Goal: Task Accomplishment & Management: Use online tool/utility

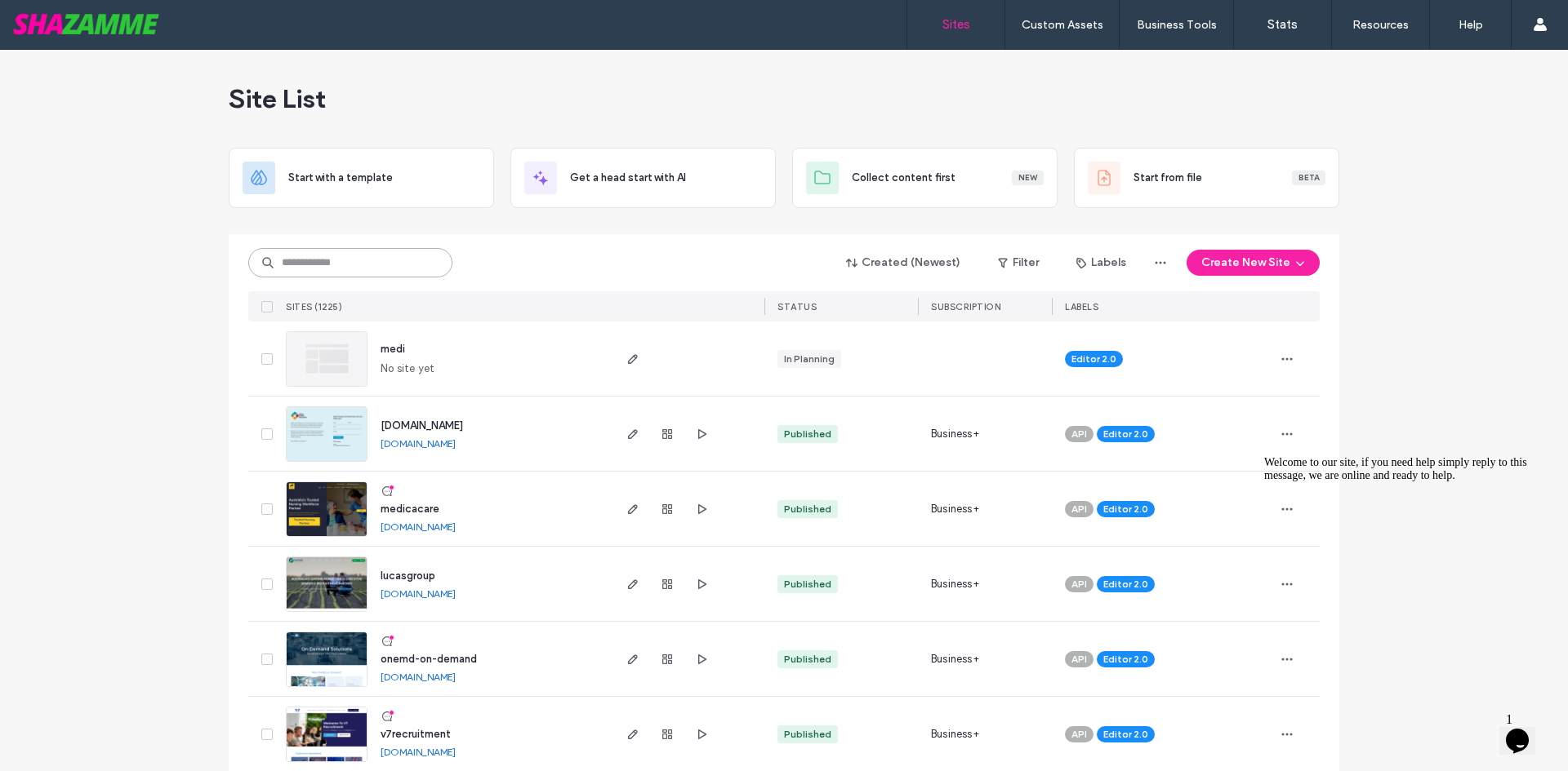
click at [315, 265] on input at bounding box center [351, 263] width 204 height 30
type input "****"
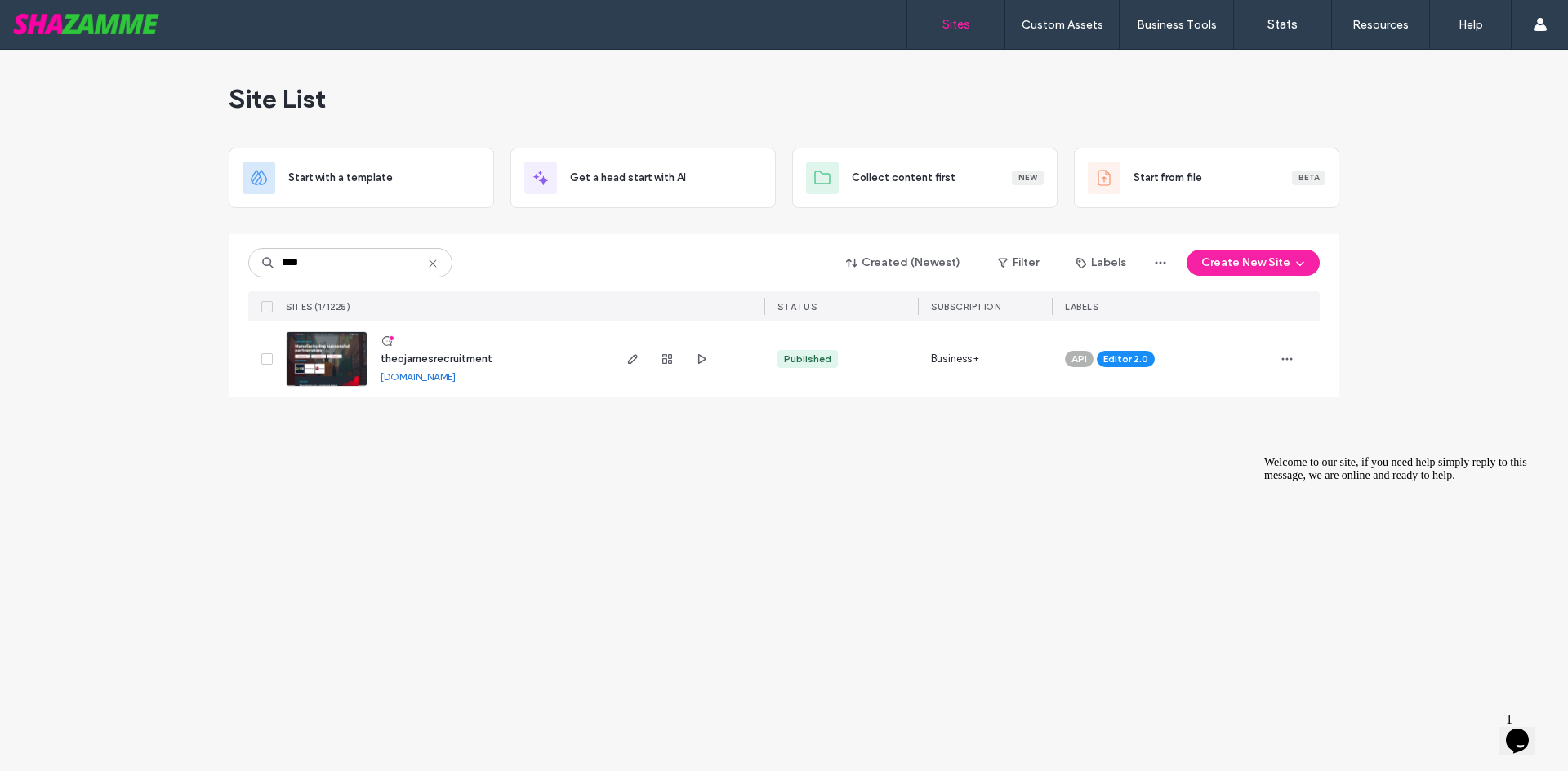
click at [407, 358] on span "theojamesrecruitment" at bounding box center [436, 358] width 112 height 12
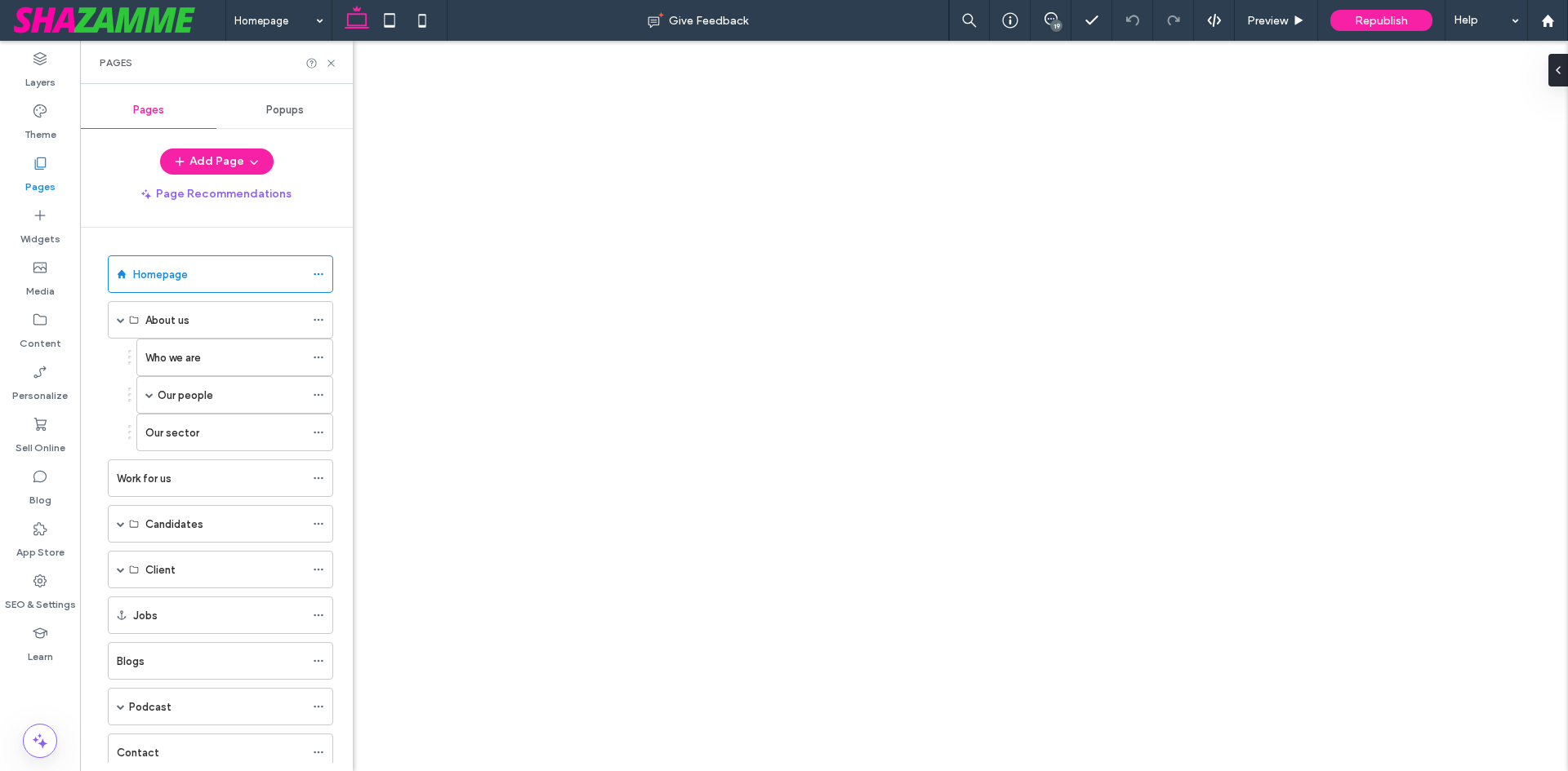
click at [151, 395] on span at bounding box center [149, 395] width 8 height 8
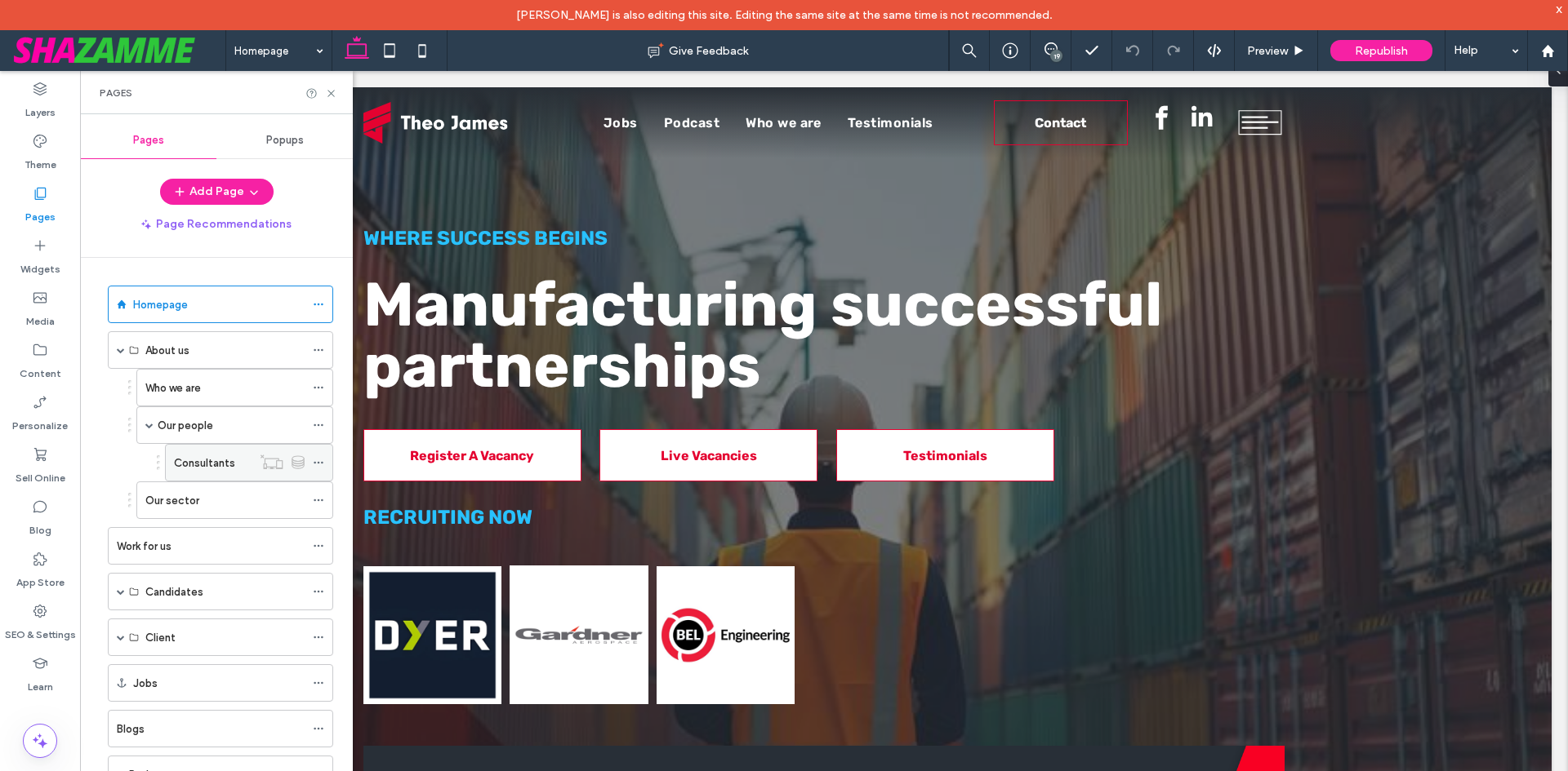
click at [210, 466] on label "Consultants" at bounding box center [205, 462] width 61 height 29
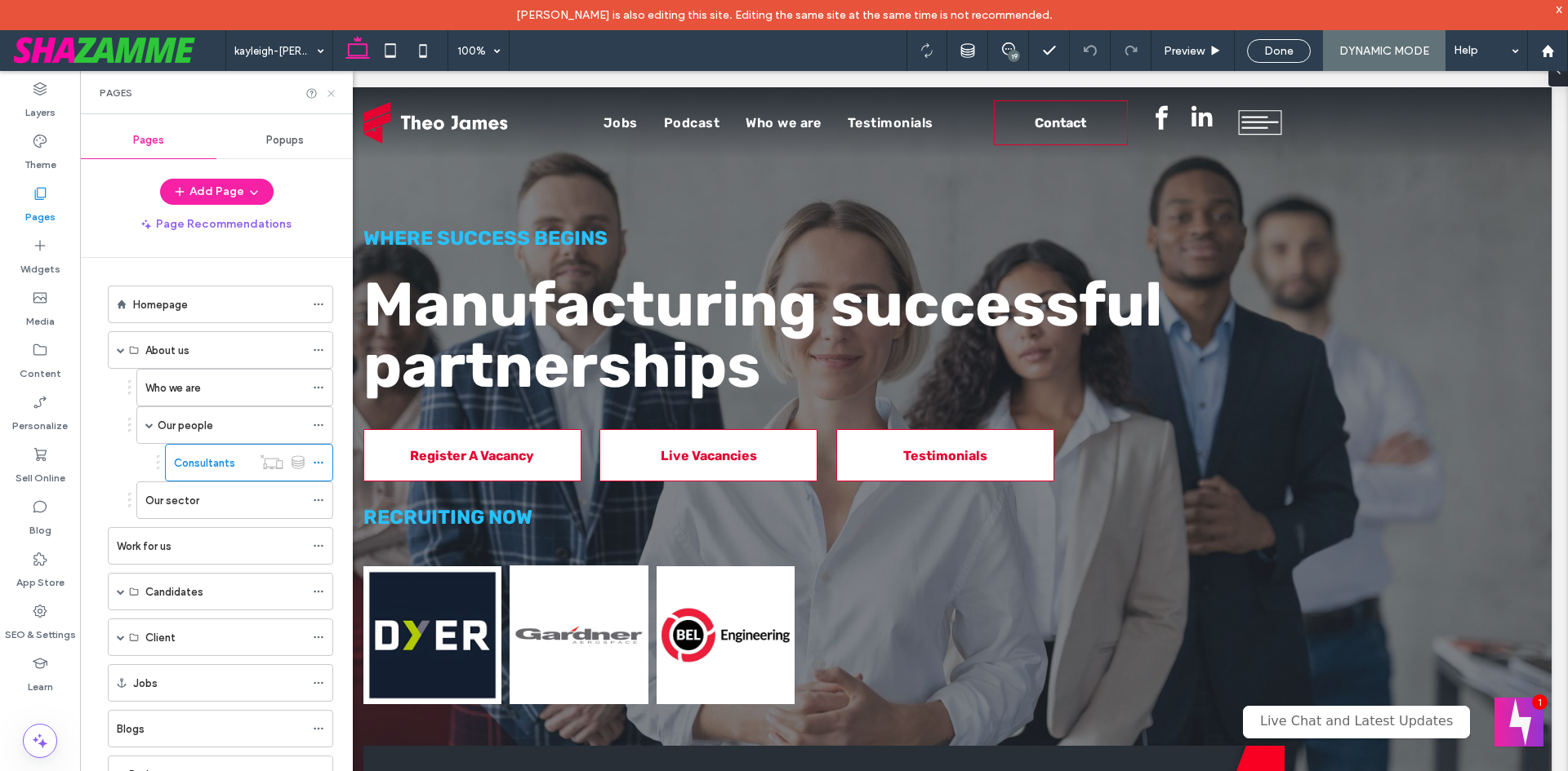
click at [332, 93] on use at bounding box center [330, 93] width 6 height 6
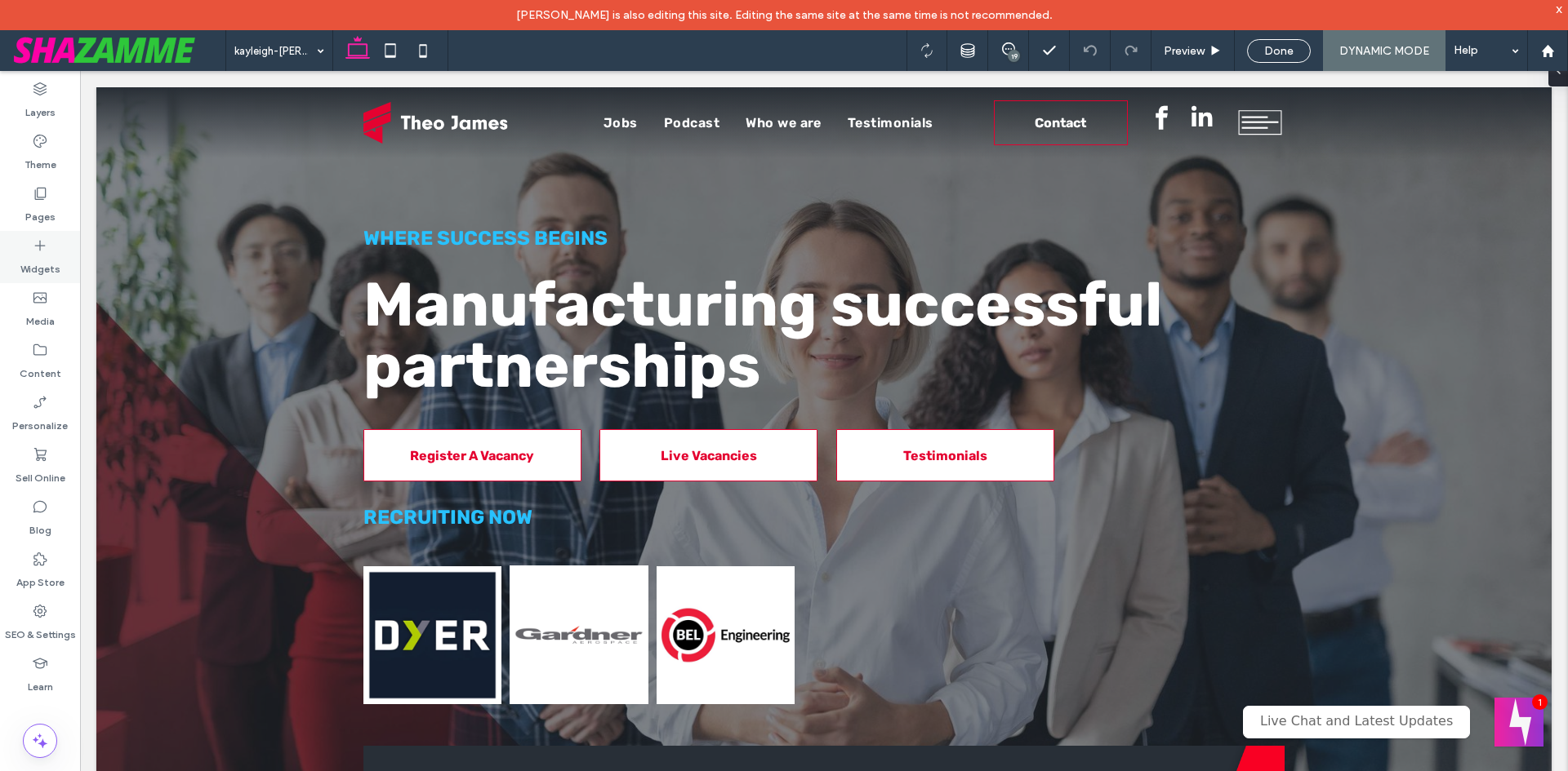
click at [39, 258] on label "Widgets" at bounding box center [40, 265] width 40 height 23
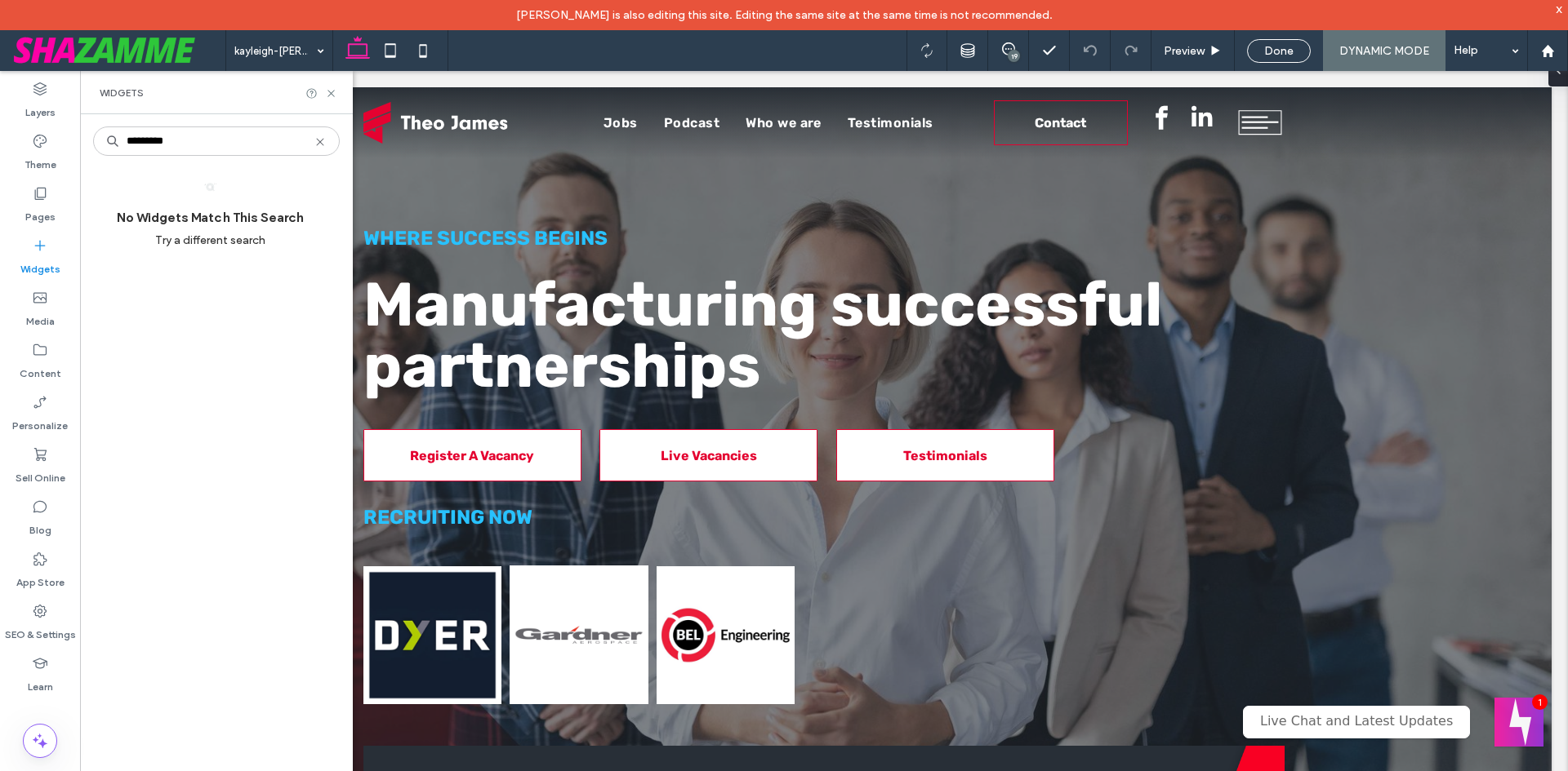
click at [145, 143] on input "********" at bounding box center [216, 141] width 247 height 30
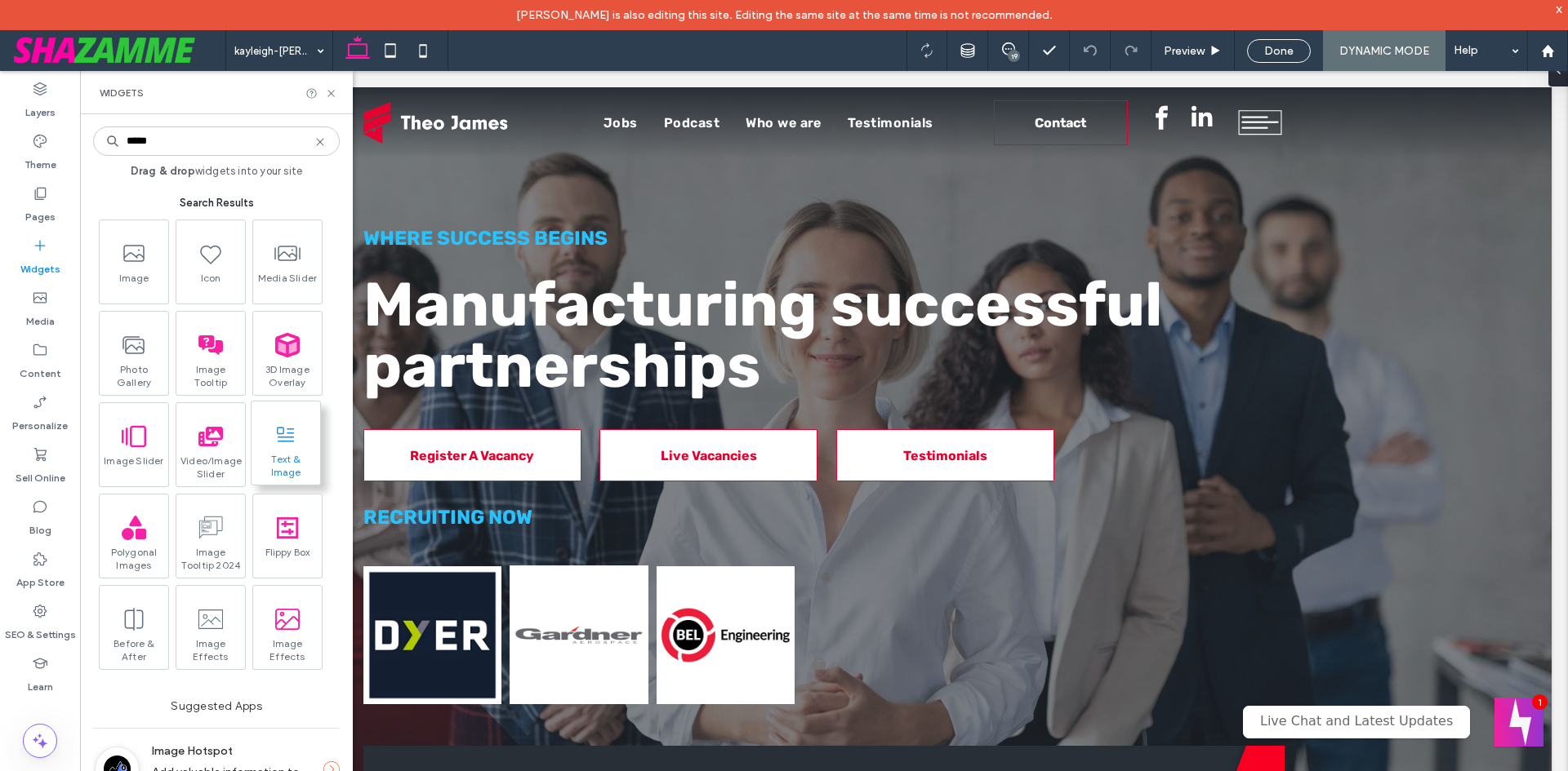
type input "*****"
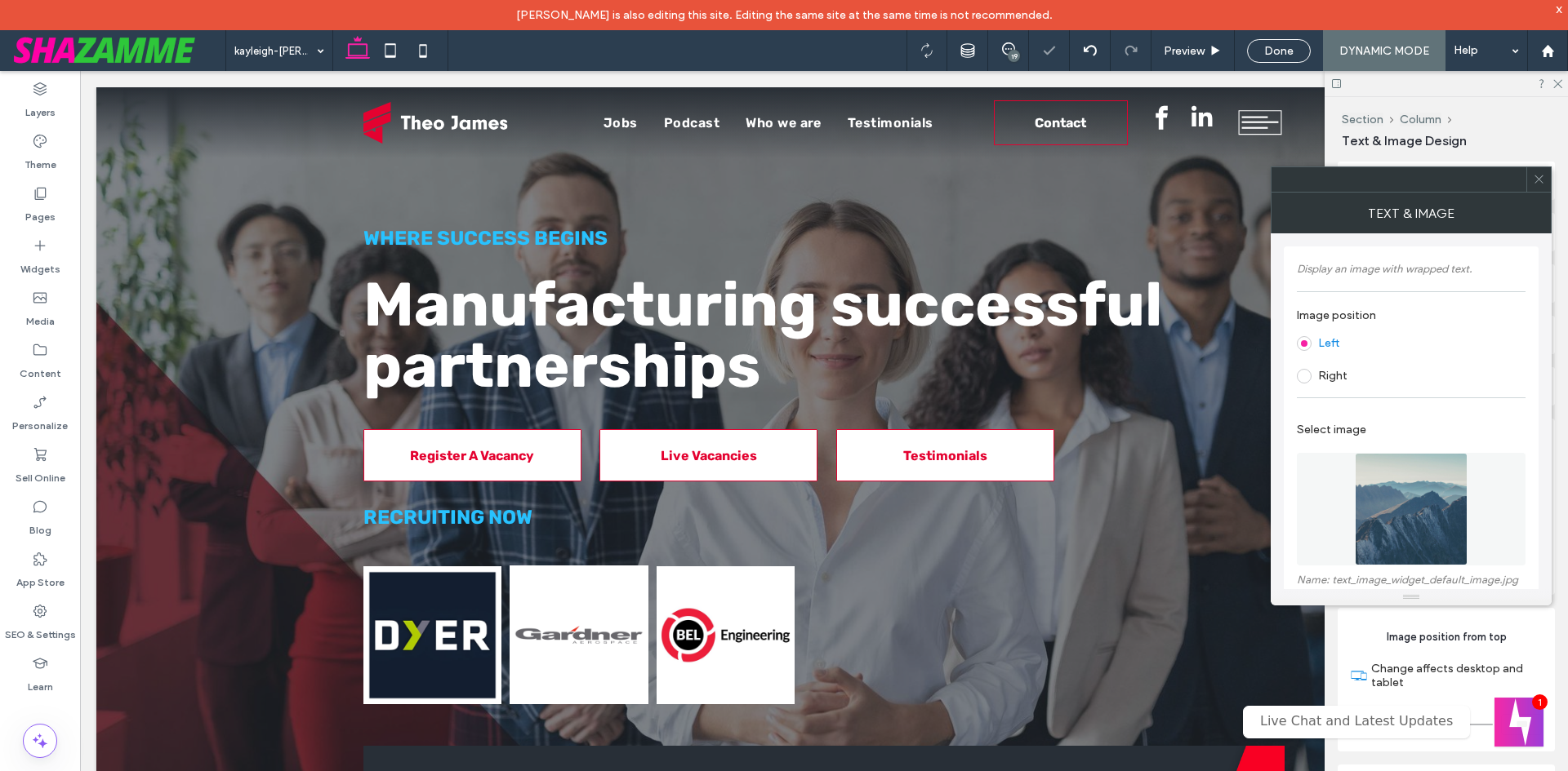
type input "****"
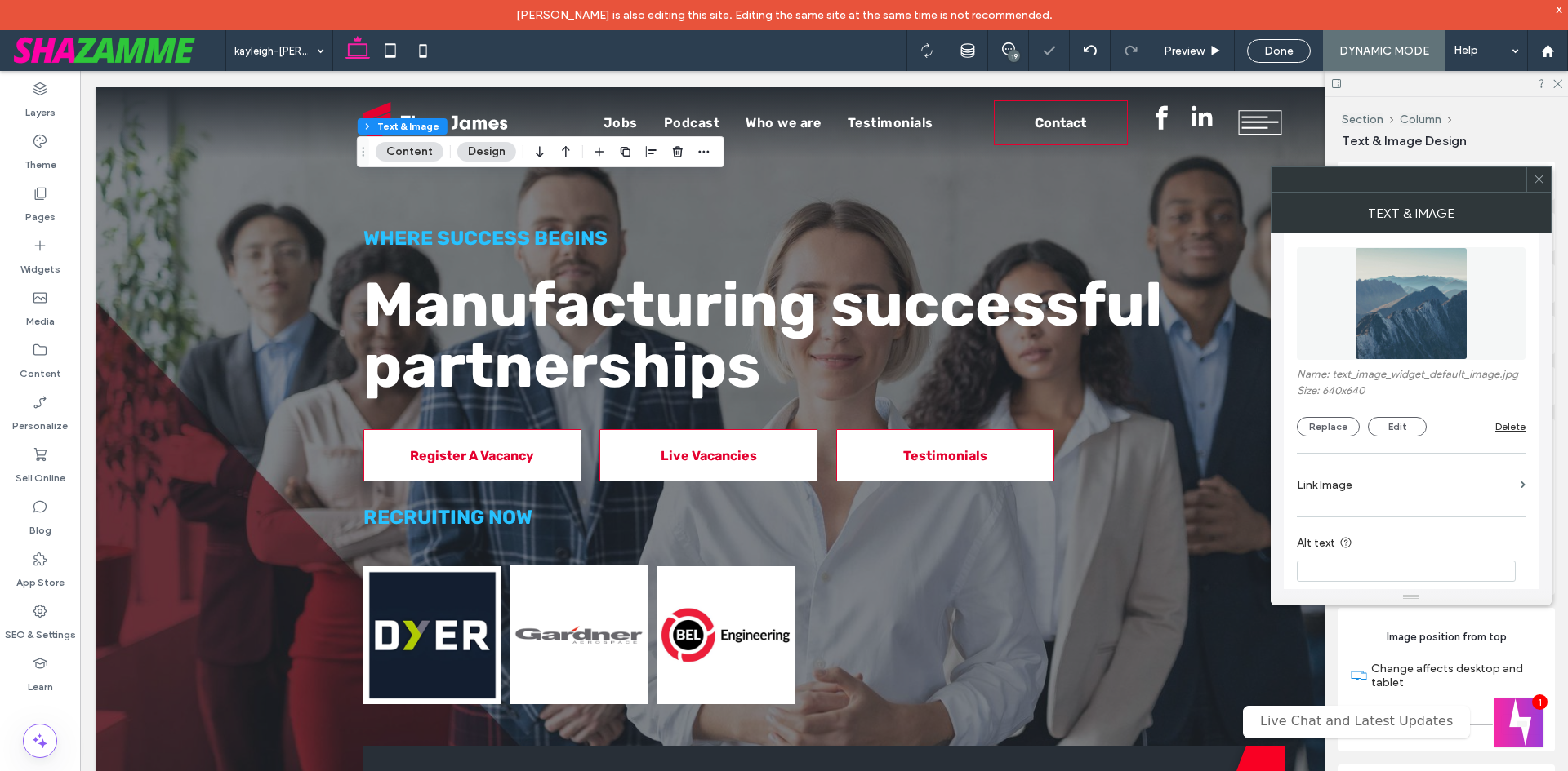
scroll to position [245, 0]
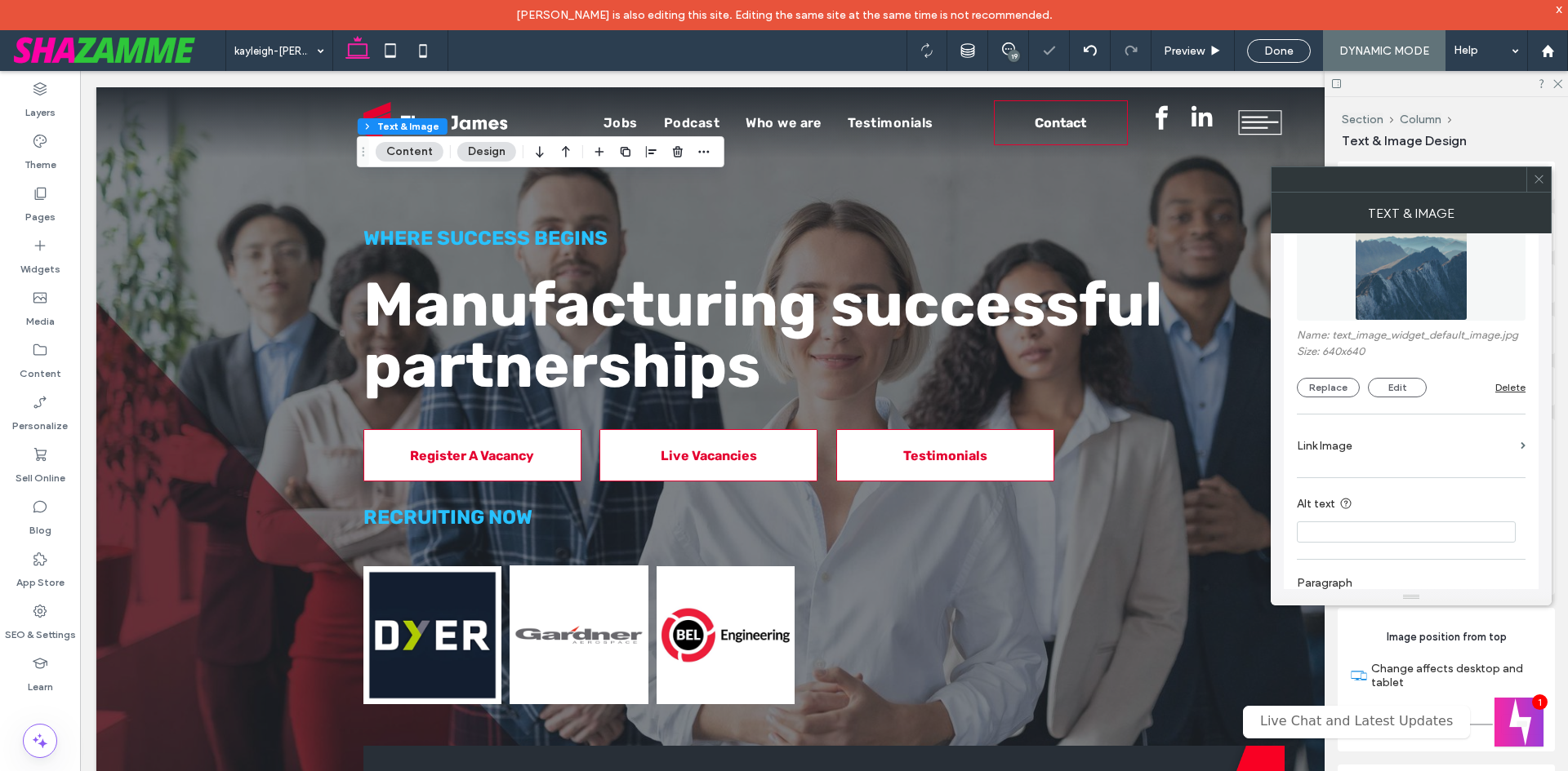
click at [1515, 389] on div "Delete" at bounding box center [1510, 386] width 31 height 12
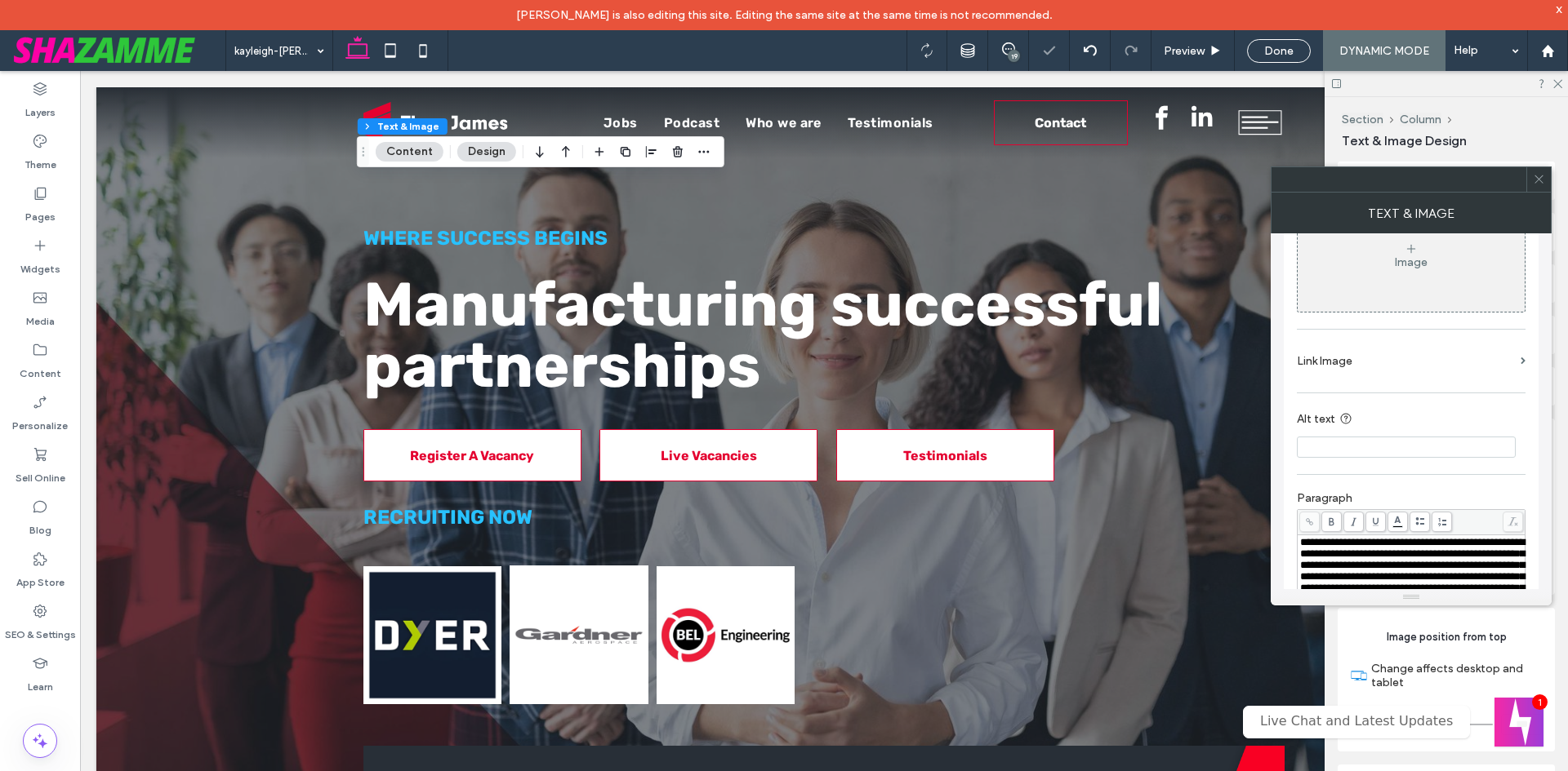
click at [1543, 186] on span at bounding box center [1538, 180] width 12 height 24
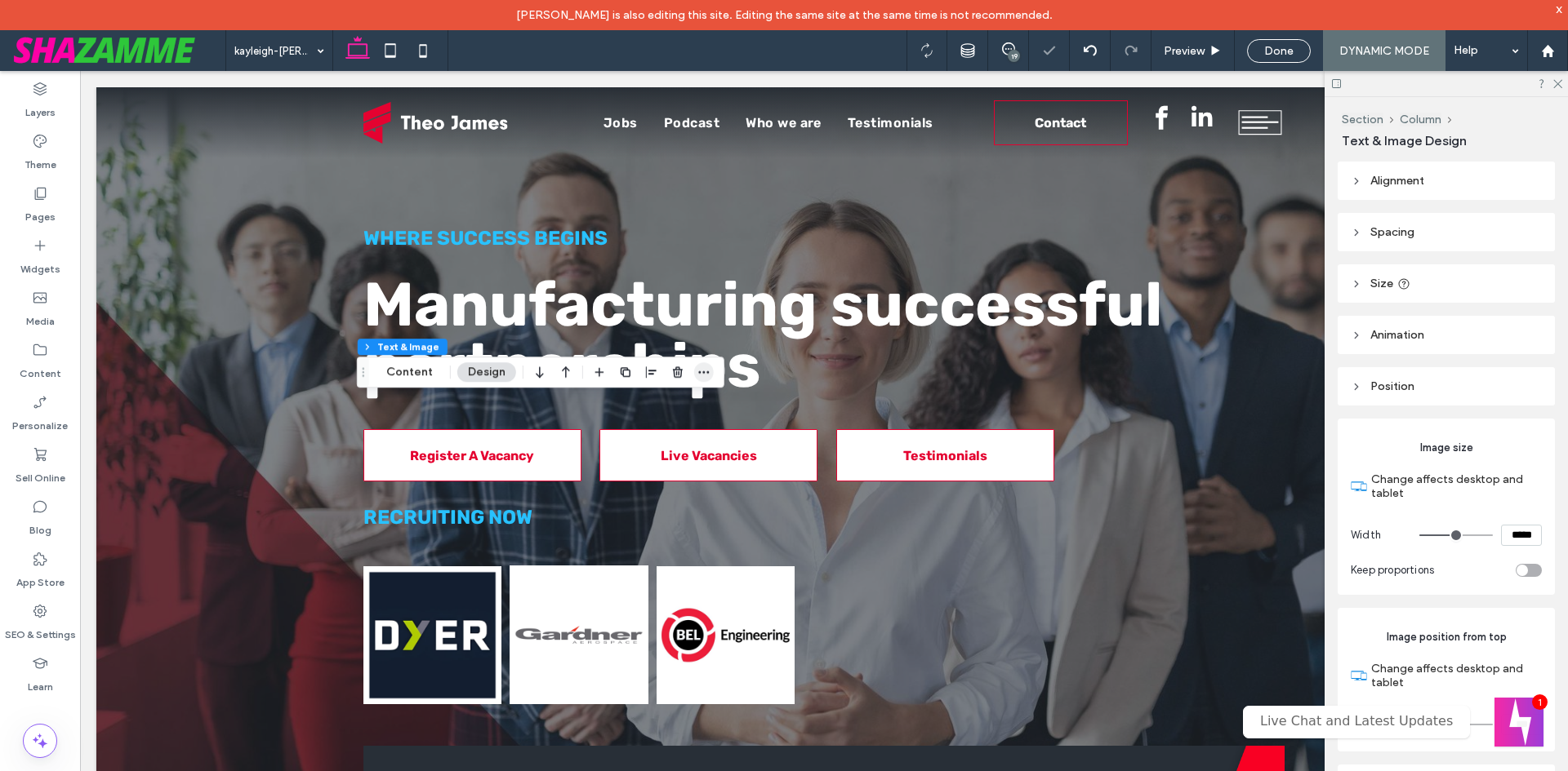
click at [708, 377] on span "button" at bounding box center [704, 372] width 19 height 19
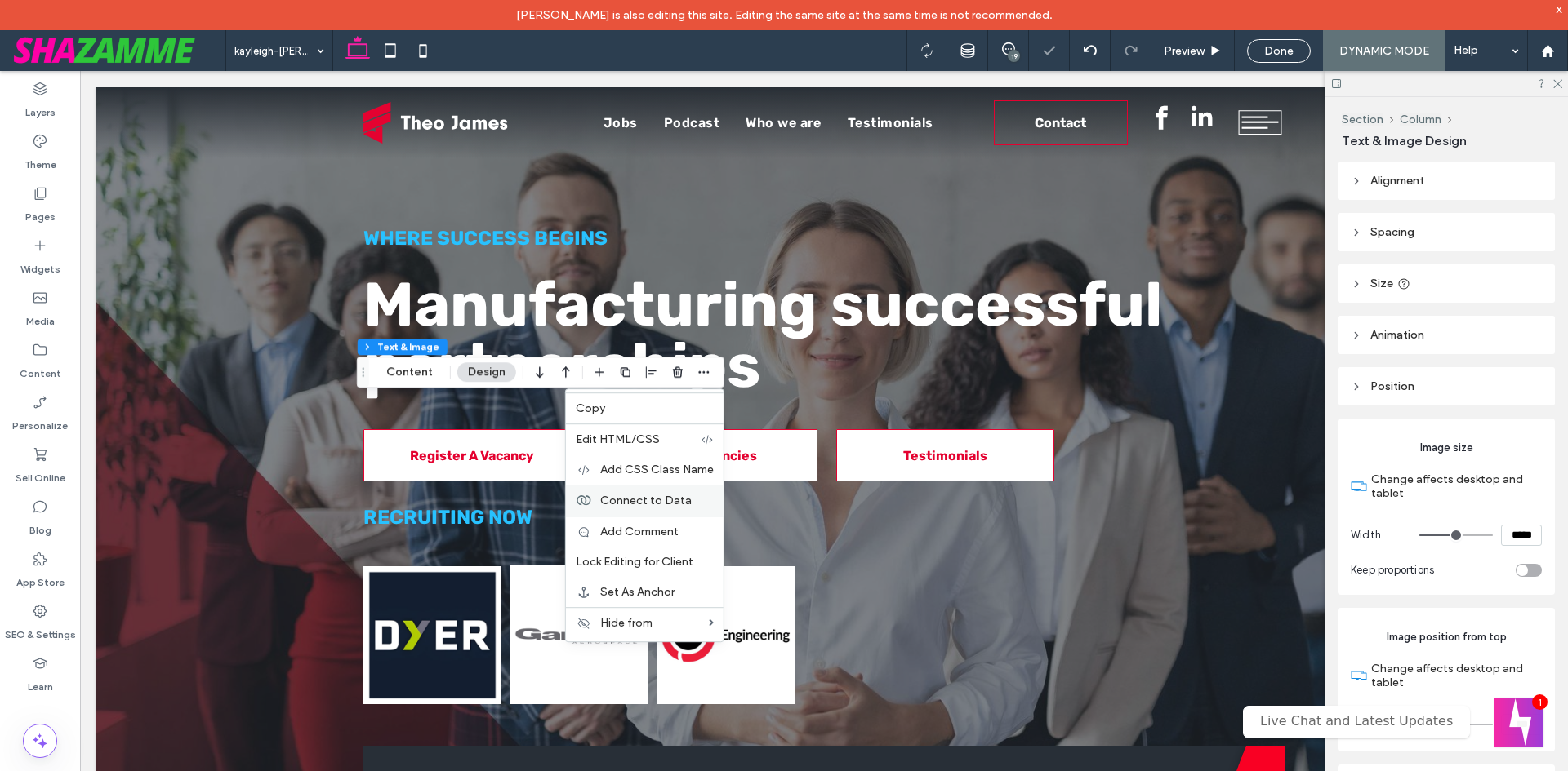
click at [641, 497] on span "Connect to Data" at bounding box center [645, 500] width 92 height 14
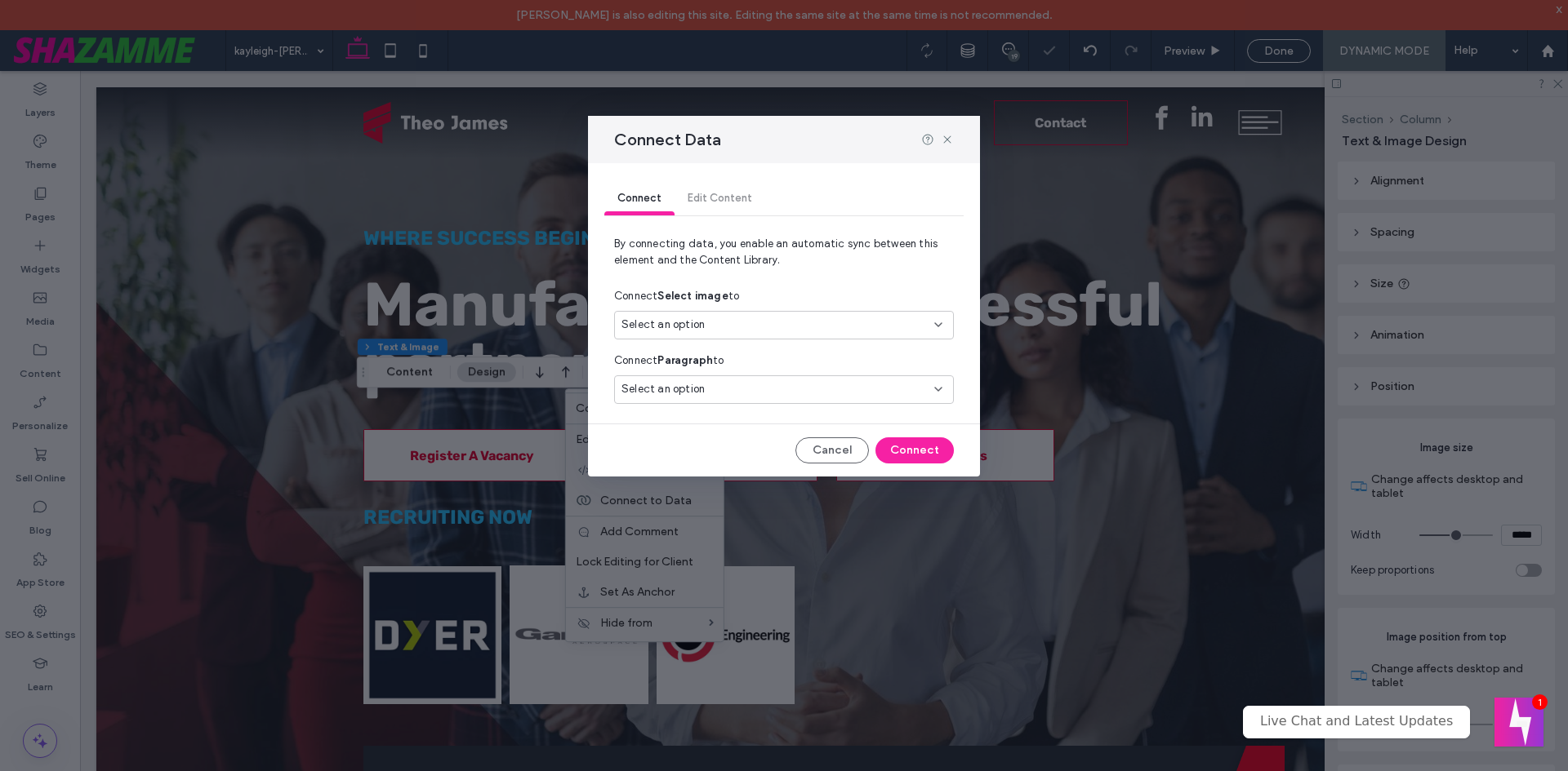
click at [683, 325] on span "Select an option" at bounding box center [663, 325] width 83 height 17
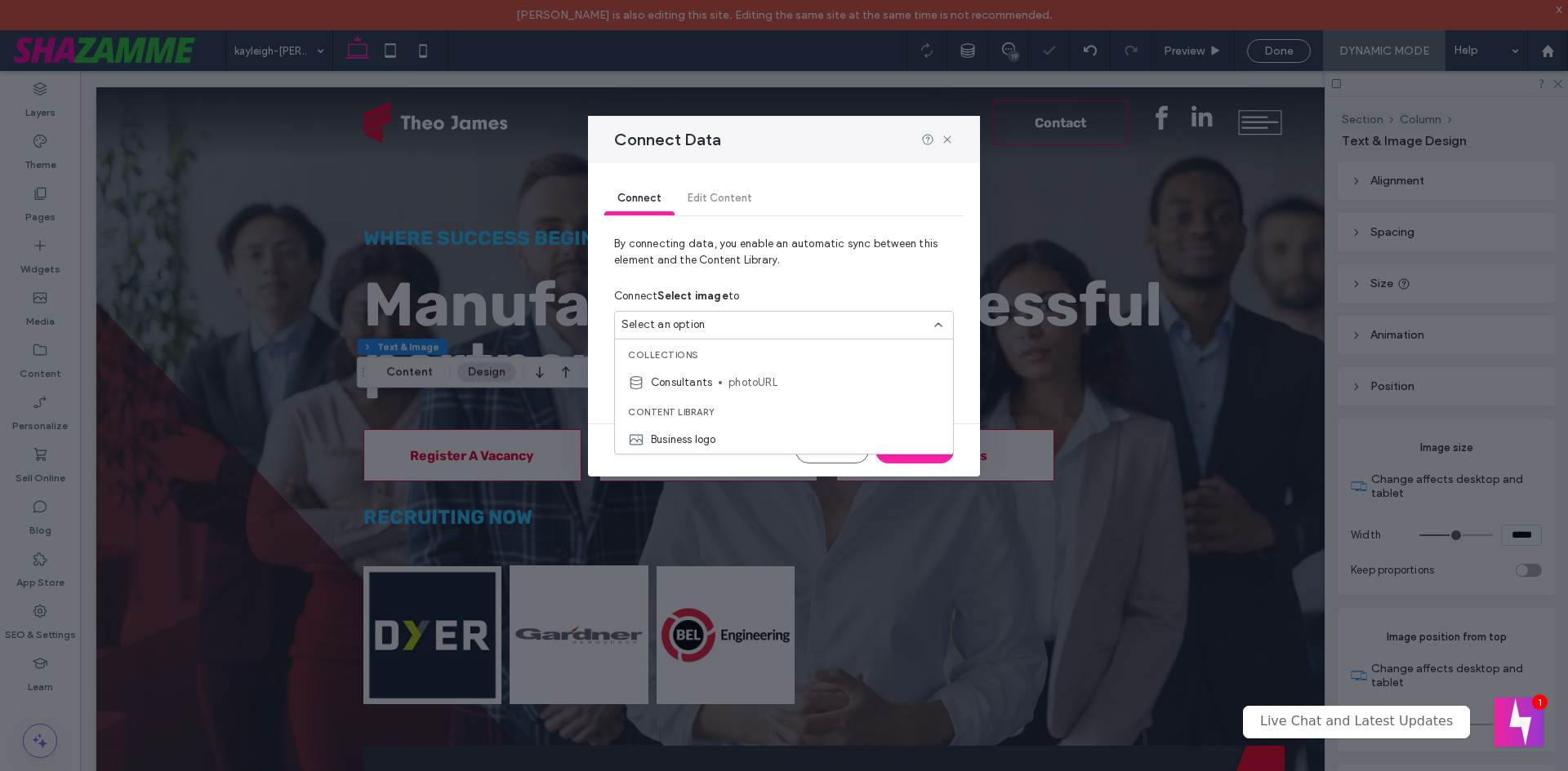
click at [942, 297] on div "Connect Select image to" at bounding box center [784, 297] width 339 height 30
click at [793, 396] on div "Select an option" at bounding box center [773, 389] width 305 height 17
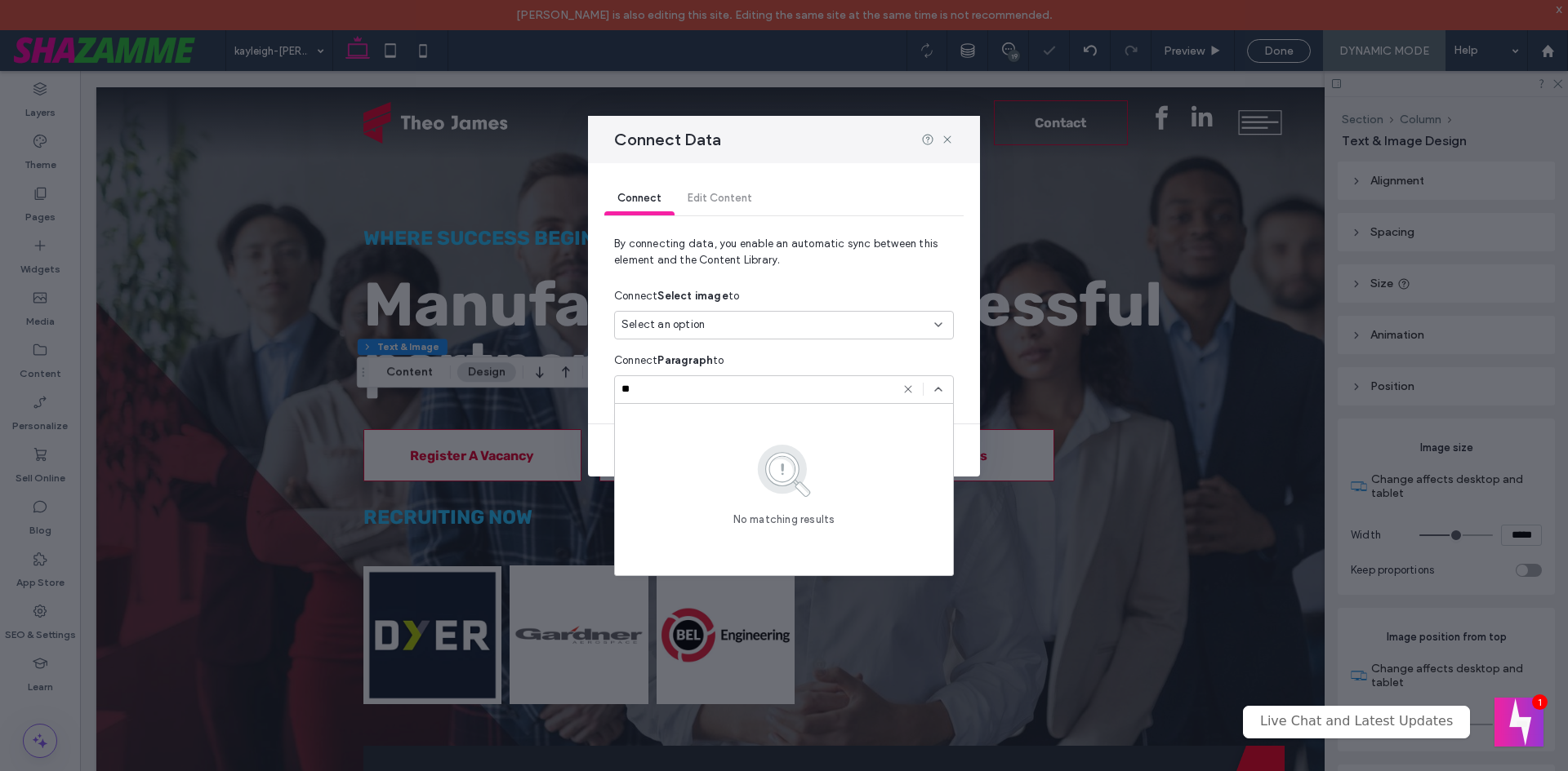
type input "*"
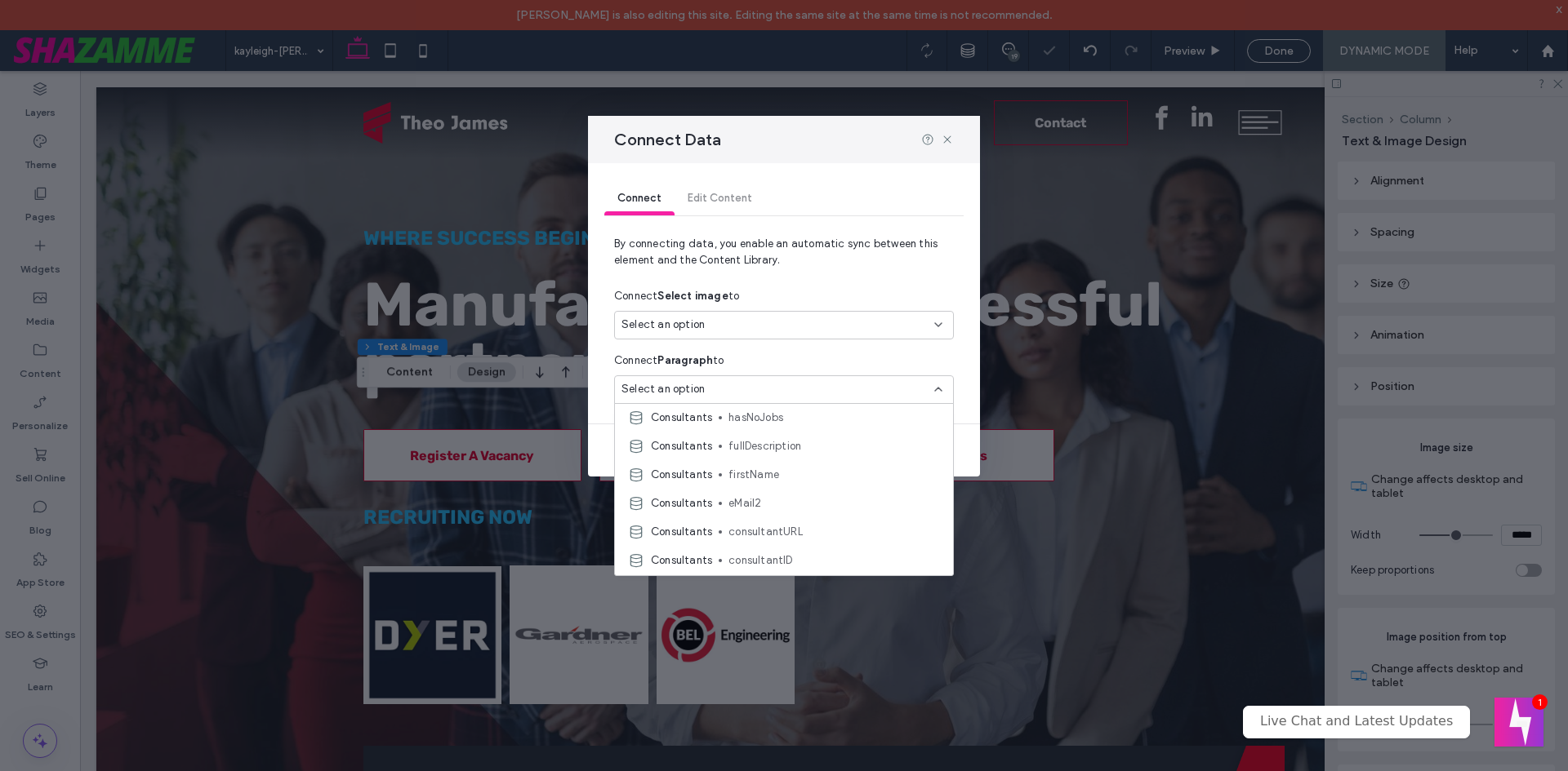
scroll to position [408, 0]
click at [788, 441] on span "fullDescription" at bounding box center [834, 439] width 211 height 17
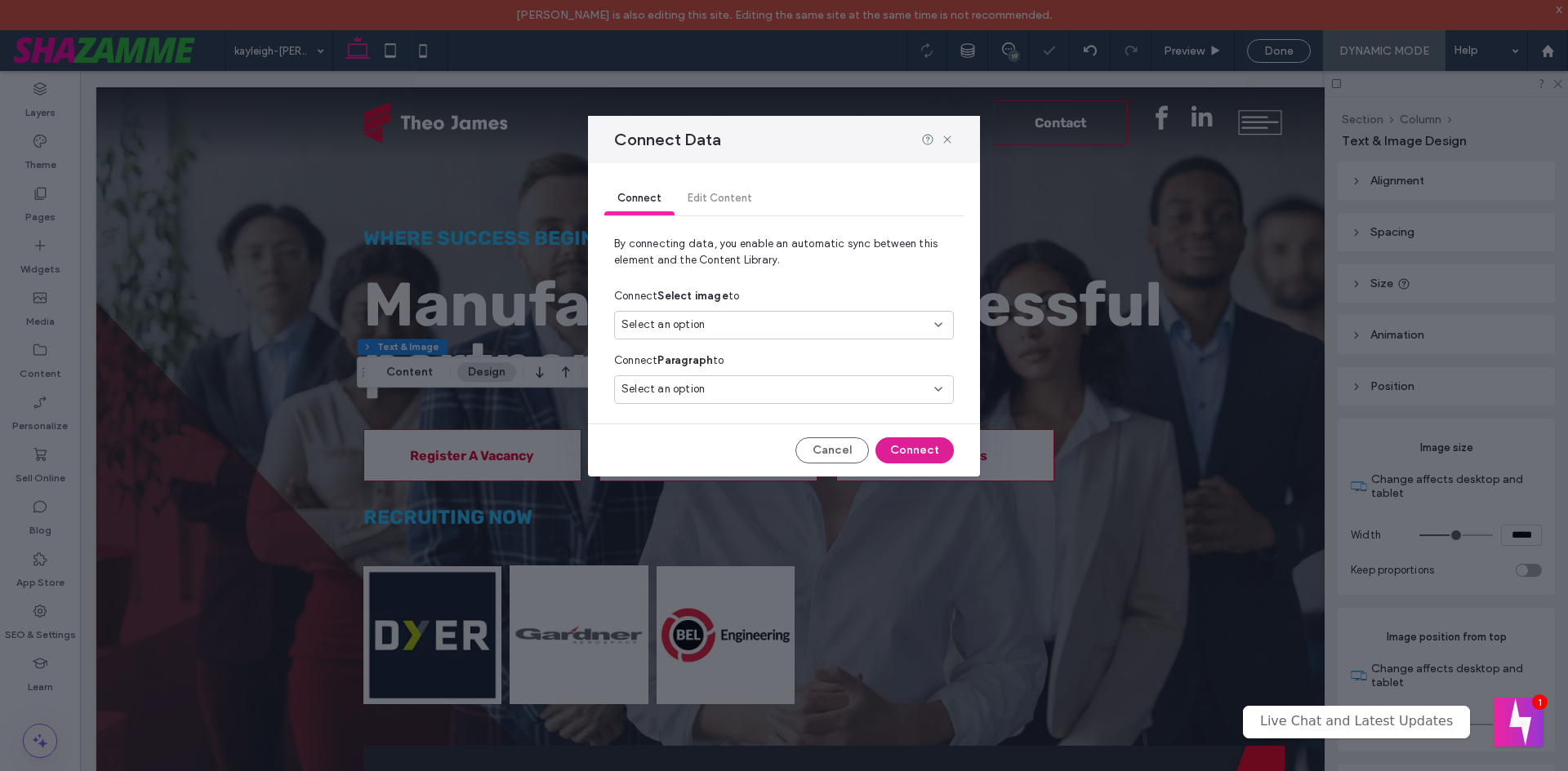
click at [921, 448] on button "Connect" at bounding box center [914, 450] width 79 height 26
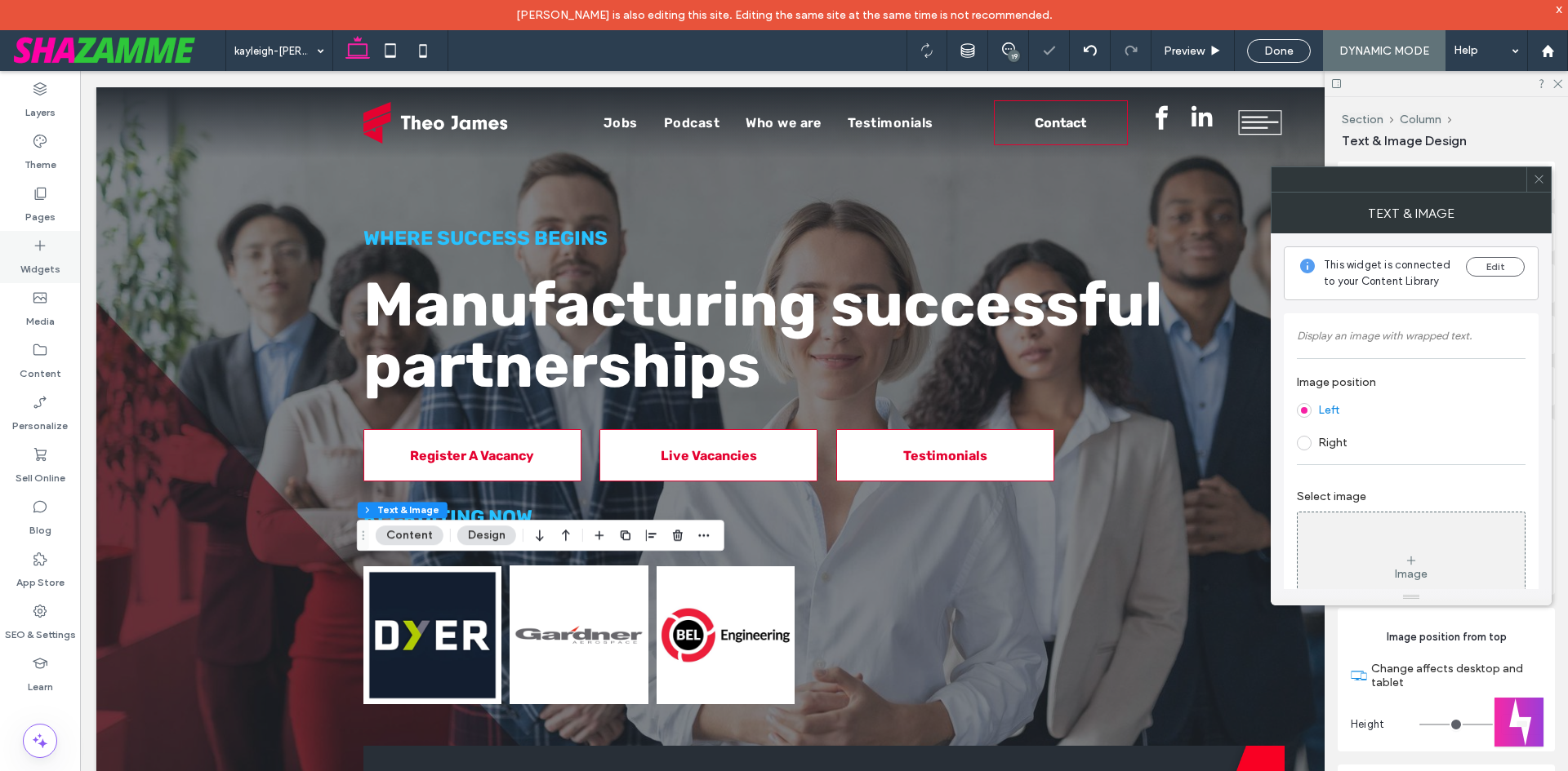
drag, startPoint x: 44, startPoint y: 198, endPoint x: 72, endPoint y: 238, distance: 48.8
click at [44, 198] on icon at bounding box center [40, 194] width 17 height 17
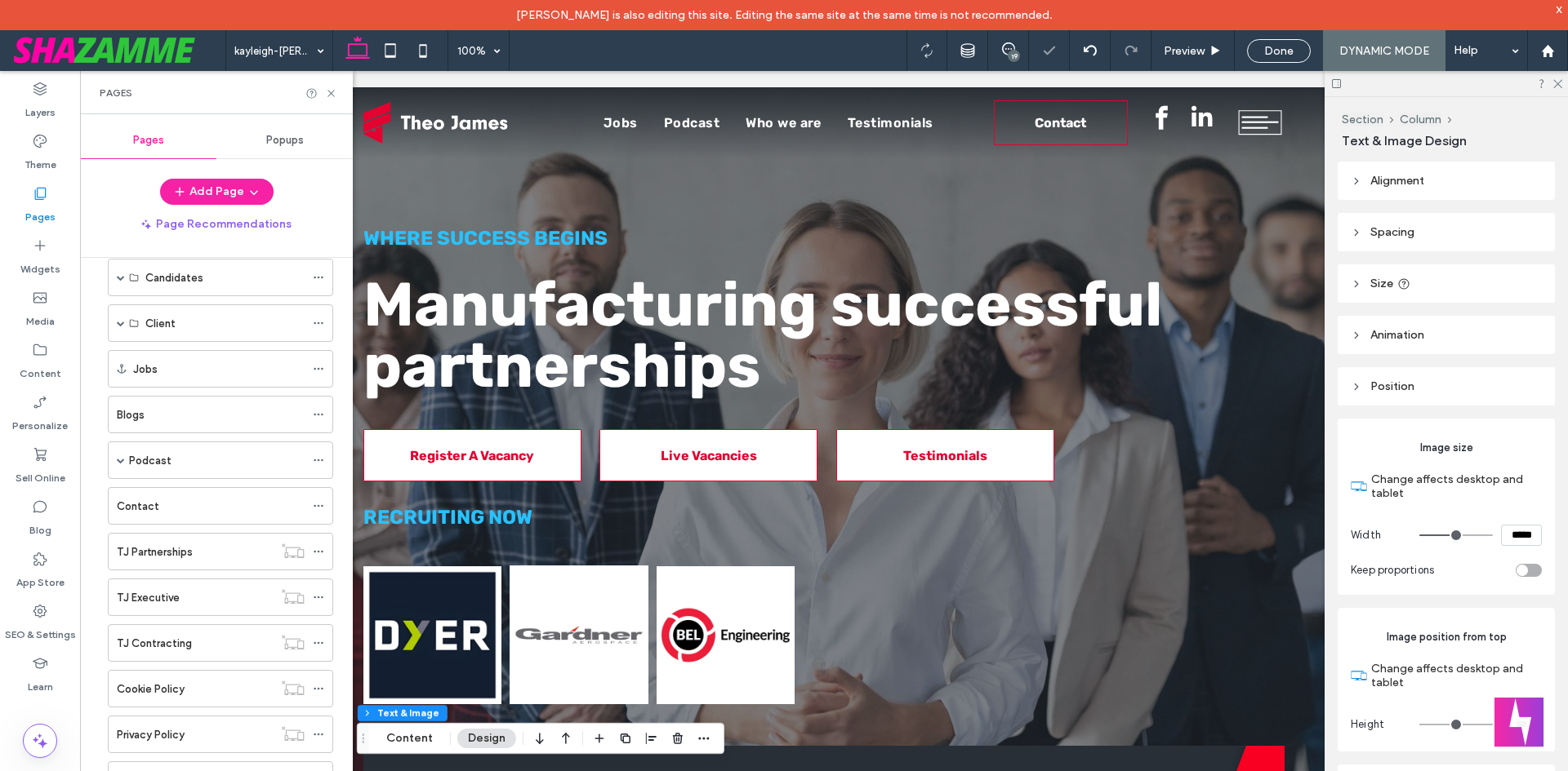
scroll to position [309, 0]
click at [329, 97] on icon at bounding box center [330, 93] width 12 height 12
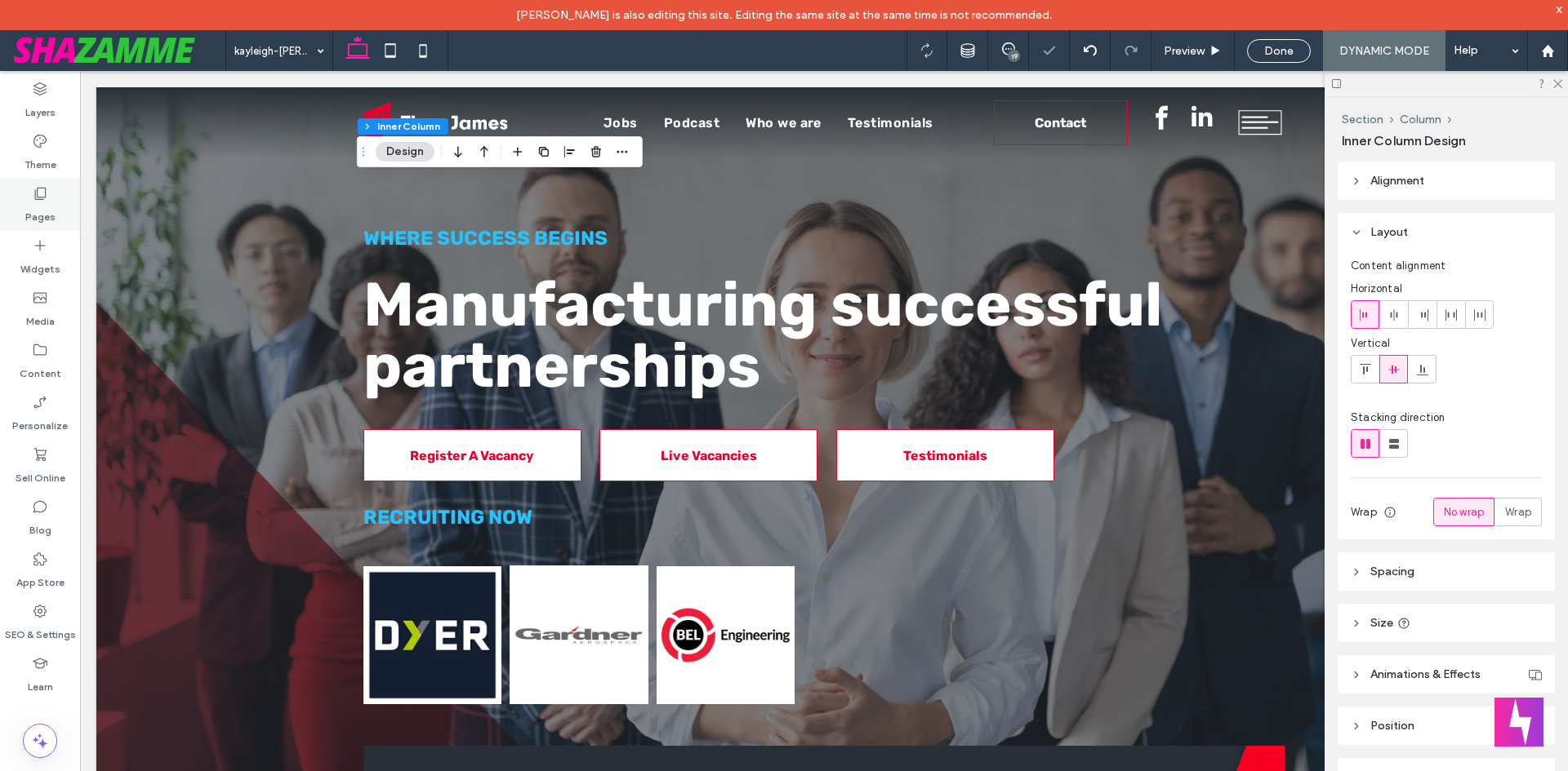
click at [41, 203] on label "Pages" at bounding box center [40, 213] width 31 height 23
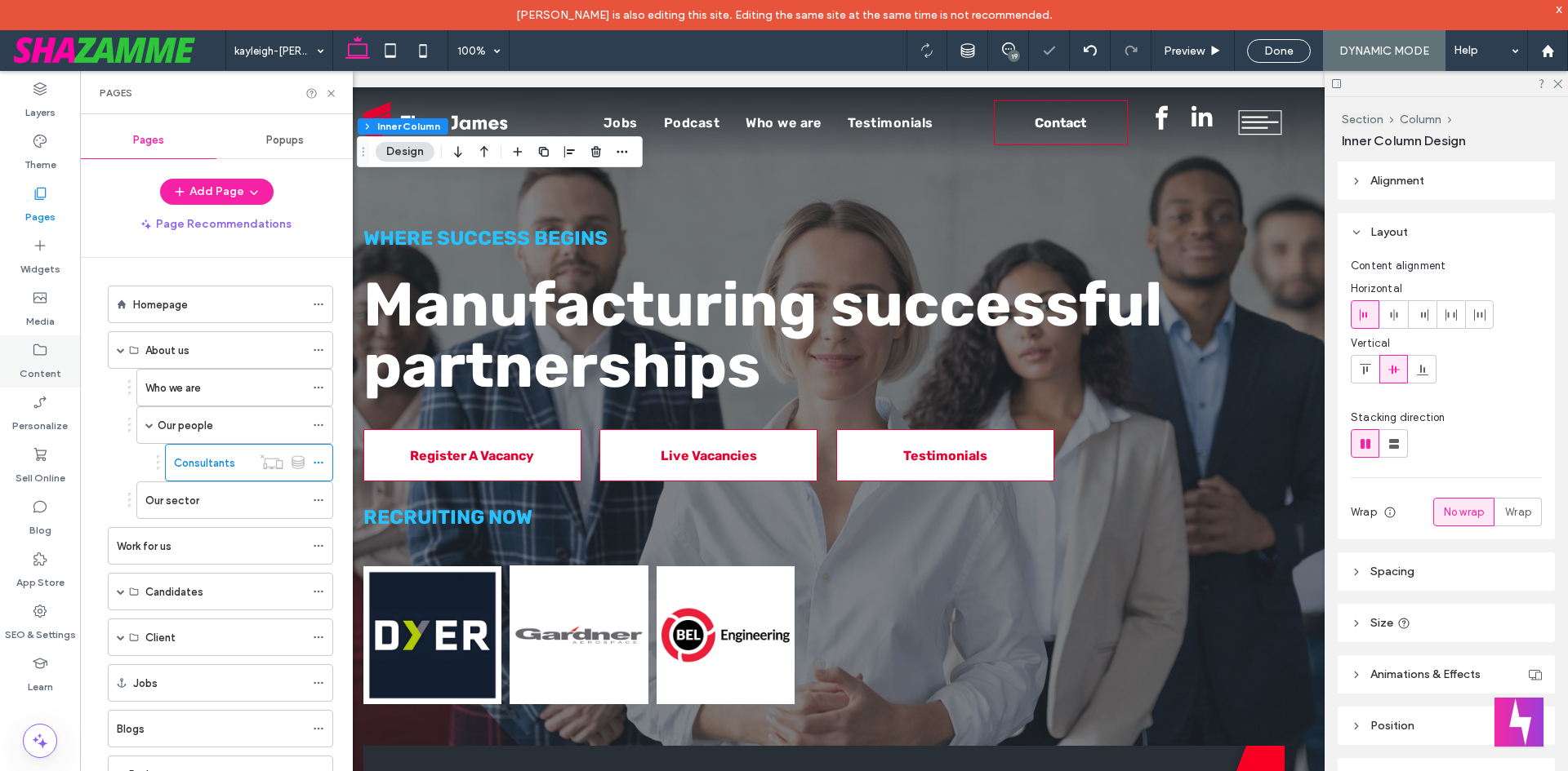
click at [55, 351] on div "Content" at bounding box center [40, 361] width 80 height 52
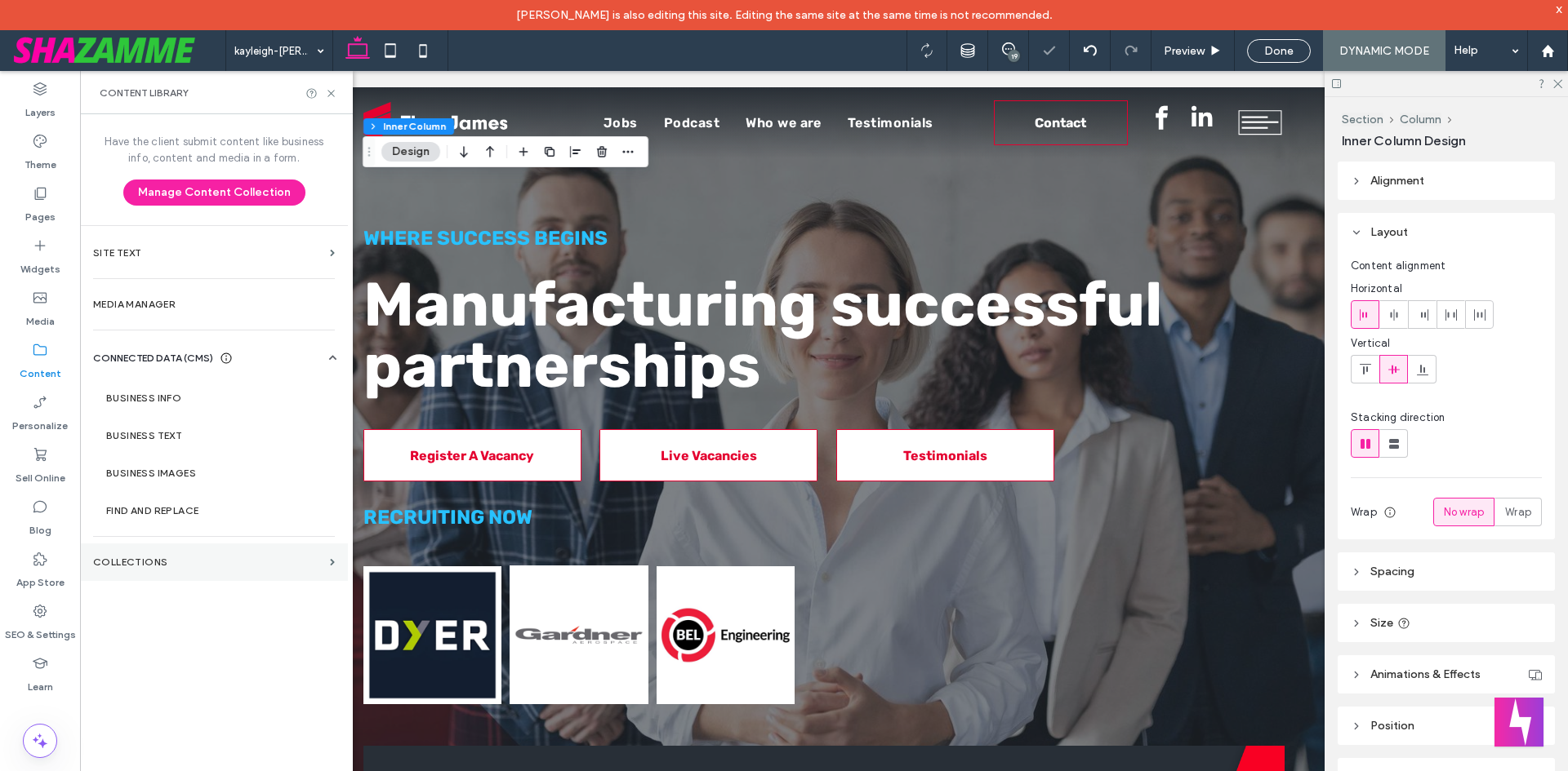
click at [147, 564] on label "Collections" at bounding box center [208, 562] width 230 height 11
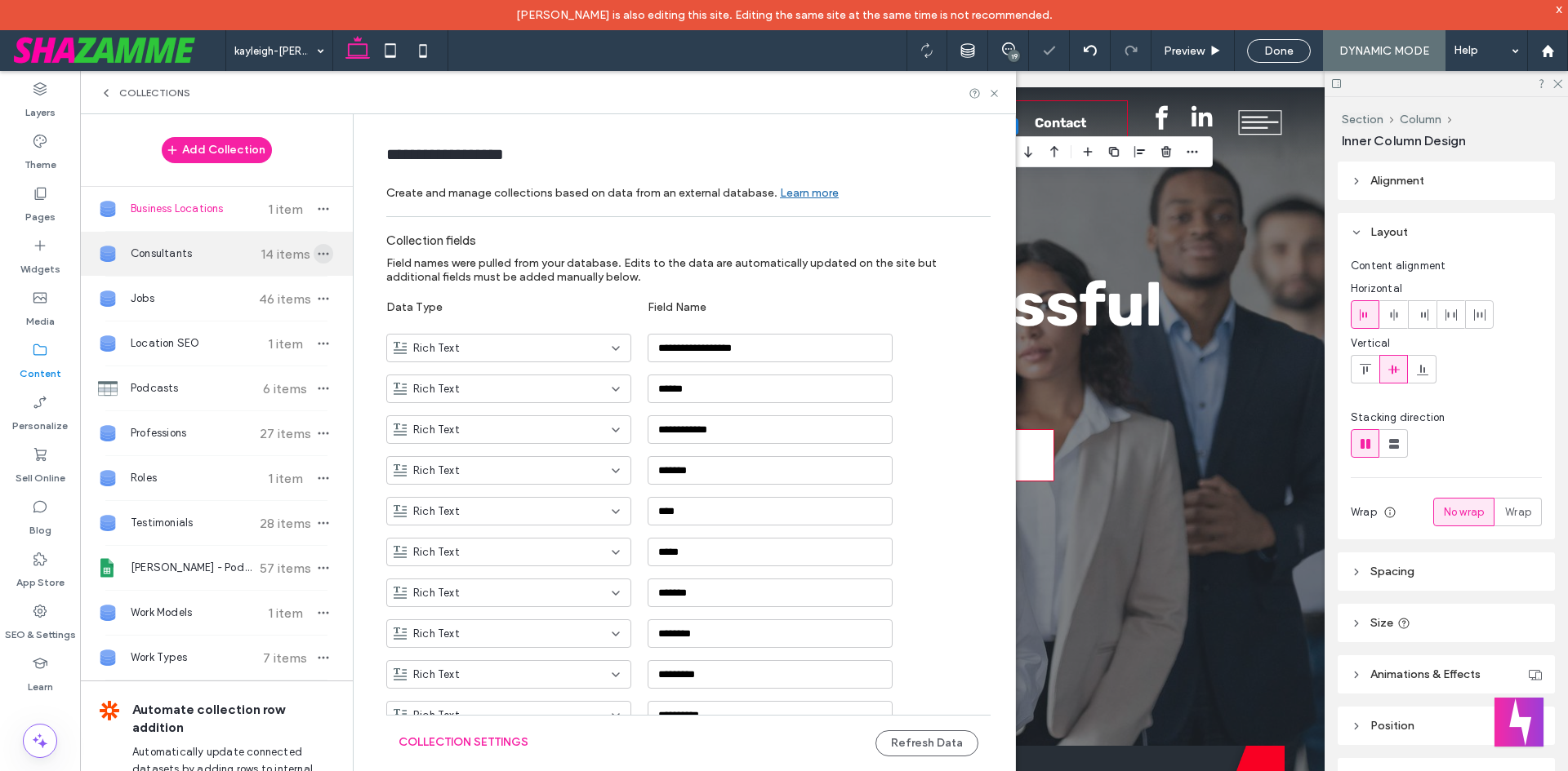
click at [317, 255] on icon "button" at bounding box center [324, 254] width 13 height 13
type input "**********"
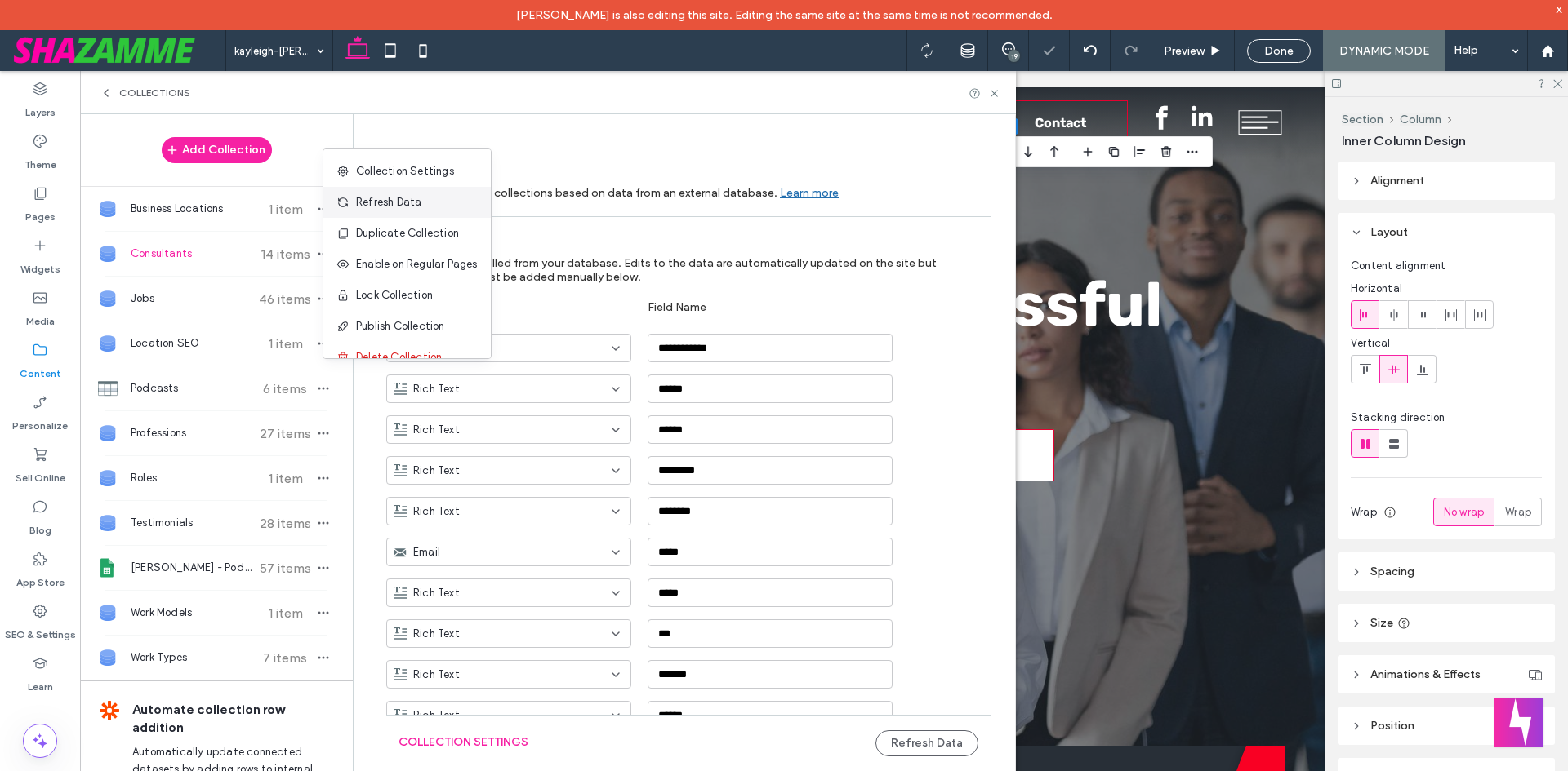
click at [392, 195] on span "Refresh Data" at bounding box center [389, 203] width 65 height 17
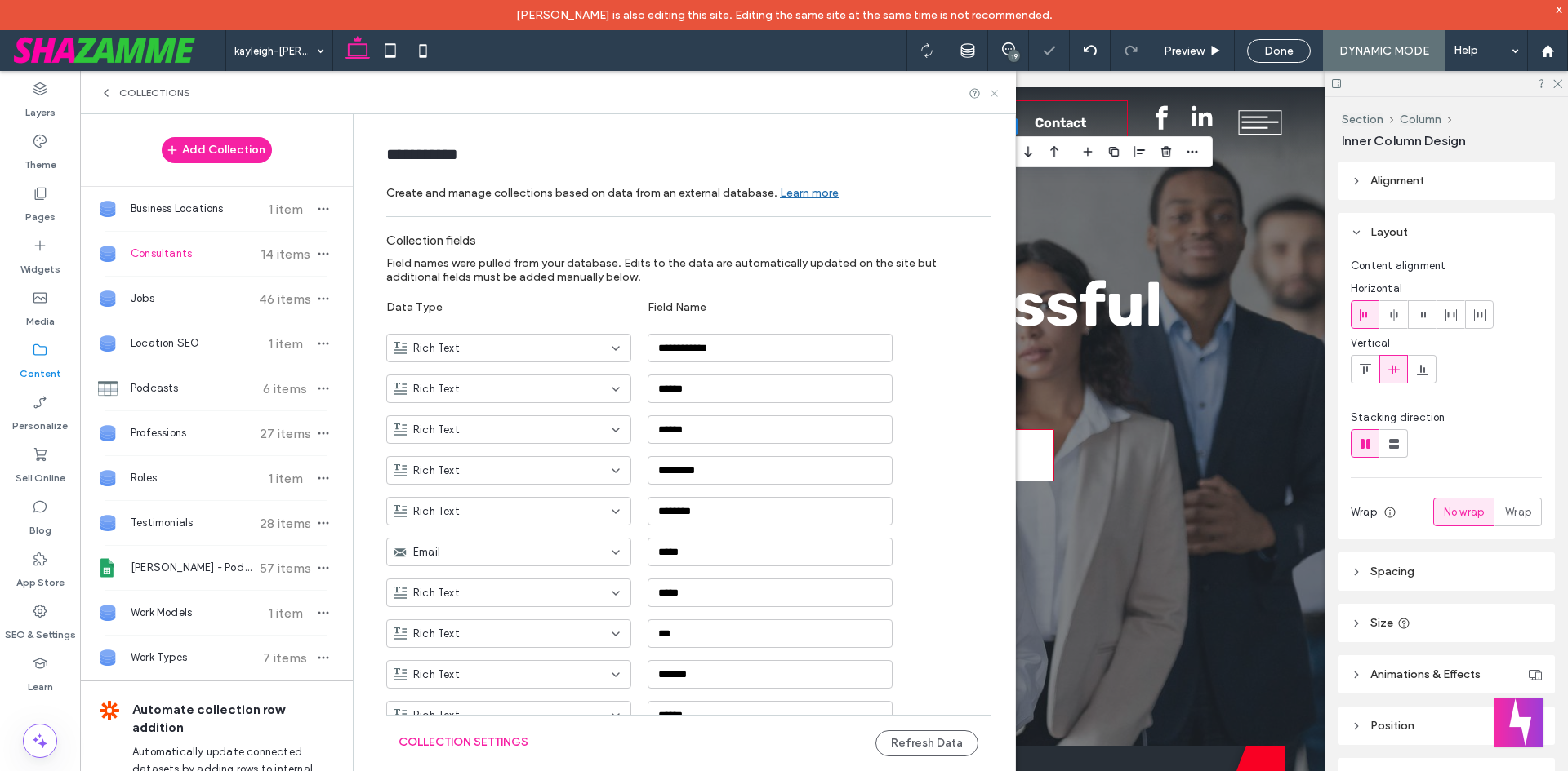
click at [997, 95] on icon at bounding box center [994, 93] width 12 height 12
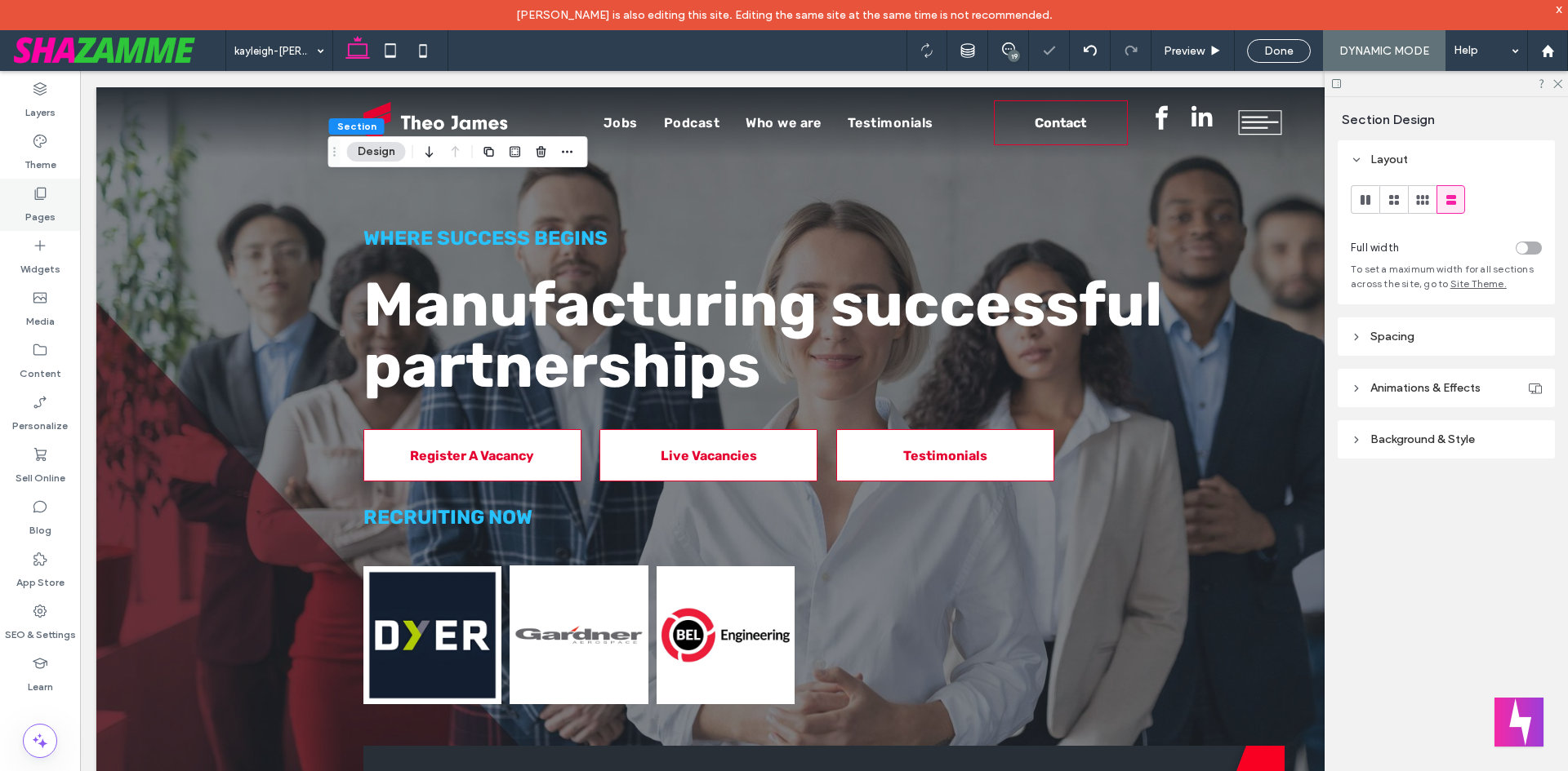
click at [50, 200] on div "Pages" at bounding box center [40, 205] width 80 height 52
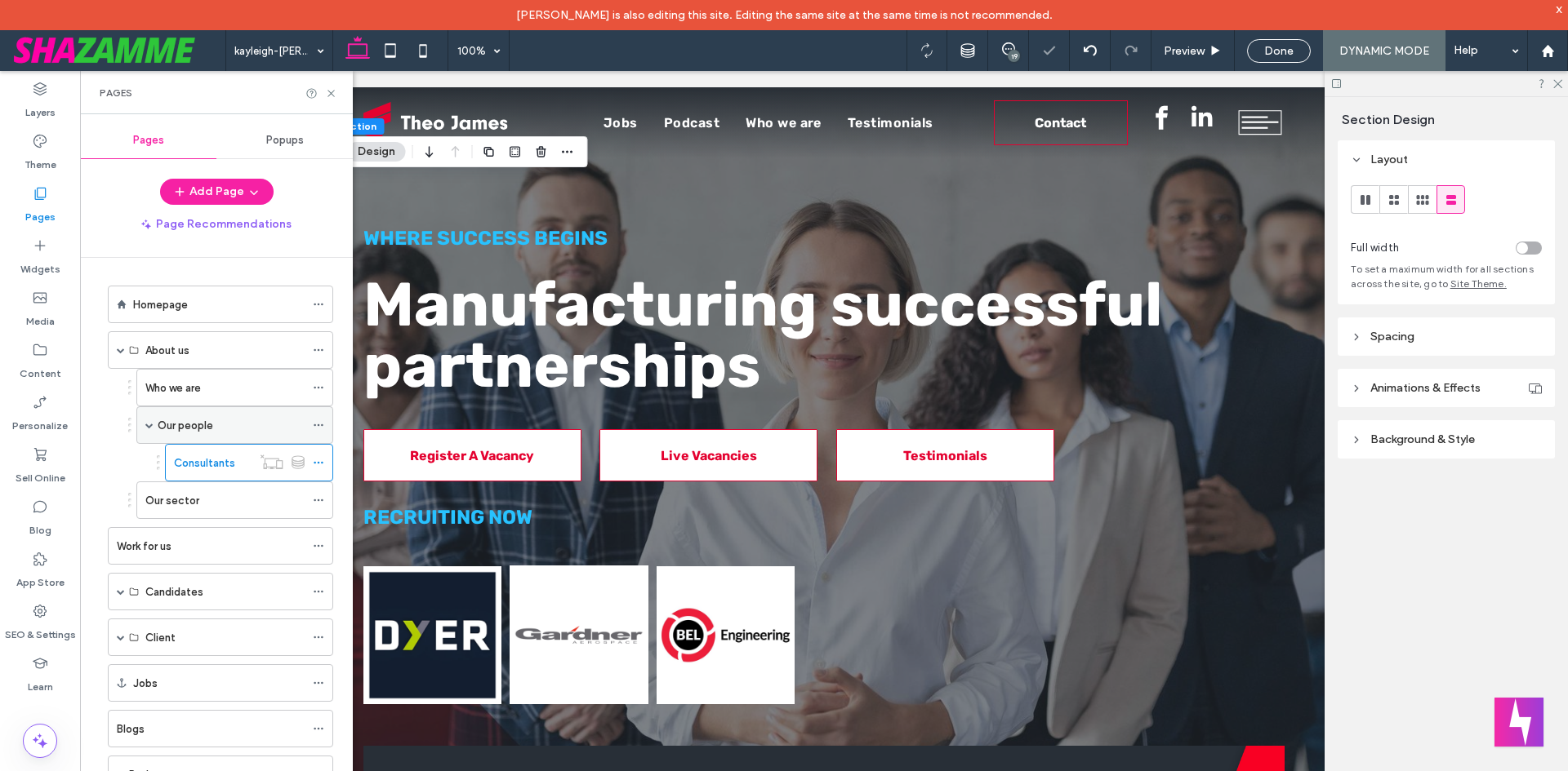
click at [191, 431] on label "Our people" at bounding box center [185, 425] width 56 height 29
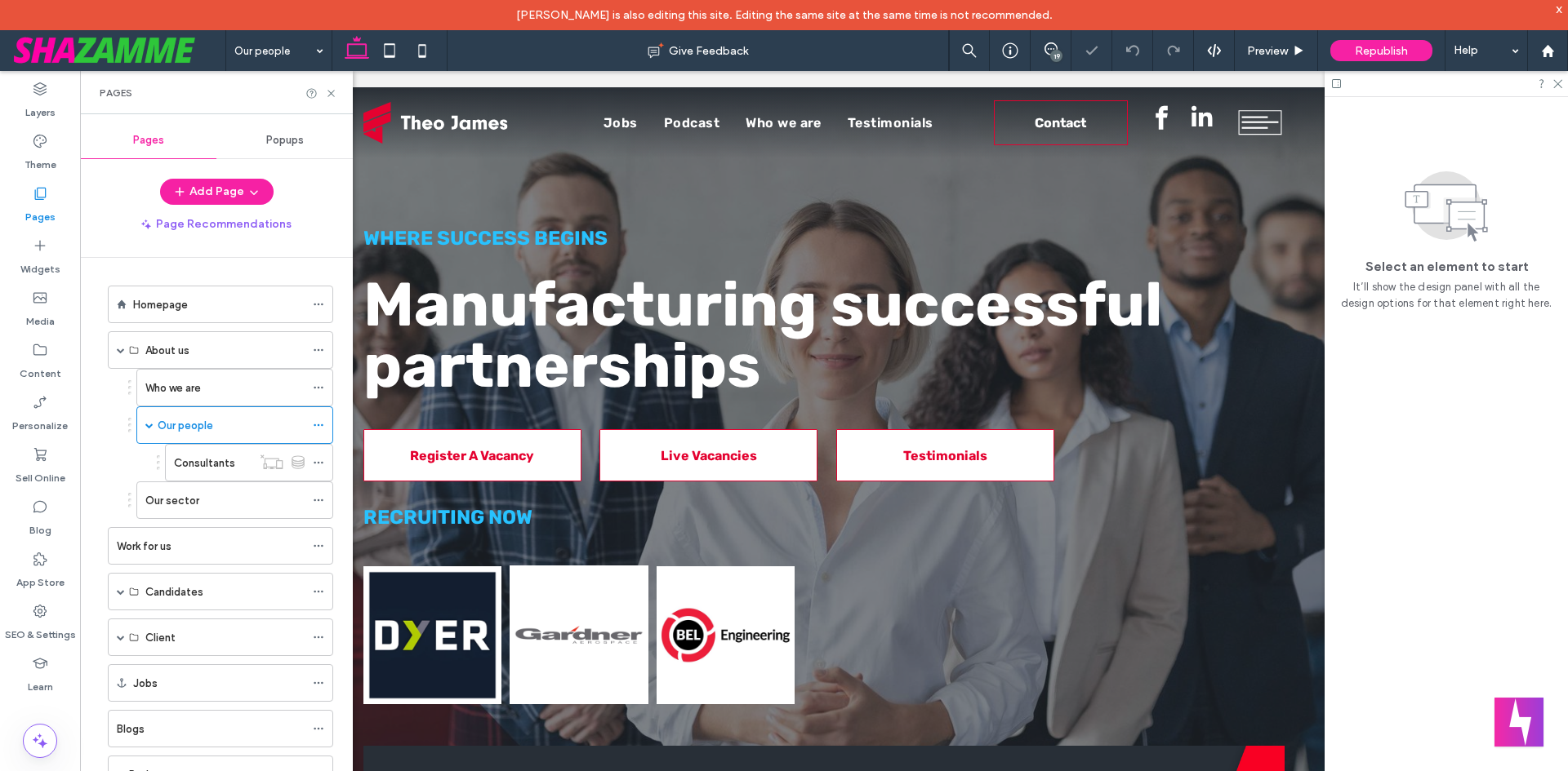
click at [1403, 529] on div "Select an element to start It’ll show the design panel with all the design opti…" at bounding box center [1446, 449] width 243 height 704
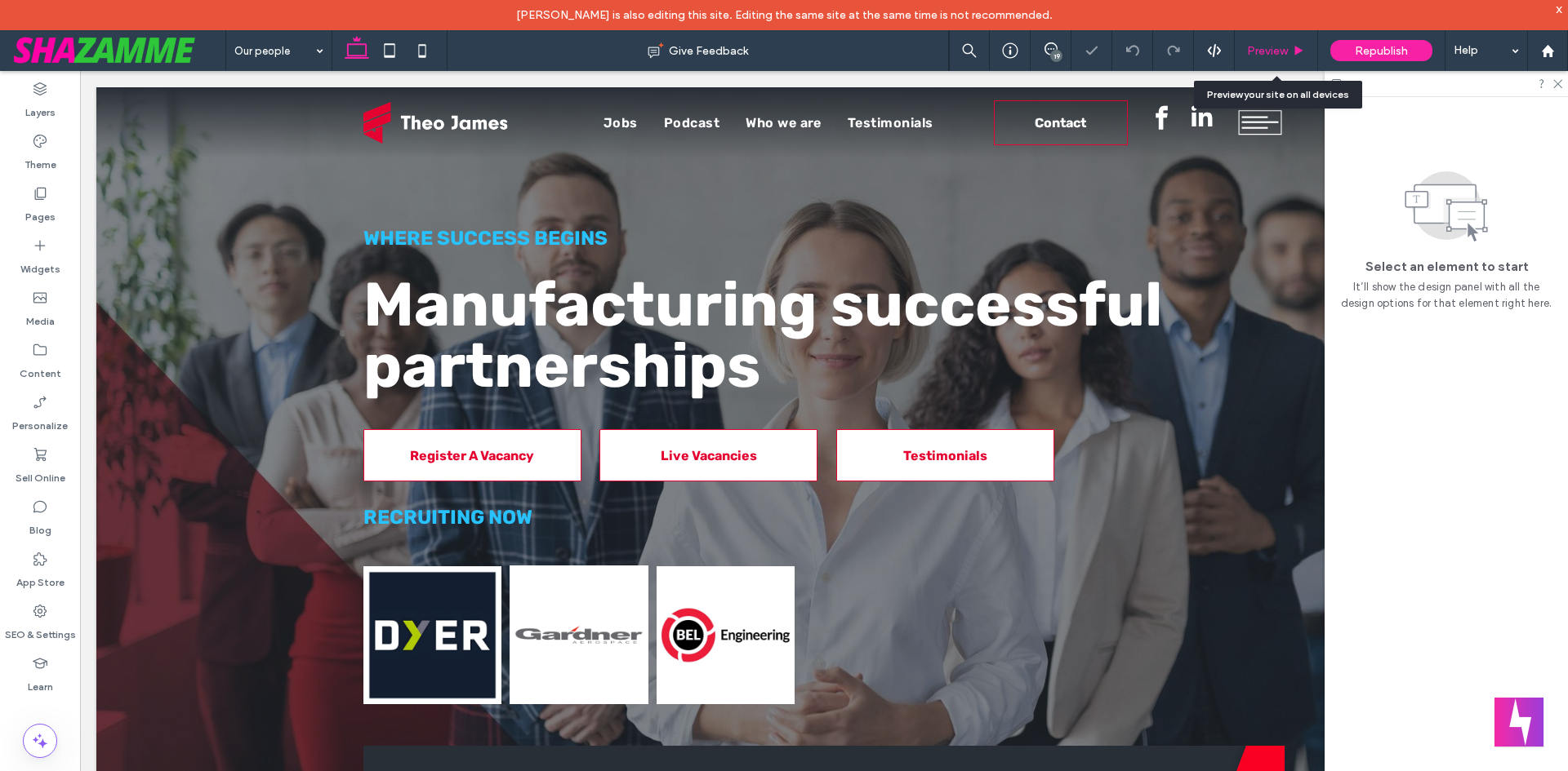
click at [1290, 61] on div "Preview" at bounding box center [1276, 51] width 83 height 41
click at [1289, 58] on div "Preview" at bounding box center [1276, 51] width 83 height 41
click at [1288, 57] on span "Preview" at bounding box center [1268, 51] width 41 height 14
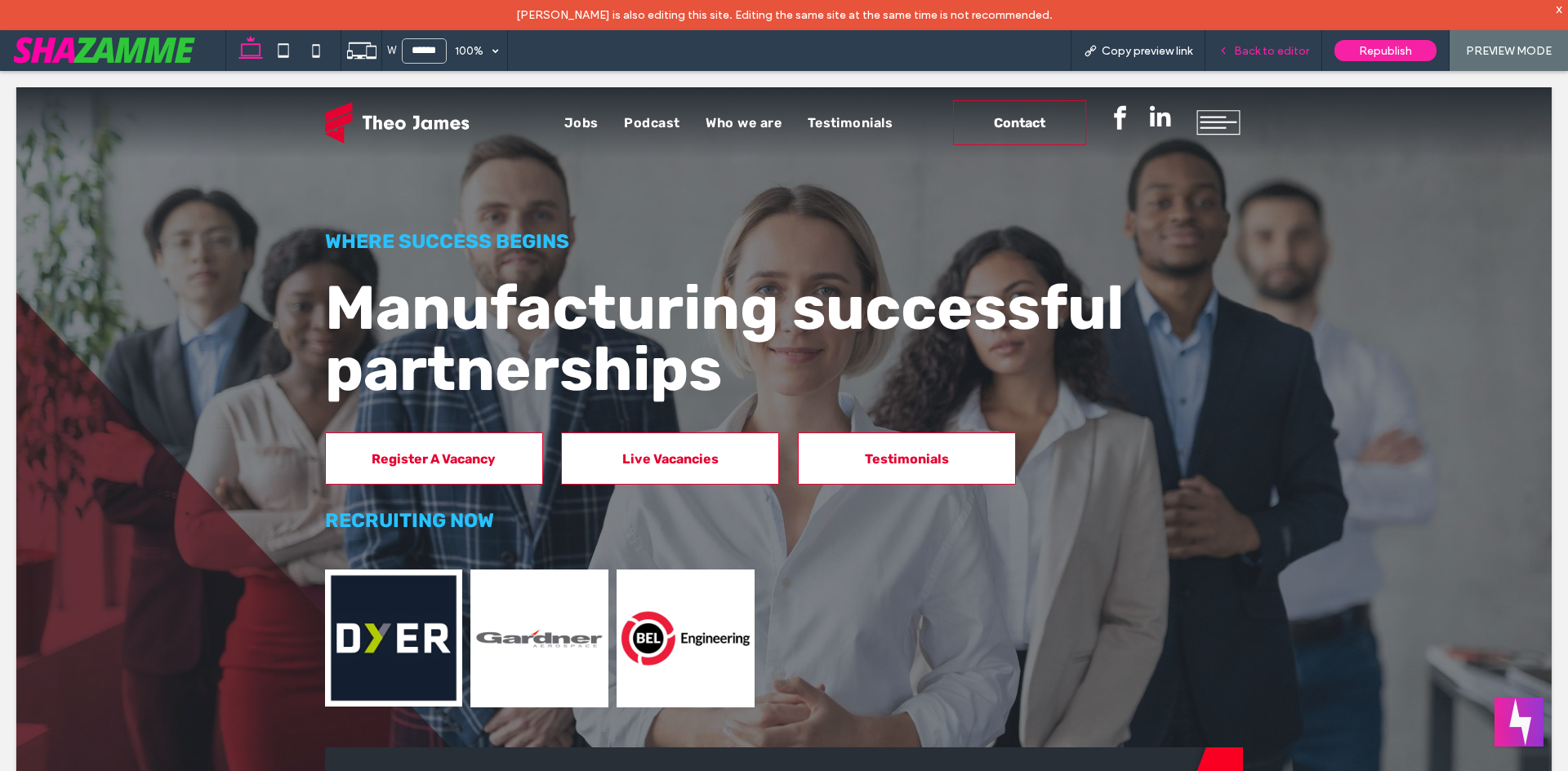
click at [1240, 50] on span "Back to editor" at bounding box center [1271, 51] width 75 height 14
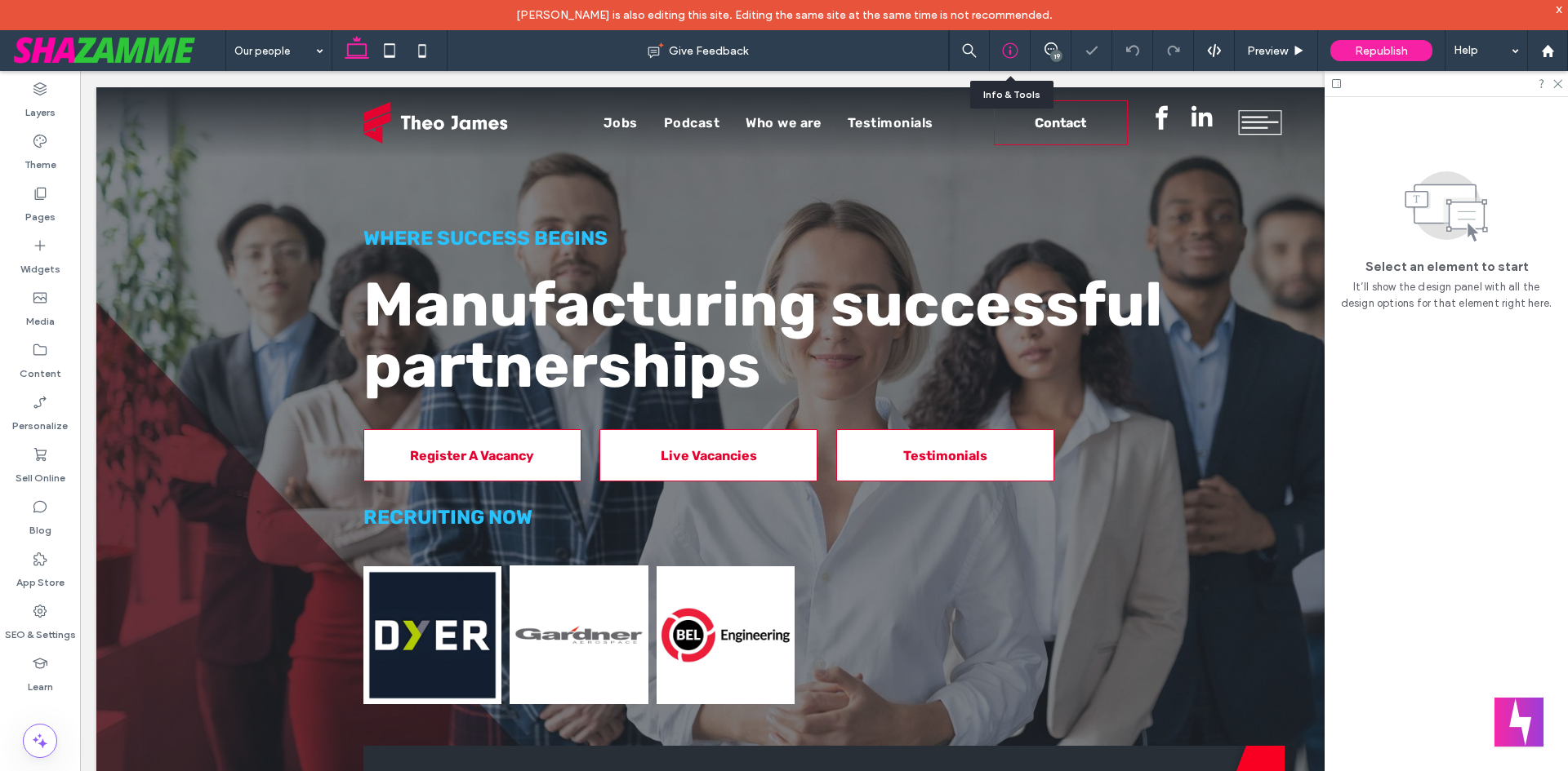
click at [1009, 57] on icon at bounding box center [1010, 51] width 17 height 17
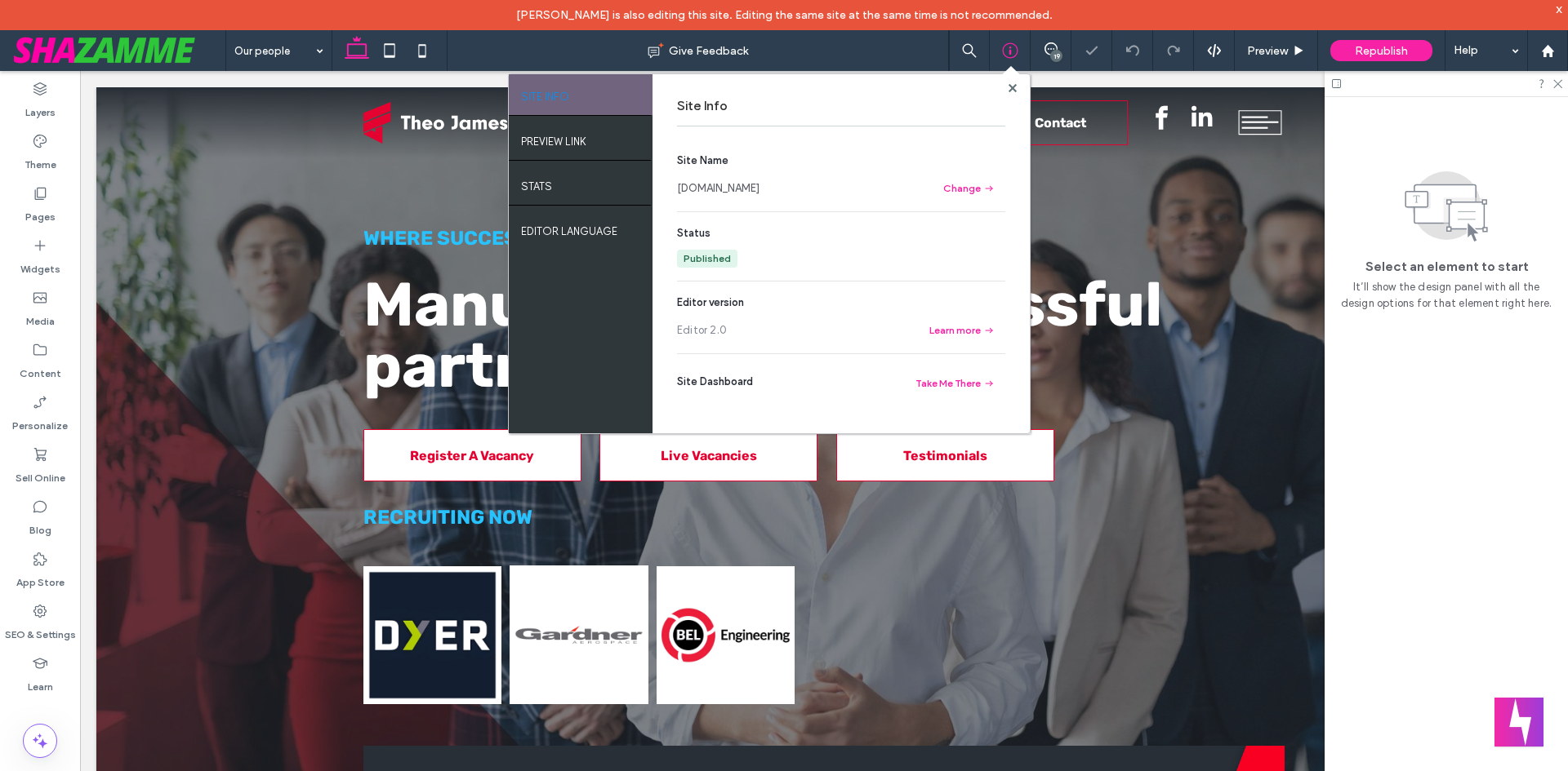
click at [759, 186] on link "theojamesrecruitment.shazamme.site" at bounding box center [718, 189] width 83 height 17
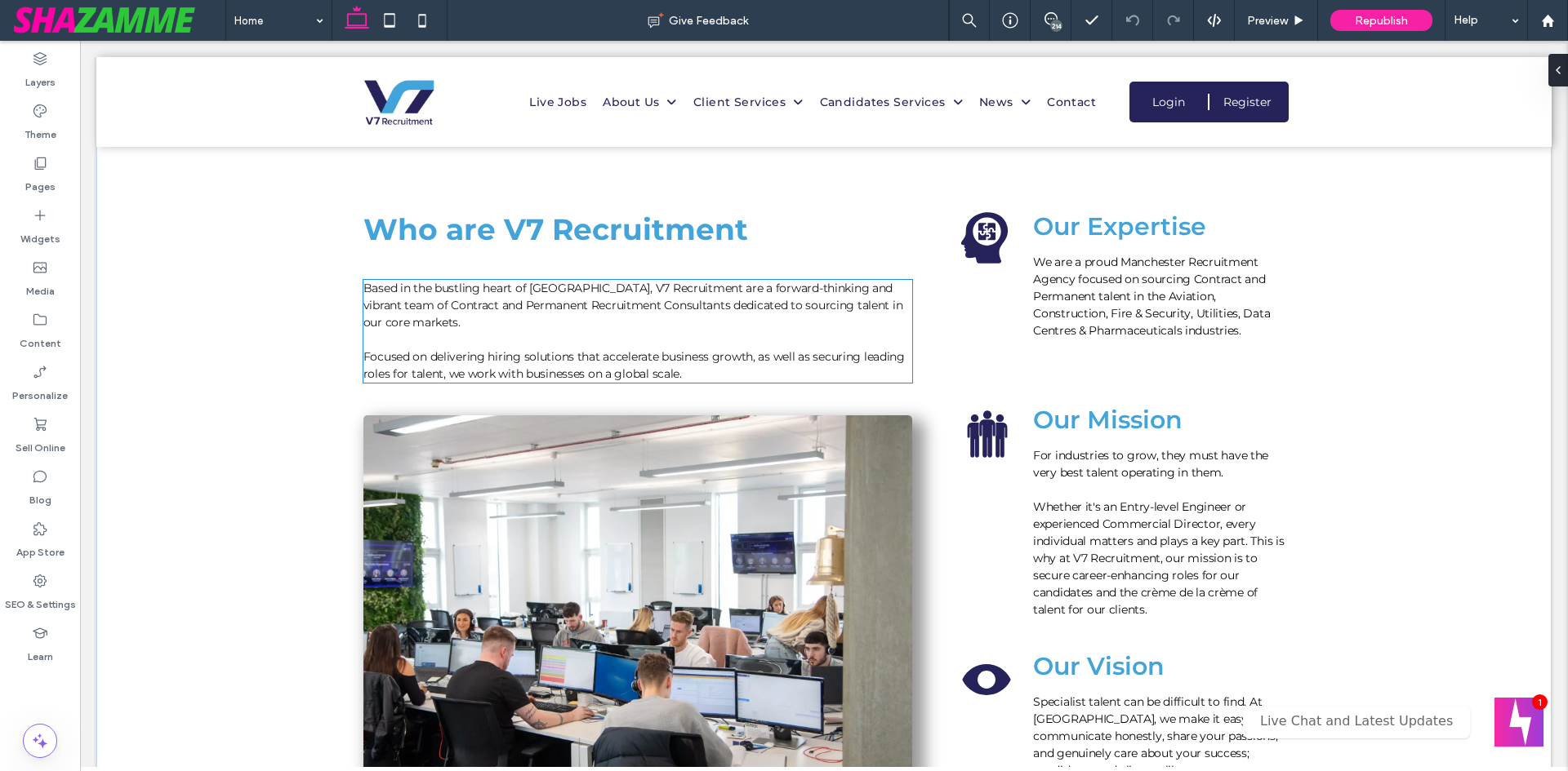
scroll to position [2693, 0]
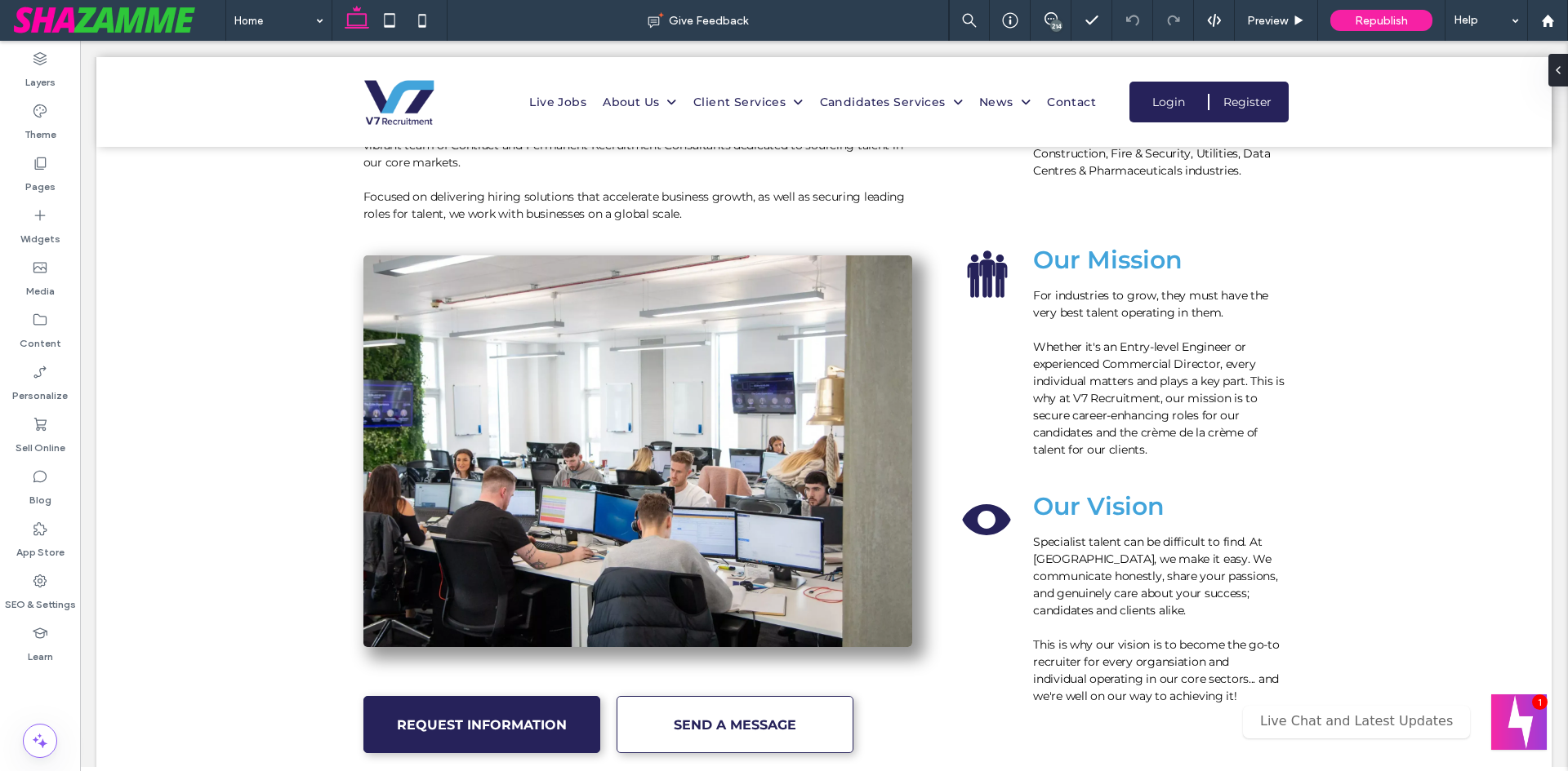
click at [1540, 716] on button "Welcome message" at bounding box center [1519, 722] width 56 height 56
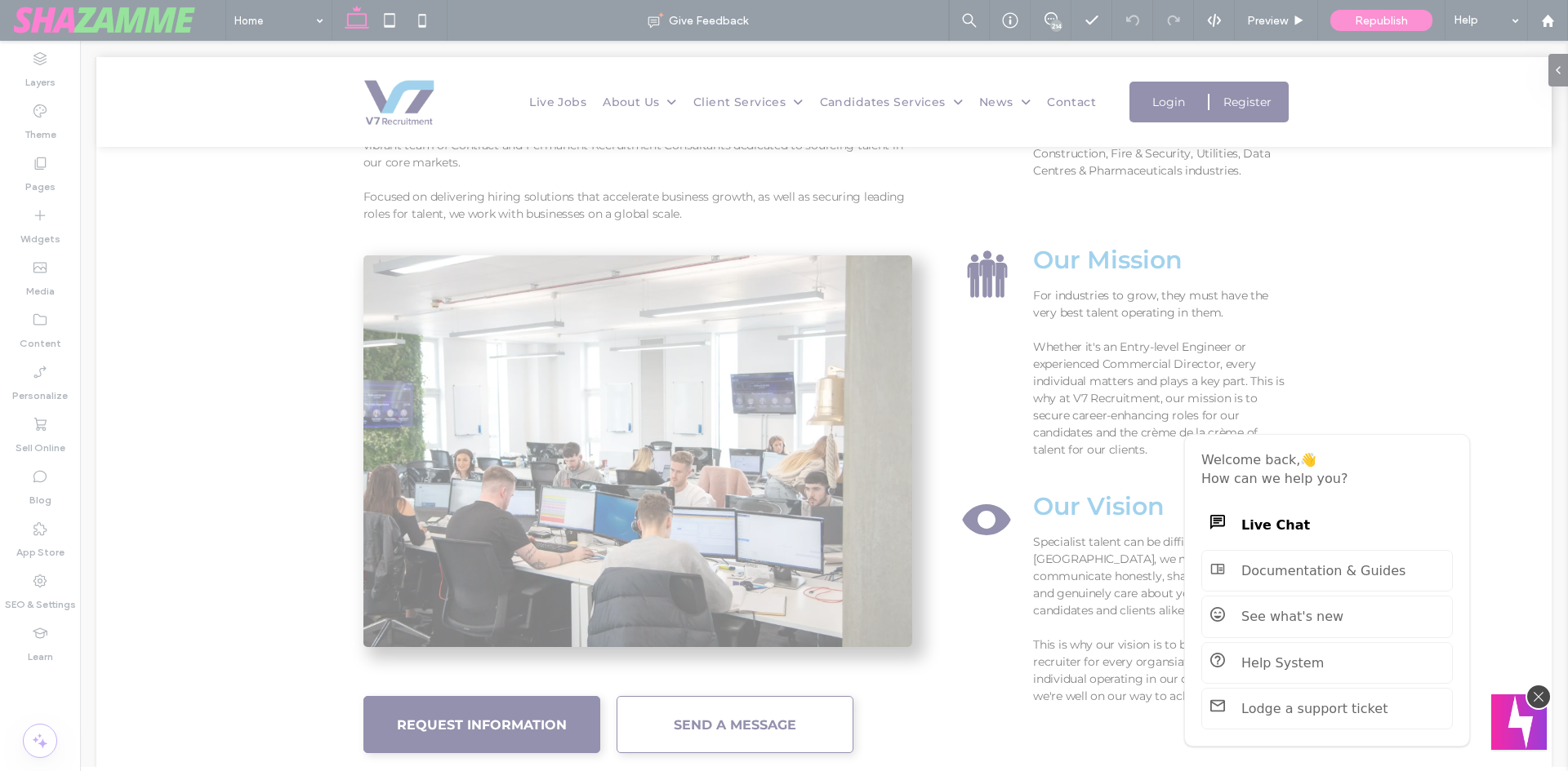
click at [1540, 716] on button "Welcome message" at bounding box center [1519, 722] width 56 height 56
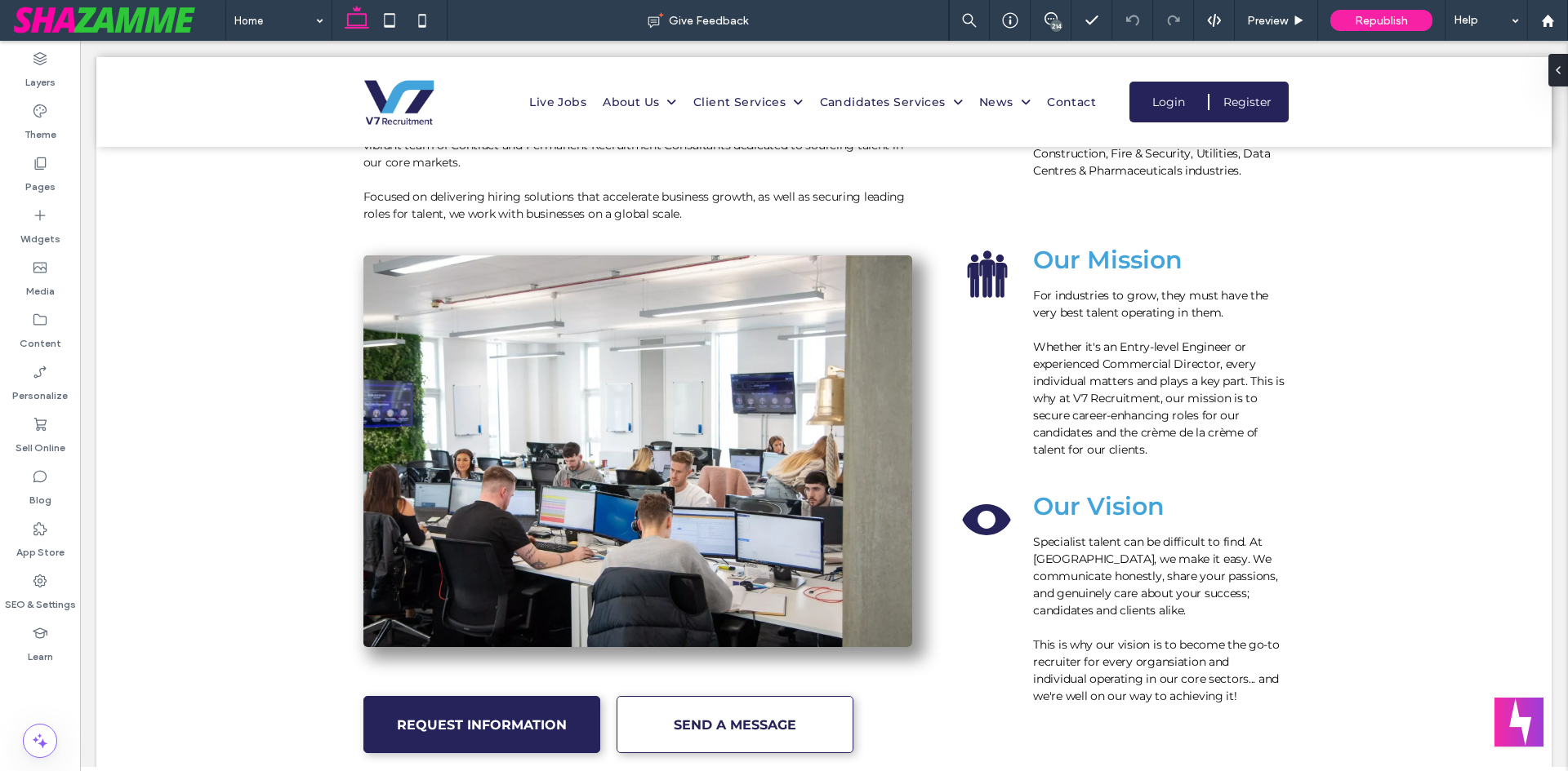
click at [1052, 21] on div "214" at bounding box center [1055, 25] width 12 height 12
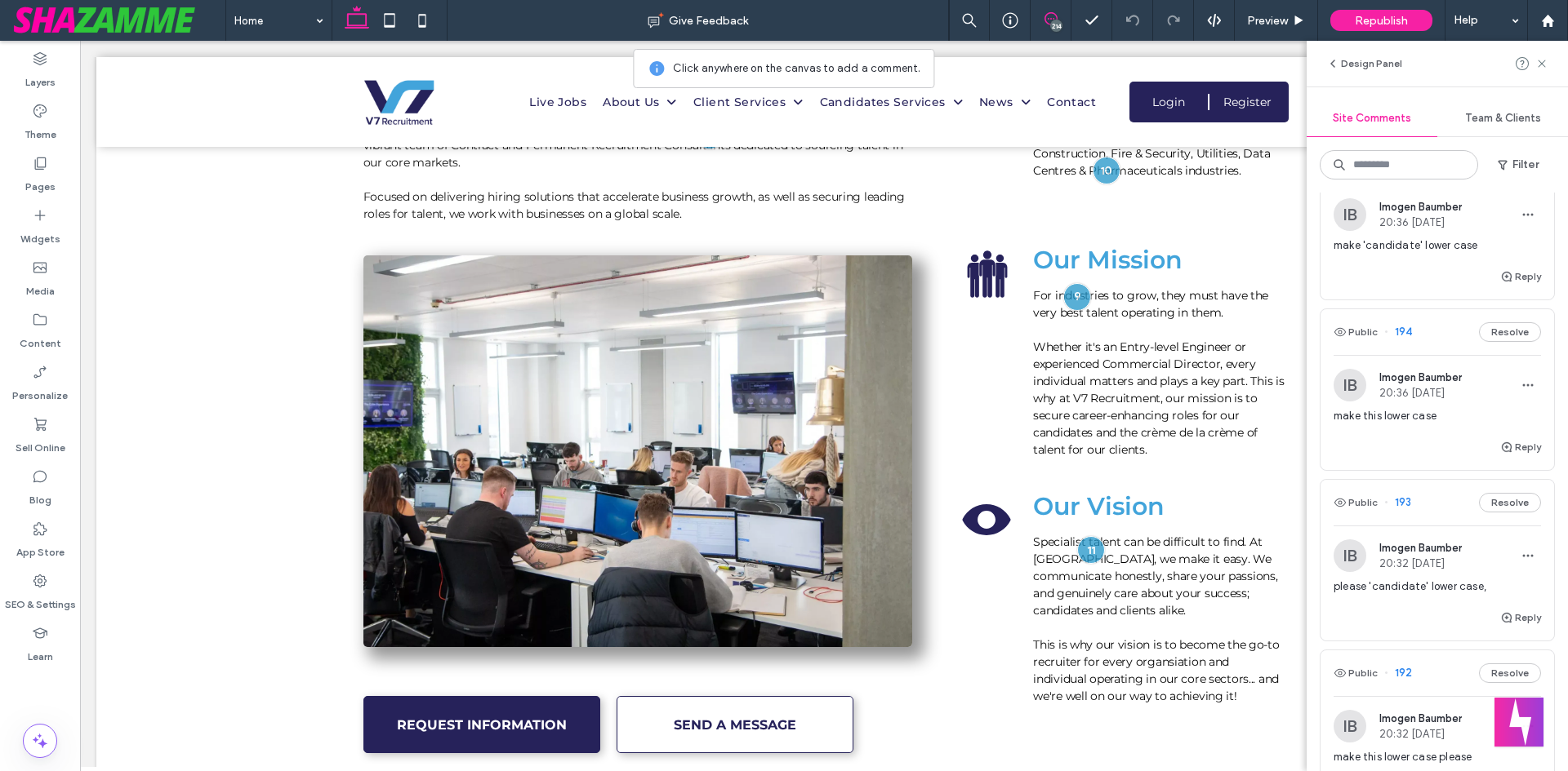
drag, startPoint x: 1418, startPoint y: 366, endPoint x: 1406, endPoint y: 462, distance: 96.7
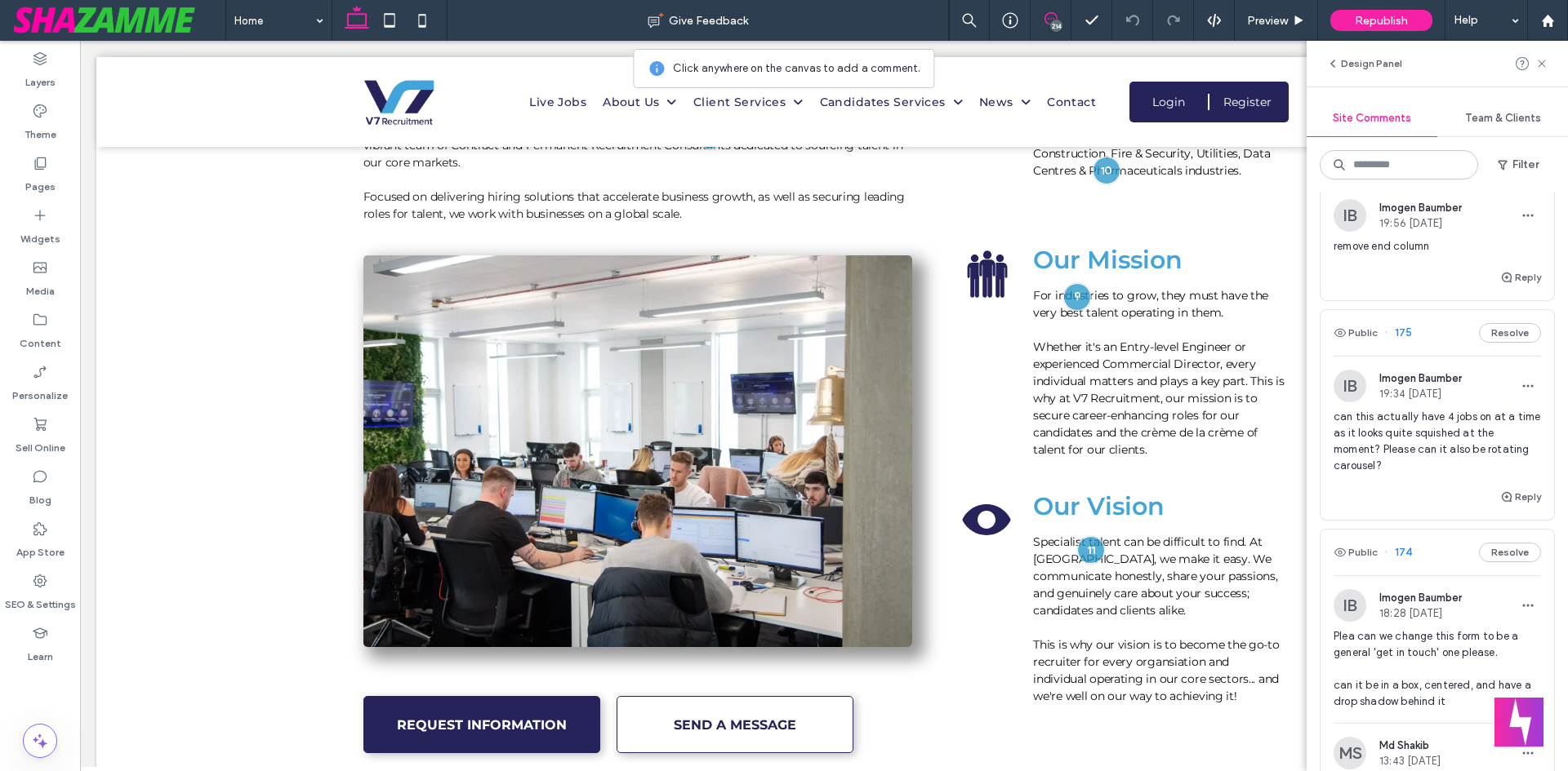
scroll to position [5864, 0]
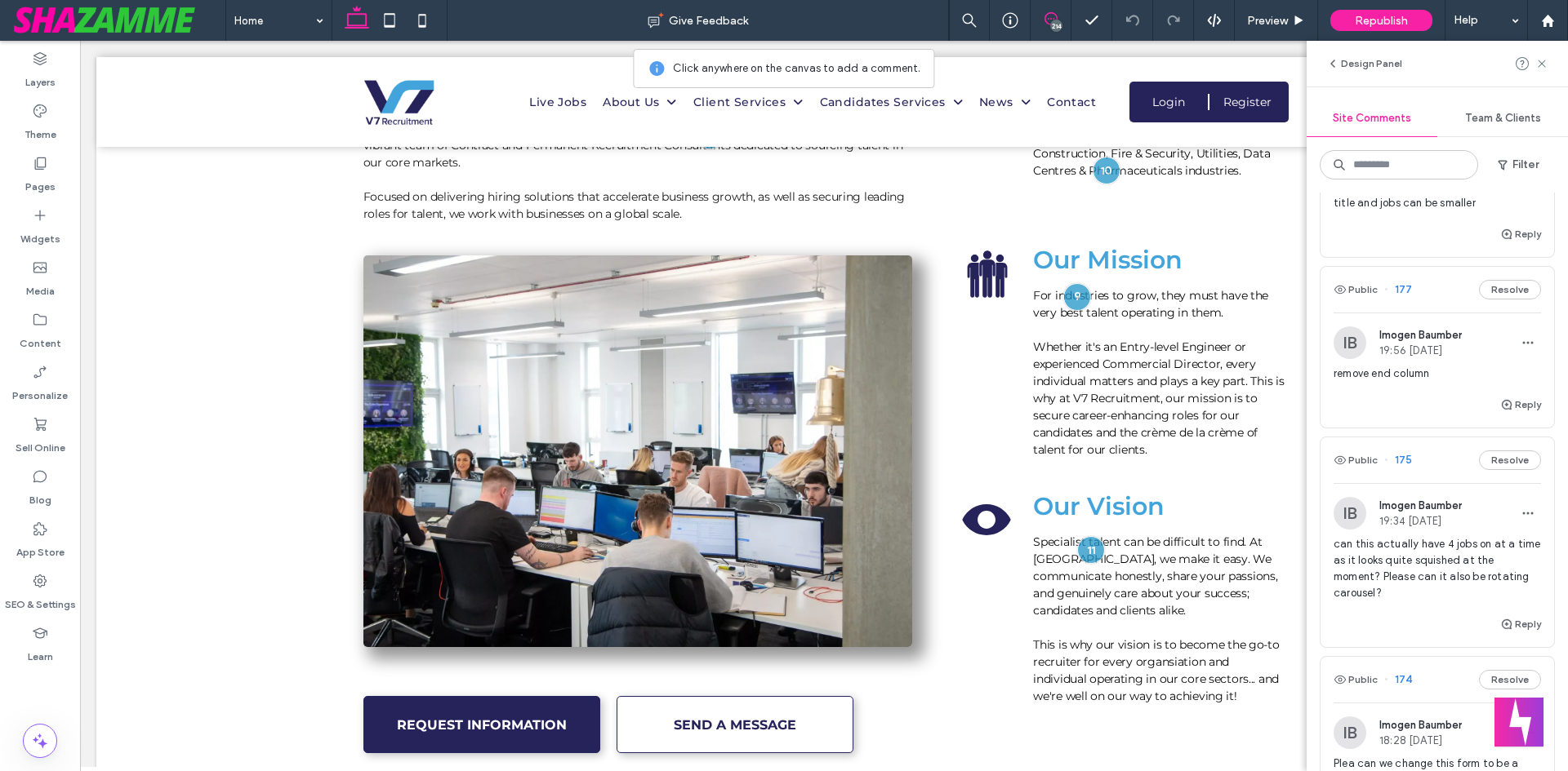
click at [1396, 601] on span "can this actually have 4 jobs on at a time as it looks quite squished at the mo…" at bounding box center [1437, 569] width 208 height 65
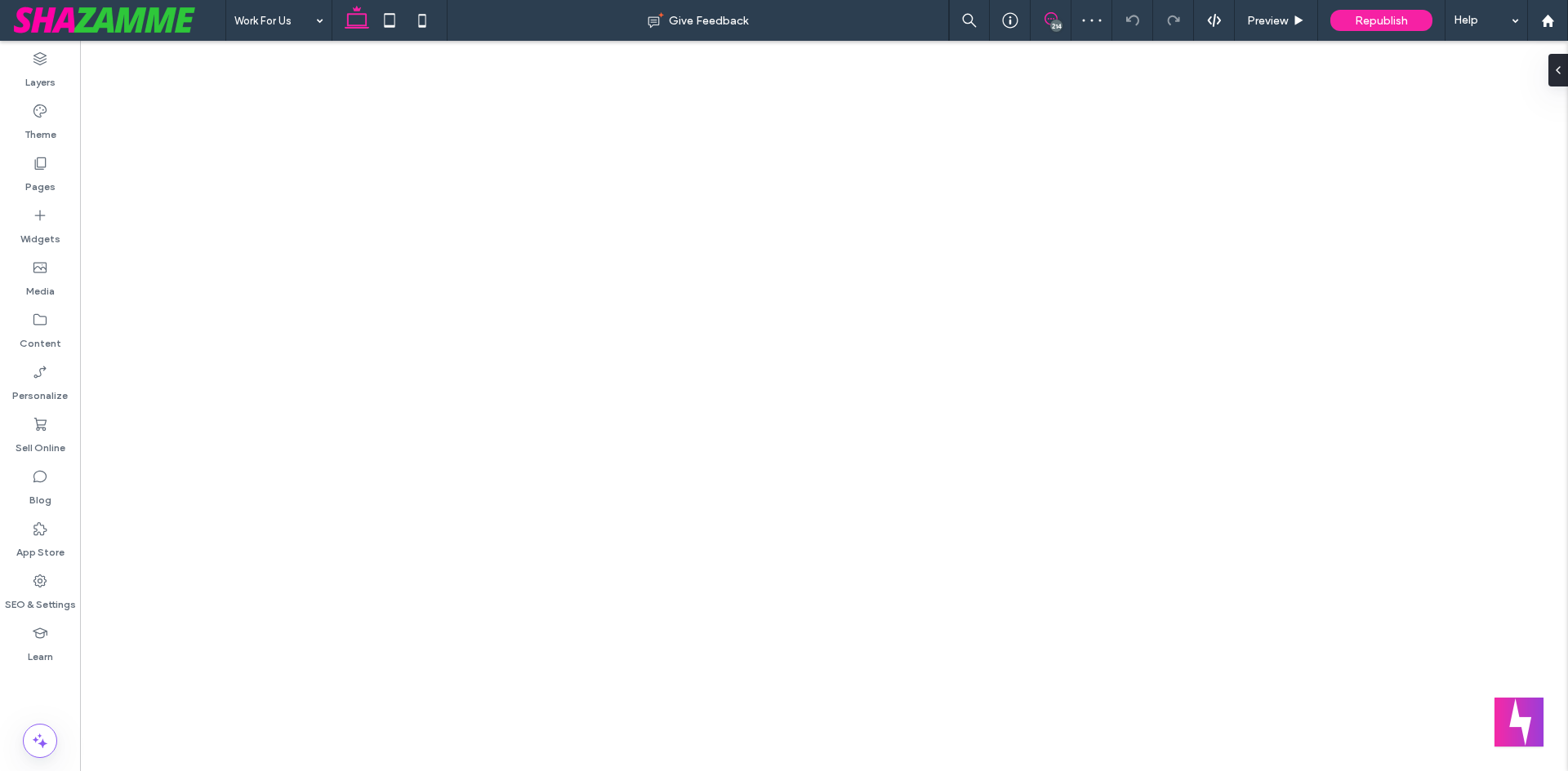
click at [1051, 19] on icon at bounding box center [1051, 19] width 13 height 13
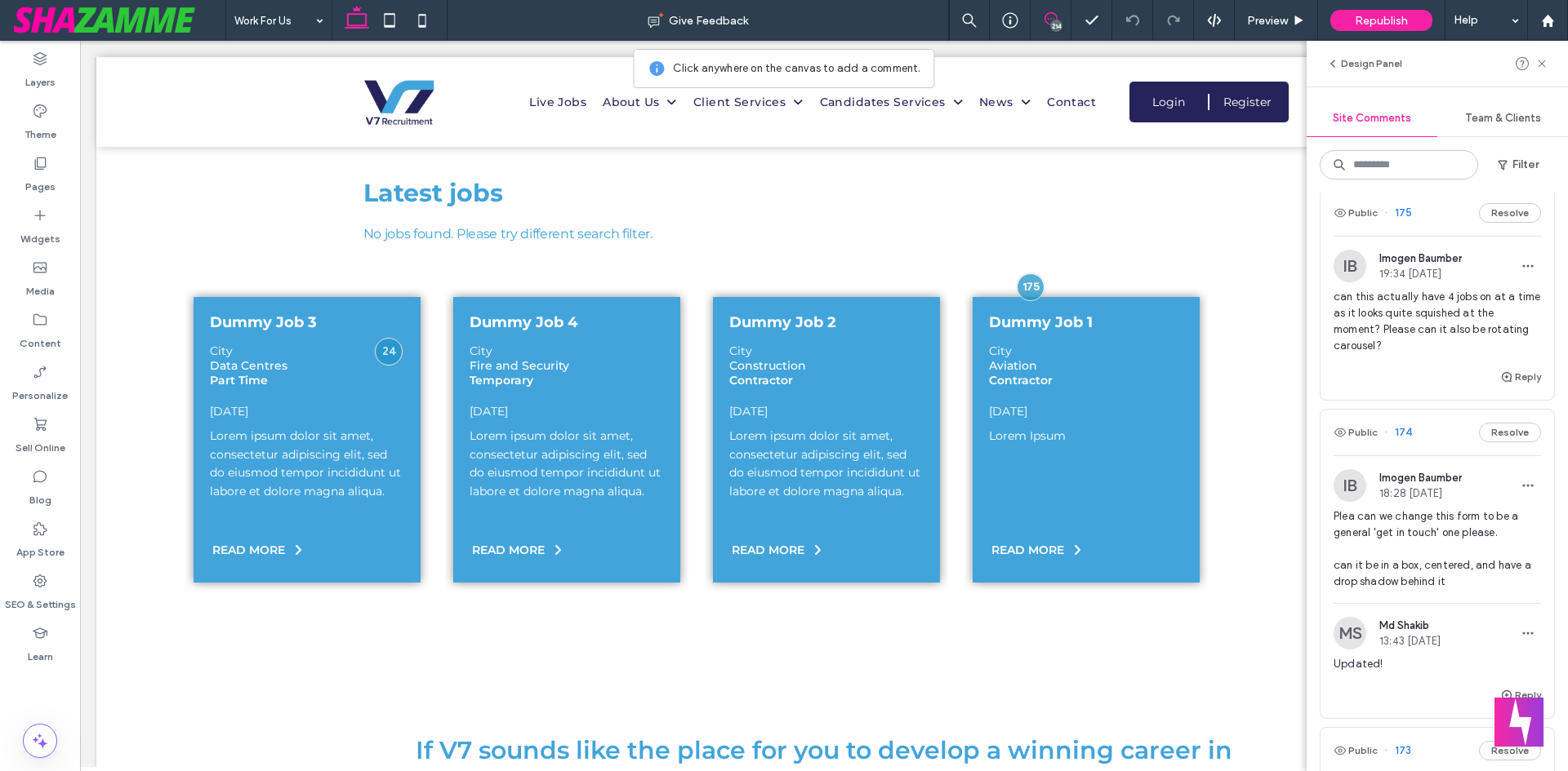
scroll to position [6120, 0]
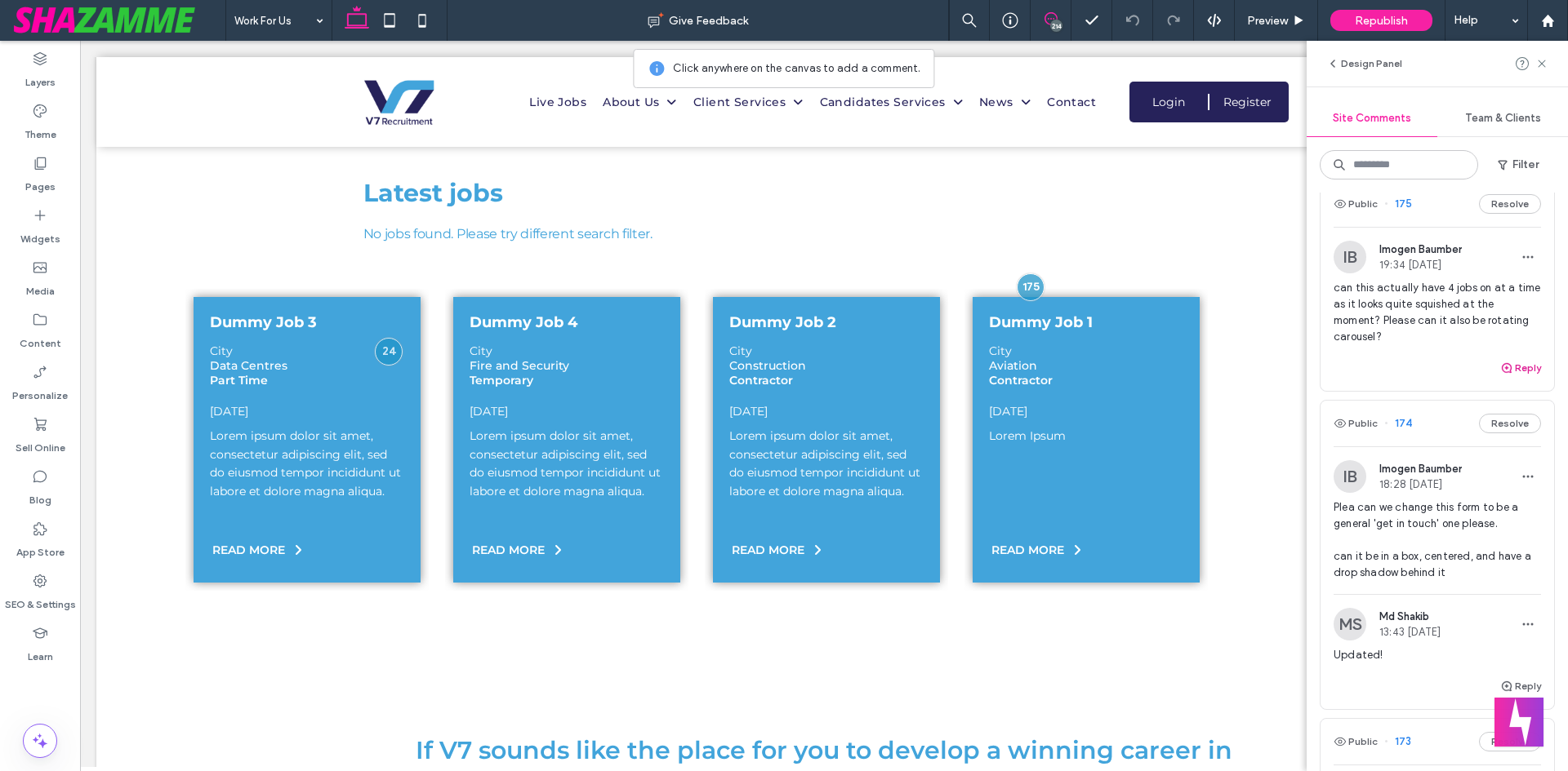
click at [1501, 373] on use "button" at bounding box center [1506, 368] width 10 height 10
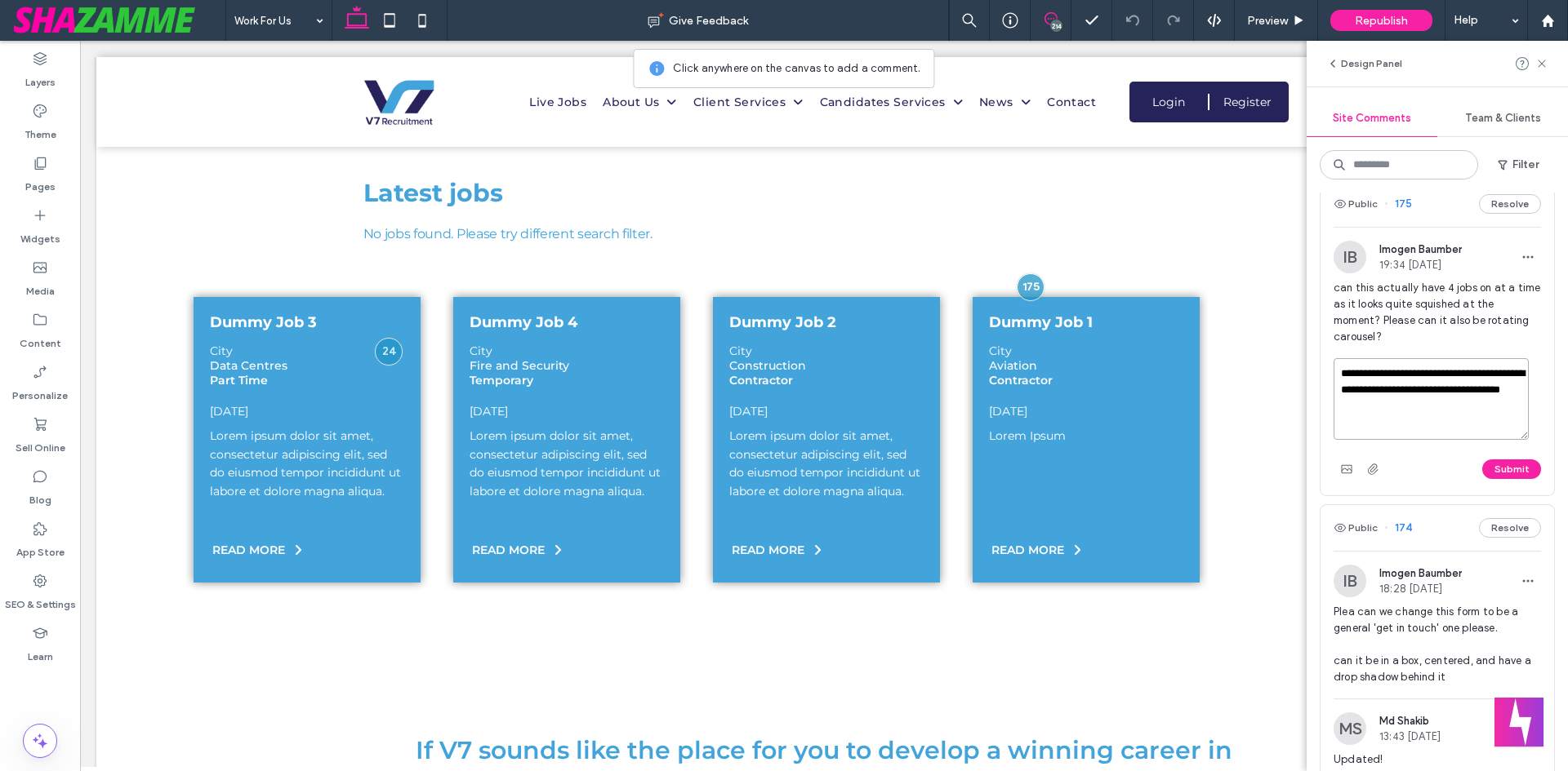
click at [1455, 423] on textarea "**********" at bounding box center [1431, 399] width 195 height 82
paste textarea
type textarea "**********"
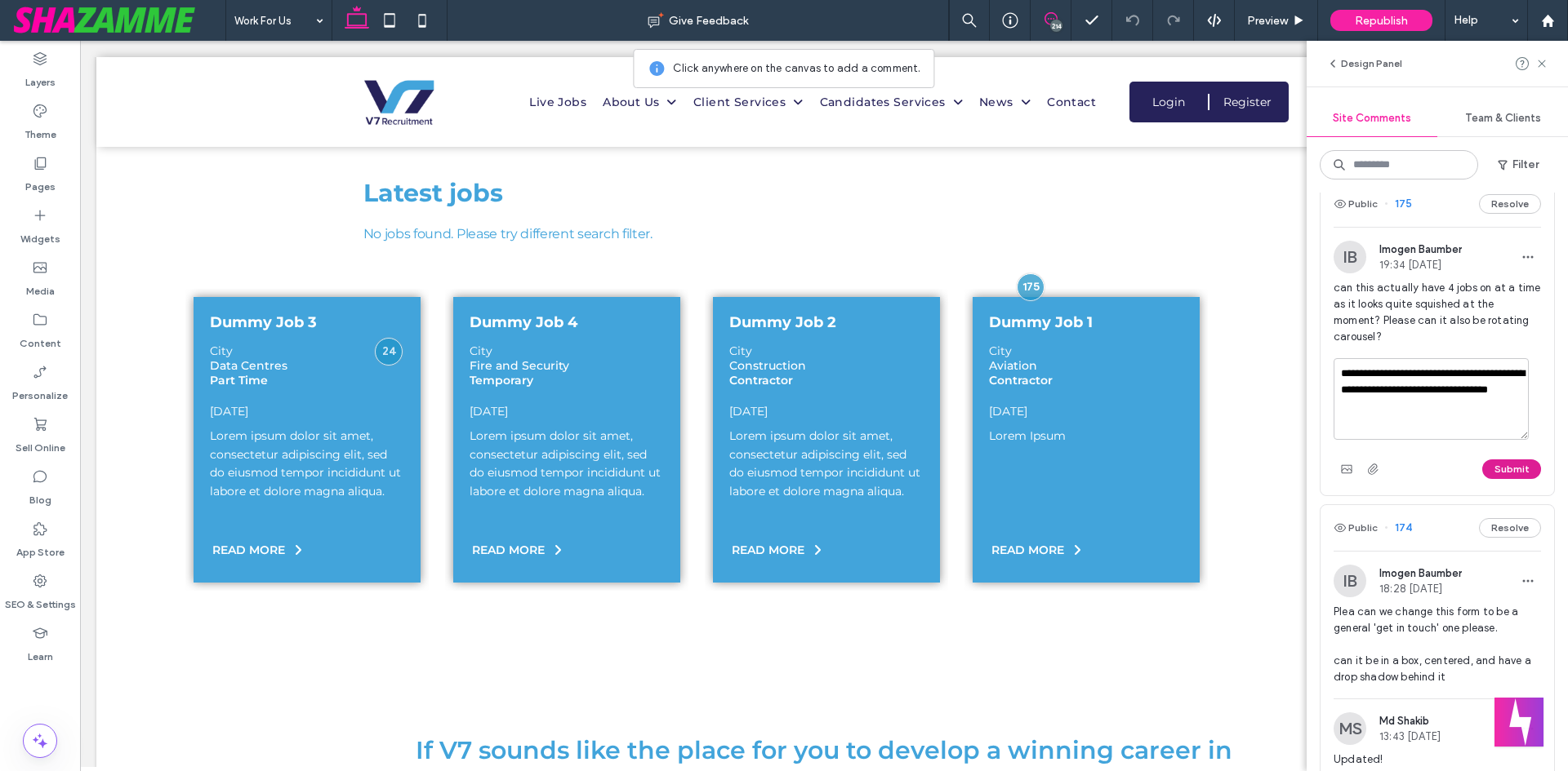
click at [1505, 479] on button "Submit" at bounding box center [1511, 469] width 58 height 19
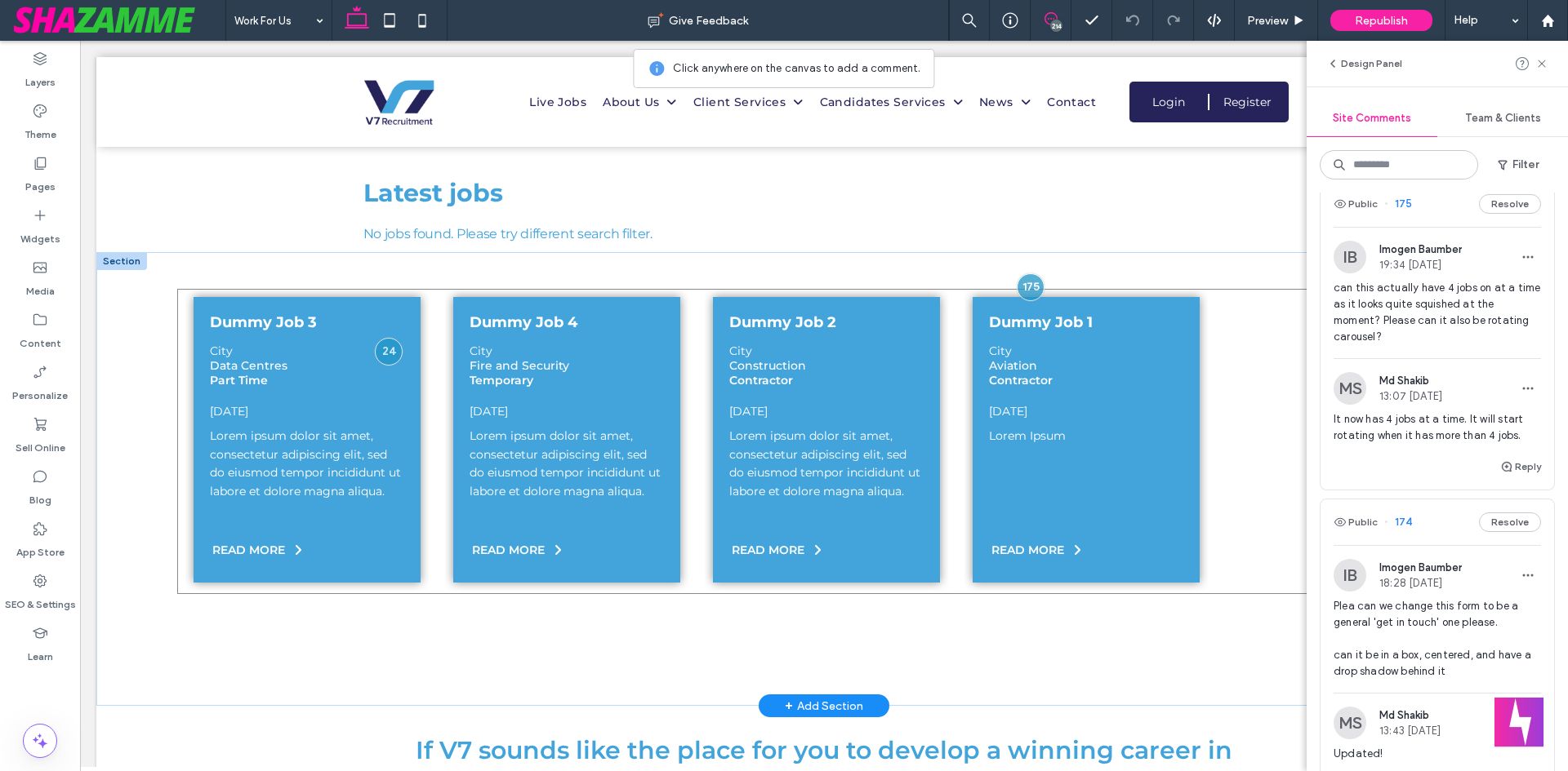
click at [857, 404] on div "31-Jul-2025" at bounding box center [826, 411] width 195 height 15
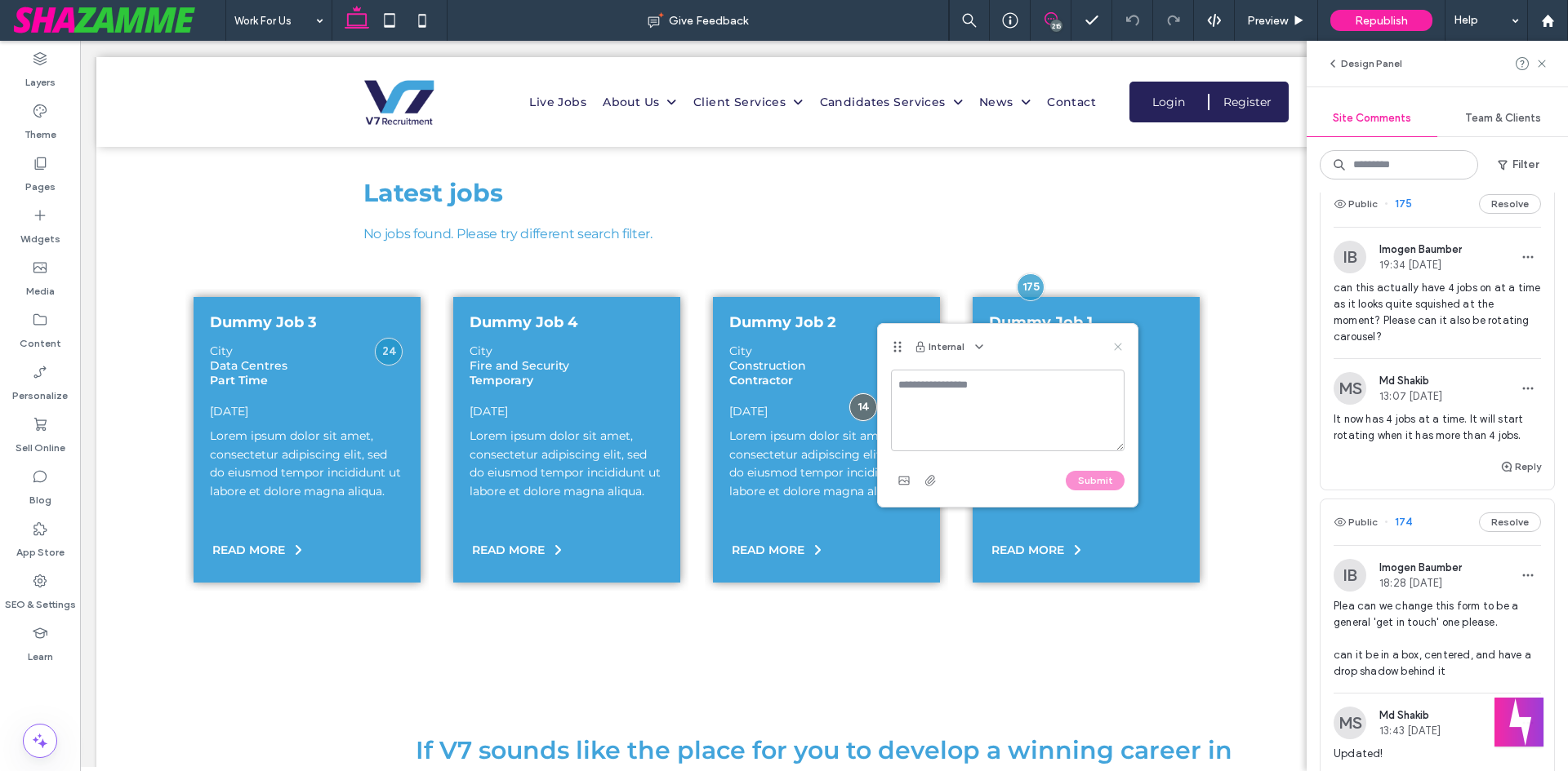
click at [1116, 345] on icon at bounding box center [1117, 347] width 13 height 13
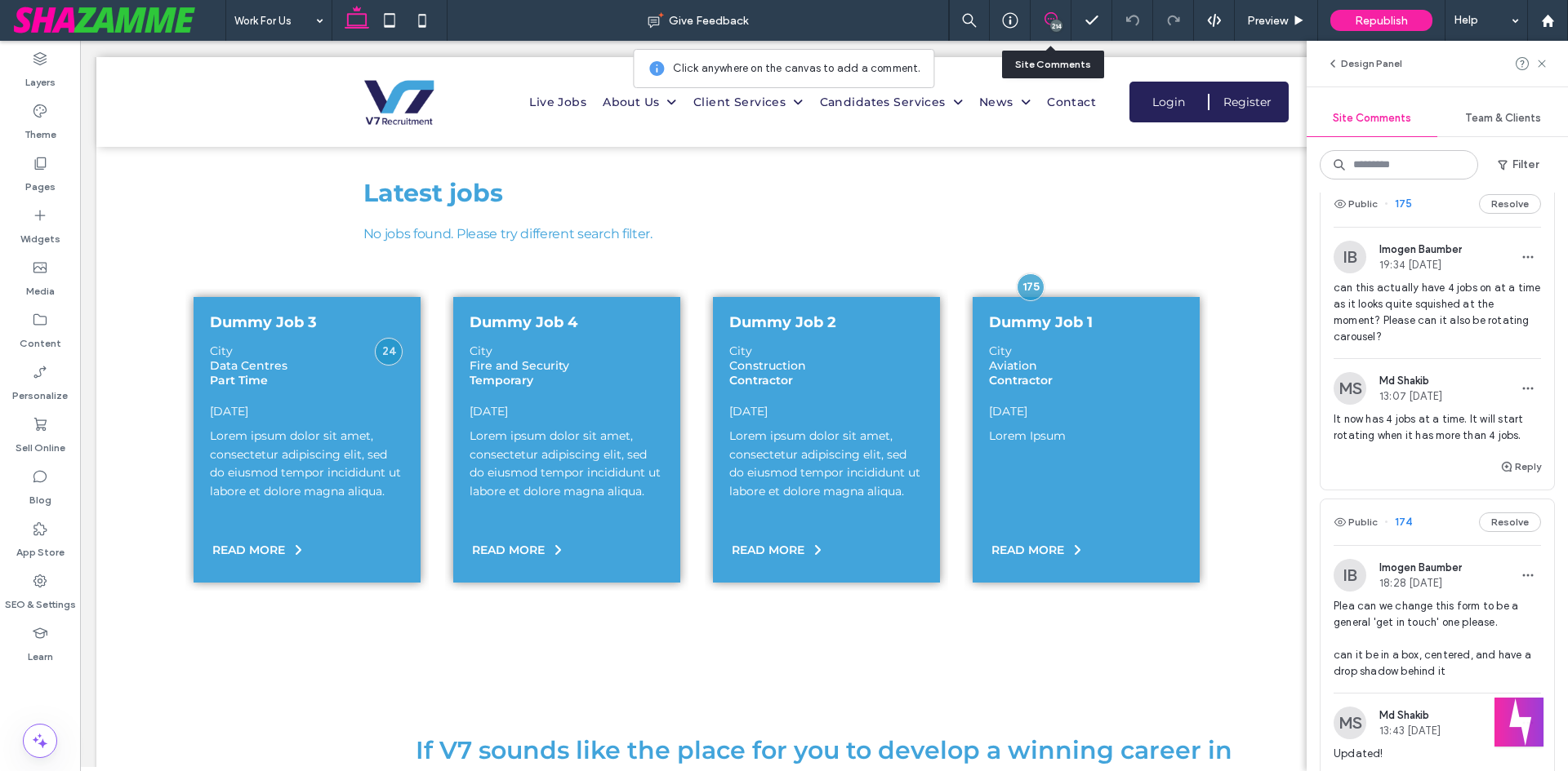
click at [1049, 15] on icon at bounding box center [1051, 19] width 13 height 13
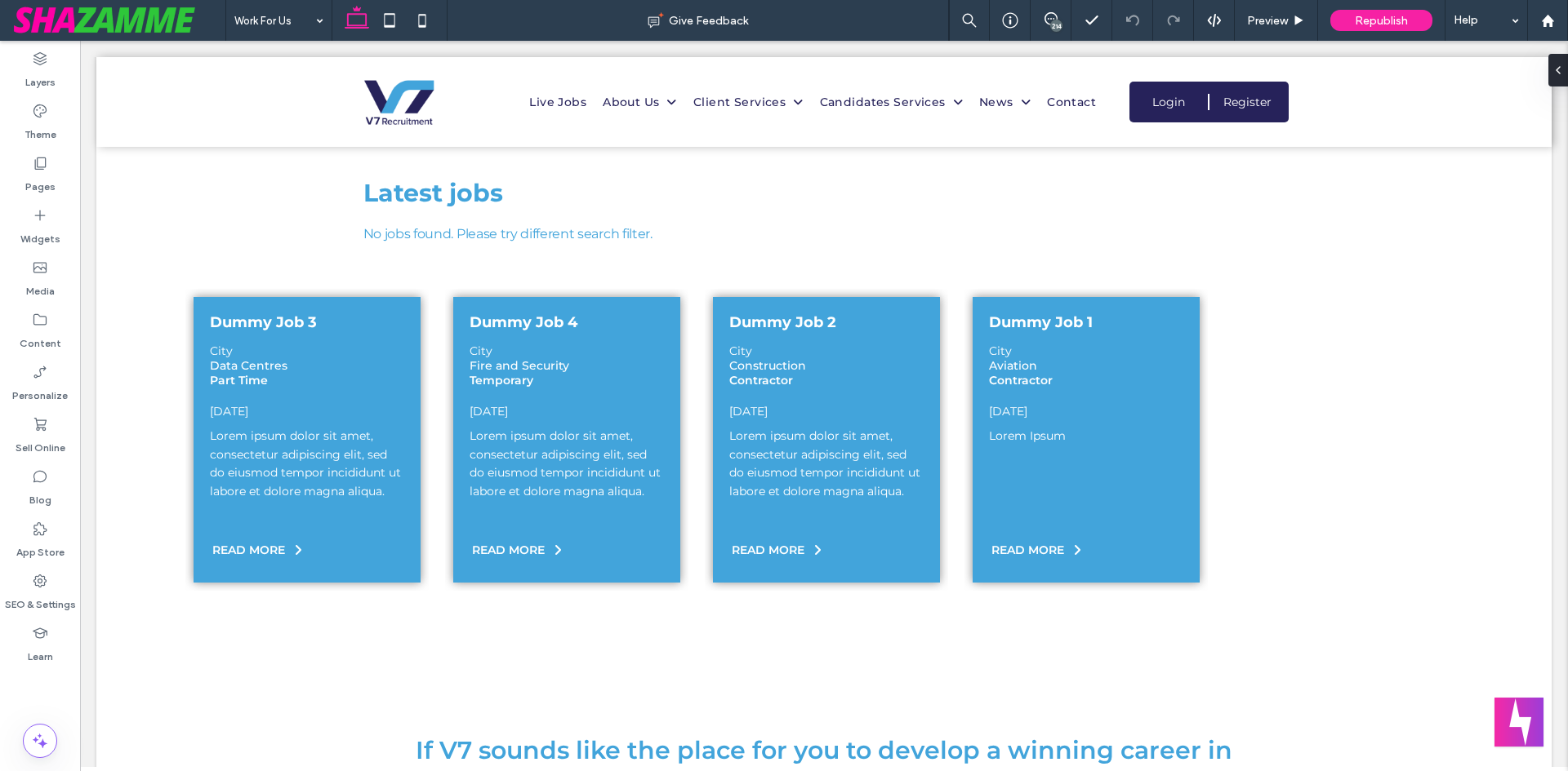
scroll to position [0, 0]
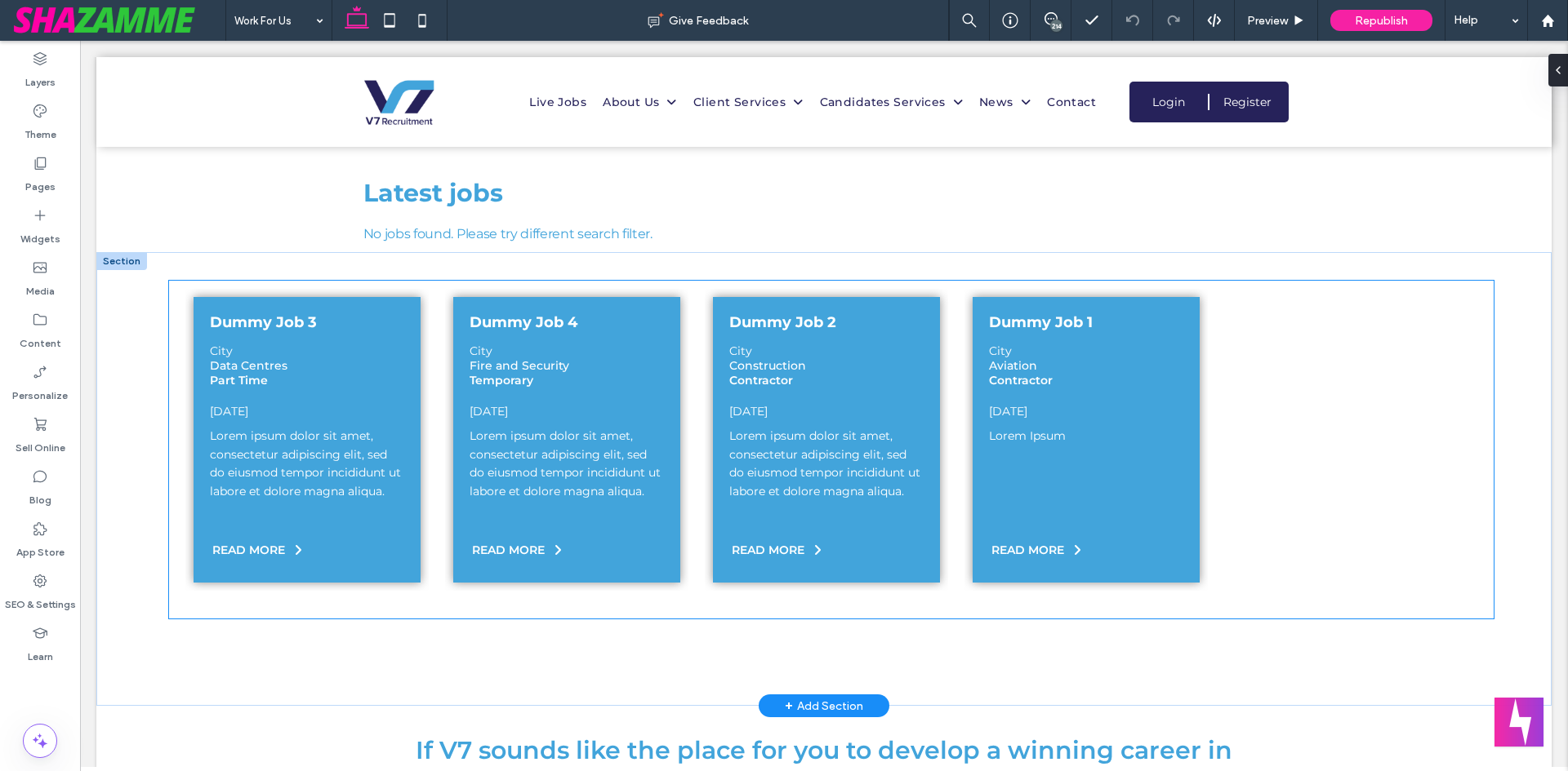
click at [793, 316] on div "Dummy Job 2" at bounding box center [826, 322] width 195 height 18
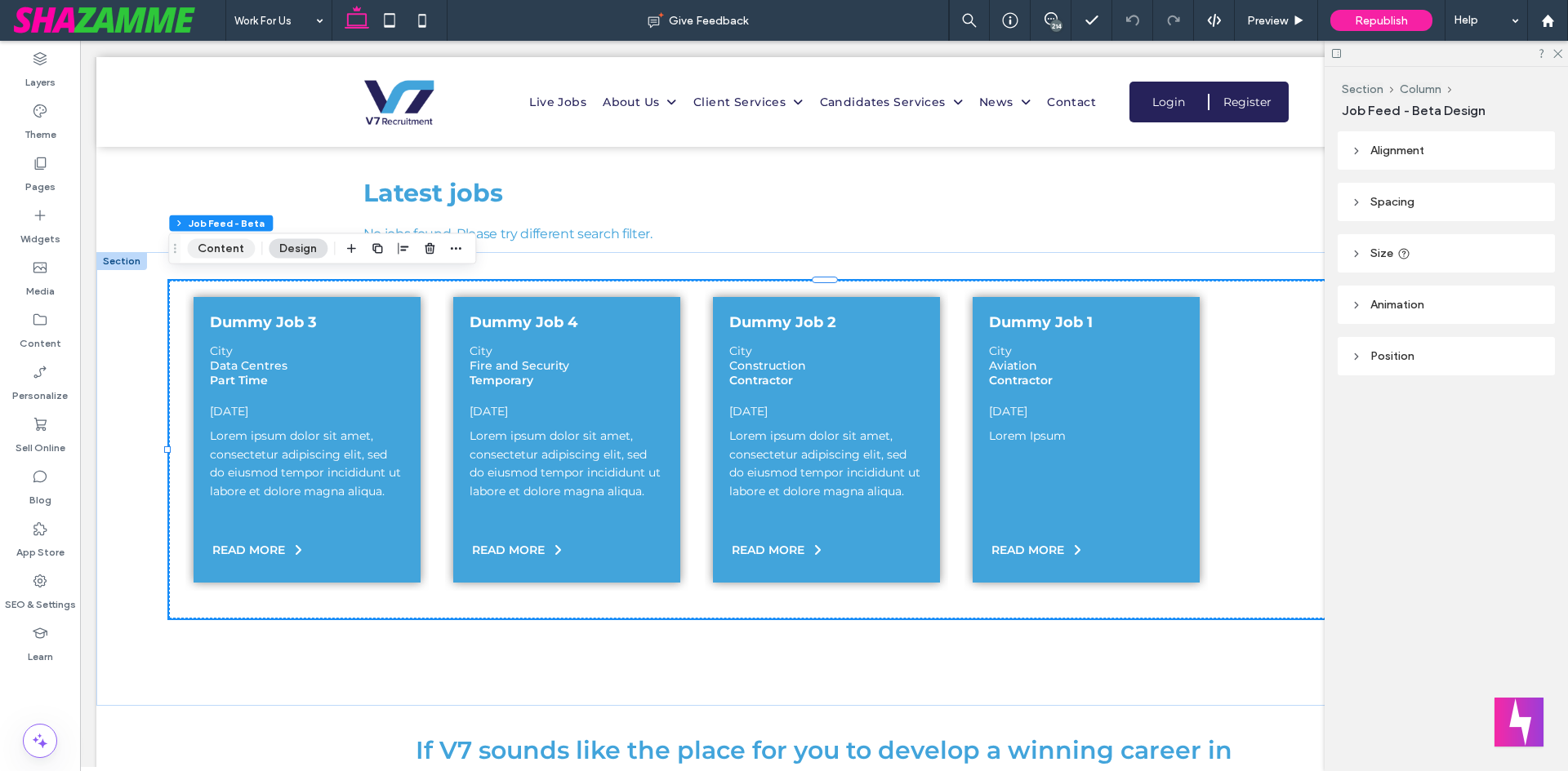
click at [227, 245] on button "Content" at bounding box center [221, 248] width 68 height 19
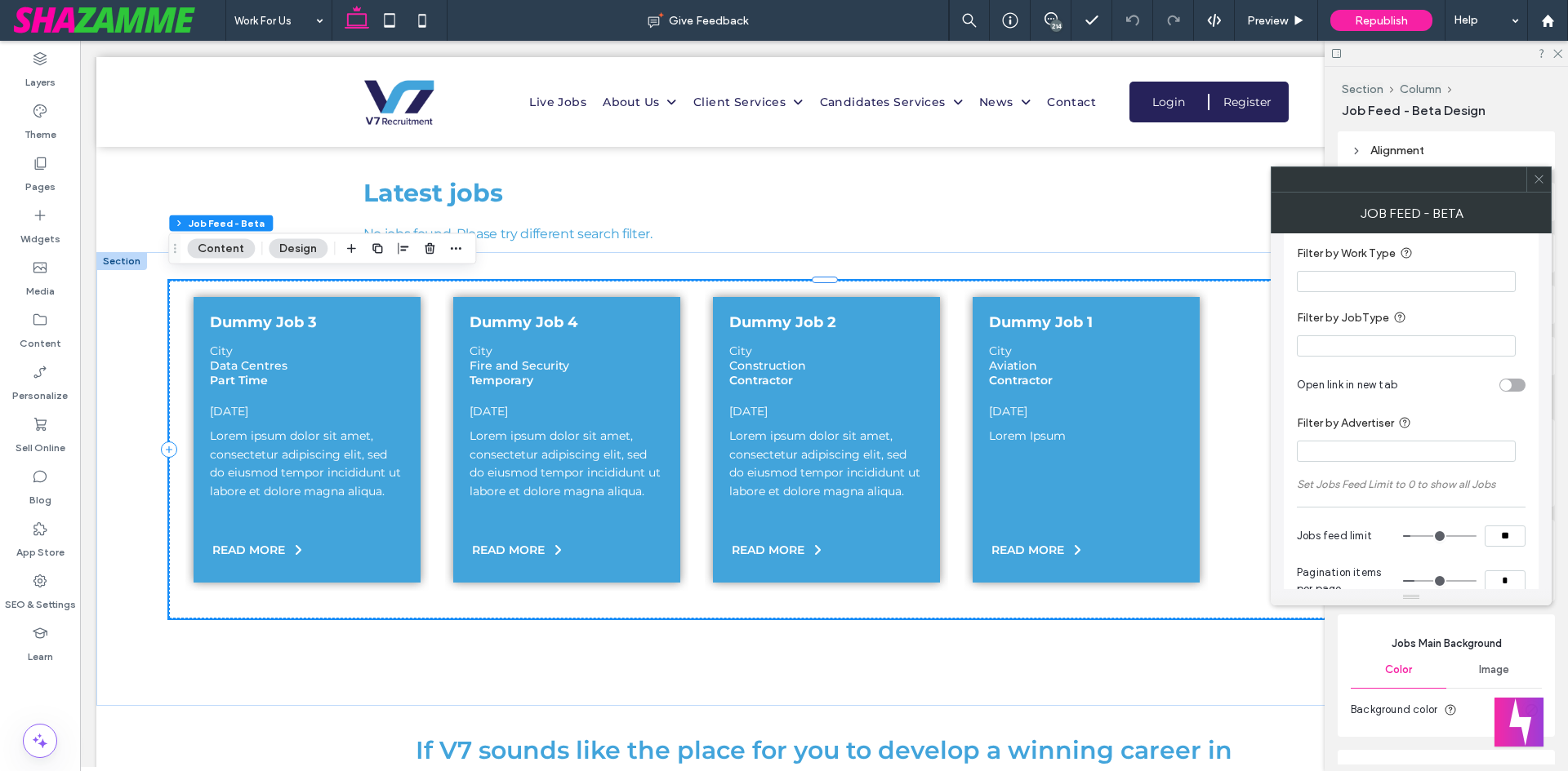
scroll to position [571, 0]
click at [1549, 181] on div at bounding box center [1538, 180] width 24 height 24
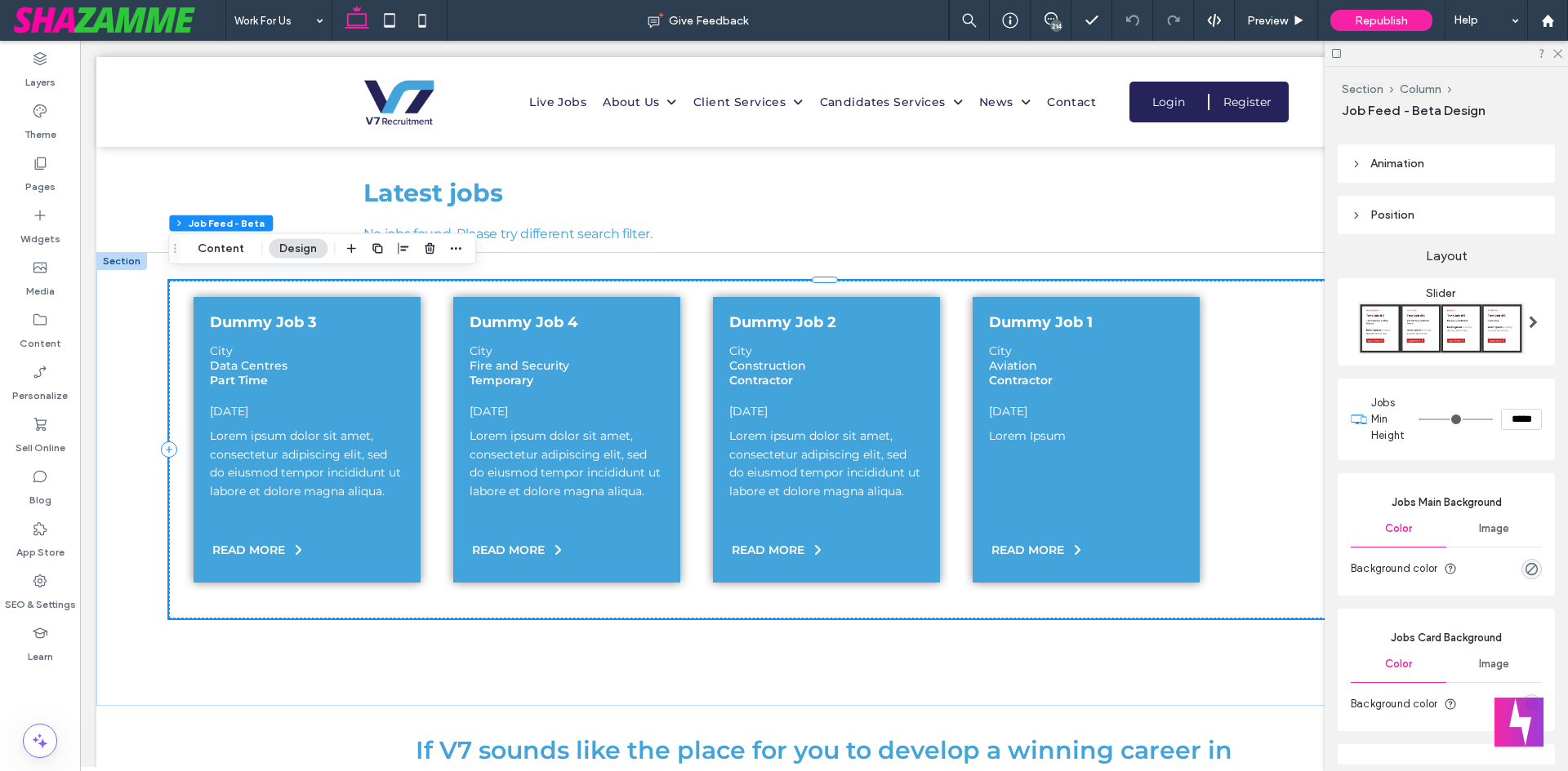
scroll to position [82, 0]
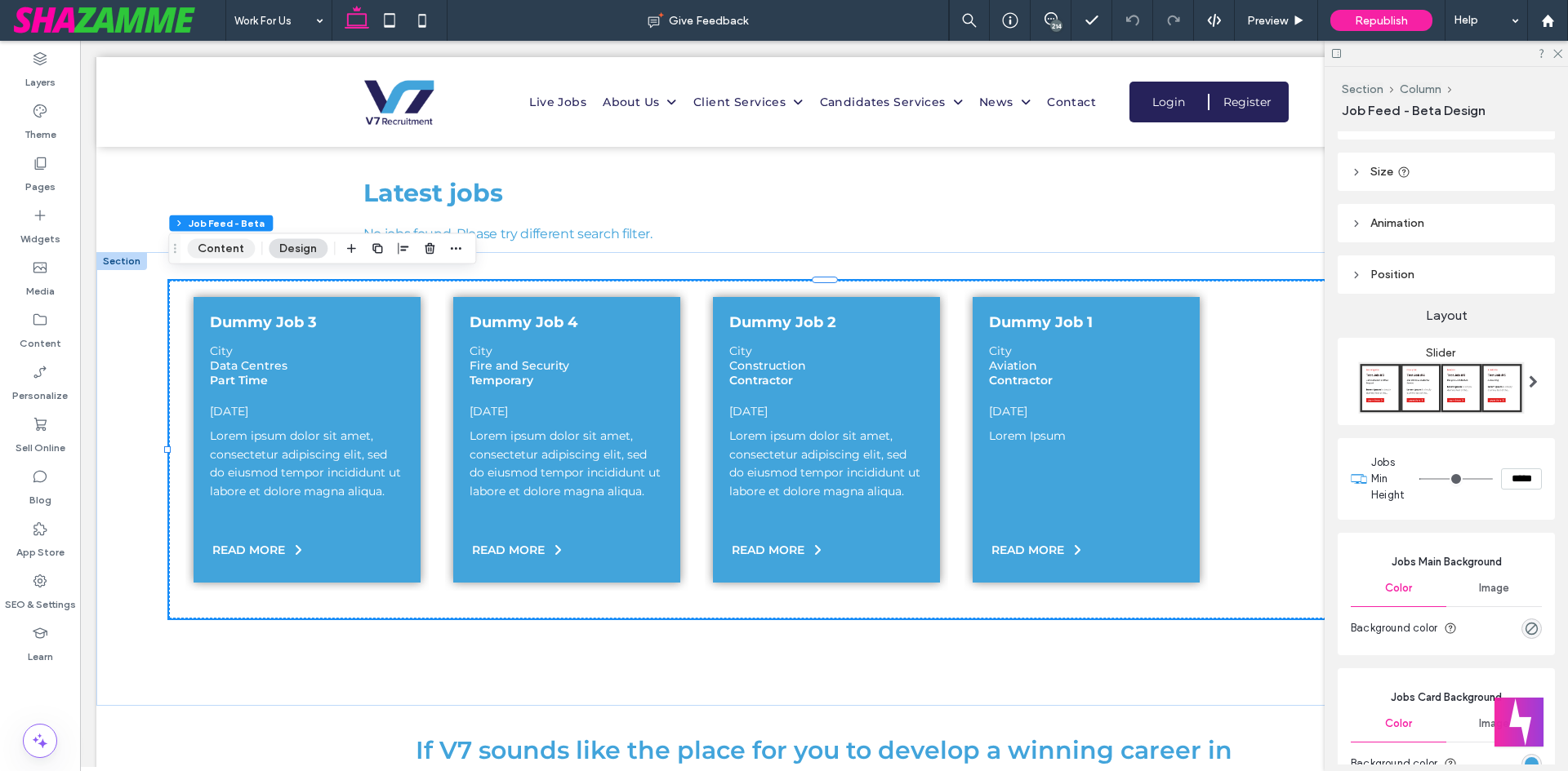
click at [242, 248] on button "Content" at bounding box center [221, 248] width 68 height 19
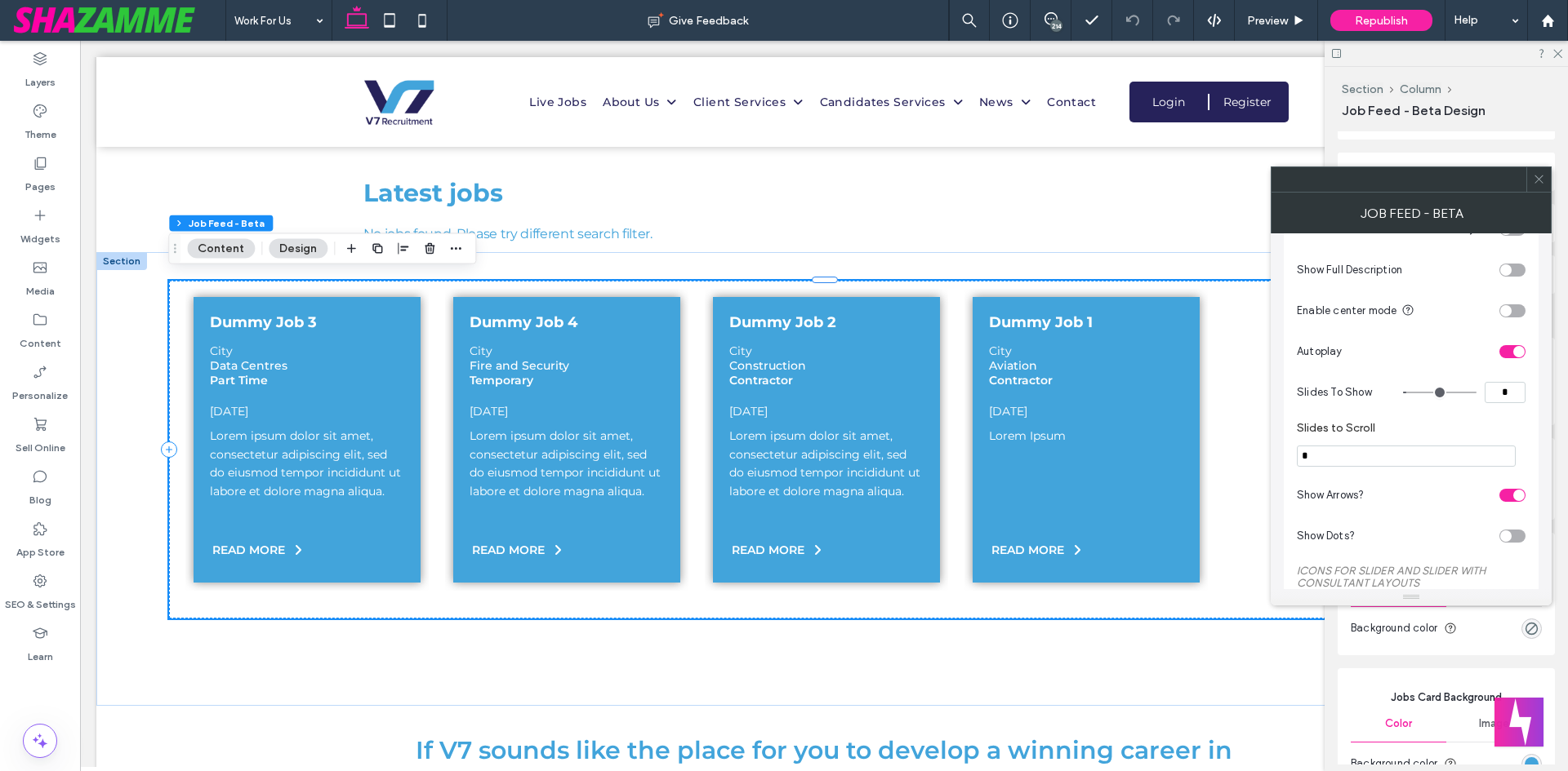
scroll to position [1677, 0]
click at [1511, 411] on input "*" at bounding box center [1505, 399] width 41 height 21
type input "*"
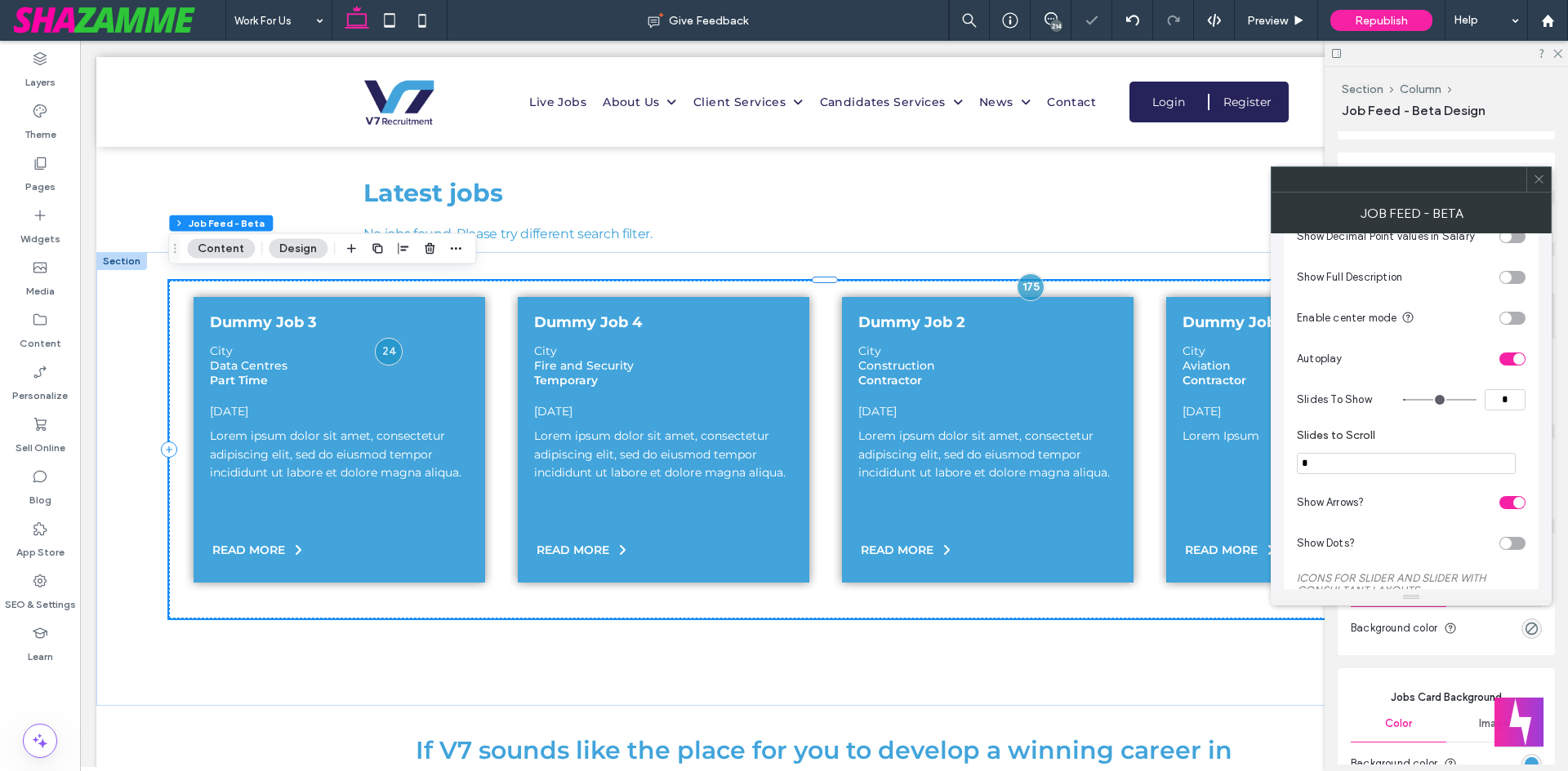
click at [1509, 442] on label "Slides to Scroll" at bounding box center [1408, 436] width 223 height 18
click at [1532, 177] on div at bounding box center [1538, 180] width 24 height 24
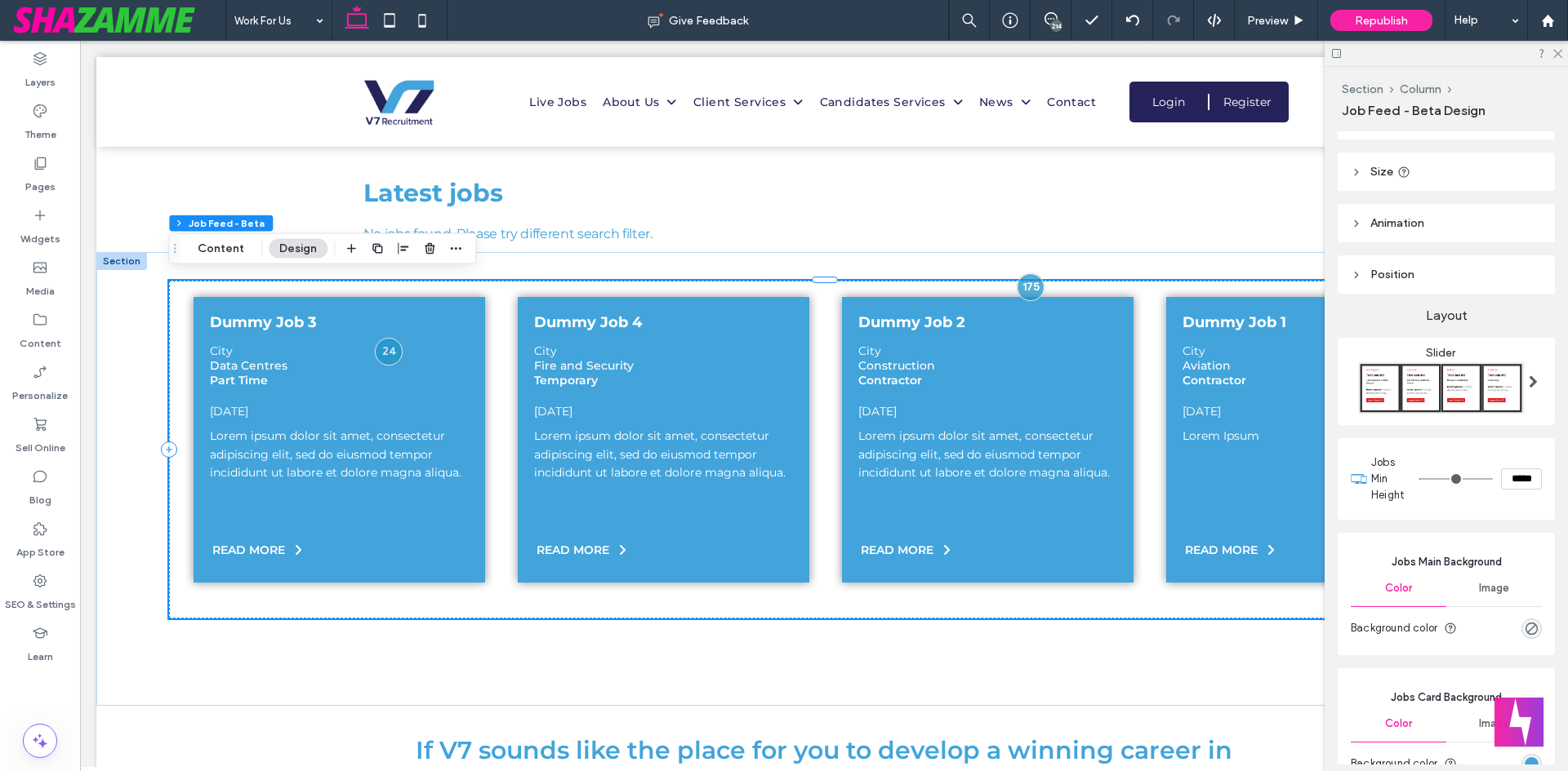
click at [1512, 474] on input "*****" at bounding box center [1522, 478] width 41 height 21
type input "*****"
type input "***"
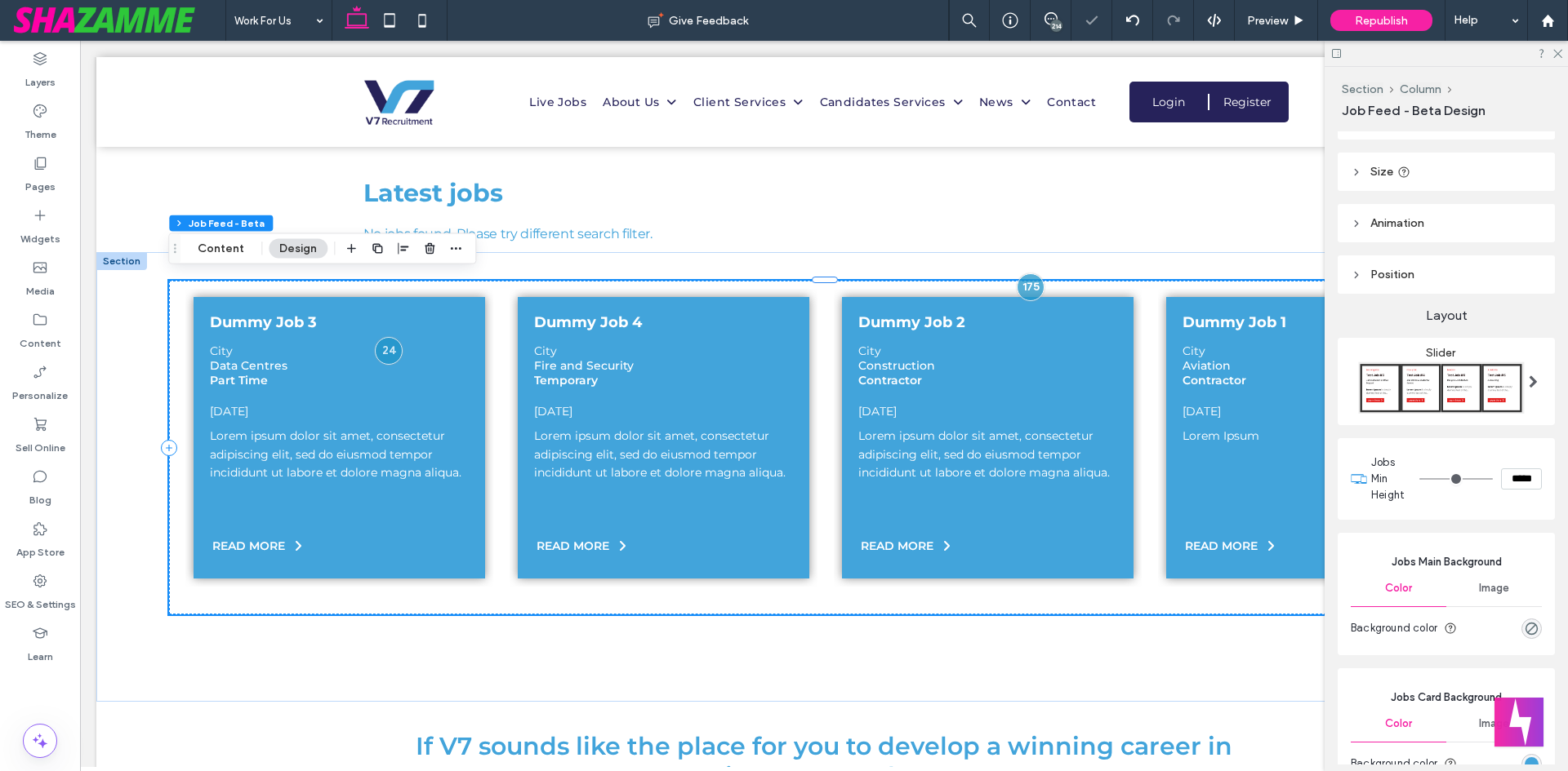
click at [1512, 484] on input "*****" at bounding box center [1522, 478] width 41 height 21
type input "***"
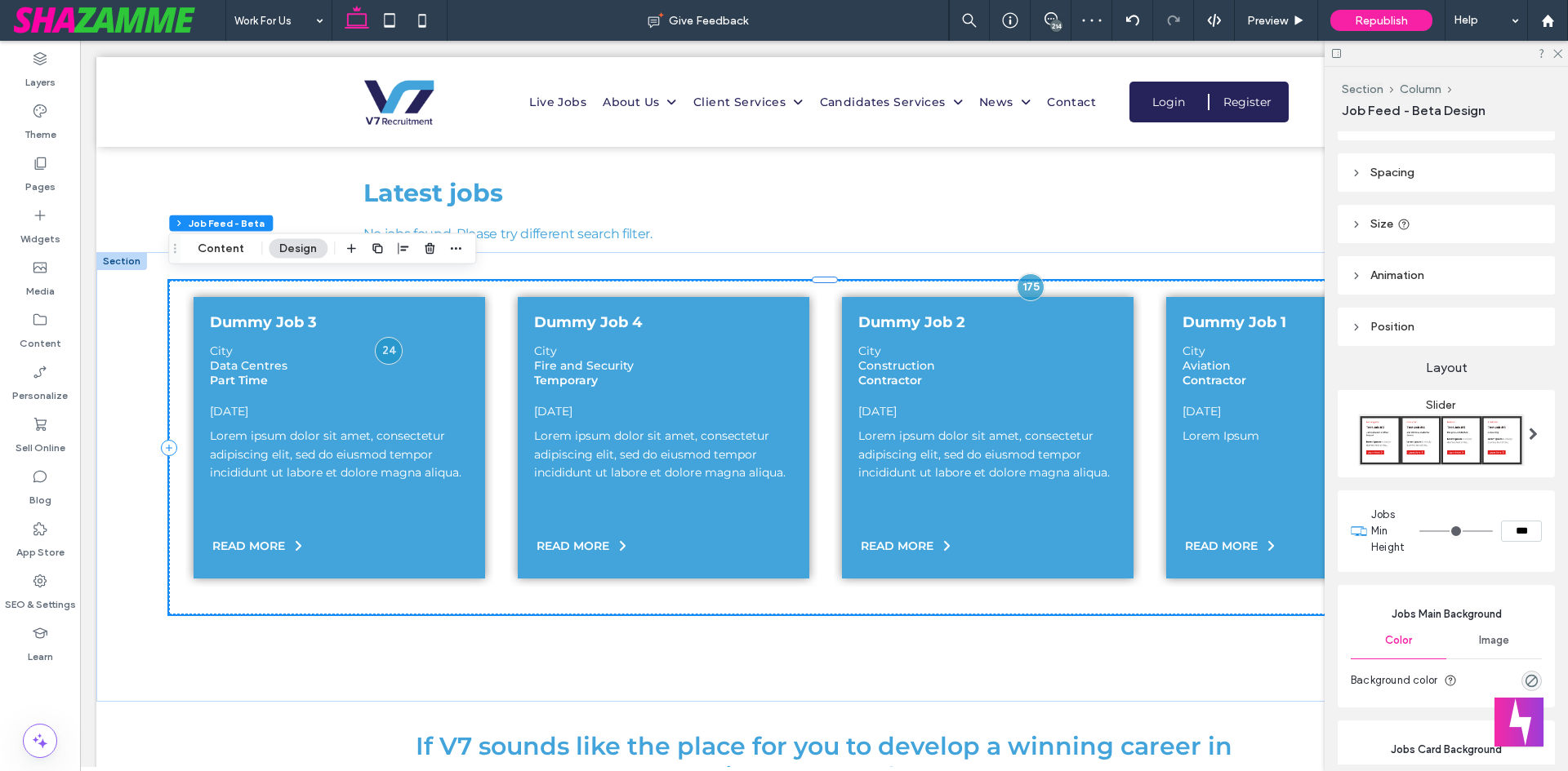
scroll to position [0, 0]
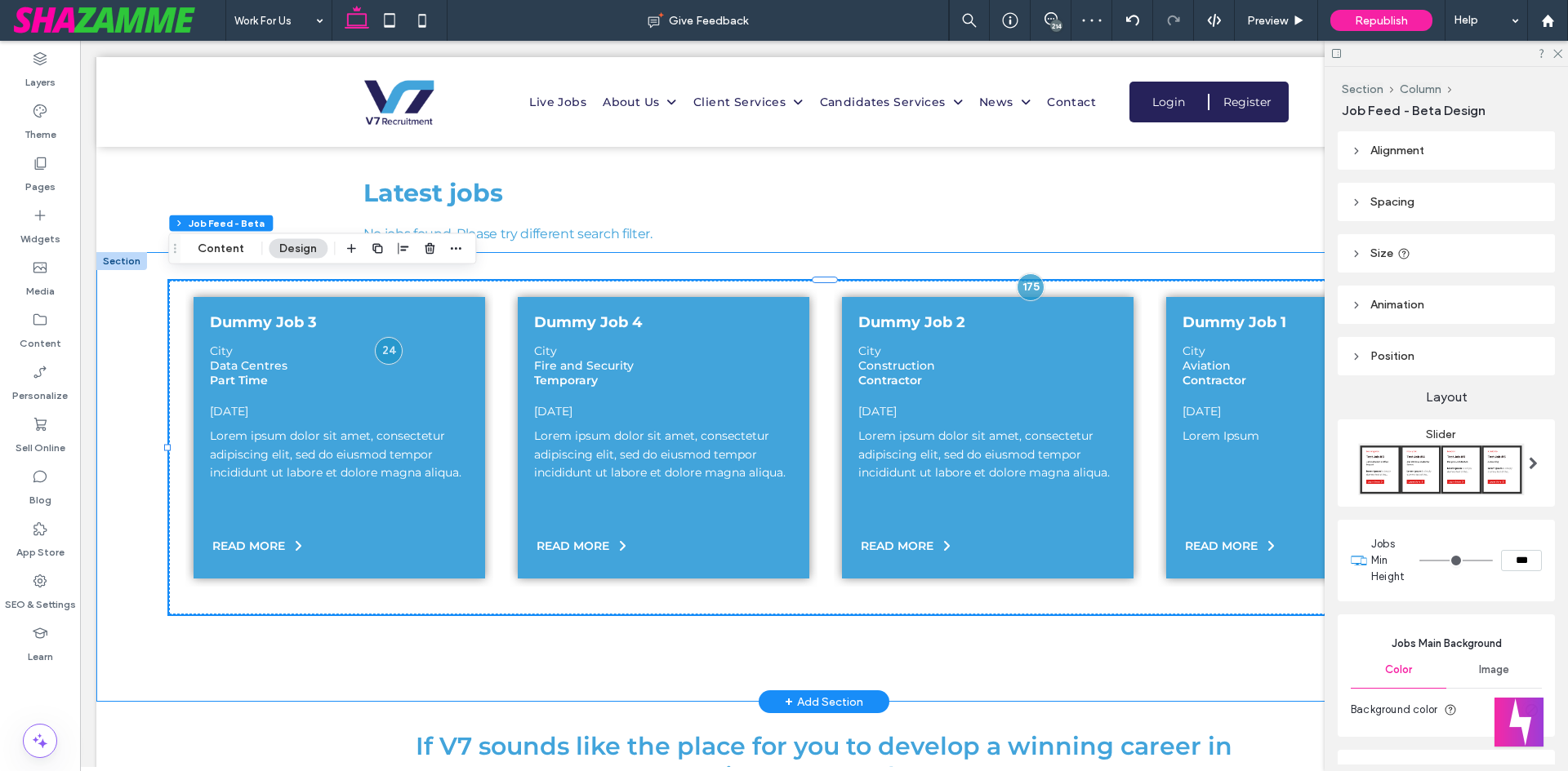
click at [1162, 620] on div "Dummy Job 3 City Data Centres Part Time 31-Jul-2025 READ MORE City" at bounding box center [823, 477] width 1455 height 450
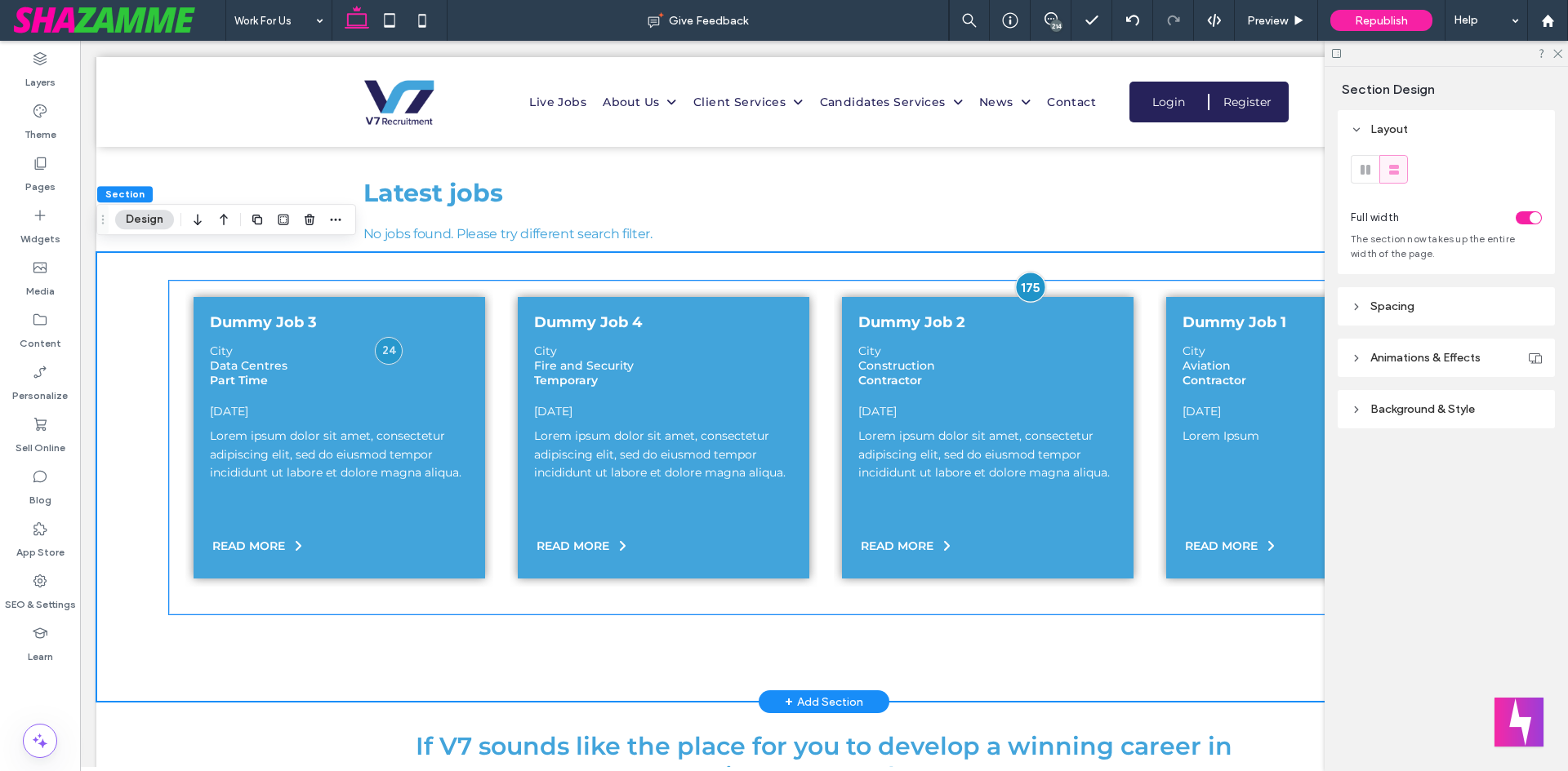
click at [1015, 280] on div at bounding box center [1030, 286] width 31 height 31
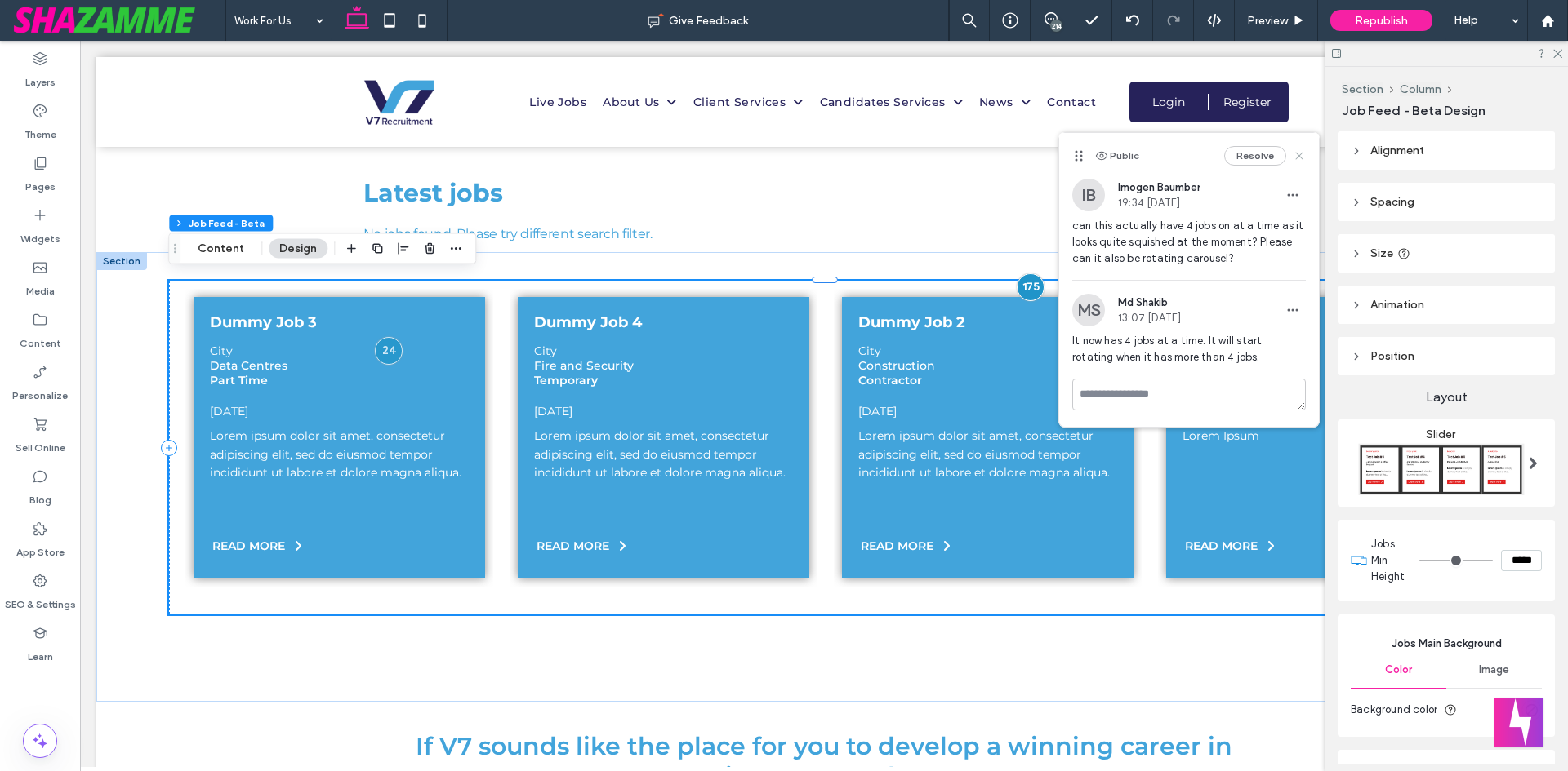
drag, startPoint x: 1294, startPoint y: 150, endPoint x: 1169, endPoint y: 271, distance: 174.0
click at [1294, 150] on icon at bounding box center [1299, 156] width 13 height 13
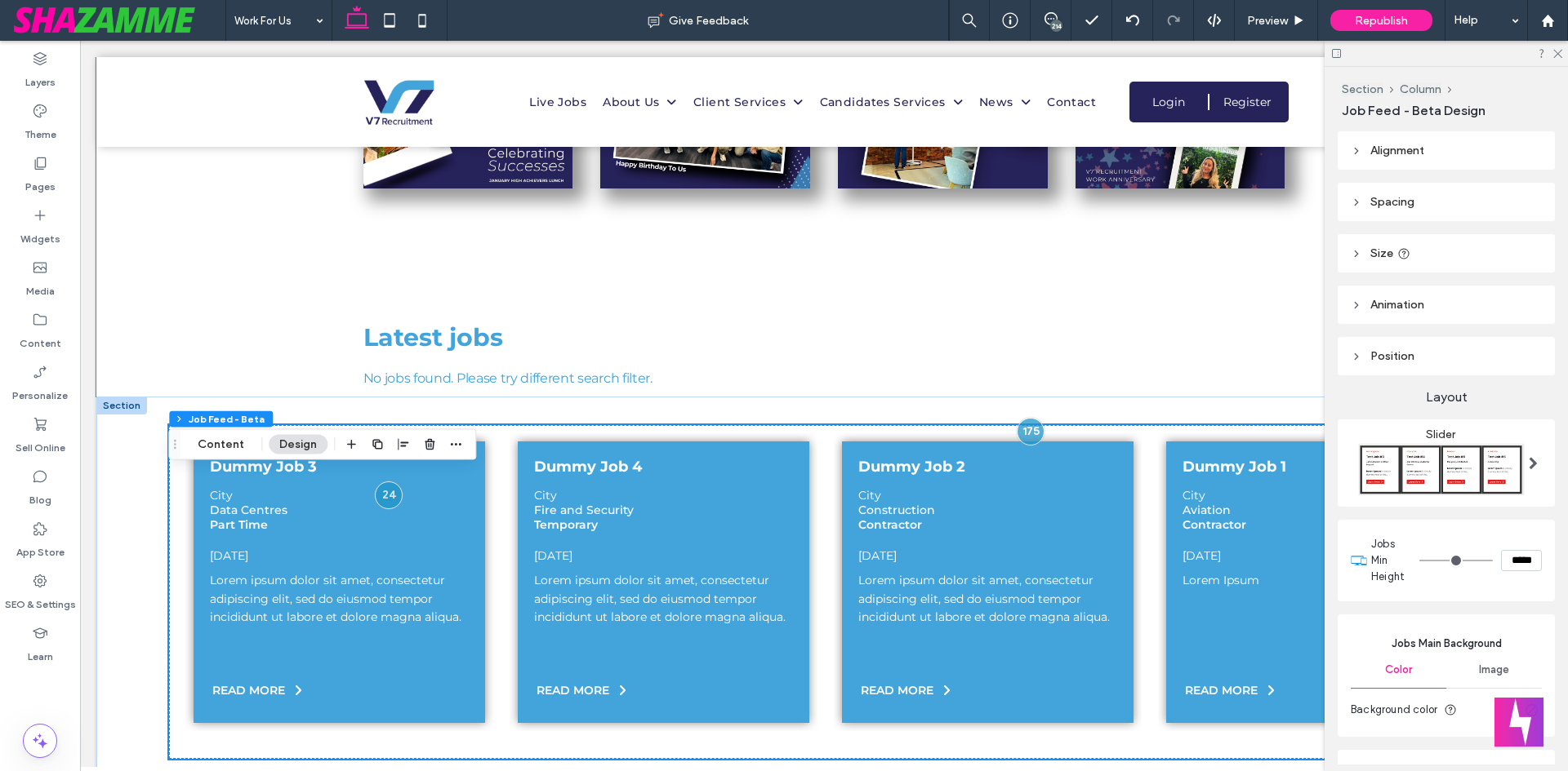
scroll to position [2219, 0]
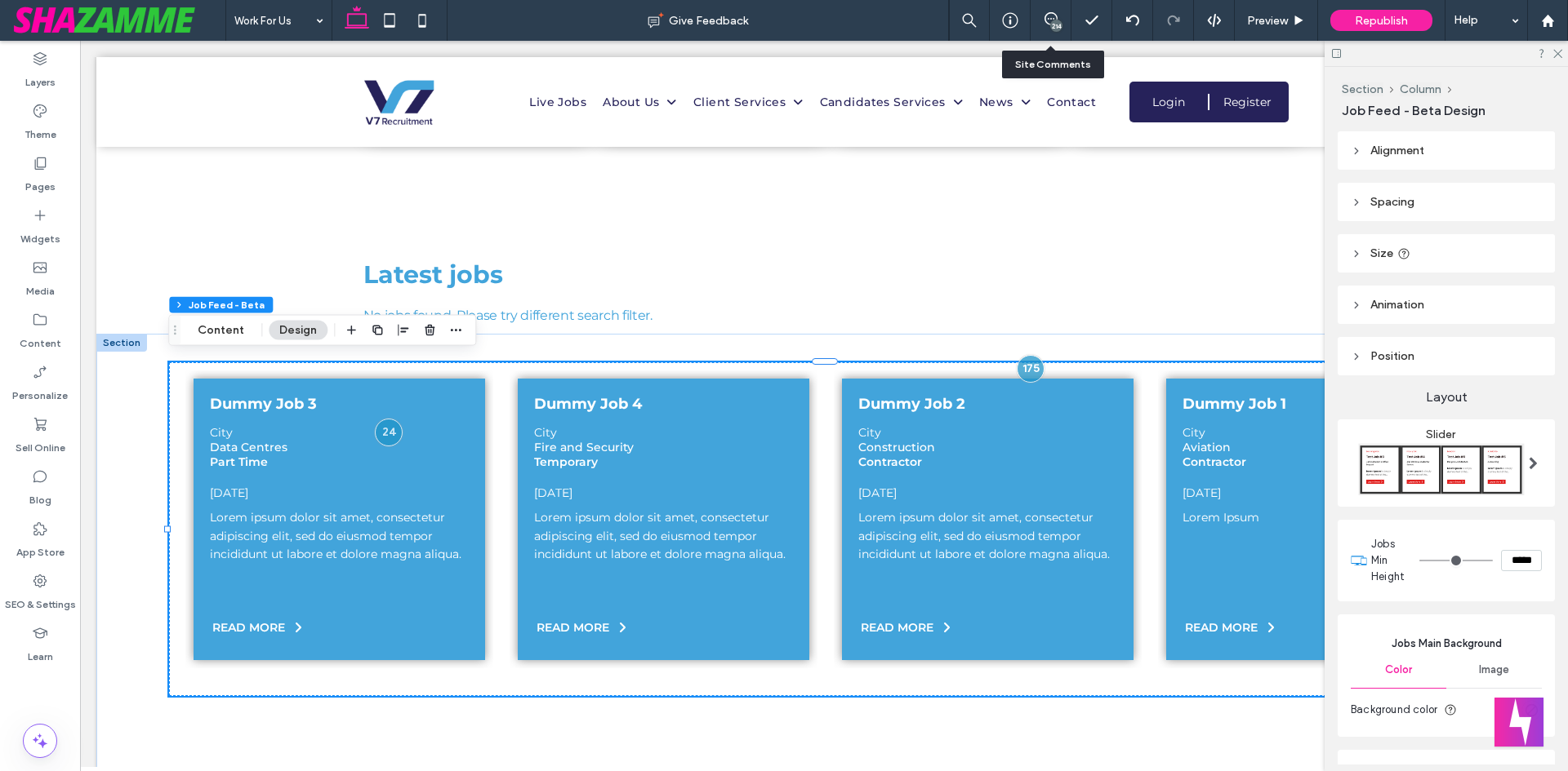
click at [1045, 10] on div "214" at bounding box center [1051, 20] width 41 height 41
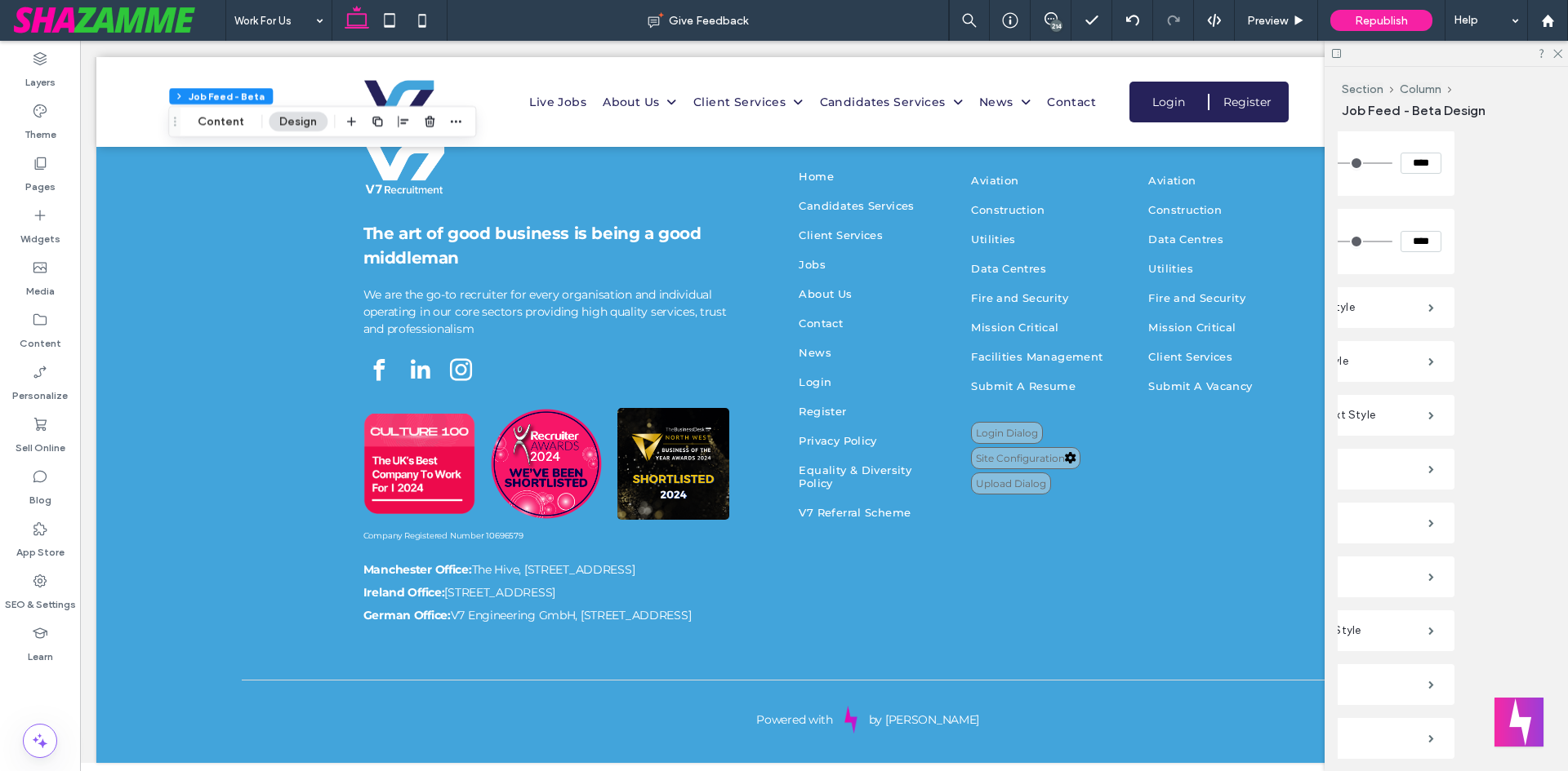
scroll to position [1703, 140]
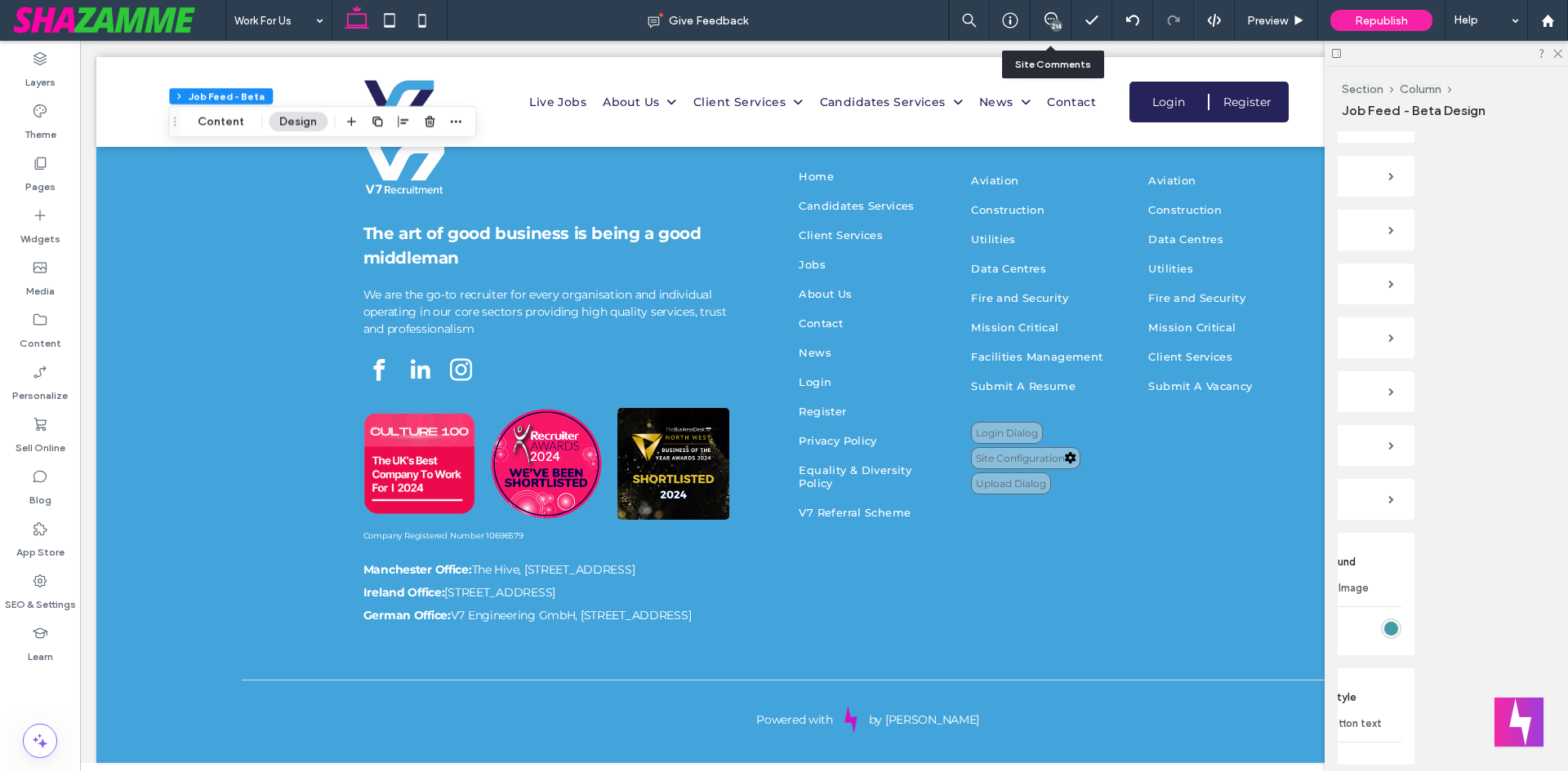
click at [1049, 30] on div "214" at bounding box center [1051, 20] width 41 height 41
click at [1049, 13] on use at bounding box center [1051, 19] width 13 height 13
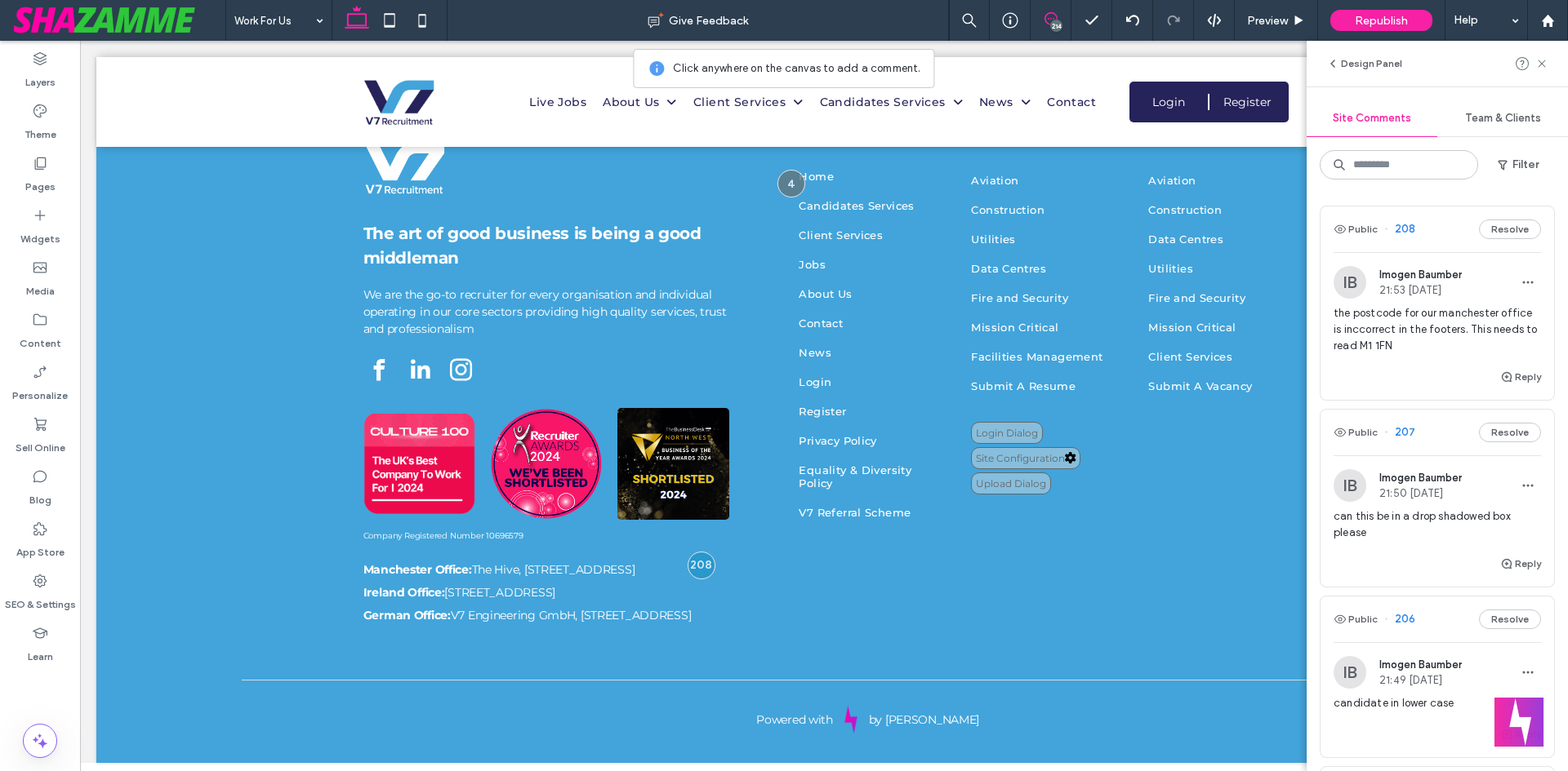
drag, startPoint x: 1427, startPoint y: 271, endPoint x: 1426, endPoint y: 282, distance: 11.0
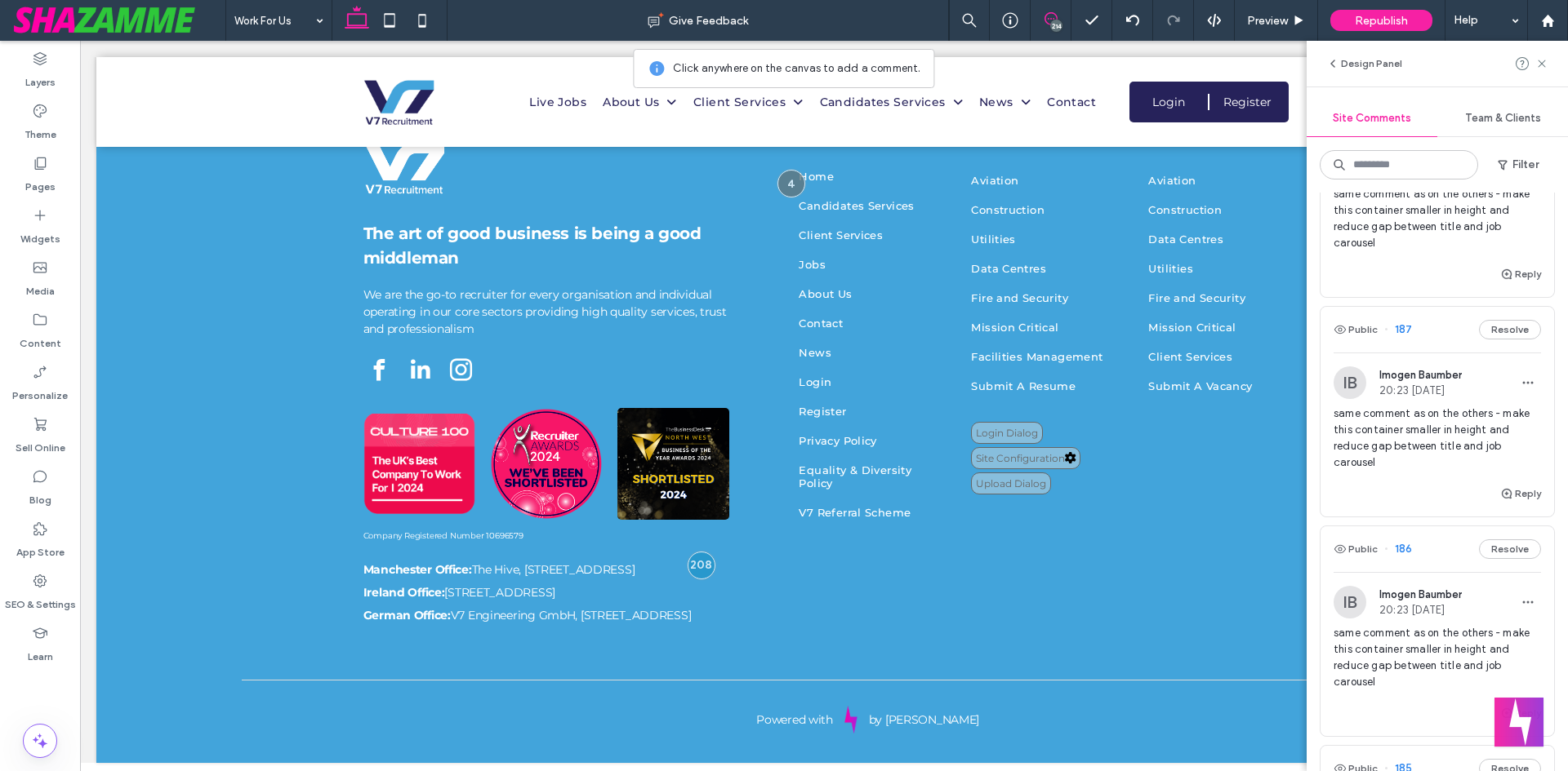
scroll to position [5127, 0]
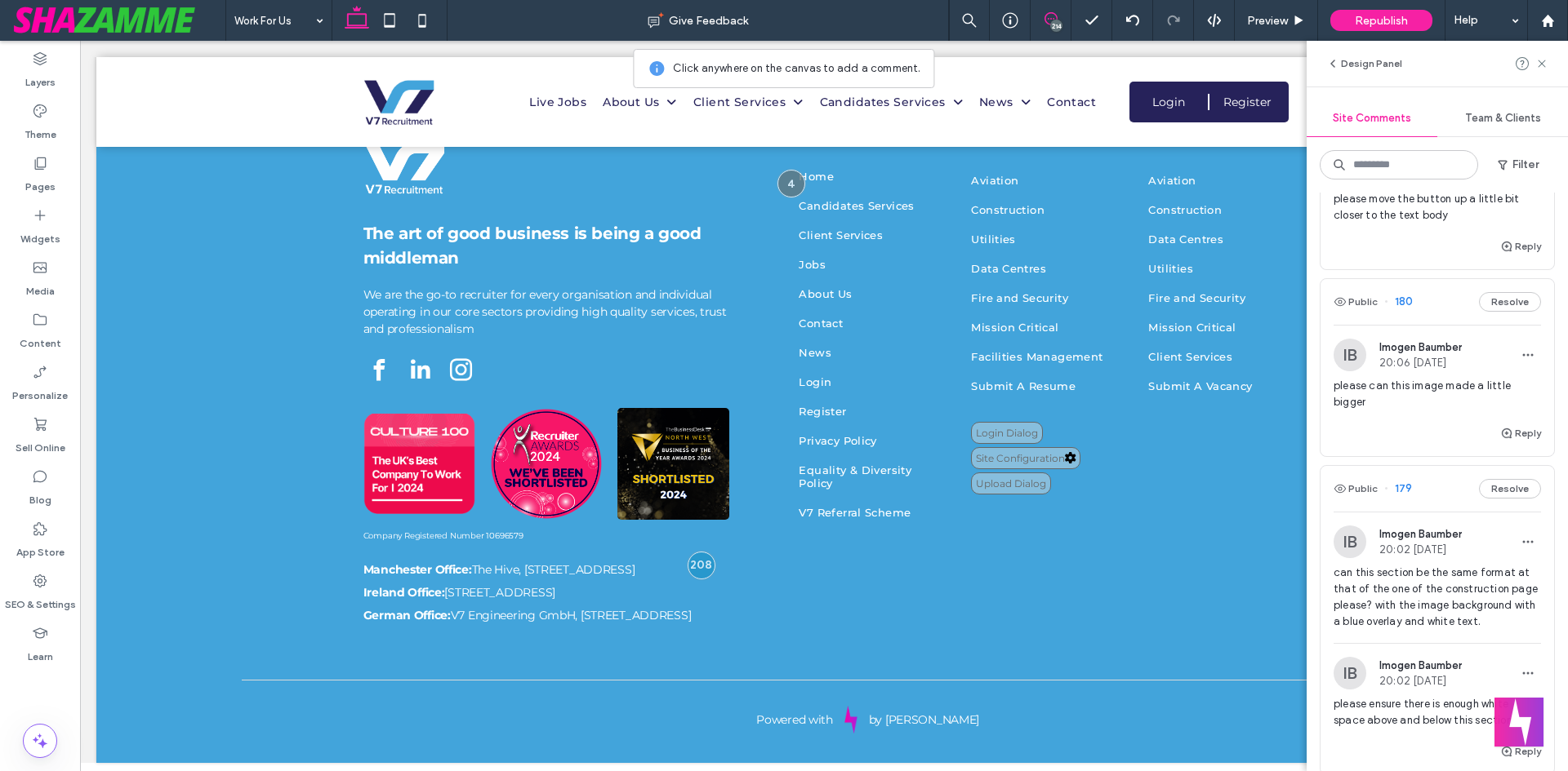
drag, startPoint x: 1439, startPoint y: 407, endPoint x: 1434, endPoint y: 497, distance: 90.1
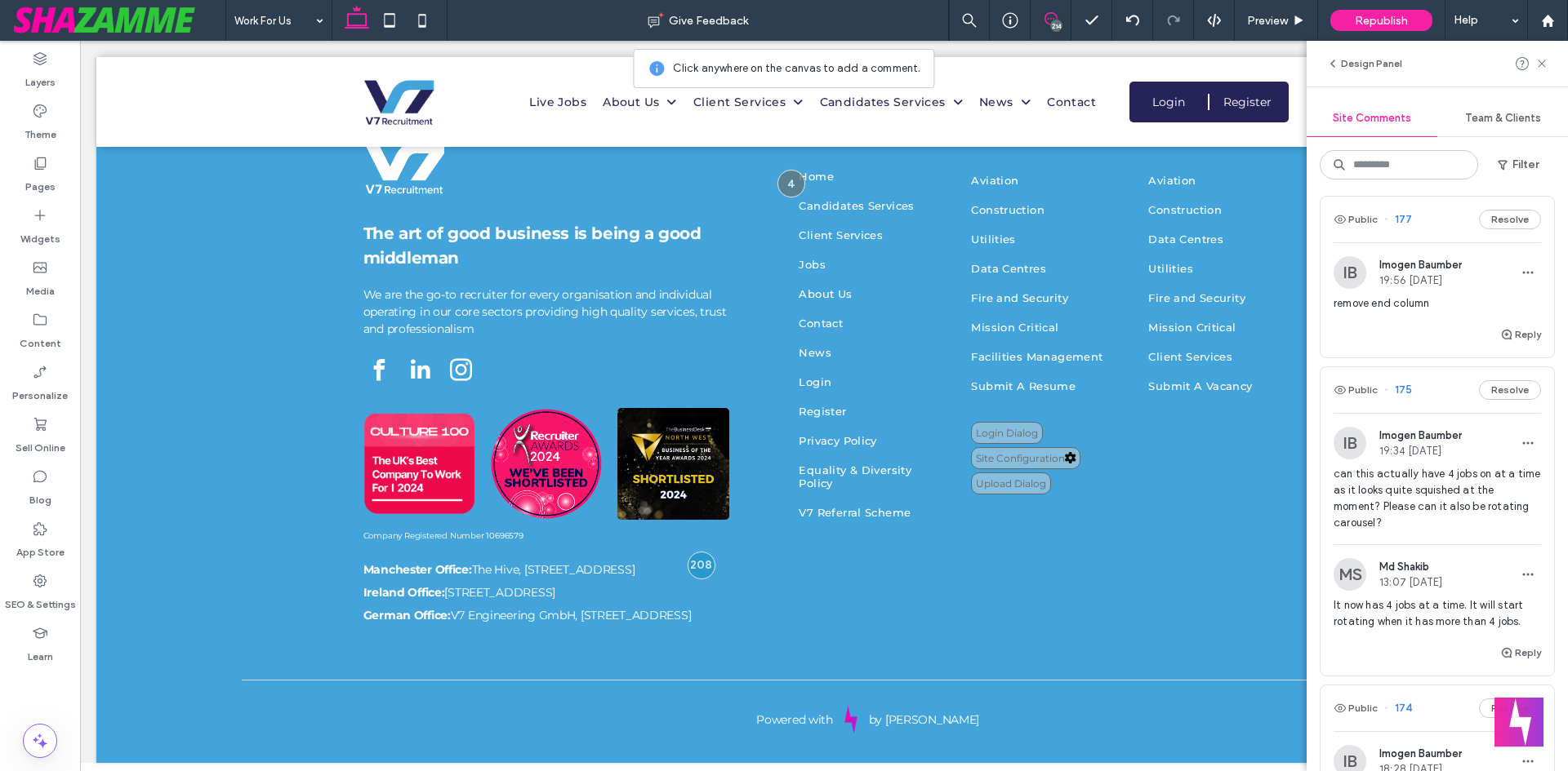
scroll to position [5855, 0]
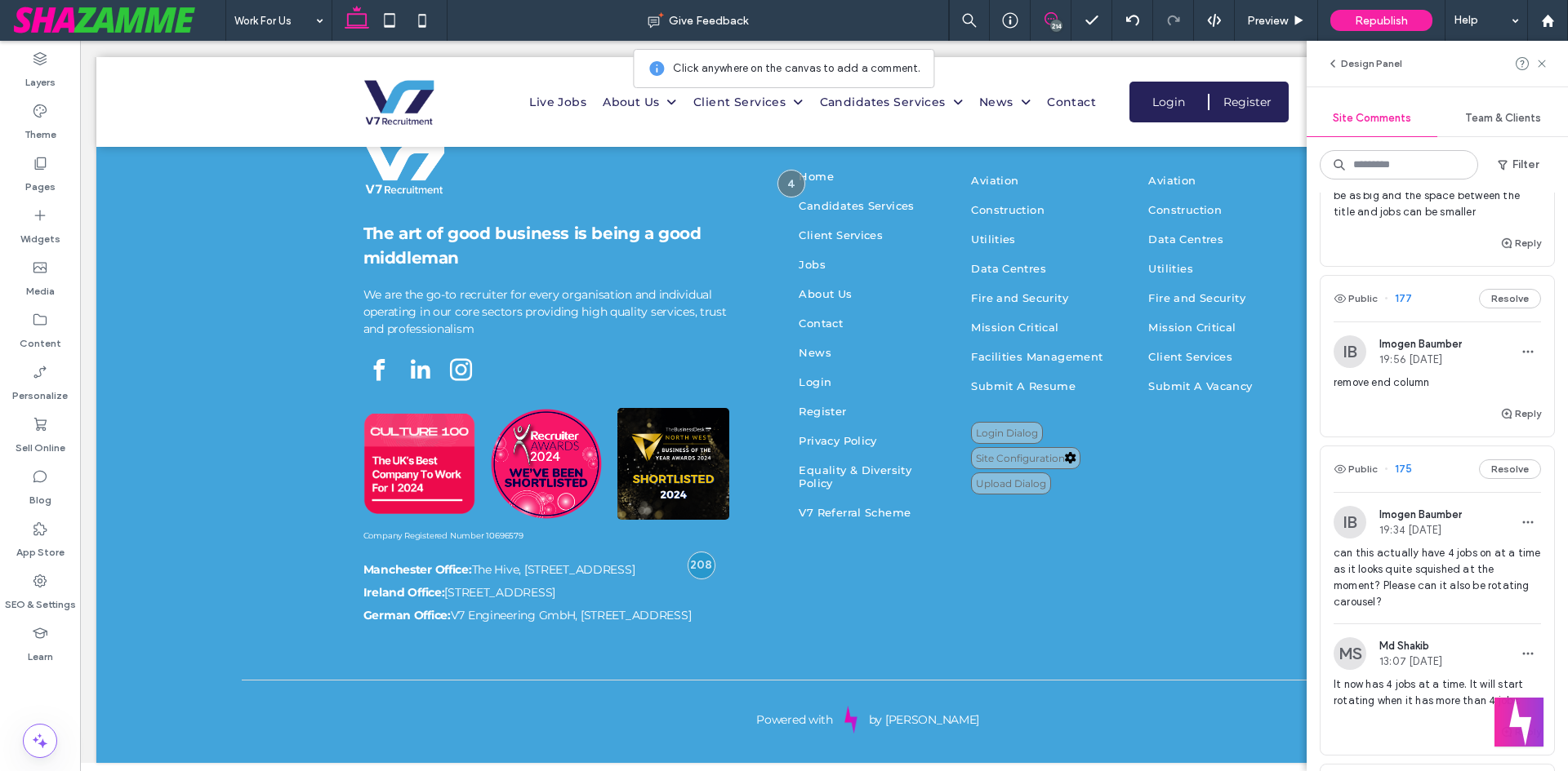
click at [1398, 391] on span "remove end column" at bounding box center [1437, 383] width 208 height 17
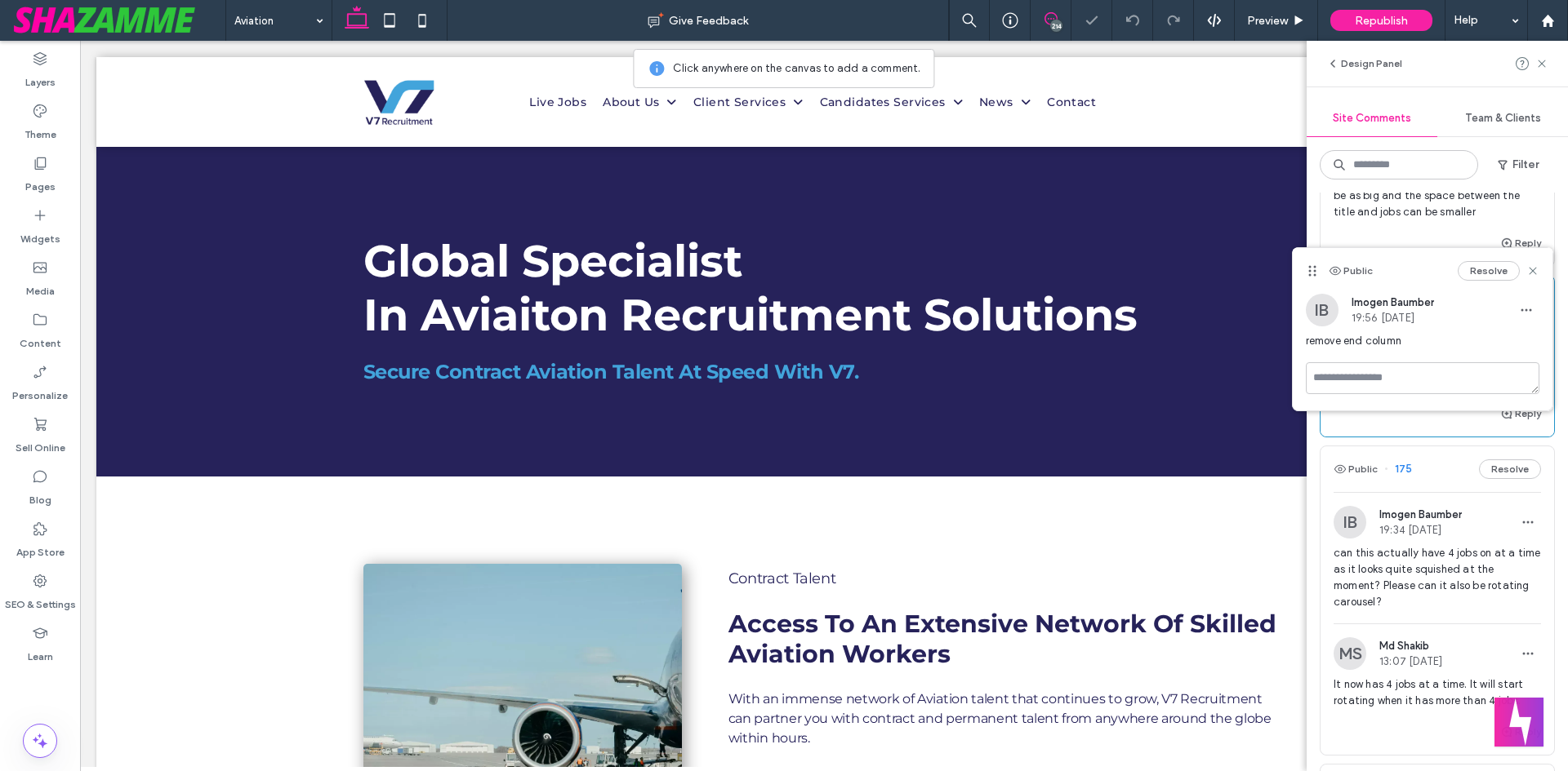
scroll to position [2272, 0]
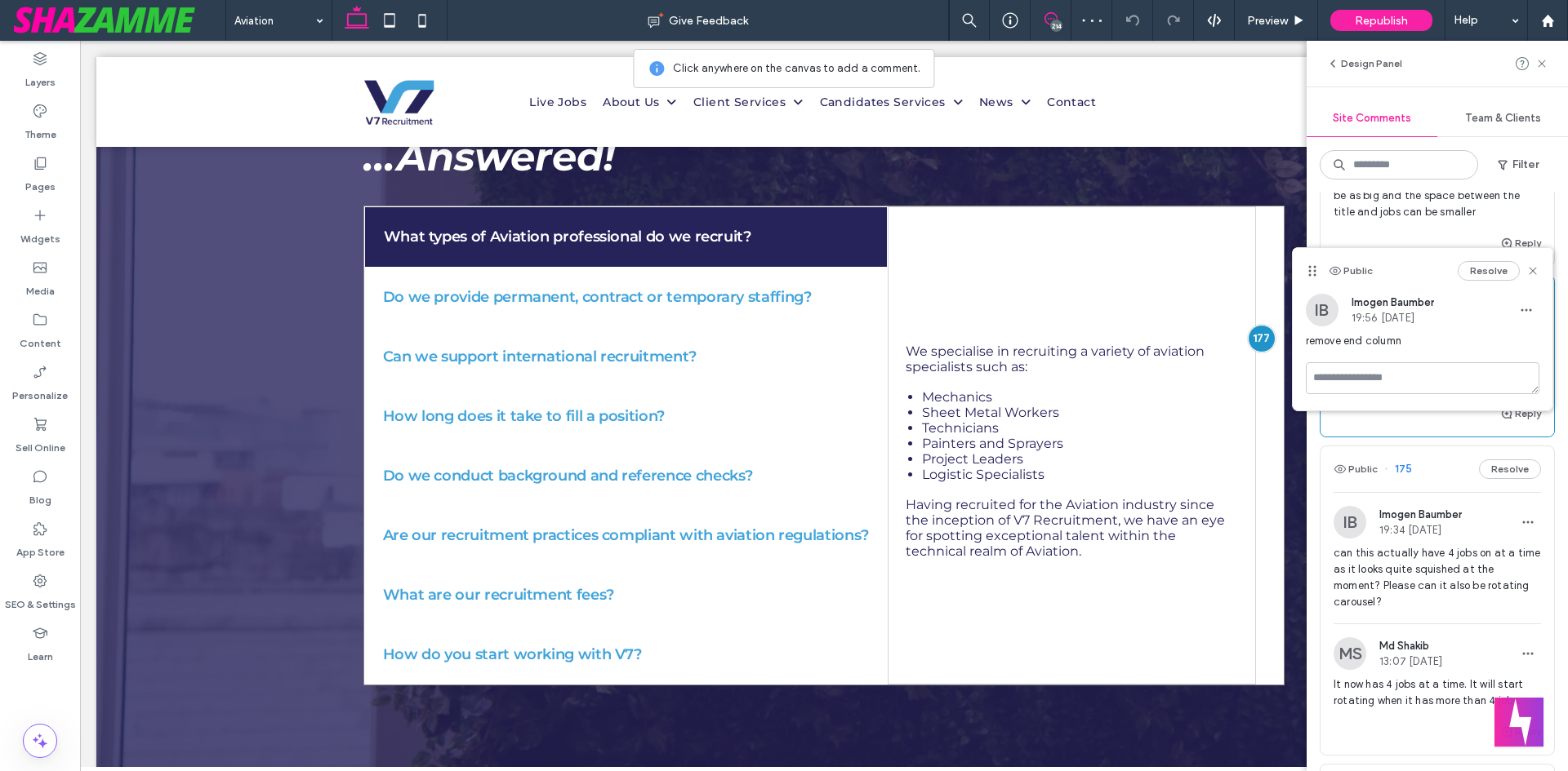
click at [1225, 441] on li "Painters and Sprayers" at bounding box center [1079, 443] width 316 height 16
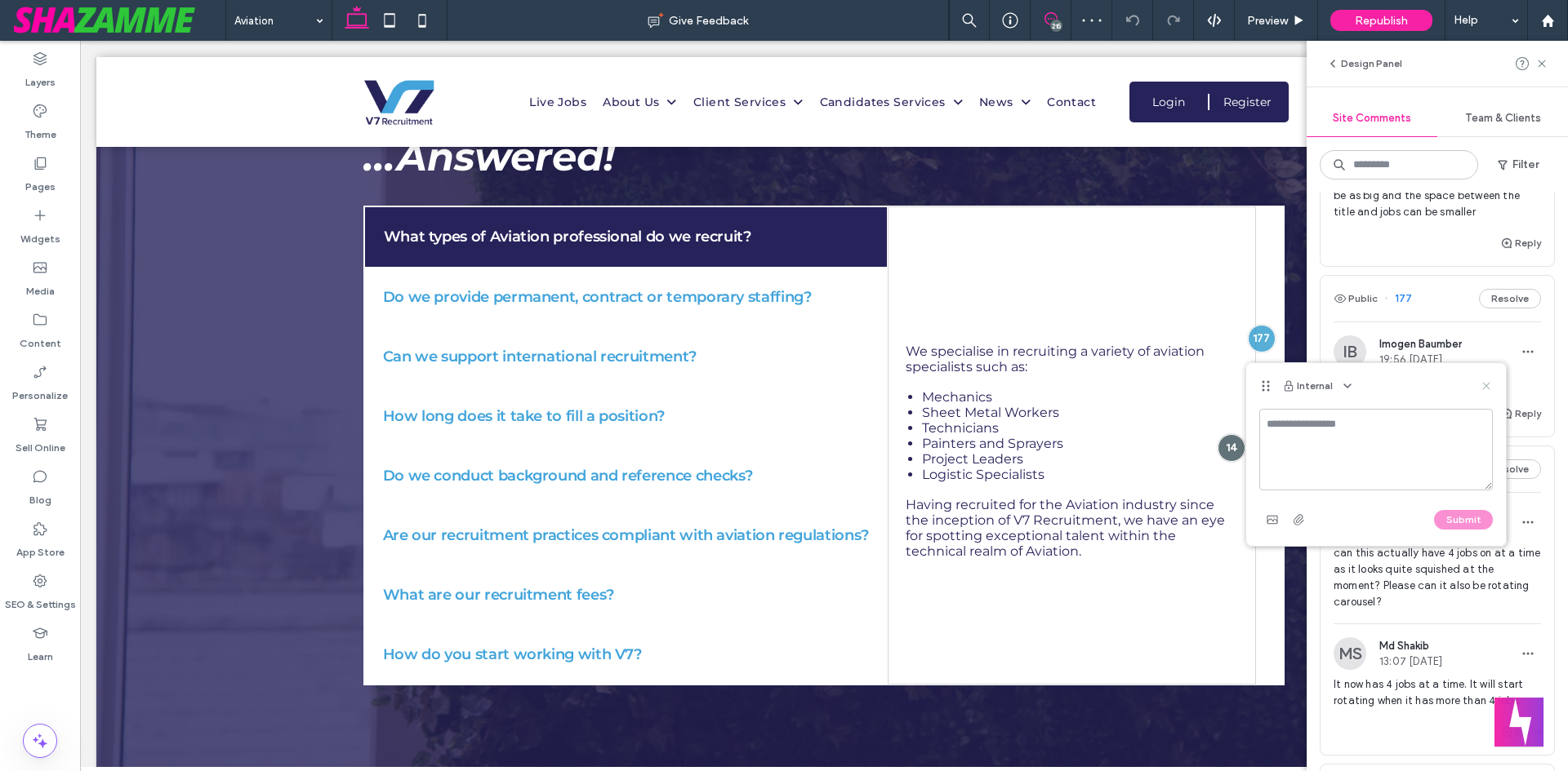
click at [1490, 382] on icon at bounding box center [1486, 386] width 13 height 13
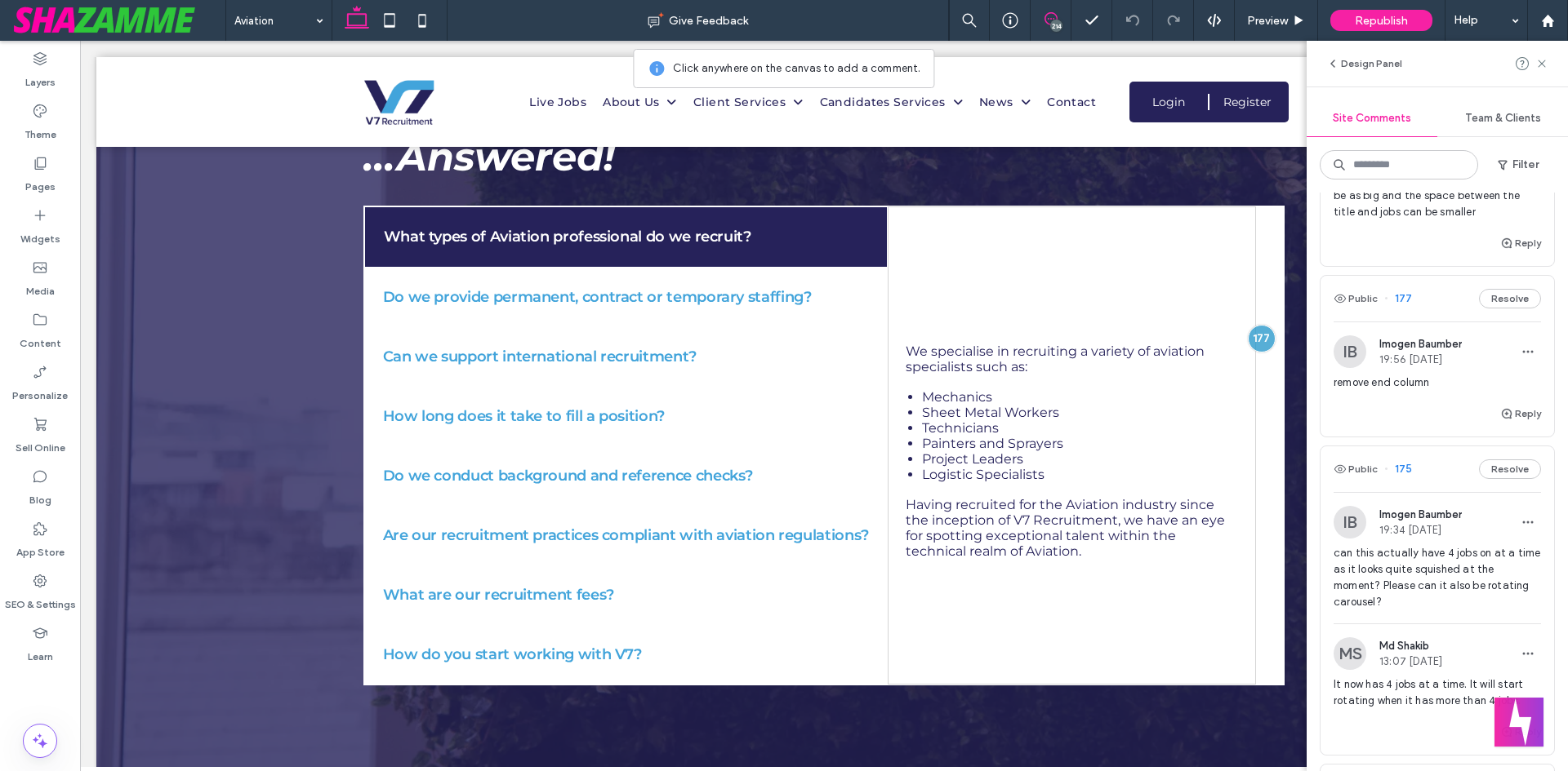
click at [1046, 17] on icon at bounding box center [1051, 19] width 13 height 13
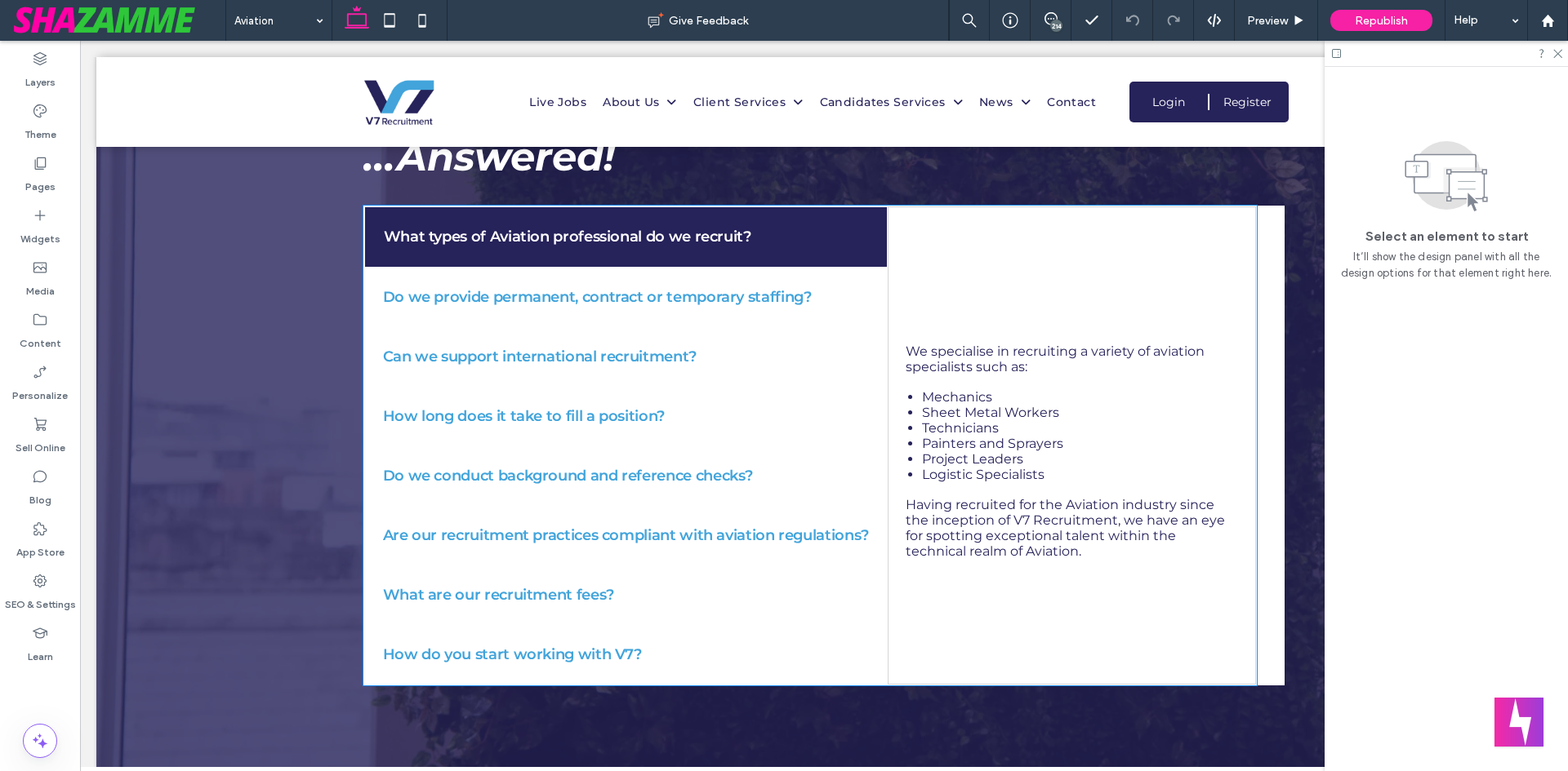
click at [1243, 311] on div "We specialise in recruiting a variety of aviation specialists such as: Mechanic…" at bounding box center [1071, 446] width 368 height 478
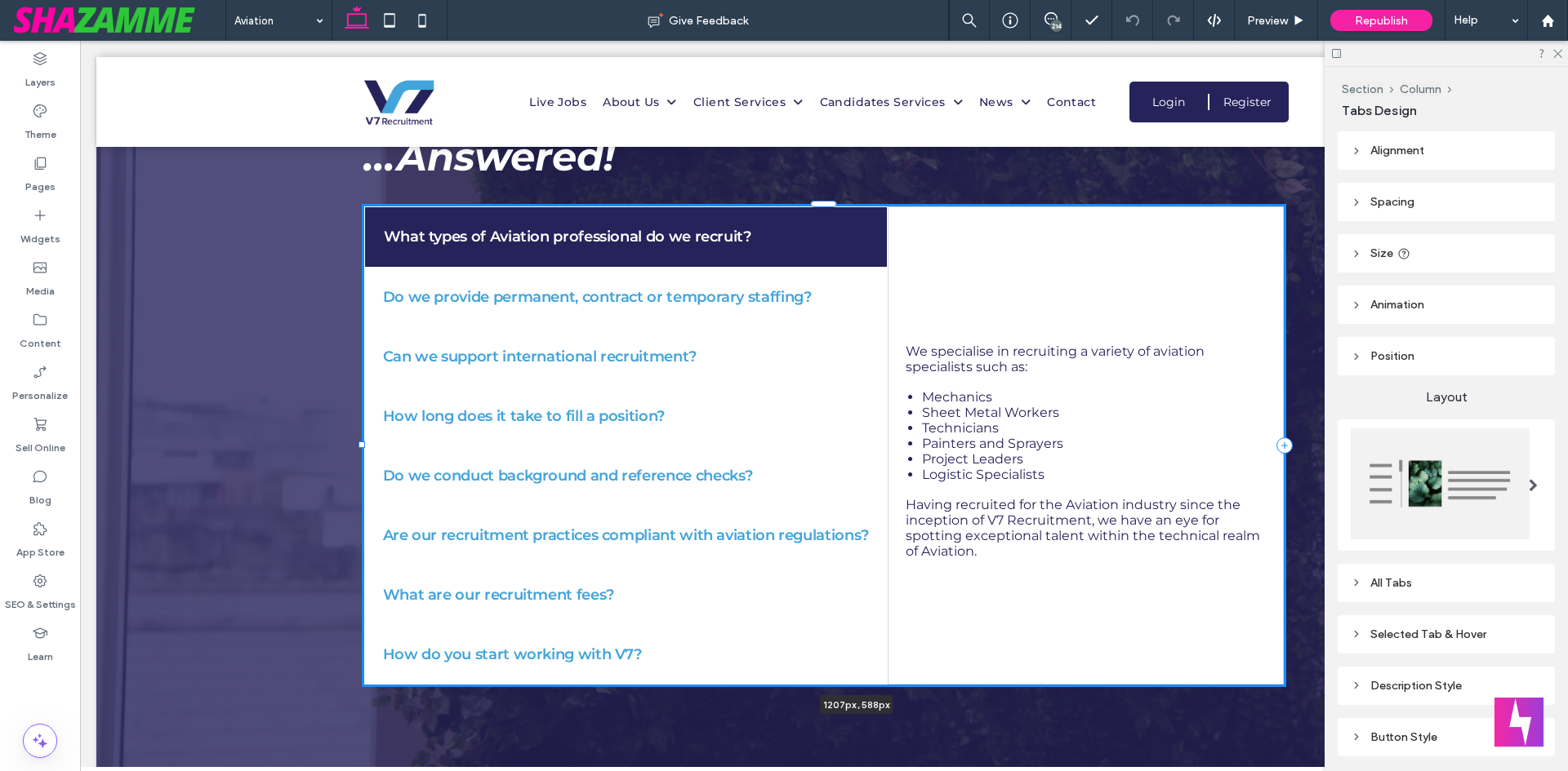
drag, startPoint x: 1254, startPoint y: 438, endPoint x: 1358, endPoint y: 446, distance: 104.3
click at [1358, 446] on div "Frequently Asked Questions... ...Answered! What types of Aviation professional …" at bounding box center [823, 391] width 1455 height 820
type input "****"
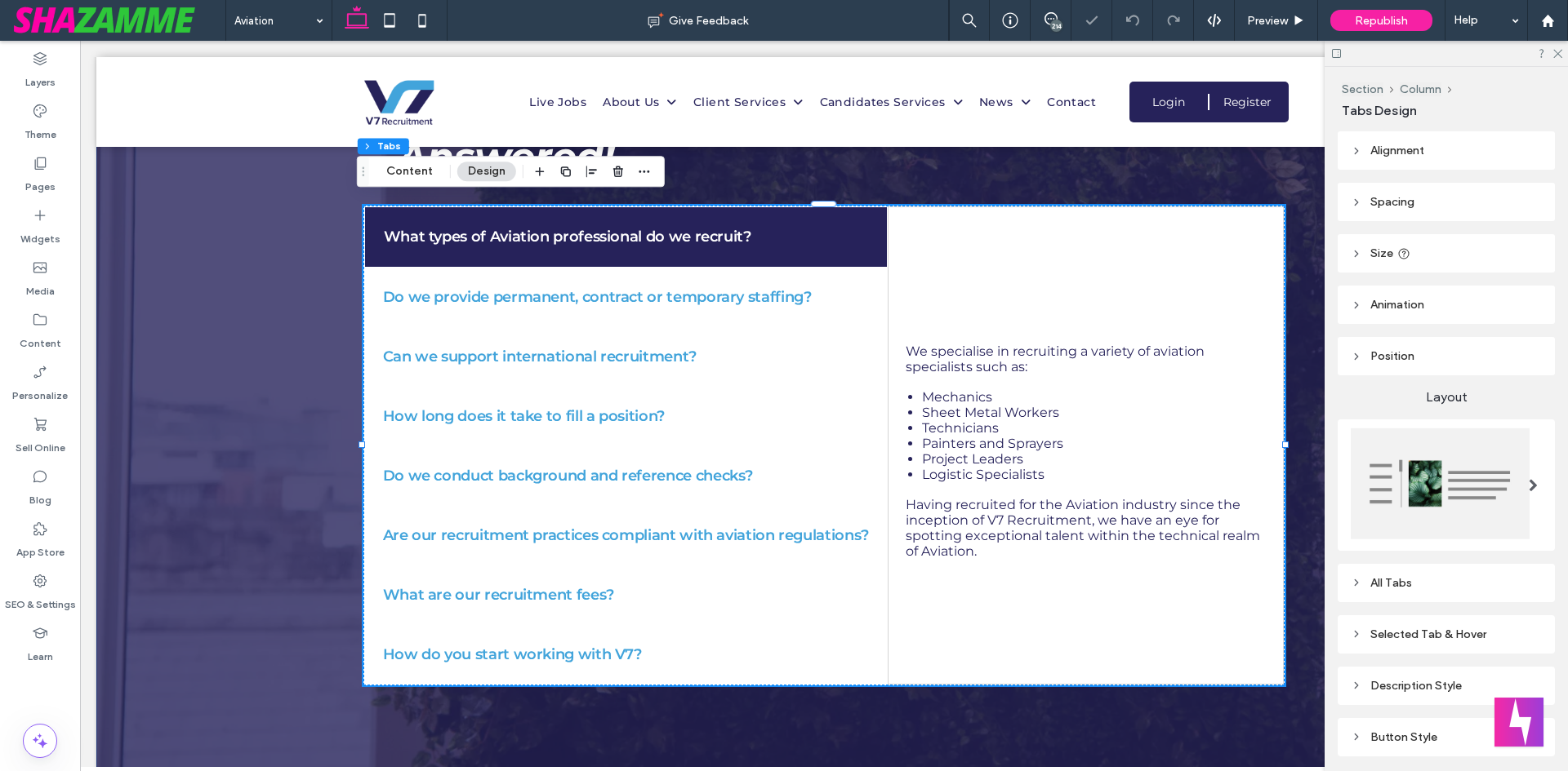
click at [1291, 506] on div "Frequently Asked Questions... ...Answered! What types of Aviation professional …" at bounding box center [823, 391] width 980 height 820
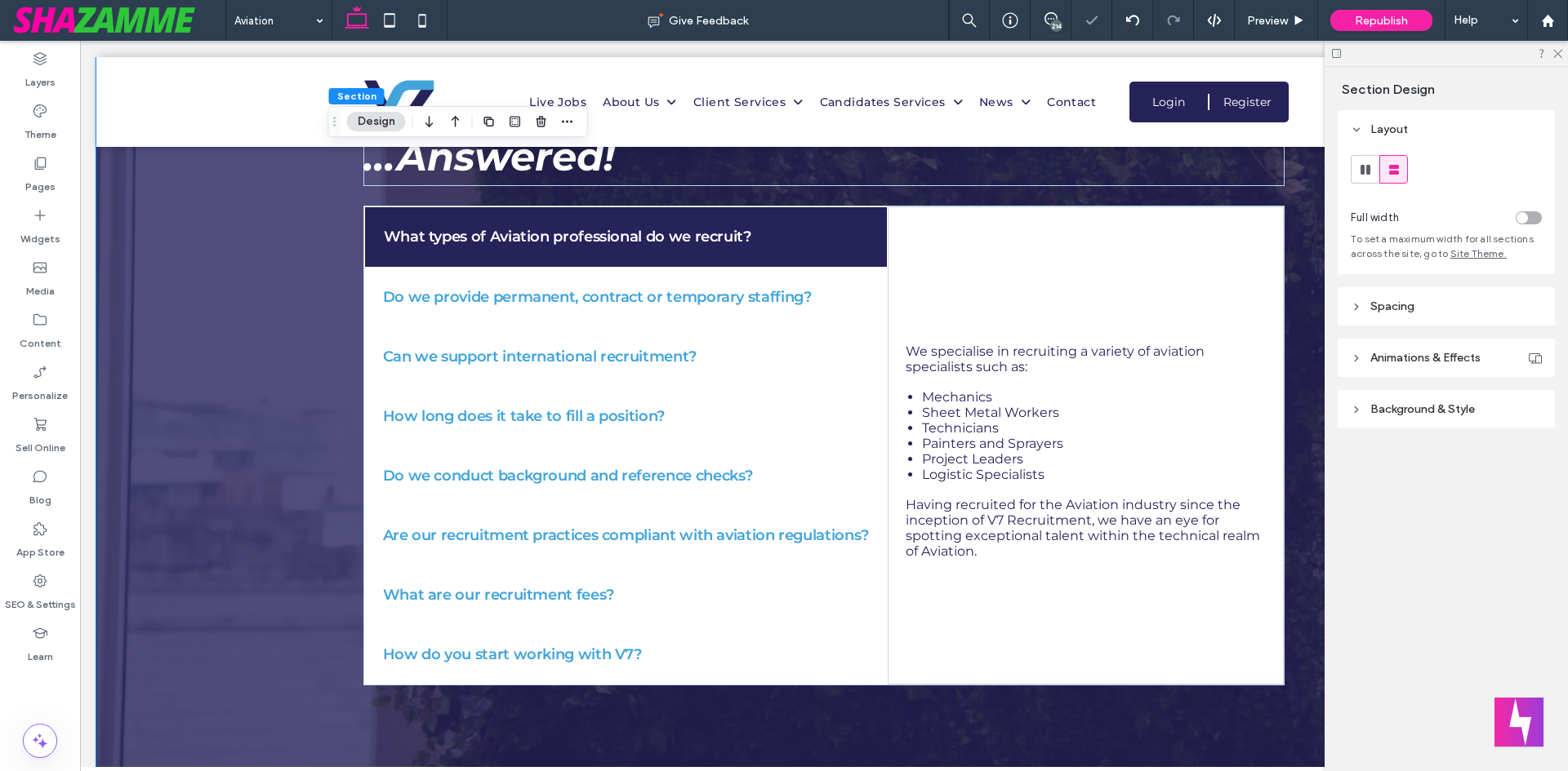
click at [1287, 336] on div "Frequently Asked Questions... ...Answered! What types of Aviation professional …" at bounding box center [823, 391] width 980 height 820
click at [981, 256] on div "We specialise in recruiting a variety of aviation specialists such as: Mechanic…" at bounding box center [1086, 446] width 361 height 476
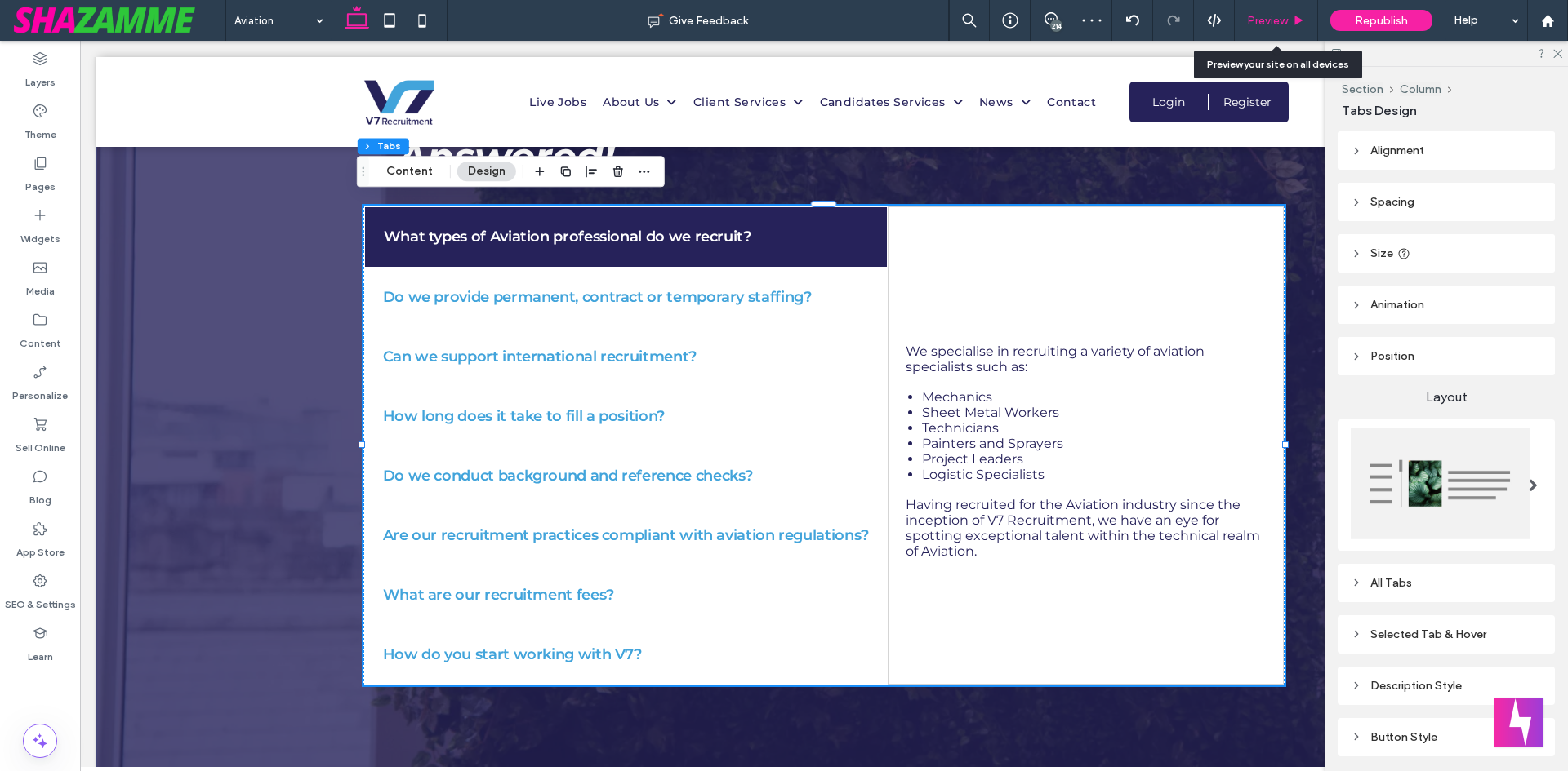
click at [1305, 24] on icon at bounding box center [1298, 20] width 12 height 12
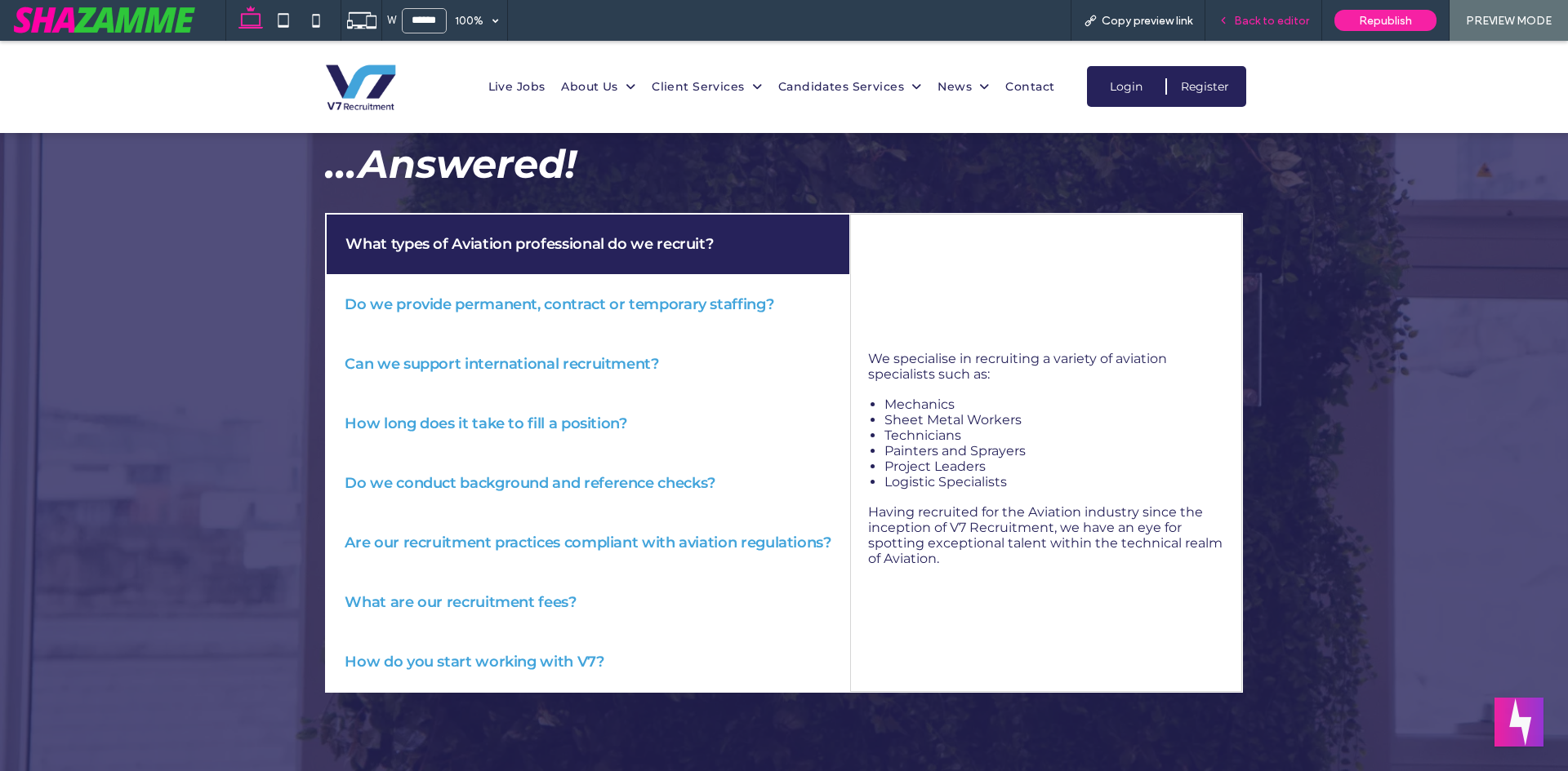
click at [1297, 22] on span "Back to editor" at bounding box center [1271, 20] width 75 height 14
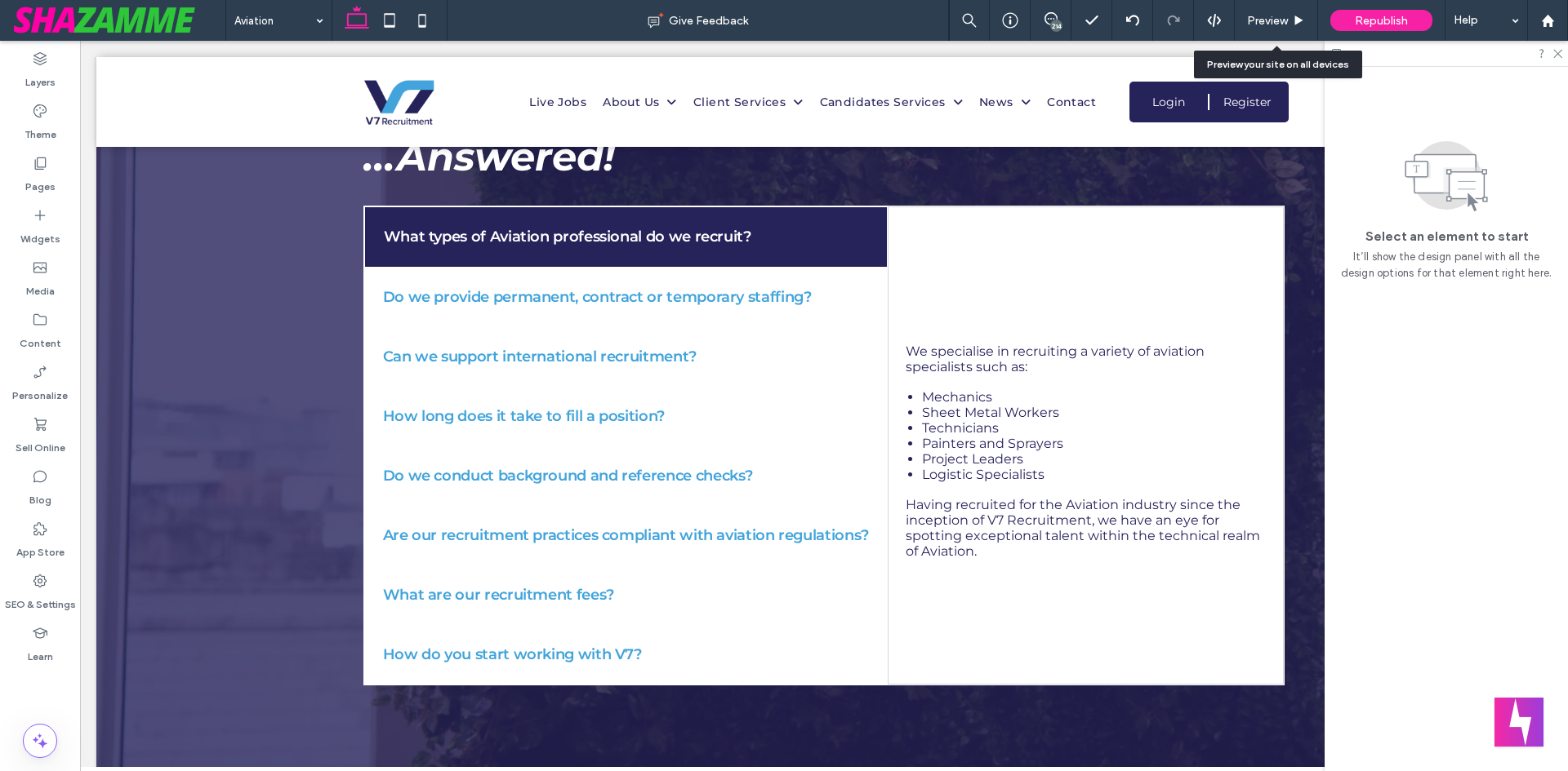
click at [1297, 22] on use at bounding box center [1299, 20] width 8 height 9
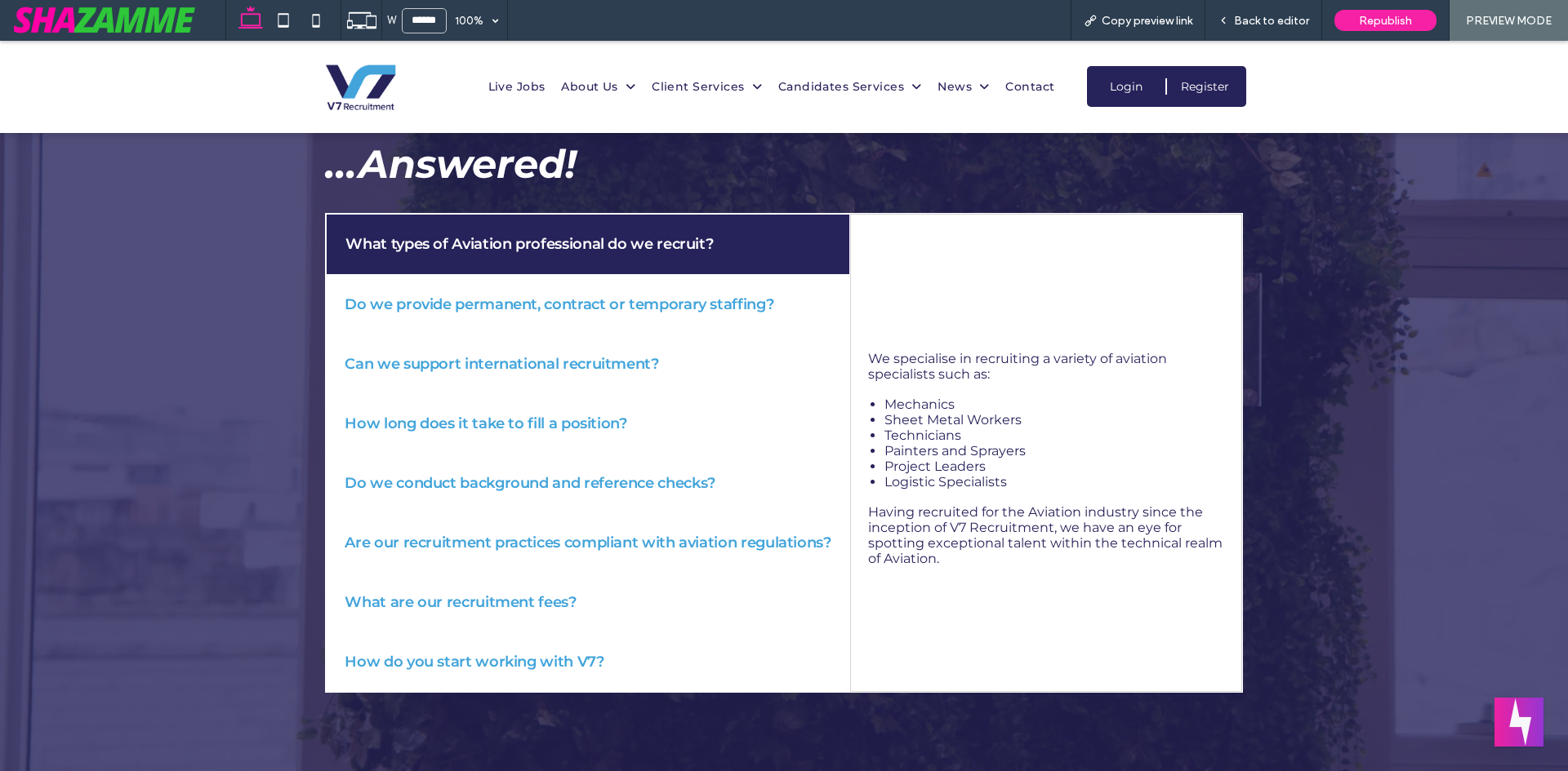
click at [1297, 22] on span "Back to editor" at bounding box center [1271, 20] width 75 height 14
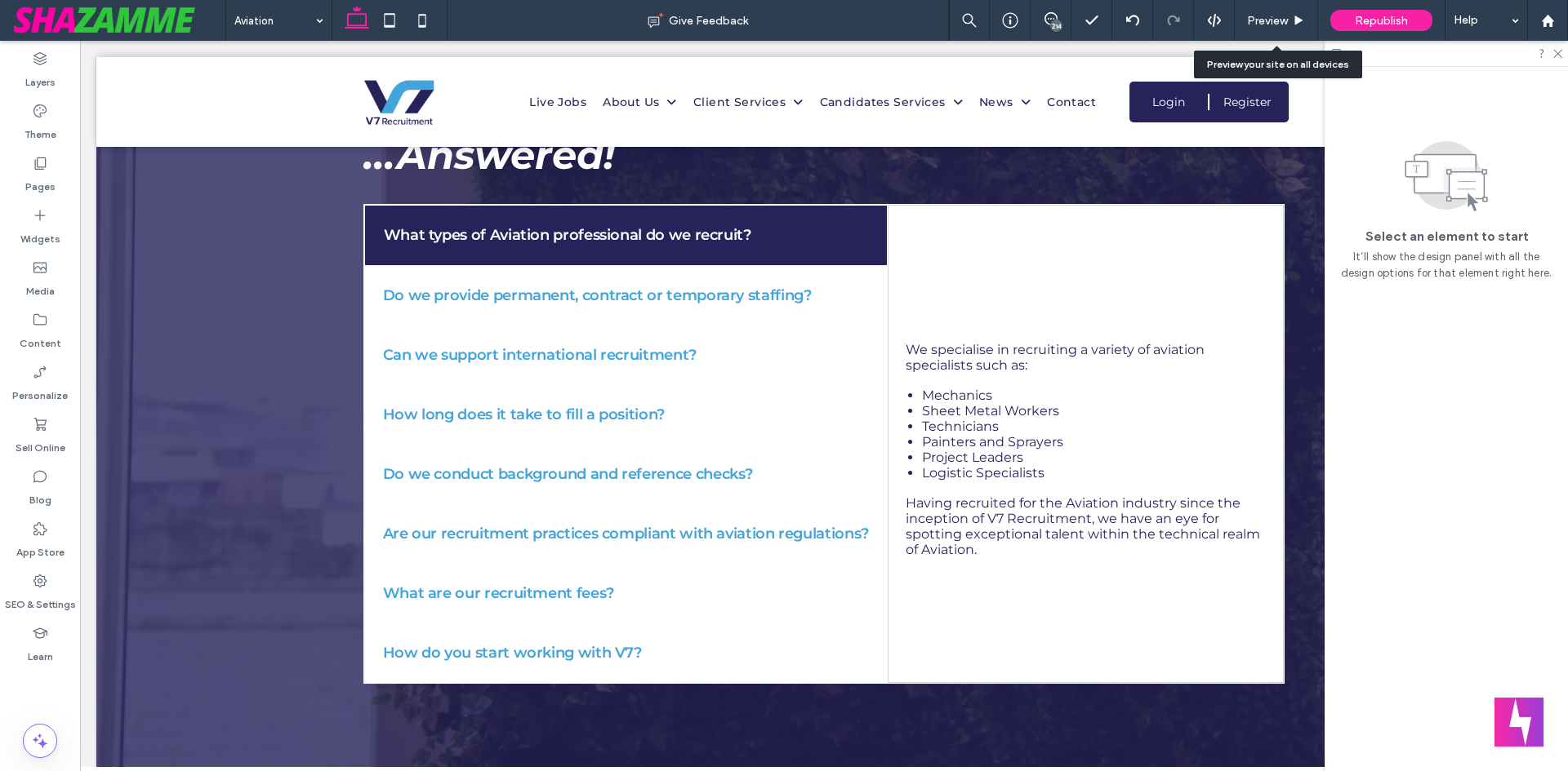
scroll to position [2272, 0]
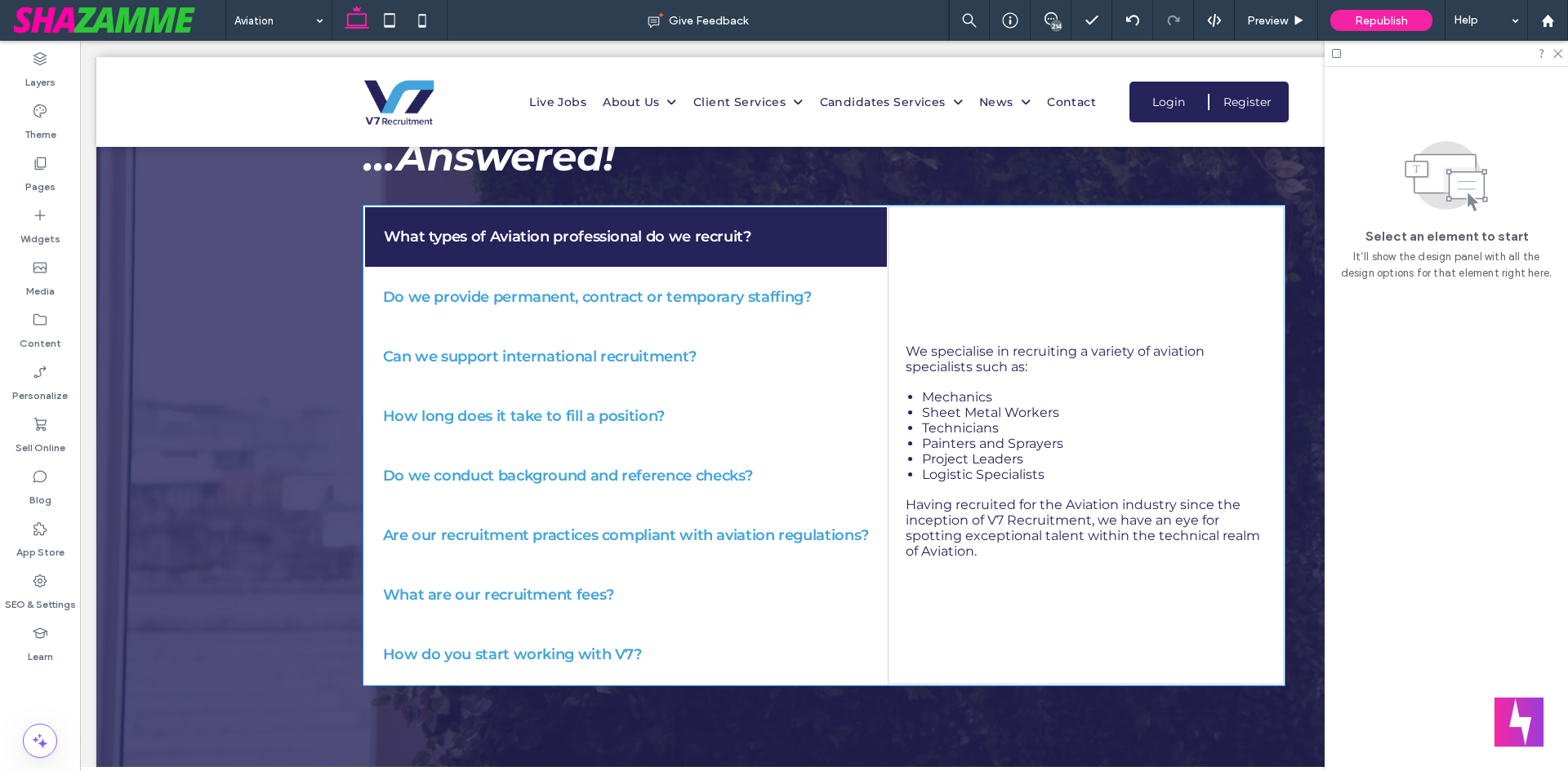
click at [1261, 297] on div "We specialise in recruiting a variety of aviation specialists such as: Mechanic…" at bounding box center [1086, 446] width 397 height 478
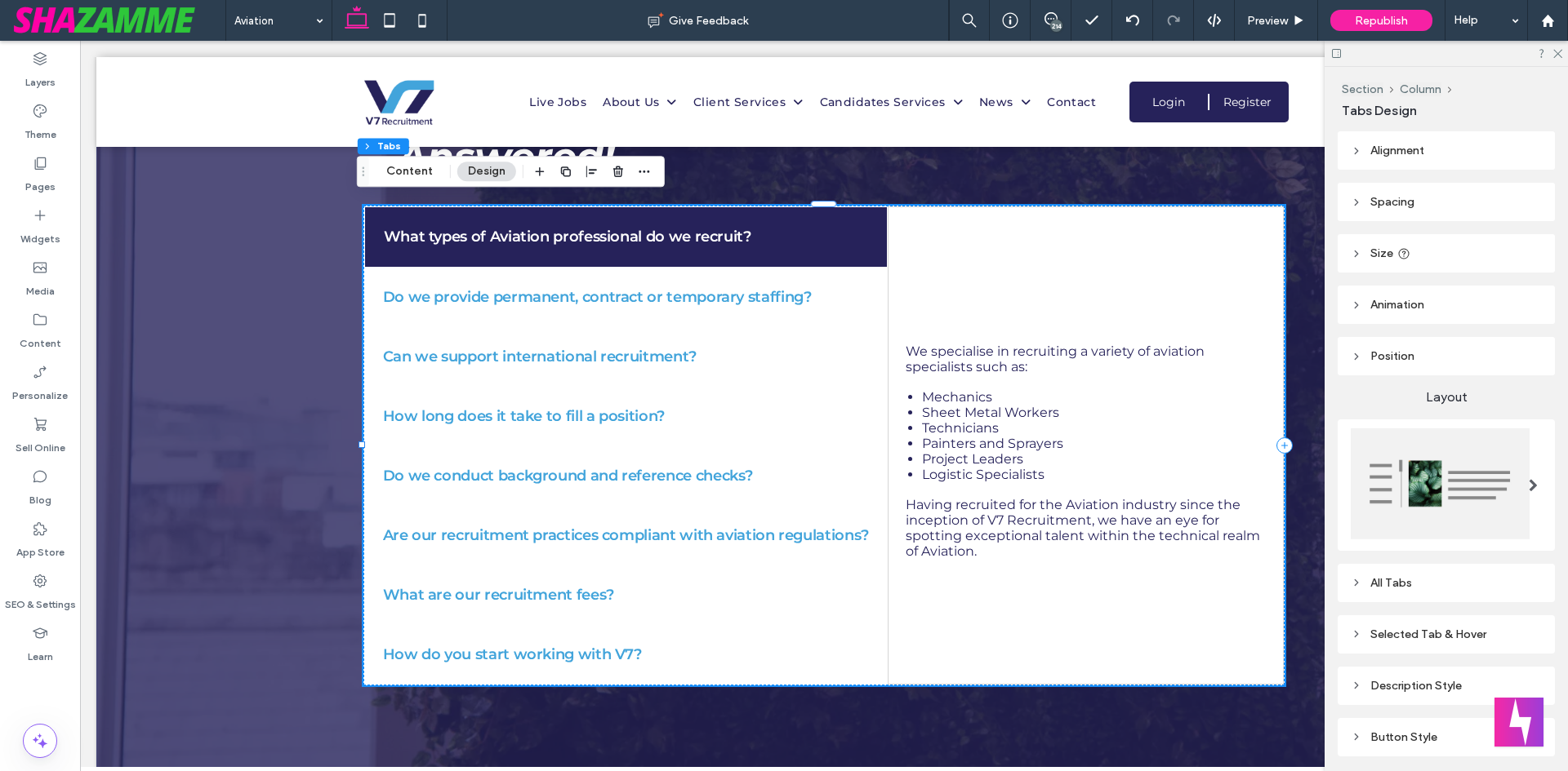
click at [1271, 460] on div "We specialise in recruiting a variety of aviation specialists such as: Mechanic…" at bounding box center [1086, 446] width 397 height 478
click at [1043, 11] on div "214" at bounding box center [1051, 20] width 41 height 41
click at [1050, 15] on icon at bounding box center [1051, 19] width 13 height 13
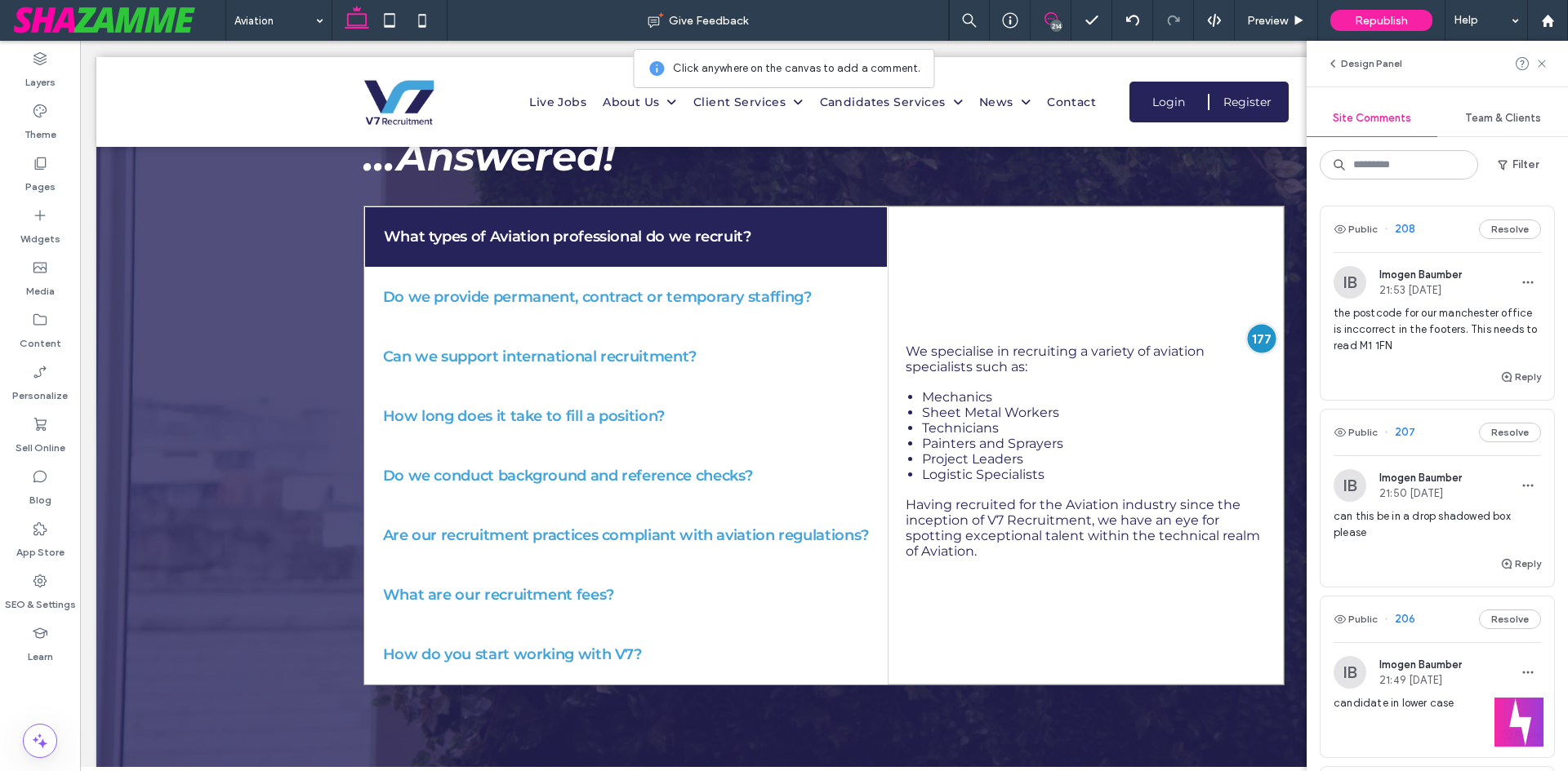
drag, startPoint x: 1247, startPoint y: 332, endPoint x: 1463, endPoint y: 501, distance: 274.3
click at [1247, 332] on div at bounding box center [1261, 338] width 31 height 31
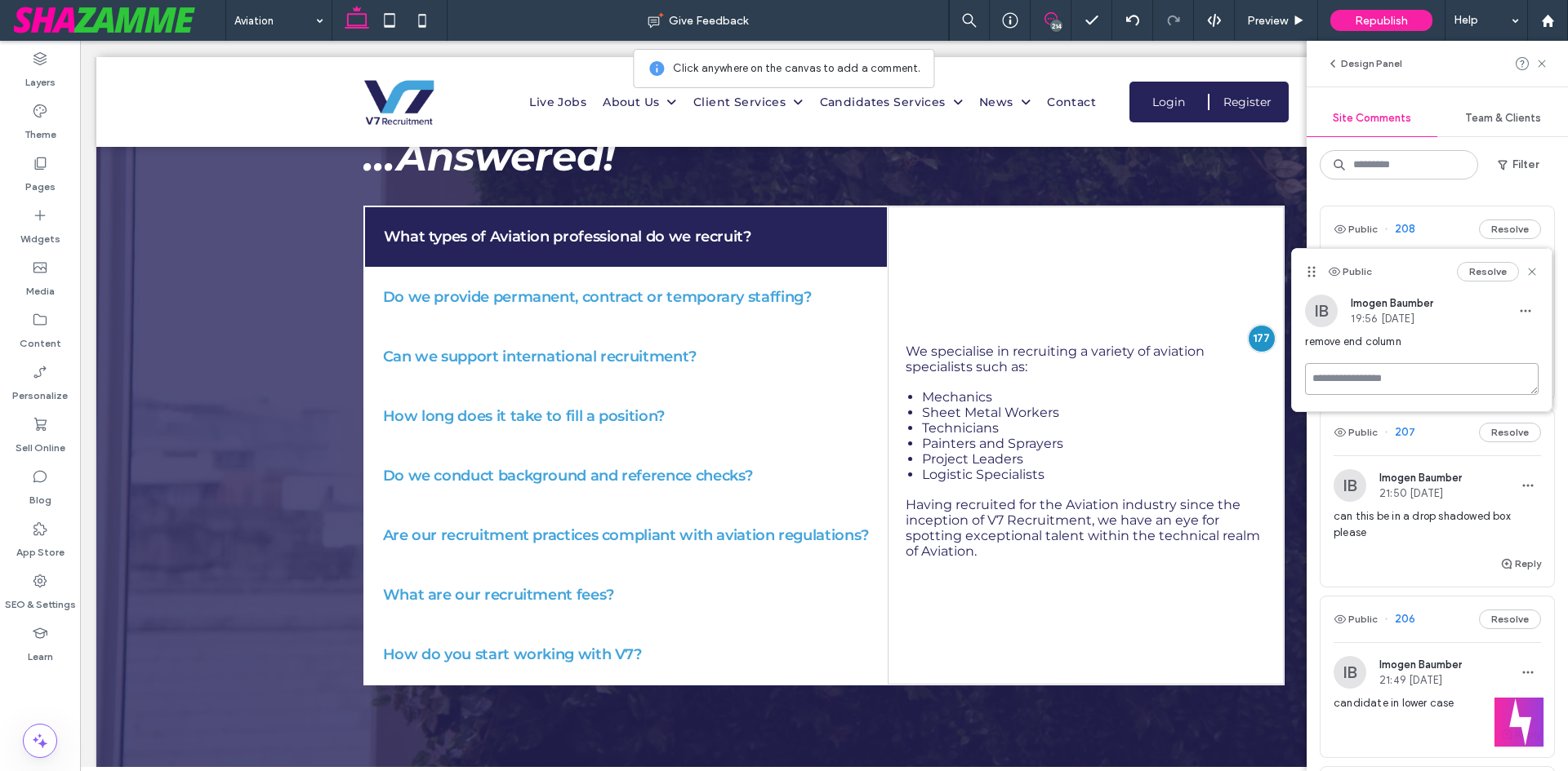
click at [1381, 374] on textarea at bounding box center [1421, 379] width 234 height 32
type textarea "********"
click at [1508, 482] on button "Submit" at bounding box center [1509, 474] width 58 height 19
drag, startPoint x: 1355, startPoint y: 415, endPoint x: 1303, endPoint y: 426, distance: 53.2
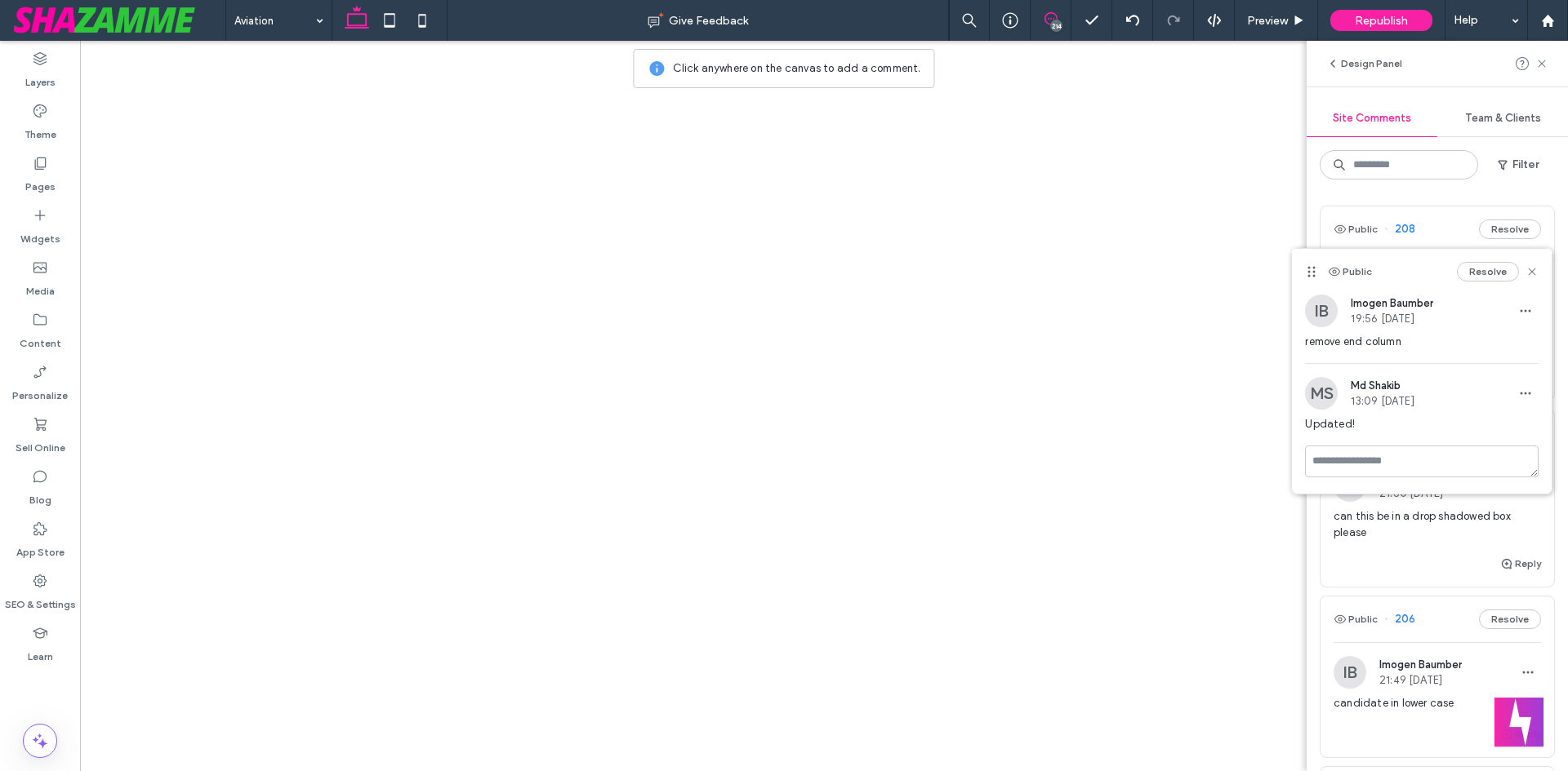
click at [1530, 265] on icon at bounding box center [1532, 272] width 13 height 13
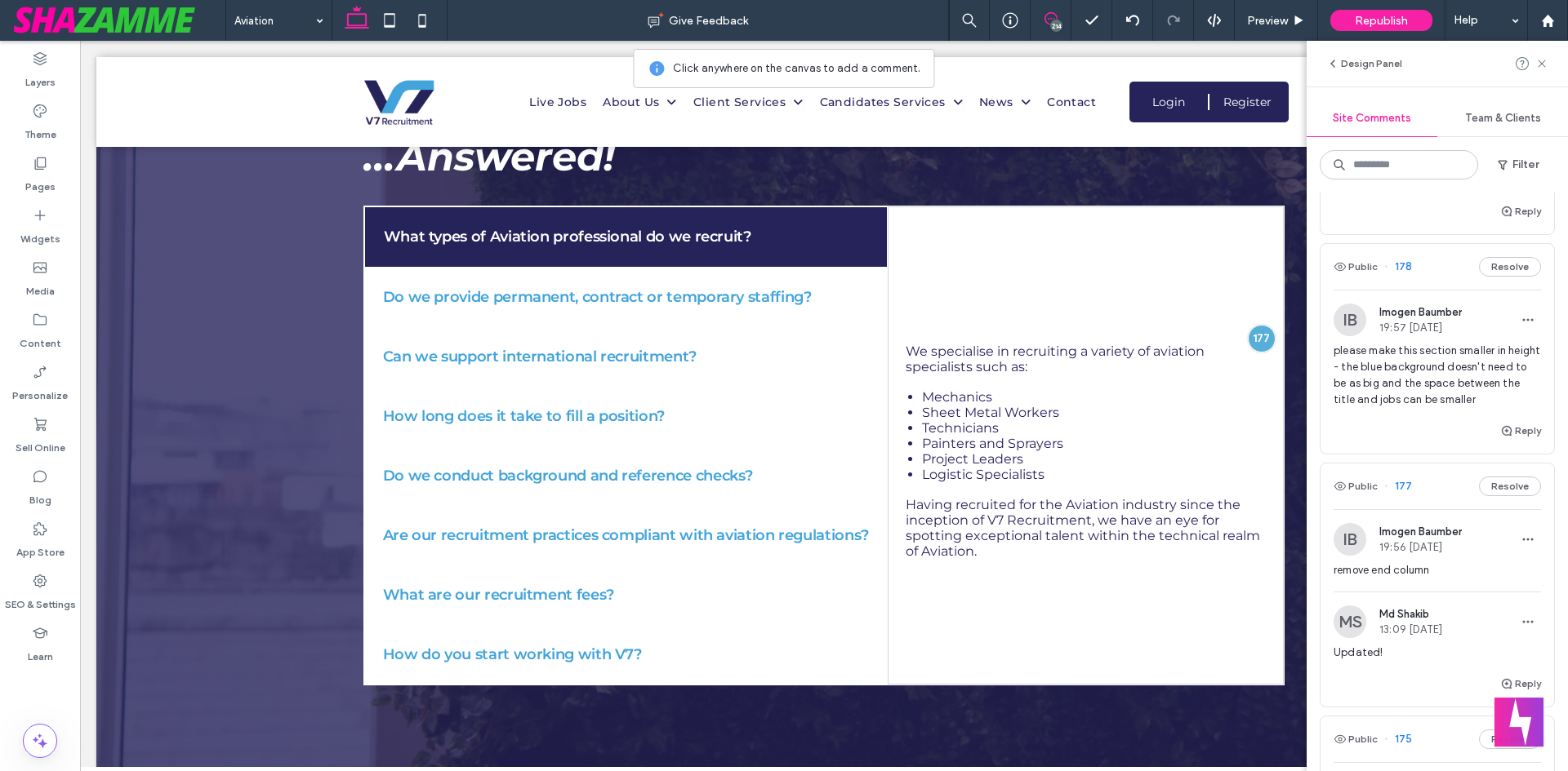
scroll to position [5628, 0]
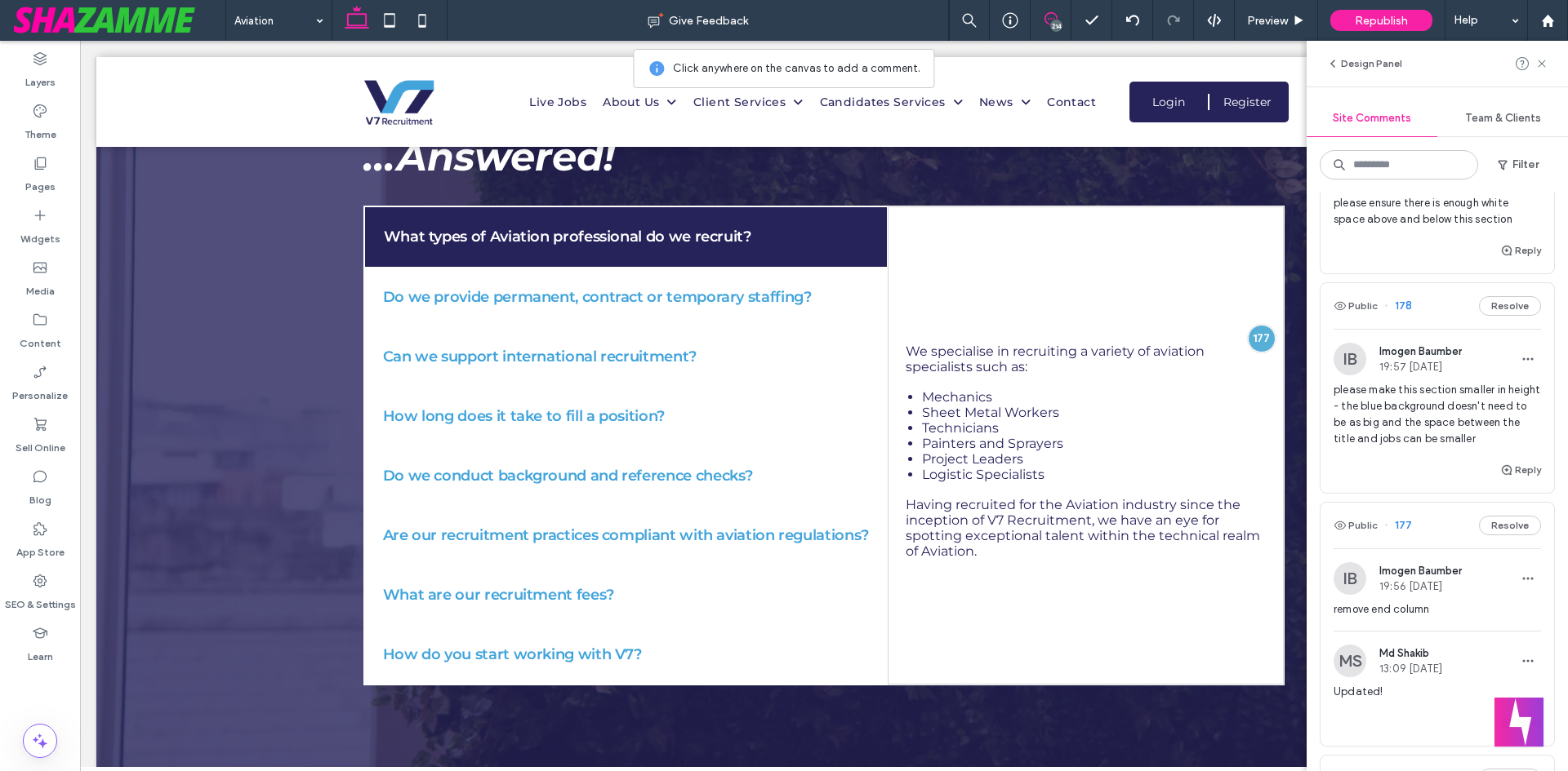
click at [1449, 438] on span "please make this section smaller in height - the blue background doesn't need t…" at bounding box center [1437, 414] width 208 height 65
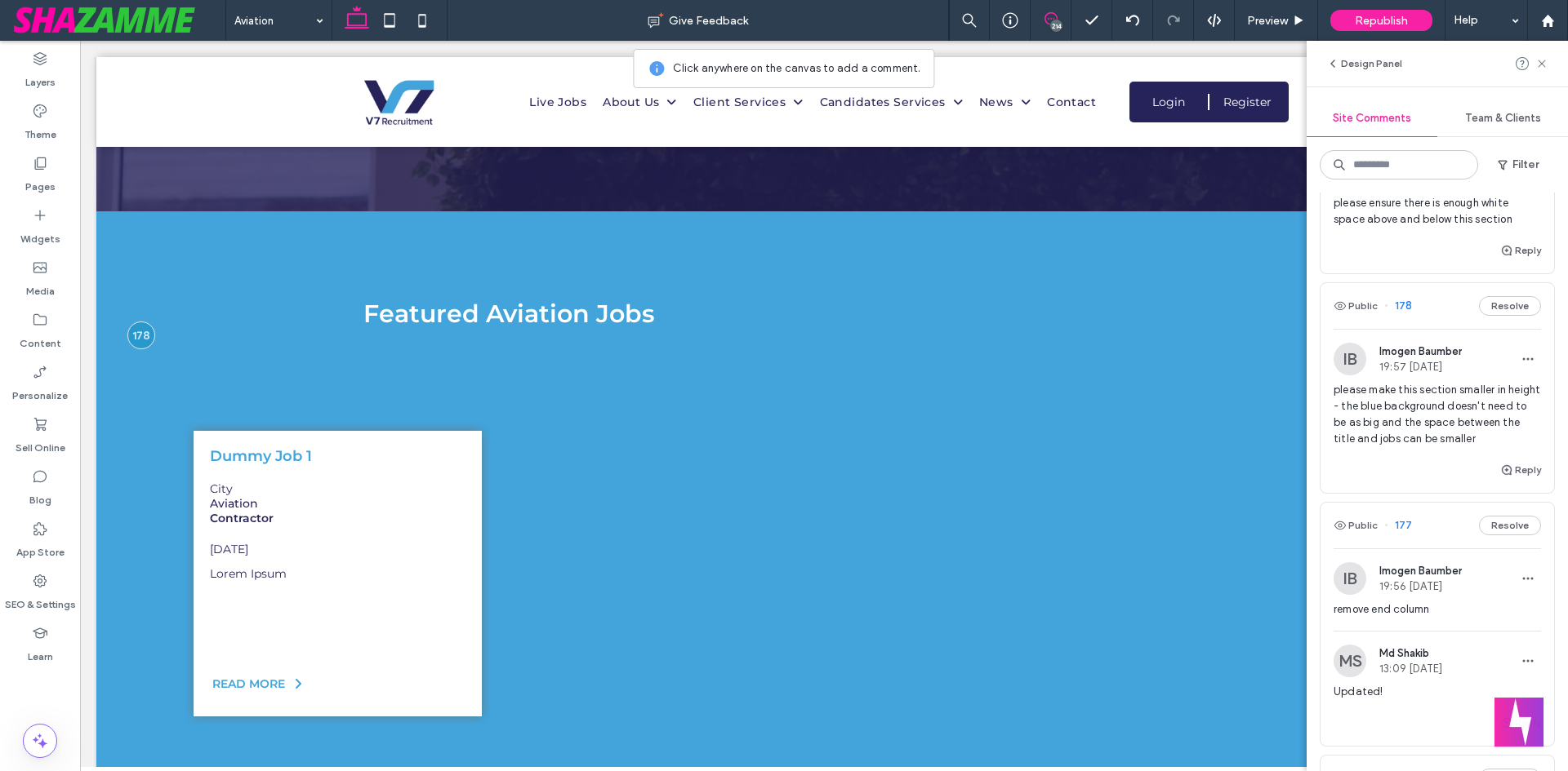
scroll to position [3027, 0]
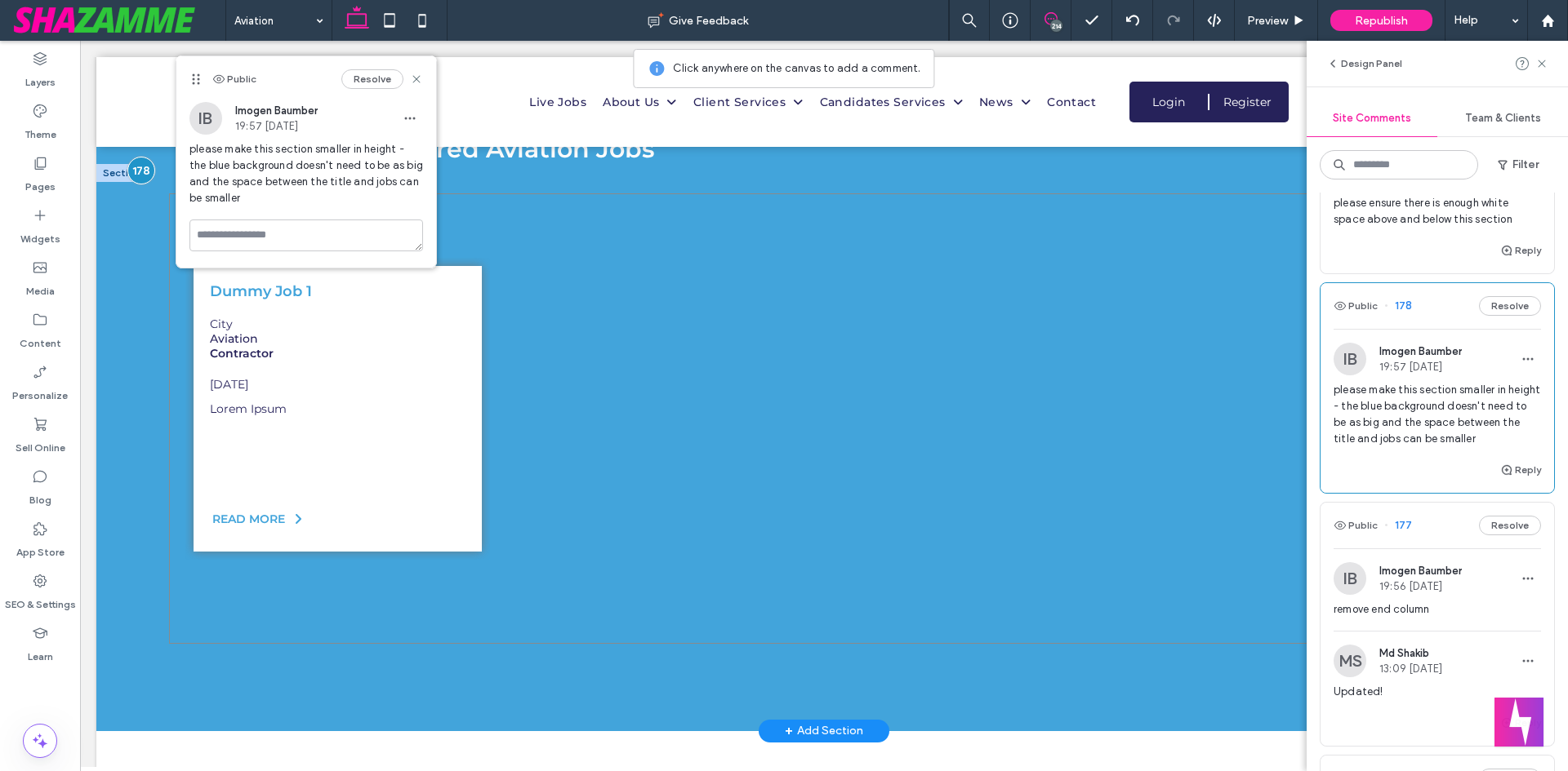
click at [428, 598] on div "Dummy Job 1 City Aviation Contractor 31-Jul-2025 READ MORE" at bounding box center [823, 419] width 1309 height 450
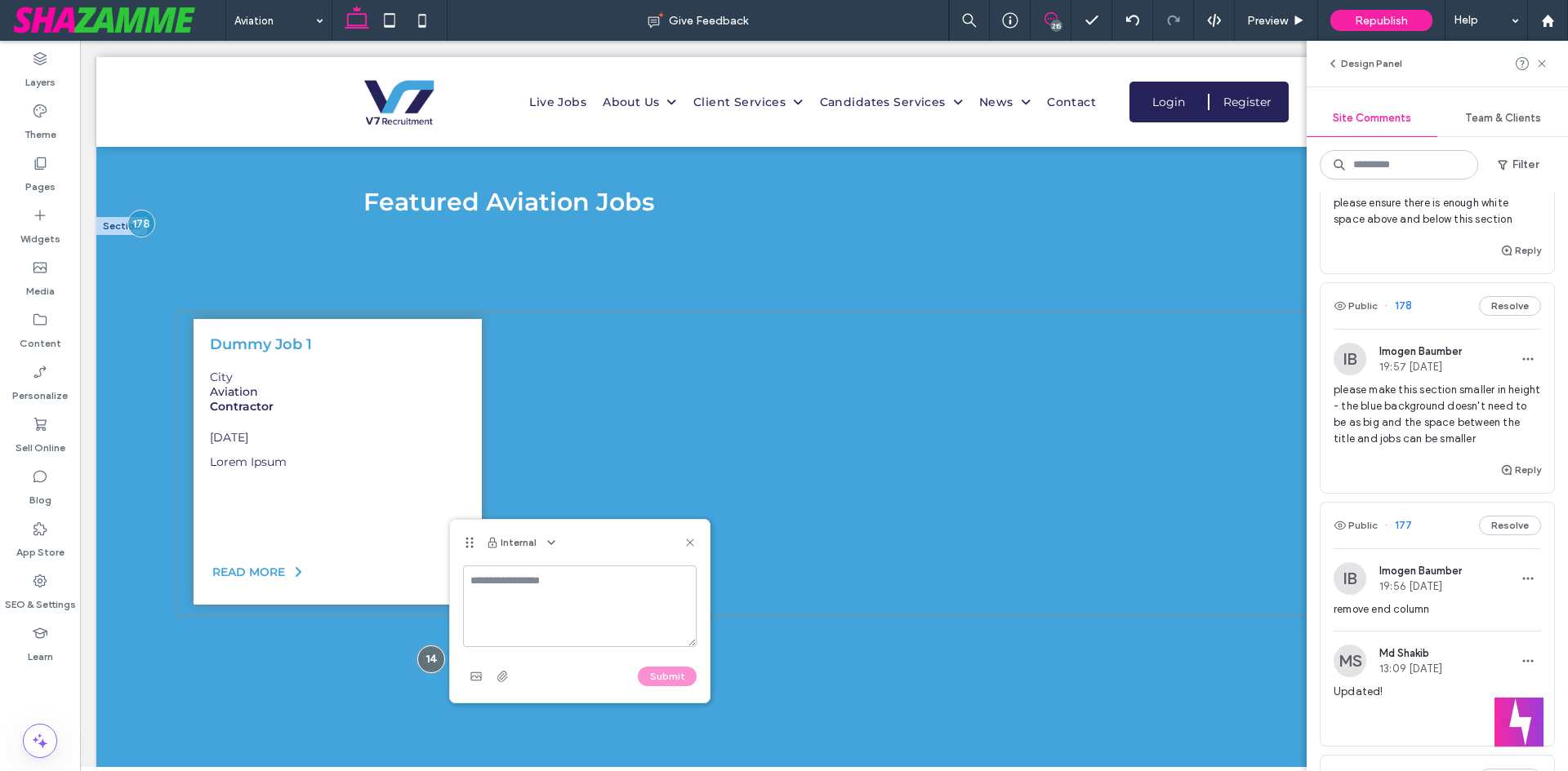
scroll to position [2946, 0]
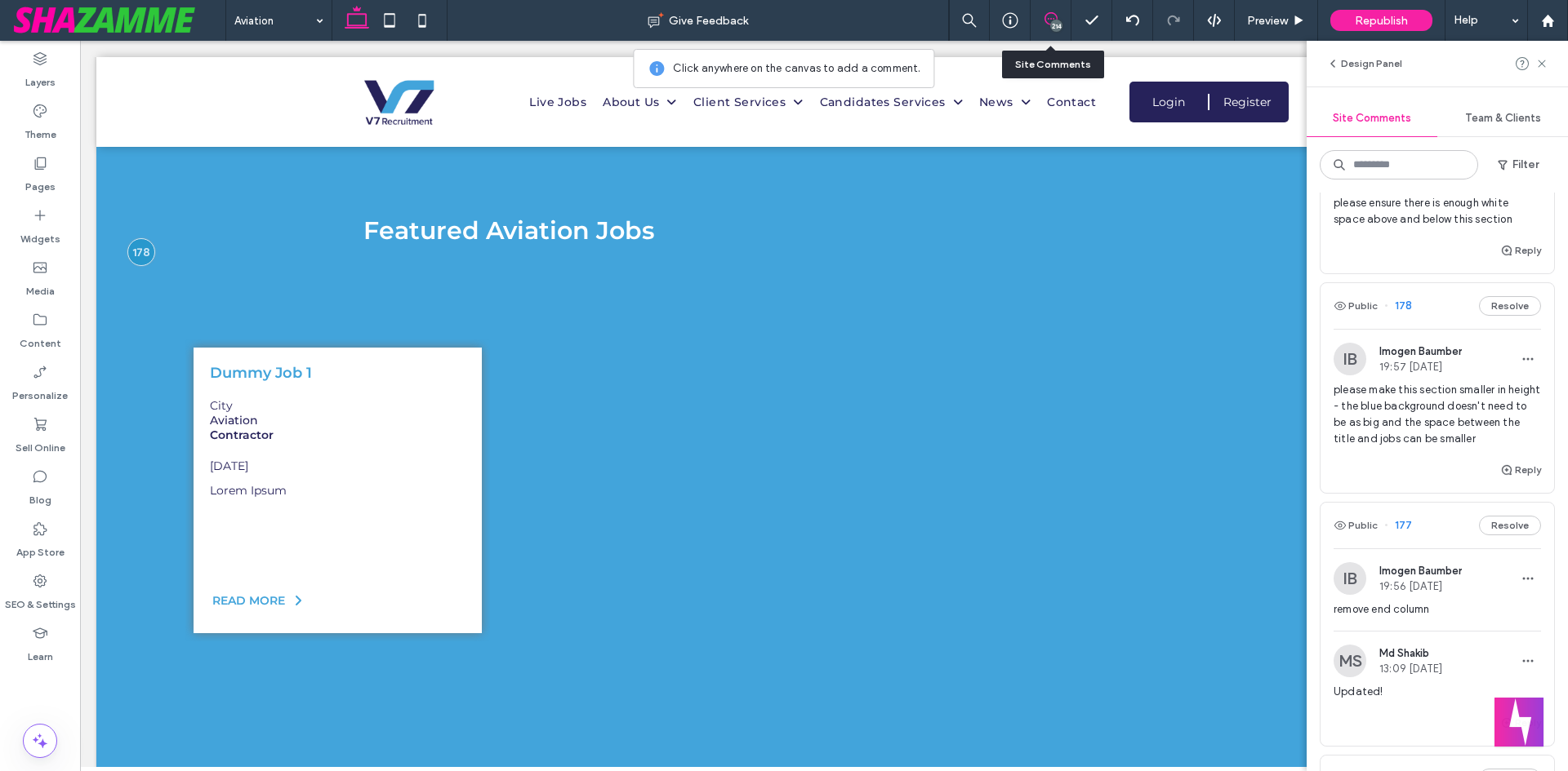
click at [1052, 12] on icon at bounding box center [1051, 19] width 13 height 13
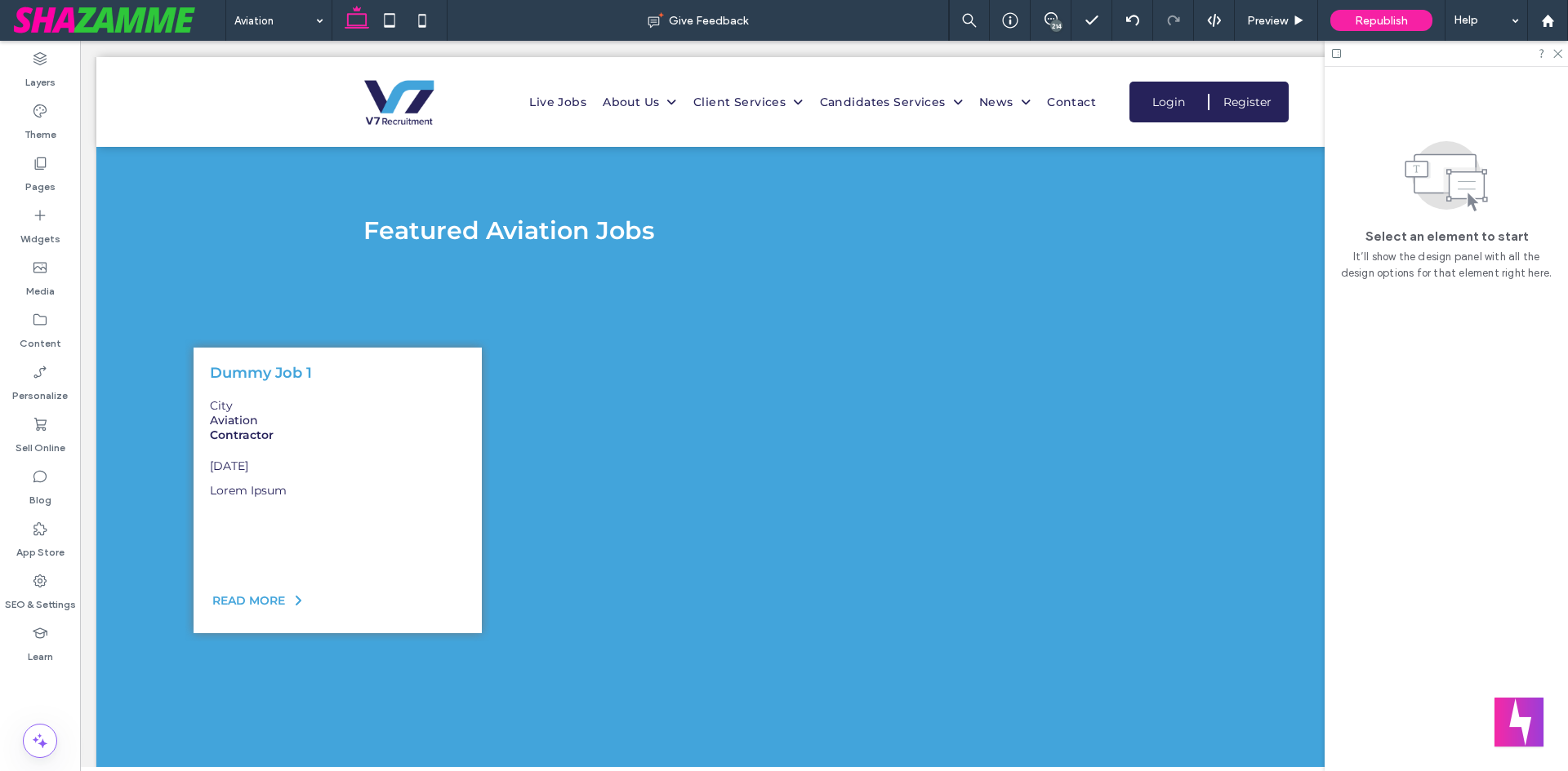
scroll to position [0, 0]
click at [325, 280] on div "Dummy Job 1 City Aviation Contractor 31-Jul-2025 READ MORE" at bounding box center [823, 500] width 1309 height 450
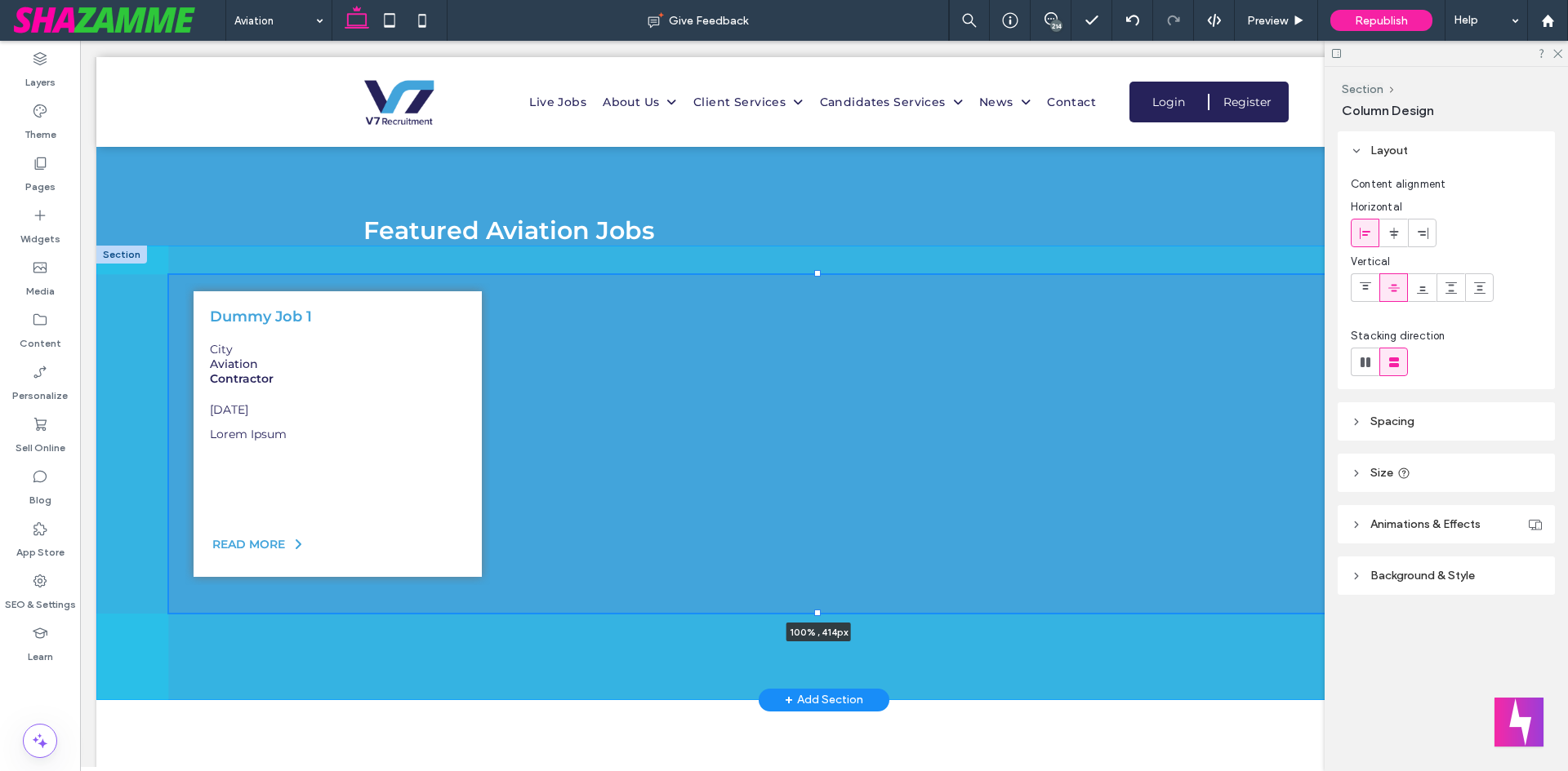
drag, startPoint x: 819, startPoint y: 717, endPoint x: 790, endPoint y: 487, distance: 231.8
click at [790, 487] on div "Dummy Job 1 City Aviation Contractor 31-Jul-2025 READ MORE" at bounding box center [823, 473] width 1455 height 454
type input "***"
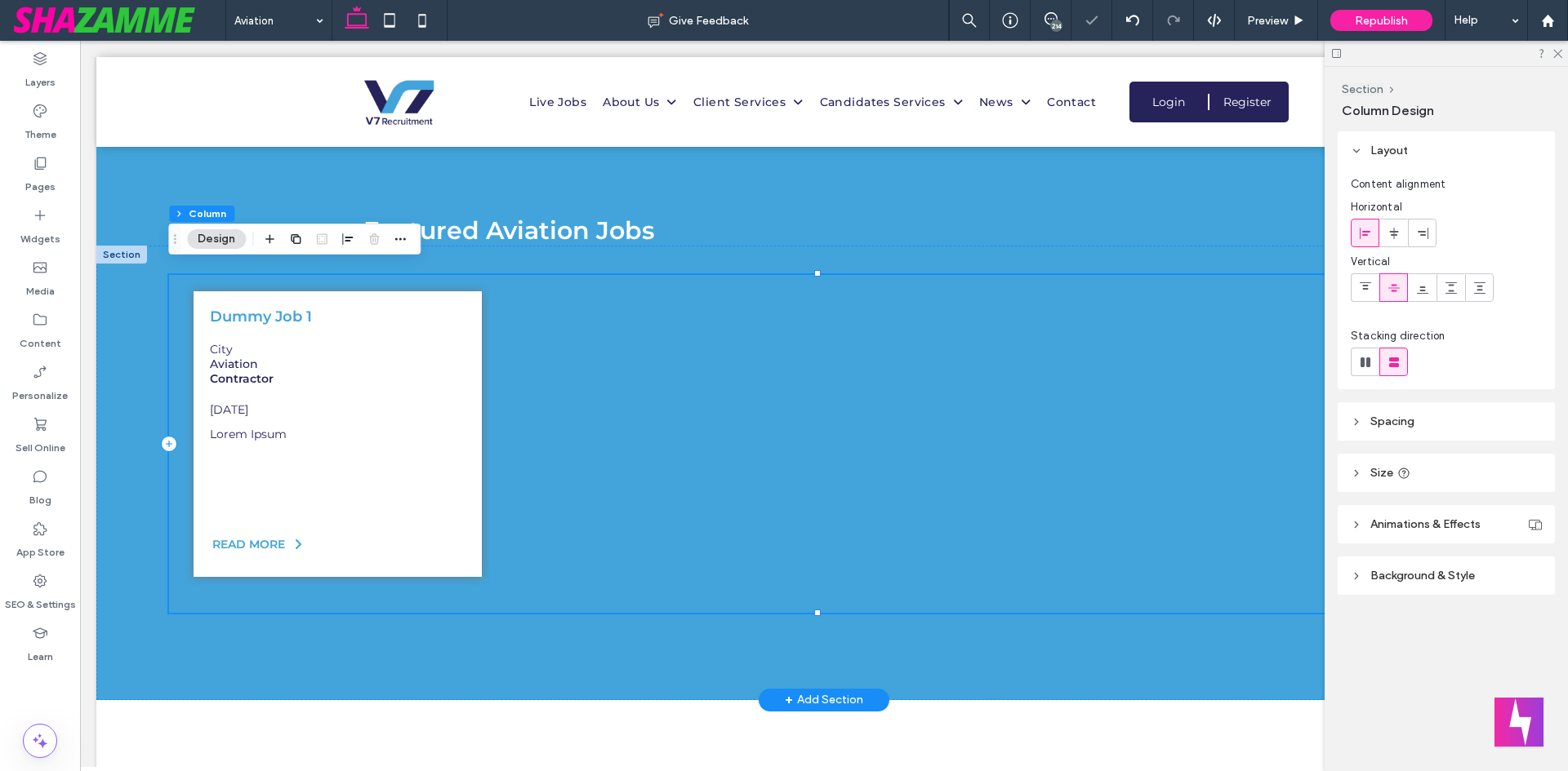
click at [395, 386] on div "Contractor" at bounding box center [338, 383] width 256 height 23
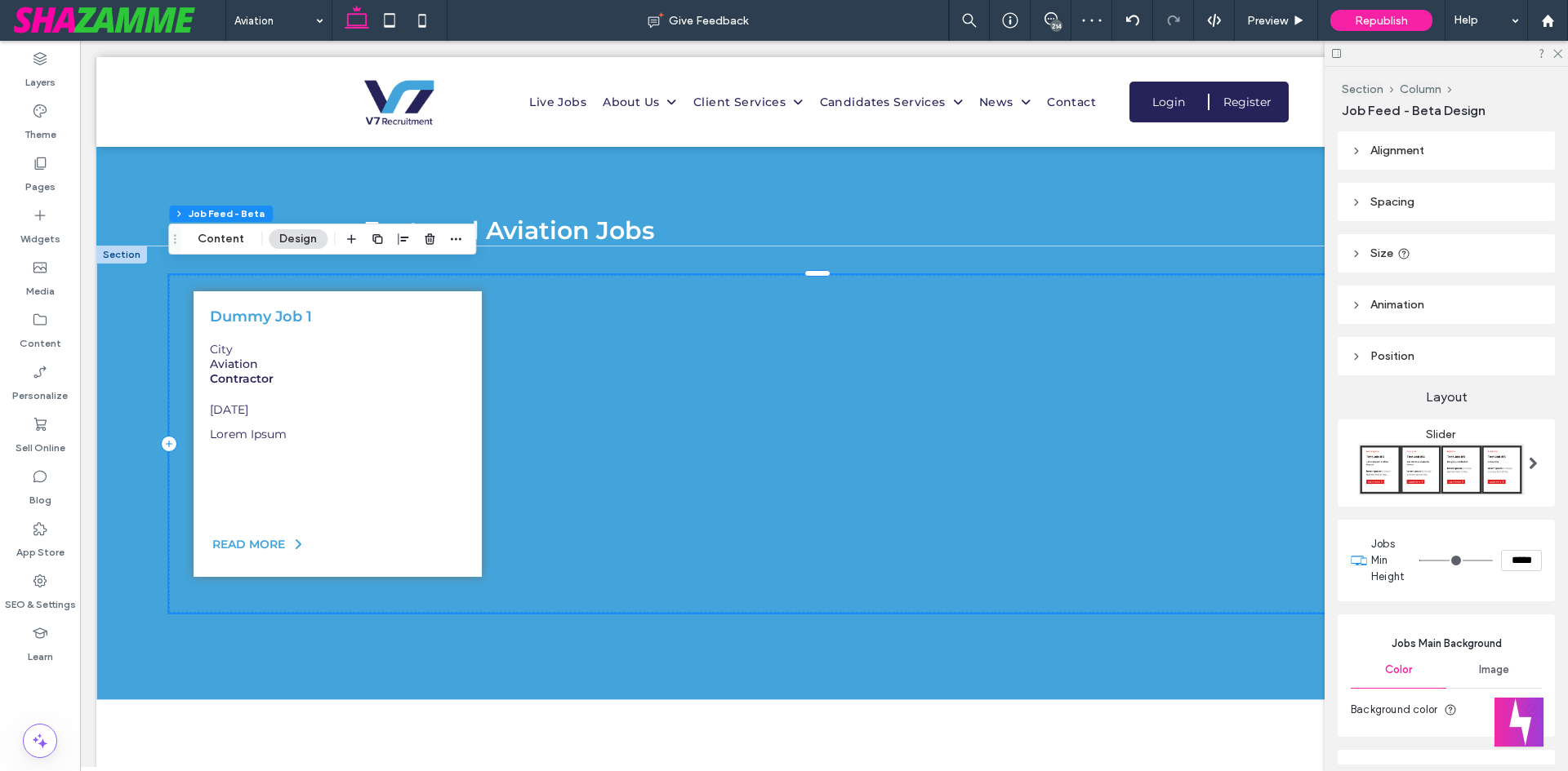
click at [1515, 562] on input "*****" at bounding box center [1522, 561] width 41 height 21
type input "***"
type input "*****"
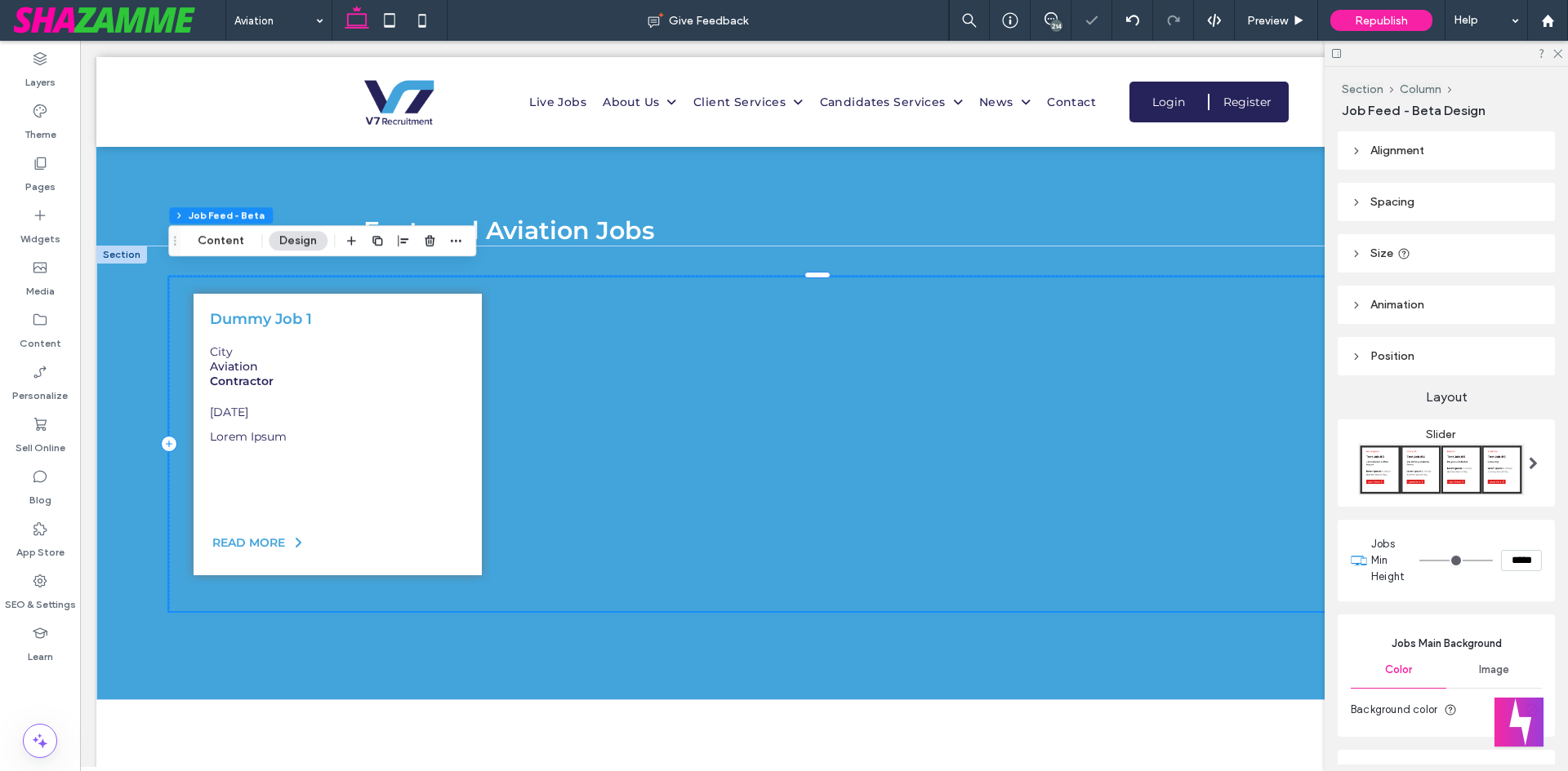
drag, startPoint x: 1420, startPoint y: 557, endPoint x: 1362, endPoint y: 559, distance: 58.0
type input "***"
click at [1419, 560] on input "range" at bounding box center [1455, 561] width 73 height 2
click at [258, 606] on div "Dummy Job 1 City Aviation Contractor 31-Jul-2025 READ MORE" at bounding box center [823, 473] width 1455 height 454
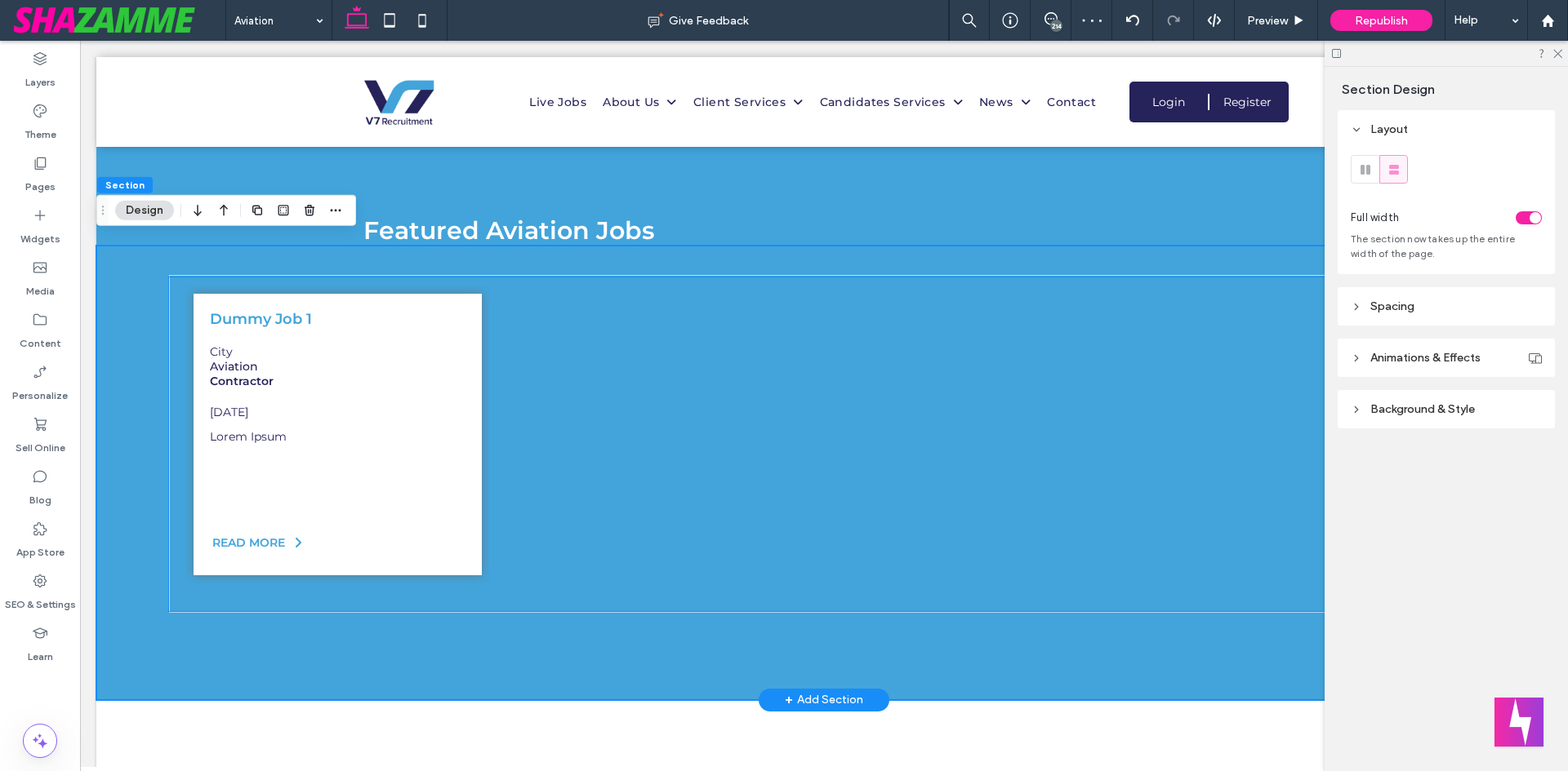
scroll to position [2701, 0]
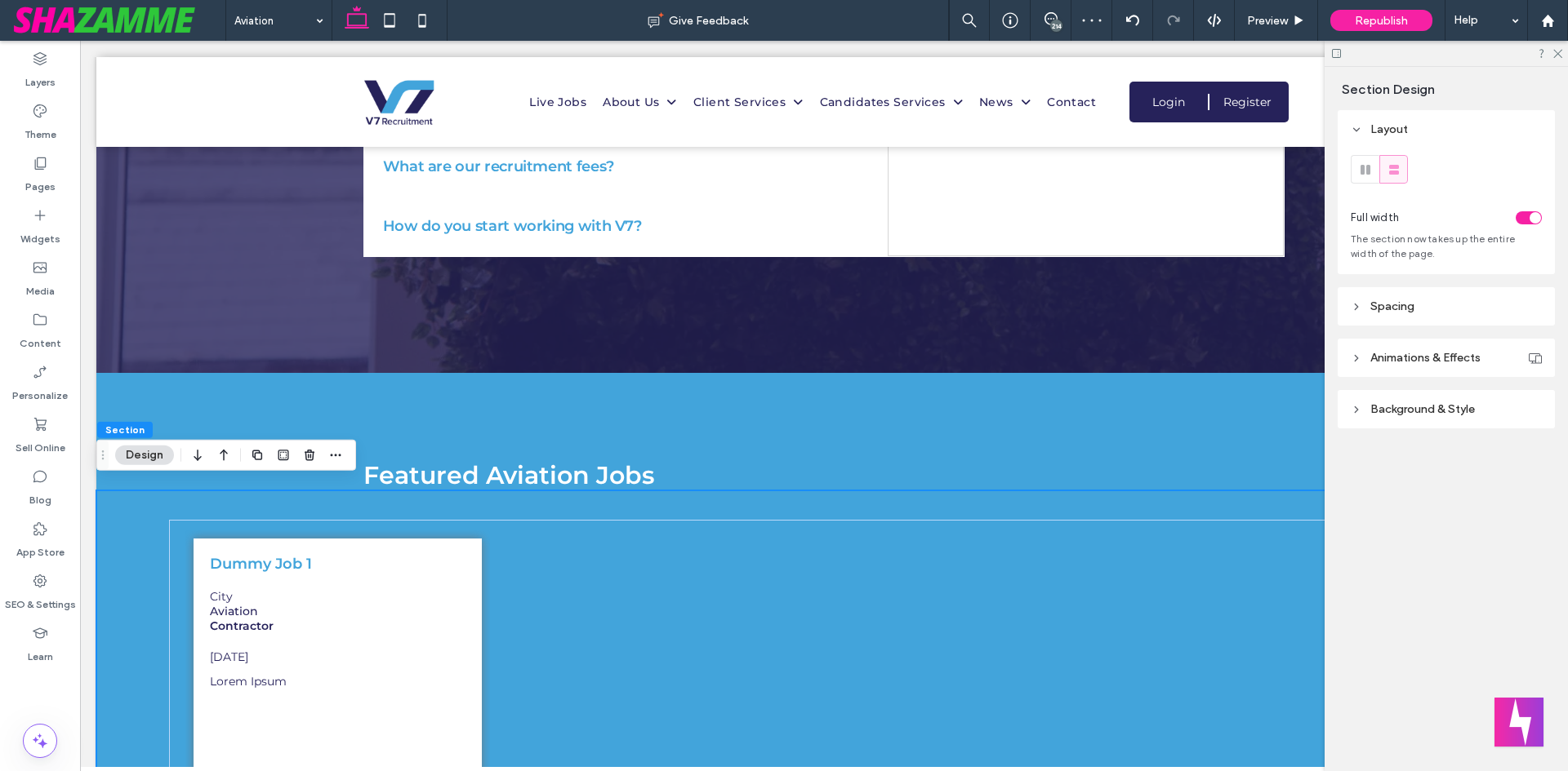
click at [426, 492] on div "Dummy Job 1 City Aviation Contractor 31-Jul-2025 READ MORE" at bounding box center [823, 717] width 1455 height 454
click at [833, 417] on div "Featured Aviation Jobs" at bounding box center [823, 431] width 980 height 118
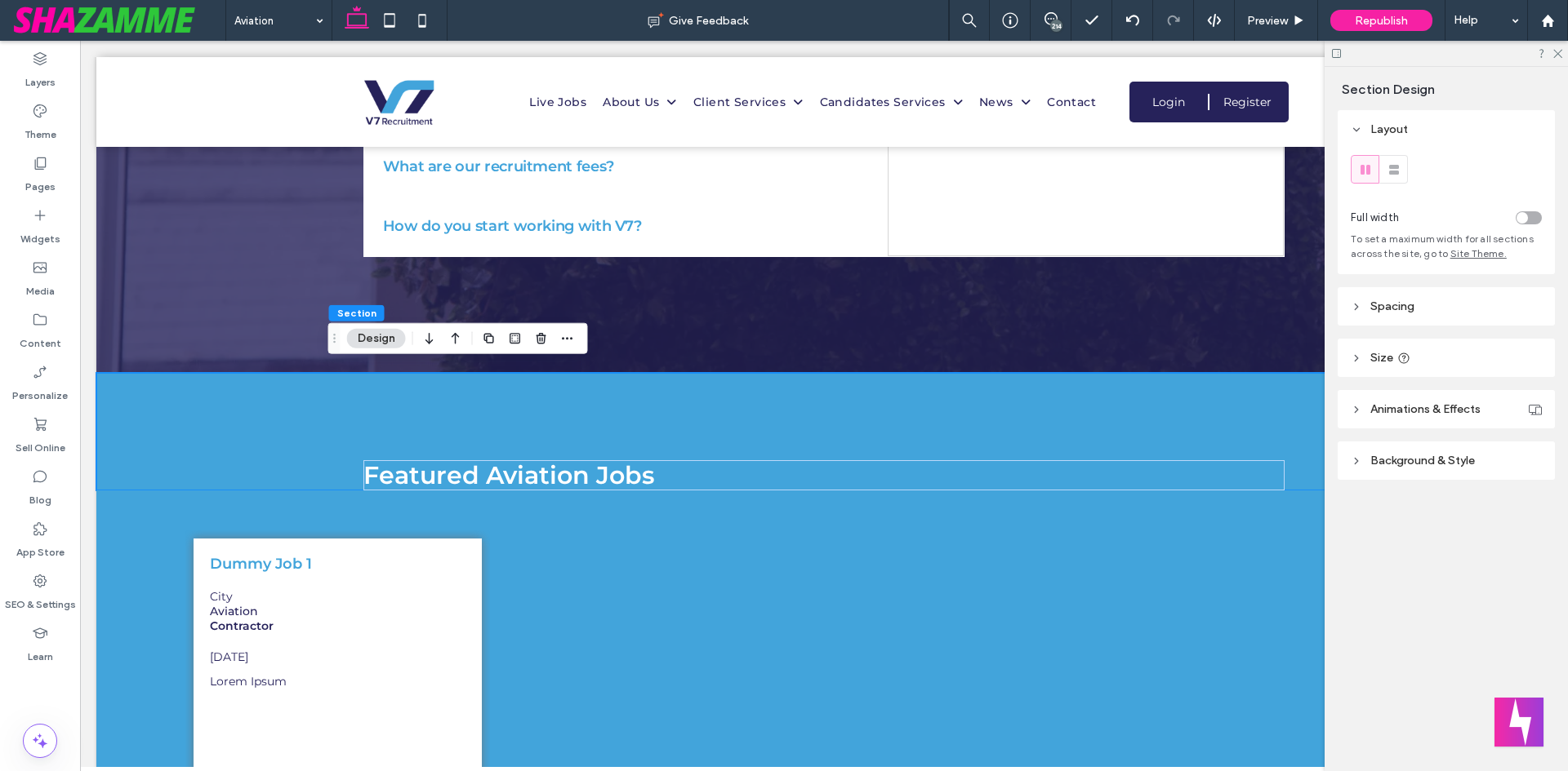
click at [1392, 300] on span "Spacing" at bounding box center [1393, 306] width 45 height 14
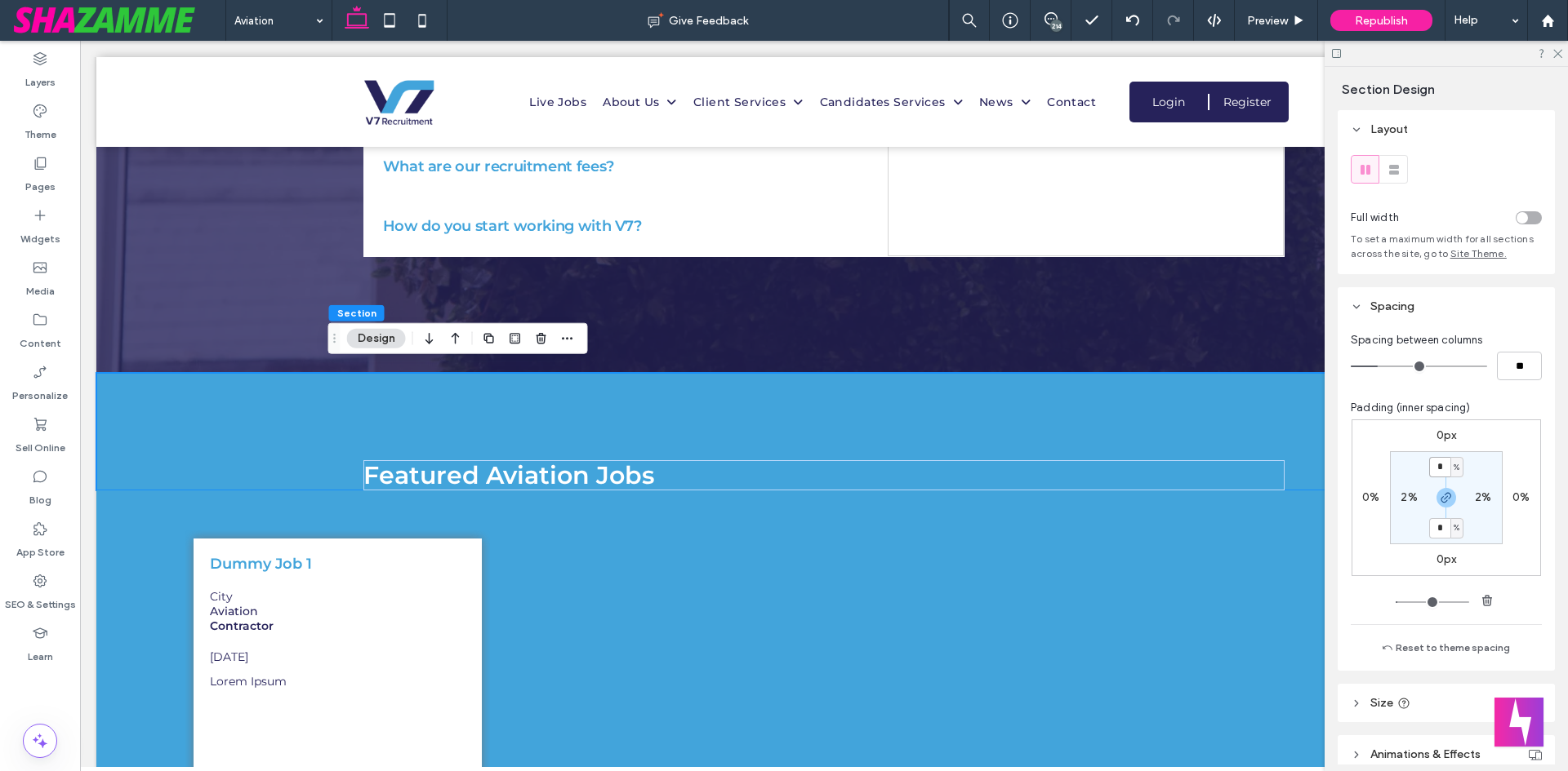
click at [1441, 470] on input "*" at bounding box center [1439, 467] width 21 height 20
type input "*"
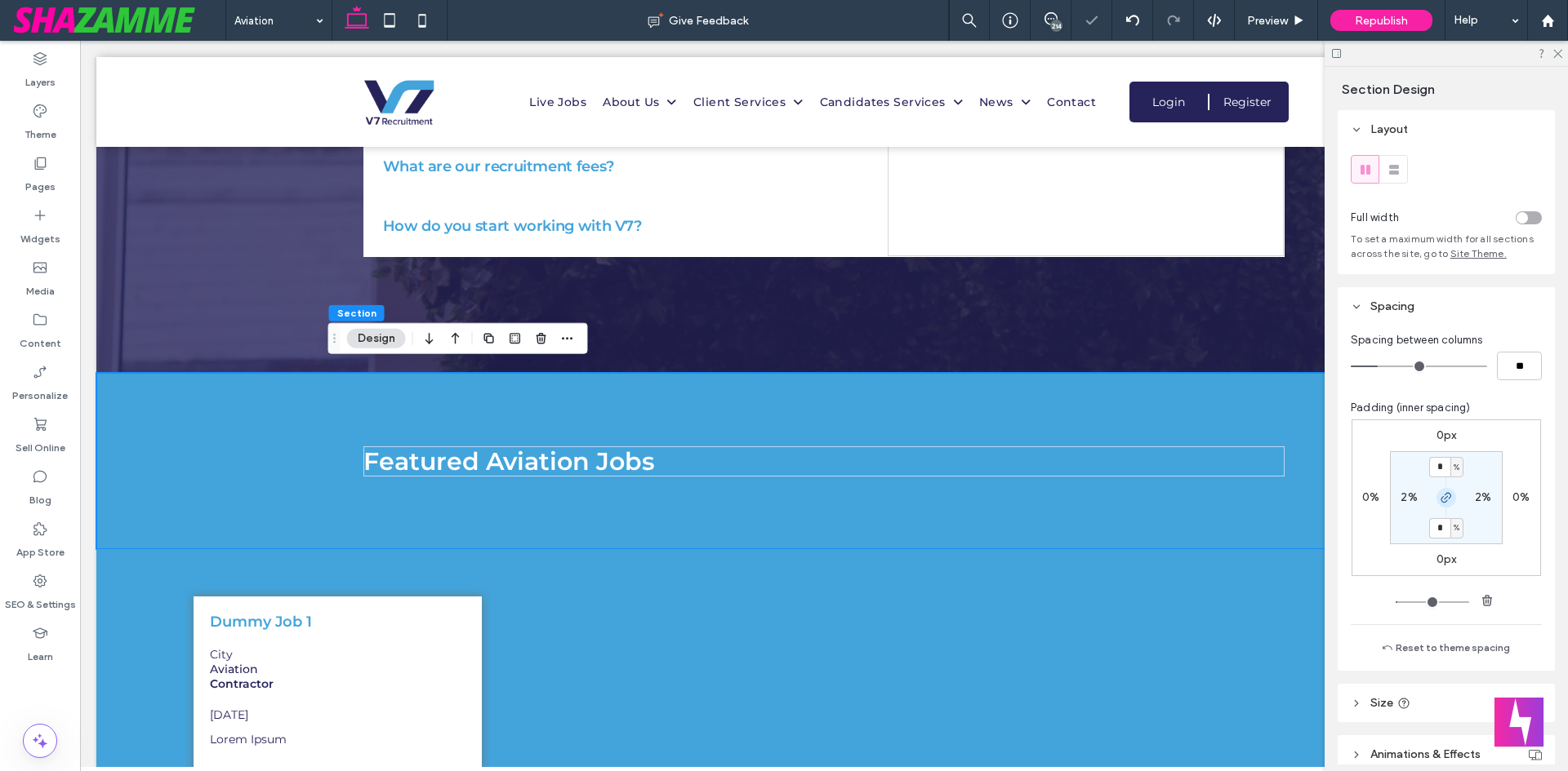
click at [1442, 502] on icon "button" at bounding box center [1446, 498] width 13 height 13
click at [1439, 533] on label "5%" at bounding box center [1447, 527] width 17 height 14
type input "*"
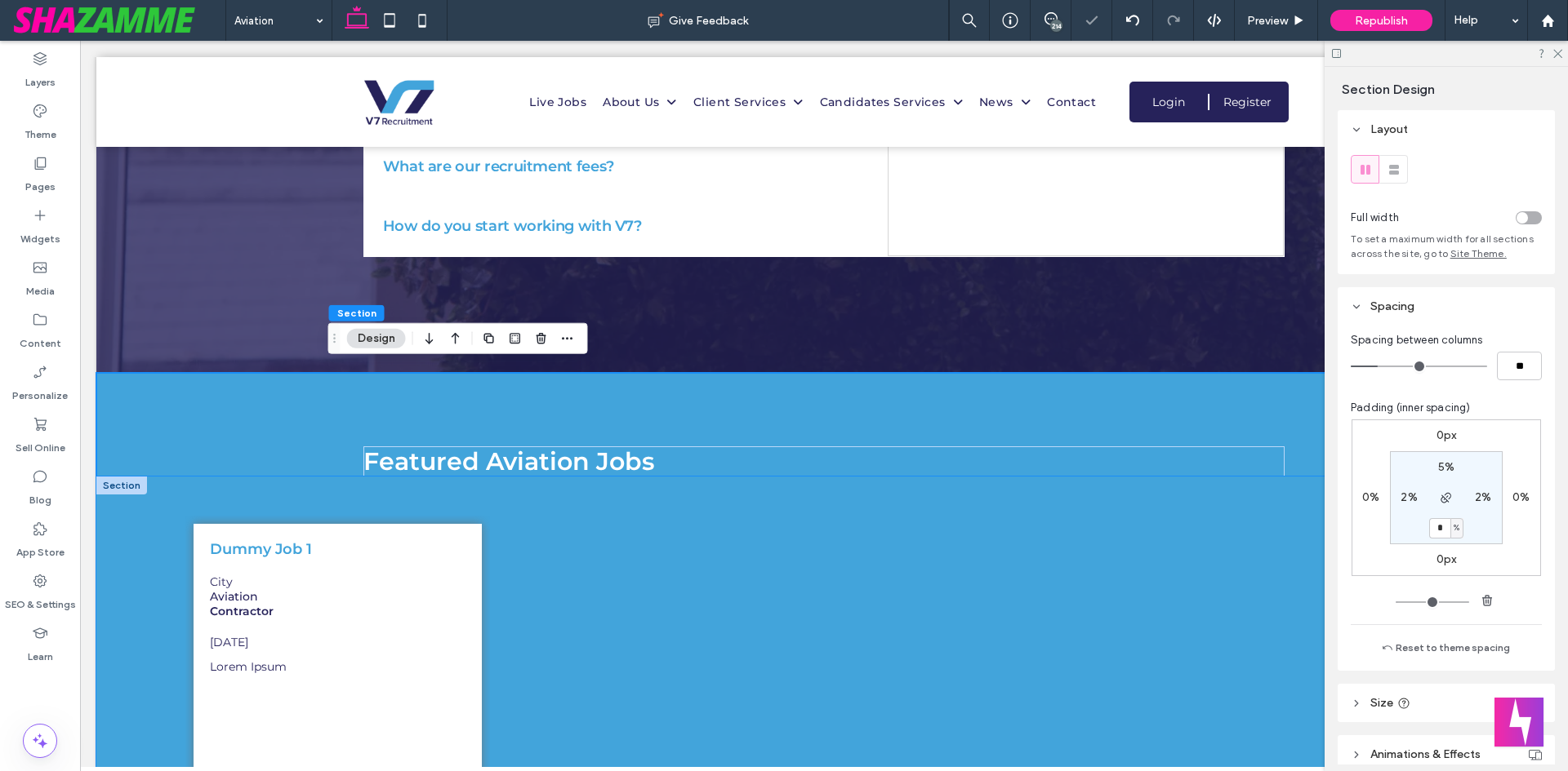
click at [228, 492] on div "Dummy Job 1 City Aviation Contractor 31-Jul-2025 READ MORE" at bounding box center [823, 703] width 1455 height 454
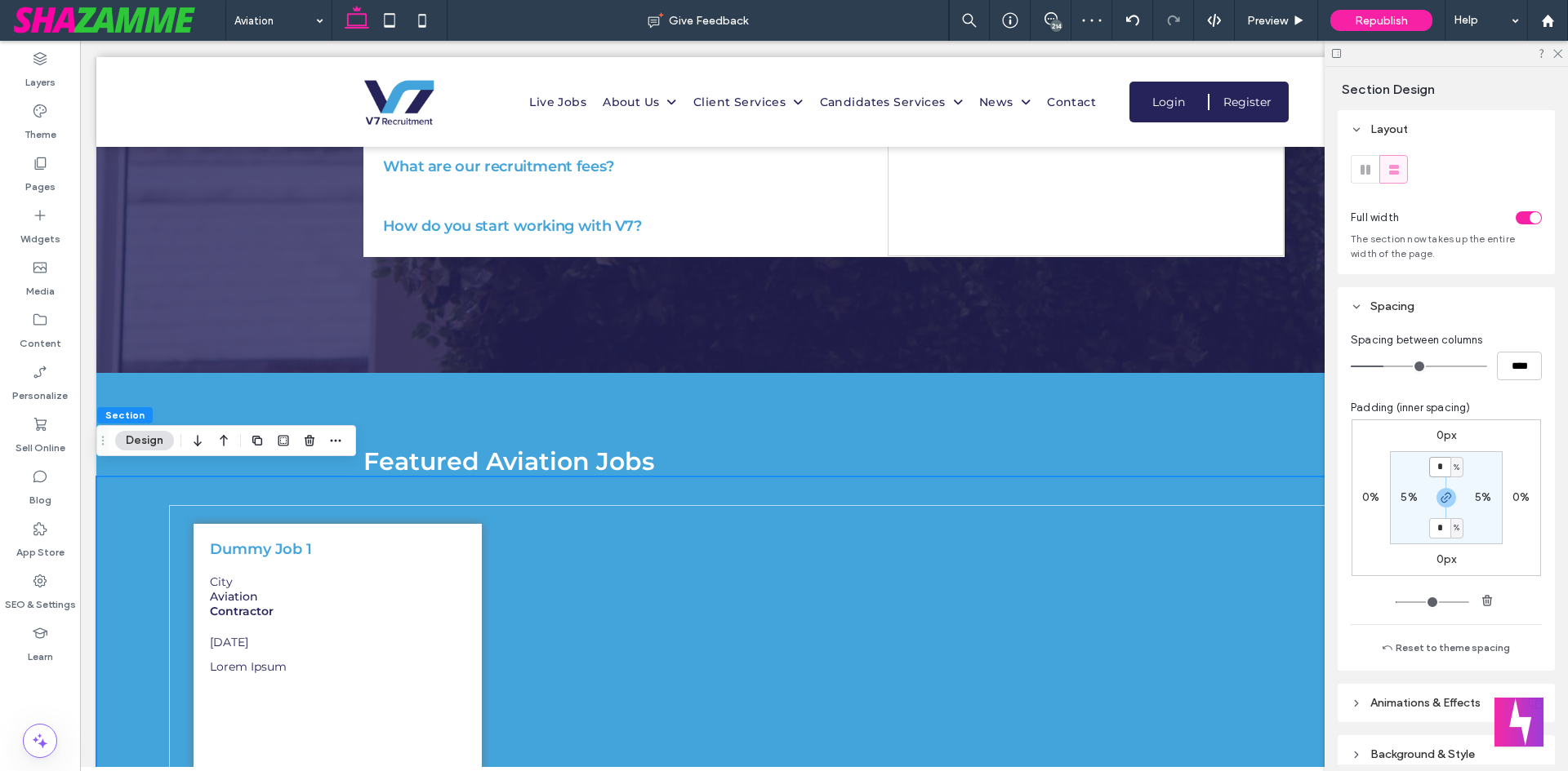
click at [1440, 466] on input "*" at bounding box center [1439, 467] width 21 height 20
type input "*"
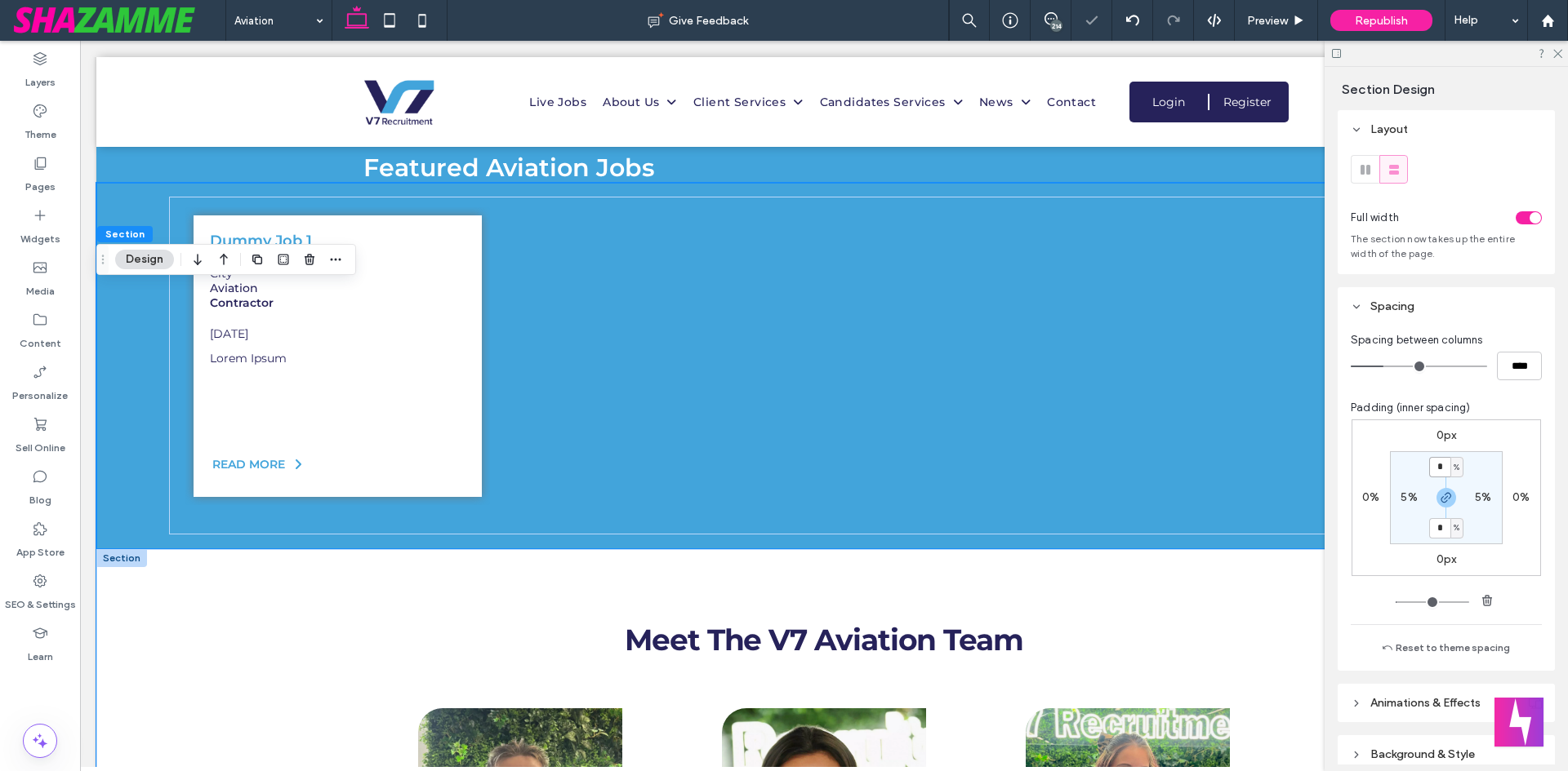
scroll to position [3027, 0]
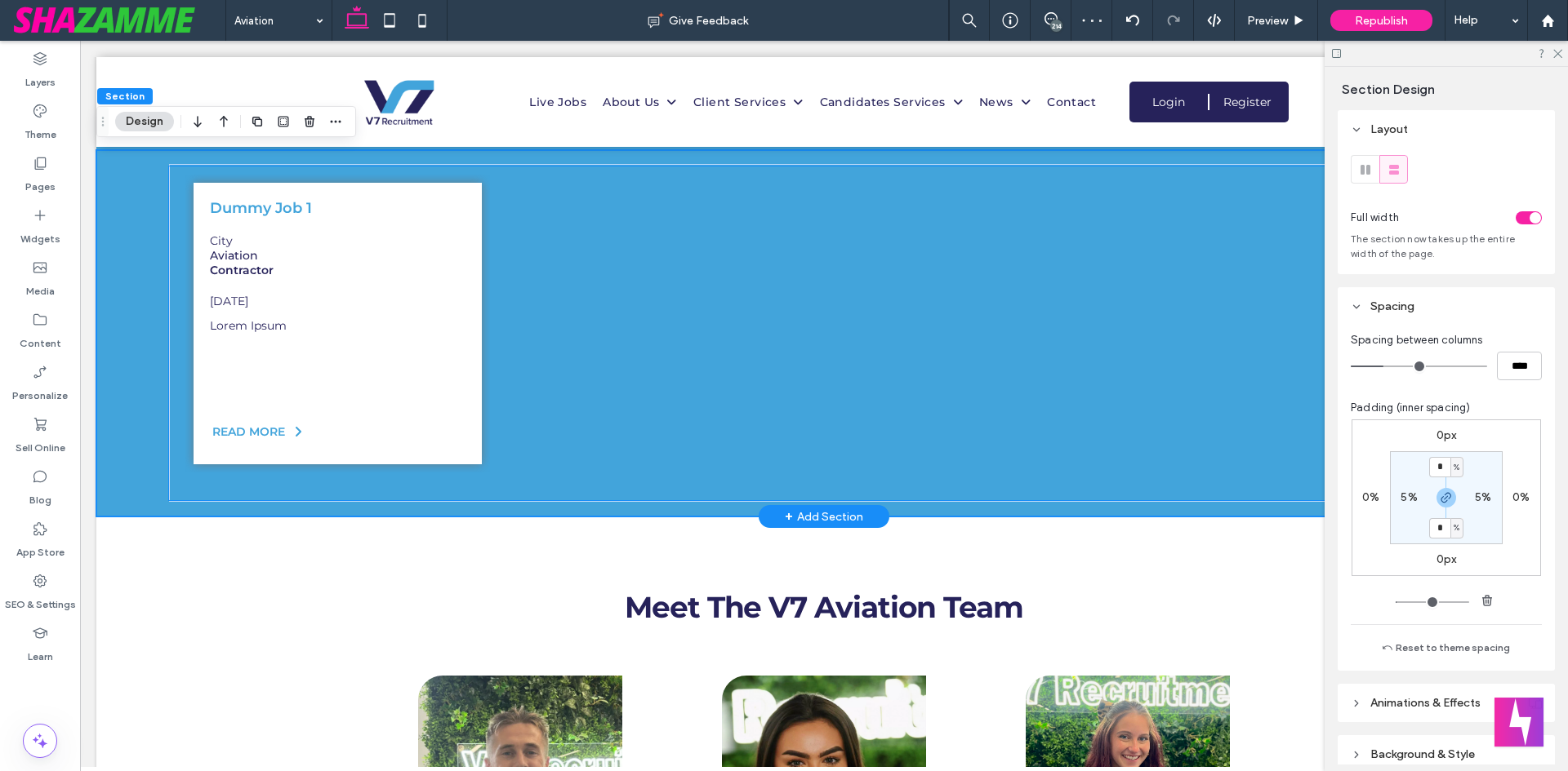
click at [143, 468] on div "Dummy Job 1 City Aviation Contractor 31-Jul-2025 READ MORE" at bounding box center [823, 334] width 1455 height 367
drag, startPoint x: 1441, startPoint y: 490, endPoint x: 1440, endPoint y: 509, distance: 19.0
click at [1442, 491] on icon "button" at bounding box center [1446, 498] width 13 height 13
click at [1439, 525] on label "1%" at bounding box center [1446, 527] width 14 height 14
type input "*"
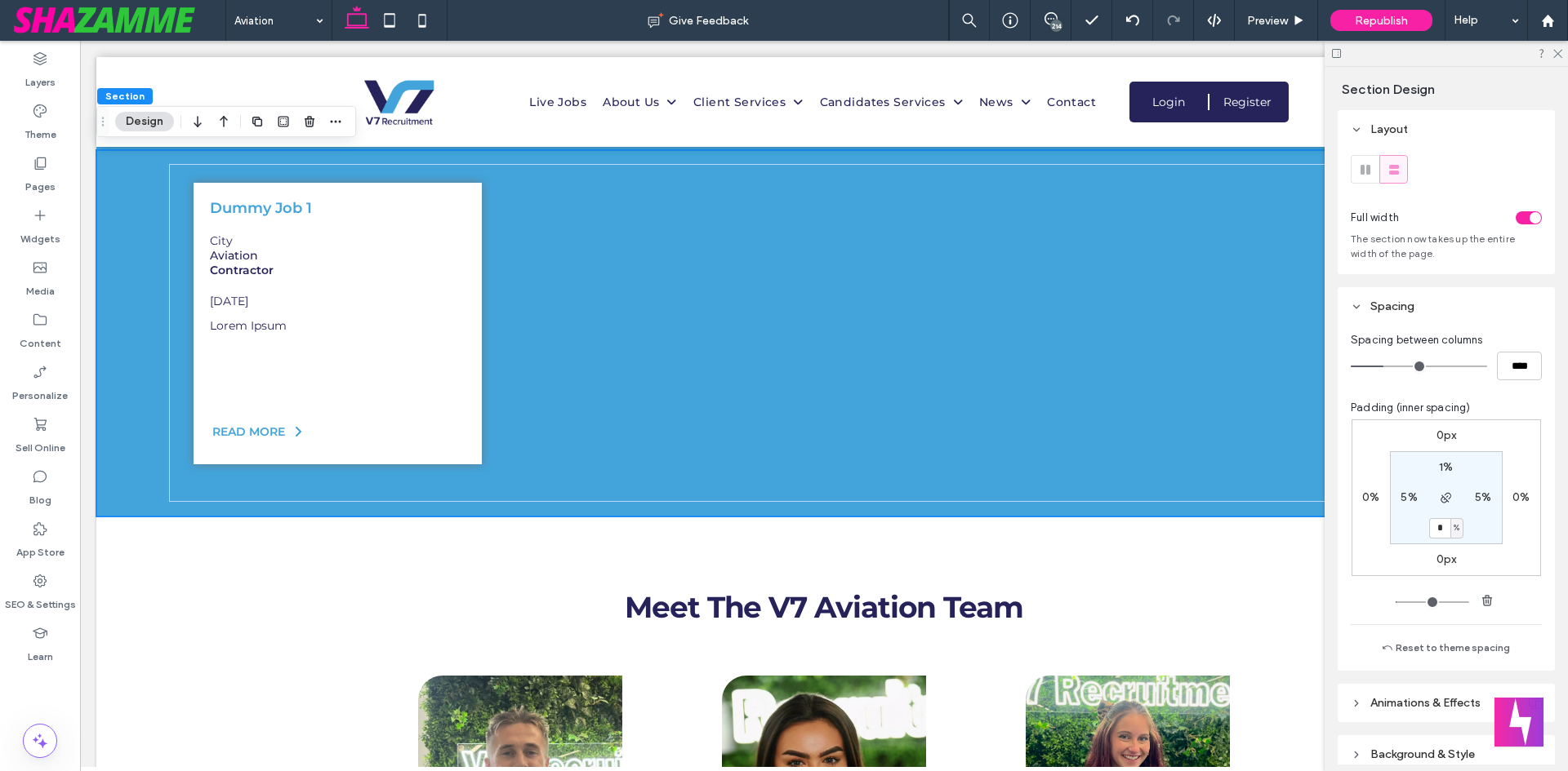
type input "*"
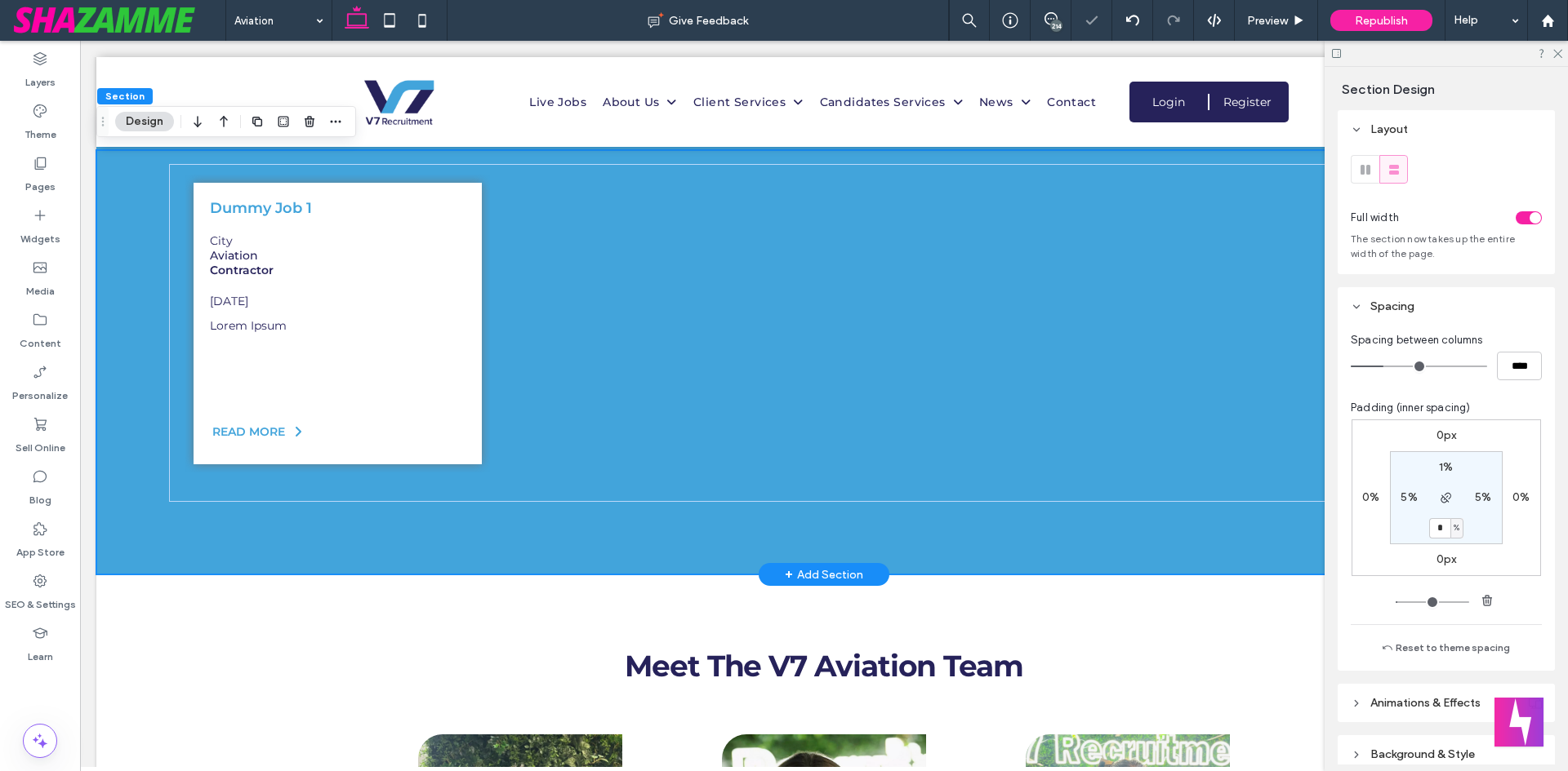
click at [643, 499] on div "Dummy Job 1 City Aviation Contractor 31-Jul-2025 READ MORE" at bounding box center [823, 362] width 1455 height 425
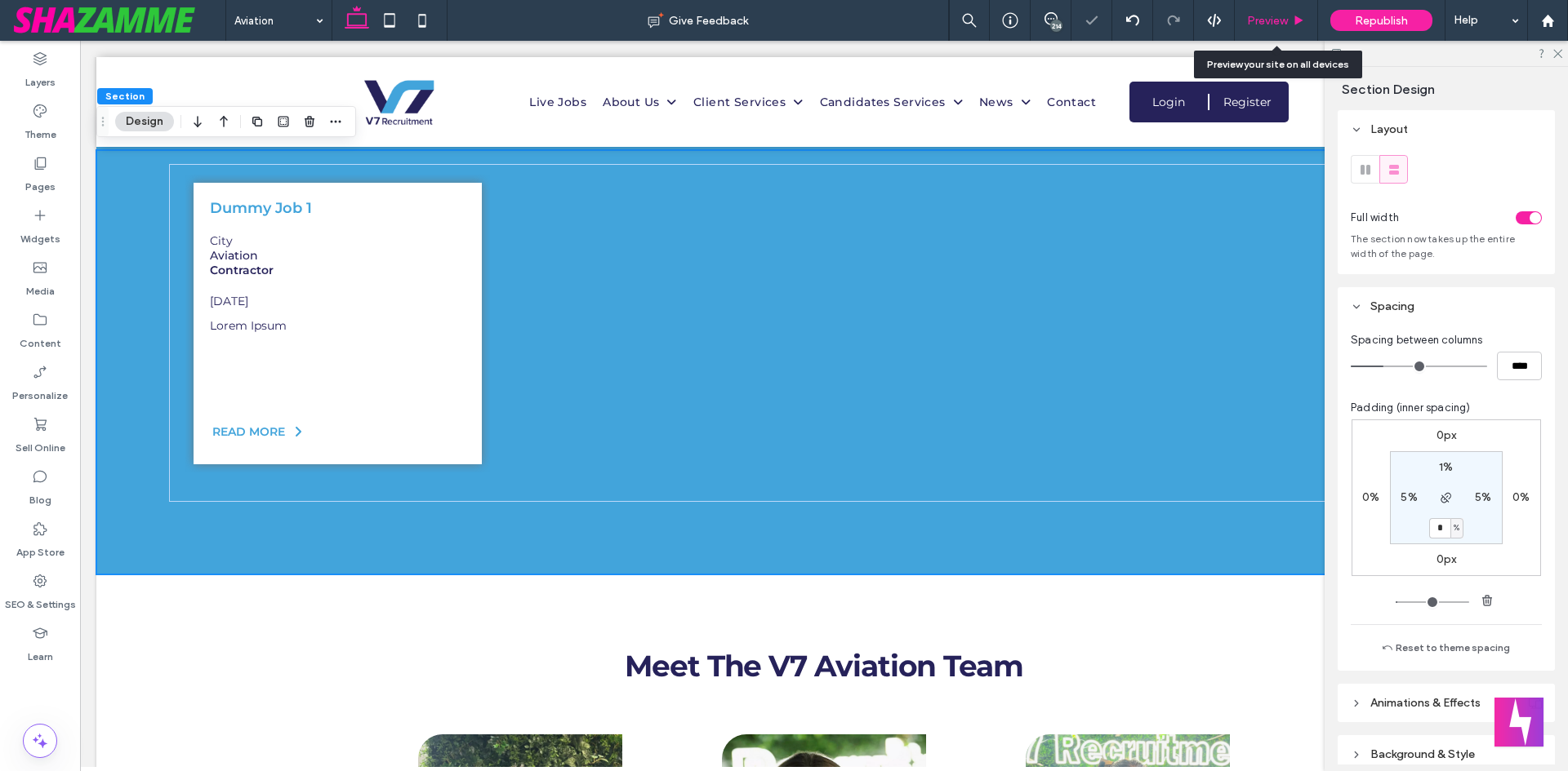
click at [1276, 23] on span "Preview" at bounding box center [1268, 20] width 41 height 14
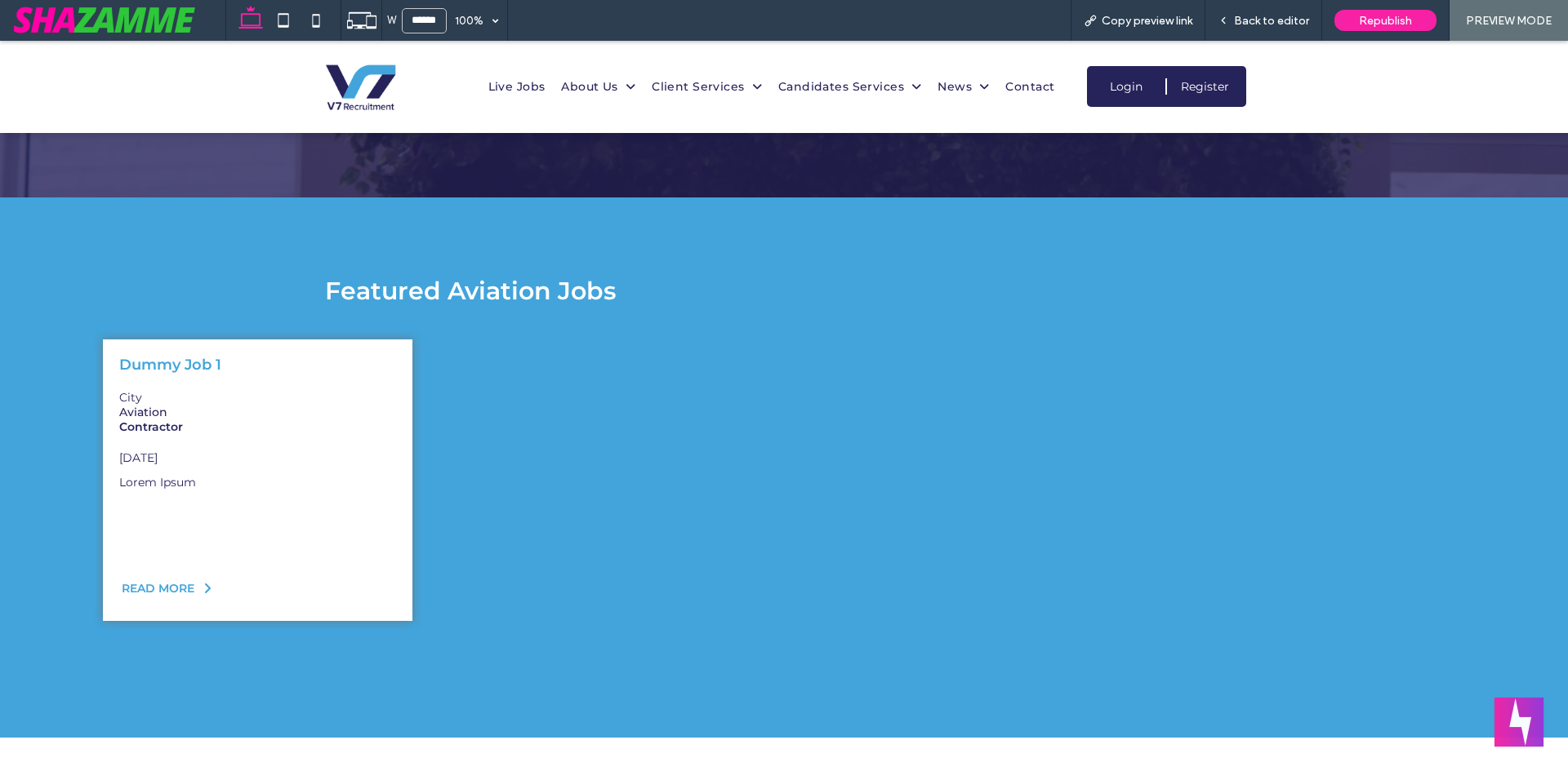
scroll to position [2906, 0]
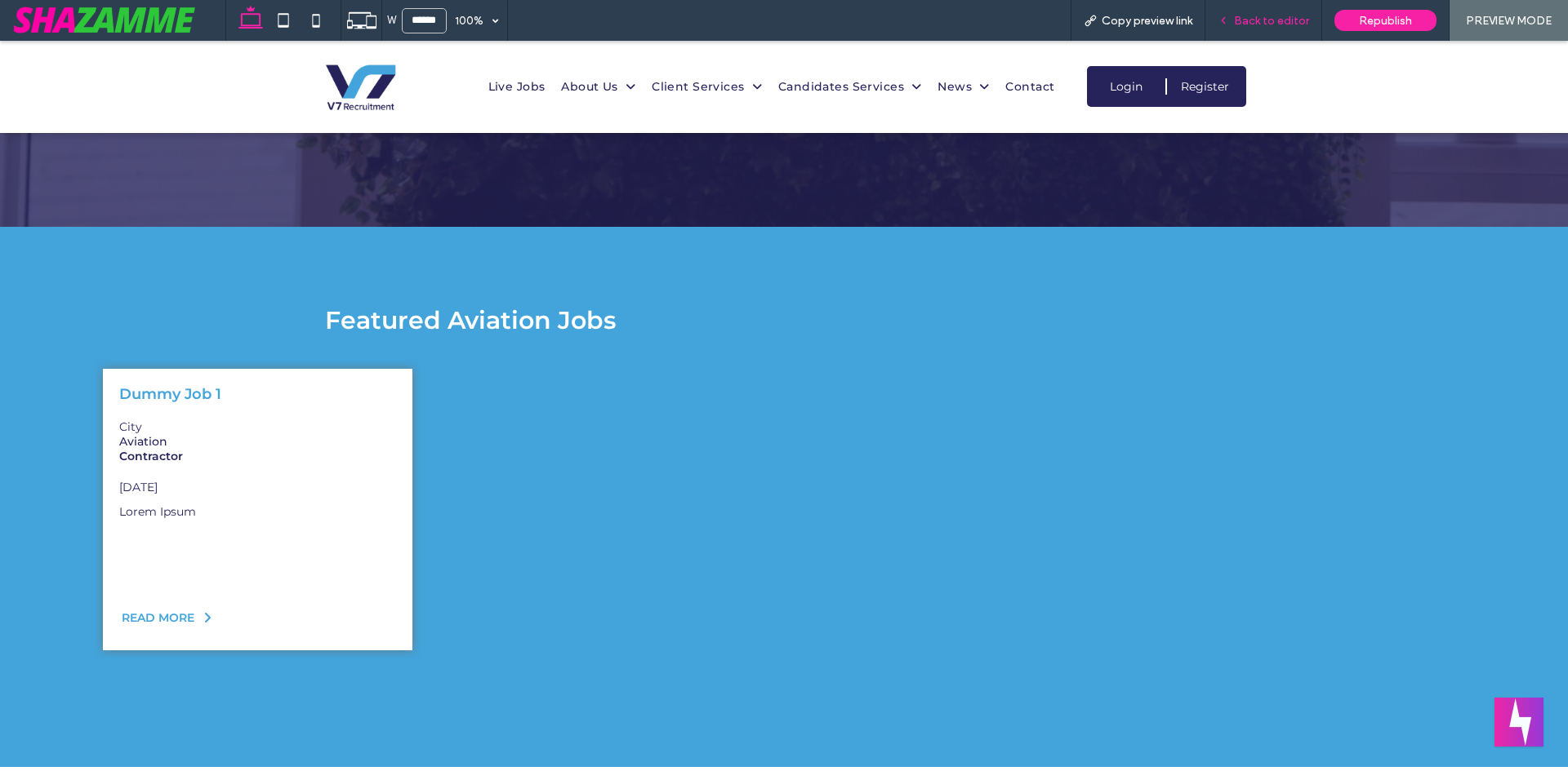
click at [1253, 18] on span "Back to editor" at bounding box center [1271, 20] width 75 height 14
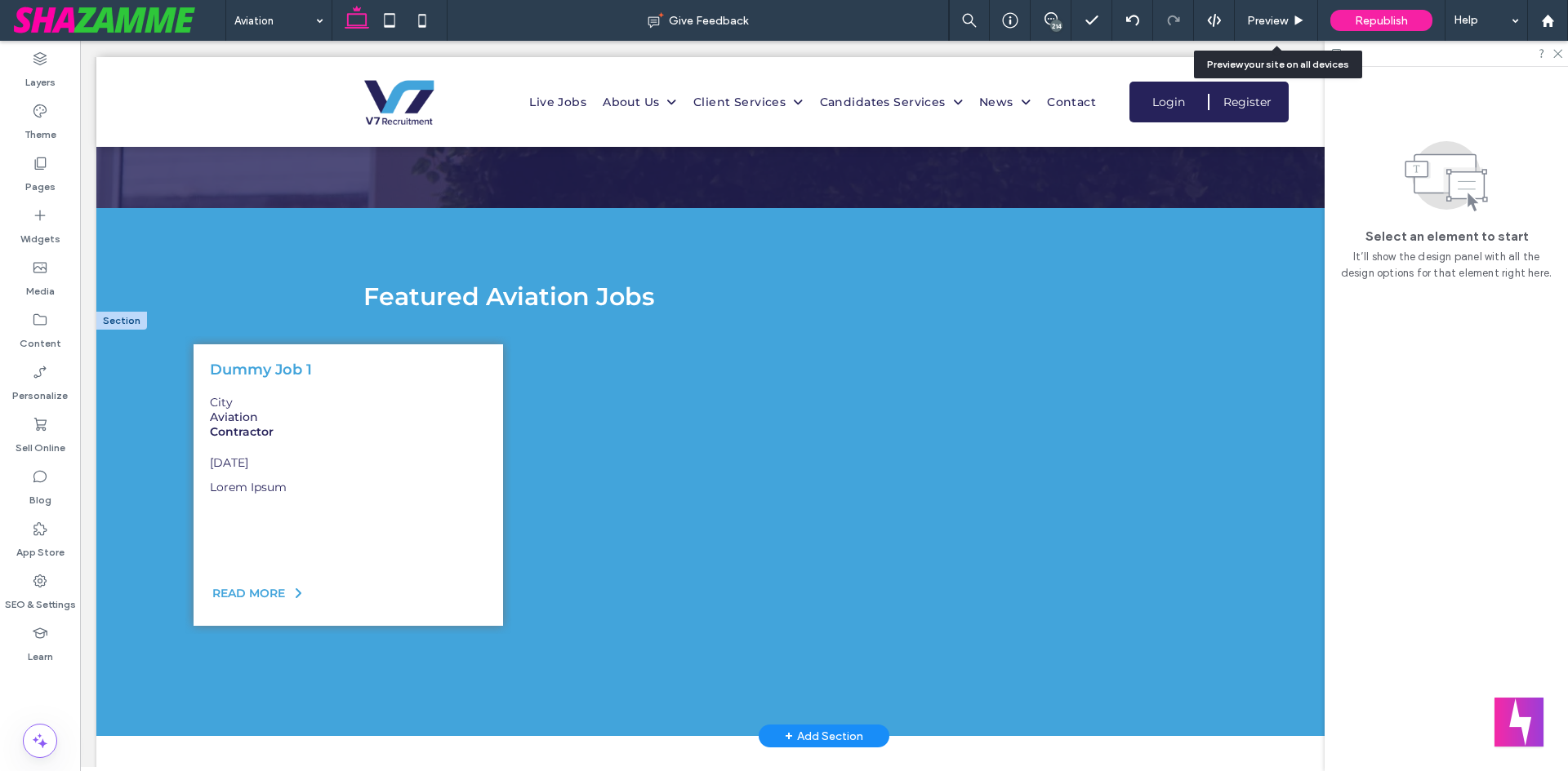
scroll to position [2864, 0]
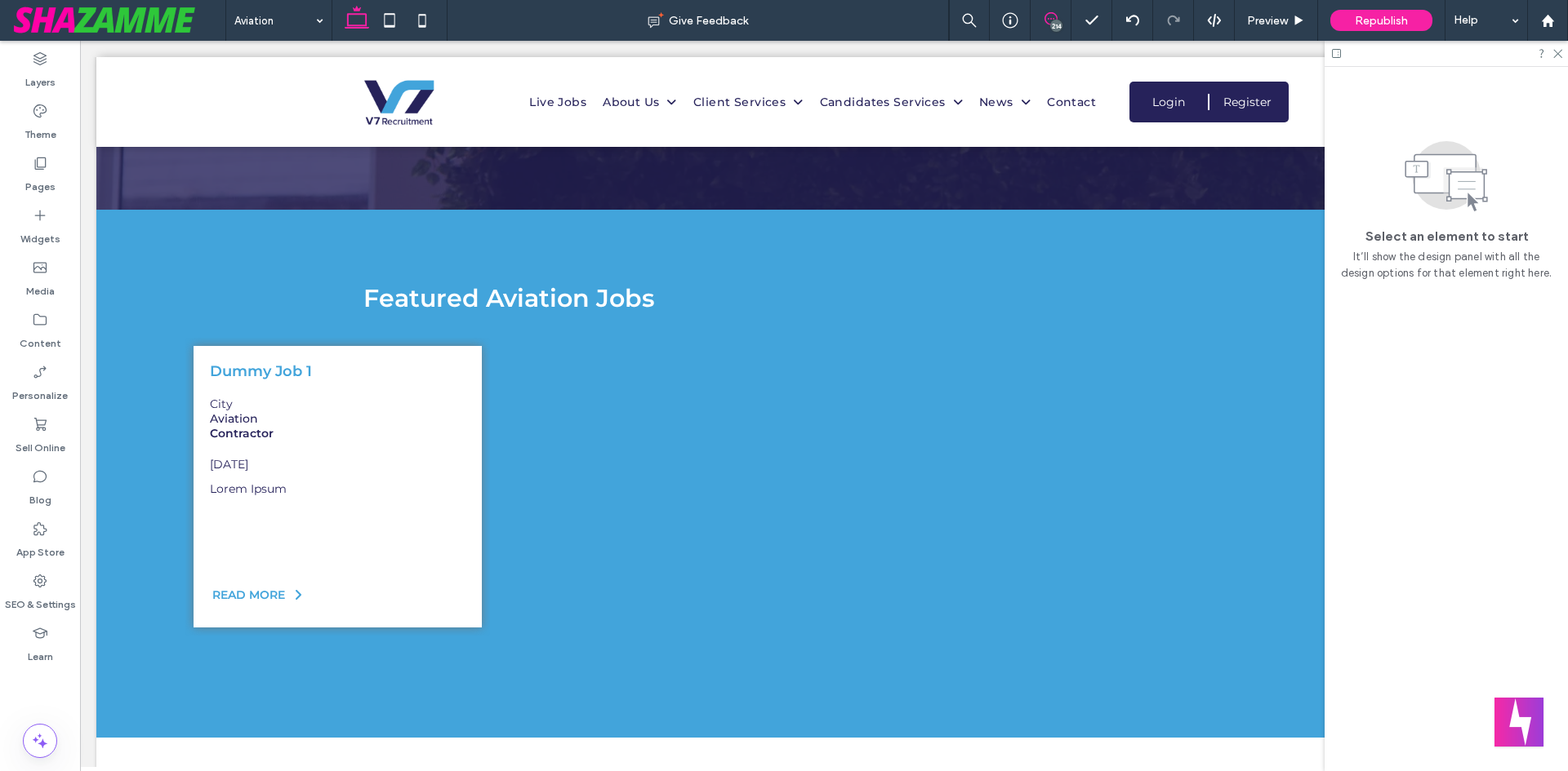
drag, startPoint x: 1052, startPoint y: 17, endPoint x: 963, endPoint y: 97, distance: 119.7
click at [1052, 17] on icon at bounding box center [1051, 19] width 13 height 13
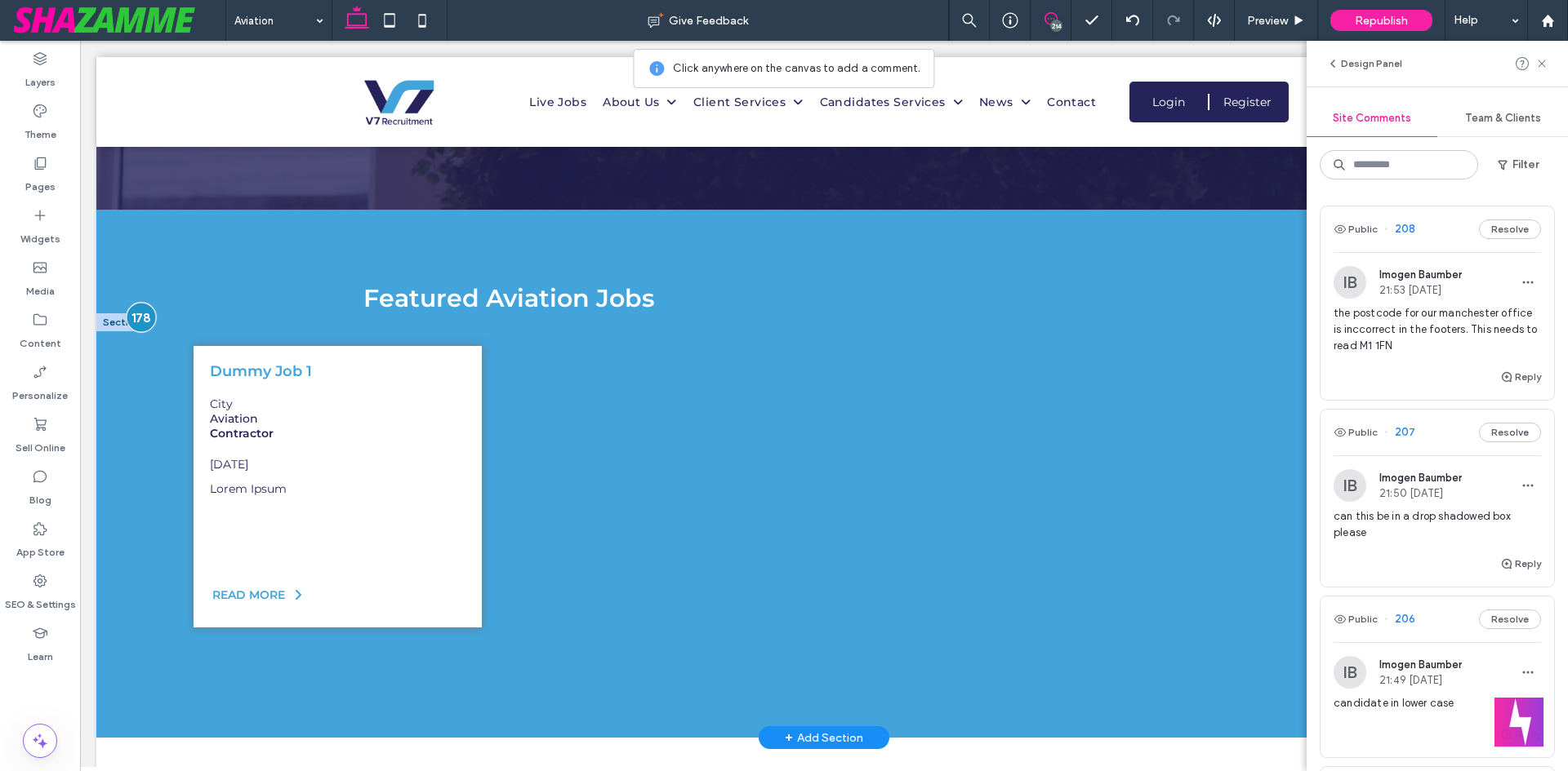
click at [147, 310] on div at bounding box center [141, 318] width 31 height 31
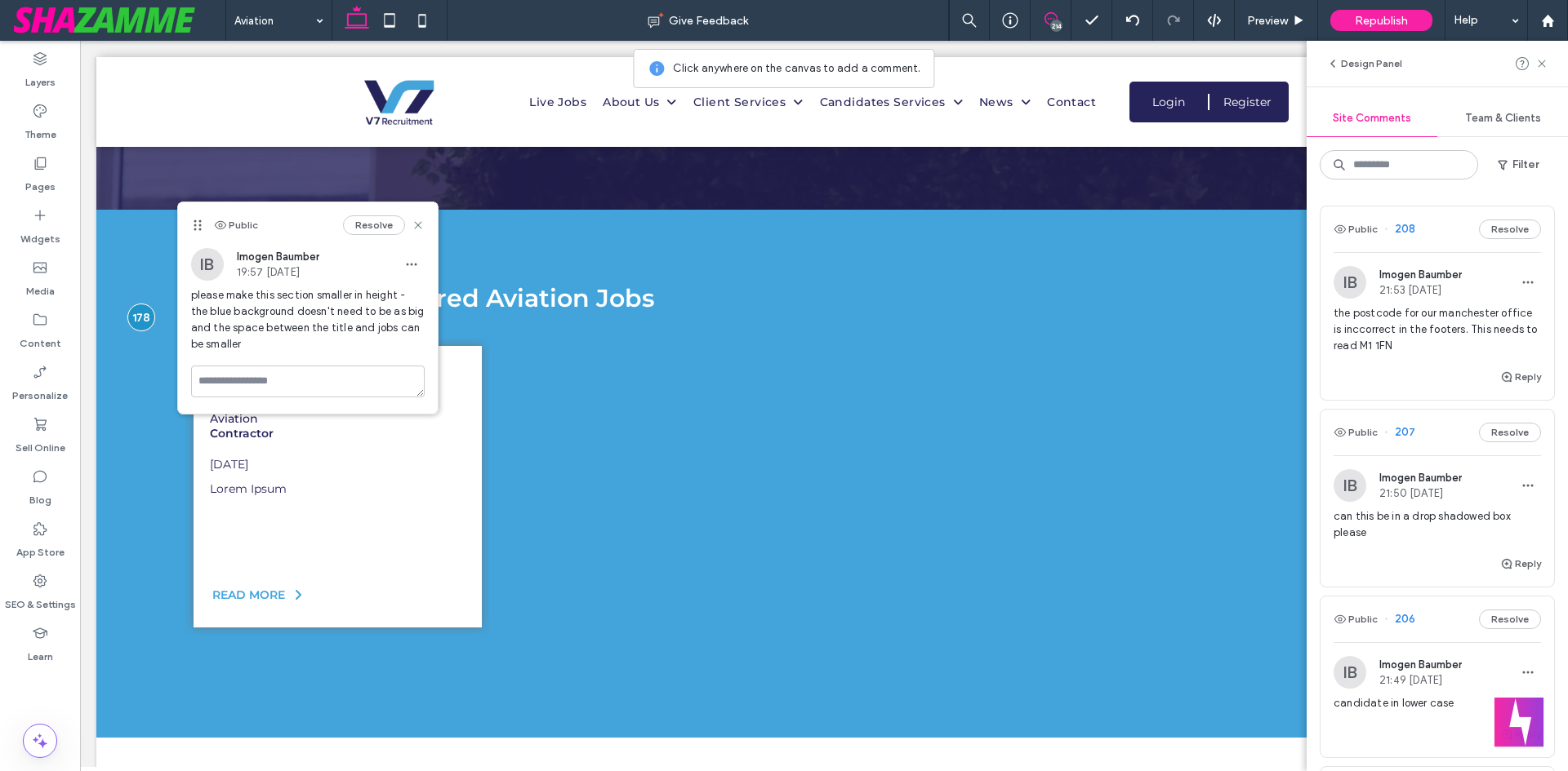
click at [324, 364] on div "please make this section smaller in height - the blue background doesn't need t…" at bounding box center [308, 326] width 234 height 79
click at [322, 373] on textarea at bounding box center [308, 382] width 234 height 32
paste textarea "********"
type textarea "********"
click at [400, 476] on button "Submit" at bounding box center [395, 476] width 58 height 19
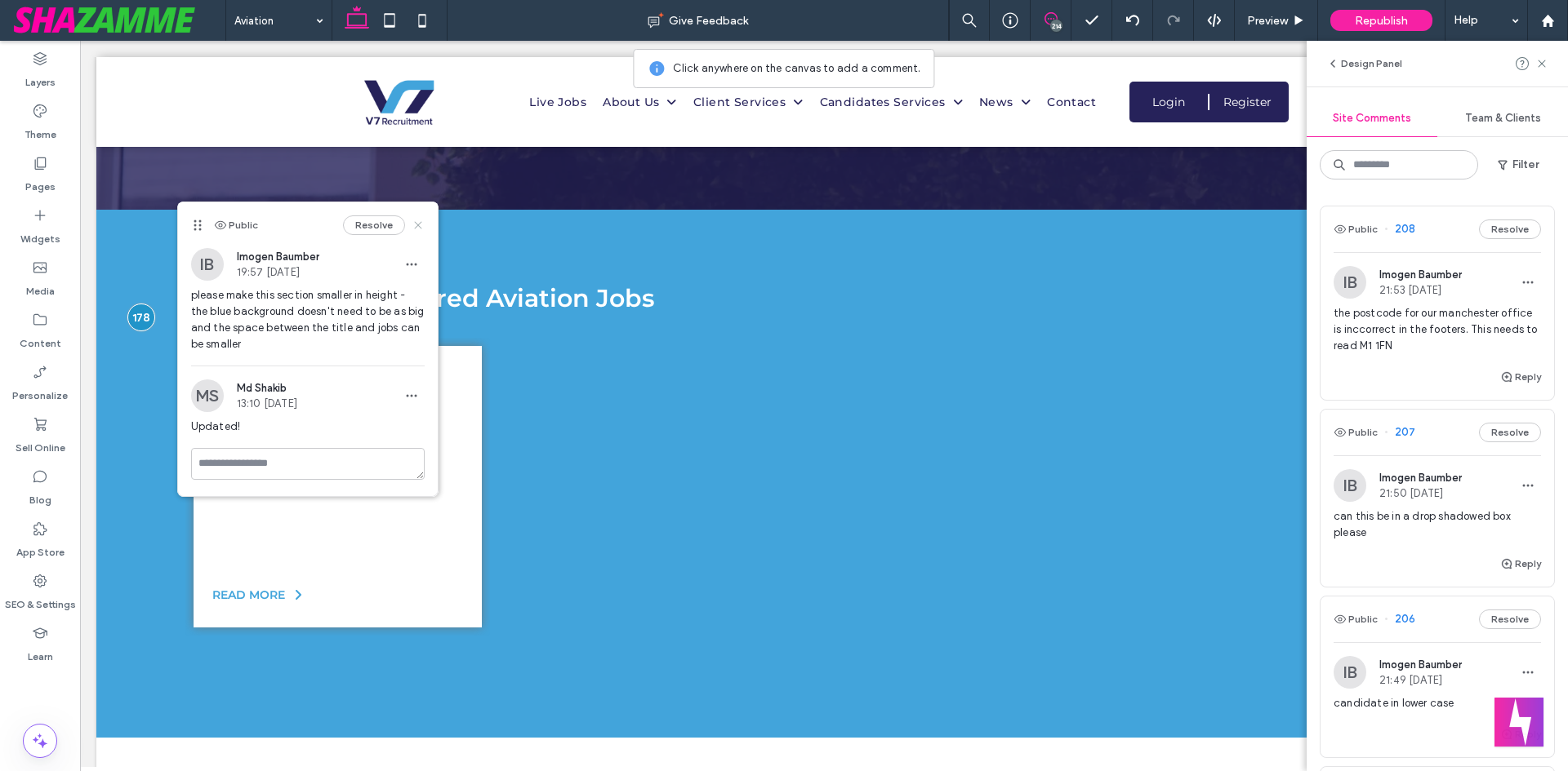
drag, startPoint x: 419, startPoint y: 229, endPoint x: 392, endPoint y: 350, distance: 124.0
click at [419, 229] on icon at bounding box center [418, 225] width 13 height 13
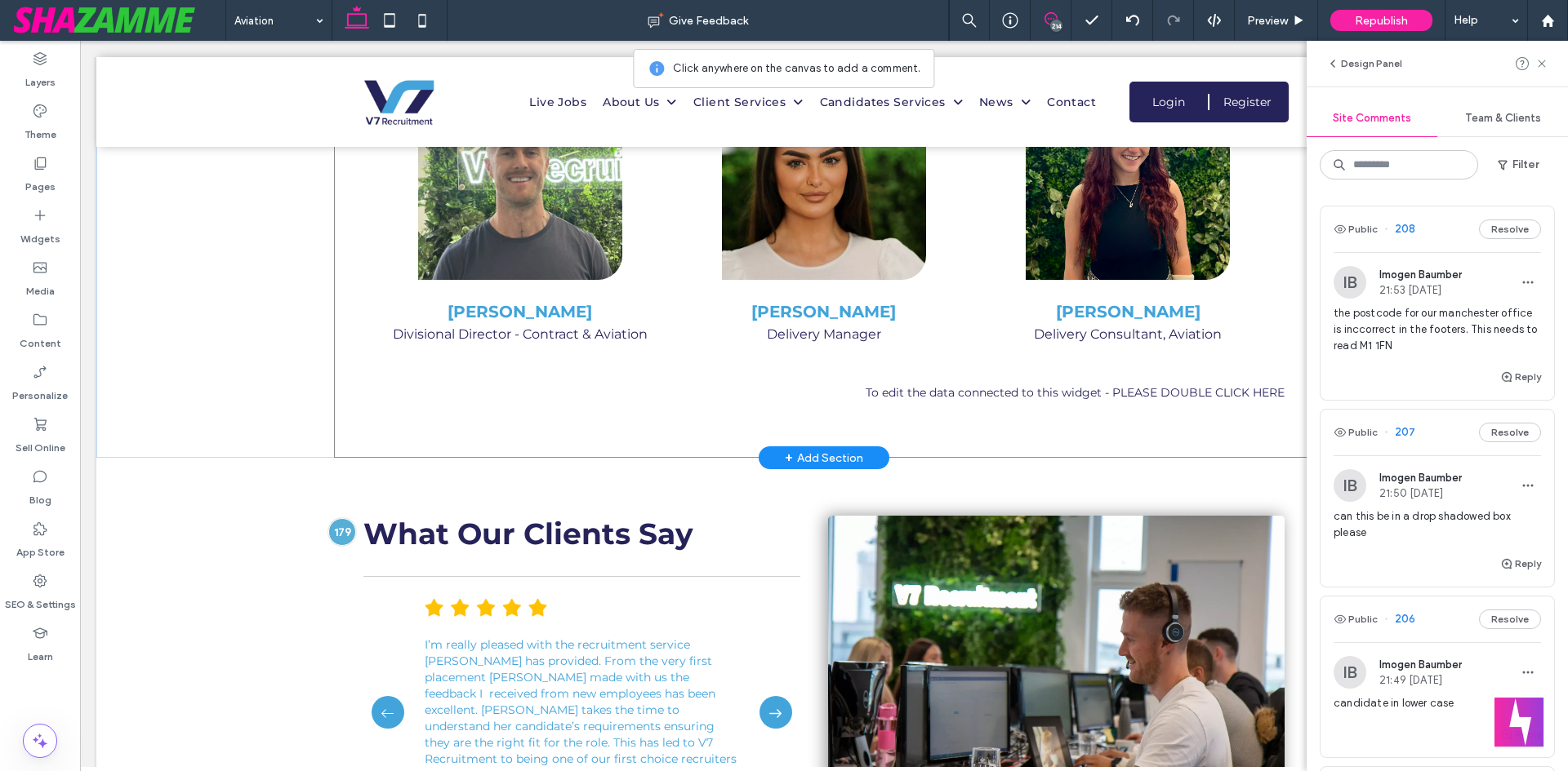
scroll to position [3844, 0]
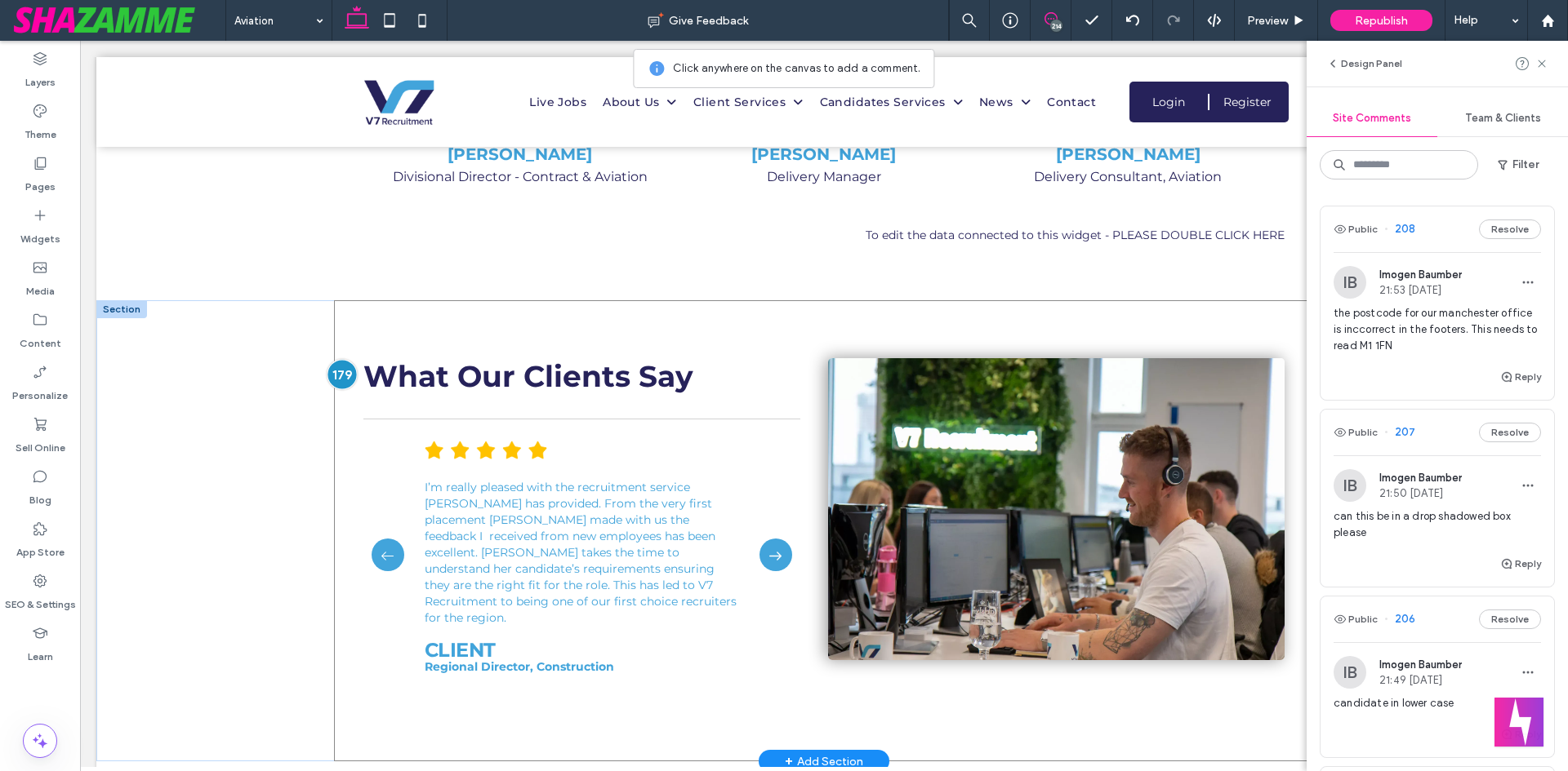
click at [332, 368] on div at bounding box center [342, 373] width 31 height 31
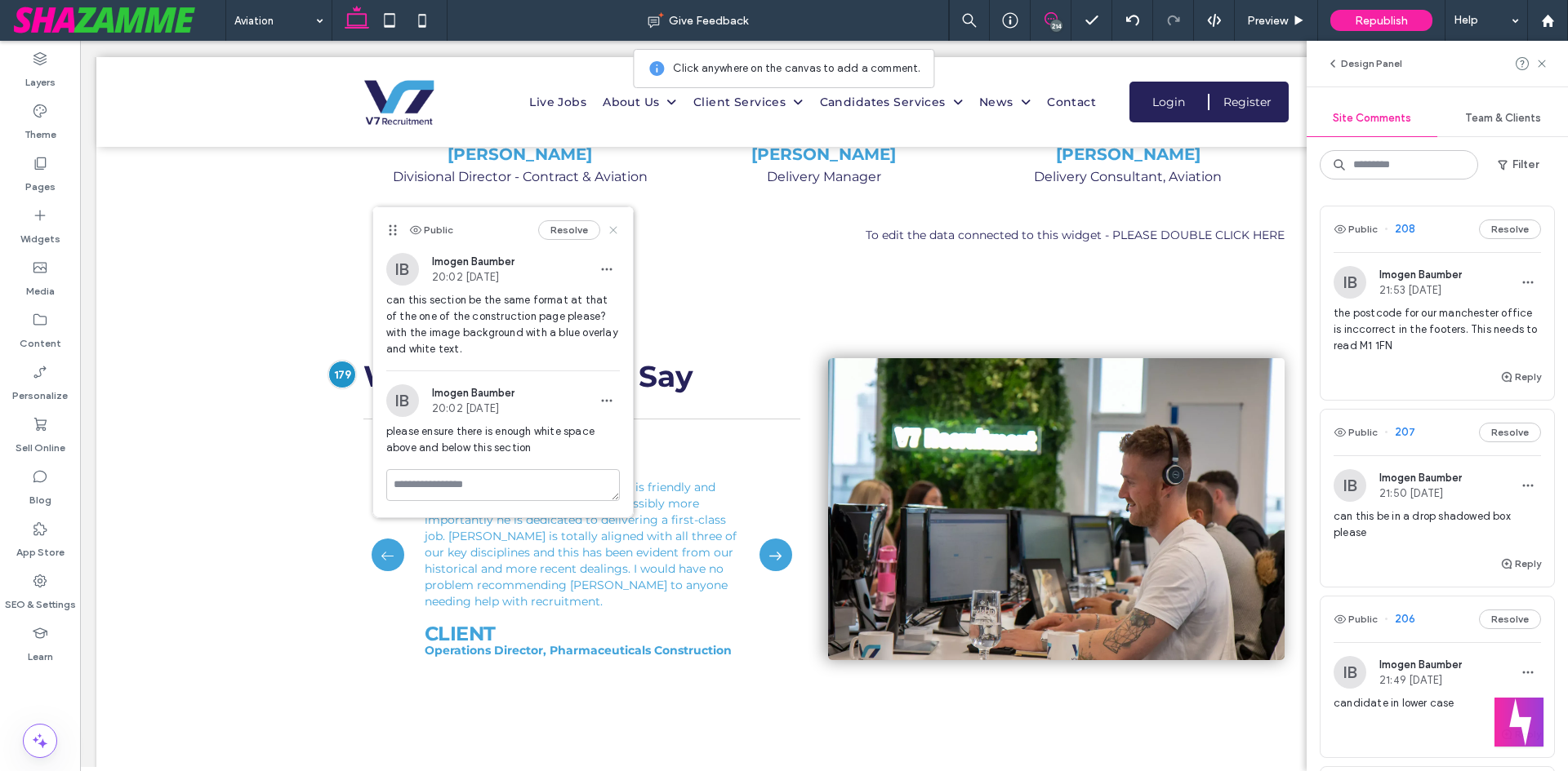
click at [607, 226] on icon at bounding box center [613, 230] width 13 height 13
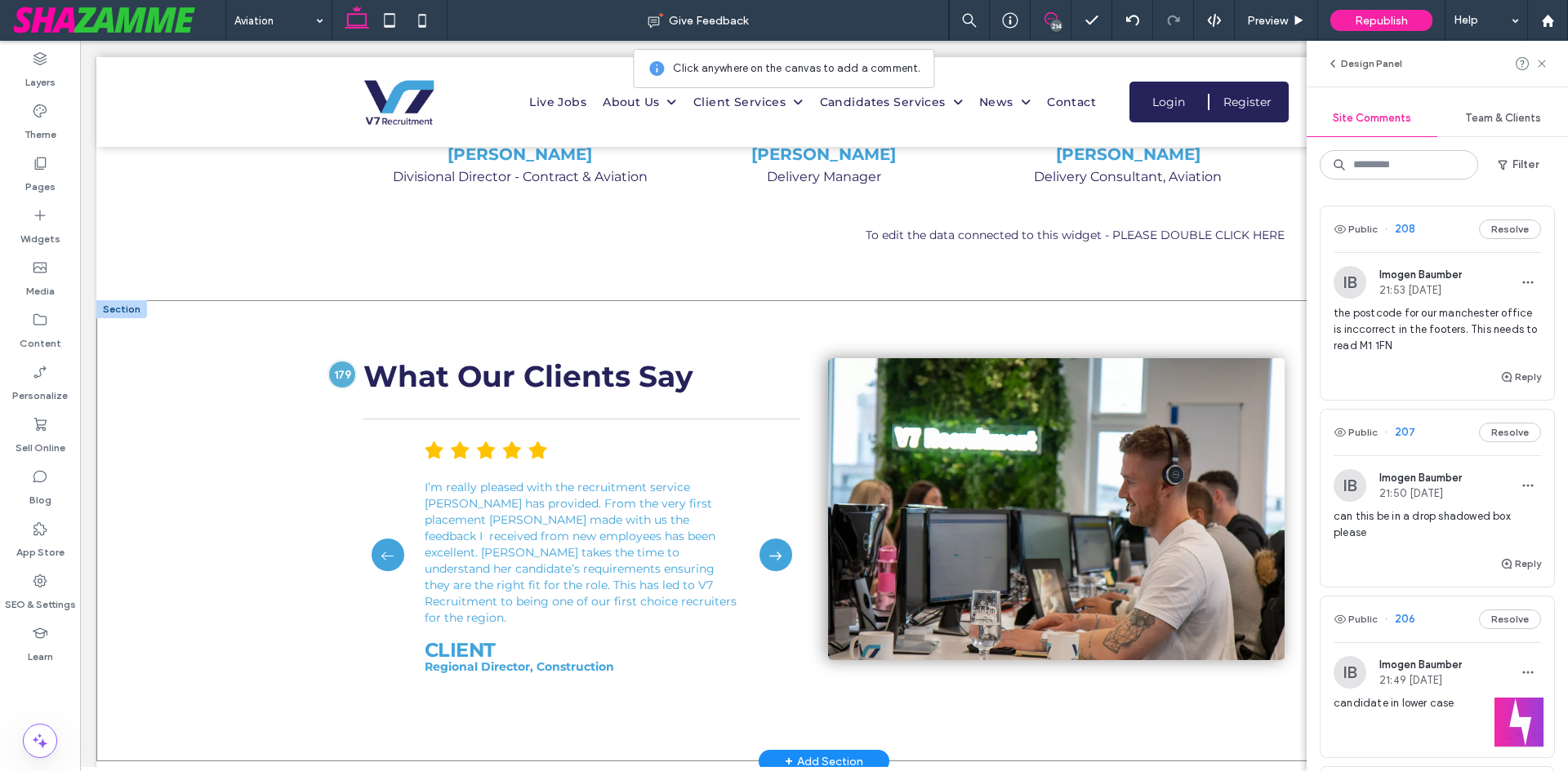
click at [168, 332] on div "What Our Clients Say I’m really pleased with the recruitment service Claire has…" at bounding box center [823, 531] width 1455 height 461
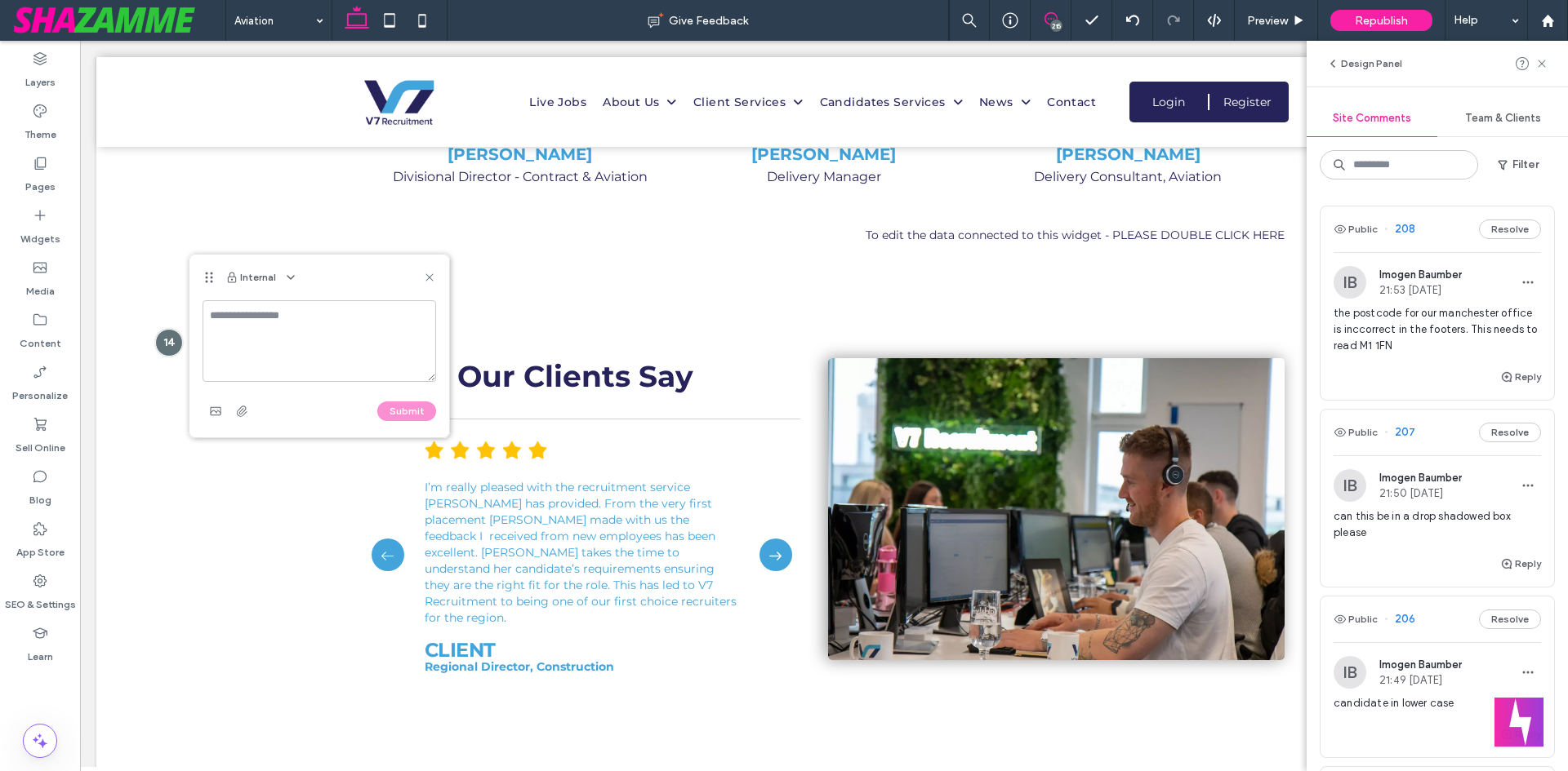
click at [1049, 17] on icon at bounding box center [1051, 19] width 13 height 13
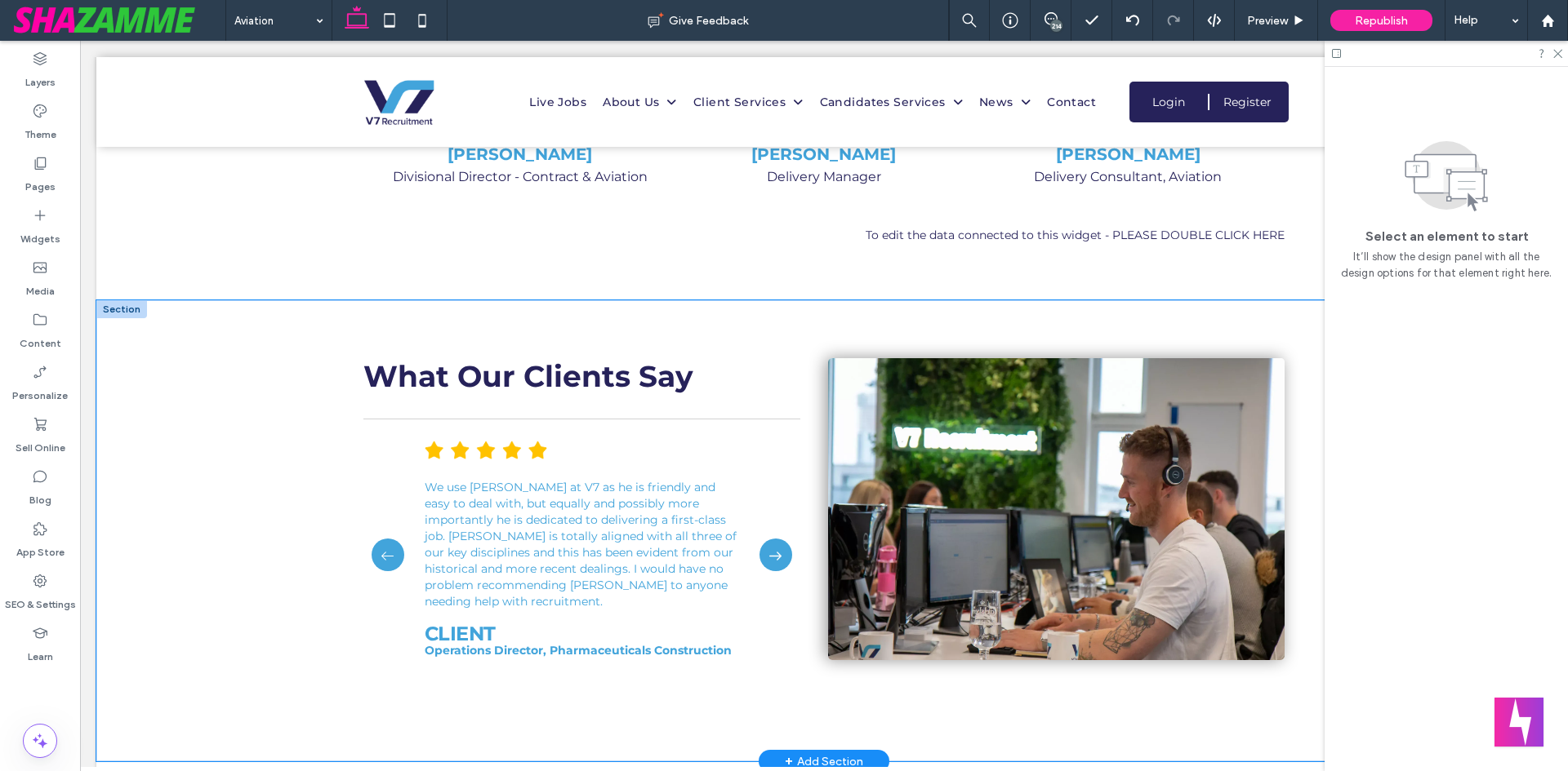
click at [188, 322] on div "What Our Clients Say I’m really pleased with the recruitment service Claire has…" at bounding box center [823, 531] width 1455 height 461
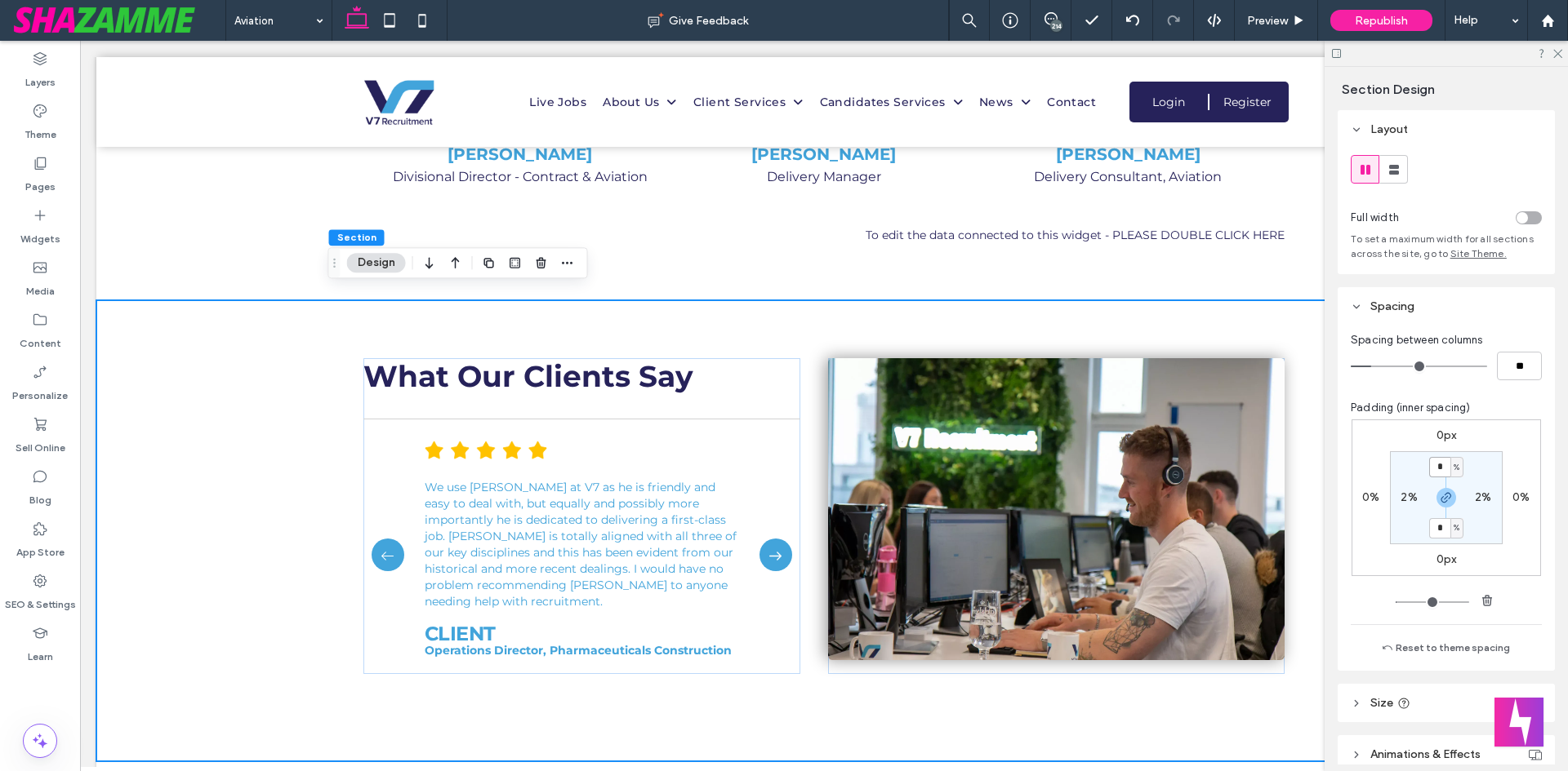
click at [1442, 467] on input "*" at bounding box center [1439, 467] width 21 height 20
type input "*"
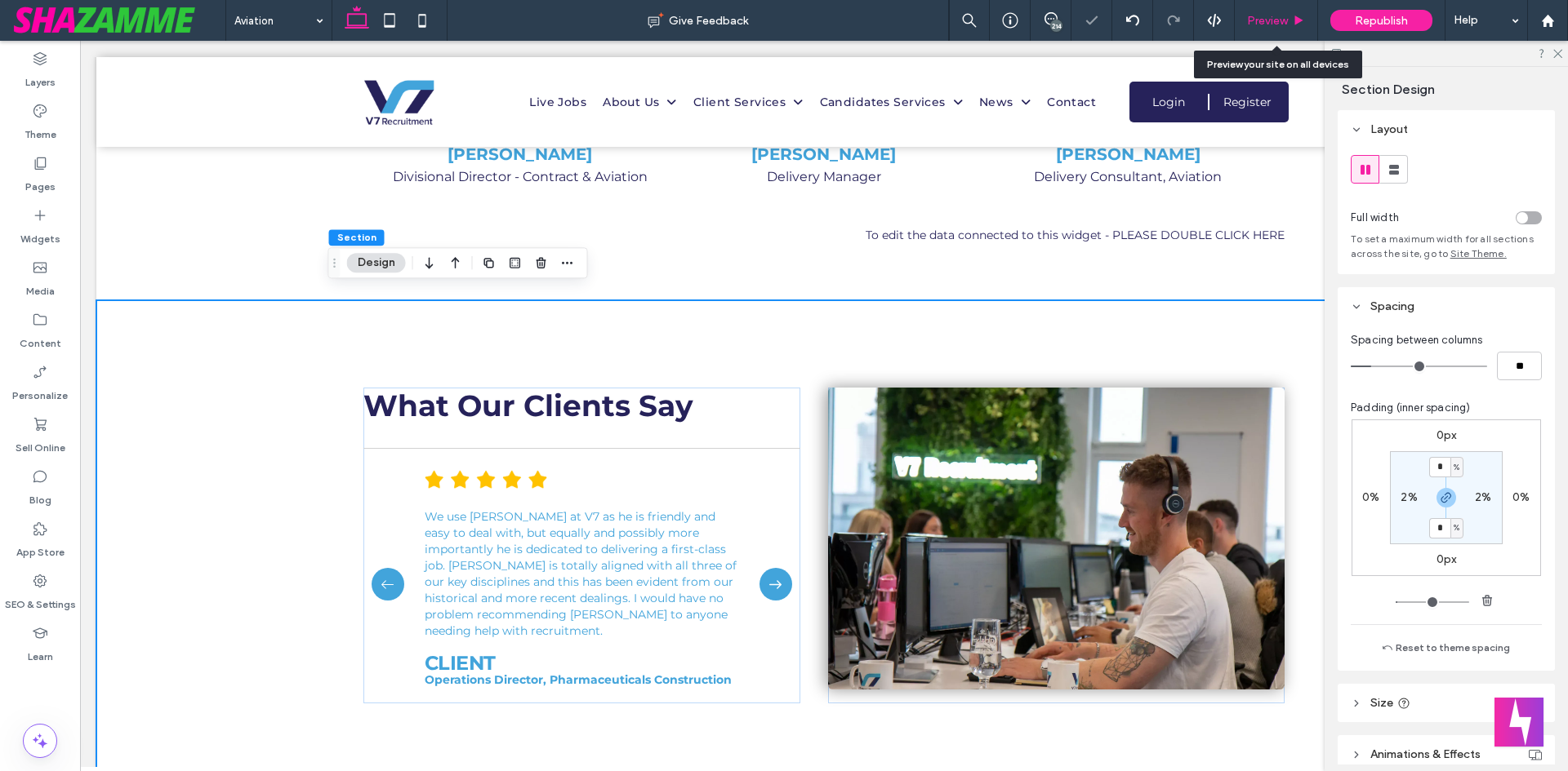
click at [1289, 16] on div "Preview" at bounding box center [1275, 20] width 83 height 14
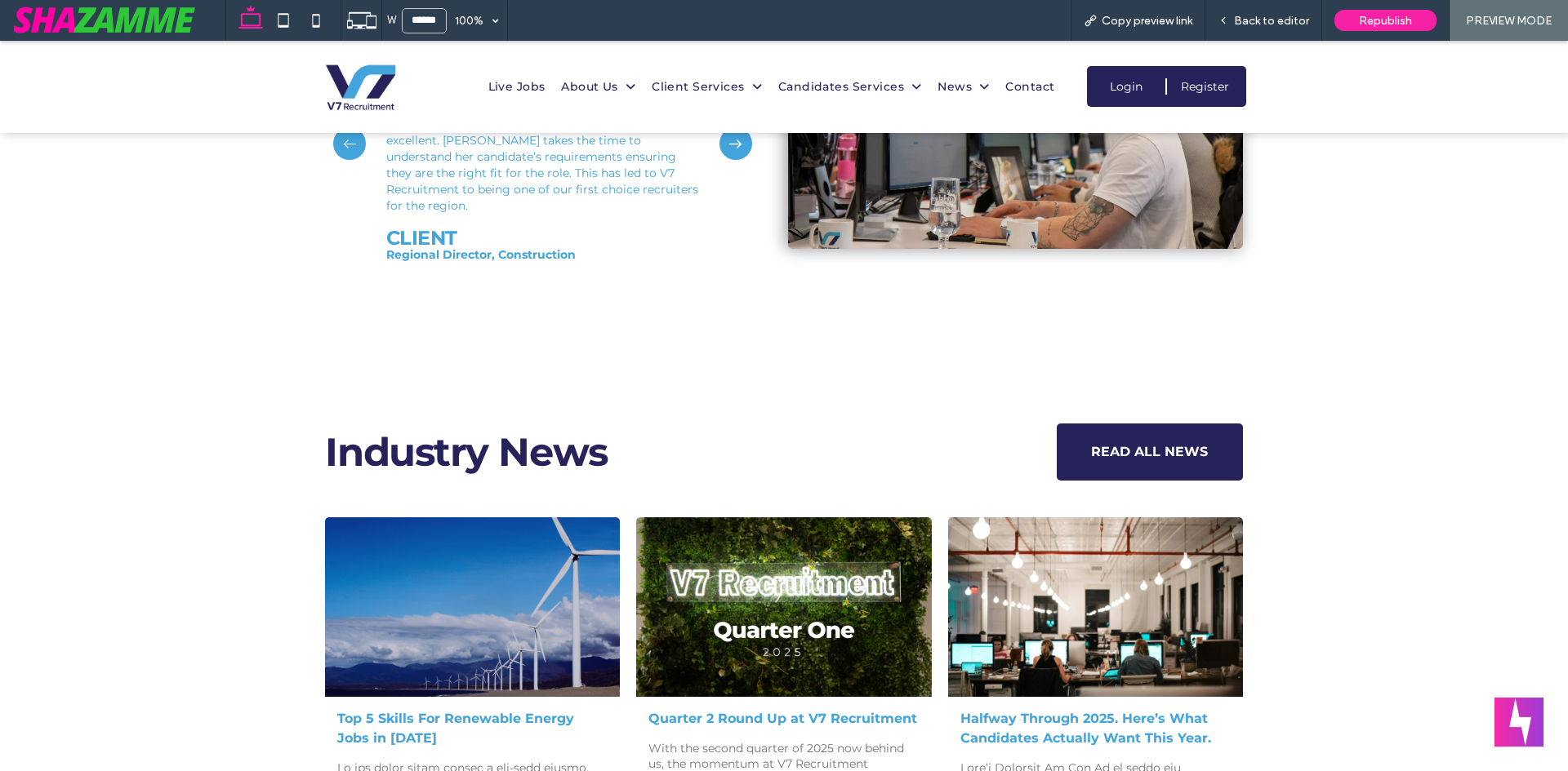
scroll to position [4398, 0]
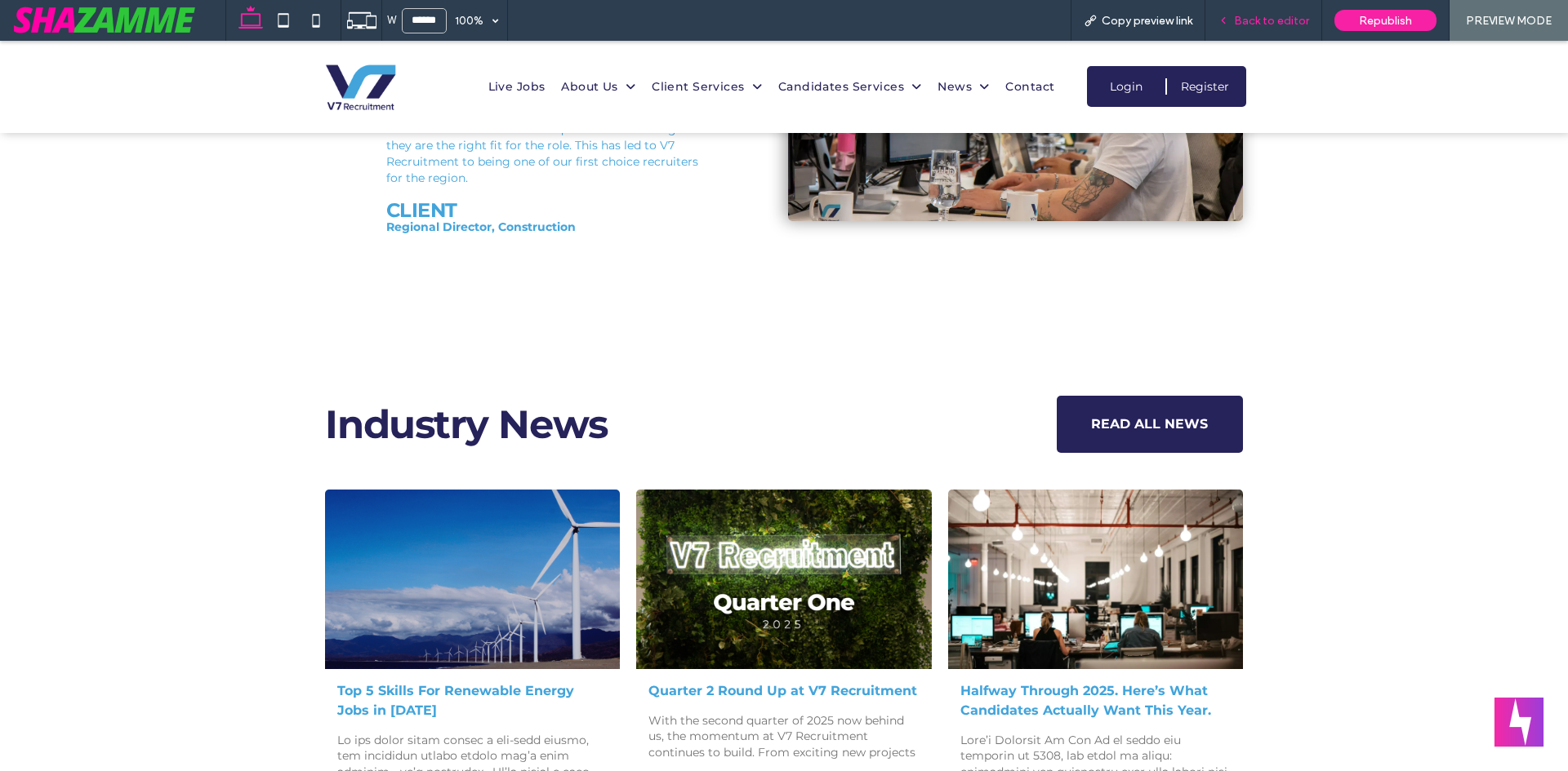
click at [1256, 30] on div "Back to editor" at bounding box center [1264, 20] width 117 height 41
click at [1254, 23] on span "Back to editor" at bounding box center [1271, 20] width 75 height 14
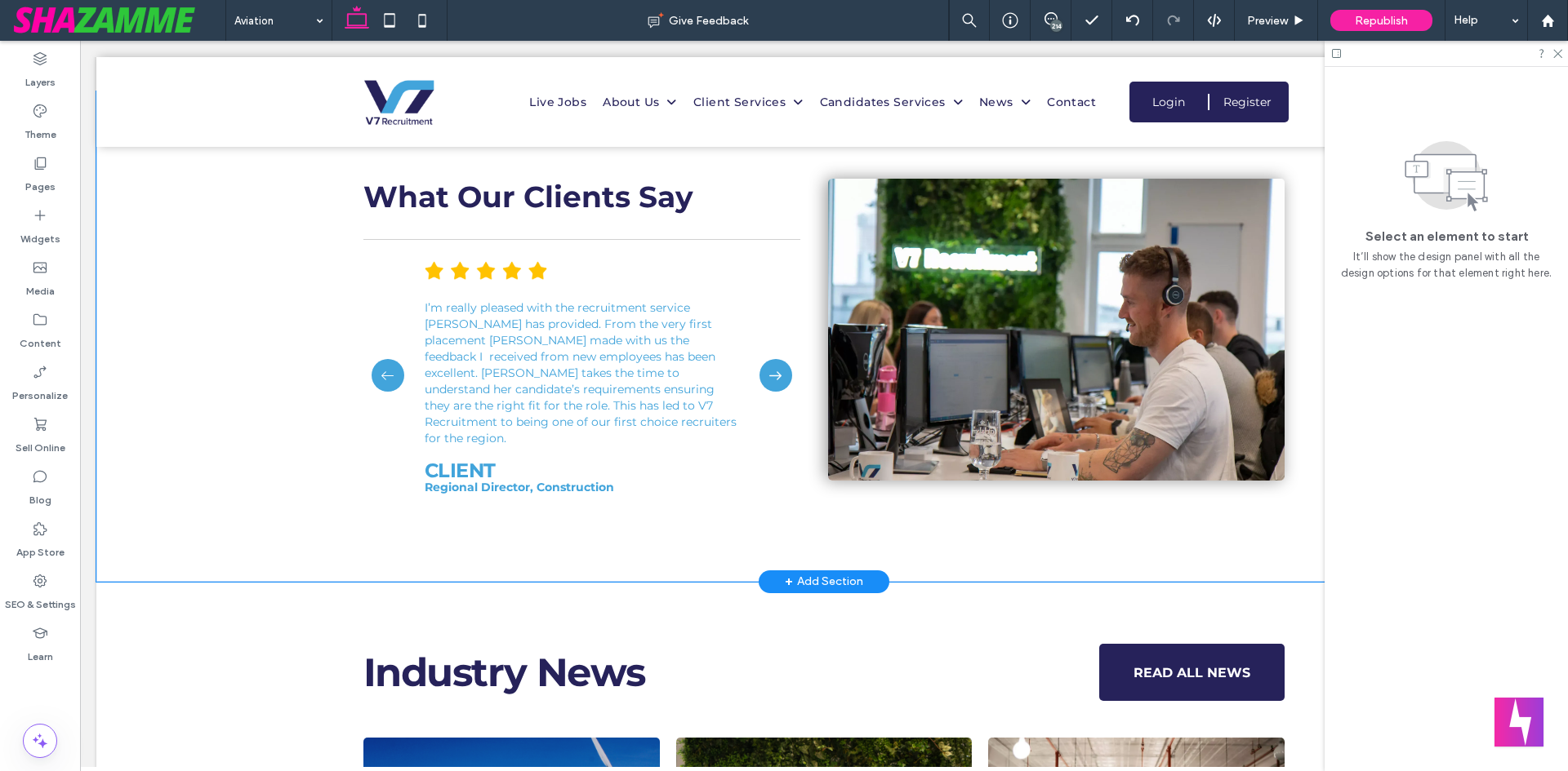
scroll to position [3917, 0]
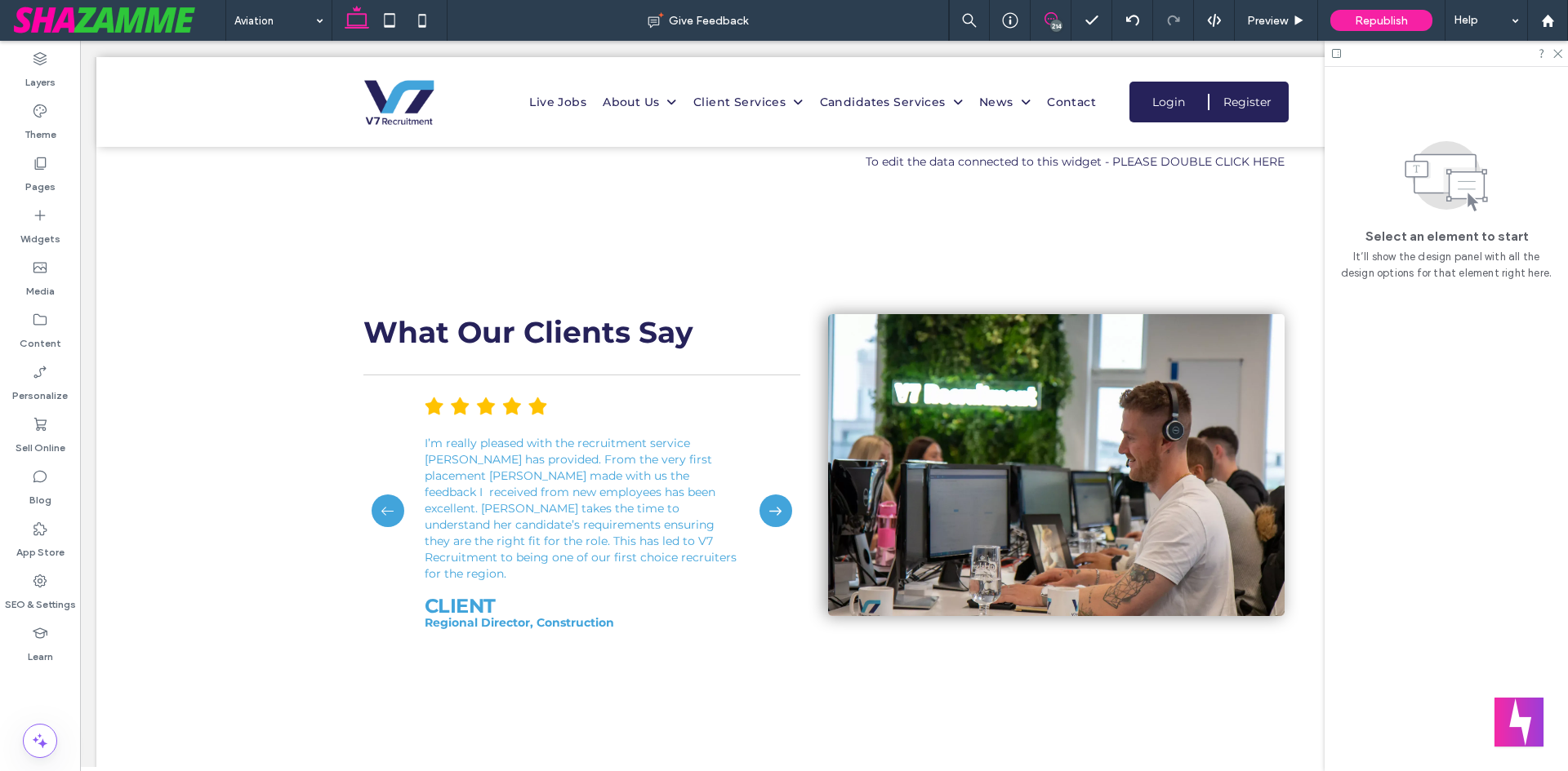
click at [1047, 19] on icon at bounding box center [1051, 19] width 13 height 13
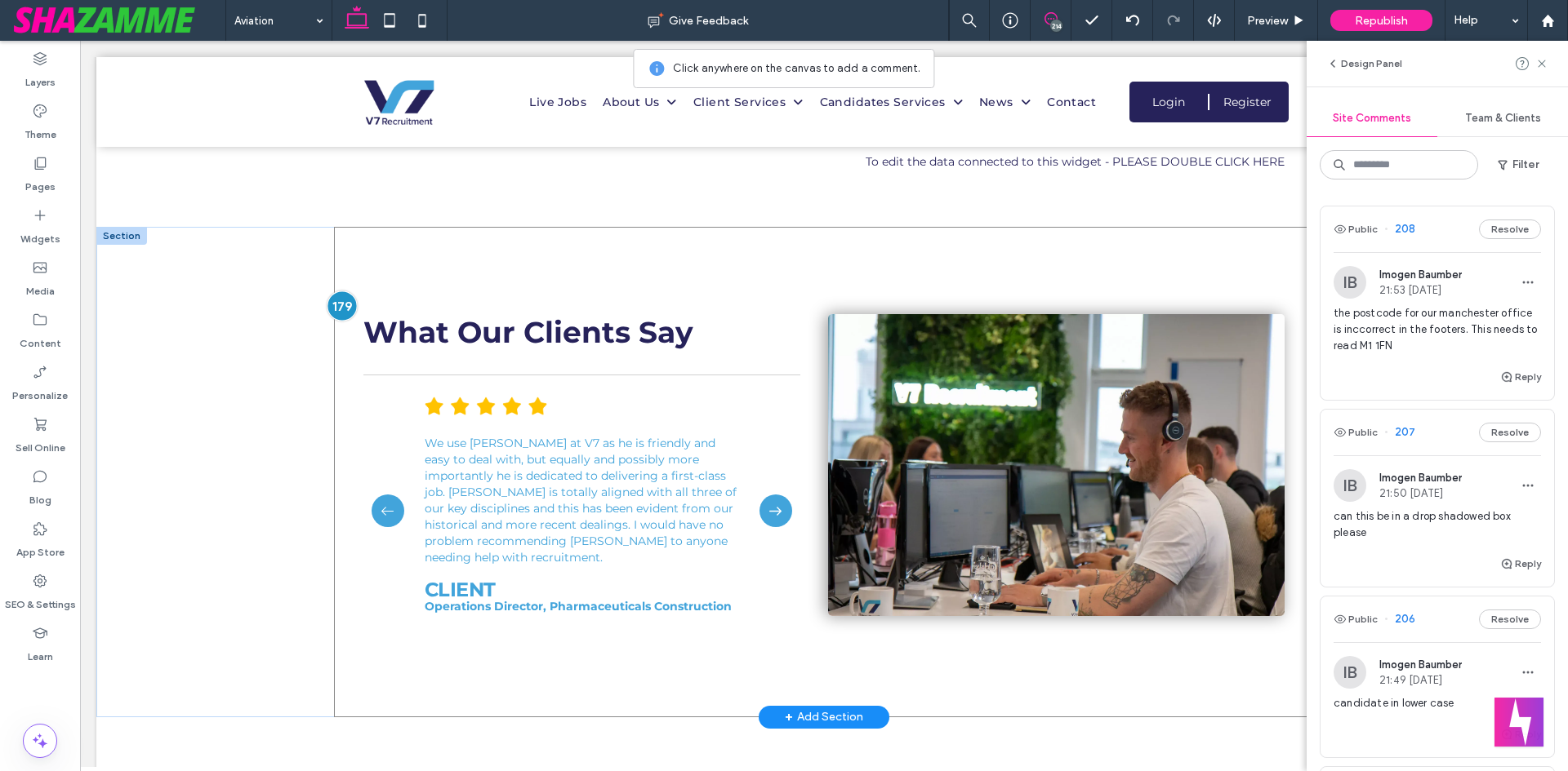
click at [336, 300] on div at bounding box center [342, 305] width 31 height 31
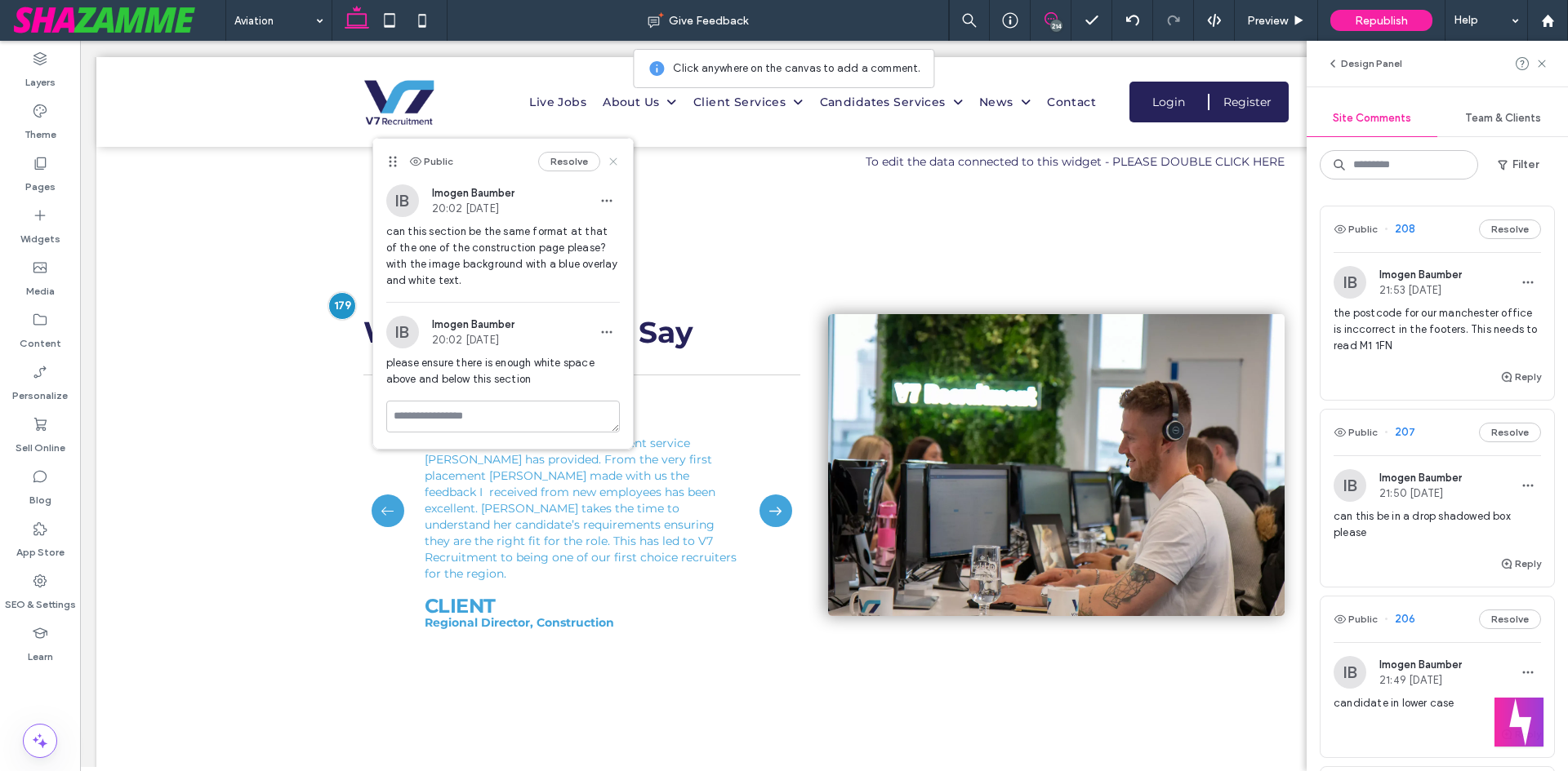
click at [617, 163] on icon at bounding box center [613, 161] width 13 height 13
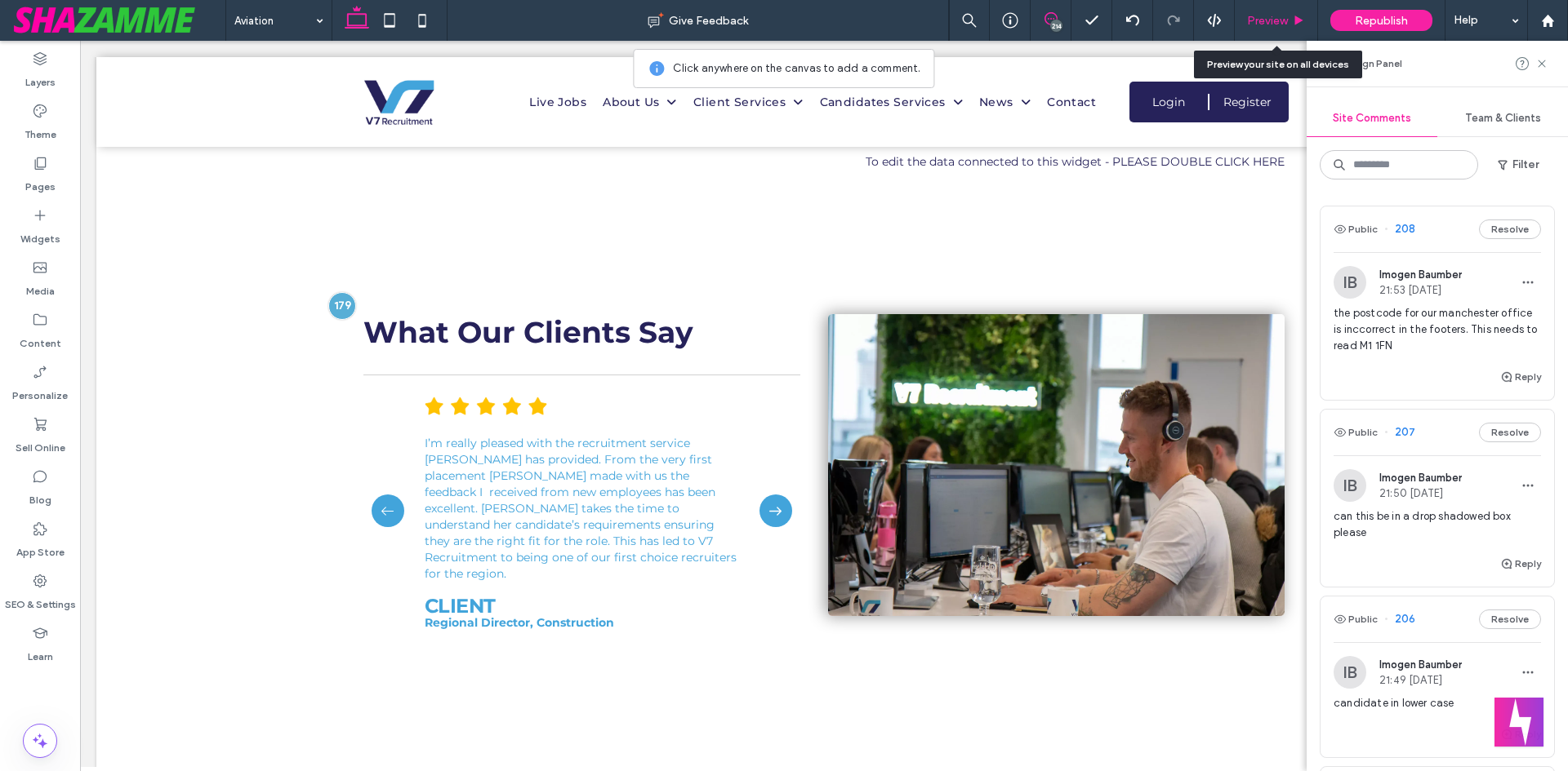
click span "Preview"
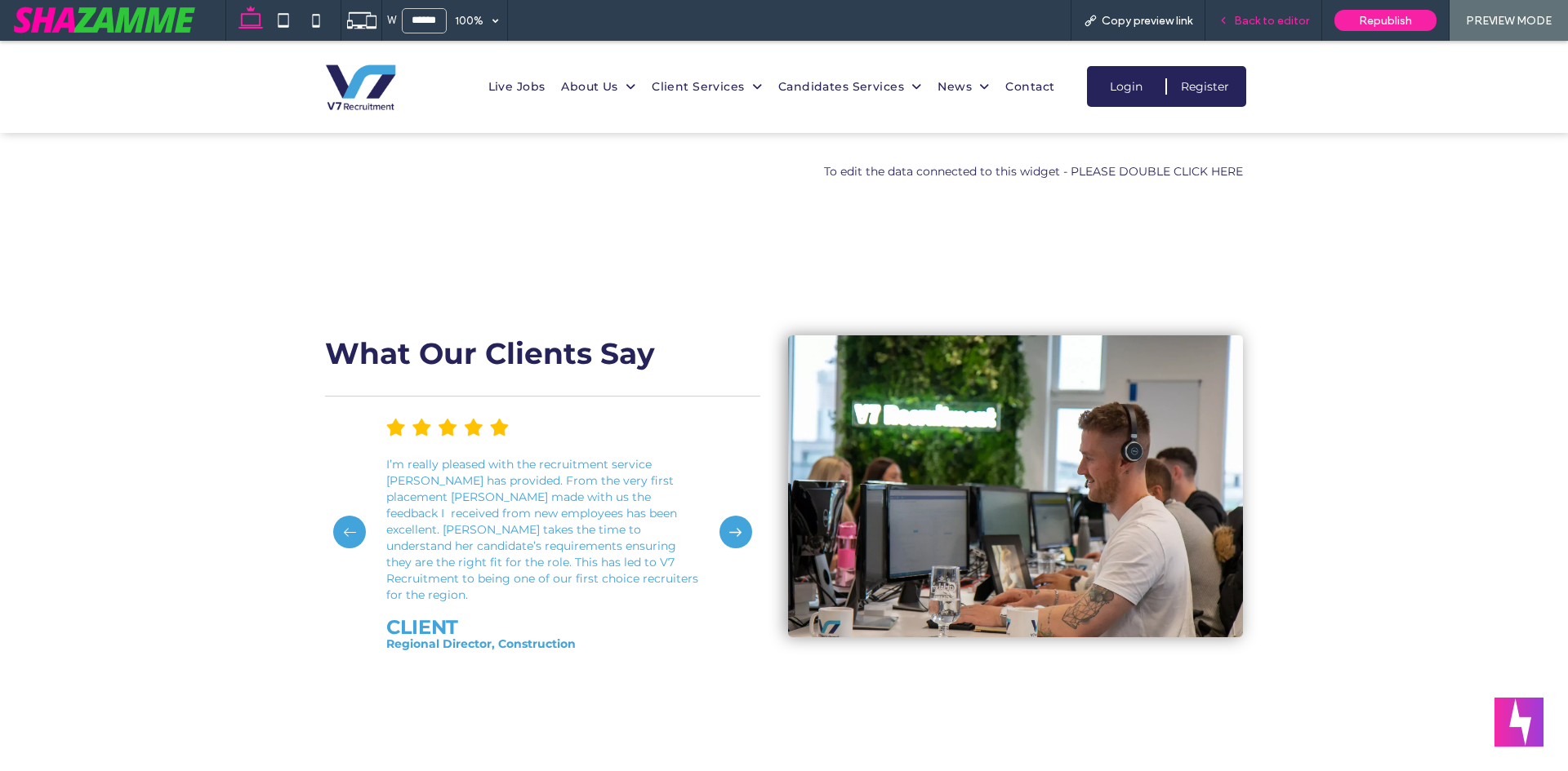
click span "Back to editor"
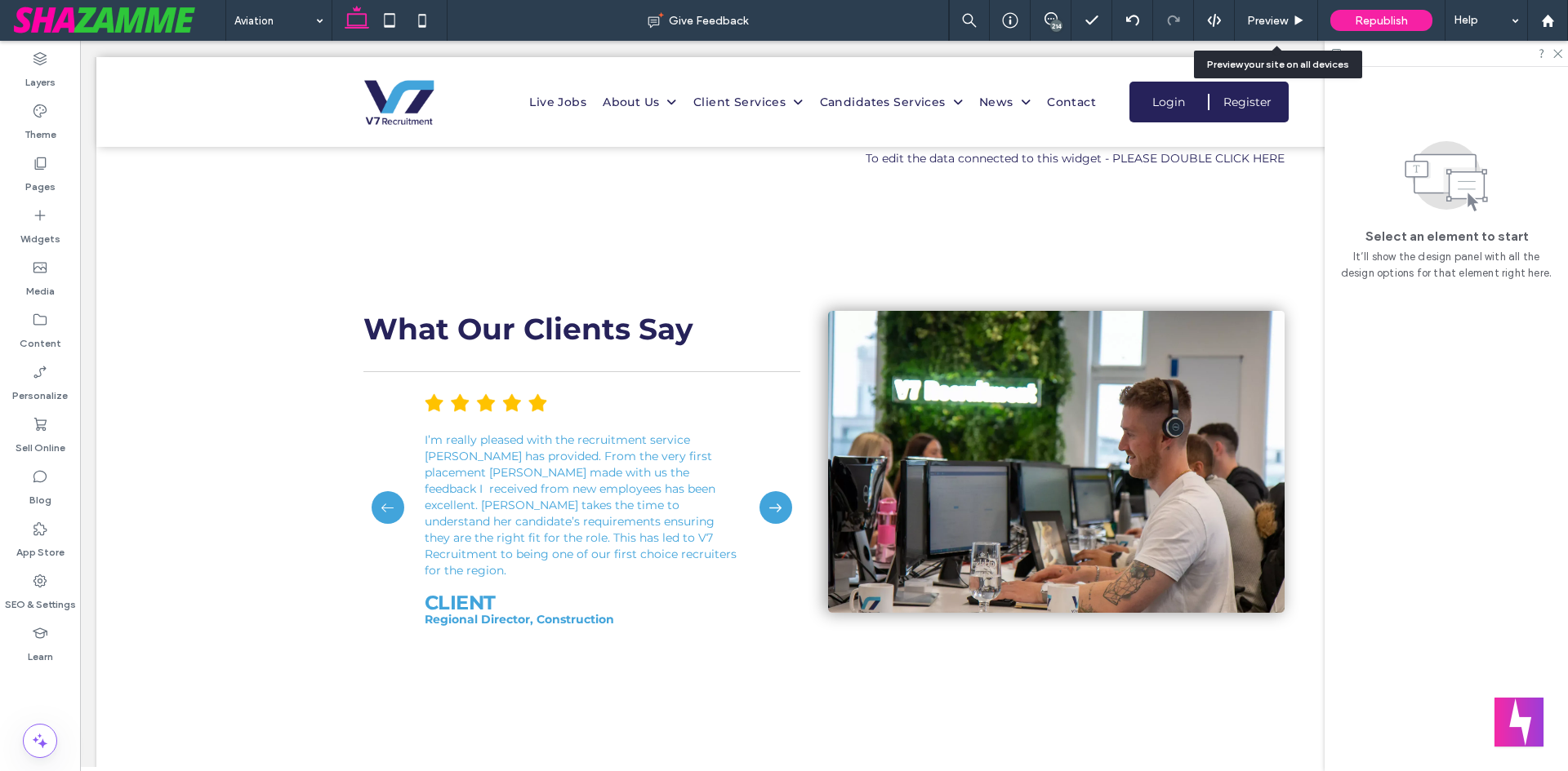
scroll to position [3918, 0]
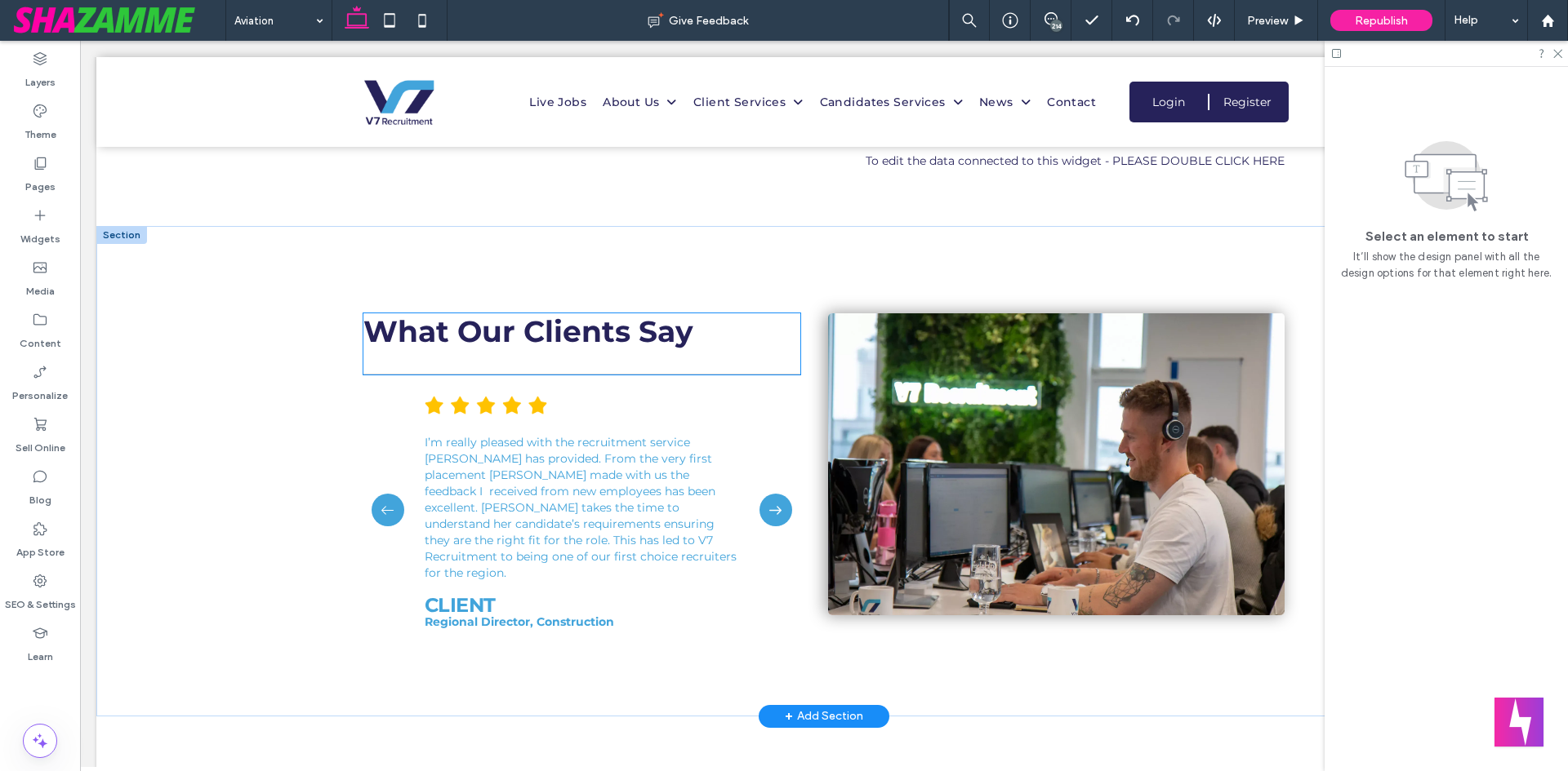
click span "What Our Clients Say"
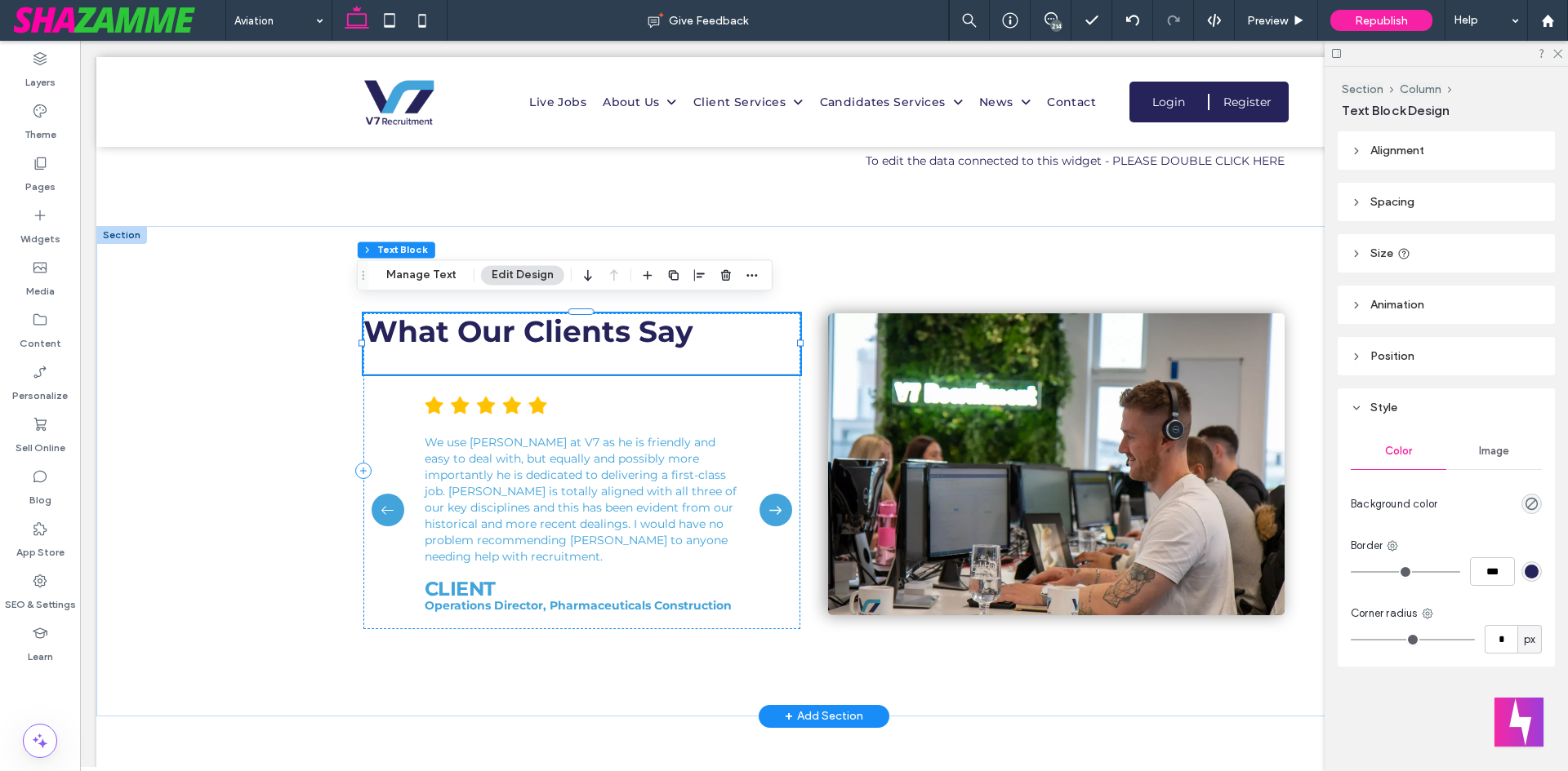
click span "What Our Clients Say"
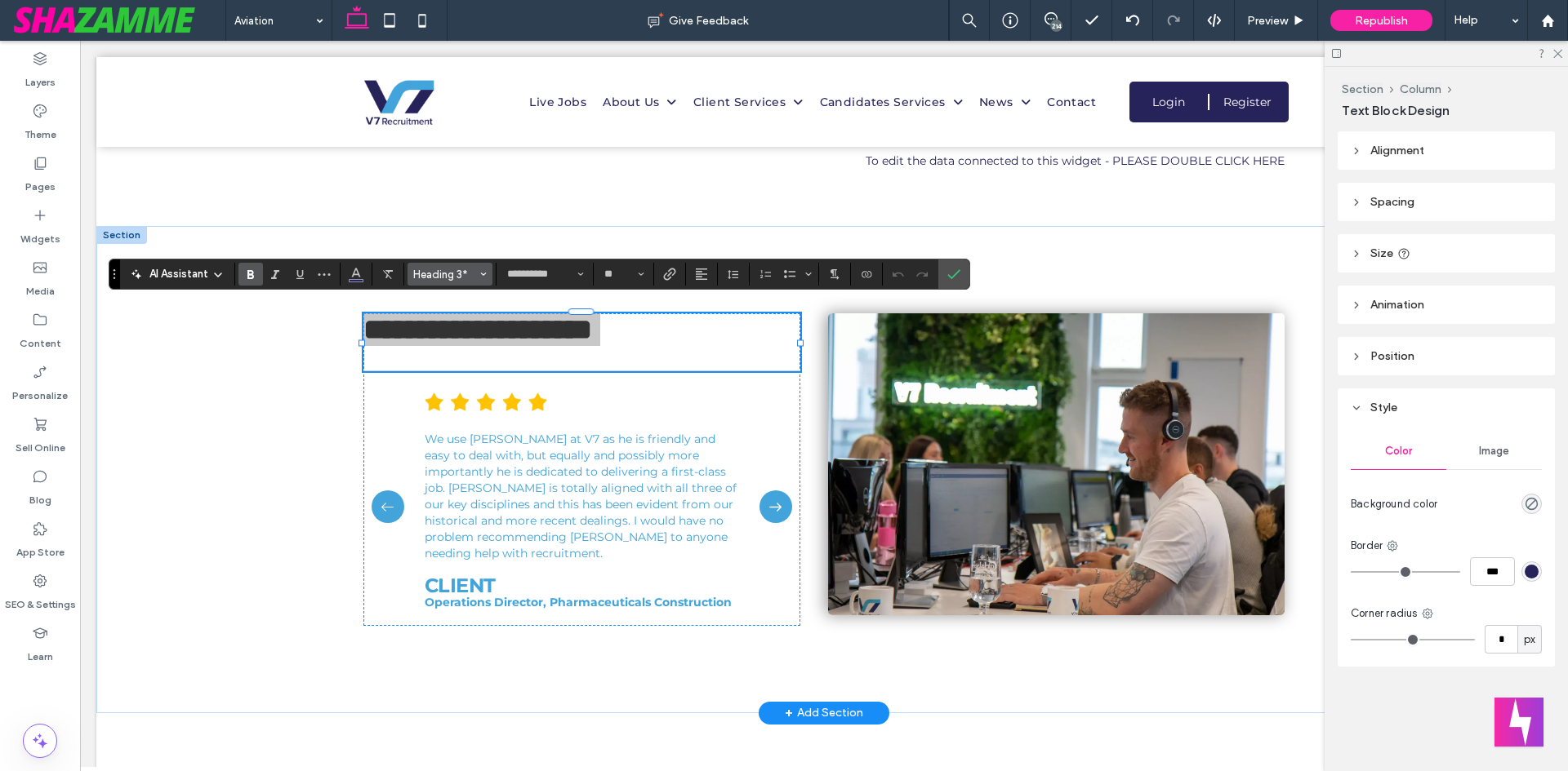
click span "Heading 3*"
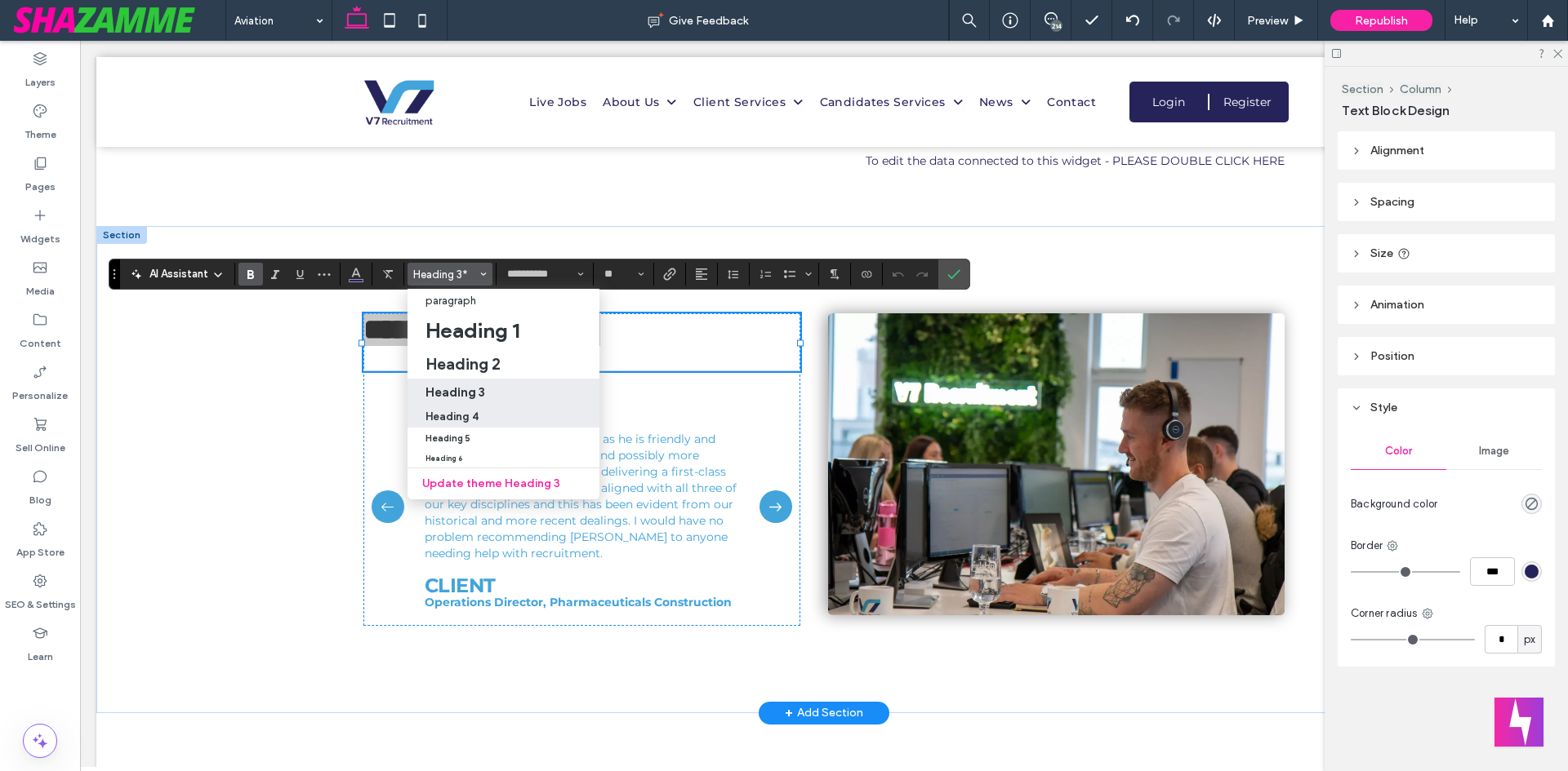
click h4 "Heading 4"
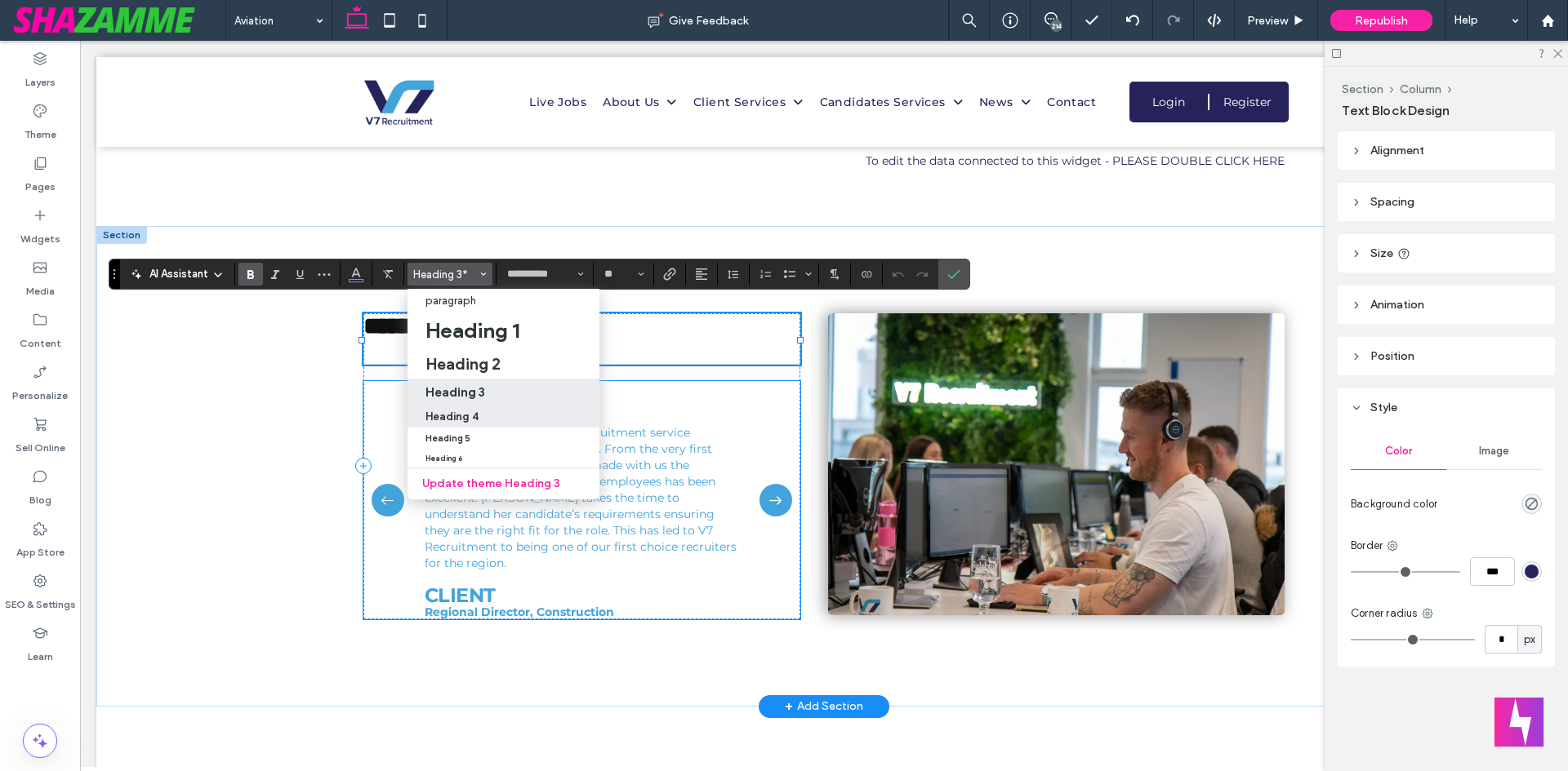
type input "**"
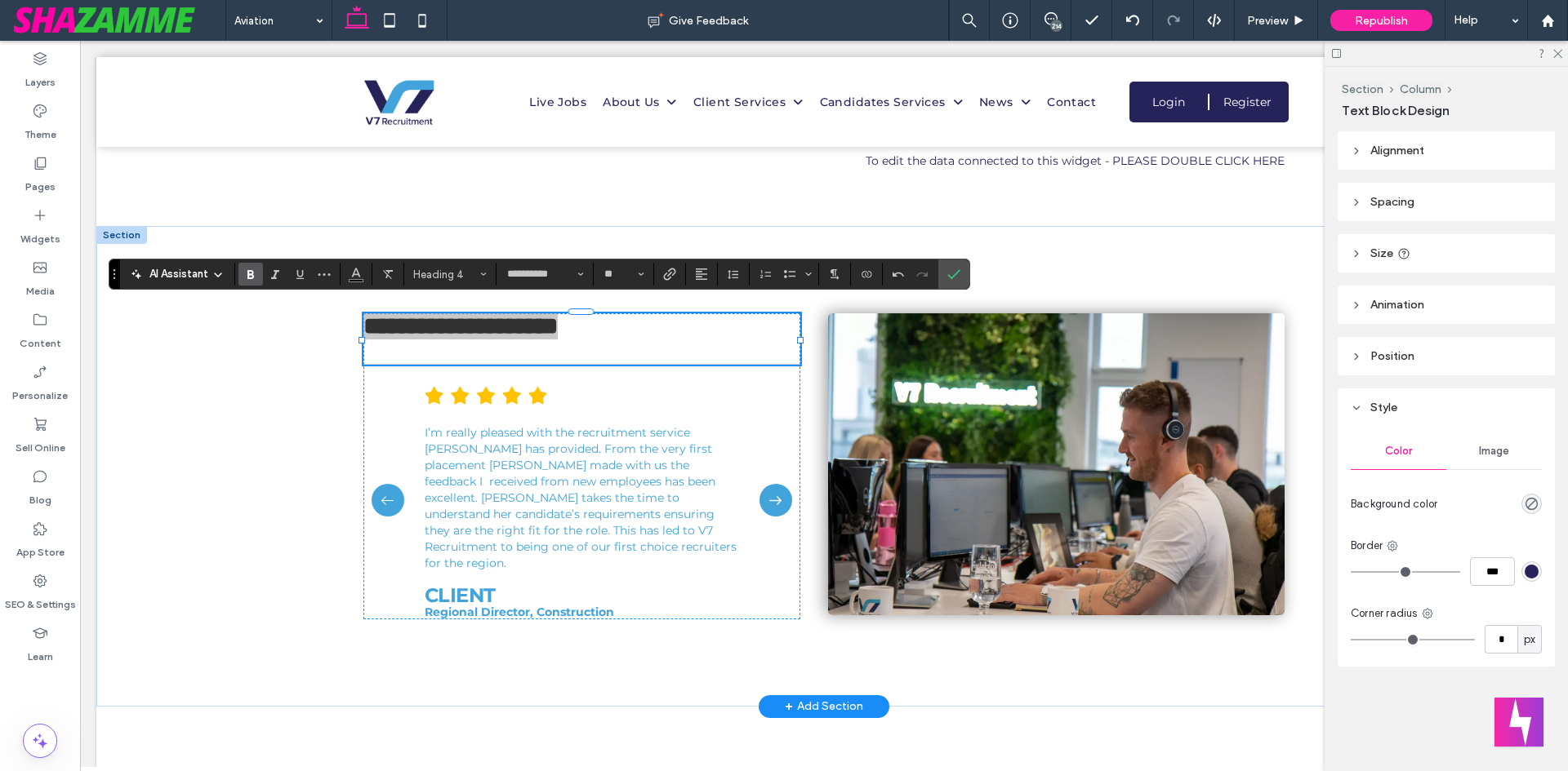
click label "Bold"
click icon "Color"
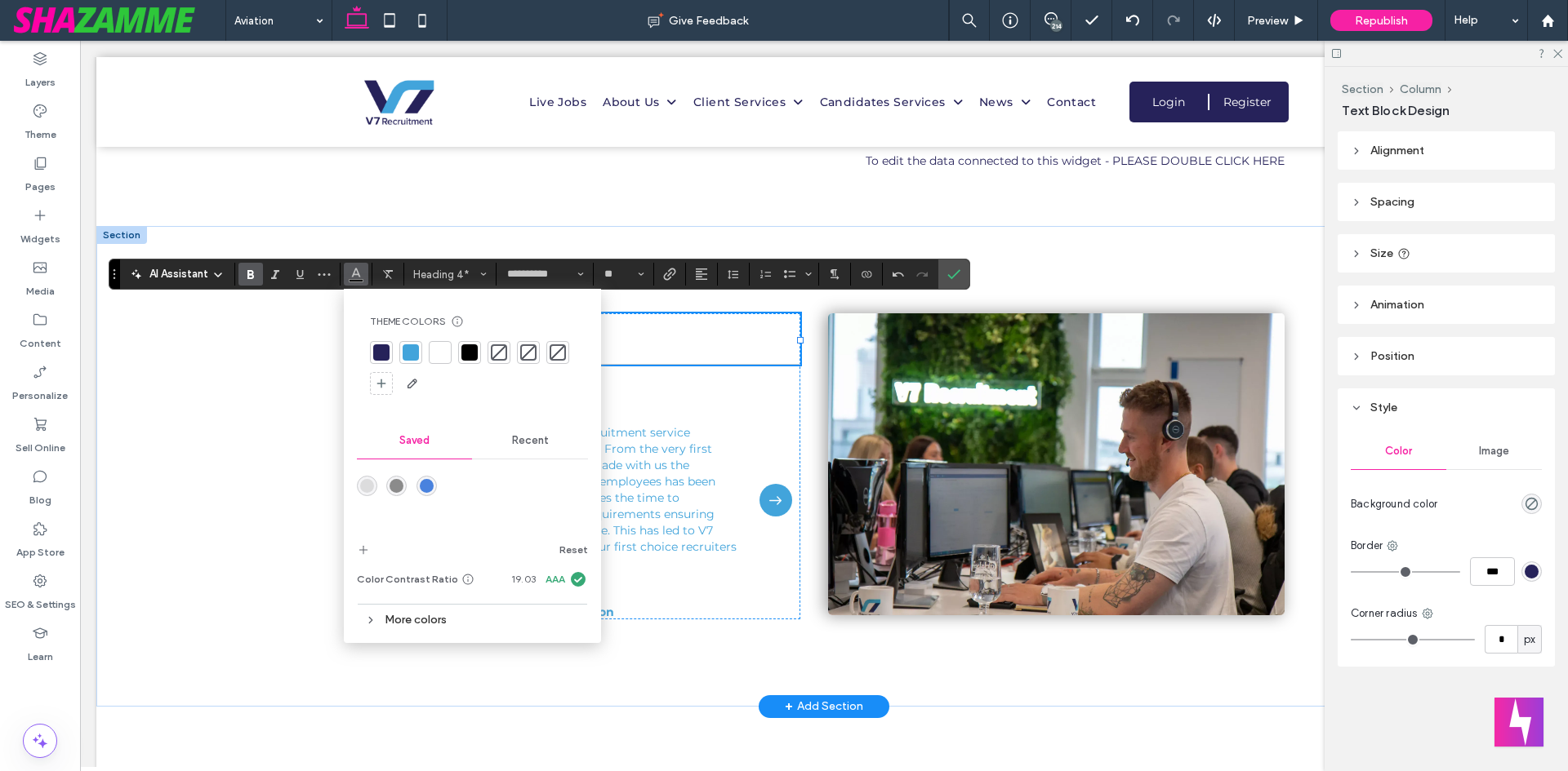
click div
click div "**********"
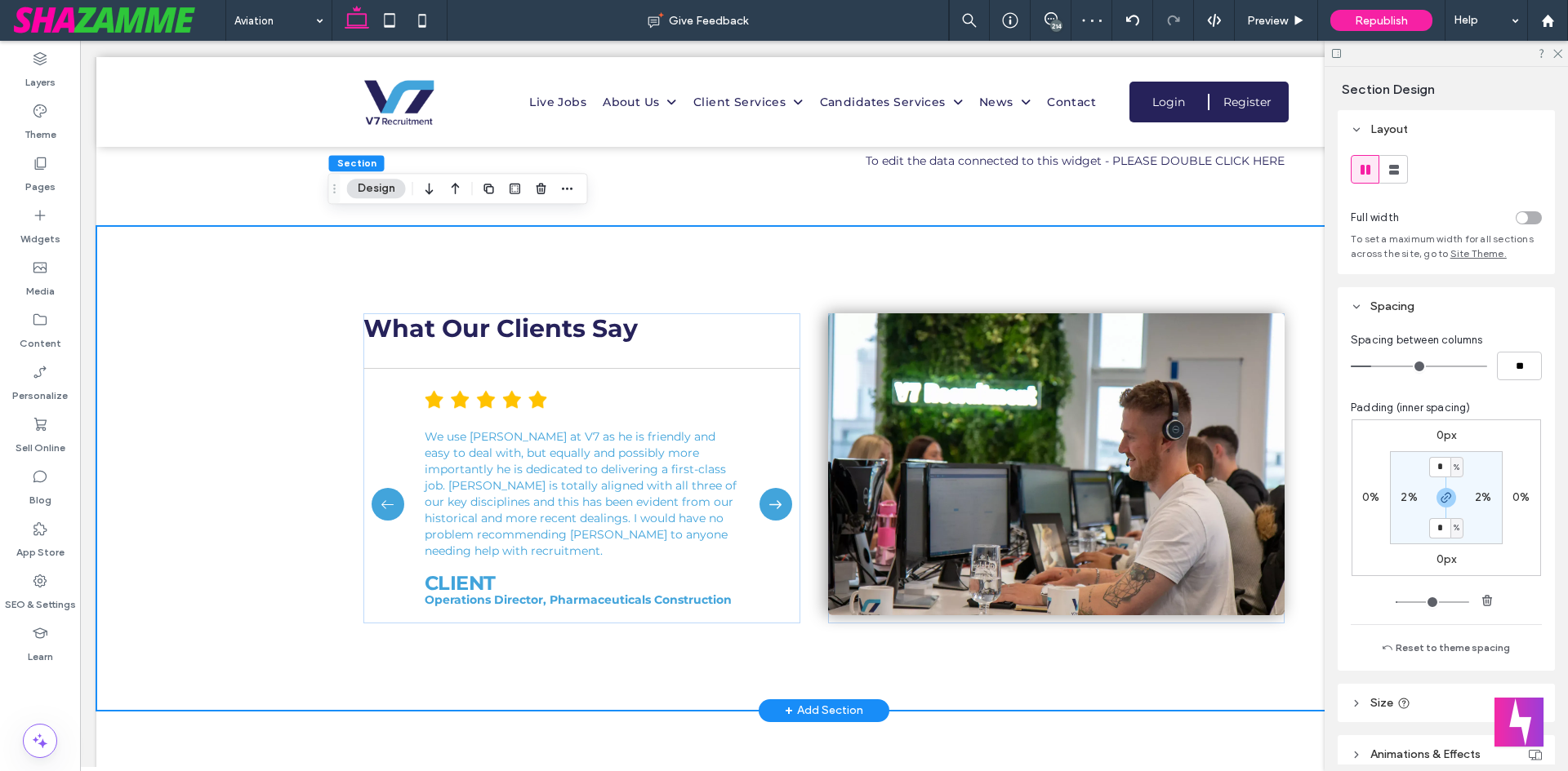
click div "What Our Clients Say I’m really pleased with the recruitment service Claire has…"
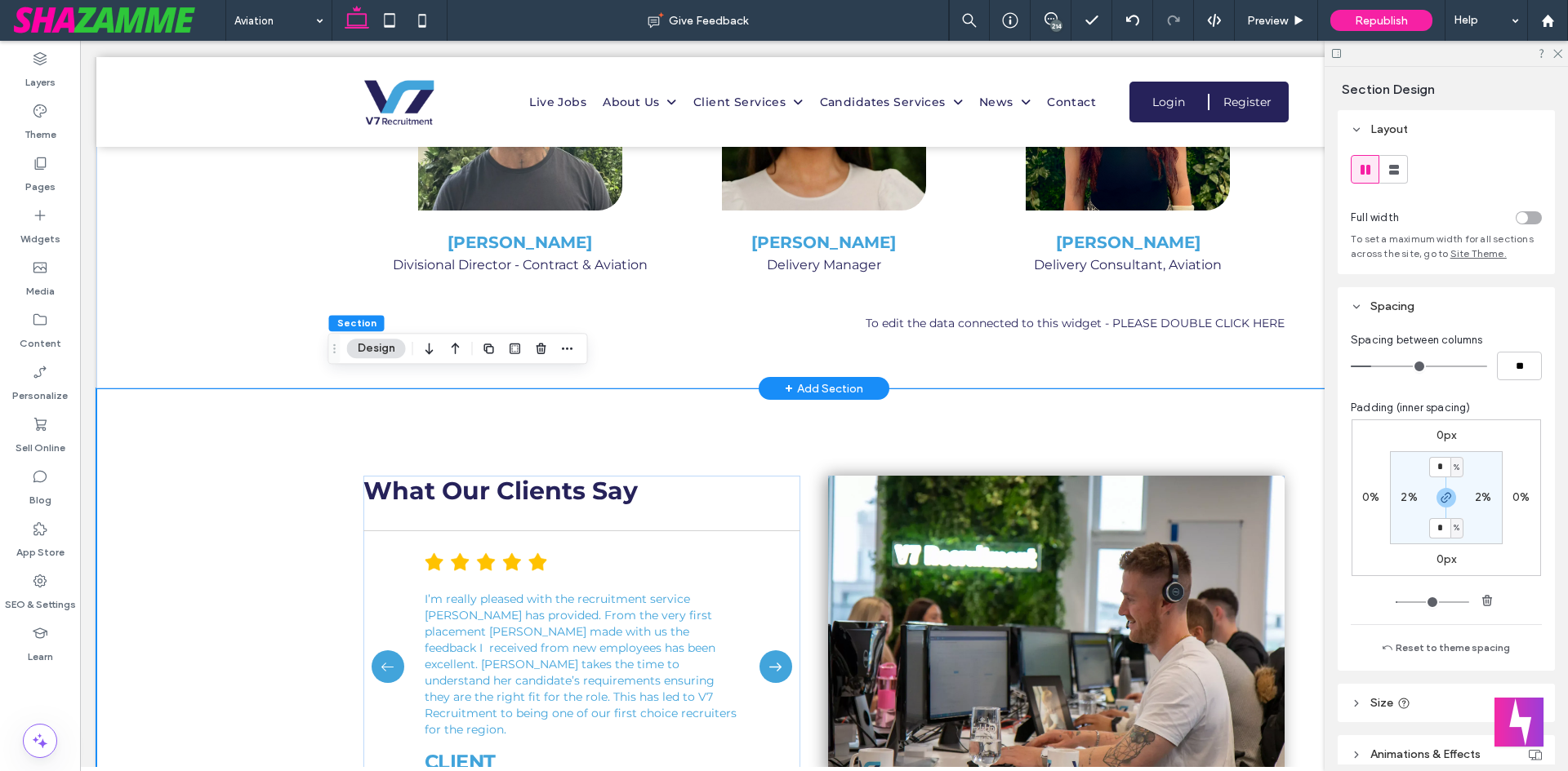
scroll to position [3755, 0]
click div "Meet The V7 Aviation Team Box 1 Box 2 Box 3 Box 4 Box 5 Alex Waterhouse Divisio…"
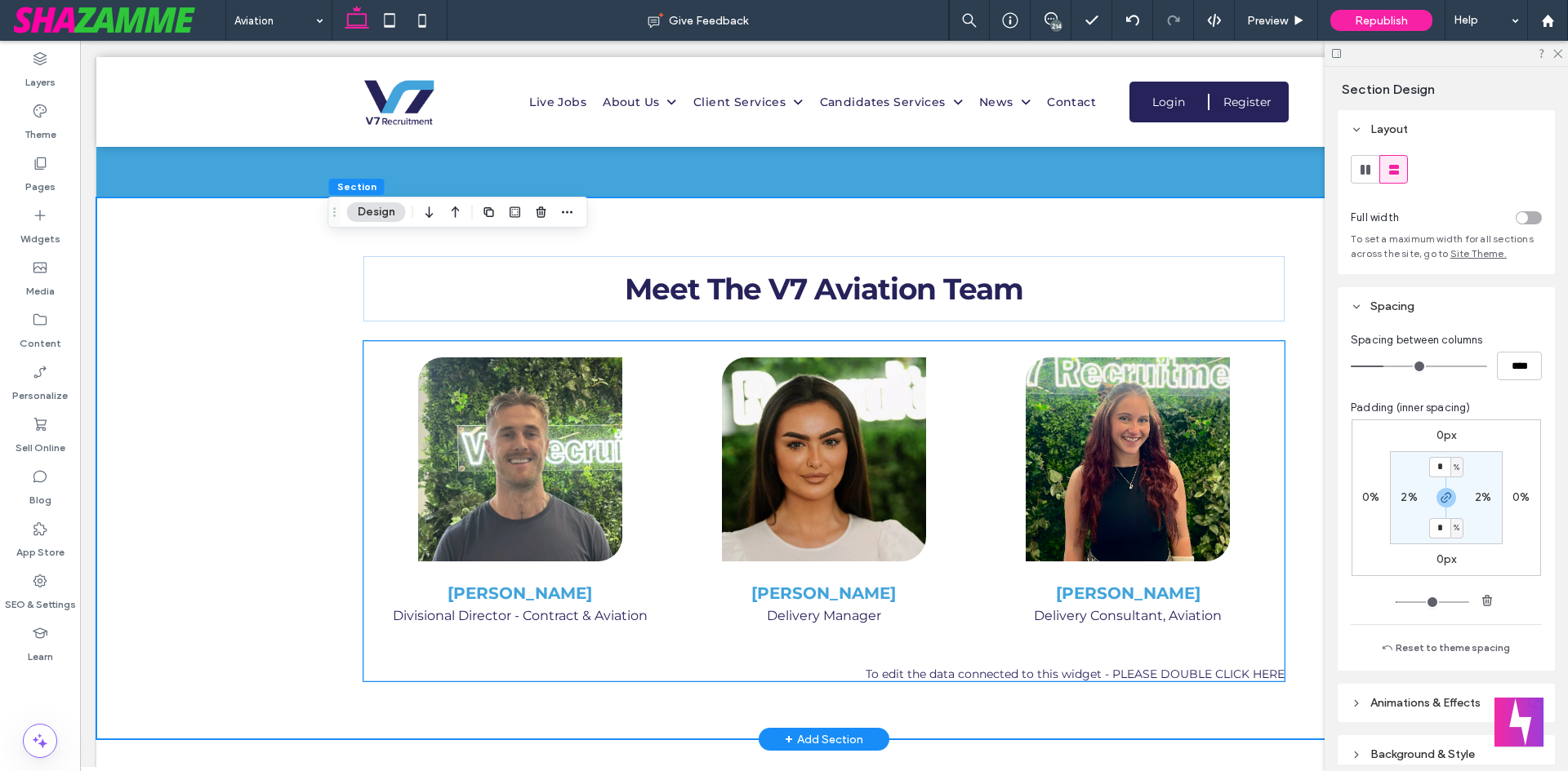
scroll to position [3183, 0]
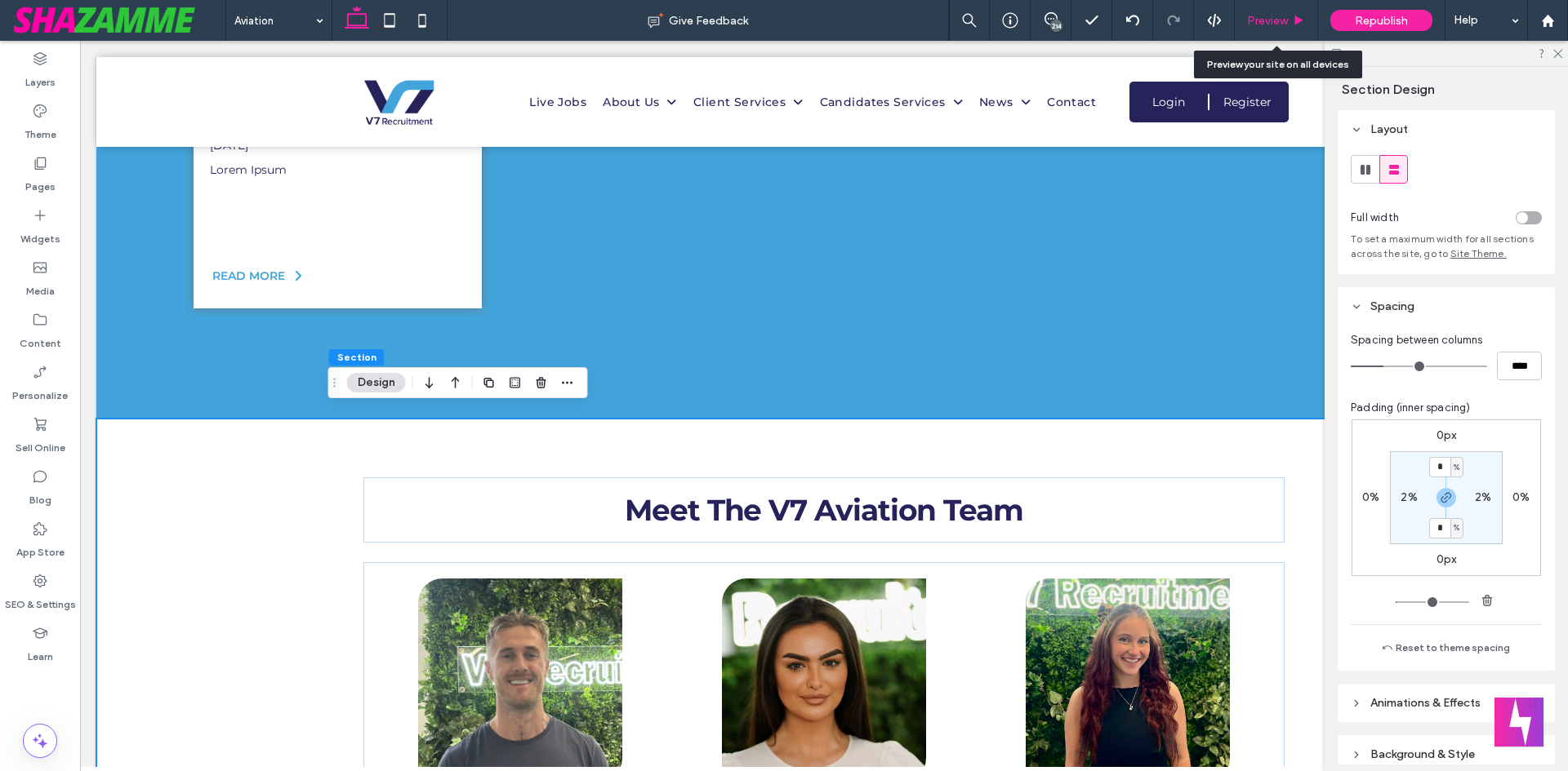
click div "Preview"
click icon
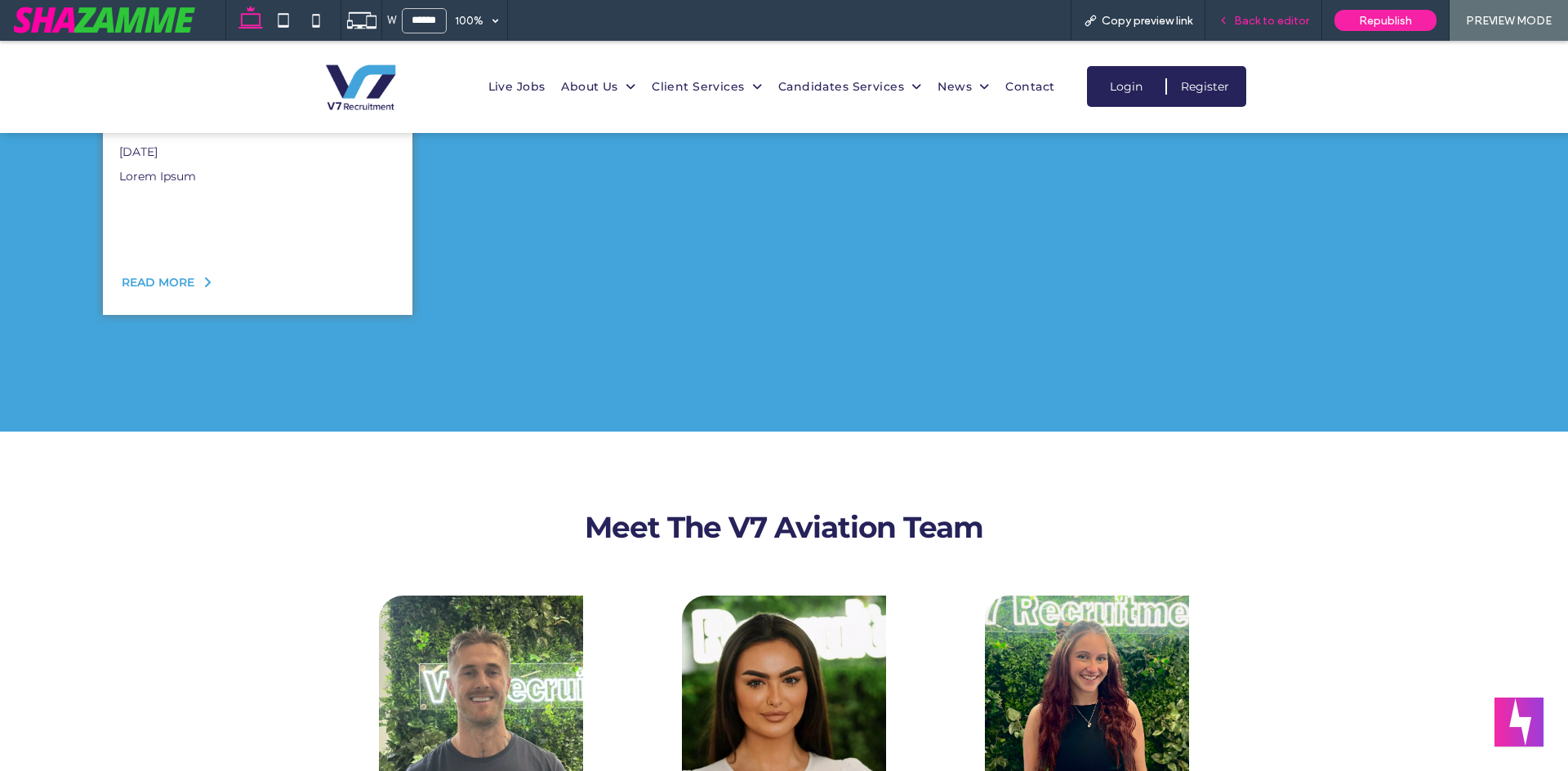
click span "Back to editor"
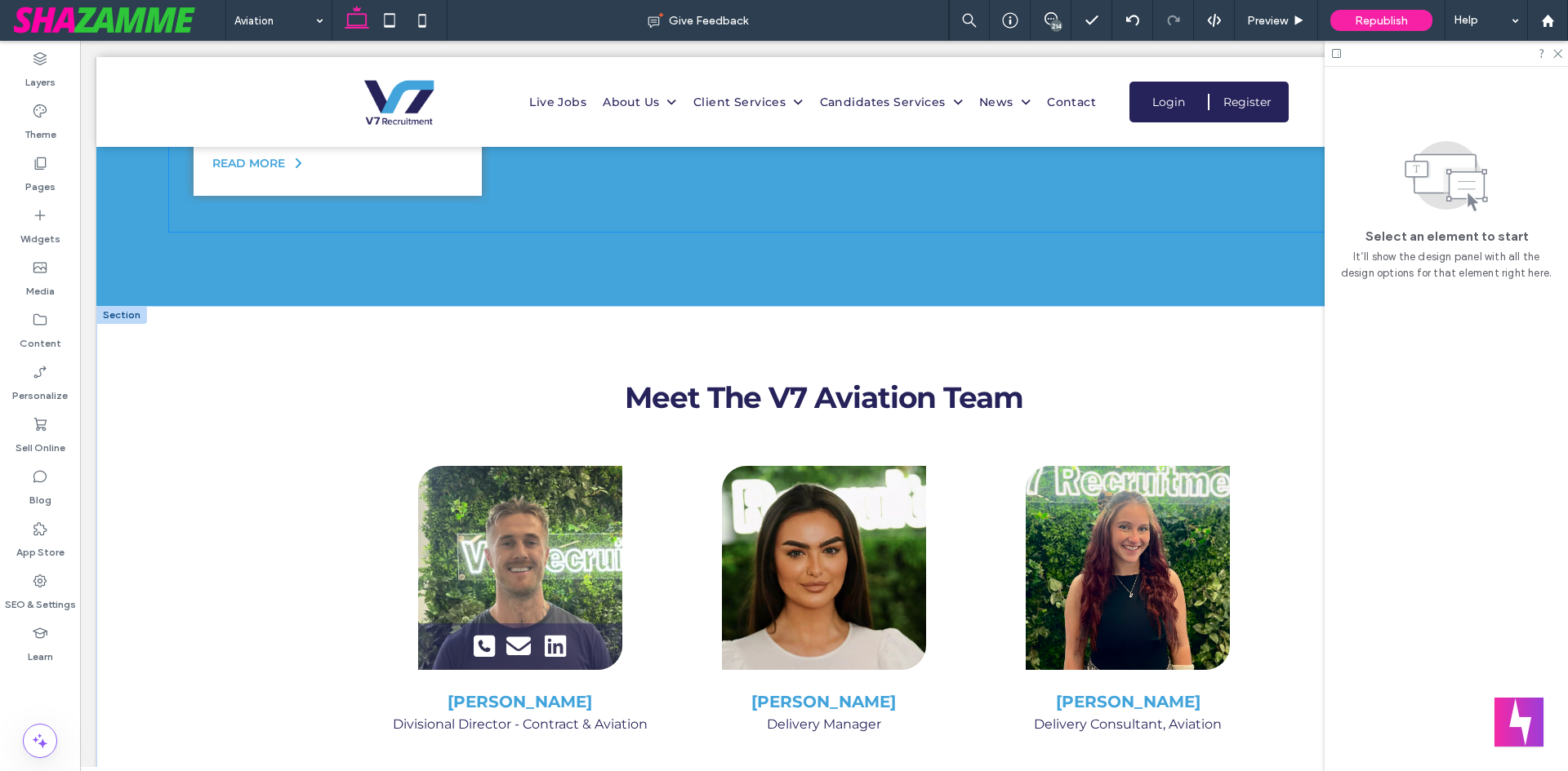
scroll to position [3428, 0]
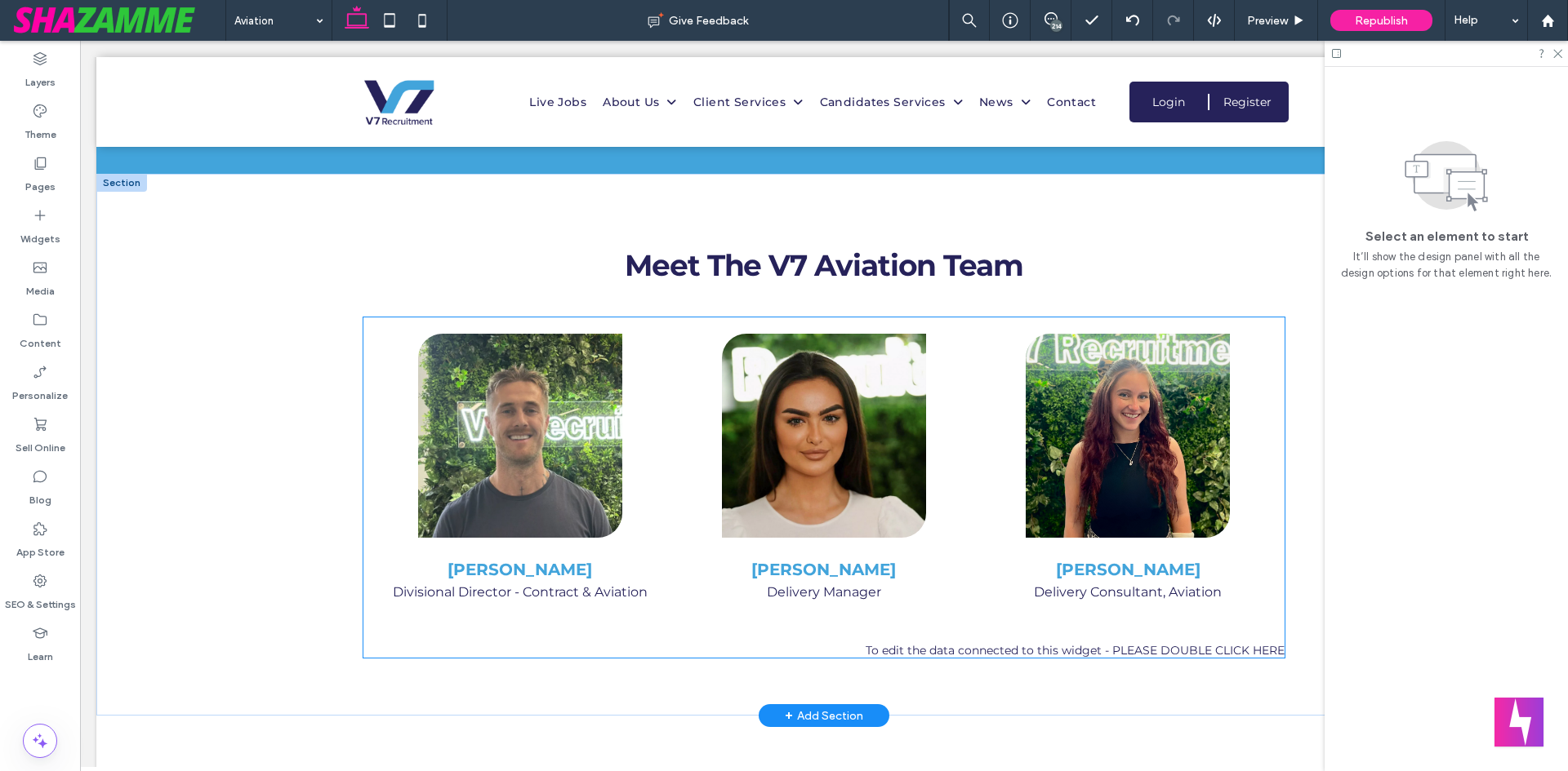
click div "Meet The V7 Aviation Team Box 1 Box 2 Box 3 Box 4 Box 5 Alex Waterhouse Divisio…"
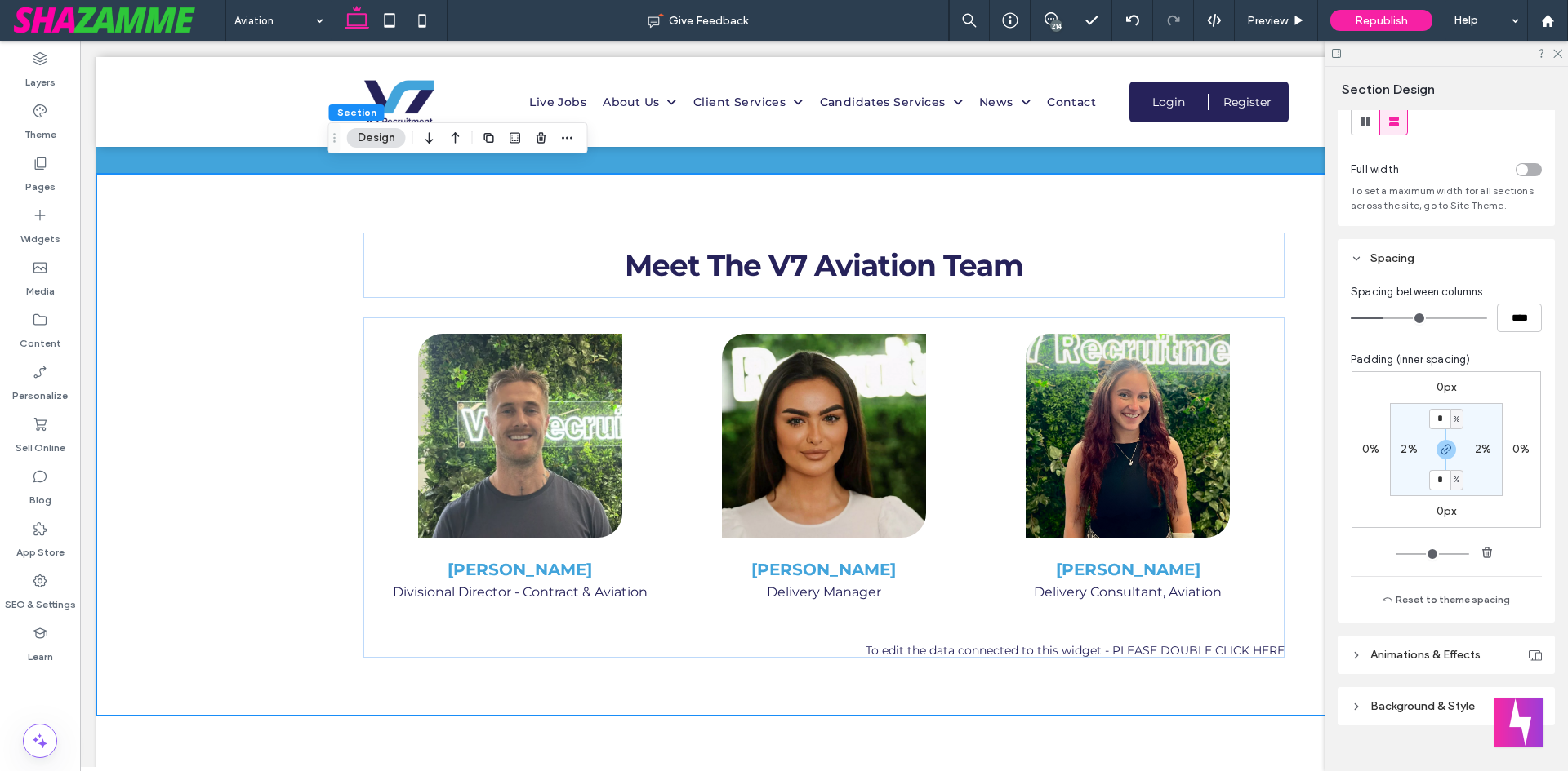
scroll to position [74, 0]
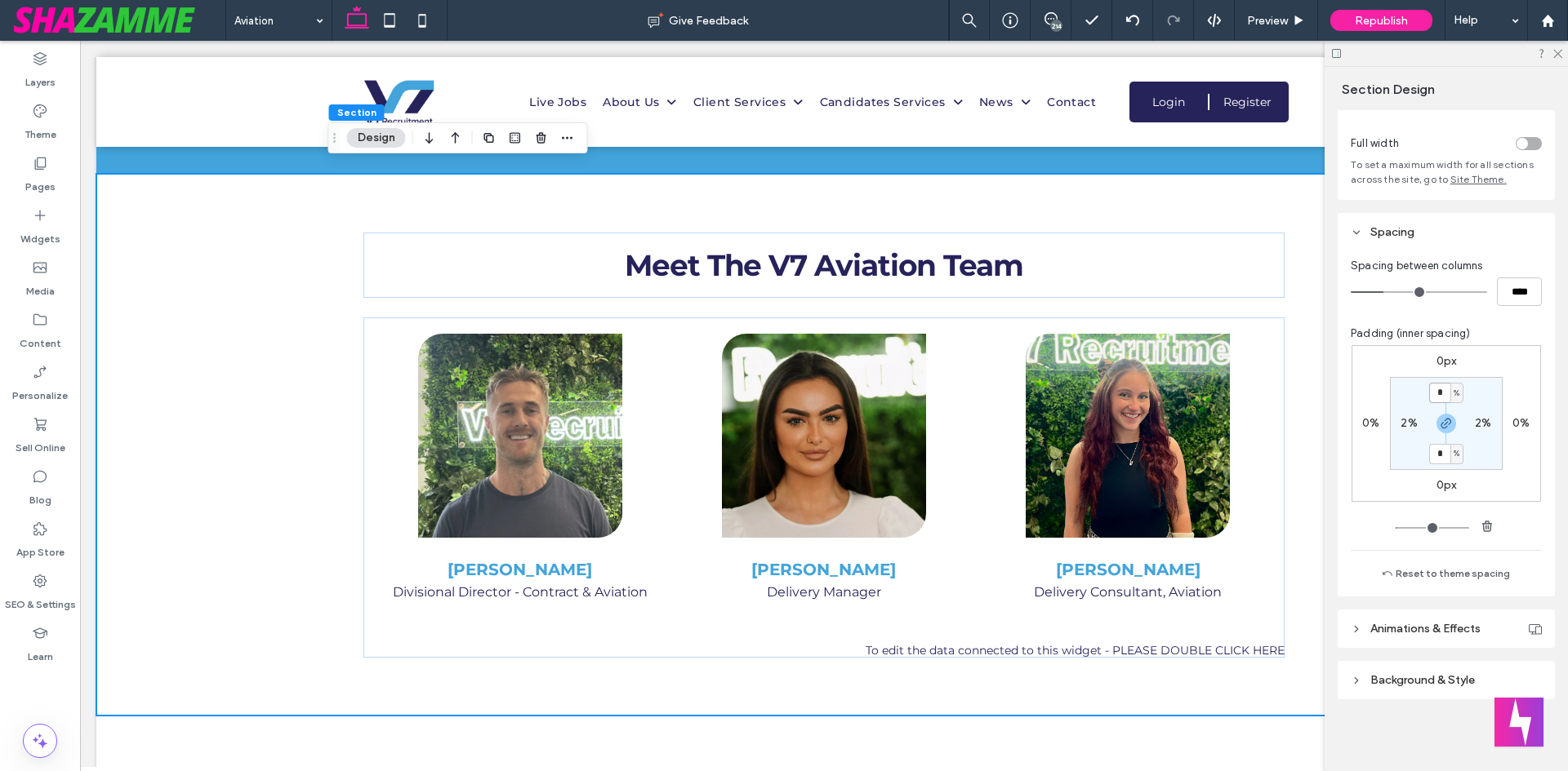
click input "*"
type input "*"
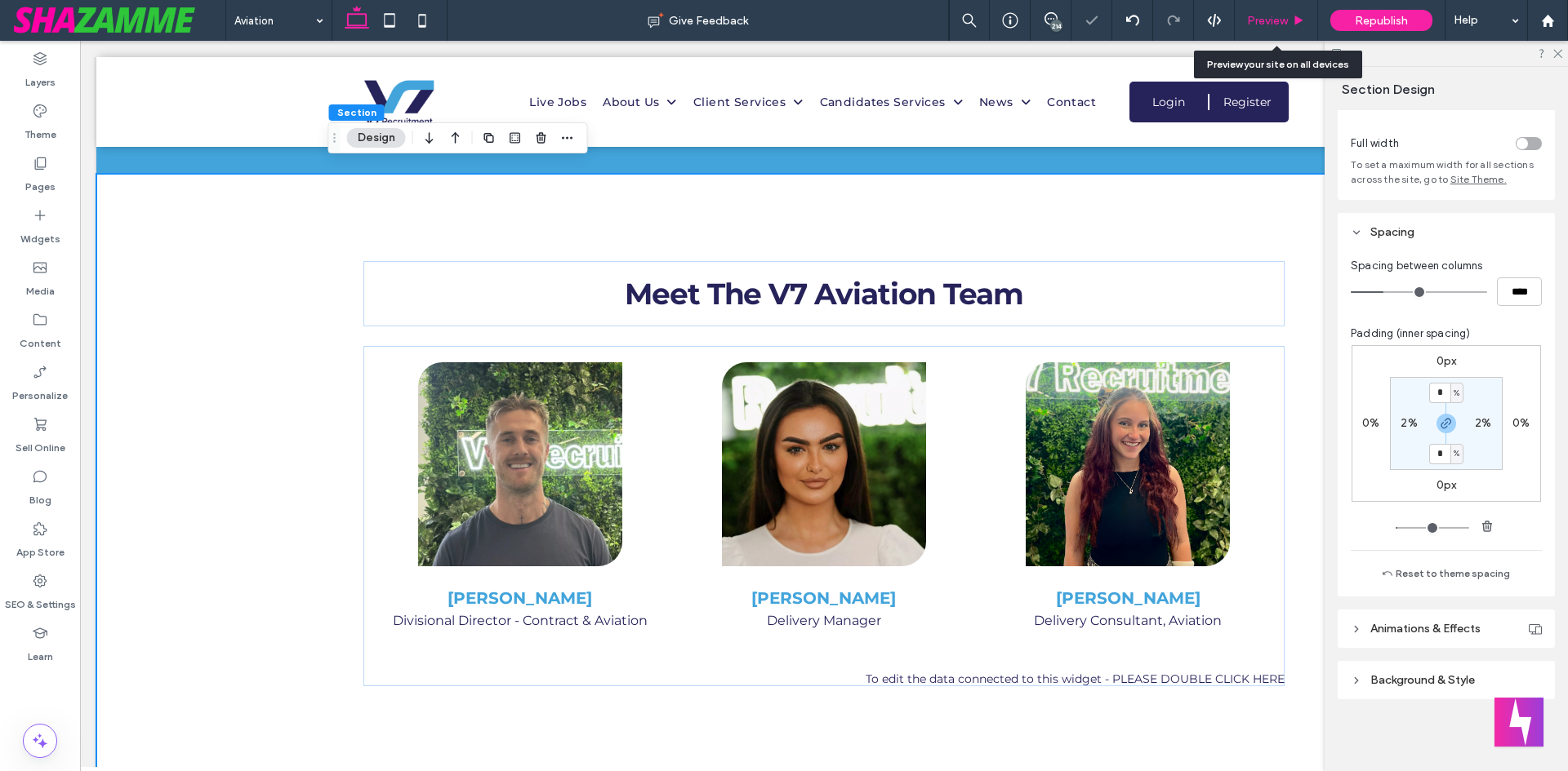
click div "Preview"
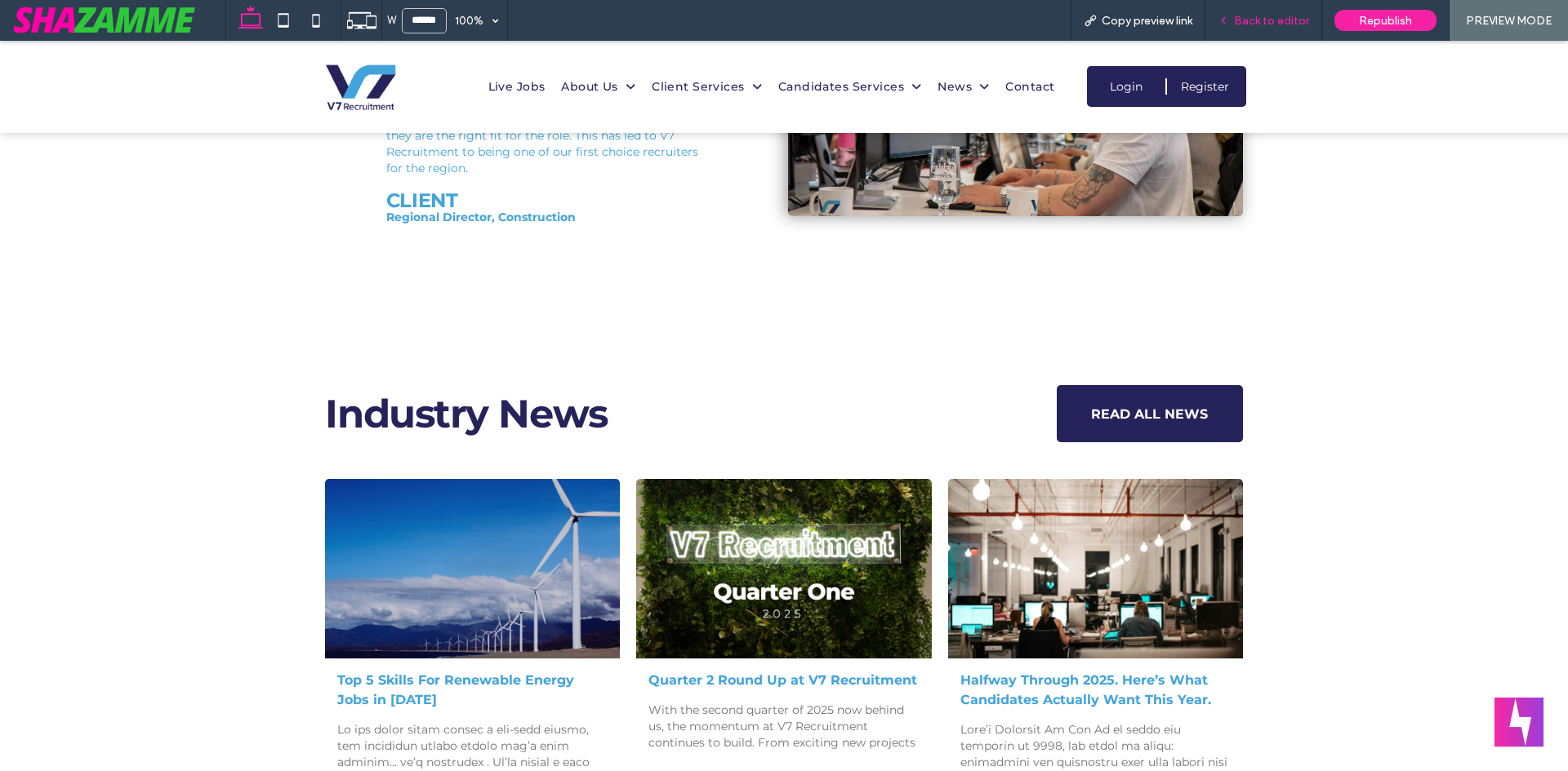
click span "Back to editor"
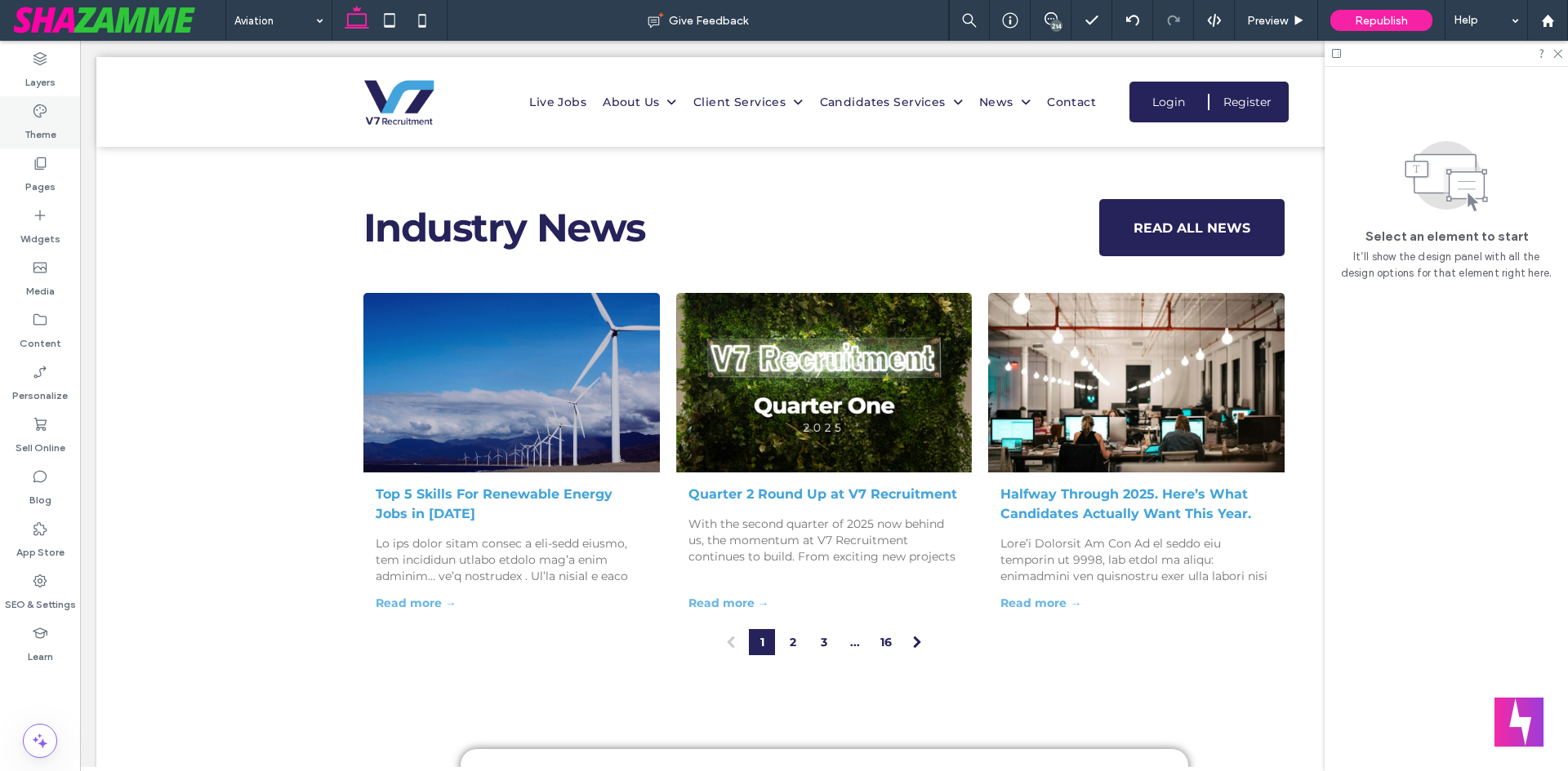
scroll to position [4553, 0]
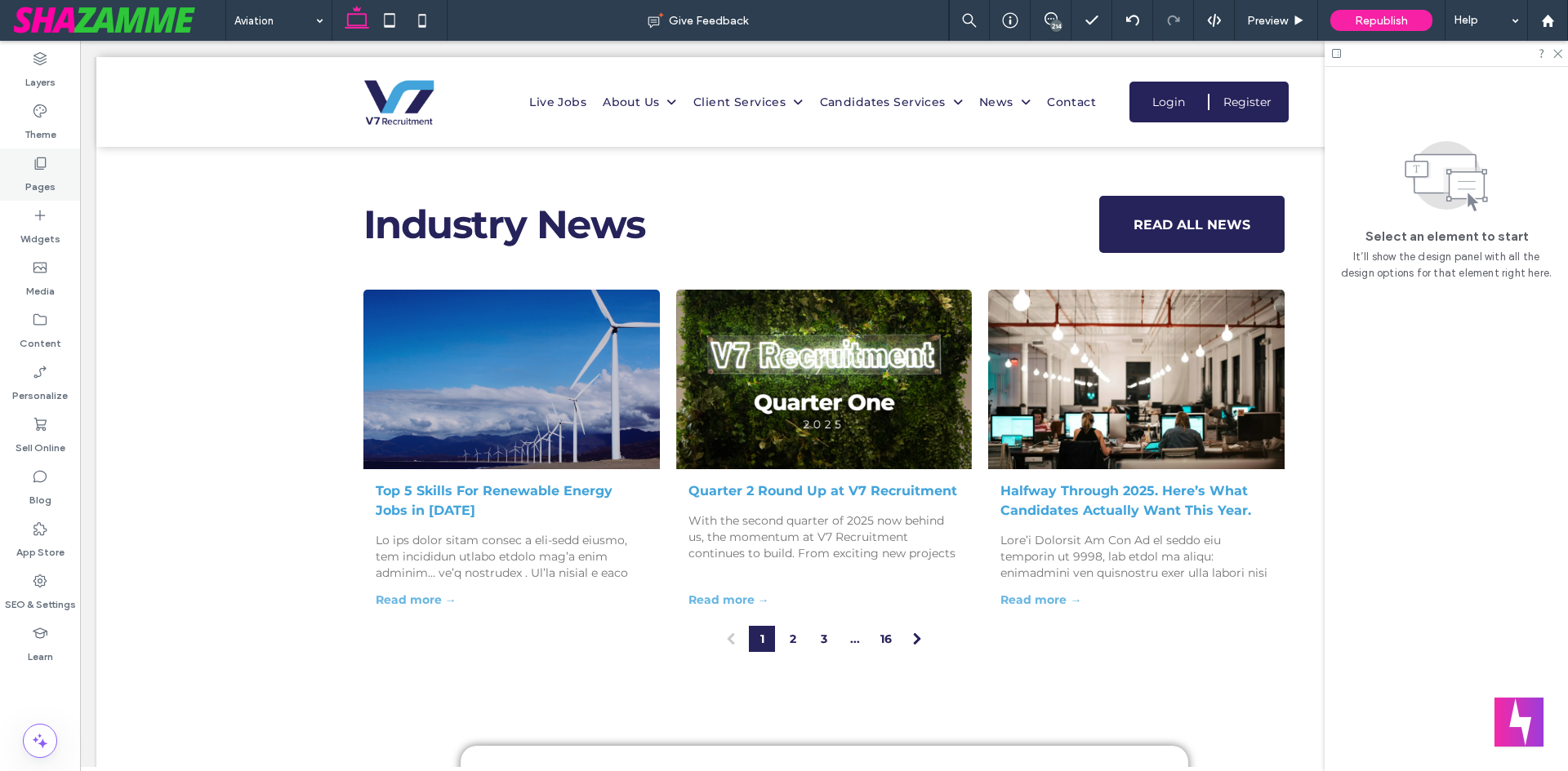
click label "Pages"
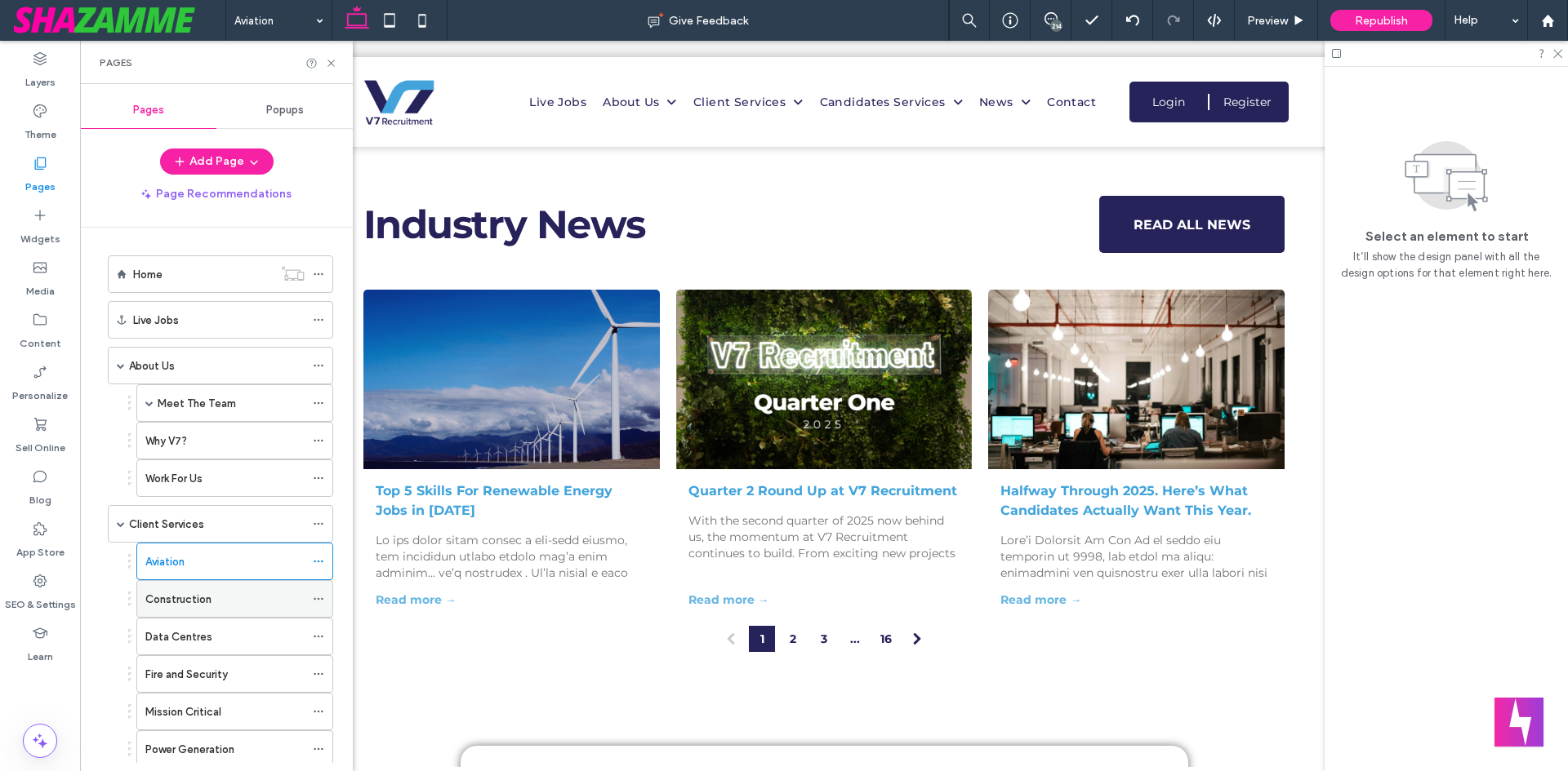
click label "Construction"
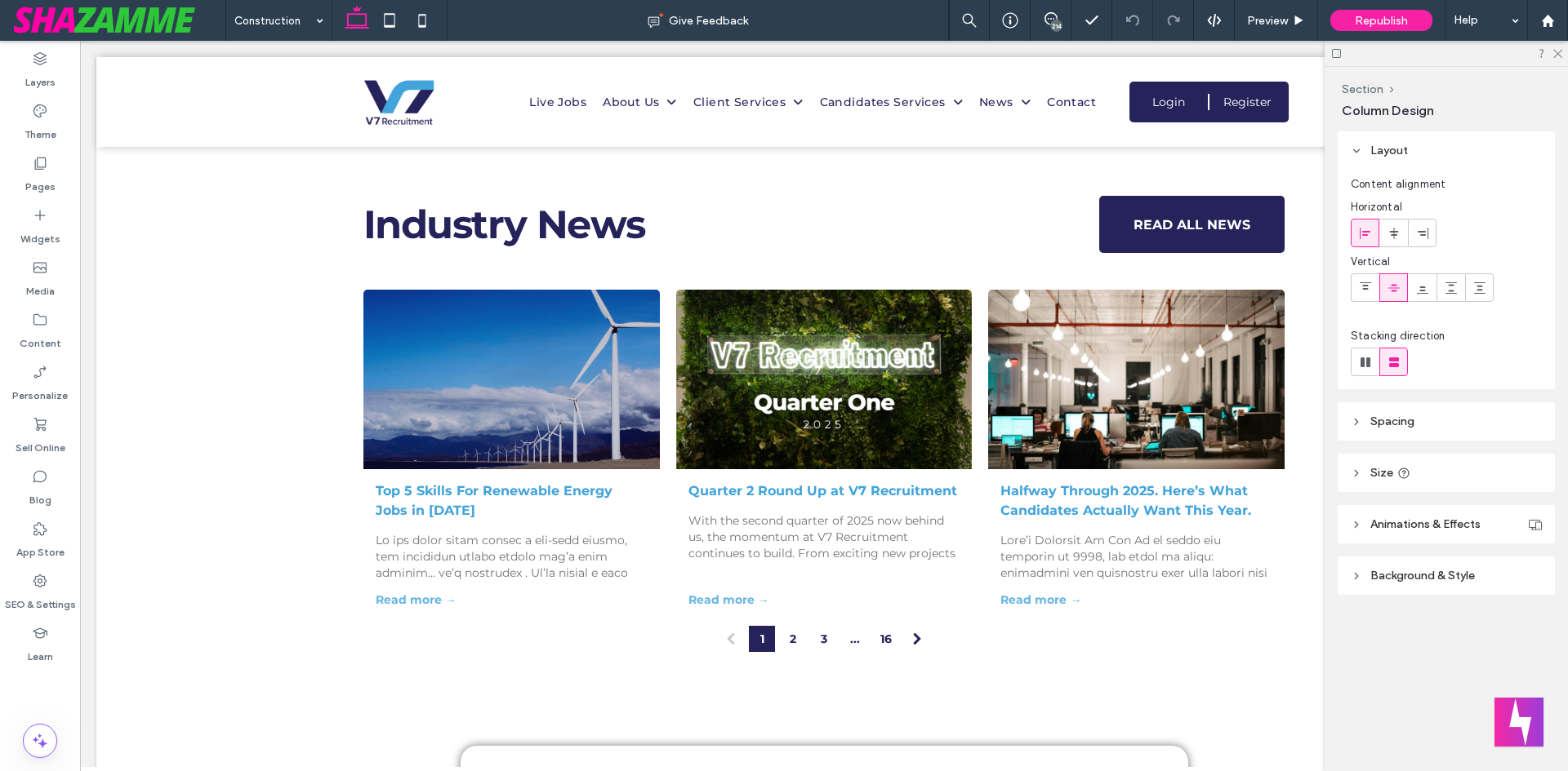
type input "***"
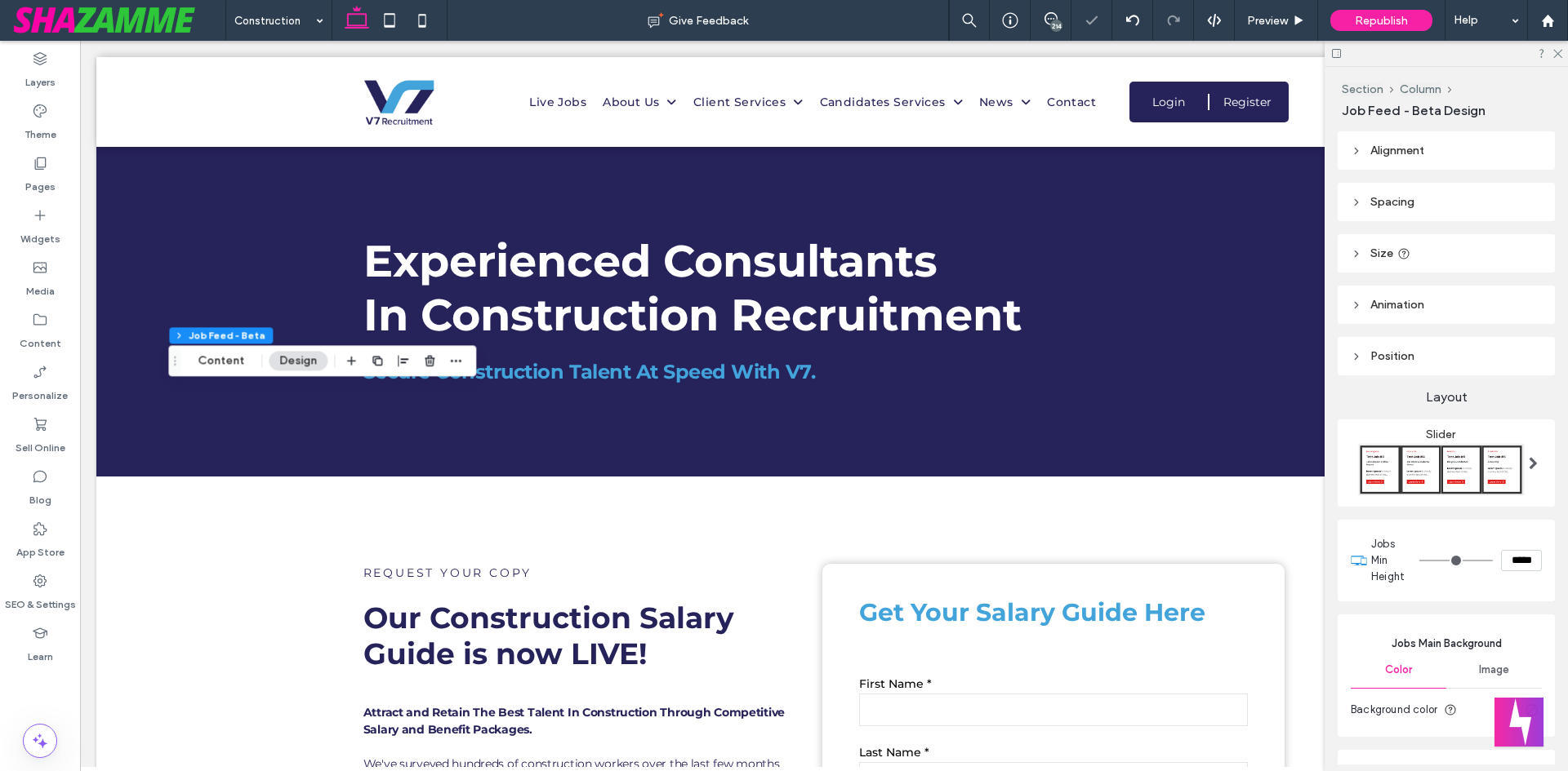
scroll to position [2530, 0]
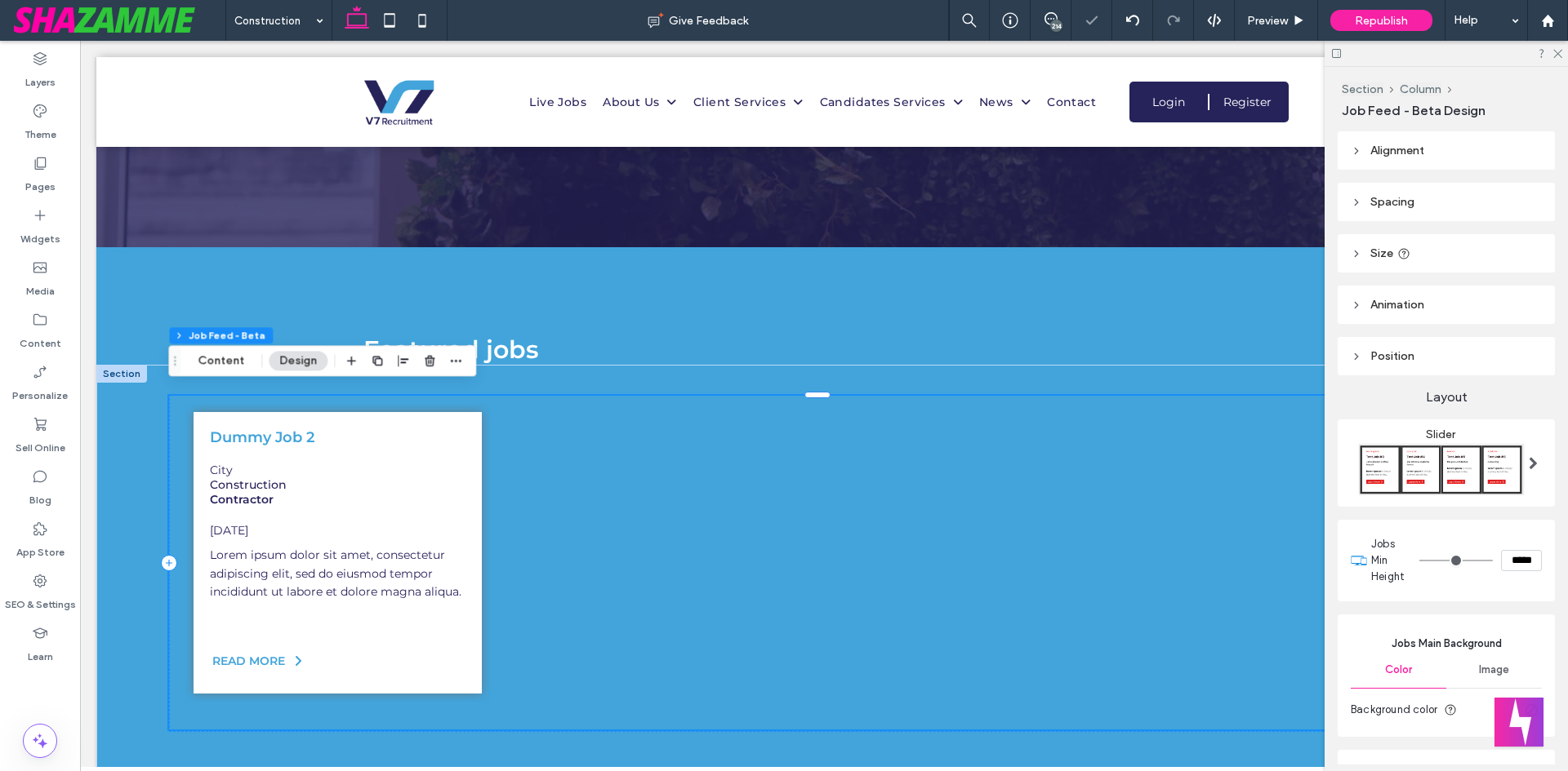
click at [823, 665] on div "Dummy Job 2 City Construction Contractor 31-Jul-2025" at bounding box center [823, 554] width 1294 height 301
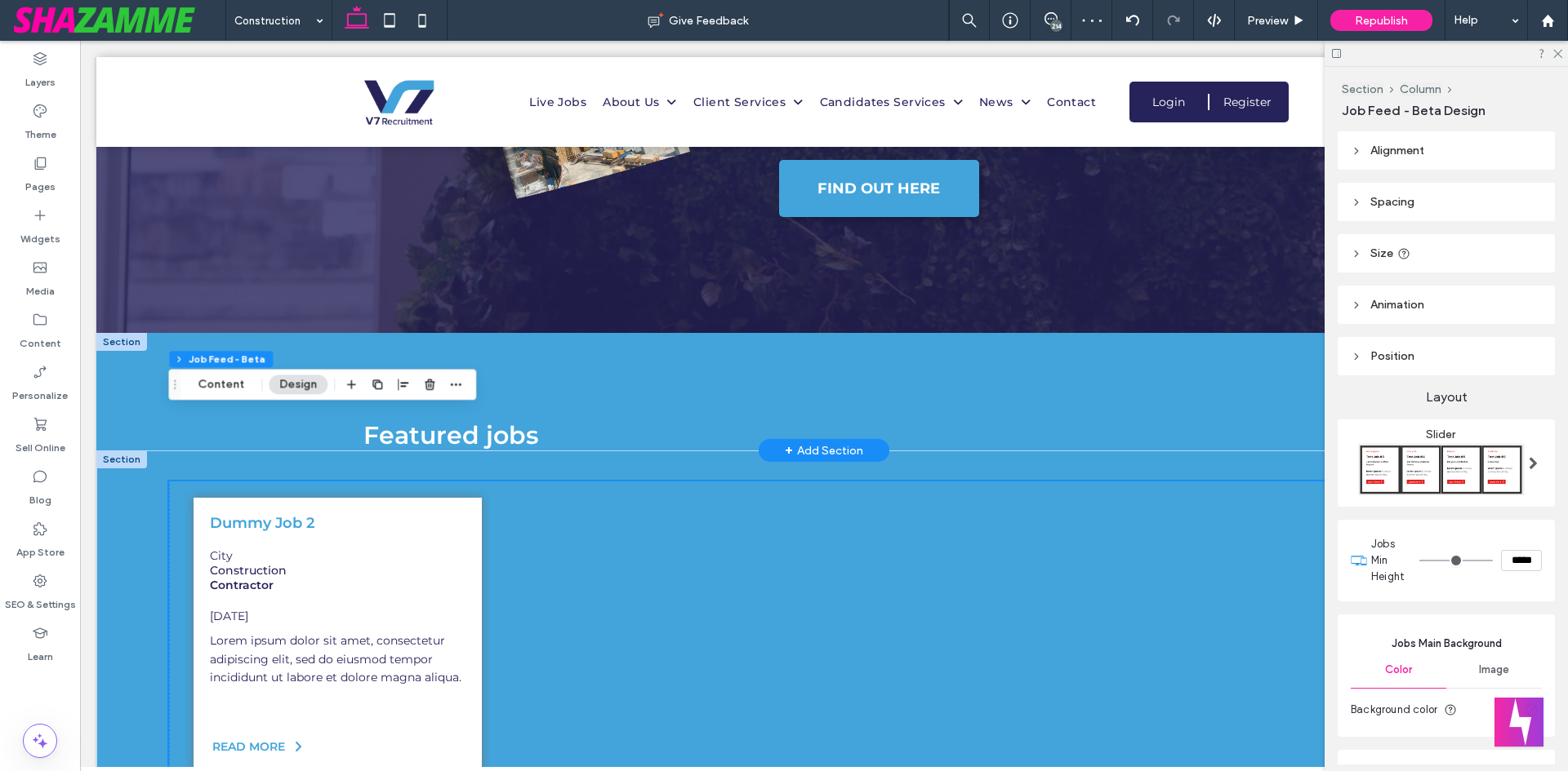
scroll to position [2367, 0]
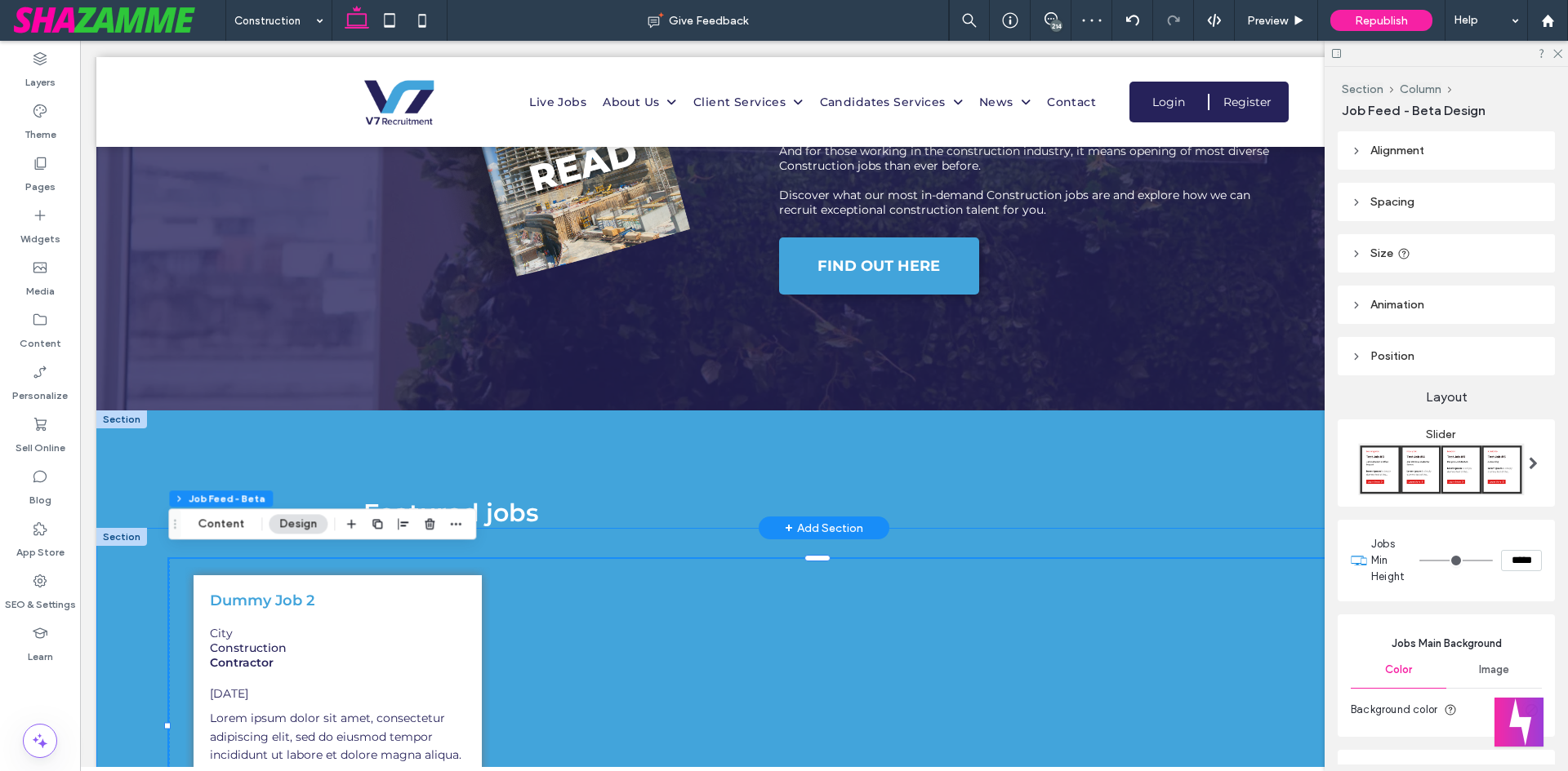
click at [650, 457] on div "Featured jobs" at bounding box center [823, 469] width 980 height 118
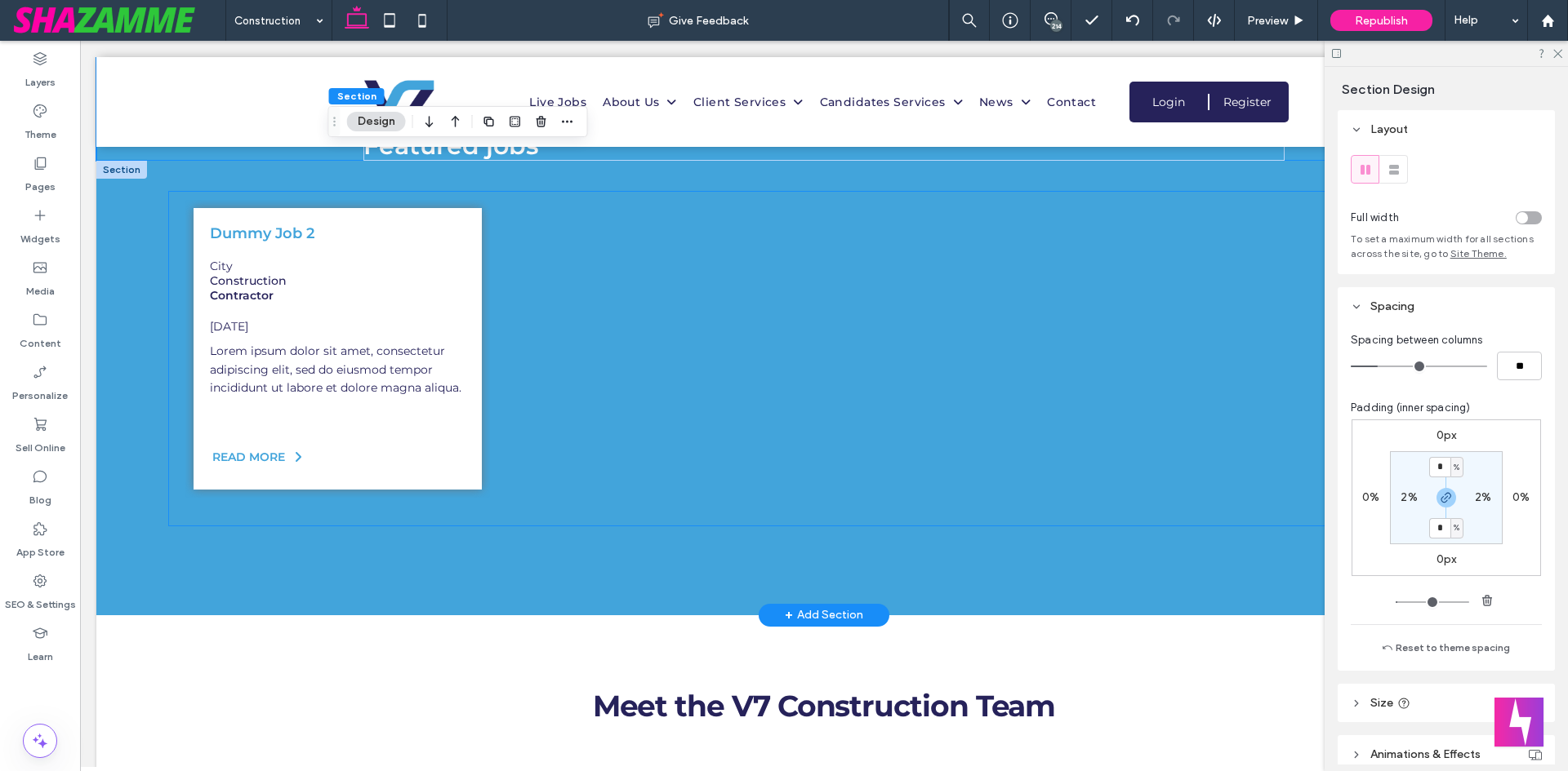
scroll to position [2774, 0]
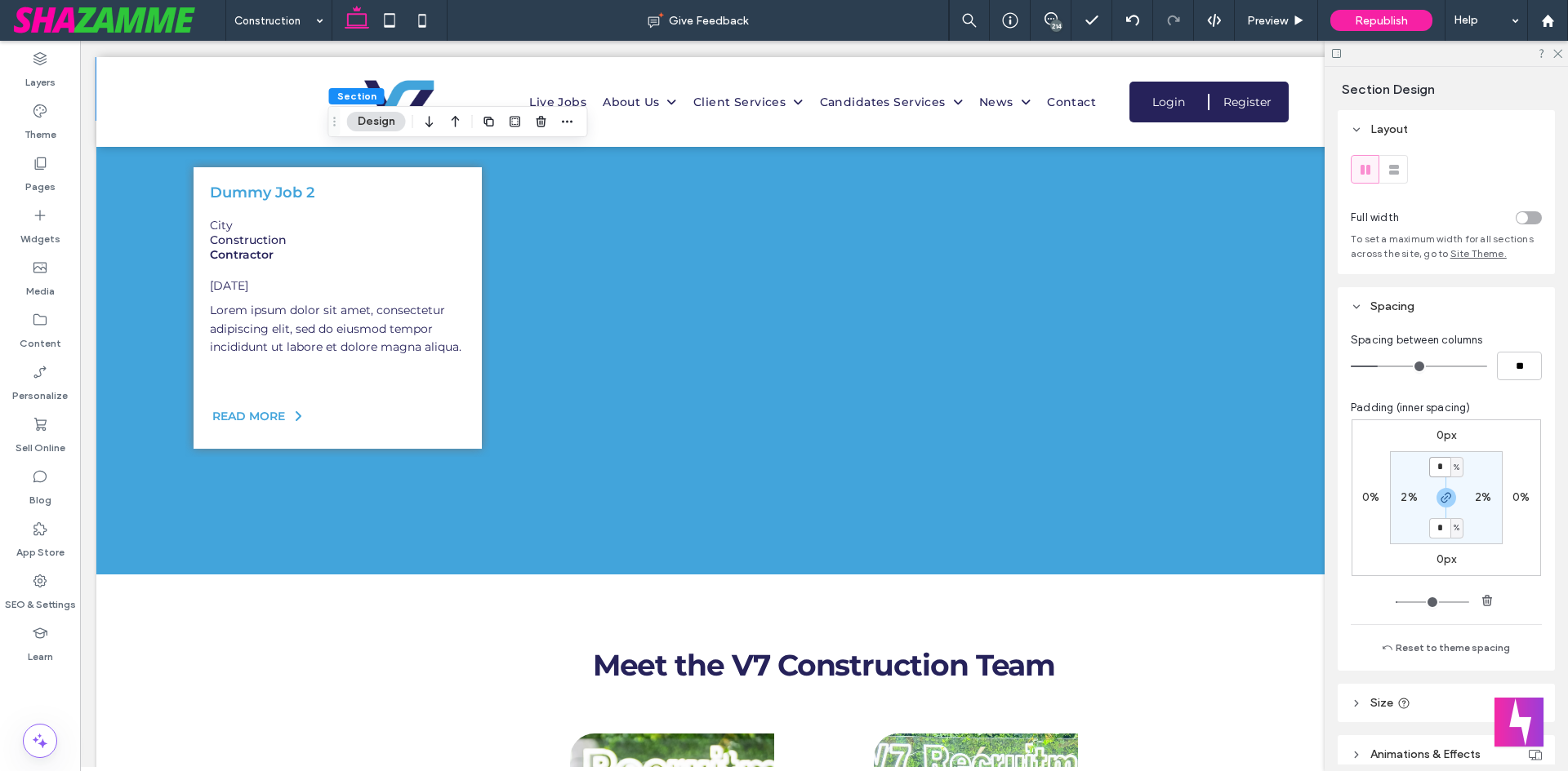
drag, startPoint x: 1434, startPoint y: 464, endPoint x: 1437, endPoint y: 488, distance: 24.2
click at [1434, 466] on input "*" at bounding box center [1439, 467] width 21 height 20
drag, startPoint x: 1443, startPoint y: 497, endPoint x: 1434, endPoint y: 473, distance: 25.6
click at [1443, 498] on icon "button" at bounding box center [1446, 498] width 13 height 13
click at [1433, 460] on input "*" at bounding box center [1439, 467] width 21 height 20
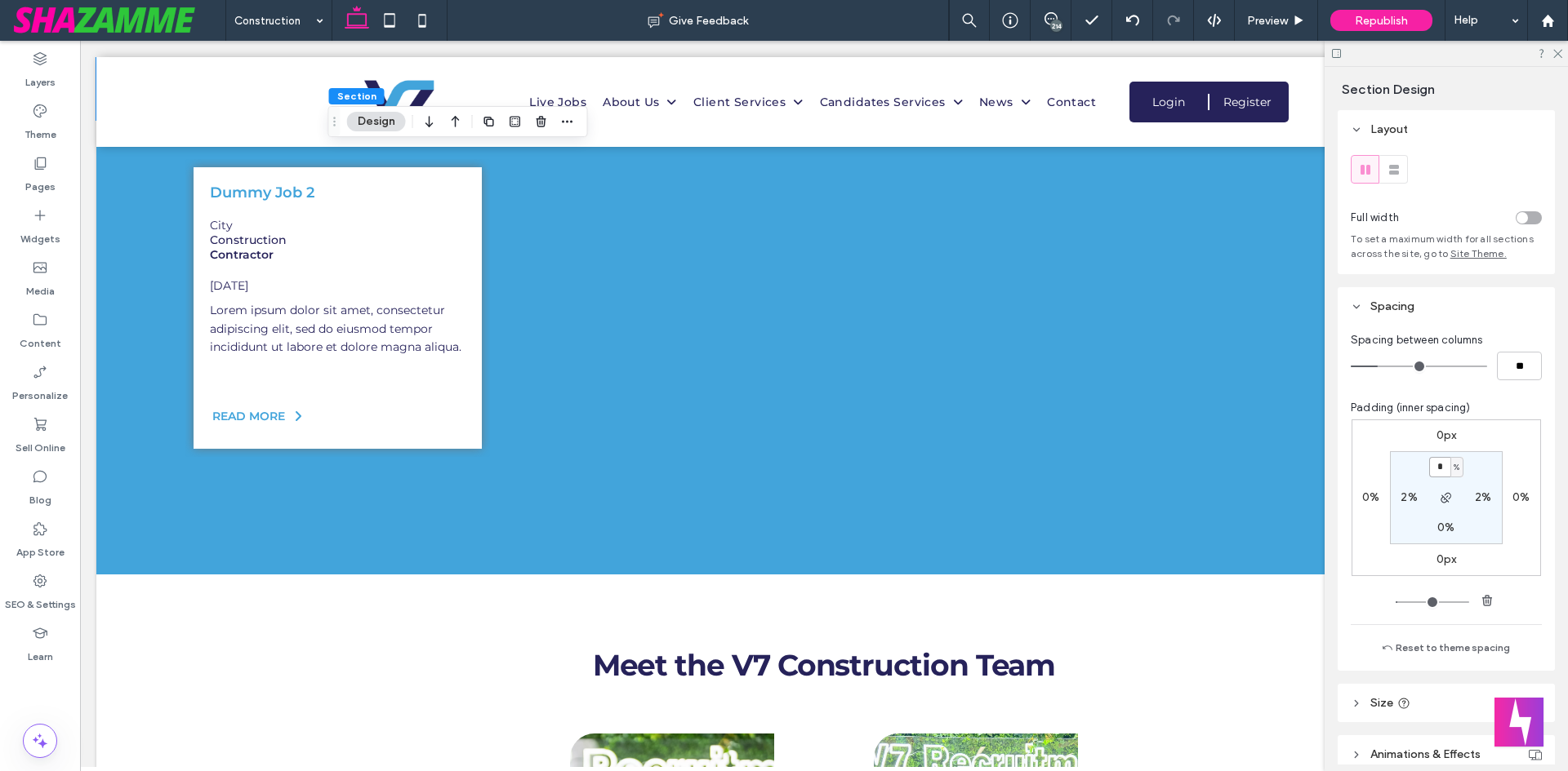
type input "*"
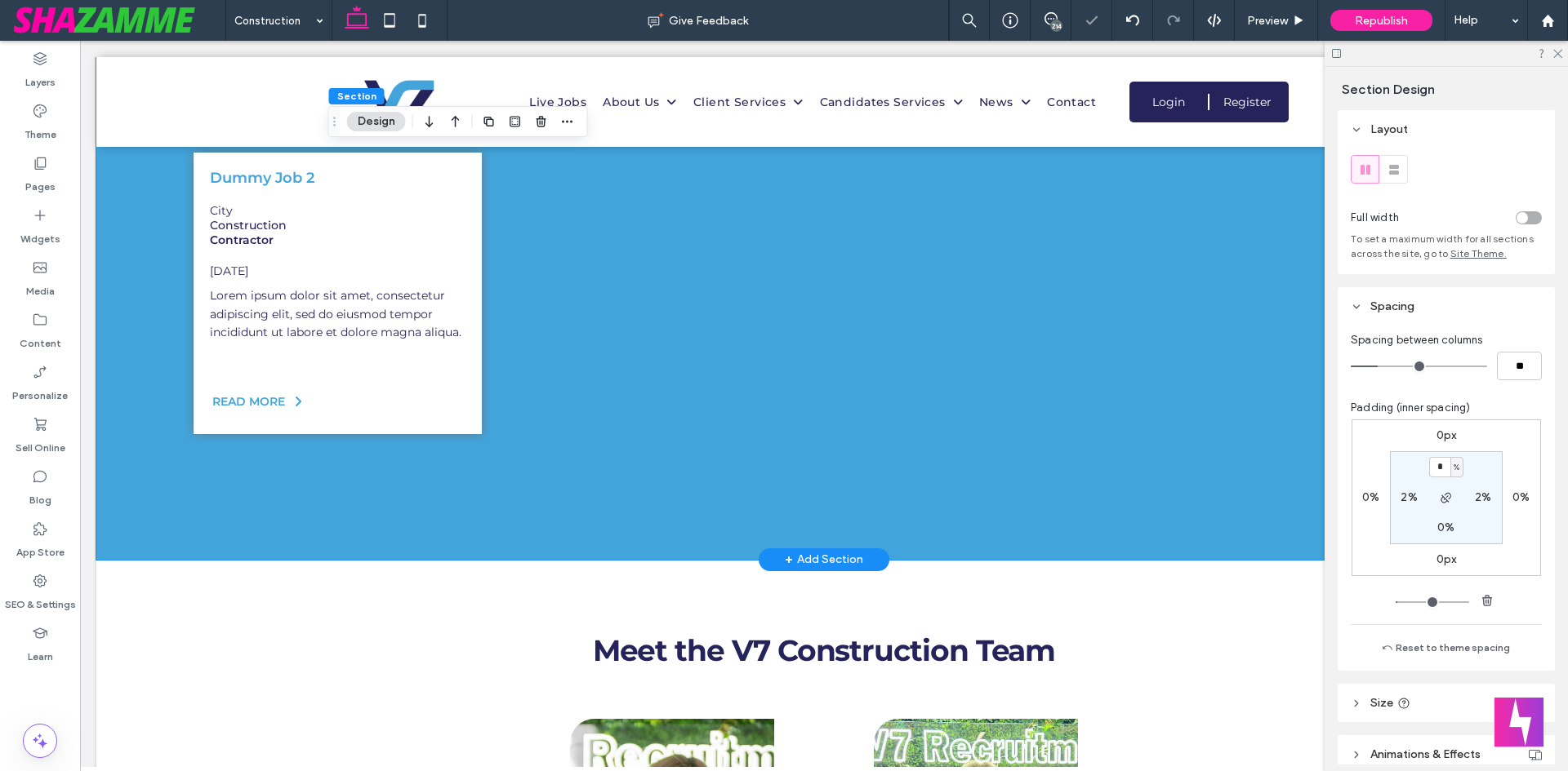
click at [644, 480] on div "Dummy Job 2 City Construction Contractor 31-Jul-2025 READ MORE" at bounding box center [823, 333] width 1455 height 454
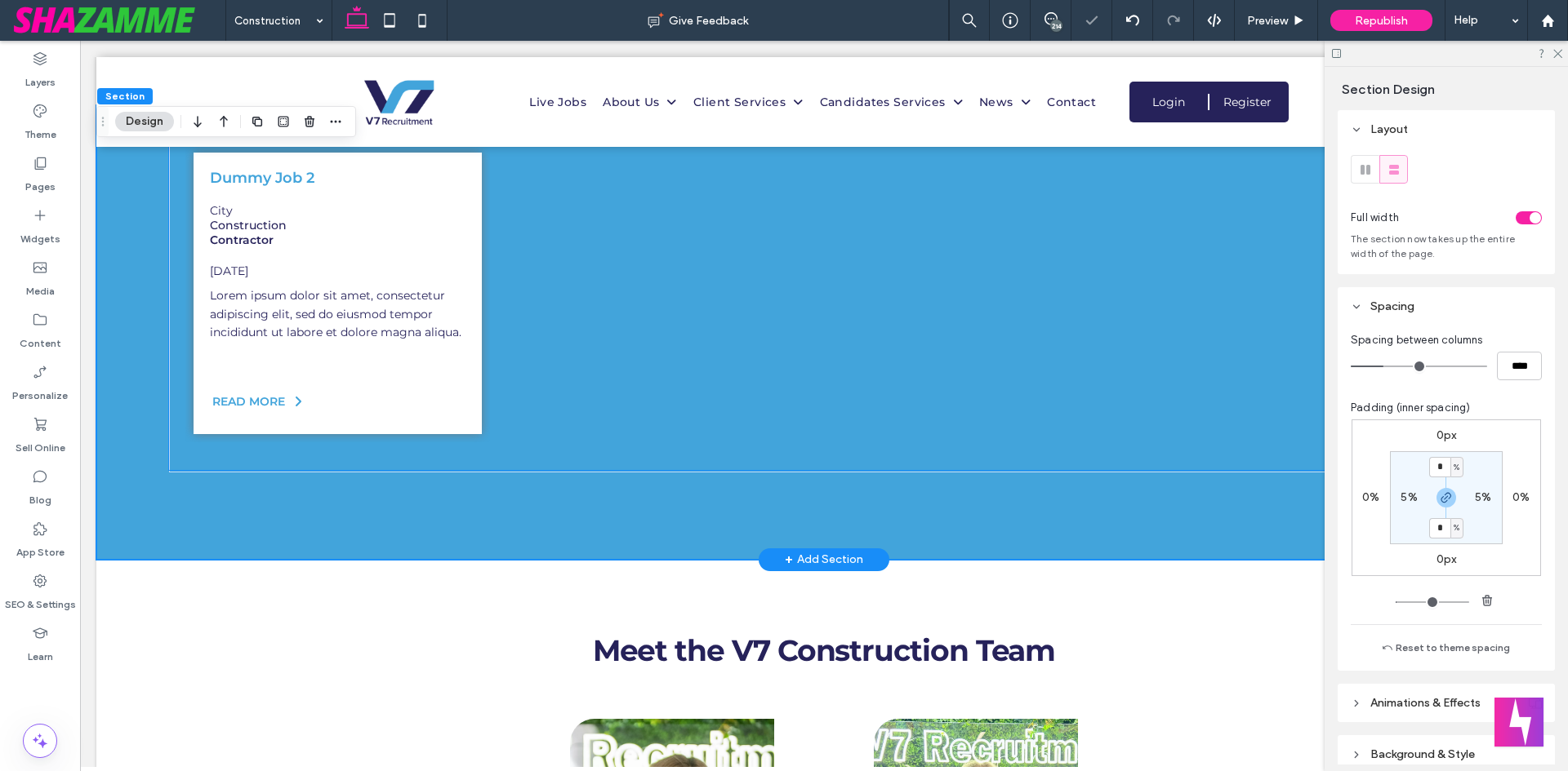
click at [561, 454] on div at bounding box center [823, 462] width 1309 height 17
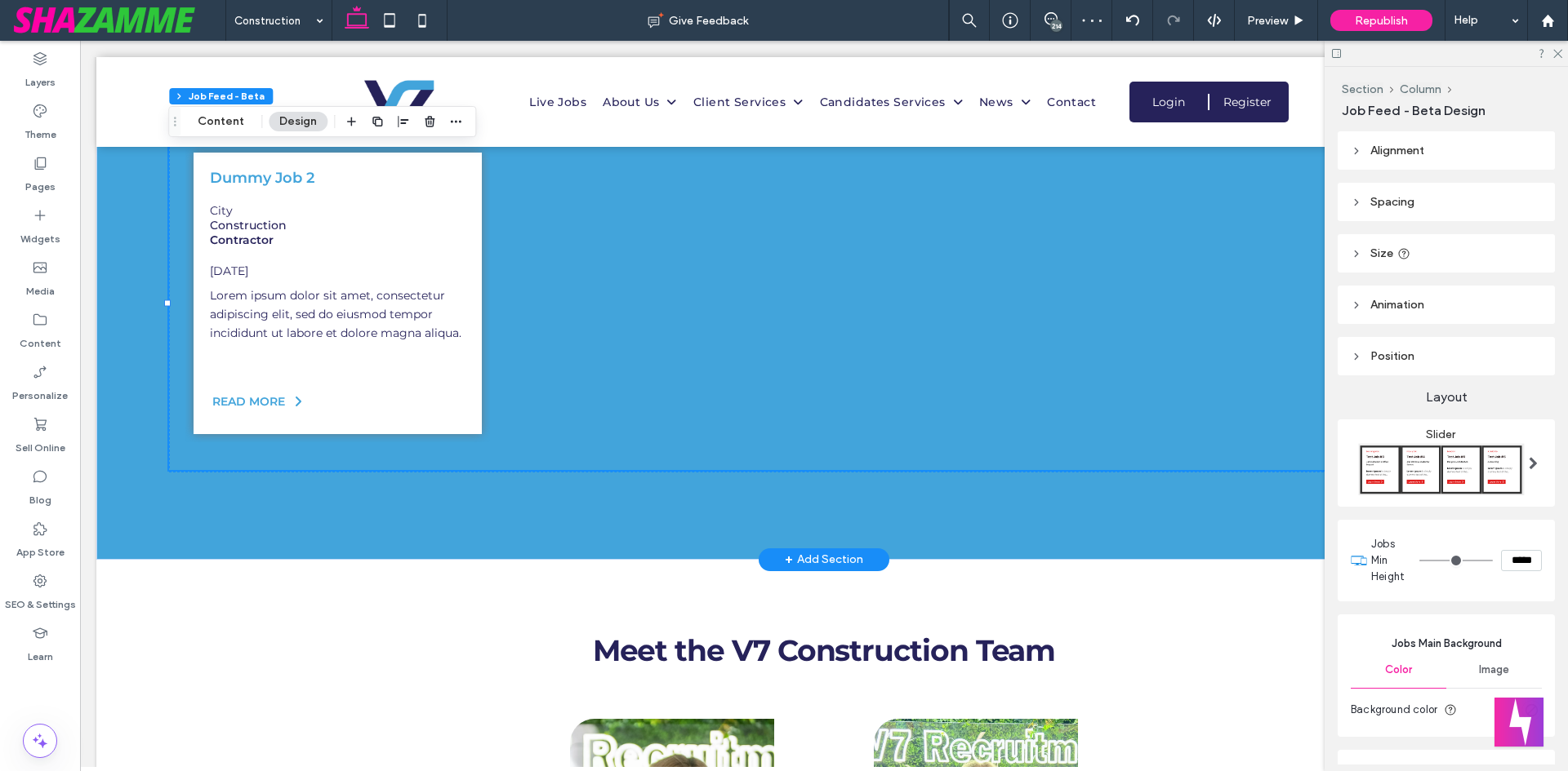
scroll to position [163, 0]
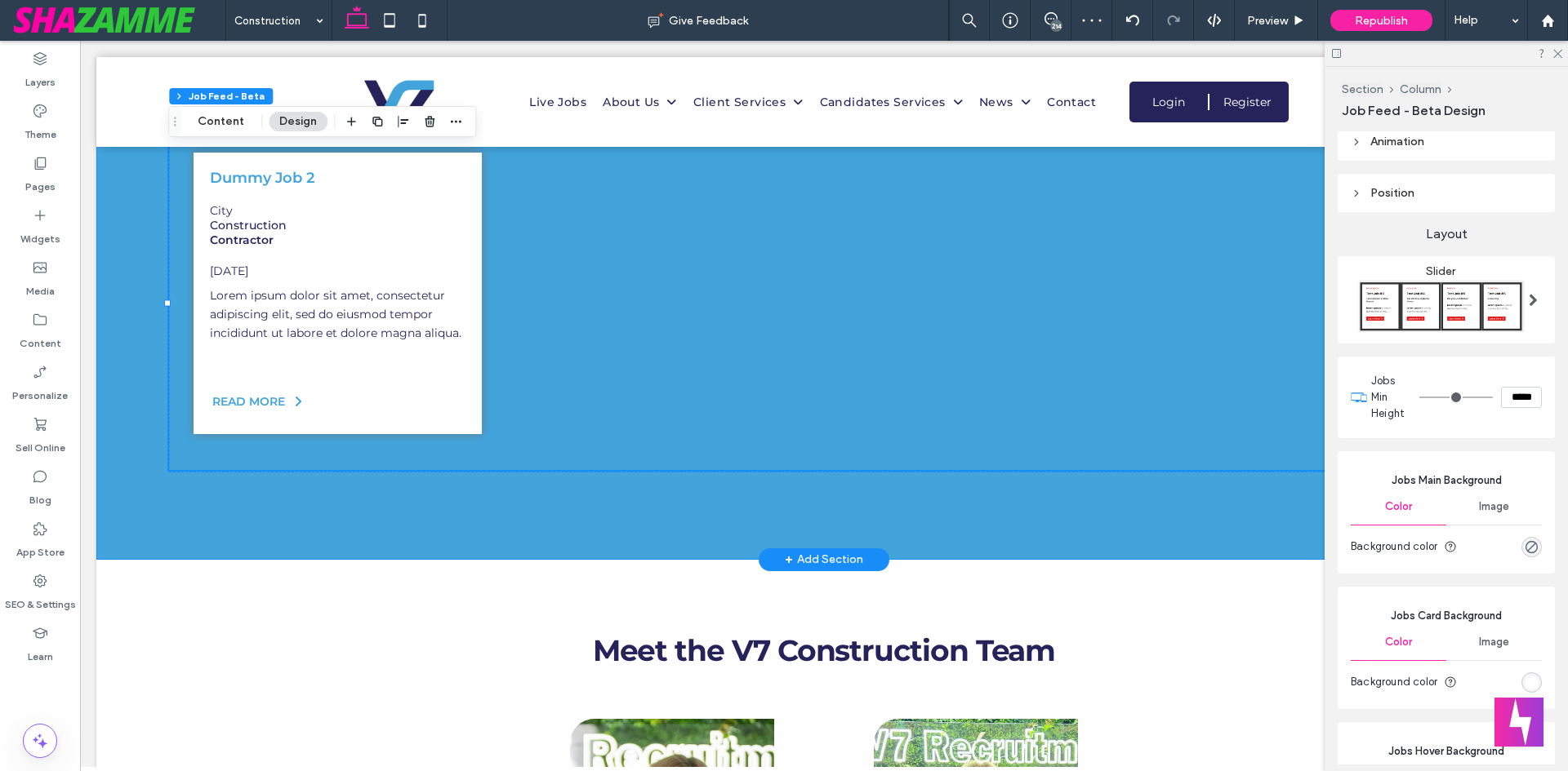
click at [575, 491] on div "Dummy Job 2 City Construction Contractor 31-Jul-2025 READ MORE" at bounding box center [823, 333] width 1455 height 454
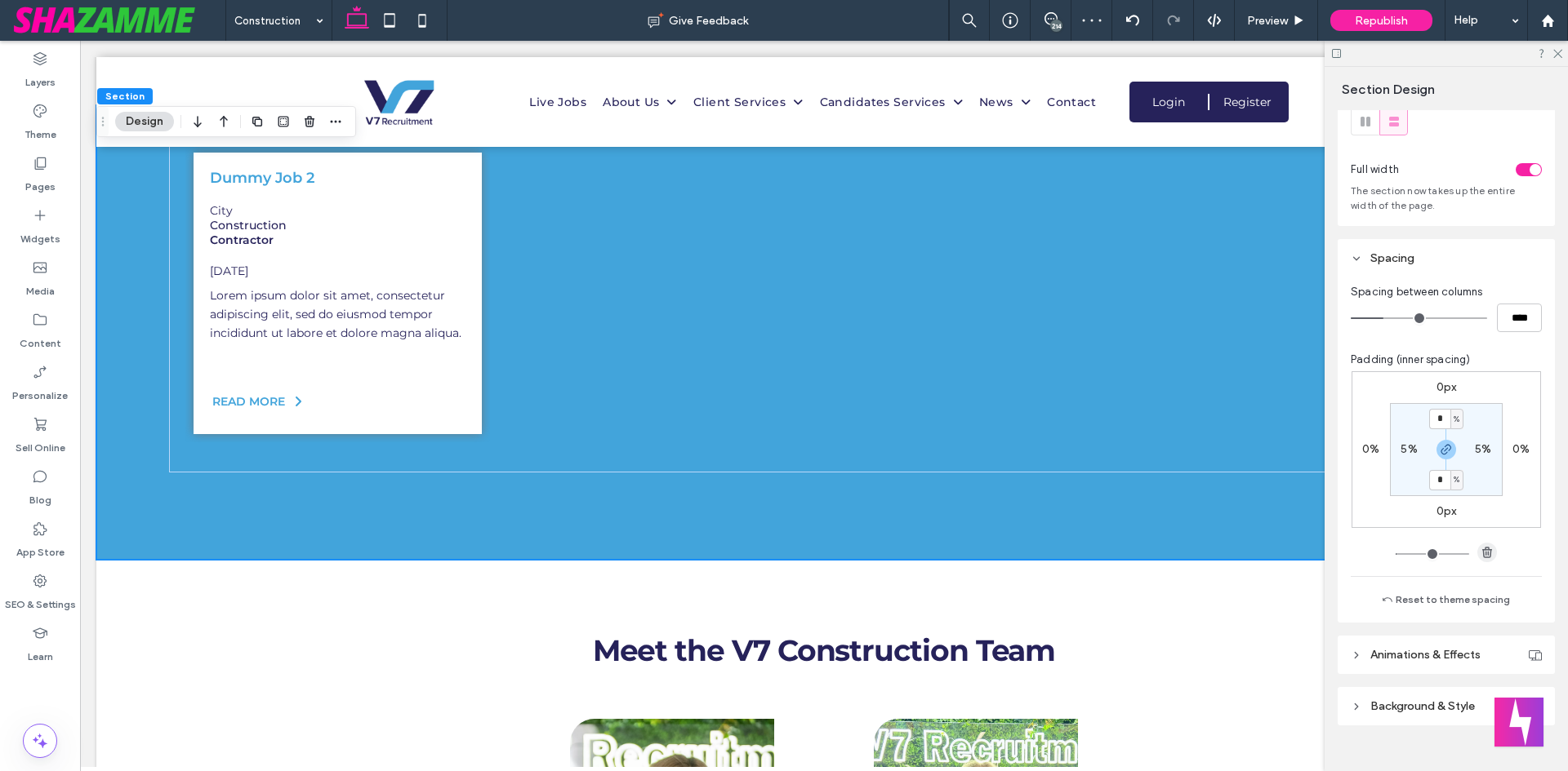
scroll to position [74, 0]
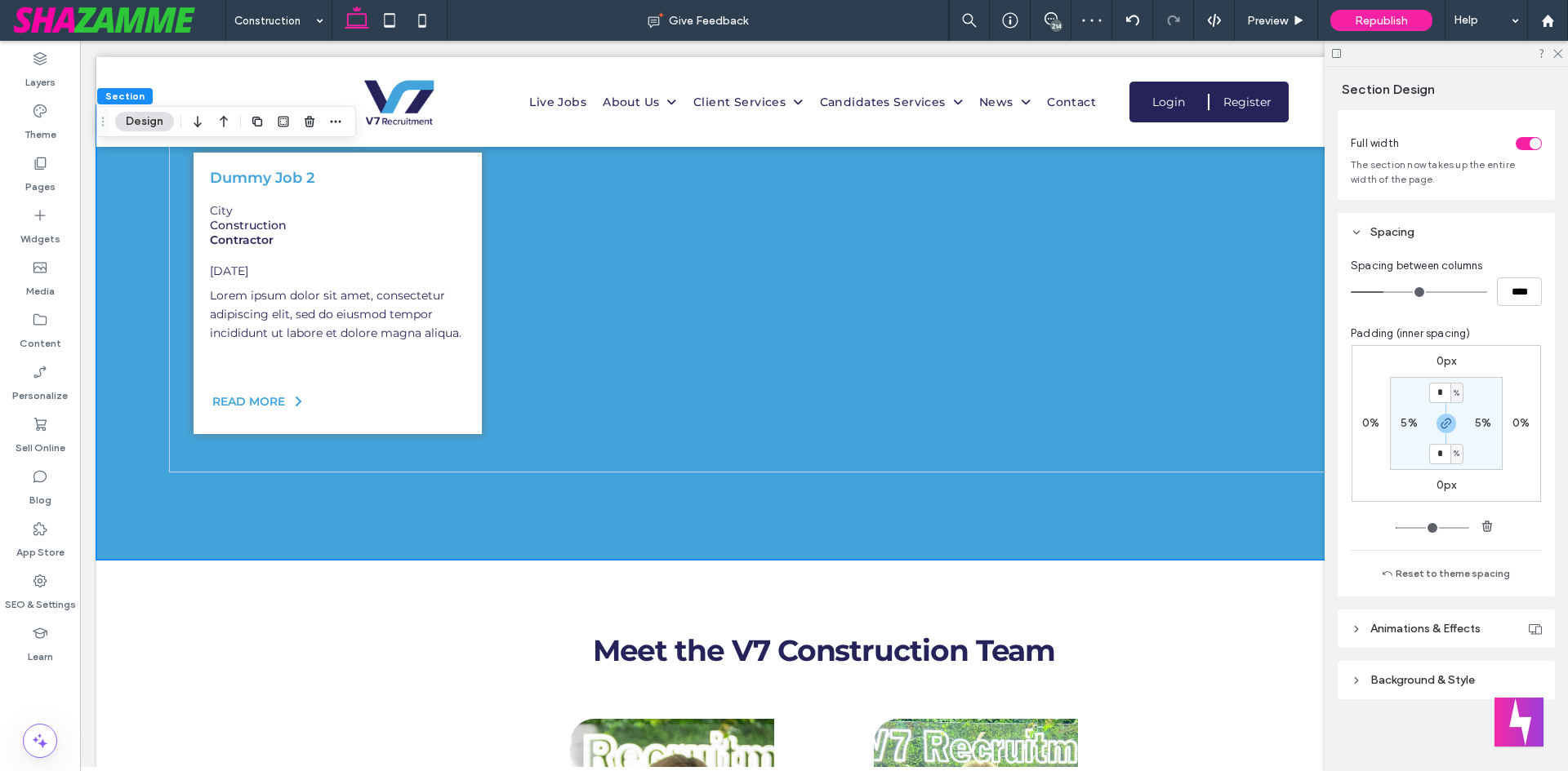
drag, startPoint x: 1446, startPoint y: 415, endPoint x: 1434, endPoint y: 440, distance: 27.7
click at [1446, 423] on span "button" at bounding box center [1446, 423] width 19 height 19
click at [1434, 442] on section "* % 5% 6% 5%" at bounding box center [1447, 423] width 113 height 93
click at [1440, 457] on label "6%" at bounding box center [1447, 453] width 17 height 14
type input "*"
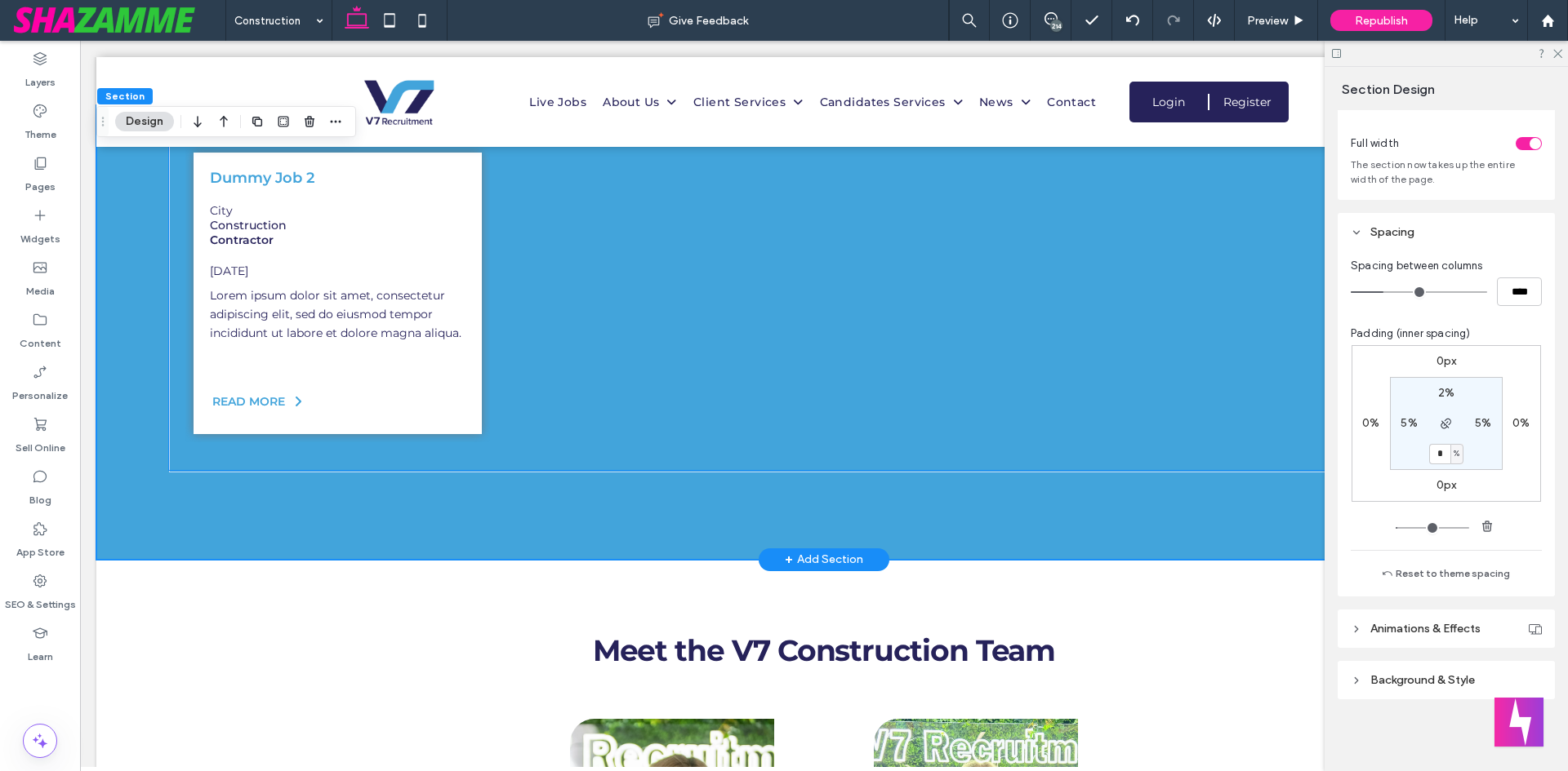
type input "*"
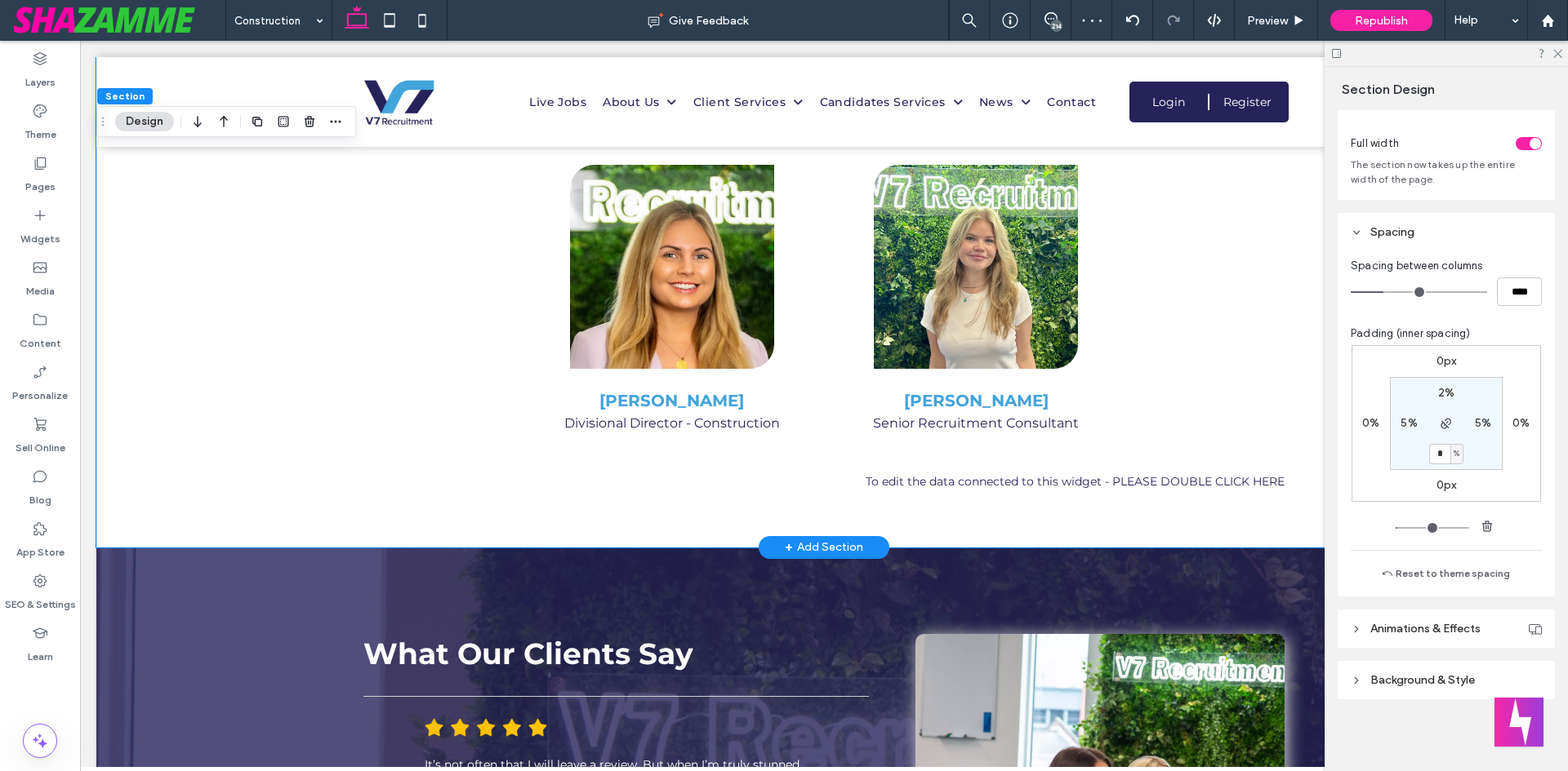
scroll to position [3182, 0]
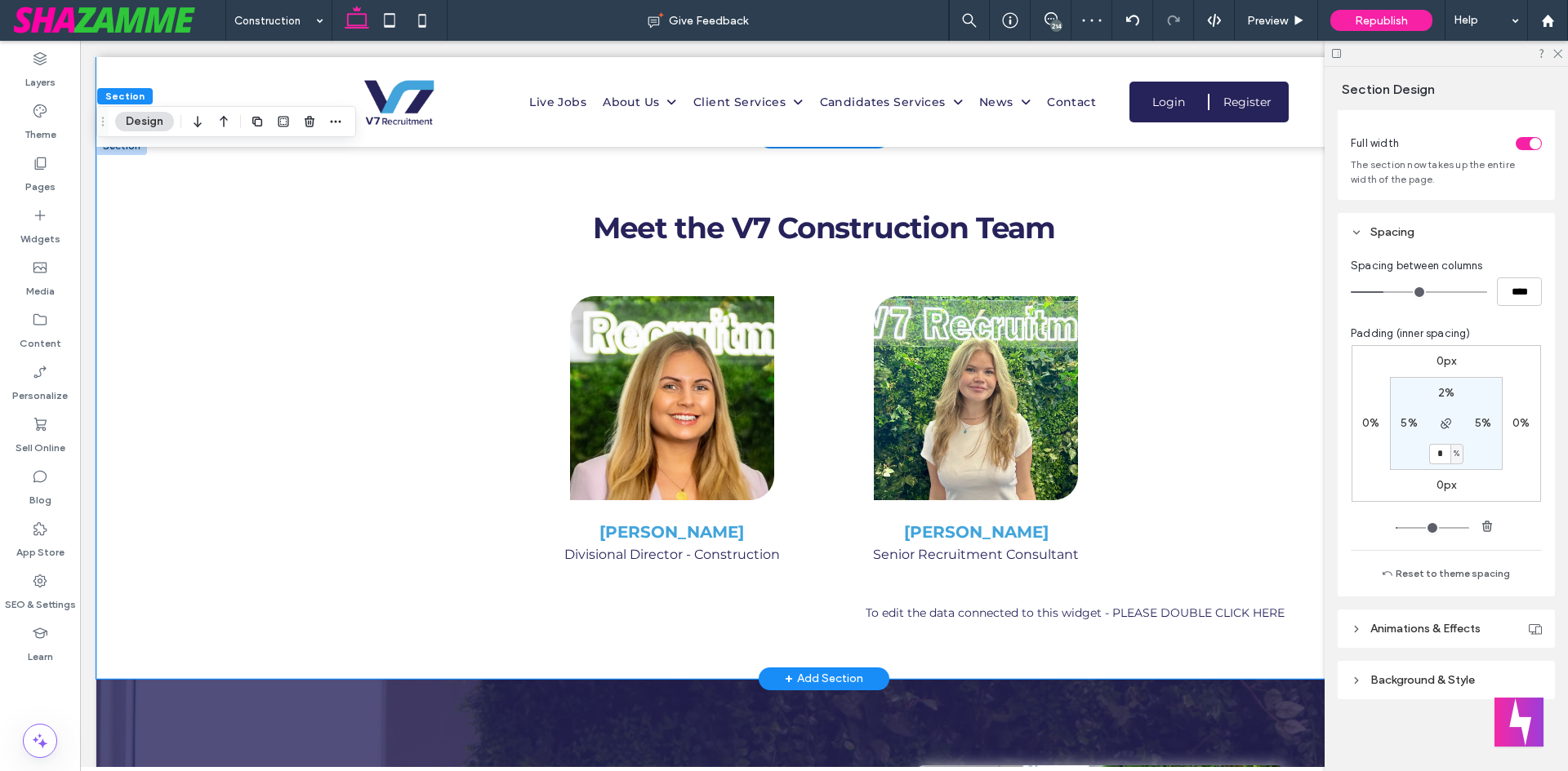
click at [228, 400] on div "Meet the V7 Construction Team Box 1 Box 2 Box 3 Box 4 Box 5 Claire Hodgson Divi…" at bounding box center [823, 408] width 1455 height 542
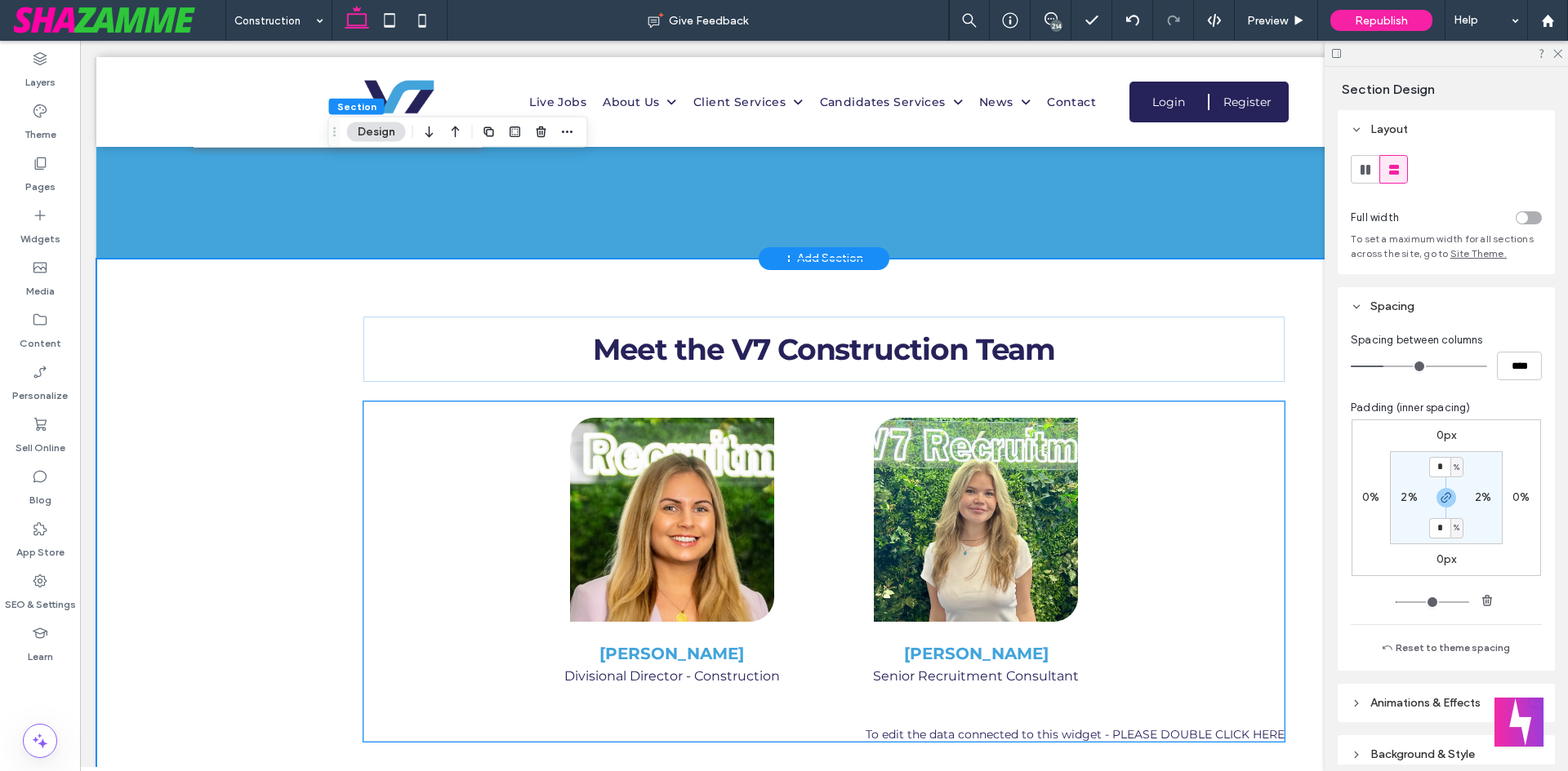
scroll to position [2938, 0]
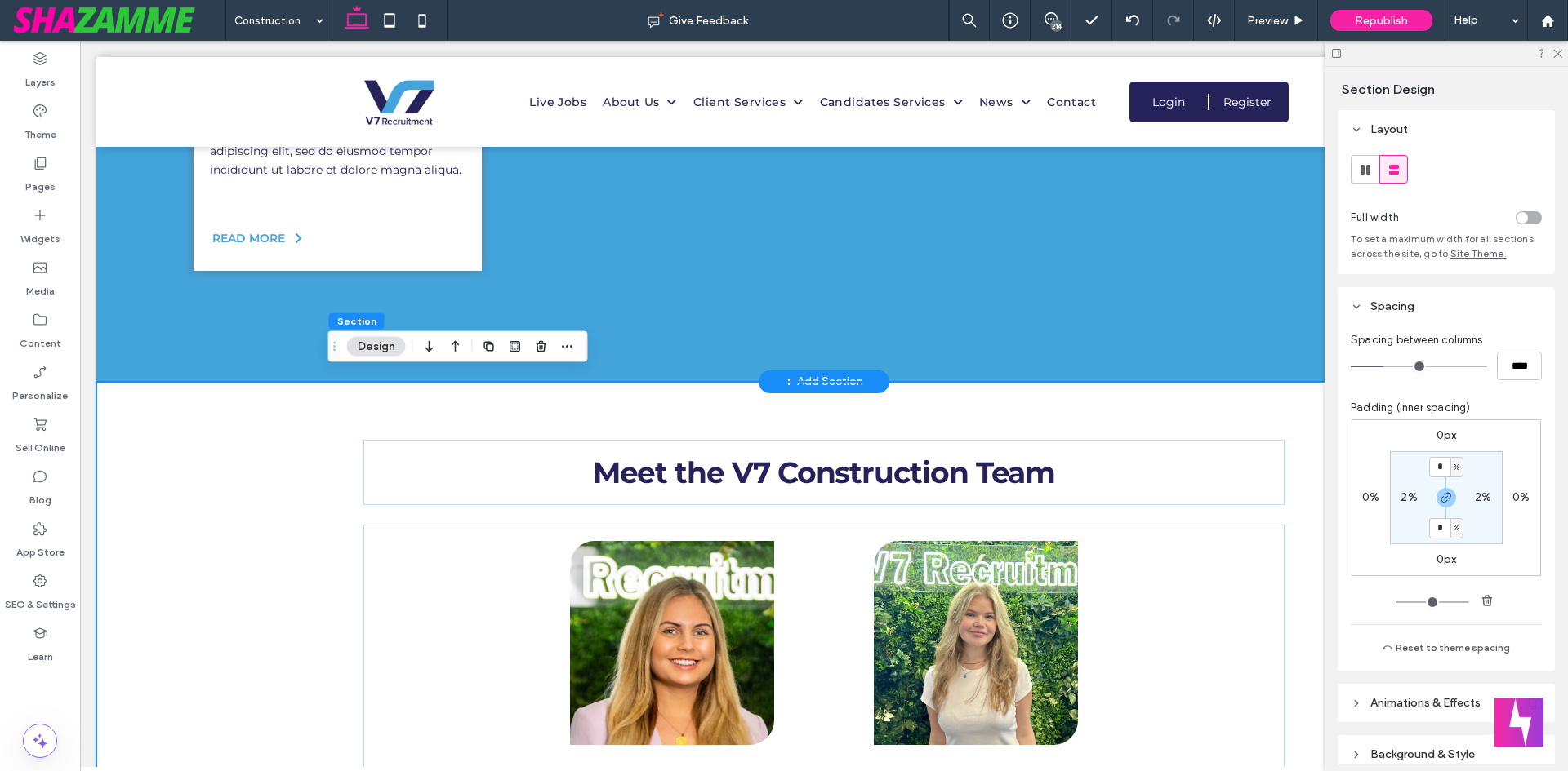
type input "*"
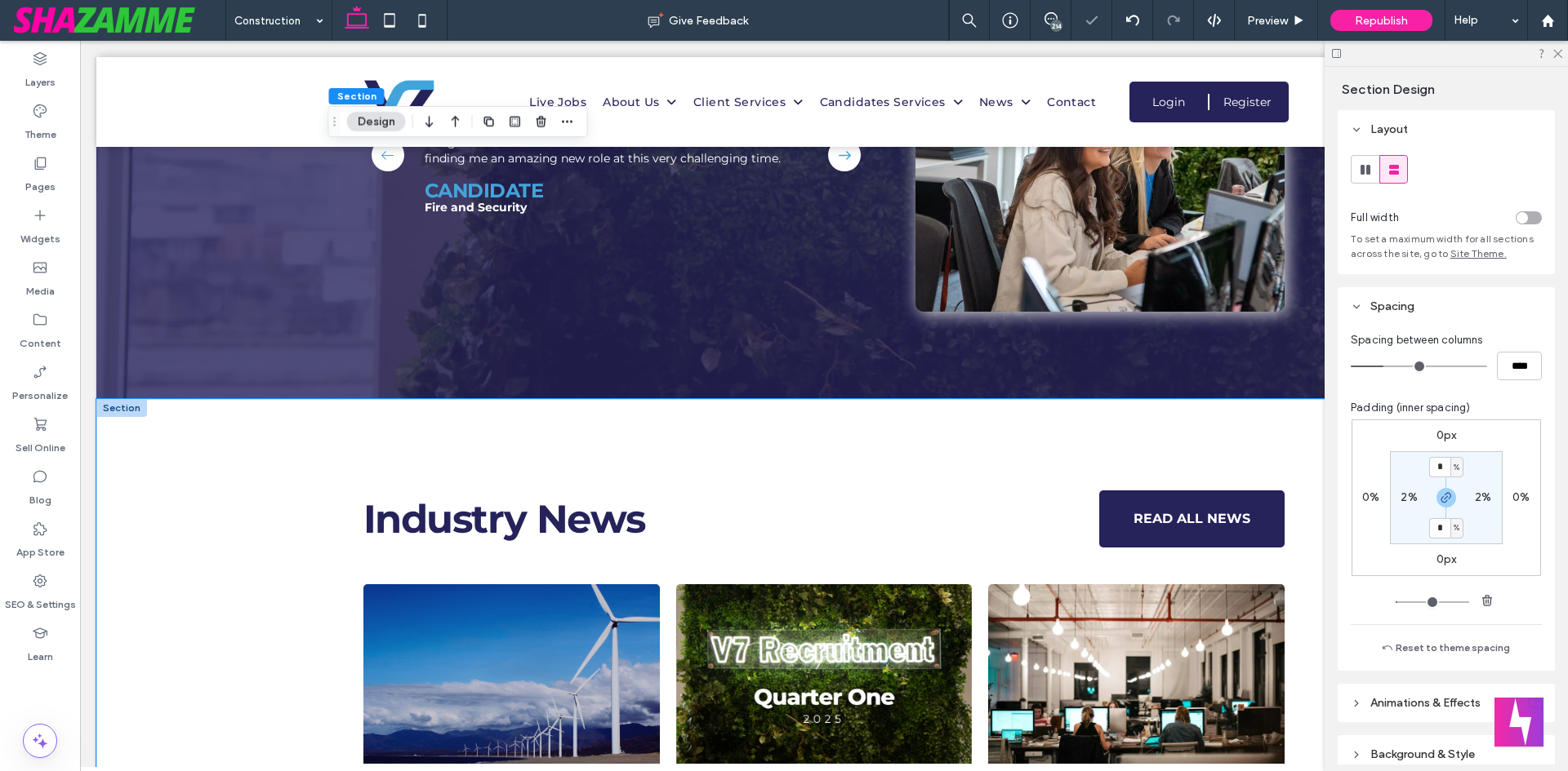
scroll to position [4162, 0]
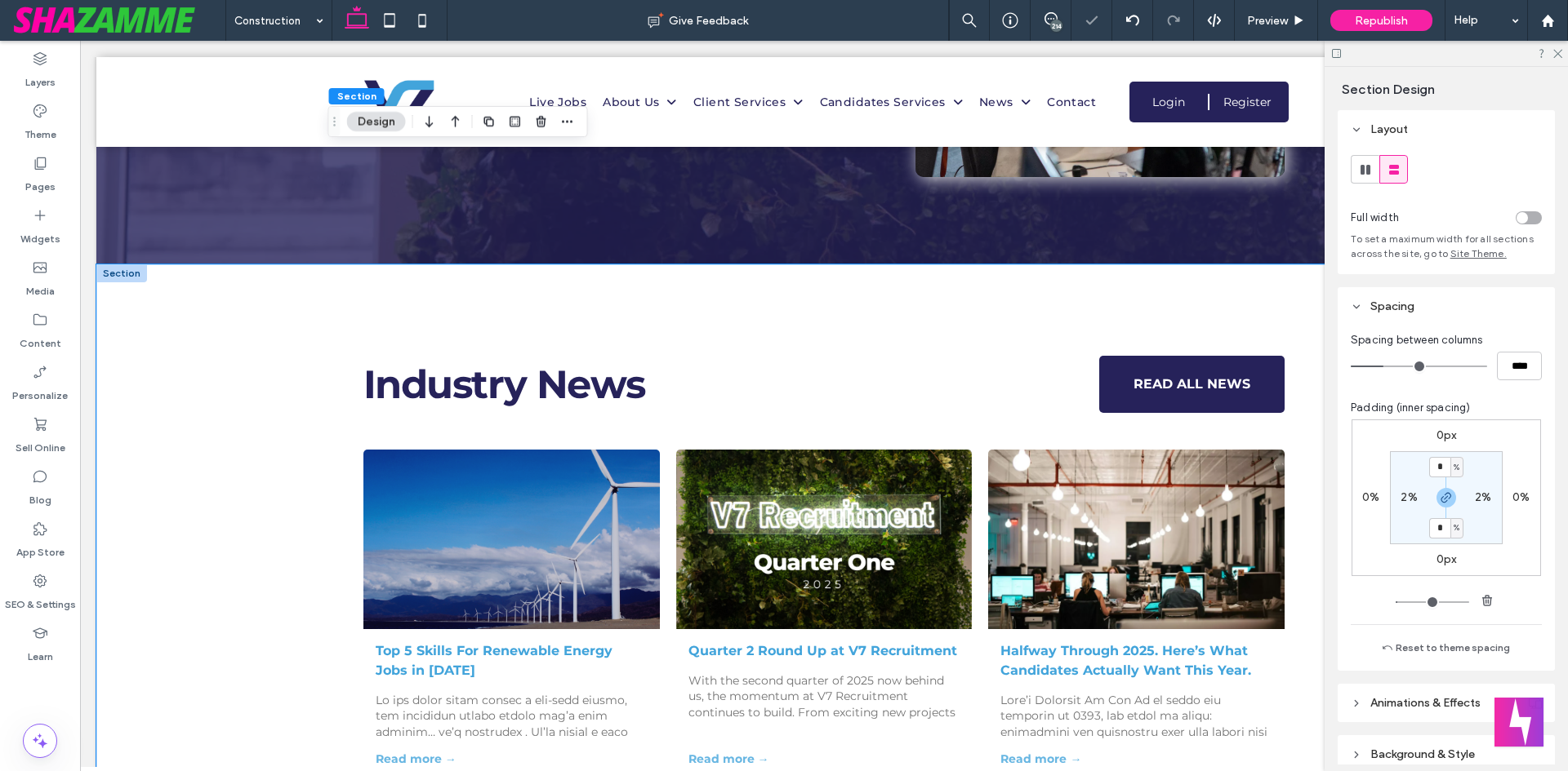
drag, startPoint x: 196, startPoint y: 321, endPoint x: 470, endPoint y: 384, distance: 281.1
click at [196, 321] on div "Industry News READ ALL NEWS Top 5 Skills For Renewable Energy Jobs in 2025 July…" at bounding box center [823, 584] width 1455 height 640
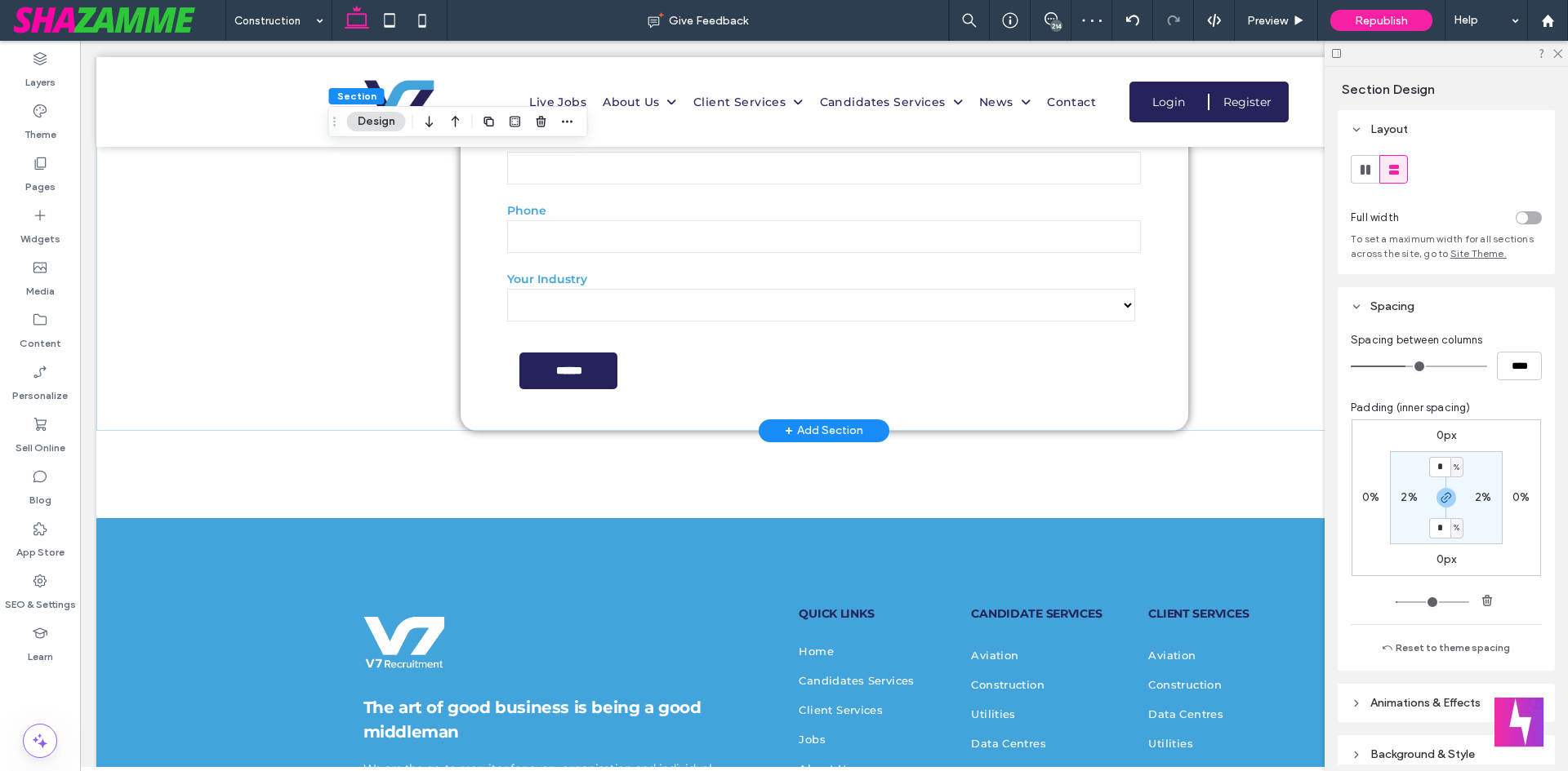
scroll to position [5141, 0]
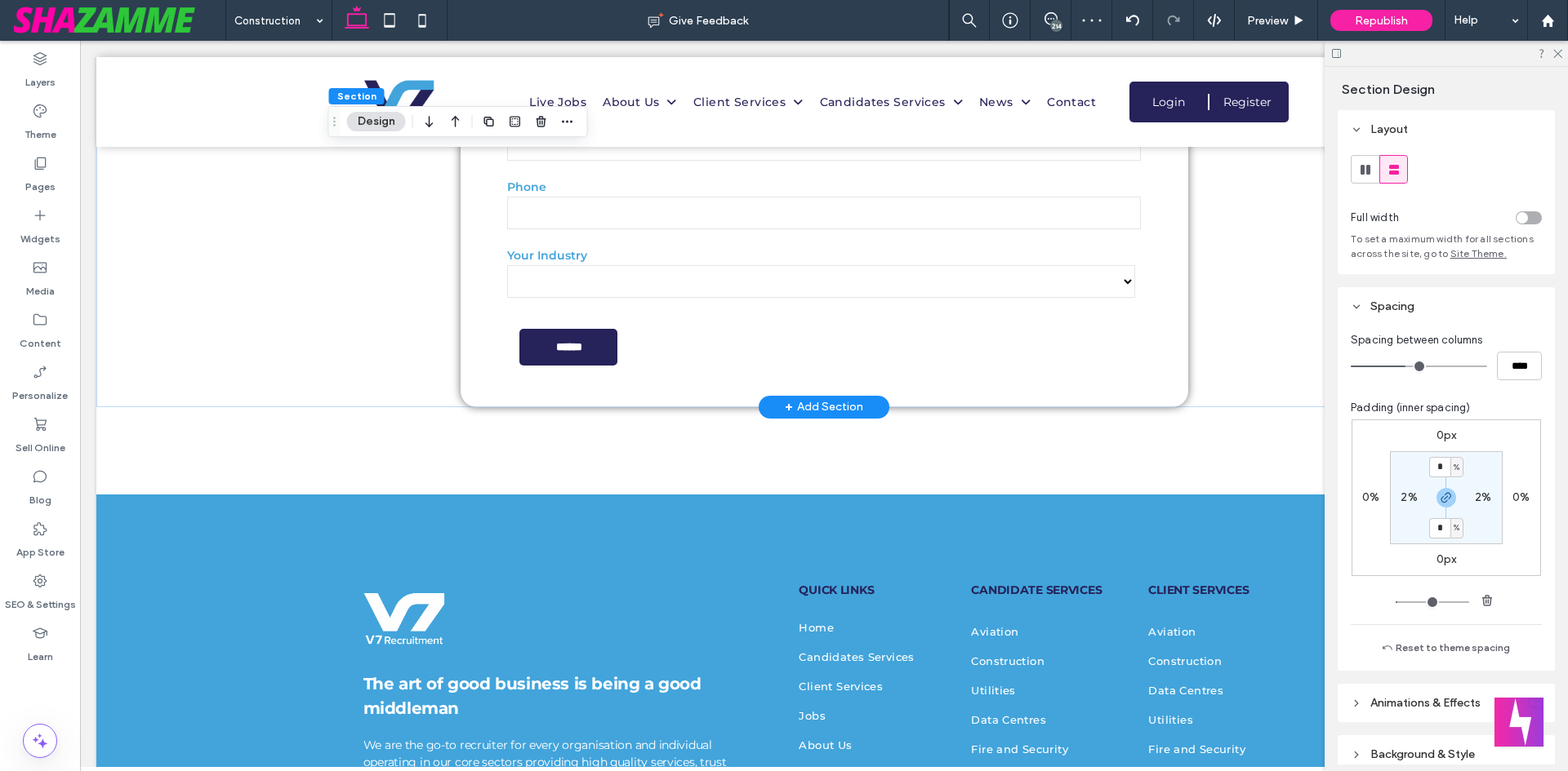
click at [178, 369] on div "**********" at bounding box center [823, 167] width 1455 height 482
click at [45, 165] on icon at bounding box center [40, 163] width 17 height 17
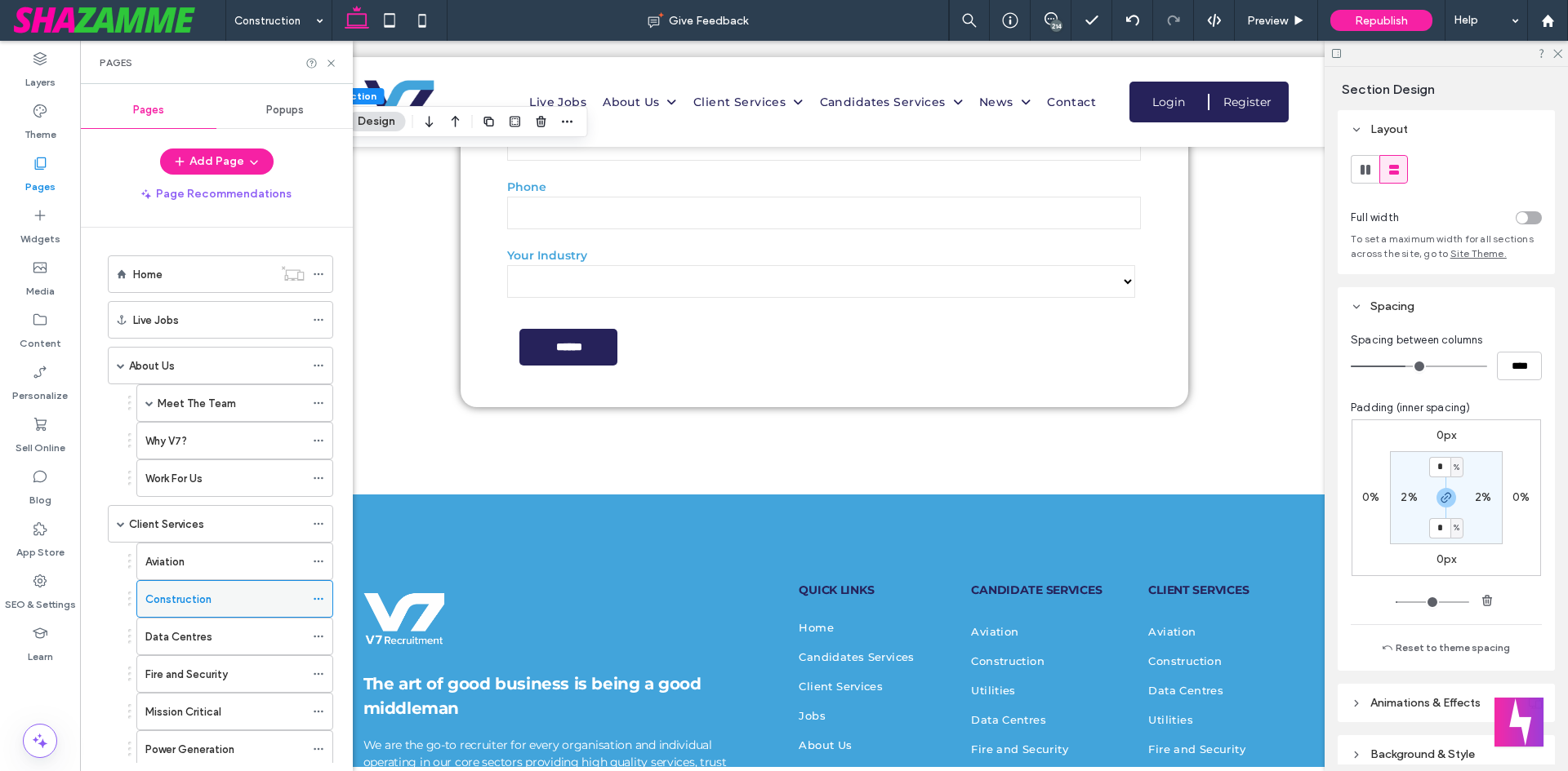
click at [208, 613] on div "Construction" at bounding box center [225, 599] width 159 height 36
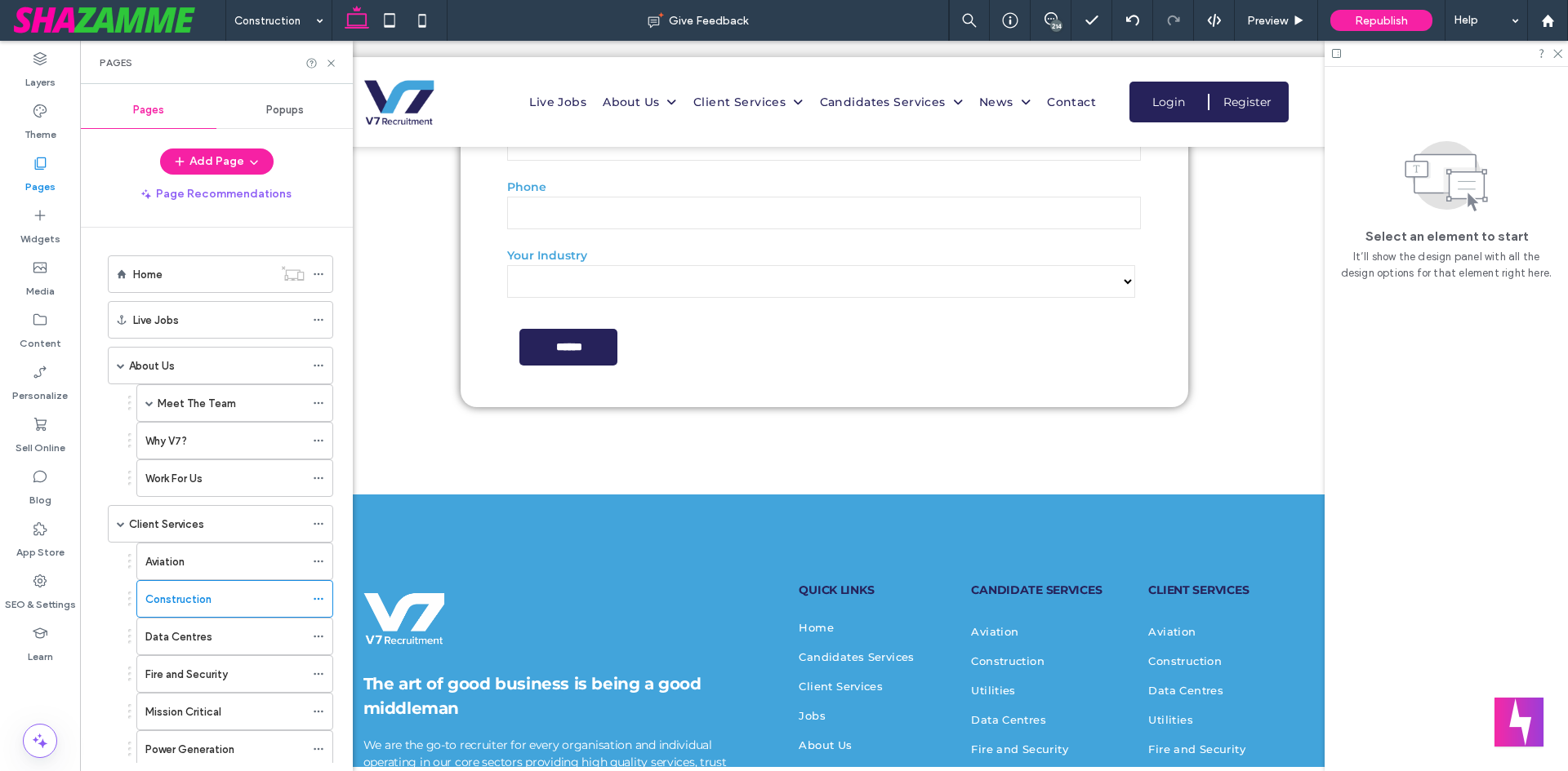
click at [219, 626] on div "Construction Give Feedback 214 Preview Republish Help Design Panel Site Comment…" at bounding box center [784, 386] width 1568 height 771
click at [184, 629] on label "Data Centres" at bounding box center [179, 637] width 67 height 29
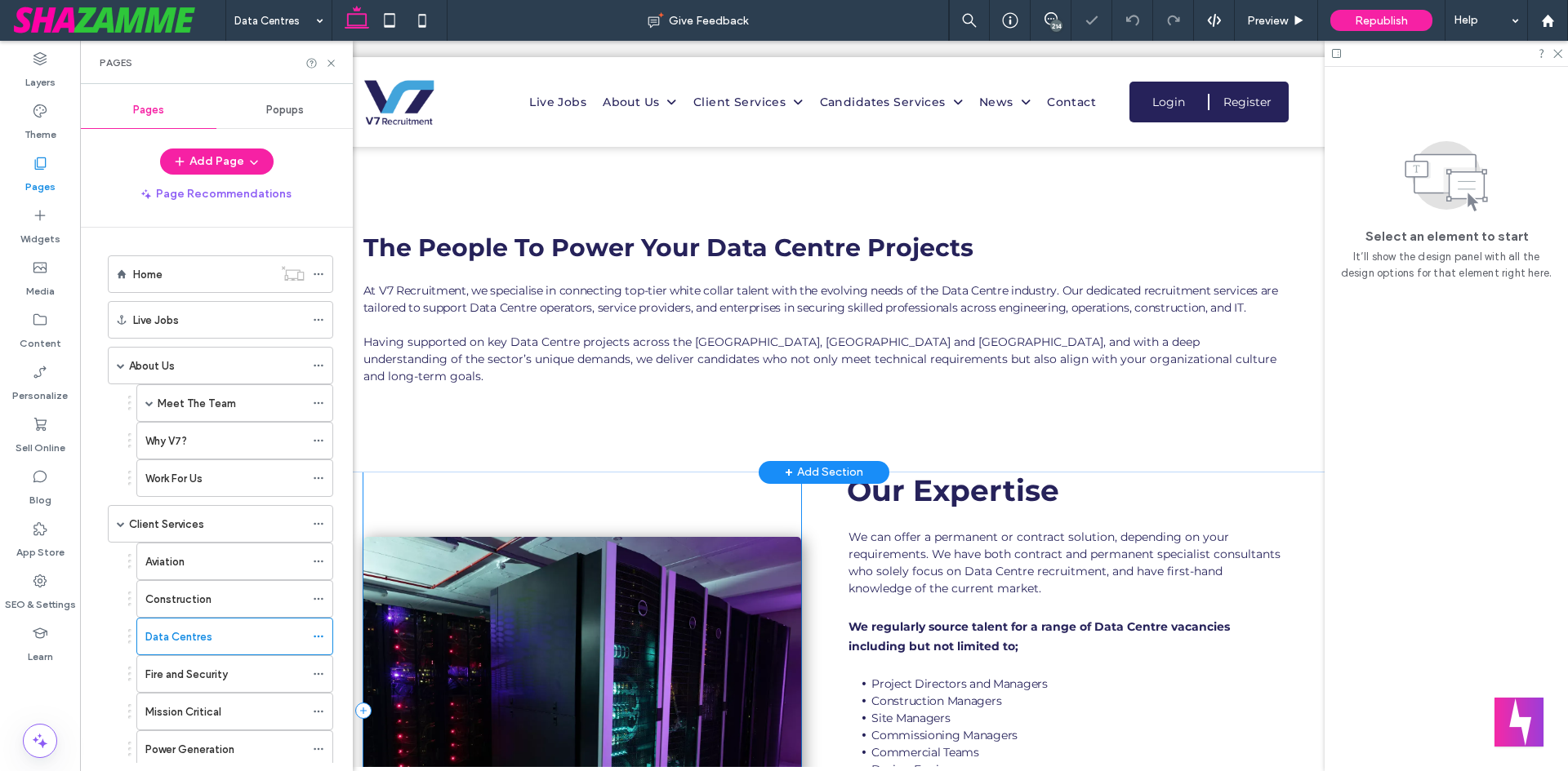
scroll to position [408, 0]
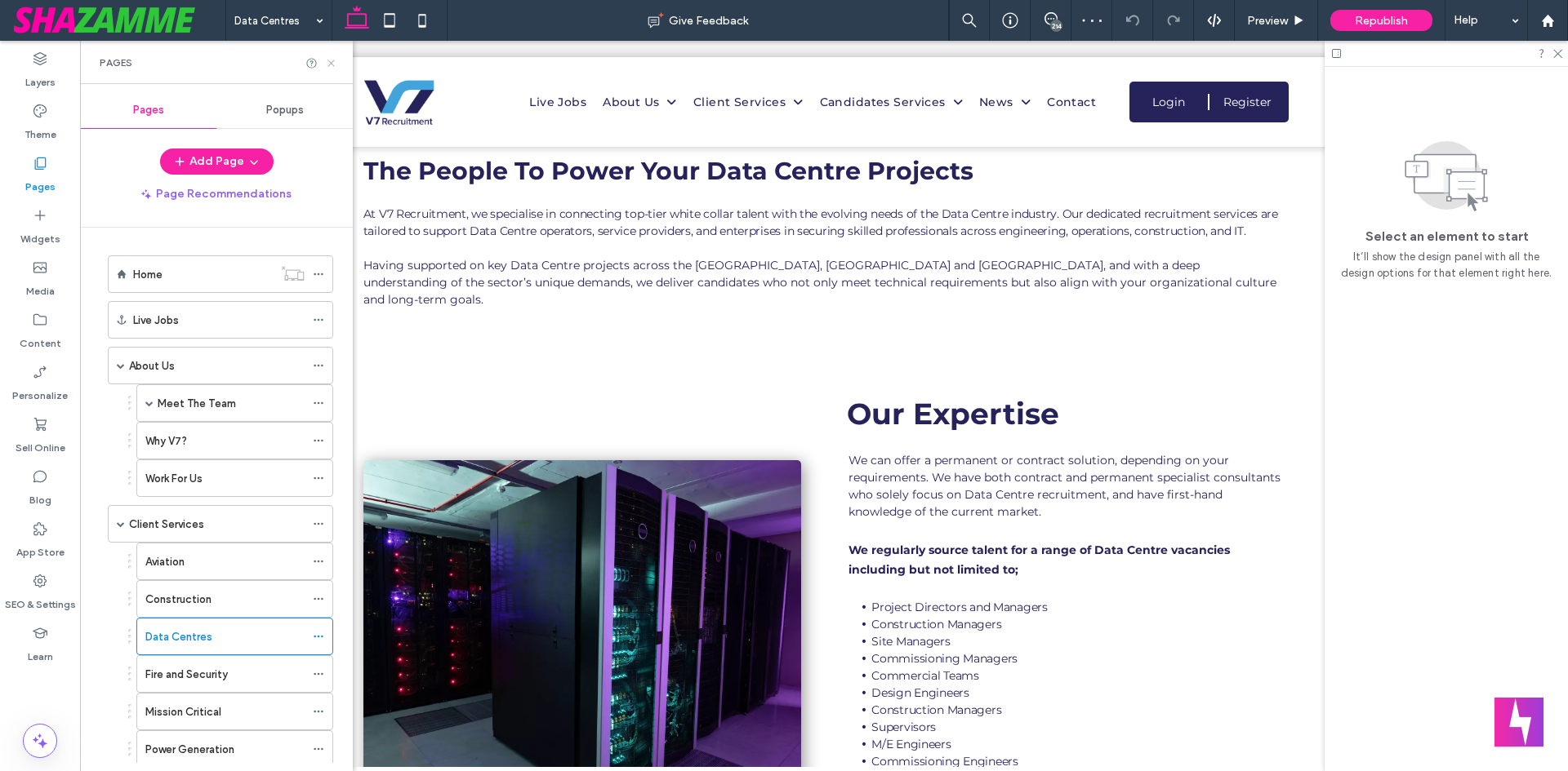
click at [328, 61] on icon at bounding box center [330, 63] width 12 height 12
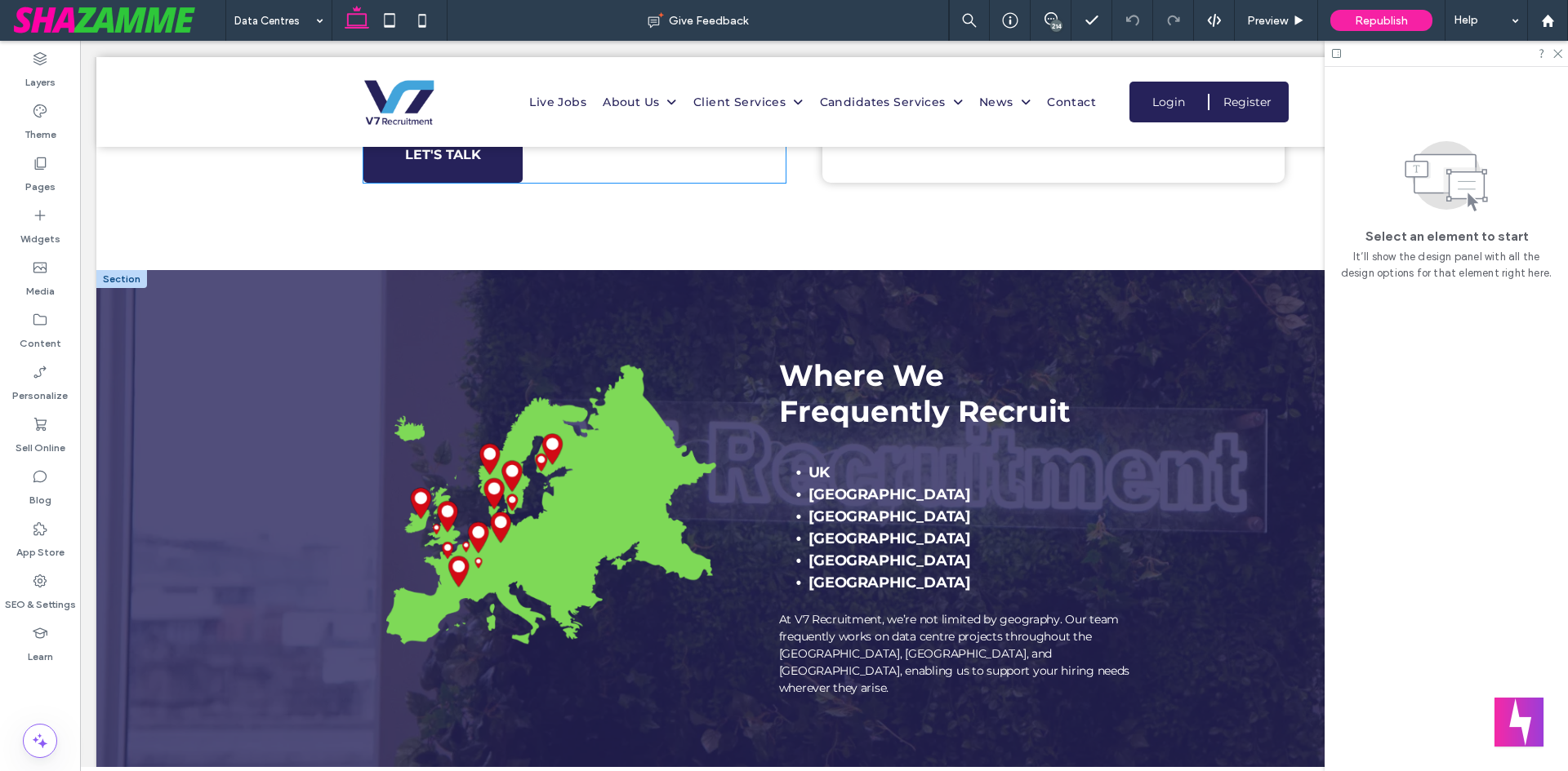
scroll to position [1713, 0]
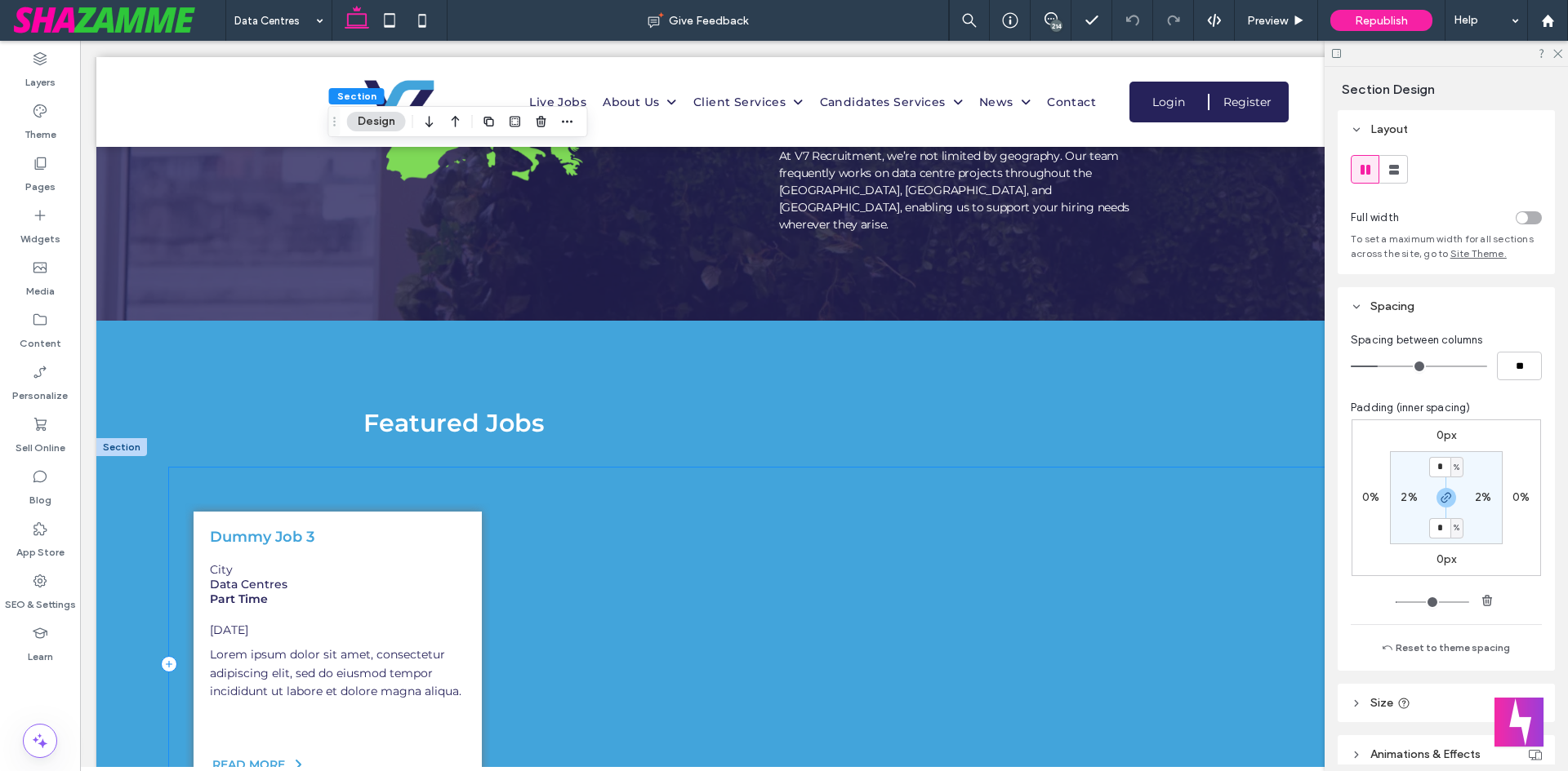
scroll to position [2204, 0]
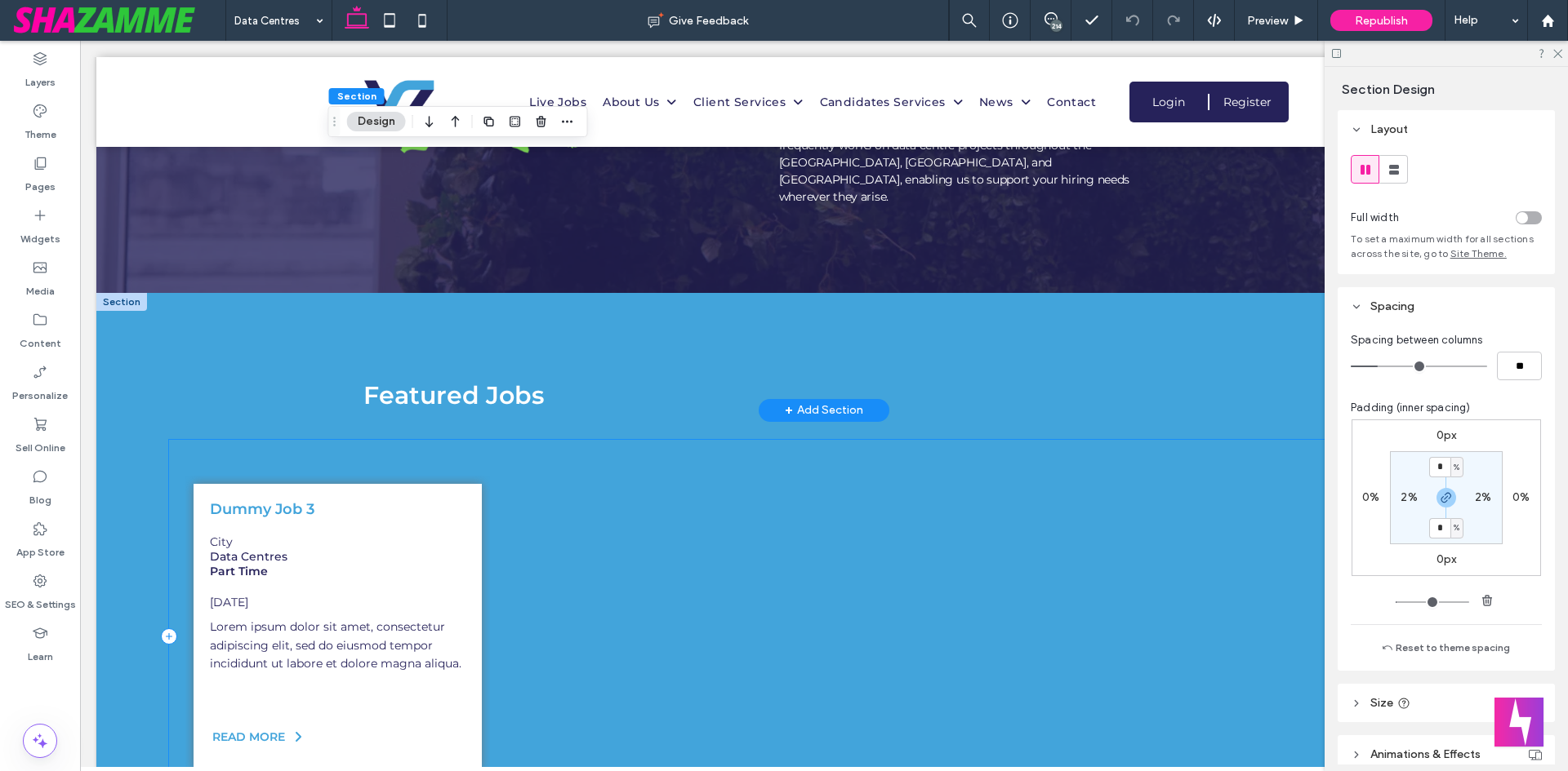
click at [235, 322] on div "Featured Jobs" at bounding box center [823, 351] width 1455 height 118
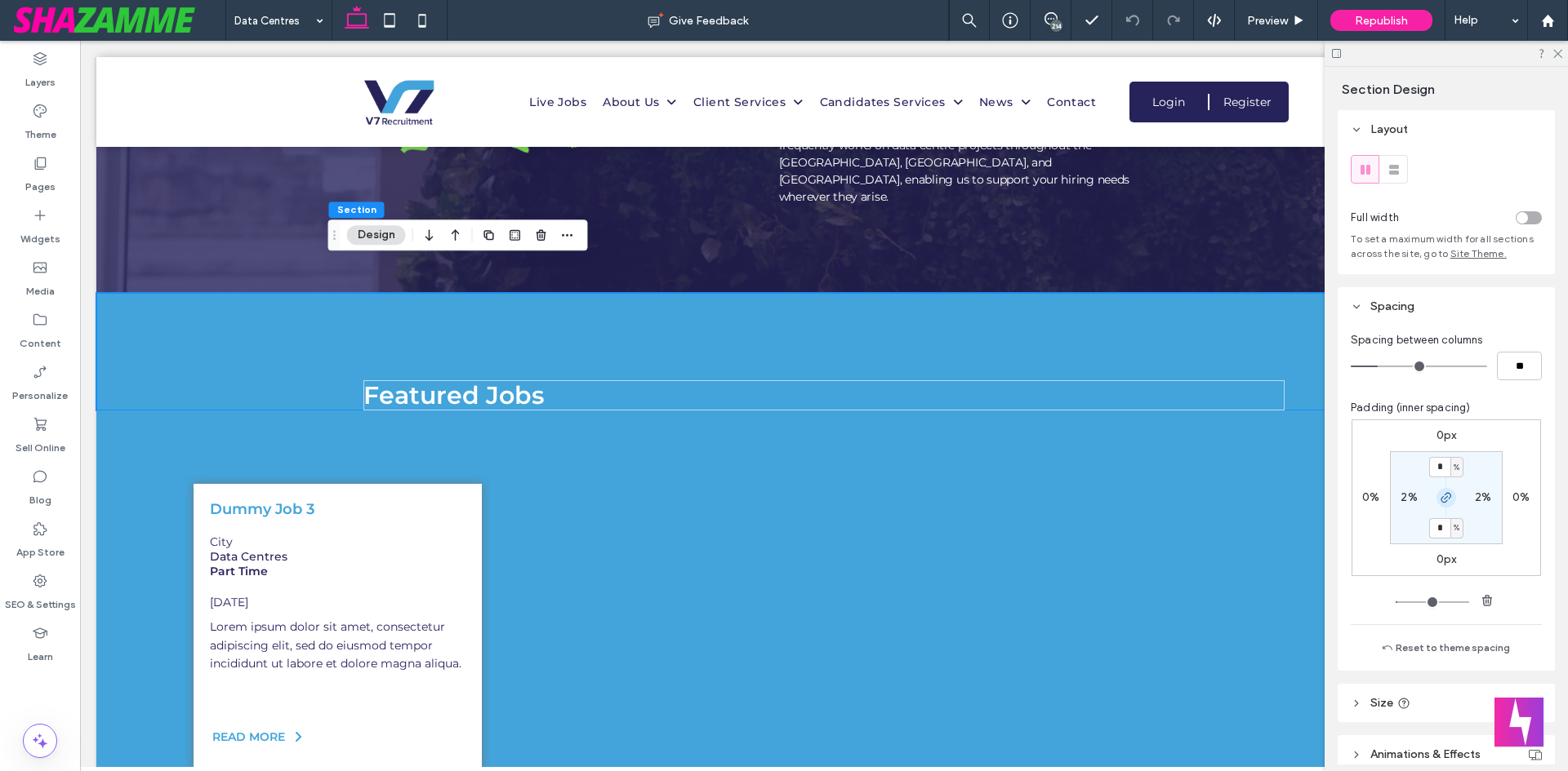
click at [1445, 496] on icon "button" at bounding box center [1446, 498] width 13 height 13
click at [1439, 463] on input "*" at bounding box center [1439, 467] width 21 height 20
type input "*"
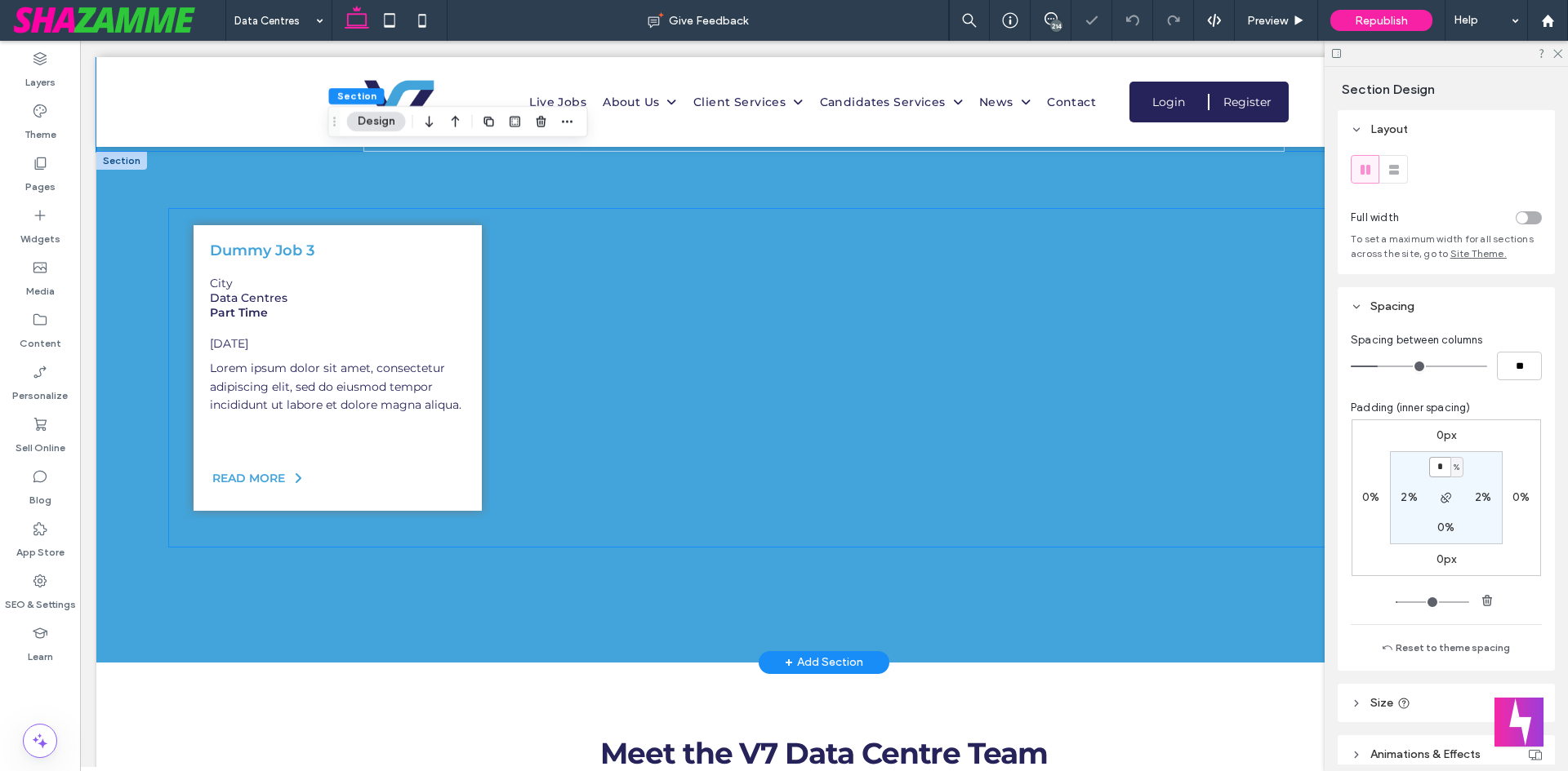
scroll to position [2448, 0]
click at [243, 530] on div at bounding box center [823, 538] width 1309 height 17
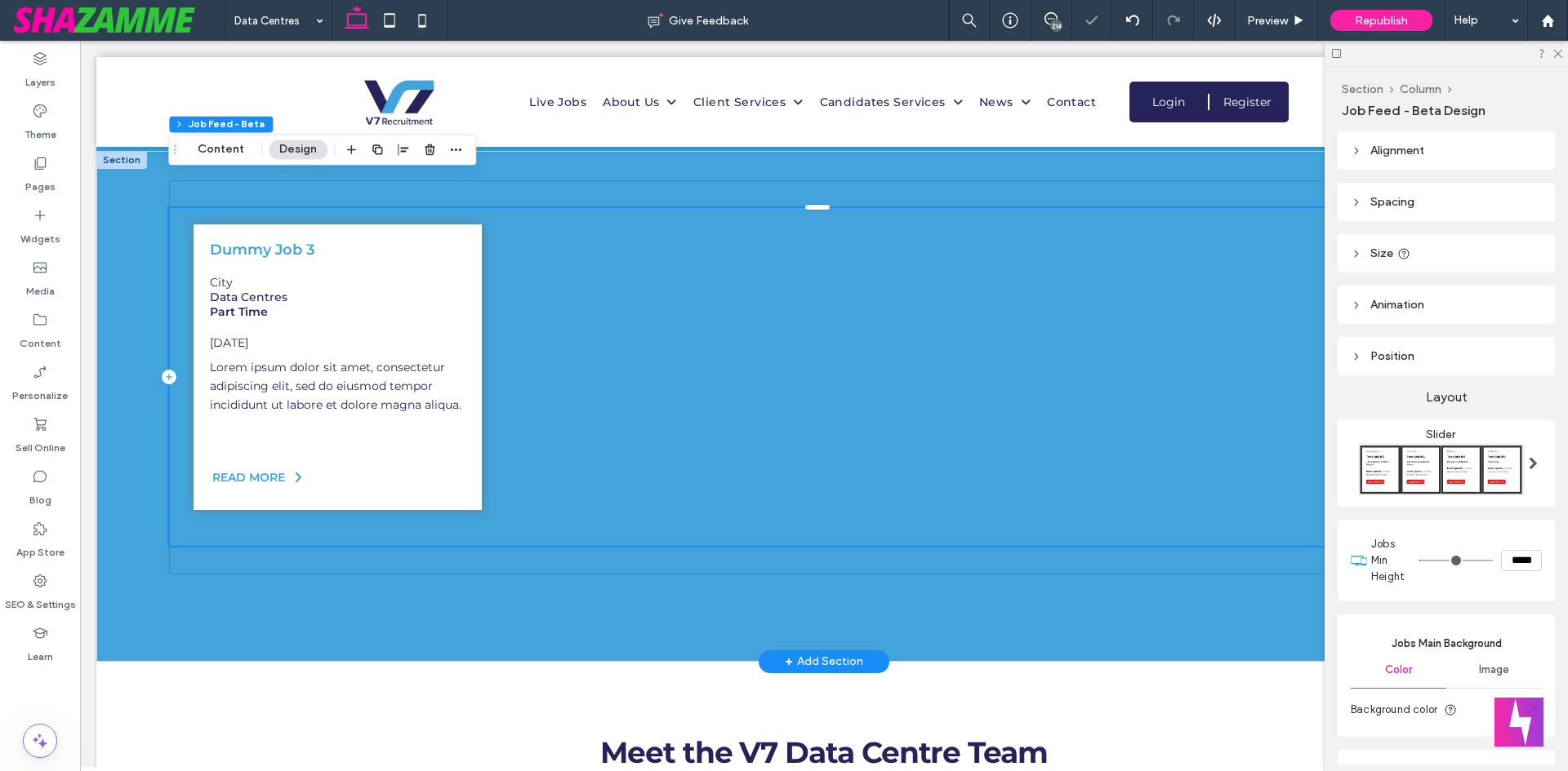
click at [333, 537] on div "Dummy Job 3 City Data Centres Part Time 31-Jul-2025 READ MORE" at bounding box center [823, 377] width 1309 height 394
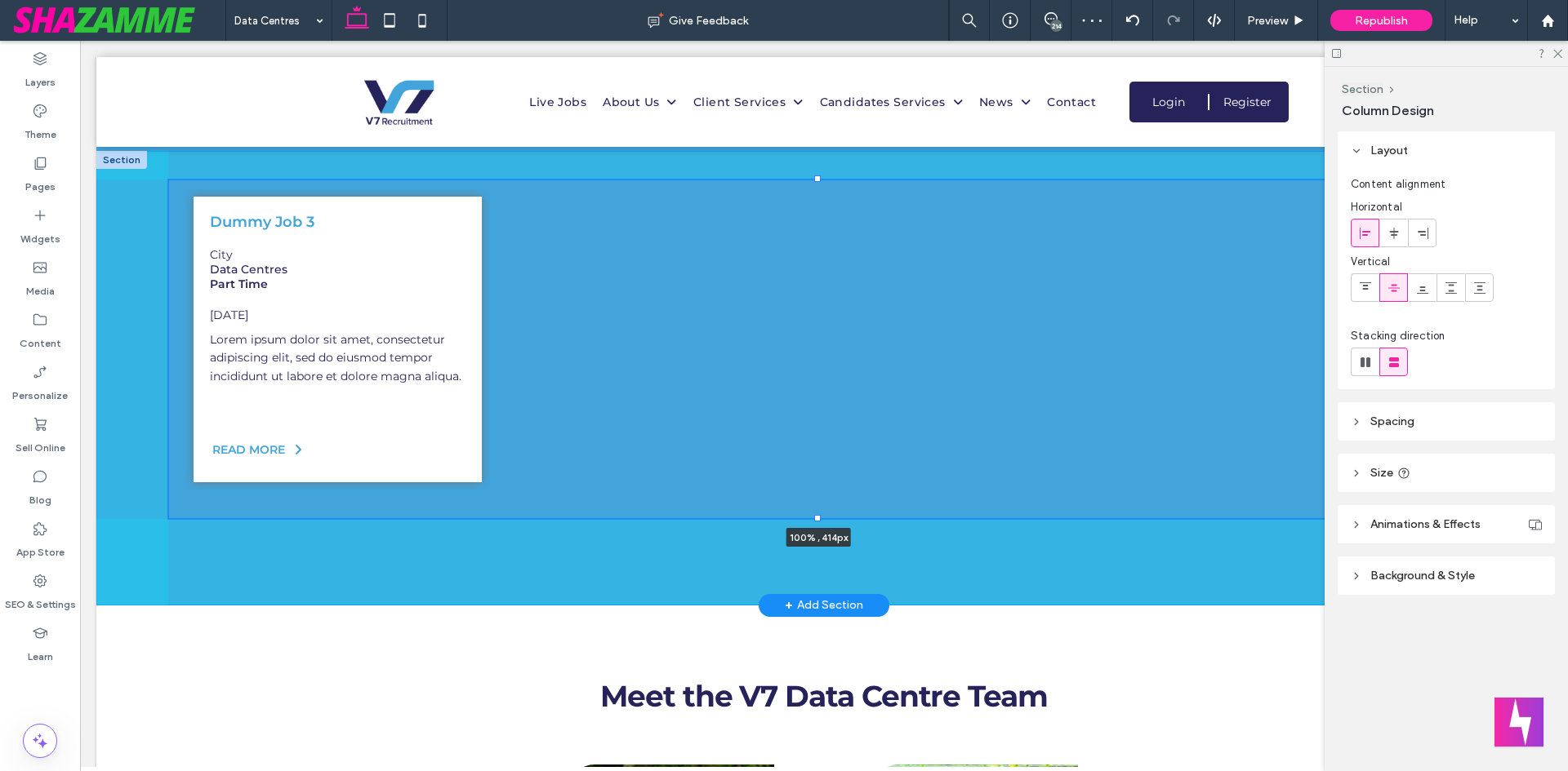
drag, startPoint x: 816, startPoint y: 542, endPoint x: 822, endPoint y: 359, distance: 183.1
click at [822, 359] on div "Dummy Job 3 City Data Centres Part Time 31-Jul-2025 READ MORE" at bounding box center [823, 378] width 1455 height 454
type input "***"
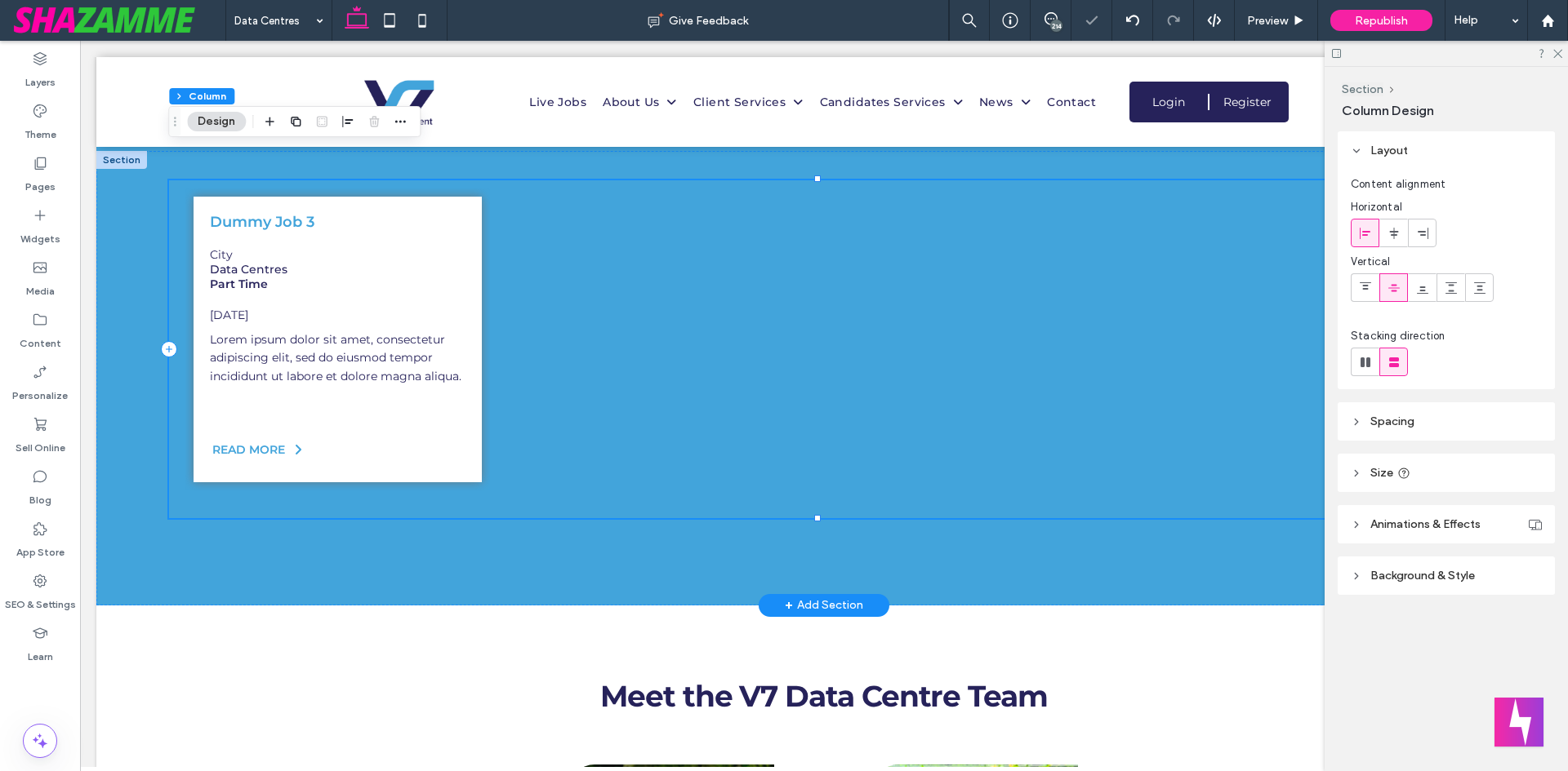
click at [567, 391] on div "Dummy Job 3 City Data Centres Part Time 31-Jul-2025" at bounding box center [823, 340] width 1294 height 305
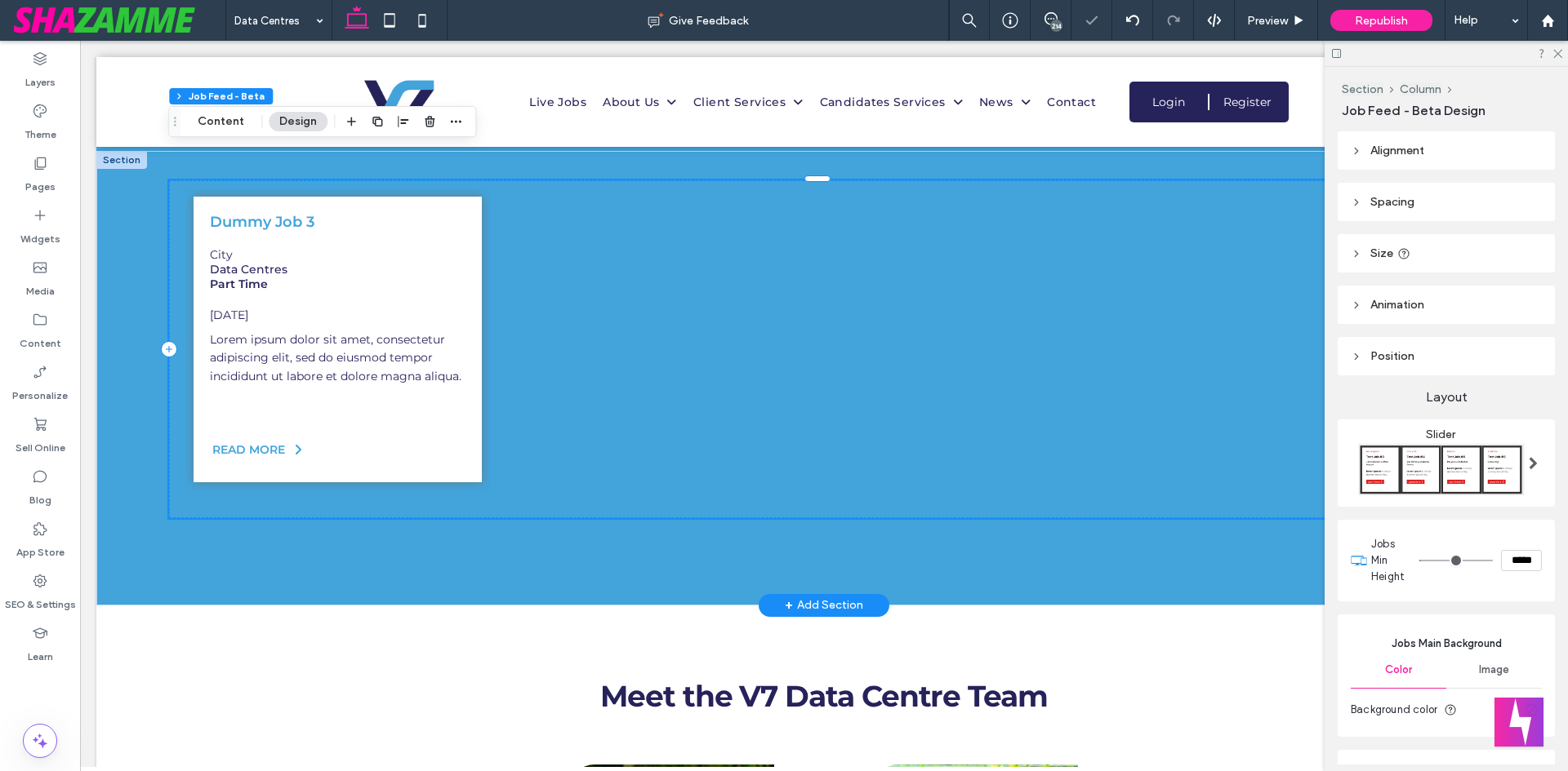
type input "***"
type input "*****"
drag, startPoint x: 1416, startPoint y: 558, endPoint x: 1299, endPoint y: 567, distance: 117.3
type input "***"
click at [1419, 562] on input "range" at bounding box center [1455, 561] width 73 height 2
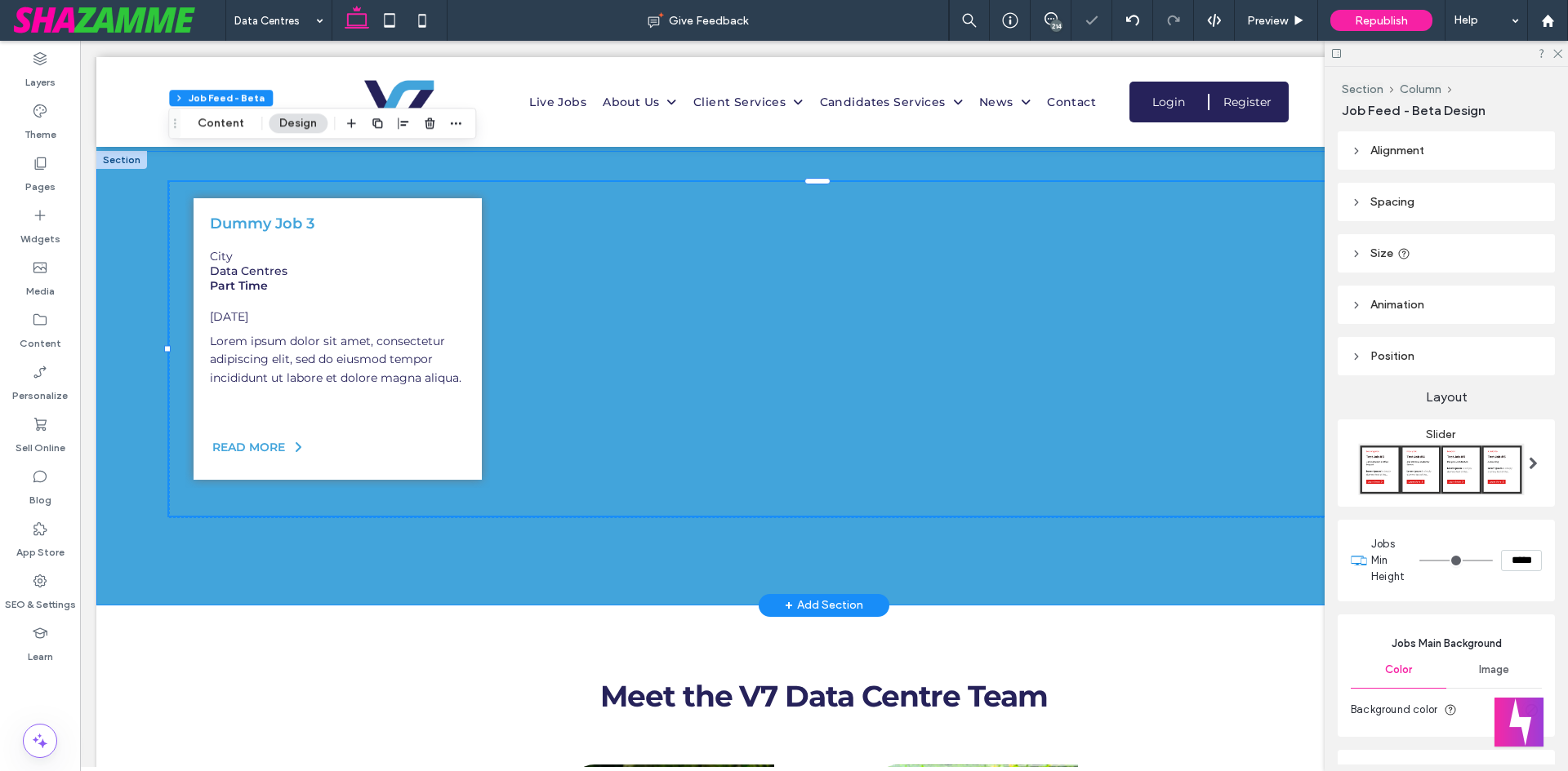
click at [915, 489] on div "Dummy Job 3 City Data Centres Part Time 31-Jul-2025 READ MORE" at bounding box center [823, 378] width 1455 height 454
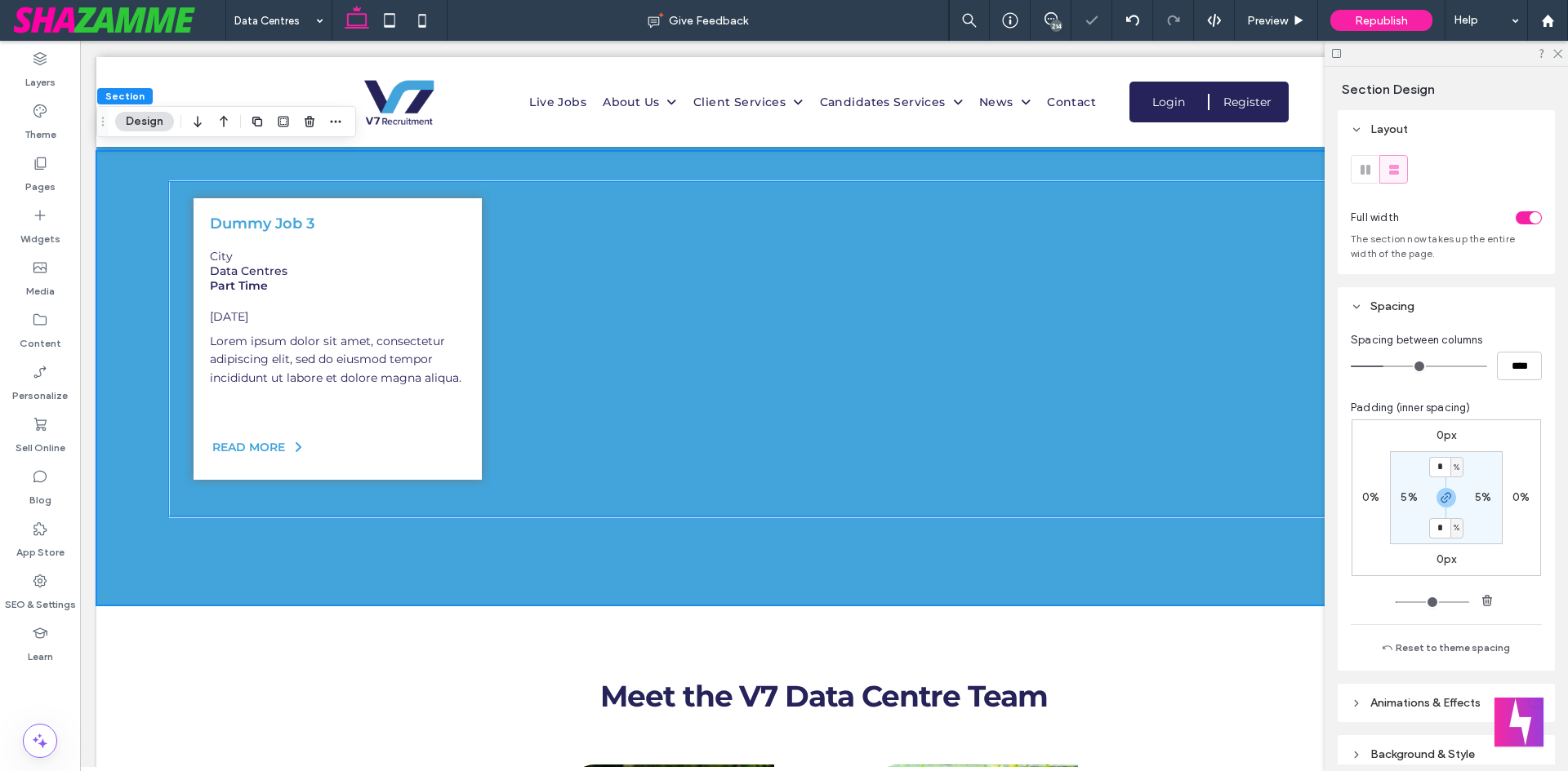
click at [789, 464] on div "Dummy Job 3 City Data Centres Part Time 31-Jul-2025" at bounding box center [823, 340] width 1309 height 318
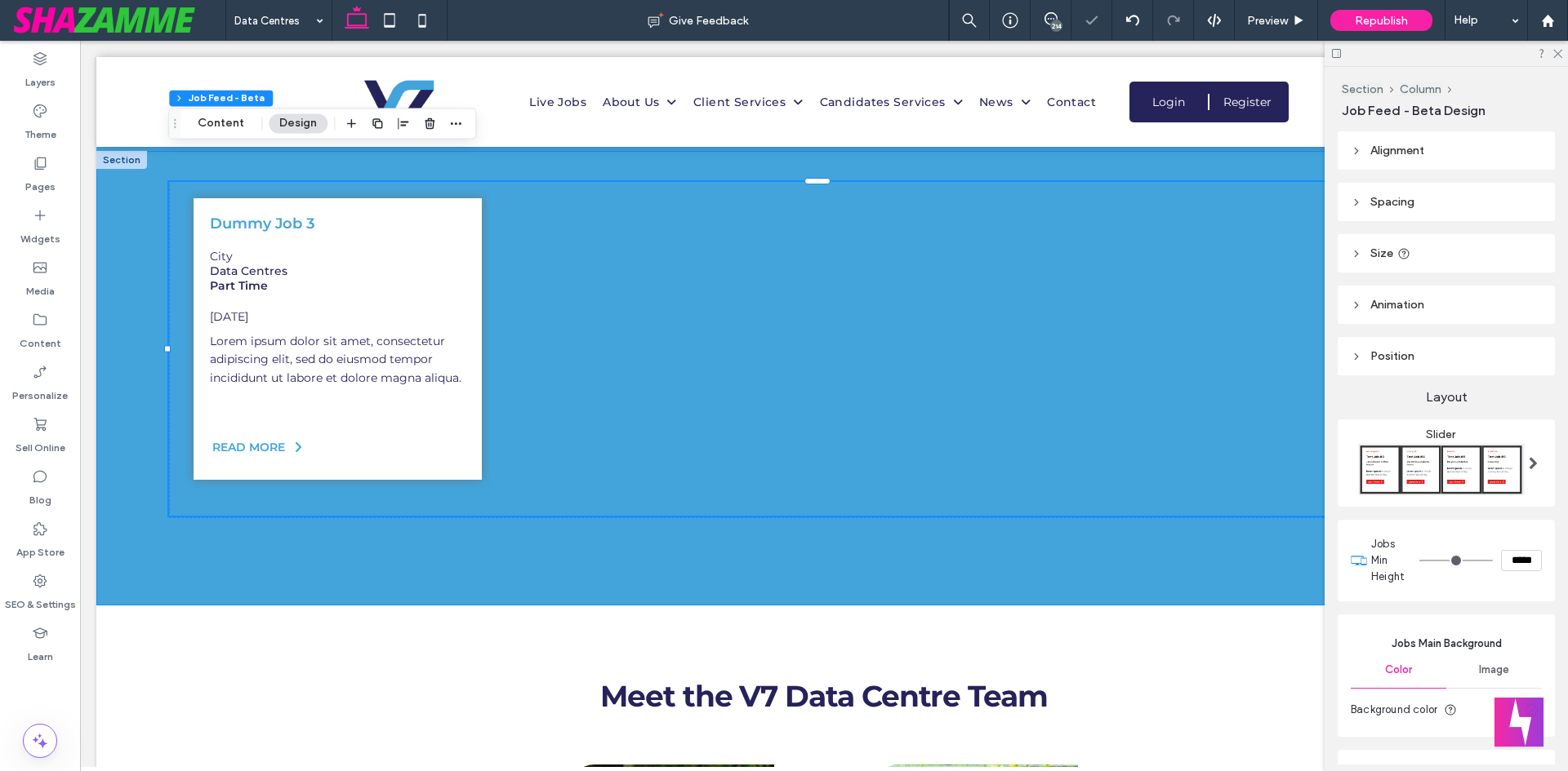
click at [789, 502] on div "Dummy Job 3 City Data Centres Part Time 31-Jul-2025 READ MORE" at bounding box center [823, 378] width 1455 height 454
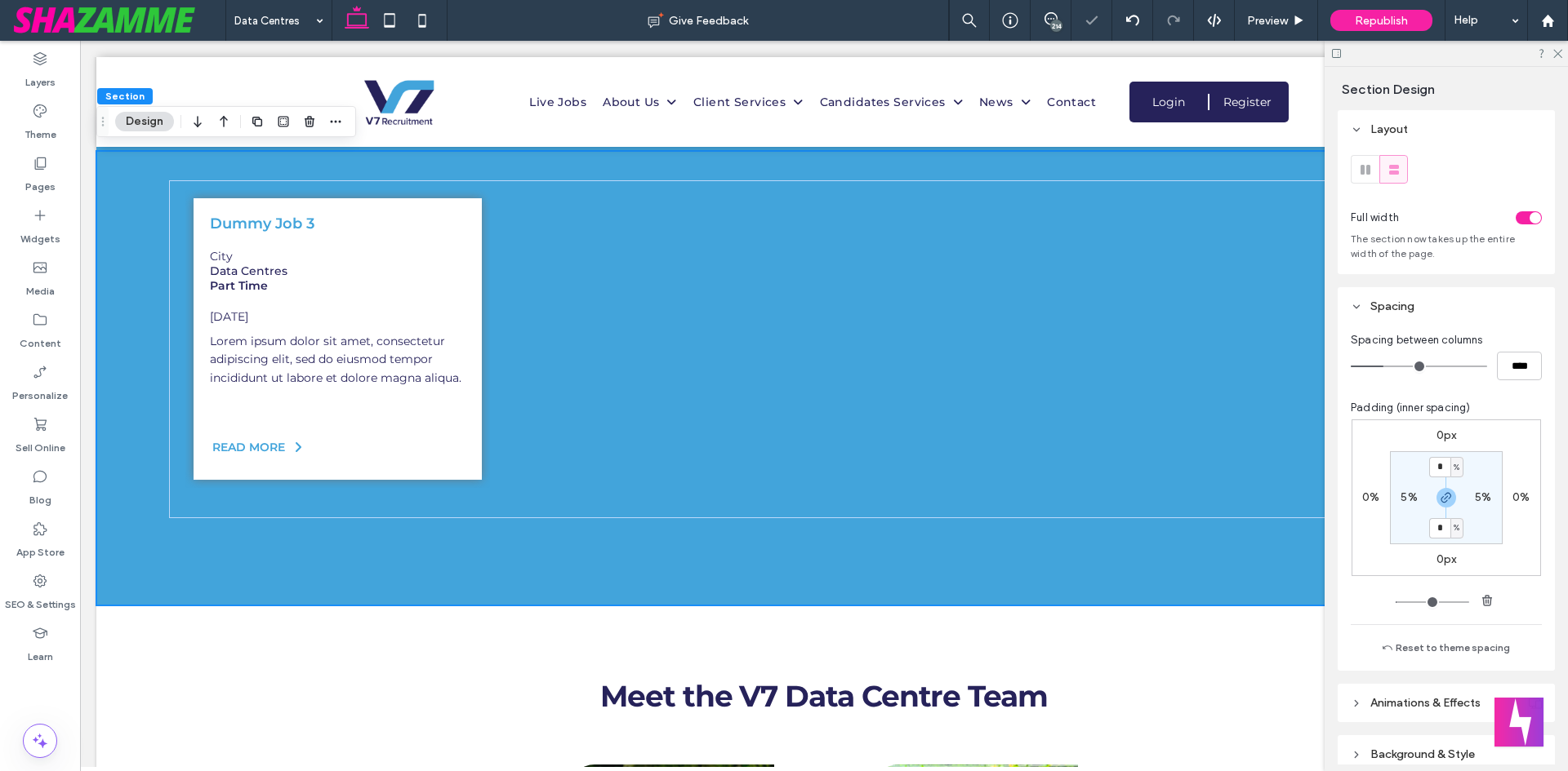
click at [393, 523] on div "Dummy Job 3 City Data Centres Part Time 31-Jul-2025 READ MORE" at bounding box center [823, 378] width 1455 height 454
click at [1447, 496] on use "button" at bounding box center [1446, 498] width 10 height 10
click at [1435, 537] on section "* % 5% 6% 5%" at bounding box center [1447, 498] width 113 height 93
click at [1438, 530] on label "6%" at bounding box center [1447, 527] width 17 height 14
type input "*"
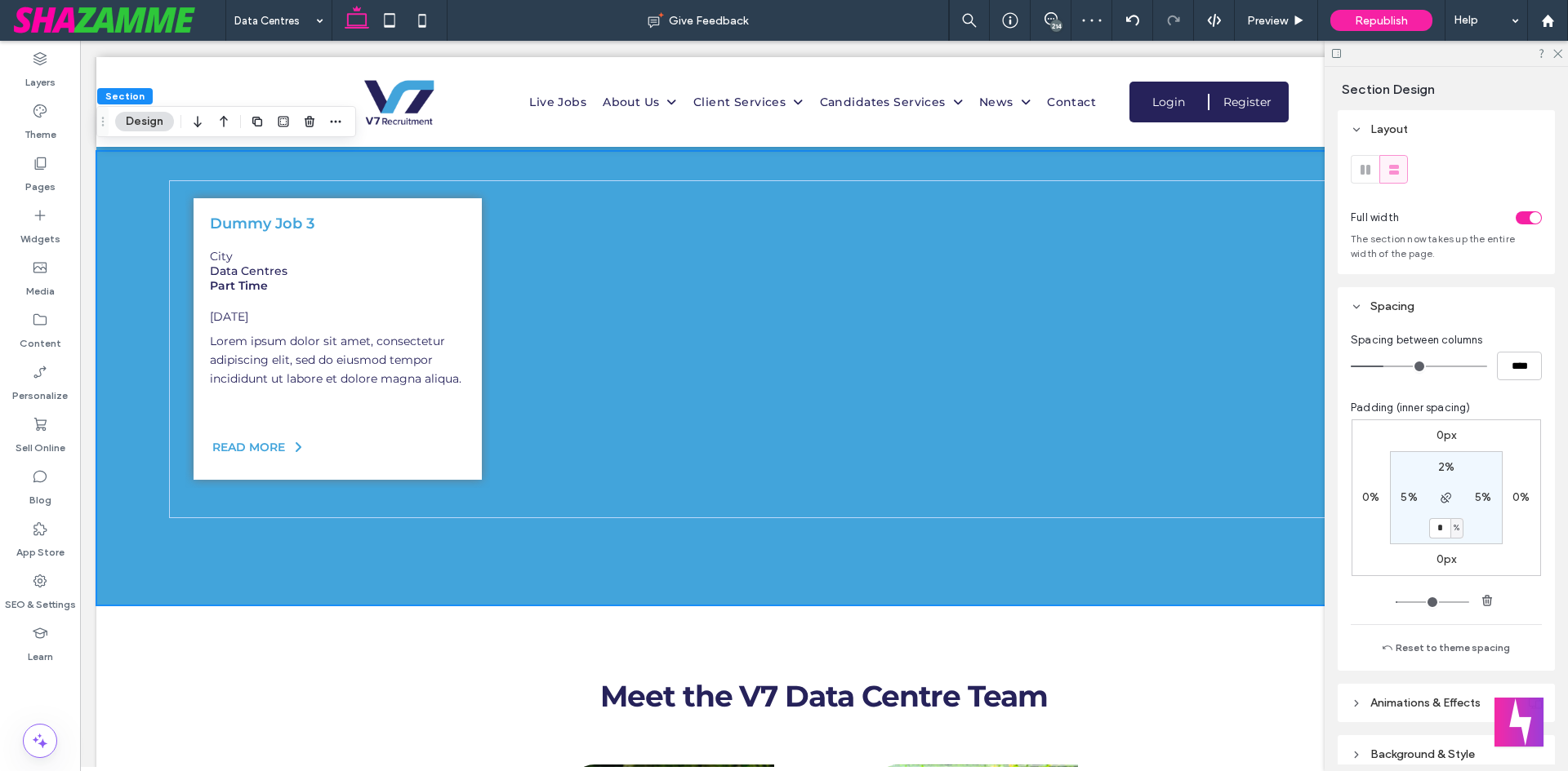
type input "*"
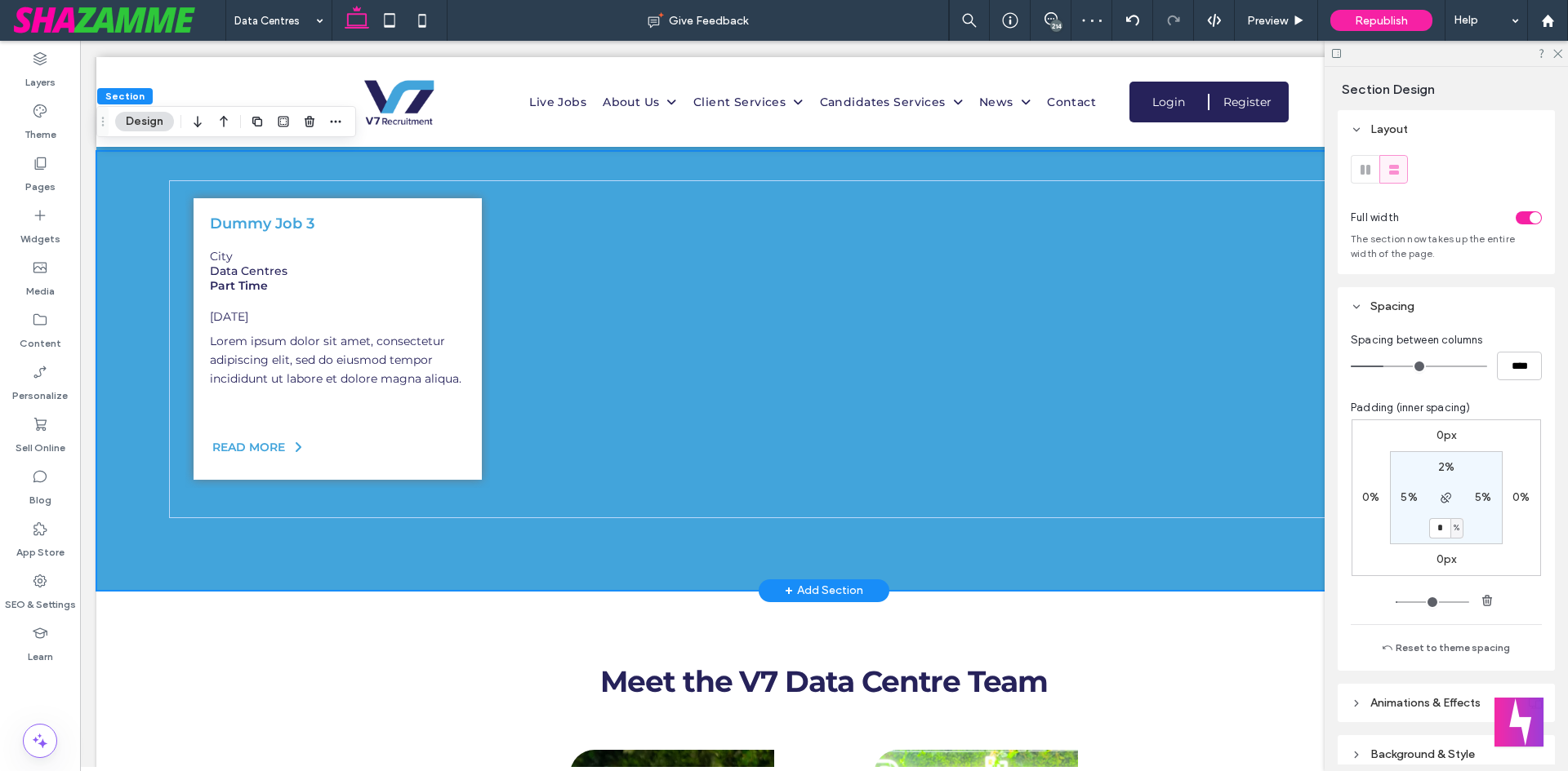
click at [389, 496] on div "Dummy Job 3 City Data Centres Part Time 31-Jul-2025 READ MORE" at bounding box center [823, 371] width 1455 height 440
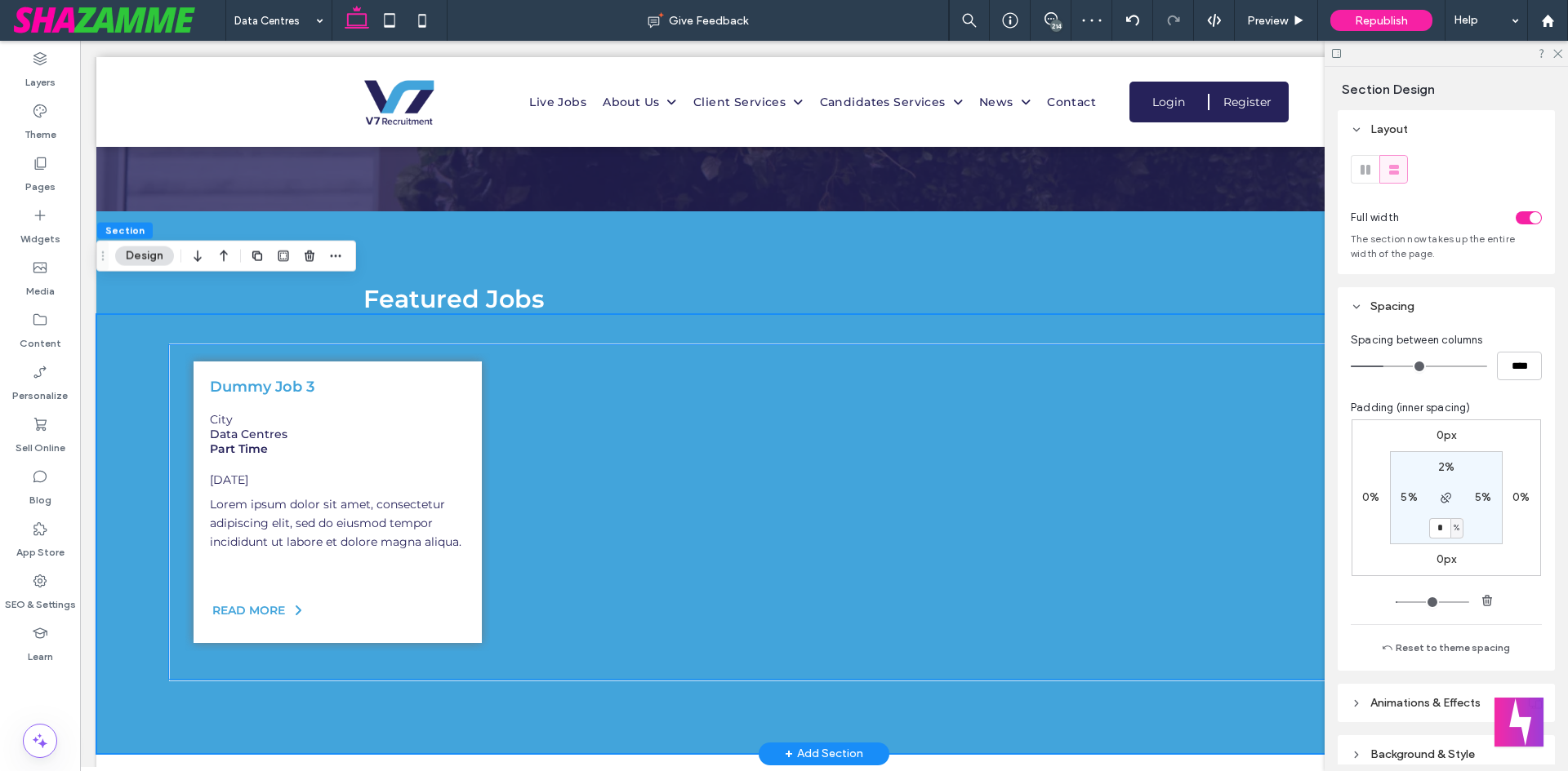
click at [804, 663] on div at bounding box center [823, 671] width 1309 height 17
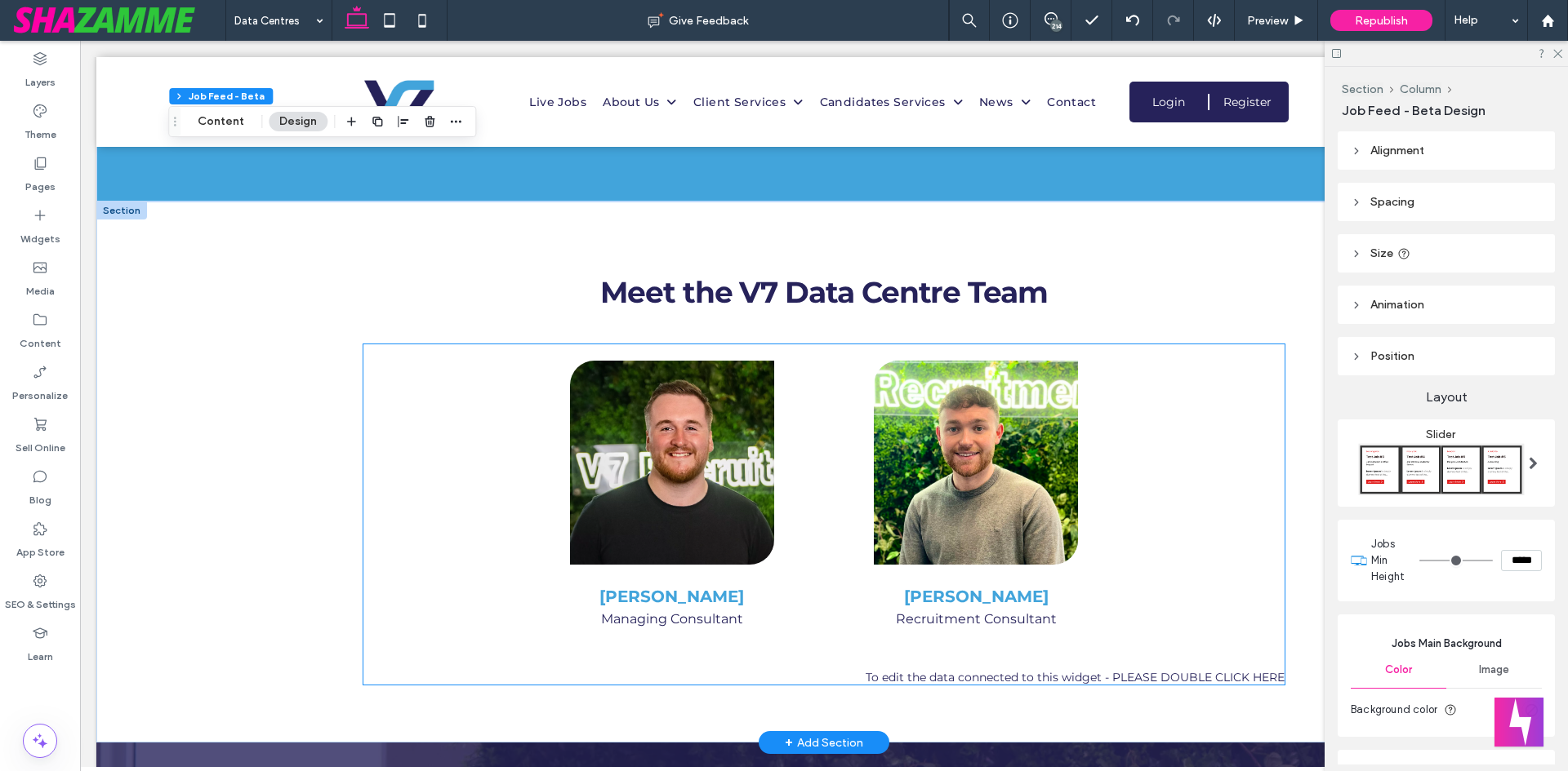
scroll to position [2856, 0]
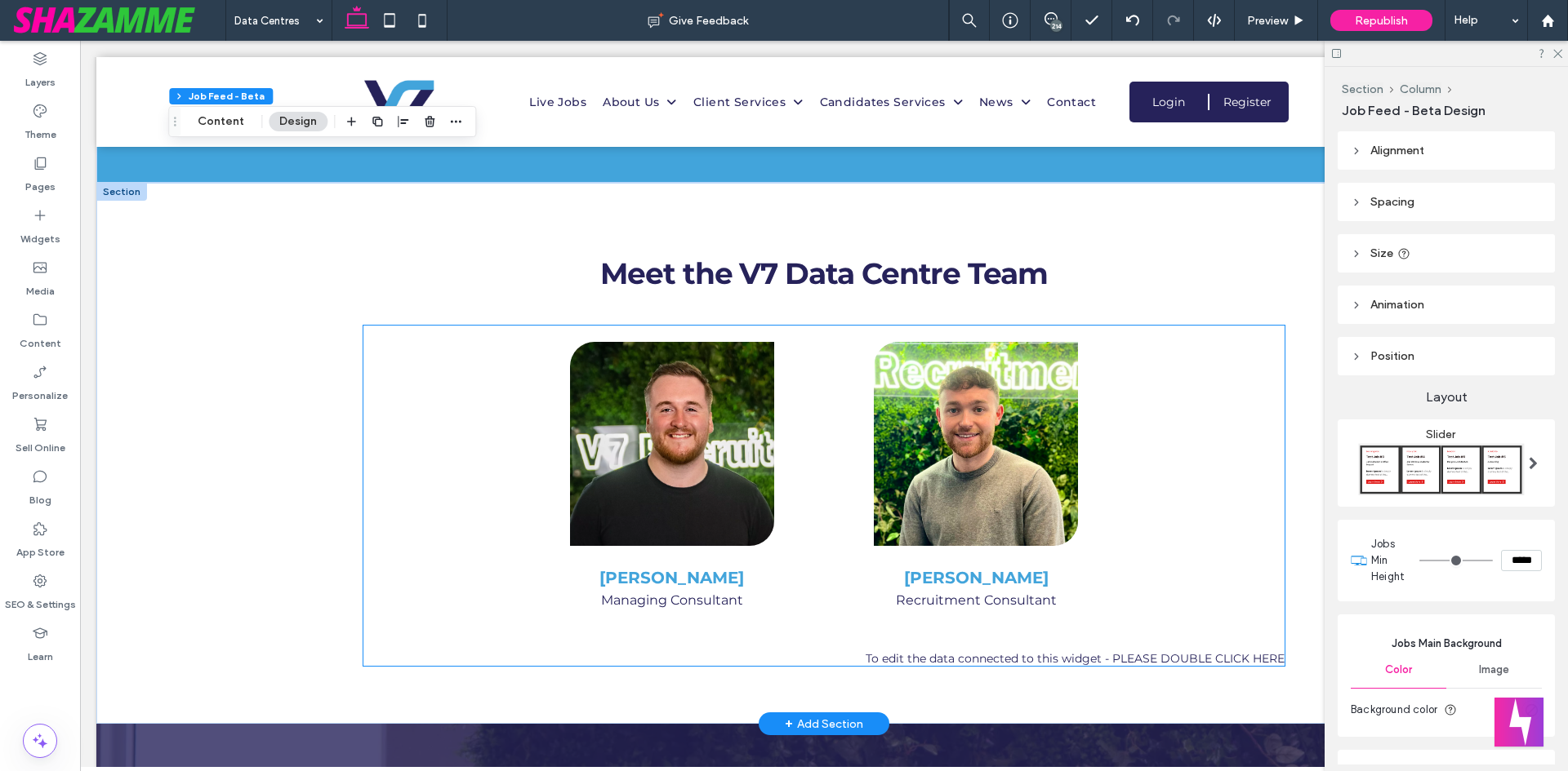
drag, startPoint x: 131, startPoint y: 445, endPoint x: 270, endPoint y: 461, distance: 139.9
click at [134, 446] on div "Meet the V7 Data Centre Team Box 1 Box 2 Box 3 Box 4 Box 5 Reece Waters Managin…" at bounding box center [823, 453] width 1455 height 542
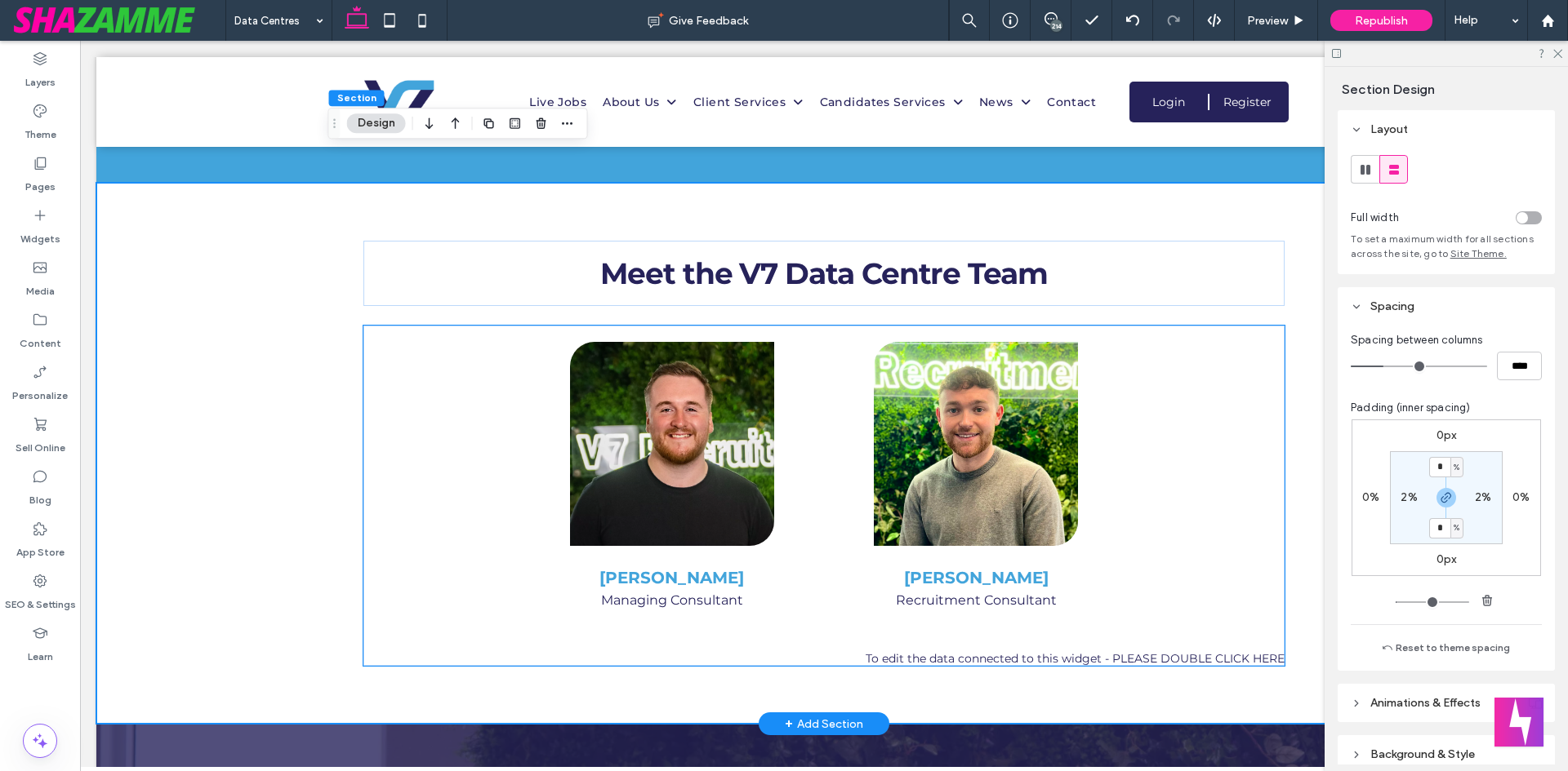
type input "*"
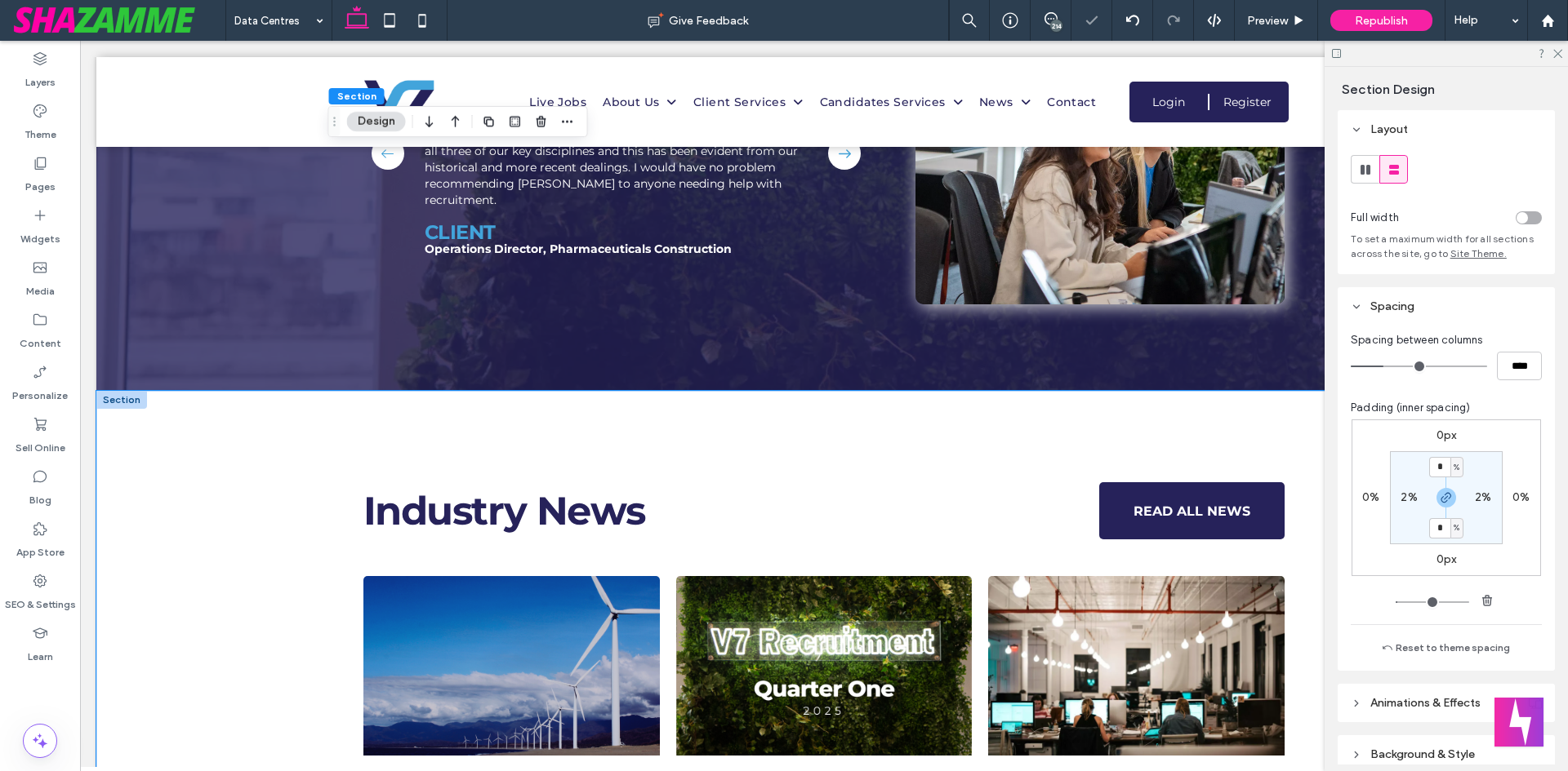
click at [210, 464] on div "Industry News READ ALL NEWS Top 5 Skills For Renewable Energy Jobs in 2025 July…" at bounding box center [823, 711] width 1455 height 640
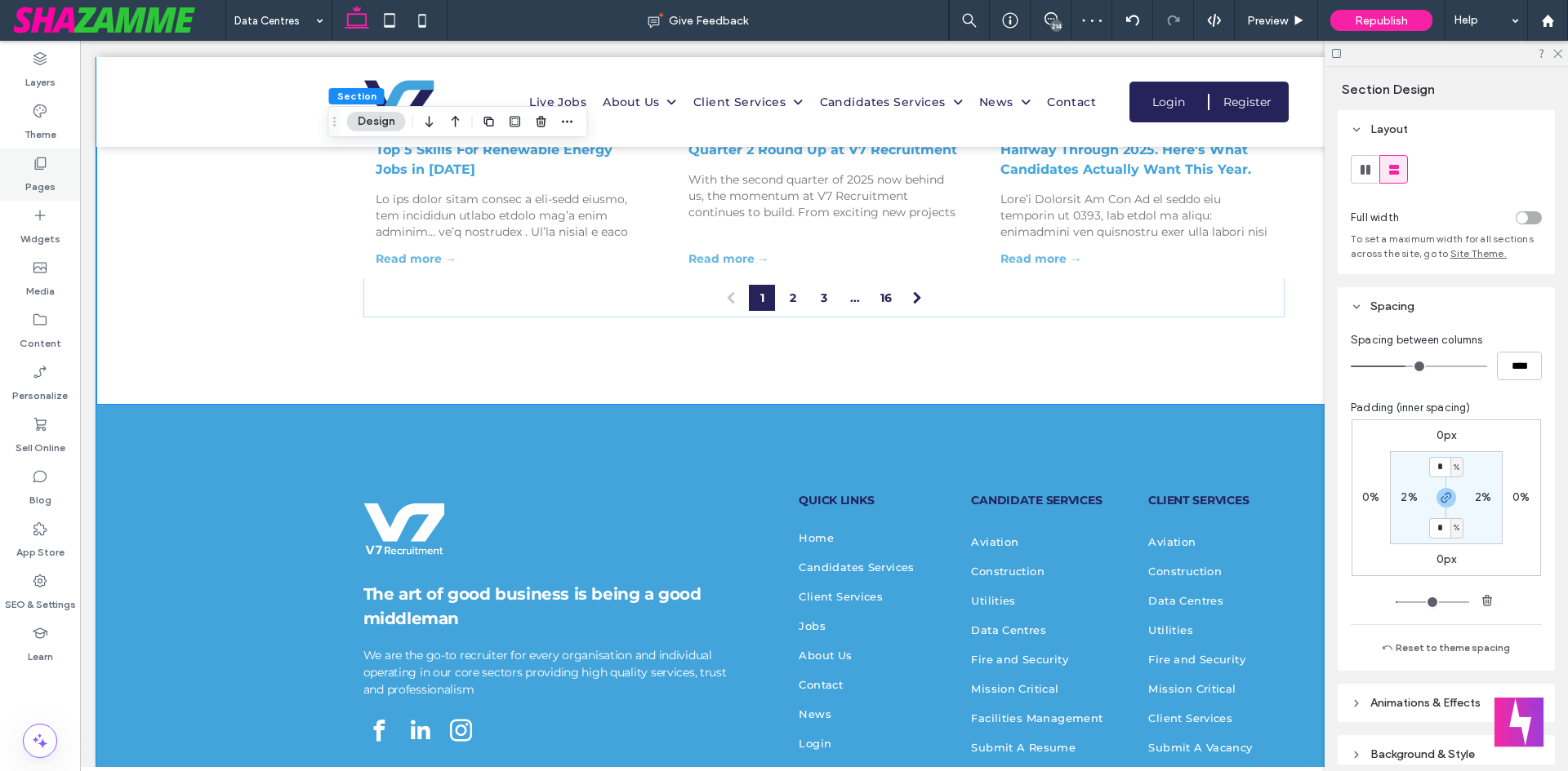
scroll to position [4406, 0]
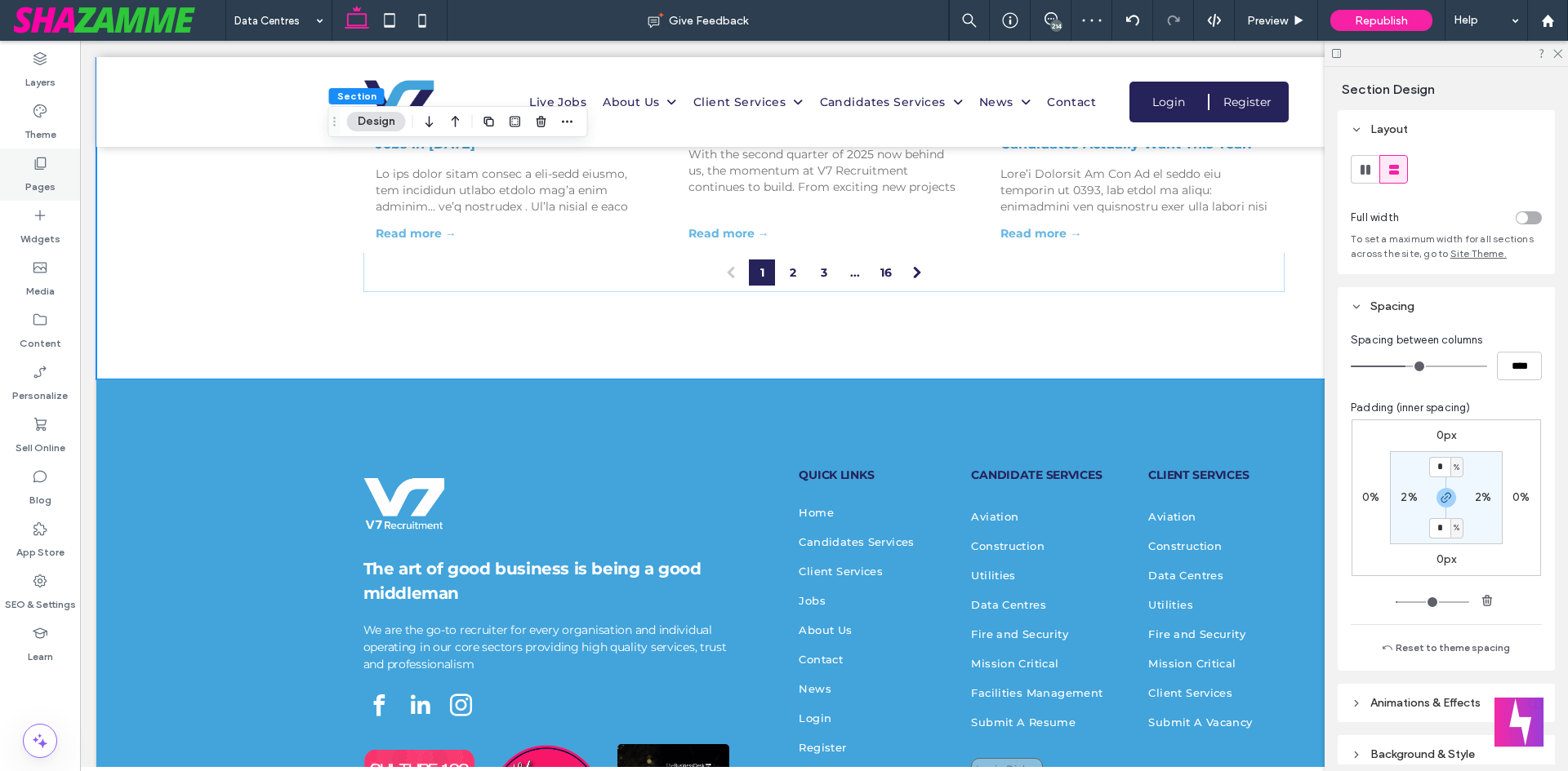
click at [34, 156] on icon at bounding box center [40, 163] width 17 height 17
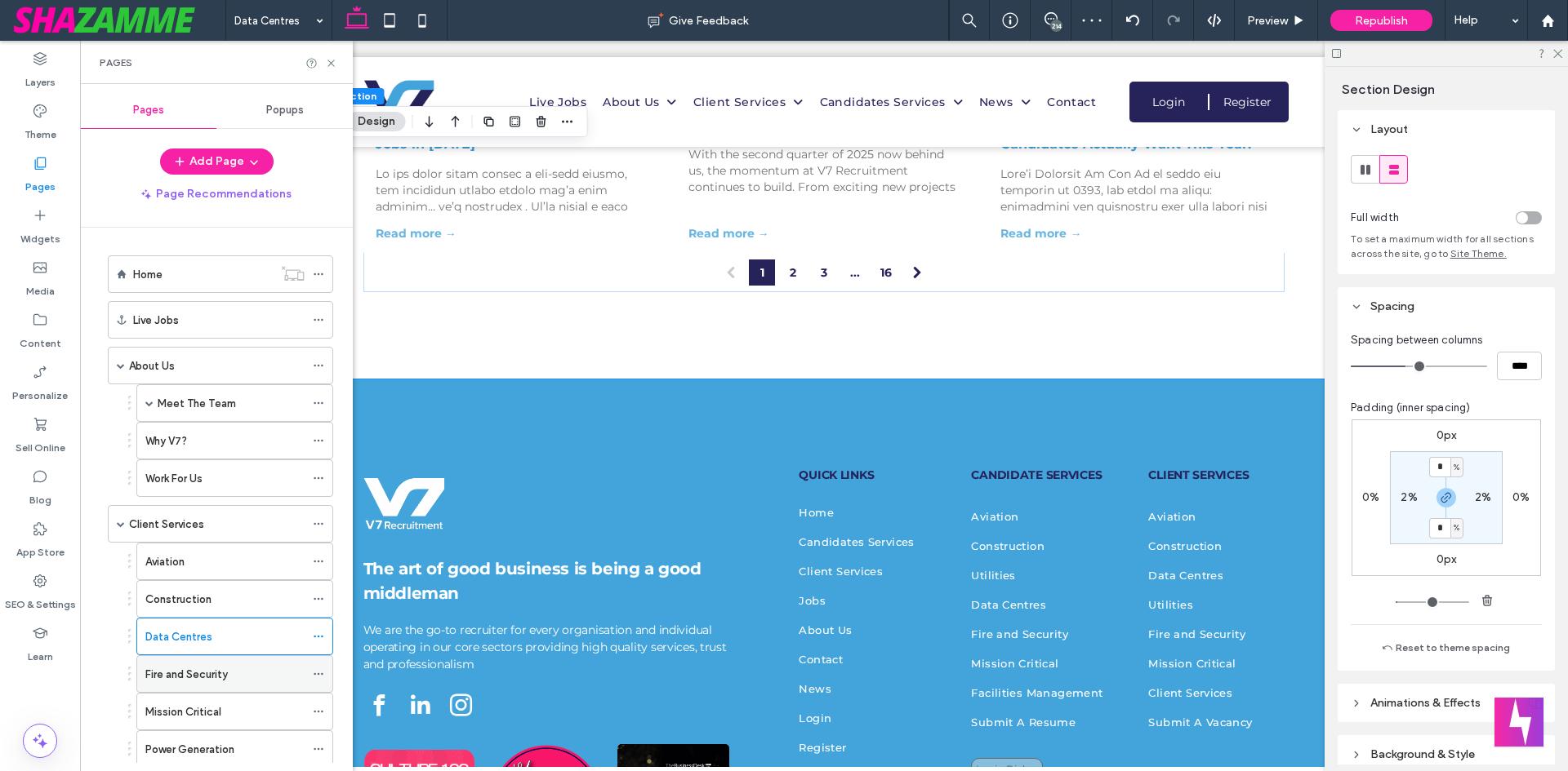
click at [205, 676] on label "Fire and Security" at bounding box center [186, 674] width 83 height 29
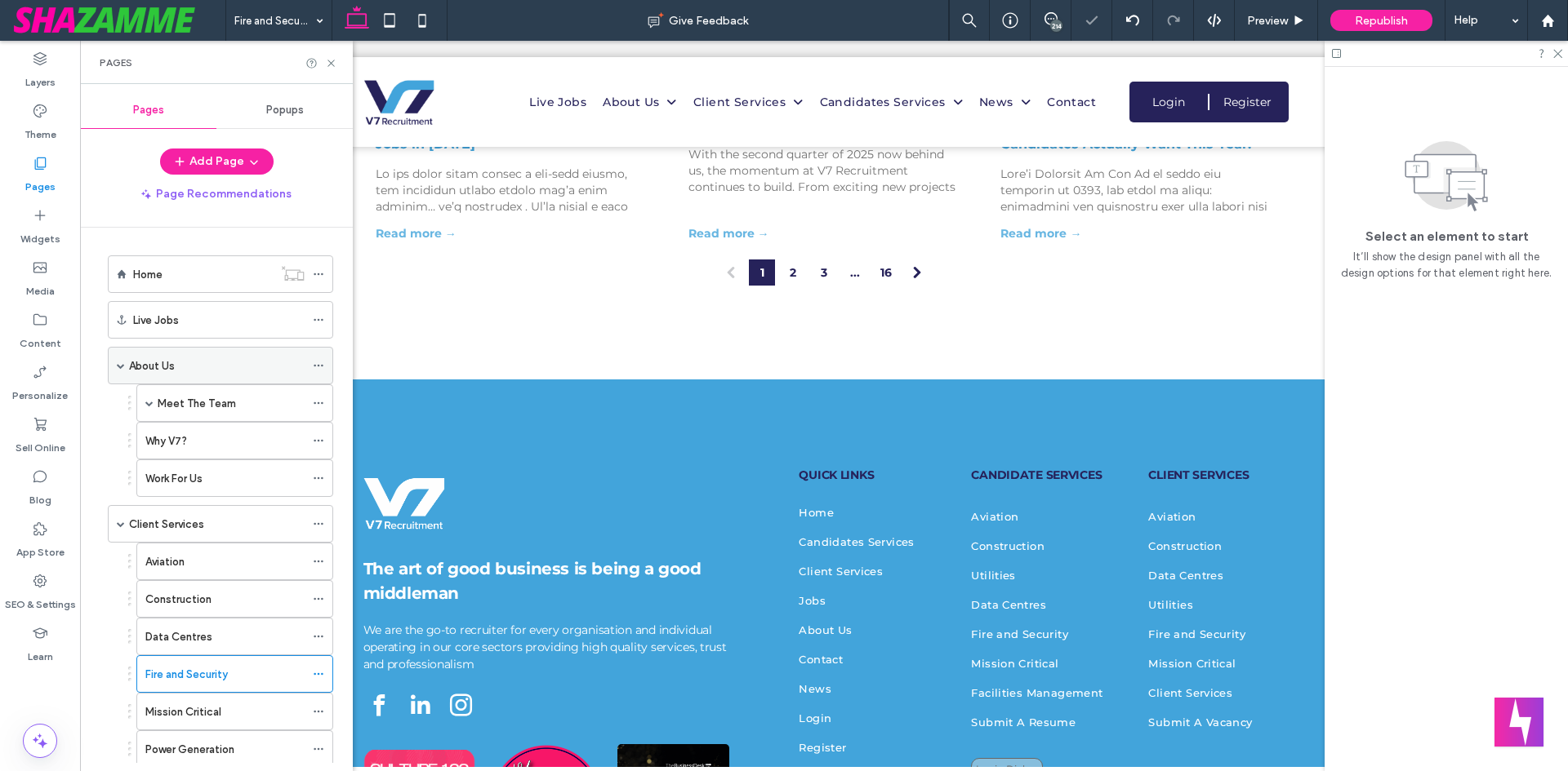
click at [121, 365] on span at bounding box center [121, 365] width 8 height 8
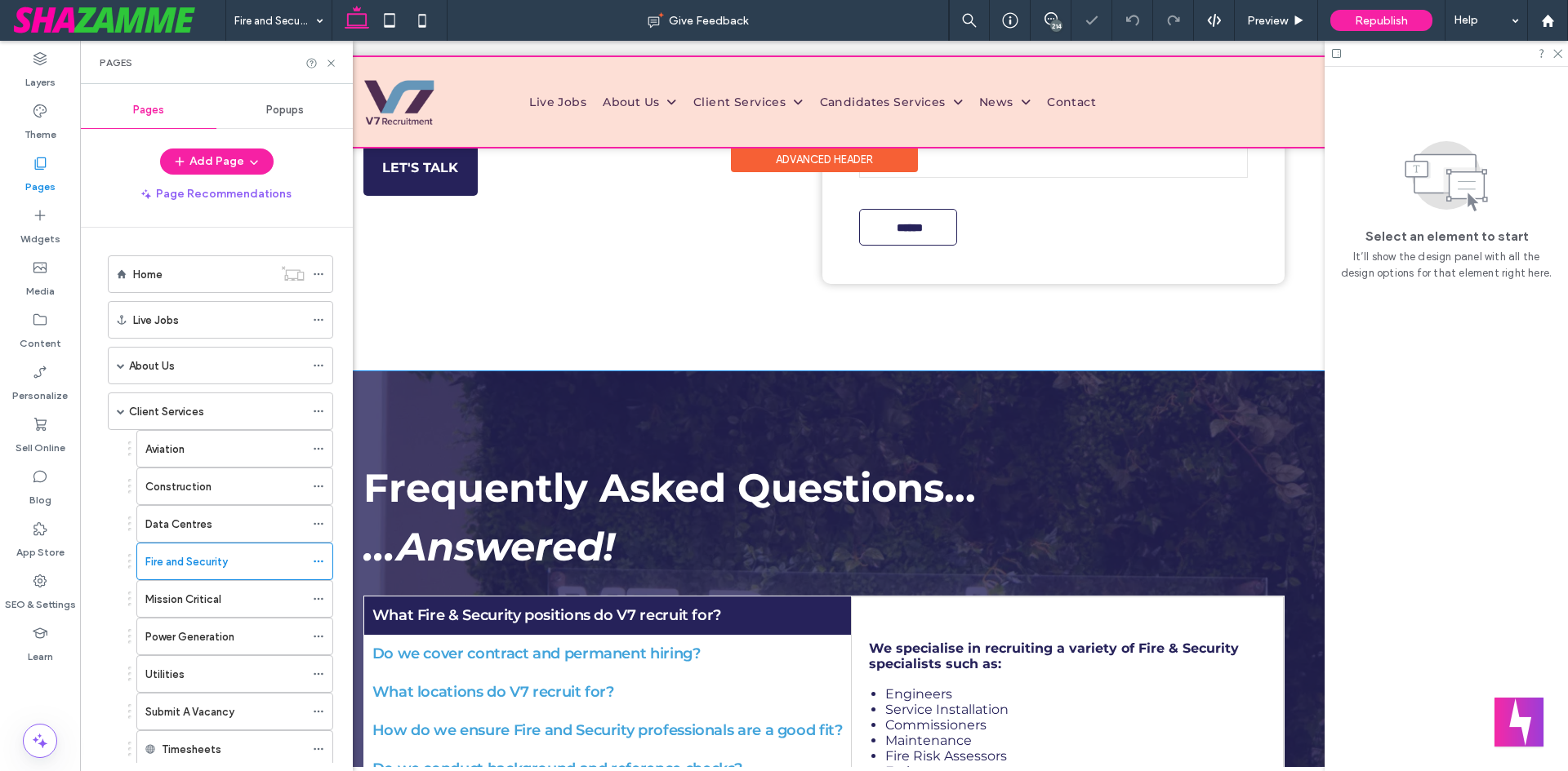
scroll to position [1795, 0]
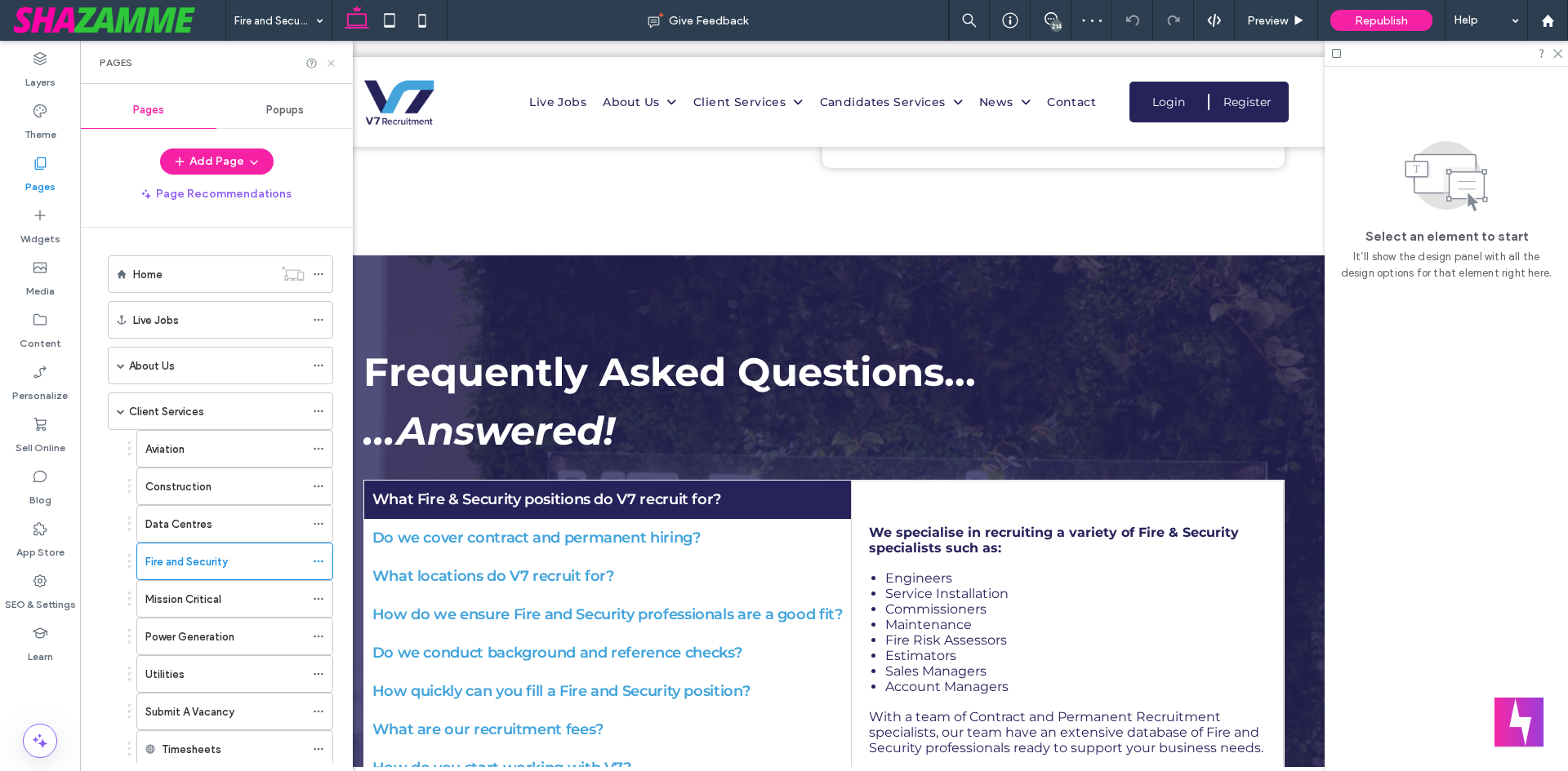
click at [330, 65] on icon at bounding box center [330, 63] width 12 height 12
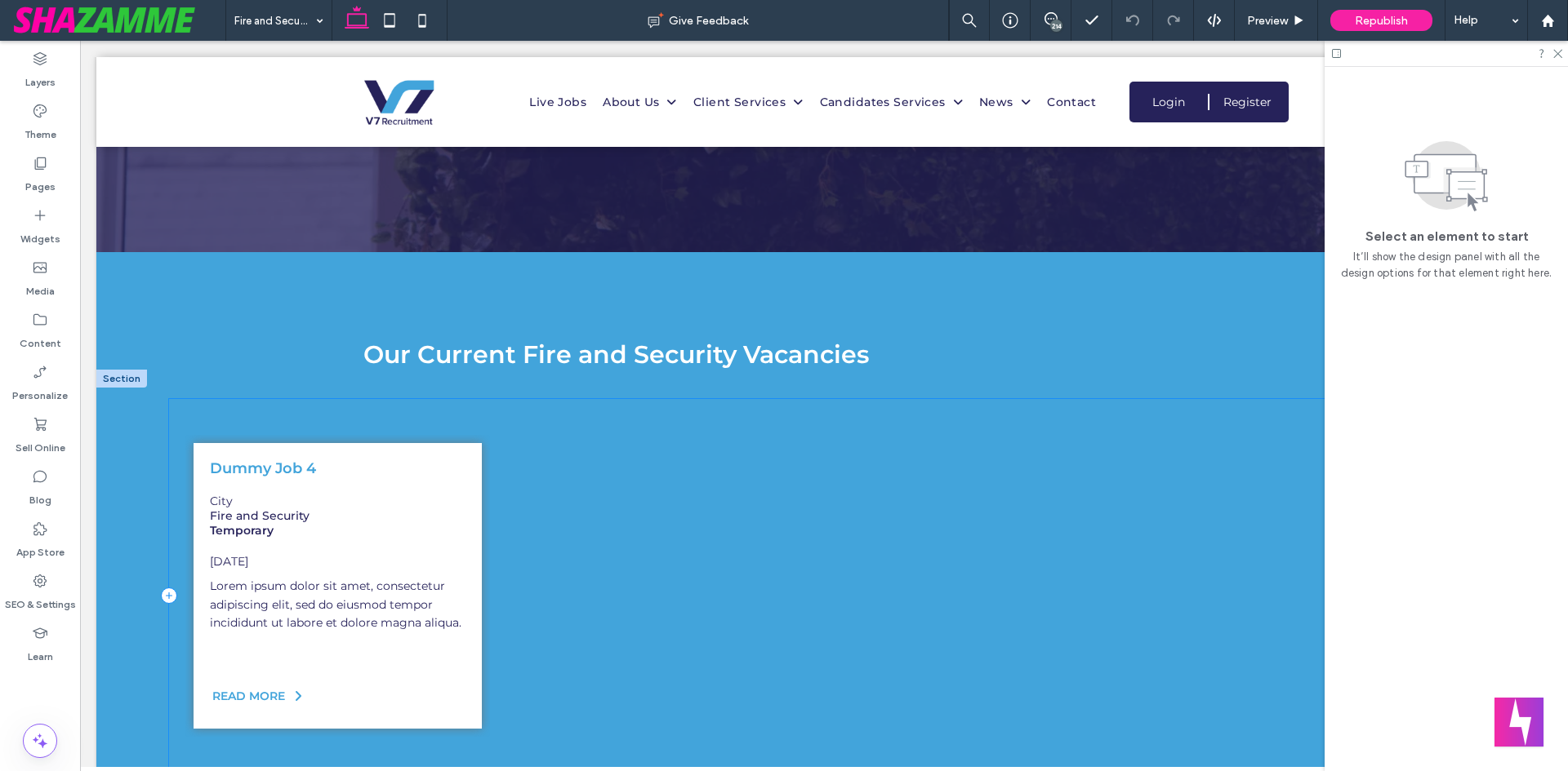
scroll to position [2448, 0]
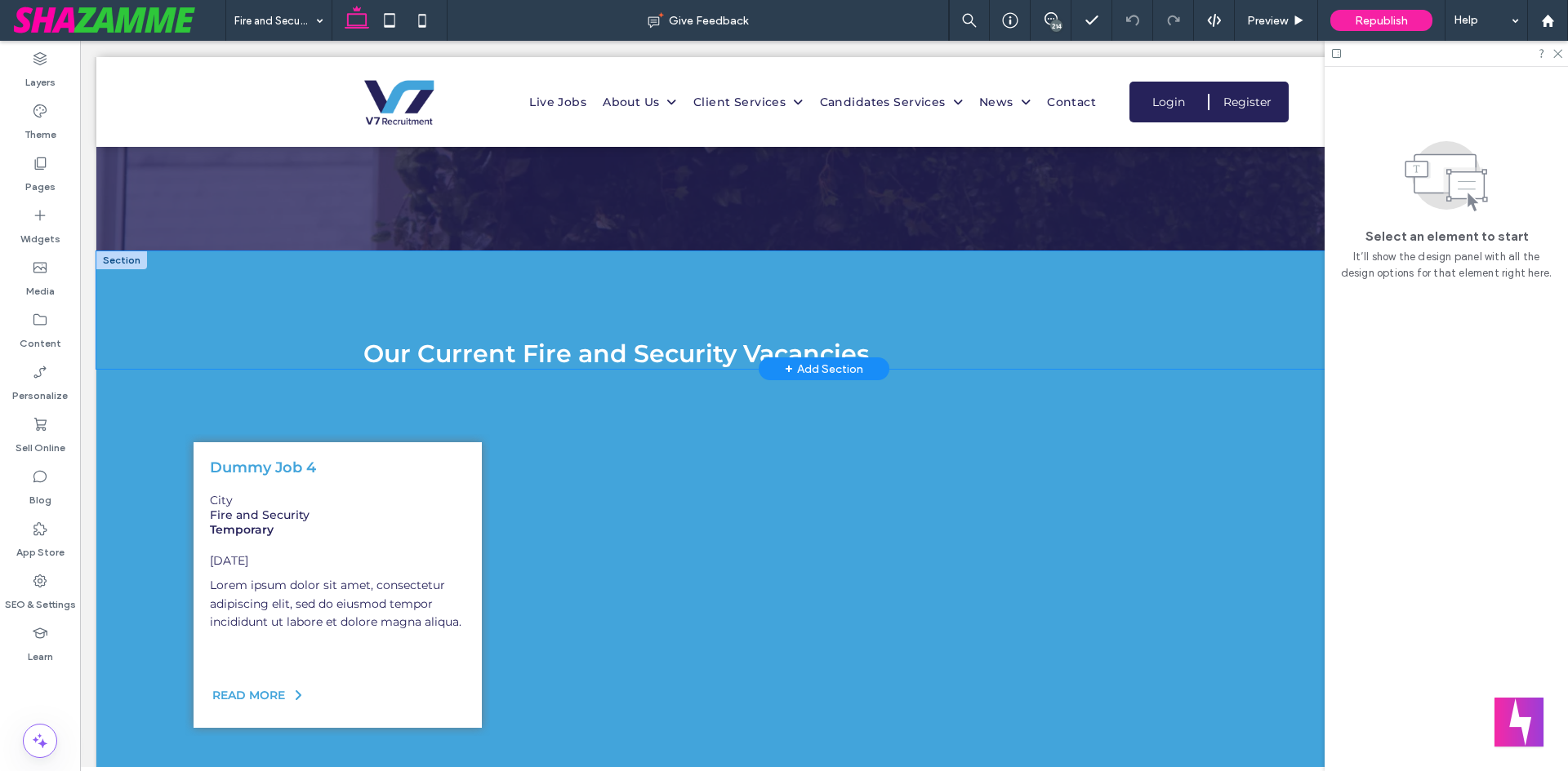
drag, startPoint x: 205, startPoint y: 251, endPoint x: 490, endPoint y: 339, distance: 298.3
click at [212, 254] on div "Our Current Fire and Security Vacancies" at bounding box center [823, 310] width 1455 height 118
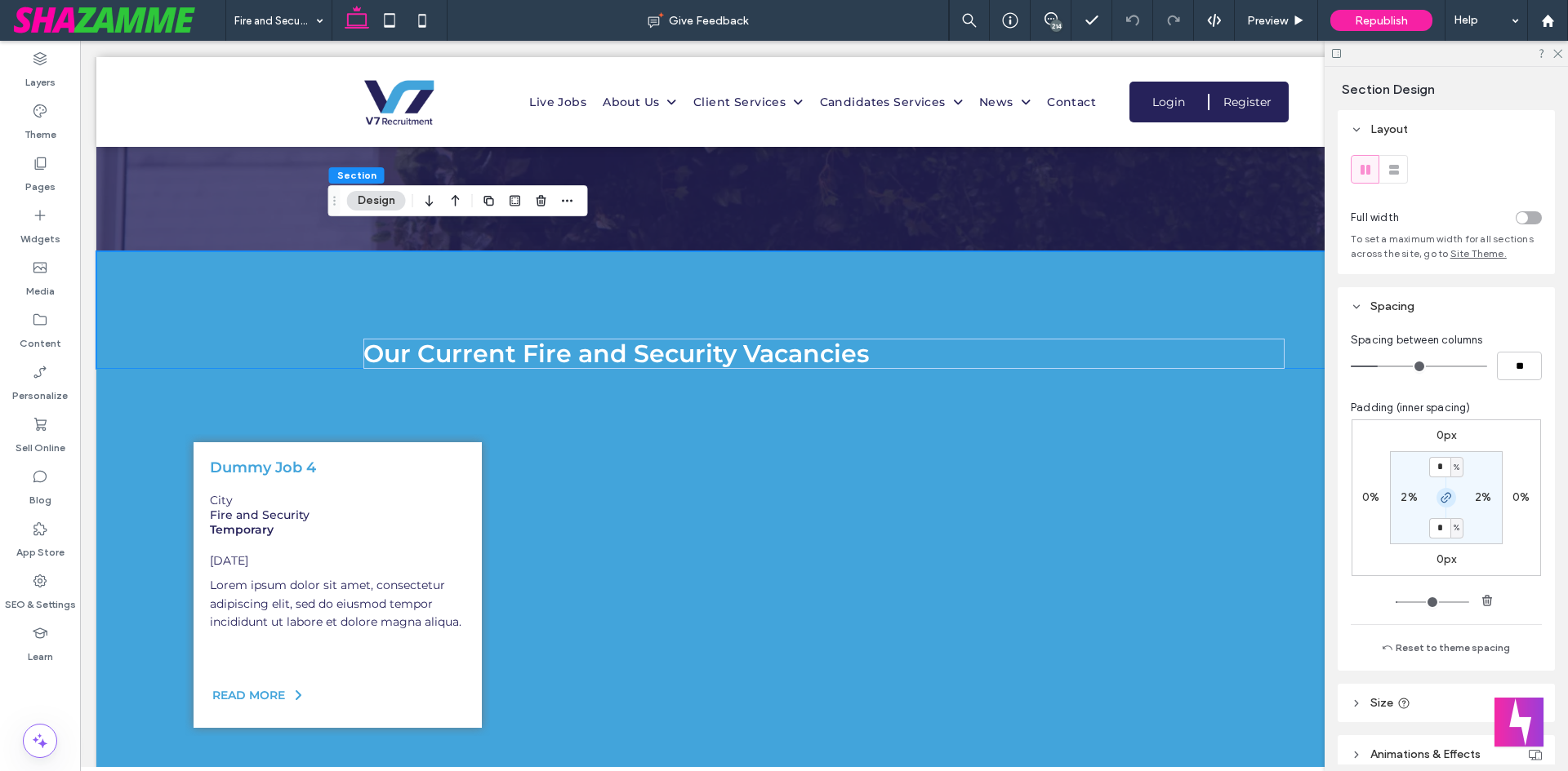
click at [1439, 492] on icon "button" at bounding box center [1446, 498] width 13 height 13
click at [1437, 461] on input "*" at bounding box center [1439, 467] width 21 height 20
type input "*"
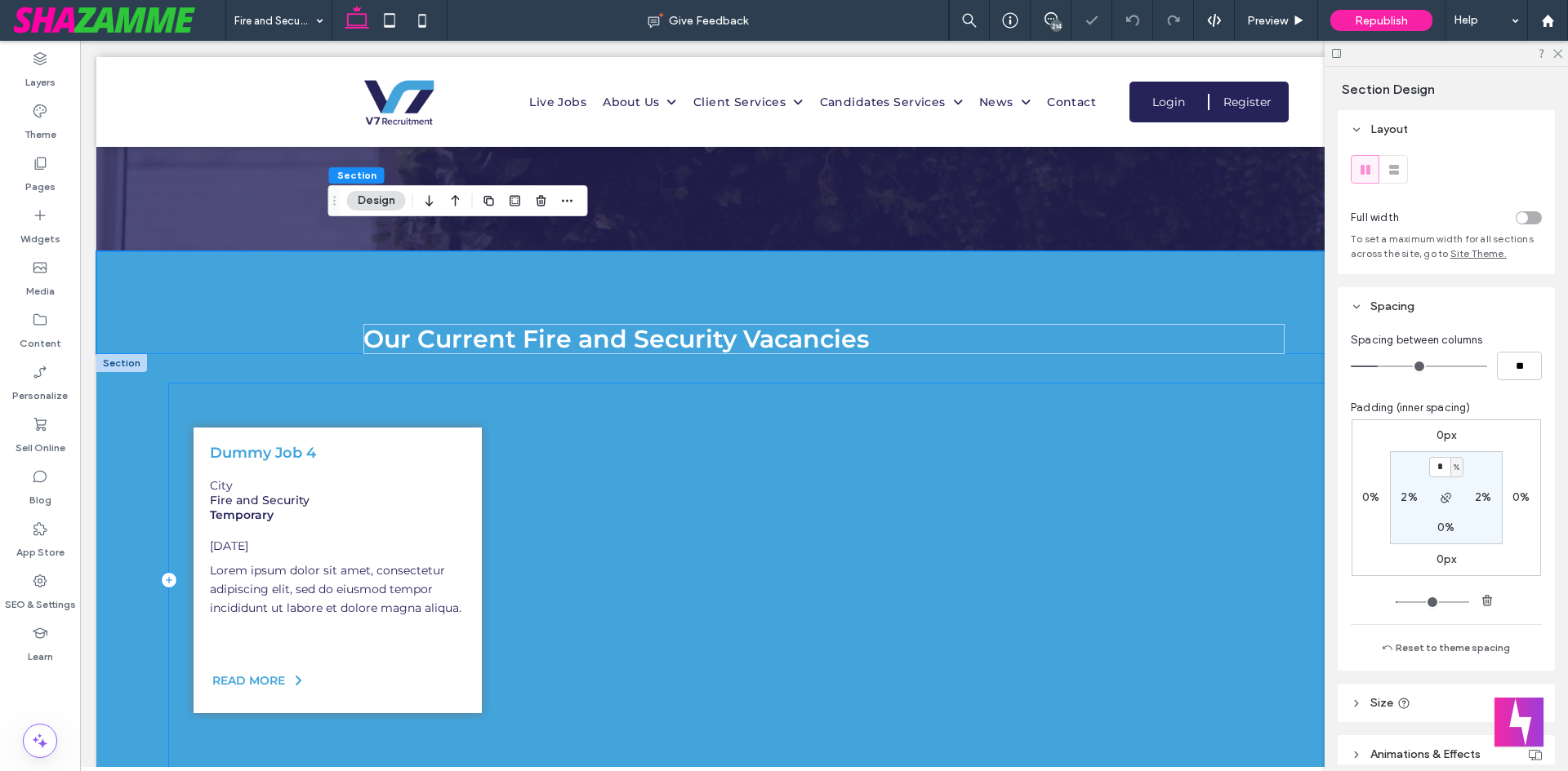
drag, startPoint x: 349, startPoint y: 379, endPoint x: 733, endPoint y: 592, distance: 439.1
click at [350, 384] on div "Dummy Job 4 City Fire and Security Temporary 31-Jul-2025 READ MORE" at bounding box center [823, 580] width 1309 height 394
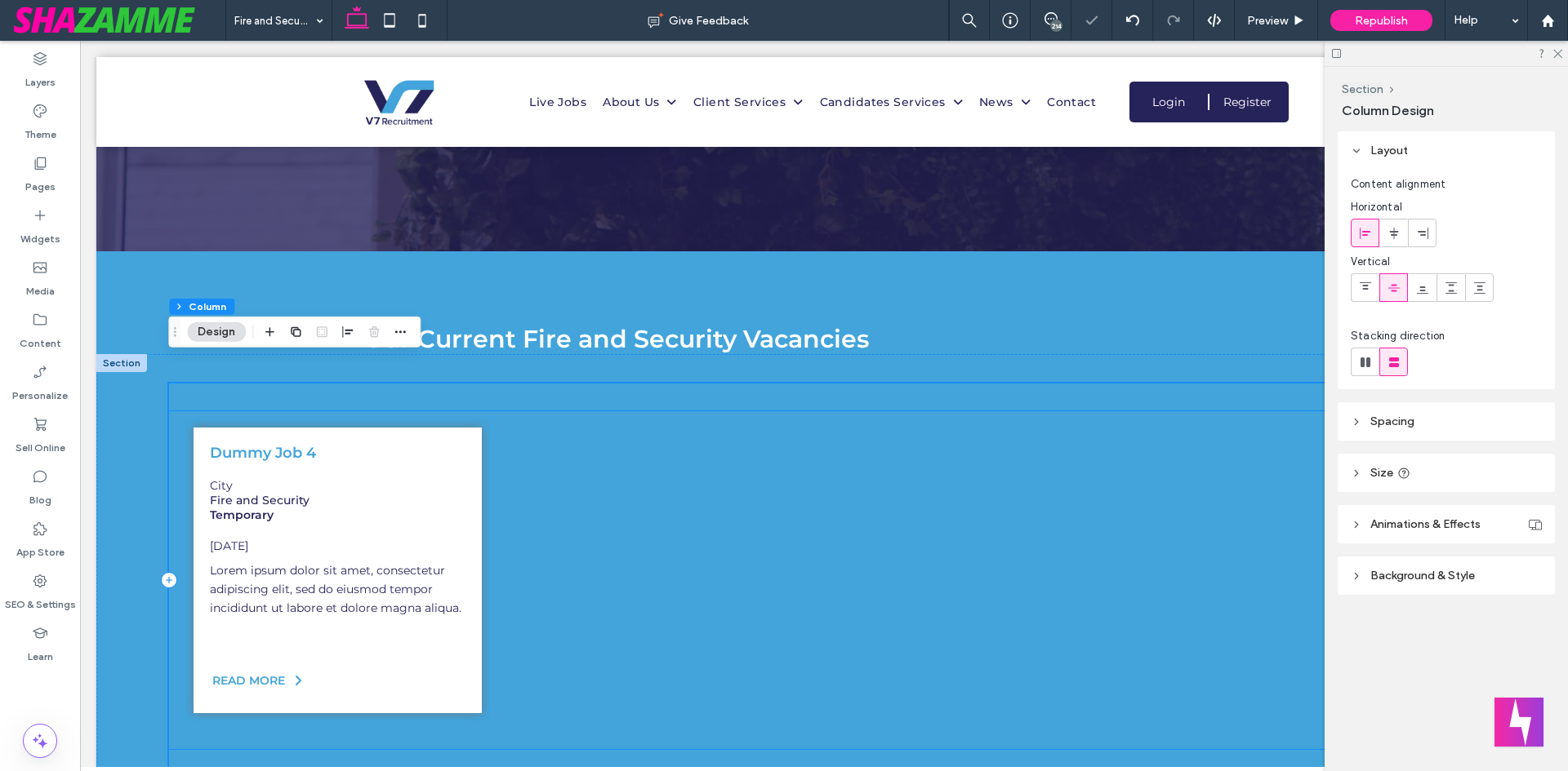
scroll to position [2611, 0]
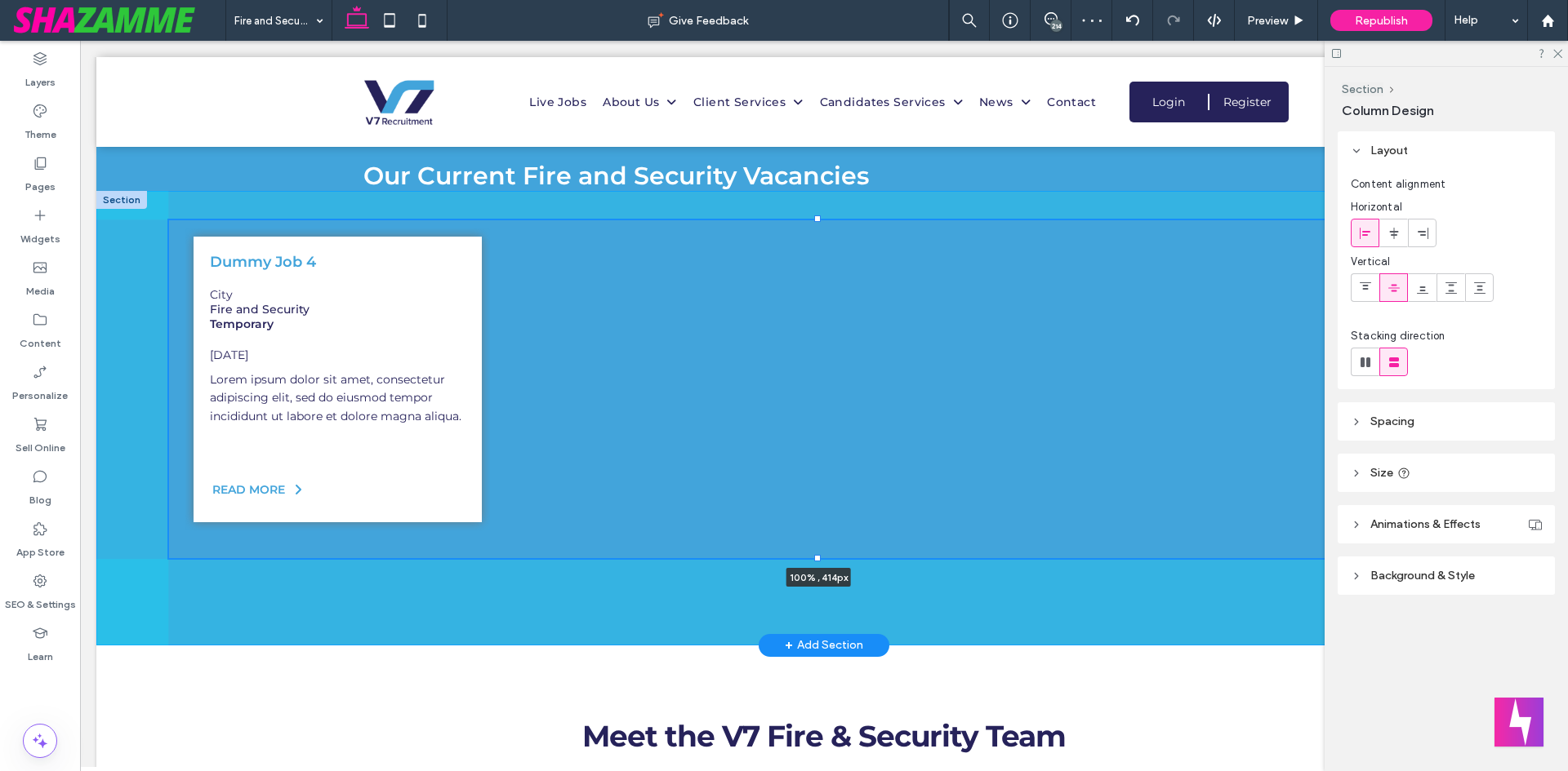
drag, startPoint x: 815, startPoint y: 589, endPoint x: 816, endPoint y: 359, distance: 230.0
click at [816, 359] on div "Dummy Job 4 City Fire and Security Temporary 31-Jul-2025 READ MORE" at bounding box center [823, 418] width 1455 height 454
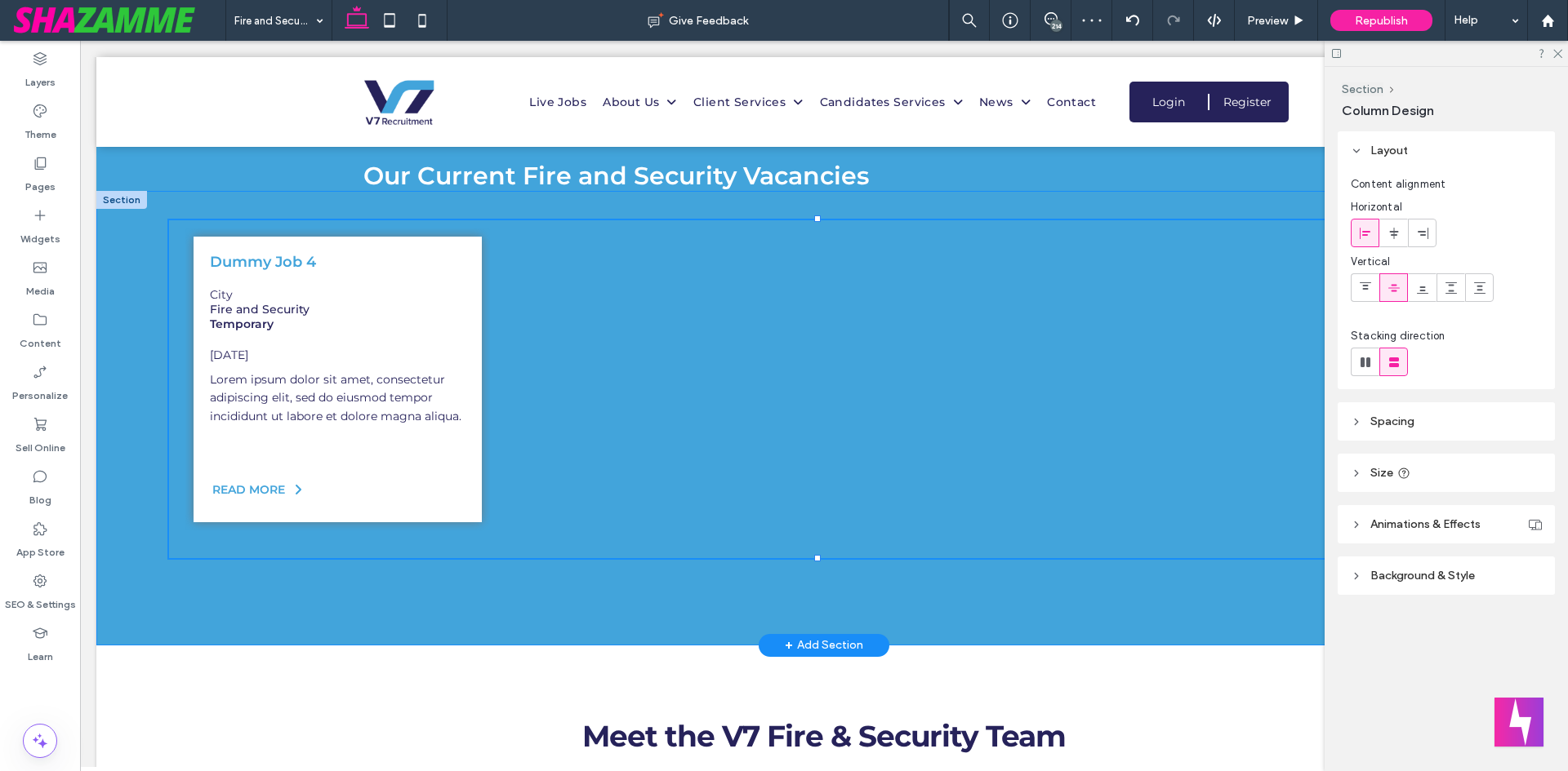
type input "***"
click at [509, 569] on div "Dummy Job 4 City Fire and Security Temporary 31-Jul-2025 READ MORE" at bounding box center [823, 418] width 1455 height 454
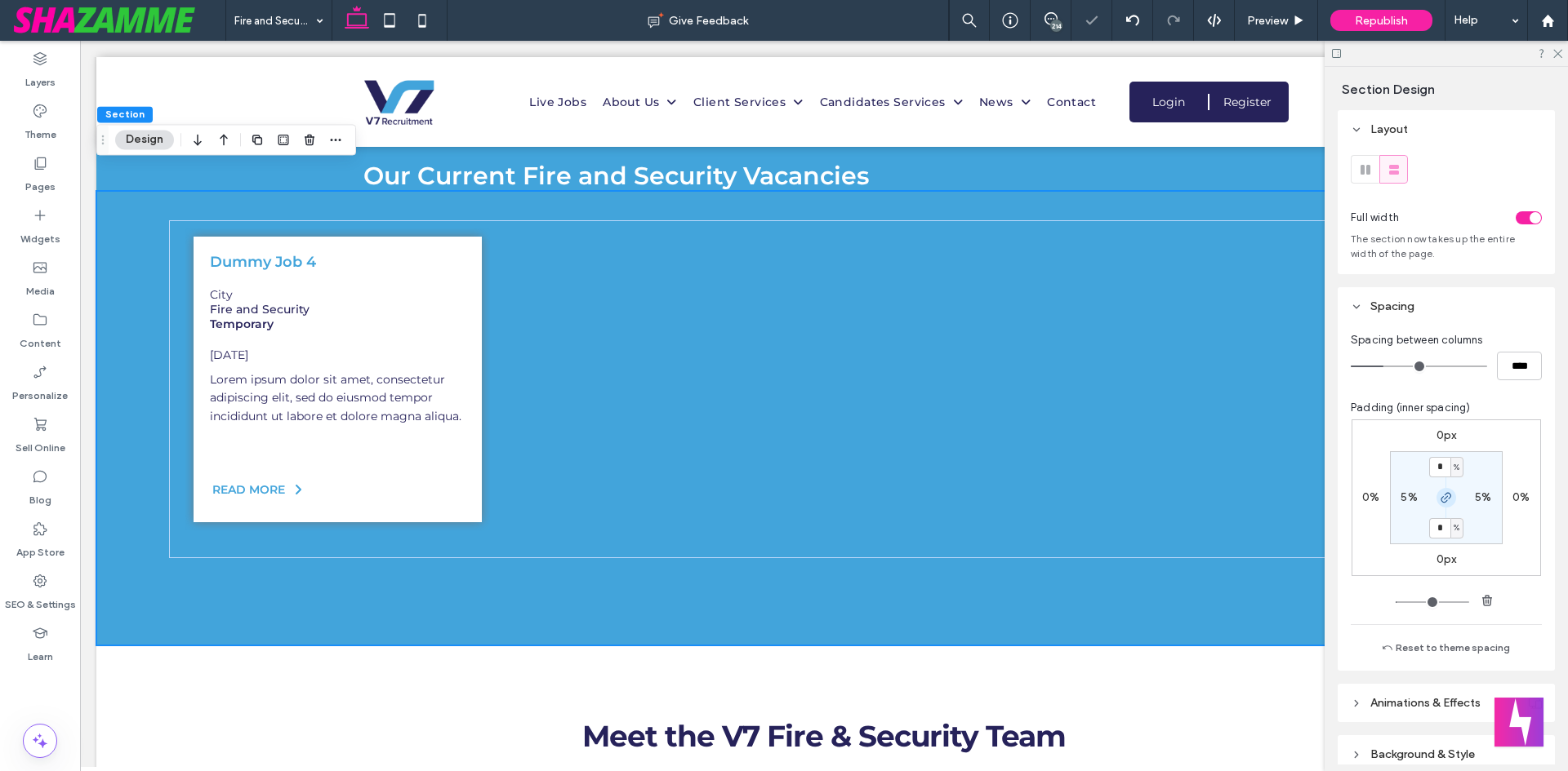
click at [1439, 500] on icon "button" at bounding box center [1446, 498] width 13 height 13
click at [1433, 537] on section "* % 5% 6% 5%" at bounding box center [1447, 498] width 113 height 93
click at [1438, 528] on label "6%" at bounding box center [1447, 527] width 17 height 14
type input "*"
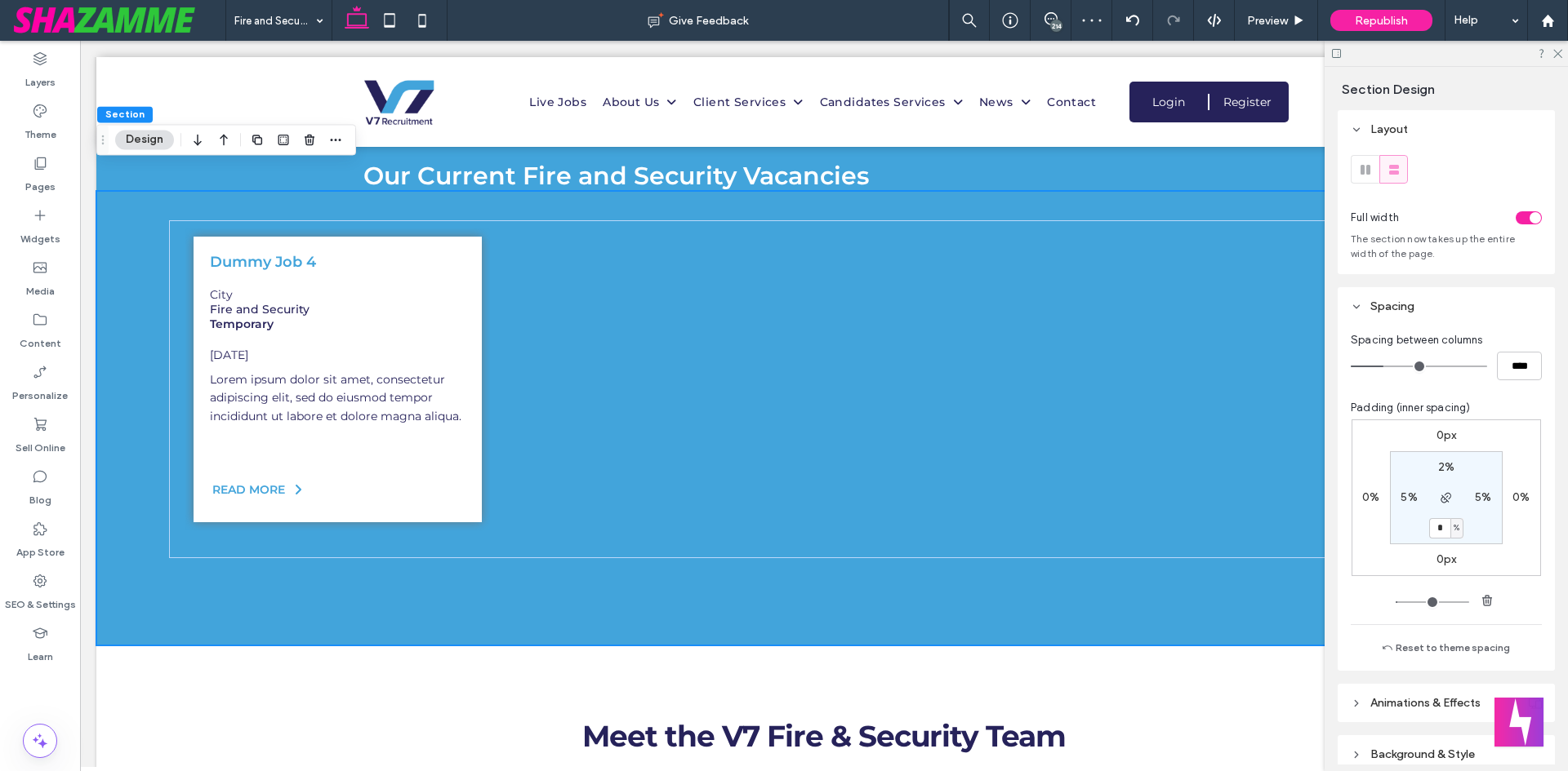
type input "*"
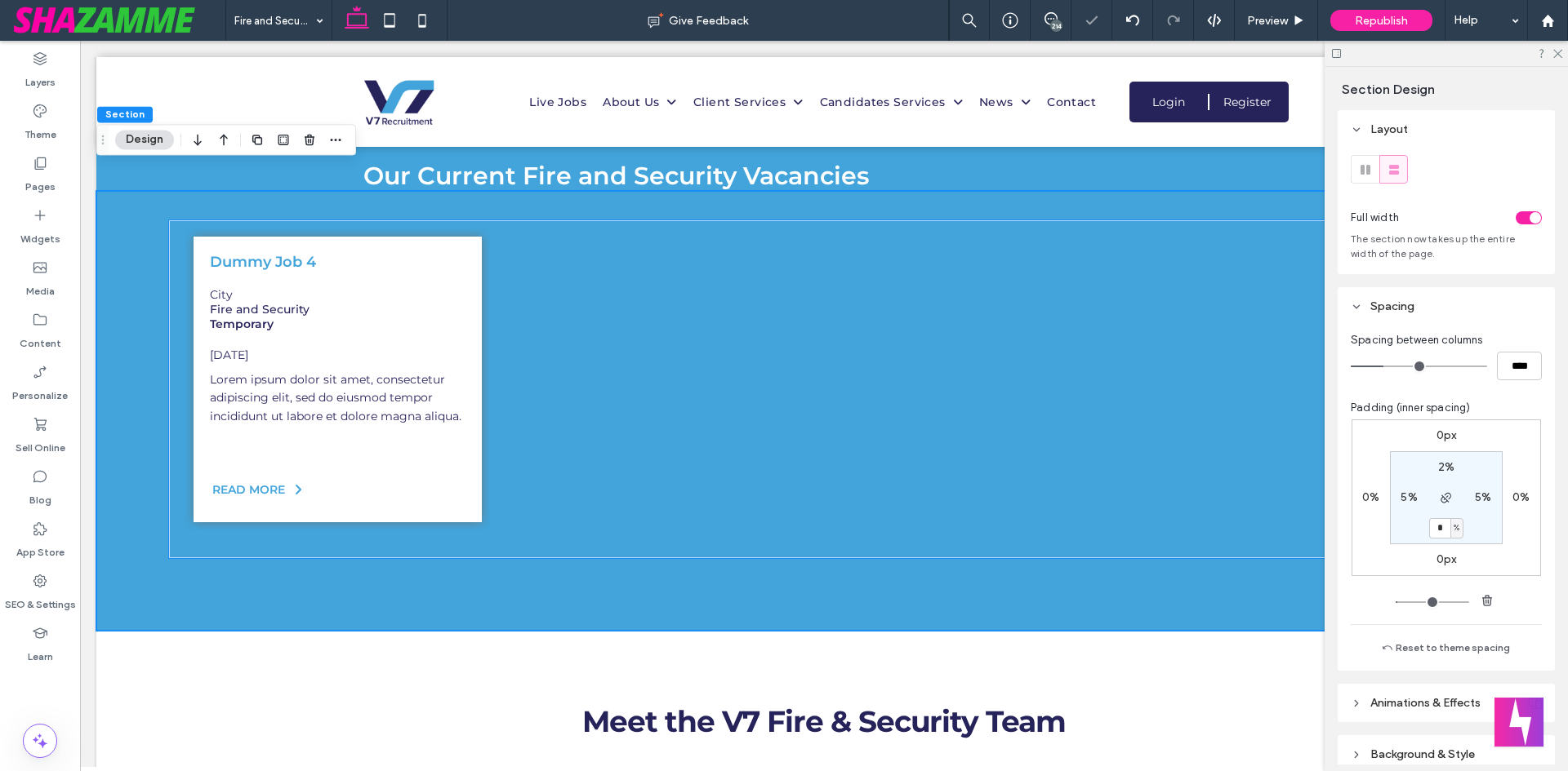
click at [662, 493] on div "Dummy Job 4 City Fire and Security Temporary 31-Jul-2025 READ MORE" at bounding box center [823, 381] width 1294 height 305
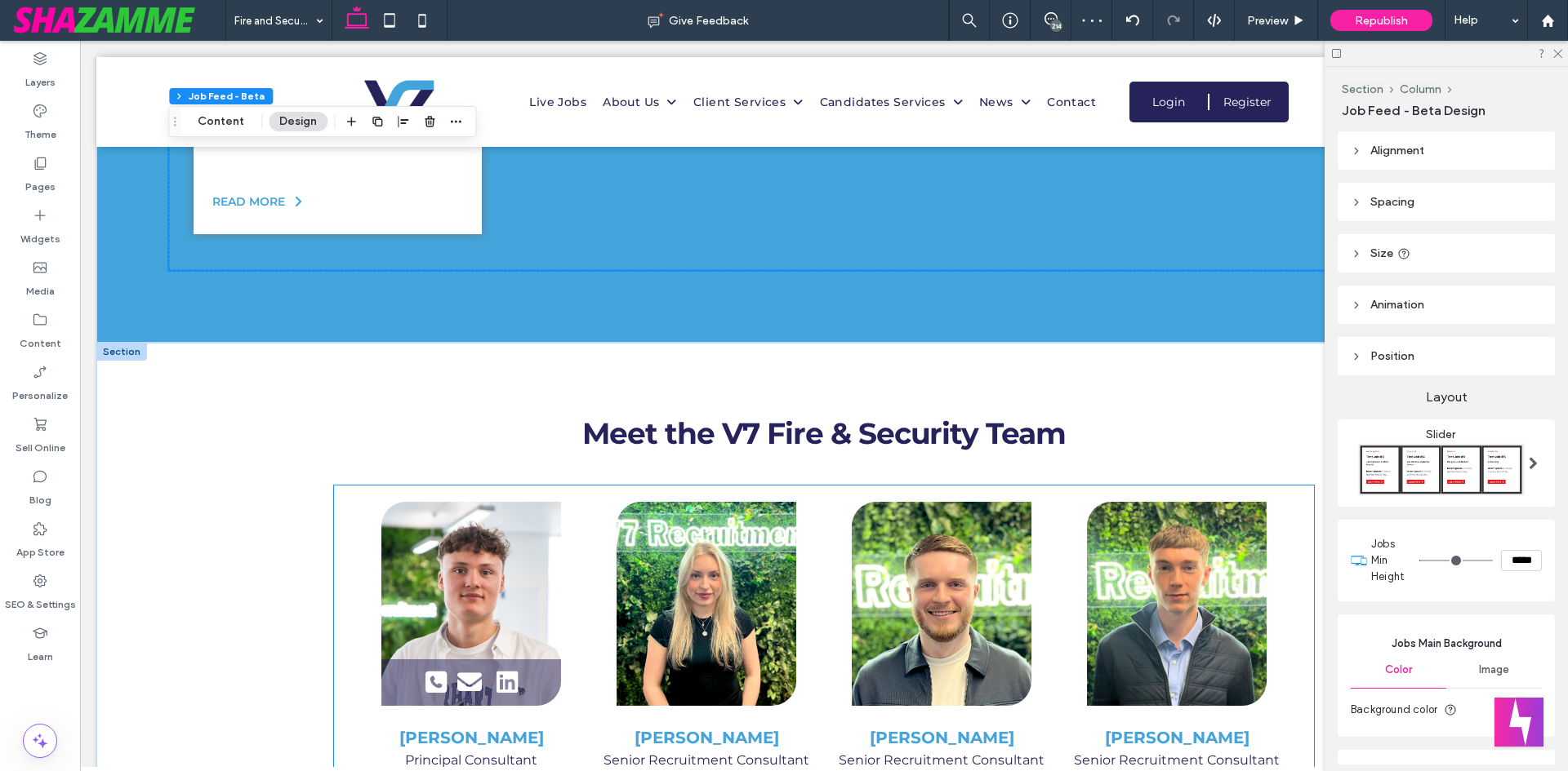
scroll to position [2938, 0]
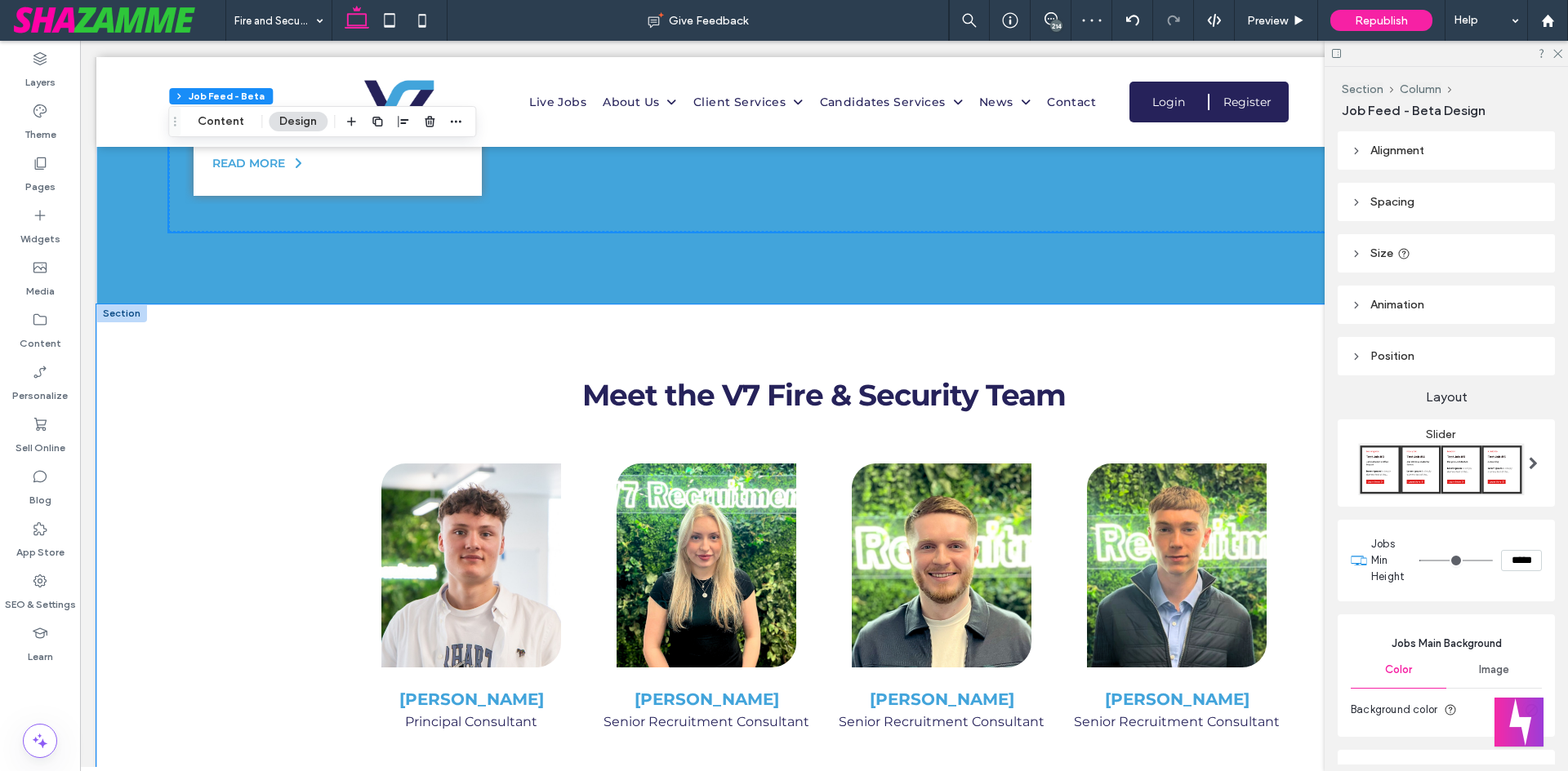
click at [287, 403] on div "Meet the V7 Fire & Security Team Box 1 Box 2 Box 3 Box 4 Box 5 Jake Dunwell Pri…" at bounding box center [823, 575] width 1455 height 542
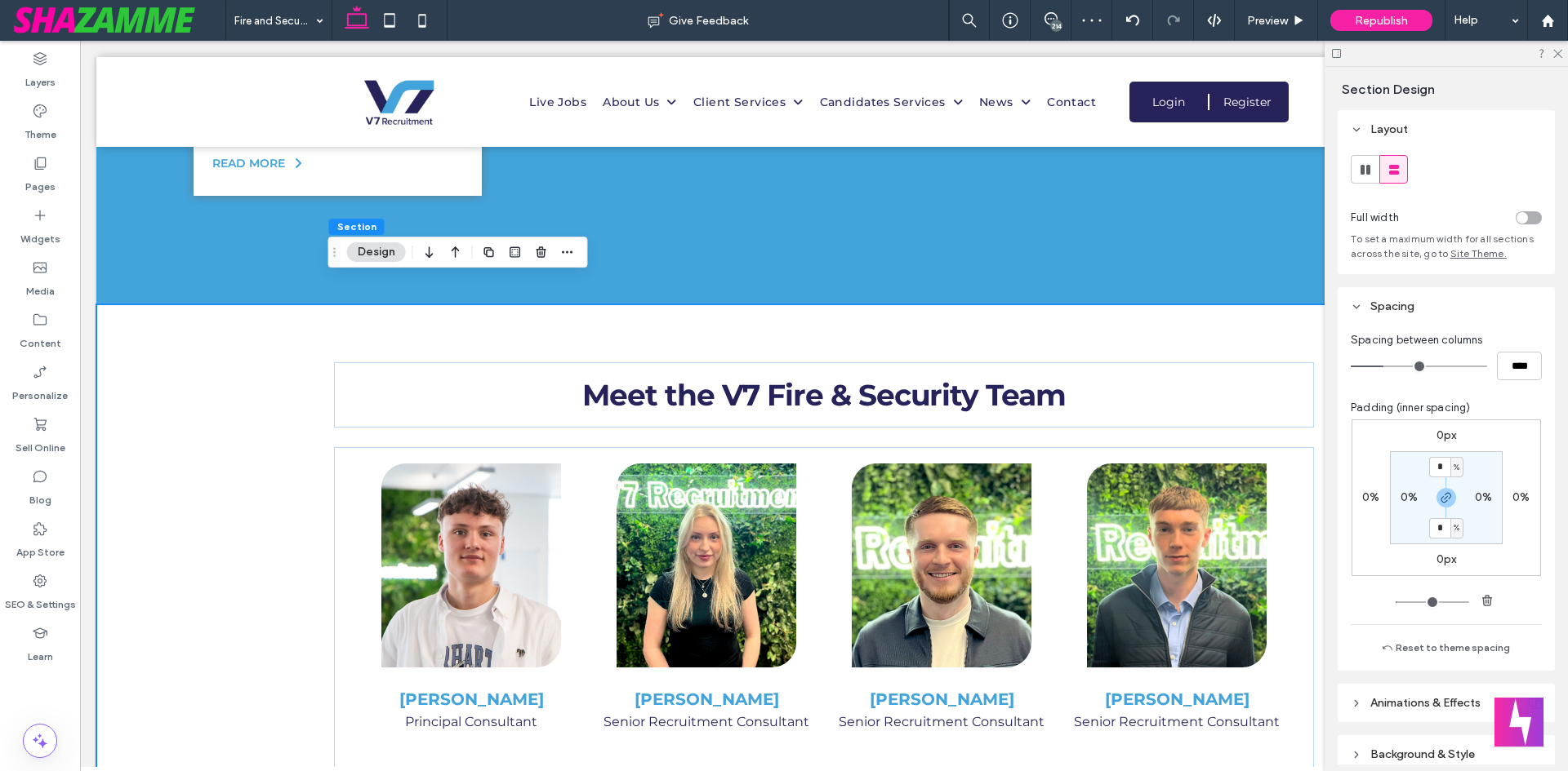
type input "*"
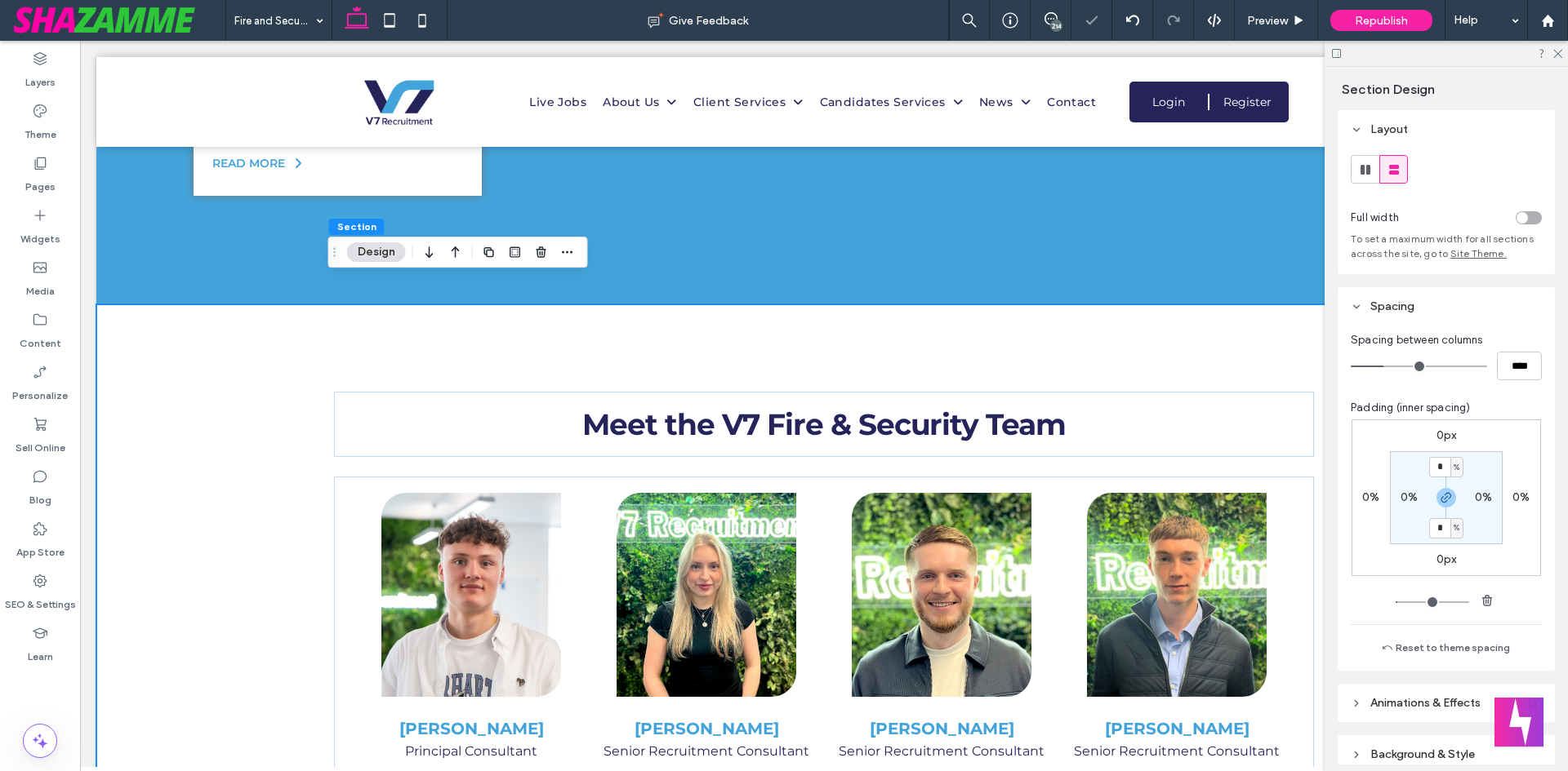
click at [1400, 493] on label "0%" at bounding box center [1409, 497] width 17 height 14
type input "*"
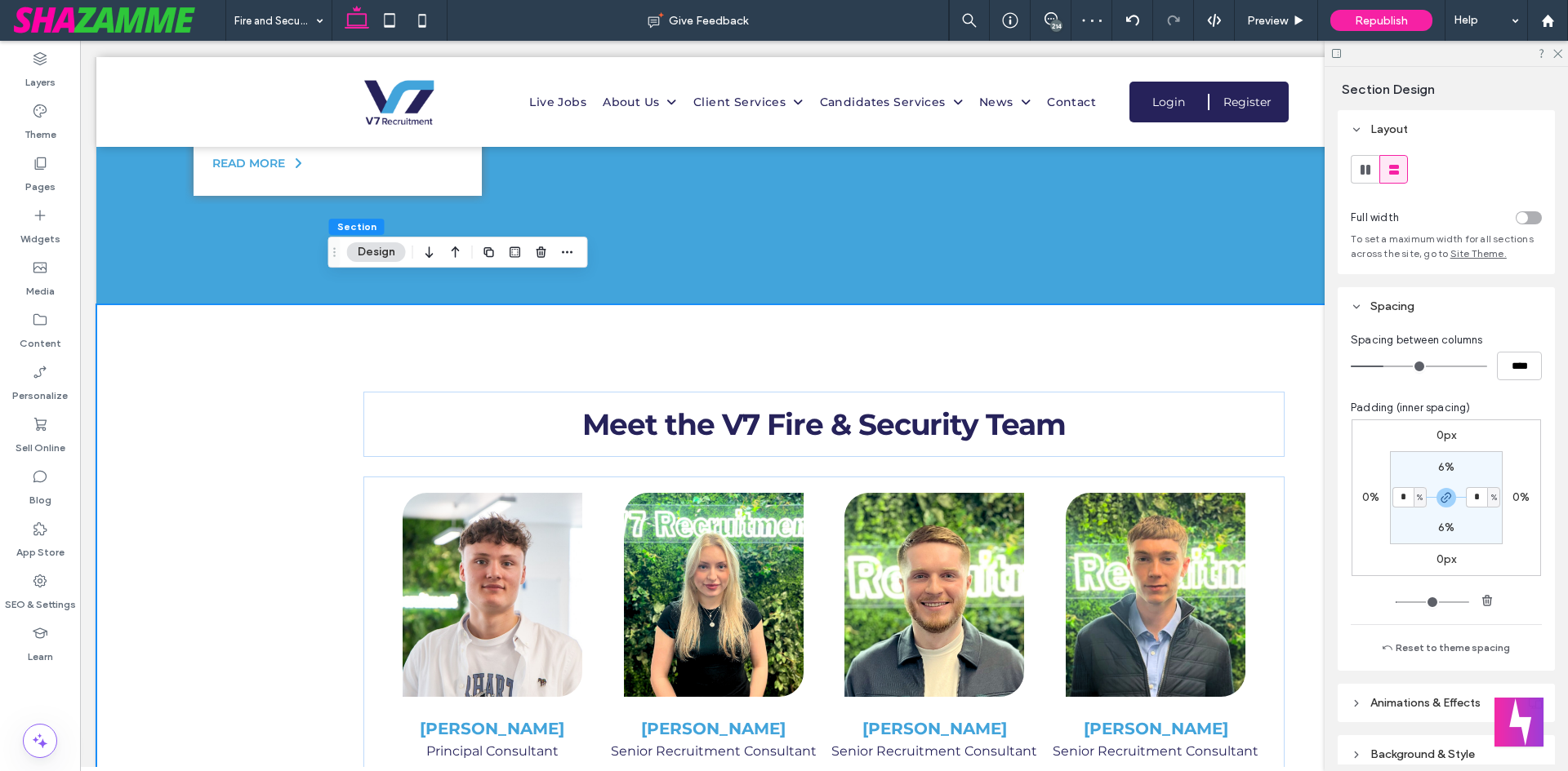
click at [244, 534] on div "Meet the V7 Fire & Security Team Box 1 Box 2 Box 3 Box 4 Box 5 Jake Dunwell Pri…" at bounding box center [823, 603] width 1455 height 600
click at [1478, 499] on input "*" at bounding box center [1476, 498] width 21 height 20
type input "*"
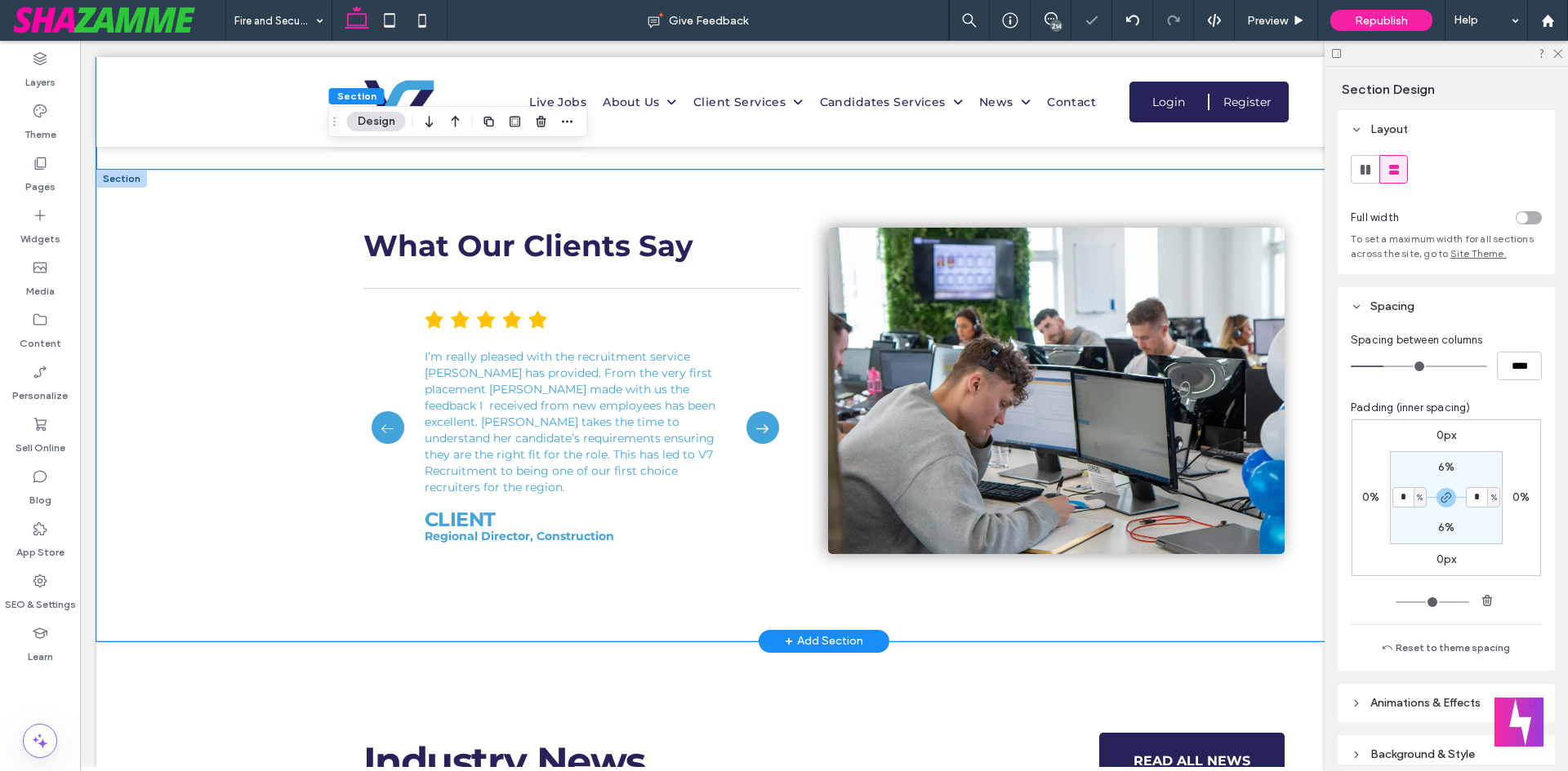
click at [215, 432] on div "What Our Clients Say I’m really pleased with the recruitment service Claire has…" at bounding box center [823, 405] width 1455 height 472
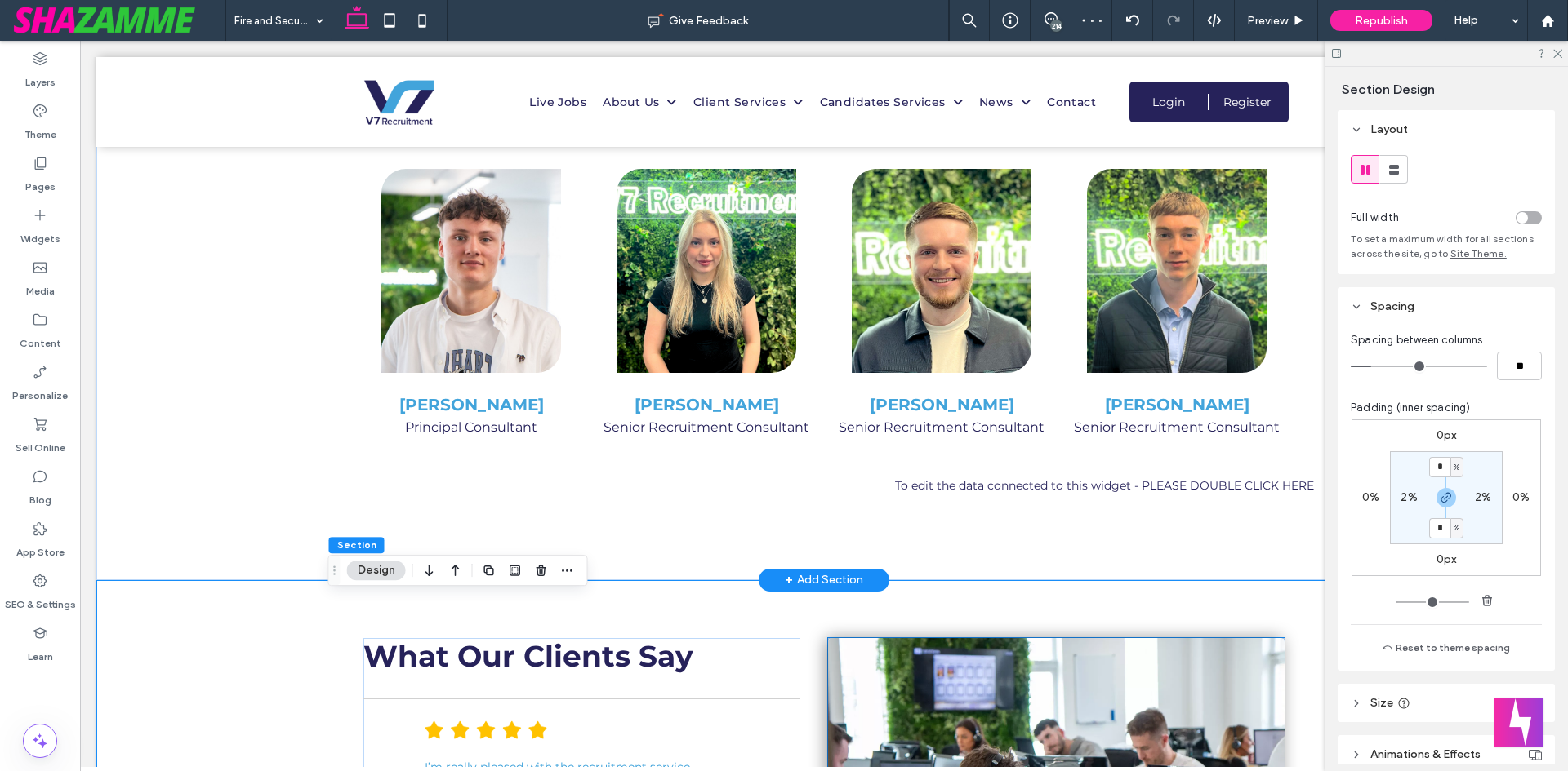
scroll to position [3182, 0]
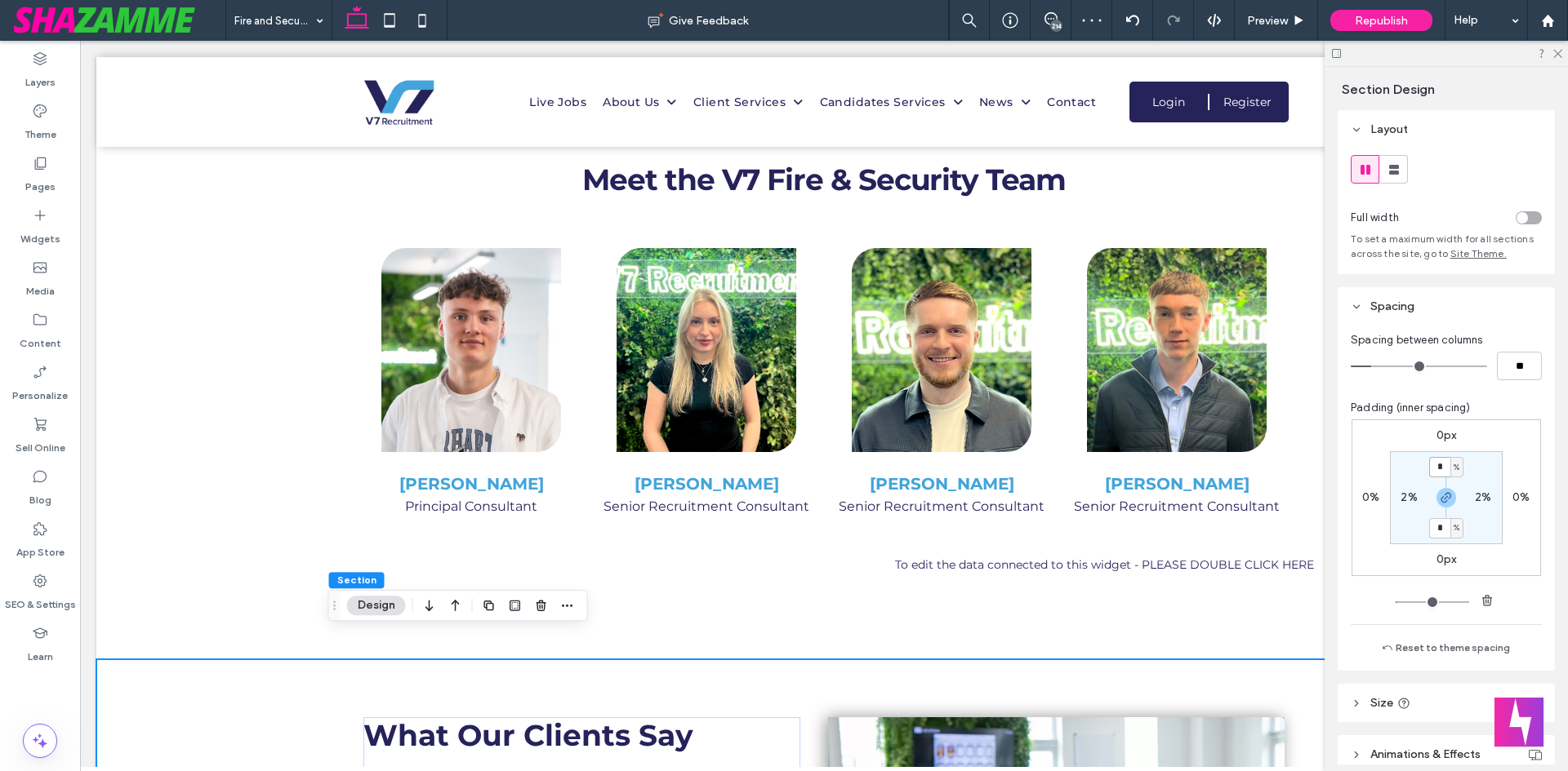
click at [1439, 473] on input "*" at bounding box center [1439, 467] width 21 height 20
type input "*"
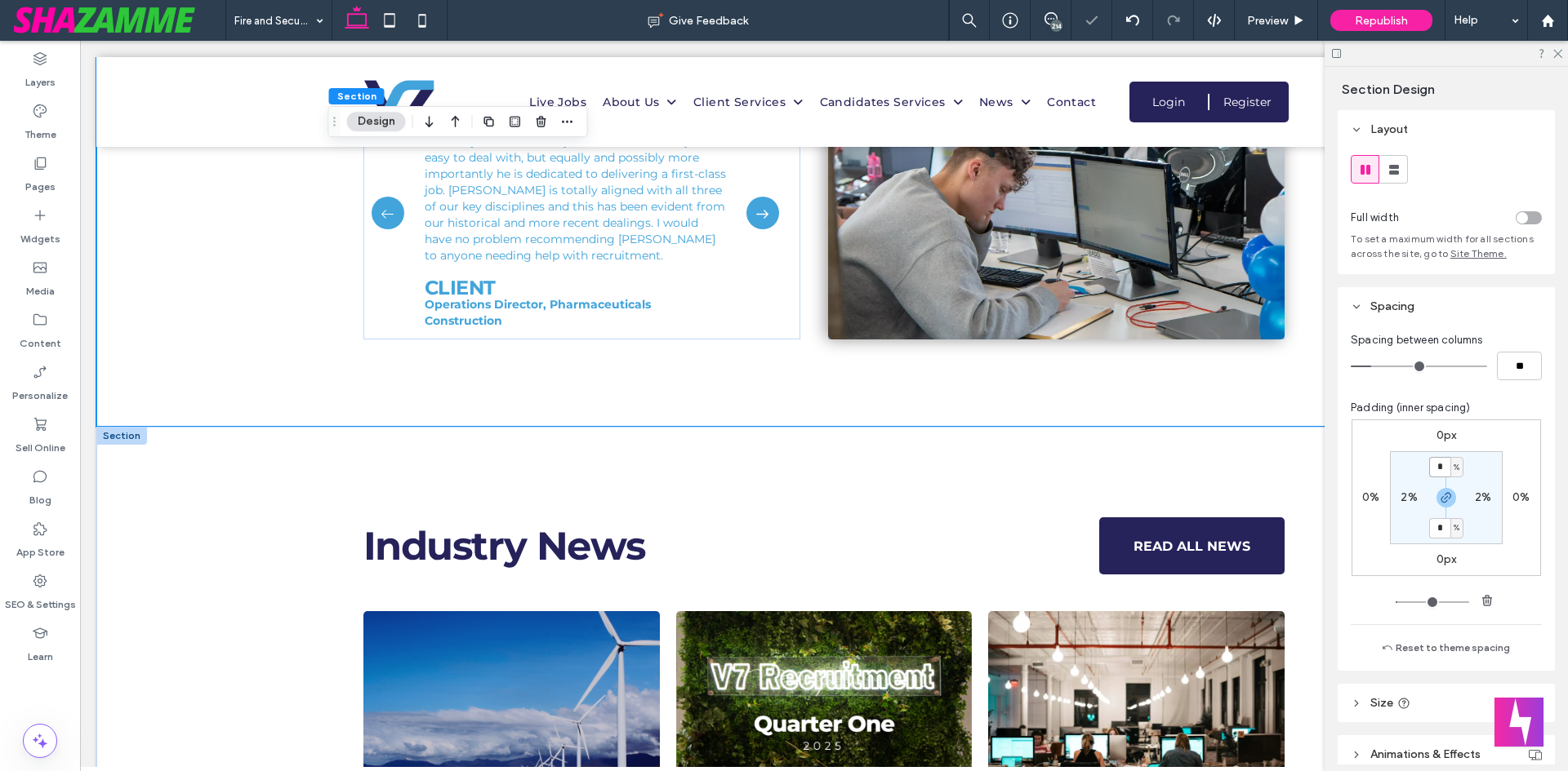
scroll to position [3917, 0]
click at [257, 469] on div "Industry News READ ALL NEWS Top 5 Skills For Renewable Energy Jobs in 2025 July…" at bounding box center [823, 746] width 1455 height 640
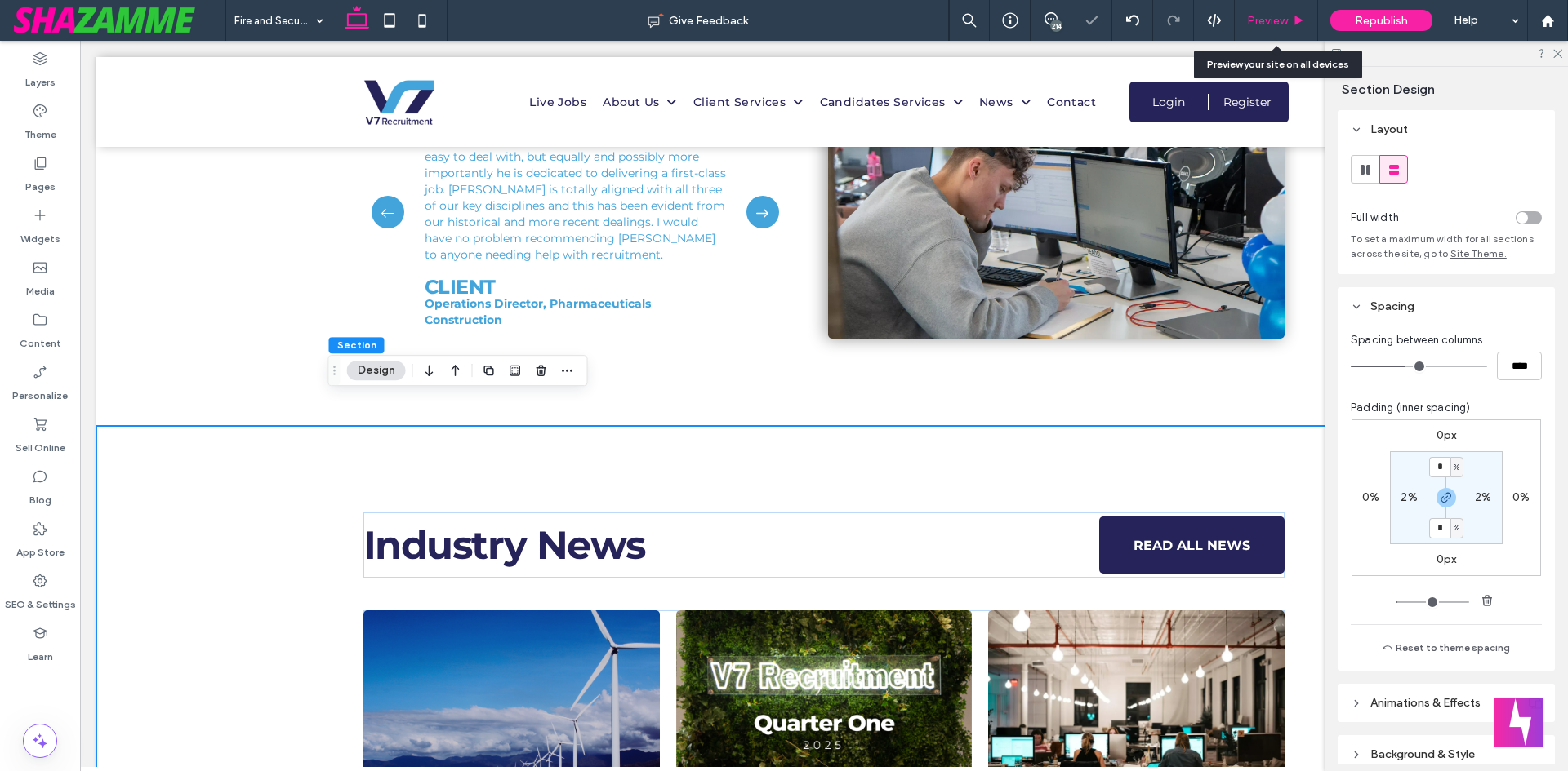
click at [1287, 28] on div "Preview" at bounding box center [1276, 20] width 83 height 41
click at [1294, 22] on div "Preview" at bounding box center [1275, 20] width 83 height 14
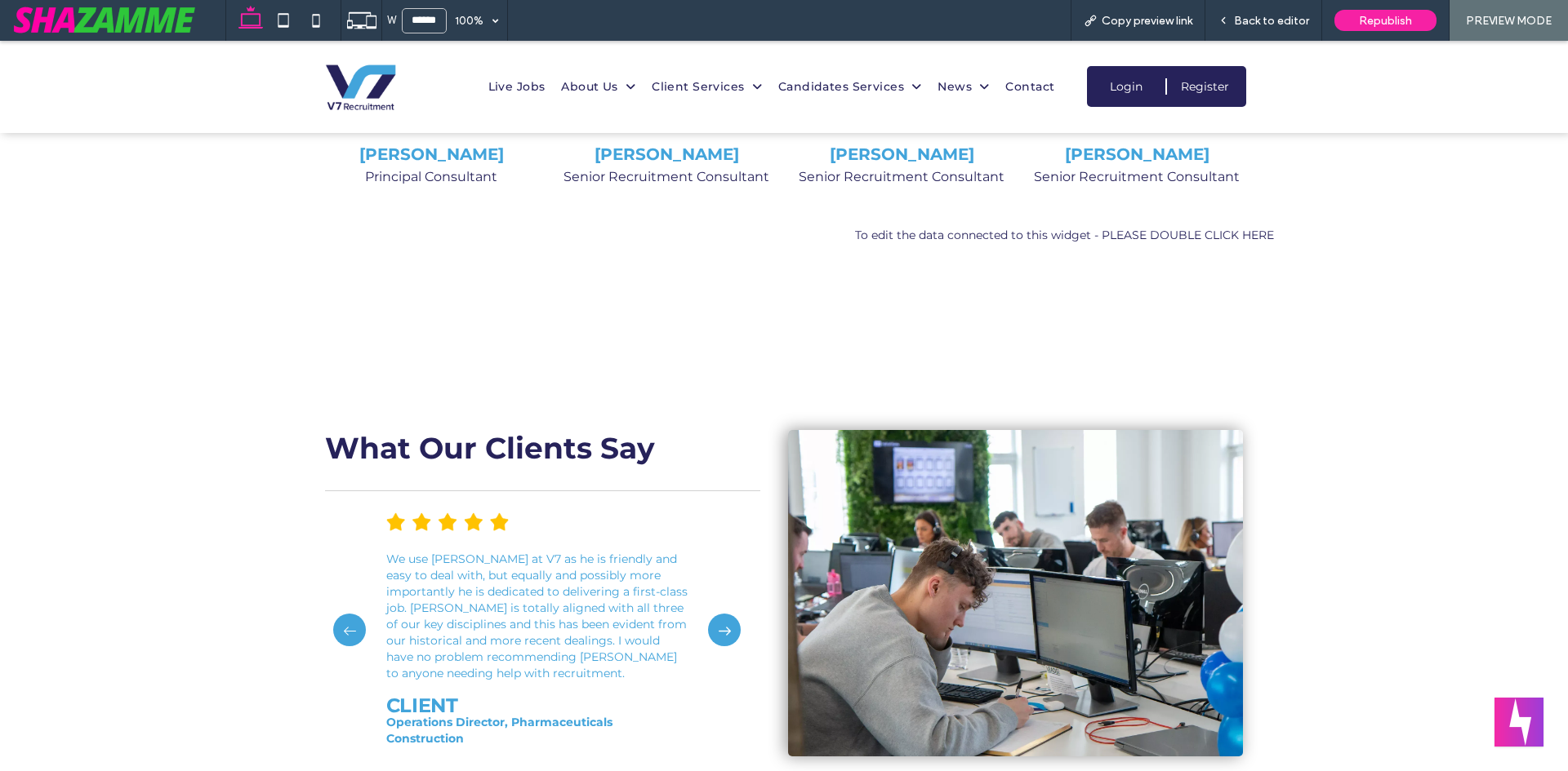
scroll to position [3414, 0]
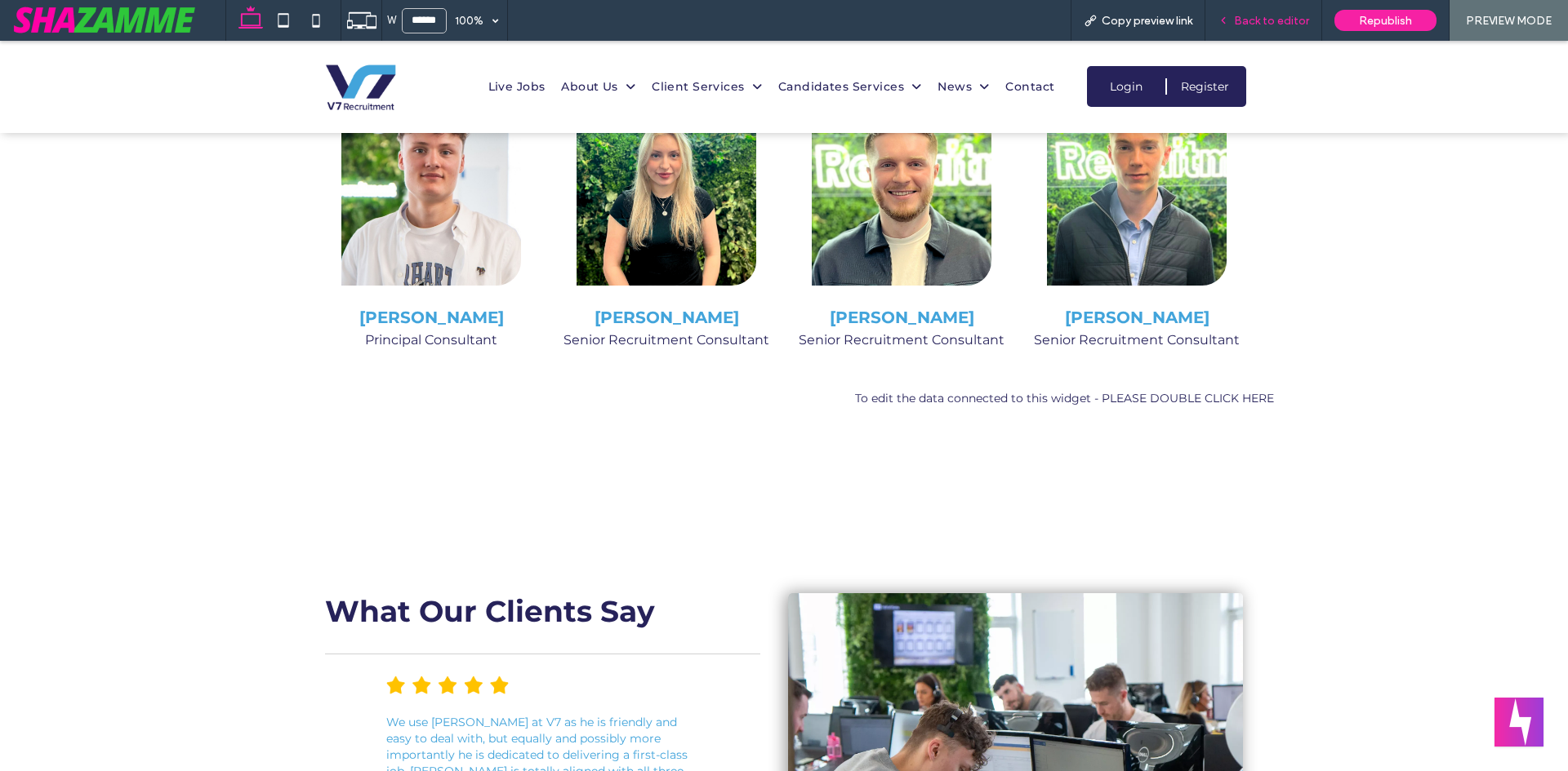
click at [1255, 5] on div "Back to editor" at bounding box center [1264, 20] width 117 height 41
click at [1258, 17] on span "Back to editor" at bounding box center [1271, 20] width 75 height 14
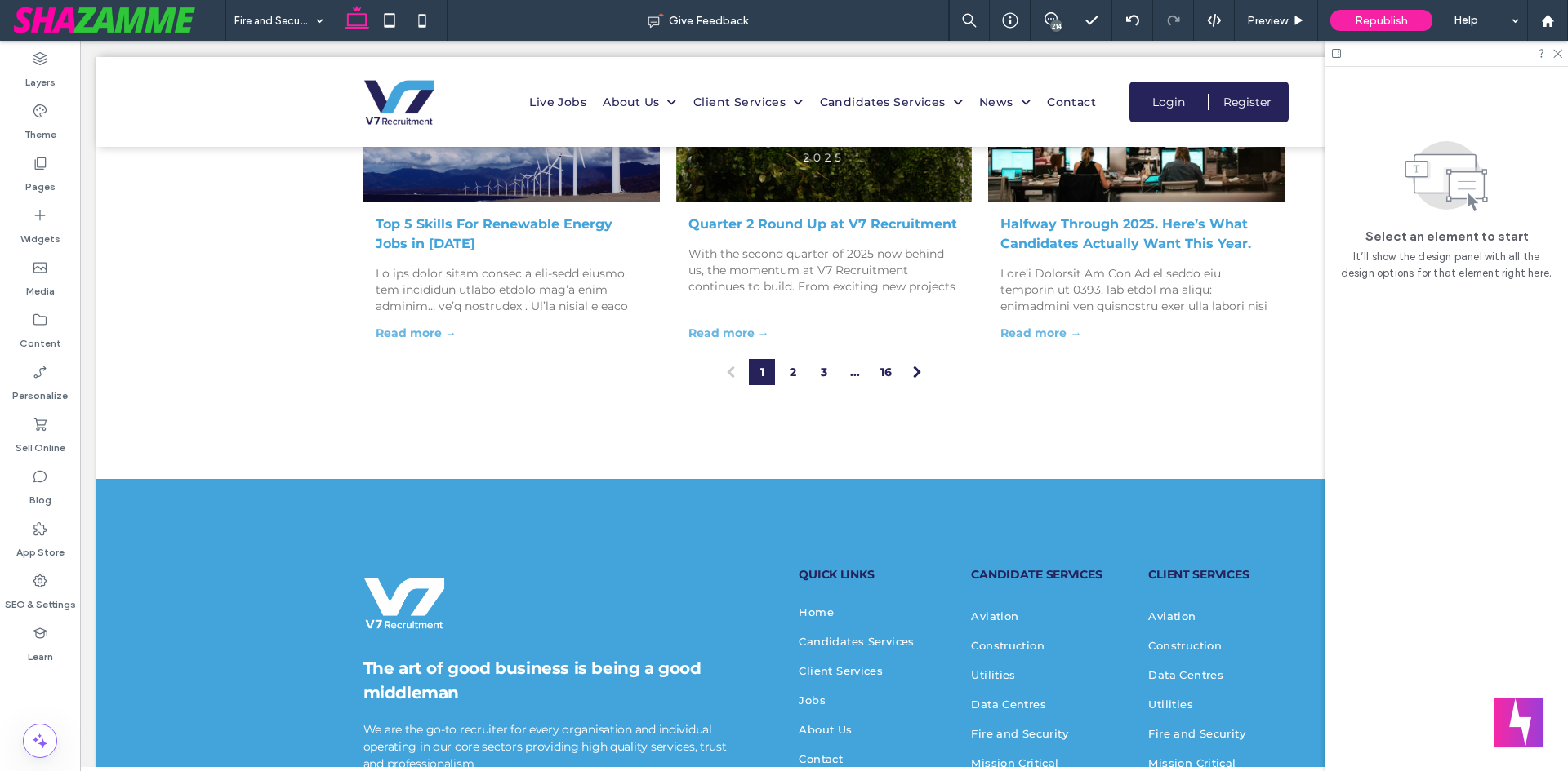
scroll to position [4744, 0]
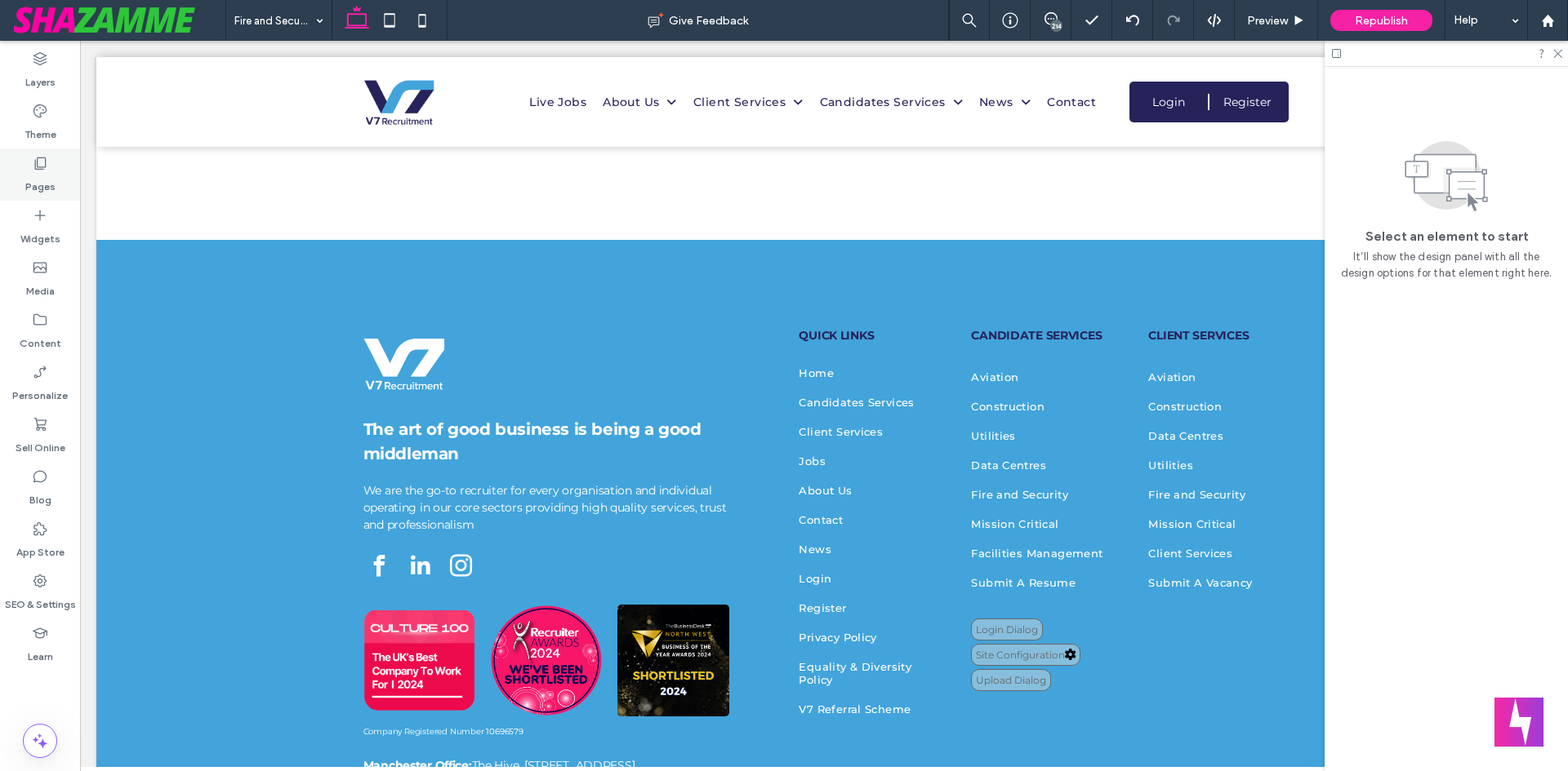
click at [13, 174] on div "Pages" at bounding box center [40, 174] width 80 height 52
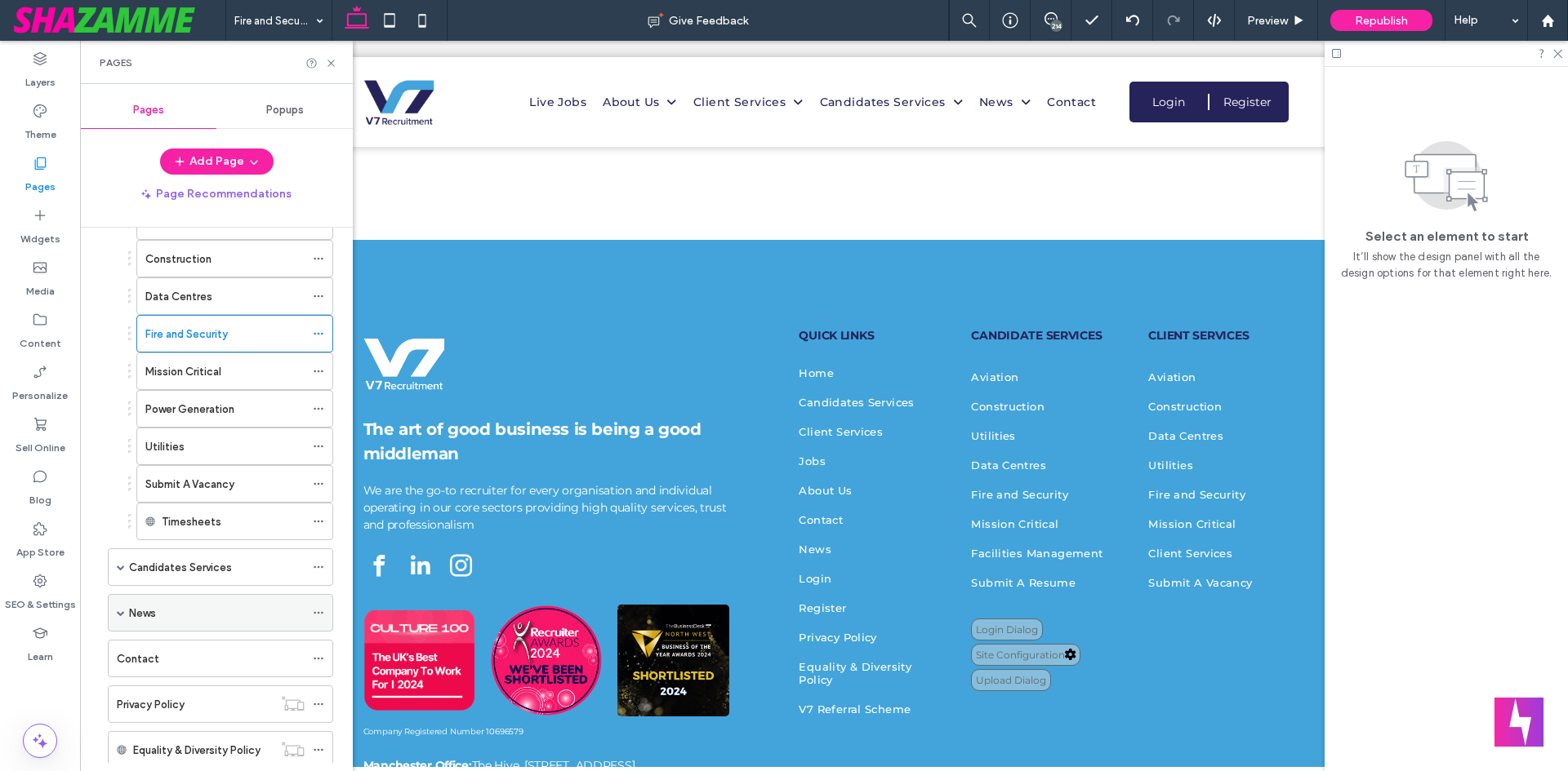
scroll to position [326, 0]
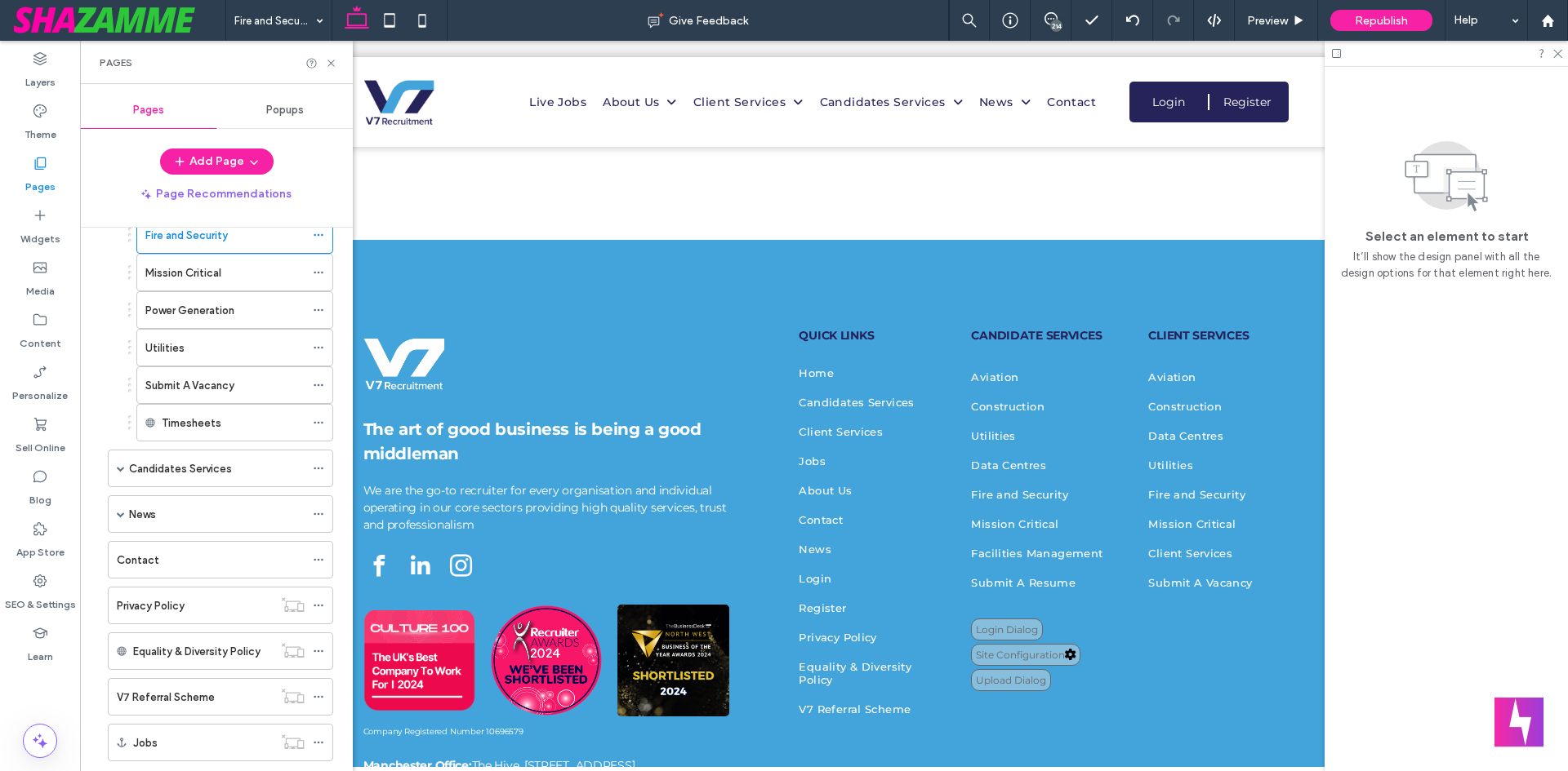
click at [215, 258] on div "Mission Critical" at bounding box center [225, 272] width 159 height 36
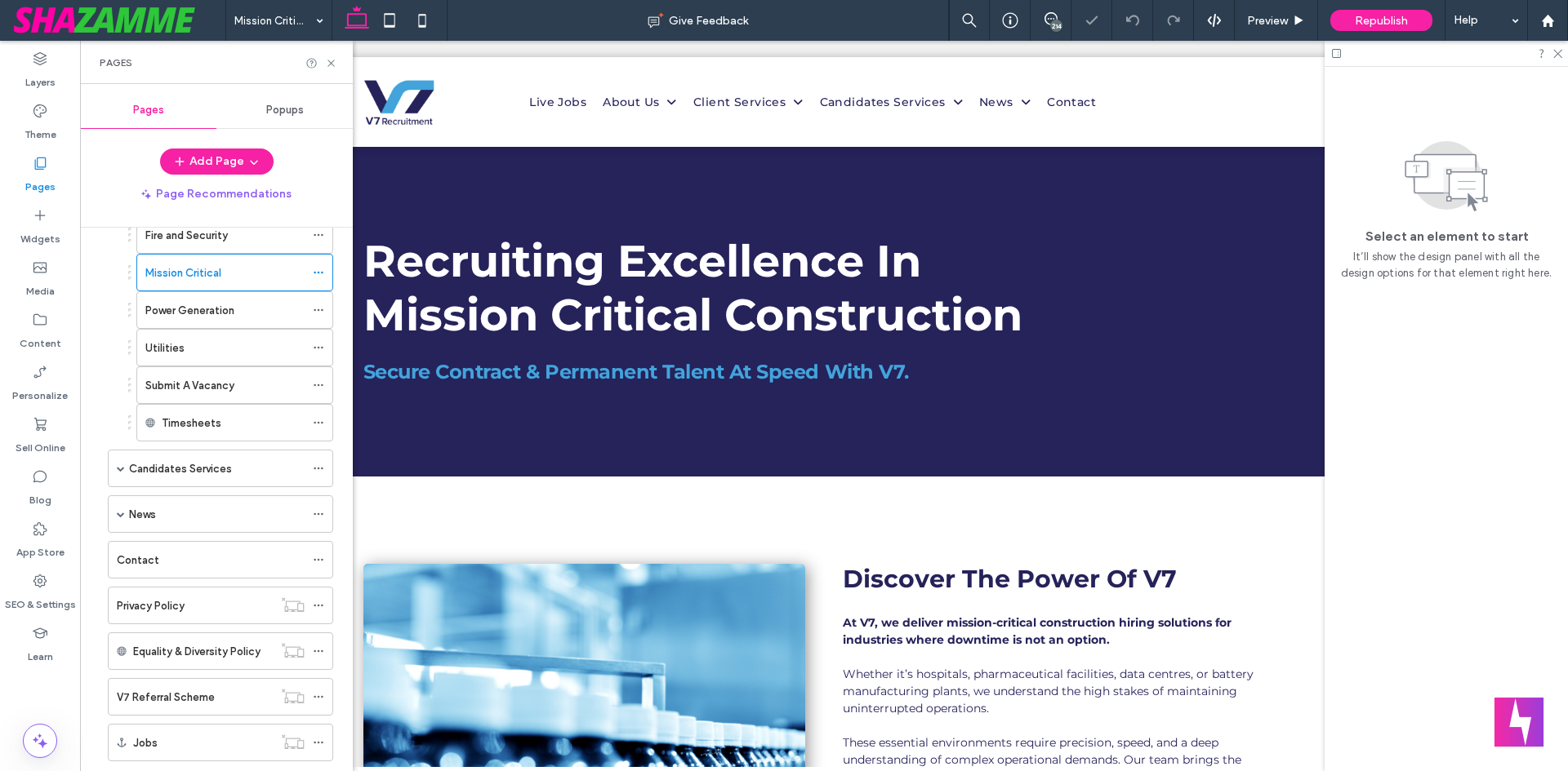
scroll to position [1306, 0]
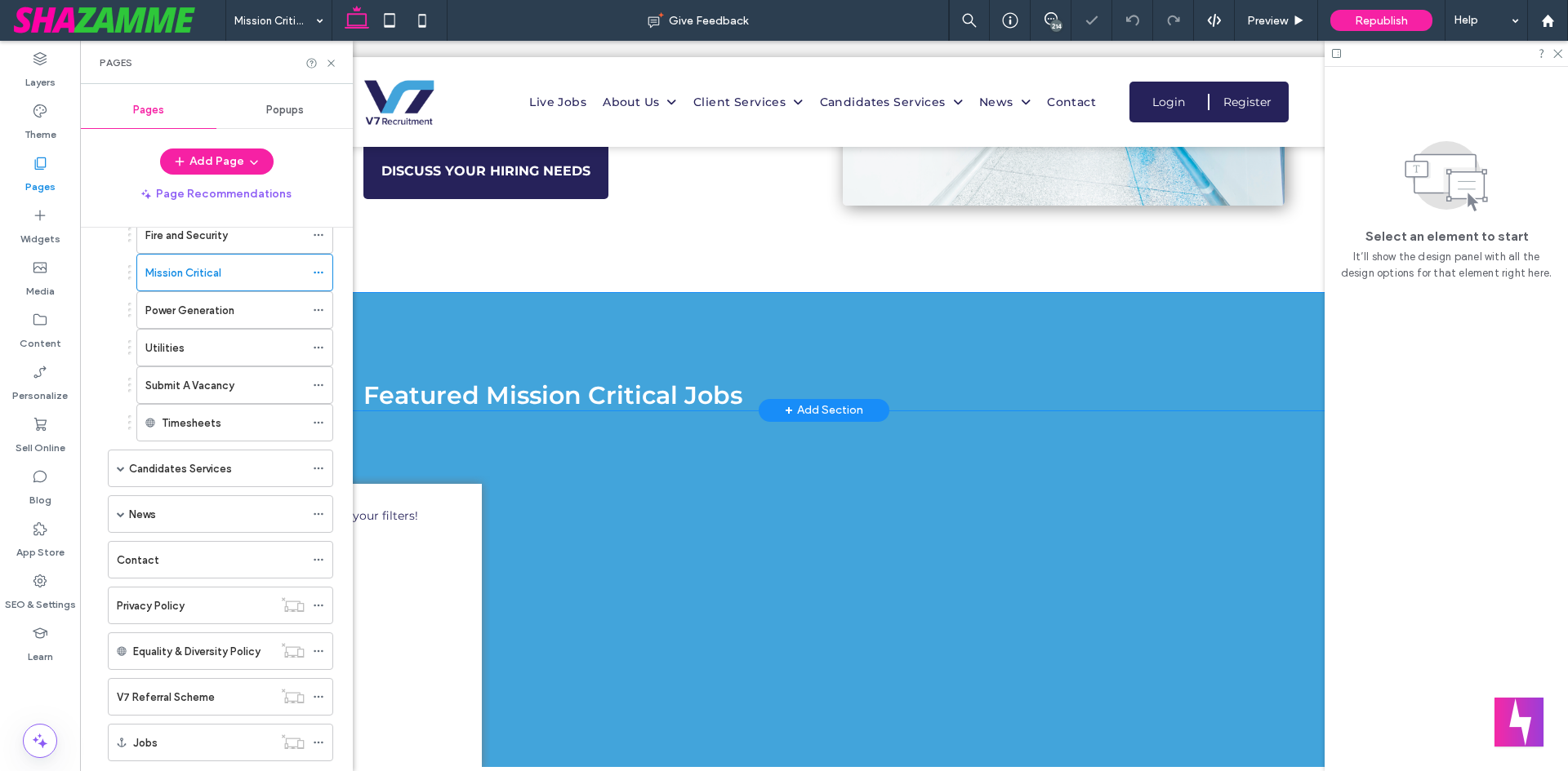
click at [845, 328] on div "Featured Mission Critical Jobs" at bounding box center [823, 351] width 980 height 118
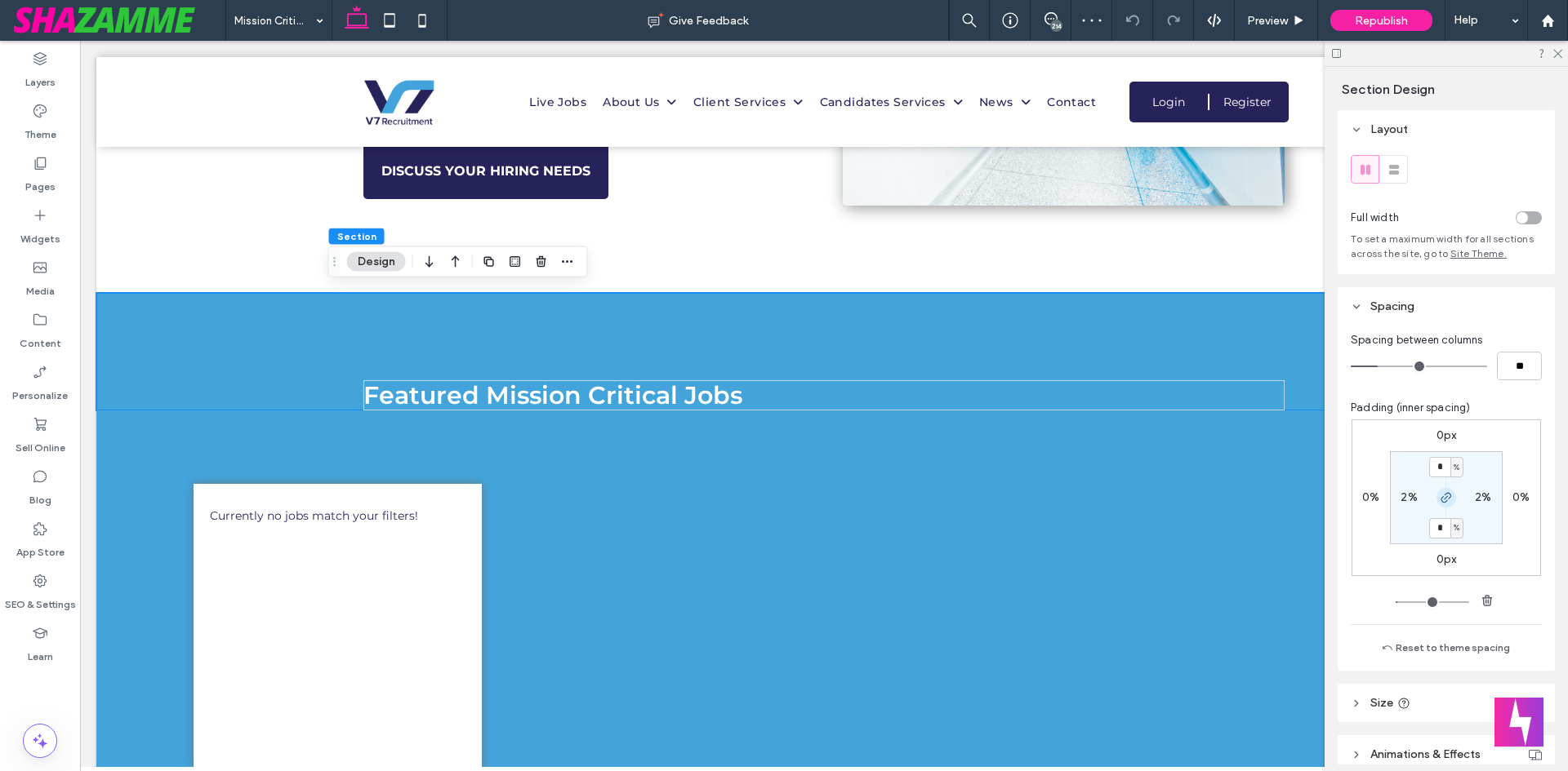
click at [1440, 502] on icon "button" at bounding box center [1446, 498] width 13 height 13
drag, startPoint x: 1435, startPoint y: 468, endPoint x: 1452, endPoint y: 488, distance: 26.2
click at [1436, 468] on input "*" at bounding box center [1439, 467] width 21 height 20
type input "*"
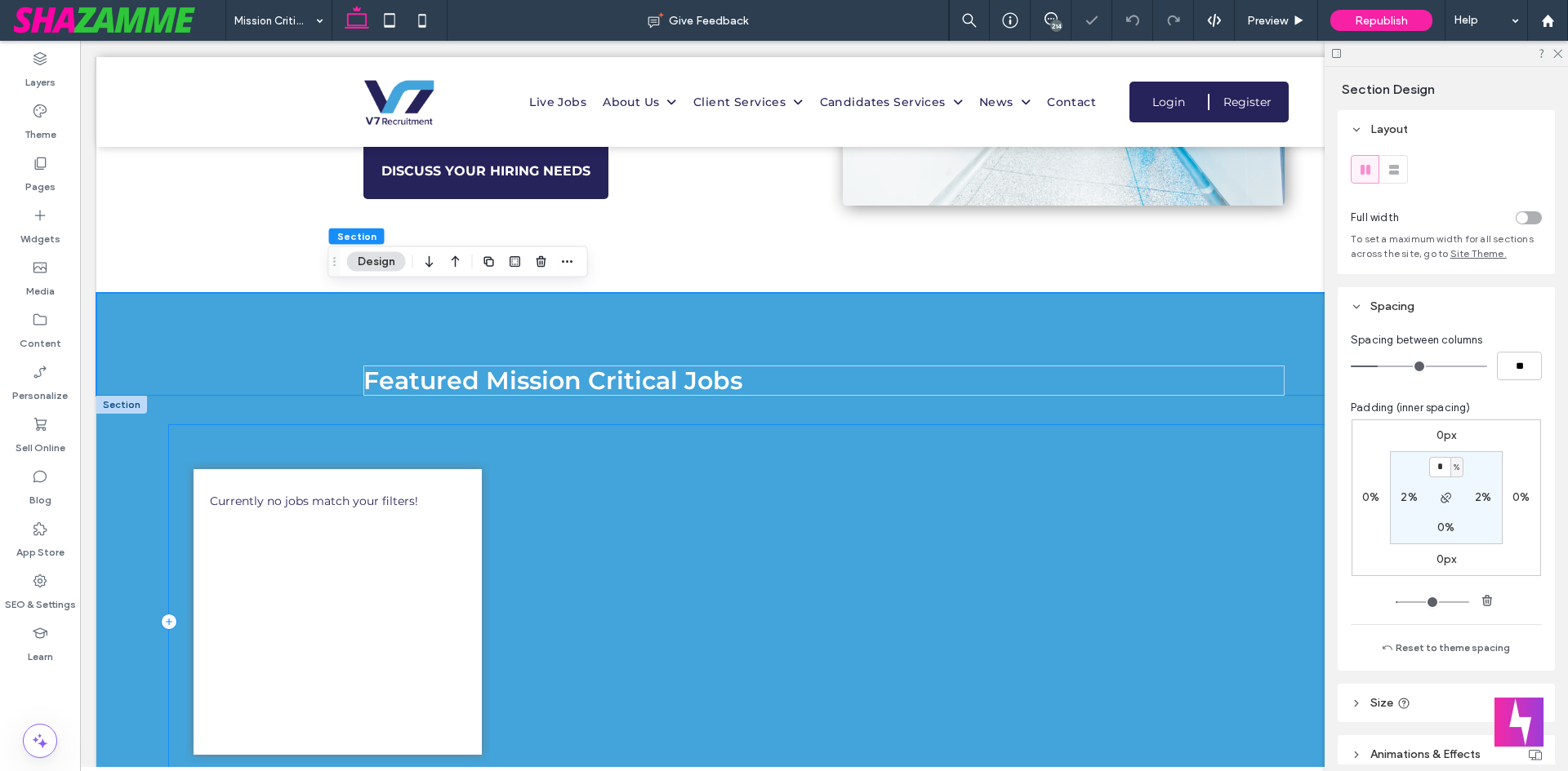
click at [524, 435] on div "Currently no jobs match your filters!" at bounding box center [823, 622] width 1309 height 394
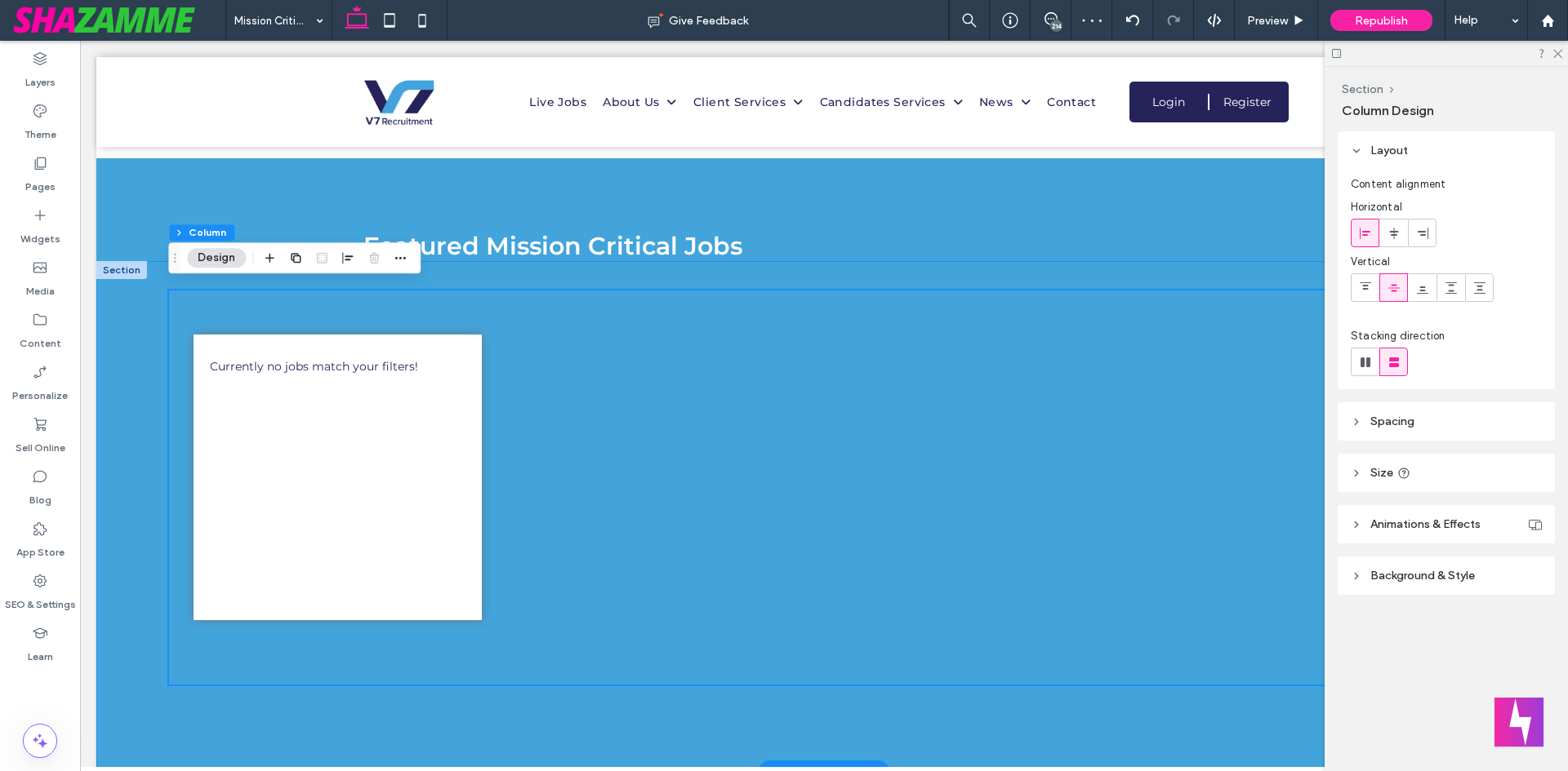
scroll to position [1469, 0]
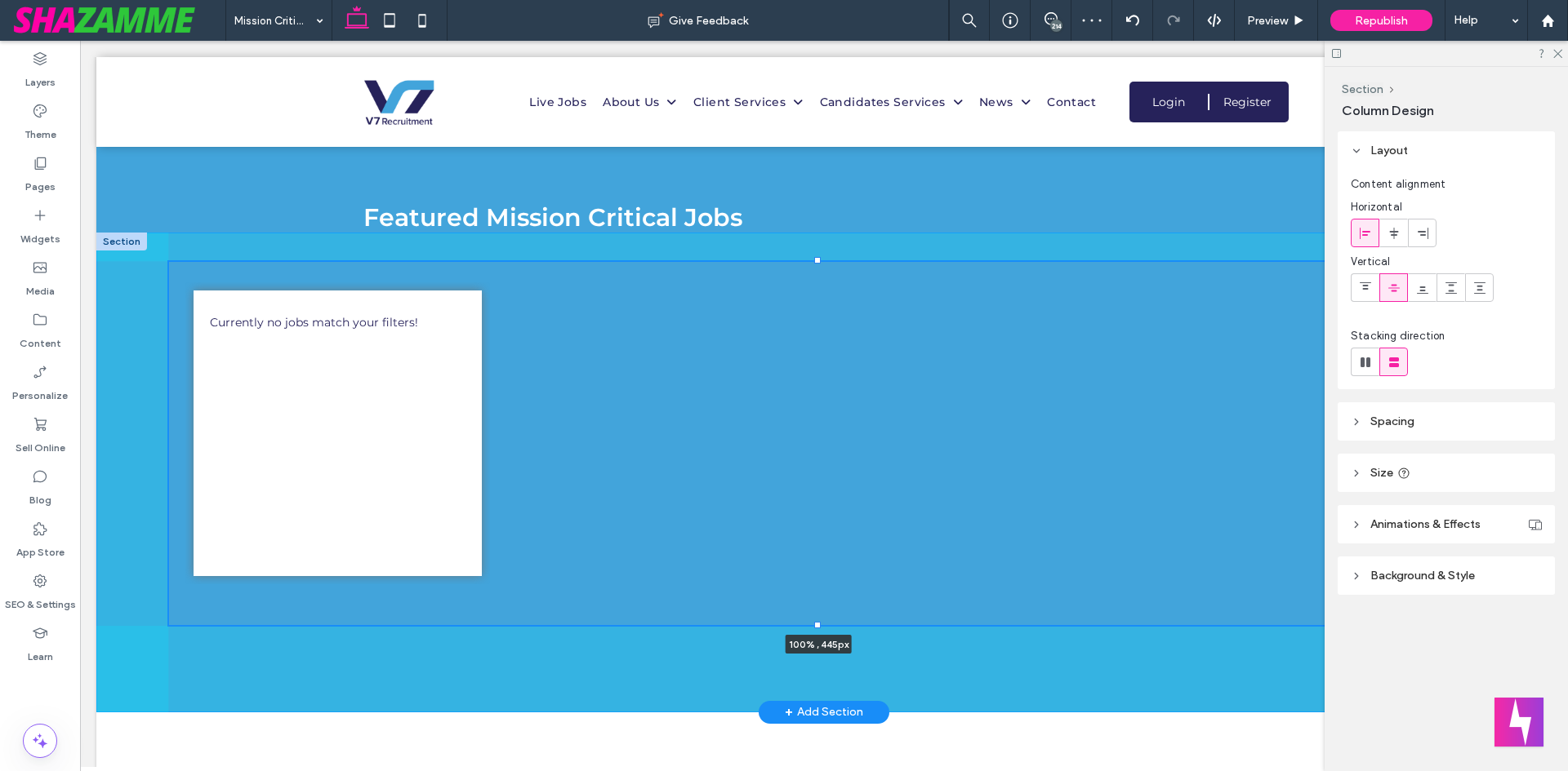
drag, startPoint x: 818, startPoint y: 651, endPoint x: 829, endPoint y: 493, distance: 158.4
click at [828, 496] on div "Currently no jobs match your filters! 100% , 445px" at bounding box center [823, 473] width 1455 height 480
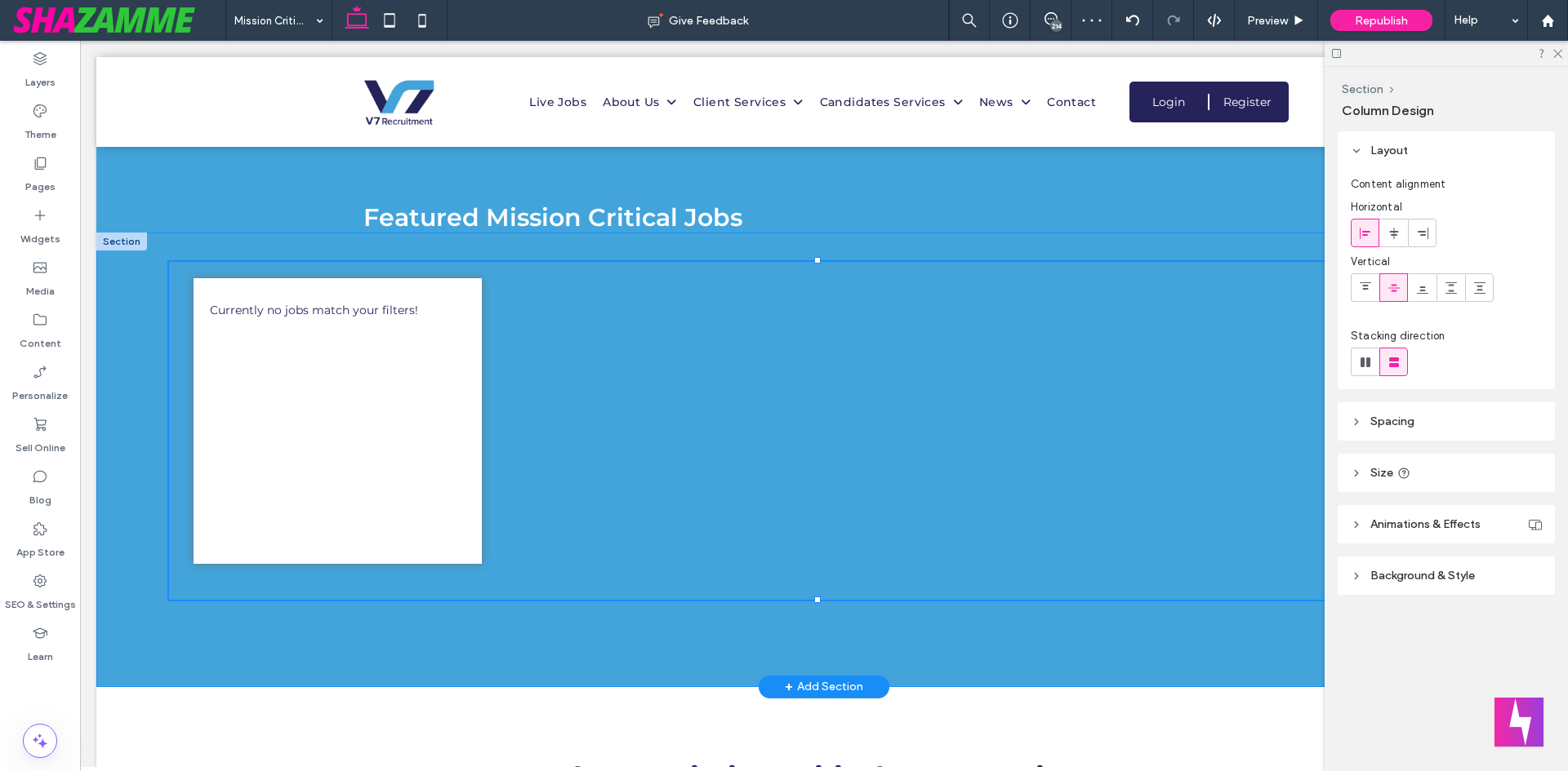
type input "***"
click at [123, 463] on div "Currently no jobs match your filters! 100% , 414px" at bounding box center [823, 460] width 1455 height 454
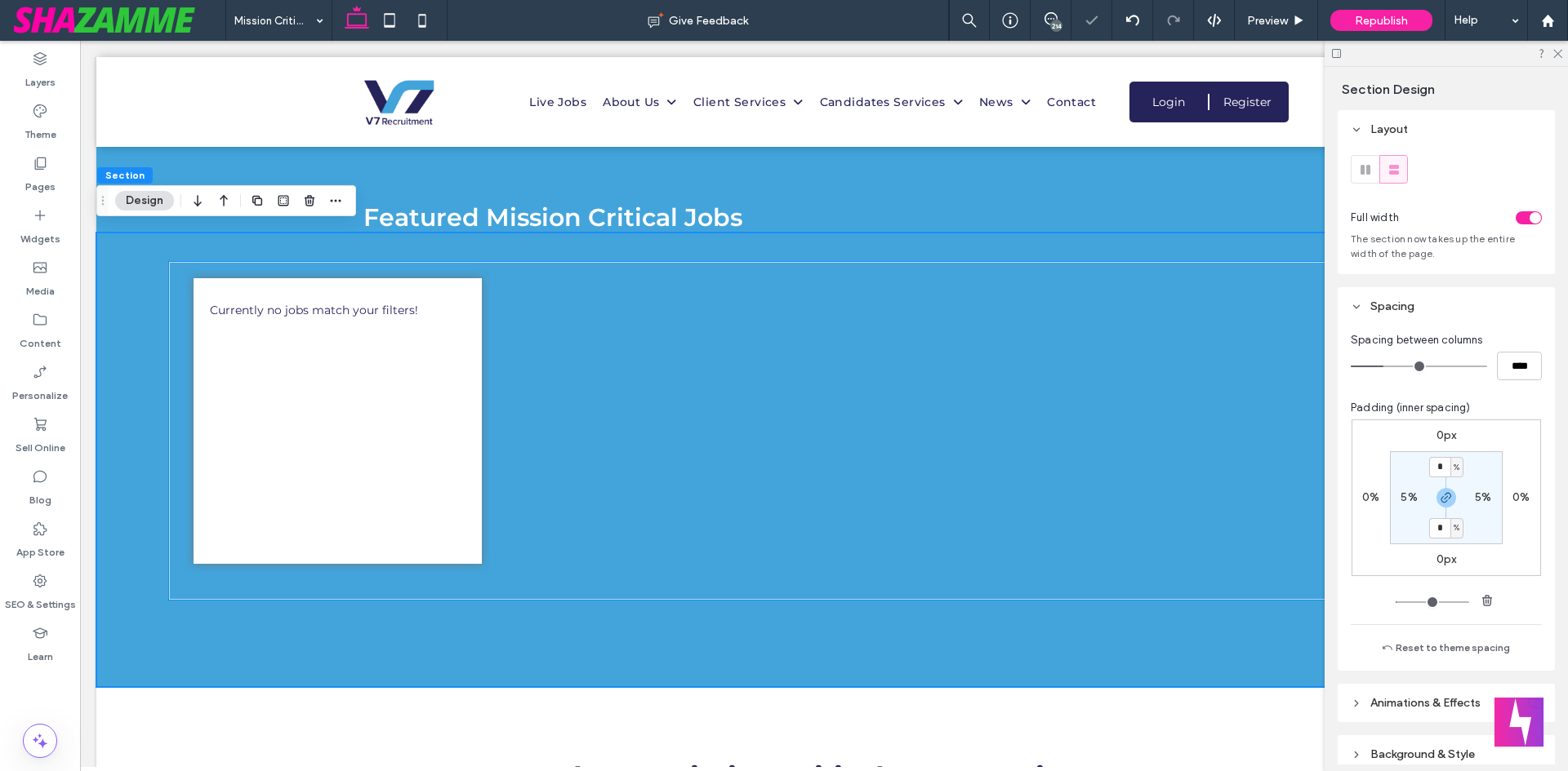
click at [832, 588] on div at bounding box center [823, 592] width 1309 height 17
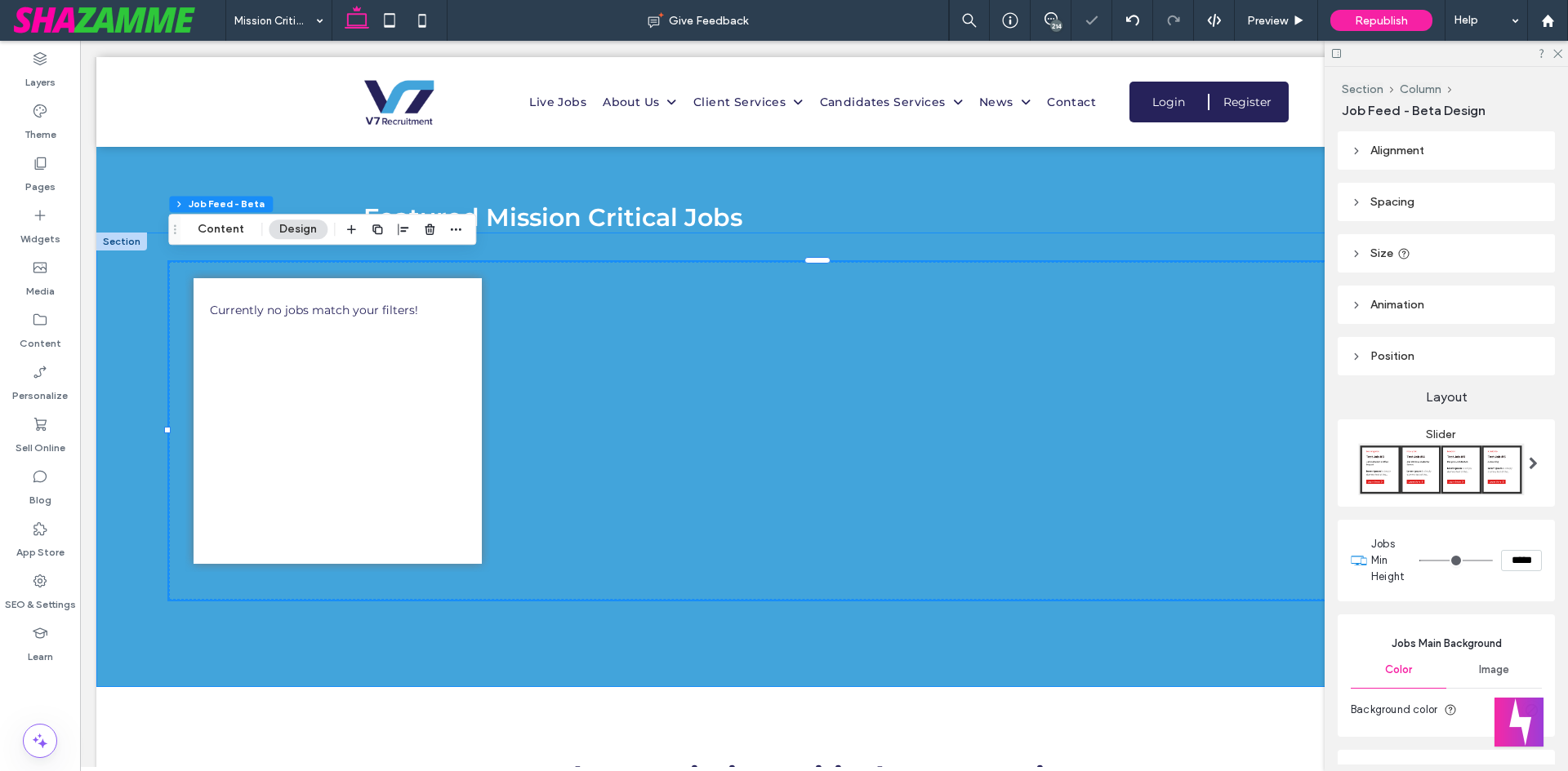
click at [789, 628] on div "Currently no jobs match your filters!" at bounding box center [823, 460] width 1455 height 454
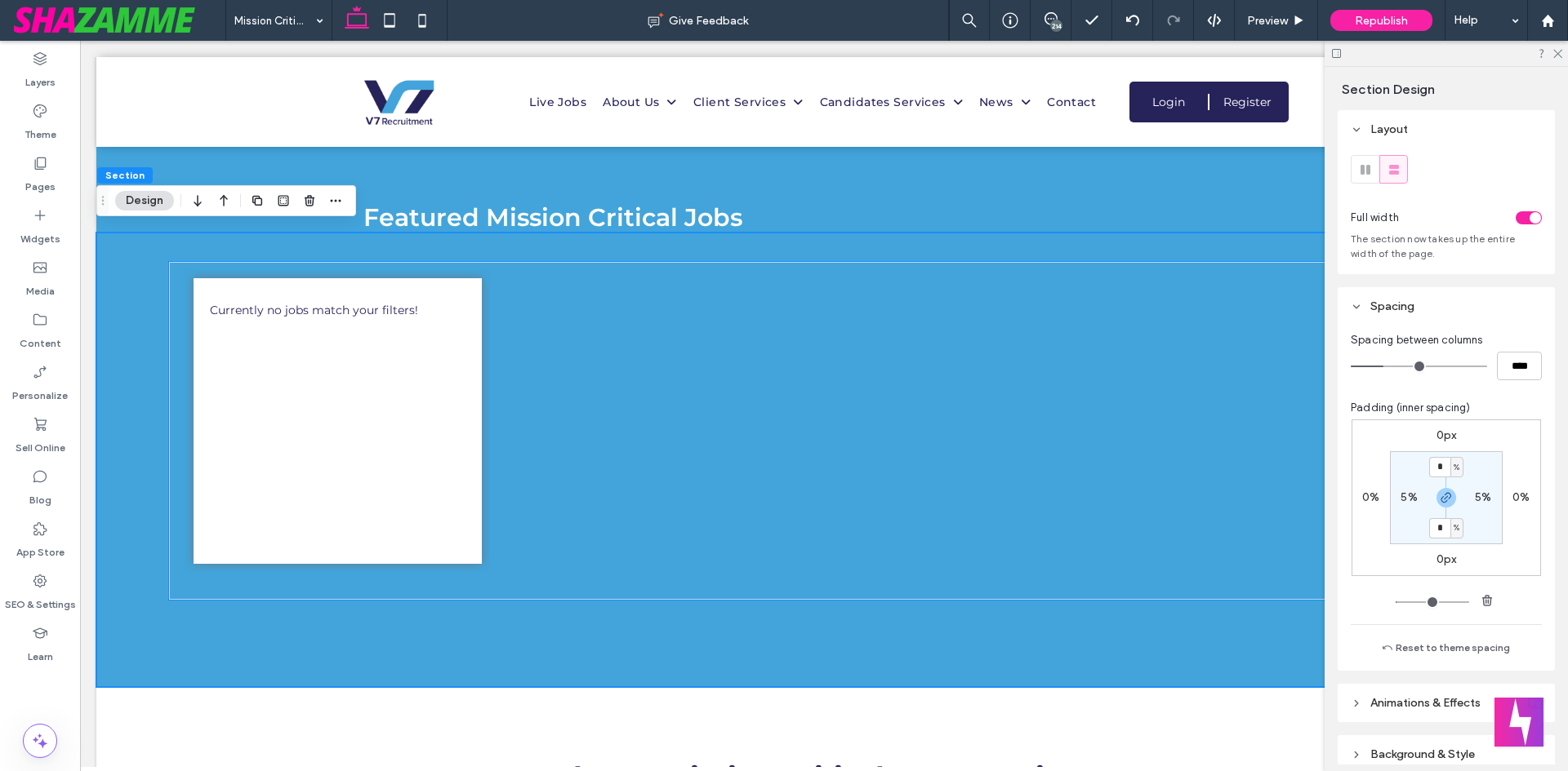
click at [631, 607] on div "Currently no jobs match your filters!" at bounding box center [823, 460] width 1455 height 454
click at [680, 573] on div "Currently no jobs match your filters!" at bounding box center [823, 423] width 1309 height 322
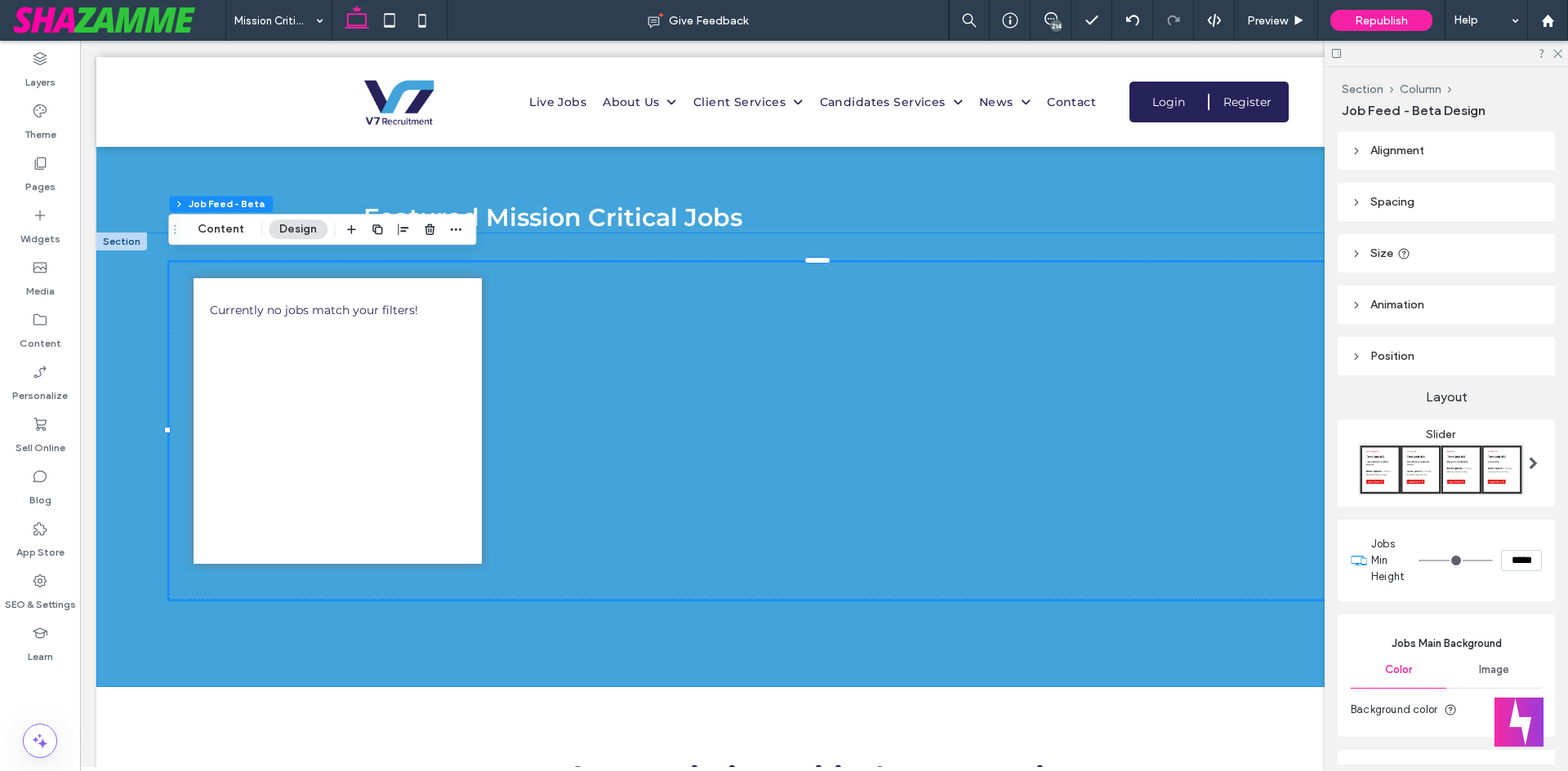
click at [133, 463] on div "Currently no jobs match your filters!" at bounding box center [823, 460] width 1455 height 454
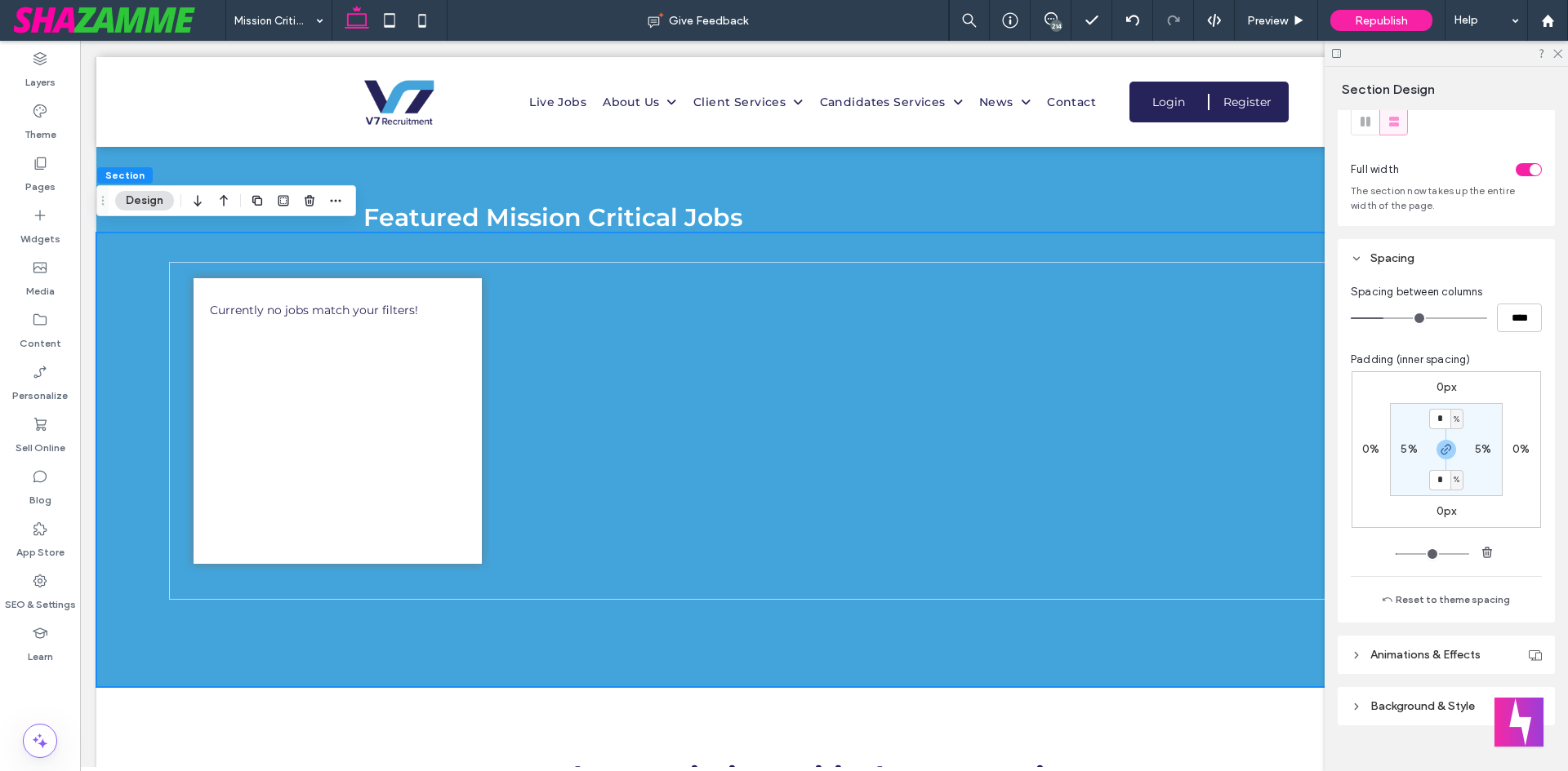
scroll to position [74, 0]
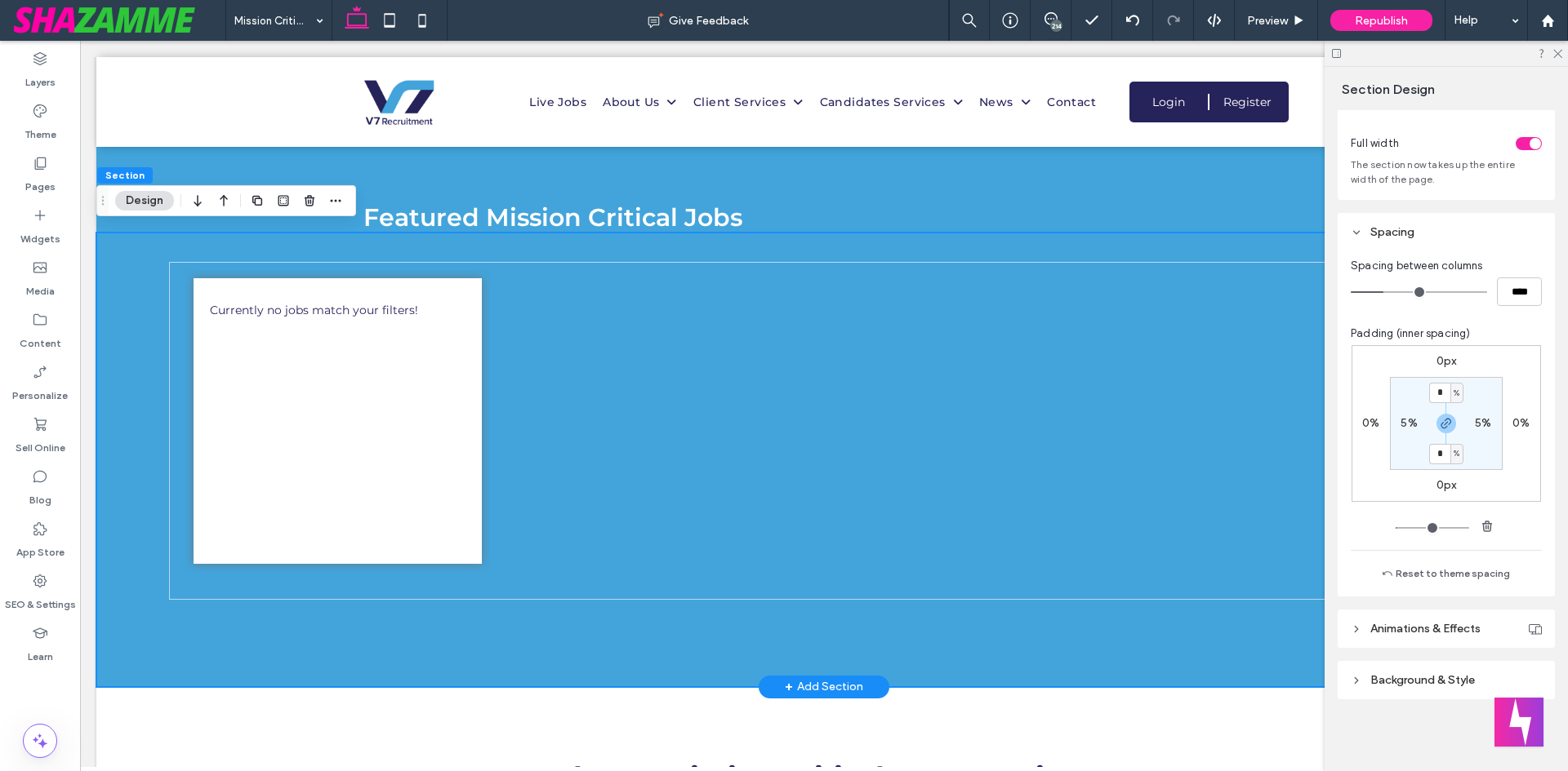
click at [1120, 616] on div "Currently no jobs match your filters!" at bounding box center [823, 460] width 1455 height 454
click at [593, 585] on div at bounding box center [823, 592] width 1309 height 17
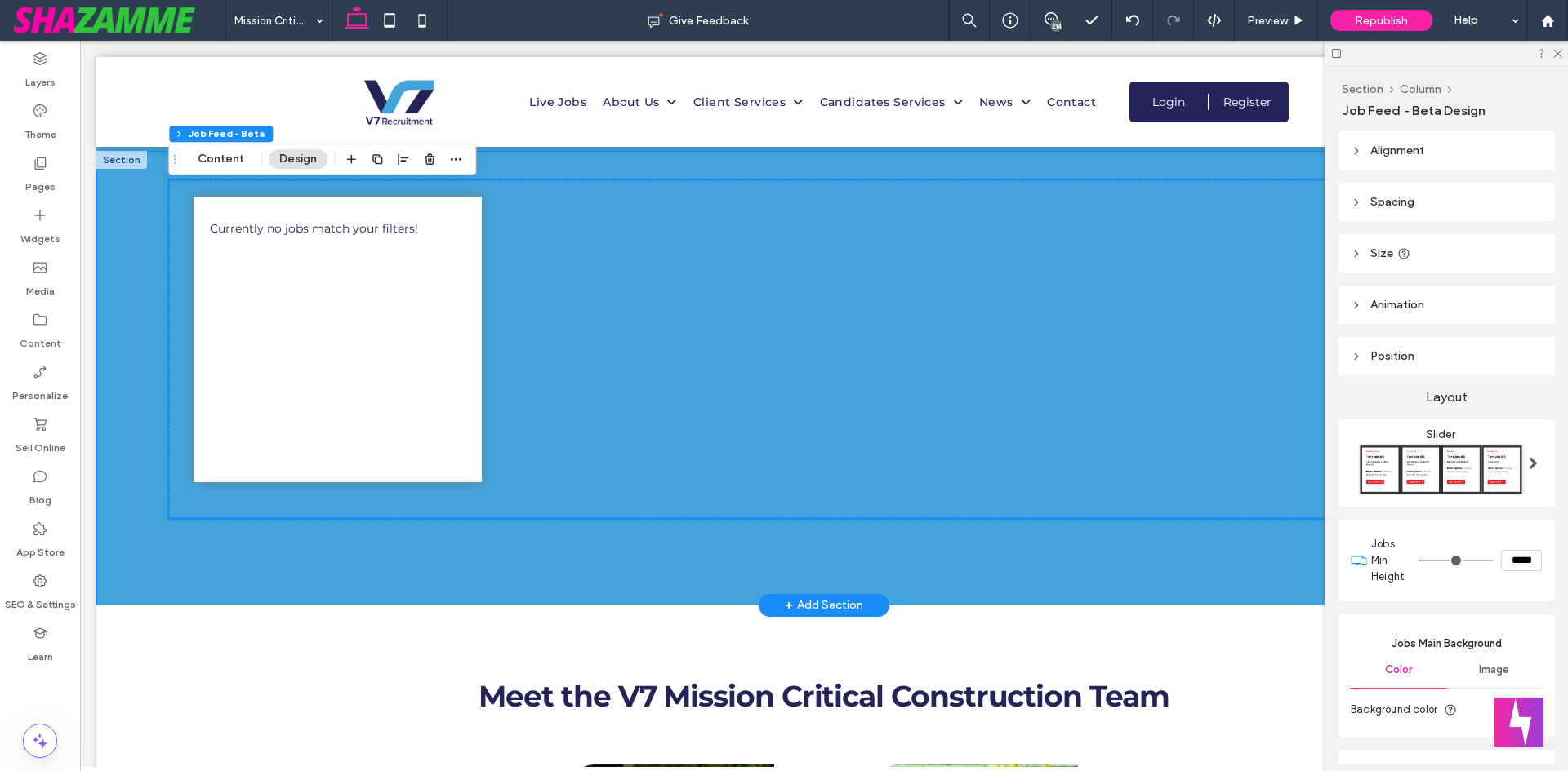
scroll to position [1387, 0]
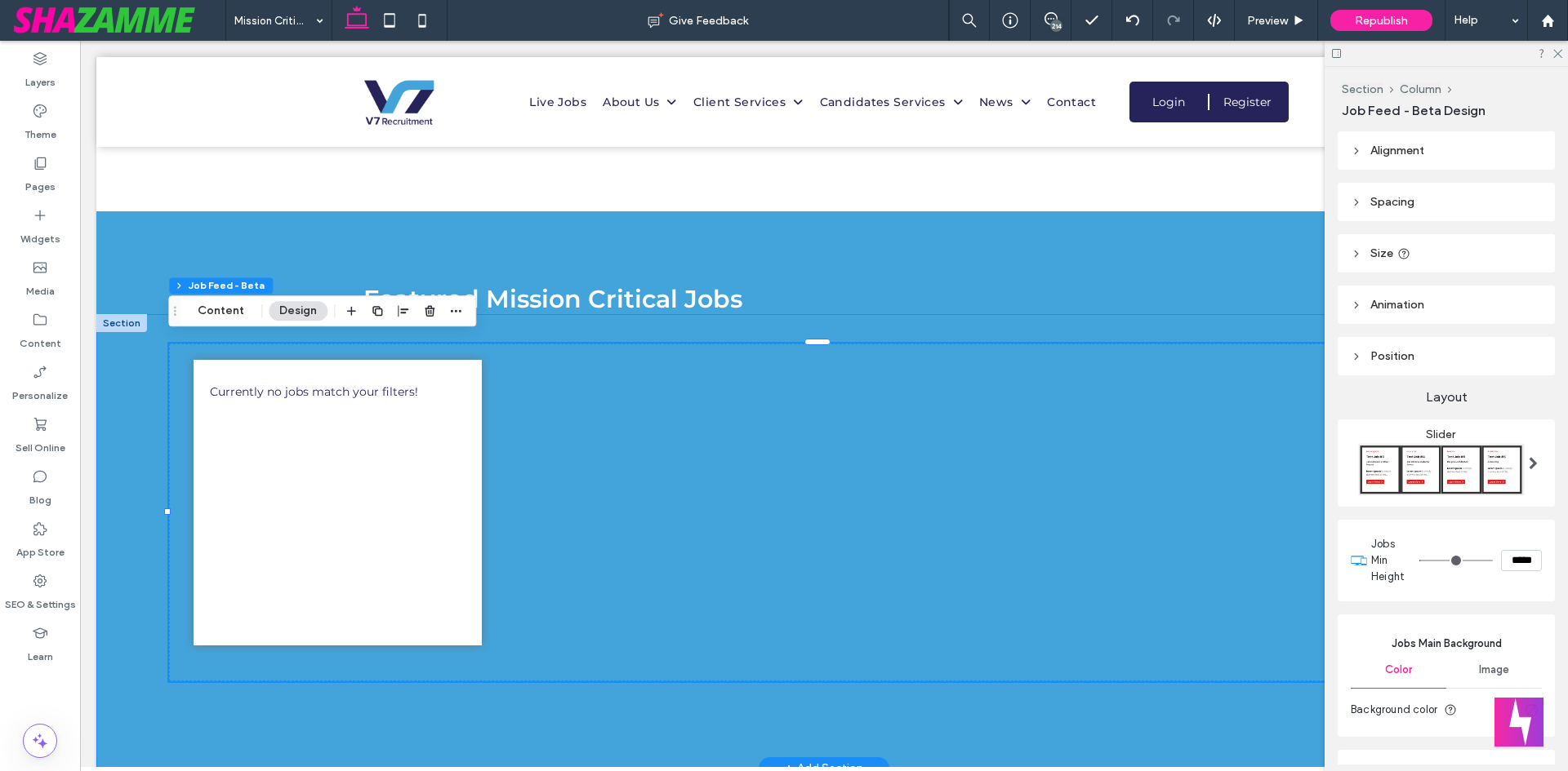
click at [623, 324] on div "Currently no jobs match your filters!" at bounding box center [823, 541] width 1455 height 454
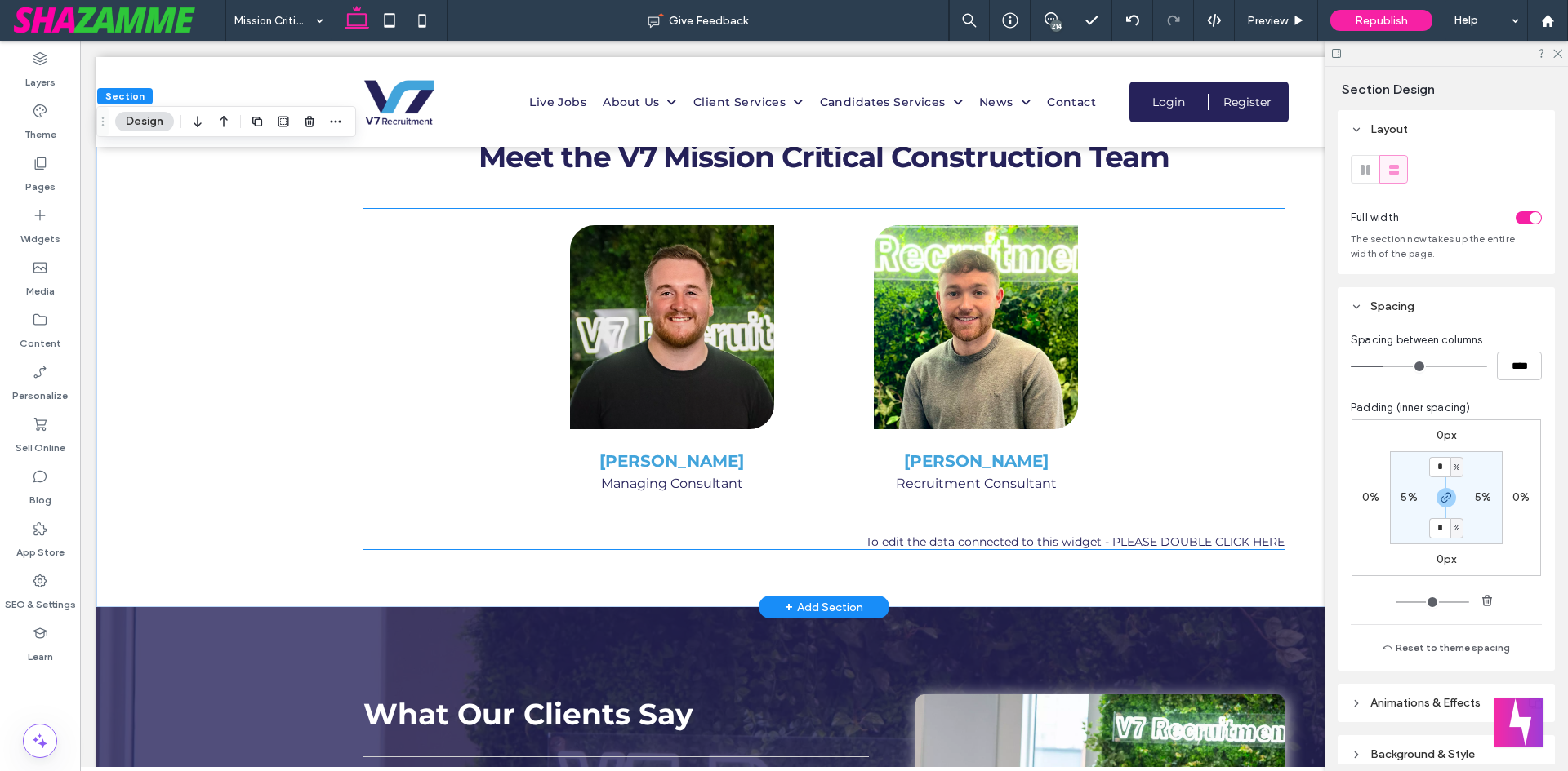
scroll to position [2122, 0]
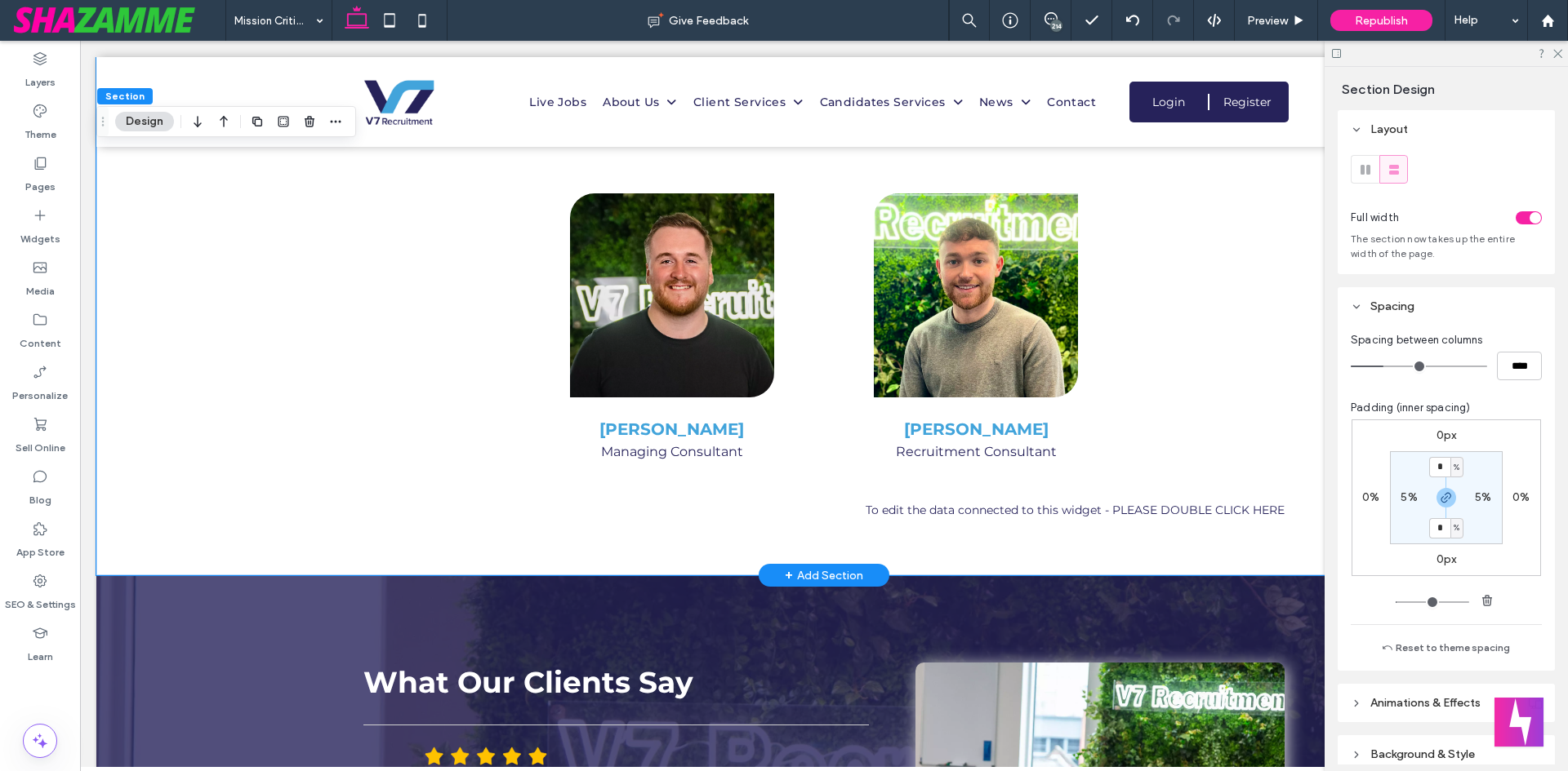
click at [243, 368] on div "Meet the V7 Mission Critical Construction Team Box 1 Box 2 Box 3 Box 4 Box 5 Re…" at bounding box center [823, 305] width 1455 height 542
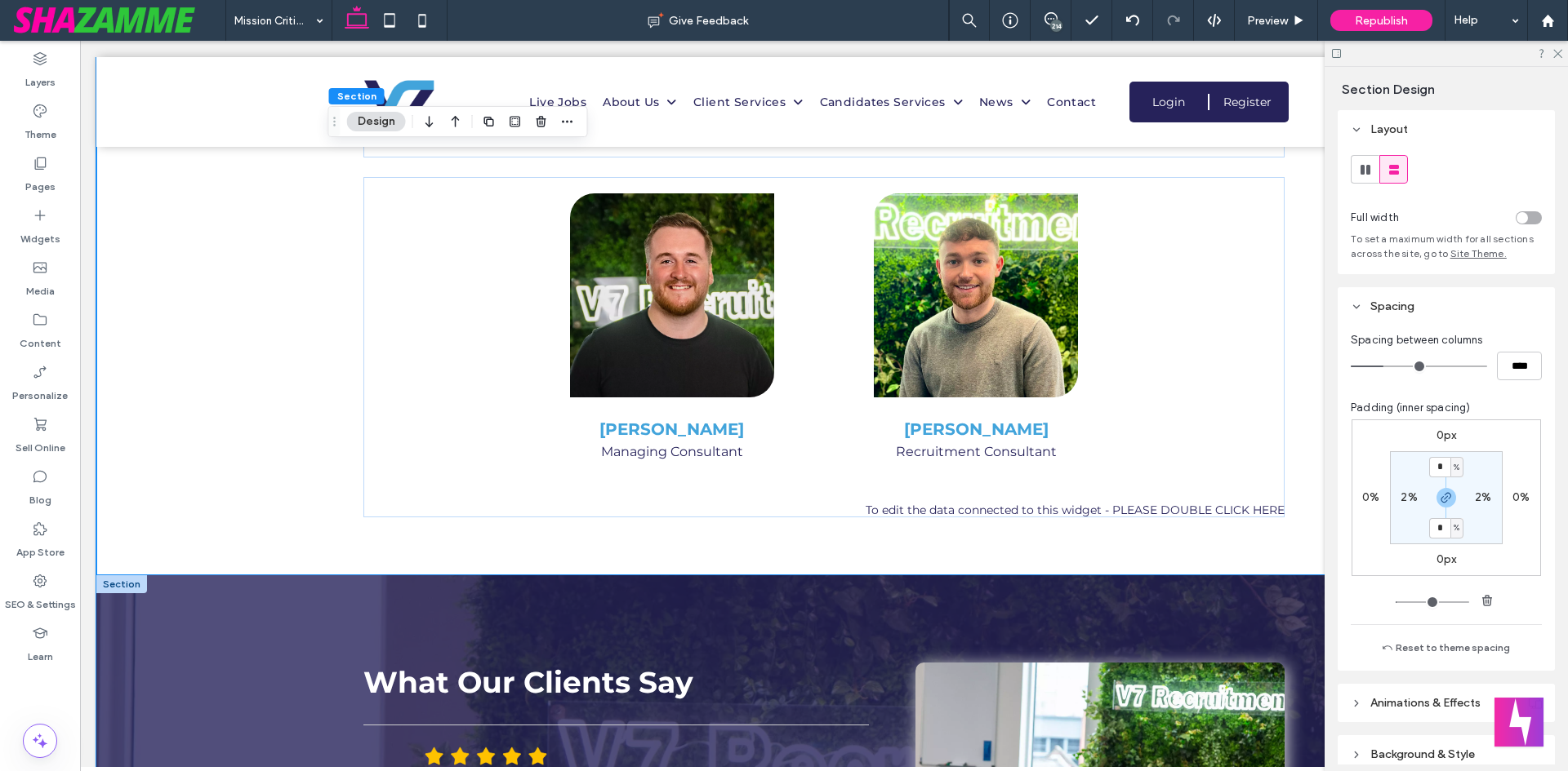
type input "*"
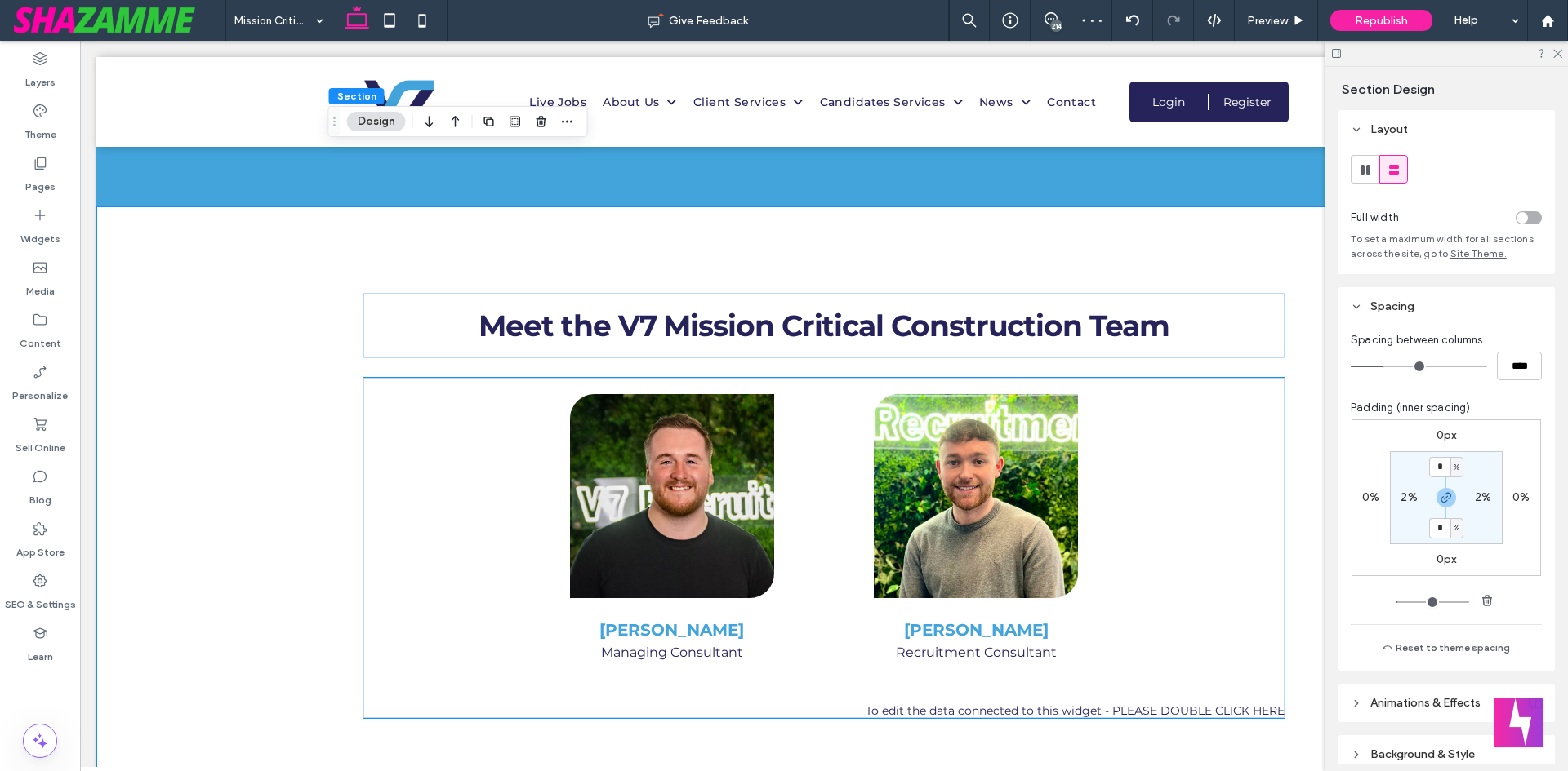
scroll to position [1795, 0]
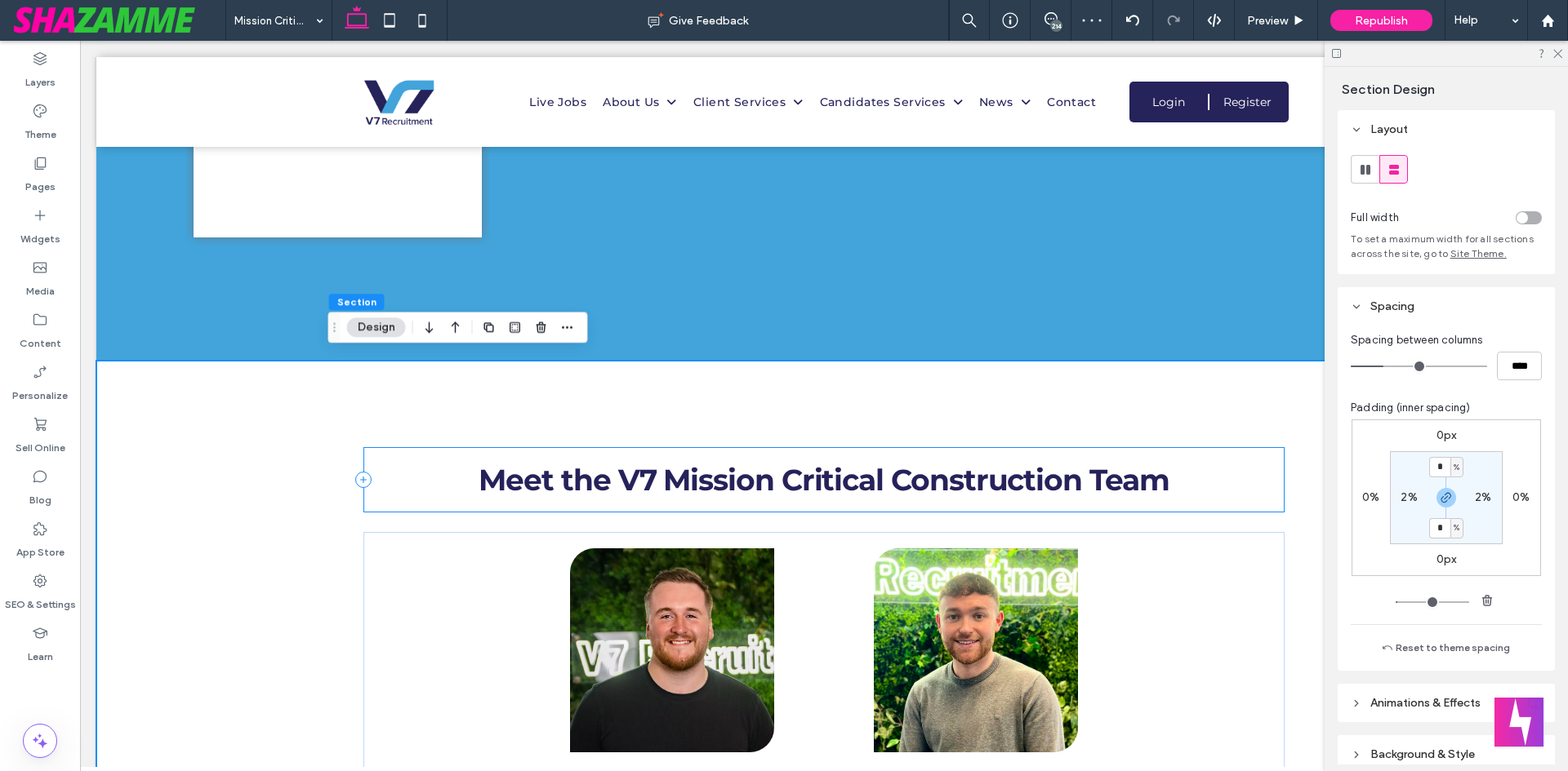
click at [578, 499] on div "Meet the V7 Mission Critical Construction Team" at bounding box center [824, 480] width 922 height 65
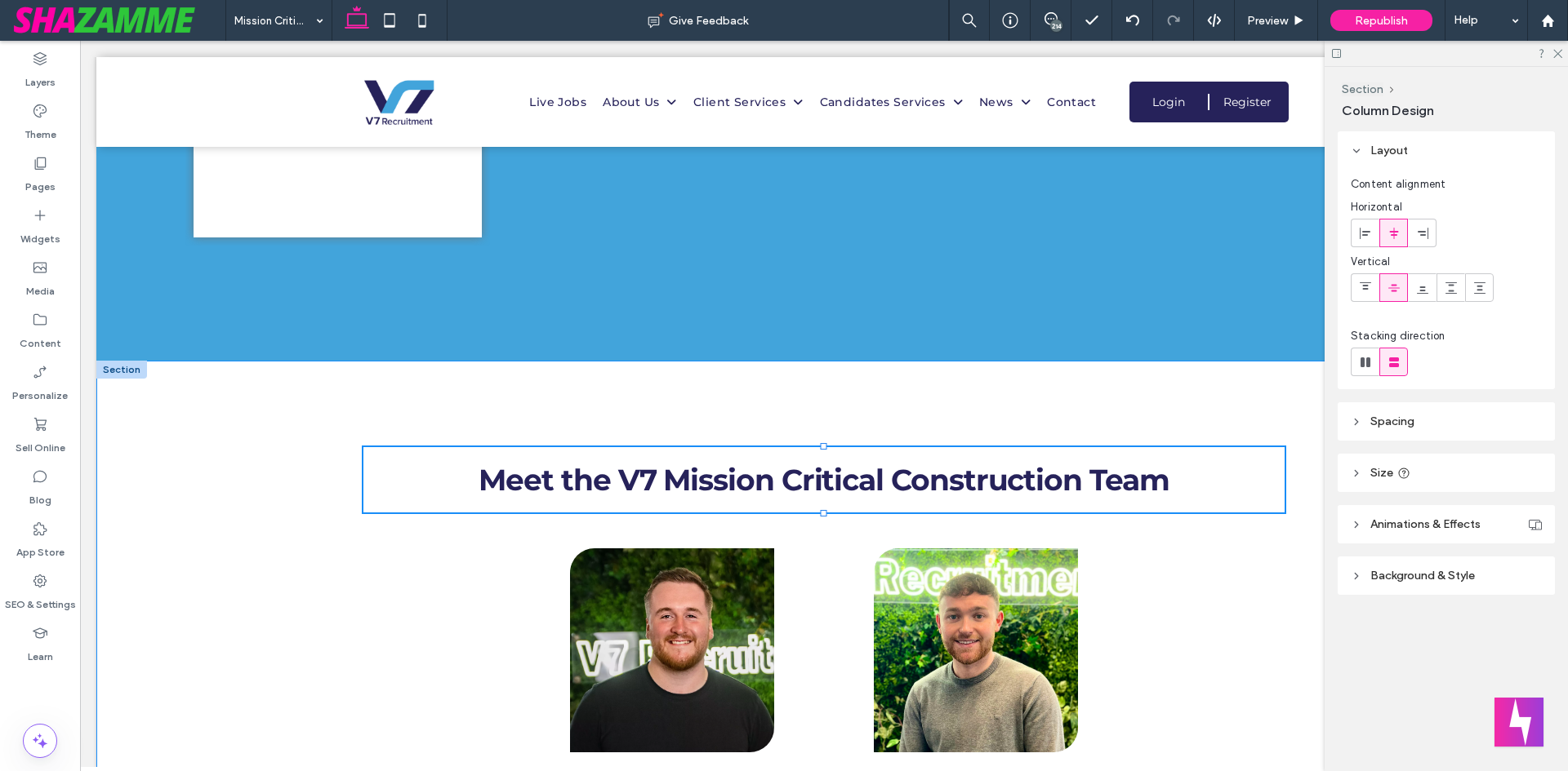
drag, startPoint x: 814, startPoint y: 474, endPoint x: 813, endPoint y: 465, distance: 9.1
click at [813, 465] on div "Meet the V7 Mission Critical Construction Team Box 1 Box 2 Box 3 Box 4 Box 5 Re…" at bounding box center [823, 660] width 980 height 600
type input "**"
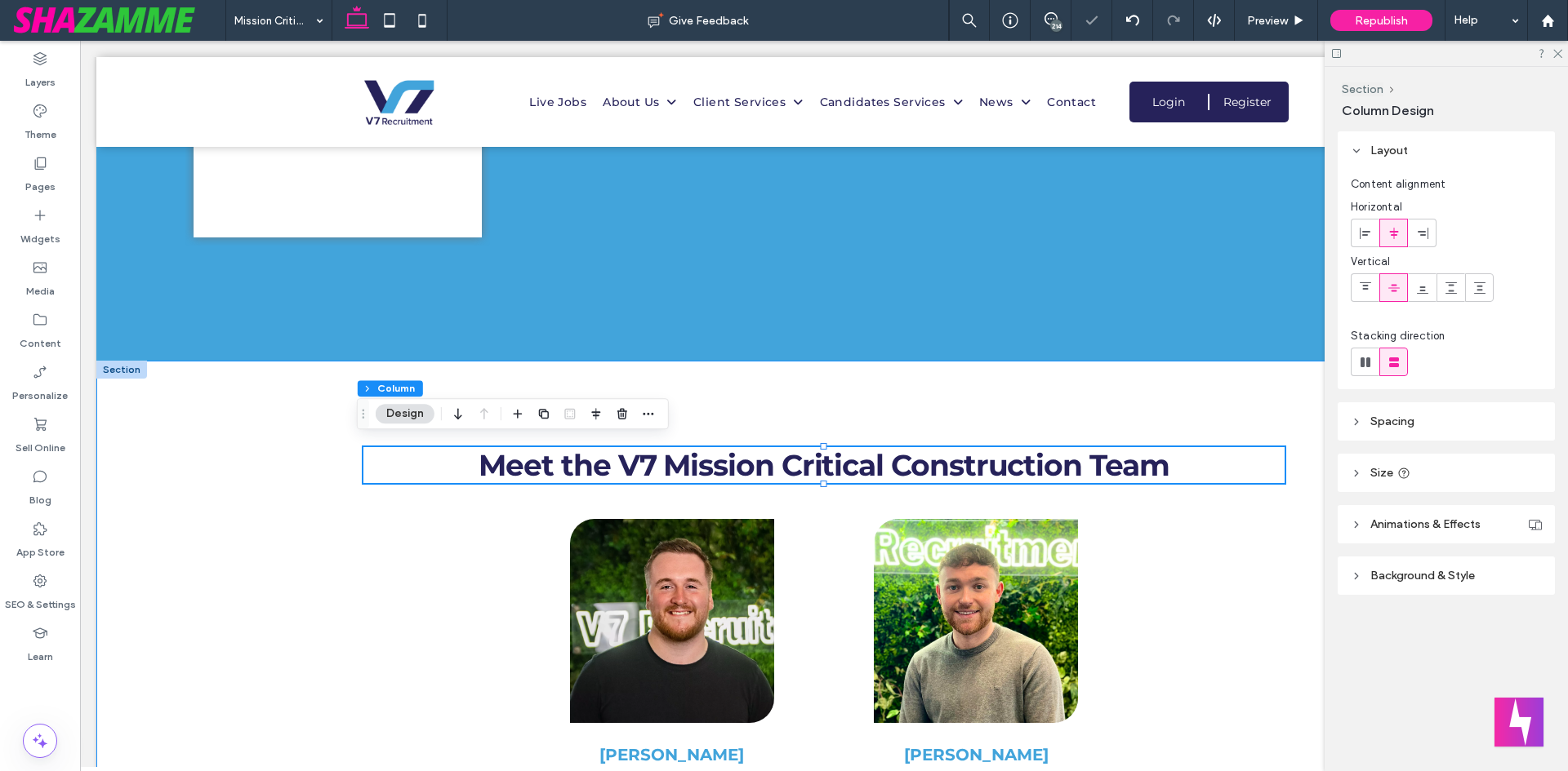
click at [167, 468] on div "Meet the V7 Mission Critical Construction Team 100% , 44px Box 1 Box 2 Box 3 Bo…" at bounding box center [823, 646] width 1455 height 571
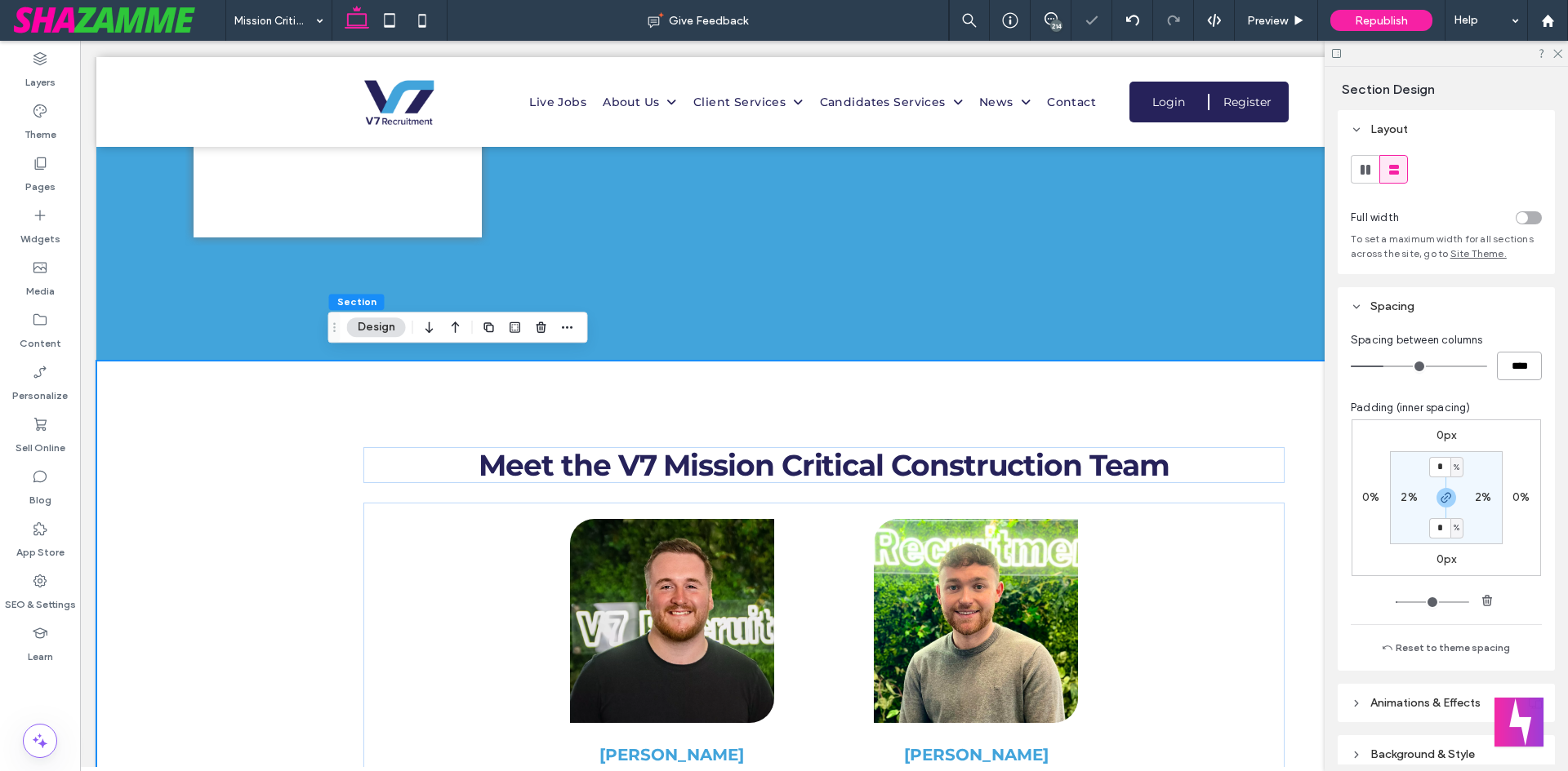
click at [1511, 373] on input "****" at bounding box center [1519, 366] width 45 height 29
type input "**"
type input "****"
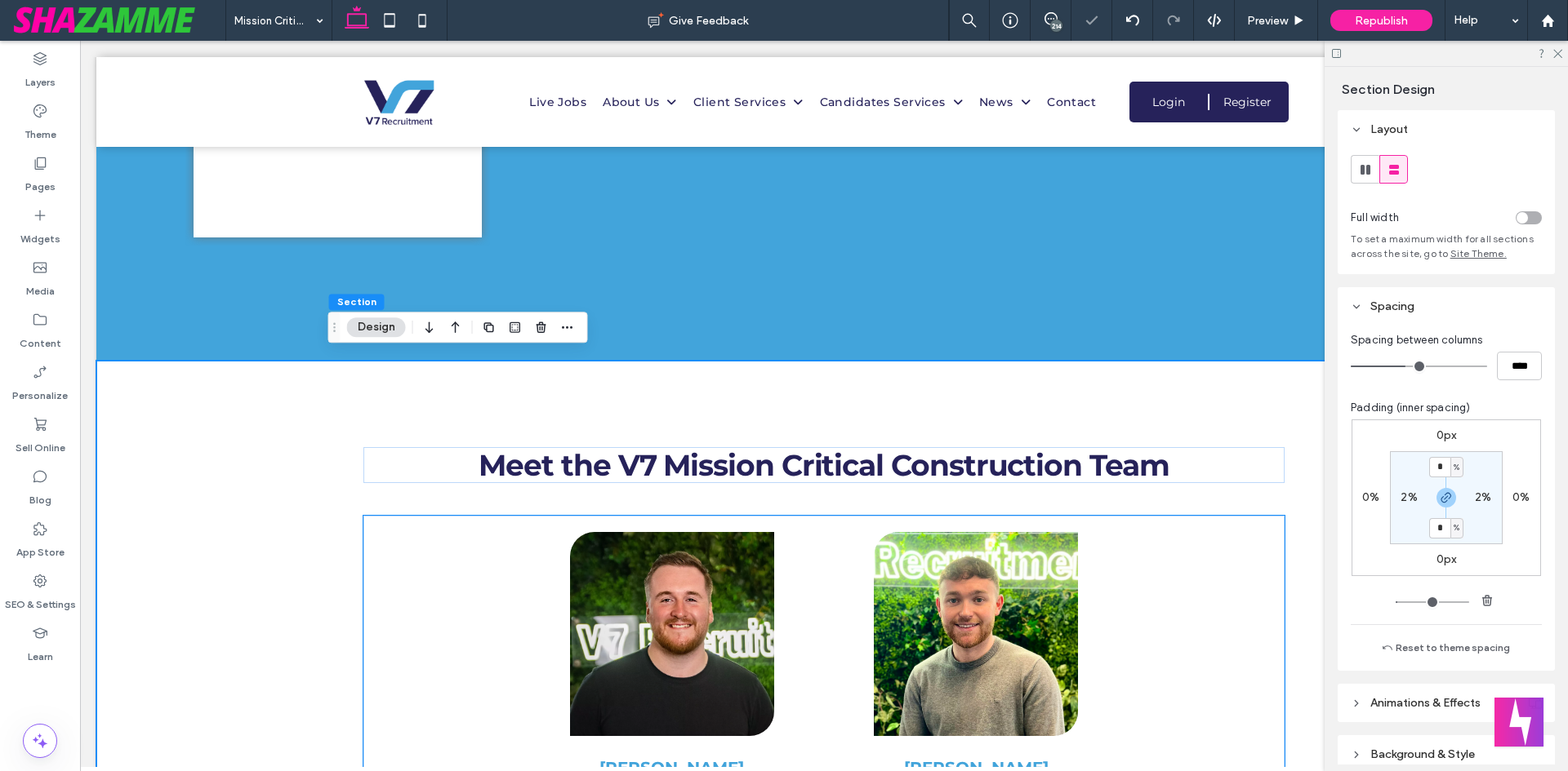
click at [265, 493] on div "Meet the V7 Mission Critical Construction Team Box 1 Box 2 Box 3 Box 4 Box 5 Re…" at bounding box center [823, 652] width 1455 height 584
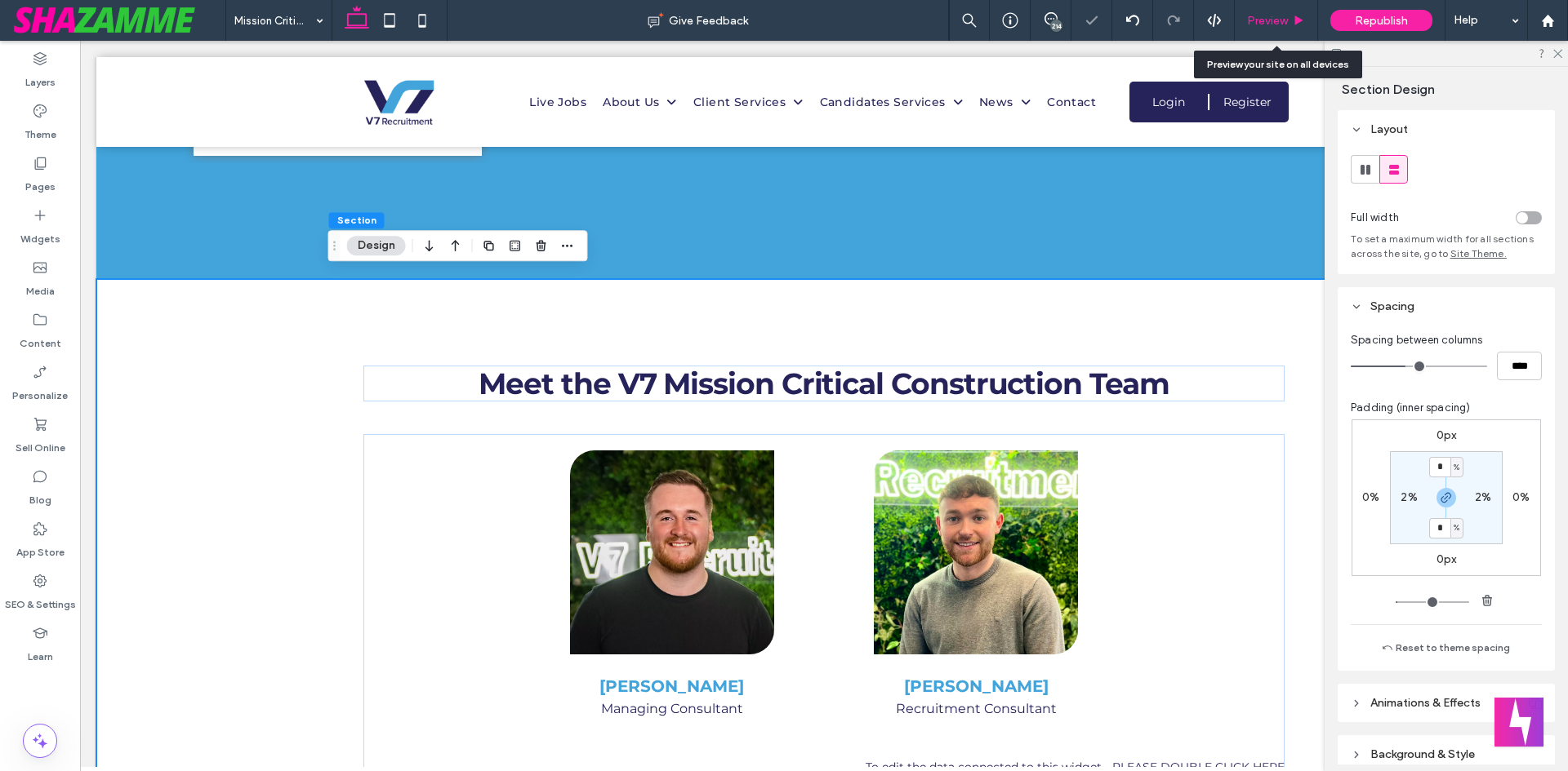
click at [1304, 24] on icon at bounding box center [1298, 20] width 12 height 12
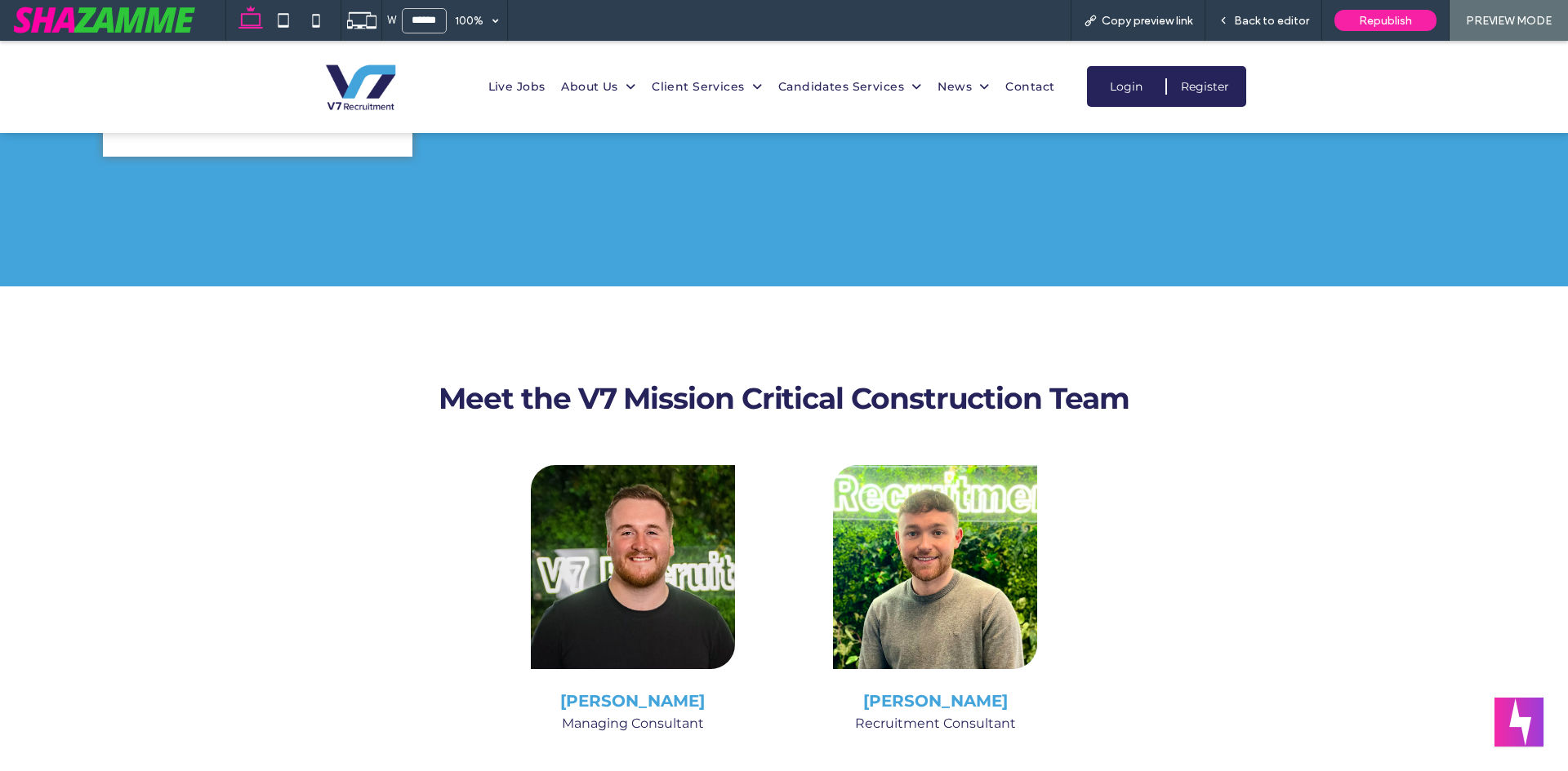
click at [1305, 24] on span "Back to editor" at bounding box center [1271, 20] width 75 height 14
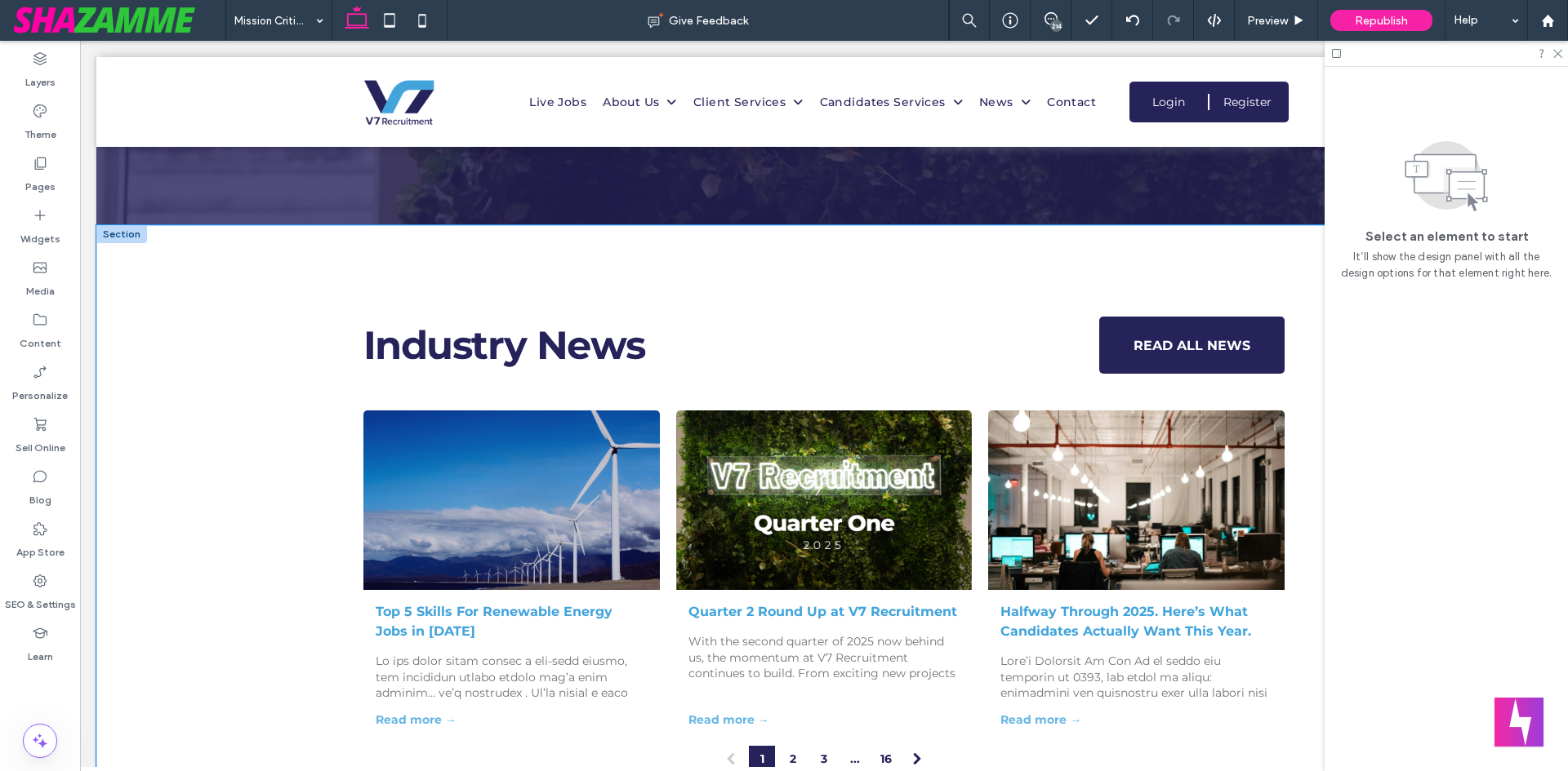
click at [195, 345] on div "Industry News READ ALL NEWS Top 5 Skills For Renewable Energy Jobs in 2025 July…" at bounding box center [823, 545] width 1455 height 640
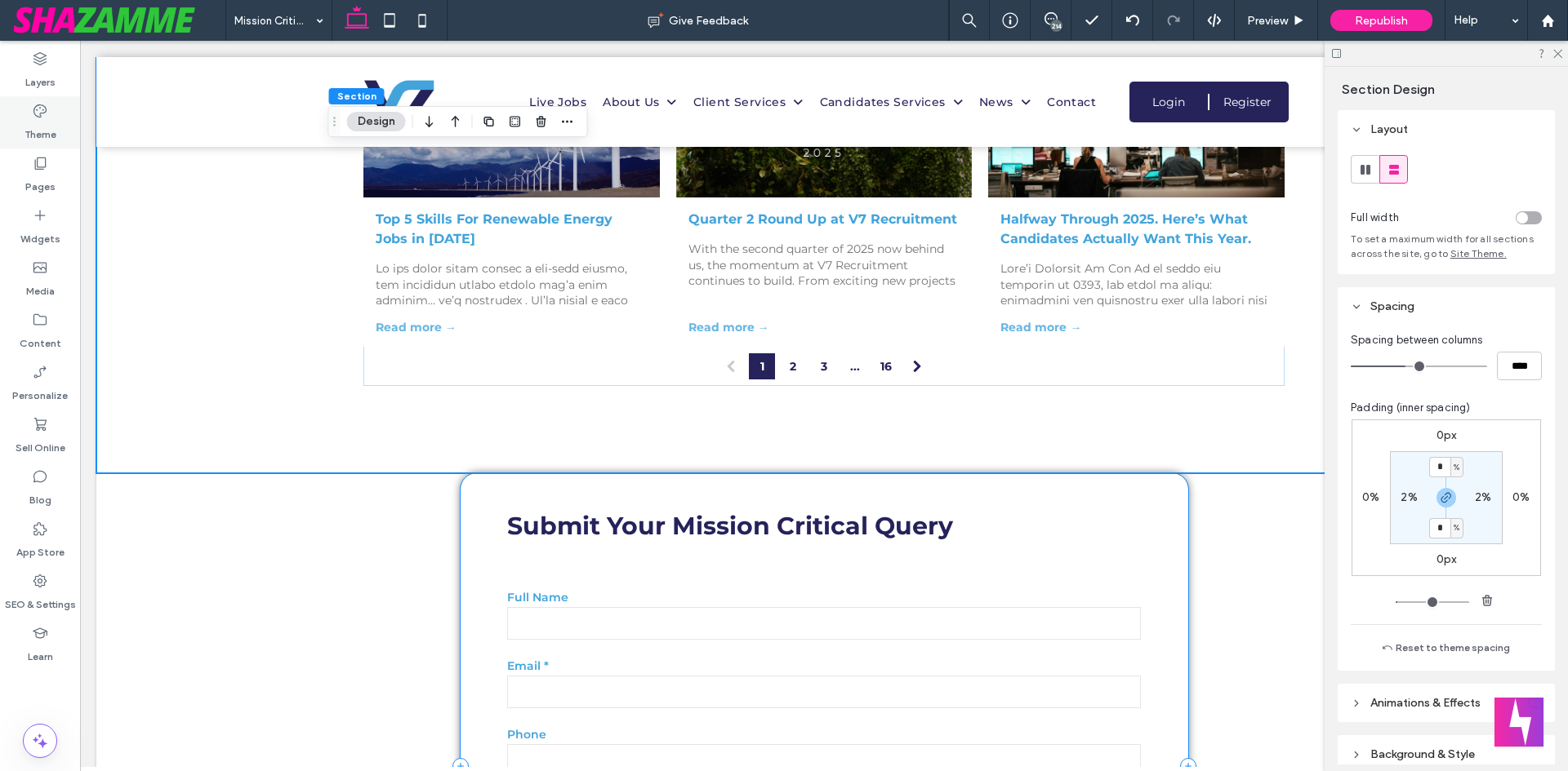
scroll to position [3428, 0]
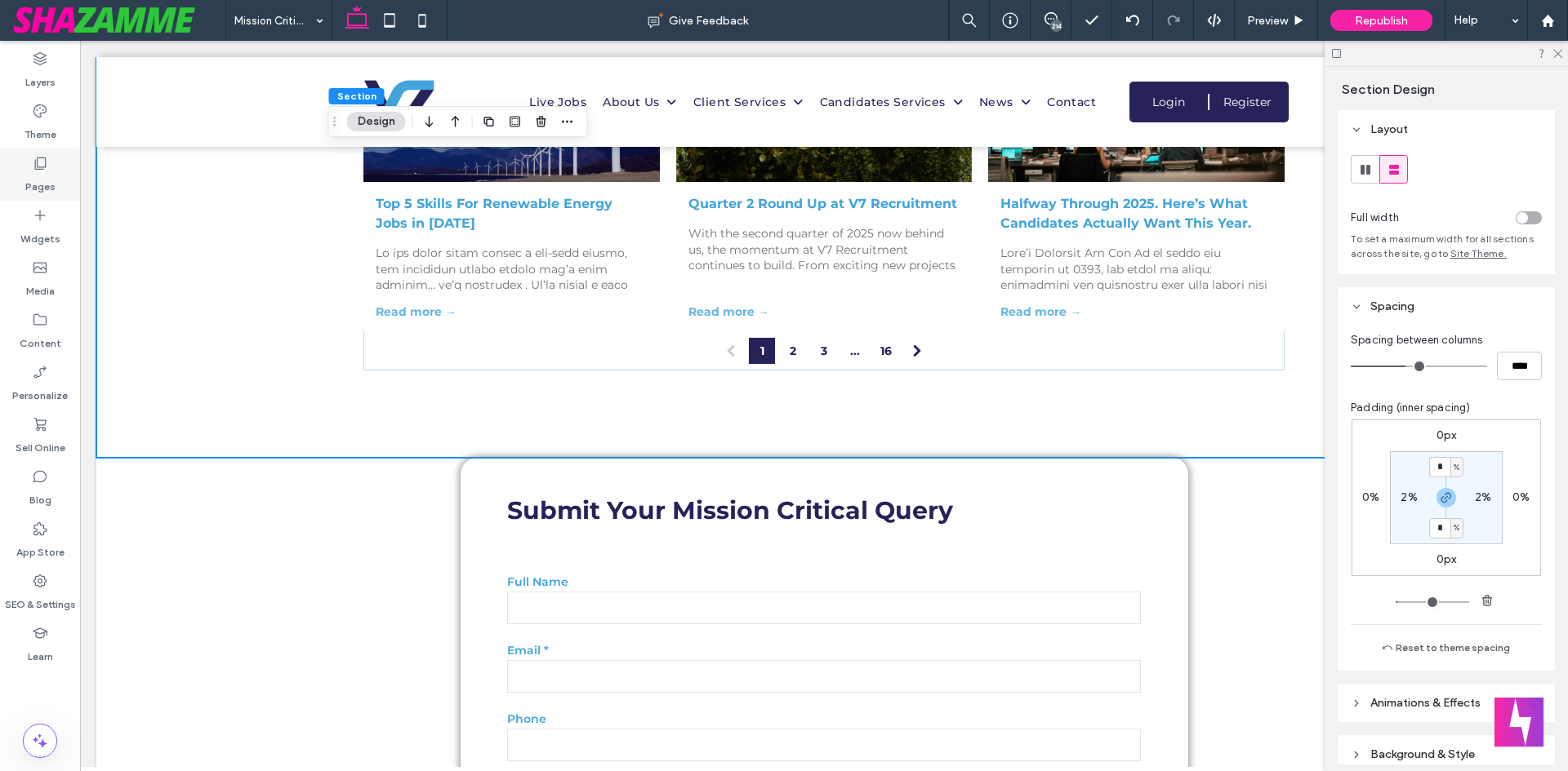
click at [42, 174] on label "Pages" at bounding box center [40, 183] width 31 height 23
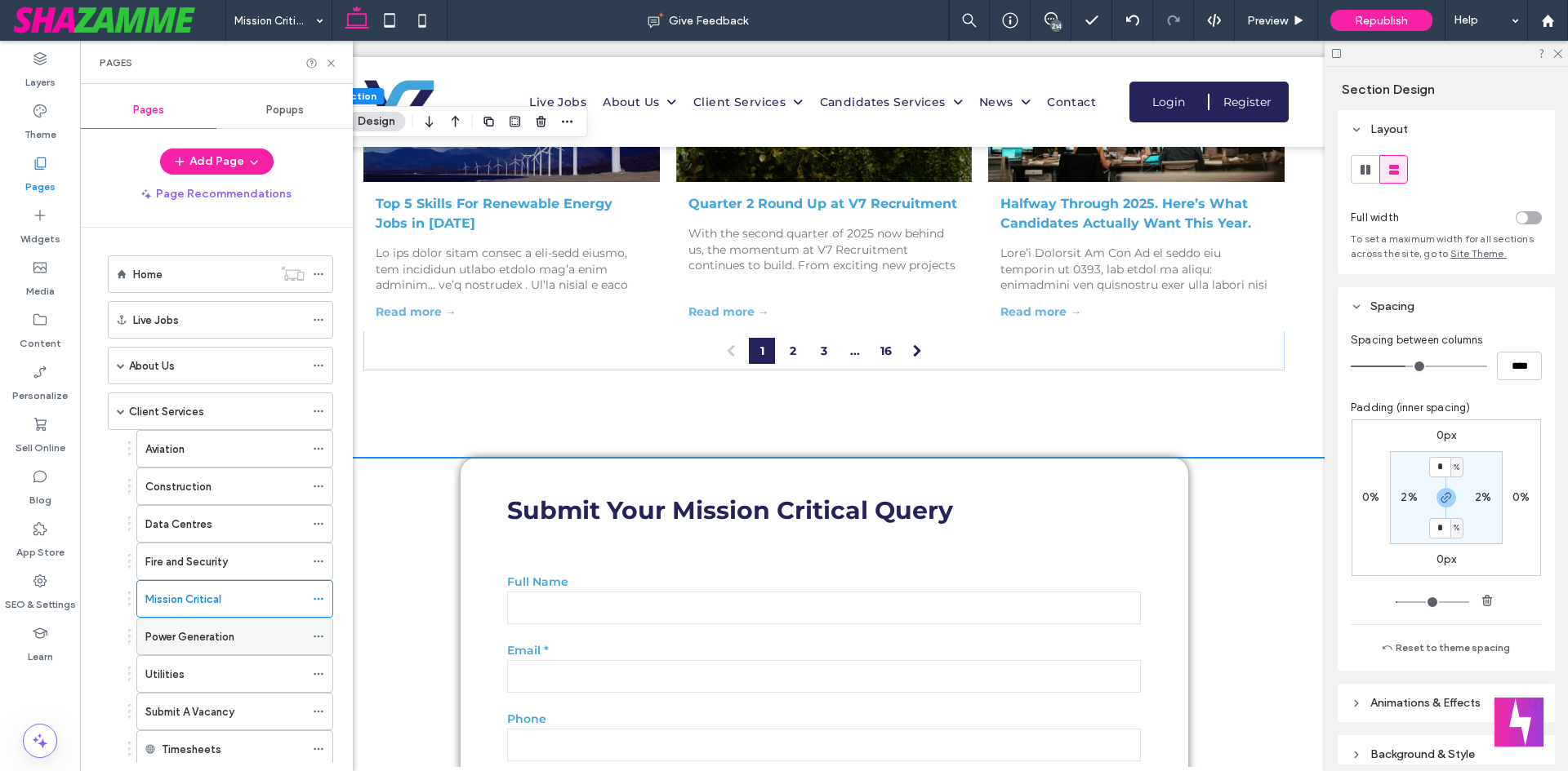
click at [273, 638] on div "Power Generation" at bounding box center [225, 637] width 159 height 17
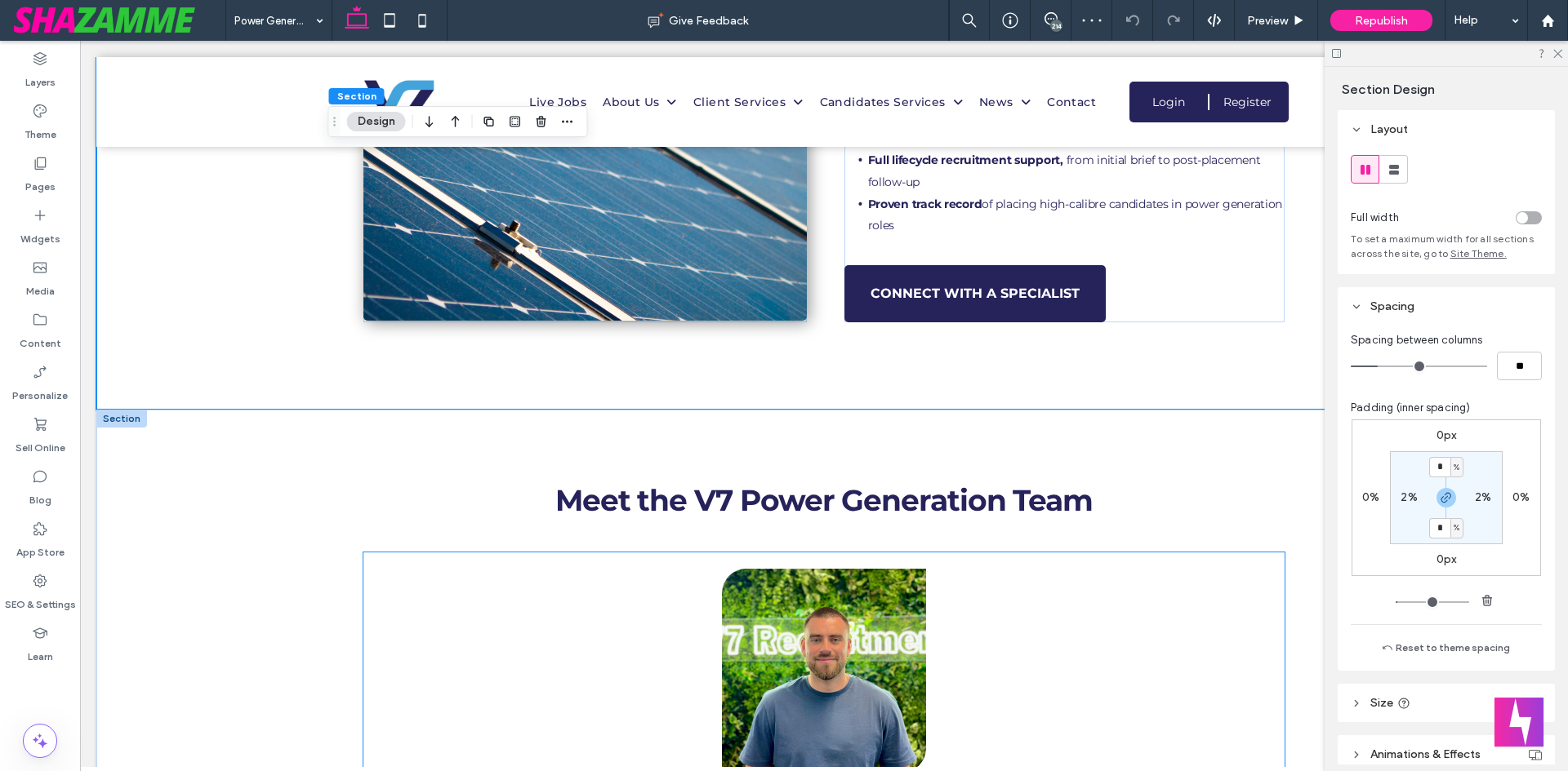
scroll to position [1877, 0]
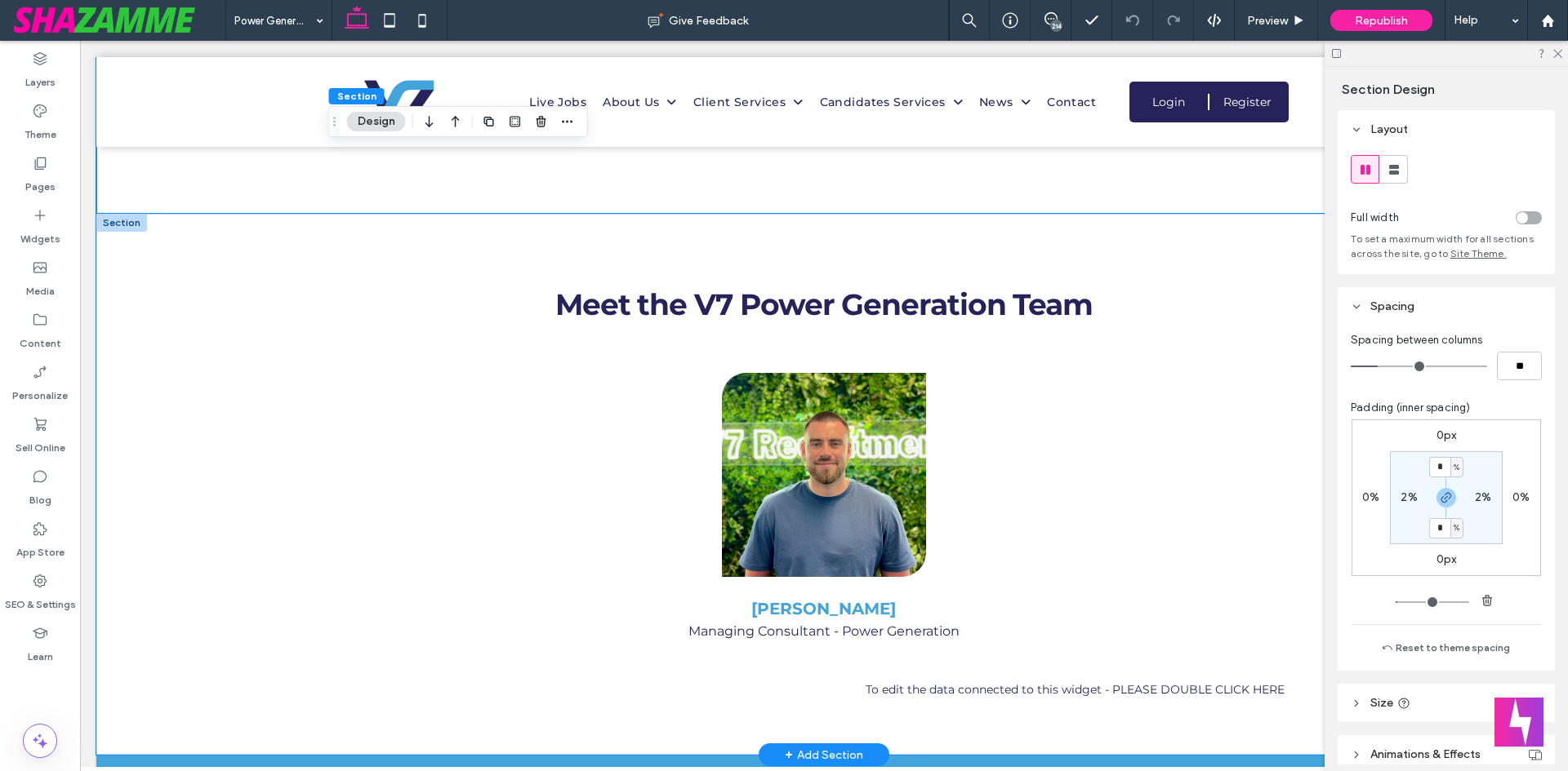
click at [259, 278] on div "Meet the V7 Power Generation Team Box 1 Box 2 Box 3 Box 4 Box 5 Alex Birkitt Ma…" at bounding box center [823, 485] width 1455 height 542
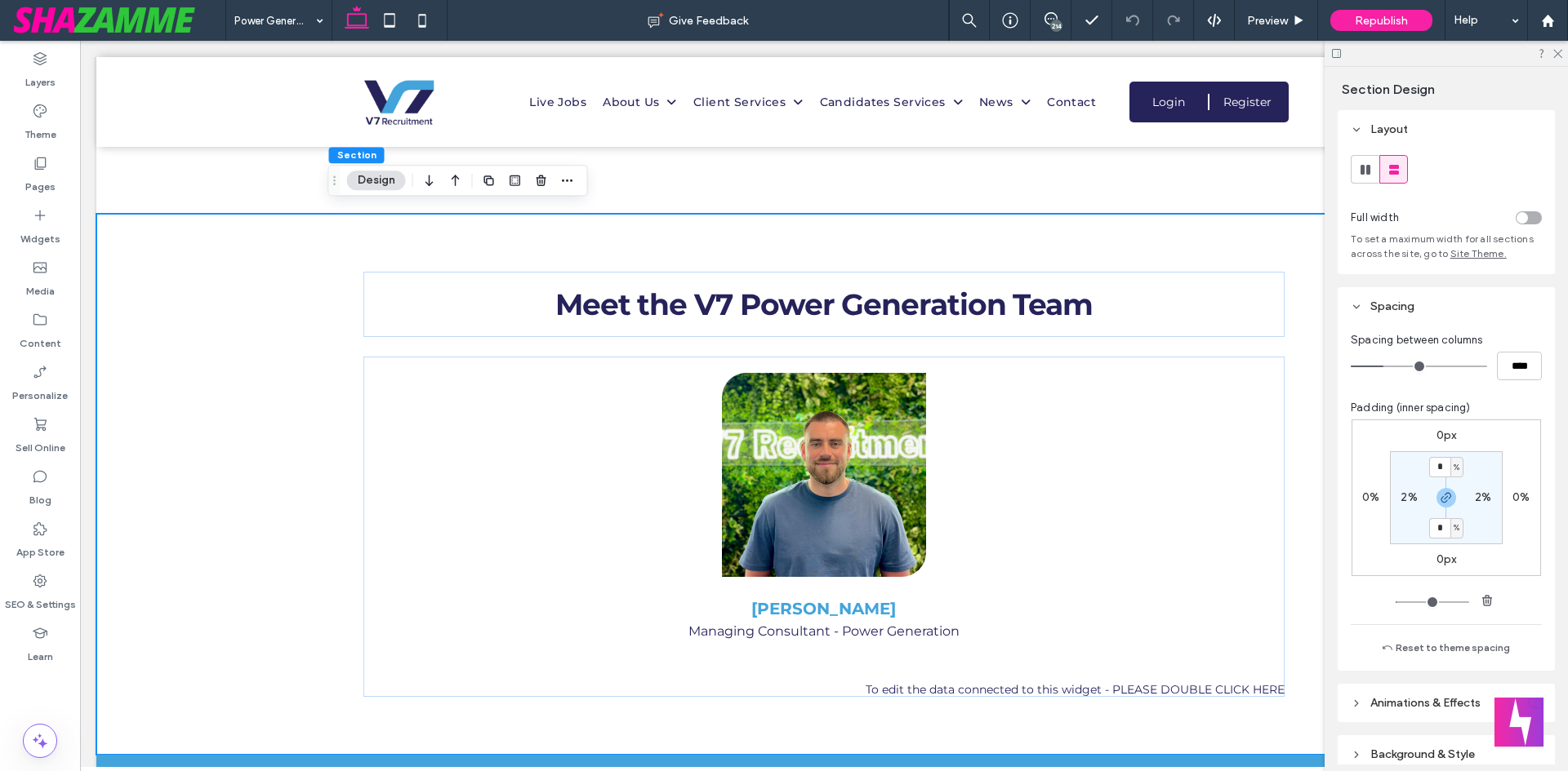
type input "*"
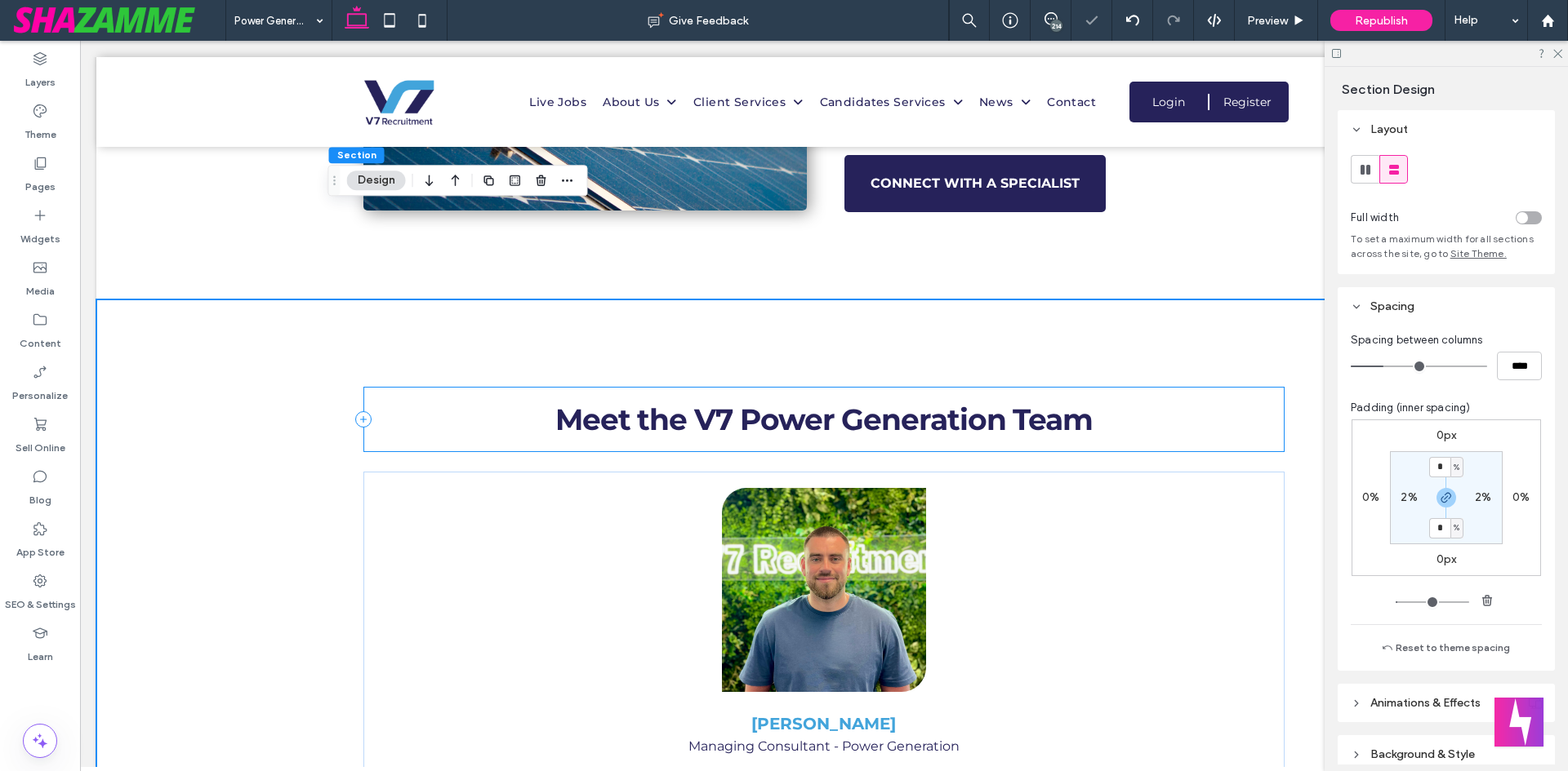
scroll to position [1632, 0]
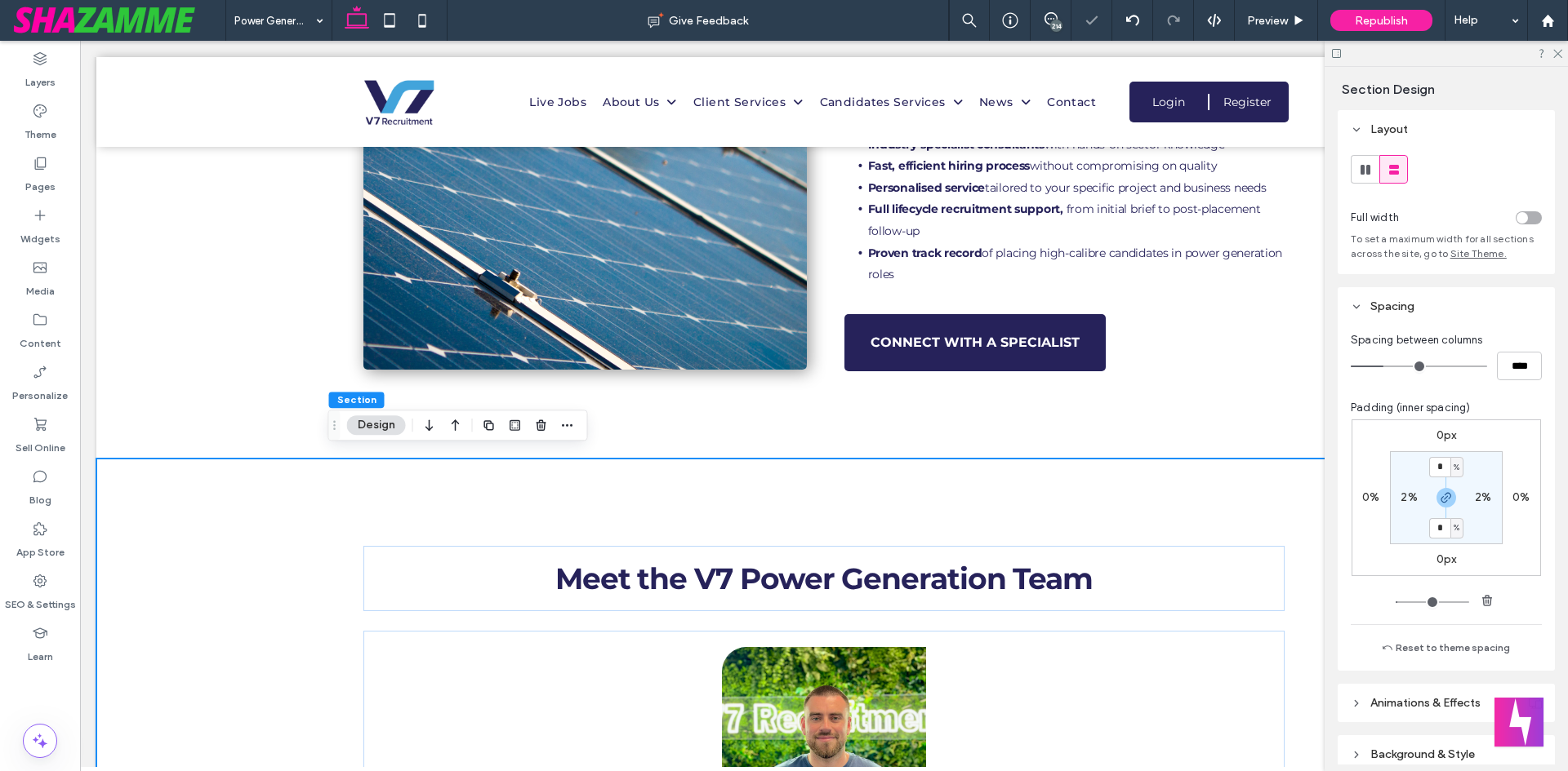
click at [825, 501] on div "Meet the V7 Power Generation Team Box 1 Box 2 Box 3 Box 4 Box 5 Alex Birkitt Ma…" at bounding box center [823, 758] width 980 height 600
click at [773, 546] on div "Meet the V7 Power Generation Team" at bounding box center [824, 578] width 922 height 65
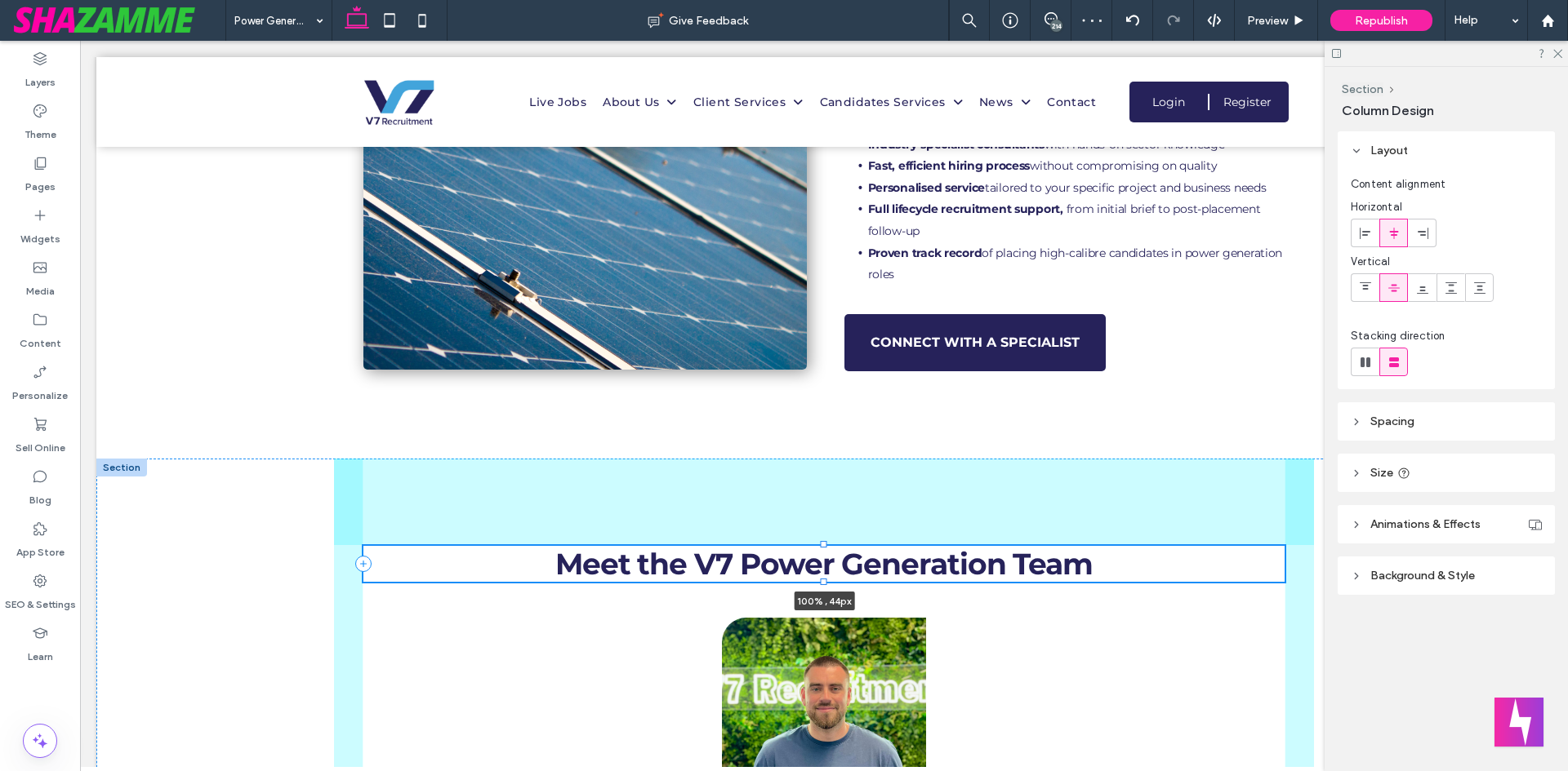
drag, startPoint x: 820, startPoint y: 603, endPoint x: 1115, endPoint y: 561, distance: 298.0
click at [843, 480] on div "Meet the V7 Power Generation Team 100% , 44px Box 1 Box 2 Box 3 Box 4 Box 5 Ale…" at bounding box center [823, 744] width 980 height 571
type input "**"
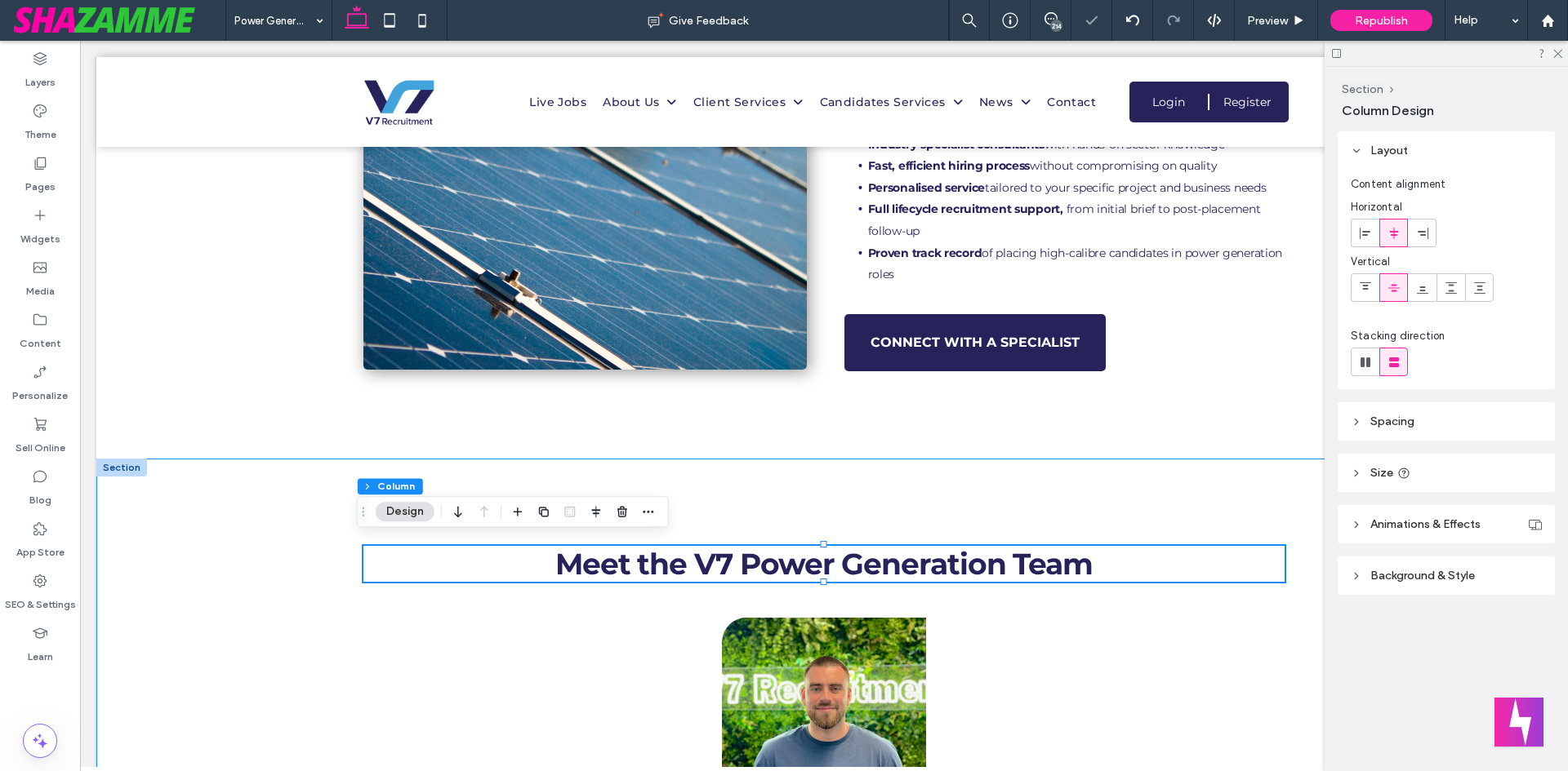
click at [1300, 576] on div "Meet the V7 Power Generation Team 100% , 44px Box 1 Box 2 Box 3 Box 4 Box 5 Ale…" at bounding box center [823, 744] width 980 height 571
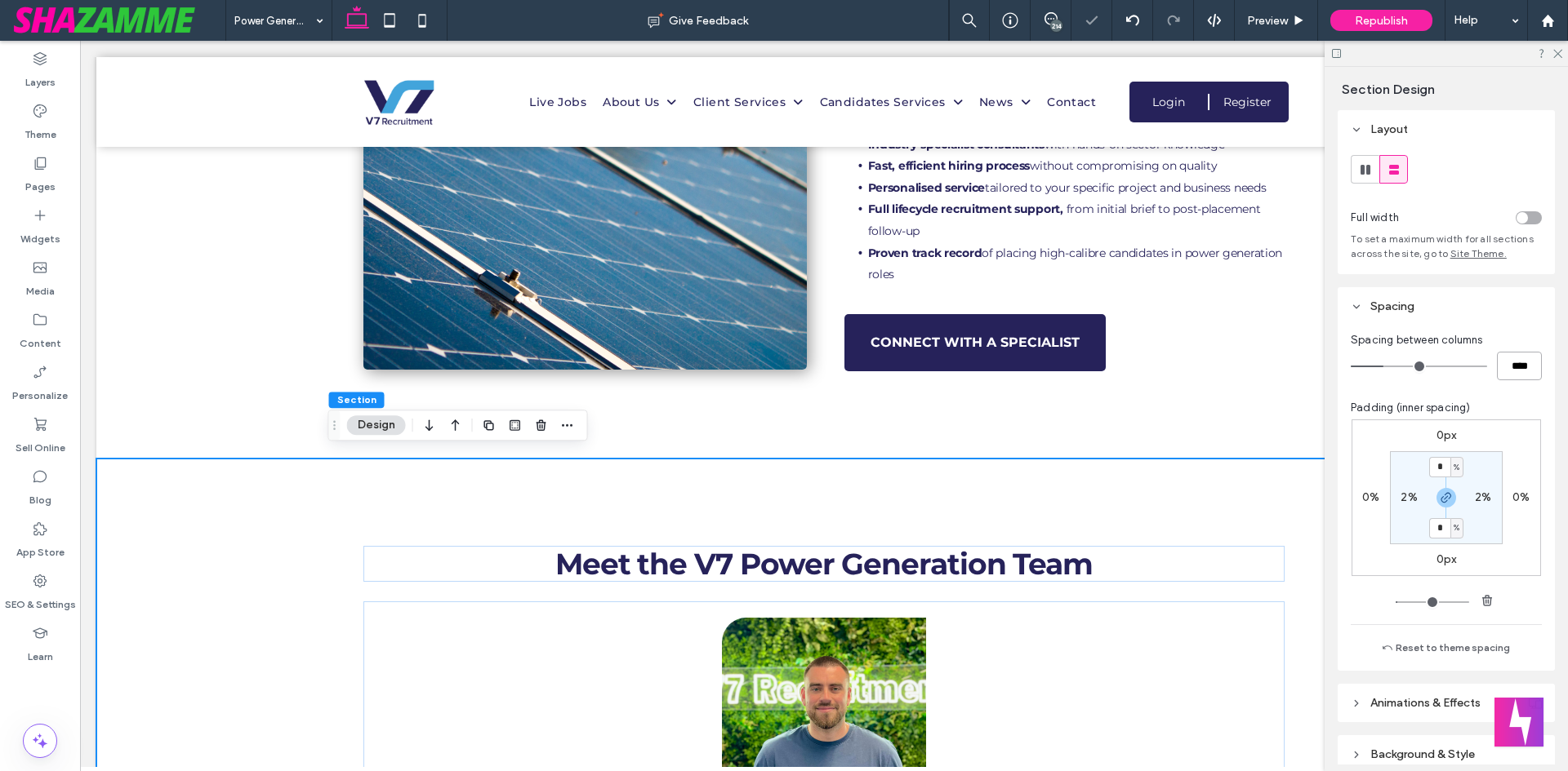
drag, startPoint x: 1508, startPoint y: 364, endPoint x: 1500, endPoint y: 374, distance: 12.8
click at [1508, 365] on input "****" at bounding box center [1519, 366] width 45 height 29
type input "**"
type input "****"
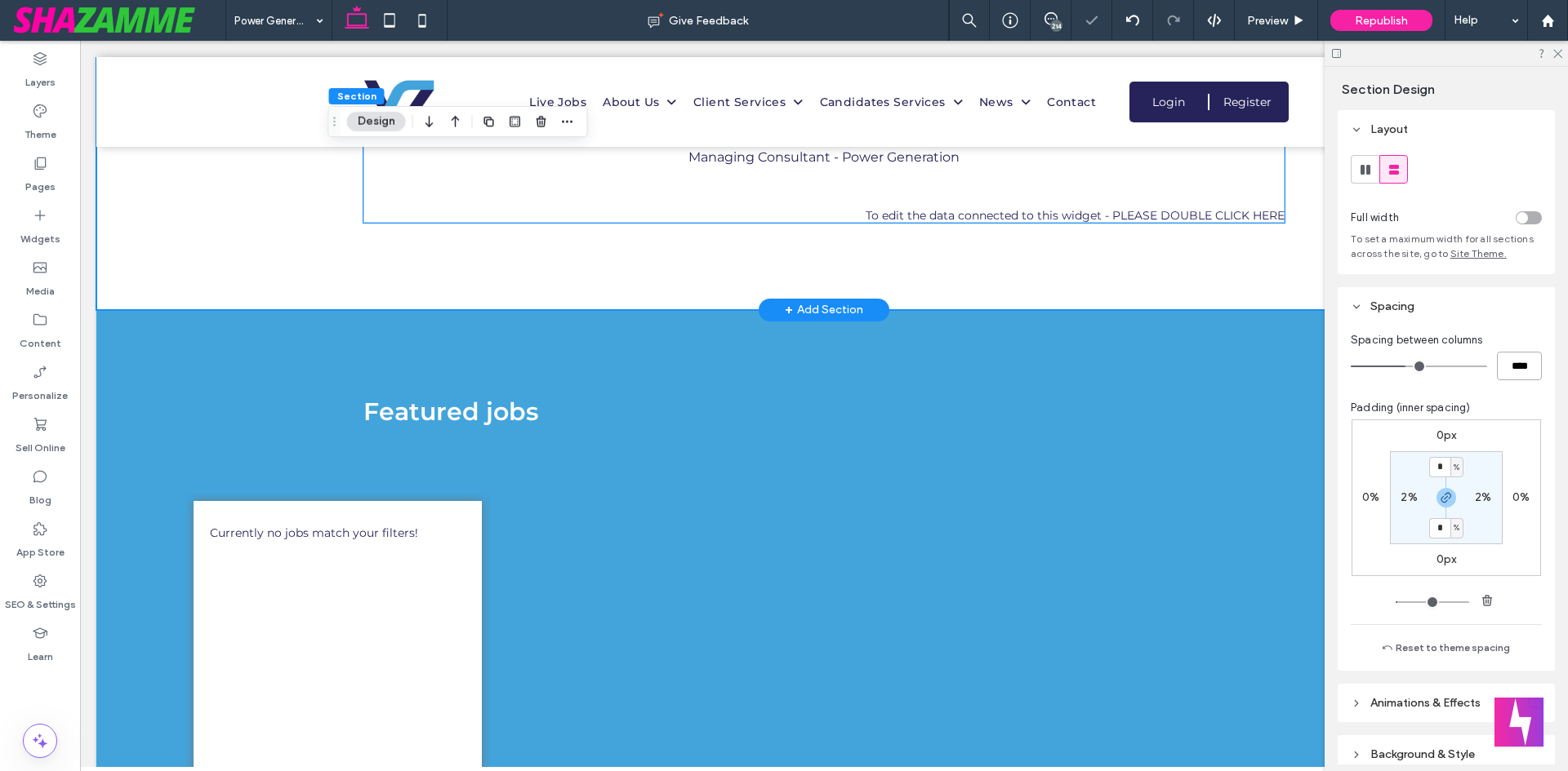
scroll to position [2367, 0]
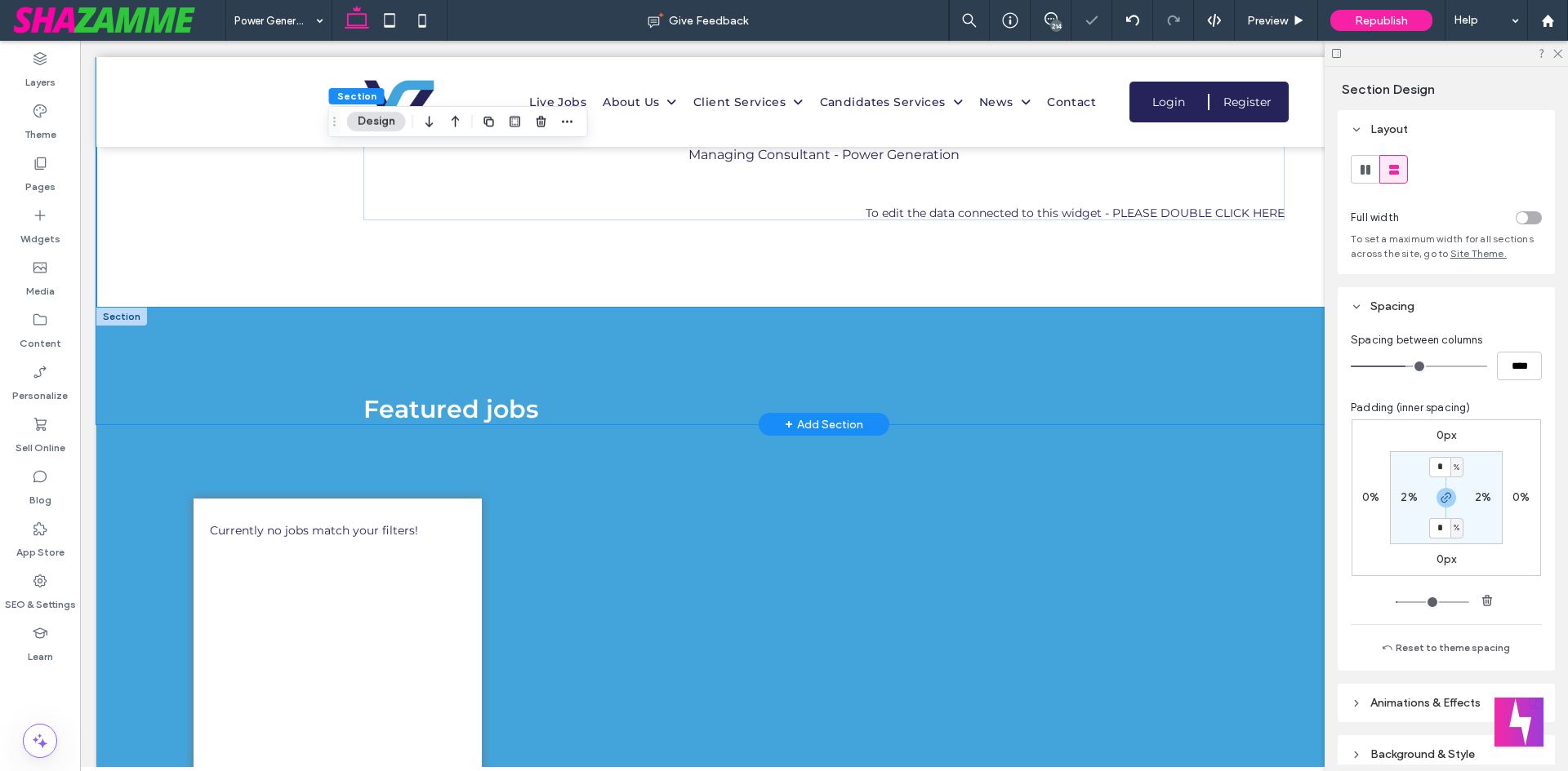
drag, startPoint x: 285, startPoint y: 322, endPoint x: 316, endPoint y: 344, distance: 38.0
click at [293, 325] on div "Featured jobs" at bounding box center [823, 366] width 1455 height 118
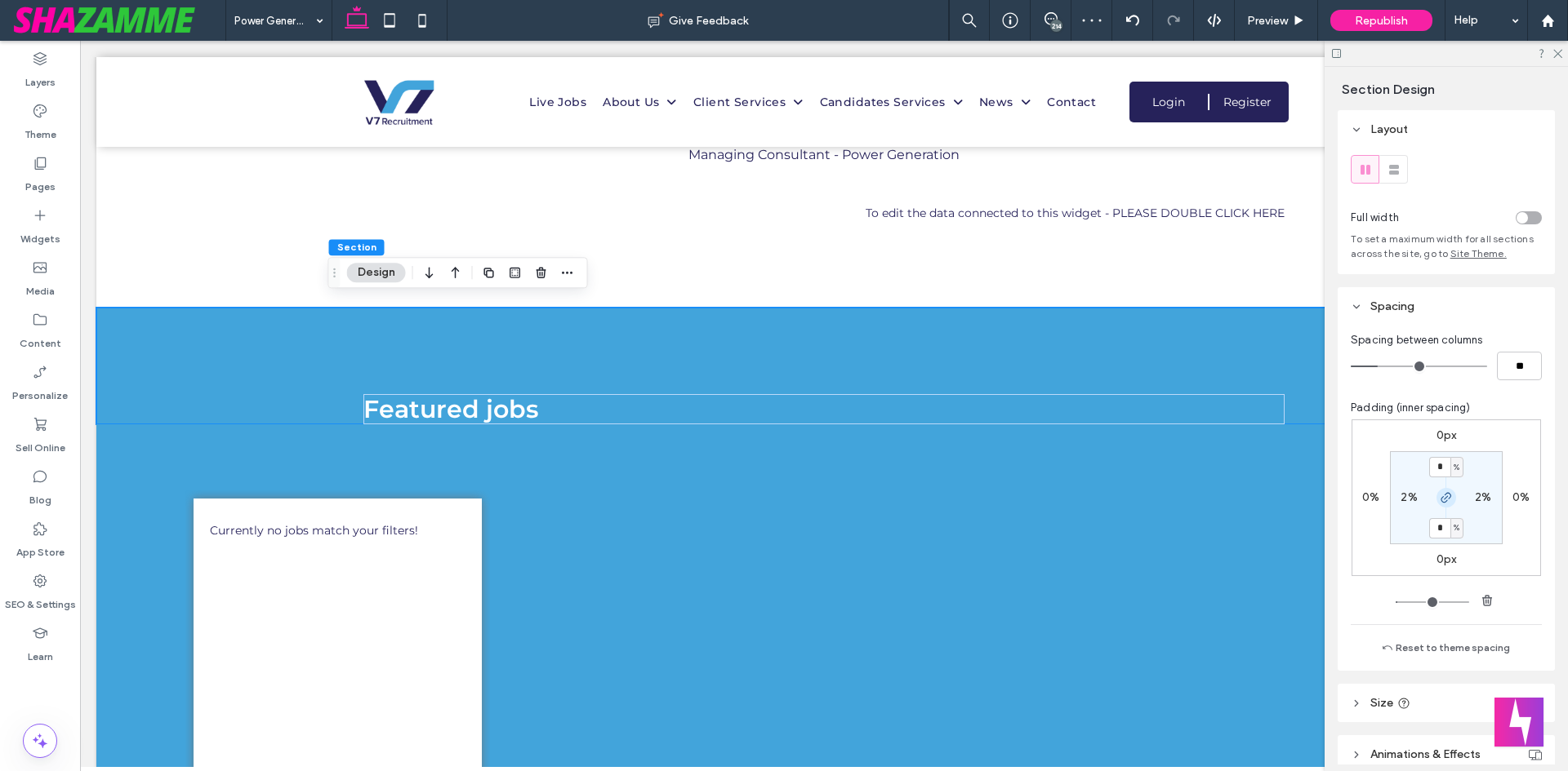
click at [1439, 498] on icon "button" at bounding box center [1446, 498] width 13 height 13
click at [1437, 460] on input "*" at bounding box center [1439, 467] width 21 height 20
type input "*"
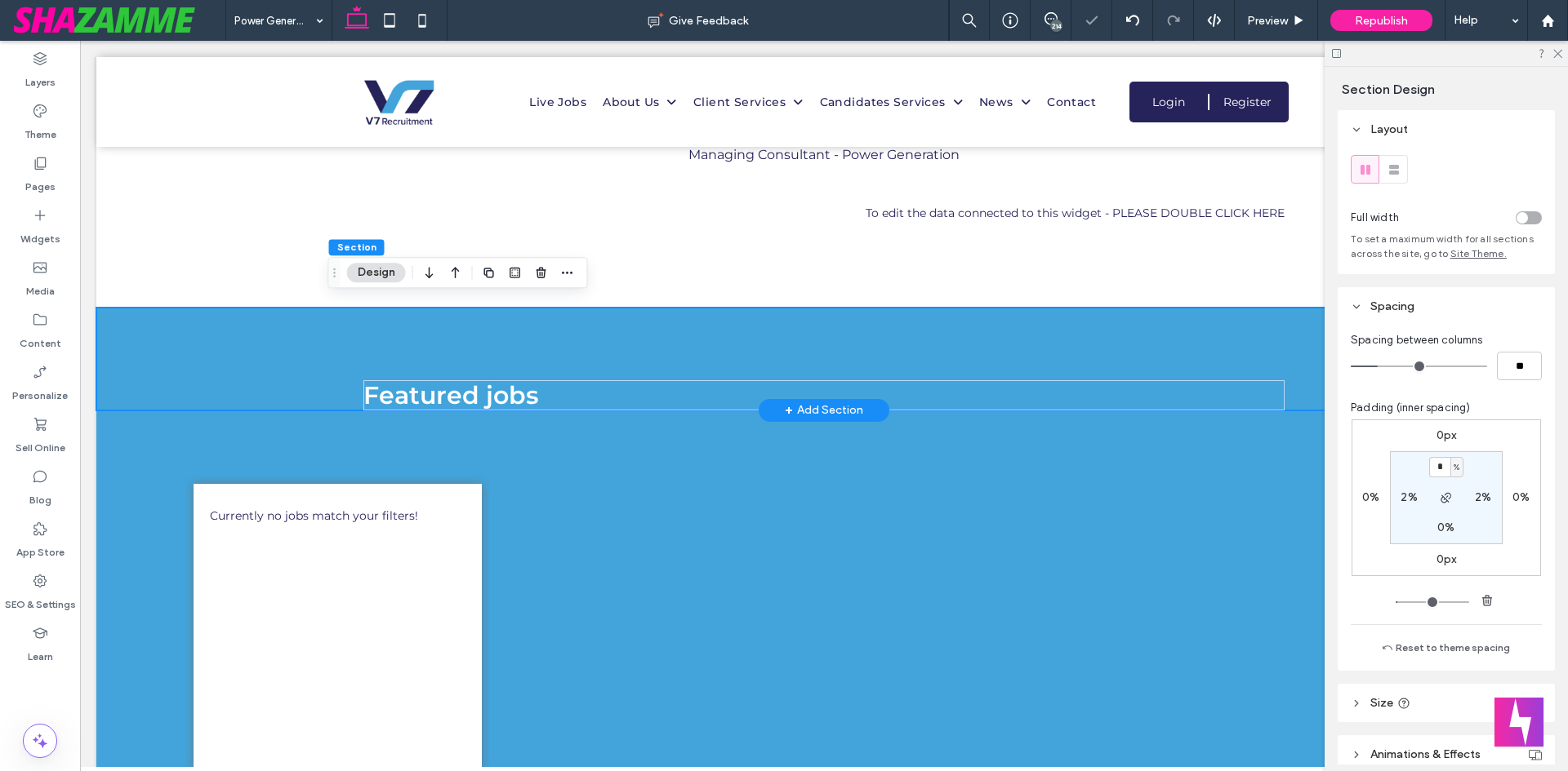
click at [258, 373] on div "Featured jobs" at bounding box center [823, 359] width 1455 height 103
click at [334, 439] on div "Currently no jobs match your filters!" at bounding box center [823, 636] width 1309 height 394
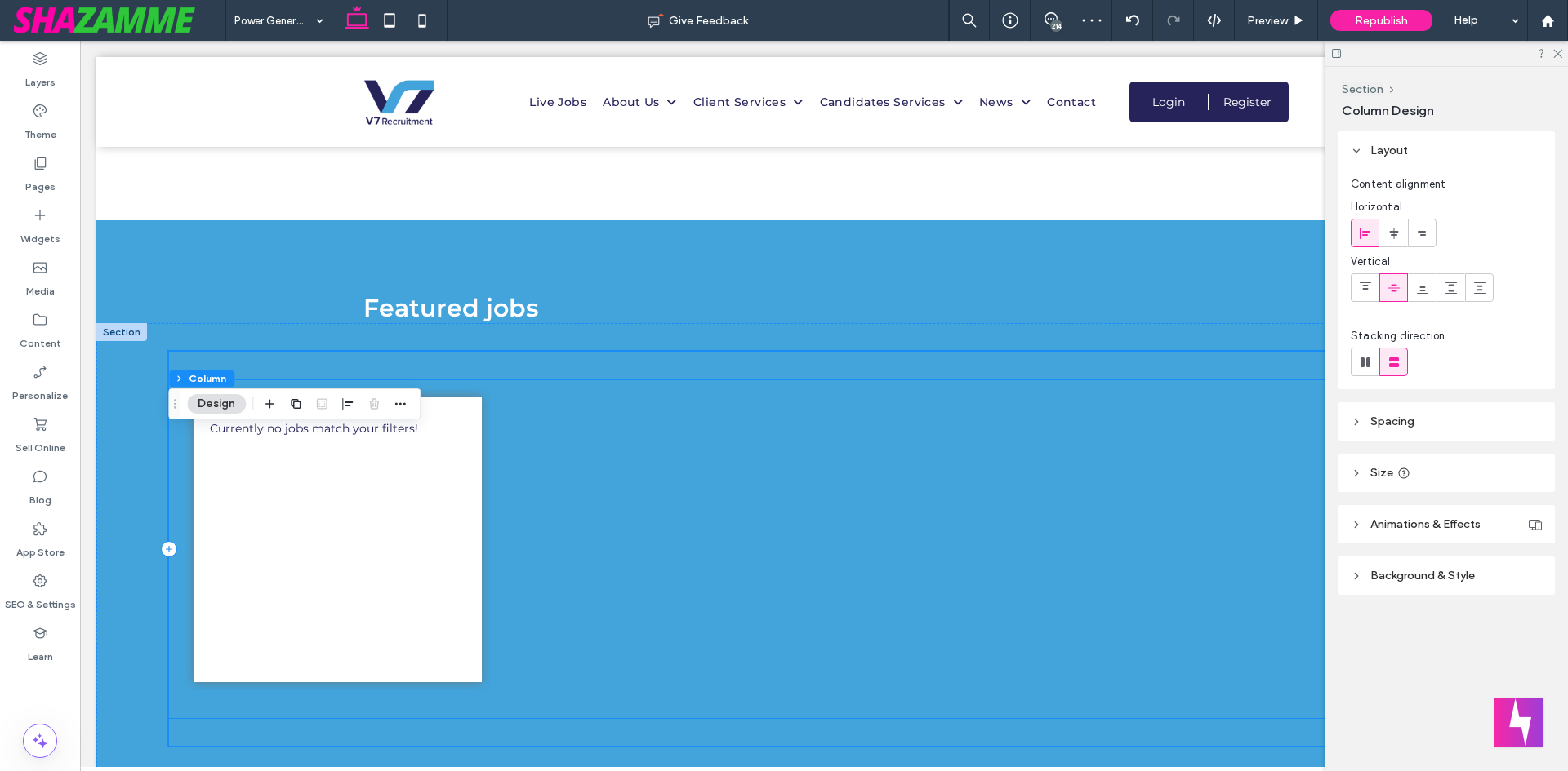
scroll to position [2530, 0]
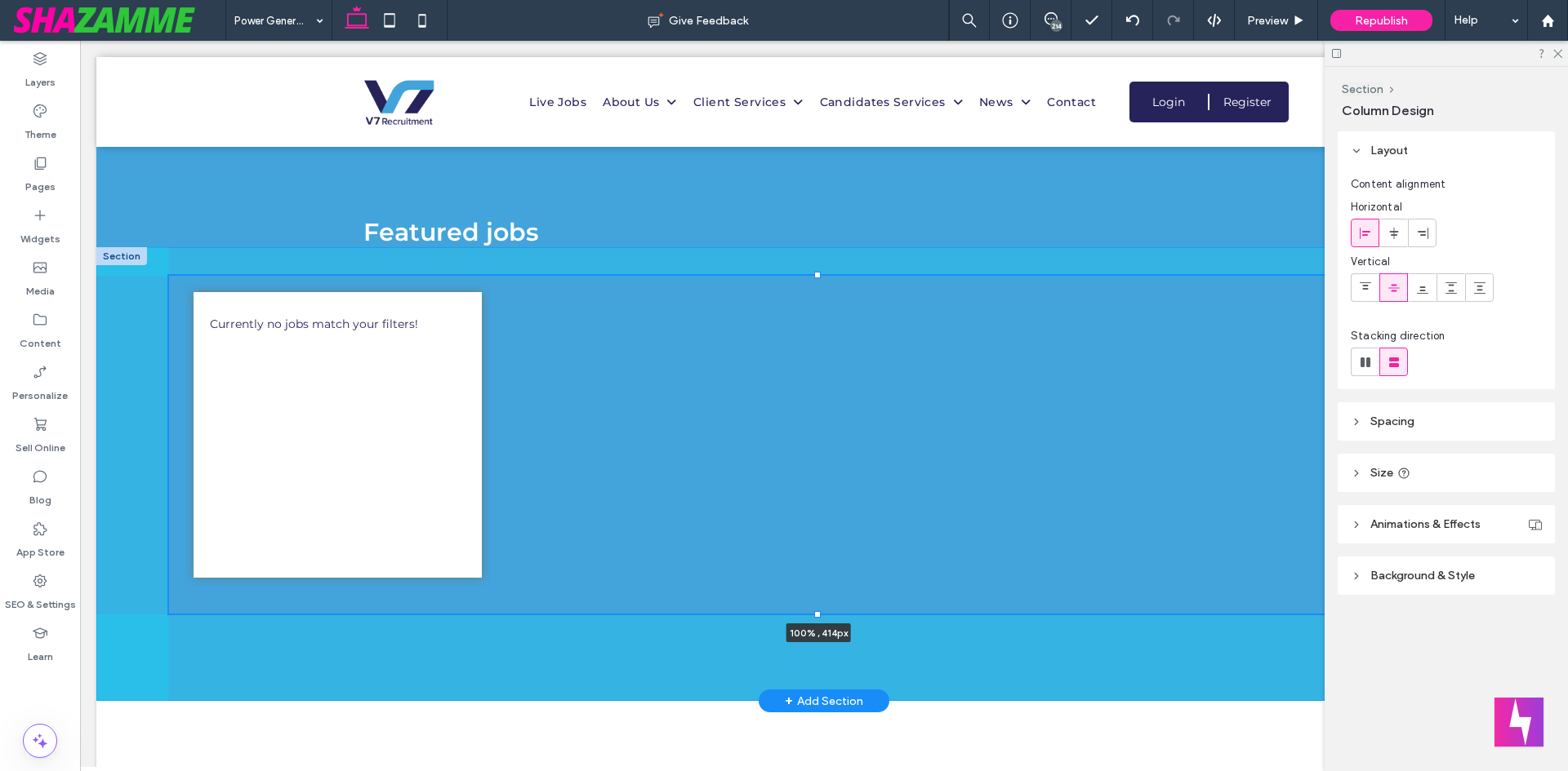
drag, startPoint x: 817, startPoint y: 663, endPoint x: 838, endPoint y: 368, distance: 295.7
click at [835, 367] on div "Currently no jobs match your filters! 100% , 414px" at bounding box center [823, 474] width 1455 height 454
type input "***"
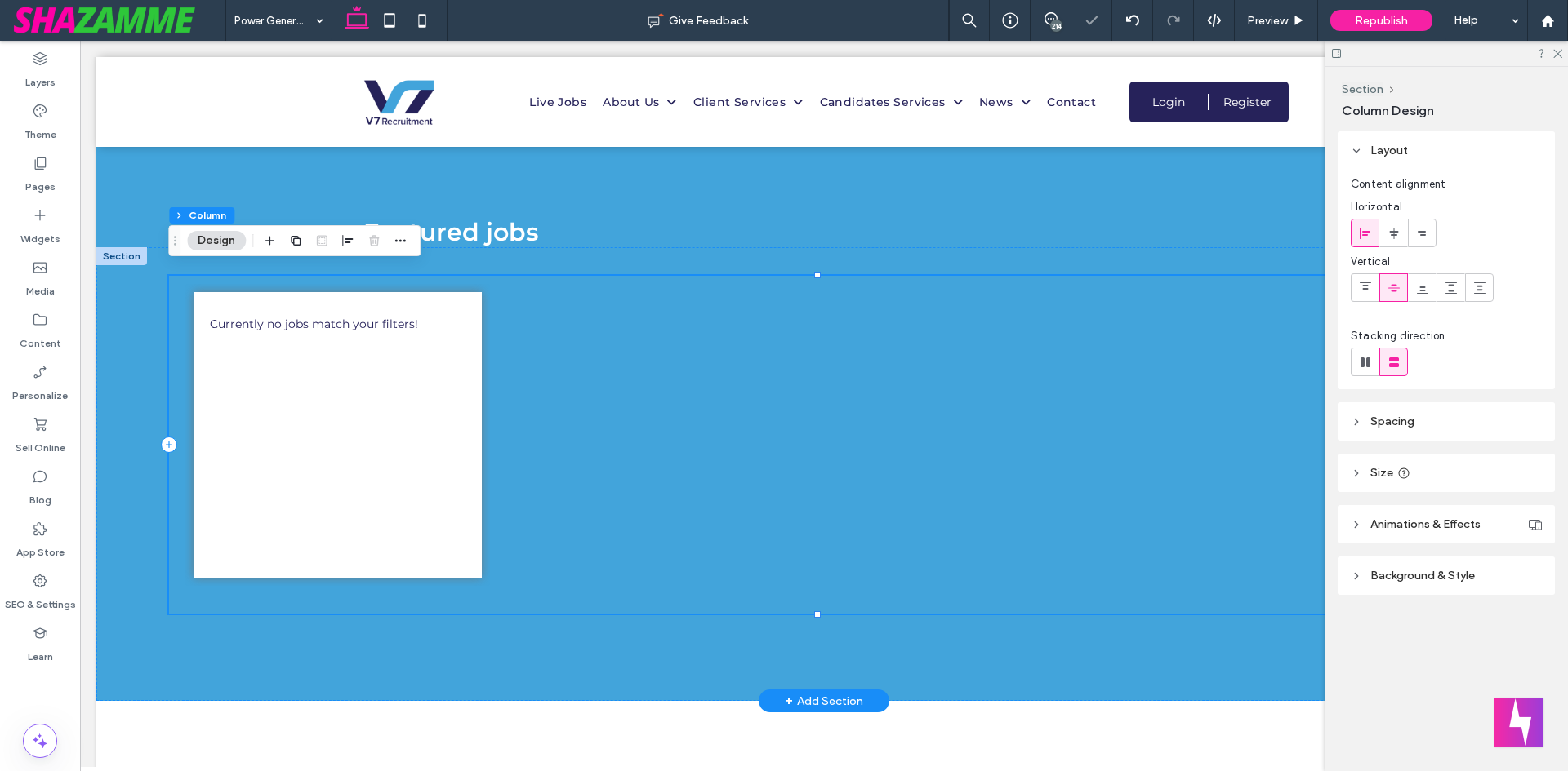
click at [313, 598] on div at bounding box center [823, 606] width 1309 height 17
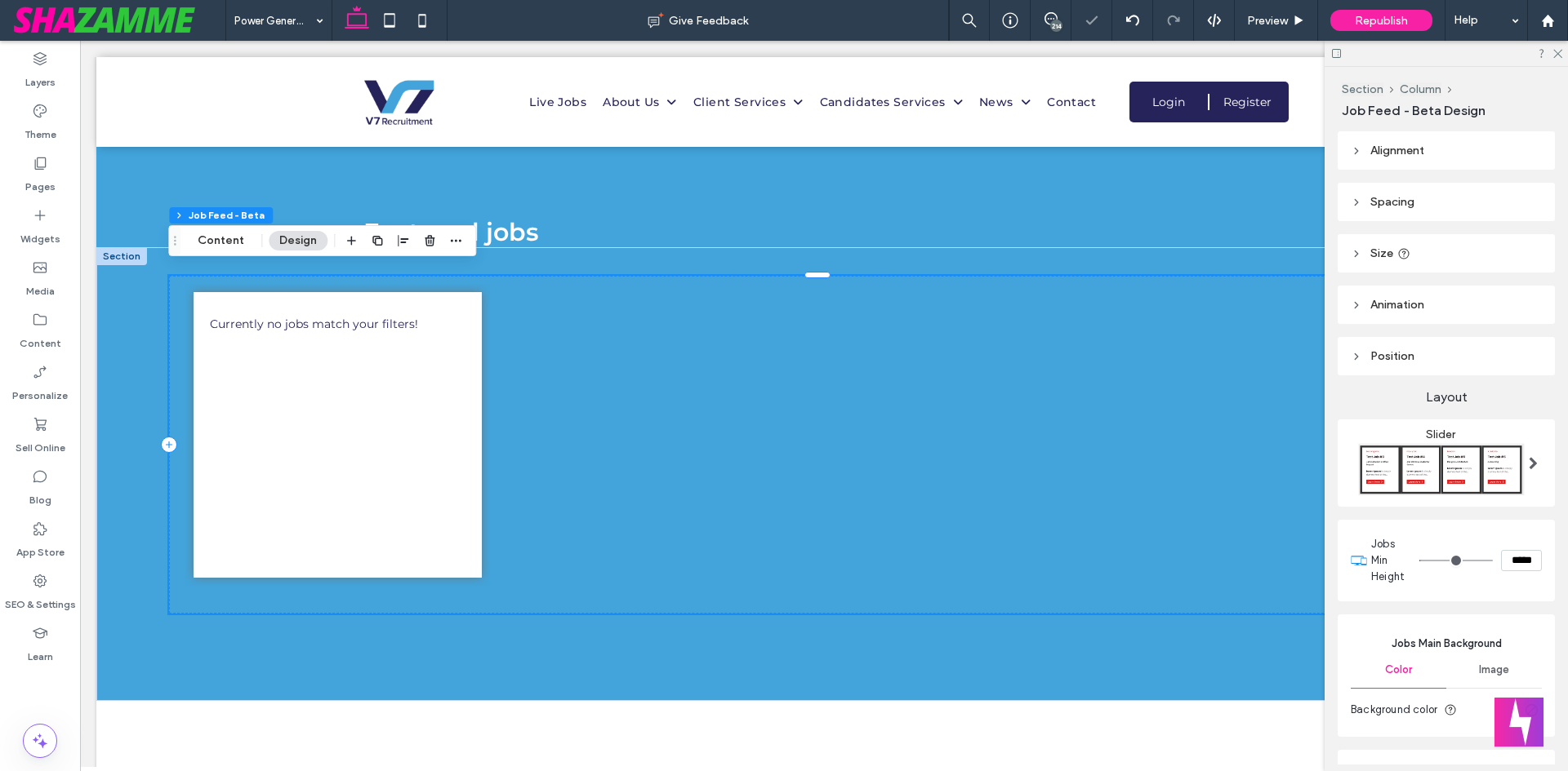
type input "***"
type input "*****"
type input "***"
click at [1419, 560] on input "range" at bounding box center [1455, 561] width 73 height 2
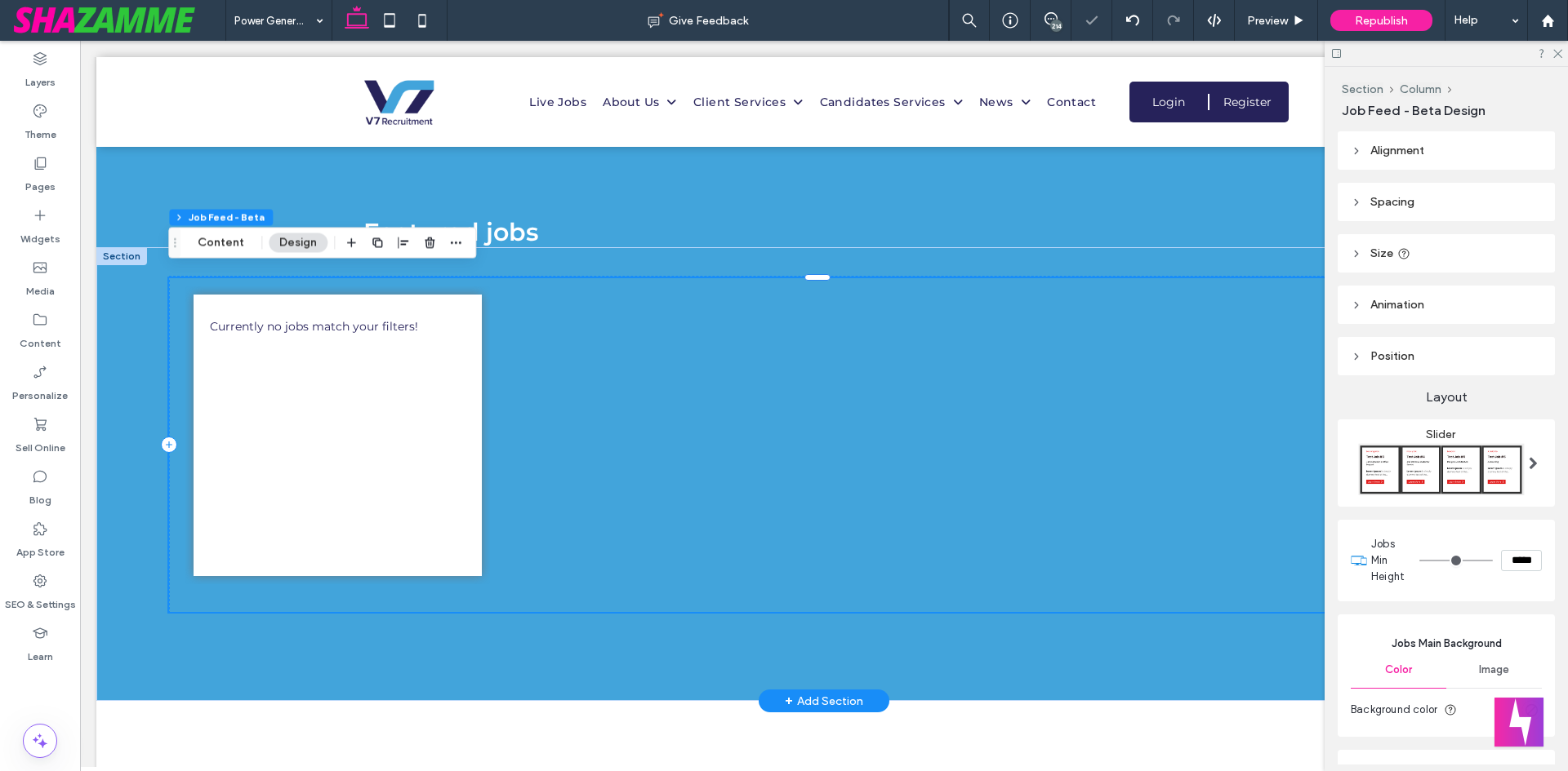
click at [816, 566] on div "Currently no jobs match your filters!" at bounding box center [823, 436] width 1294 height 301
click at [592, 639] on div "Currently no jobs match your filters!" at bounding box center [823, 474] width 1455 height 454
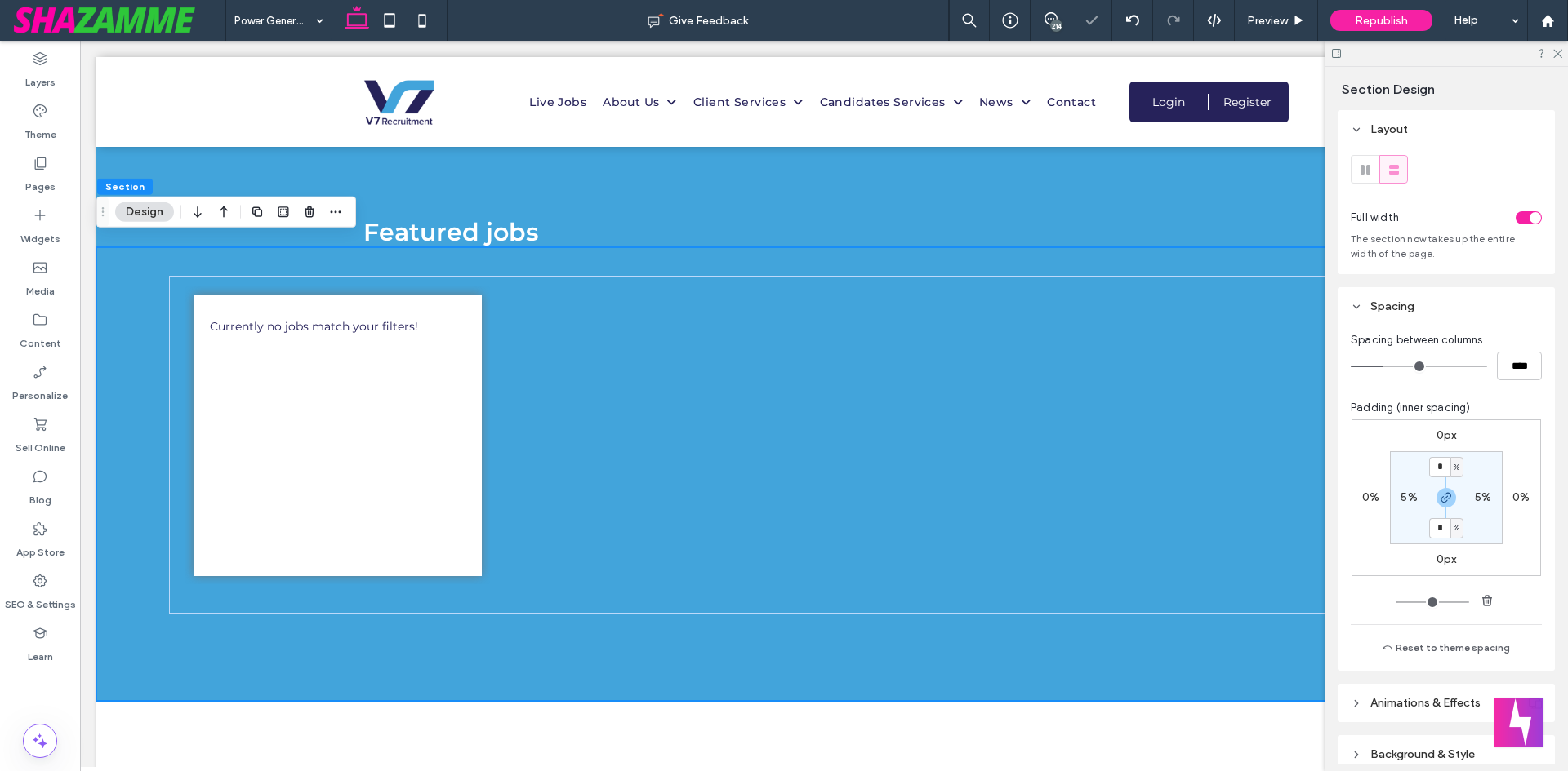
click at [1442, 506] on span "button" at bounding box center [1446, 498] width 19 height 19
click at [1433, 532] on div "6%" at bounding box center [1446, 528] width 37 height 15
click at [1438, 526] on label "6%" at bounding box center [1447, 527] width 17 height 14
type input "*"
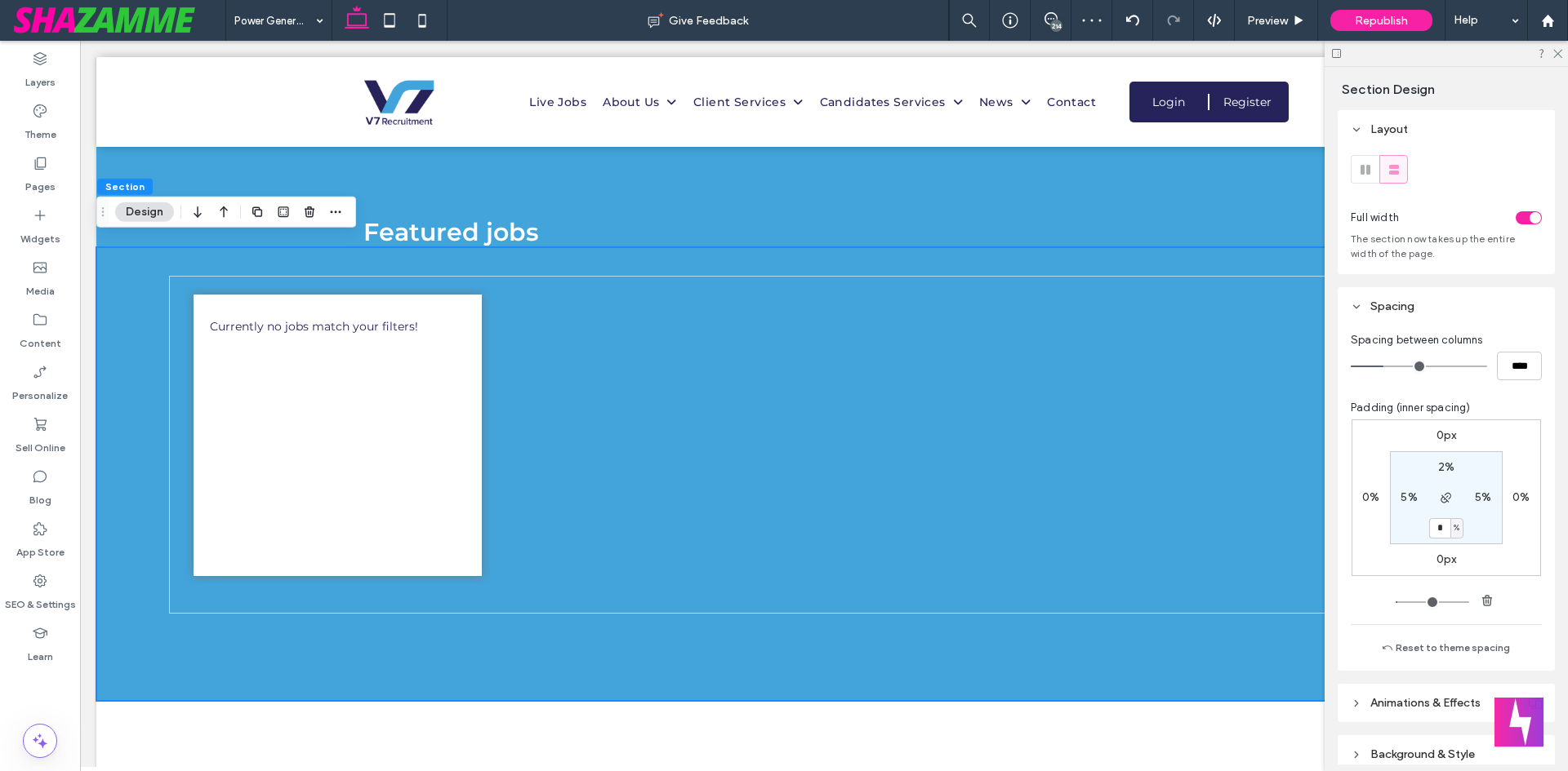
type input "*"
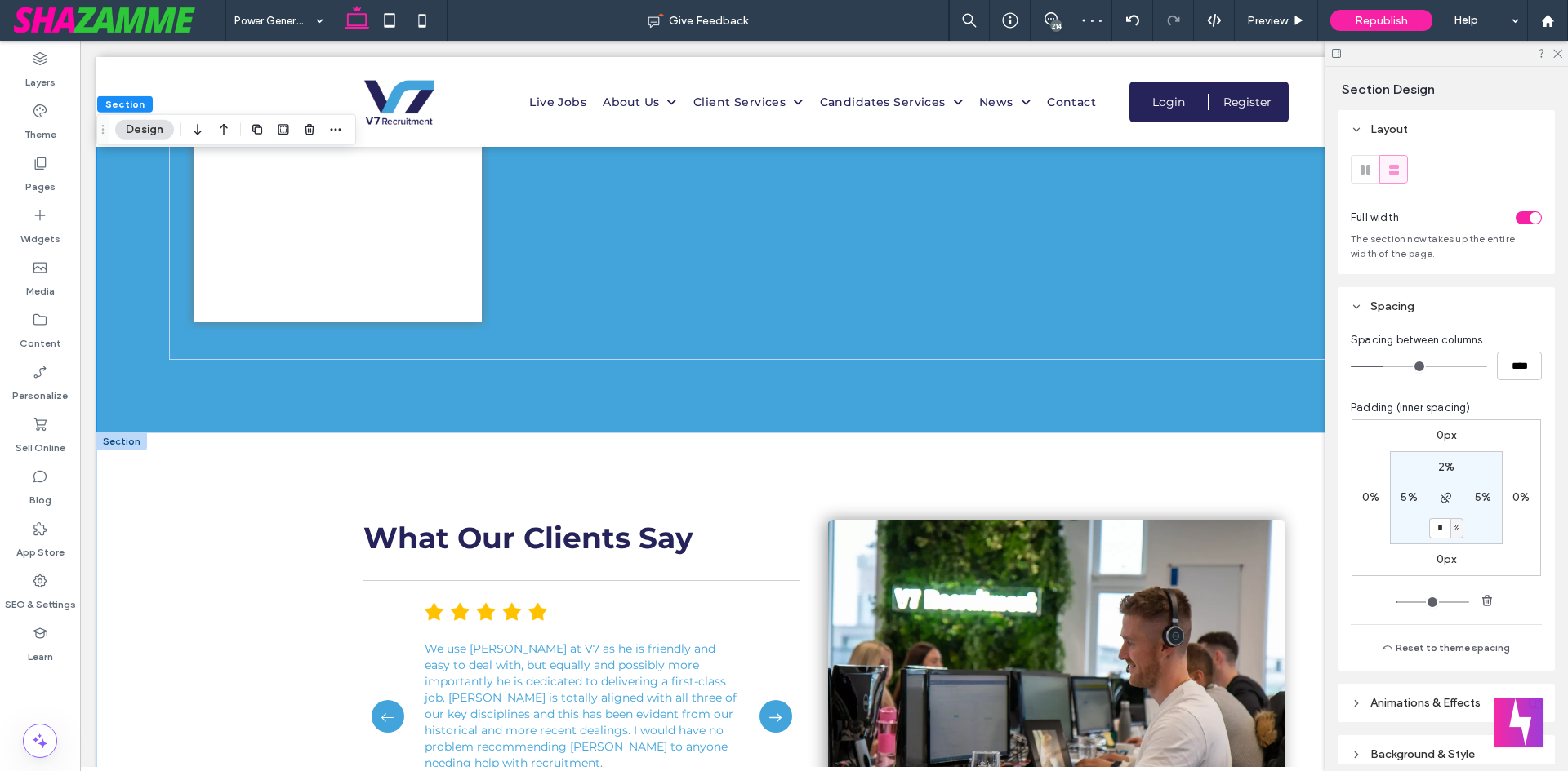
scroll to position [2938, 0]
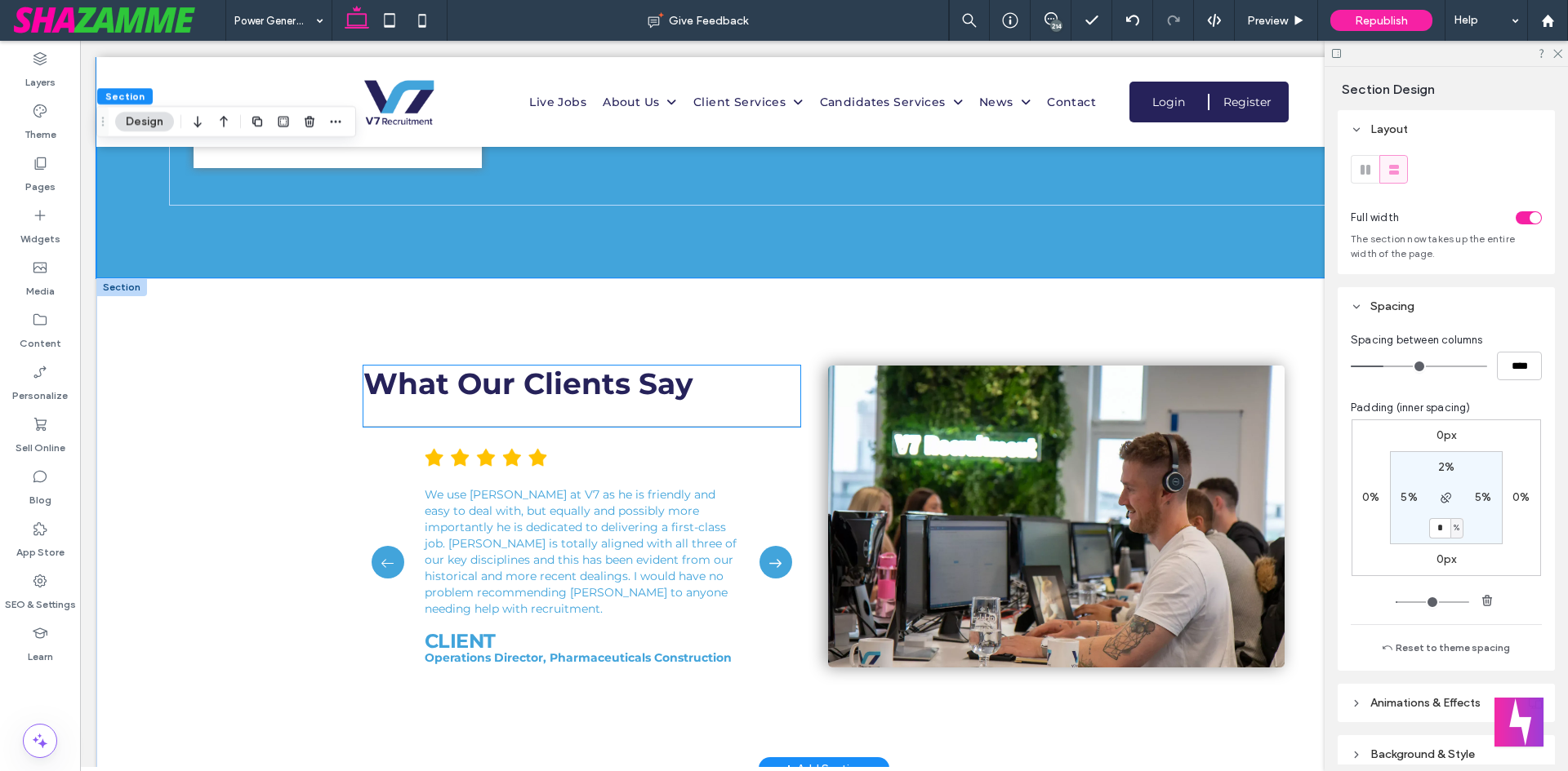
click at [543, 385] on span "What Our Clients Say" at bounding box center [529, 384] width 330 height 36
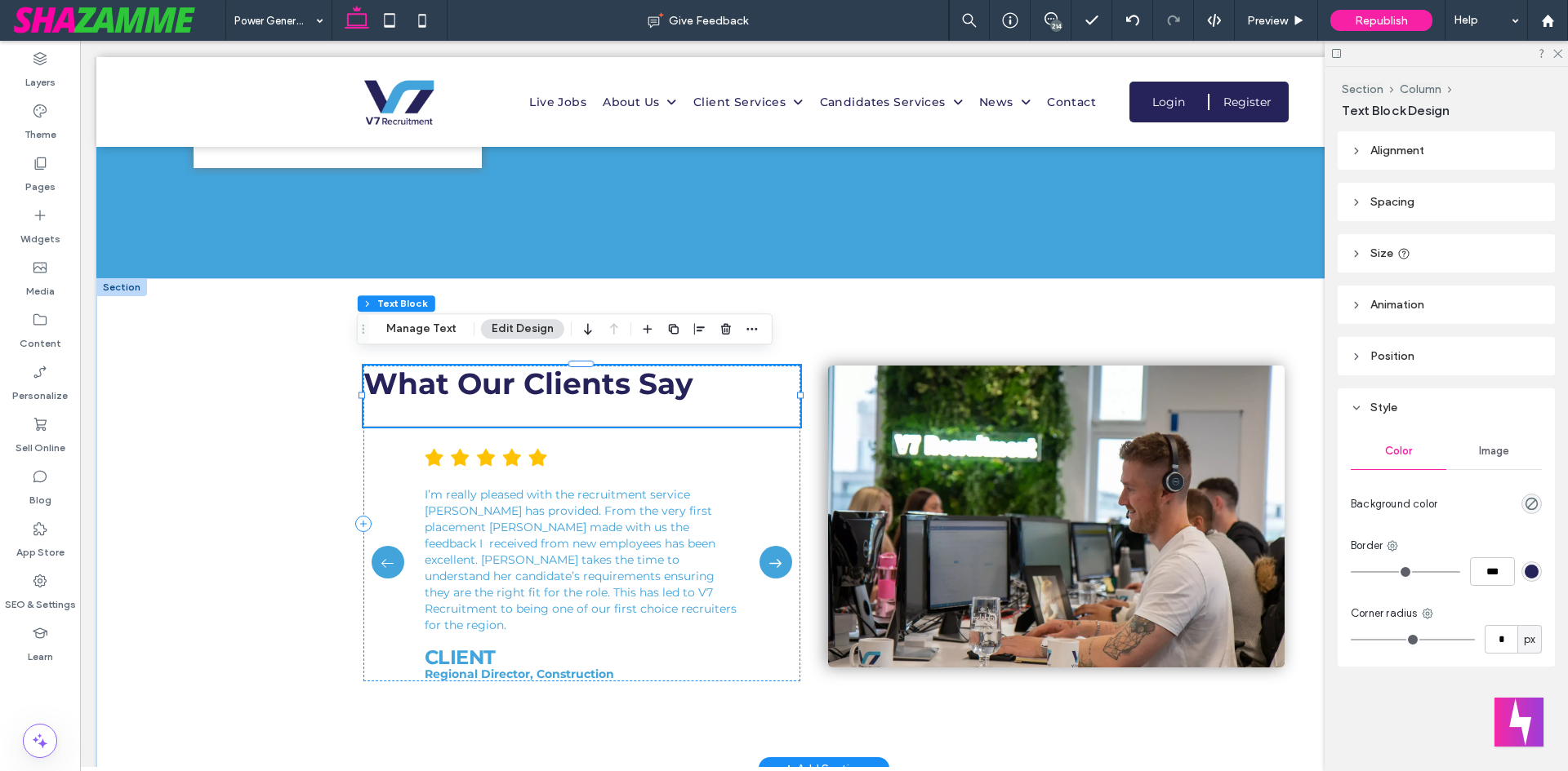
click at [574, 388] on span "What Our Clients Say" at bounding box center [529, 384] width 330 height 36
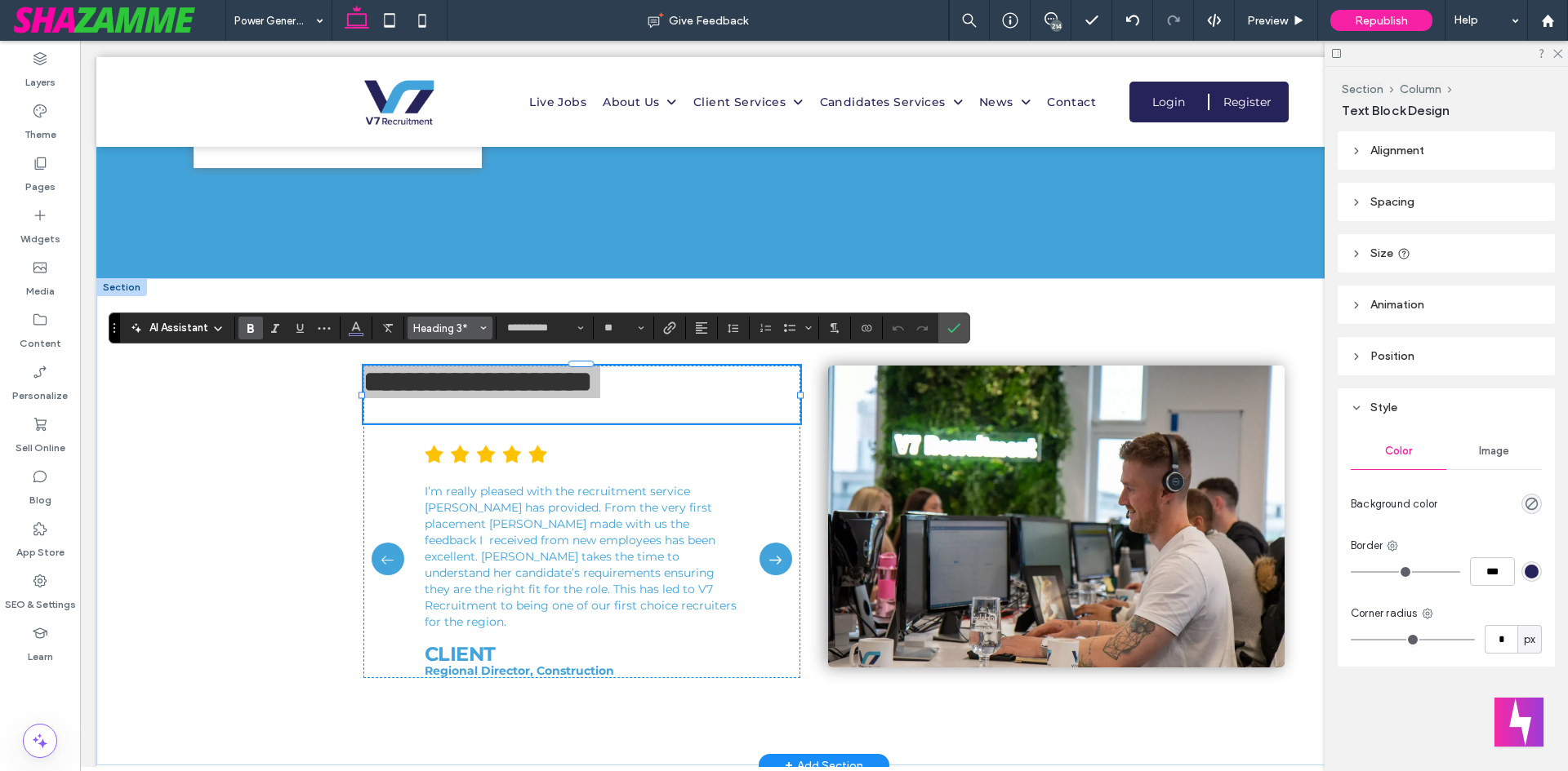
click at [467, 333] on span "Heading 3*" at bounding box center [445, 328] width 64 height 12
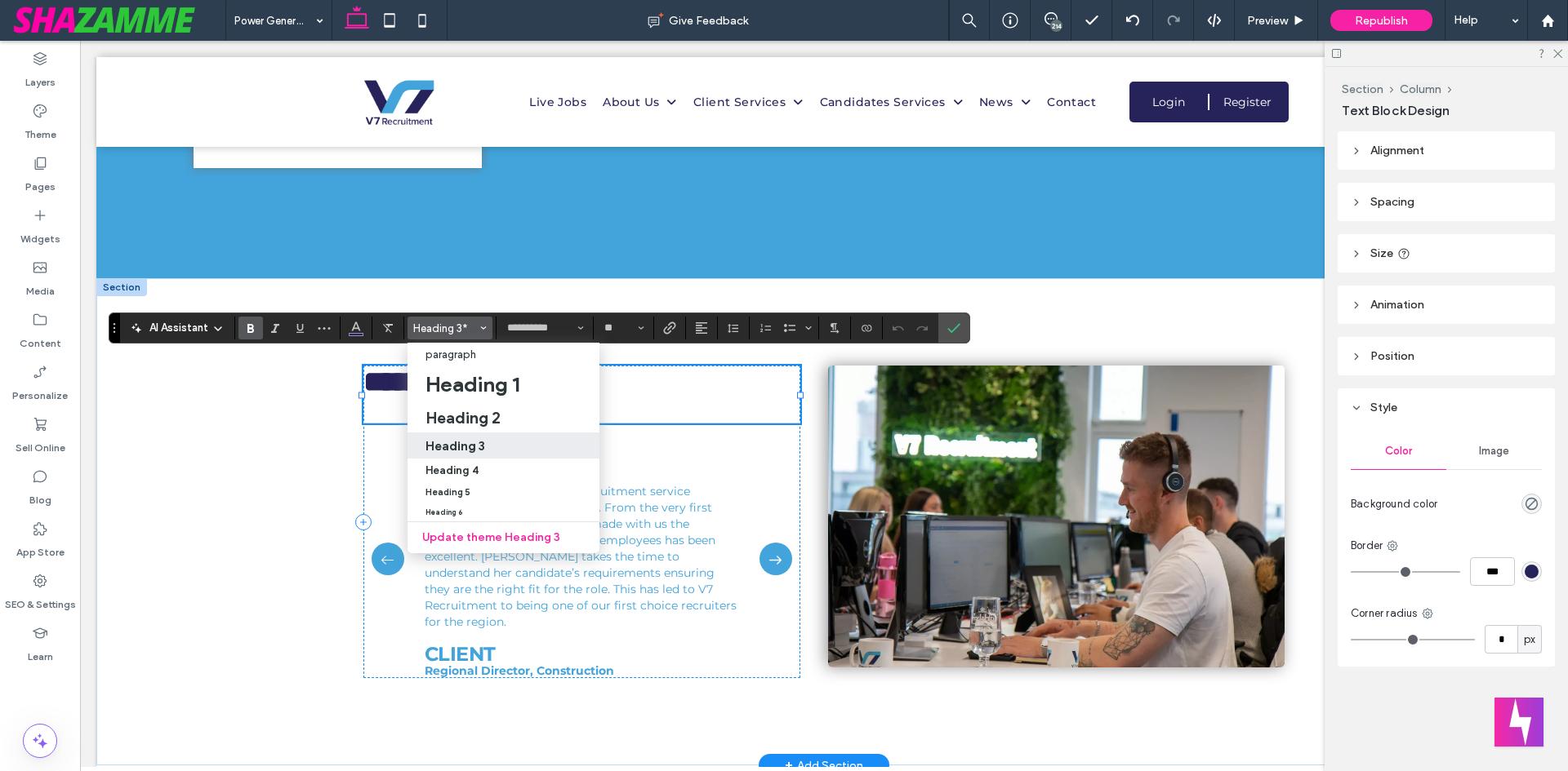
click at [772, 405] on div "**********" at bounding box center [581, 395] width 437 height 58
click at [592, 378] on span "**********" at bounding box center [478, 382] width 229 height 30
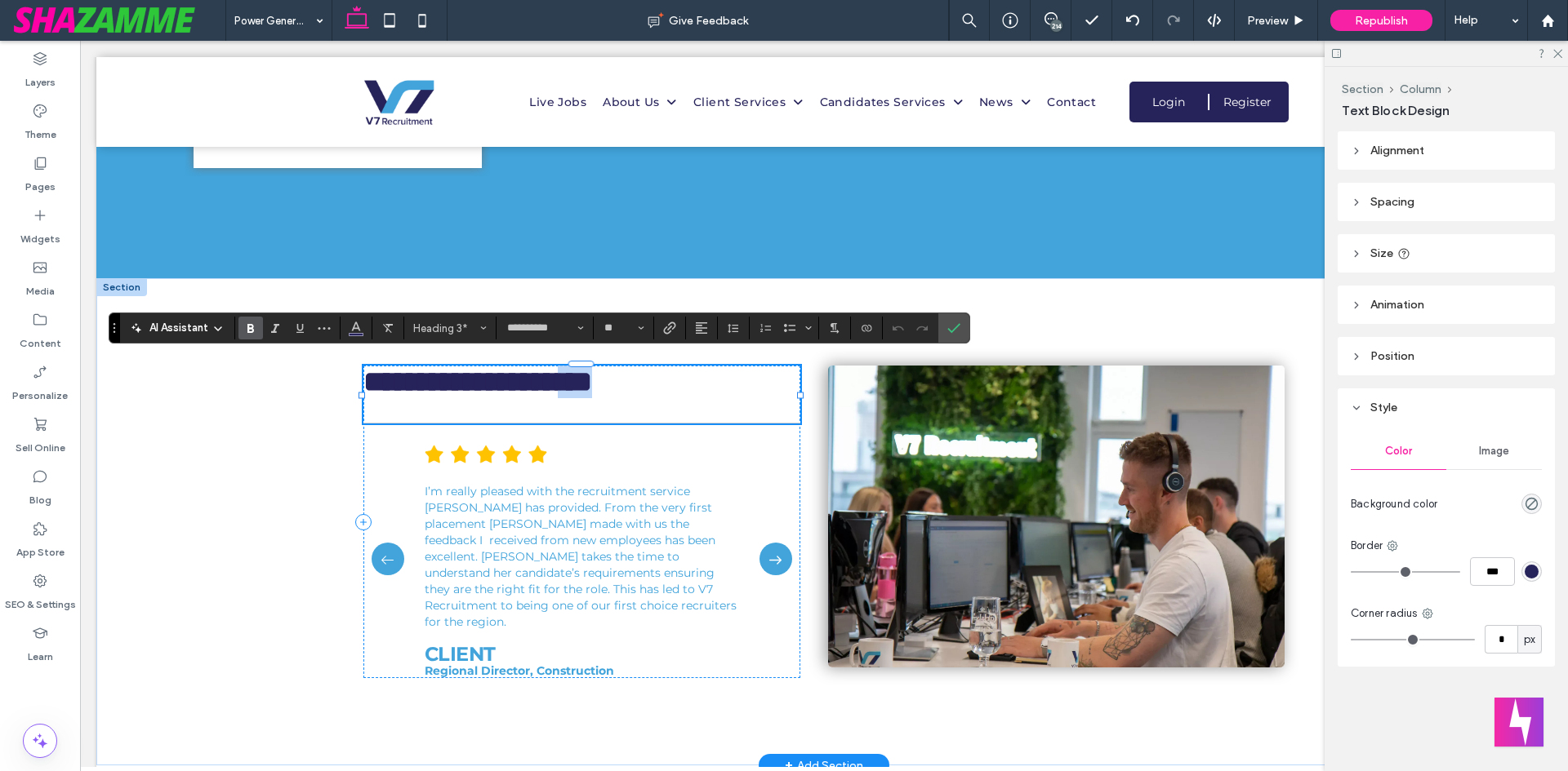
click at [592, 378] on span "**********" at bounding box center [478, 382] width 229 height 30
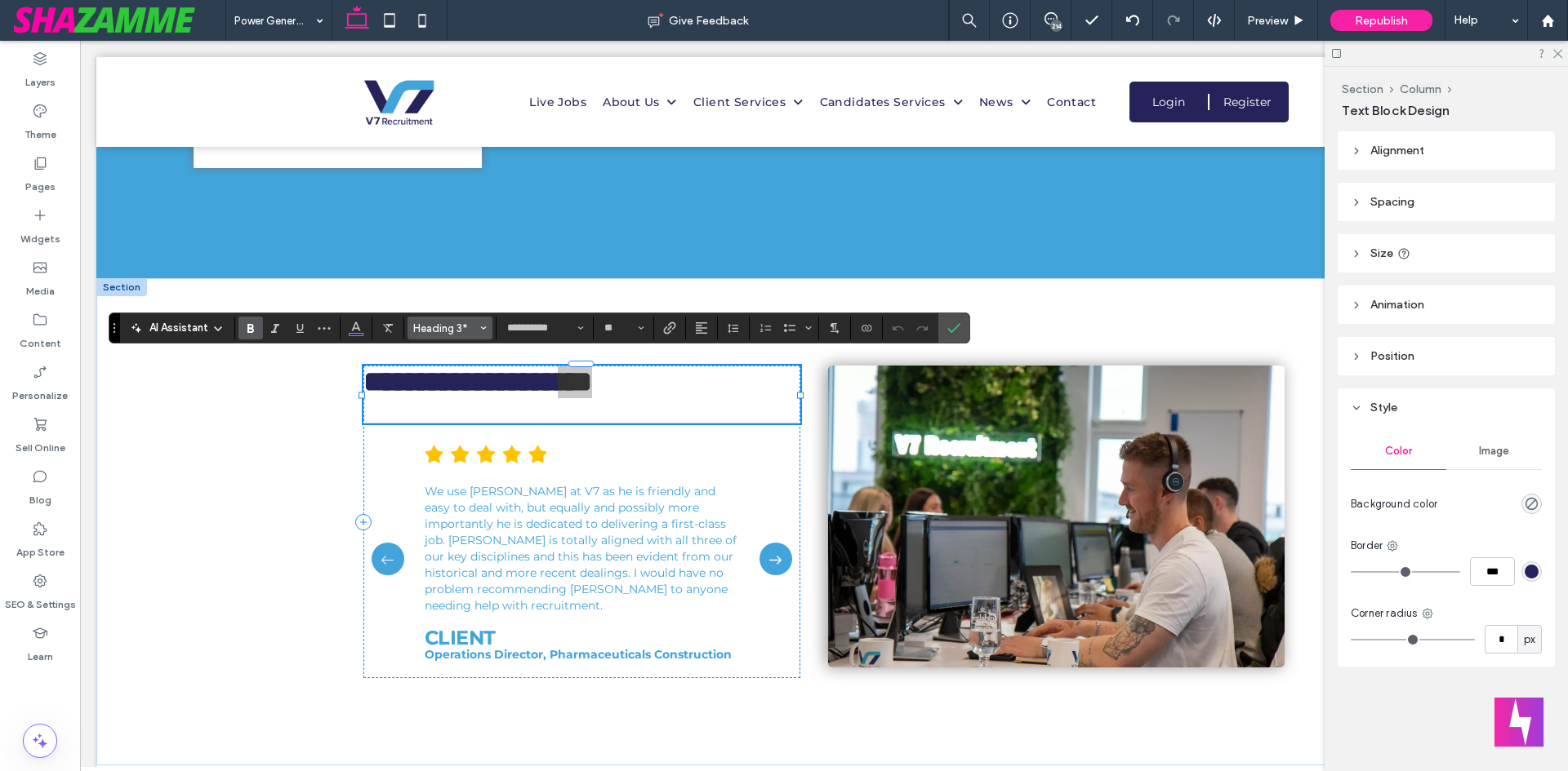
click at [484, 326] on icon "Styles" at bounding box center [483, 327] width 6 height 6
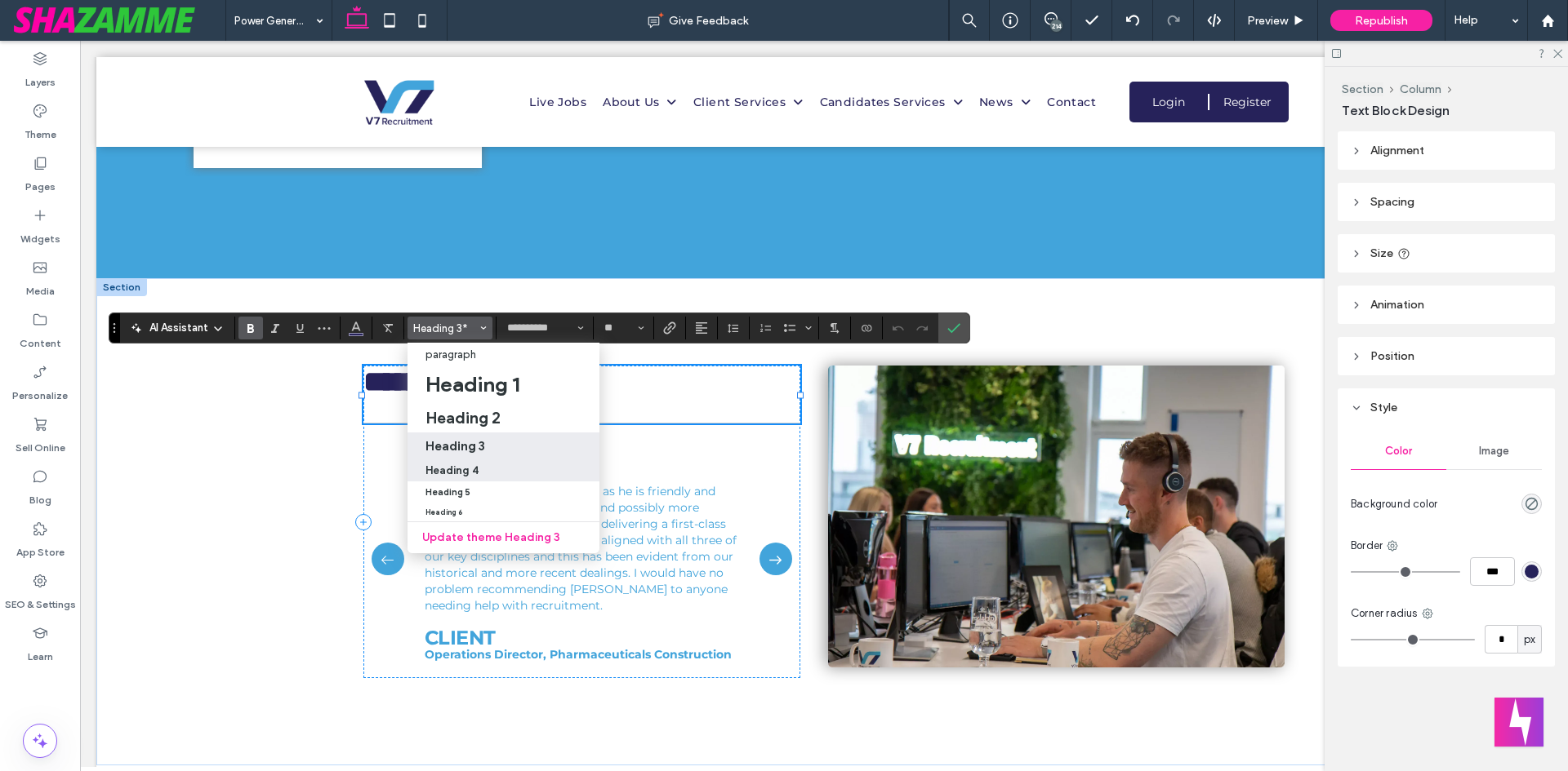
click at [480, 468] on div "Heading 4" at bounding box center [504, 470] width 156 height 12
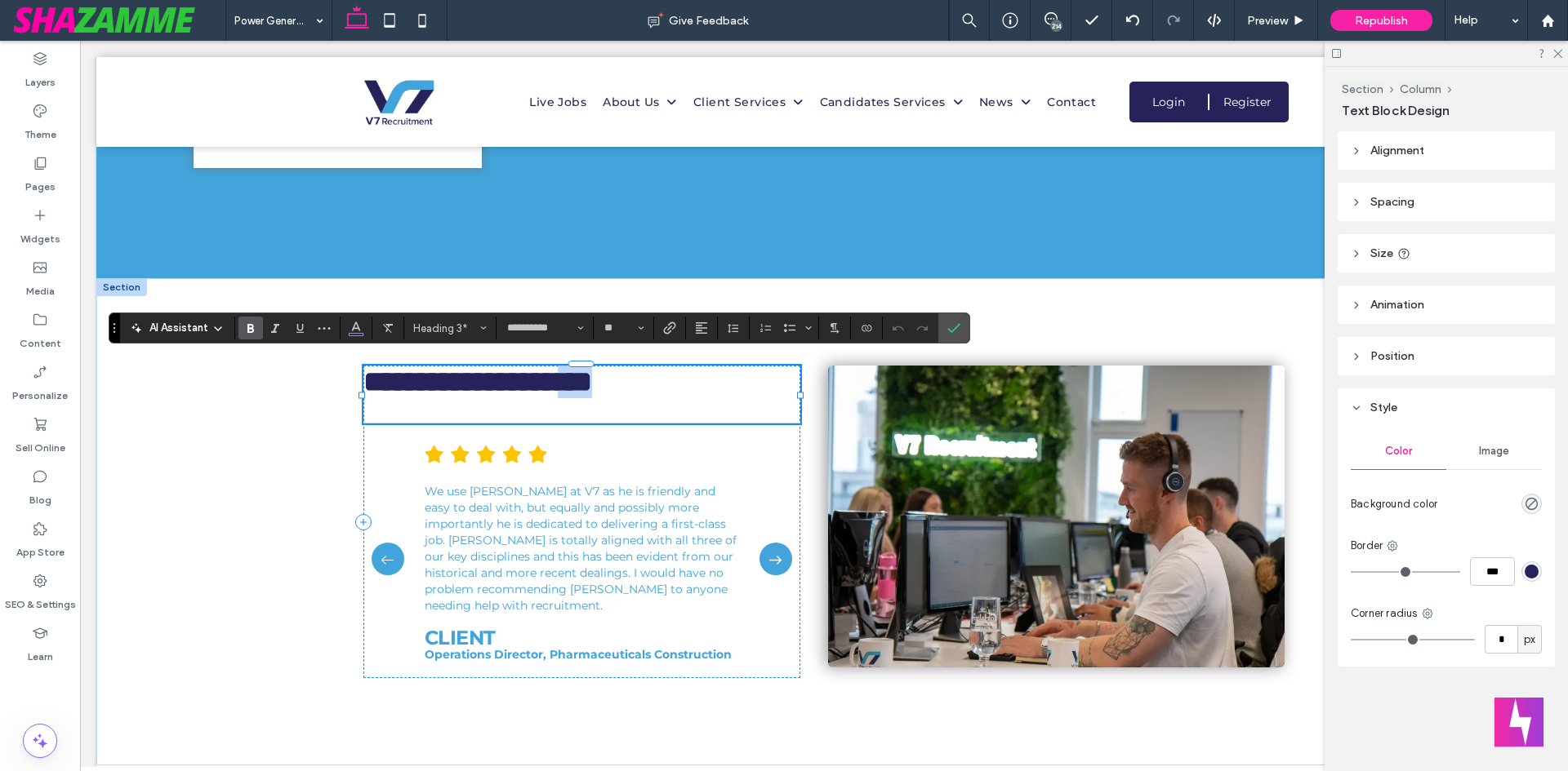
type input "**"
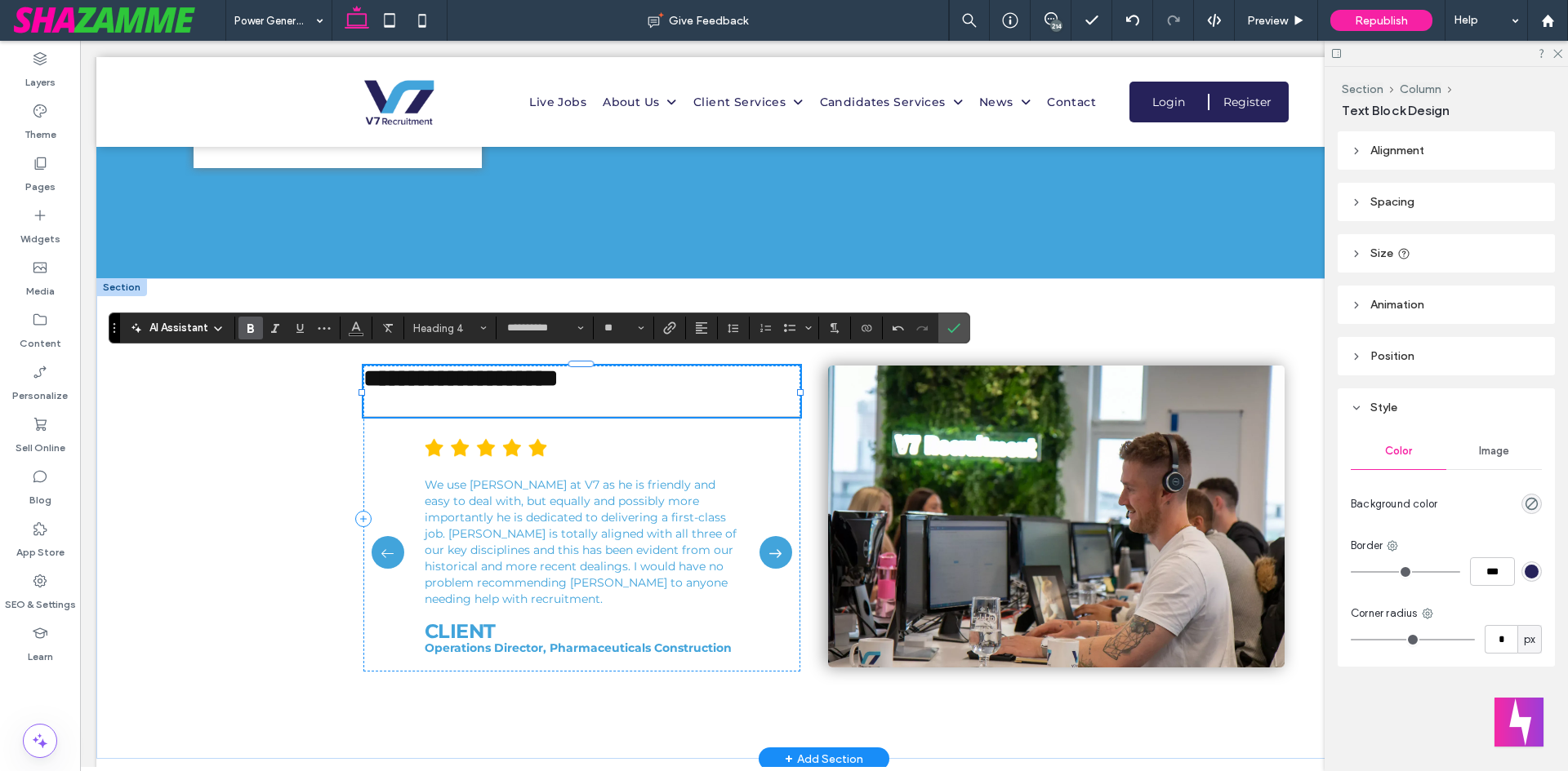
click at [557, 368] on span "**********" at bounding box center [461, 378] width 195 height 24
click at [258, 329] on label "Bold" at bounding box center [250, 328] width 24 height 23
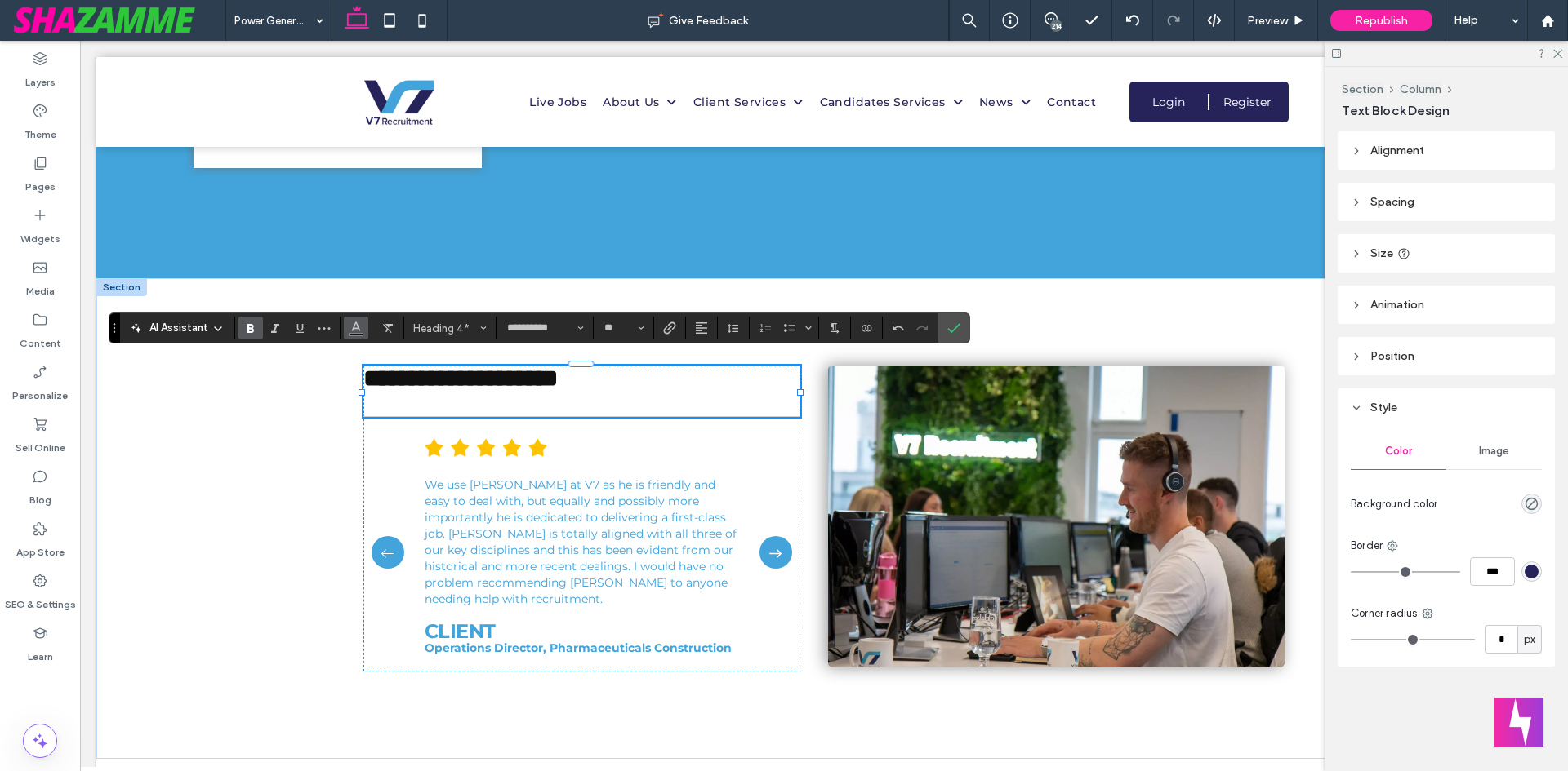
click at [354, 328] on use "Color" at bounding box center [356, 327] width 9 height 9
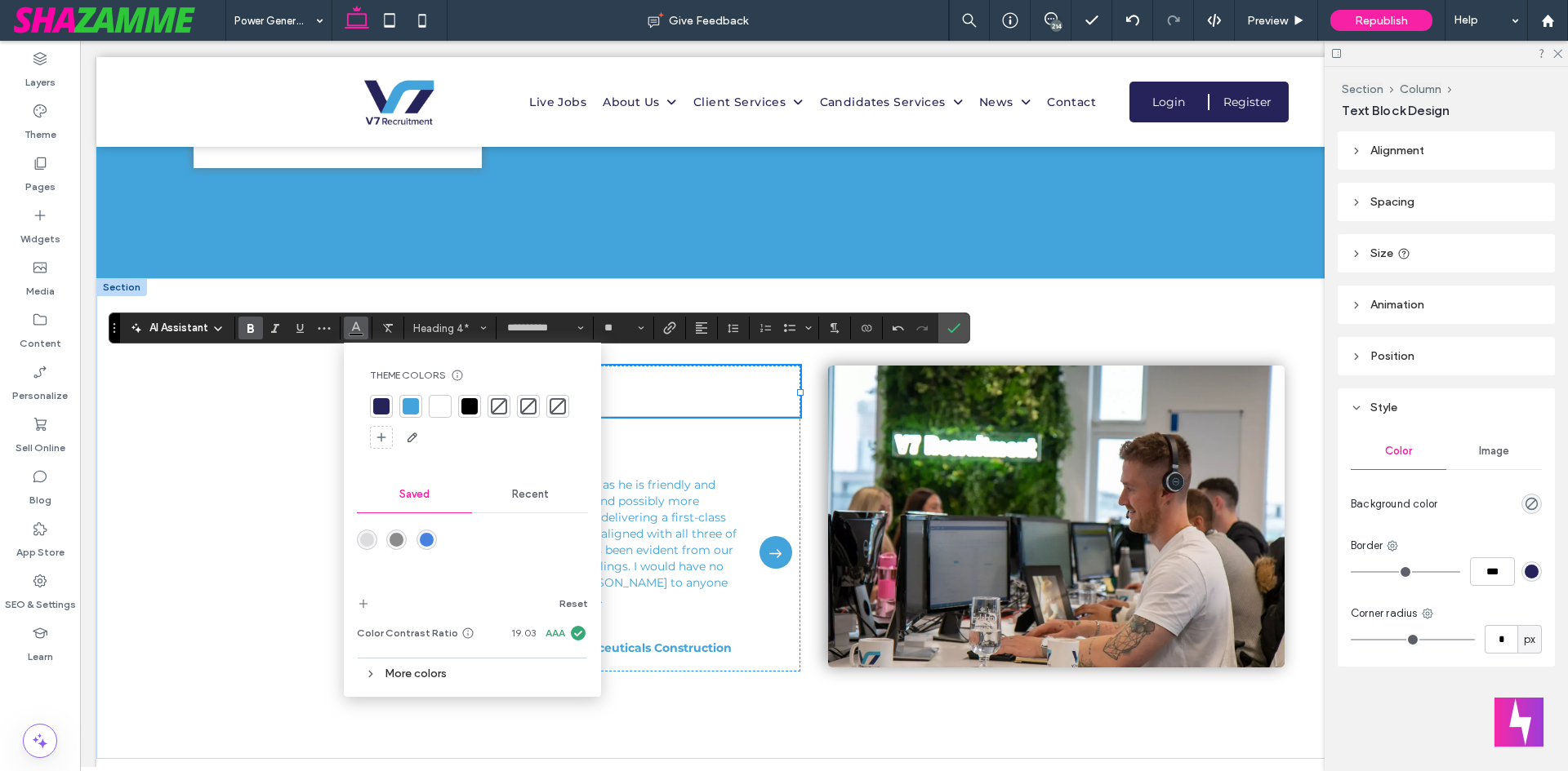
click at [379, 403] on div at bounding box center [381, 407] width 17 height 17
click at [299, 408] on div "**********" at bounding box center [823, 518] width 1455 height 481
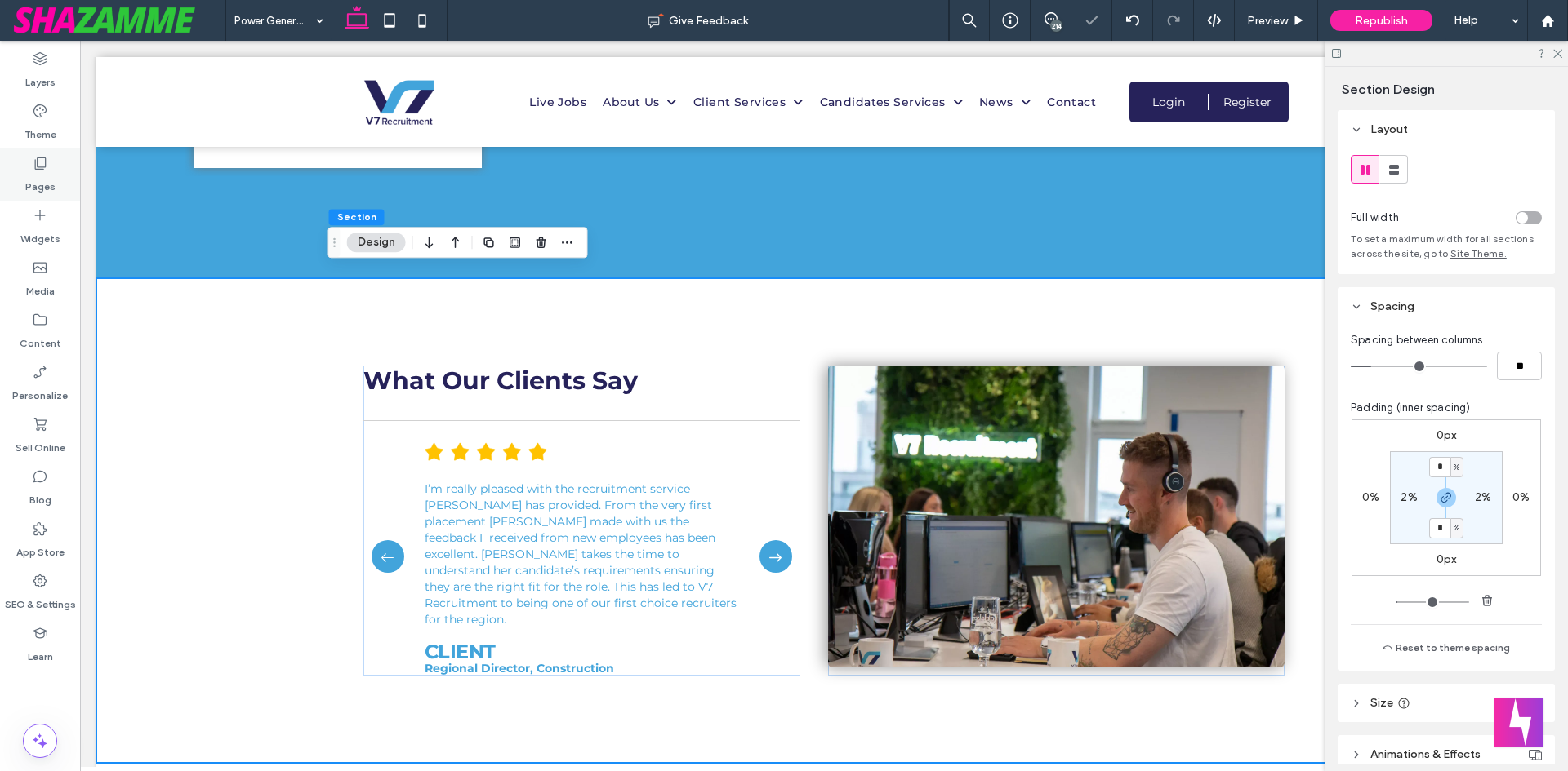
click at [61, 173] on div "Pages" at bounding box center [40, 174] width 80 height 52
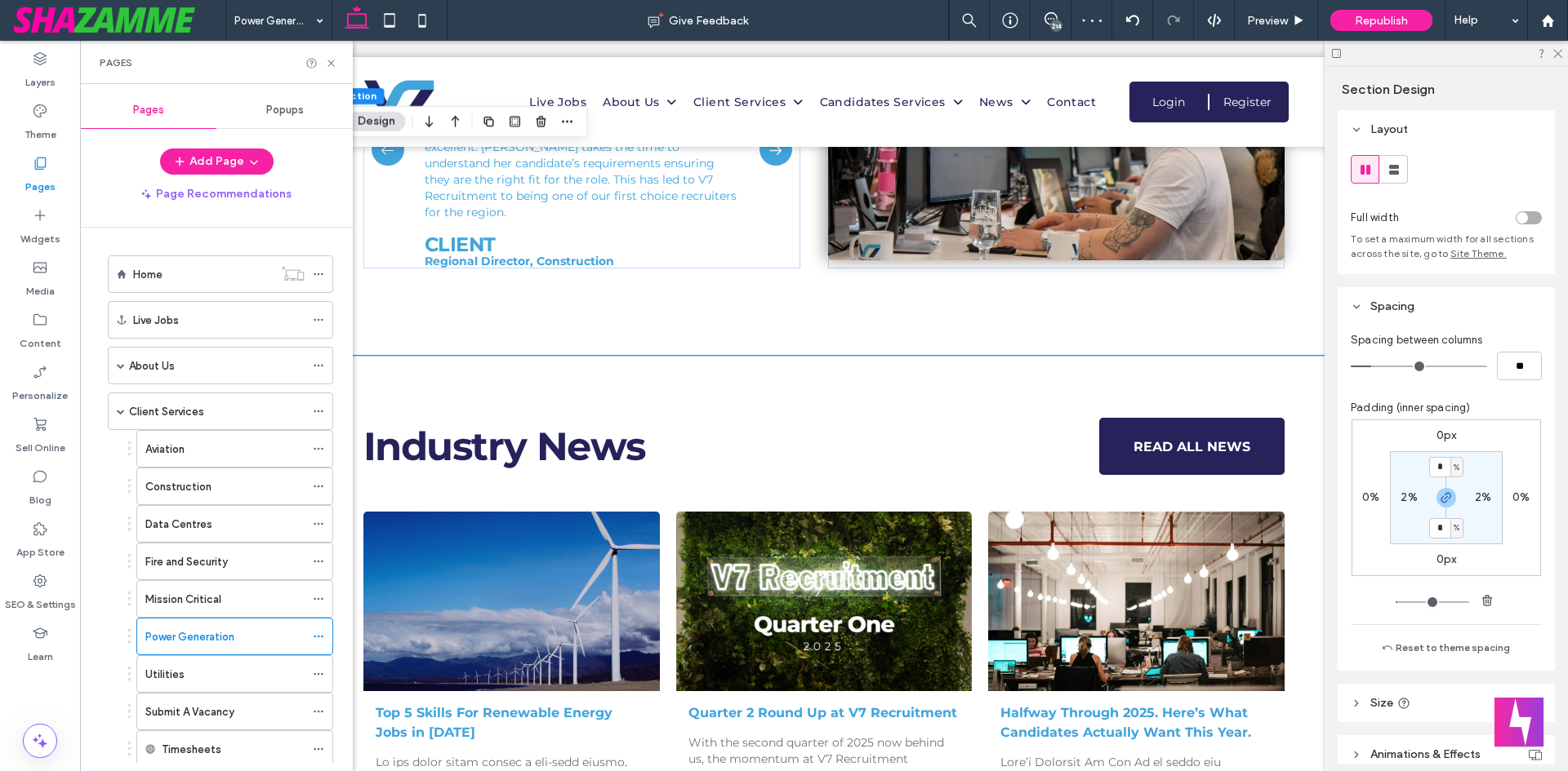
scroll to position [3345, 0]
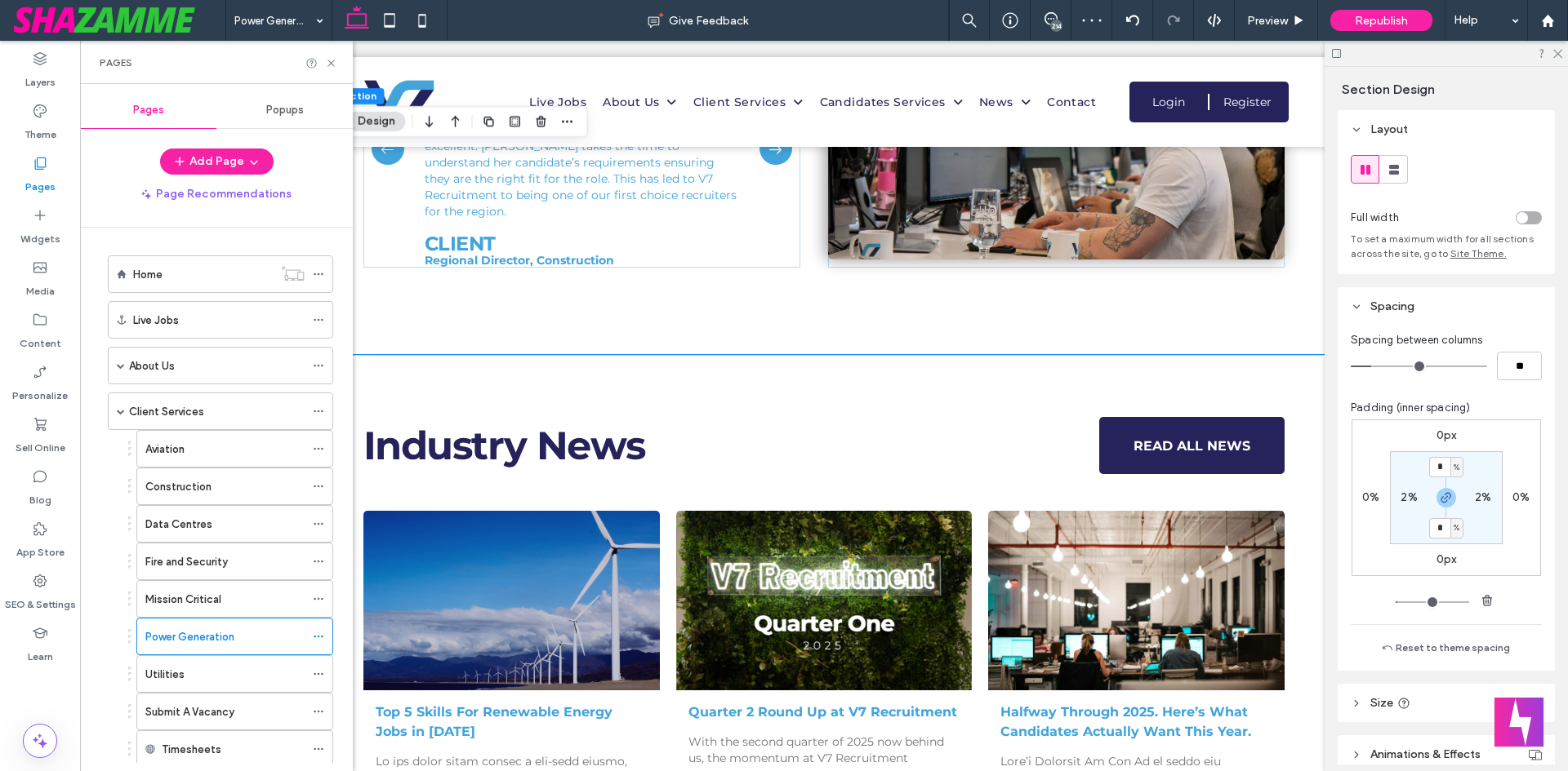
click at [1259, 383] on div "Industry News READ ALL NEWS Top 5 Skills For Renewable Energy Jobs in 2025 July…" at bounding box center [823, 661] width 980 height 612
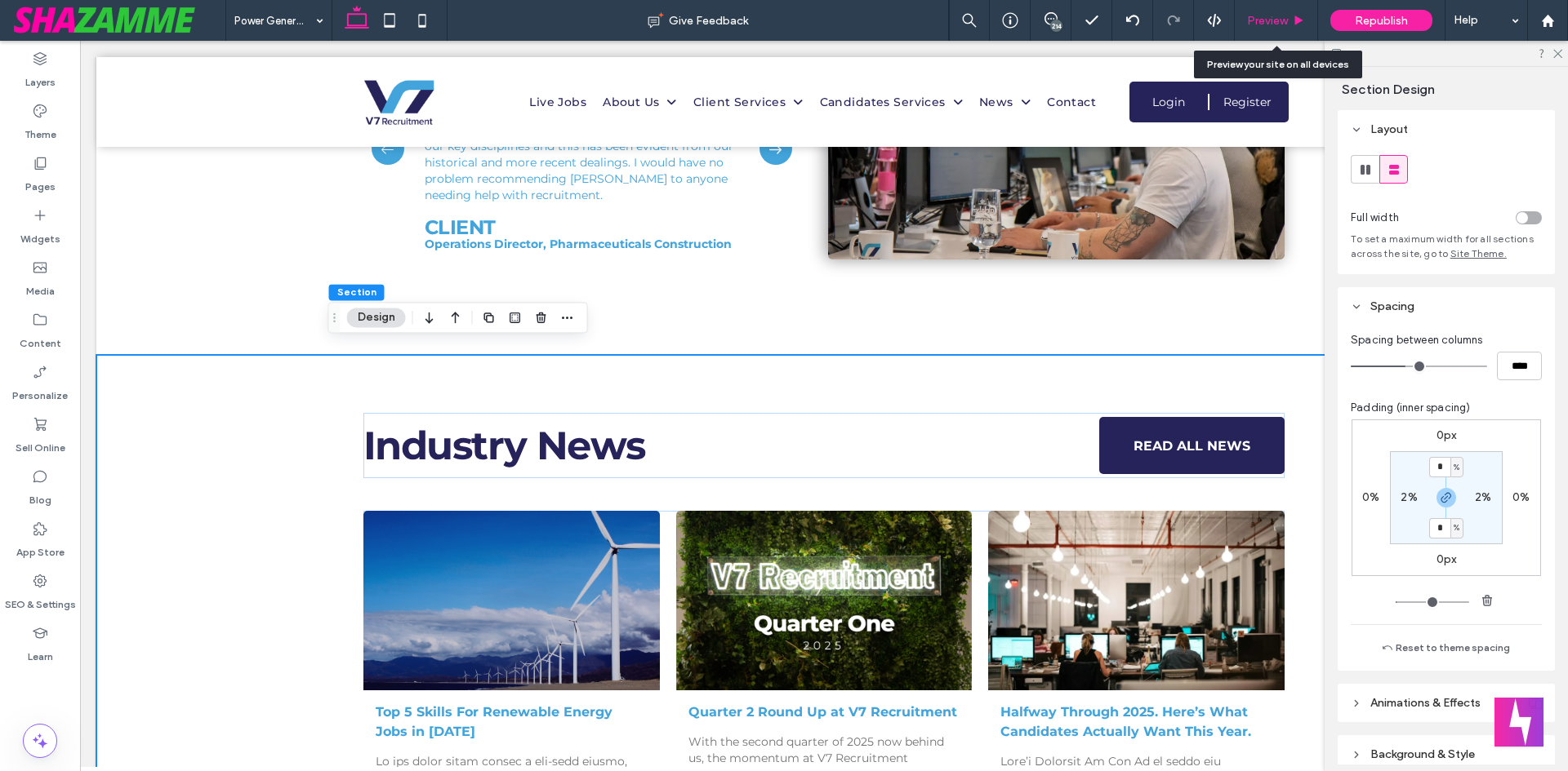
click at [1301, 24] on icon at bounding box center [1298, 20] width 12 height 12
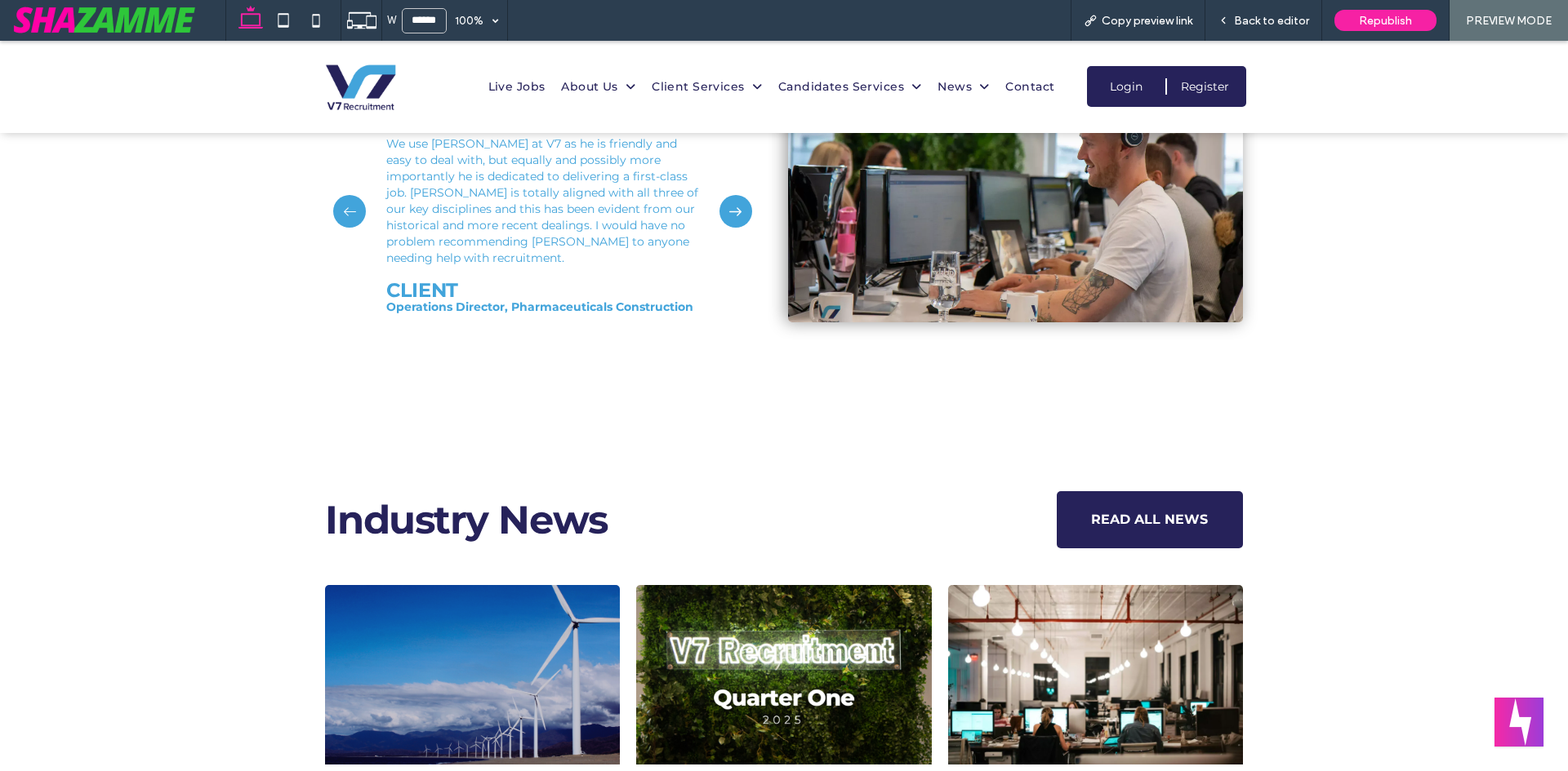
scroll to position [3410, 0]
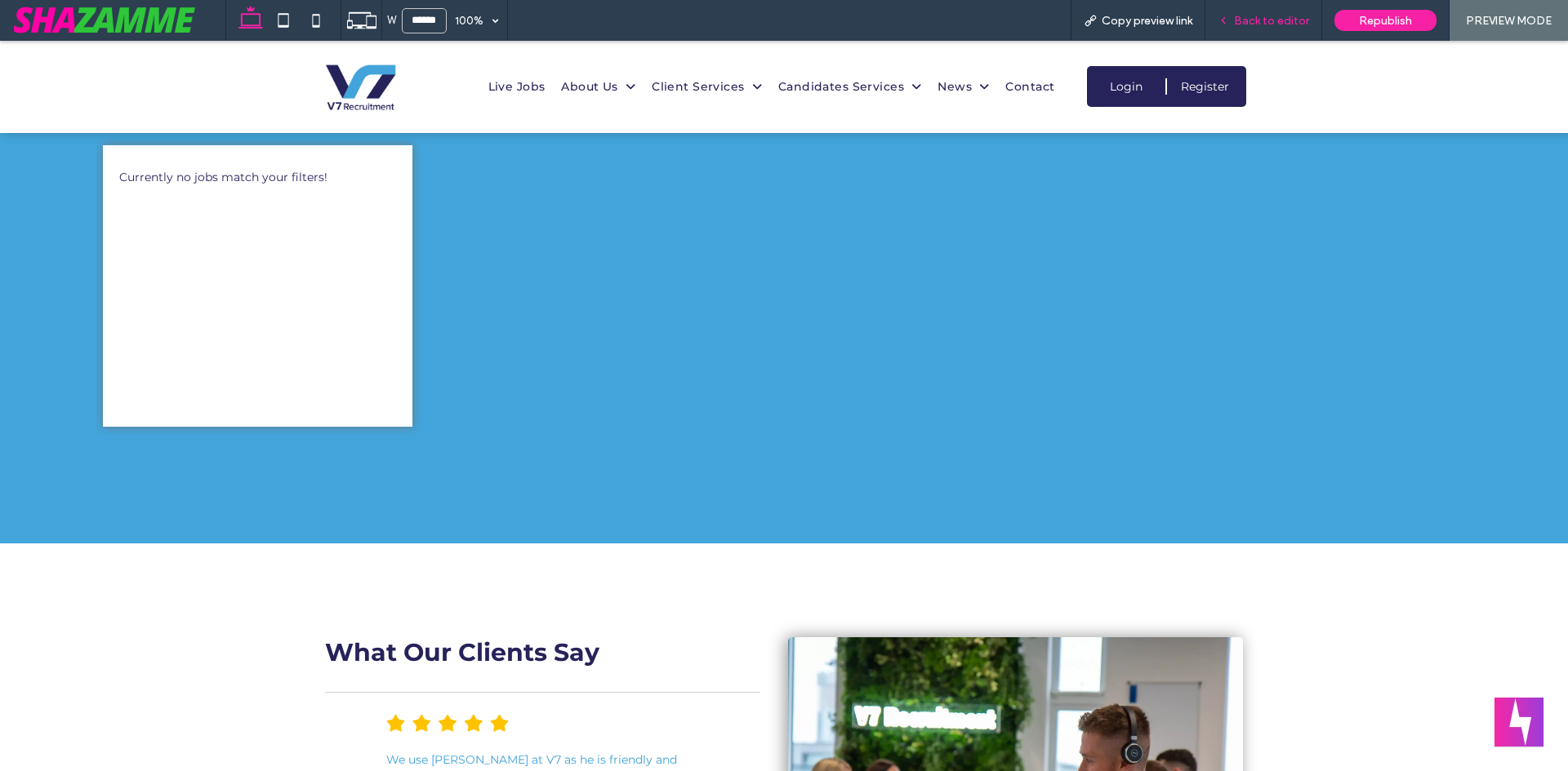
click at [1218, 15] on div "Back to editor" at bounding box center [1263, 20] width 116 height 14
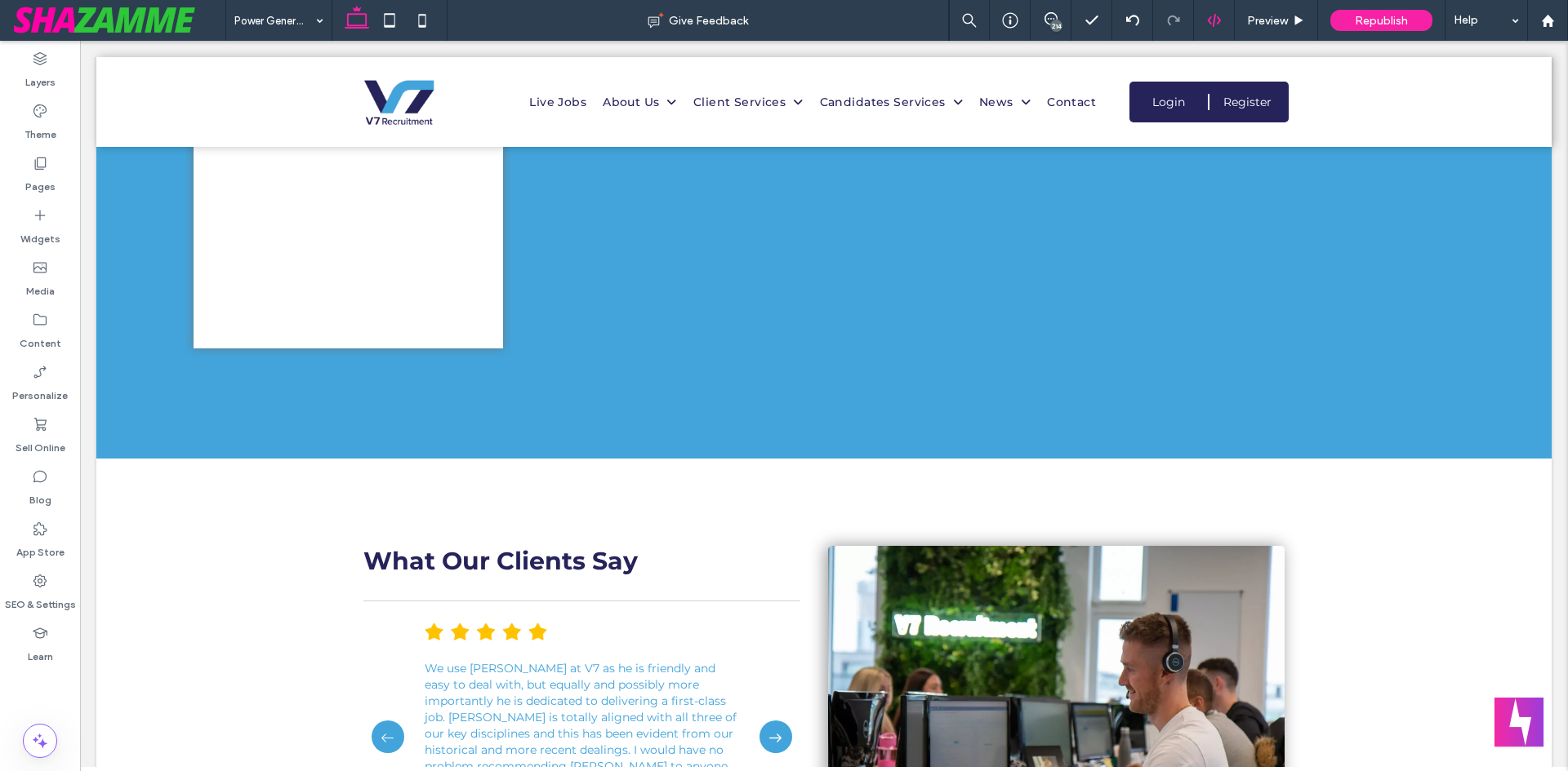
scroll to position [2704, 0]
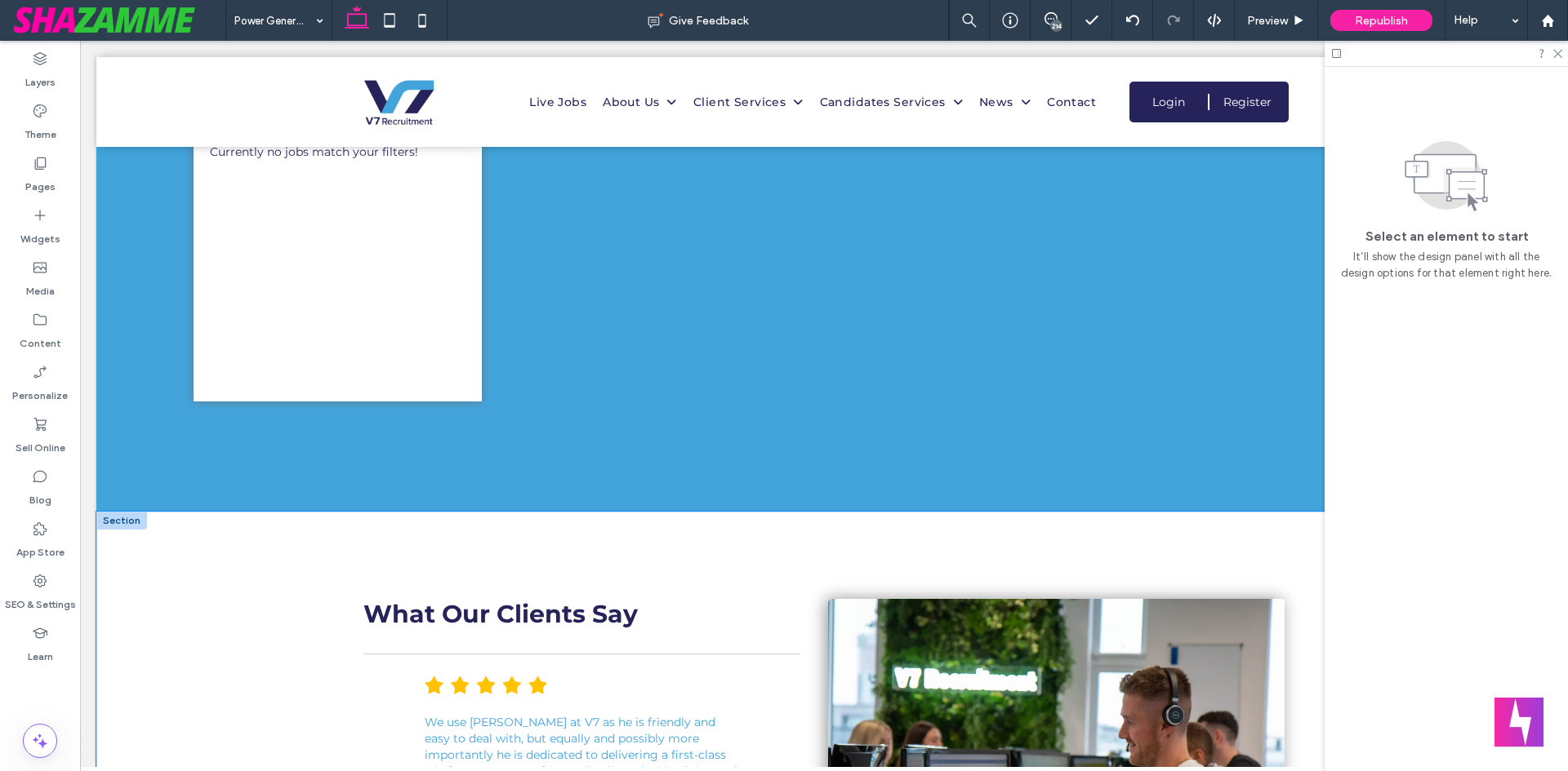
click at [1014, 555] on div "What Our Clients Say I’m really pleased with the recruitment service [PERSON_NA…" at bounding box center [823, 753] width 980 height 485
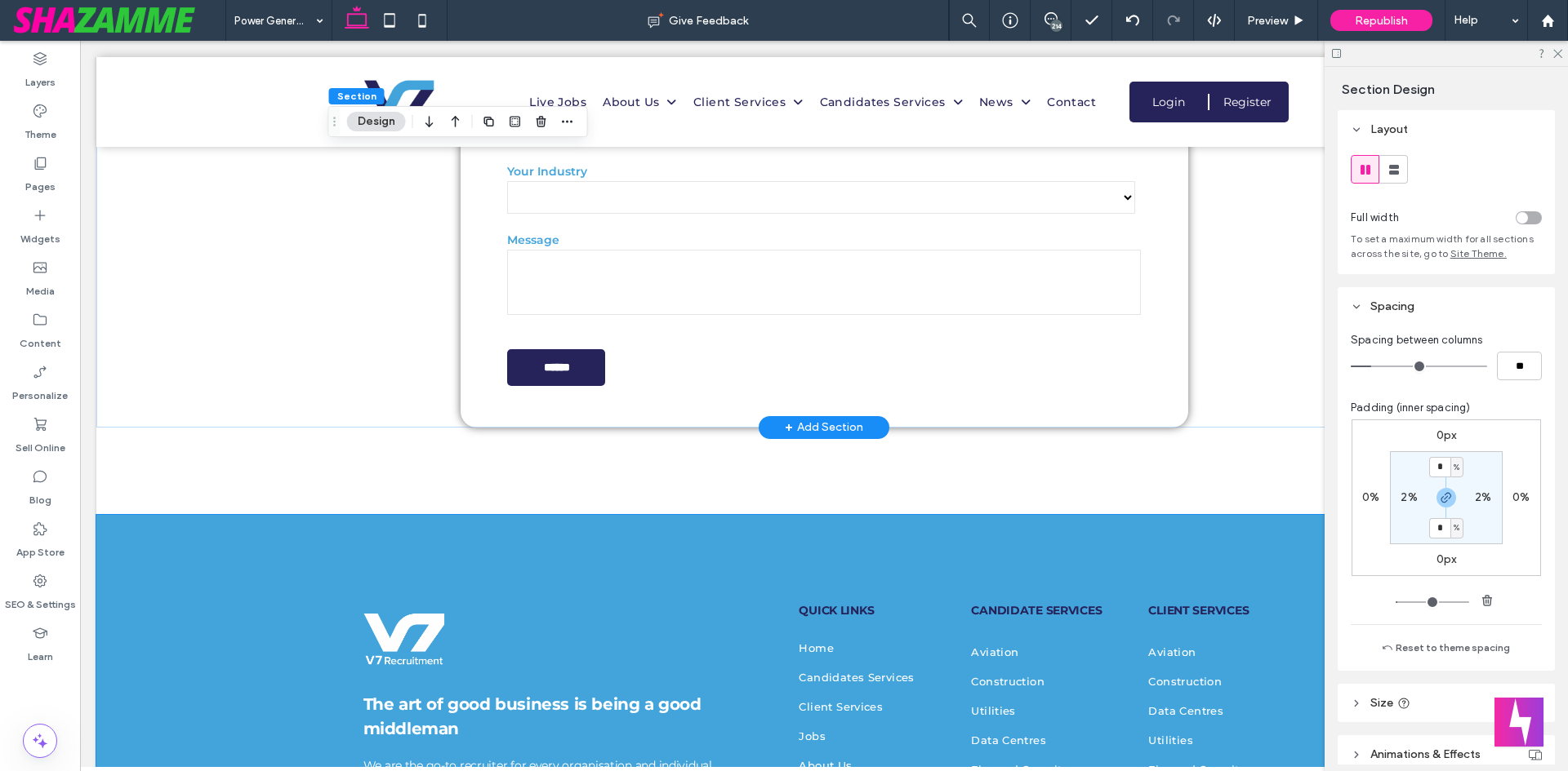
scroll to position [4500, 0]
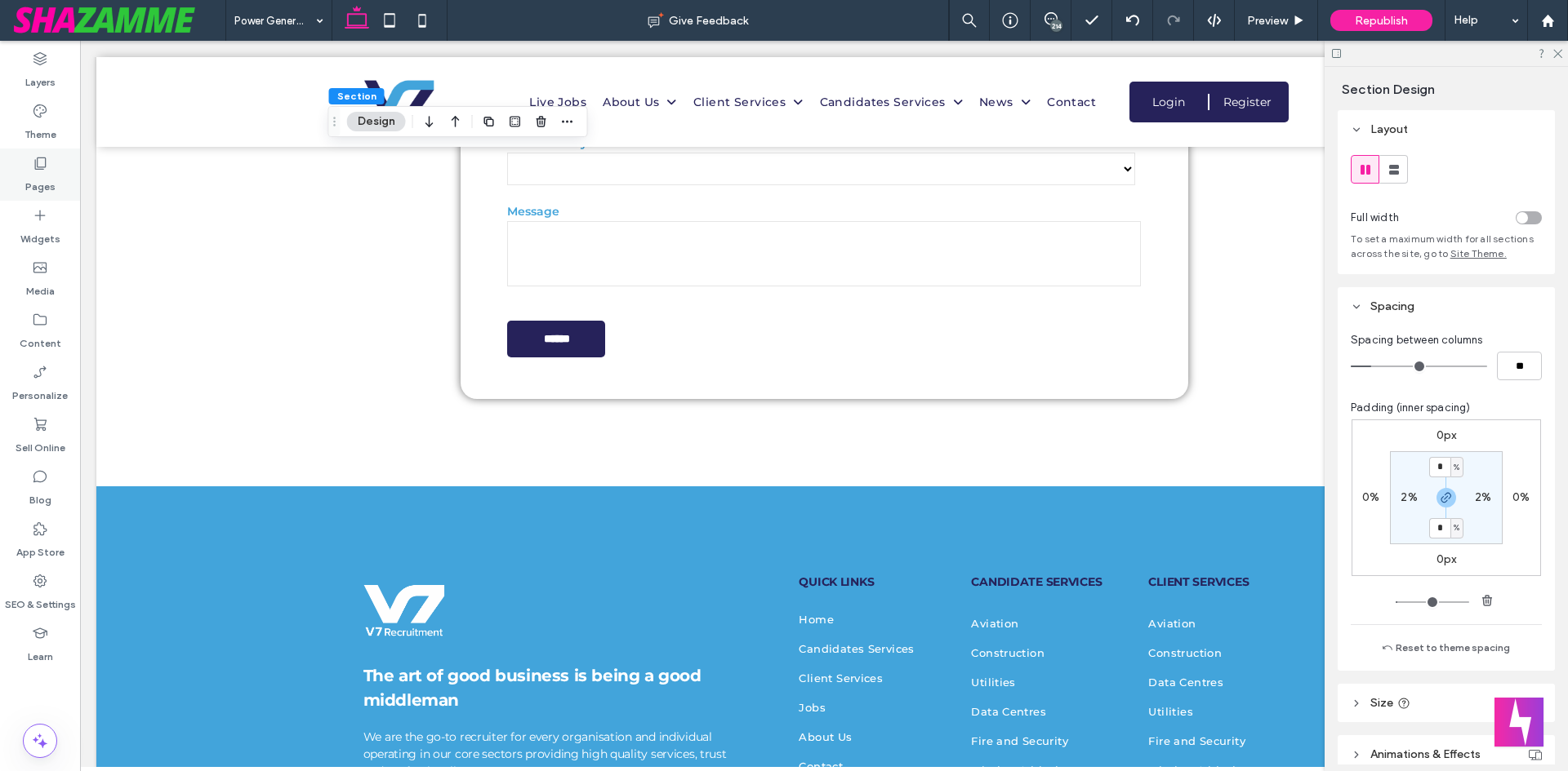
click at [52, 162] on div "Pages" at bounding box center [40, 174] width 80 height 52
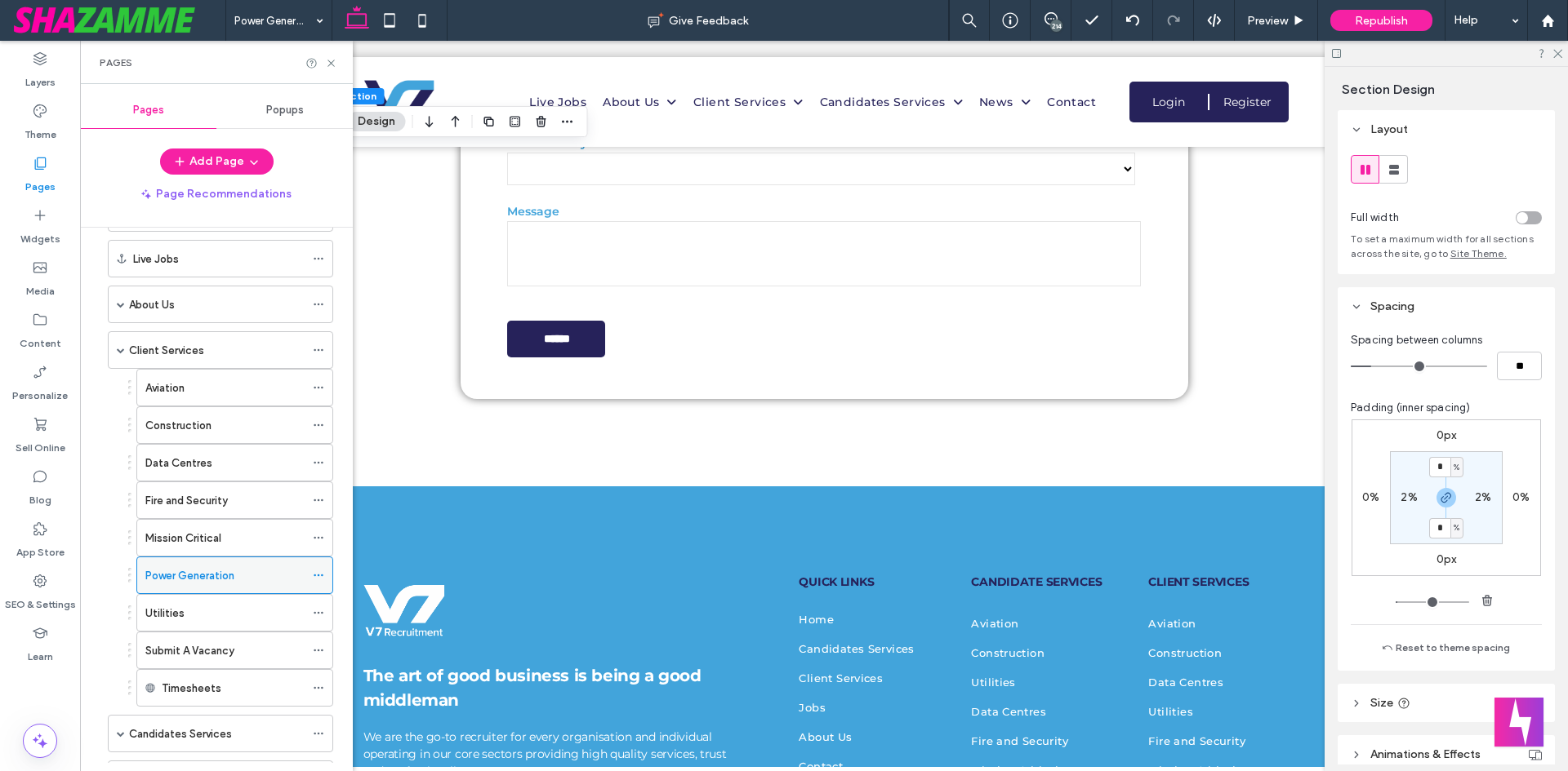
scroll to position [163, 0]
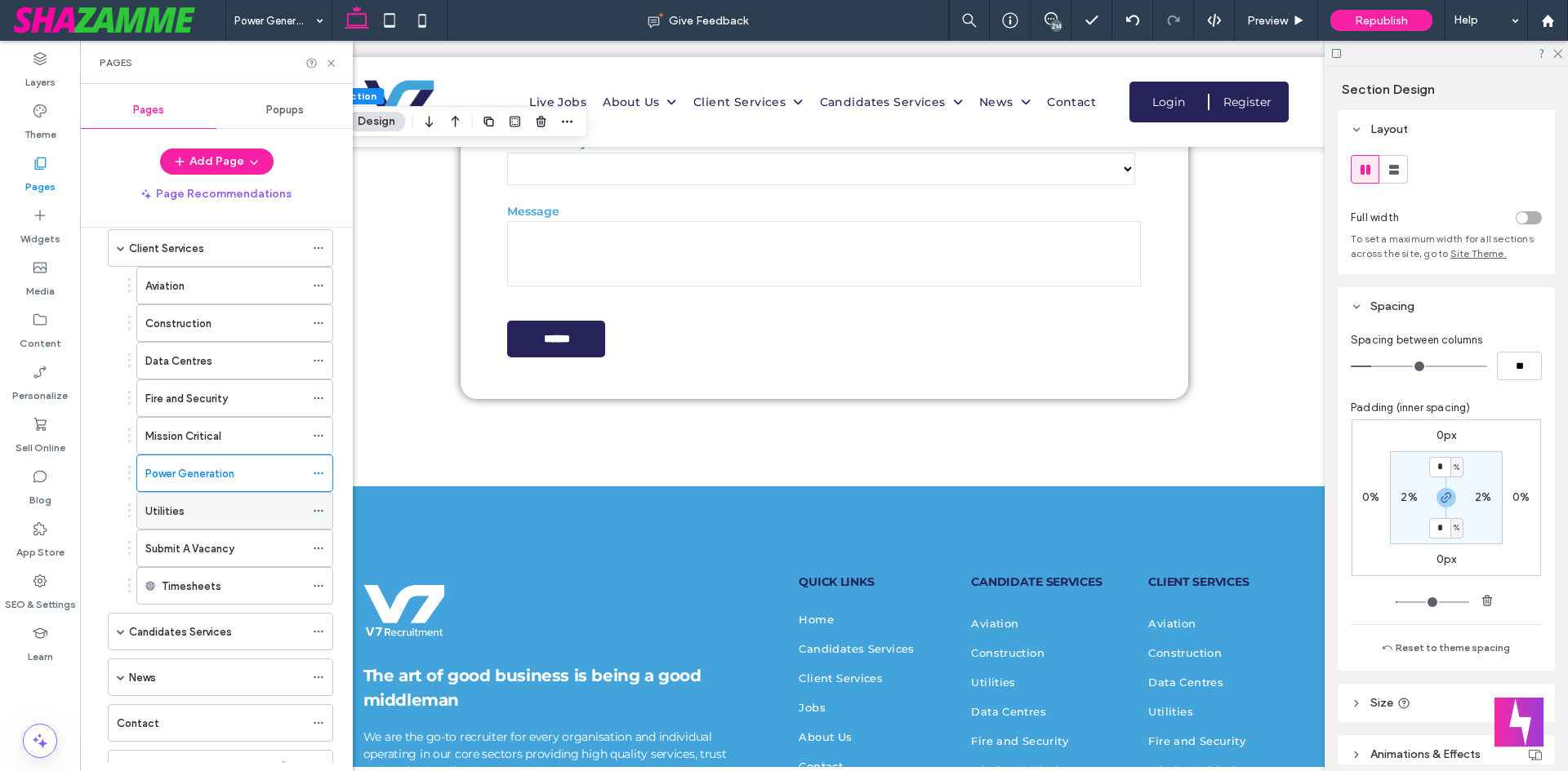
click at [195, 508] on div "Utilities" at bounding box center [225, 511] width 159 height 17
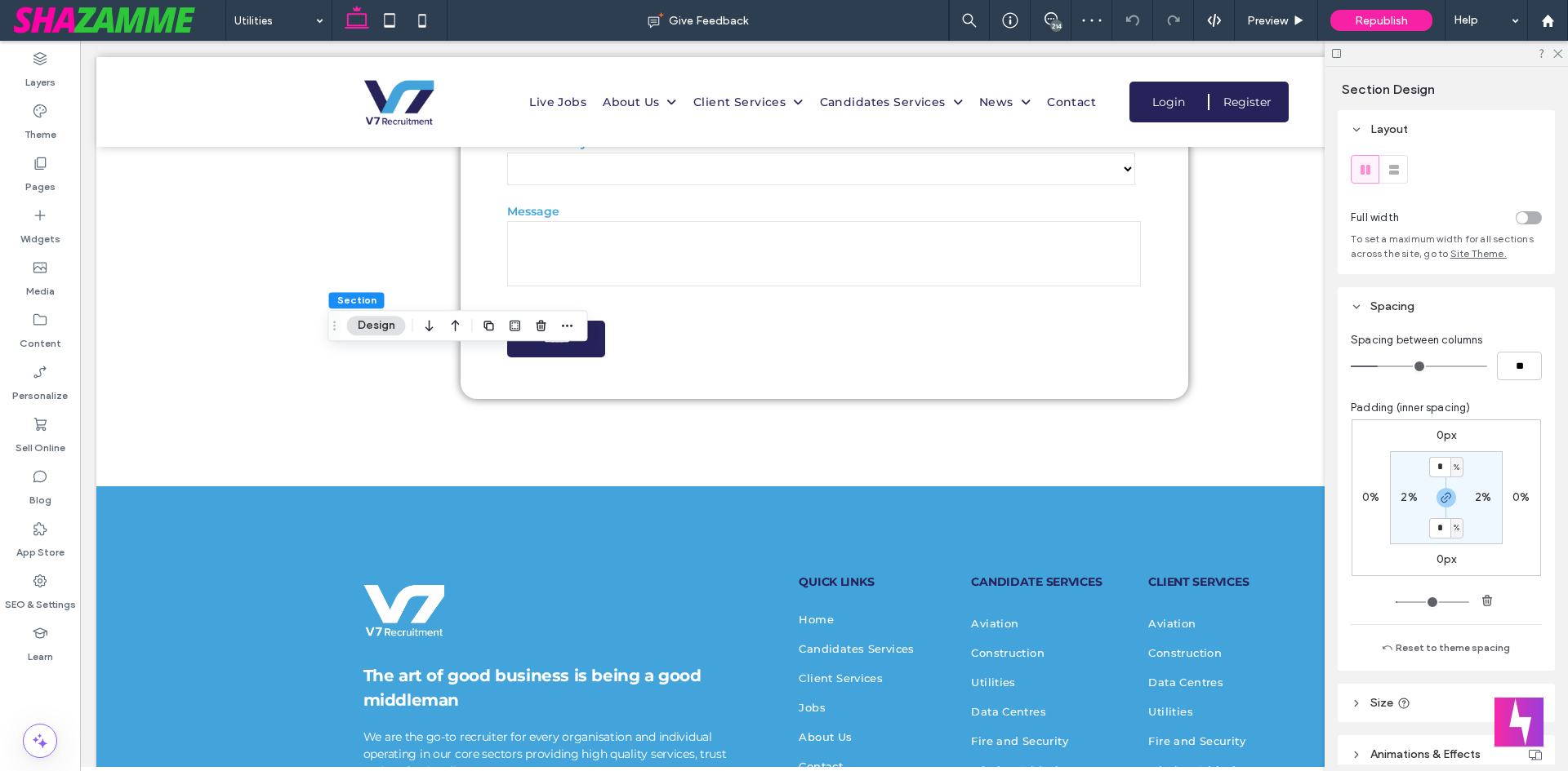
drag, startPoint x: 1441, startPoint y: 501, endPoint x: 1429, endPoint y: 475, distance: 28.6
click at [1441, 500] on icon "button" at bounding box center [1446, 498] width 13 height 13
click at [1429, 475] on input "*" at bounding box center [1439, 467] width 21 height 20
type input "*"
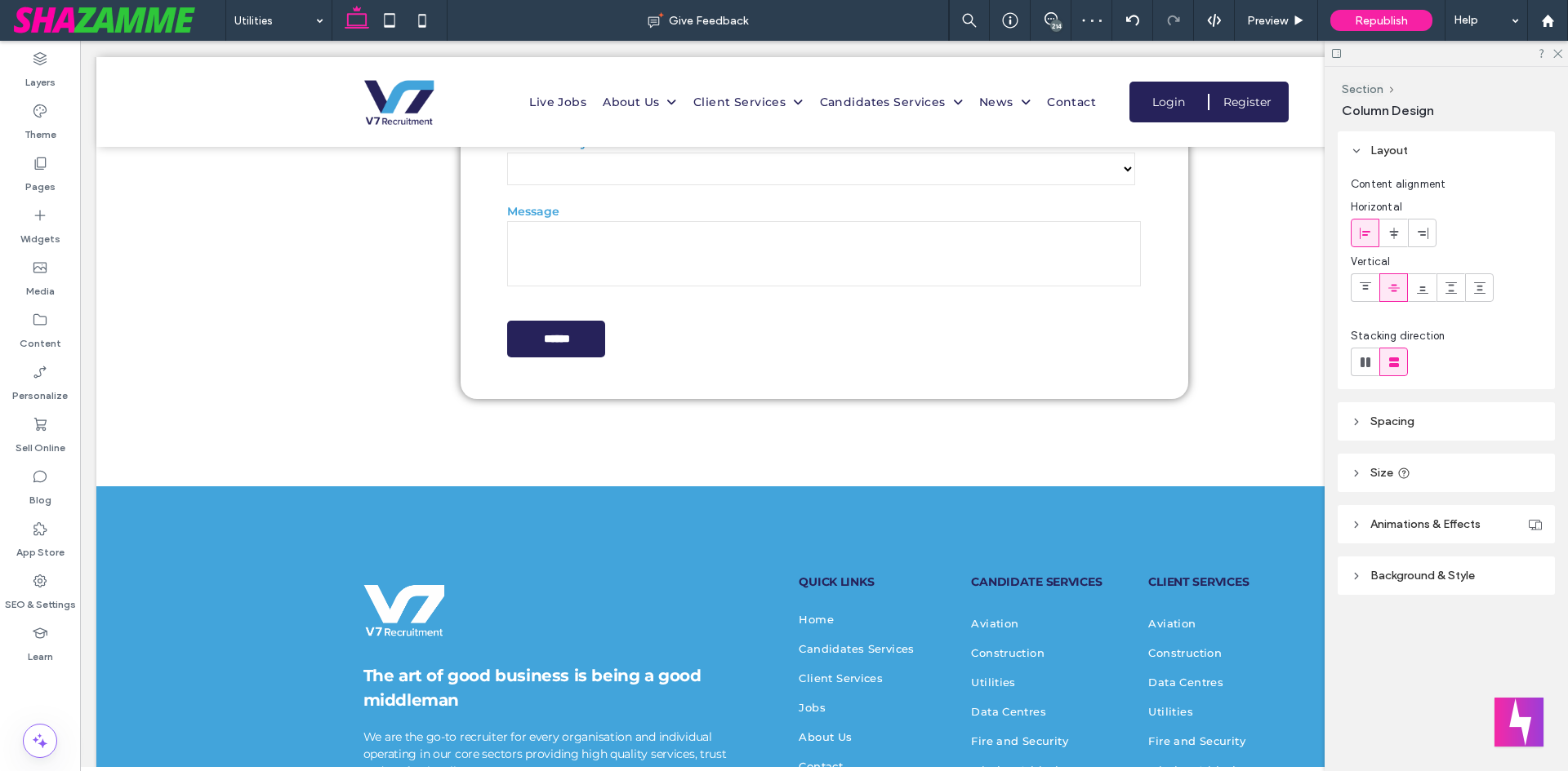
type input "***"
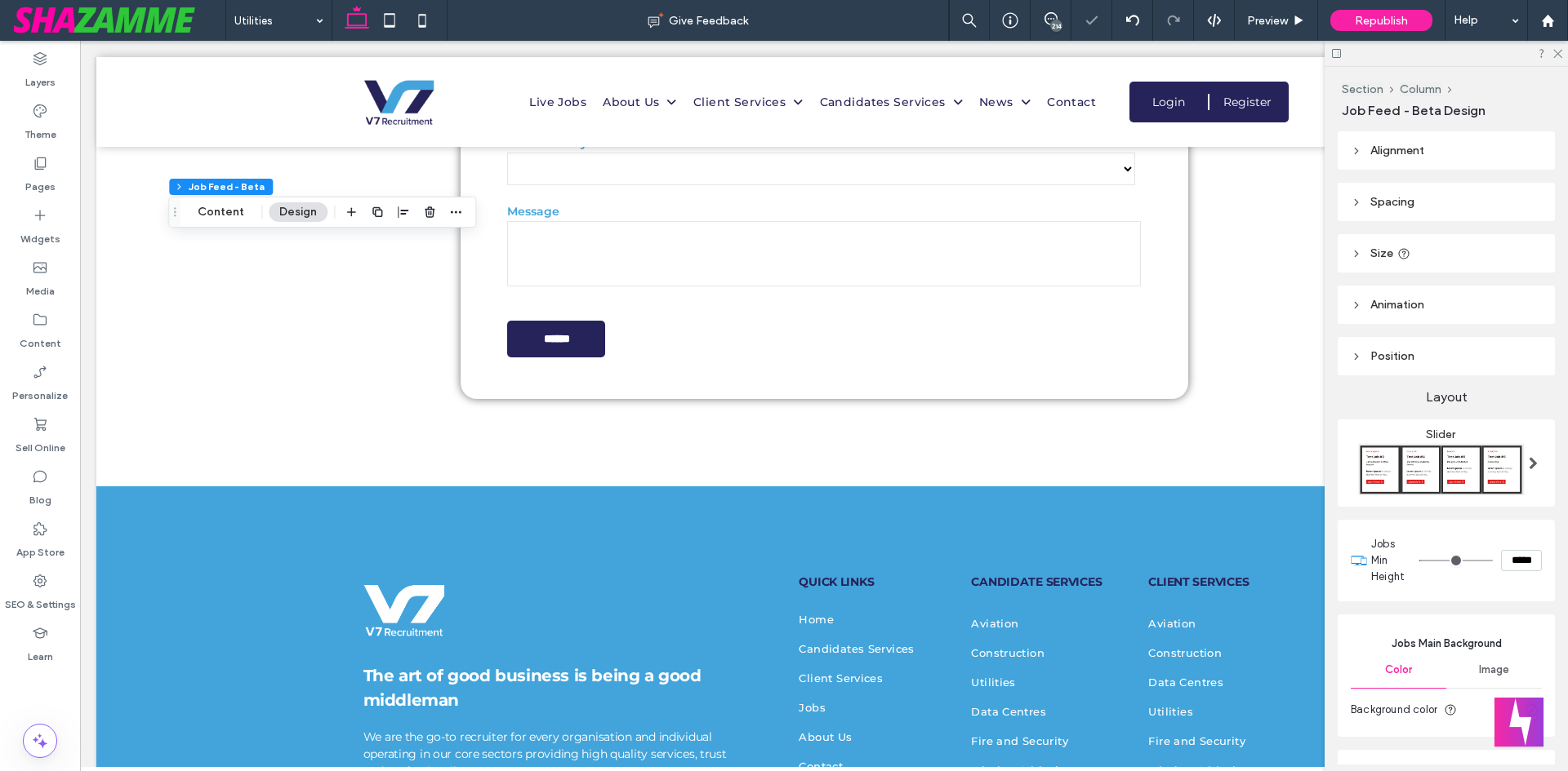
type input "***"
type input "*****"
drag, startPoint x: 1421, startPoint y: 558, endPoint x: 1199, endPoint y: 551, distance: 222.1
type input "***"
click at [1419, 560] on input "range" at bounding box center [1455, 561] width 73 height 2
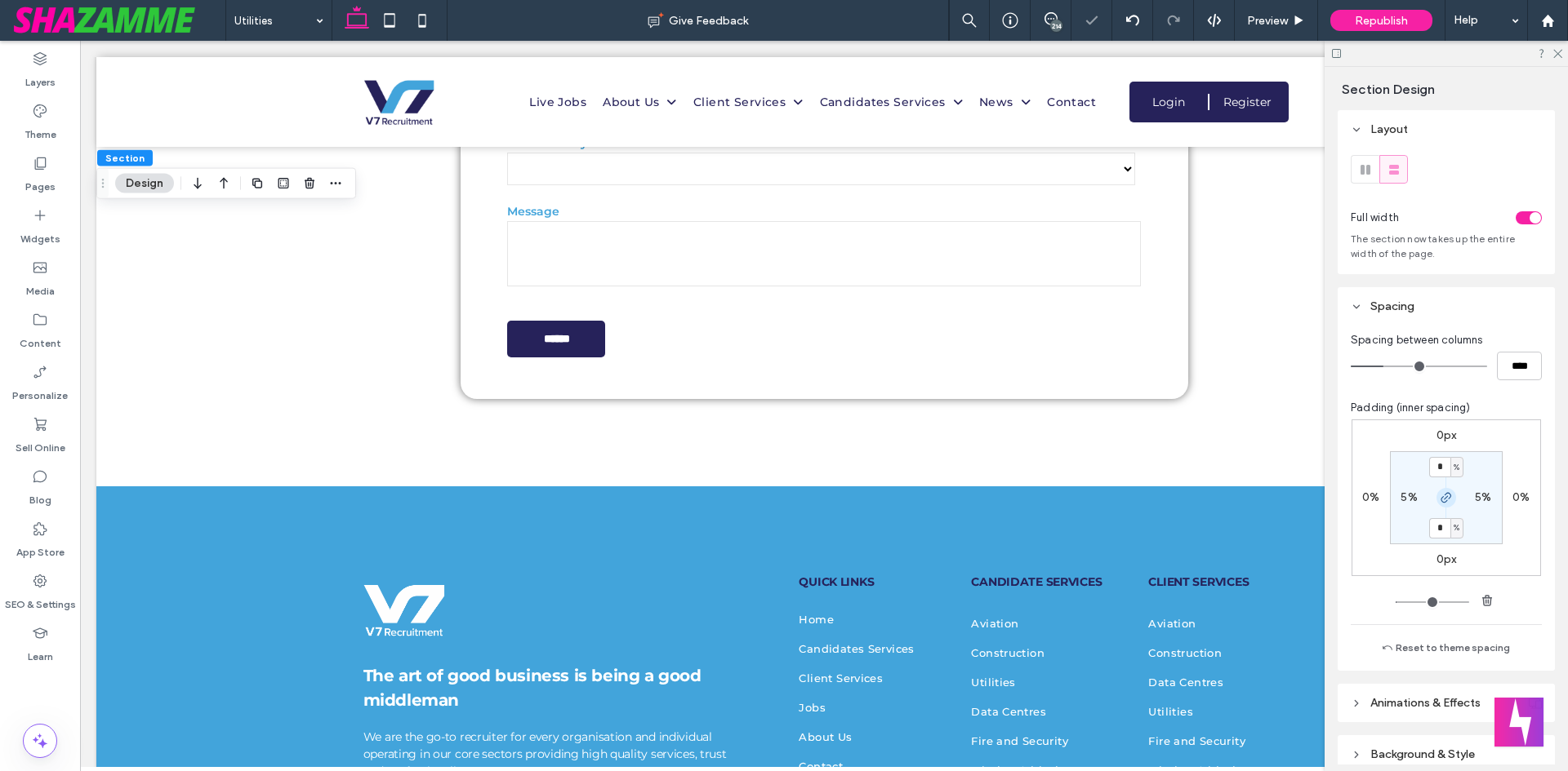
click at [1447, 502] on icon "button" at bounding box center [1446, 498] width 13 height 13
click at [1438, 528] on label "6%" at bounding box center [1447, 527] width 17 height 14
type input "*"
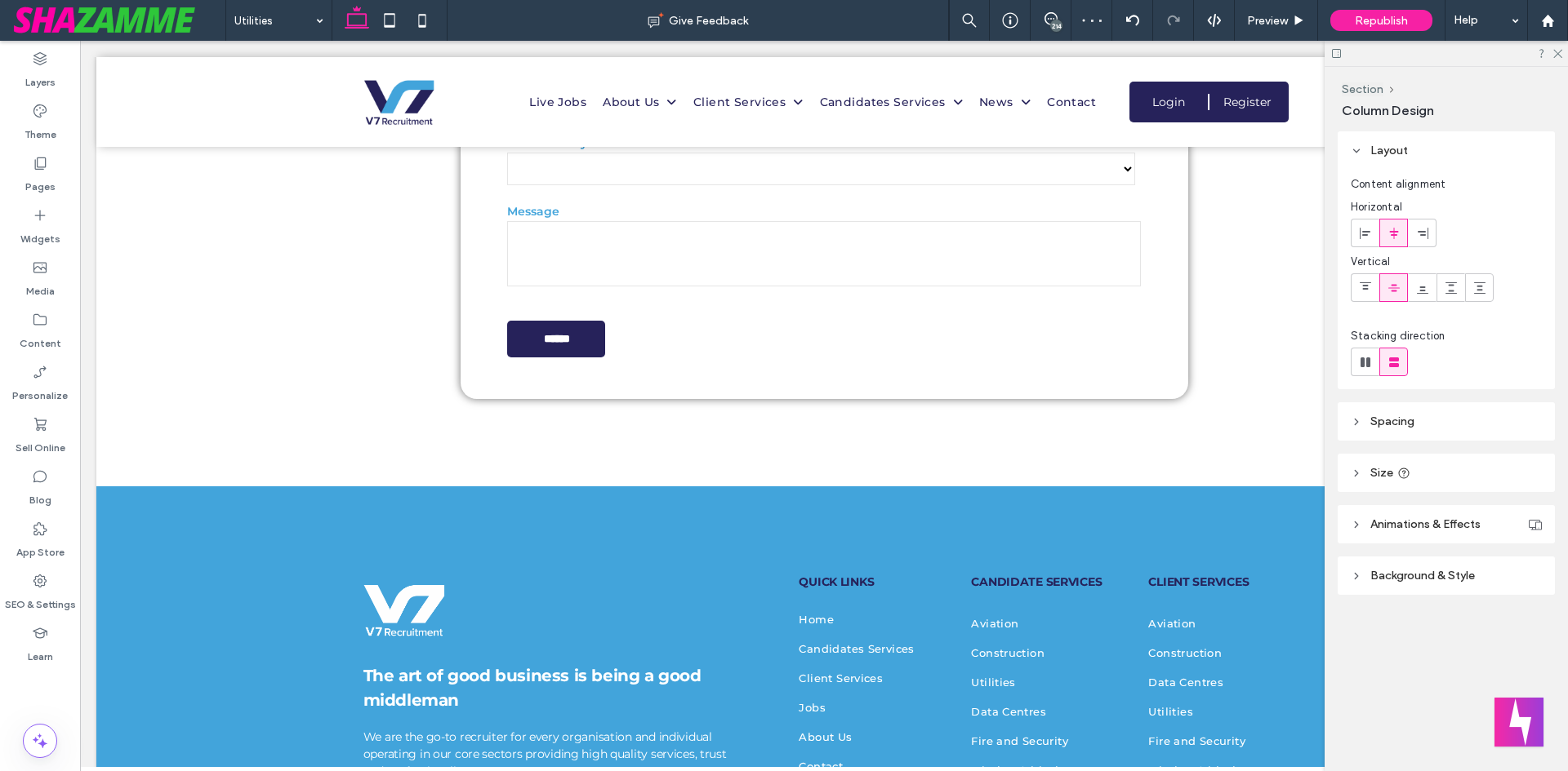
type input "**"
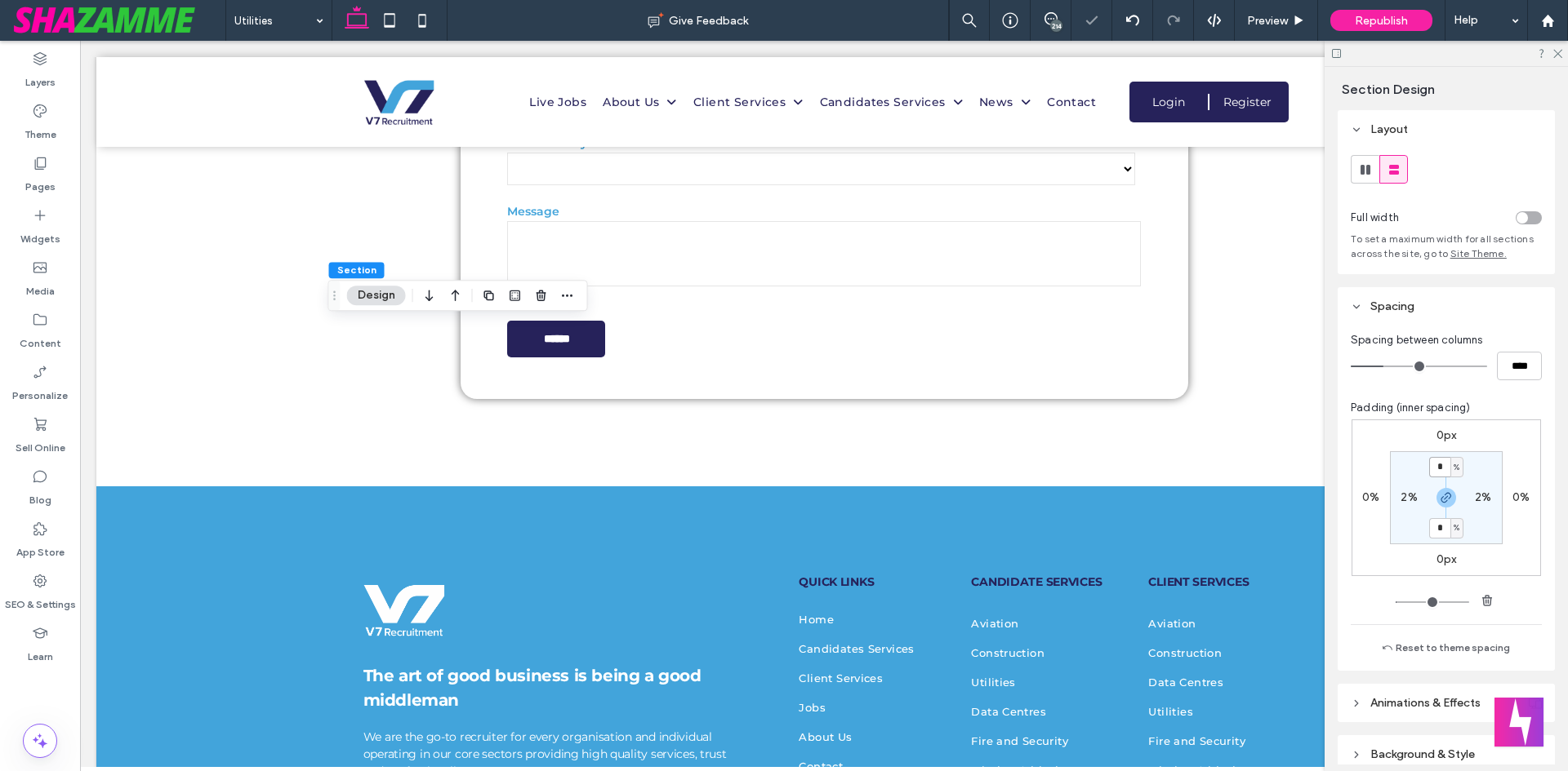
click at [1440, 468] on input "*" at bounding box center [1439, 467] width 21 height 20
type input "*"
click at [1517, 366] on input "****" at bounding box center [1519, 366] width 45 height 29
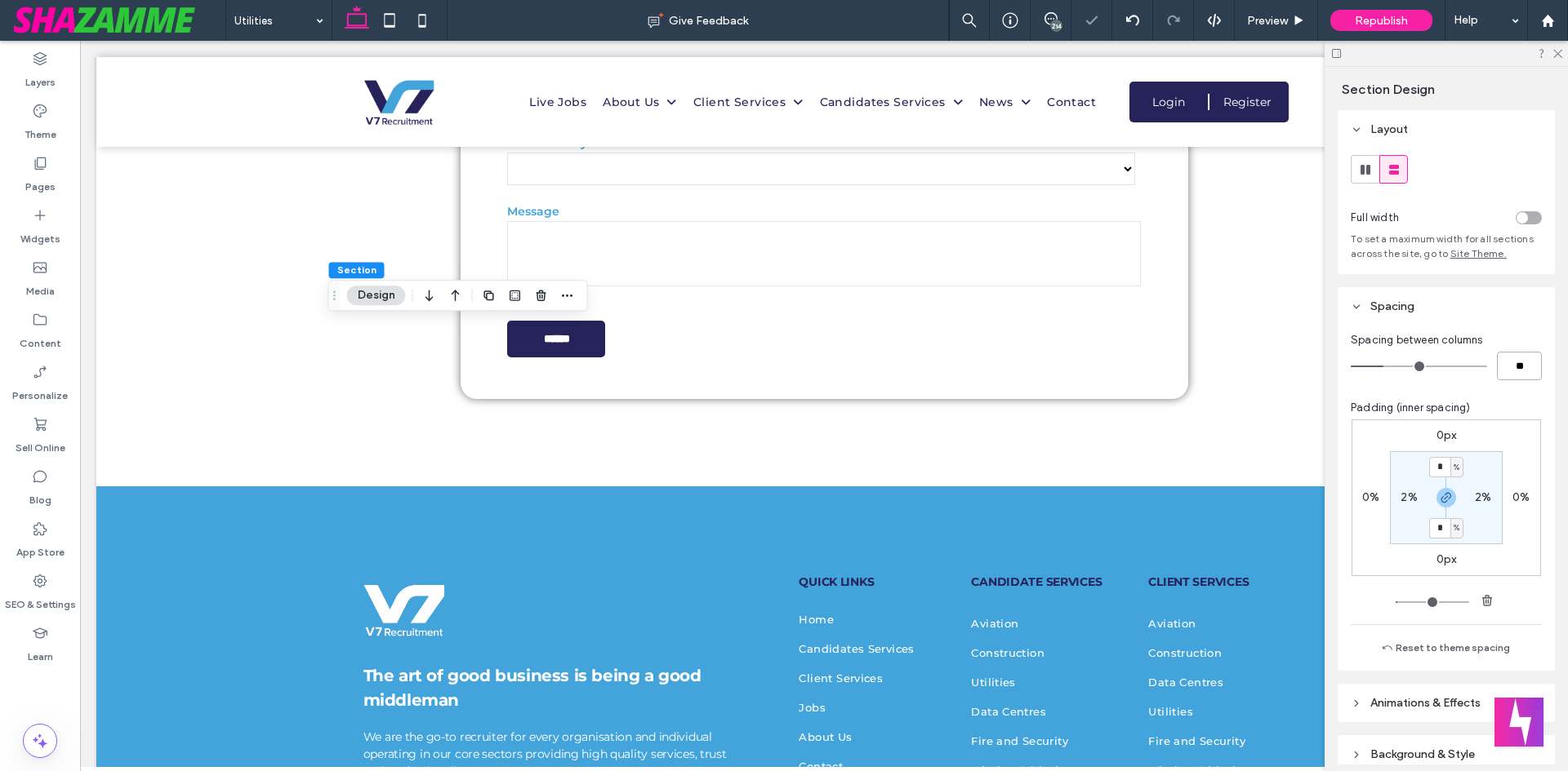
type input "**"
type input "****"
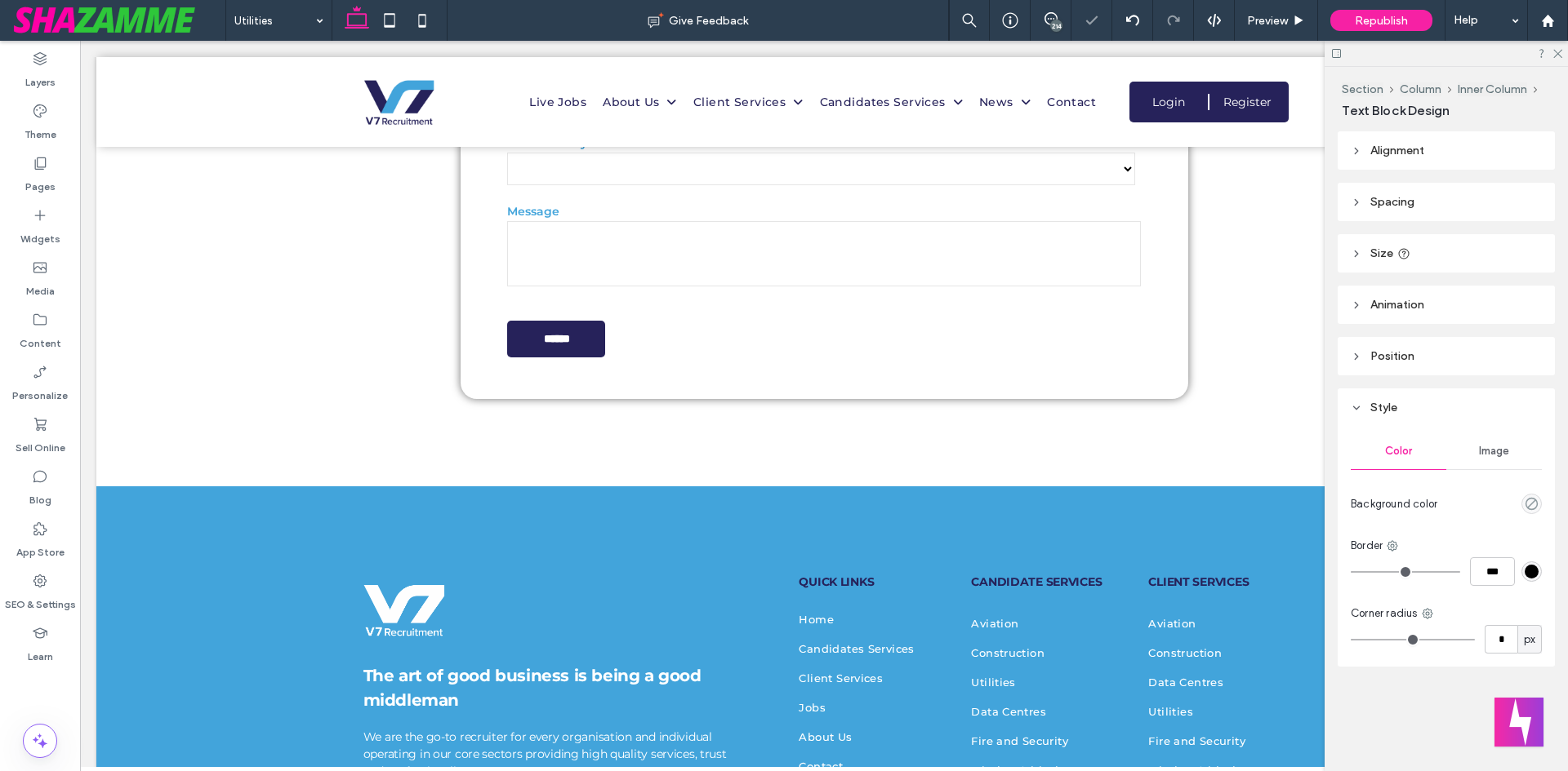
type input "**********"
type input "**"
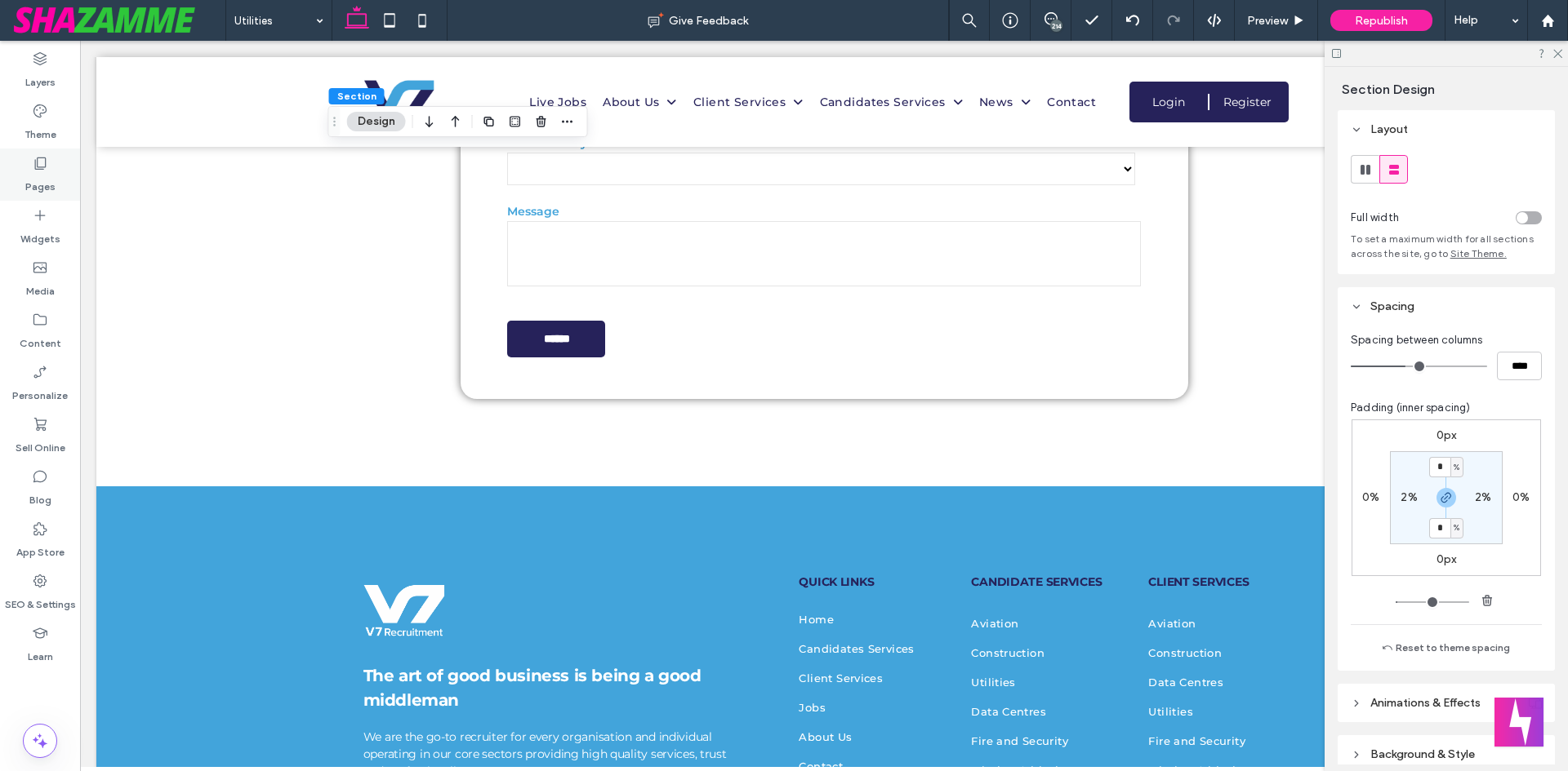
click at [45, 169] on icon at bounding box center [40, 163] width 17 height 17
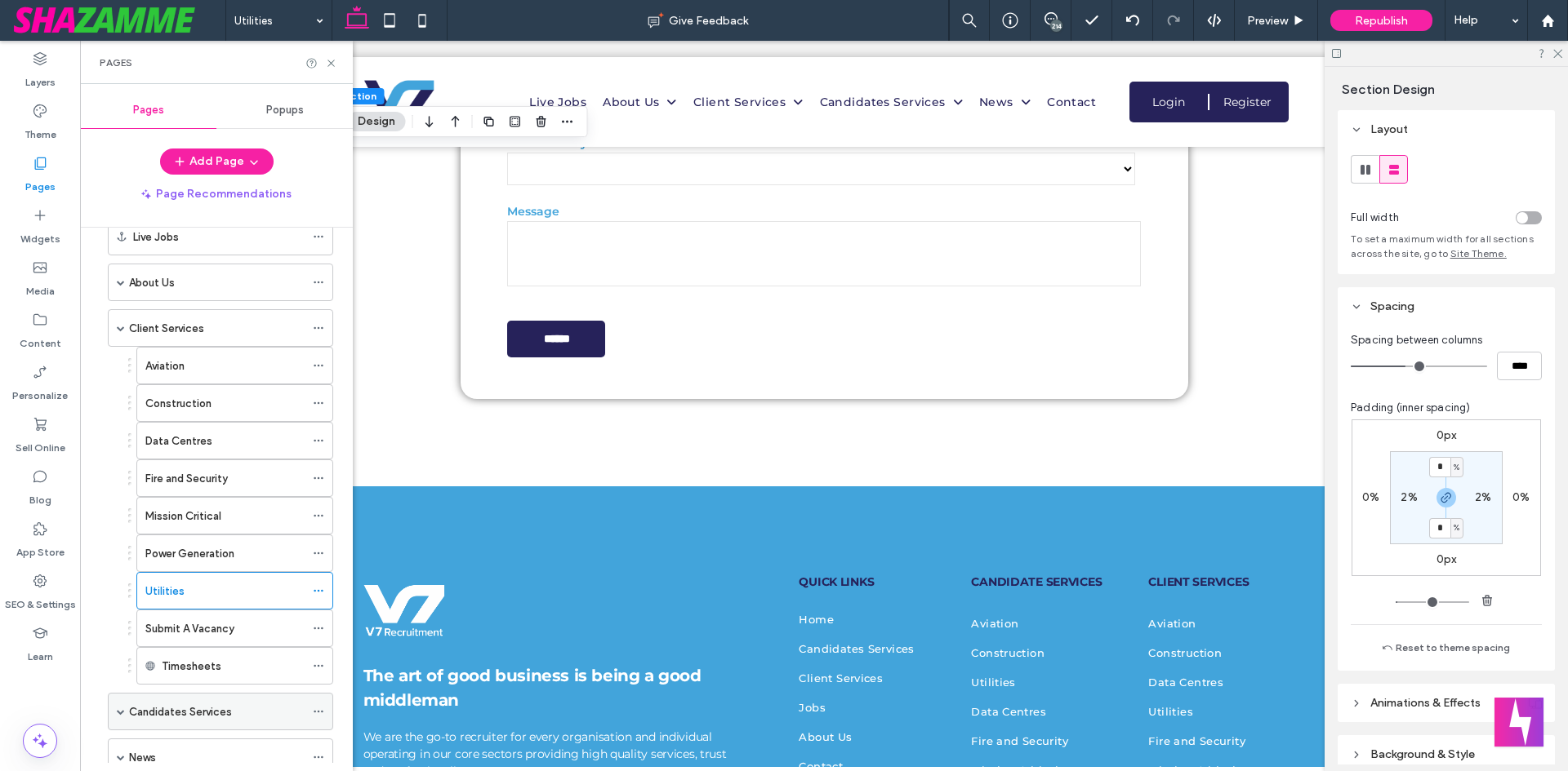
scroll to position [245, 0]
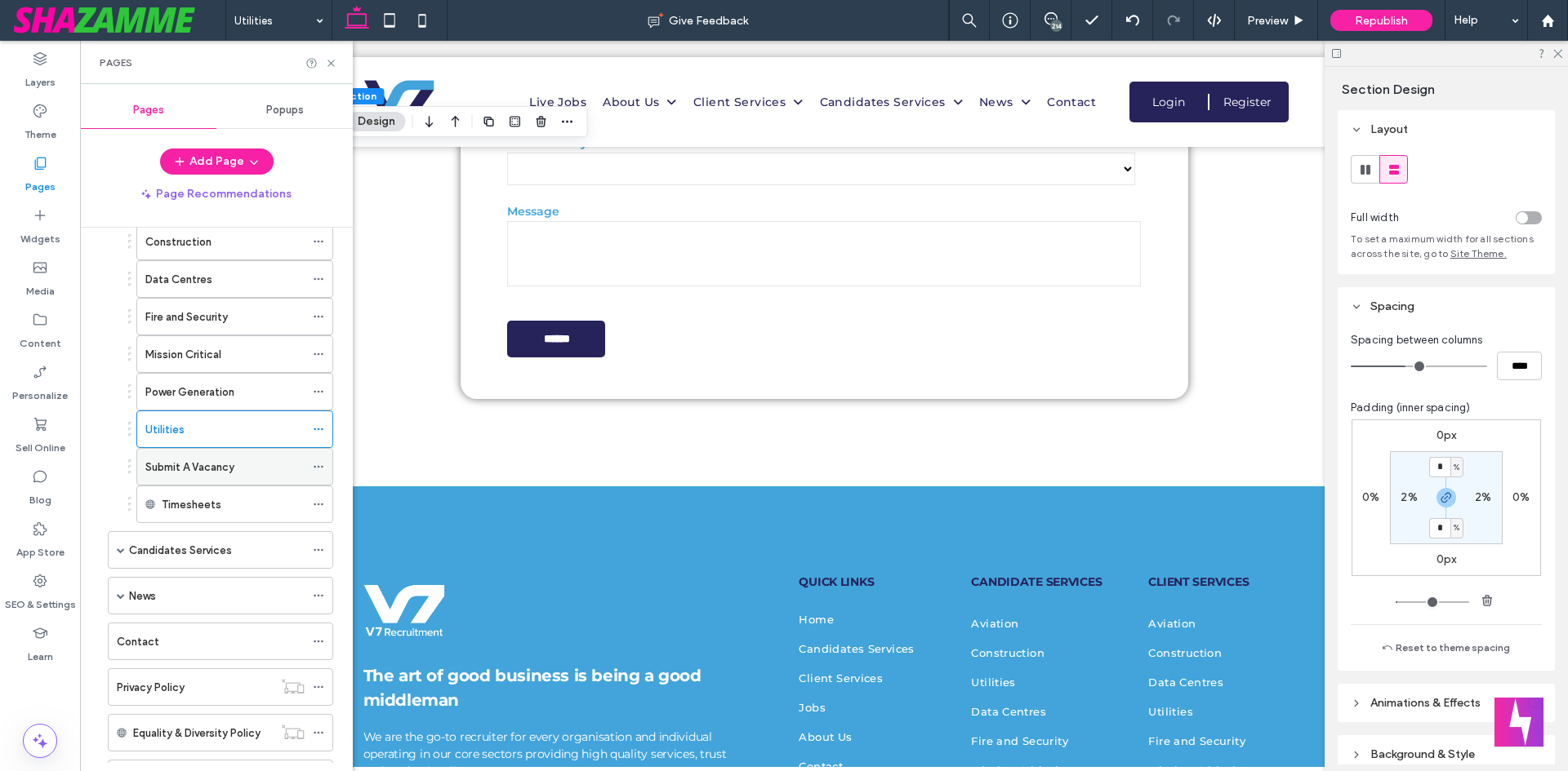
click at [222, 456] on div "Submit A Vacancy" at bounding box center [225, 466] width 159 height 36
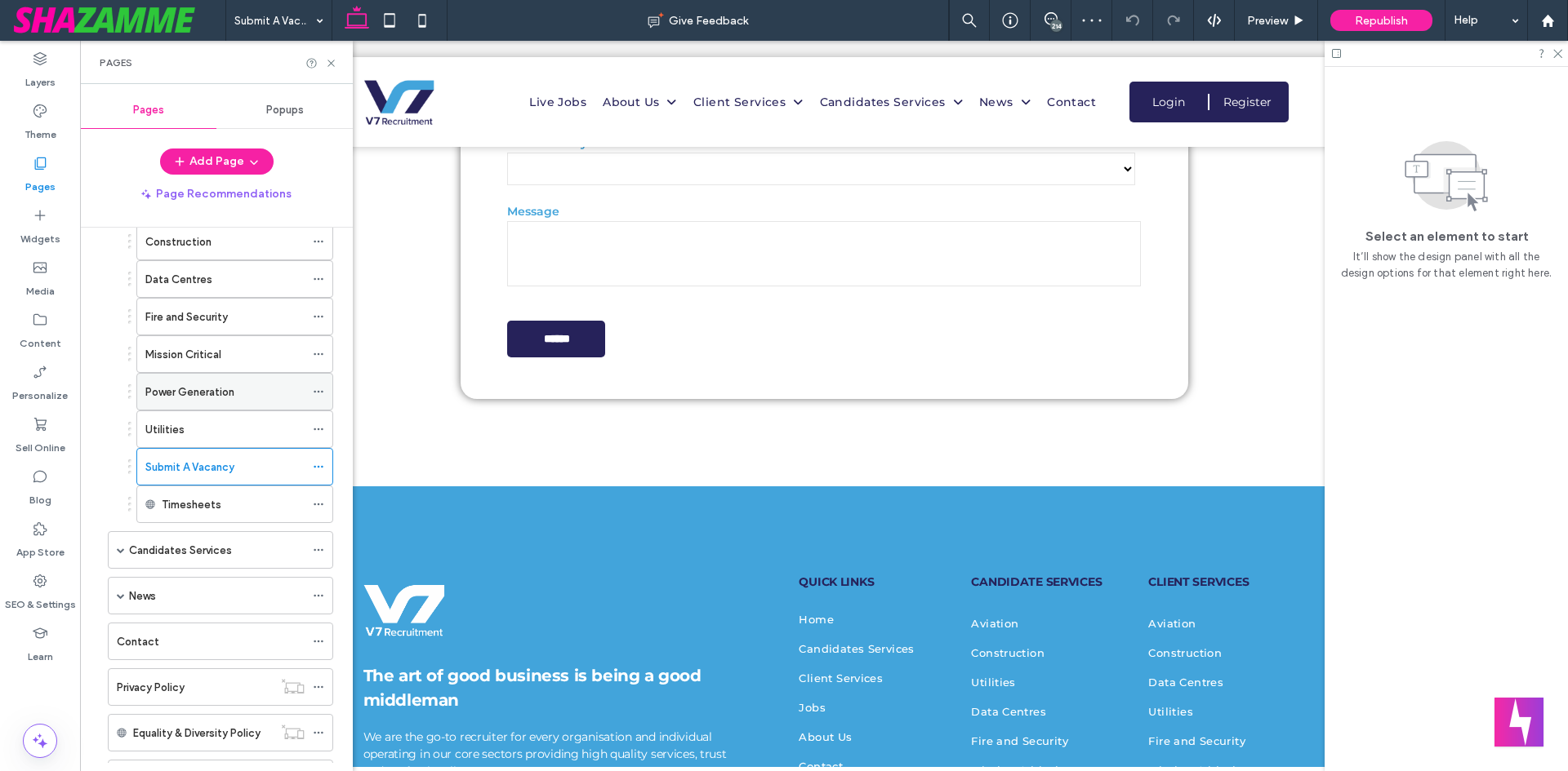
click at [186, 393] on label "Power Generation" at bounding box center [190, 392] width 89 height 29
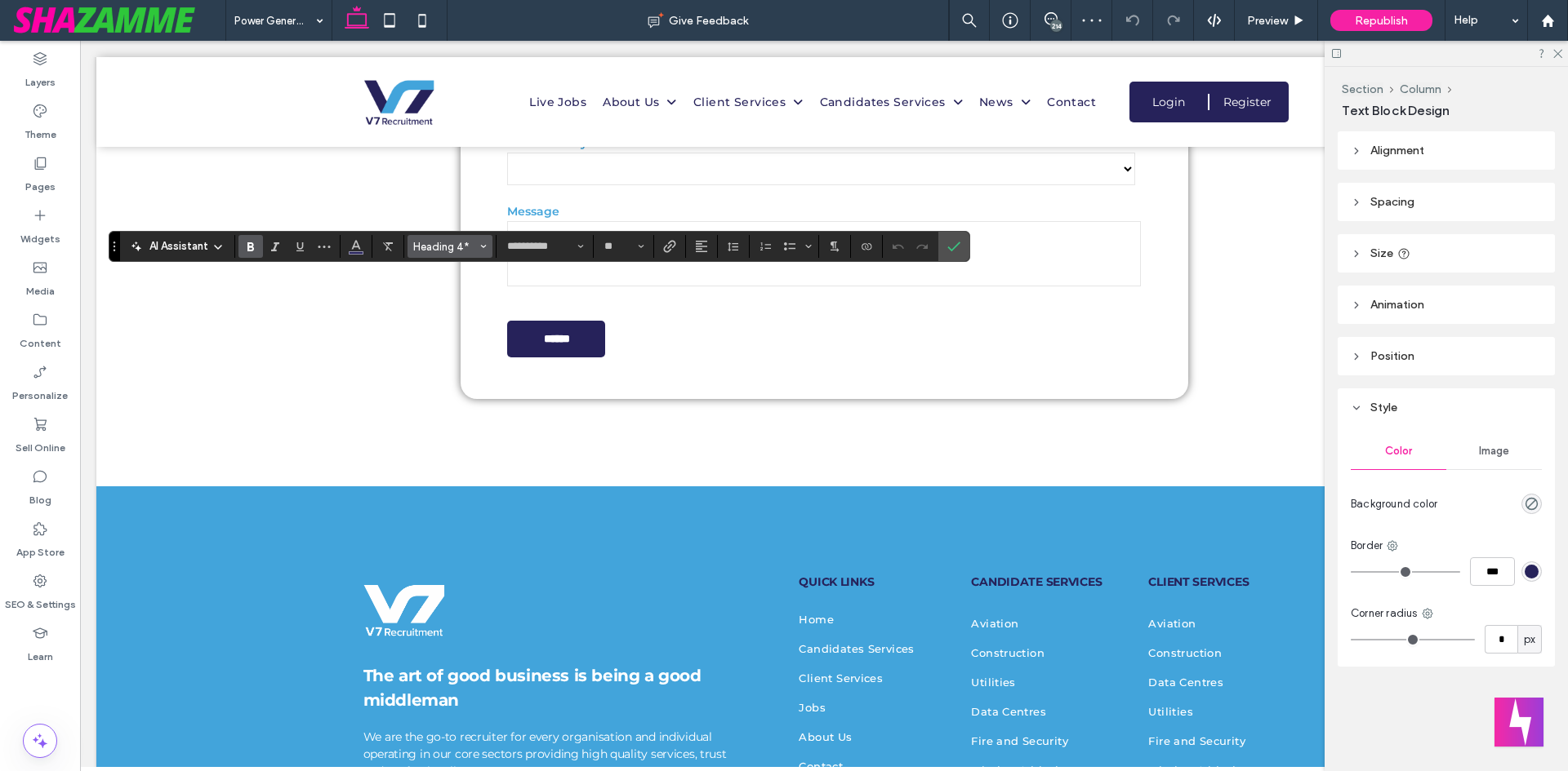
click at [470, 244] on span "Heading 4*" at bounding box center [445, 246] width 64 height 12
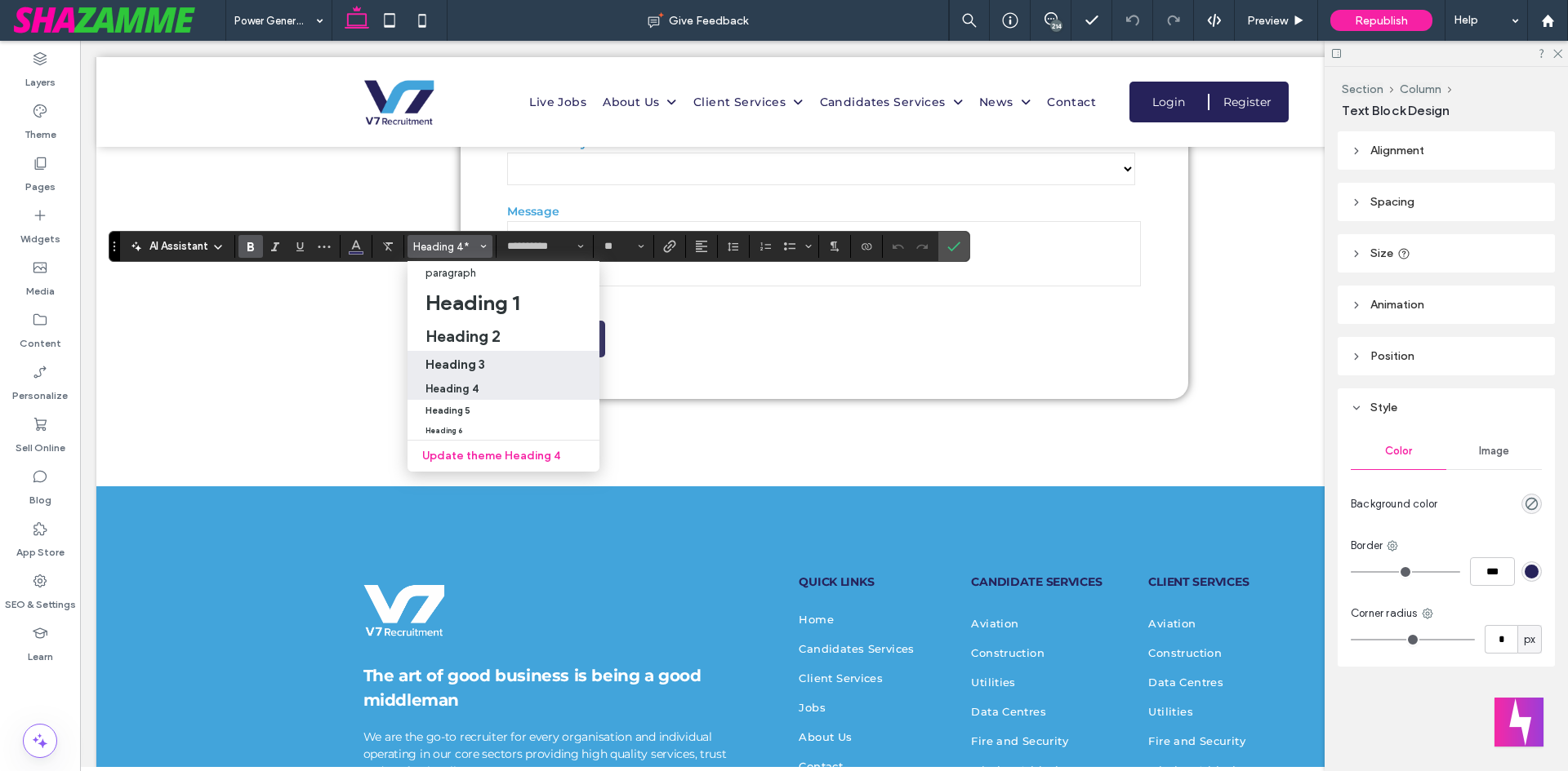
click at [480, 363] on h3 "Heading 3" at bounding box center [455, 364] width 59 height 16
type input "**"
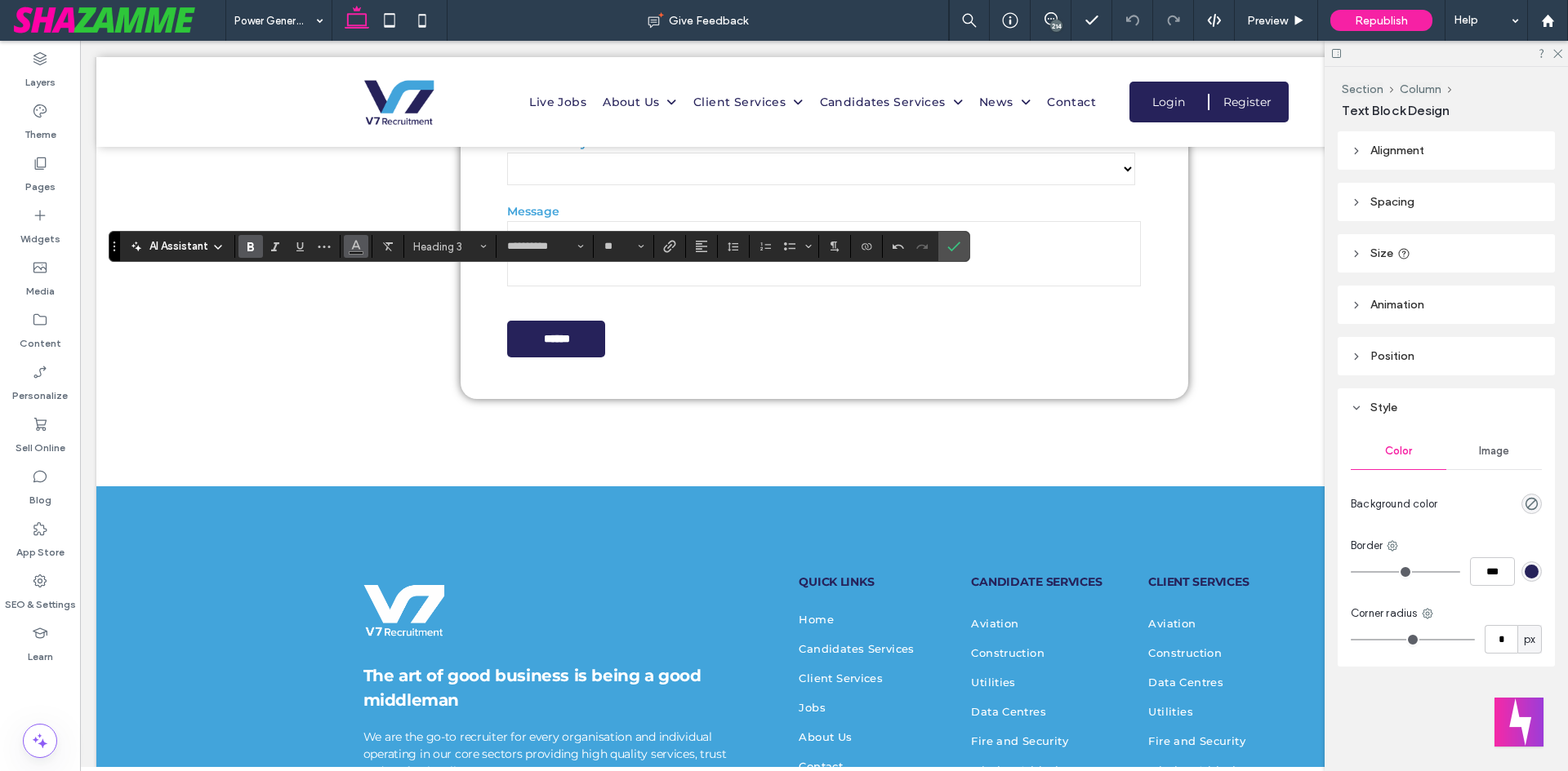
click at [359, 250] on icon "Color" at bounding box center [356, 245] width 13 height 13
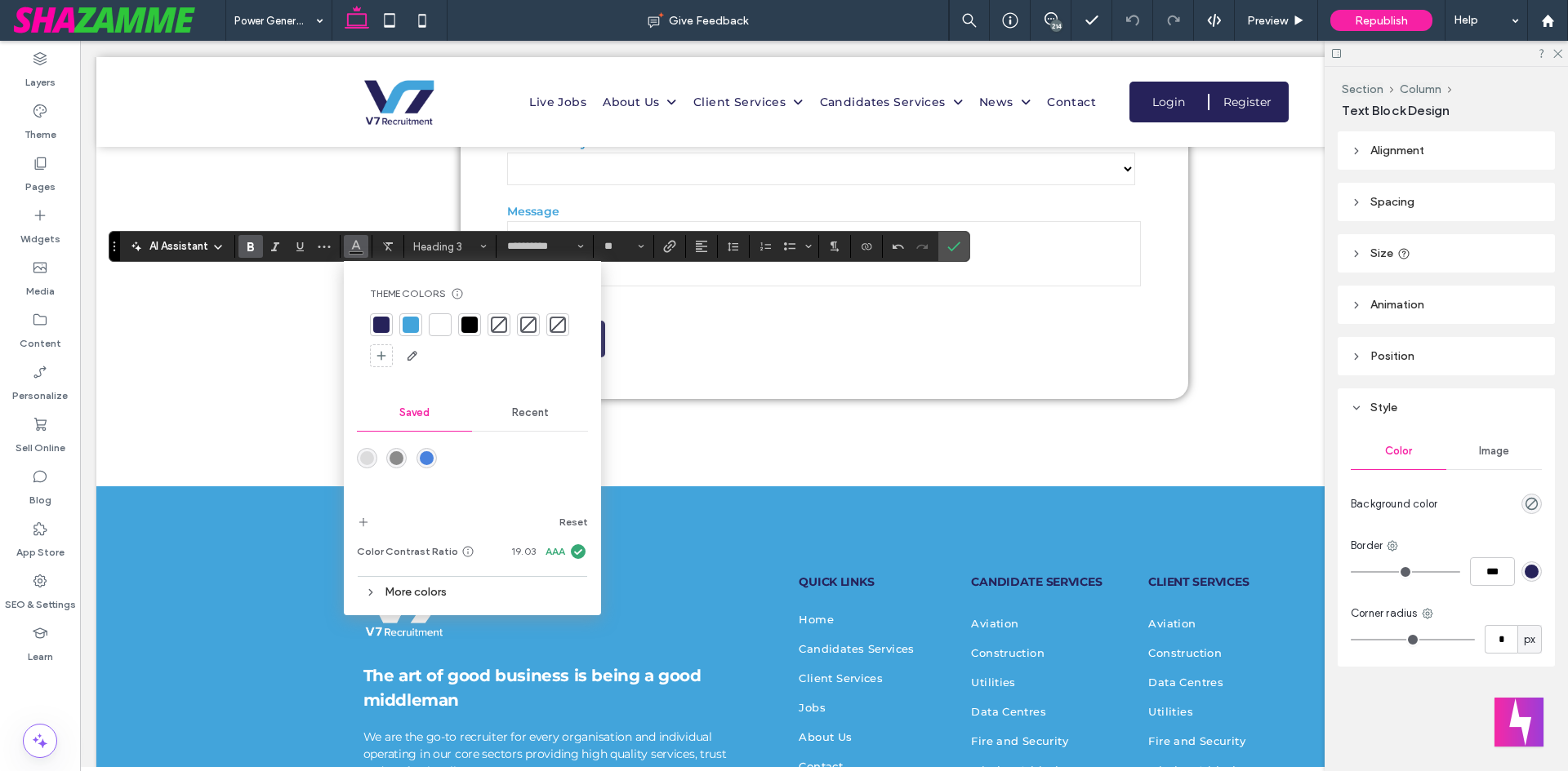
click at [381, 319] on div at bounding box center [381, 325] width 17 height 17
click at [66, 183] on div "Pages" at bounding box center [40, 174] width 80 height 52
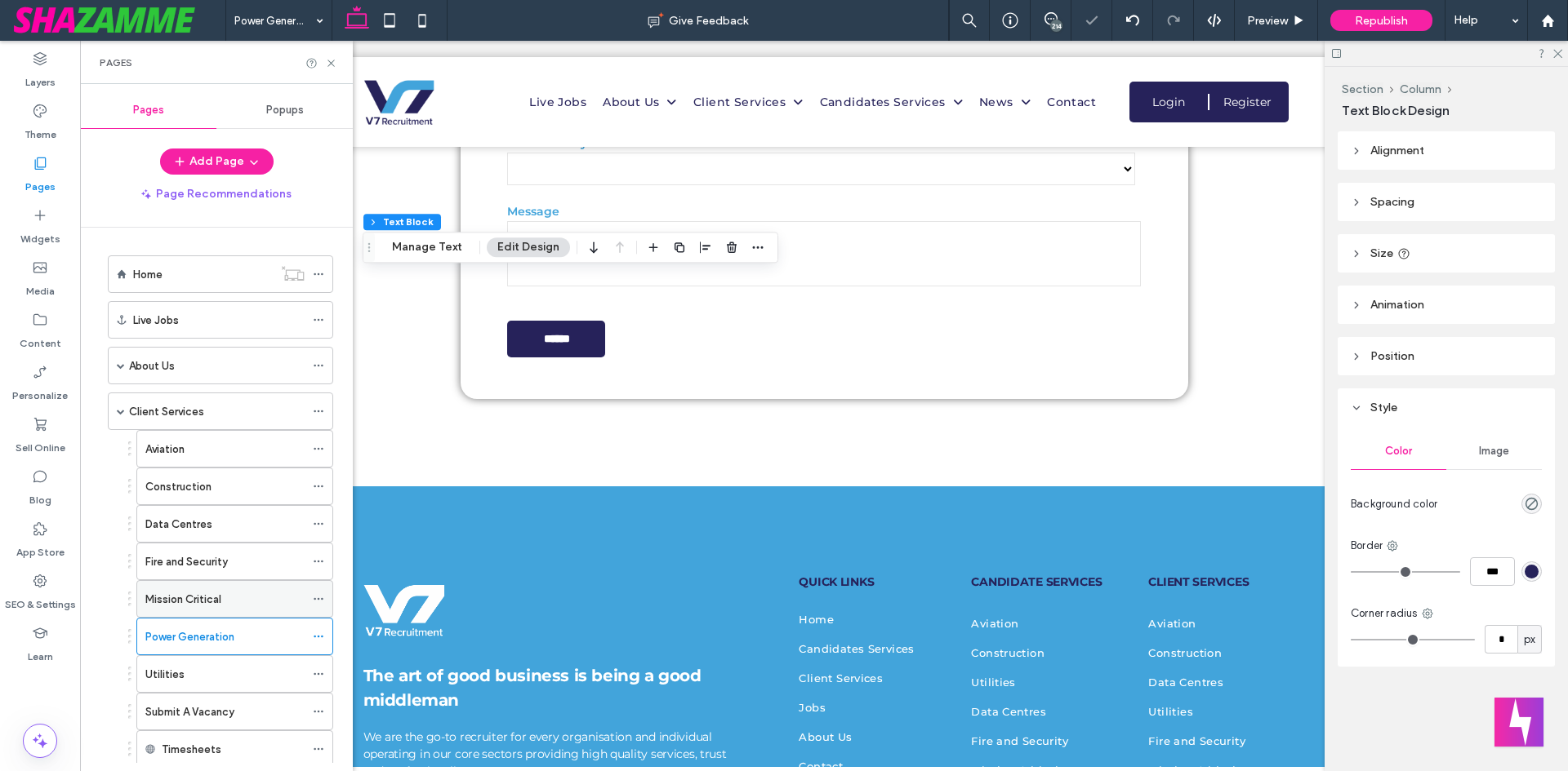
click at [185, 597] on label "Mission Critical" at bounding box center [184, 599] width 76 height 29
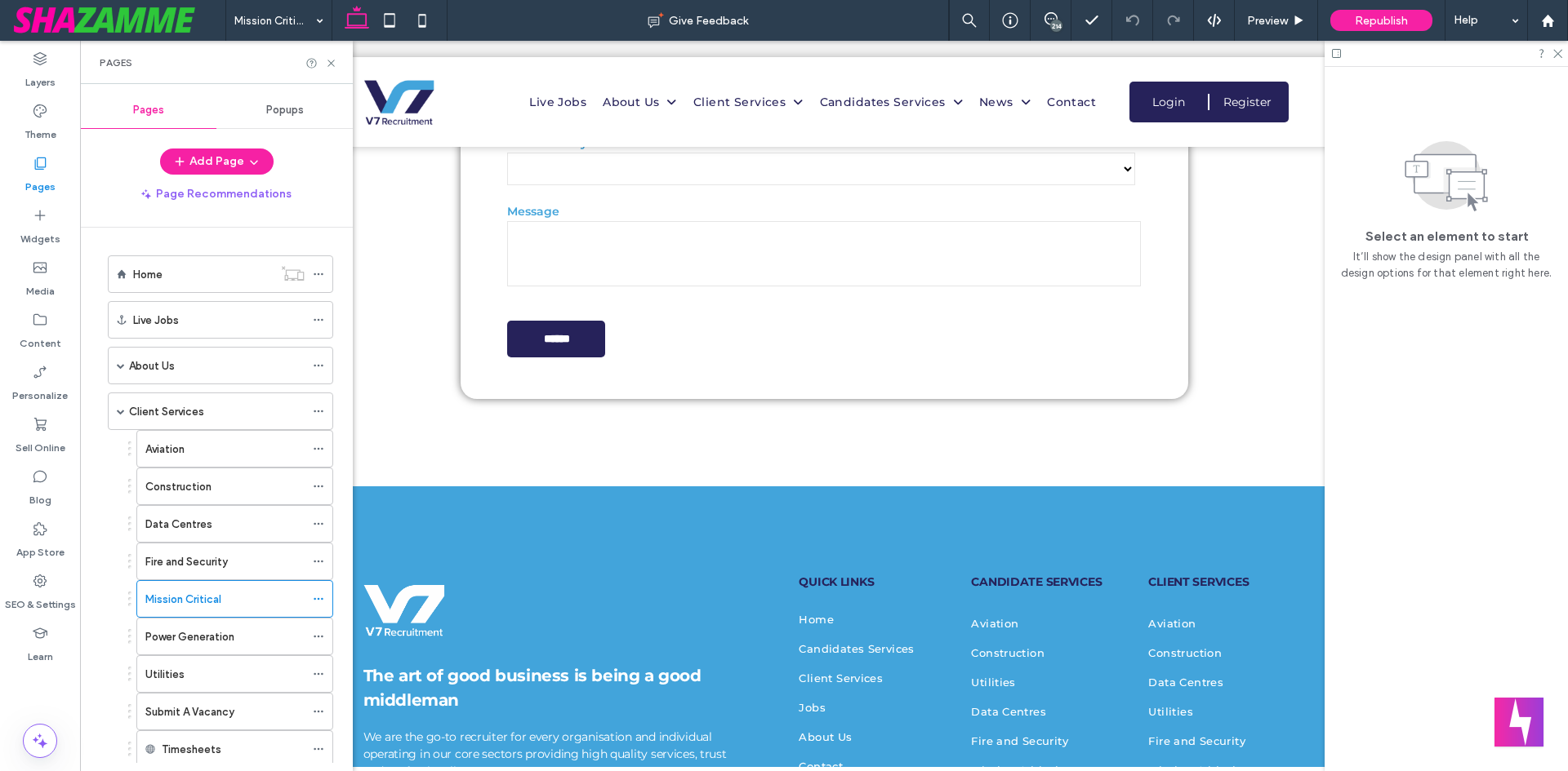
click at [209, 552] on label "Fire and Security" at bounding box center [186, 562] width 83 height 29
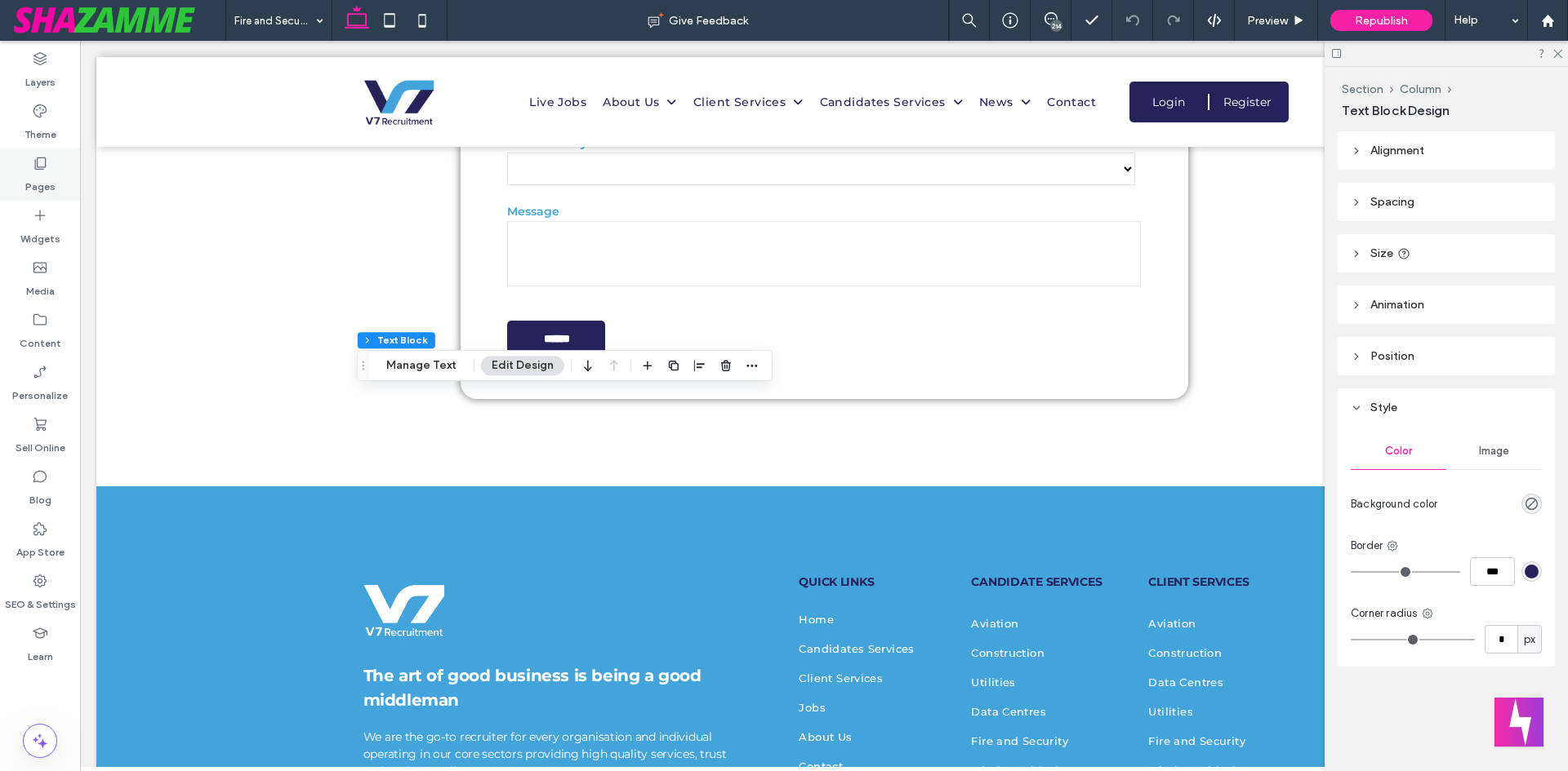
click at [43, 171] on label "Pages" at bounding box center [40, 183] width 31 height 23
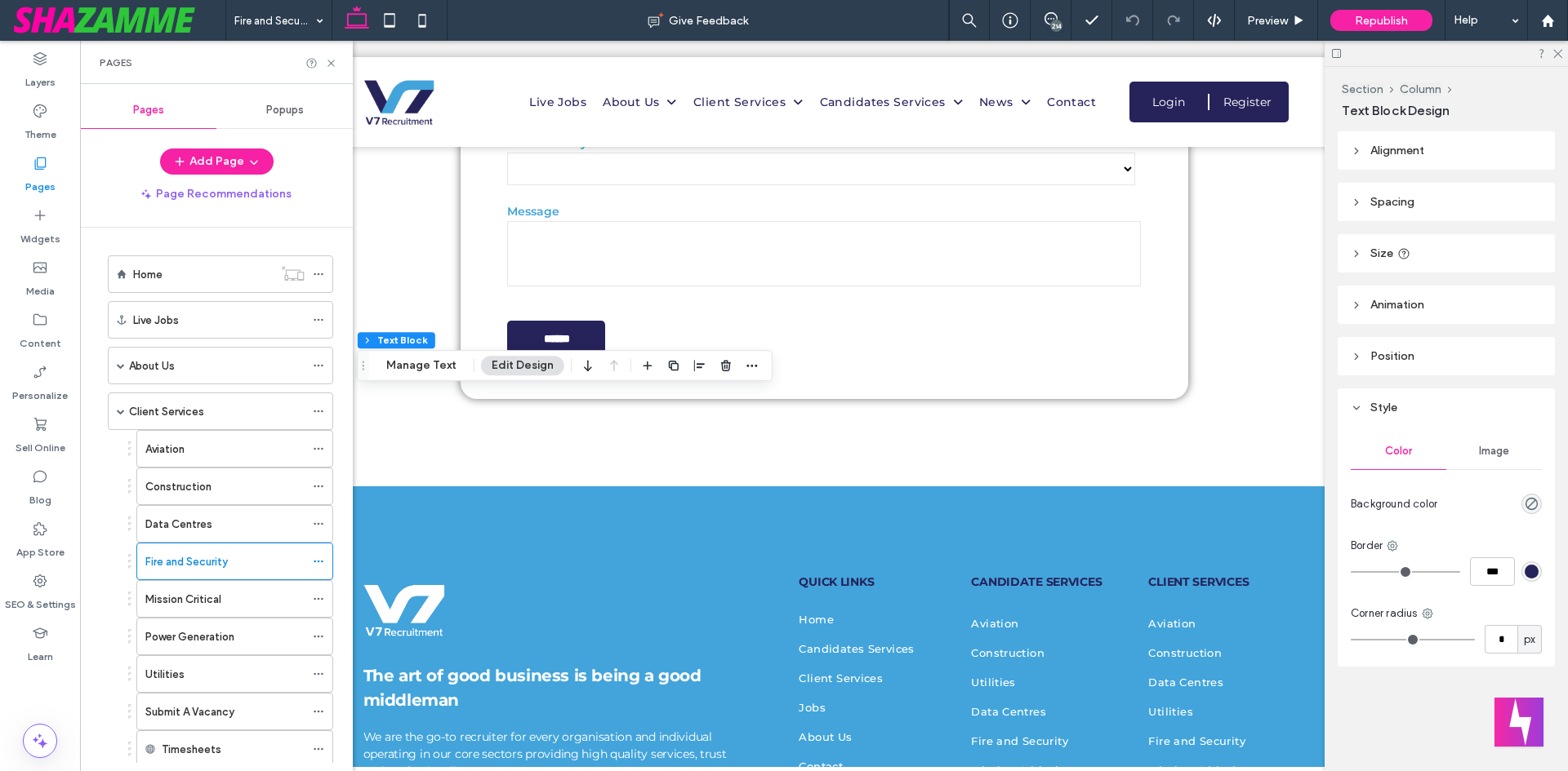
click at [210, 530] on div "Data Centres" at bounding box center [225, 525] width 159 height 17
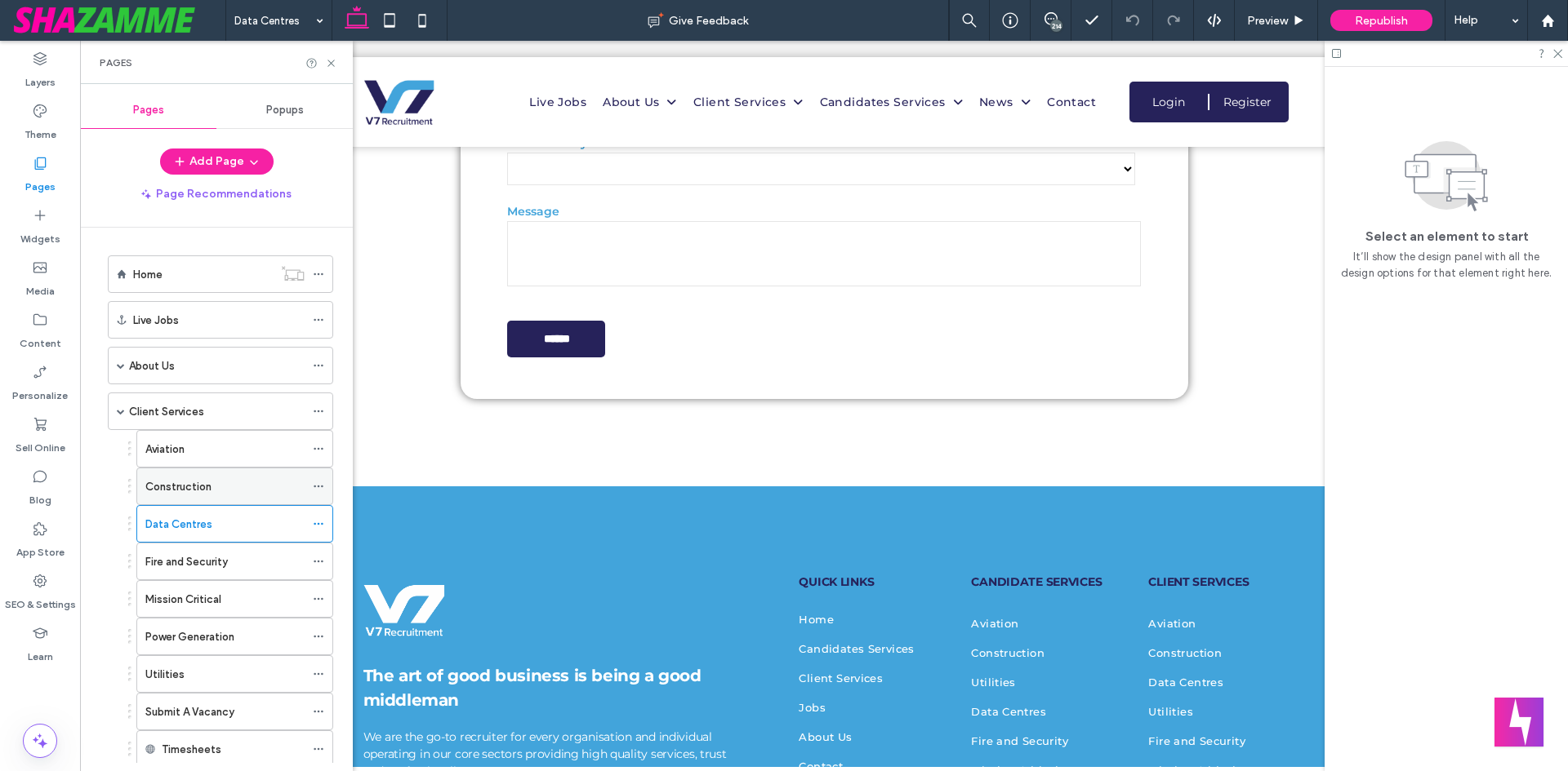
click at [173, 475] on div "Construction" at bounding box center [225, 486] width 159 height 36
click at [205, 456] on div "Aviation" at bounding box center [225, 449] width 159 height 17
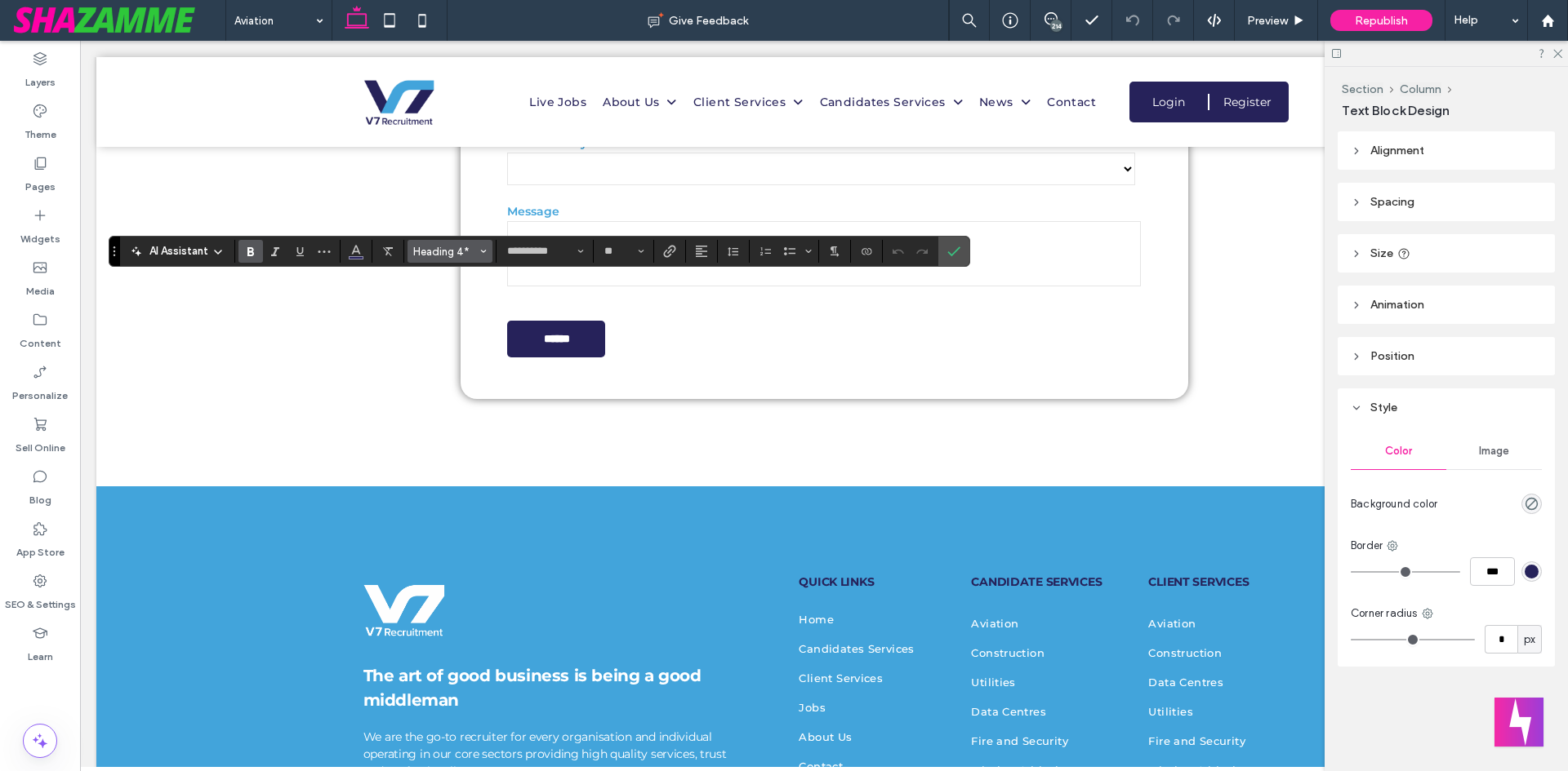
click at [445, 253] on span "Heading 4*" at bounding box center [445, 251] width 64 height 12
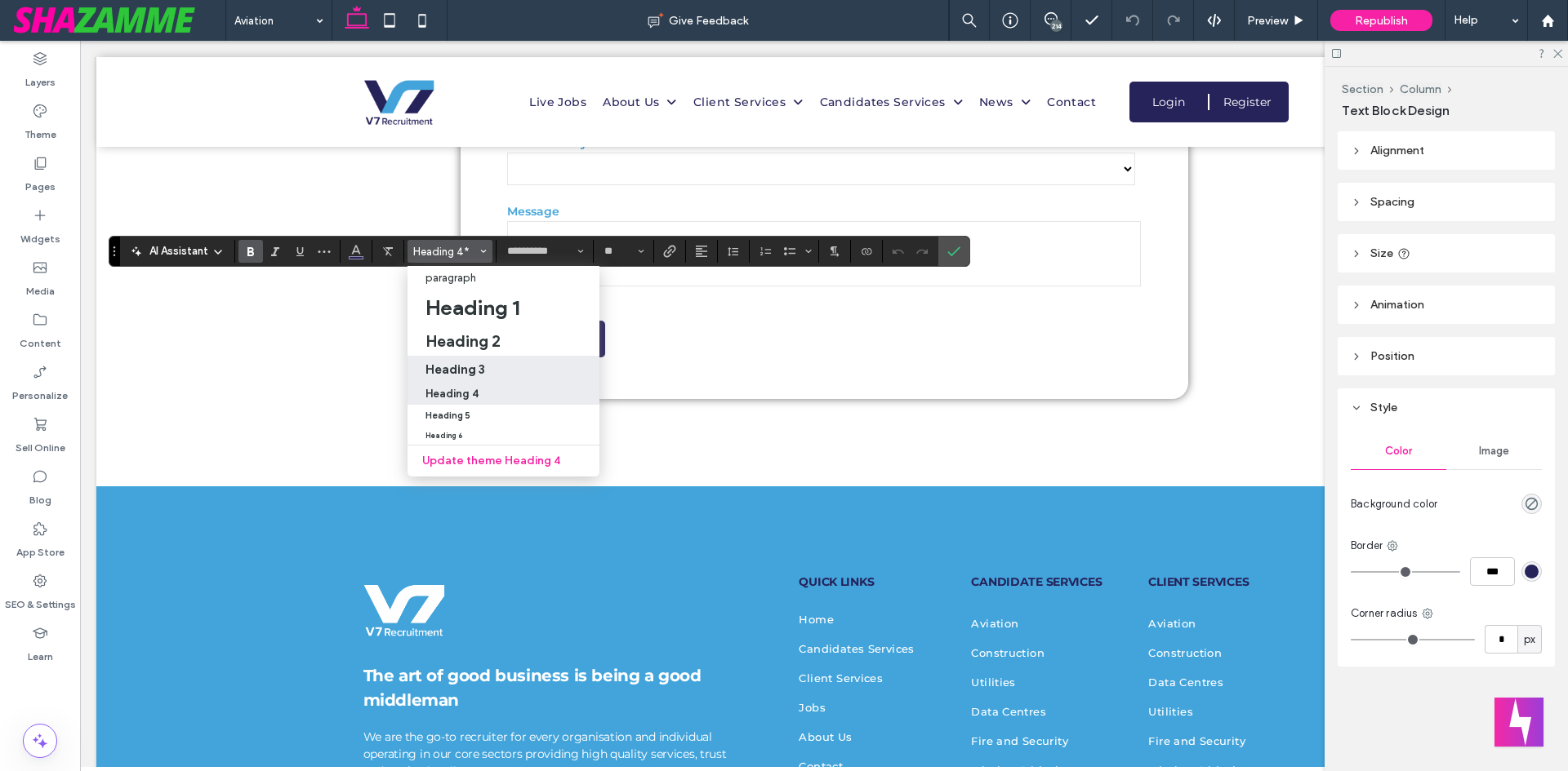
click at [502, 370] on div "Heading 3" at bounding box center [504, 369] width 156 height 16
type input "**"
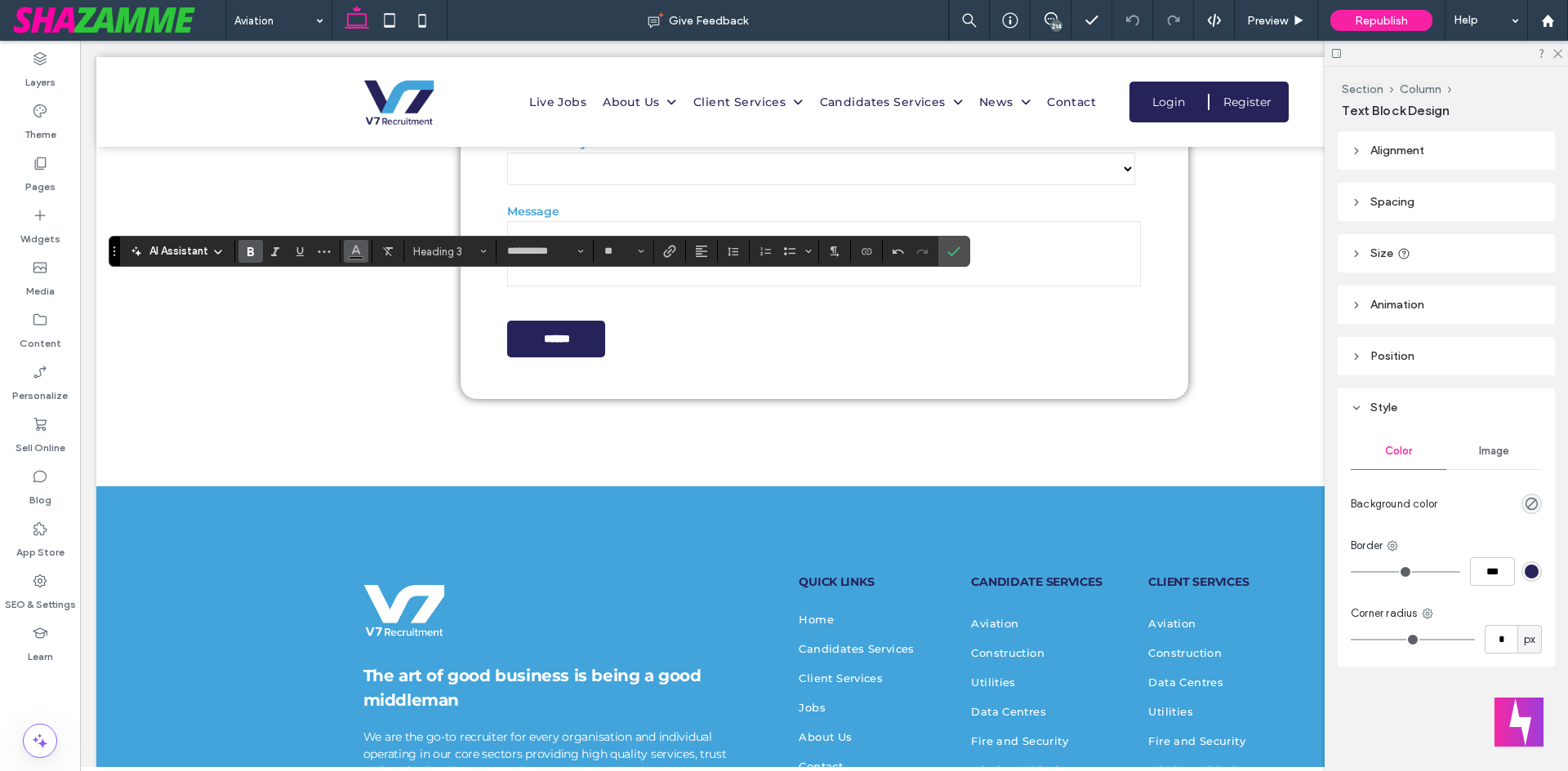
click at [356, 246] on use "Color" at bounding box center [356, 250] width 9 height 9
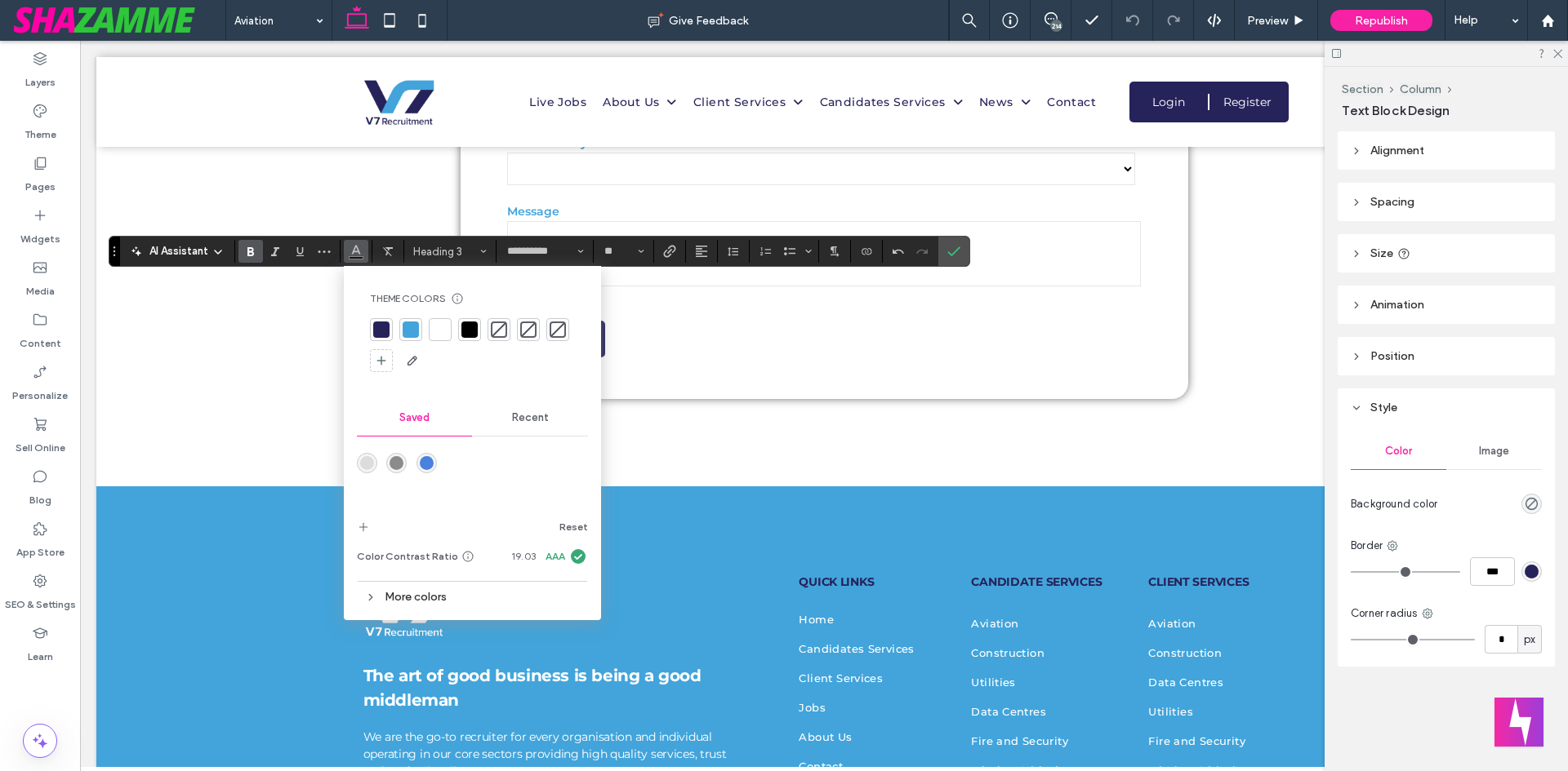
click at [382, 324] on div at bounding box center [381, 330] width 17 height 17
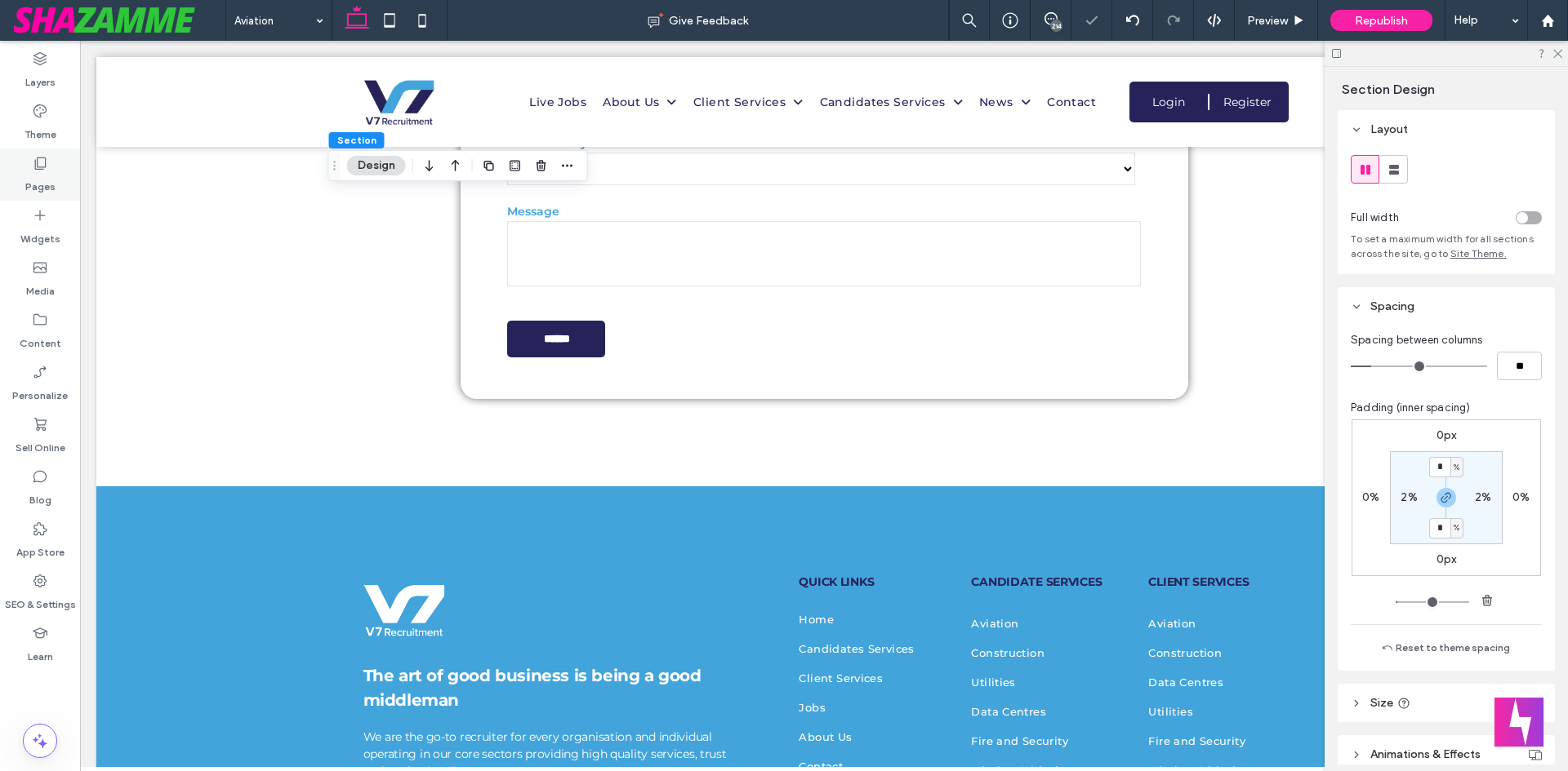
click at [43, 158] on use at bounding box center [41, 163] width 11 height 12
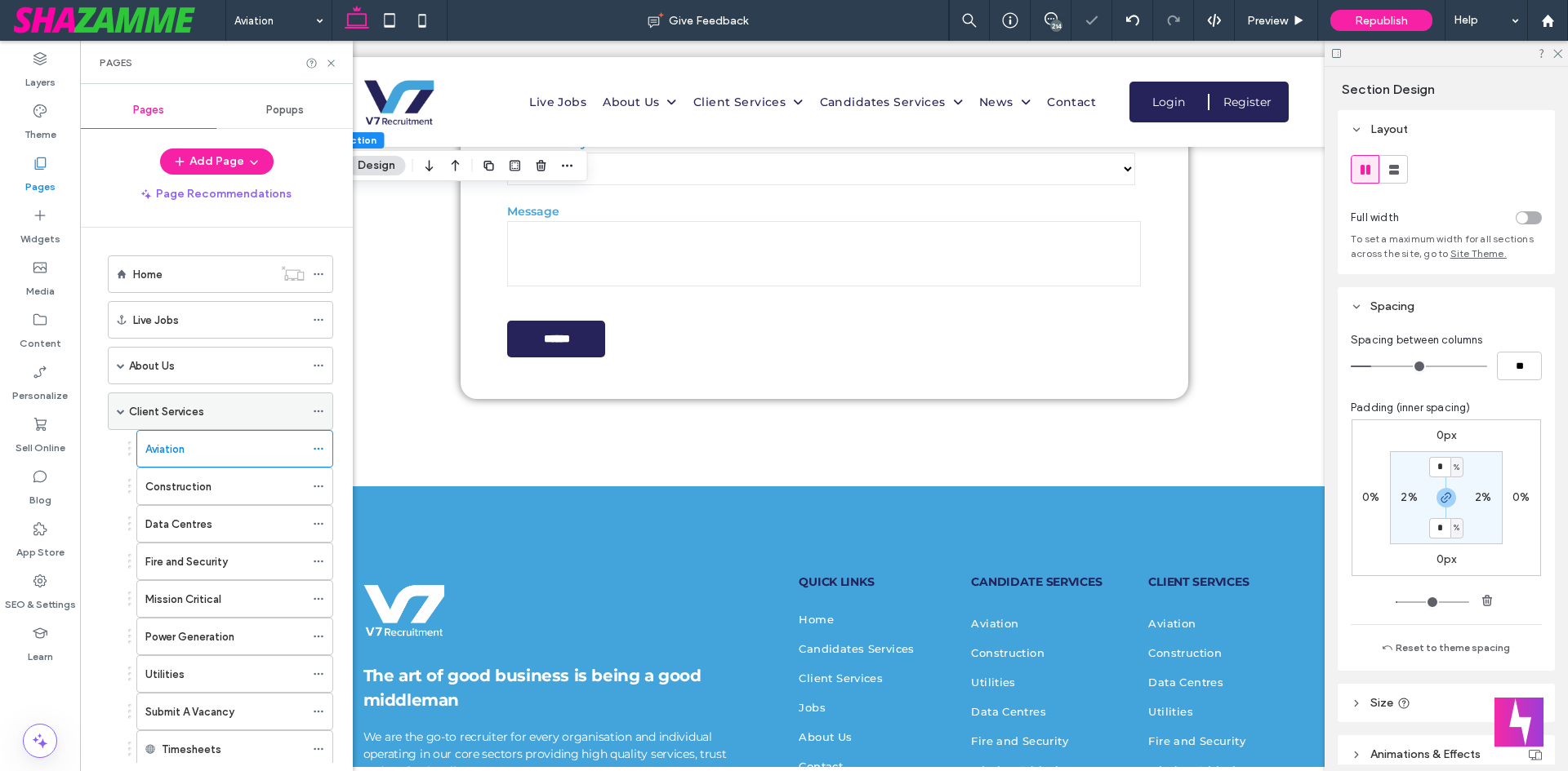
click at [208, 423] on div "Client Services" at bounding box center [216, 411] width 175 height 36
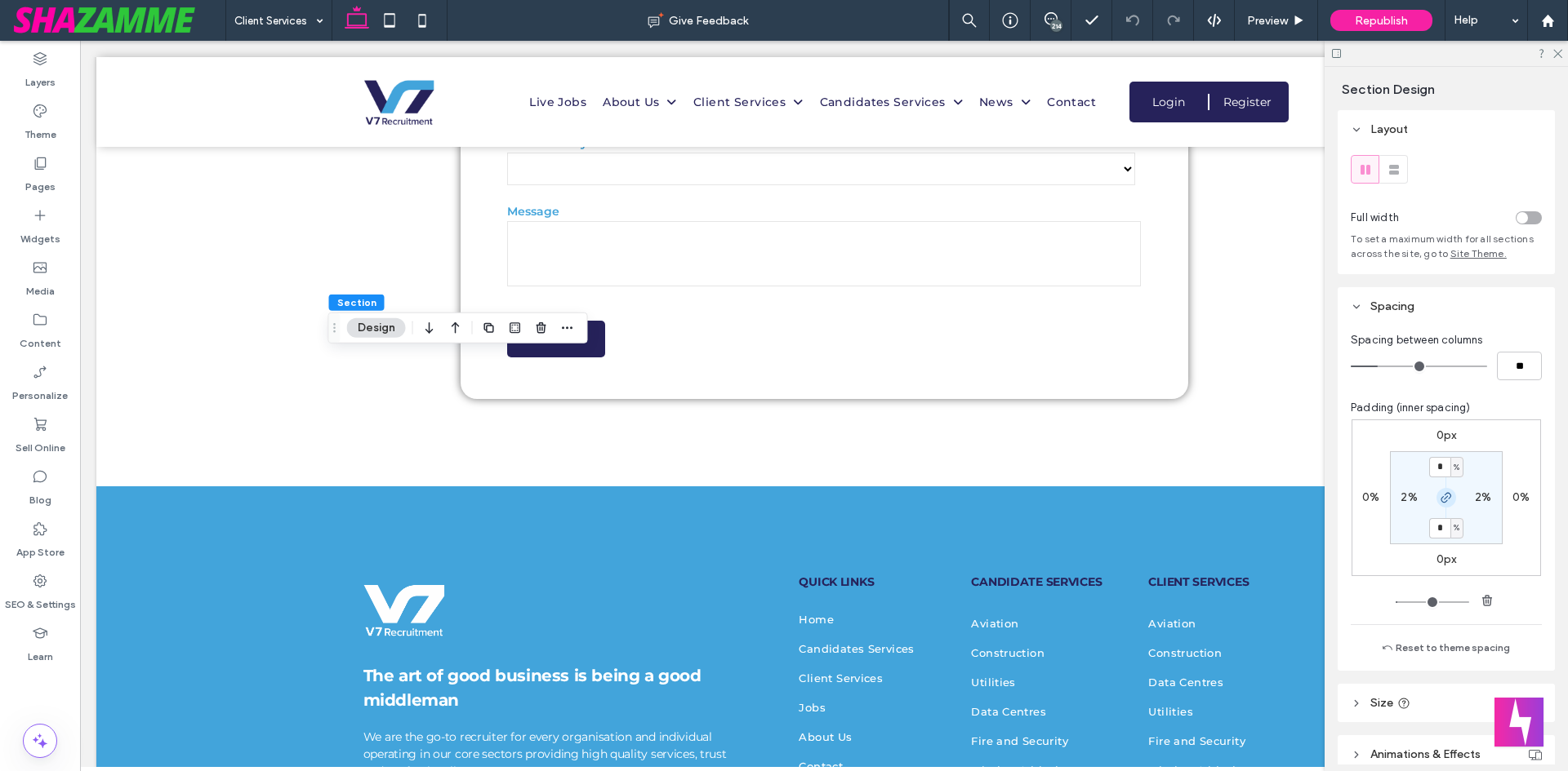
click at [1443, 488] on span "button" at bounding box center [1446, 498] width 19 height 19
click at [1429, 460] on input "*" at bounding box center [1439, 467] width 21 height 20
type input "*"
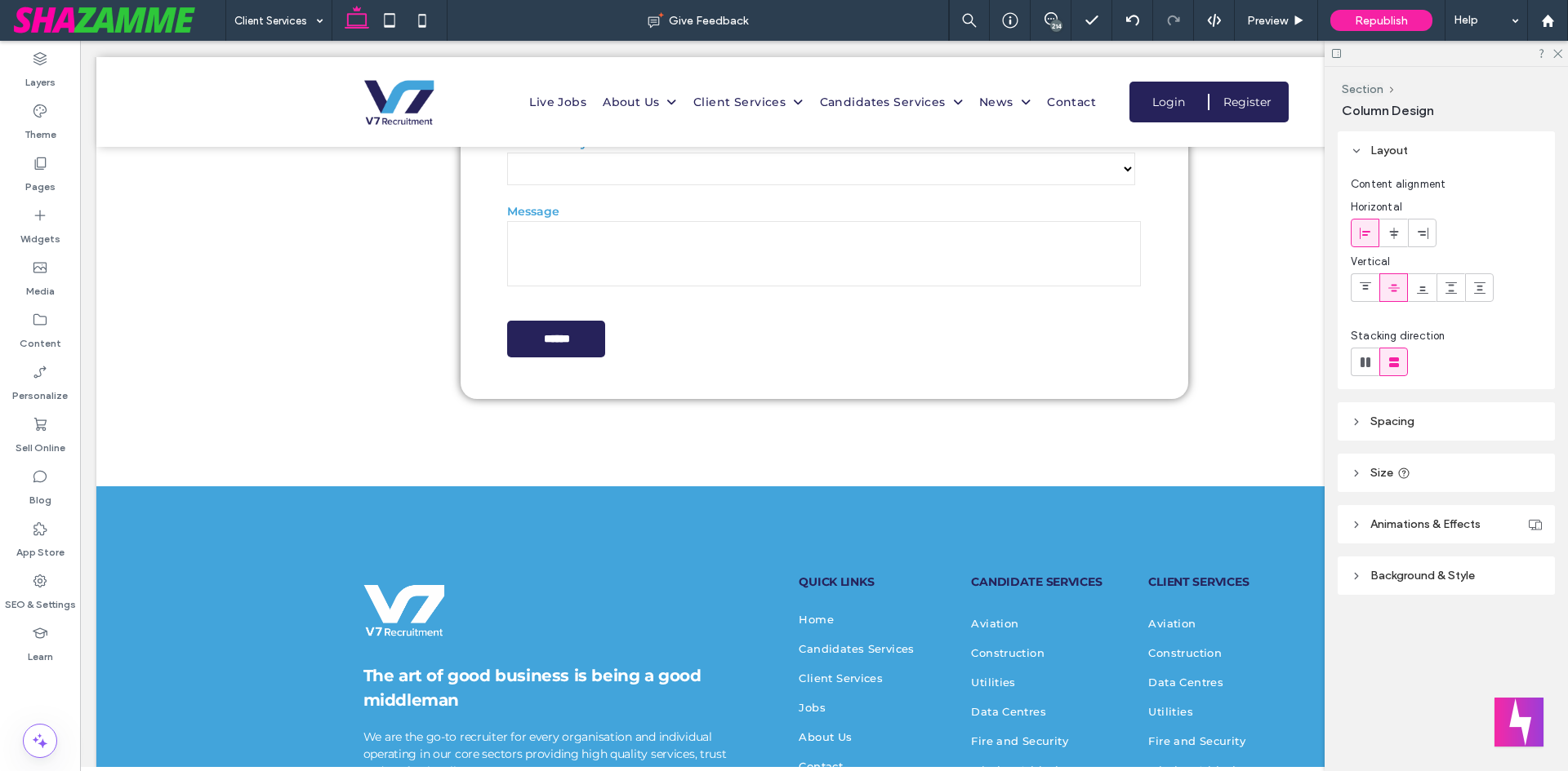
type input "***"
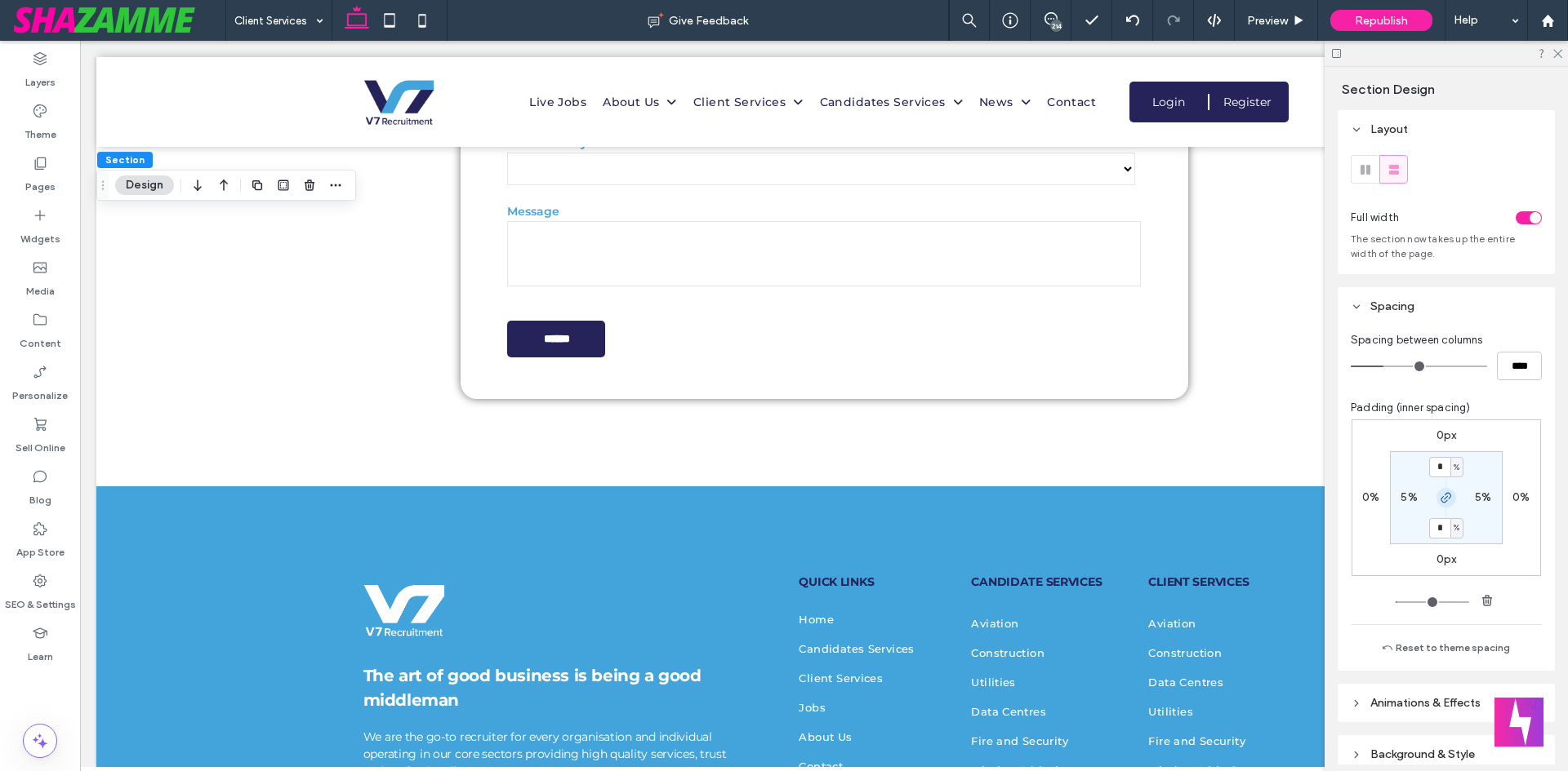
click at [1447, 495] on icon "button" at bounding box center [1446, 498] width 13 height 13
type input "*"
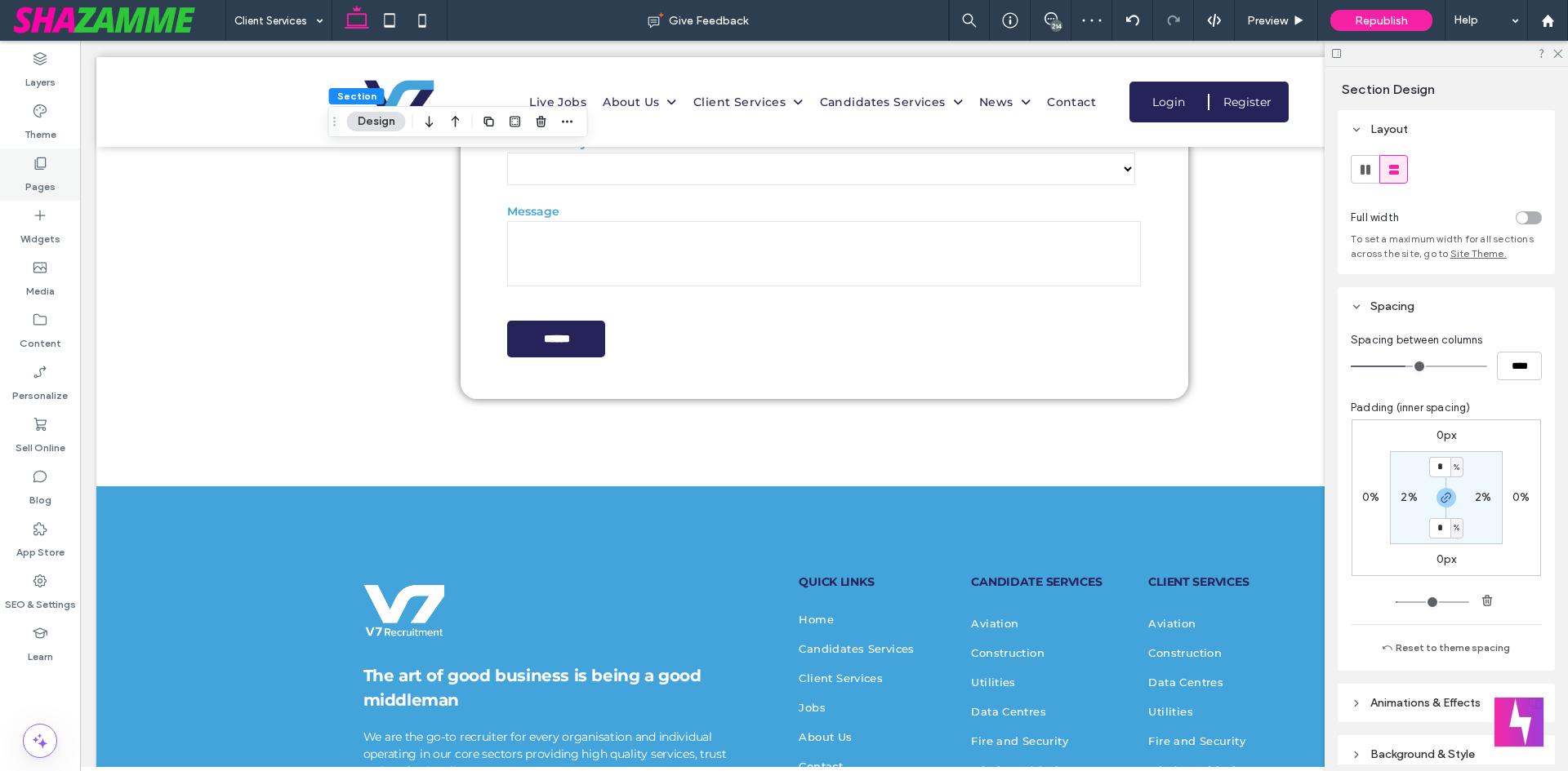
click at [23, 158] on div "Pages" at bounding box center [40, 174] width 80 height 52
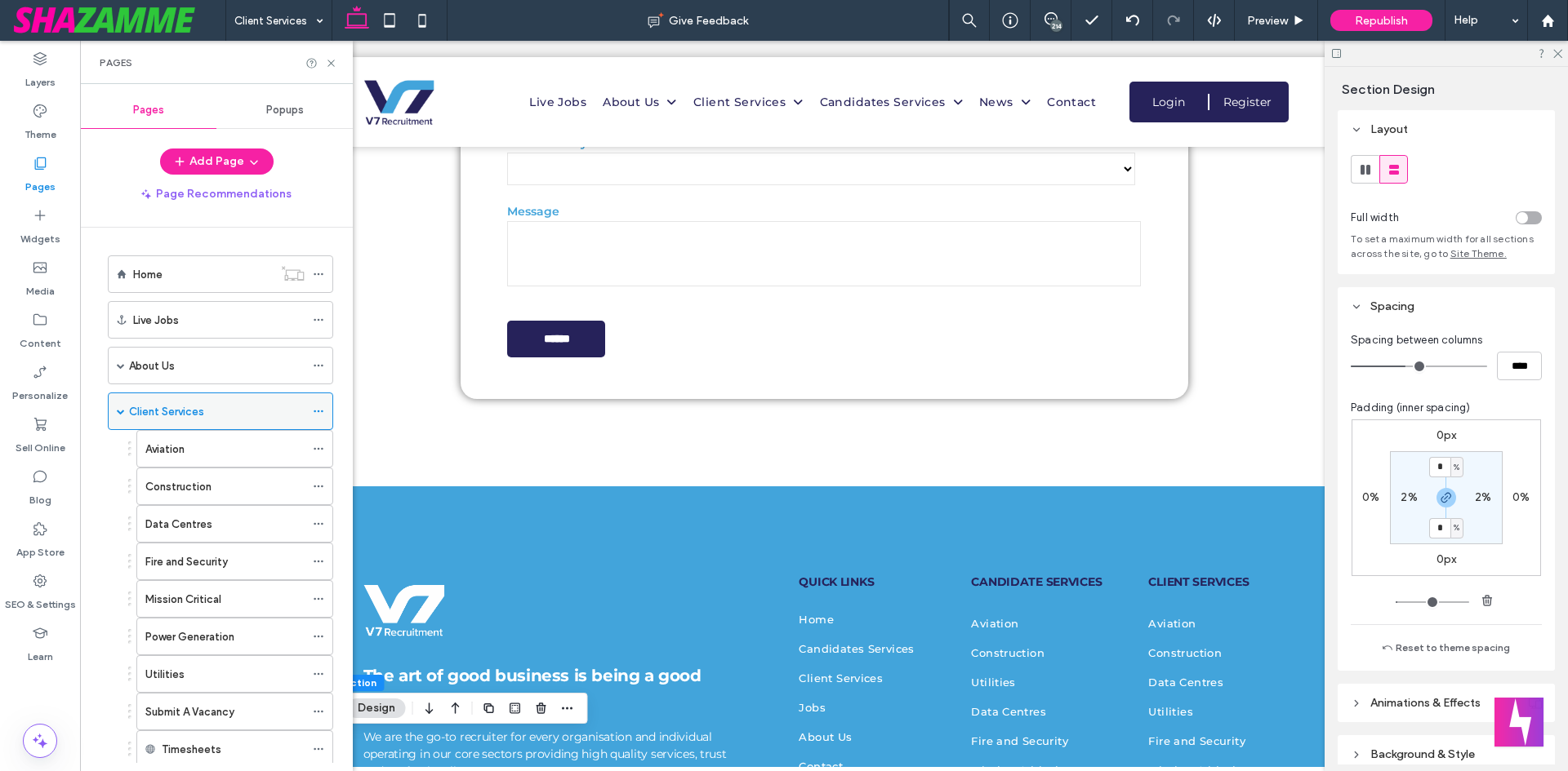
click at [126, 404] on div "Client Services" at bounding box center [220, 411] width 225 height 38
click at [120, 411] on span at bounding box center [121, 411] width 8 height 8
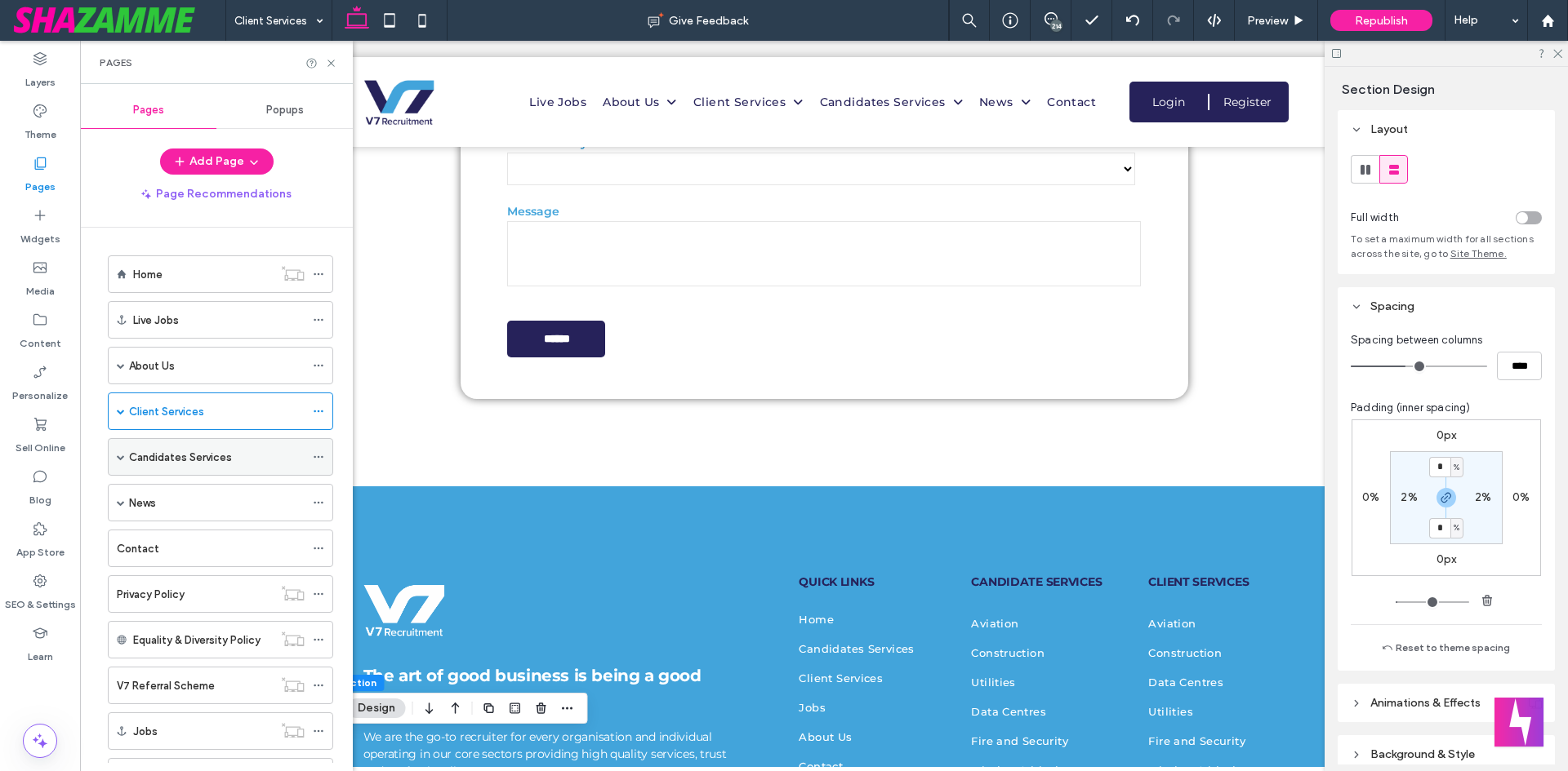
click at [162, 474] on div "Candidates Services" at bounding box center [216, 457] width 175 height 36
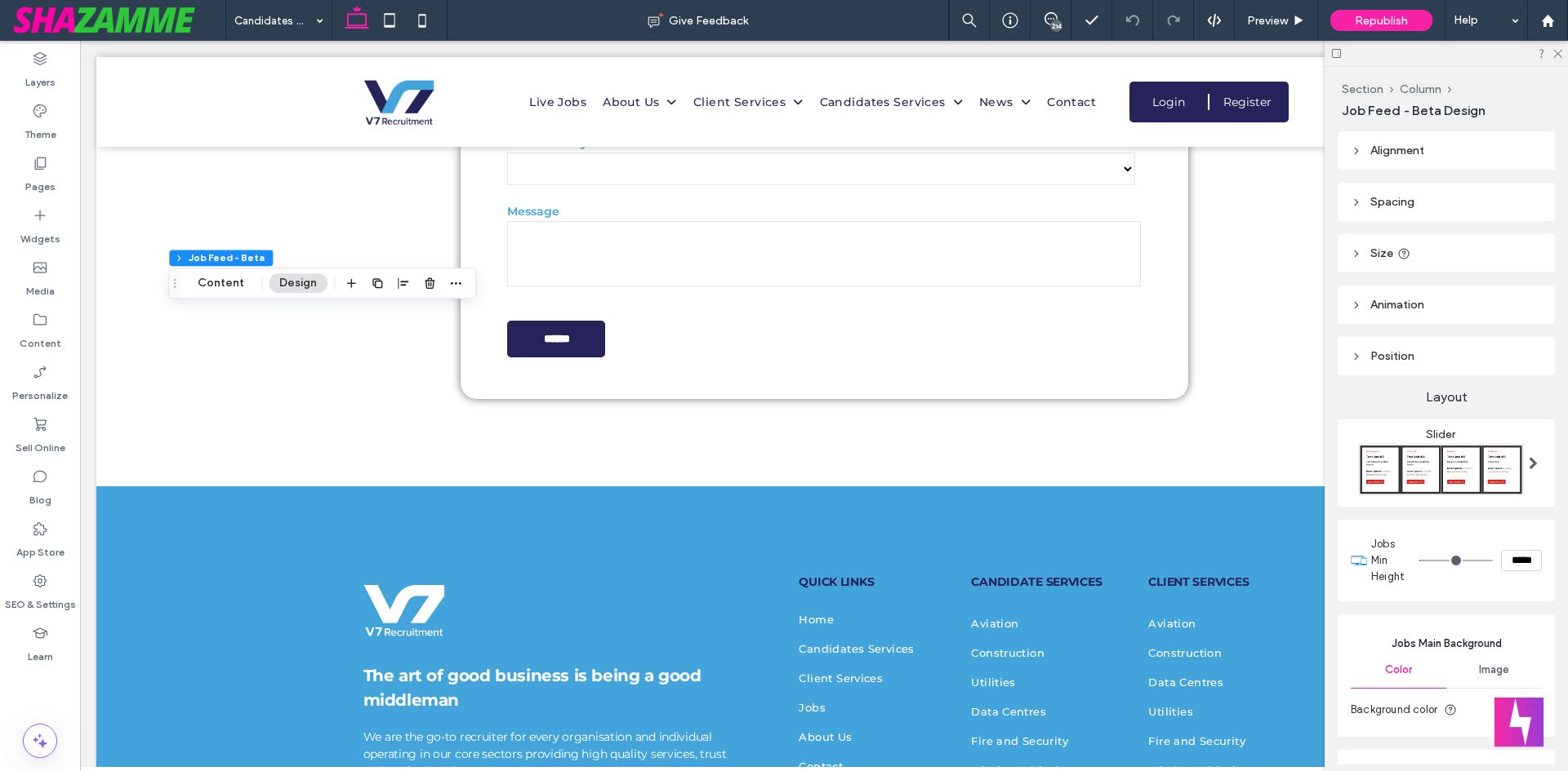
type input "***"
type input "*****"
drag, startPoint x: 1420, startPoint y: 558, endPoint x: 1216, endPoint y: 553, distance: 204.1
type input "***"
click at [1419, 560] on input "range" at bounding box center [1455, 561] width 73 height 2
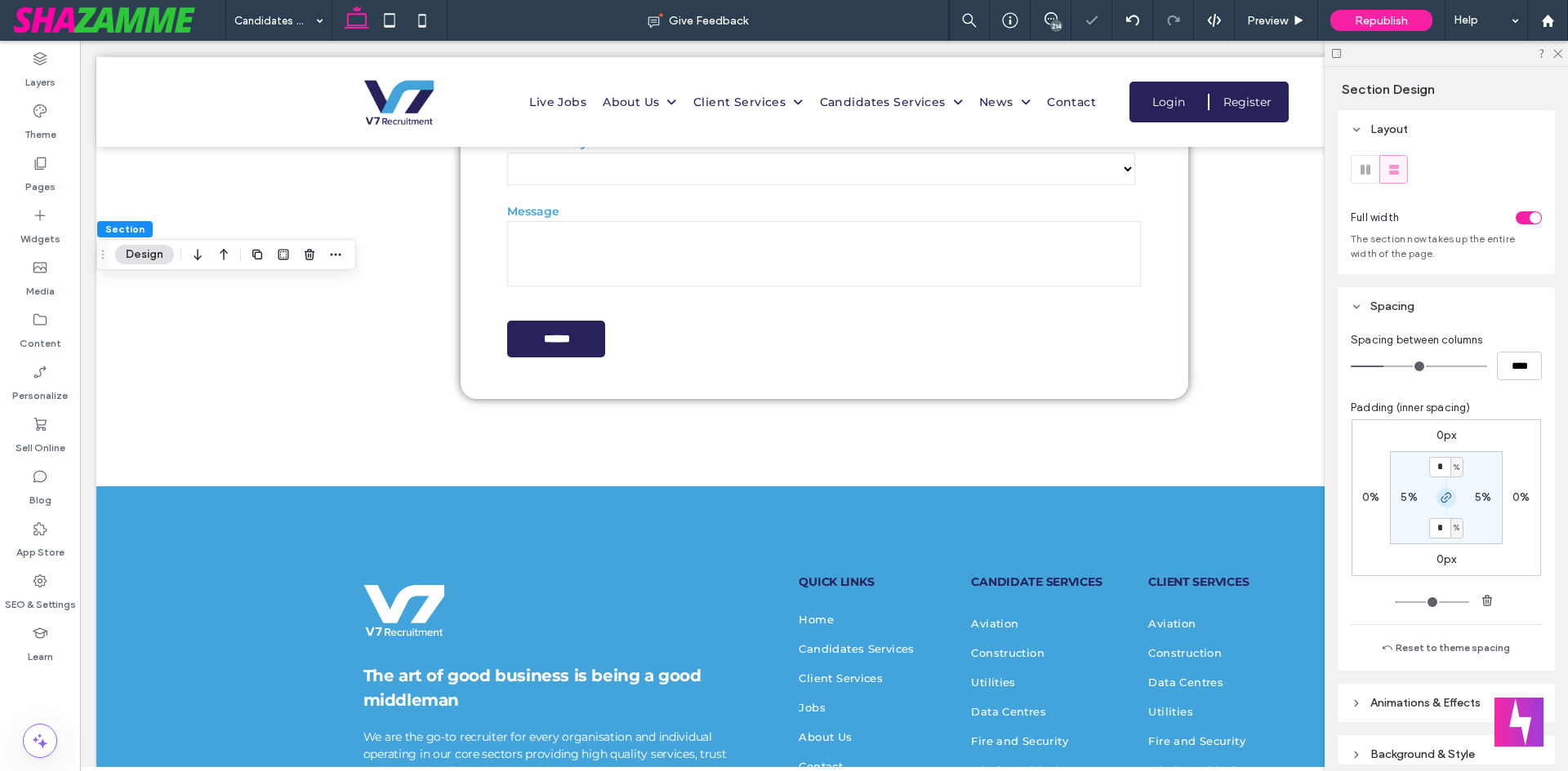
click at [1446, 504] on span "button" at bounding box center [1446, 498] width 19 height 19
click at [1442, 532] on label "6%" at bounding box center [1447, 527] width 17 height 14
type input "*"
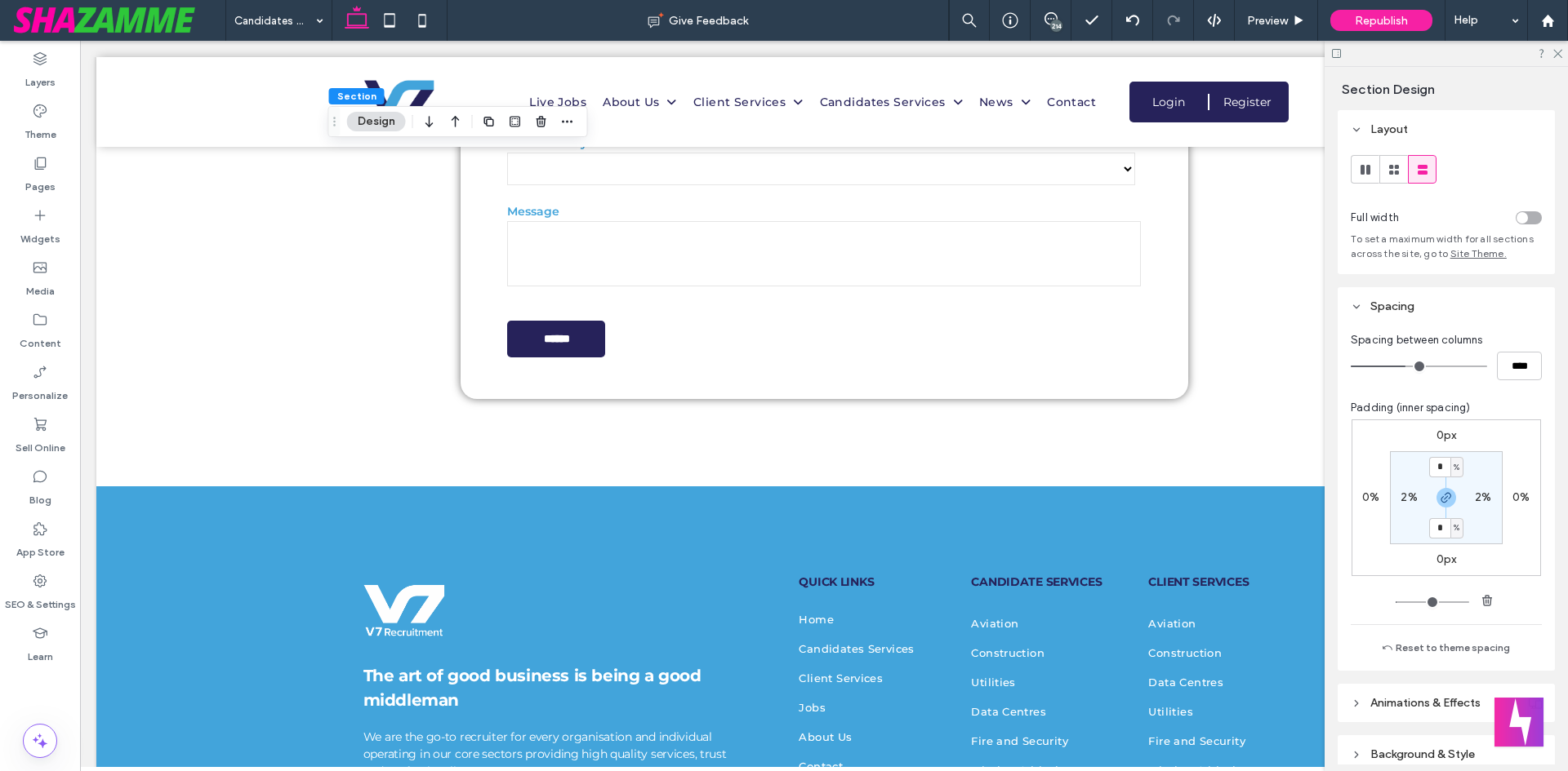
type input "*"
drag, startPoint x: 16, startPoint y: 159, endPoint x: 42, endPoint y: 203, distance: 51.1
click at [17, 162] on div "Pages" at bounding box center [40, 174] width 80 height 52
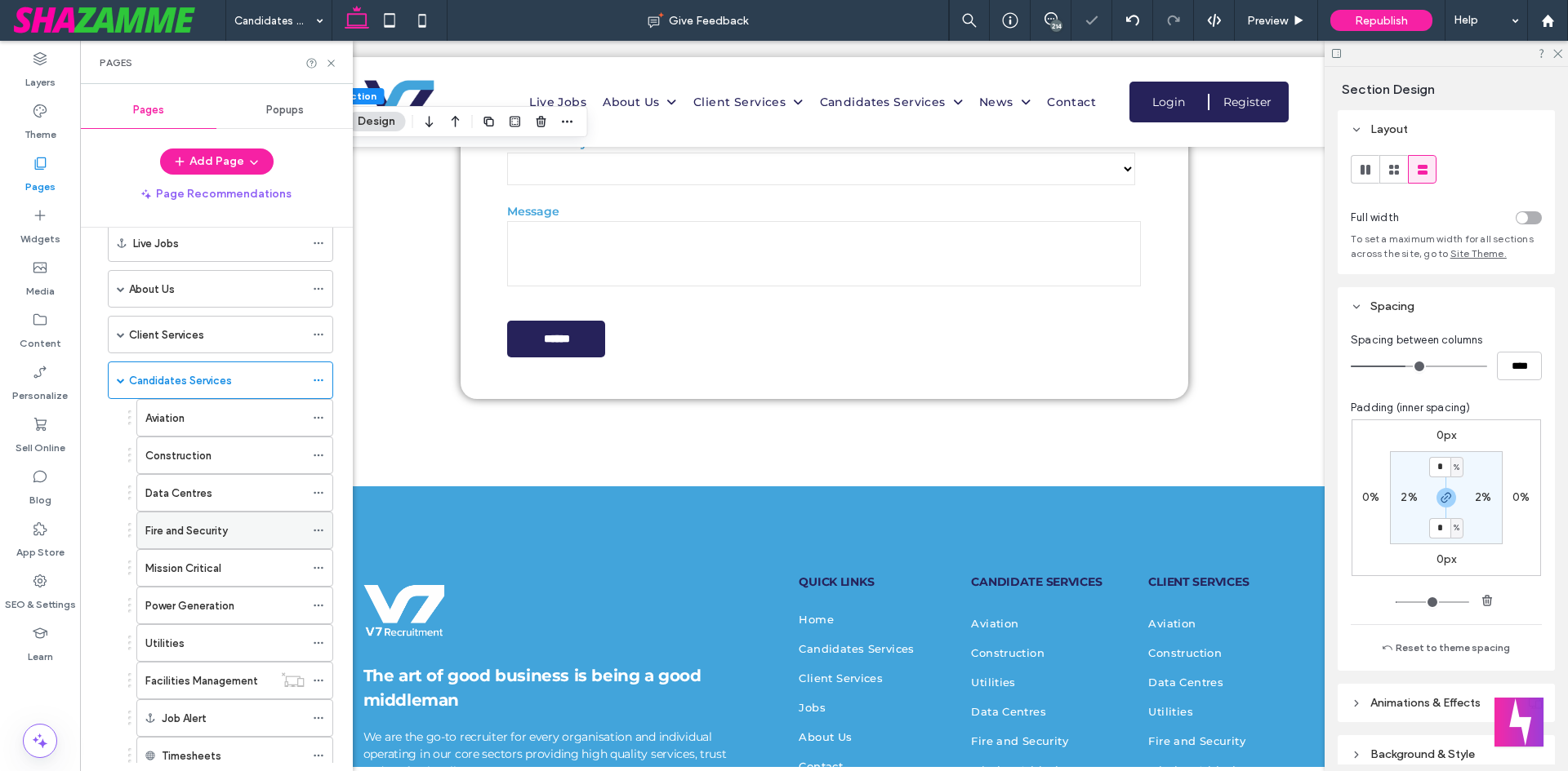
scroll to position [163, 0]
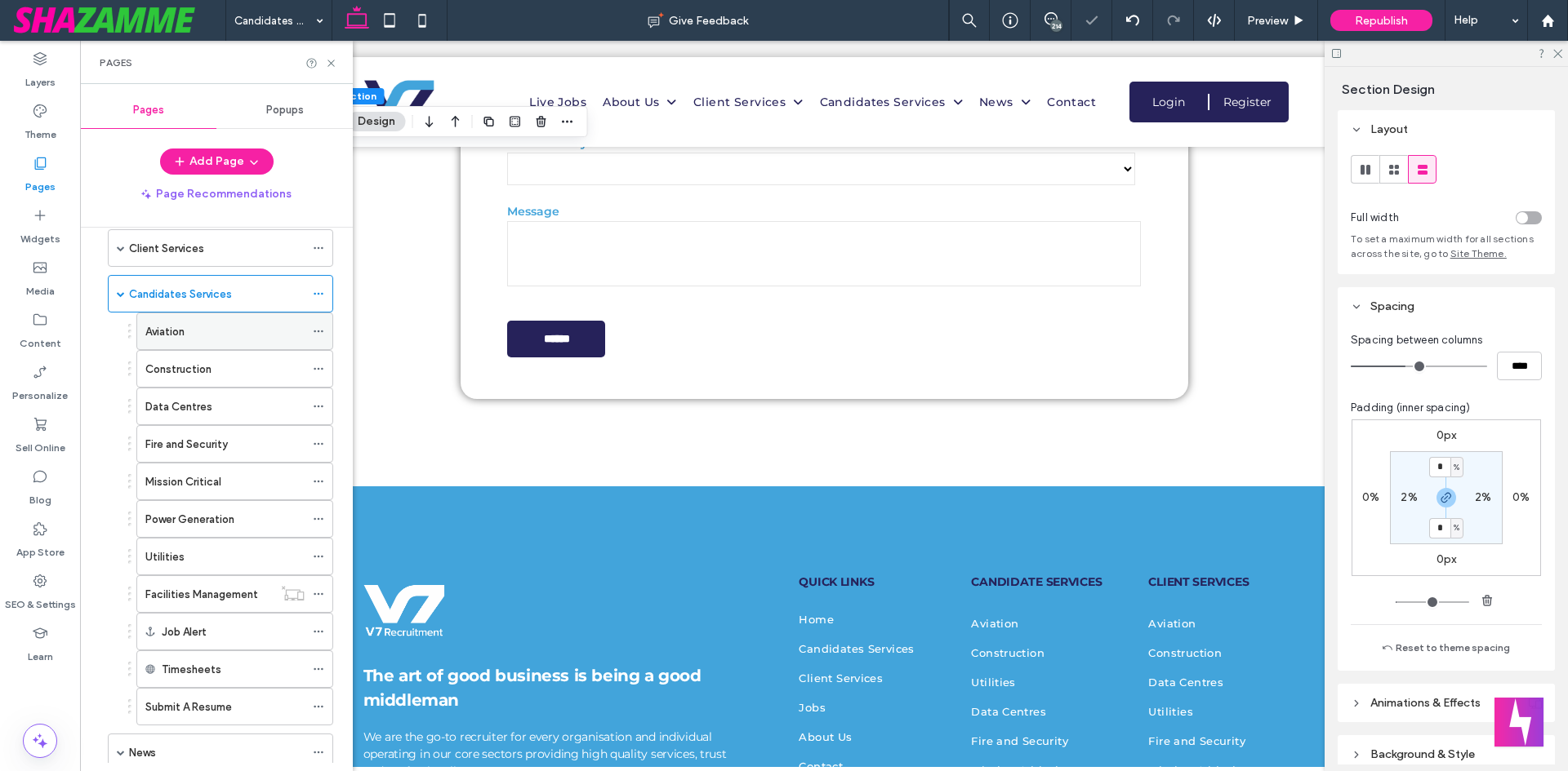
click at [178, 343] on div "Aviation" at bounding box center [225, 331] width 159 height 36
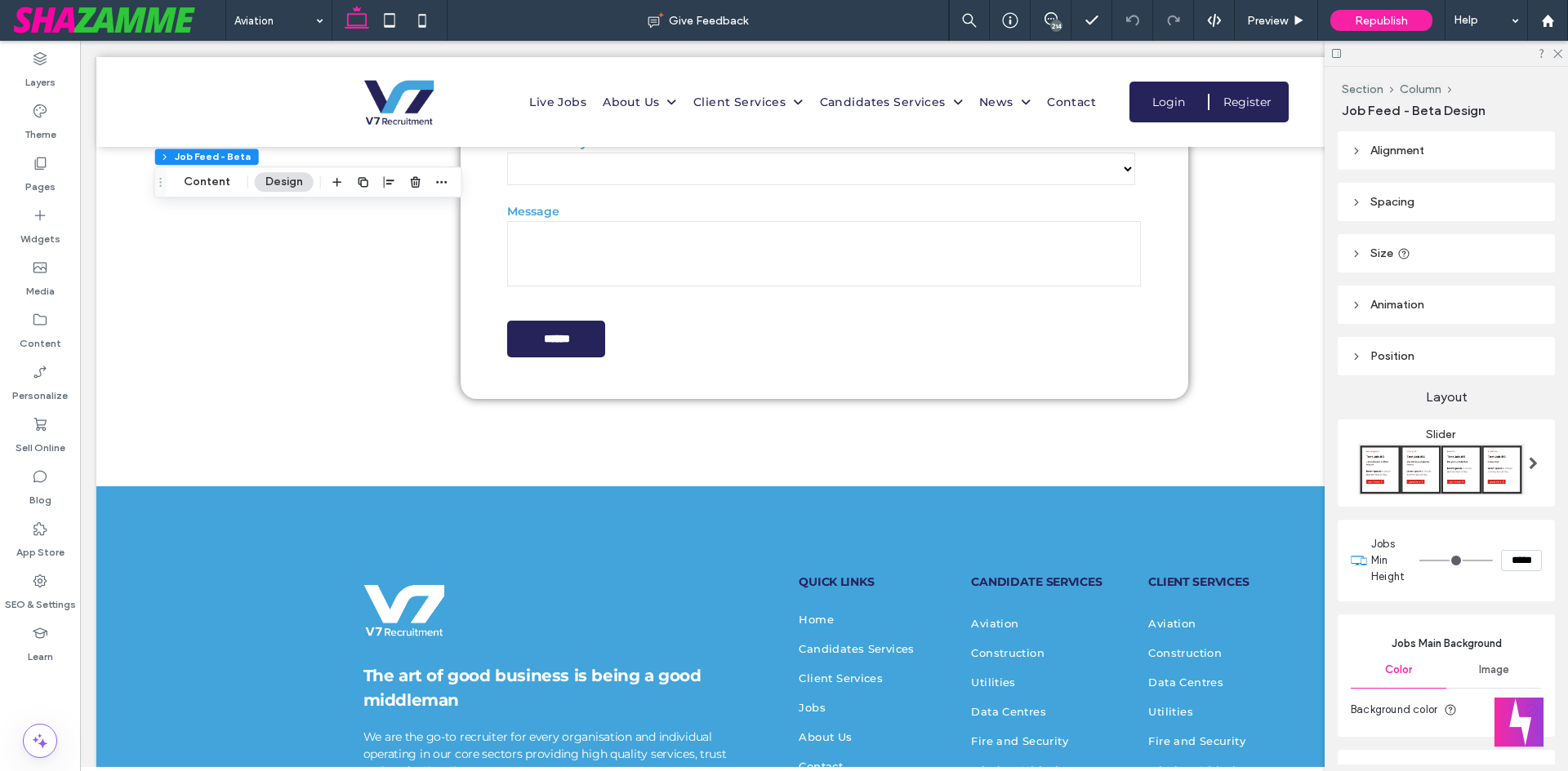
click at [1419, 560] on input "range" at bounding box center [1455, 561] width 73 height 2
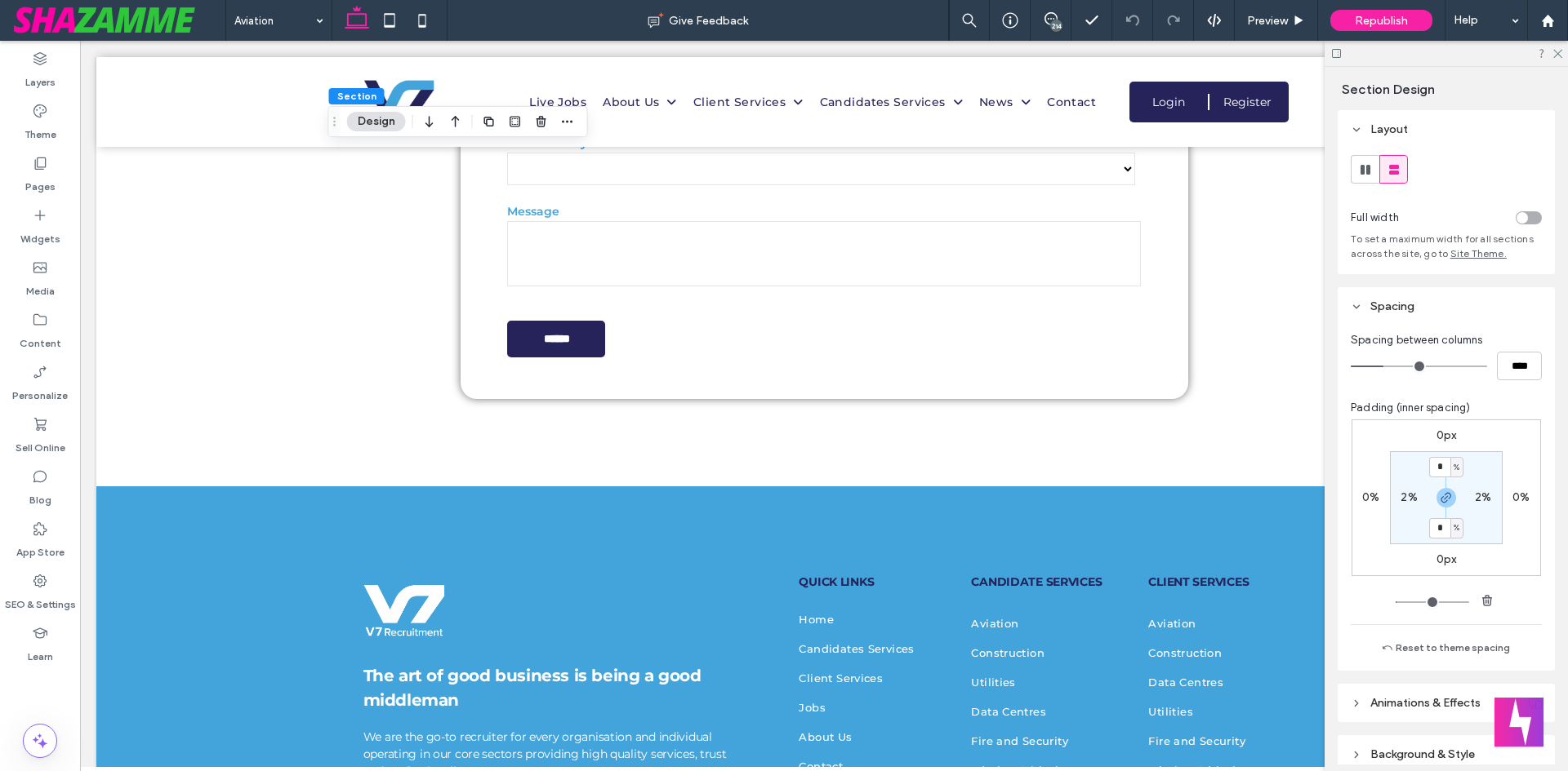
type input "*"
click at [1445, 496] on icon "button" at bounding box center [1446, 498] width 13 height 13
click at [1443, 479] on section "* % 2% 6% 2%" at bounding box center [1447, 498] width 113 height 93
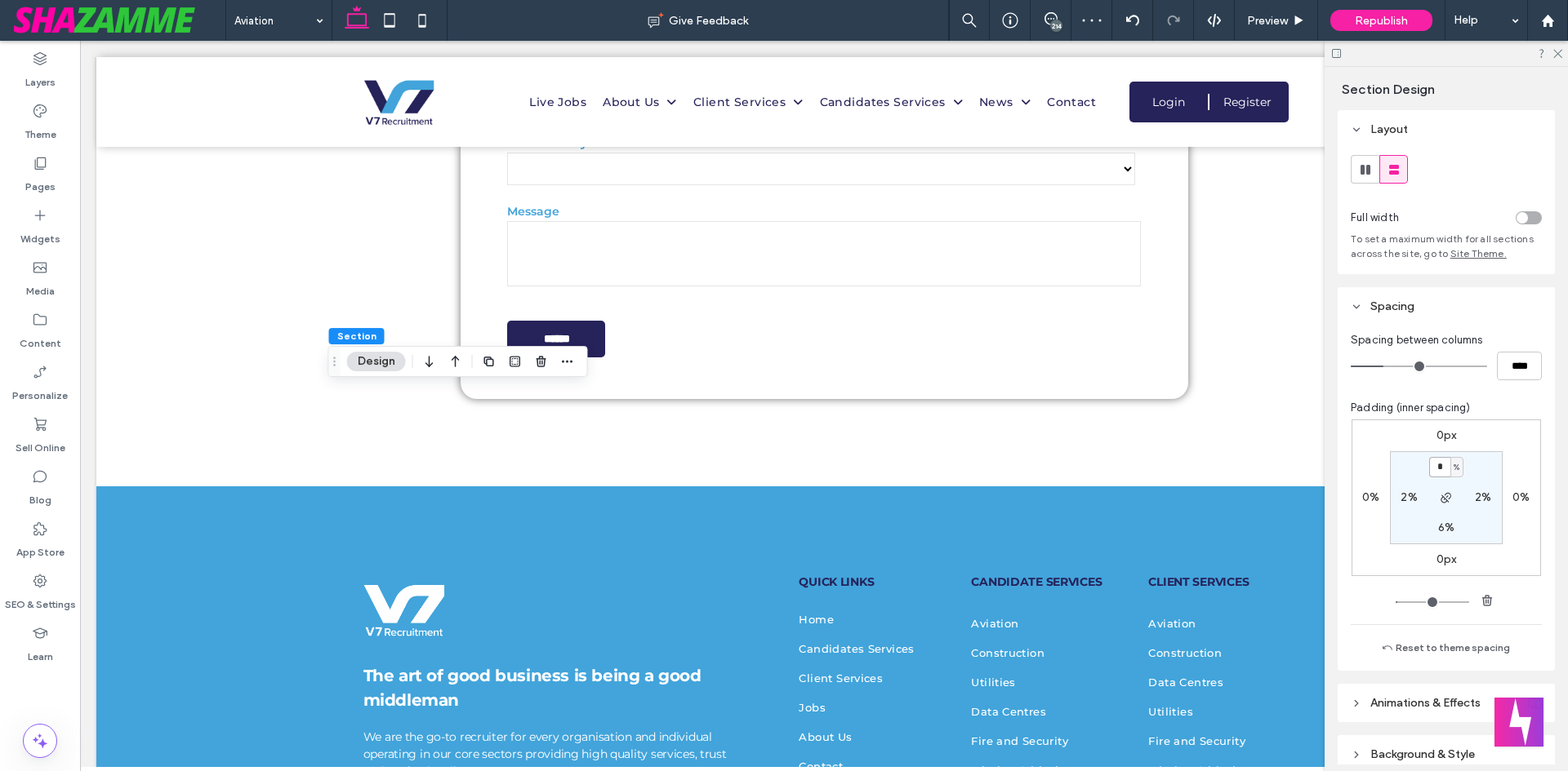
click at [1435, 469] on input "*" at bounding box center [1439, 467] width 21 height 20
type input "*"
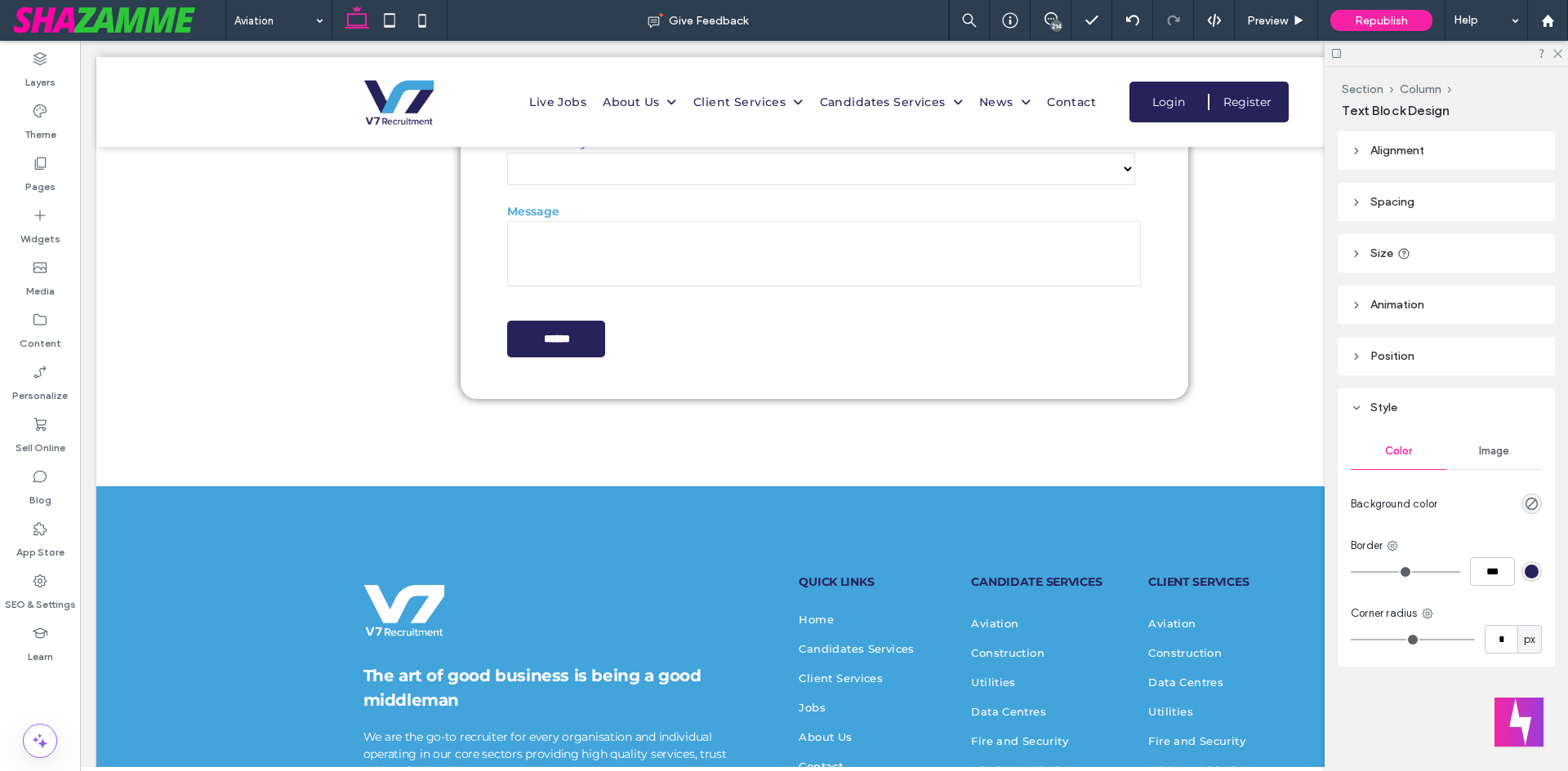
type input "**********"
type input "**"
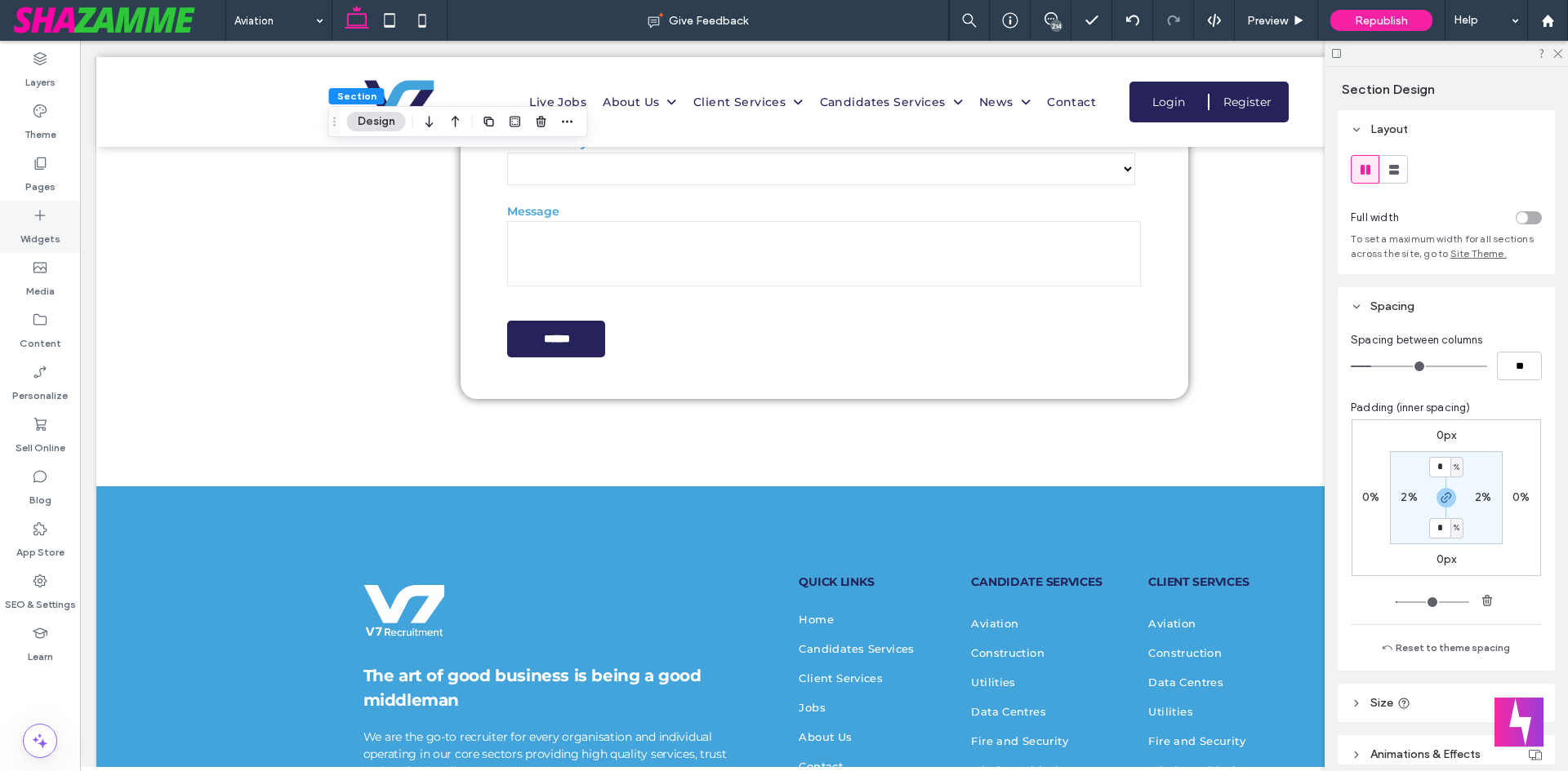
drag, startPoint x: 52, startPoint y: 175, endPoint x: 79, endPoint y: 213, distance: 46.6
click at [52, 175] on label "Pages" at bounding box center [40, 183] width 31 height 23
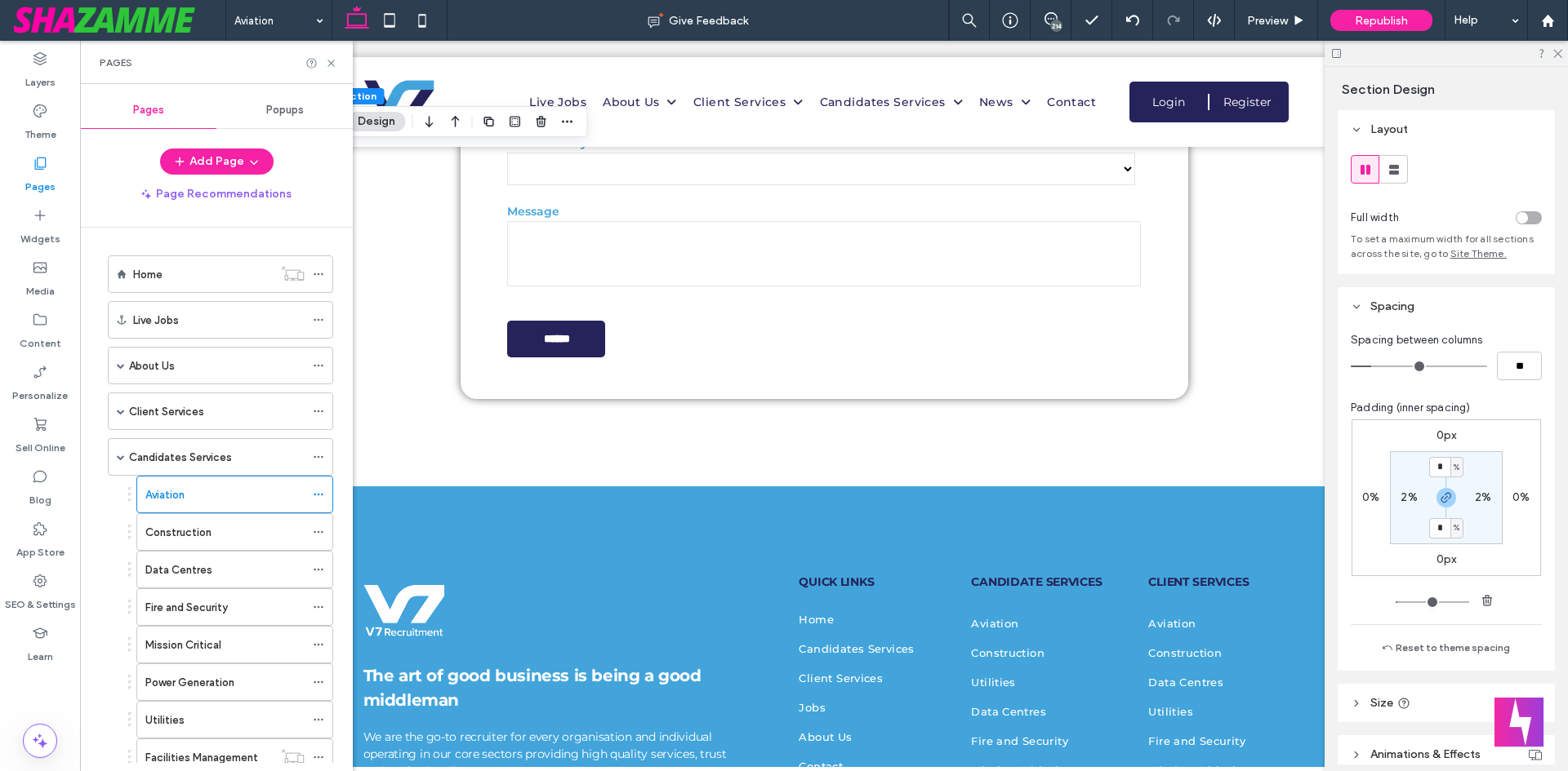
click at [223, 525] on div "Construction" at bounding box center [225, 532] width 159 height 17
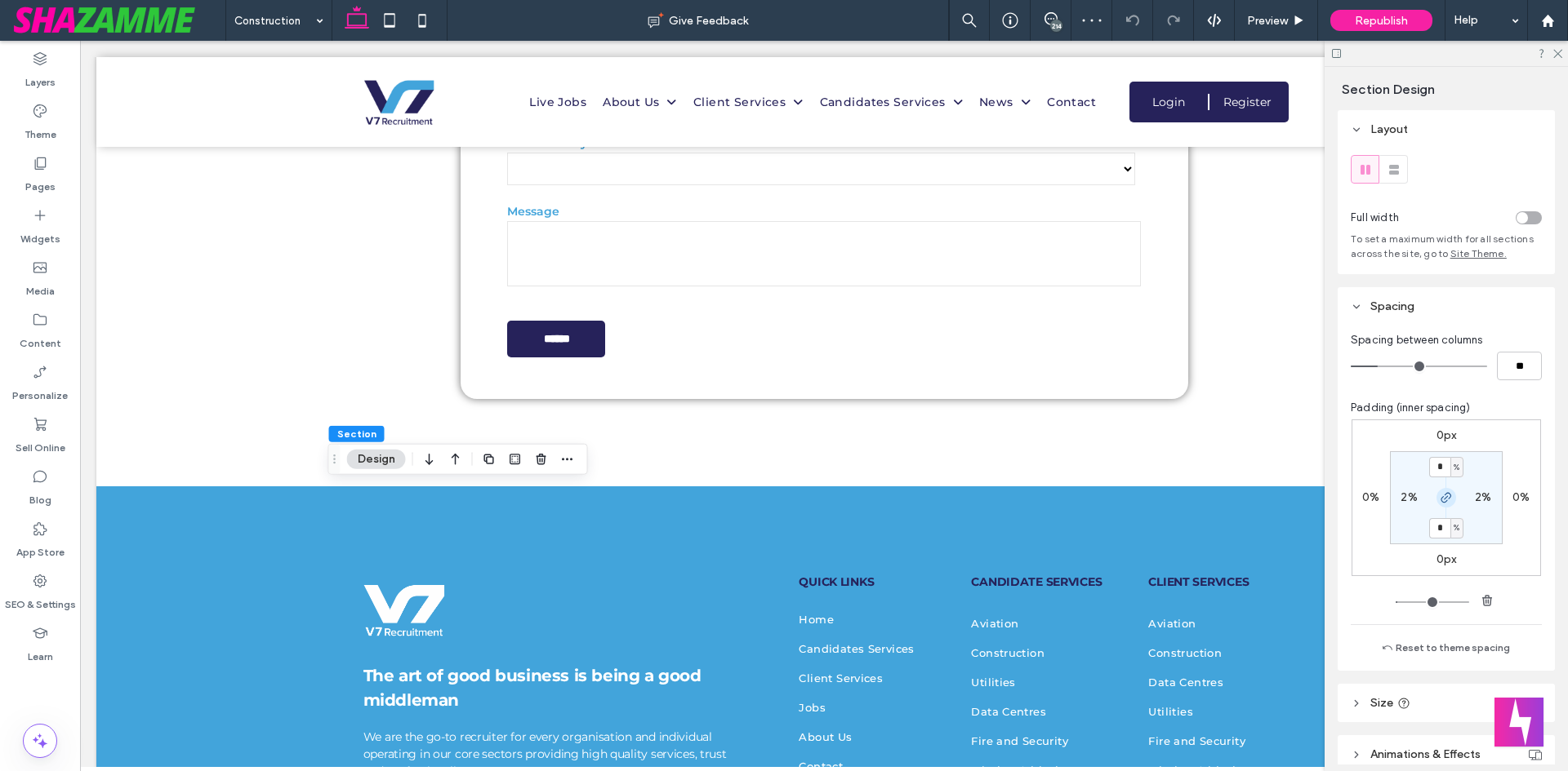
click at [1443, 488] on span "button" at bounding box center [1446, 498] width 19 height 19
click at [1435, 462] on input "*" at bounding box center [1439, 467] width 21 height 20
type input "*"
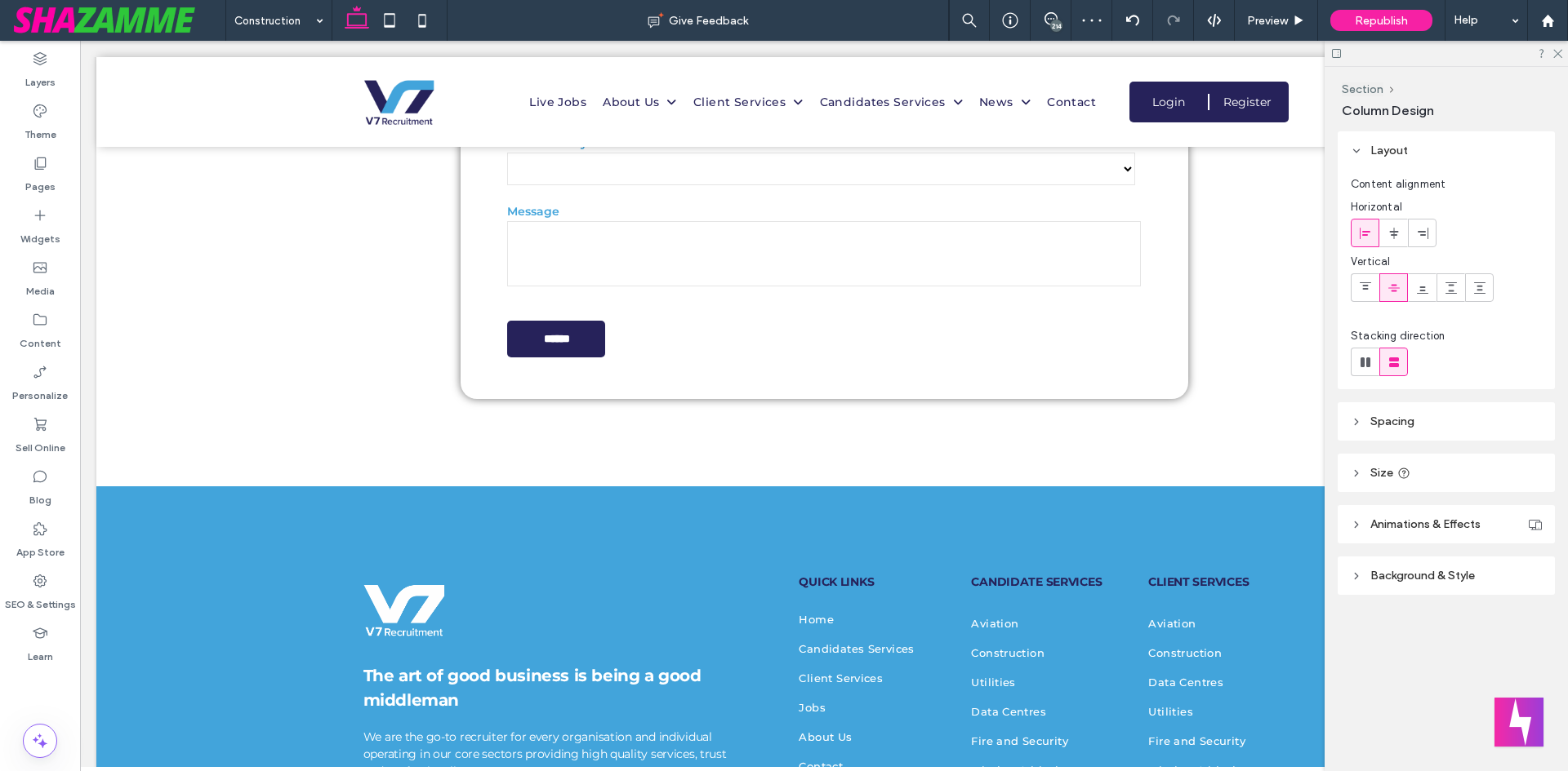
type input "***"
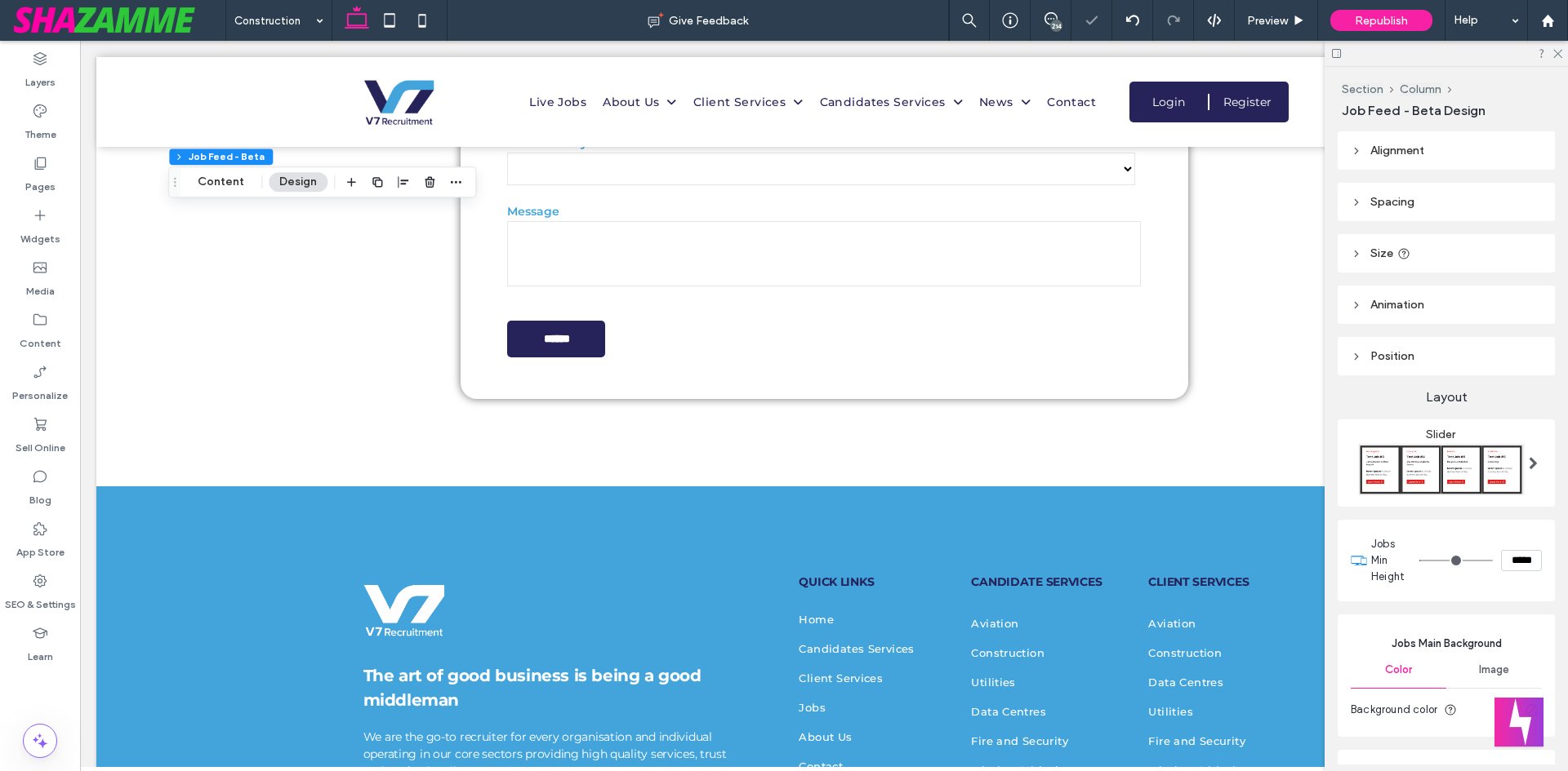
type input "***"
type input "*****"
drag, startPoint x: 1419, startPoint y: 551, endPoint x: 1157, endPoint y: 509, distance: 265.3
type input "***"
click at [1419, 560] on input "range" at bounding box center [1455, 561] width 73 height 2
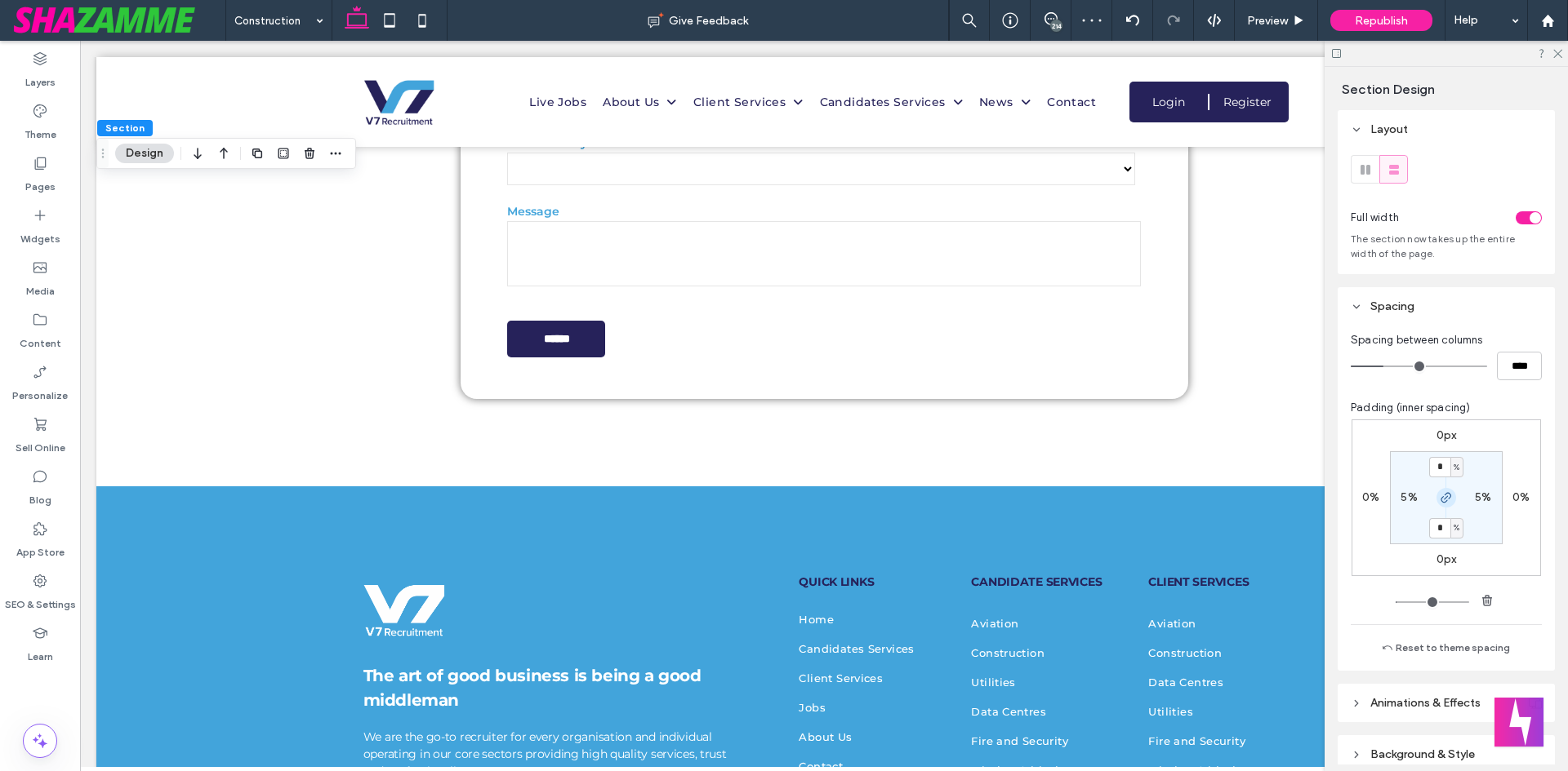
click at [1447, 502] on icon "button" at bounding box center [1446, 498] width 13 height 13
click at [1441, 535] on label "6%" at bounding box center [1447, 527] width 17 height 14
type input "*"
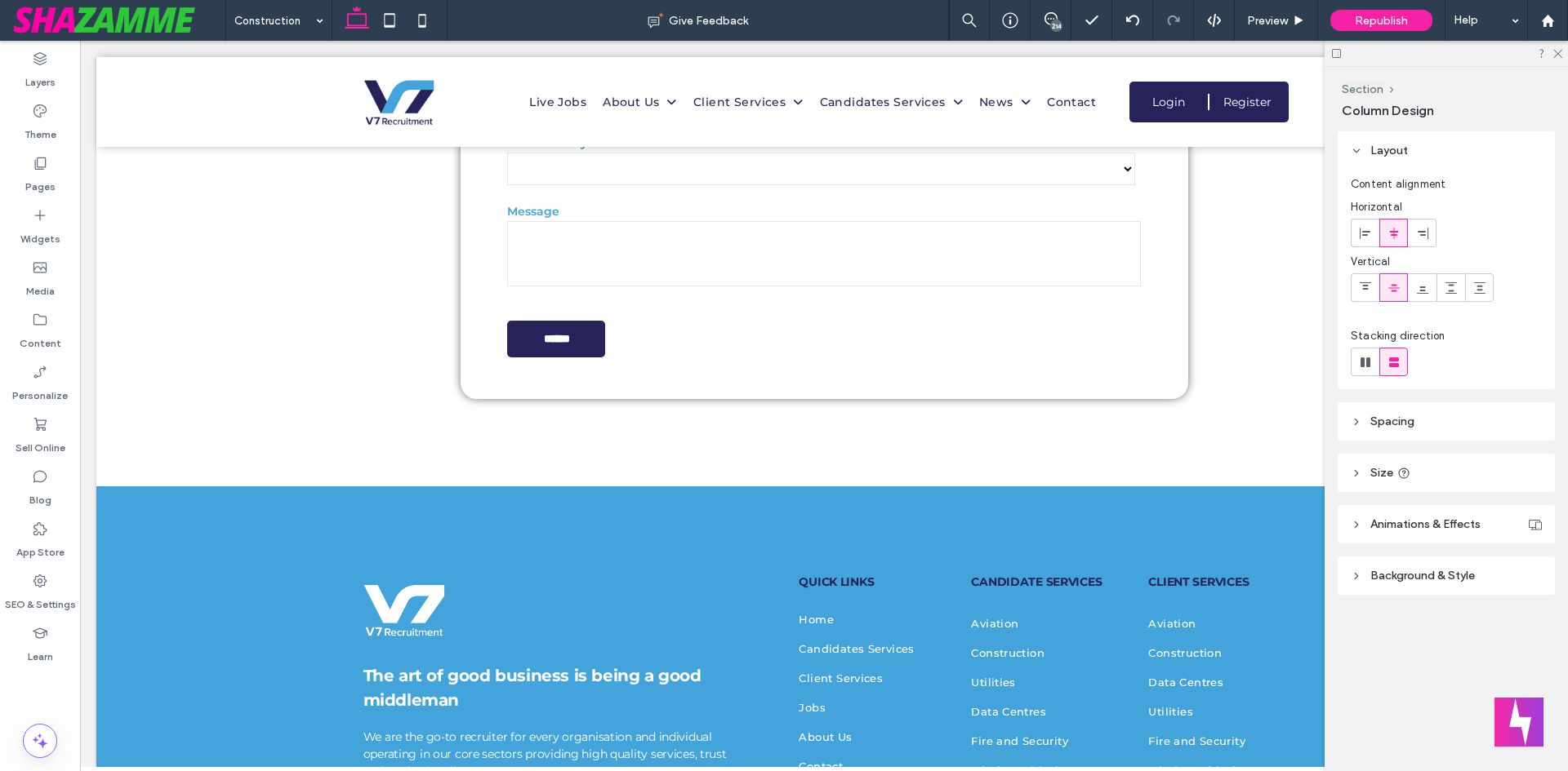
type input "**"
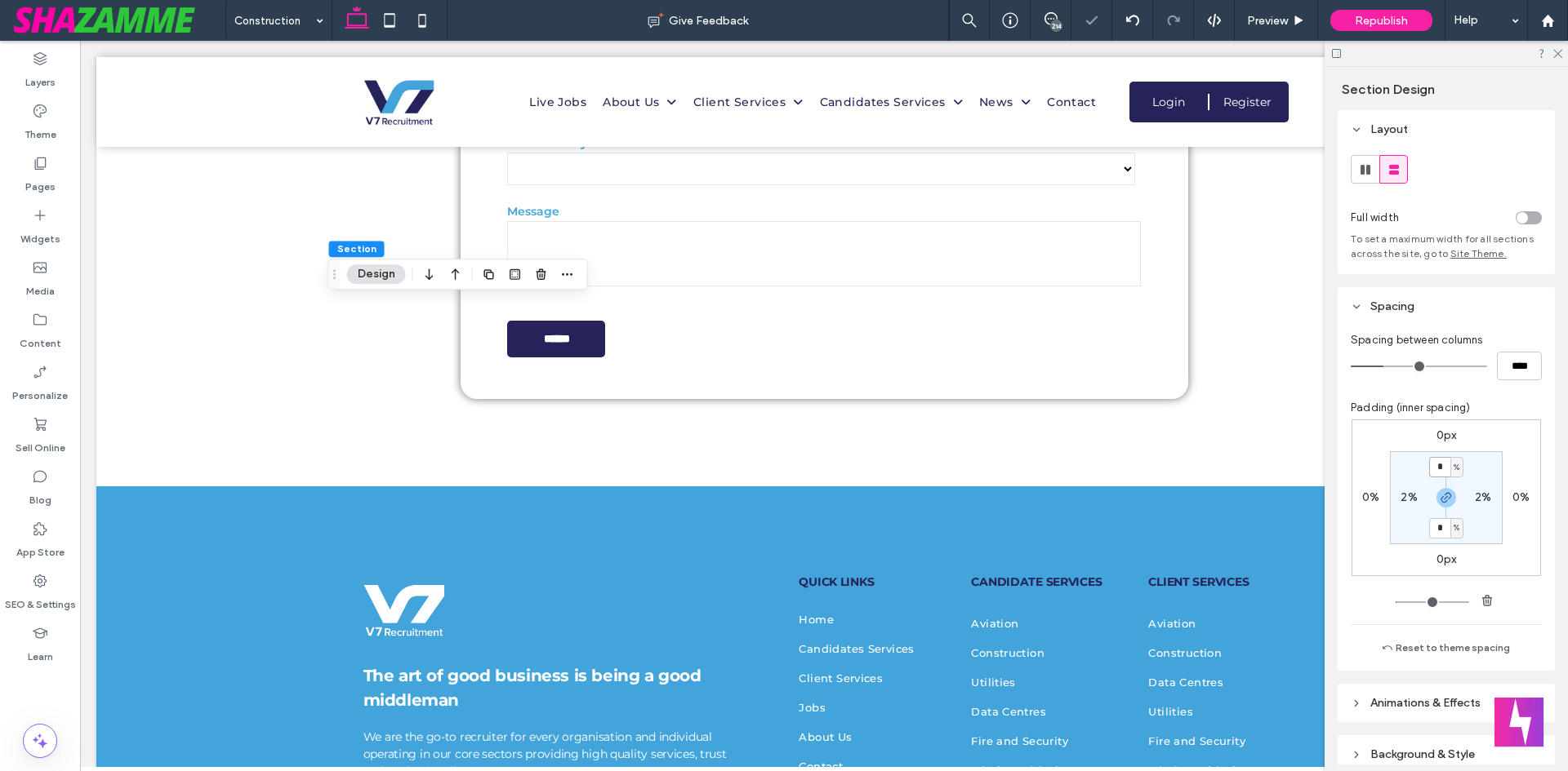
click at [1442, 467] on input "*" at bounding box center [1439, 467] width 21 height 20
type input "*"
click at [1441, 498] on use "button" at bounding box center [1446, 498] width 10 height 10
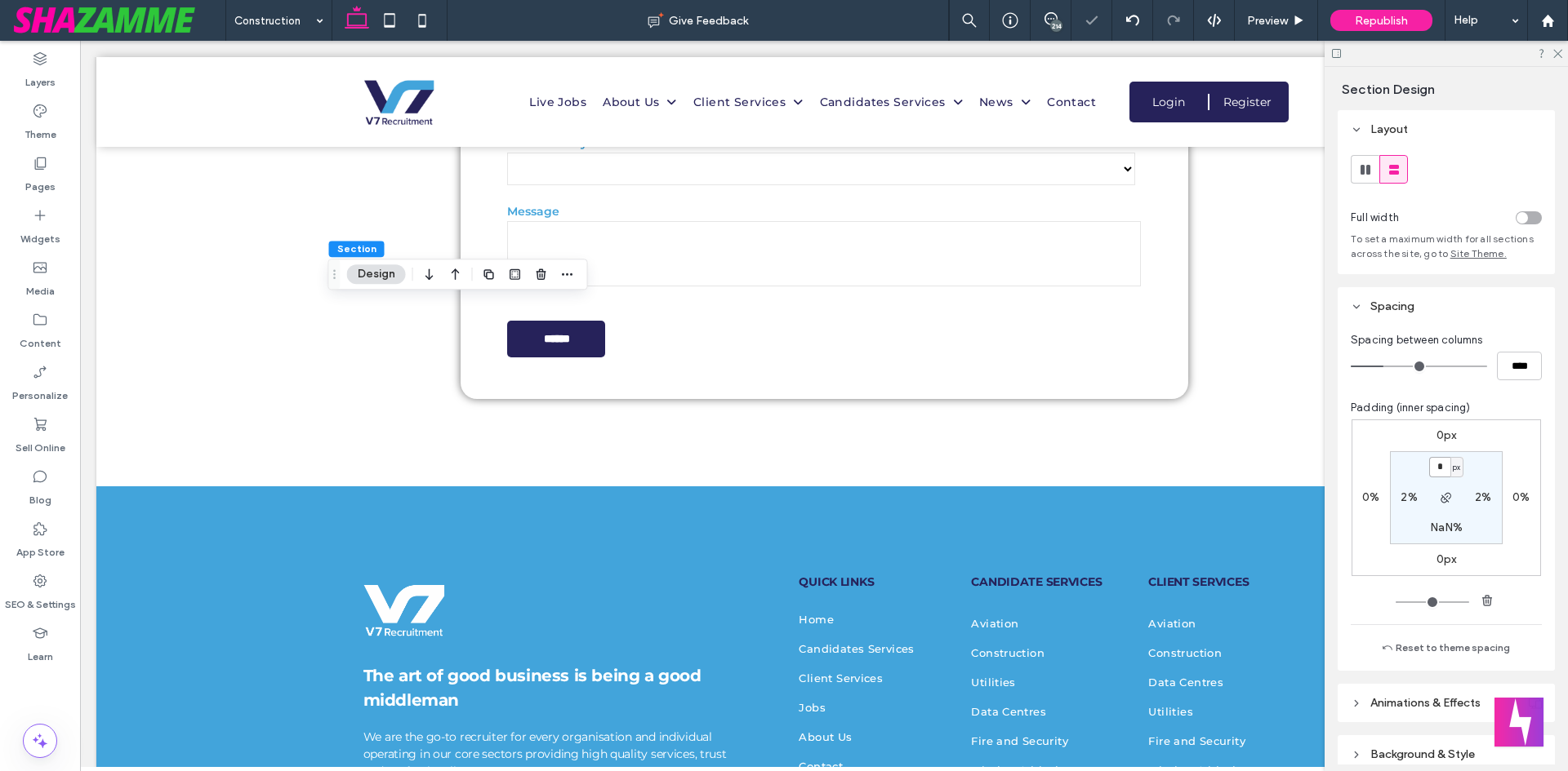
click at [1436, 461] on input "*" at bounding box center [1439, 467] width 21 height 20
type input "*"
click at [1453, 475] on span "px" at bounding box center [1457, 468] width 7 height 17
click at [1450, 511] on div "%" at bounding box center [1447, 520] width 23 height 29
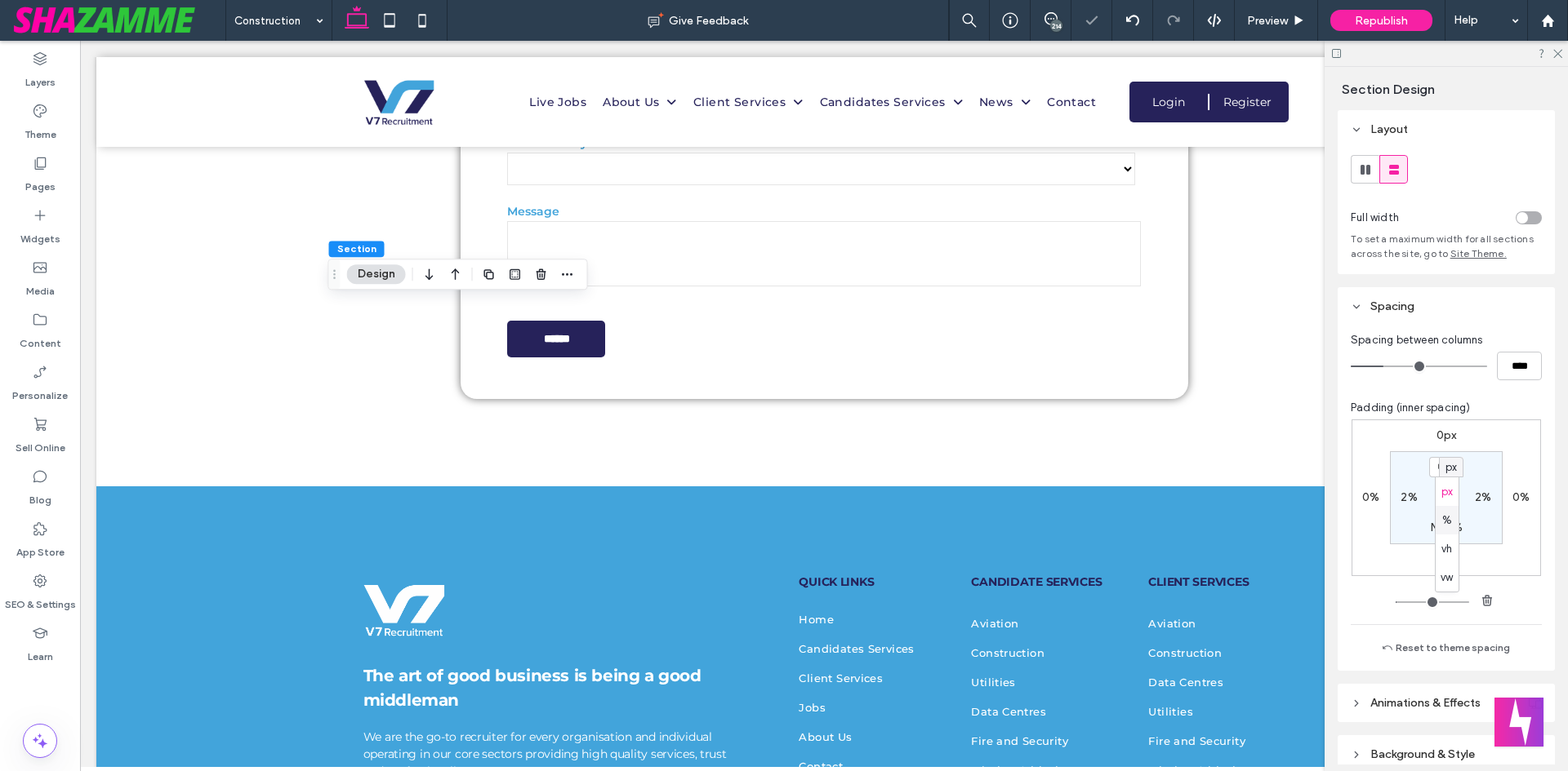
type input "***"
type input "*"
click at [1450, 472] on div "%" at bounding box center [1457, 467] width 13 height 20
click at [1439, 461] on div "%" at bounding box center [1451, 467] width 24 height 20
click at [1433, 471] on input "***" at bounding box center [1439, 467] width 21 height 20
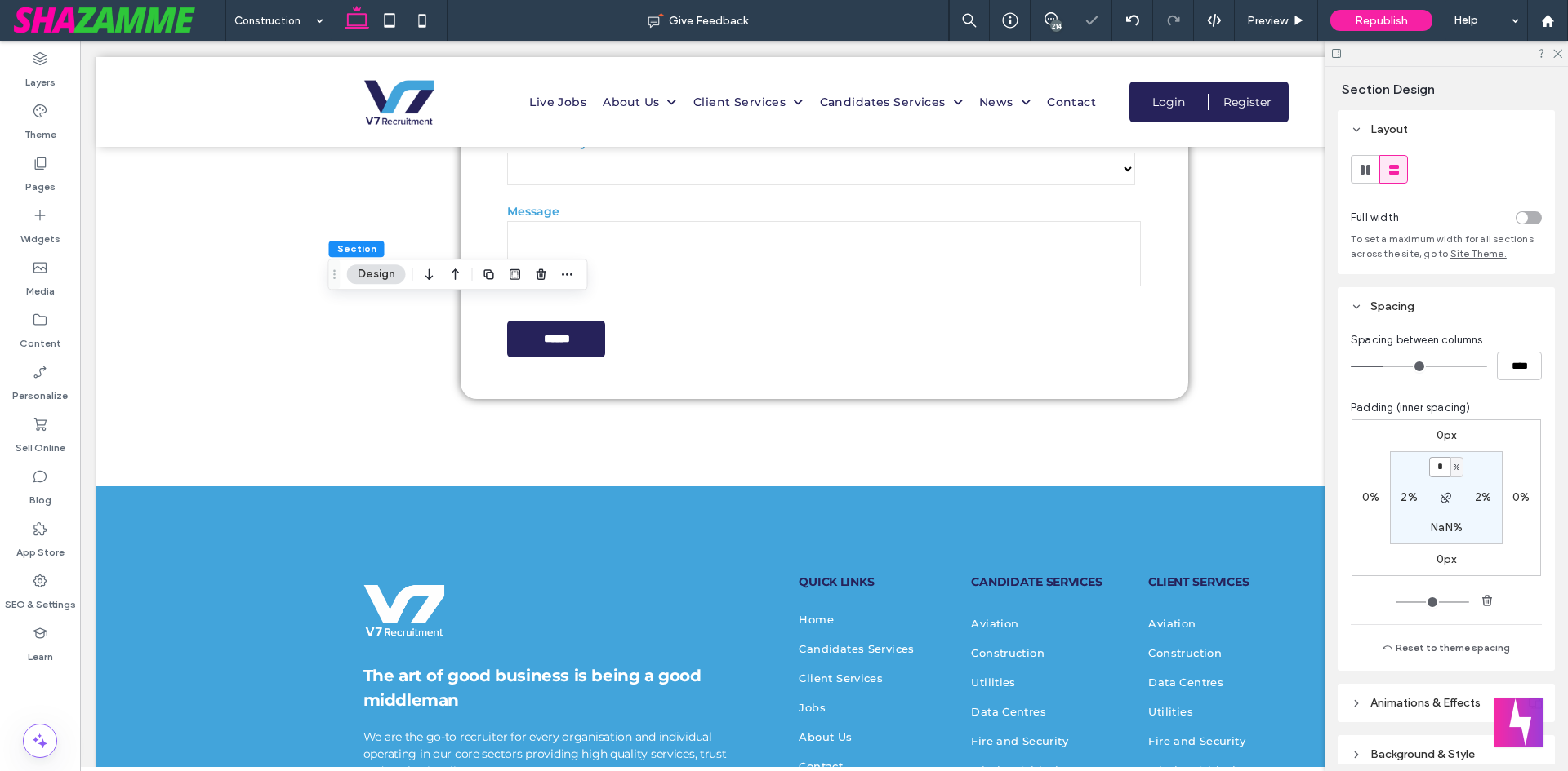
type input "*"
click at [1442, 501] on use "button" at bounding box center [1445, 498] width 10 height 10
type input "*"
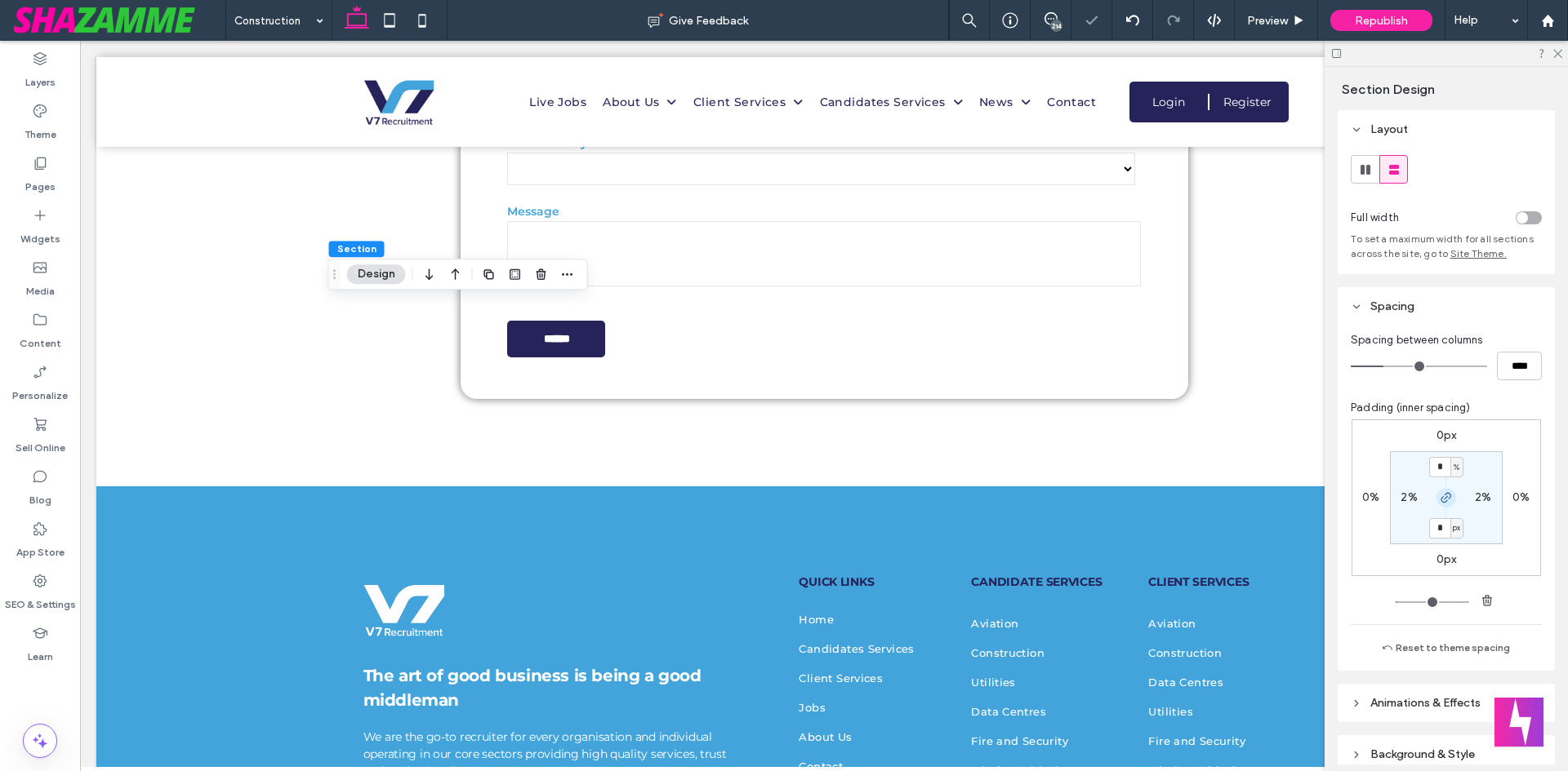
click at [1442, 501] on use "button" at bounding box center [1446, 498] width 10 height 10
click at [1442, 501] on use "button" at bounding box center [1445, 498] width 10 height 10
click at [1437, 472] on input "*" at bounding box center [1439, 467] width 21 height 20
click at [1456, 469] on span "px" at bounding box center [1457, 468] width 7 height 17
click at [1450, 517] on span "%" at bounding box center [1447, 521] width 10 height 17
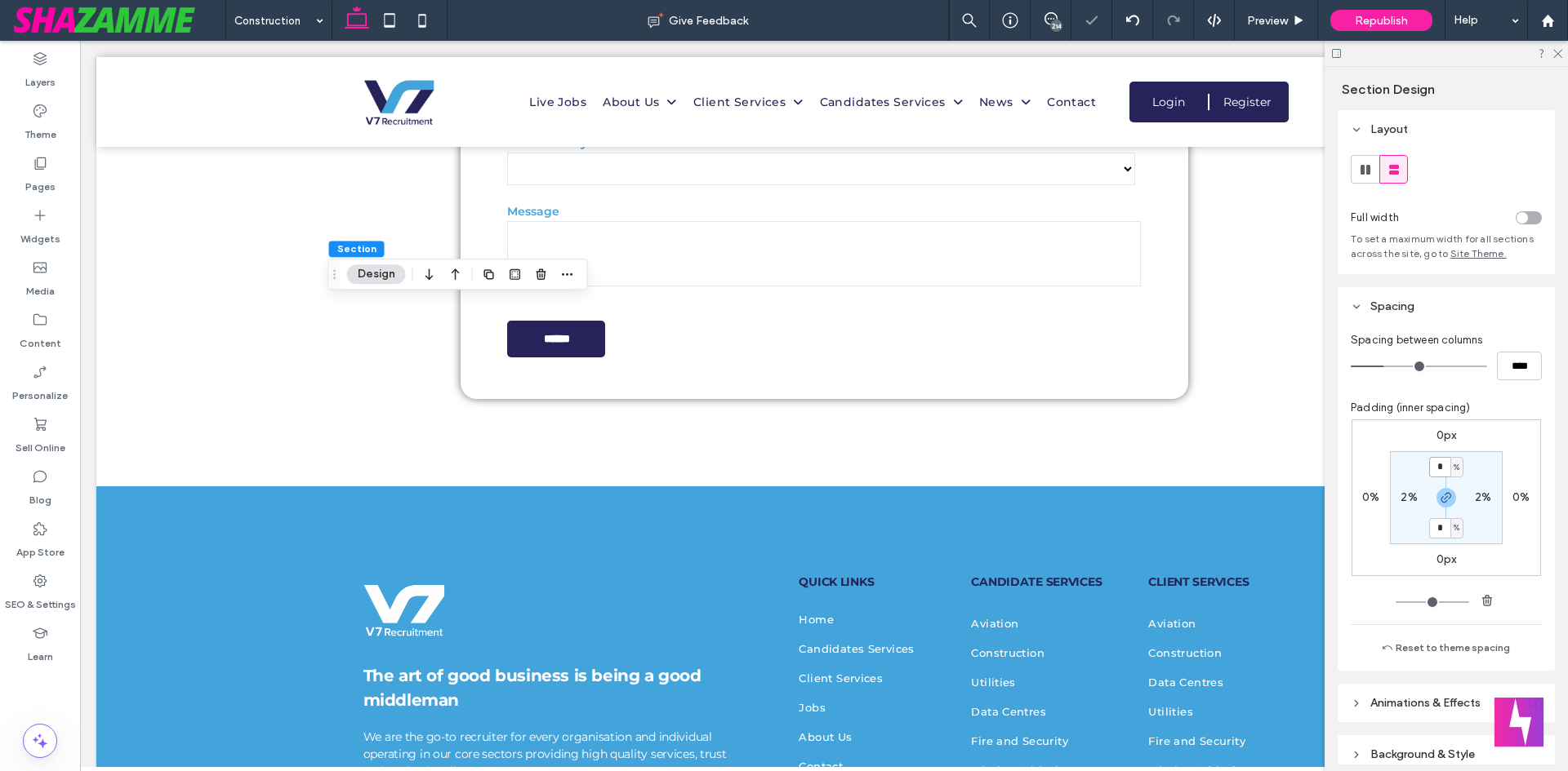
click at [1434, 467] on input "*" at bounding box center [1439, 467] width 21 height 20
type input "*"
click at [1439, 501] on icon "button" at bounding box center [1446, 498] width 13 height 13
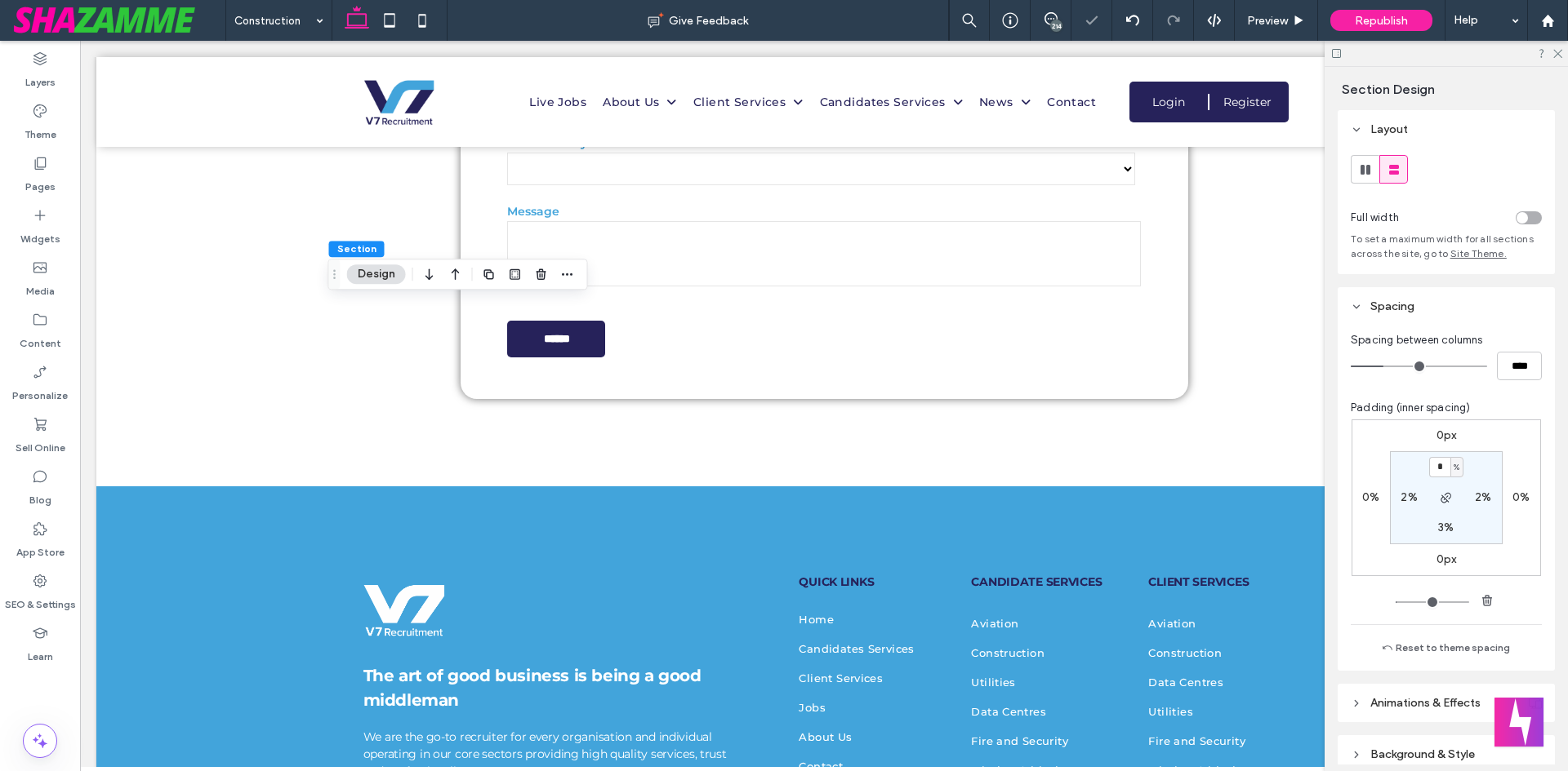
click at [1438, 520] on section "* % 2% 3% 2%" at bounding box center [1447, 498] width 113 height 93
click at [1438, 525] on label "3%" at bounding box center [1446, 527] width 16 height 14
type input "**"
type input "*"
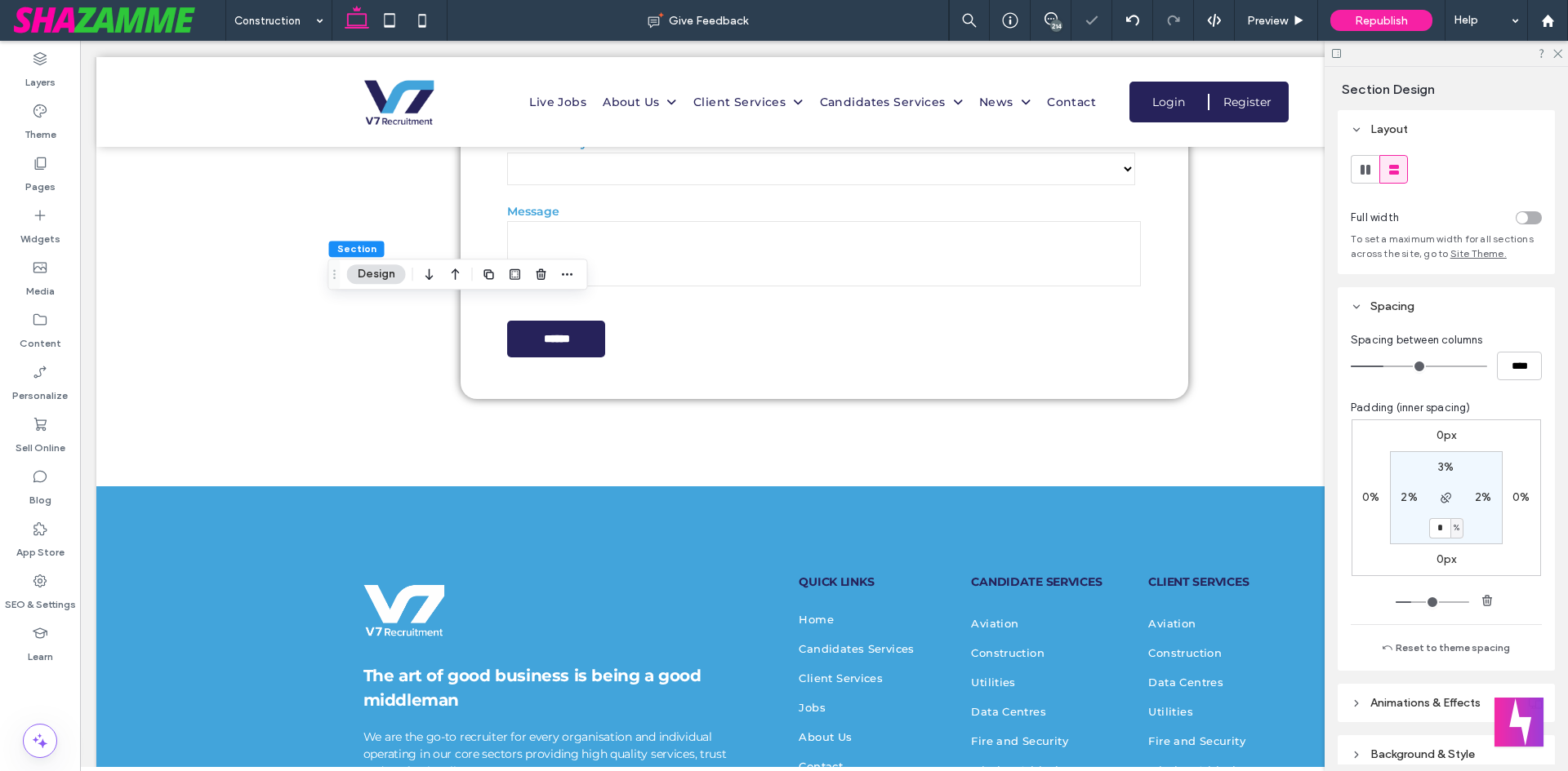
type input "*"
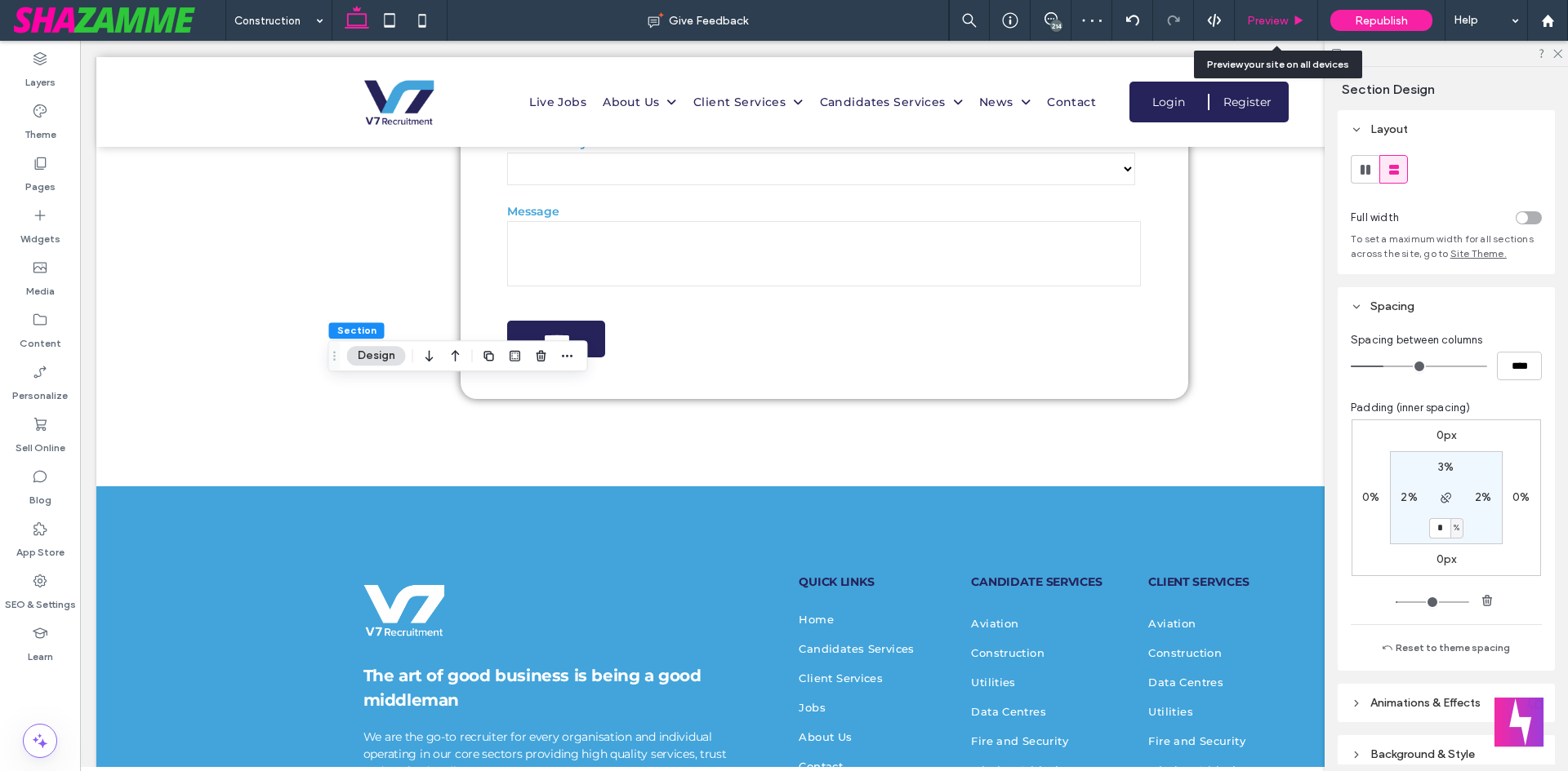
click at [1277, 27] on span "Preview" at bounding box center [1268, 20] width 41 height 14
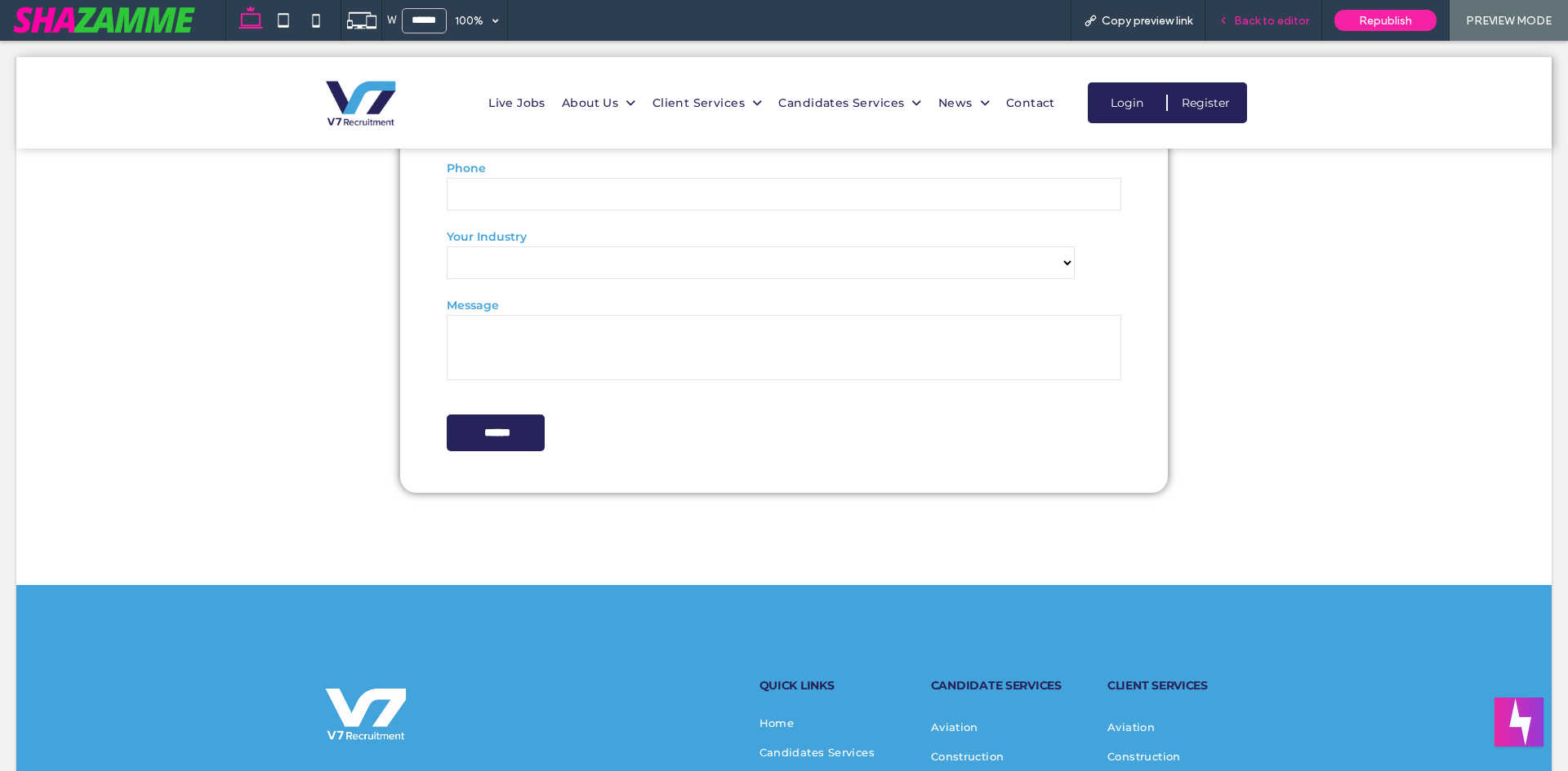
click at [1293, 24] on span "Back to editor" at bounding box center [1271, 20] width 75 height 14
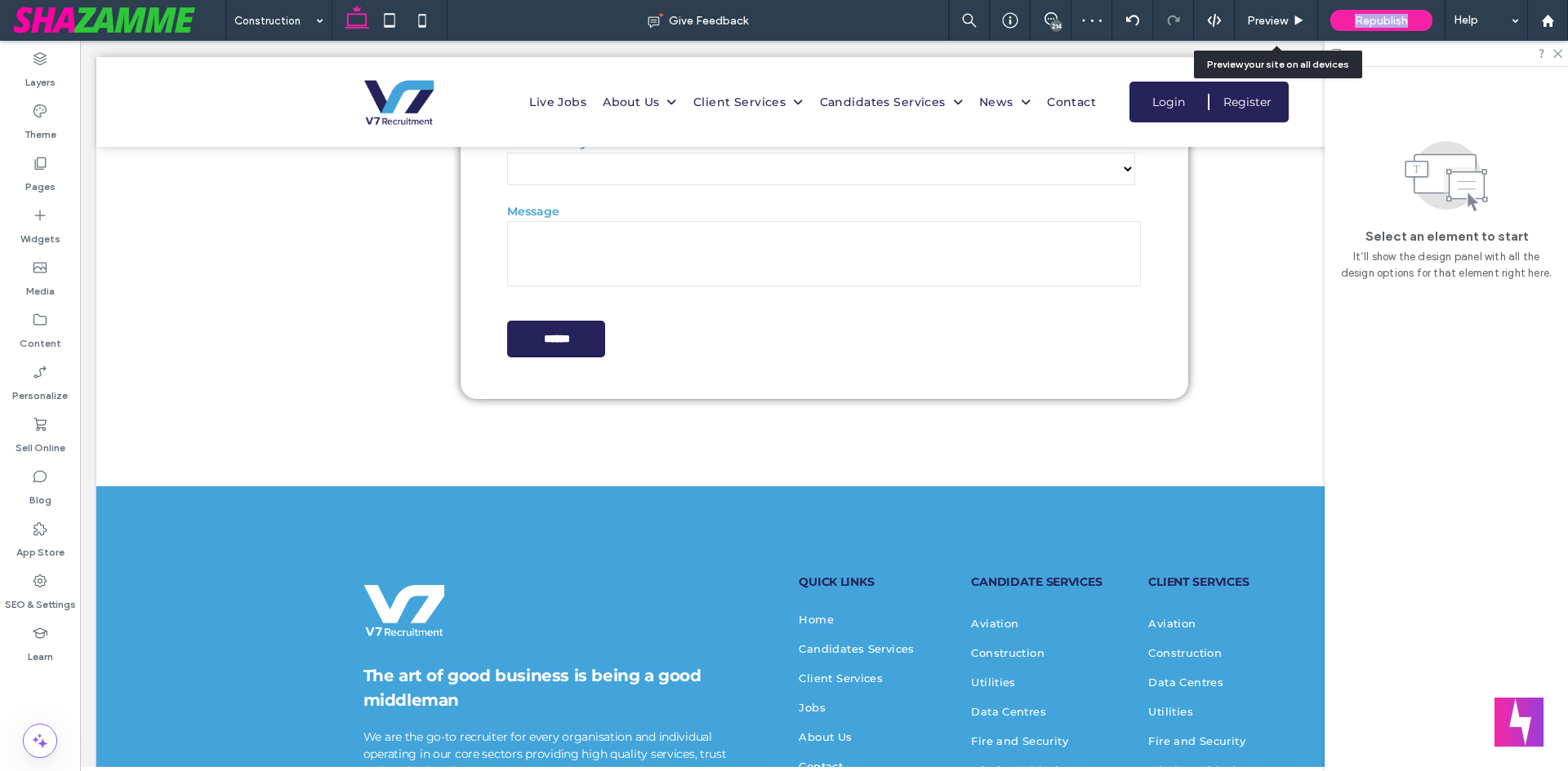
click at [1293, 24] on icon at bounding box center [1298, 20] width 12 height 12
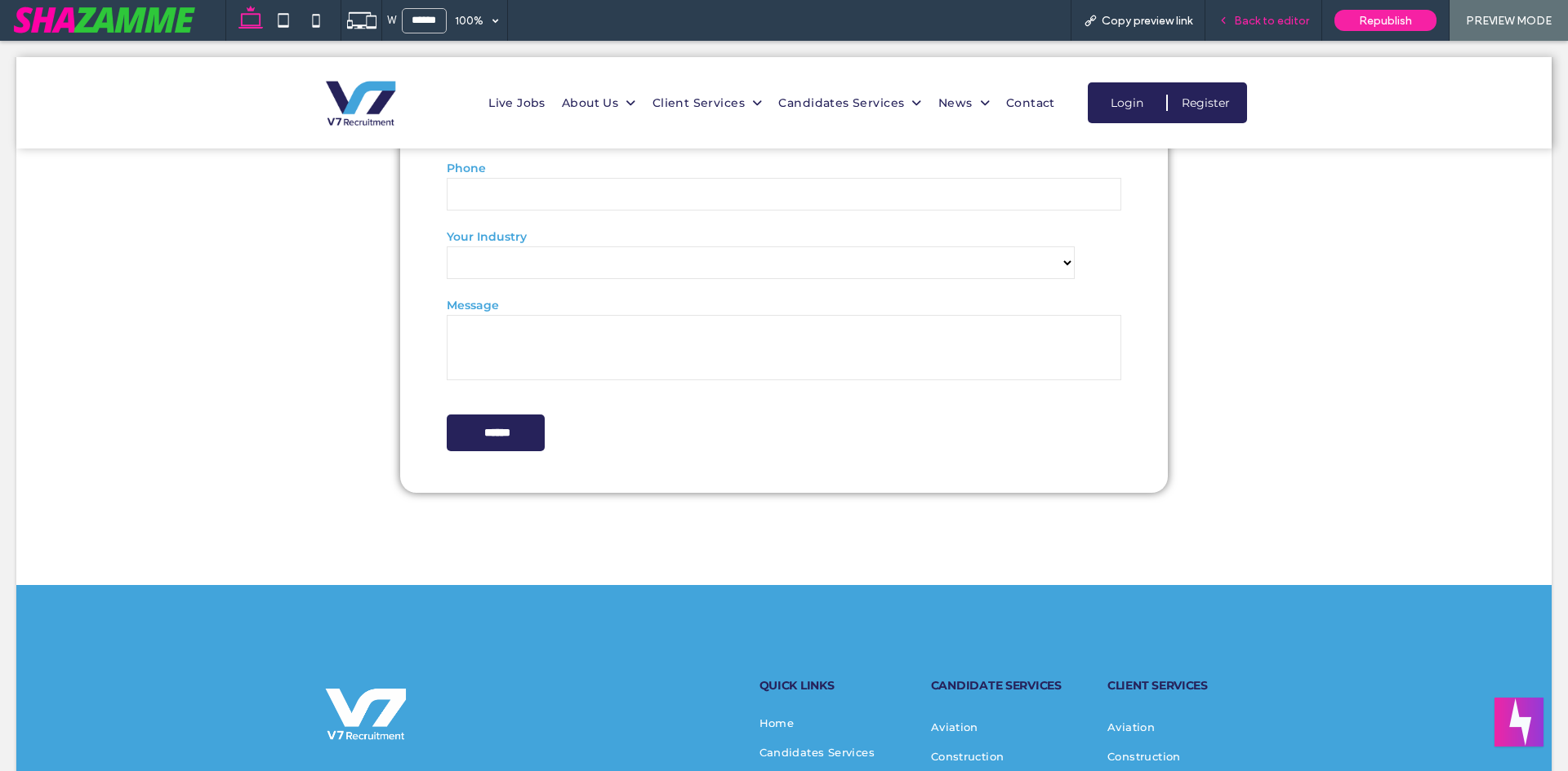
click at [1248, 18] on span "Back to editor" at bounding box center [1271, 20] width 75 height 14
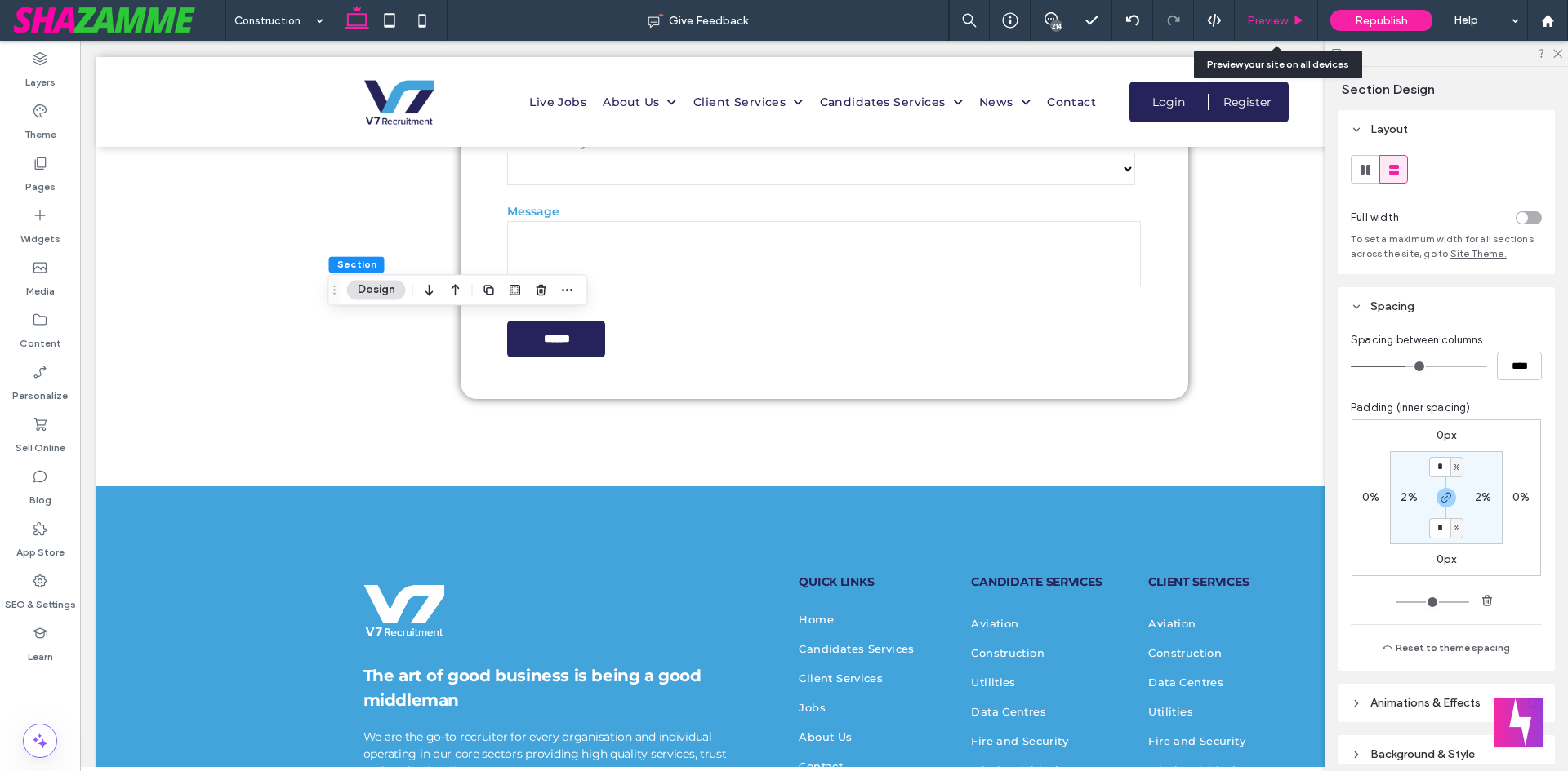
click at [1295, 12] on div "Preview" at bounding box center [1276, 20] width 83 height 41
click at [1289, 19] on div "Preview" at bounding box center [1275, 20] width 83 height 14
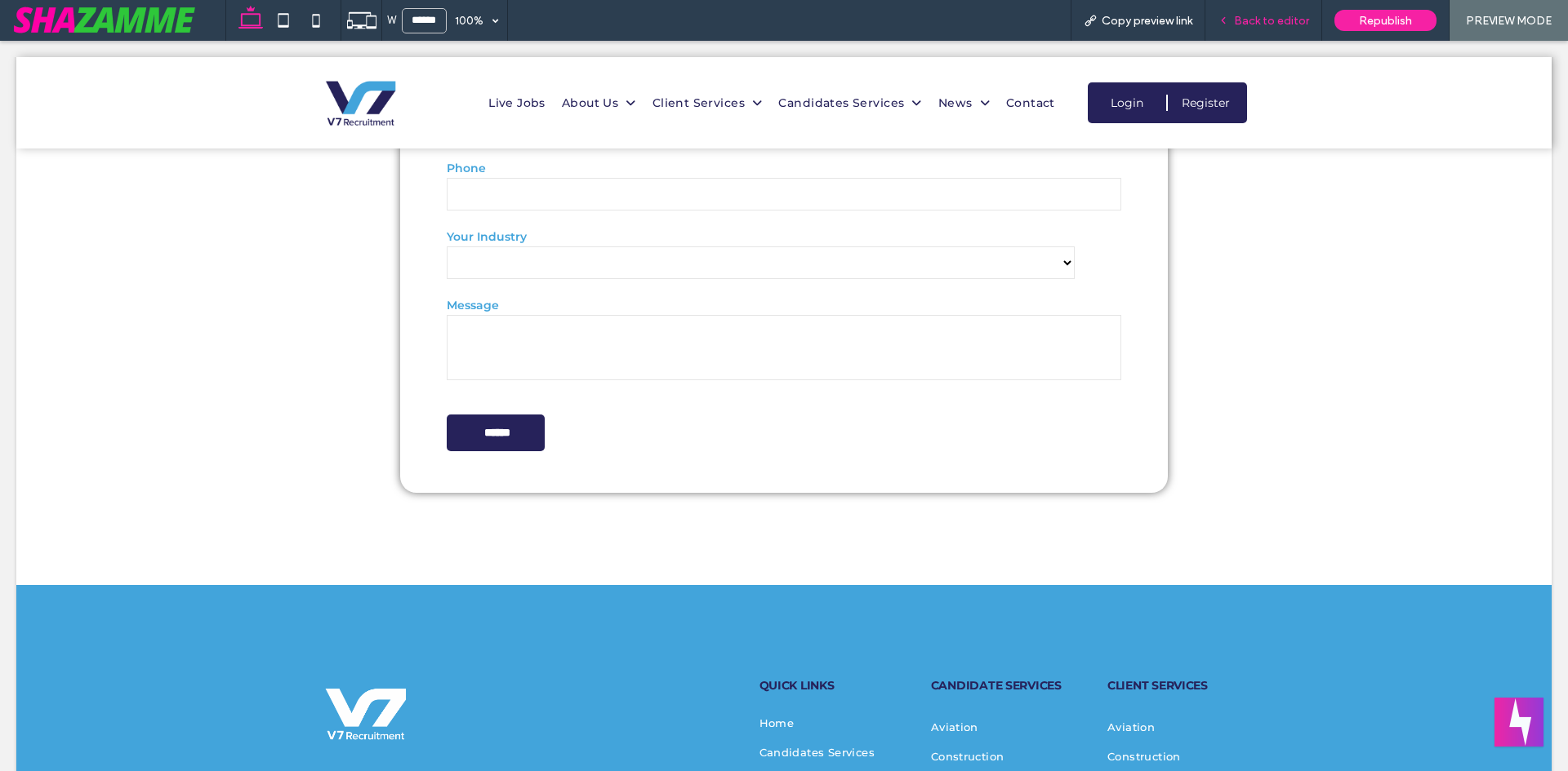
click at [1265, 18] on span "Back to editor" at bounding box center [1271, 20] width 75 height 14
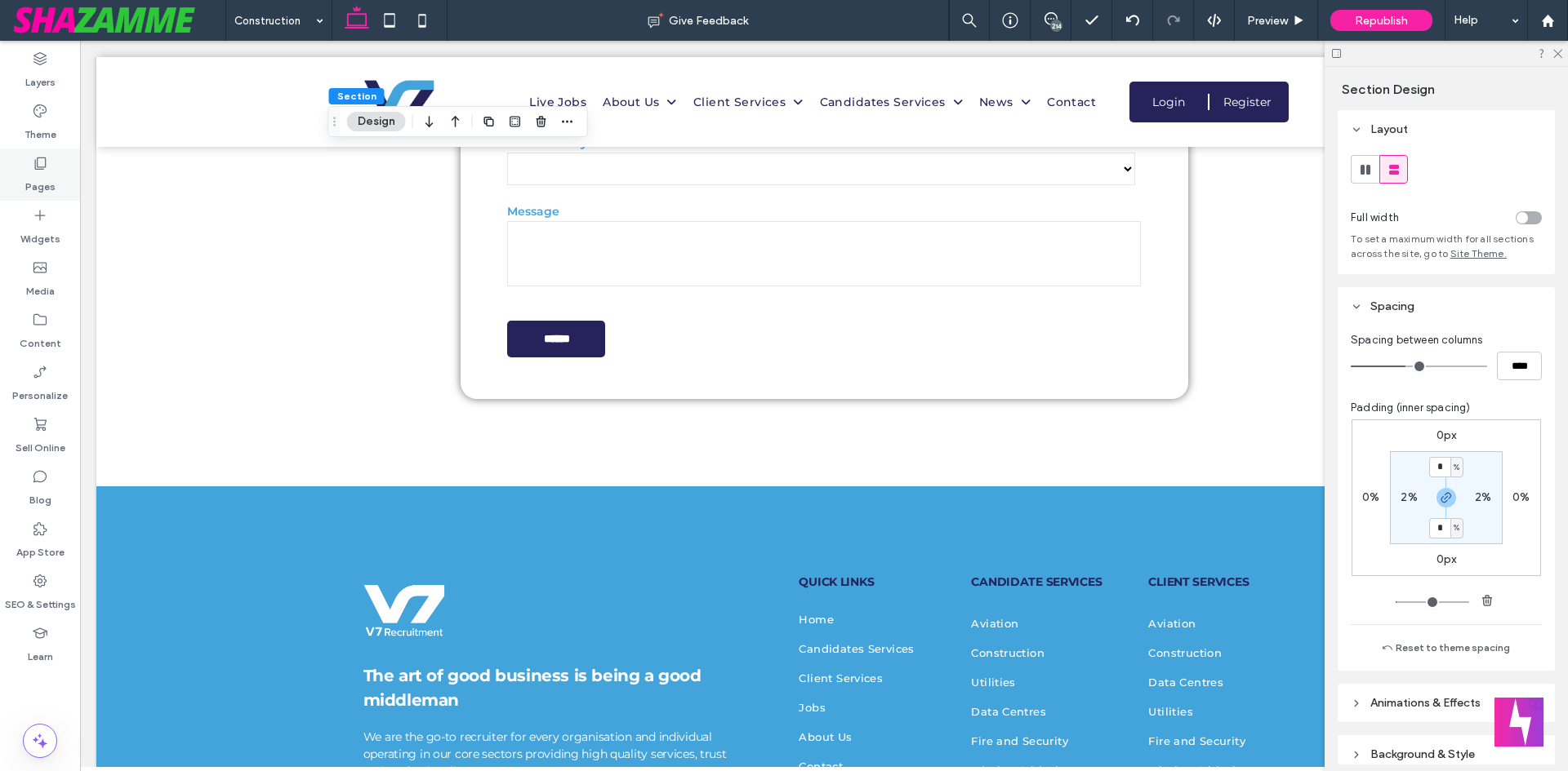
click at [62, 195] on div "Pages" at bounding box center [40, 174] width 80 height 52
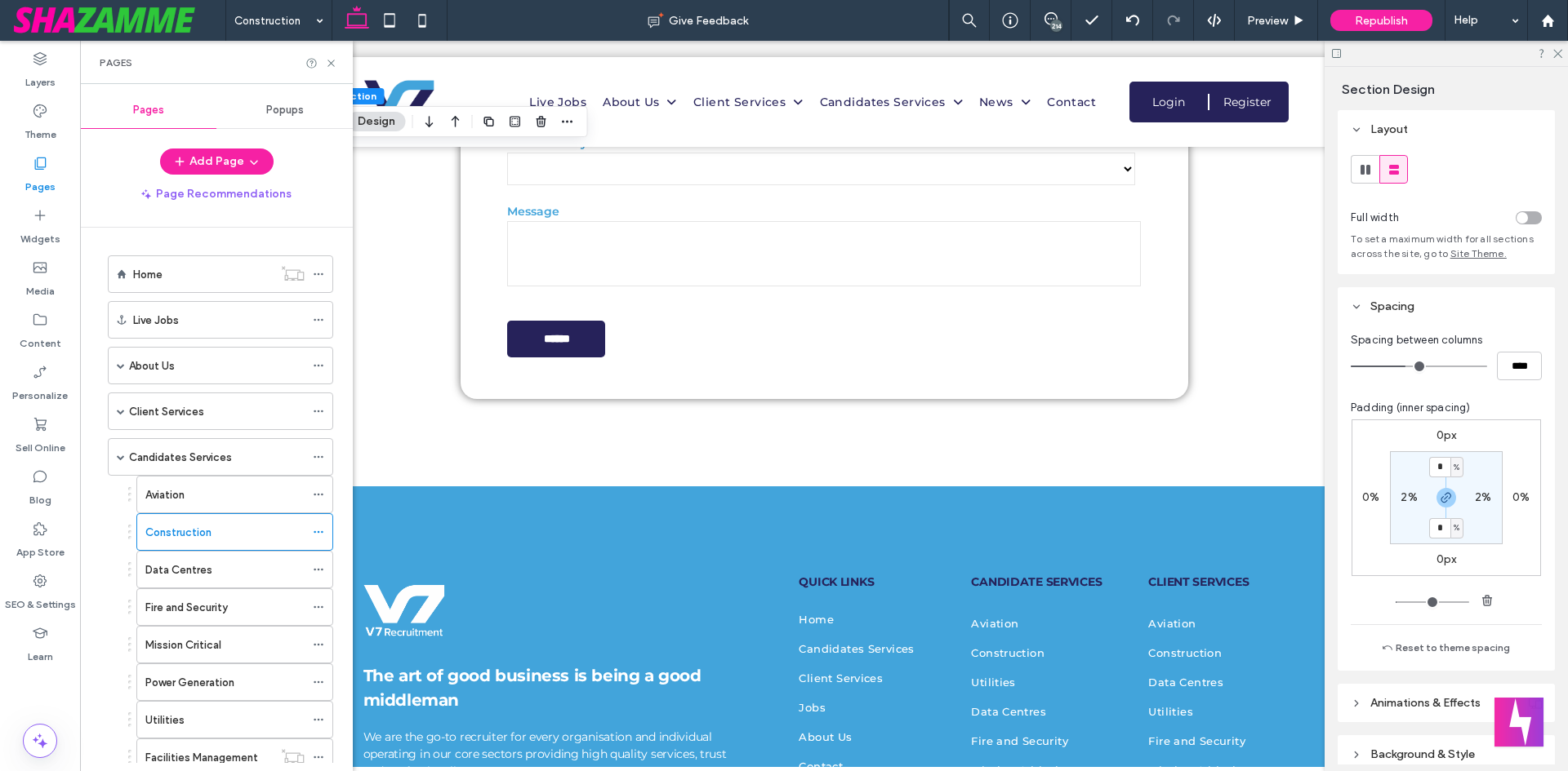
click at [48, 199] on div "Pages" at bounding box center [40, 174] width 80 height 52
click at [200, 575] on label "Data Centres" at bounding box center [179, 570] width 67 height 29
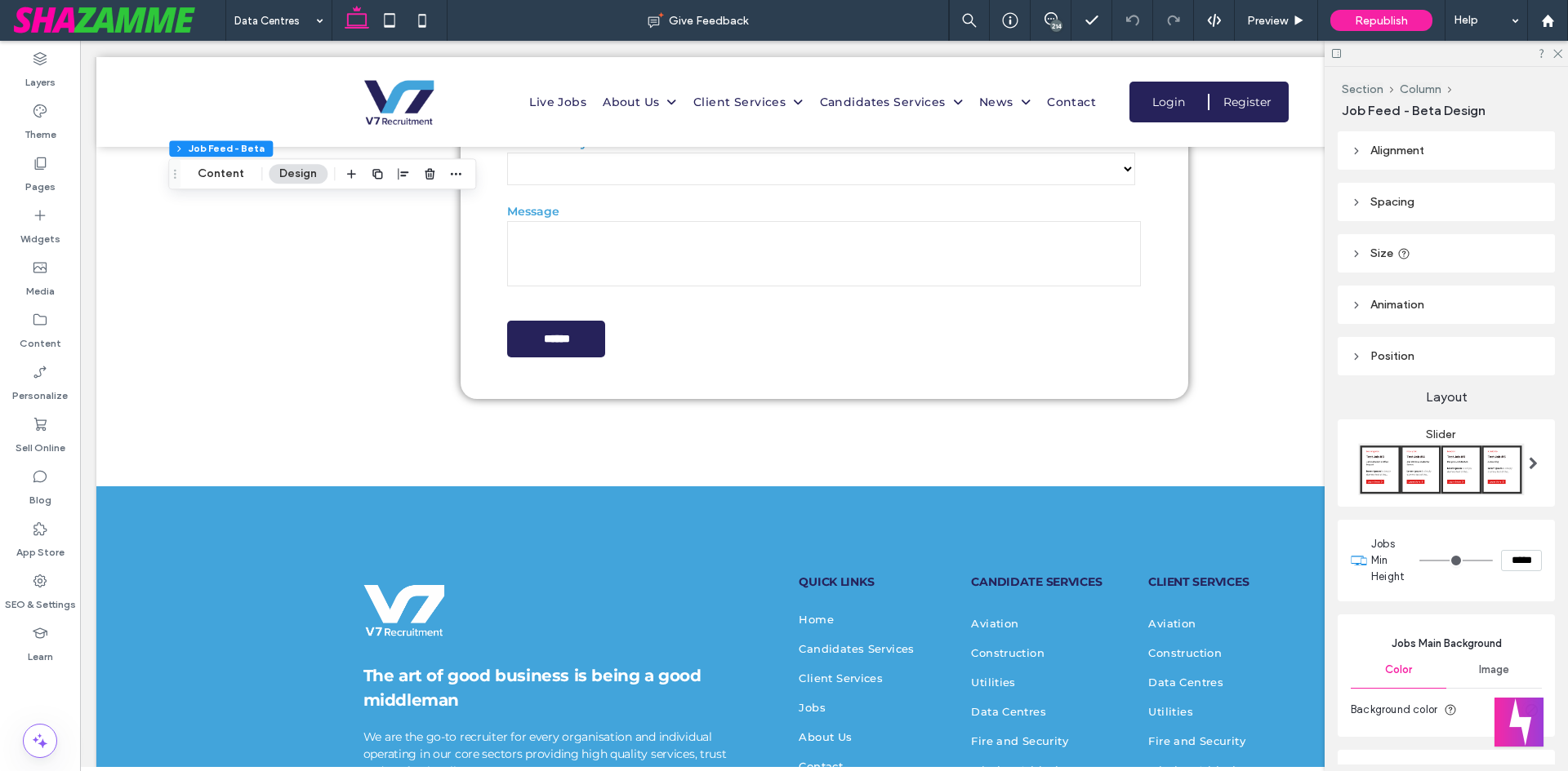
drag, startPoint x: 1416, startPoint y: 557, endPoint x: 1026, endPoint y: 531, distance: 390.9
click at [1419, 560] on input "range" at bounding box center [1455, 561] width 73 height 2
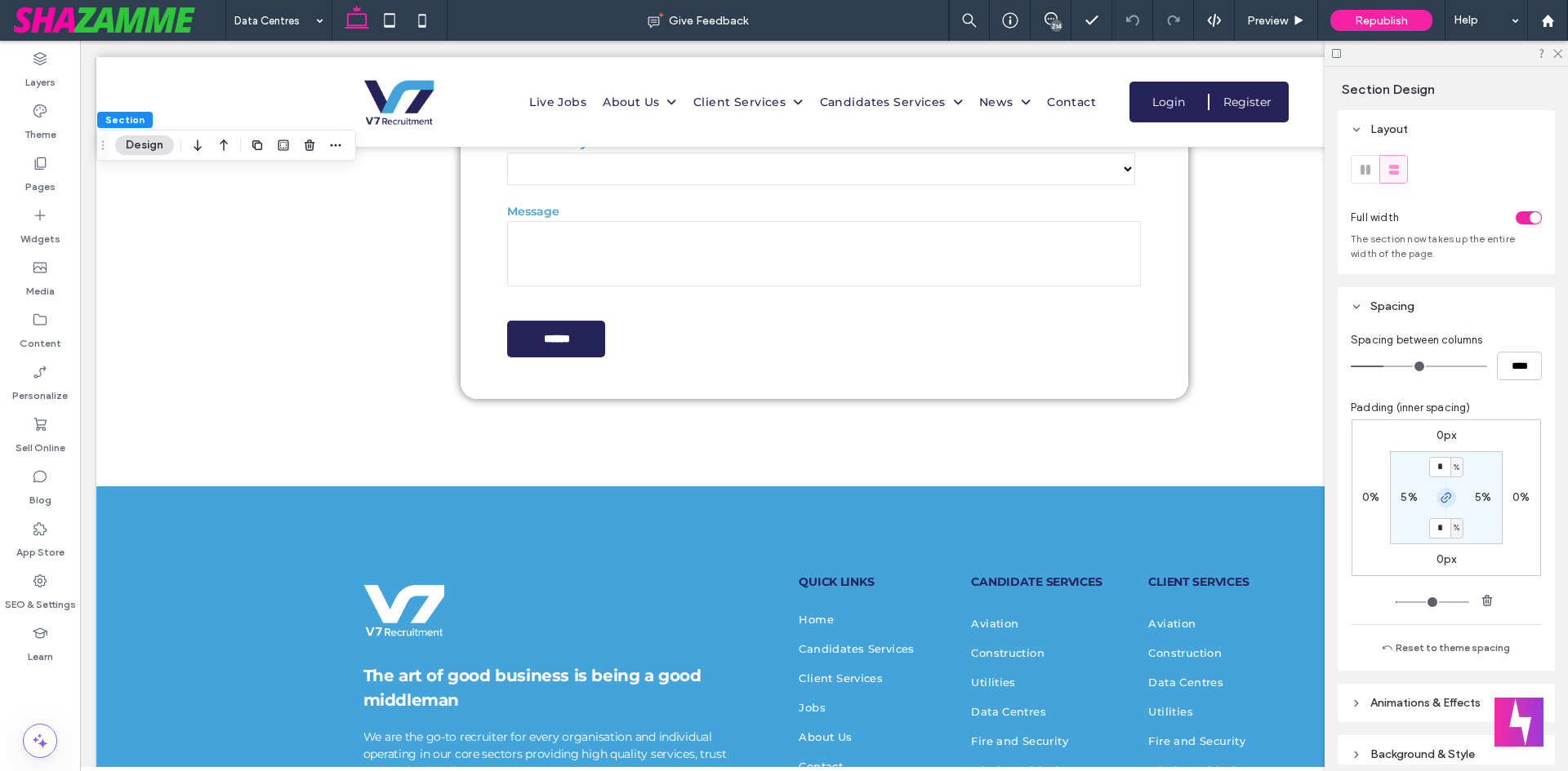
click at [1439, 502] on icon "button" at bounding box center [1446, 498] width 13 height 13
click at [1437, 532] on label "4%" at bounding box center [1446, 527] width 17 height 14
type input "*"
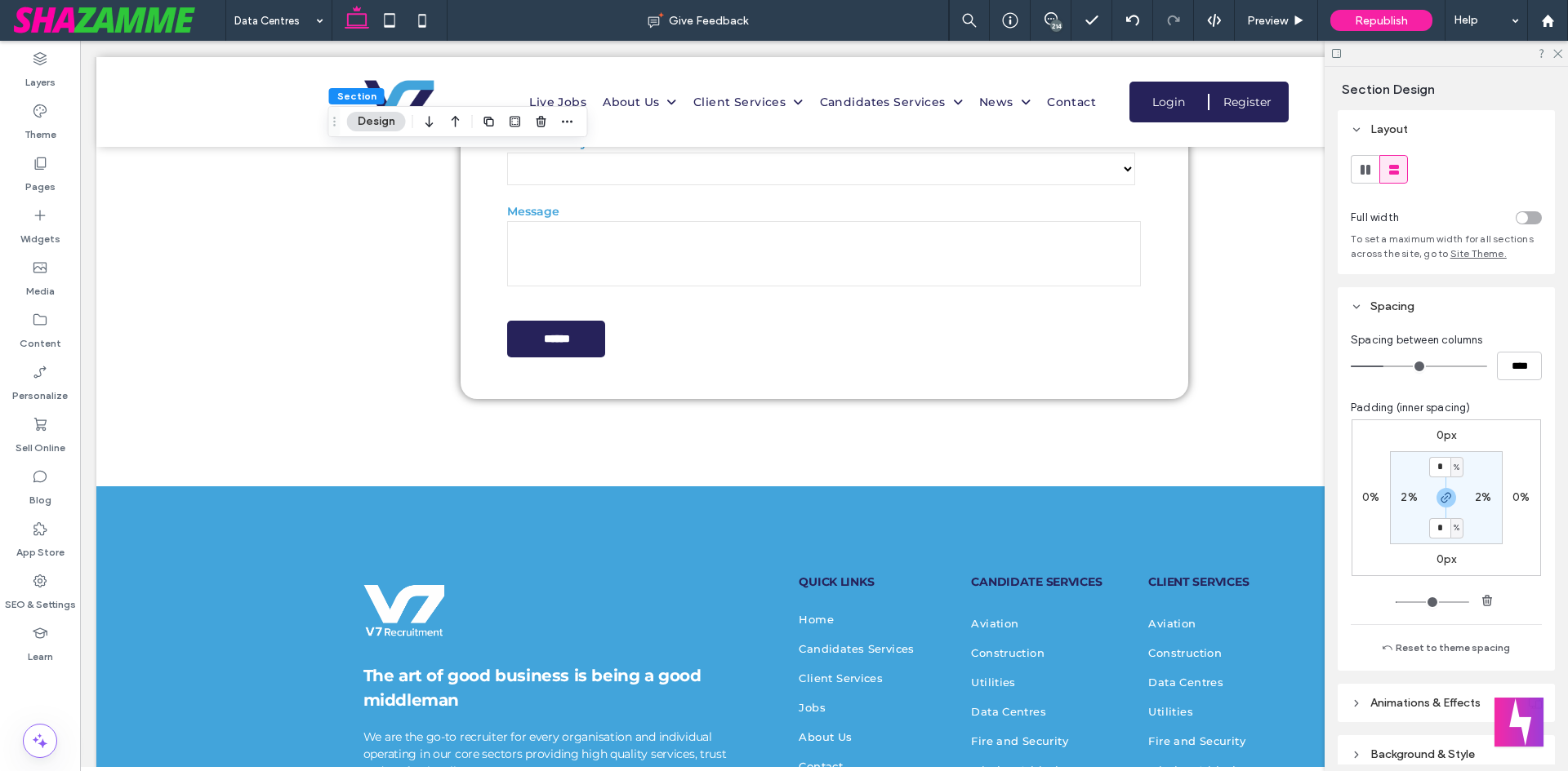
type input "*"
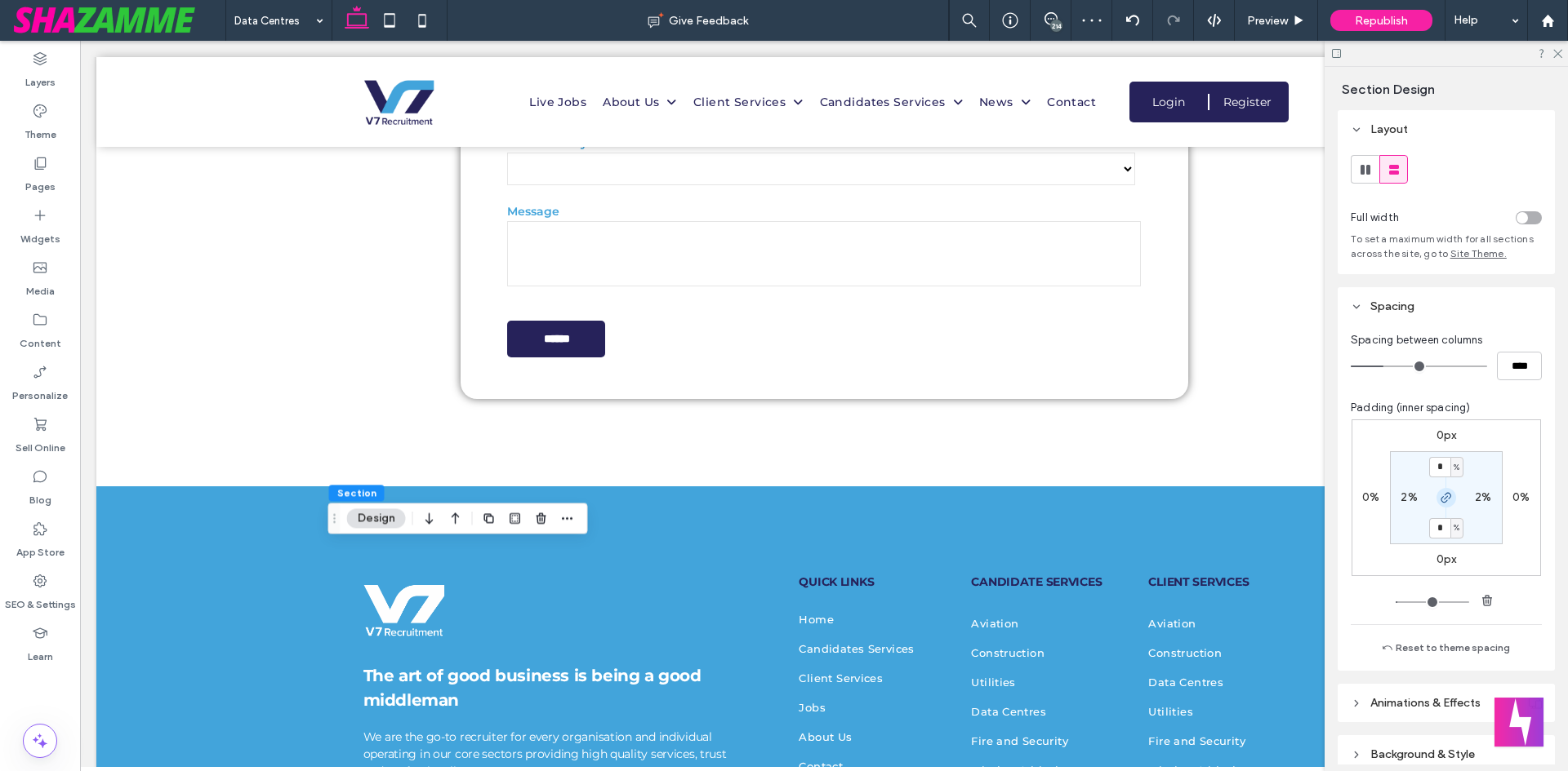
click at [1446, 500] on icon "button" at bounding box center [1446, 498] width 13 height 13
click at [1443, 468] on input "*" at bounding box center [1439, 467] width 21 height 20
type input "*"
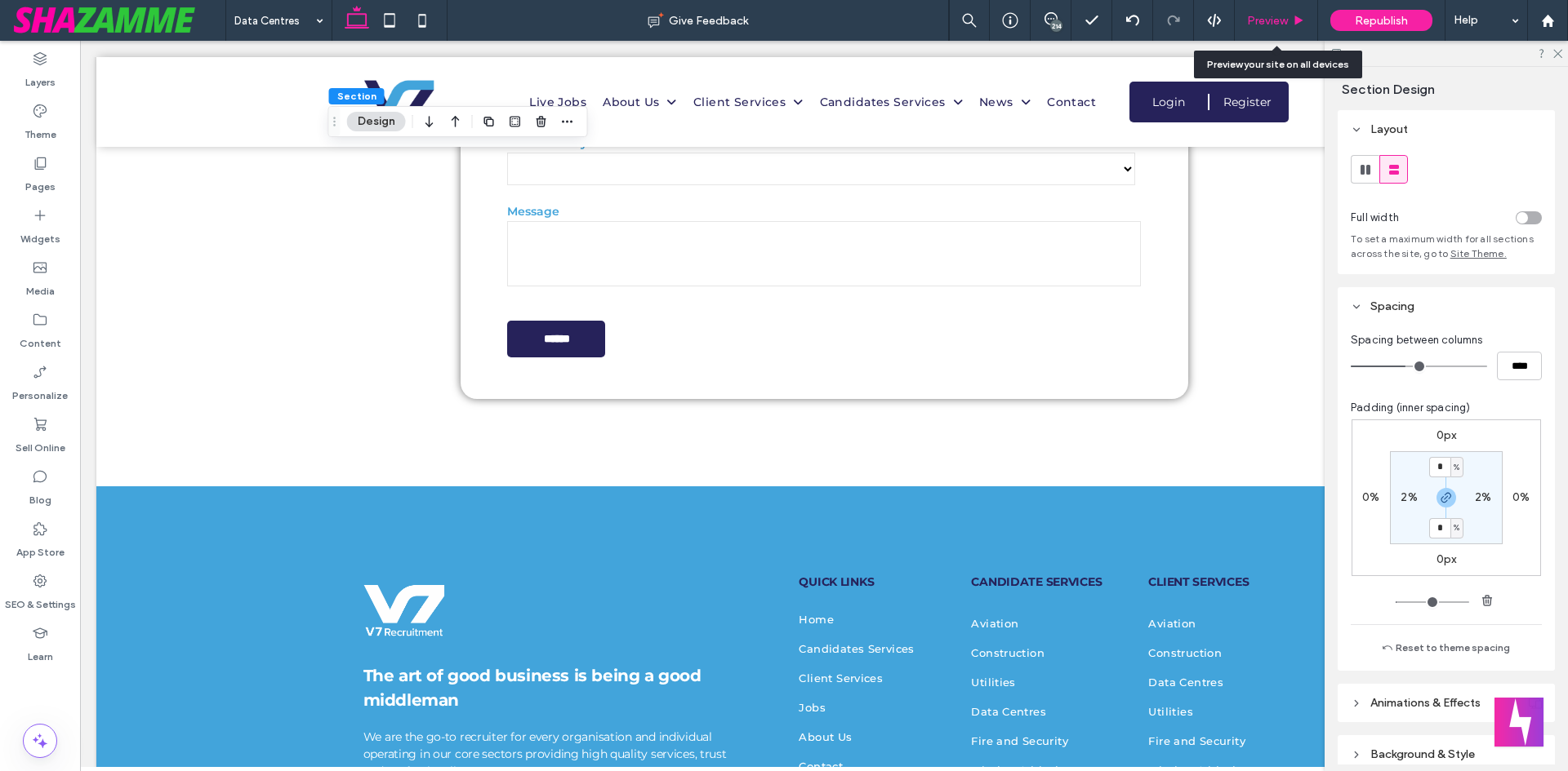
click at [1294, 11] on div "Preview" at bounding box center [1276, 20] width 83 height 41
click at [1300, 18] on icon at bounding box center [1298, 20] width 12 height 12
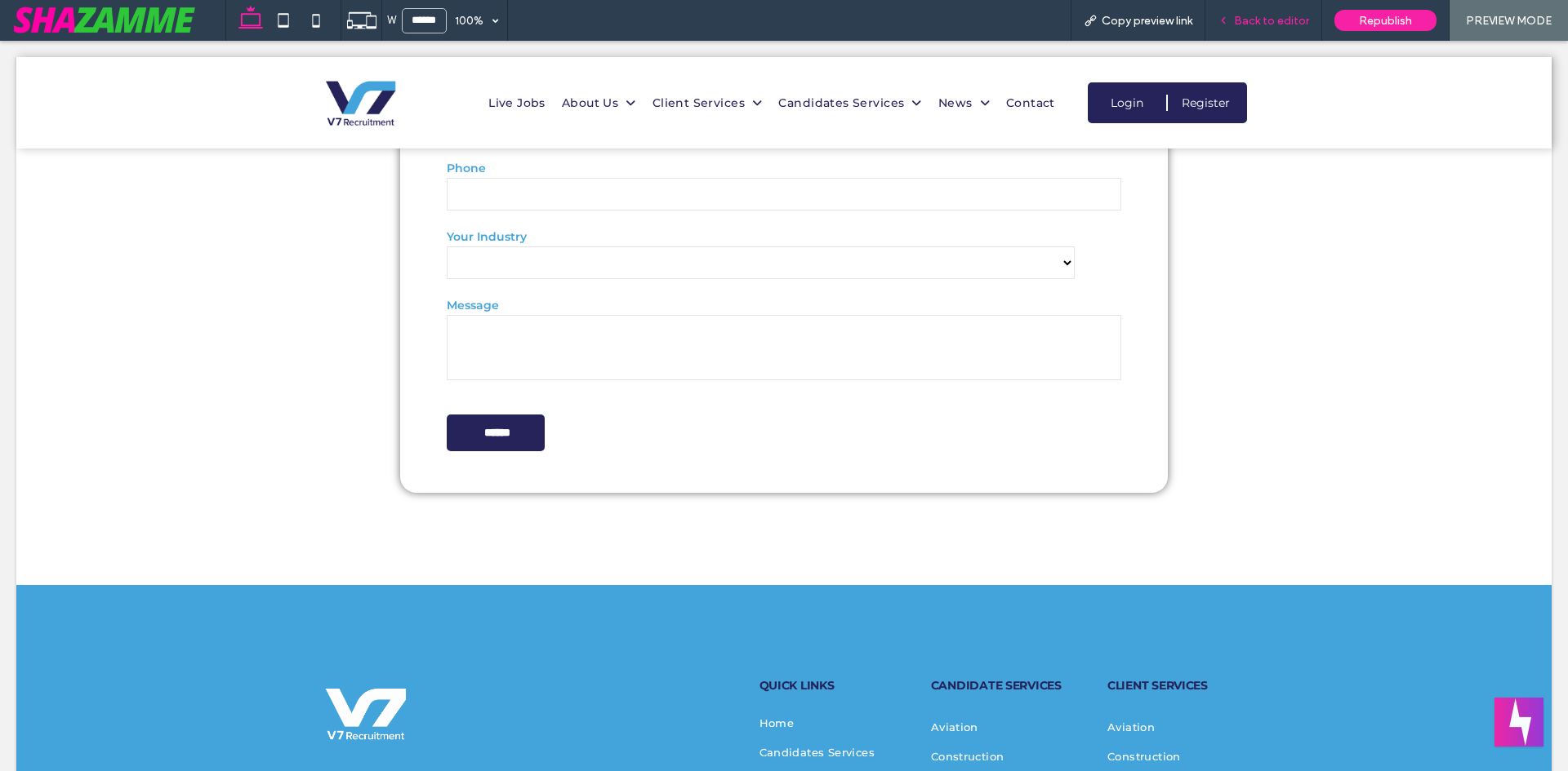
click at [1267, 15] on span "Back to editor" at bounding box center [1271, 20] width 75 height 14
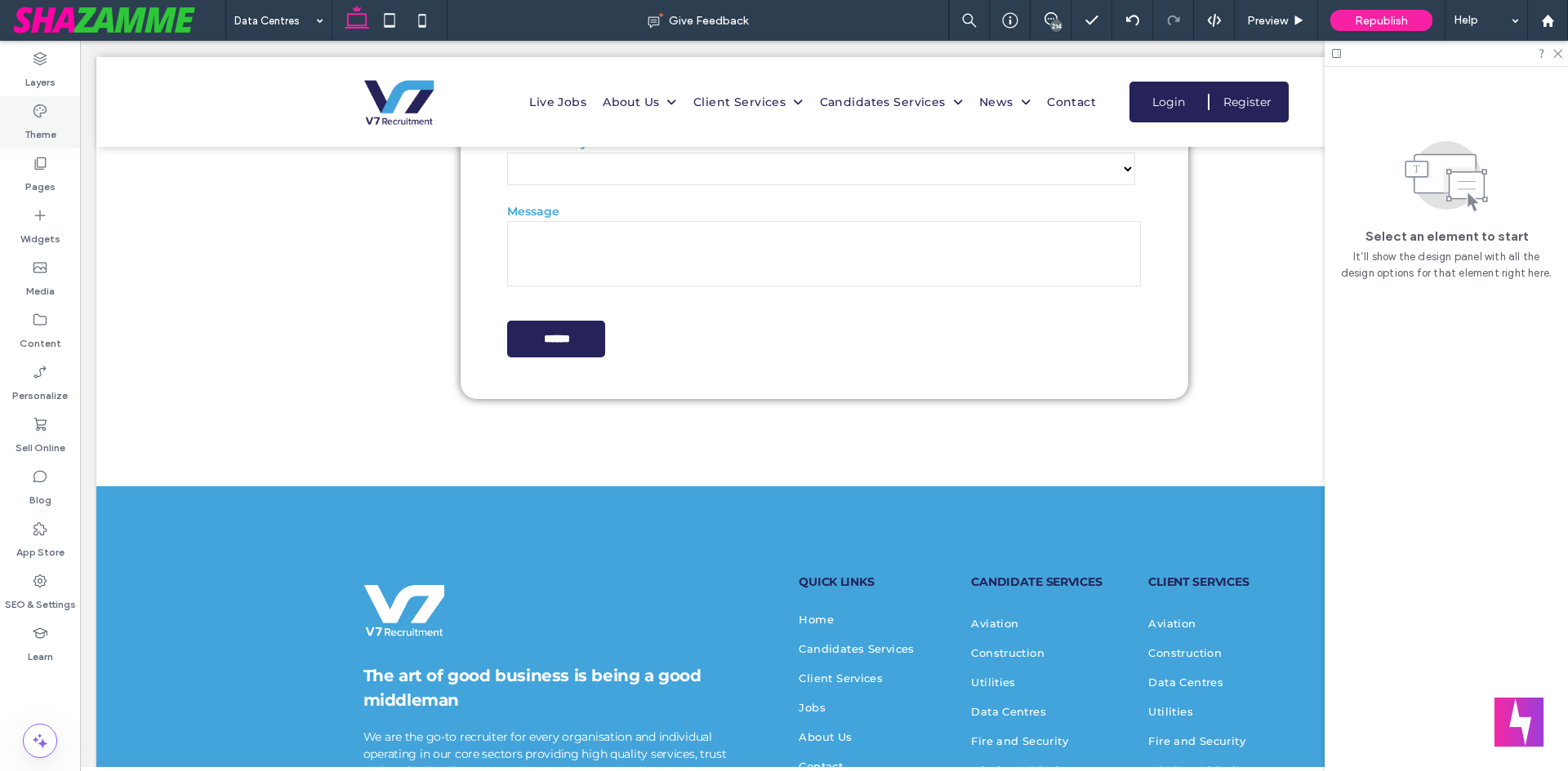
click at [19, 136] on div "Theme" at bounding box center [40, 122] width 80 height 52
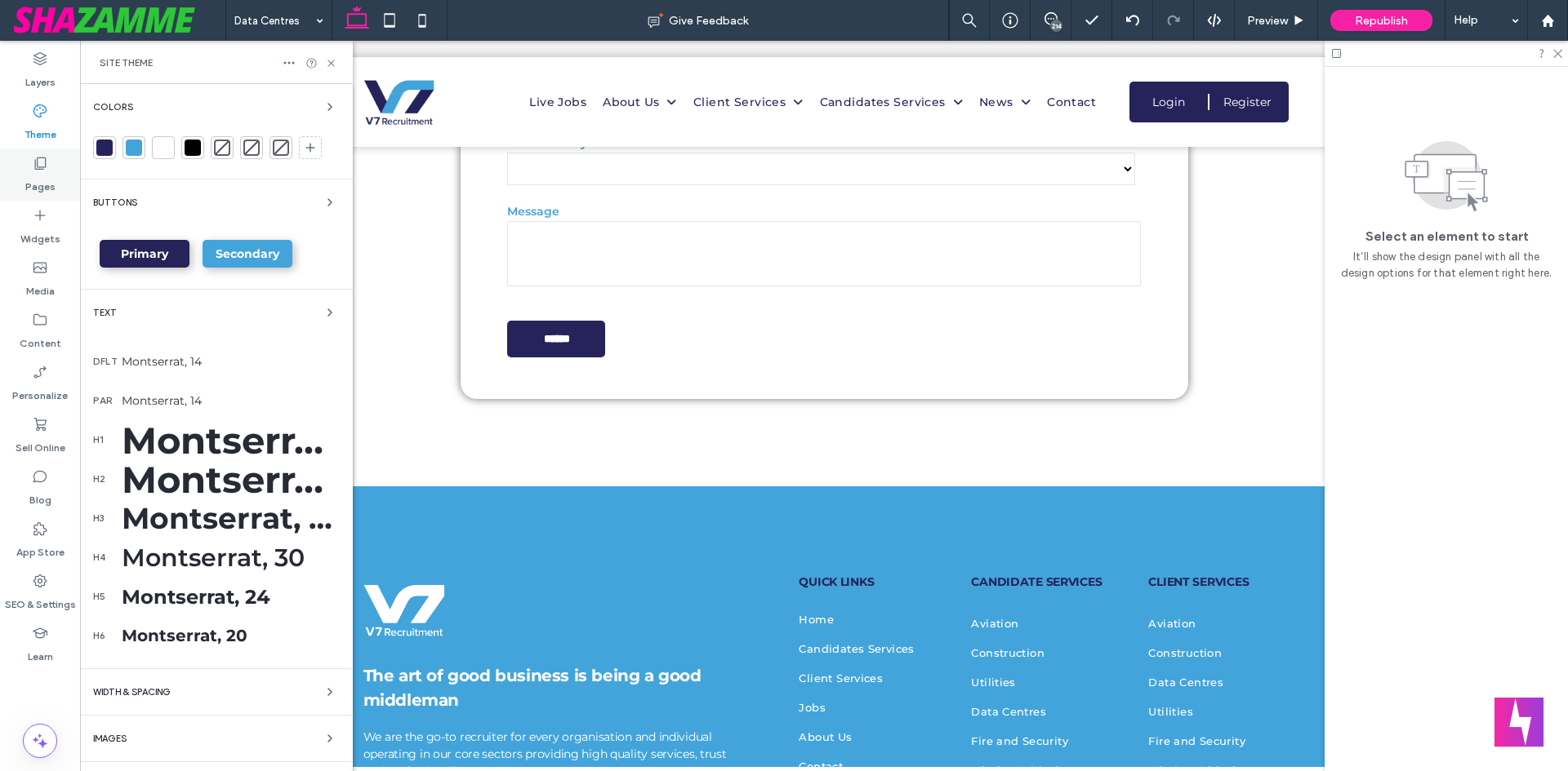
drag, startPoint x: 22, startPoint y: 153, endPoint x: 41, endPoint y: 189, distance: 40.7
click at [22, 154] on div "Pages" at bounding box center [40, 174] width 80 height 52
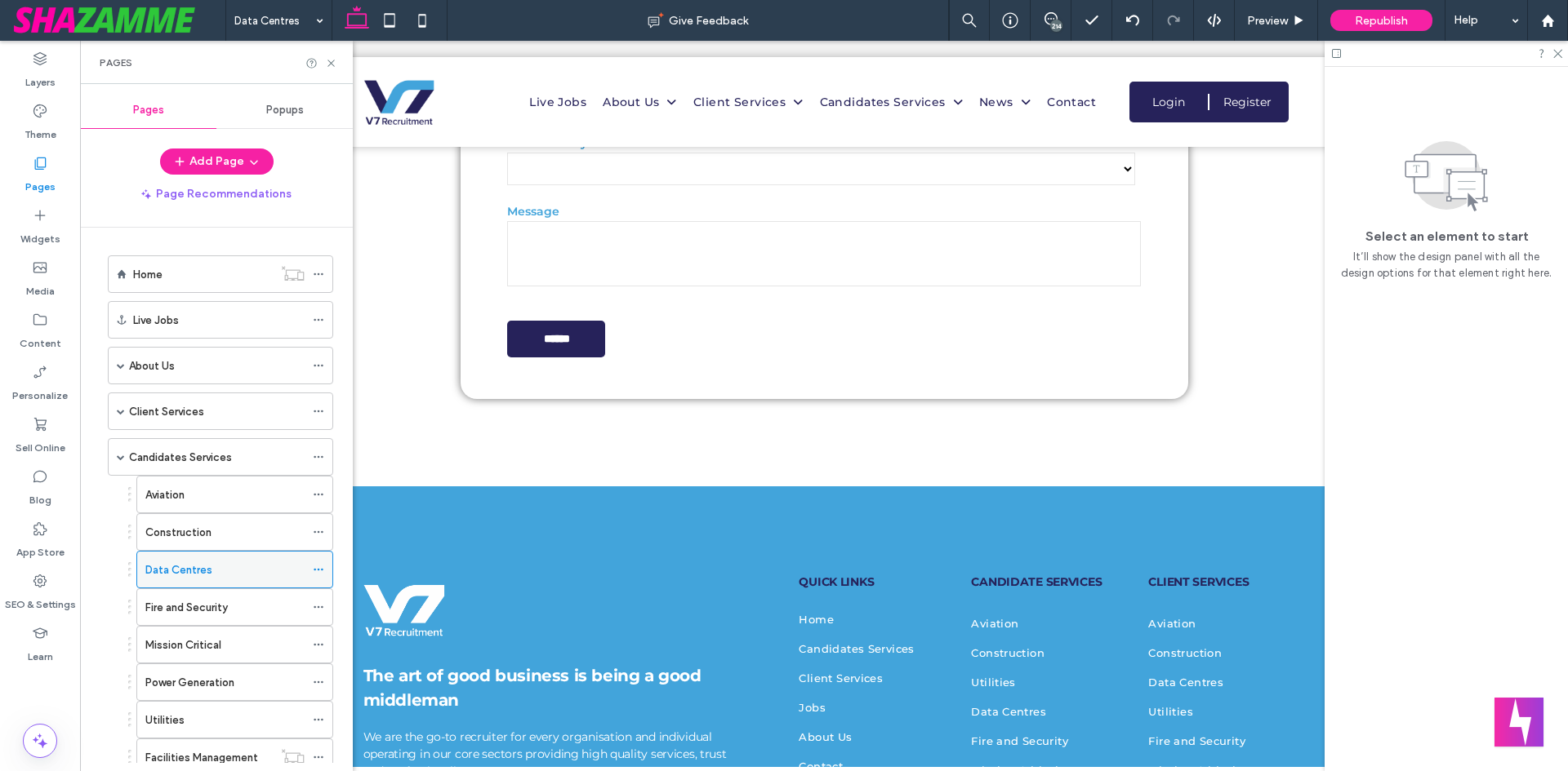
scroll to position [163, 0]
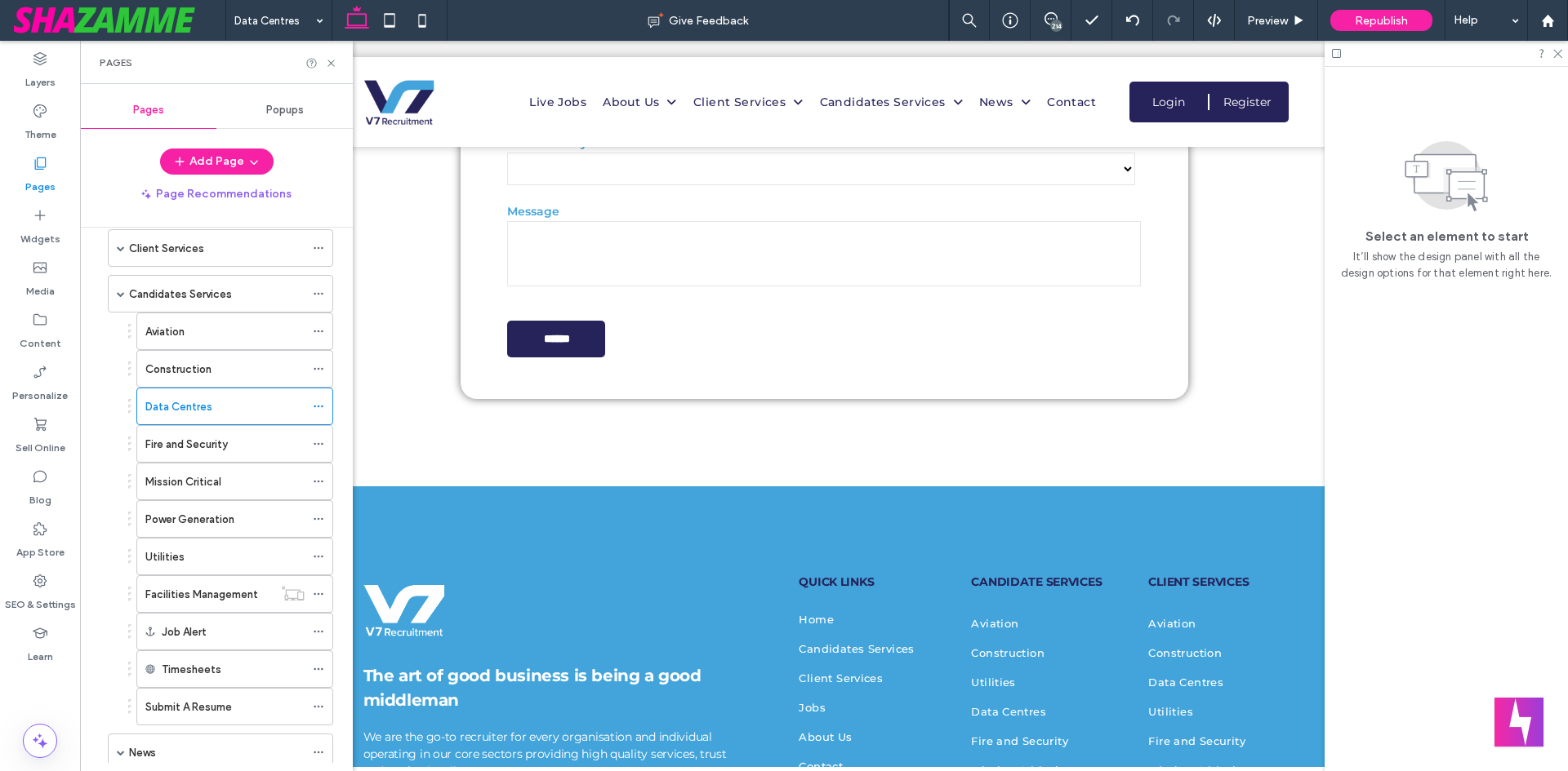
click at [228, 431] on div "Fire and Security" at bounding box center [225, 444] width 159 height 36
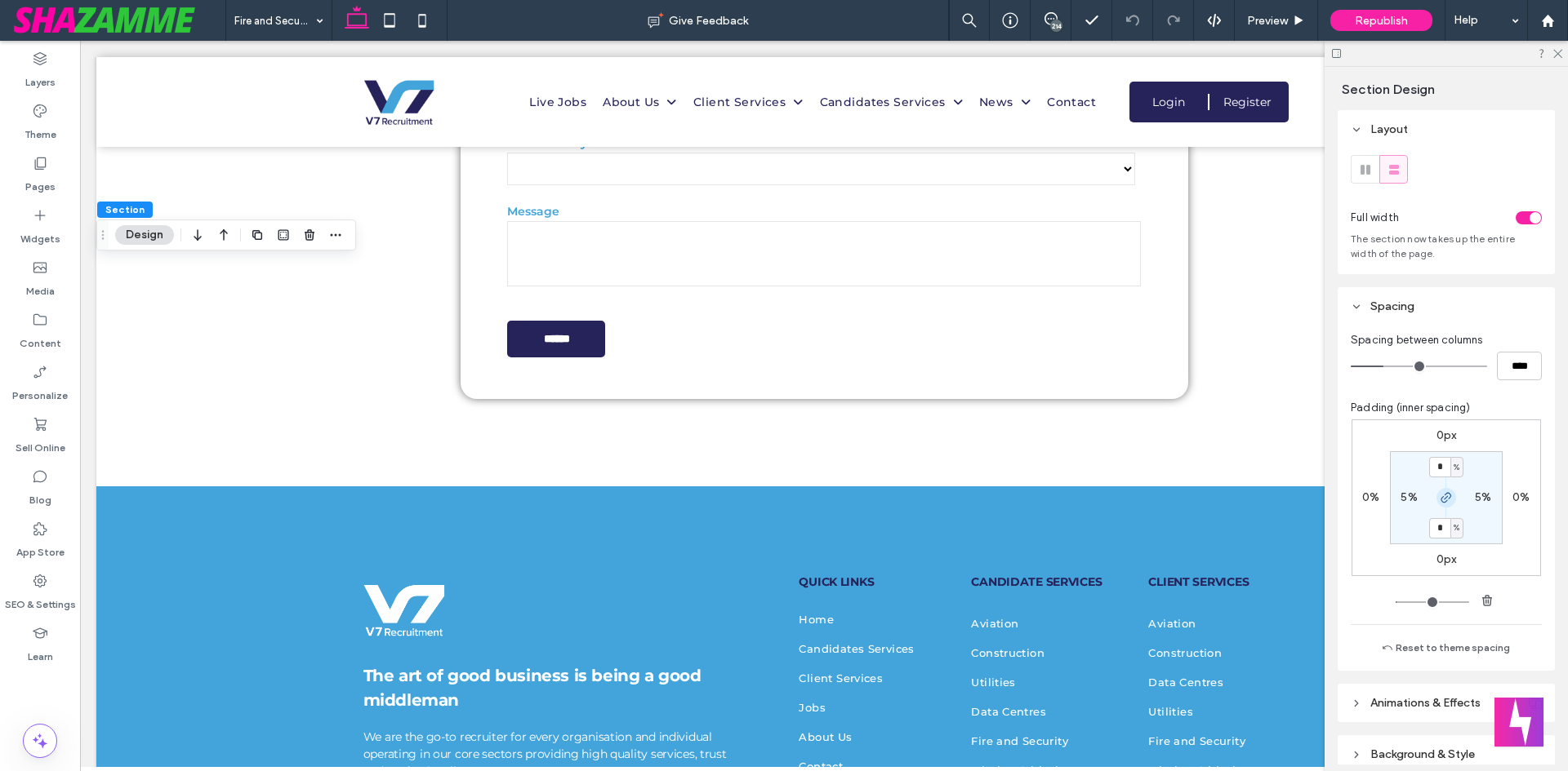
click at [1448, 496] on span "button" at bounding box center [1446, 498] width 19 height 19
click at [1439, 529] on label "4%" at bounding box center [1446, 527] width 17 height 14
type input "*"
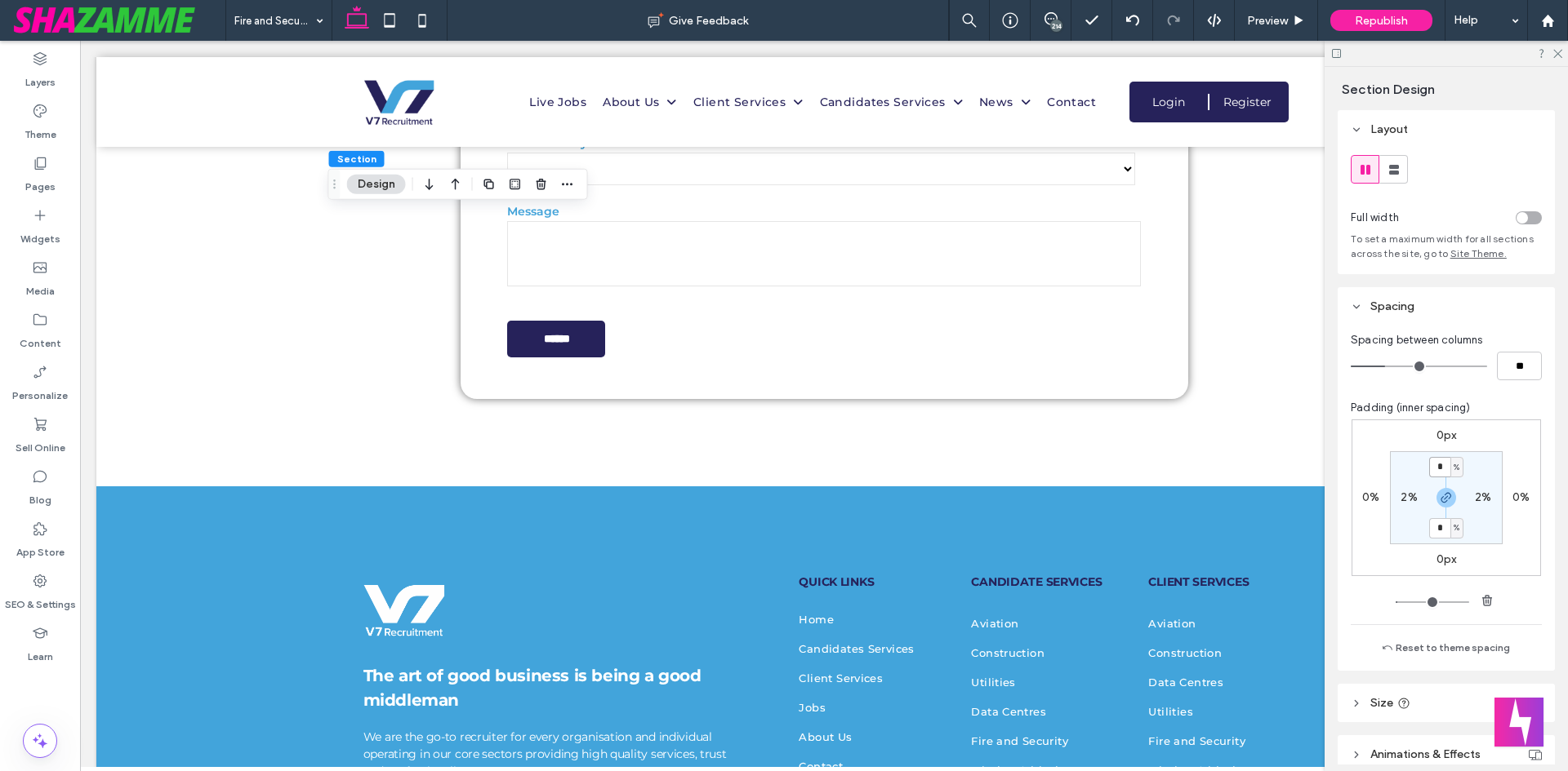
click at [1436, 463] on input "*" at bounding box center [1439, 467] width 21 height 20
type input "*"
click at [1445, 492] on icon "button" at bounding box center [1446, 498] width 13 height 13
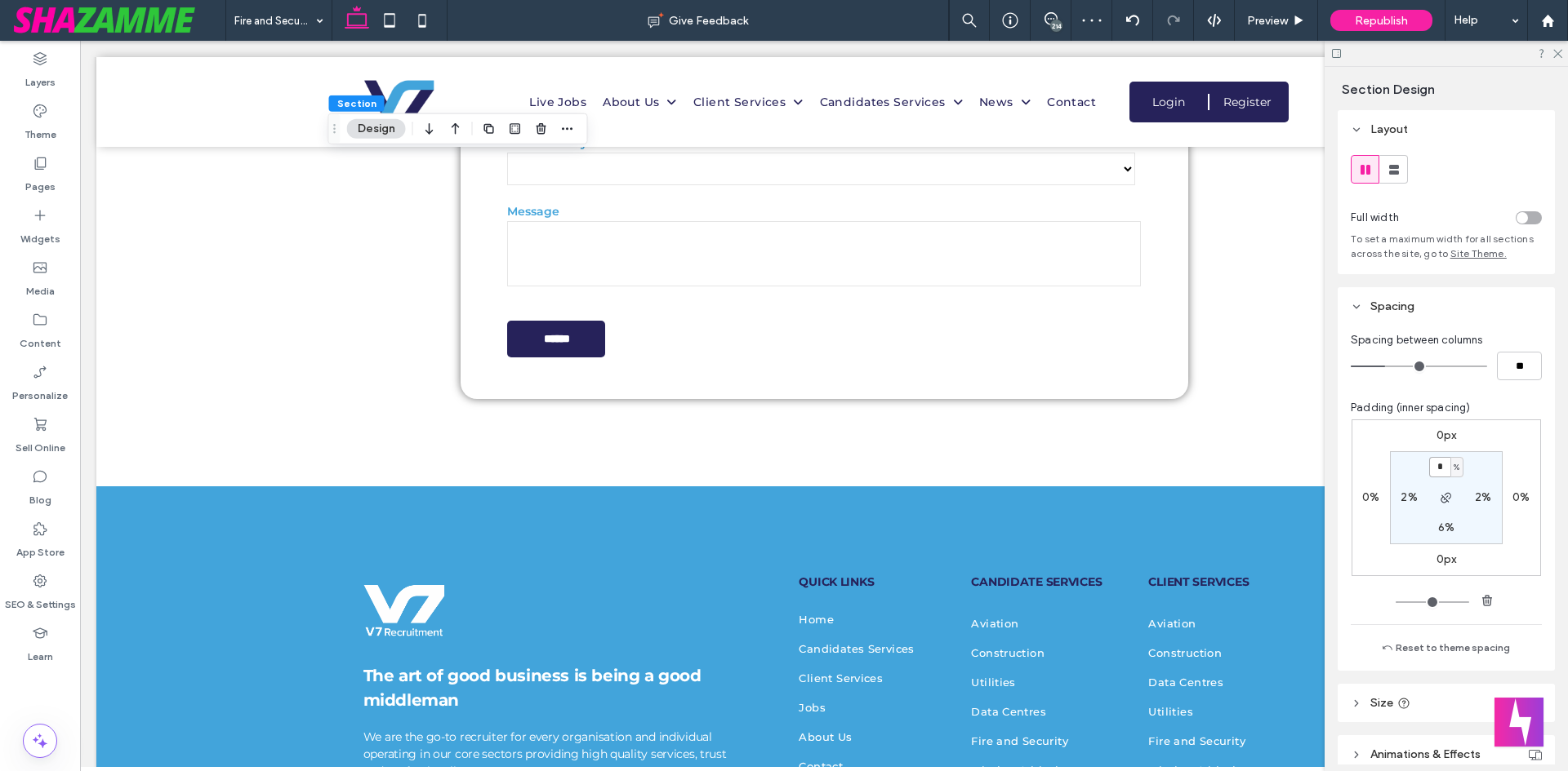
click at [1429, 469] on input "*" at bounding box center [1439, 467] width 21 height 20
type input "*"
click at [57, 190] on div "Pages" at bounding box center [40, 174] width 80 height 52
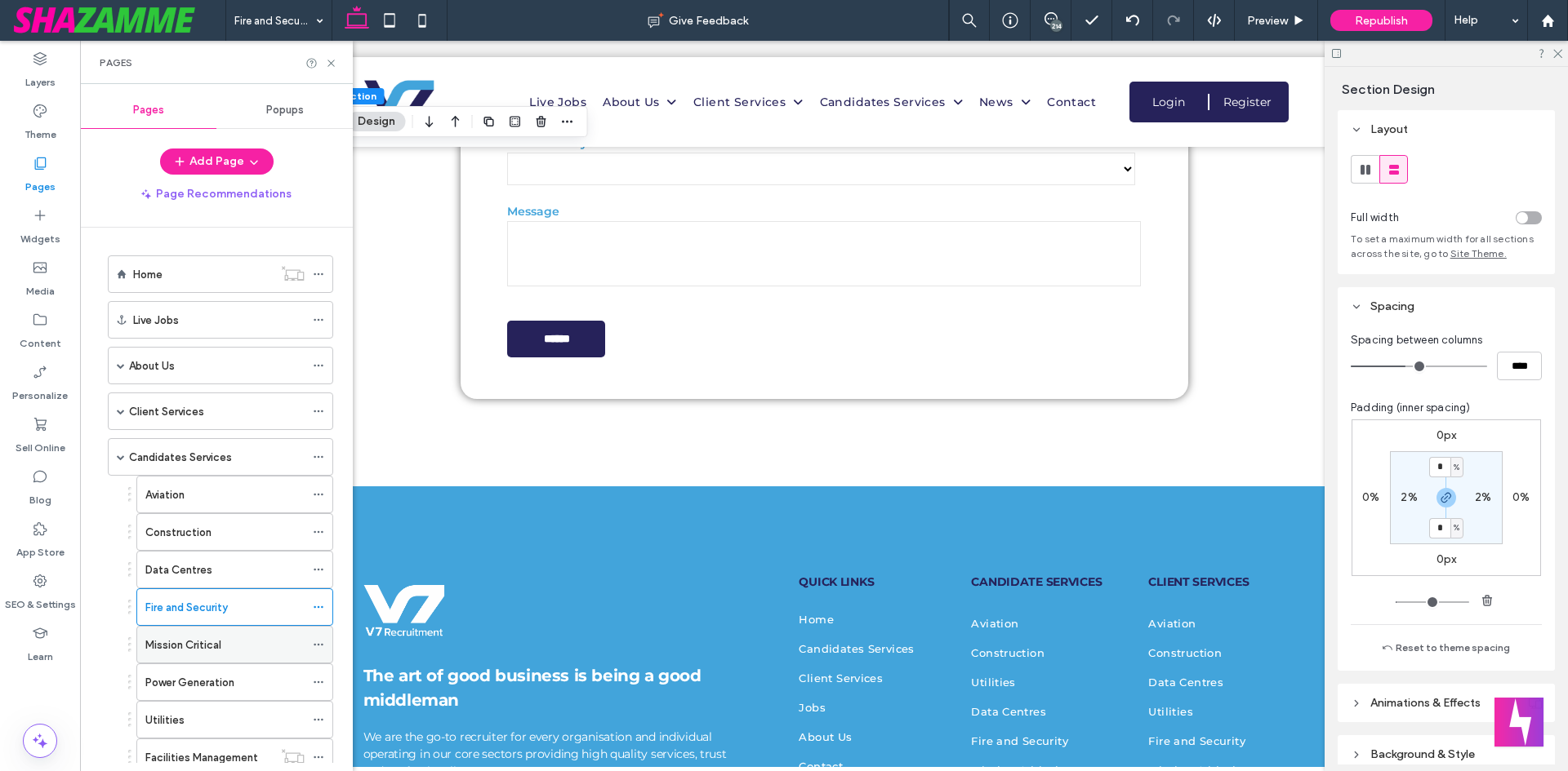
click at [211, 638] on label "Mission Critical" at bounding box center [184, 645] width 76 height 29
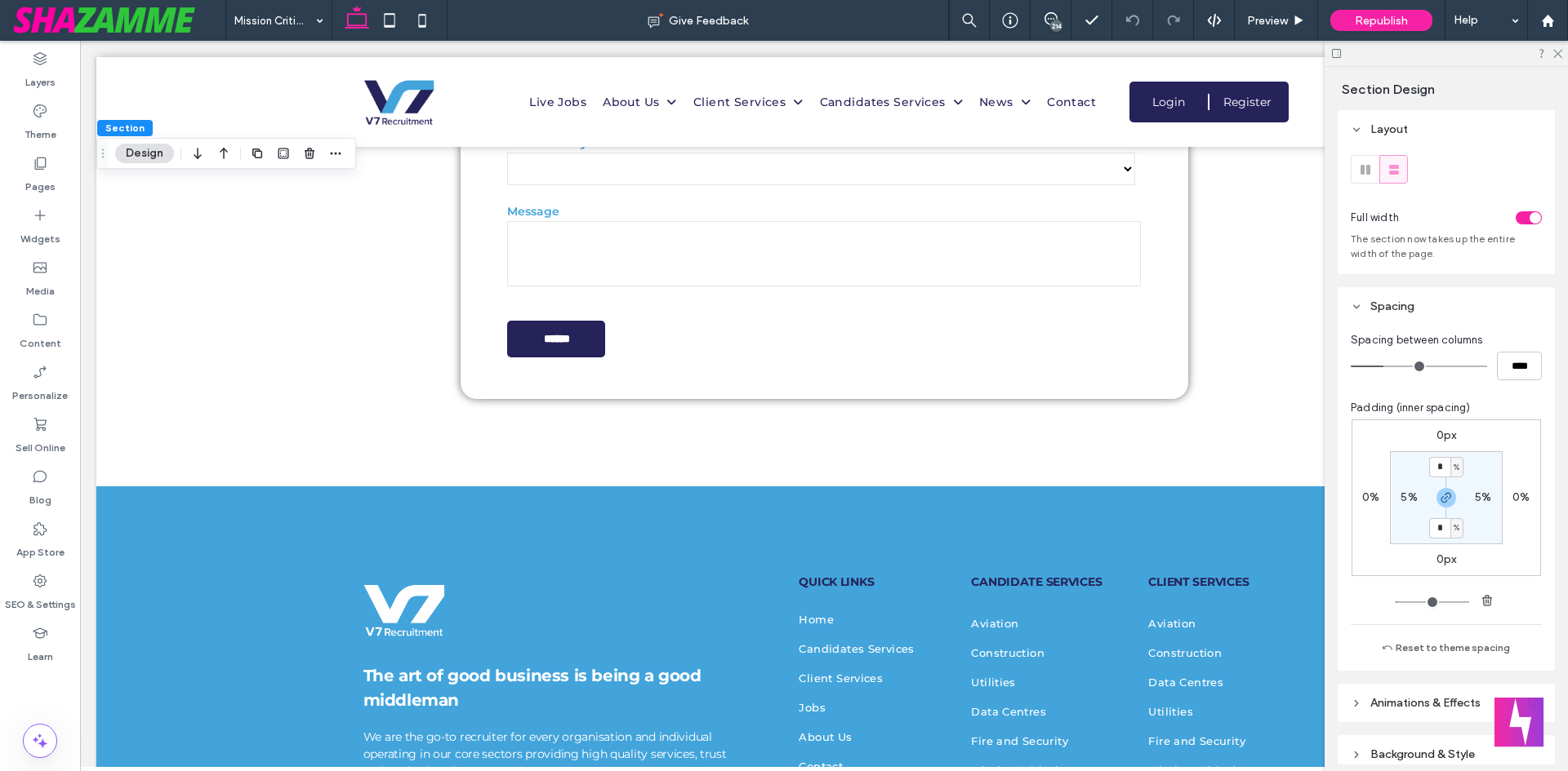
drag, startPoint x: 1436, startPoint y: 499, endPoint x: 1431, endPoint y: 523, distance: 24.5
click at [1439, 502] on icon "button" at bounding box center [1446, 498] width 13 height 13
click at [1431, 523] on div "4%" at bounding box center [1446, 528] width 37 height 15
click at [1439, 530] on label "4%" at bounding box center [1446, 527] width 17 height 14
type input "*"
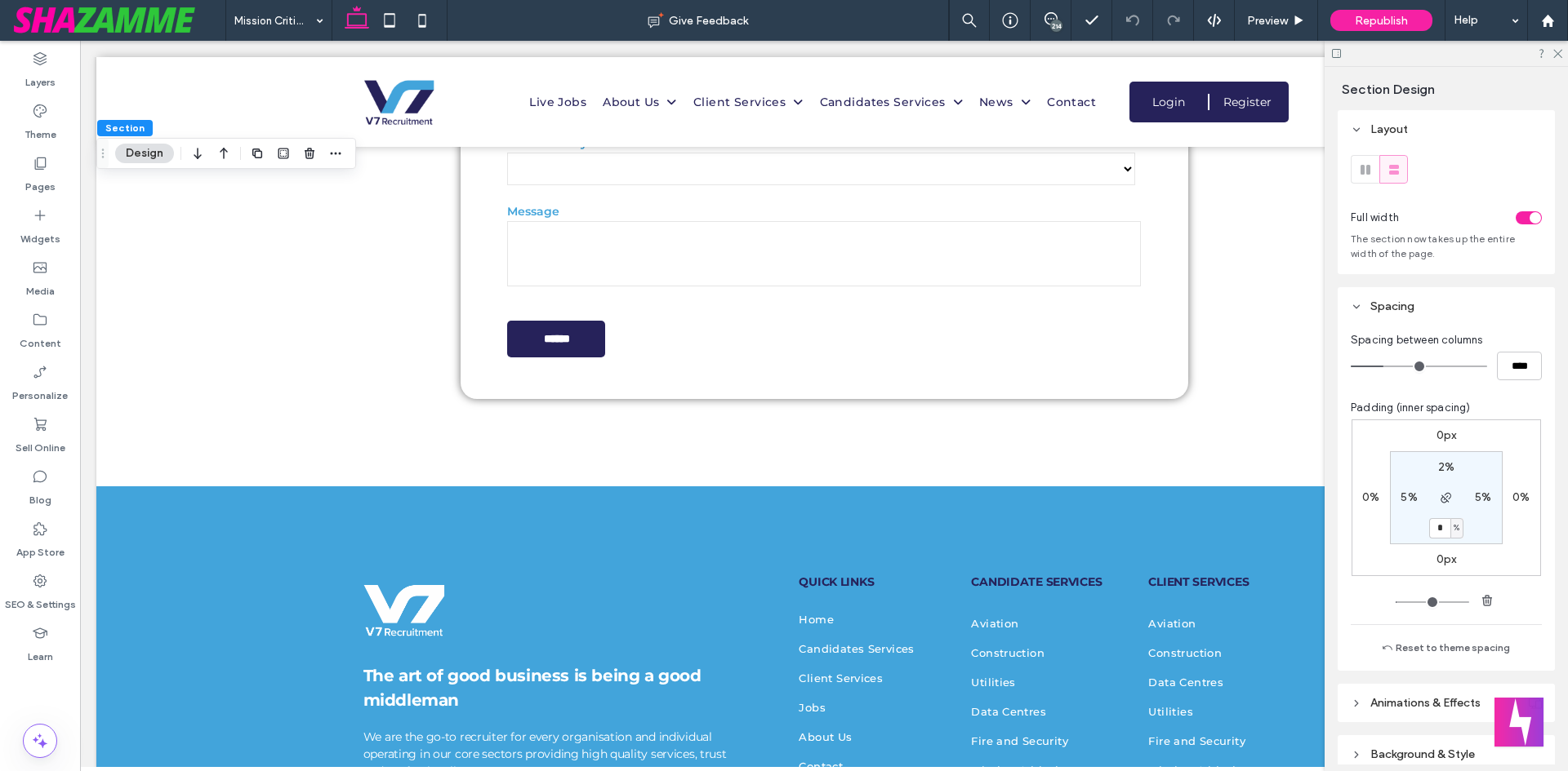
type input "*"
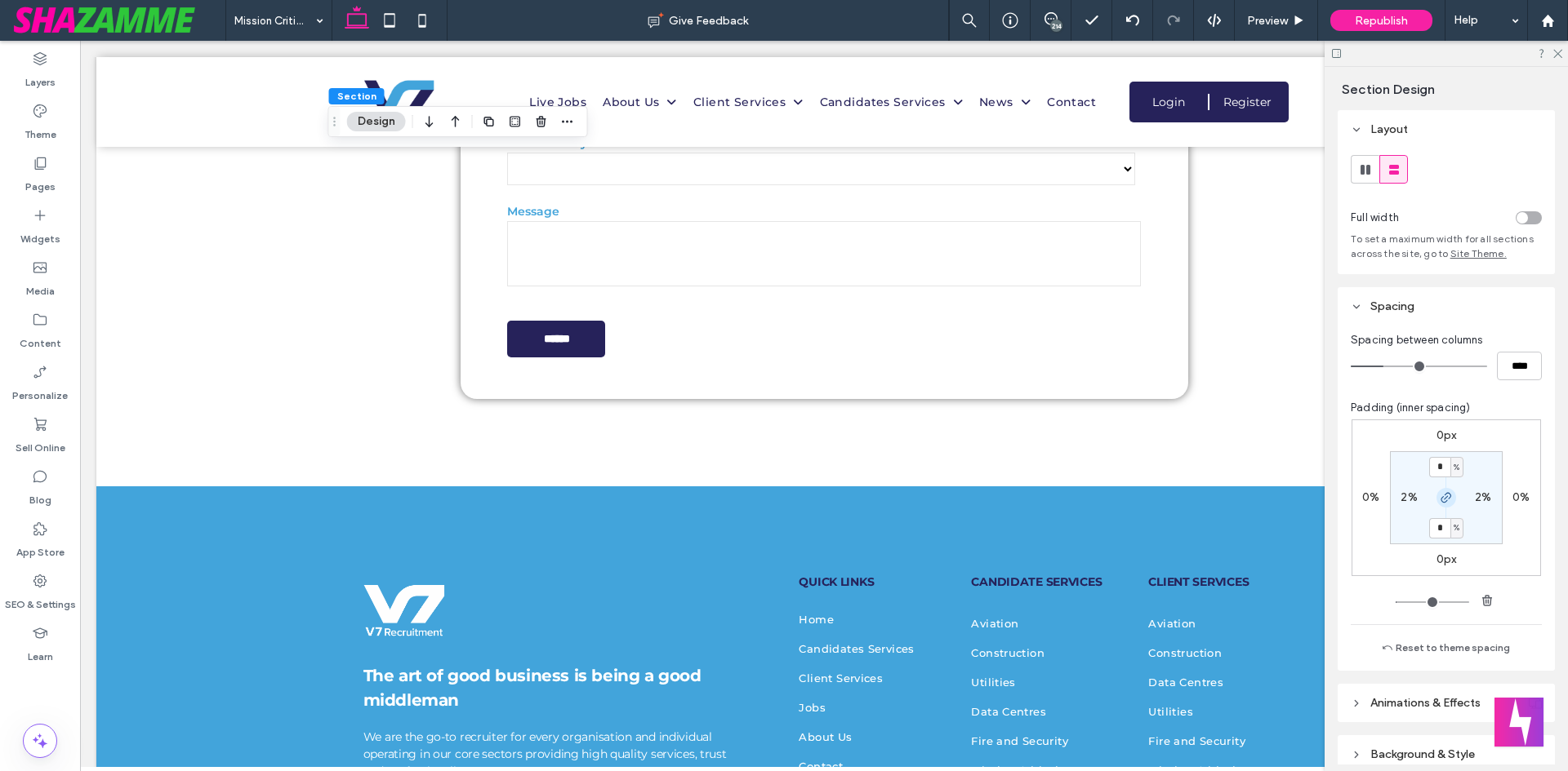
drag, startPoint x: 1443, startPoint y: 494, endPoint x: 1444, endPoint y: 506, distance: 12.0
click at [1443, 496] on use "button" at bounding box center [1446, 498] width 10 height 10
click at [1443, 528] on label "4%" at bounding box center [1446, 527] width 17 height 14
type input "*"
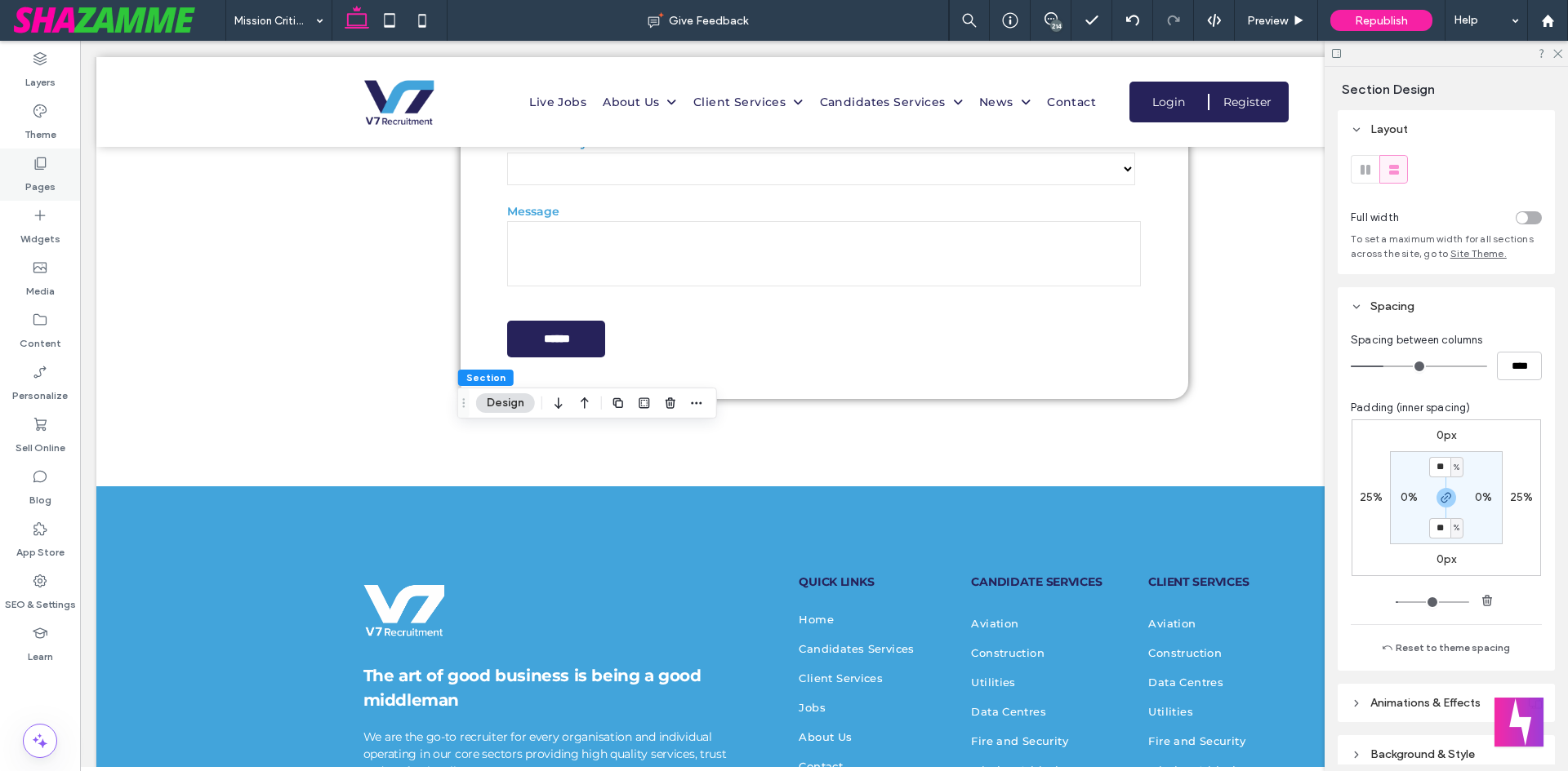
click at [50, 174] on label "Pages" at bounding box center [40, 183] width 31 height 23
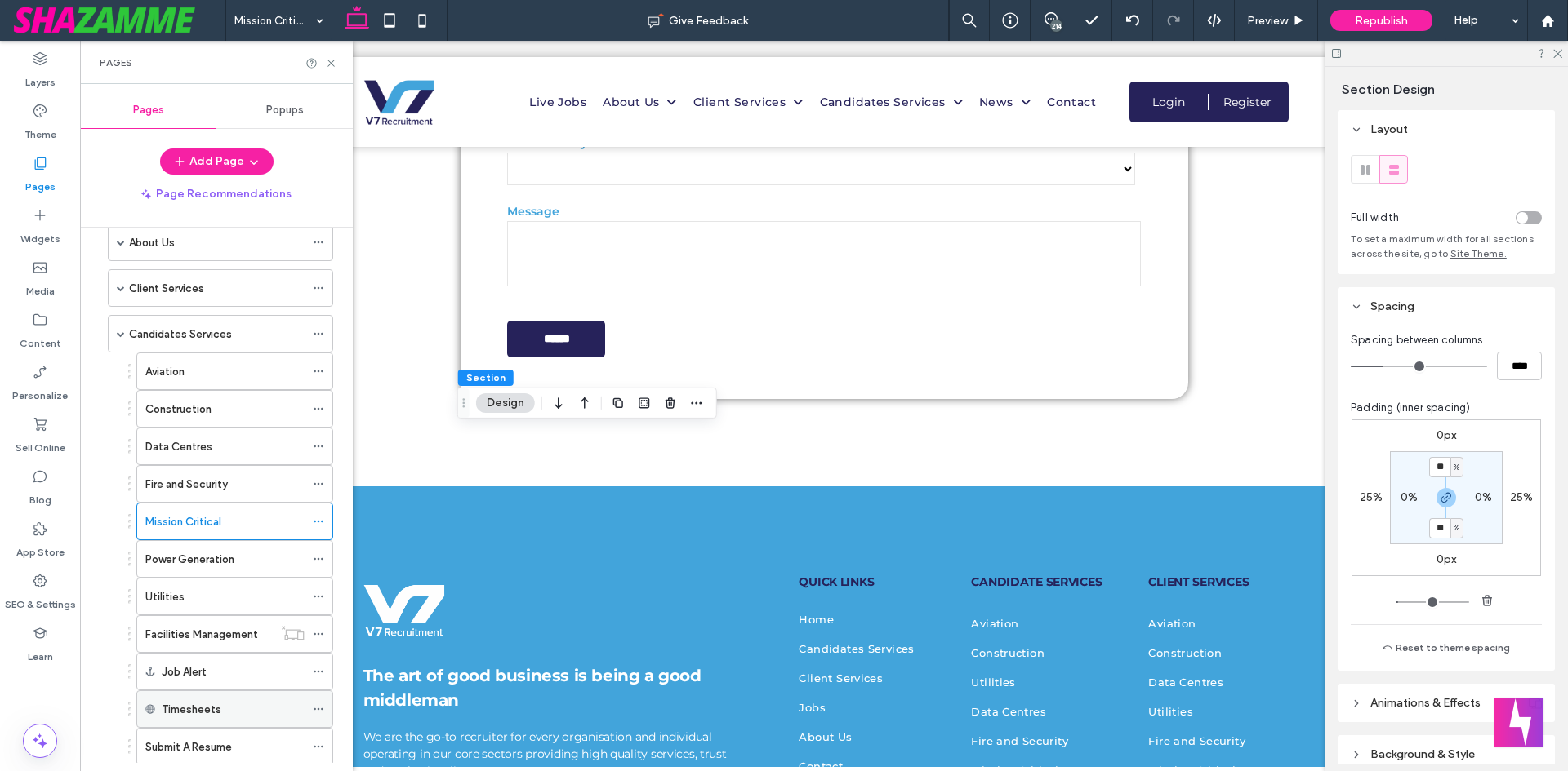
scroll to position [245, 0]
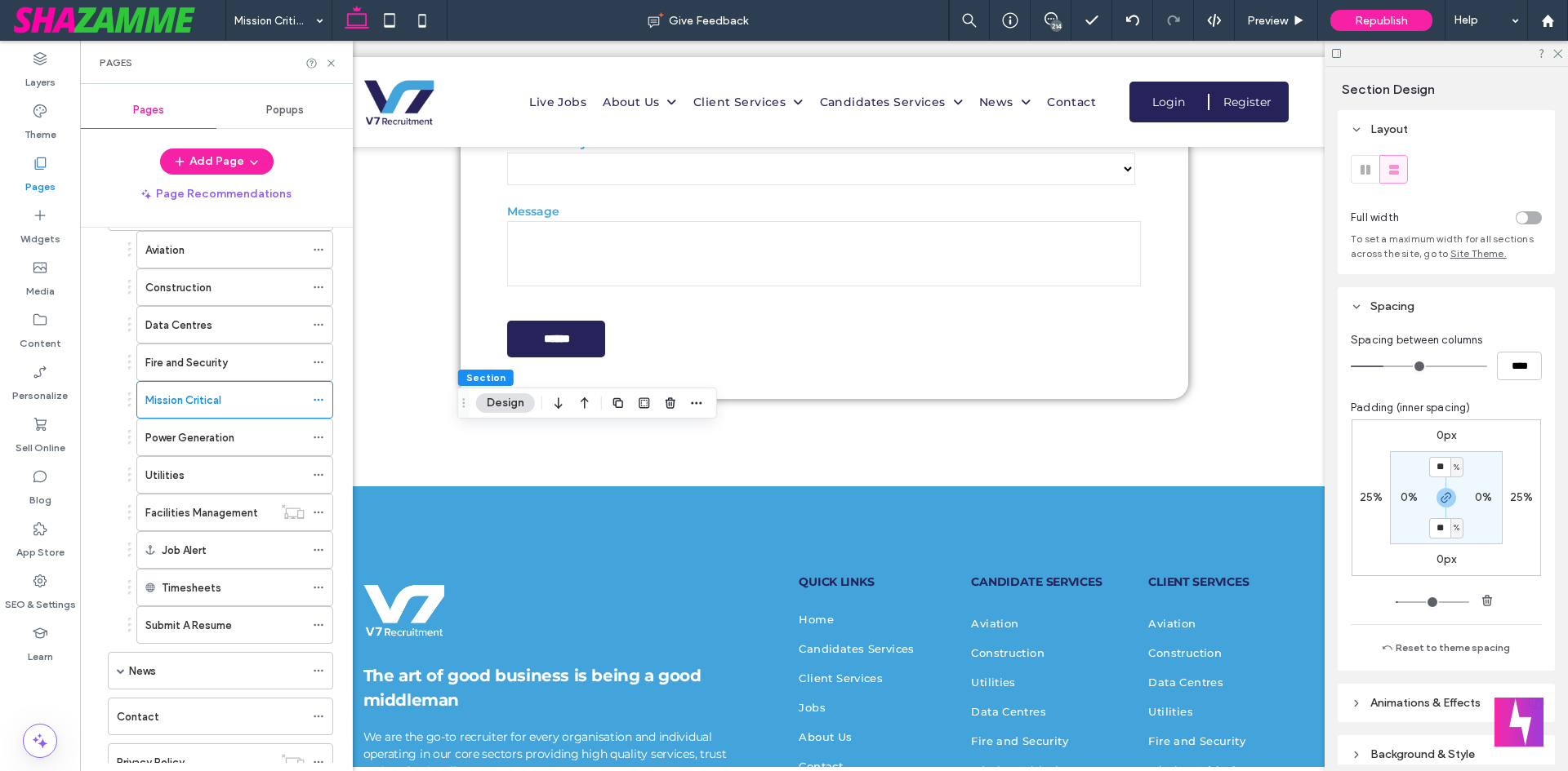
click at [215, 446] on label "Power Generation" at bounding box center [190, 437] width 89 height 29
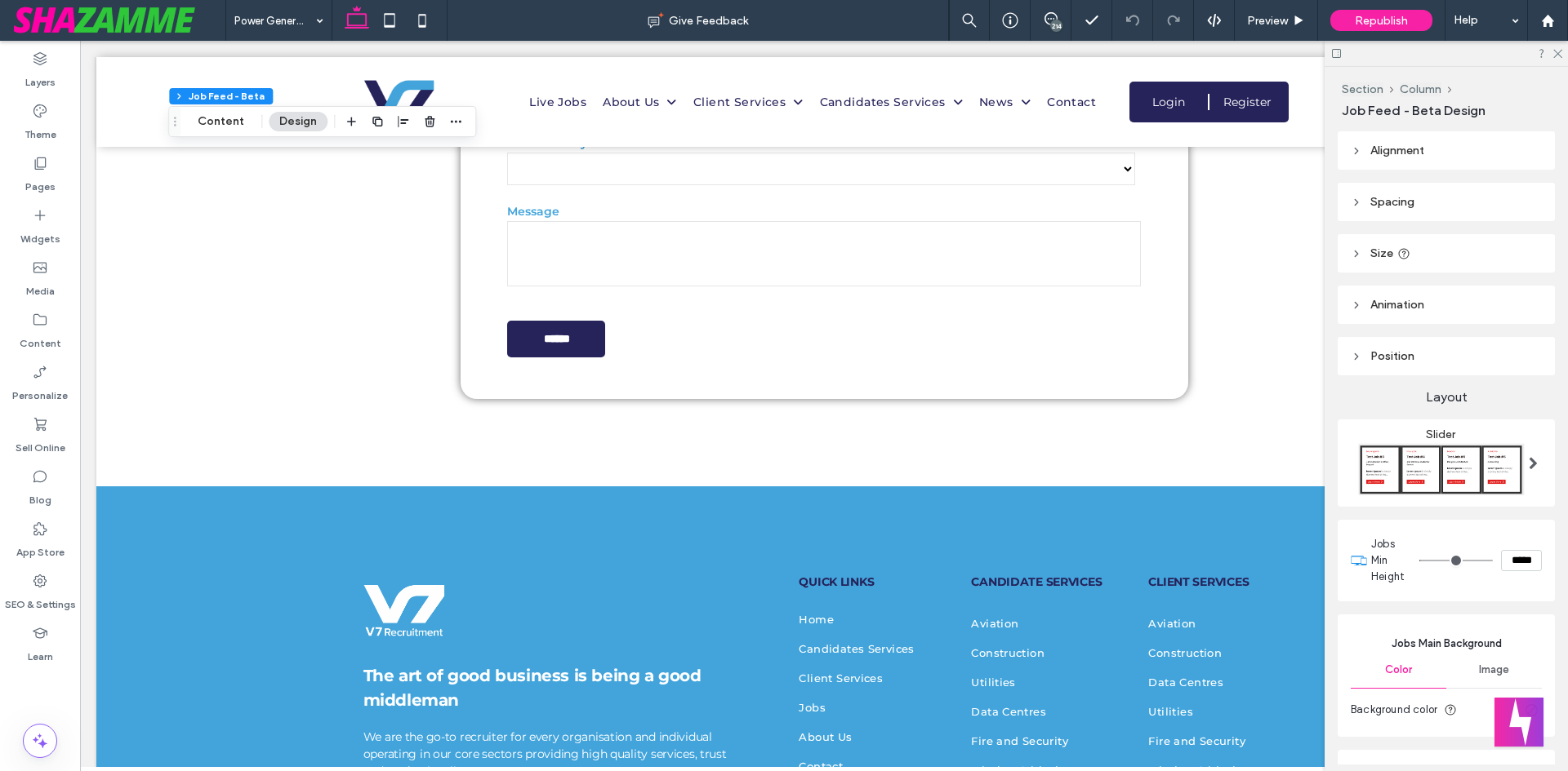
type input "***"
type input "*****"
drag, startPoint x: 1412, startPoint y: 555, endPoint x: 1087, endPoint y: 530, distance: 326.0
type input "***"
click at [1419, 560] on input "range" at bounding box center [1455, 561] width 73 height 2
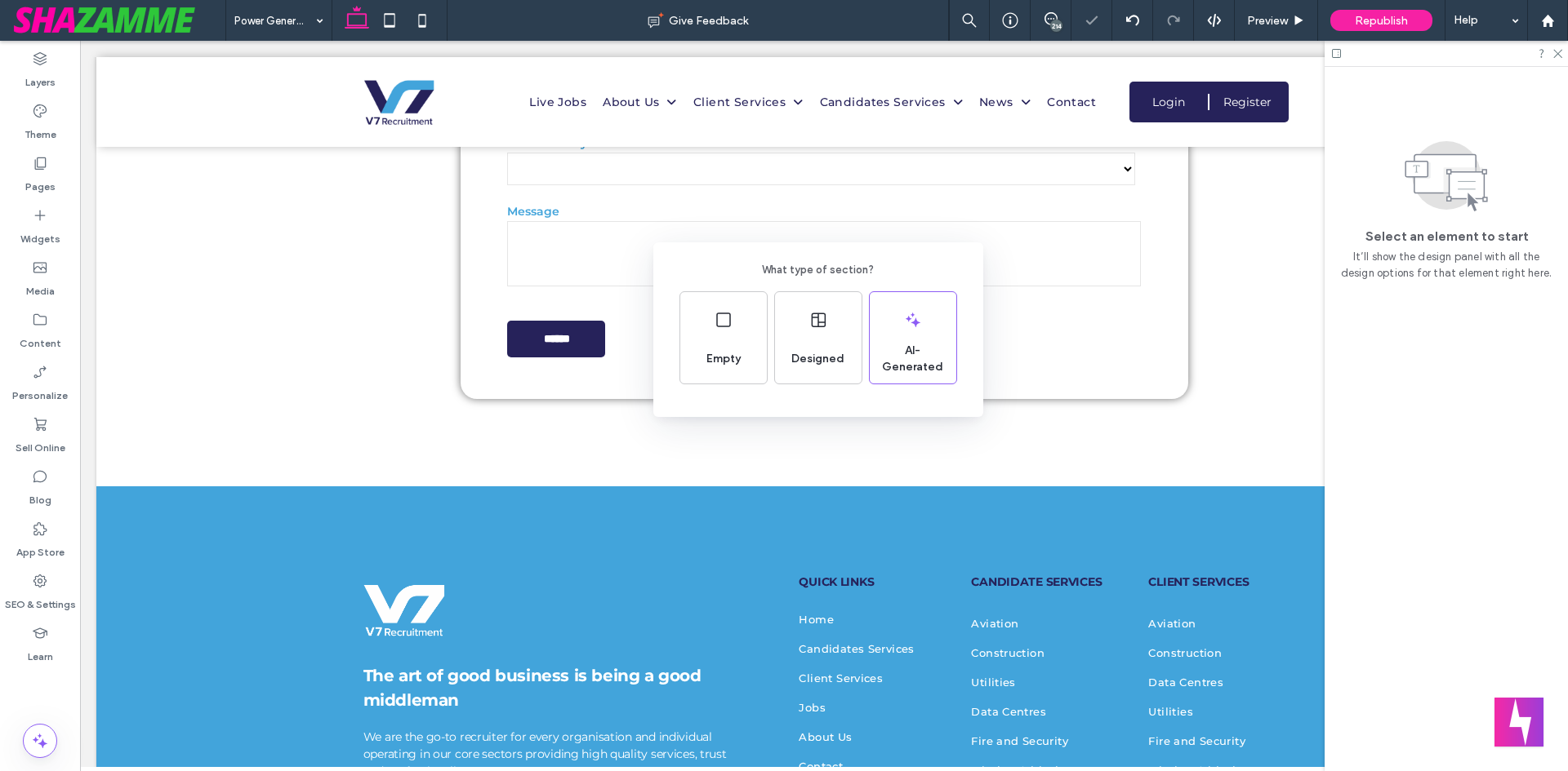
click at [1147, 432] on div "What type of section? Empty Designed AI-Generated" at bounding box center [784, 425] width 1568 height 851
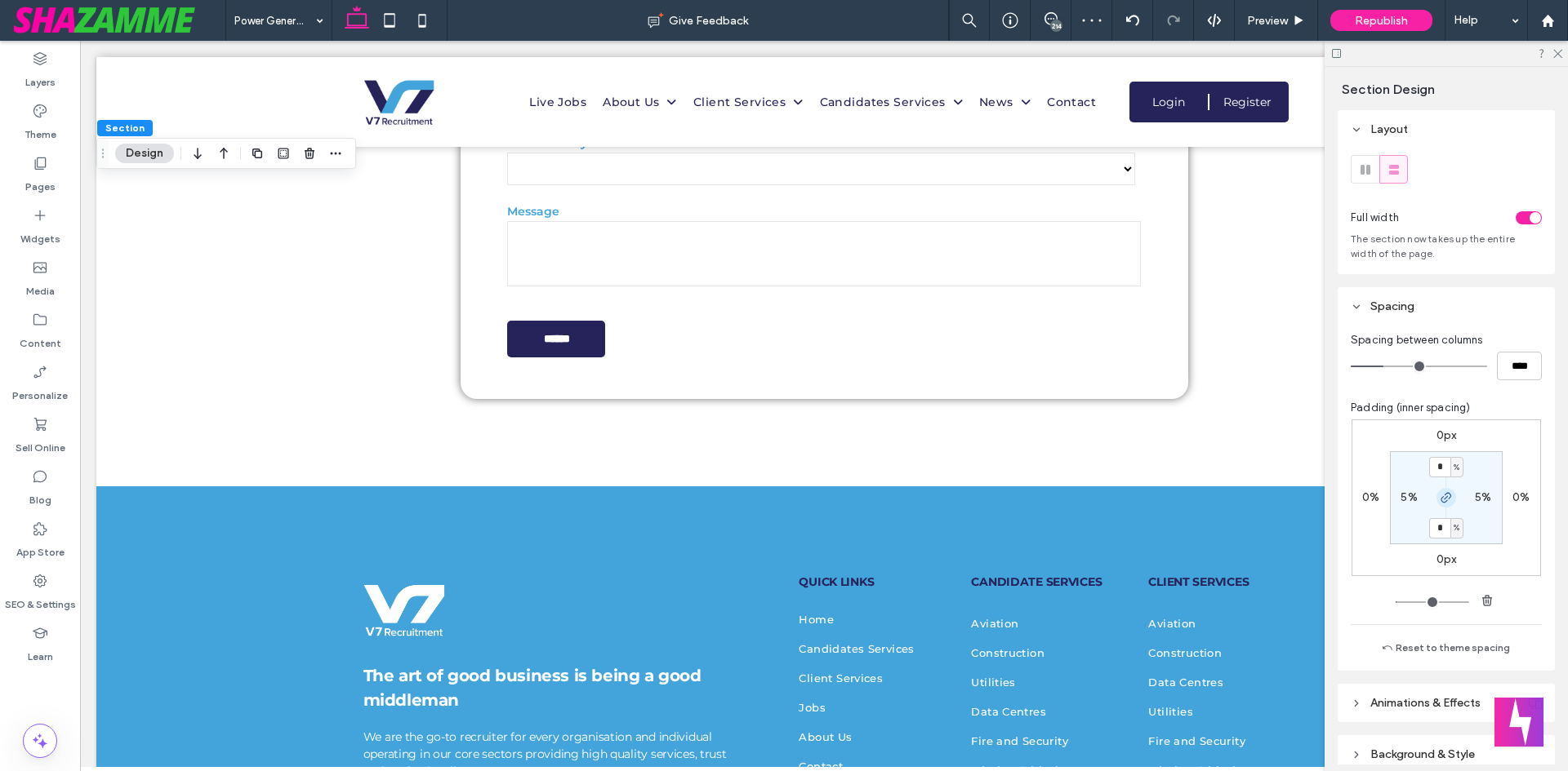
click at [1447, 496] on icon "button" at bounding box center [1446, 498] width 13 height 13
click at [1439, 523] on label "4%" at bounding box center [1446, 527] width 17 height 14
type input "*"
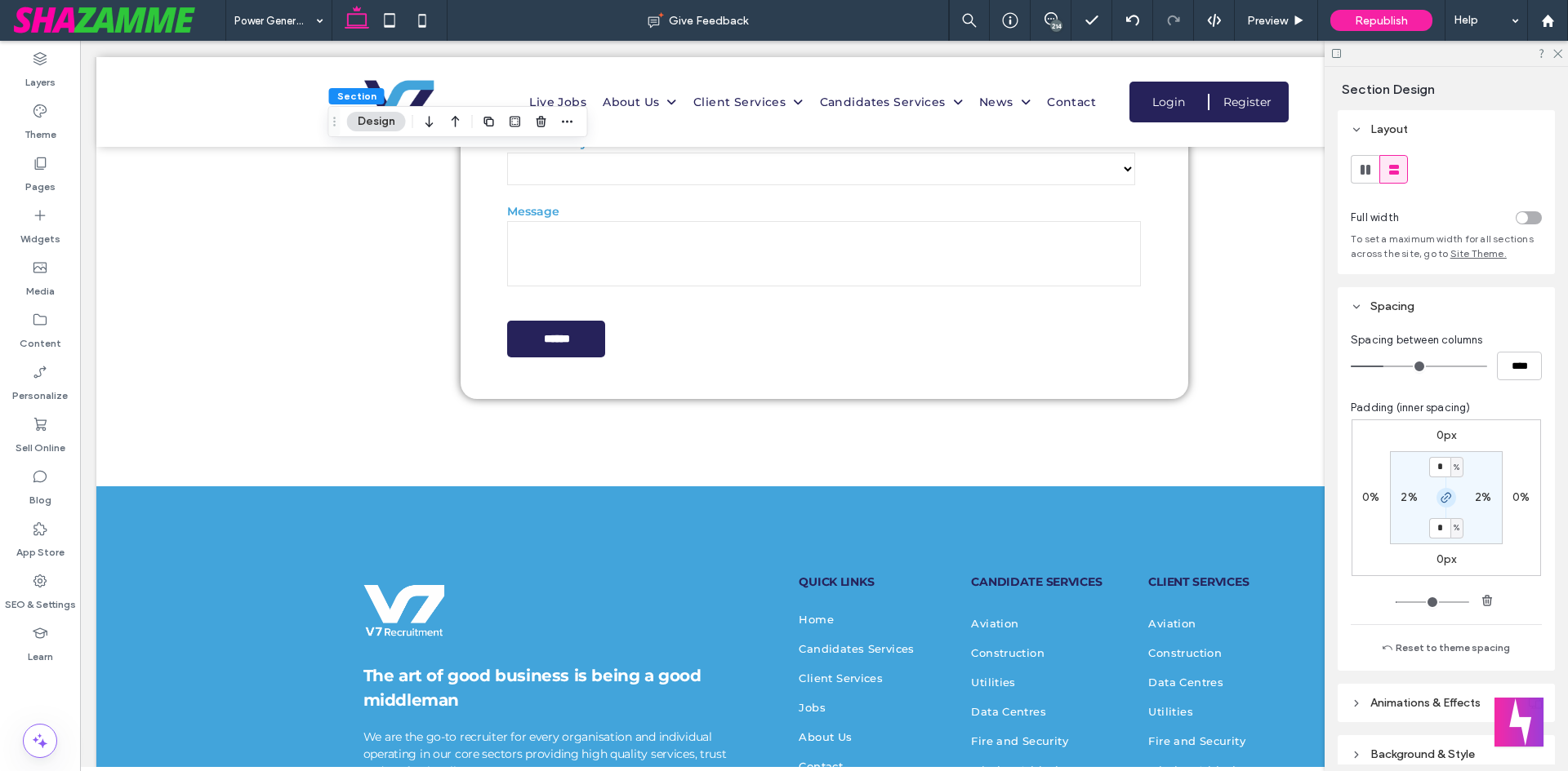
click at [1446, 499] on icon "button" at bounding box center [1446, 498] width 13 height 13
click at [1443, 524] on label "4%" at bounding box center [1446, 527] width 17 height 14
type input "*"
click at [44, 167] on icon at bounding box center [40, 163] width 17 height 17
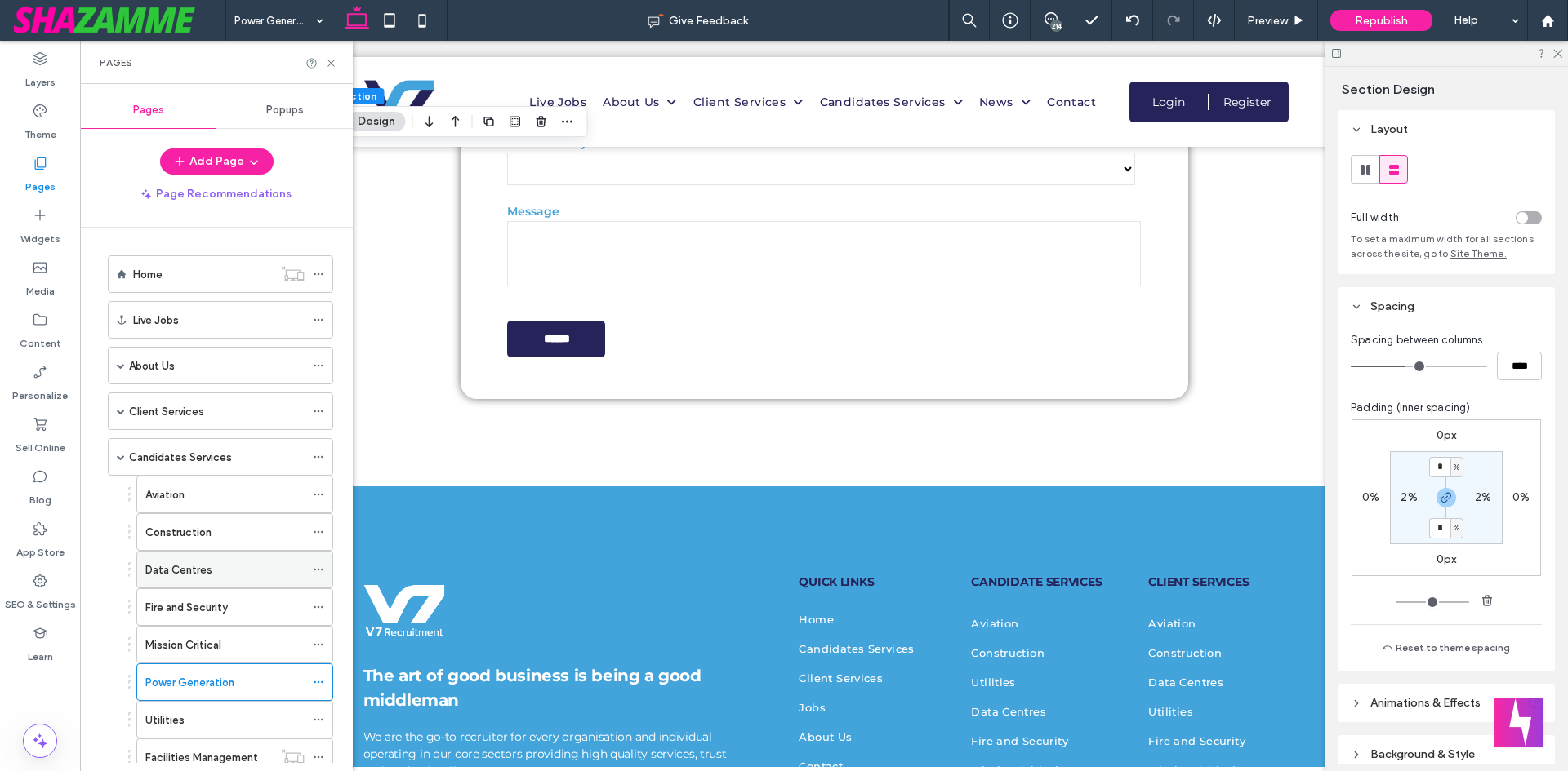
scroll to position [82, 0]
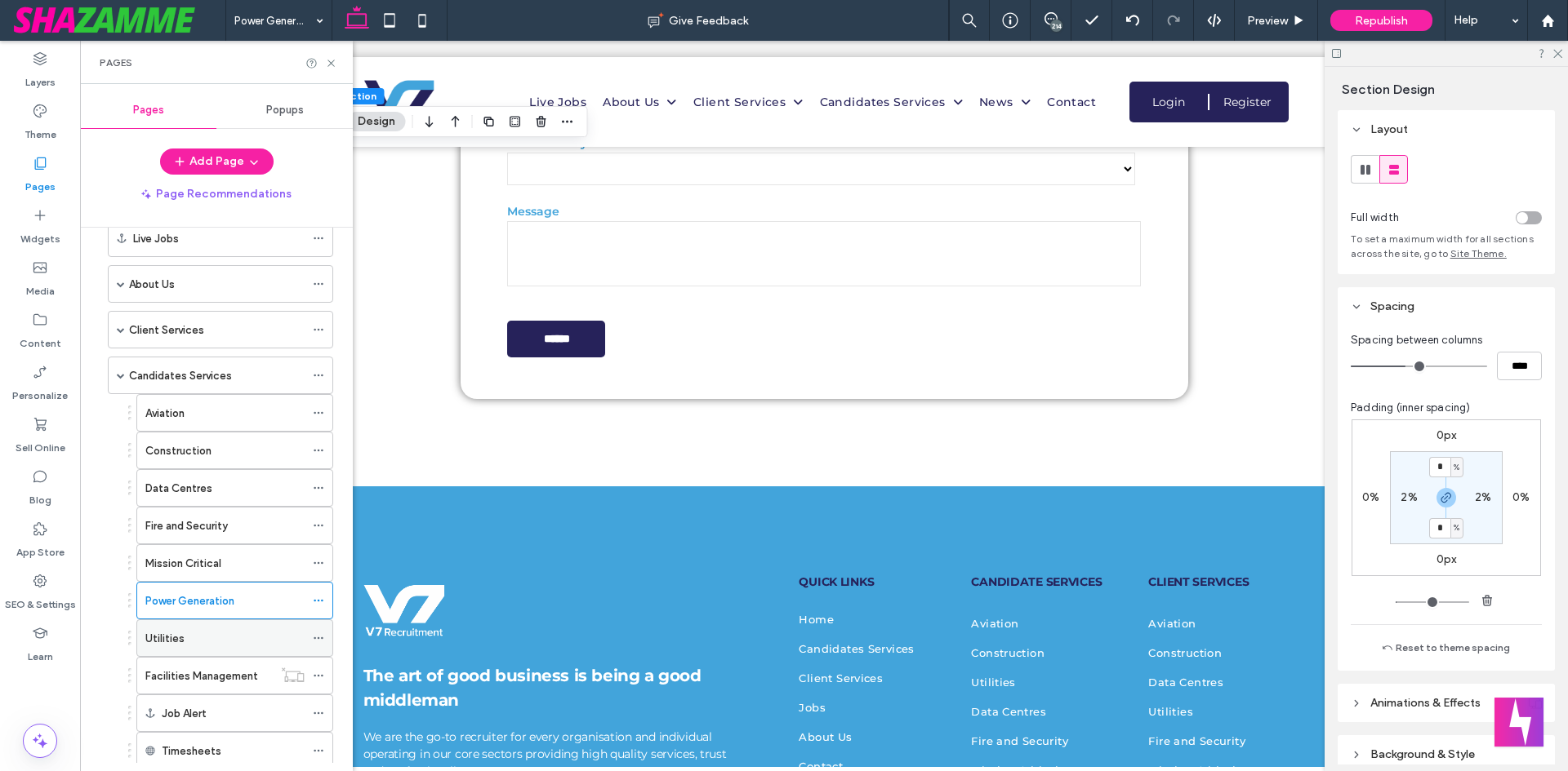
click at [218, 643] on div "Utilities" at bounding box center [225, 638] width 159 height 17
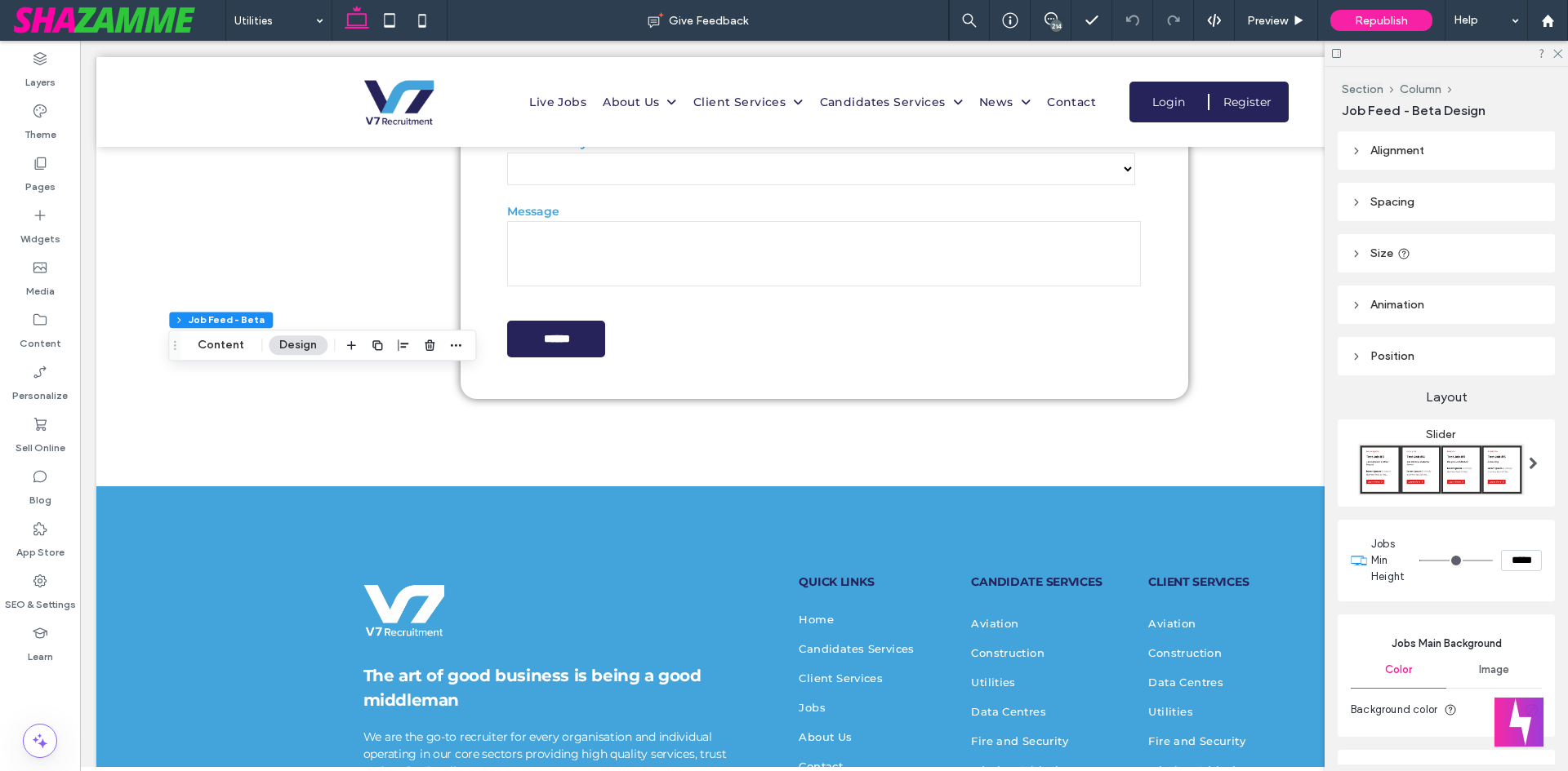
type input "***"
type input "*****"
drag, startPoint x: 1416, startPoint y: 558, endPoint x: 1131, endPoint y: 543, distance: 285.4
type input "***"
click at [1419, 560] on input "range" at bounding box center [1455, 561] width 73 height 2
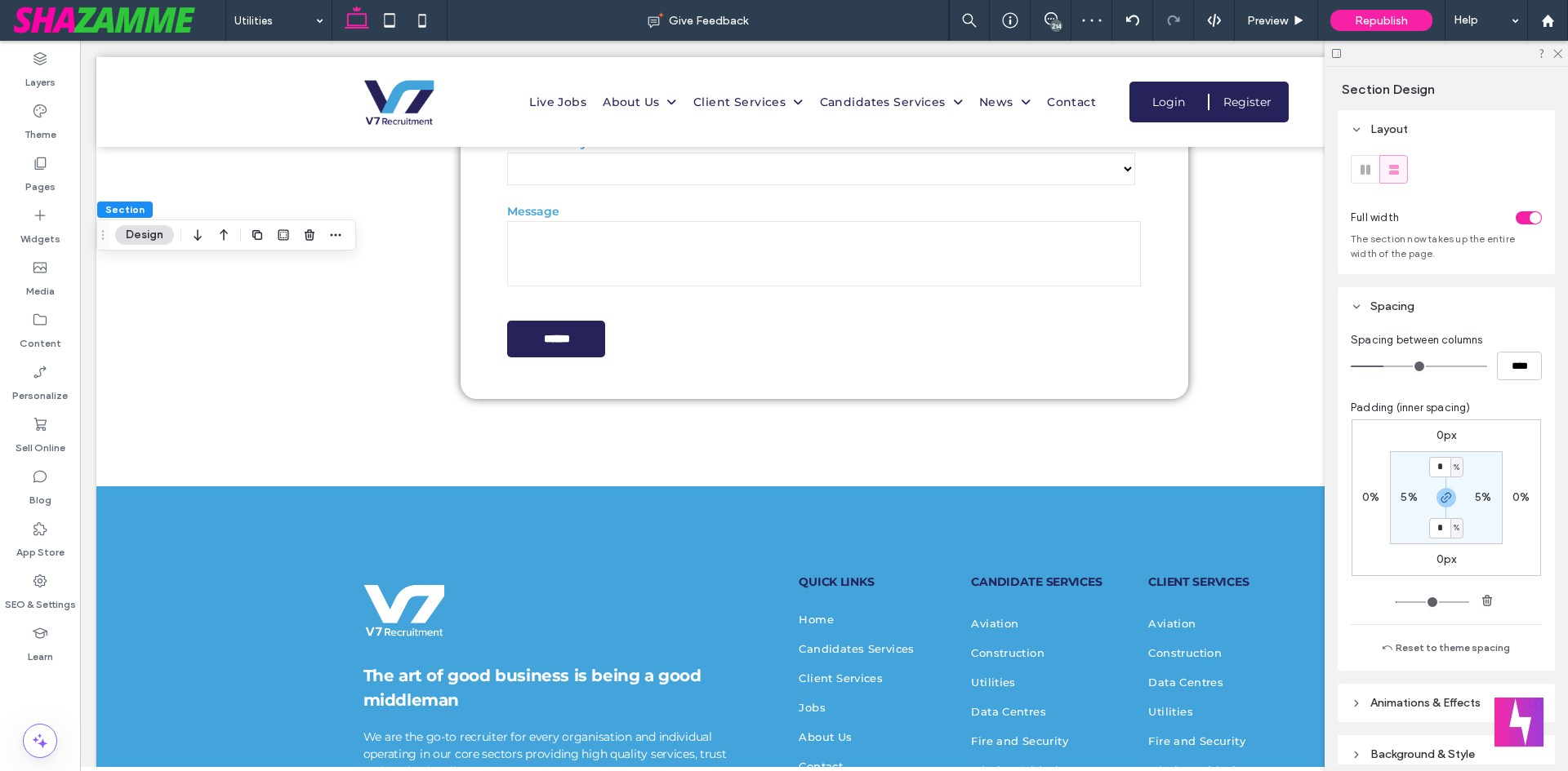
drag, startPoint x: 1435, startPoint y: 495, endPoint x: 1433, endPoint y: 521, distance: 26.1
click at [1439, 497] on icon "button" at bounding box center [1446, 498] width 13 height 13
click at [1433, 524] on div "4%" at bounding box center [1446, 528] width 37 height 15
click at [1442, 528] on label "4%" at bounding box center [1446, 527] width 17 height 14
type input "*"
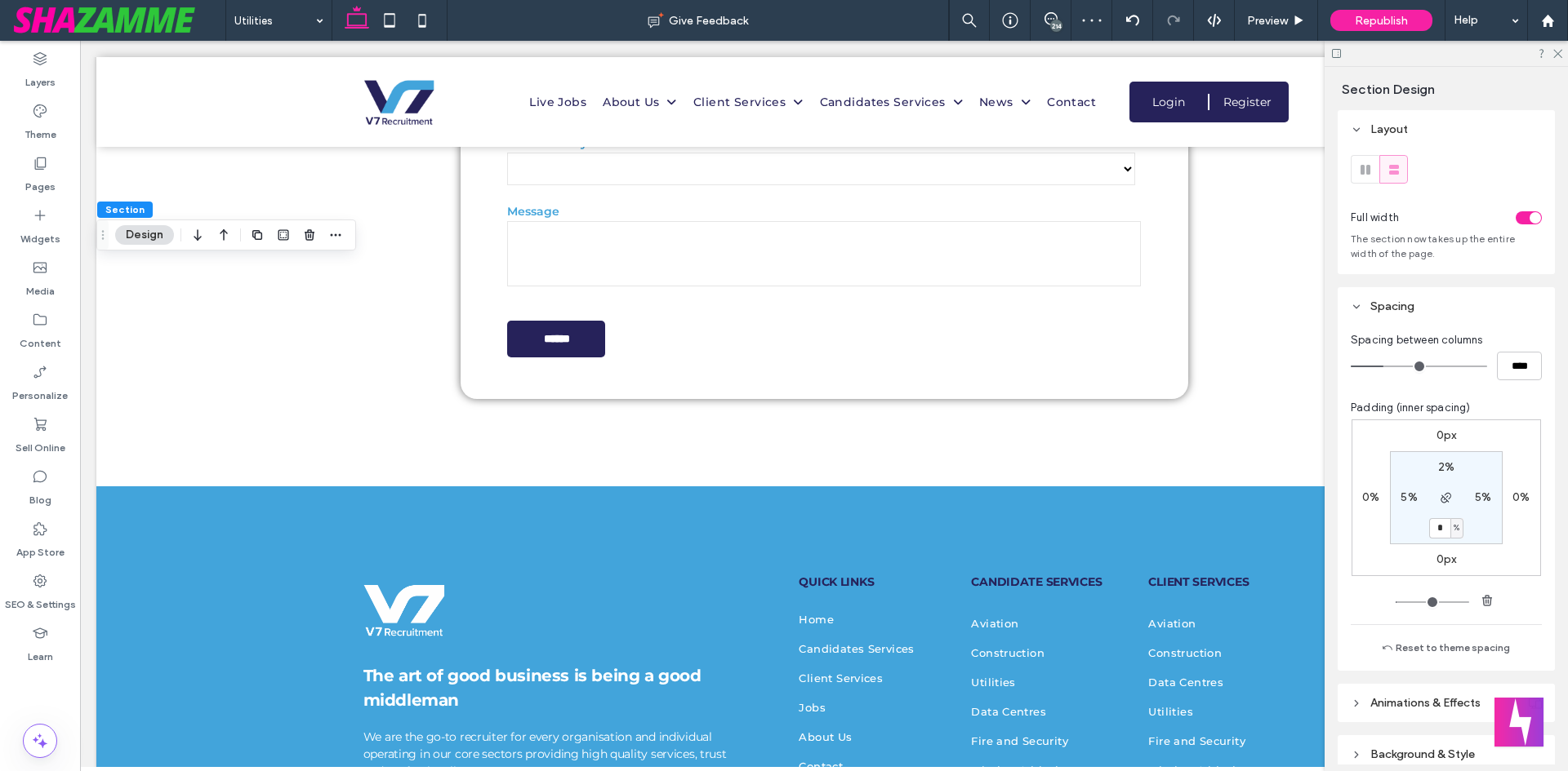
type input "*"
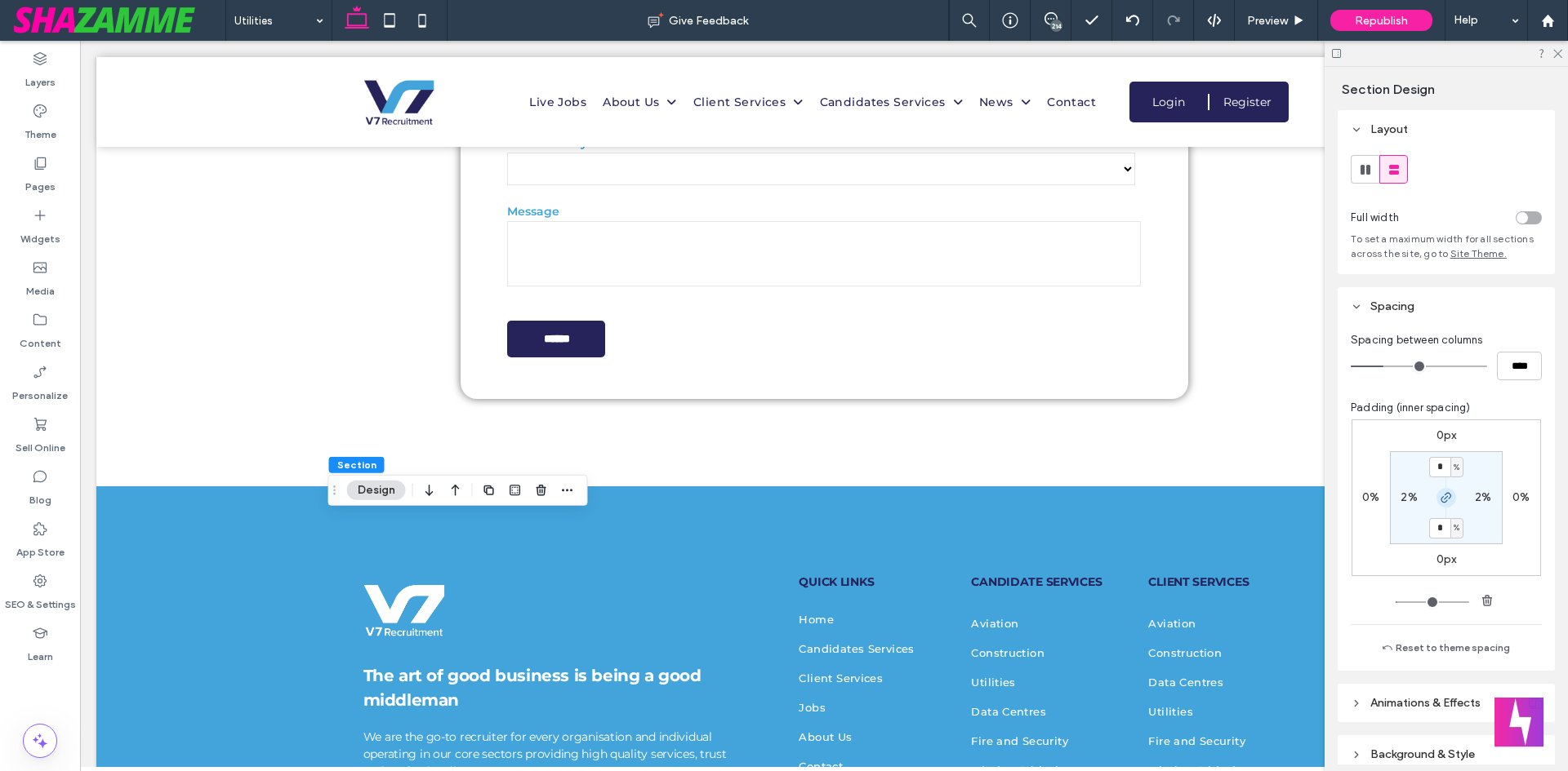
click at [1445, 496] on icon "button" at bounding box center [1446, 498] width 13 height 13
click at [1438, 473] on input "*" at bounding box center [1439, 467] width 21 height 20
type input "*"
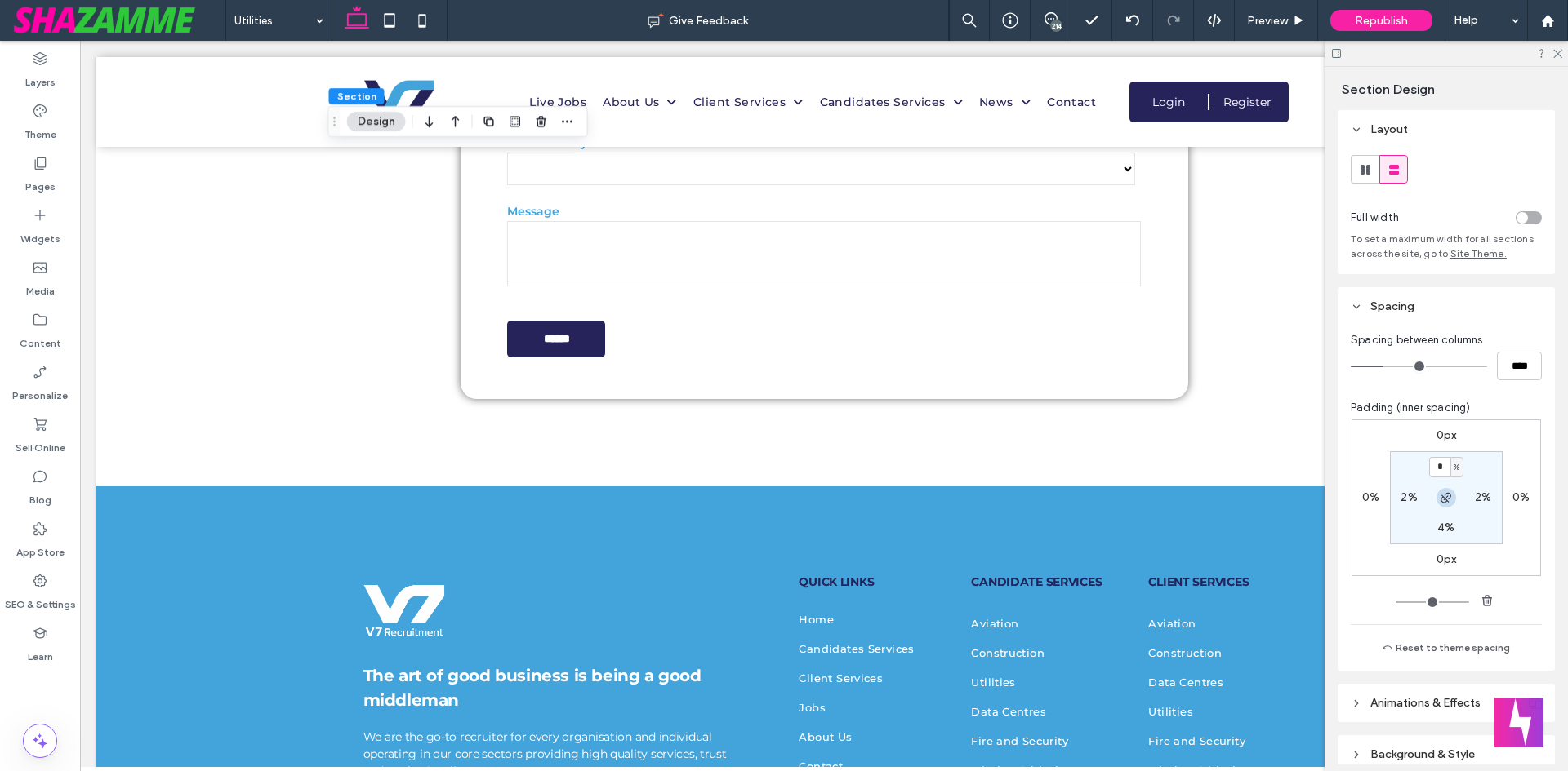
click at [1440, 502] on use "button" at bounding box center [1445, 498] width 10 height 10
click at [1439, 533] on input "*" at bounding box center [1439, 528] width 21 height 20
click at [1440, 502] on icon "button" at bounding box center [1446, 498] width 13 height 13
click at [1439, 535] on label "4%" at bounding box center [1446, 527] width 17 height 14
type input "*"
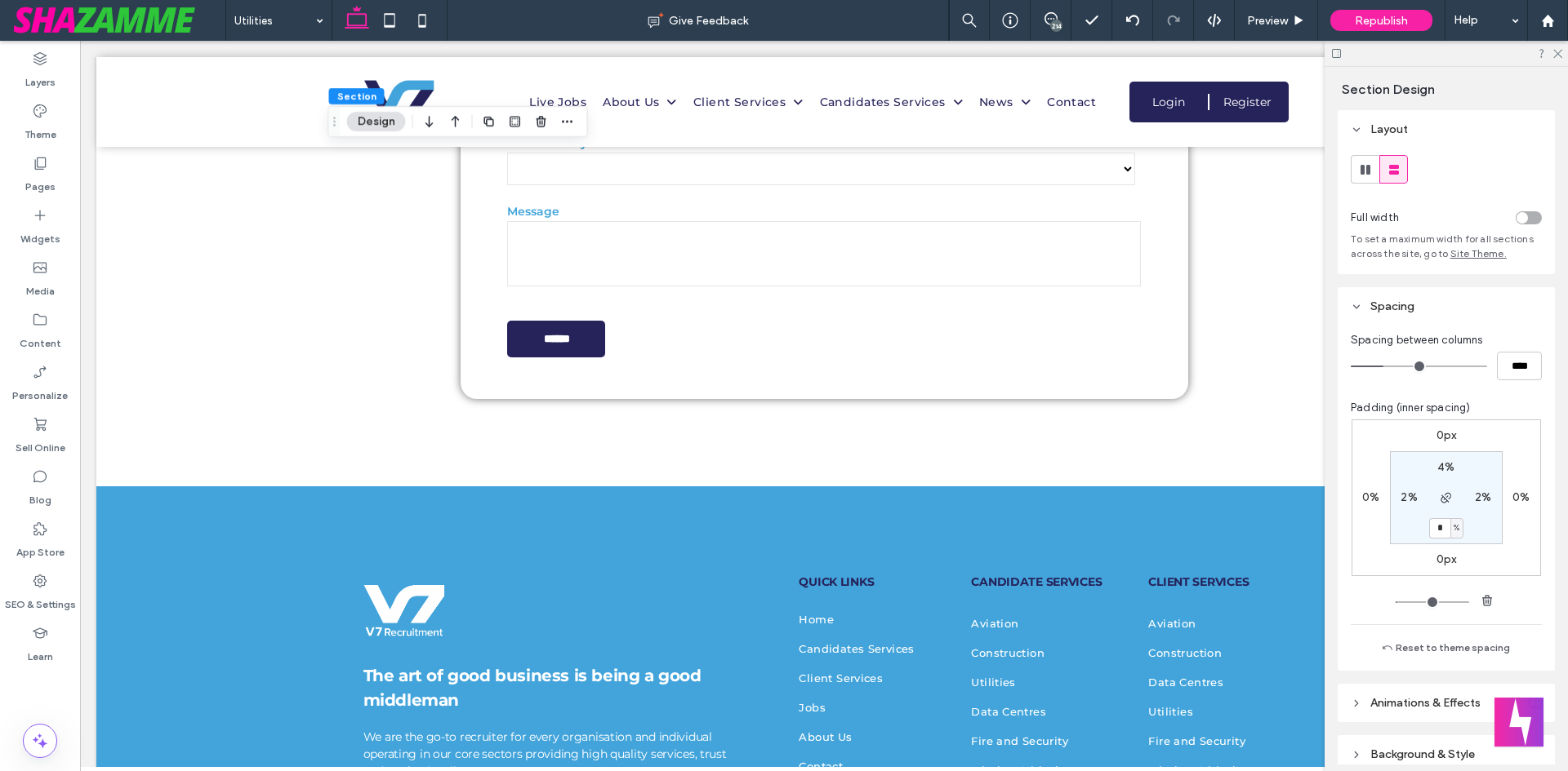
type input "*"
click at [1439, 496] on icon "button" at bounding box center [1446, 498] width 13 height 13
click at [1438, 472] on input "*" at bounding box center [1439, 467] width 21 height 20
type input "*"
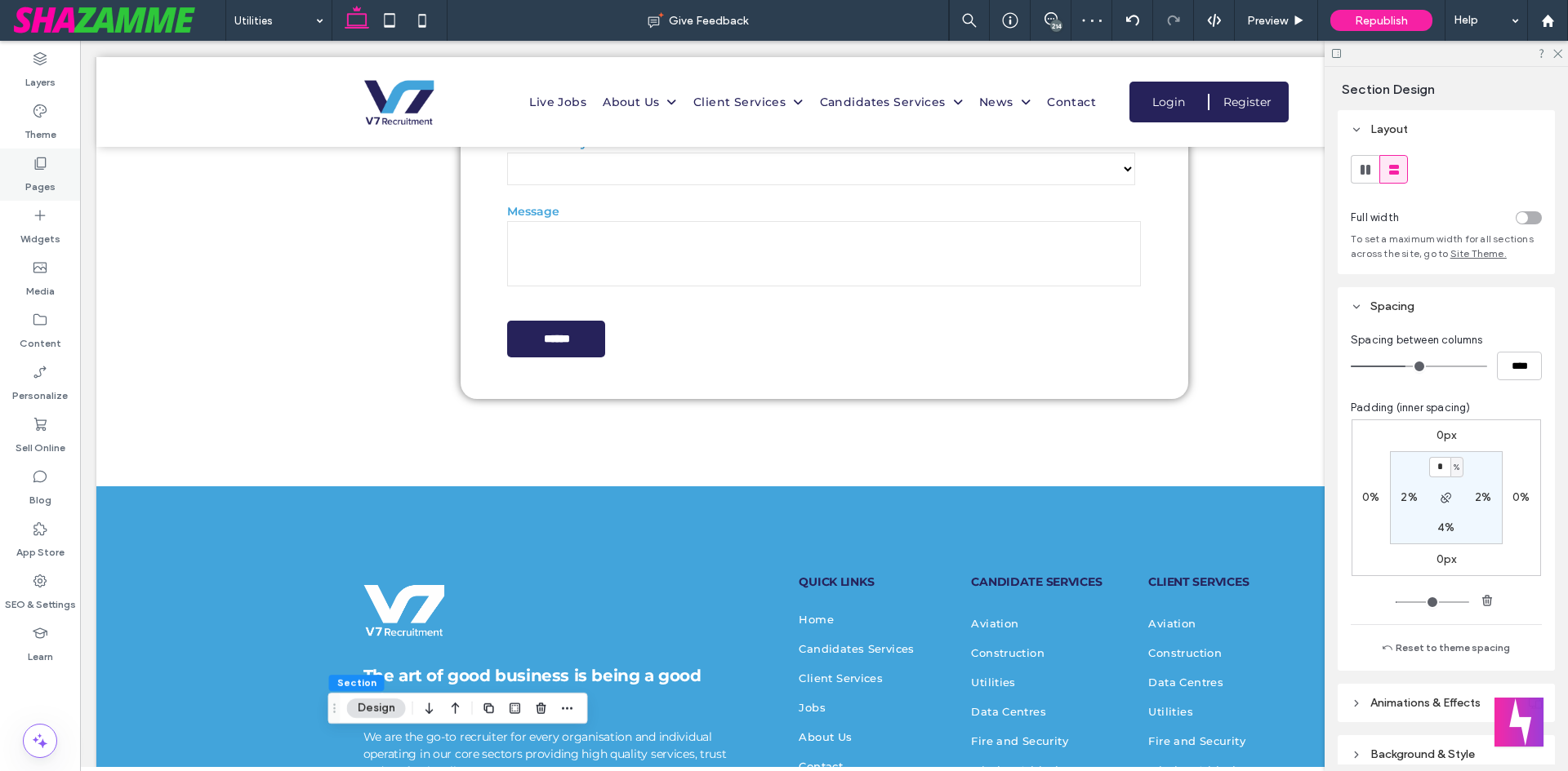
click at [34, 196] on div "Pages" at bounding box center [40, 174] width 80 height 52
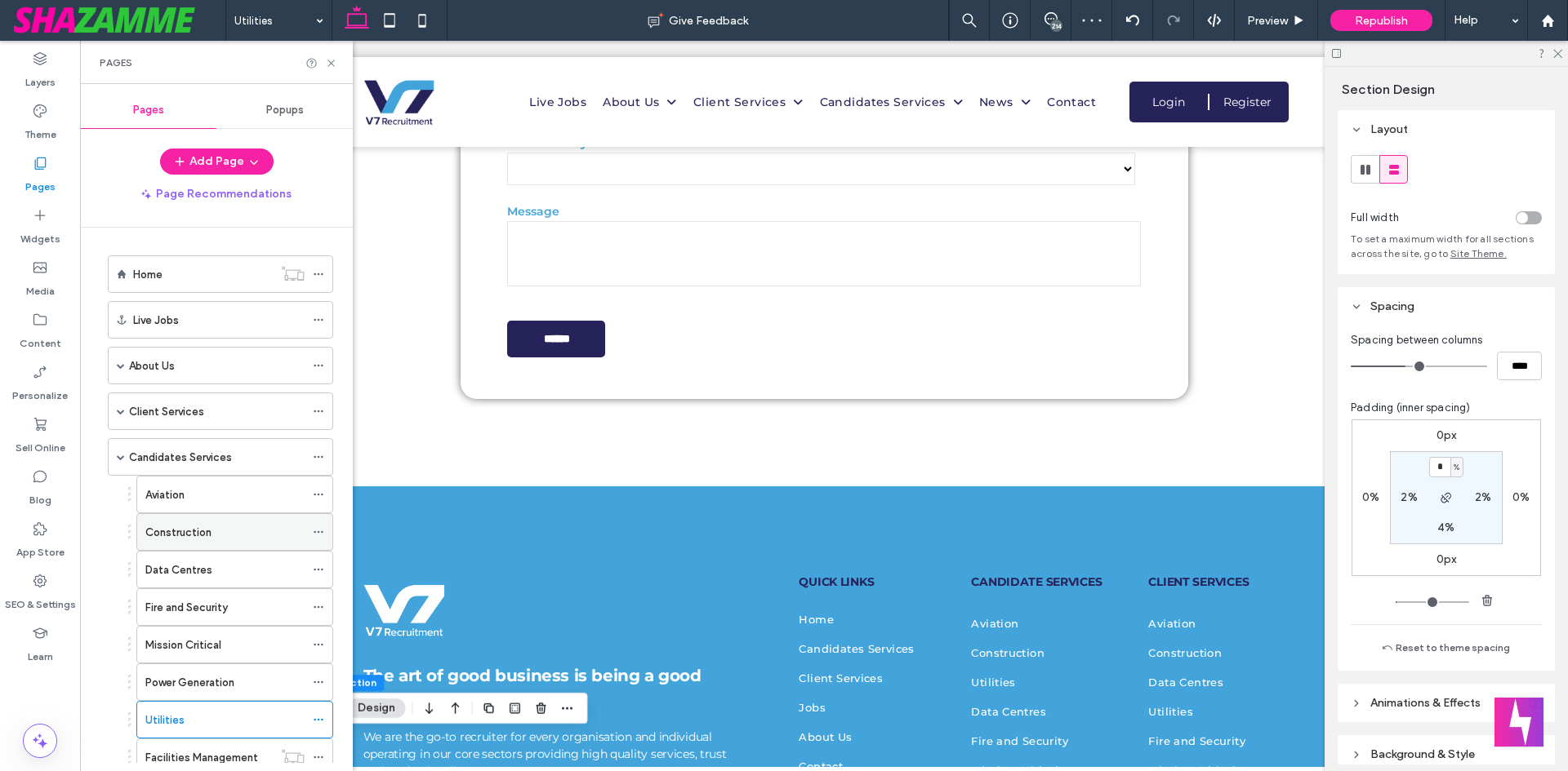
scroll to position [99, 0]
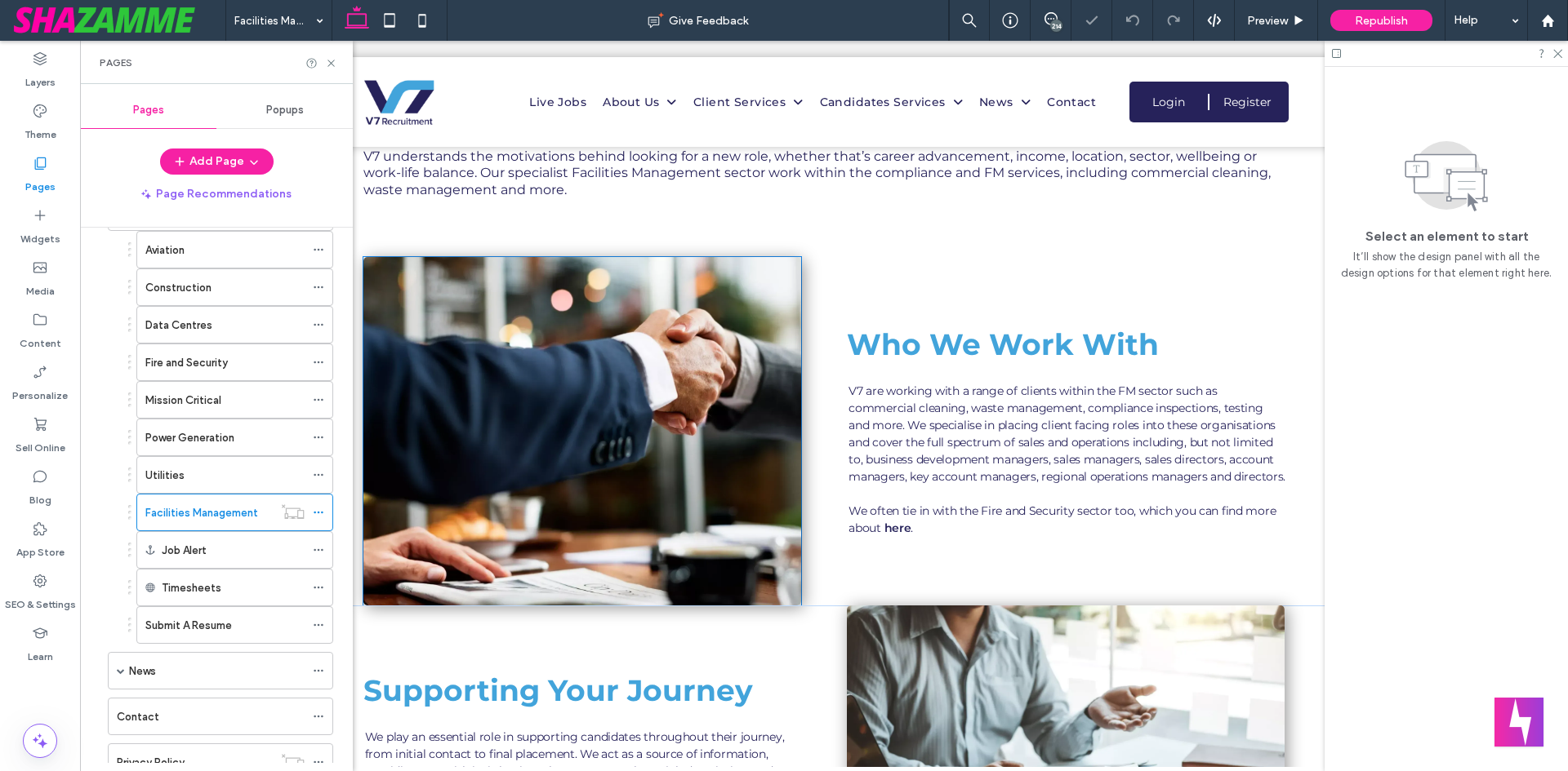
scroll to position [489, 0]
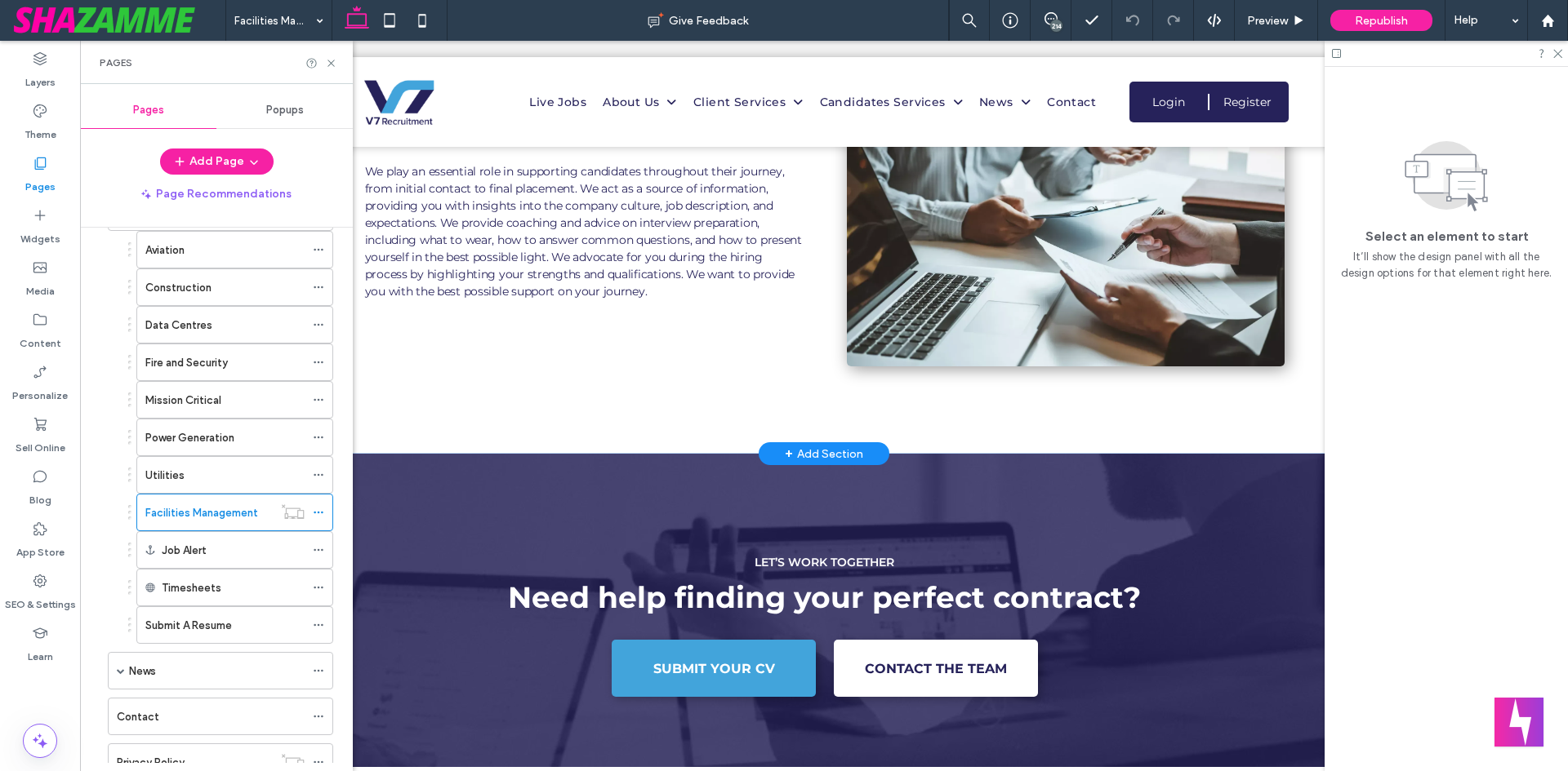
type input "**********"
click at [733, 436] on div "Supporting Your Journey We play an essential role in supporting candidates thro…" at bounding box center [823, 246] width 980 height 413
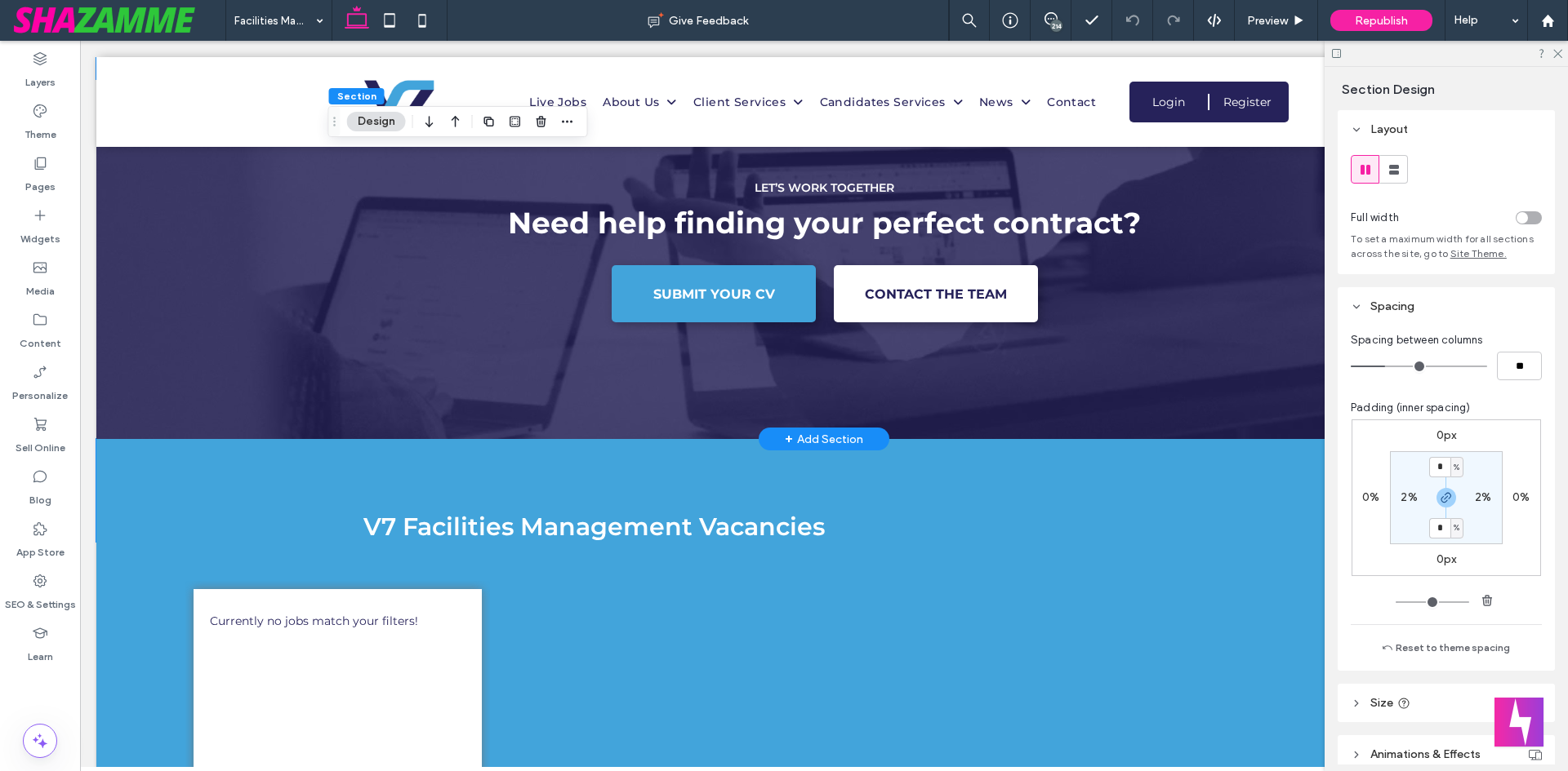
scroll to position [1143, 0]
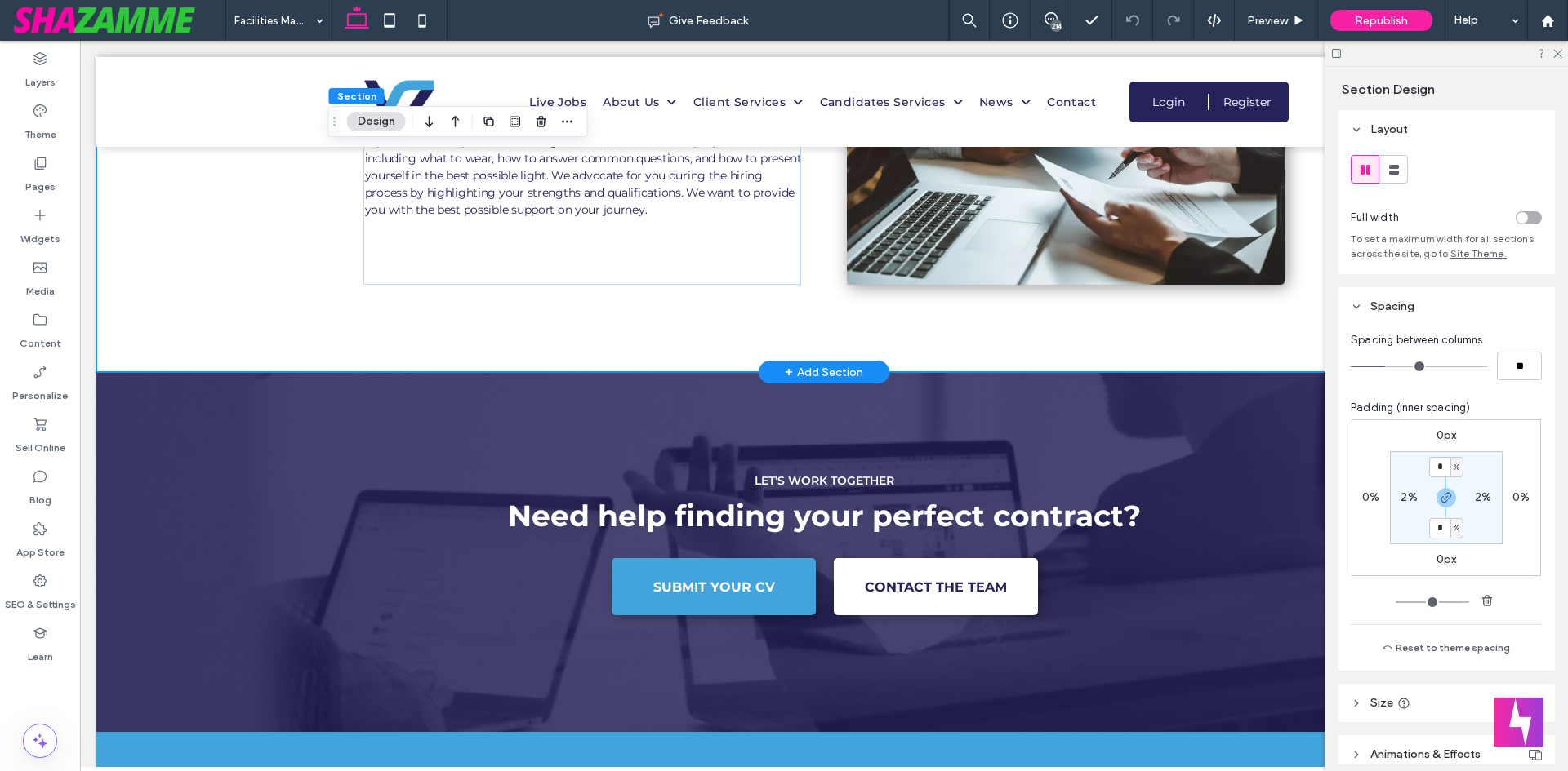
click at [162, 341] on div "Supporting Your Journey We play an essential role in supporting candidates thro…" at bounding box center [823, 165] width 1455 height 413
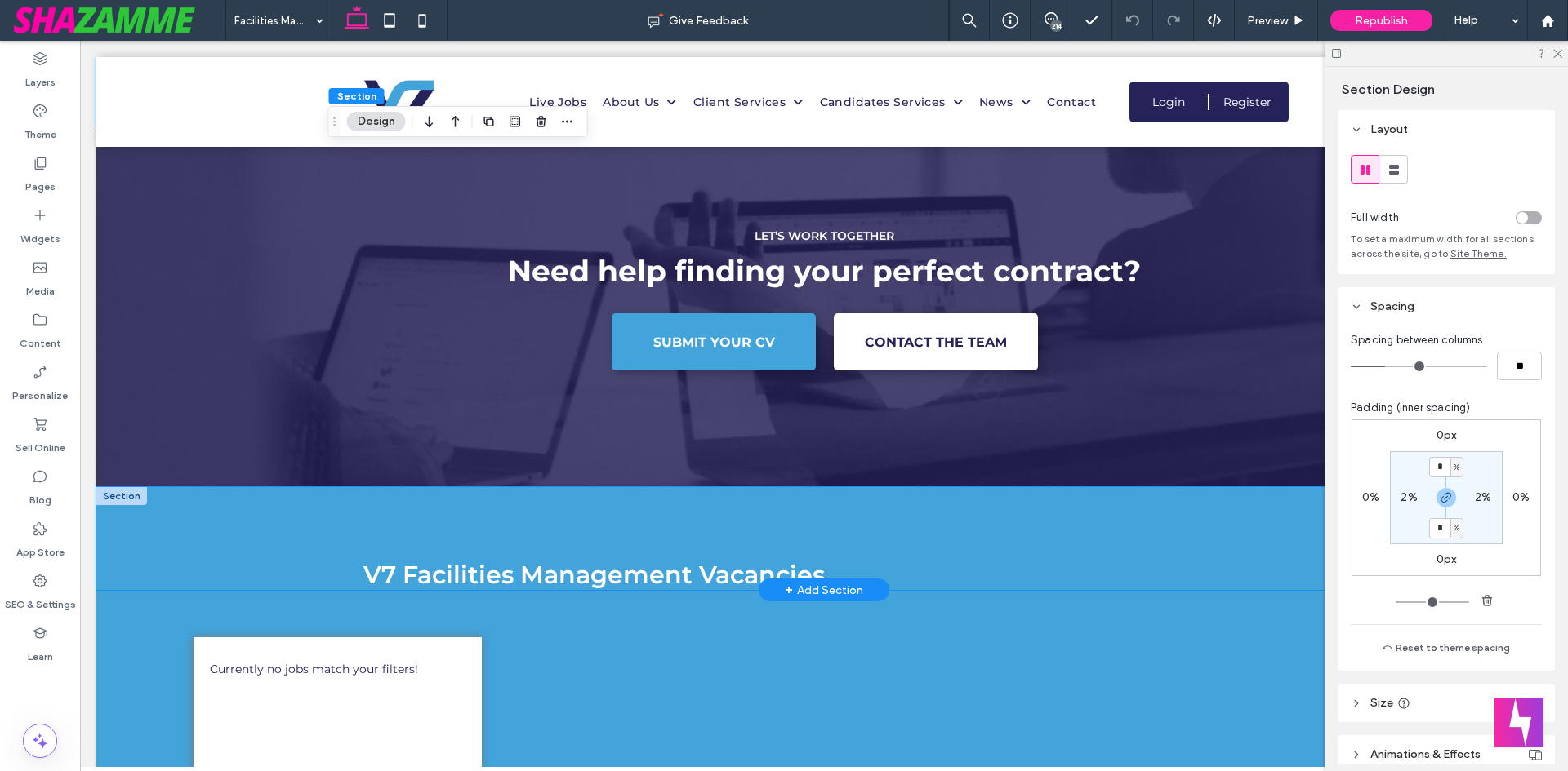
click at [271, 497] on div "V7 Facilities Management Vacancies" at bounding box center [823, 538] width 1455 height 103
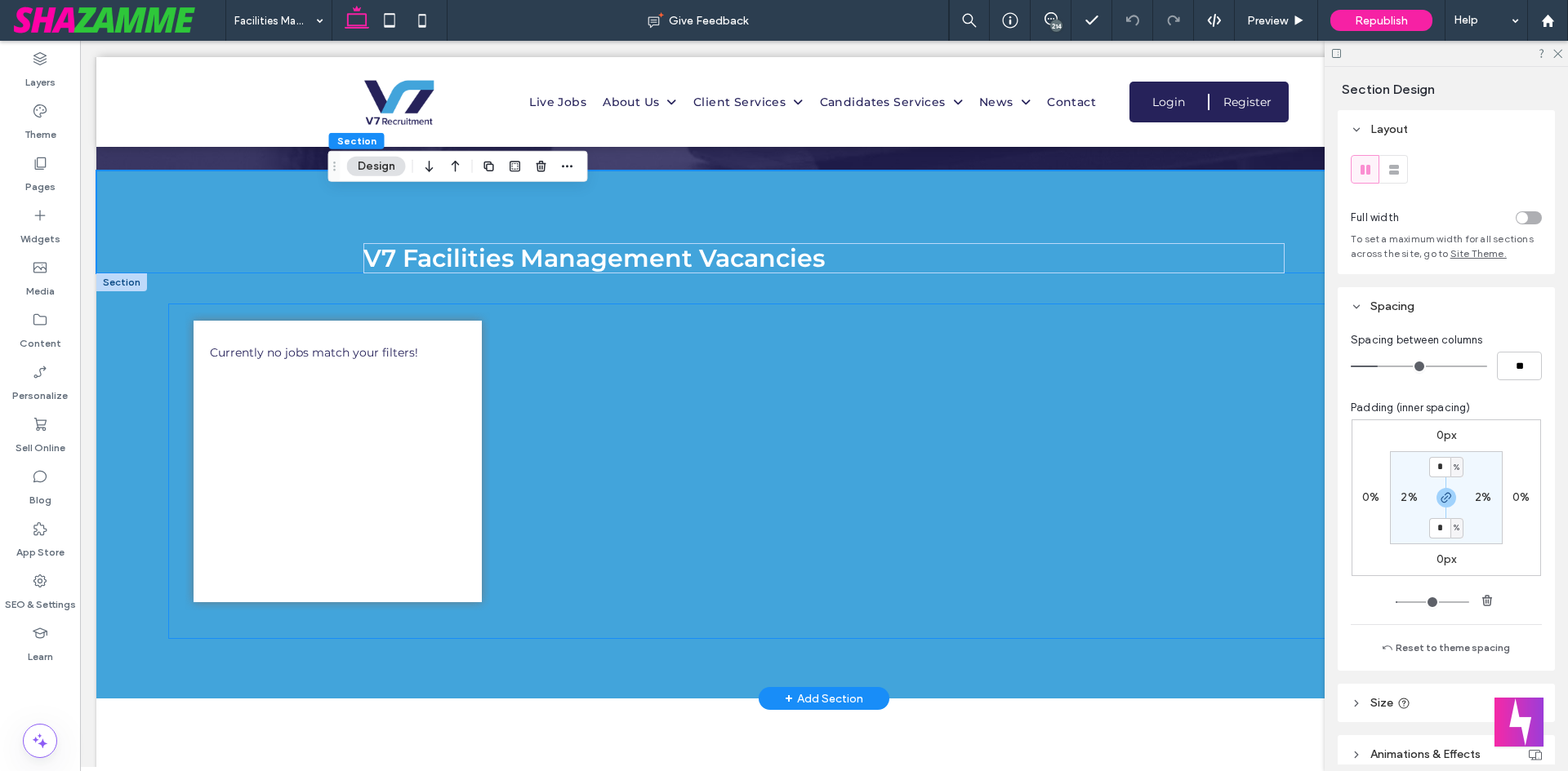
scroll to position [1713, 0]
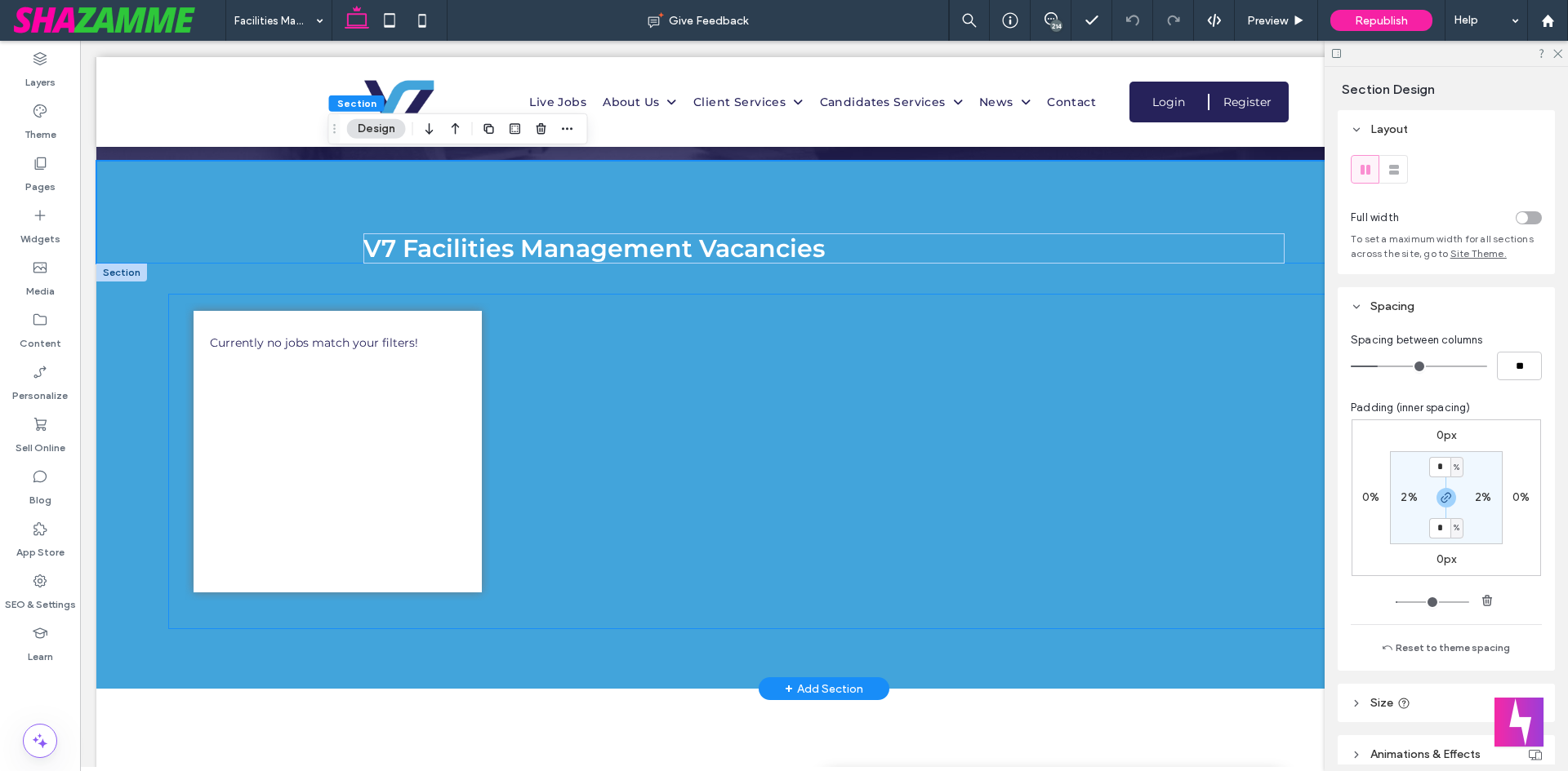
click at [1248, 455] on div "Currently no jobs match your filters!" at bounding box center [823, 453] width 1294 height 301
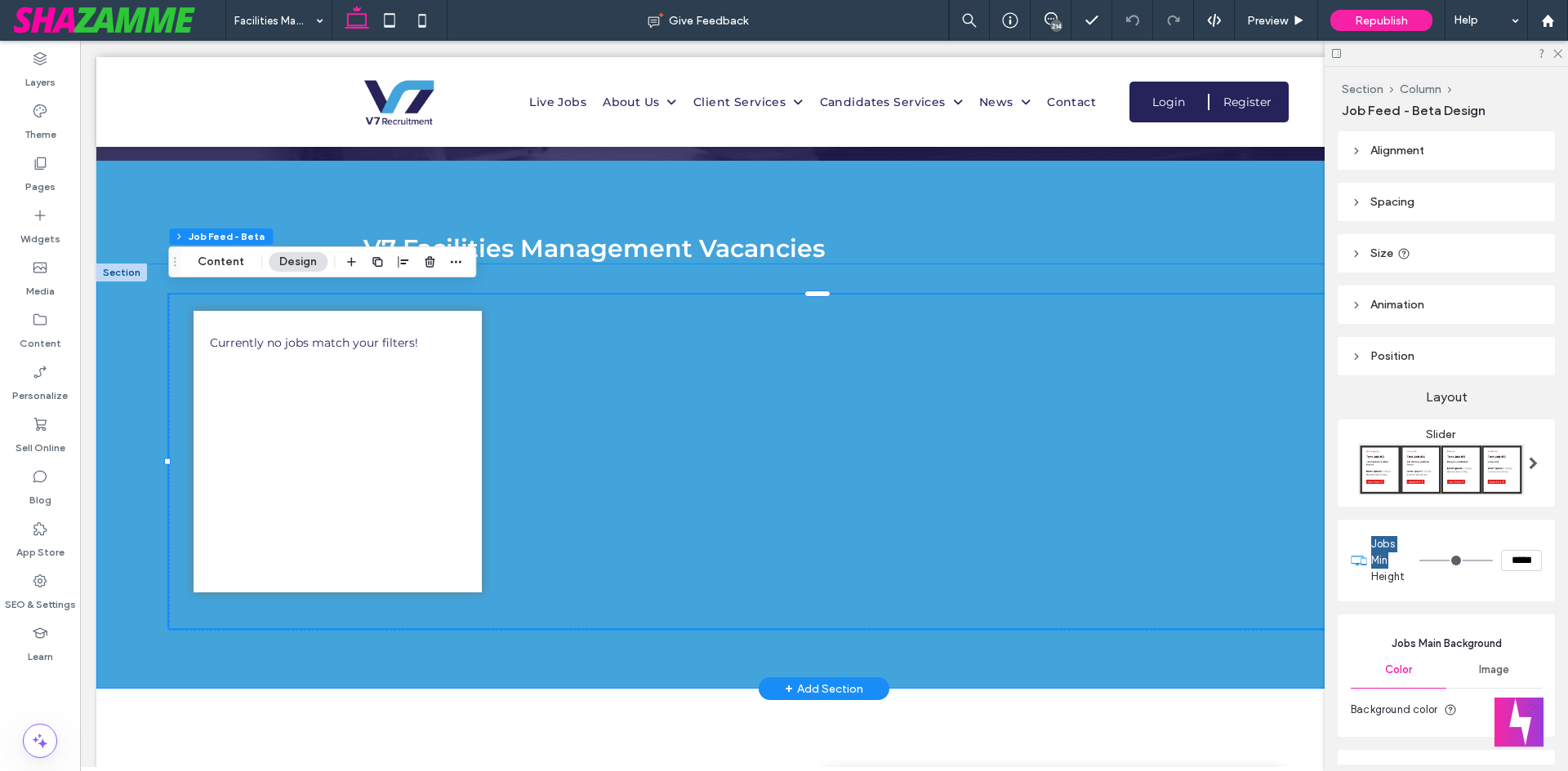
click at [1003, 630] on div "Currently no jobs match your filters!" at bounding box center [823, 475] width 1455 height 425
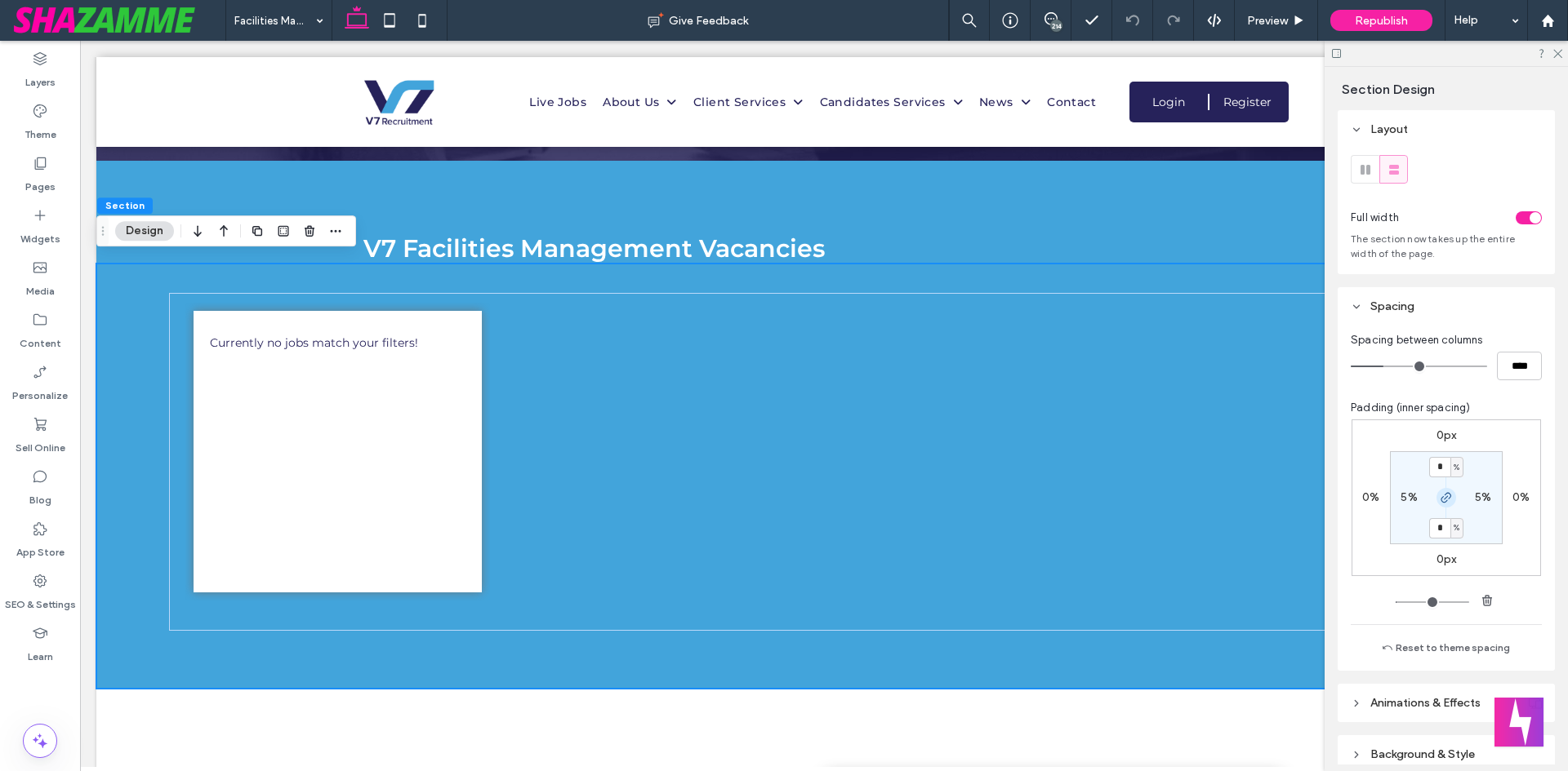
click at [1445, 502] on icon "button" at bounding box center [1446, 498] width 13 height 13
click at [1440, 525] on label "4%" at bounding box center [1446, 527] width 17 height 14
type input "*"
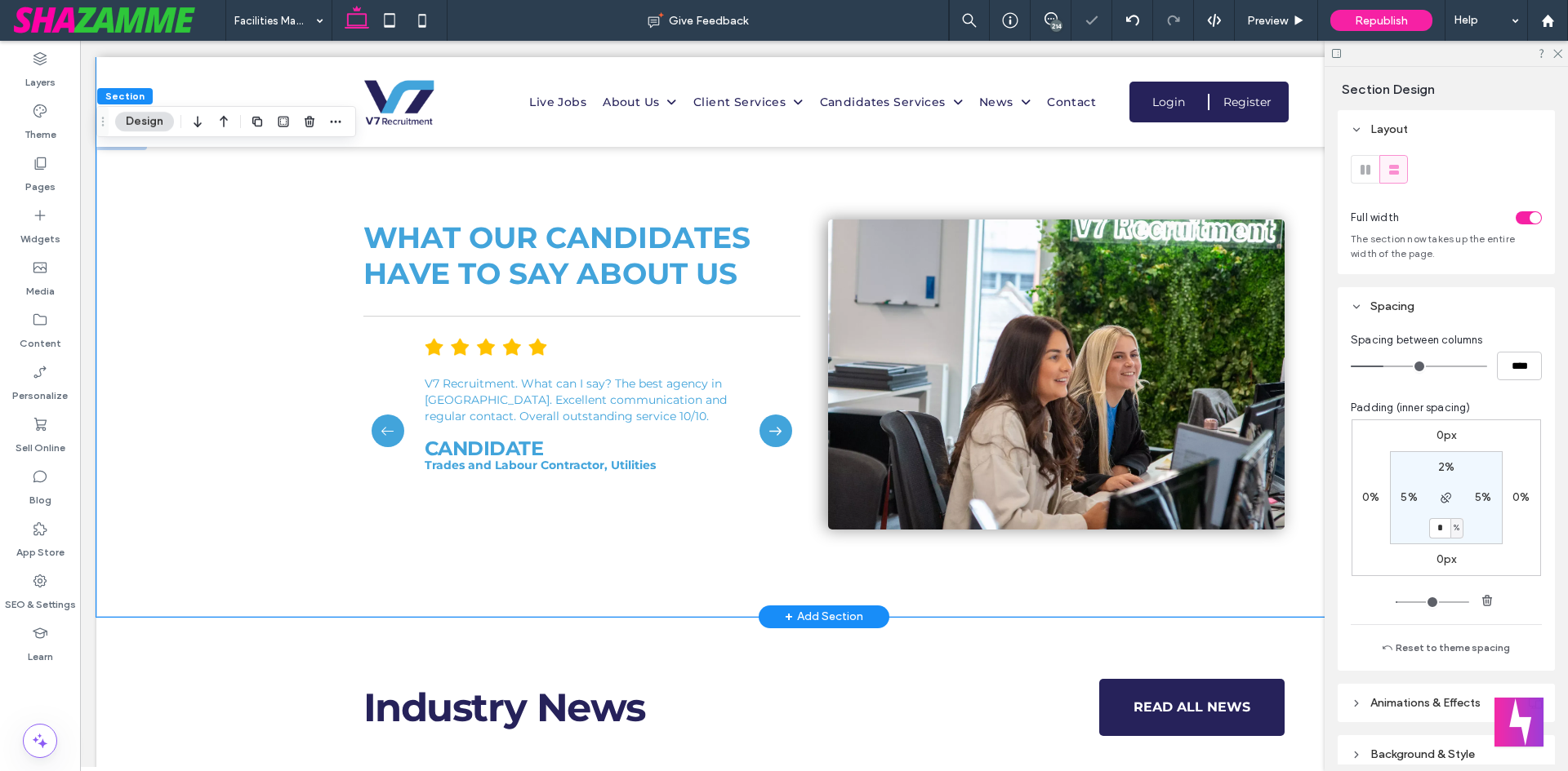
click at [267, 474] on div "WHAT OUR CANDIDATES HAVE TO SAY ABOUT US V7 Recruitment. What can I say? The be…" at bounding box center [823, 374] width 1455 height 485
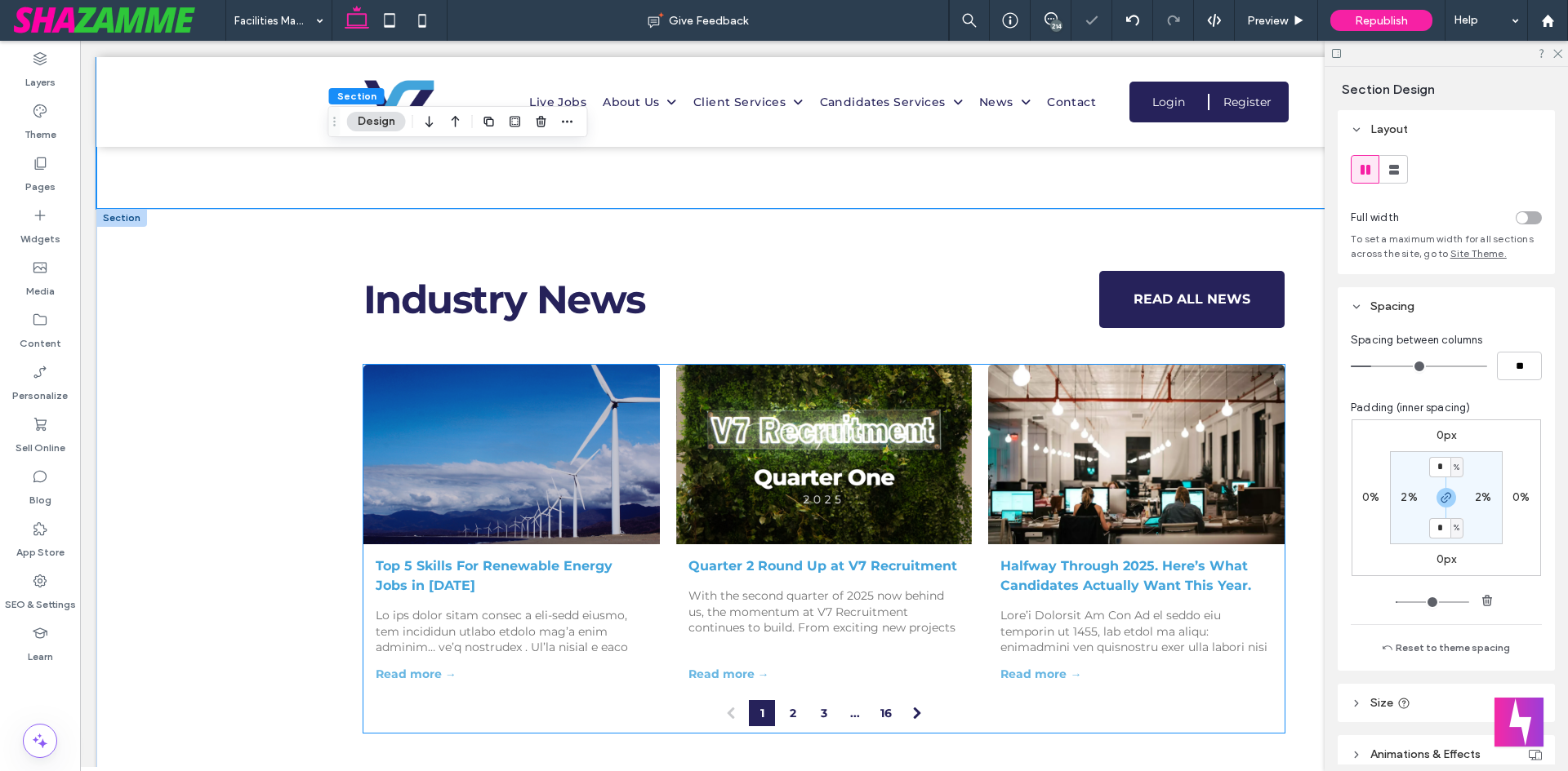
click at [239, 436] on div "Industry News READ ALL NEWS Top 5 Skills For Renewable Energy Jobs in [DATE], 2…" at bounding box center [823, 499] width 1455 height 583
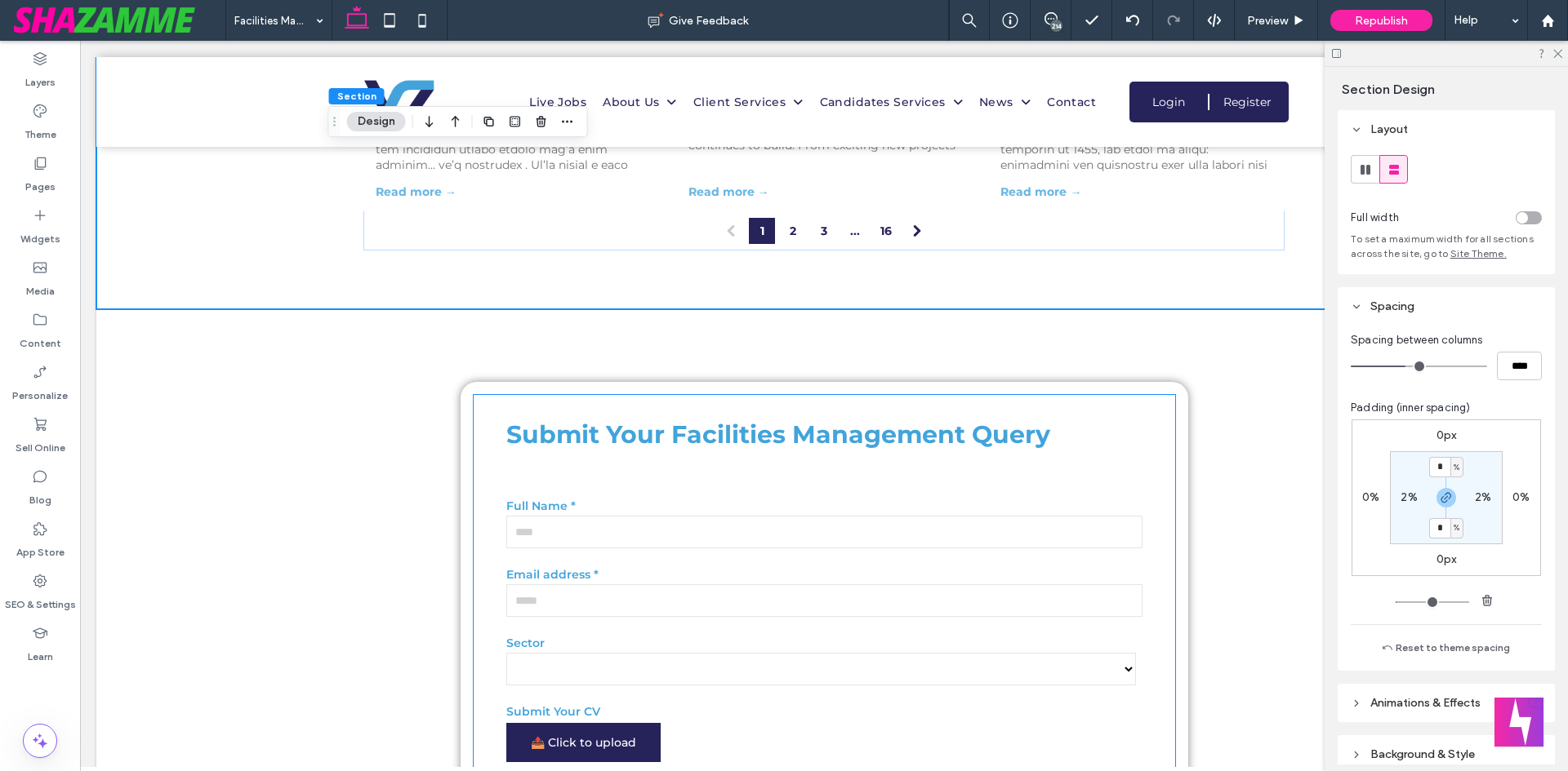
scroll to position [3264, 0]
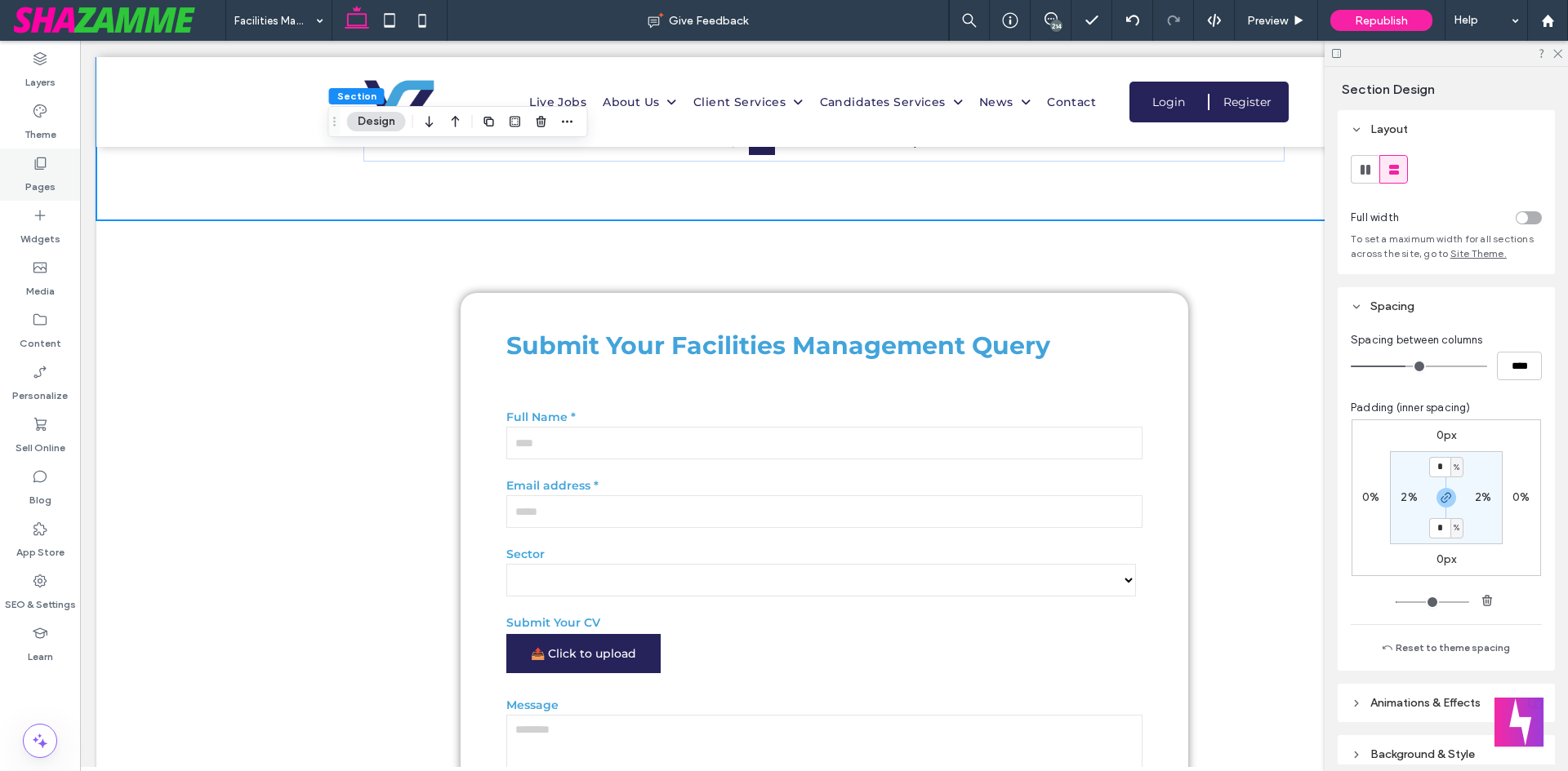
click at [28, 186] on label "Pages" at bounding box center [40, 183] width 31 height 23
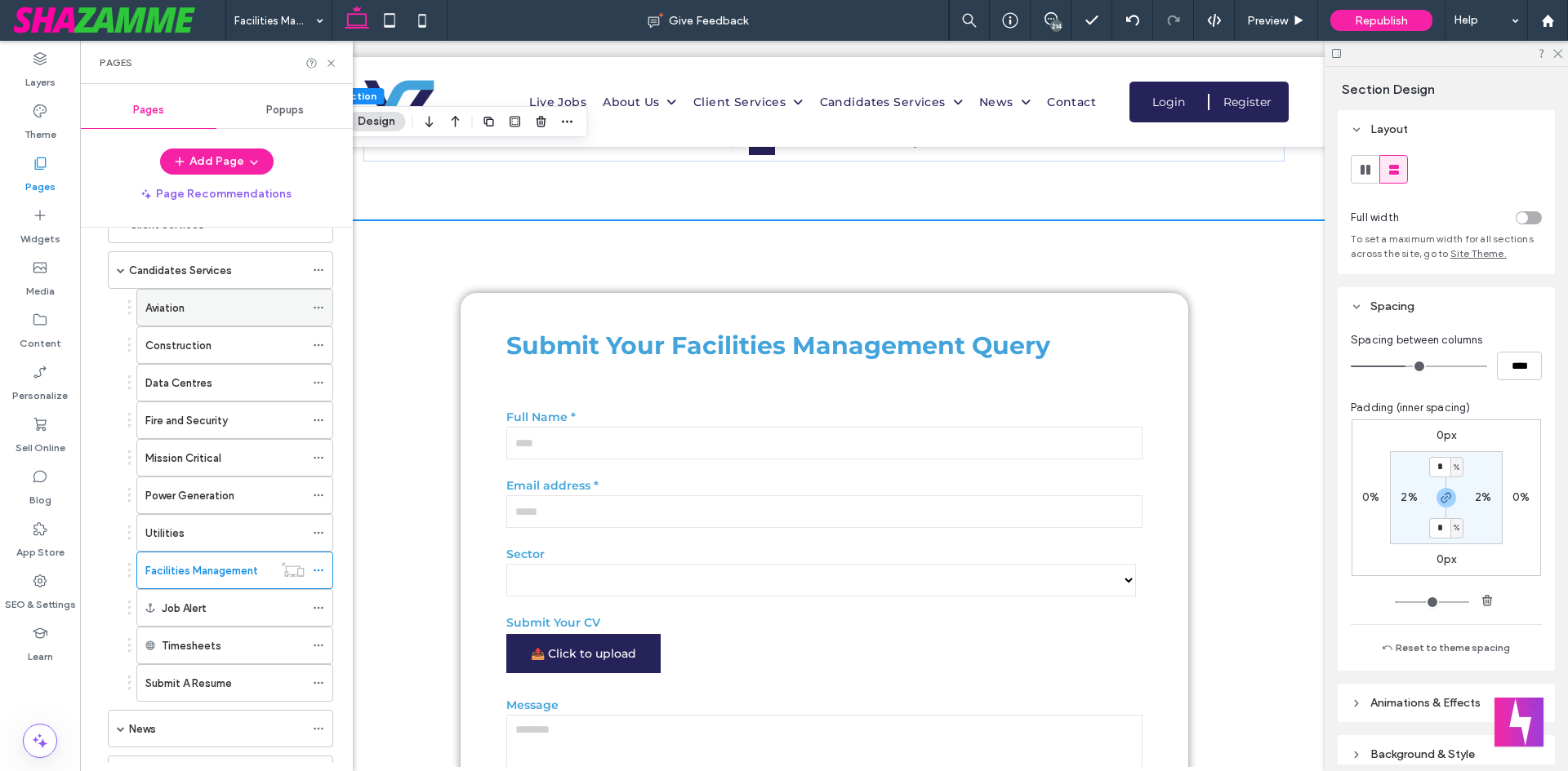
scroll to position [0, 0]
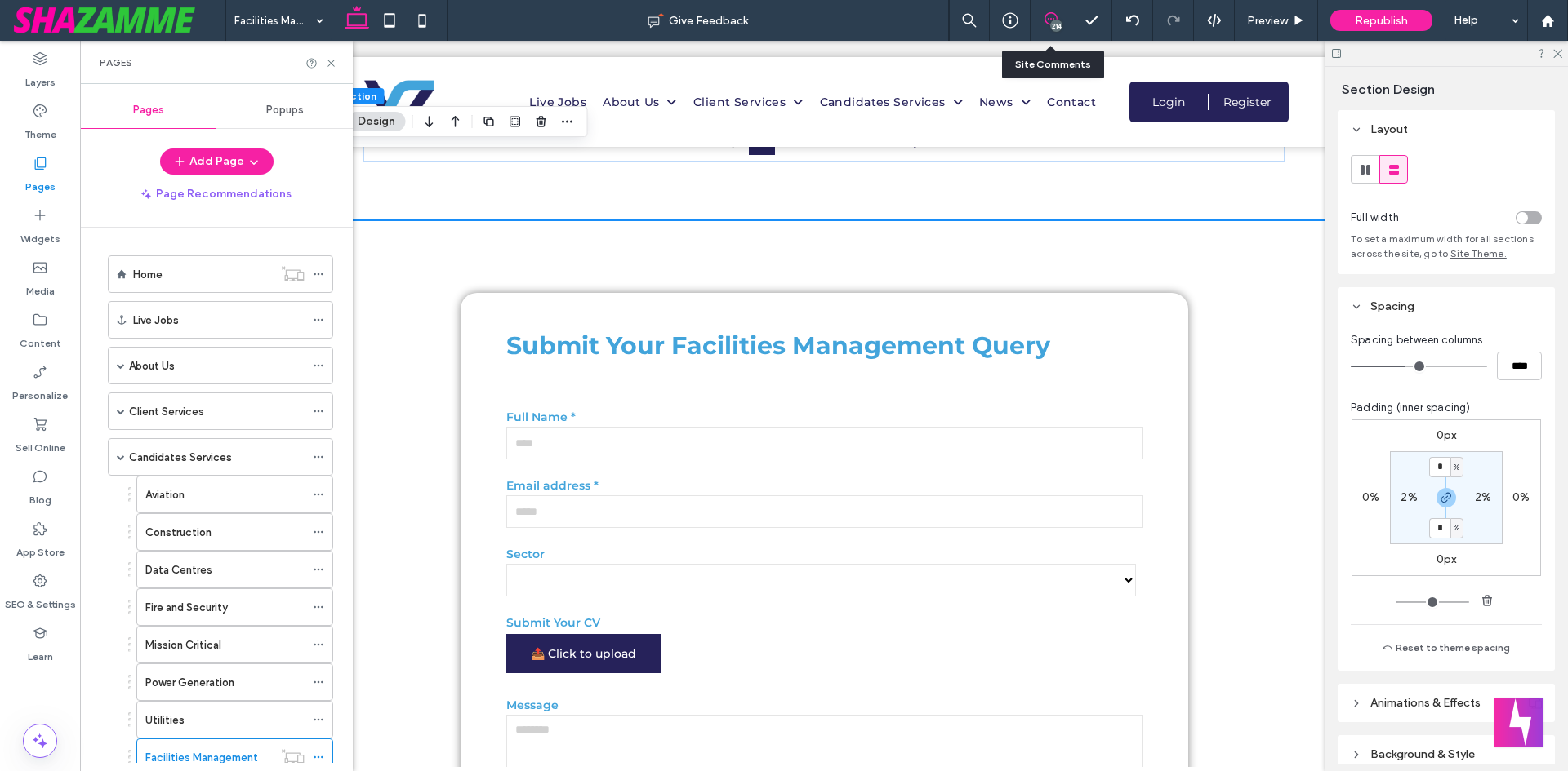
click at [1054, 13] on icon at bounding box center [1051, 19] width 13 height 13
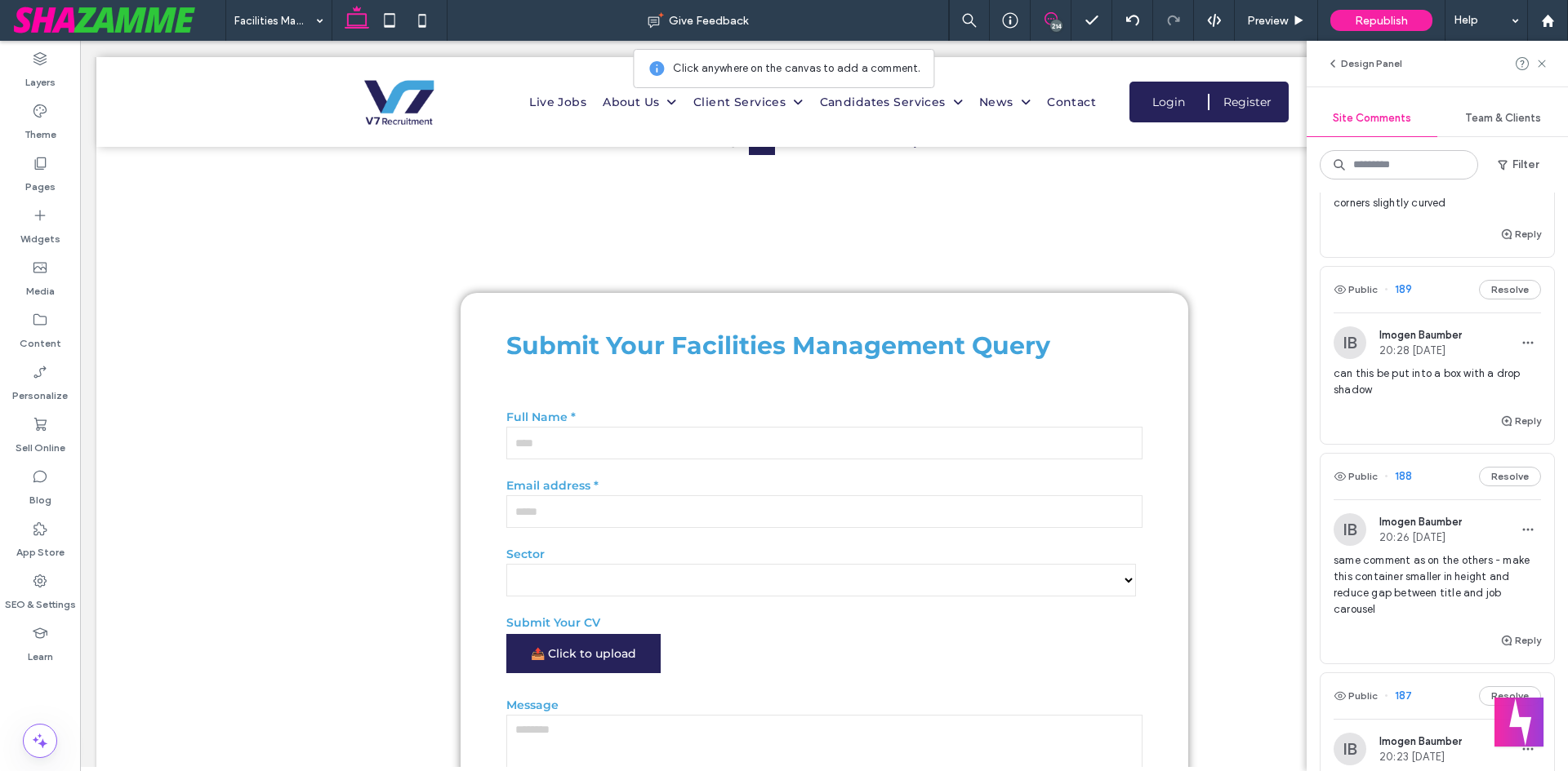
drag, startPoint x: 1377, startPoint y: 483, endPoint x: 1390, endPoint y: 620, distance: 137.6
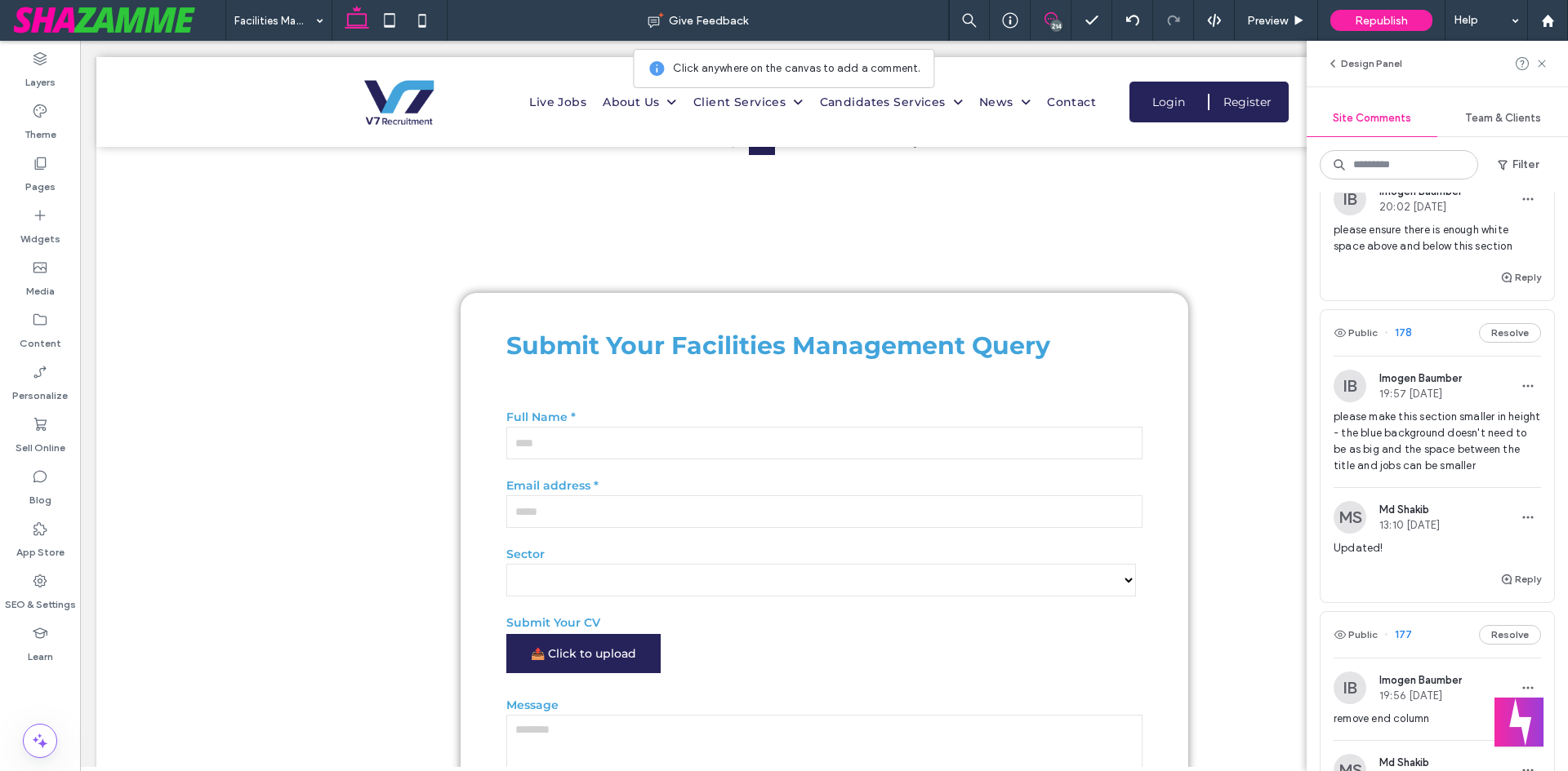
scroll to position [5499, 0]
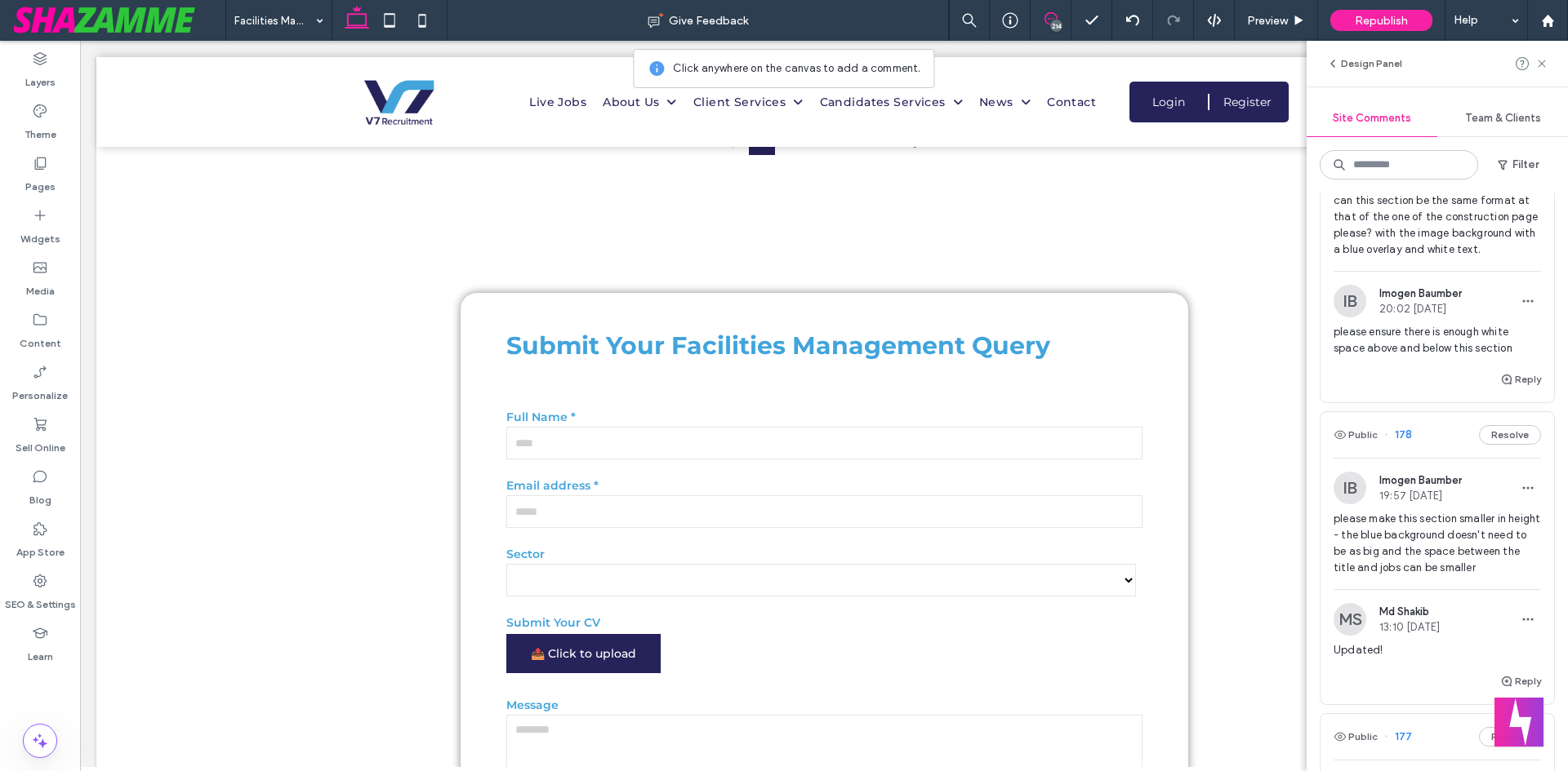
click at [1404, 357] on span "please ensure there is enough white space above and below this section" at bounding box center [1437, 340] width 208 height 32
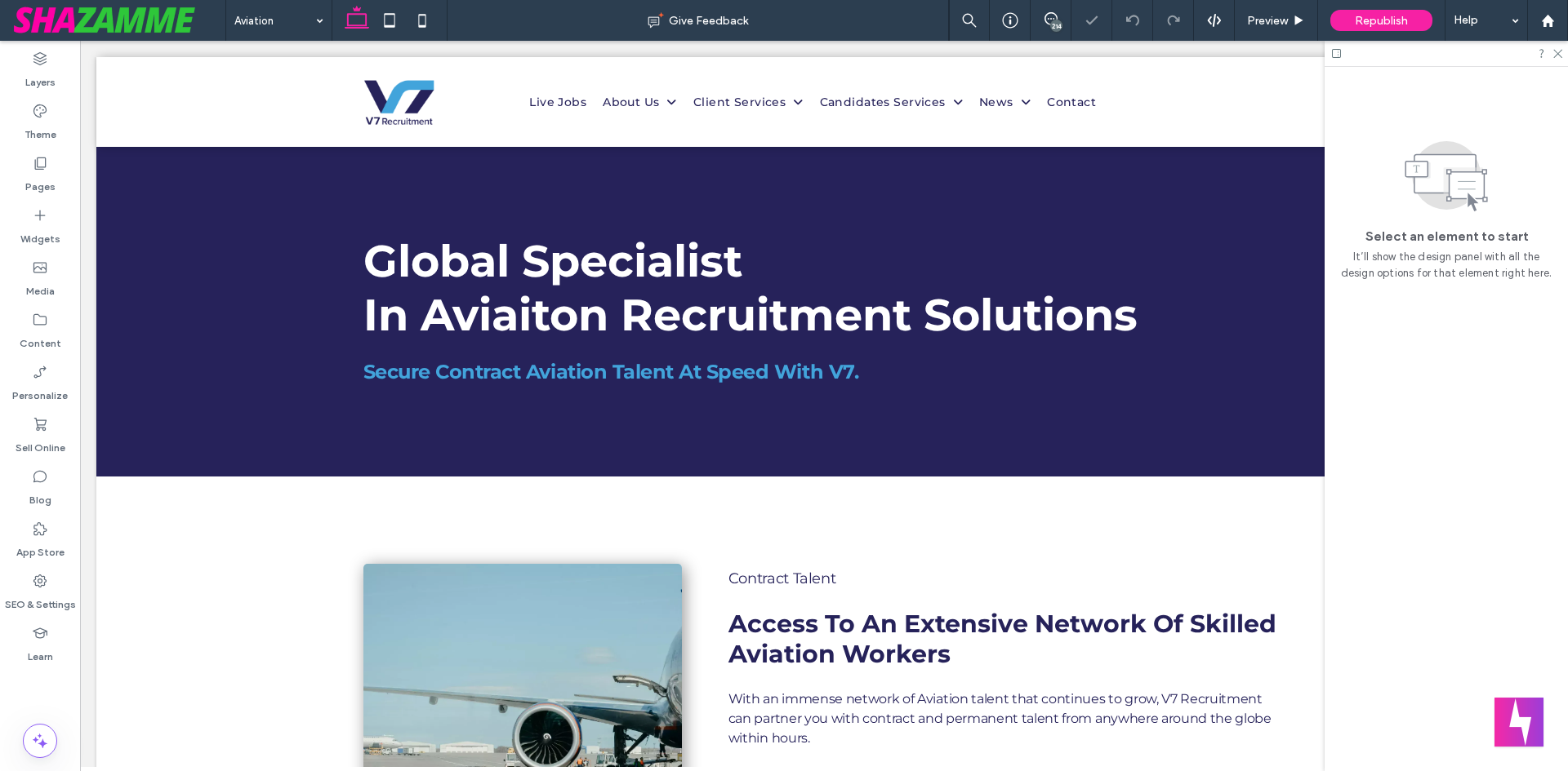
scroll to position [3769, 0]
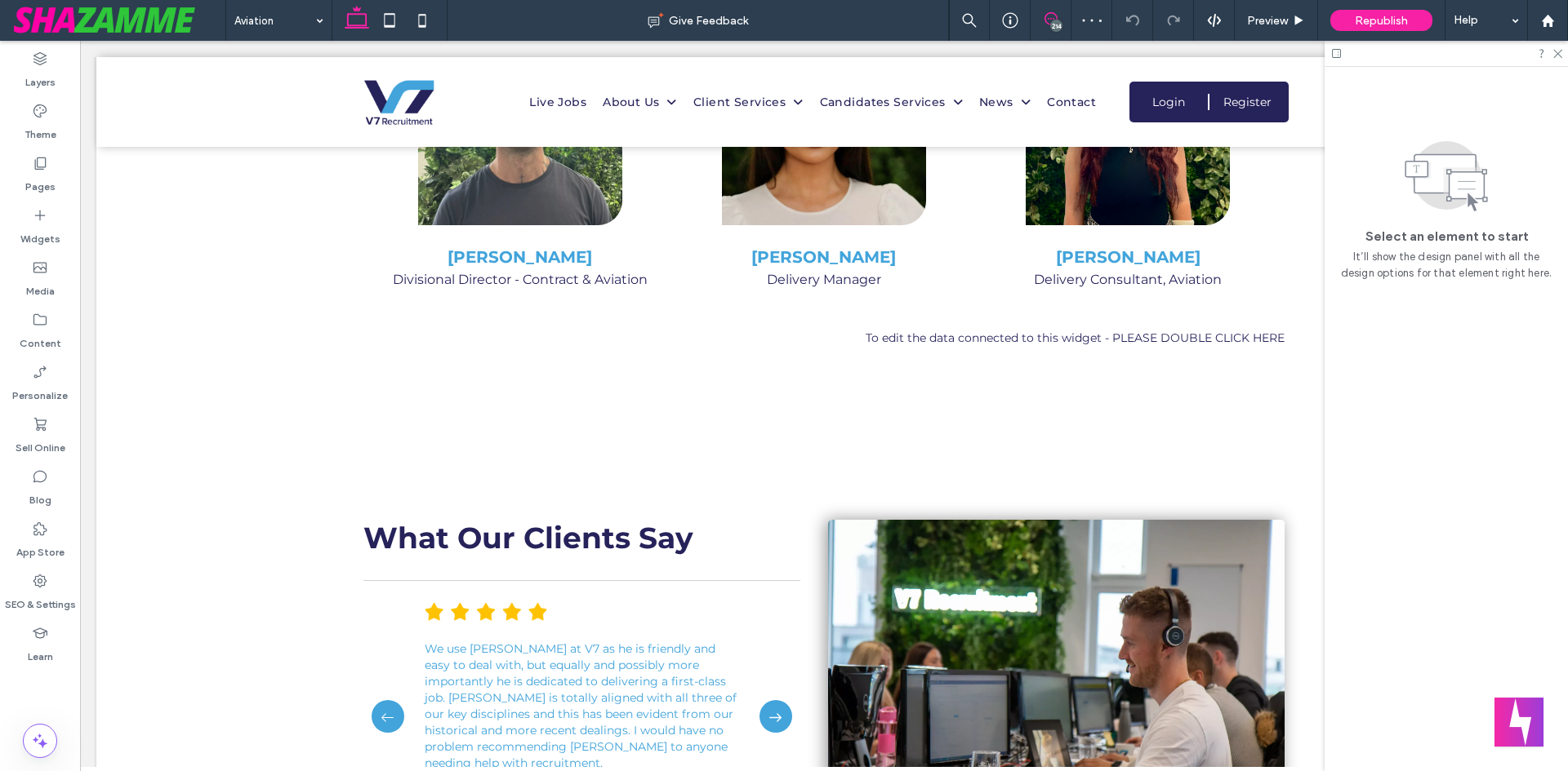
click at [1050, 19] on icon at bounding box center [1051, 19] width 13 height 13
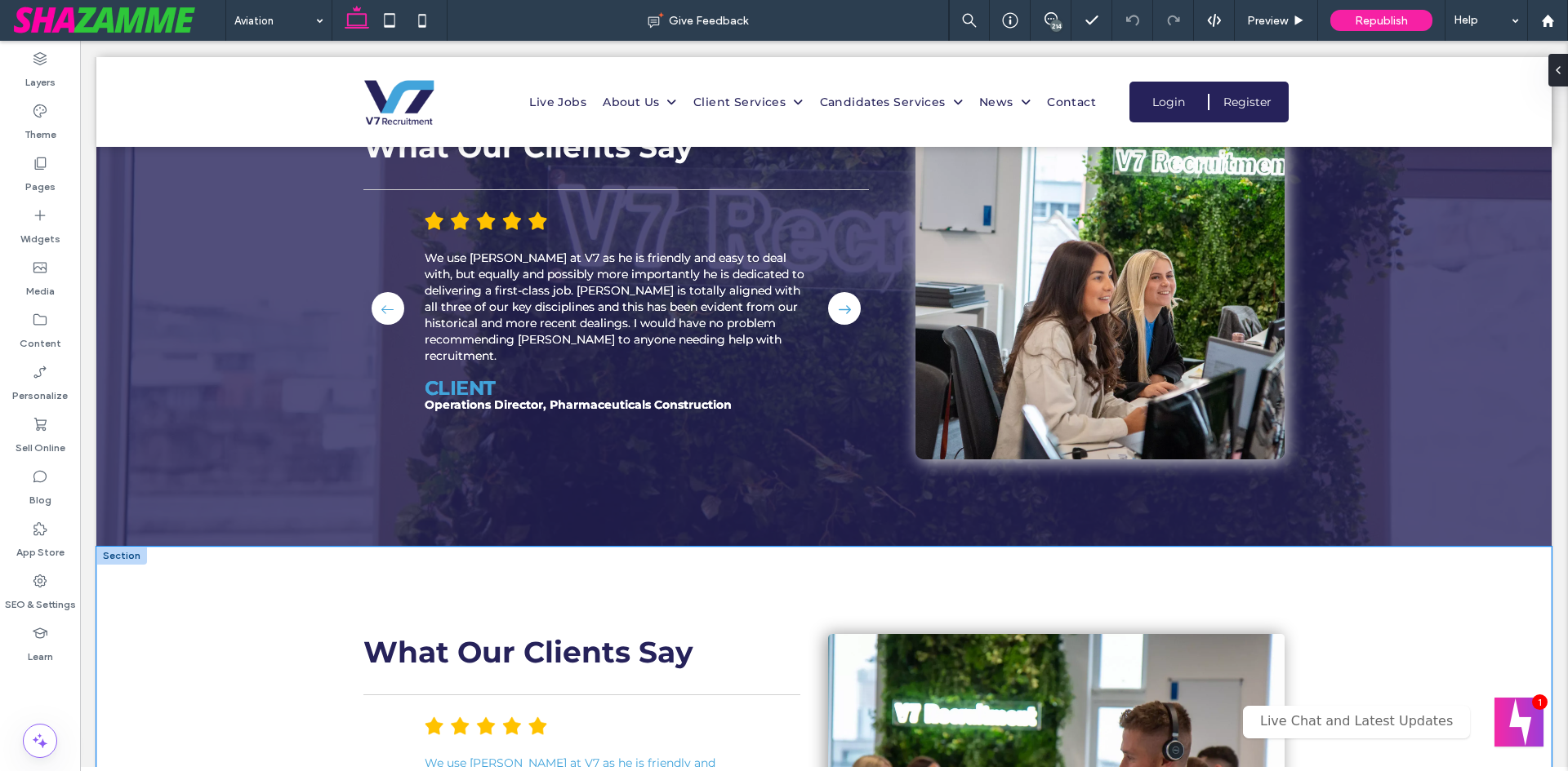
scroll to position [4080, 0]
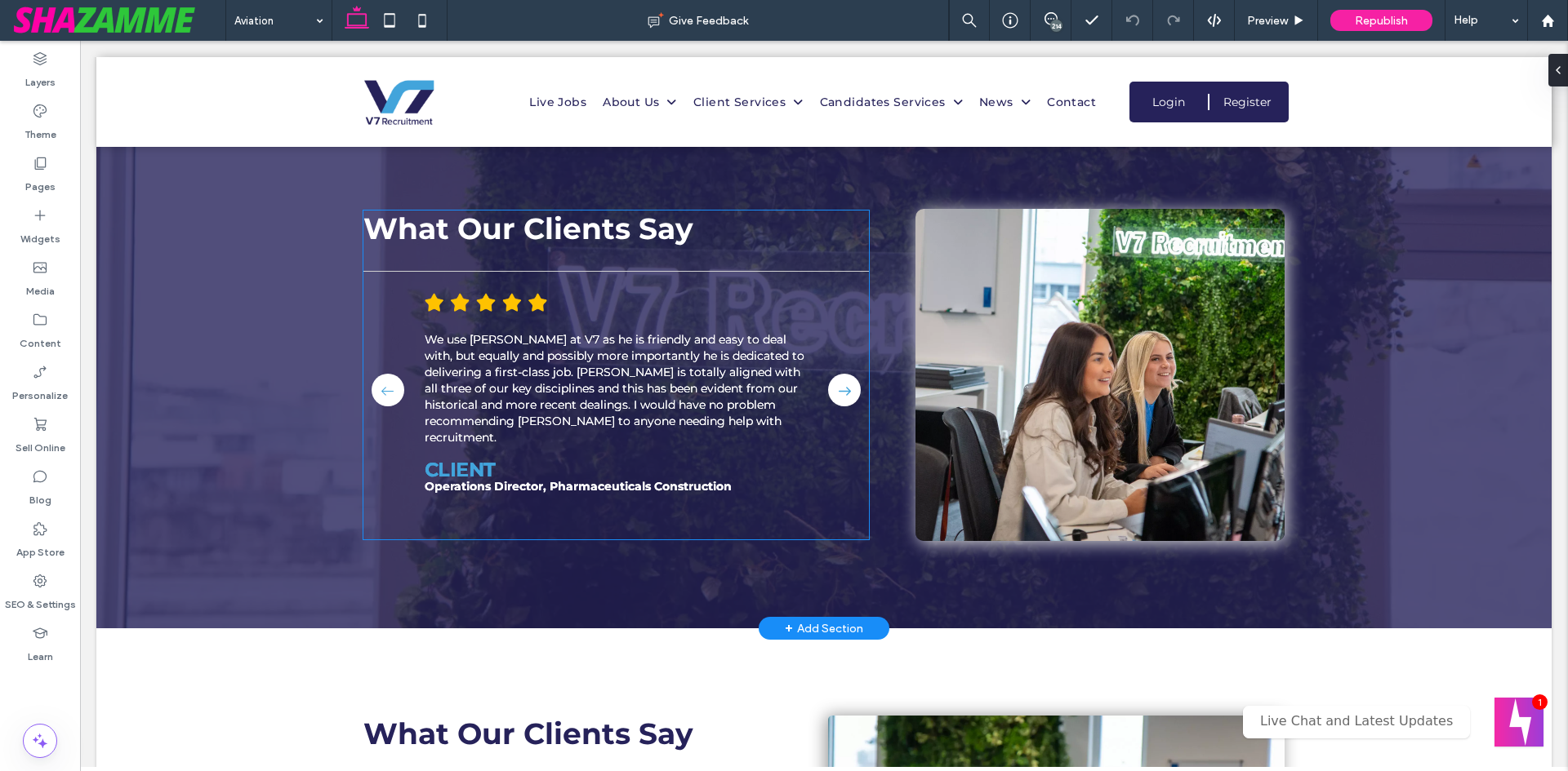
click at [840, 386] on icon at bounding box center [844, 390] width 12 height 8
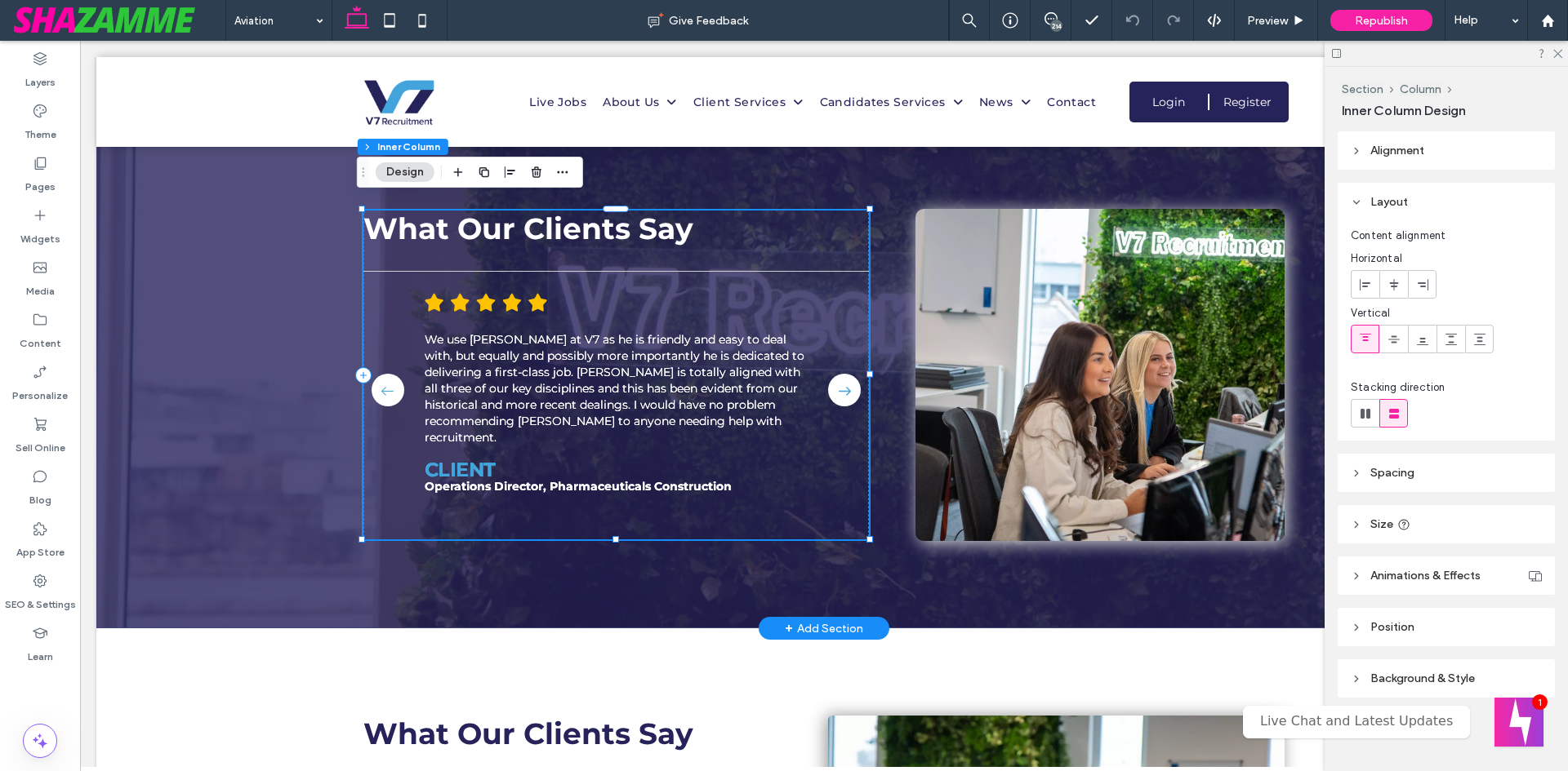
click at [840, 386] on icon at bounding box center [844, 390] width 12 height 8
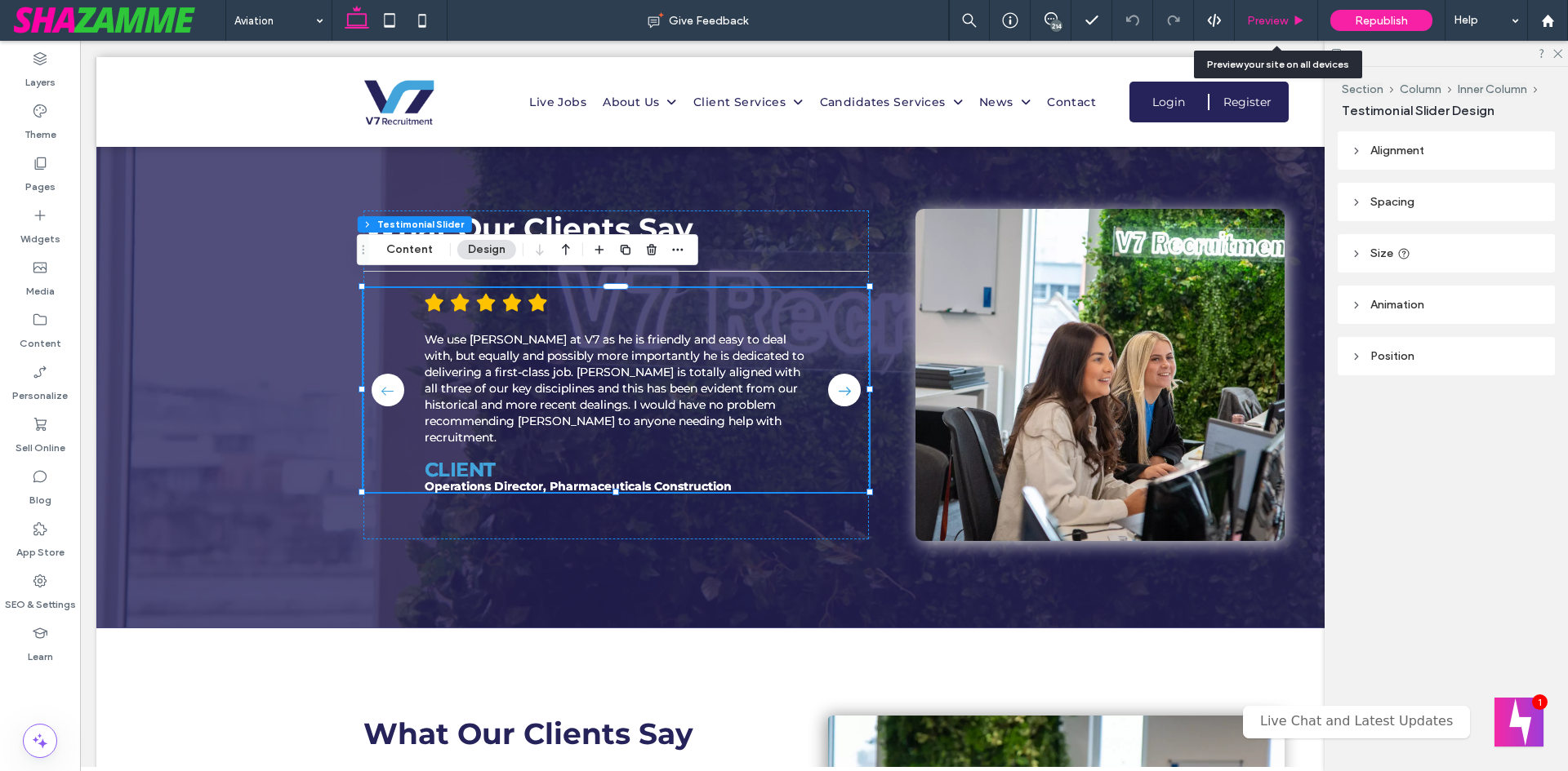
click at [1291, 18] on div "Preview" at bounding box center [1275, 20] width 83 height 14
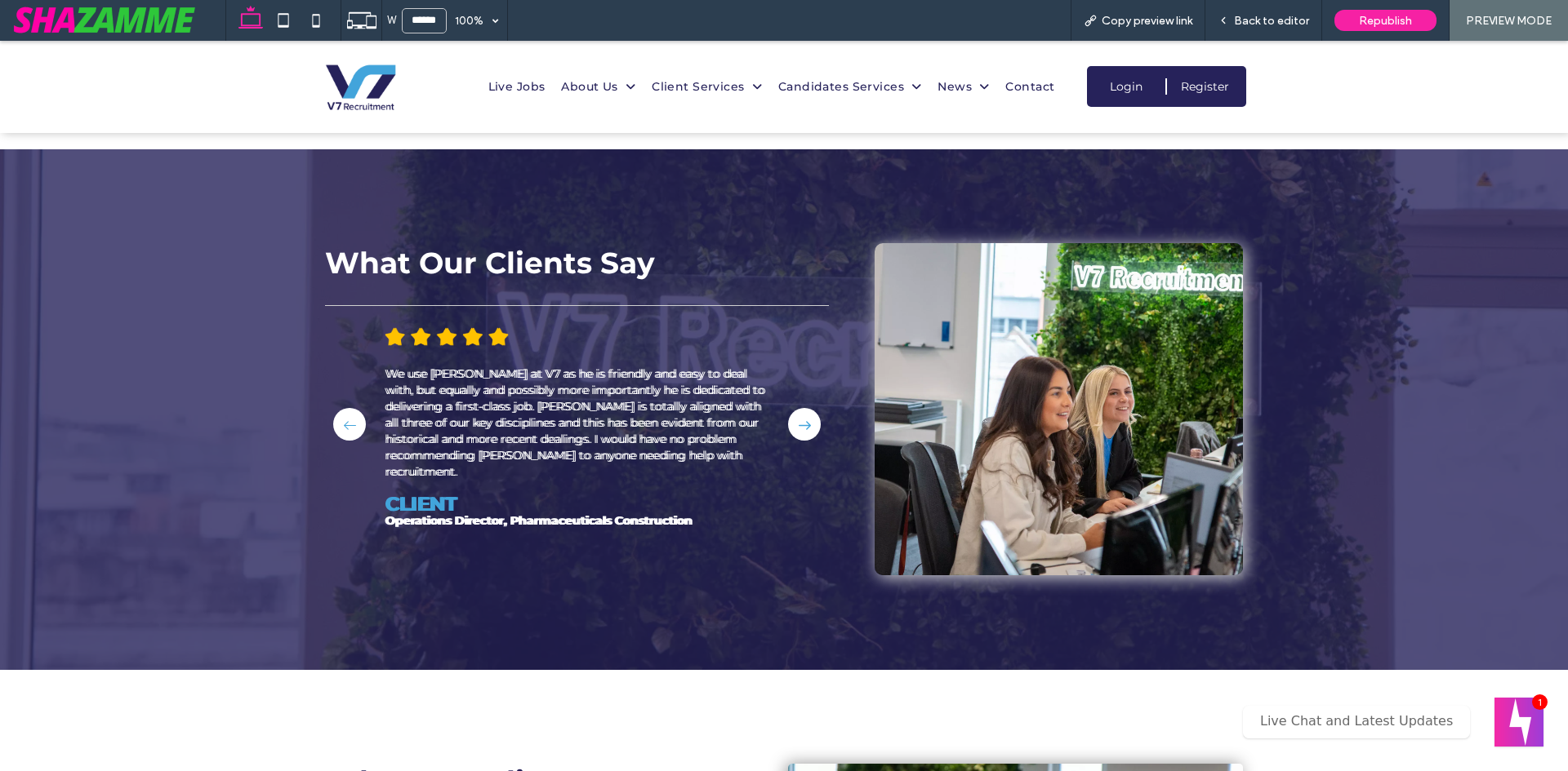
scroll to position [4141, 0]
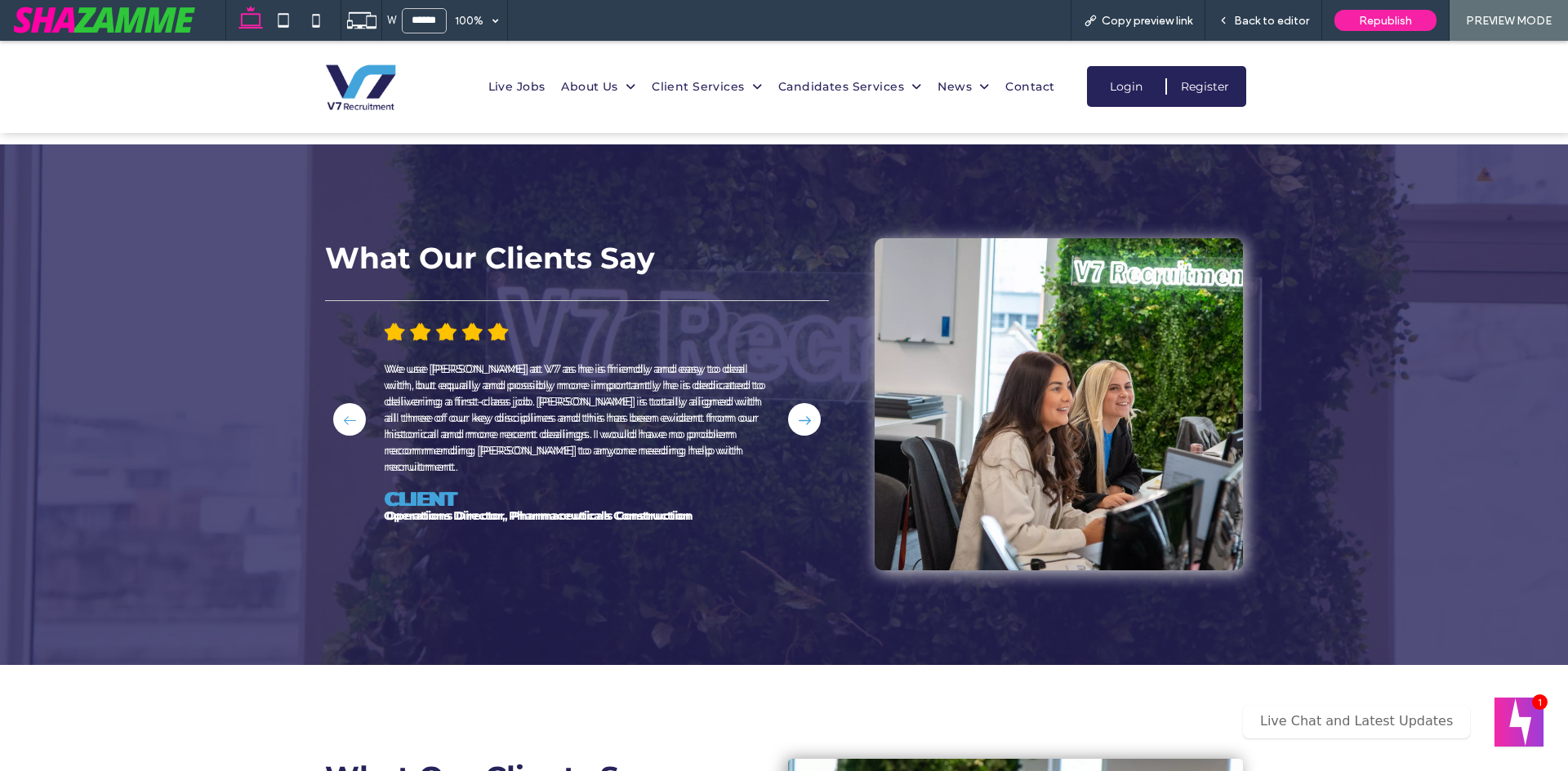
click at [798, 414] on icon at bounding box center [804, 420] width 12 height 12
click at [803, 414] on icon at bounding box center [804, 420] width 12 height 12
click at [1252, 19] on span "Back to editor" at bounding box center [1271, 20] width 75 height 14
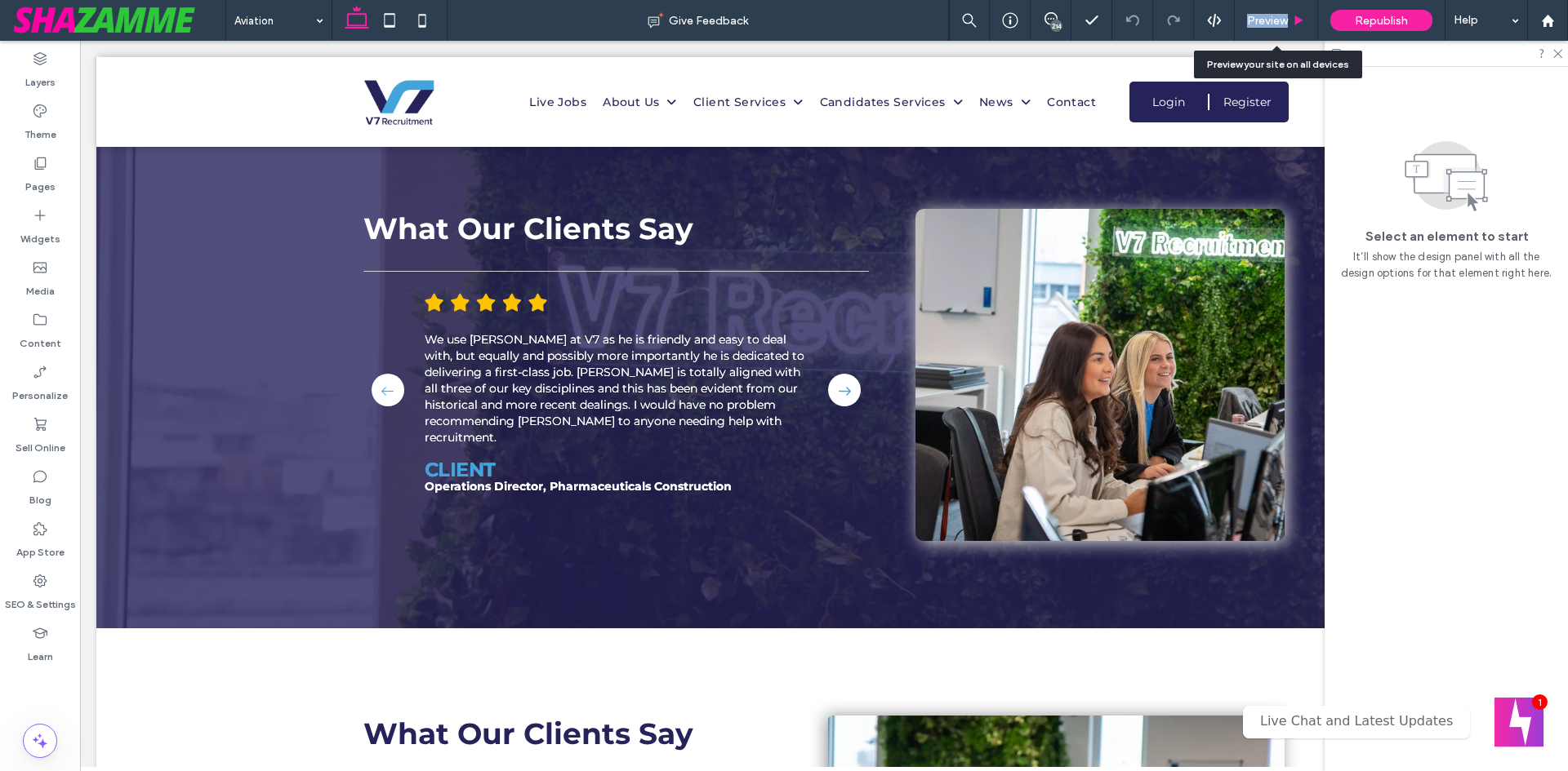
click at [1253, 19] on span "Preview" at bounding box center [1268, 20] width 41 height 14
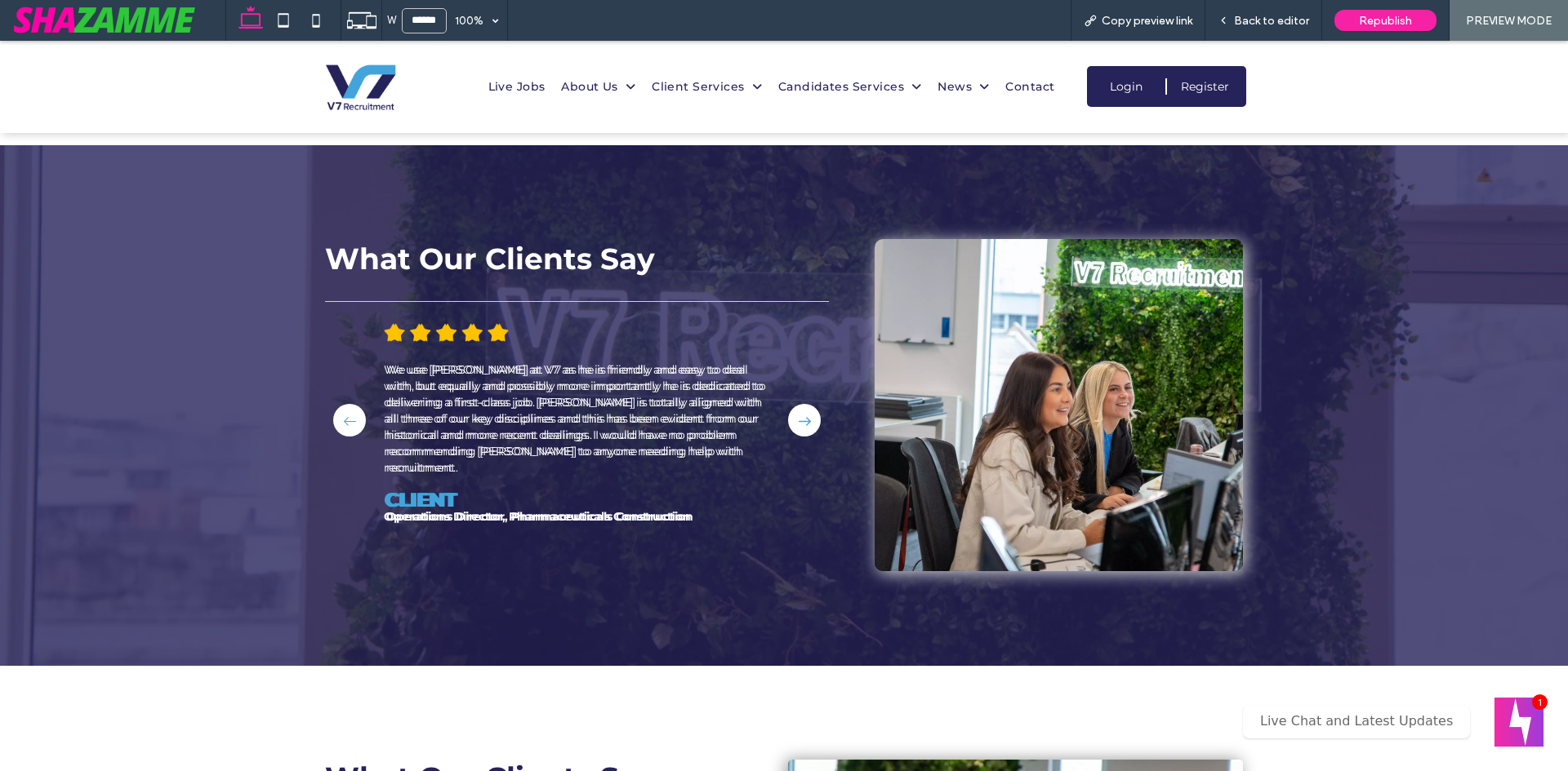
scroll to position [4141, 0]
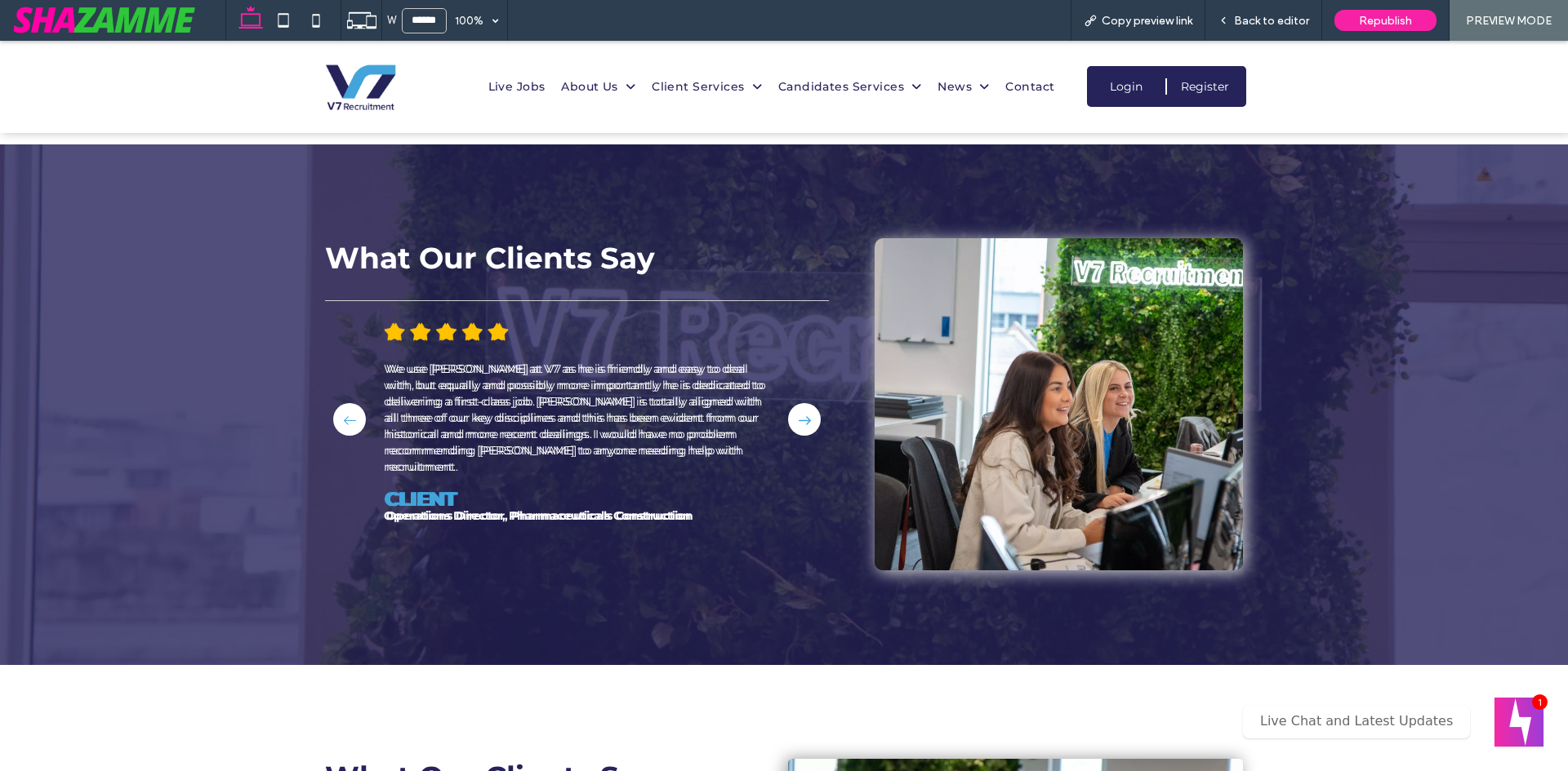
click at [349, 417] on button at bounding box center [349, 419] width 32 height 32
click at [1279, 10] on div "Back to editor" at bounding box center [1264, 20] width 117 height 41
click at [1275, 21] on span "Back to editor" at bounding box center [1271, 20] width 75 height 14
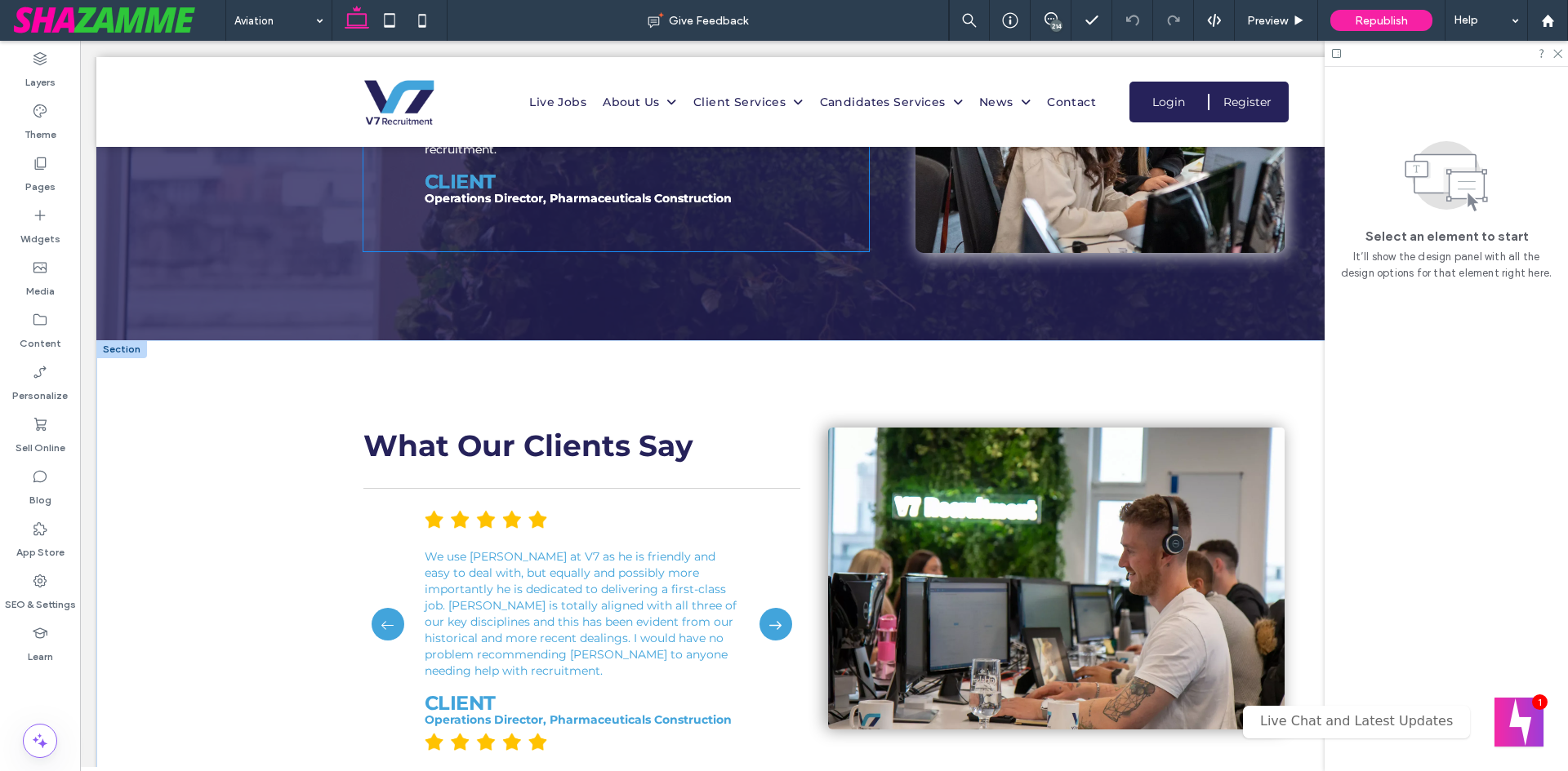
scroll to position [4488, 0]
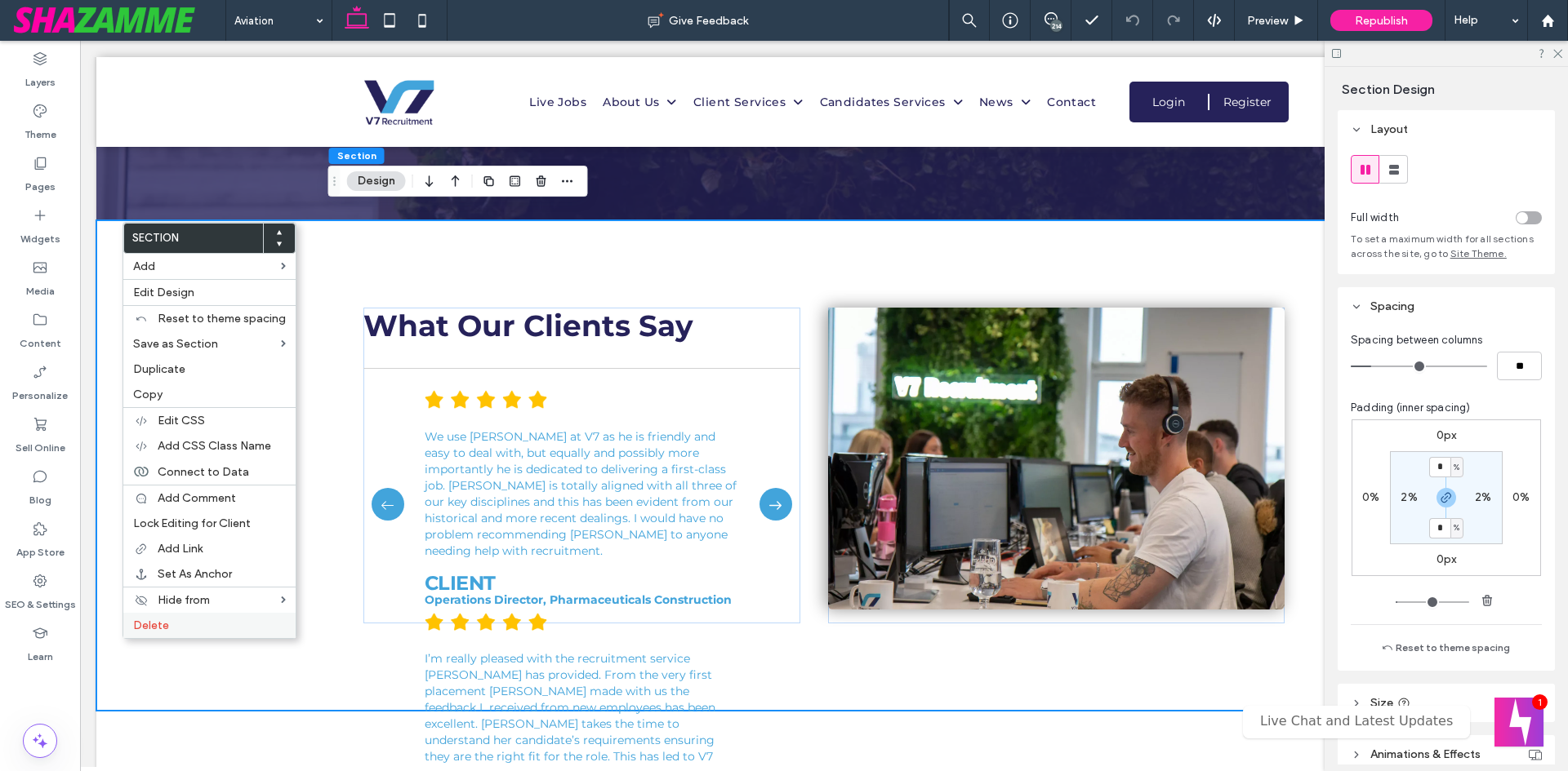
click at [175, 627] on label "Delete" at bounding box center [210, 625] width 153 height 14
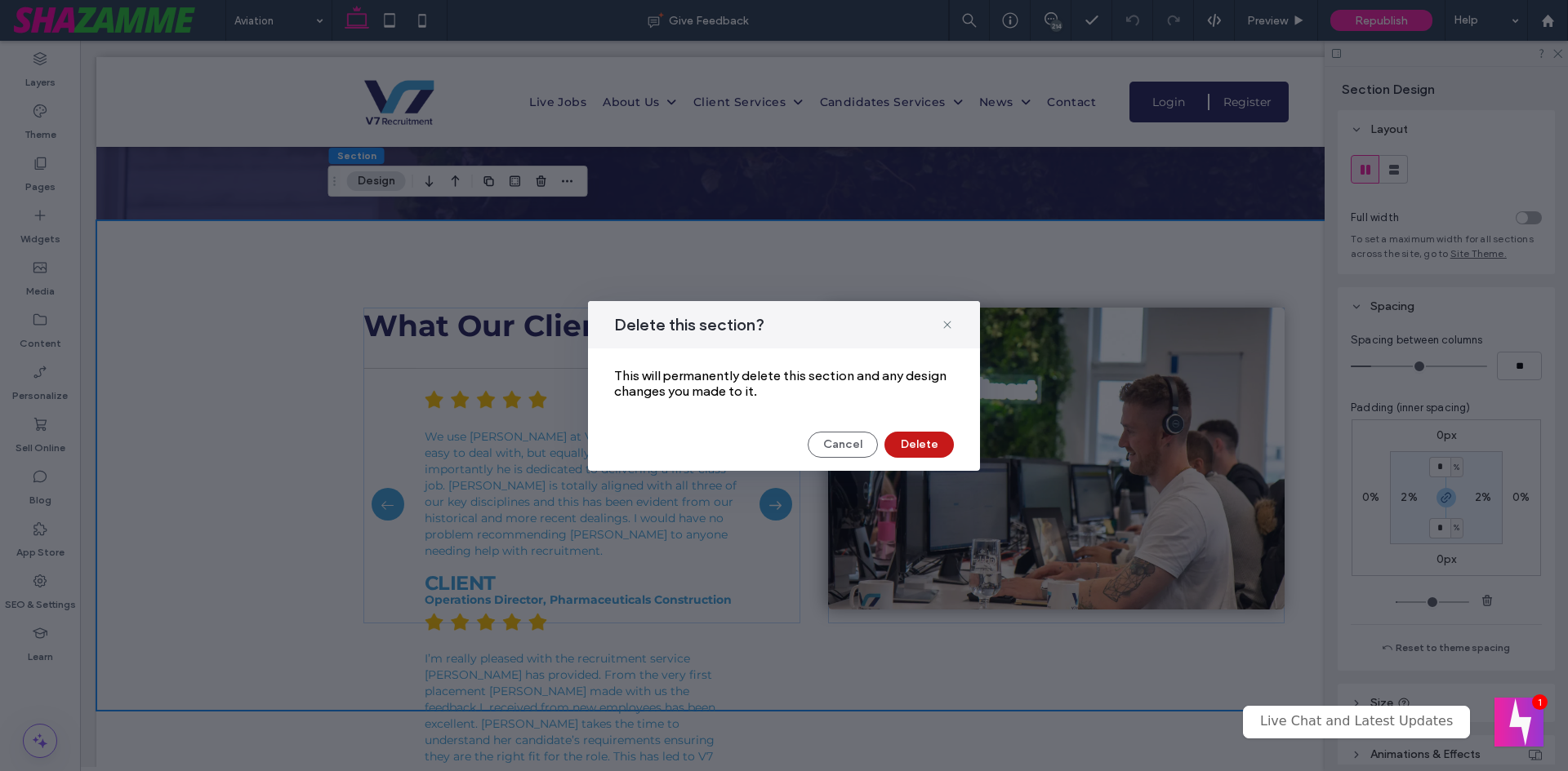
click at [907, 447] on button "Delete" at bounding box center [919, 445] width 70 height 26
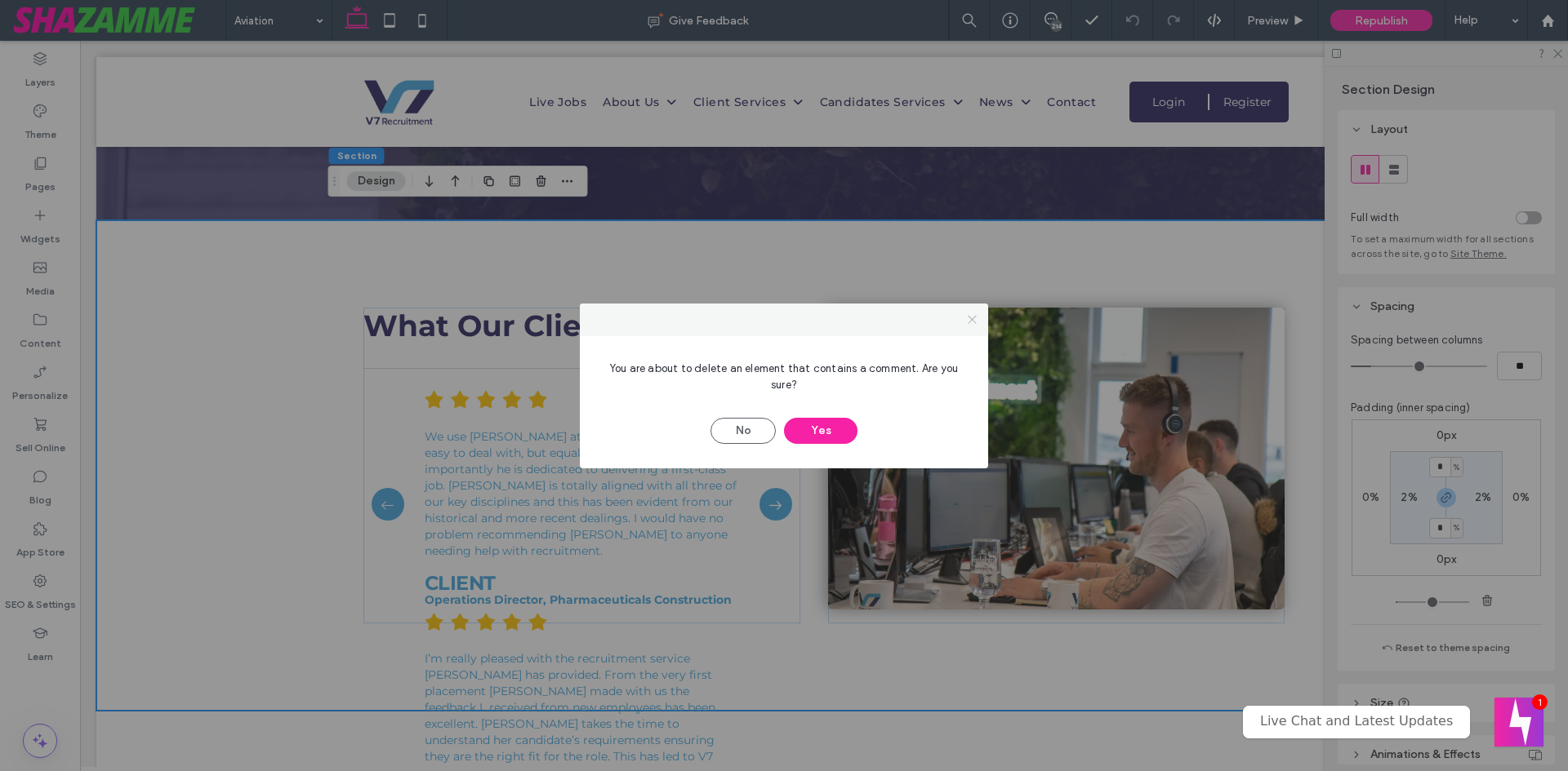
click at [976, 318] on icon at bounding box center [972, 319] width 12 height 12
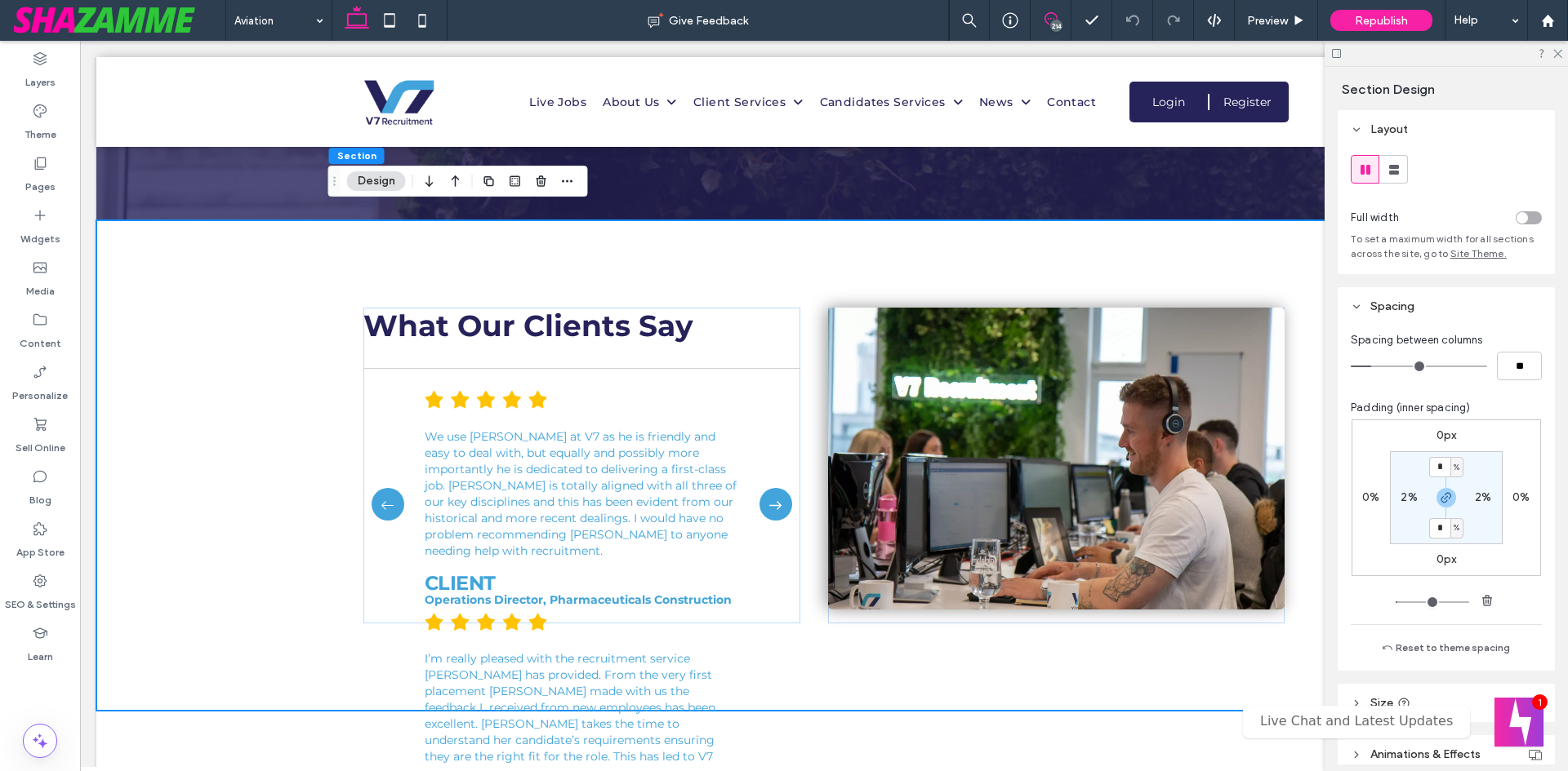
click at [1047, 16] on icon at bounding box center [1051, 19] width 13 height 13
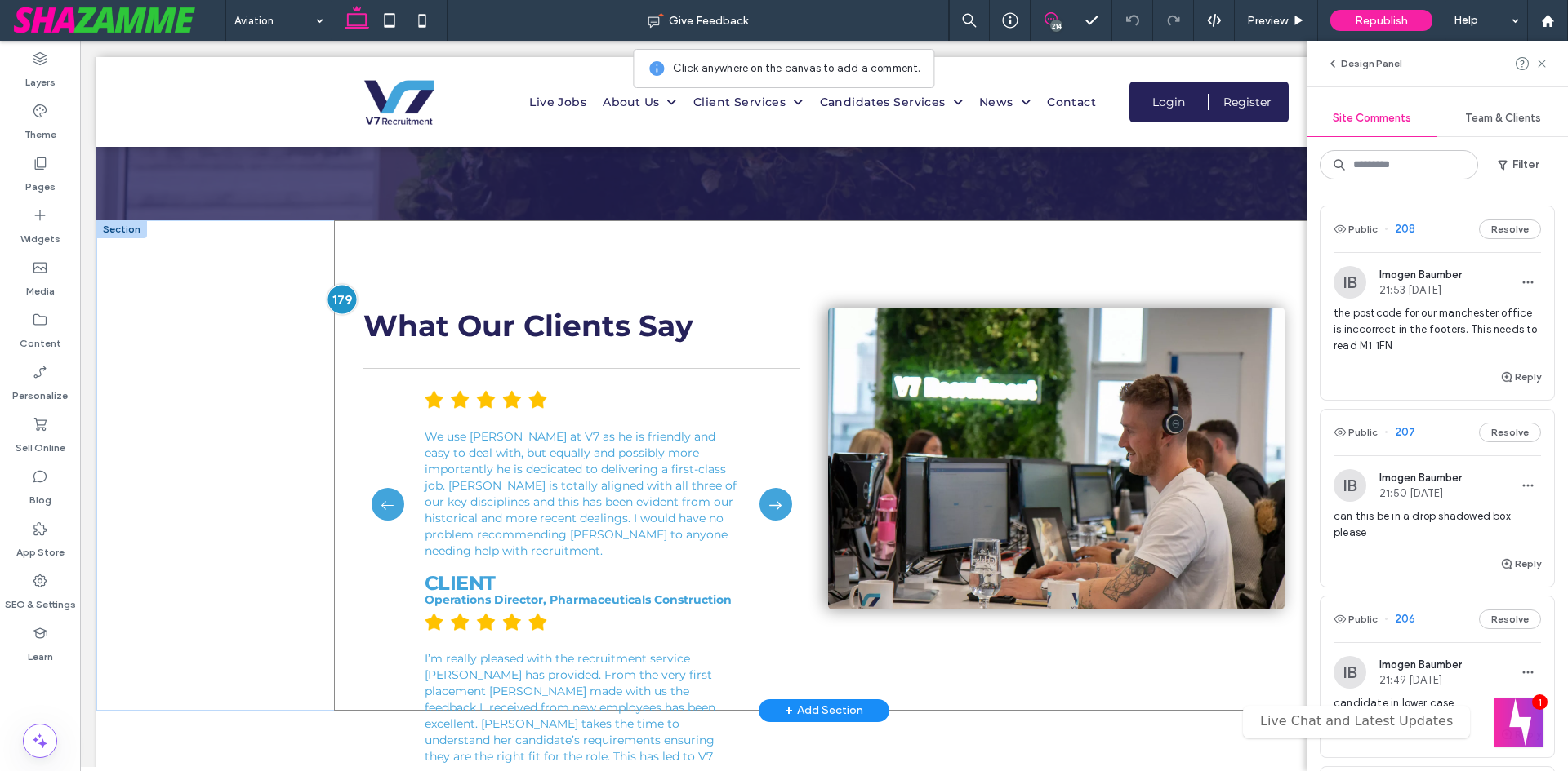
click at [332, 288] on div at bounding box center [342, 298] width 31 height 31
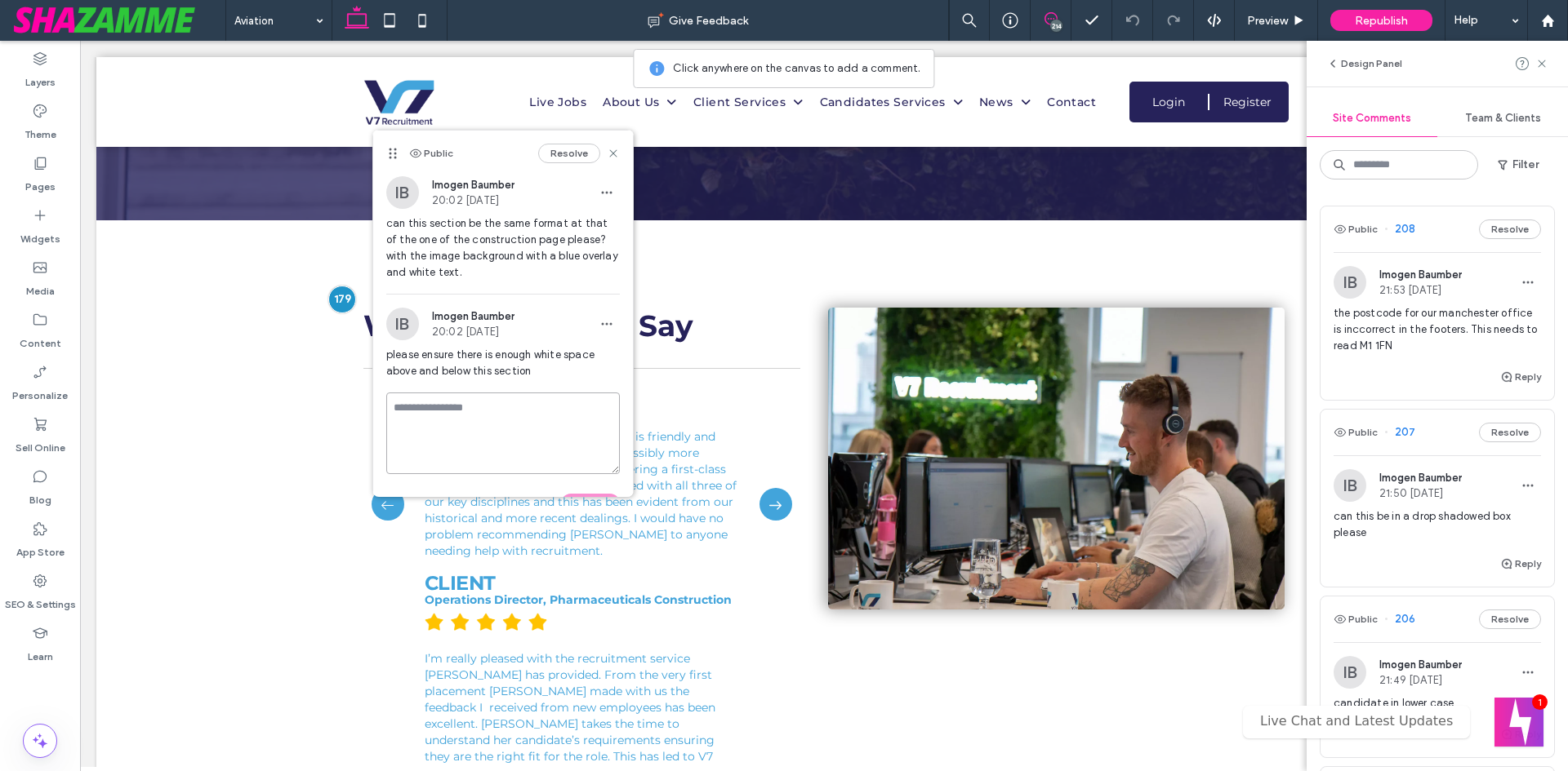
click at [529, 400] on textarea at bounding box center [504, 434] width 234 height 82
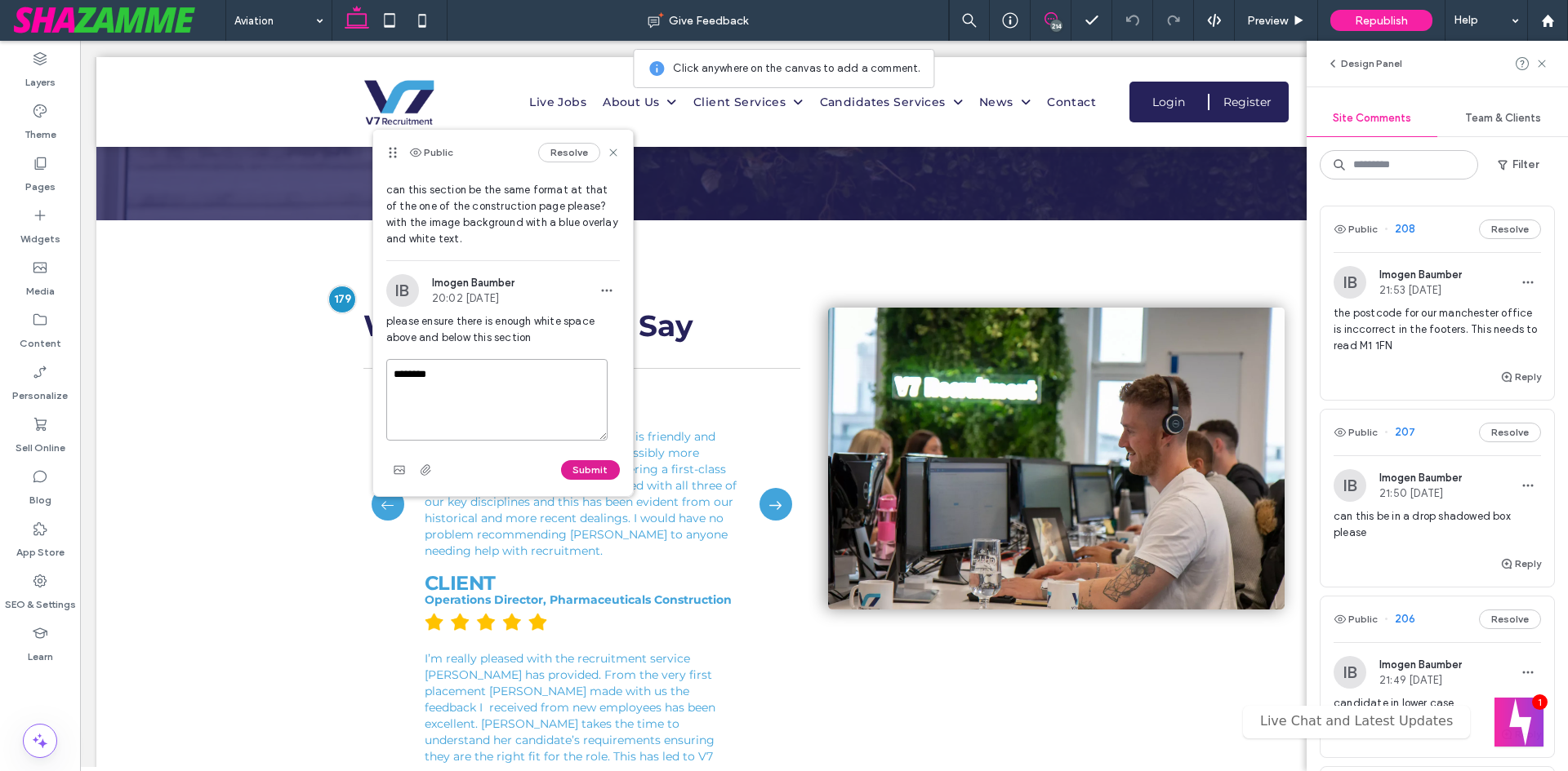
type textarea "********"
click at [568, 463] on button "Submit" at bounding box center [590, 470] width 58 height 19
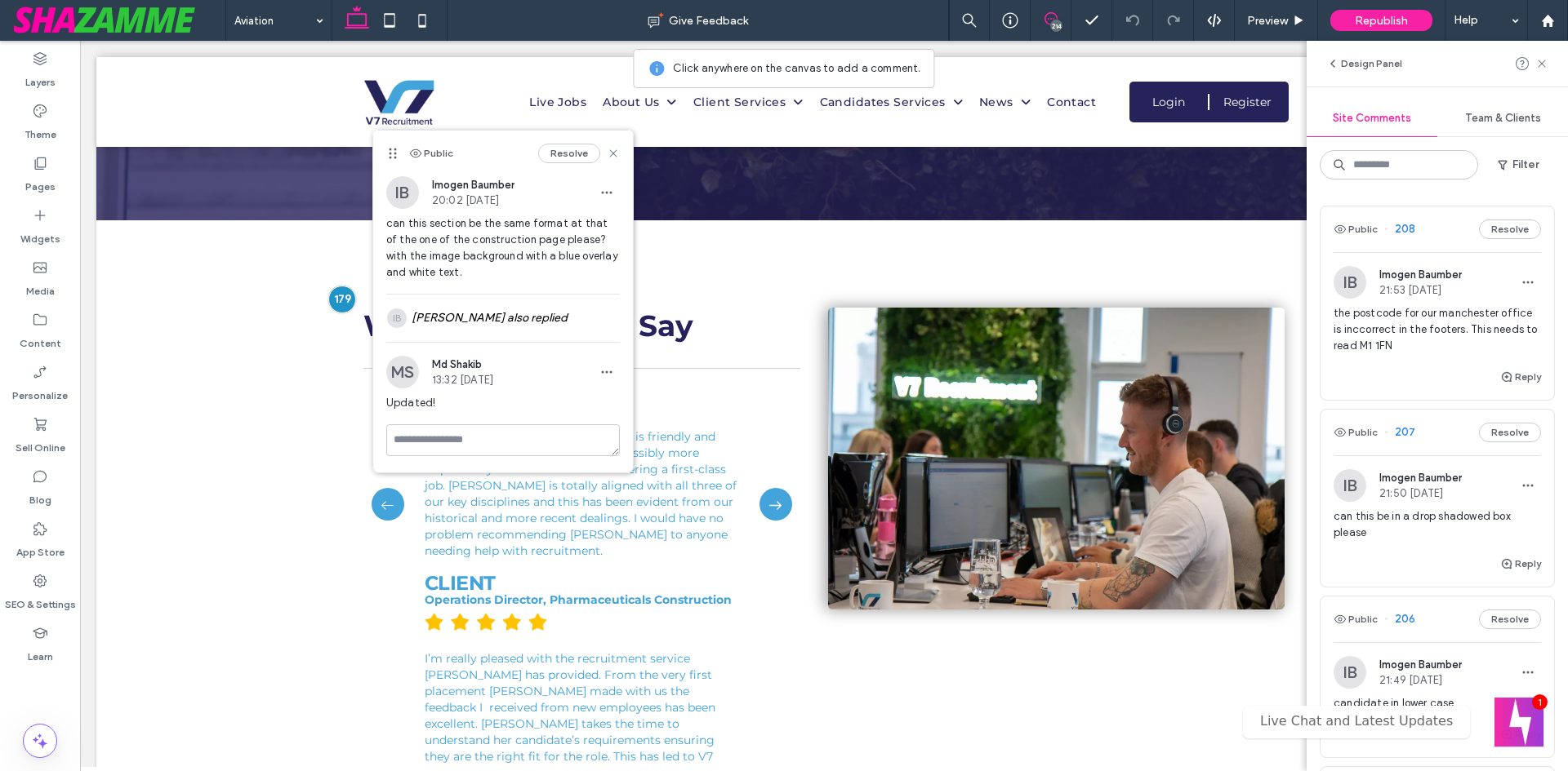
scroll to position [0, 0]
click at [611, 157] on icon at bounding box center [613, 154] width 13 height 13
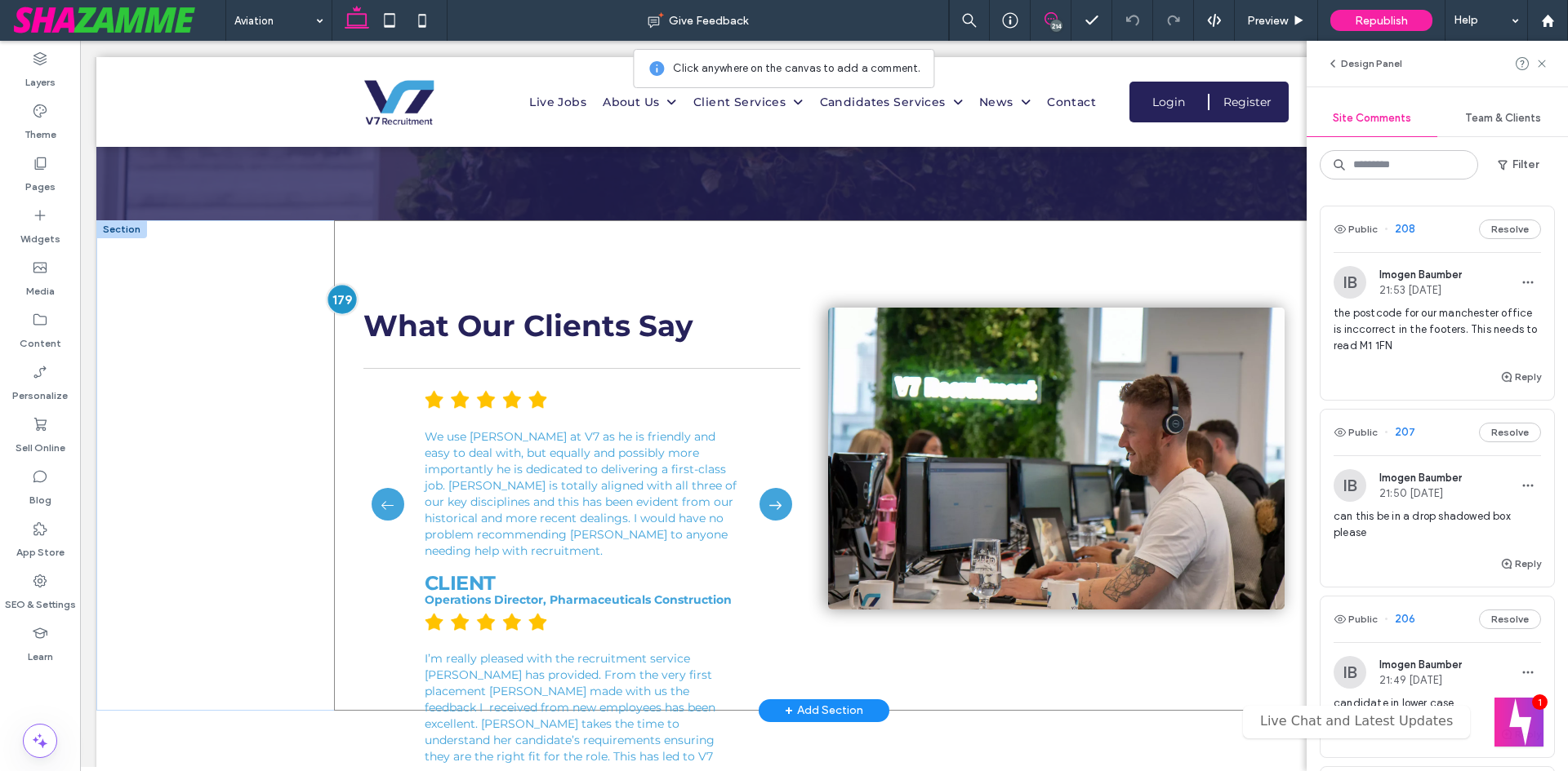
click at [337, 296] on div at bounding box center [342, 298] width 31 height 31
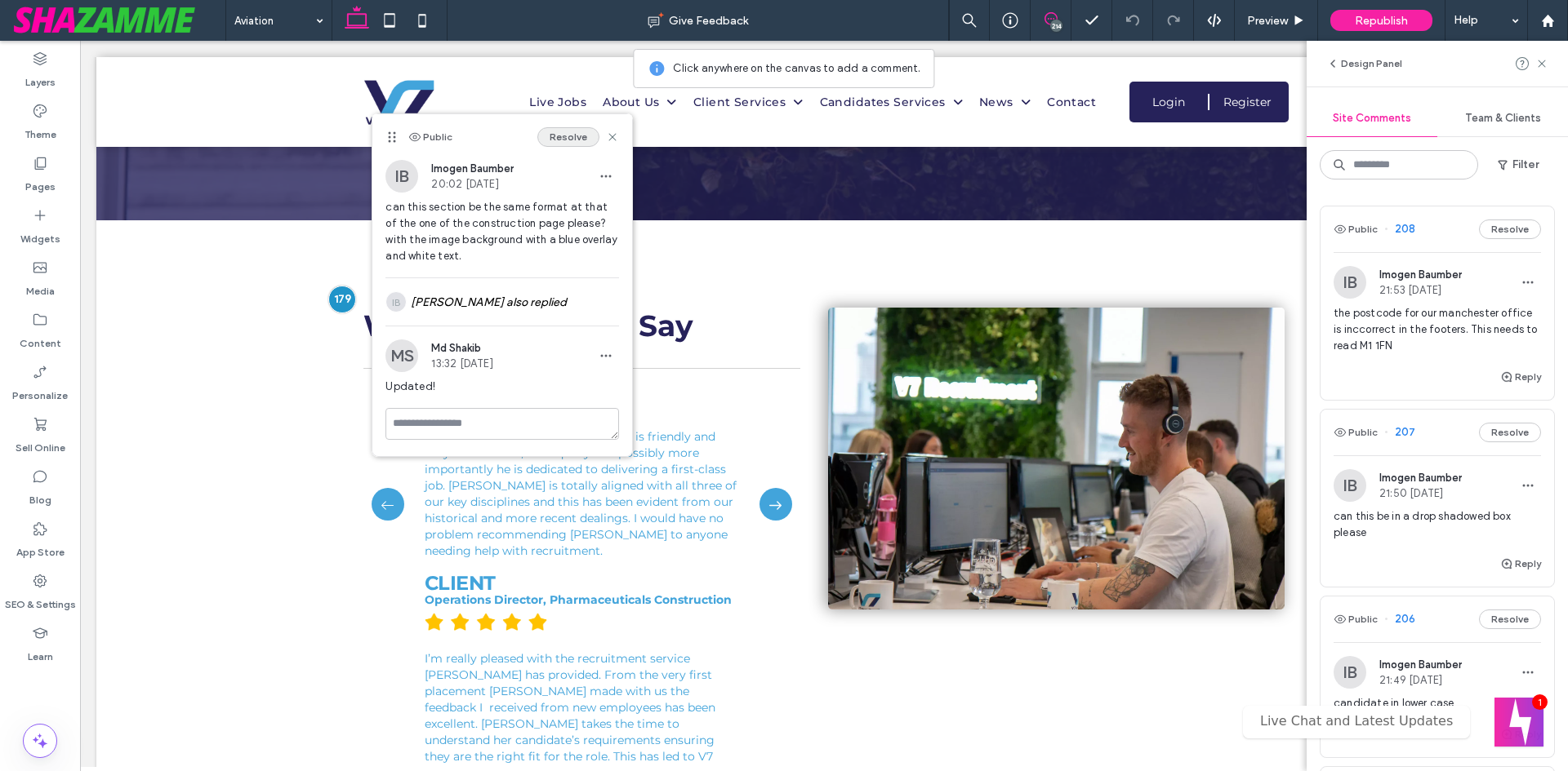
click at [572, 137] on button "Resolve" at bounding box center [567, 136] width 62 height 19
click at [173, 275] on div "What Our Clients Say We use Reece Waters at V7 as he is friendly and easy to de…" at bounding box center [823, 465] width 1455 height 490
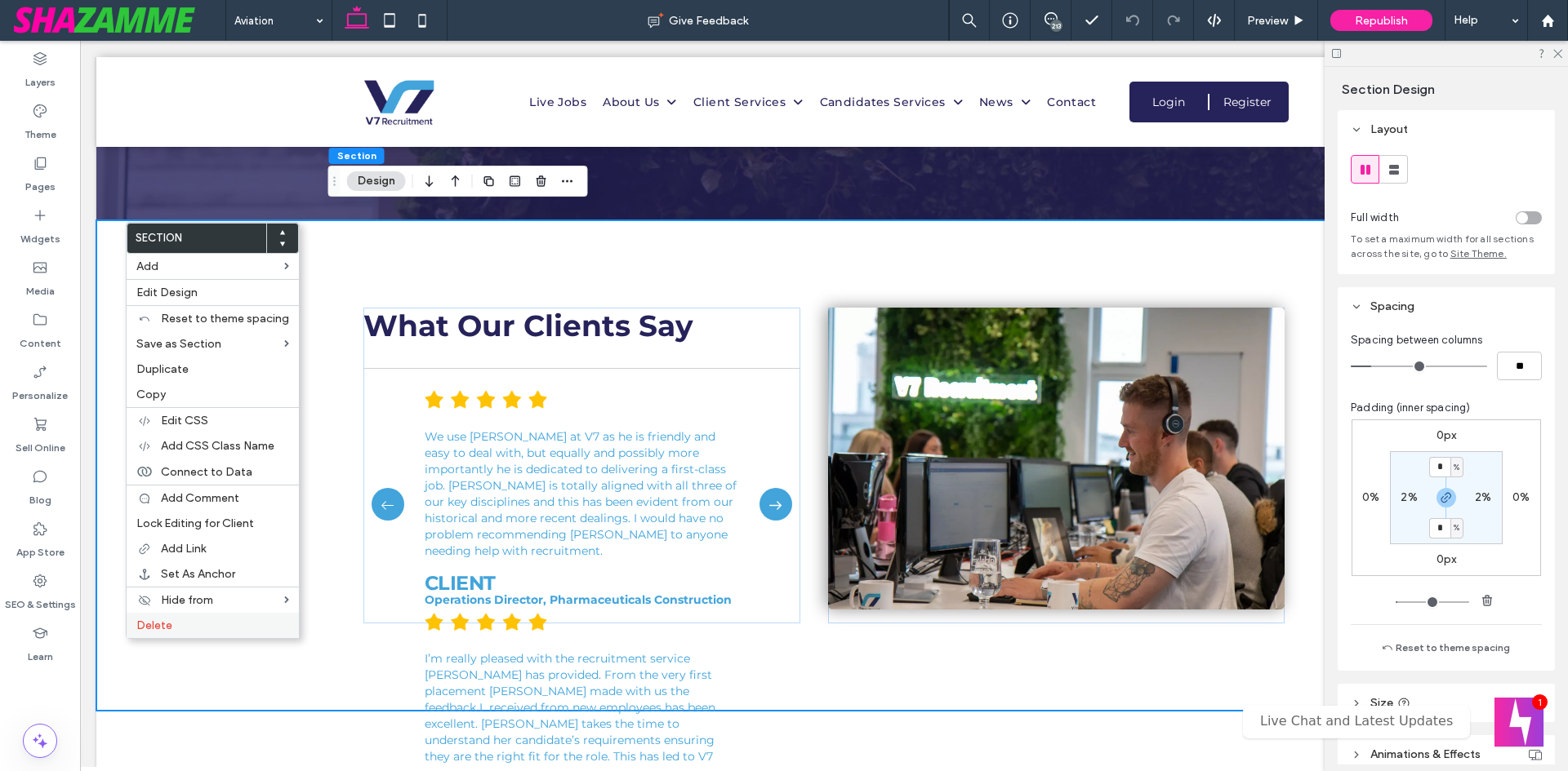
click at [179, 621] on label "Delete" at bounding box center [212, 625] width 153 height 14
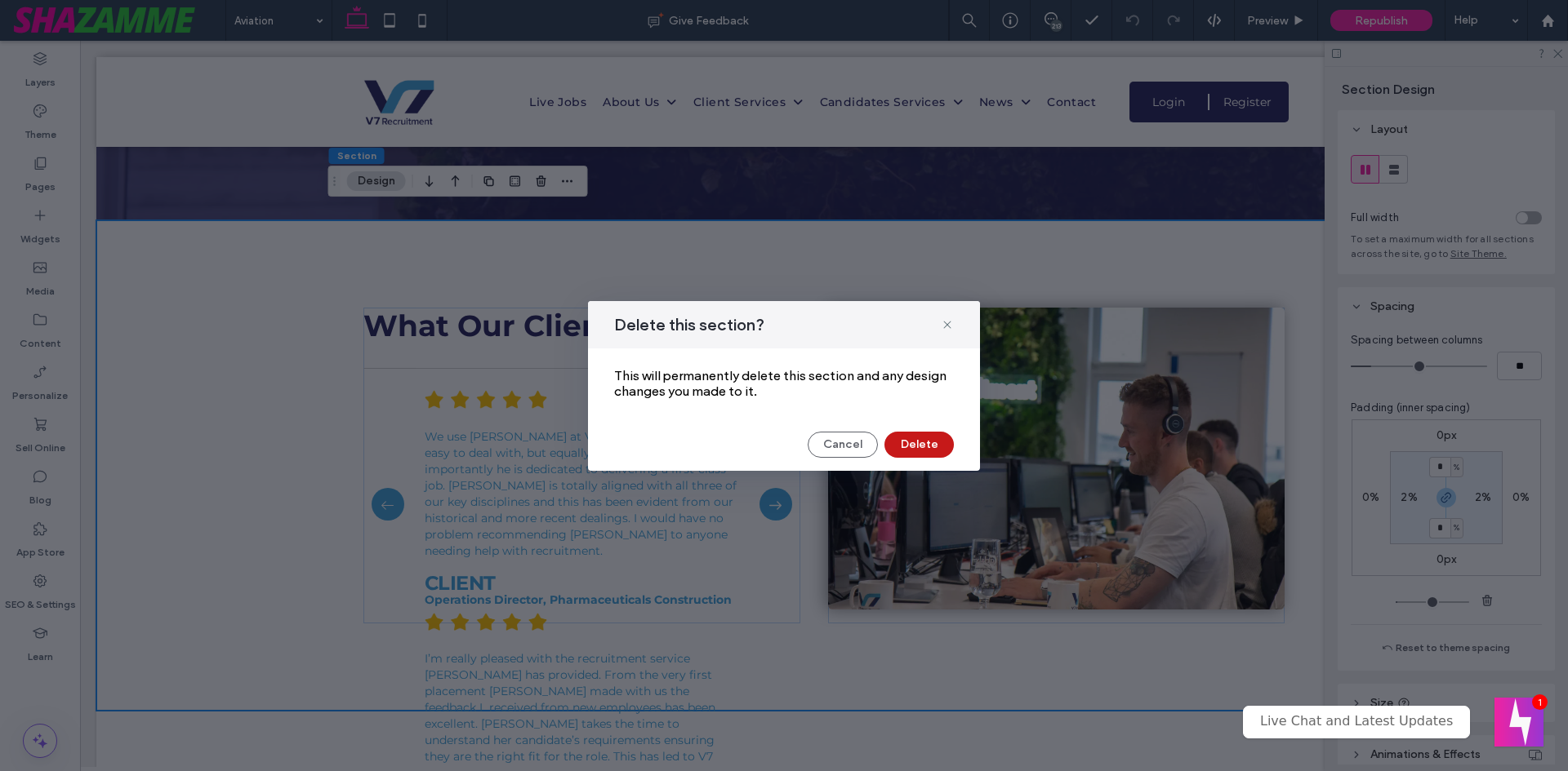
click at [925, 453] on button "Delete" at bounding box center [919, 445] width 70 height 26
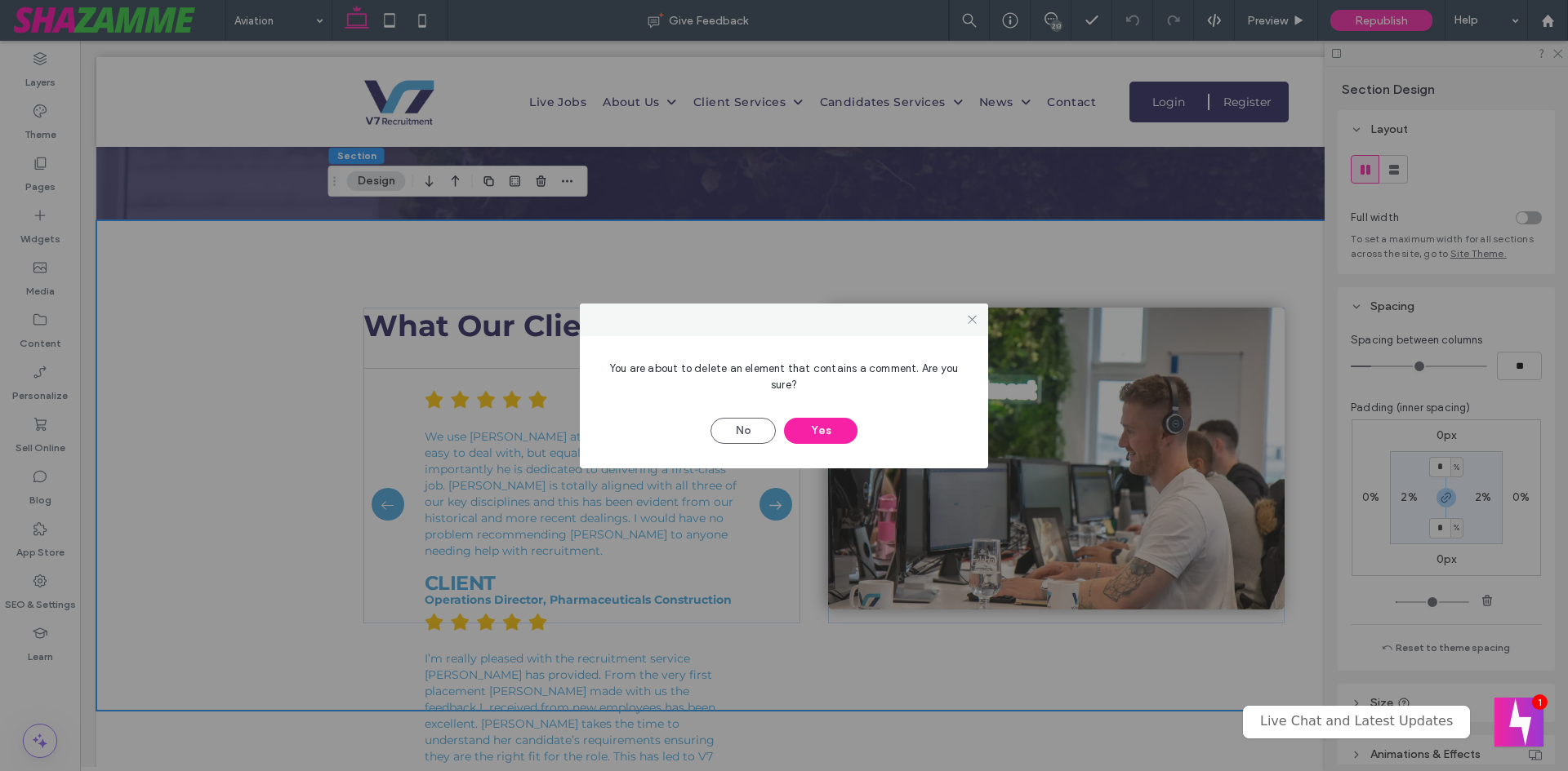
click at [776, 427] on div "No Yes" at bounding box center [784, 423] width 359 height 43
click at [819, 438] on button "Yes" at bounding box center [820, 431] width 73 height 26
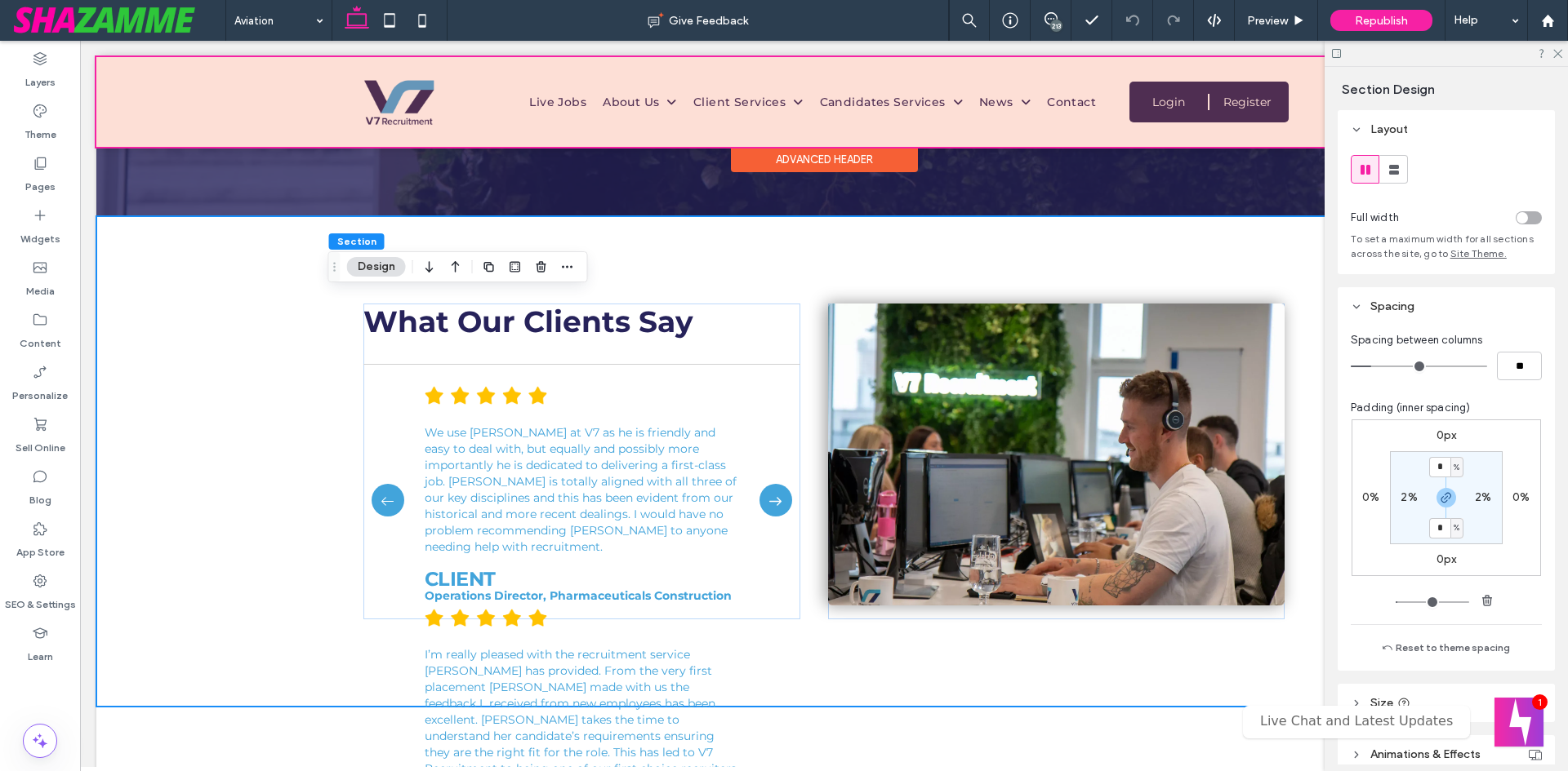
scroll to position [4569, 0]
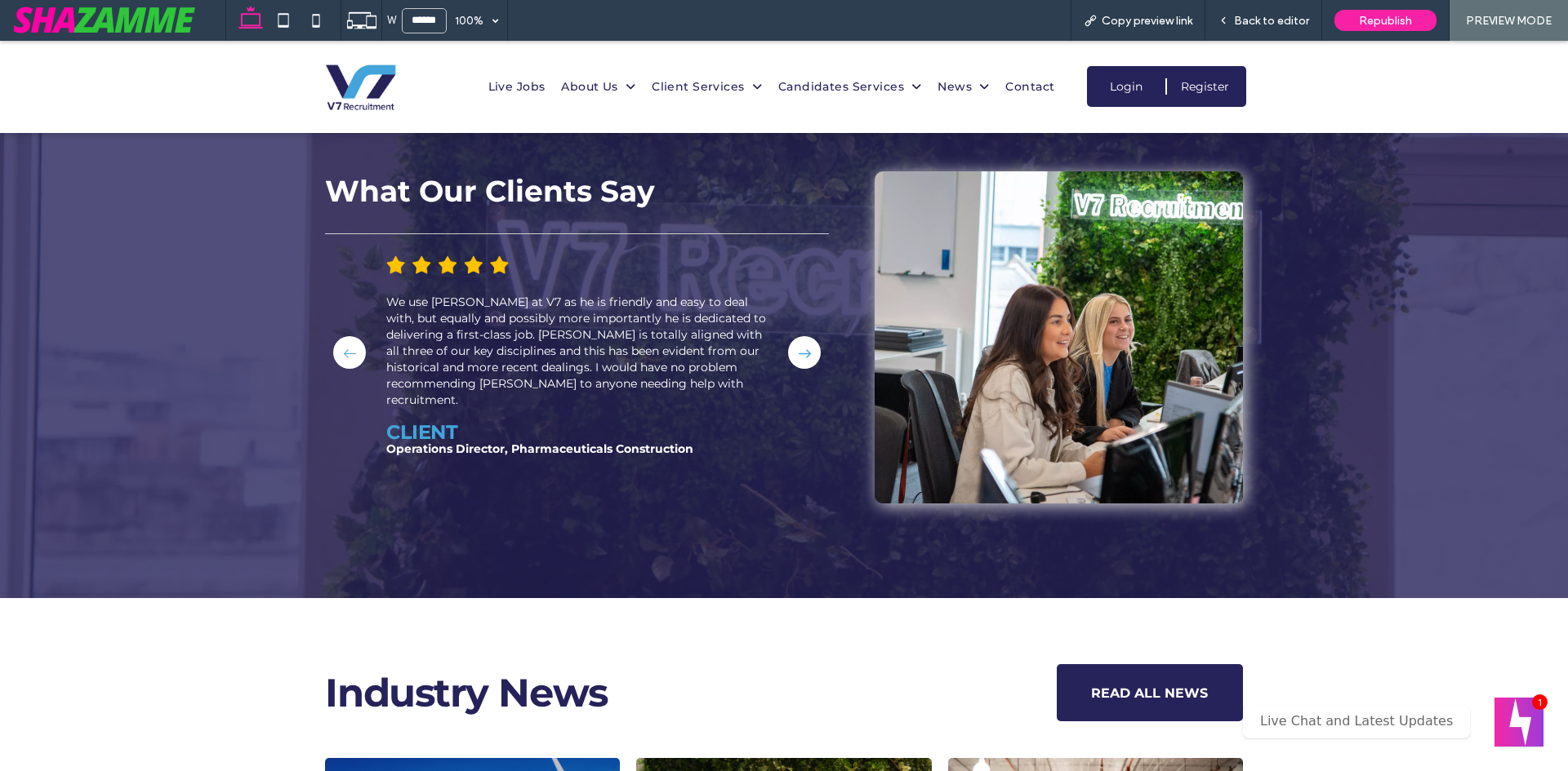
click at [334, 342] on button at bounding box center [349, 352] width 32 height 32
click at [1269, 21] on span "Back to editor" at bounding box center [1271, 20] width 75 height 14
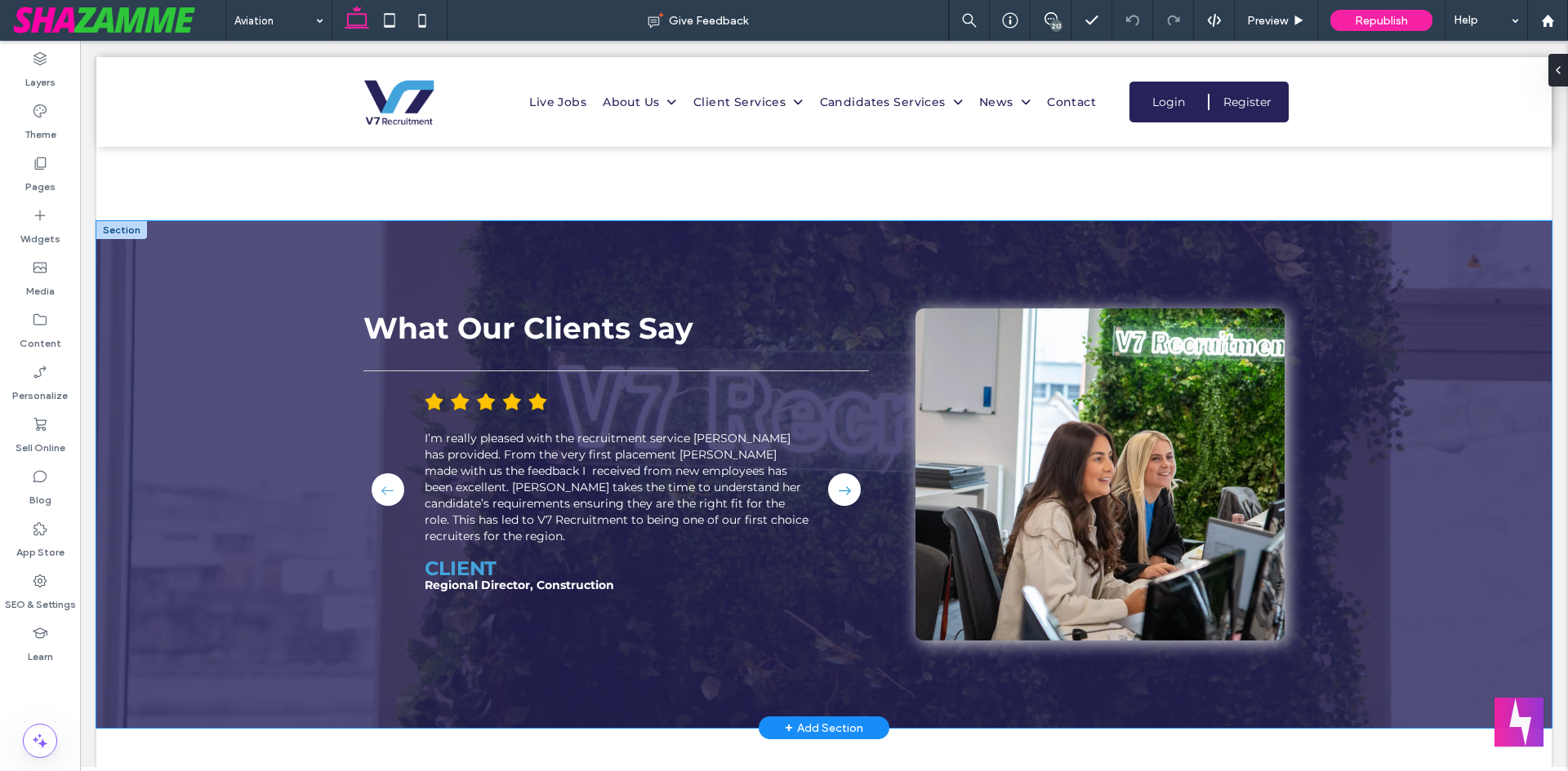
scroll to position [3821, 0]
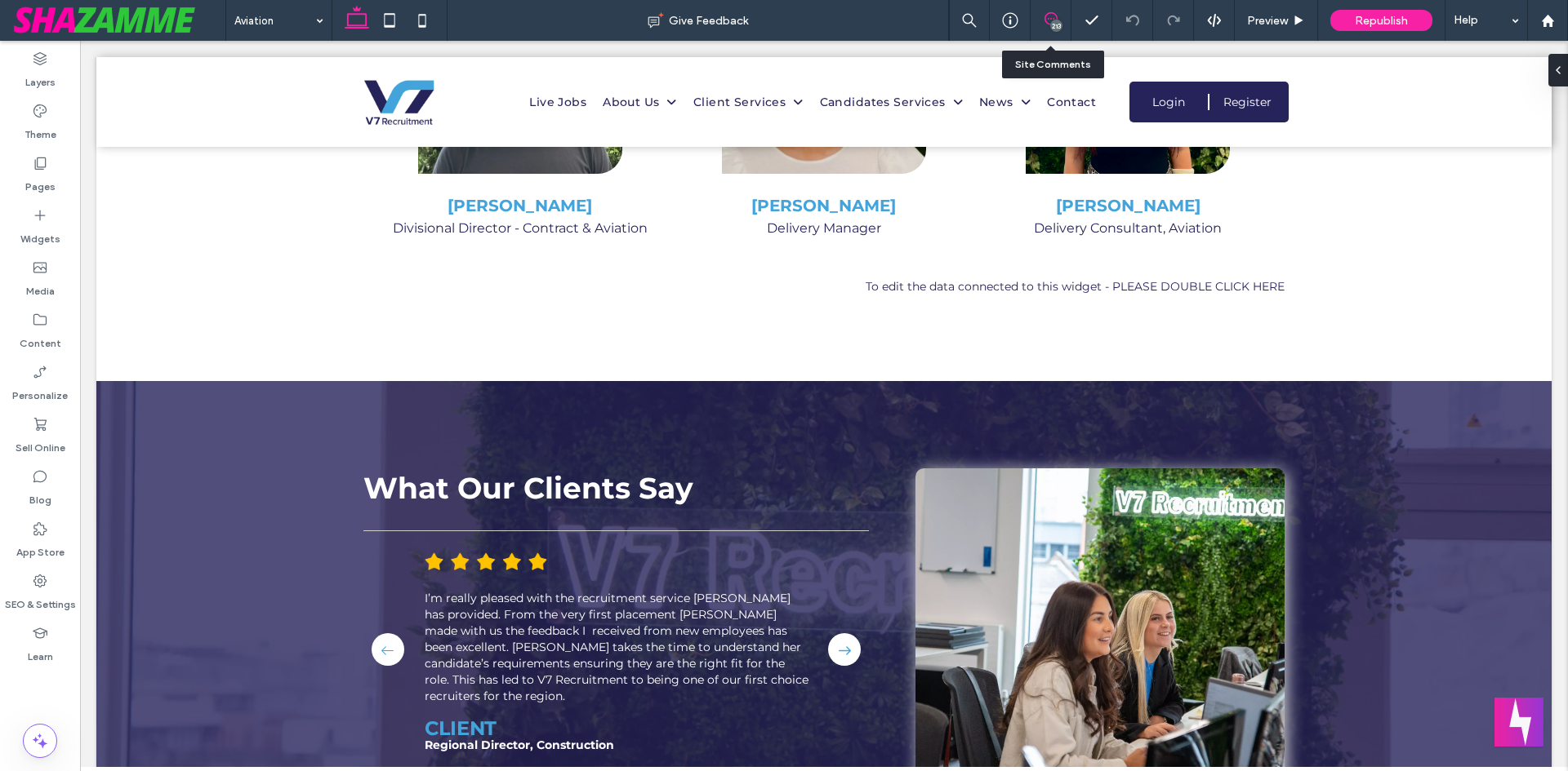
click at [1050, 20] on icon at bounding box center [1051, 19] width 13 height 13
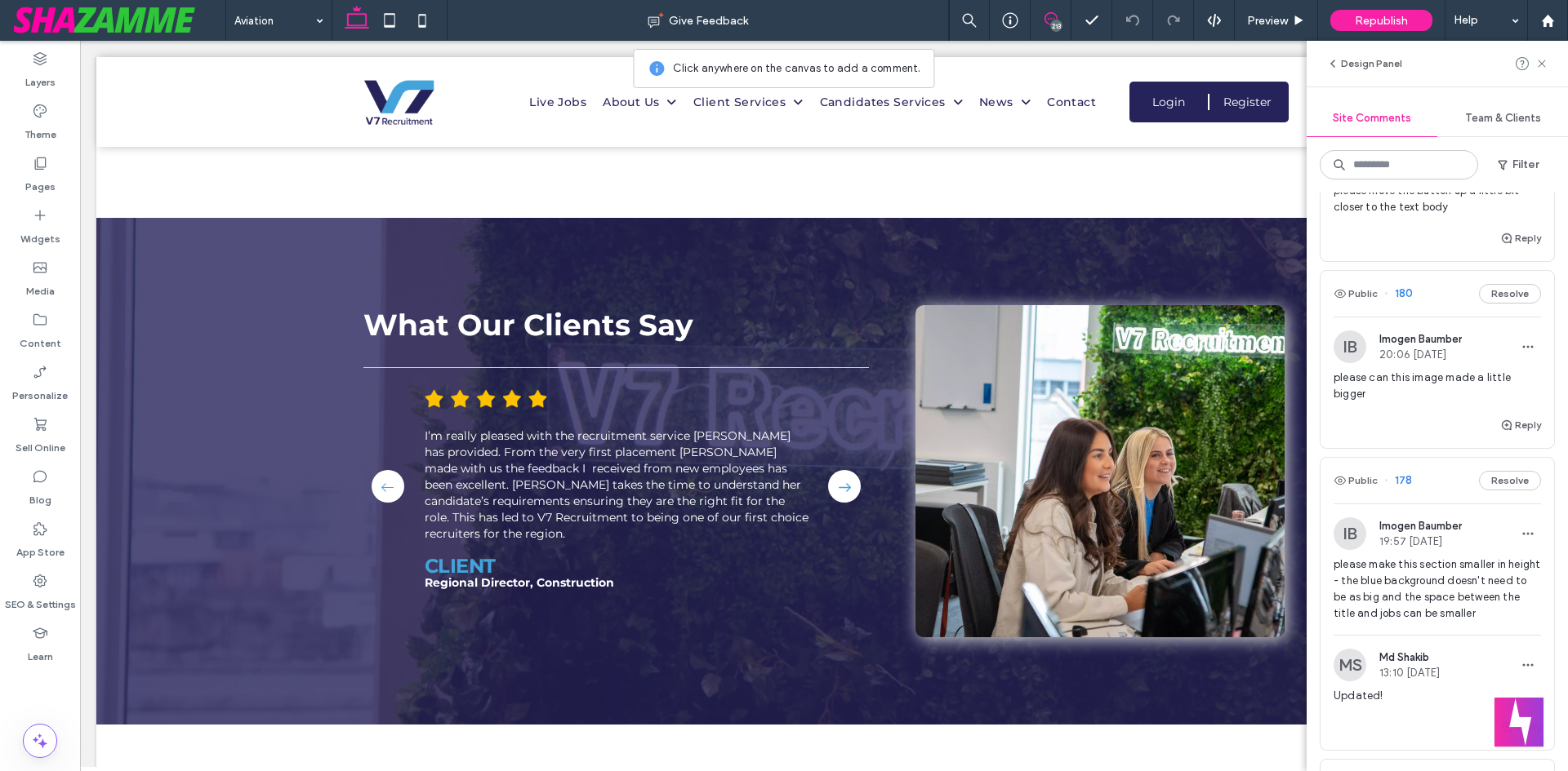
scroll to position [5084, 0]
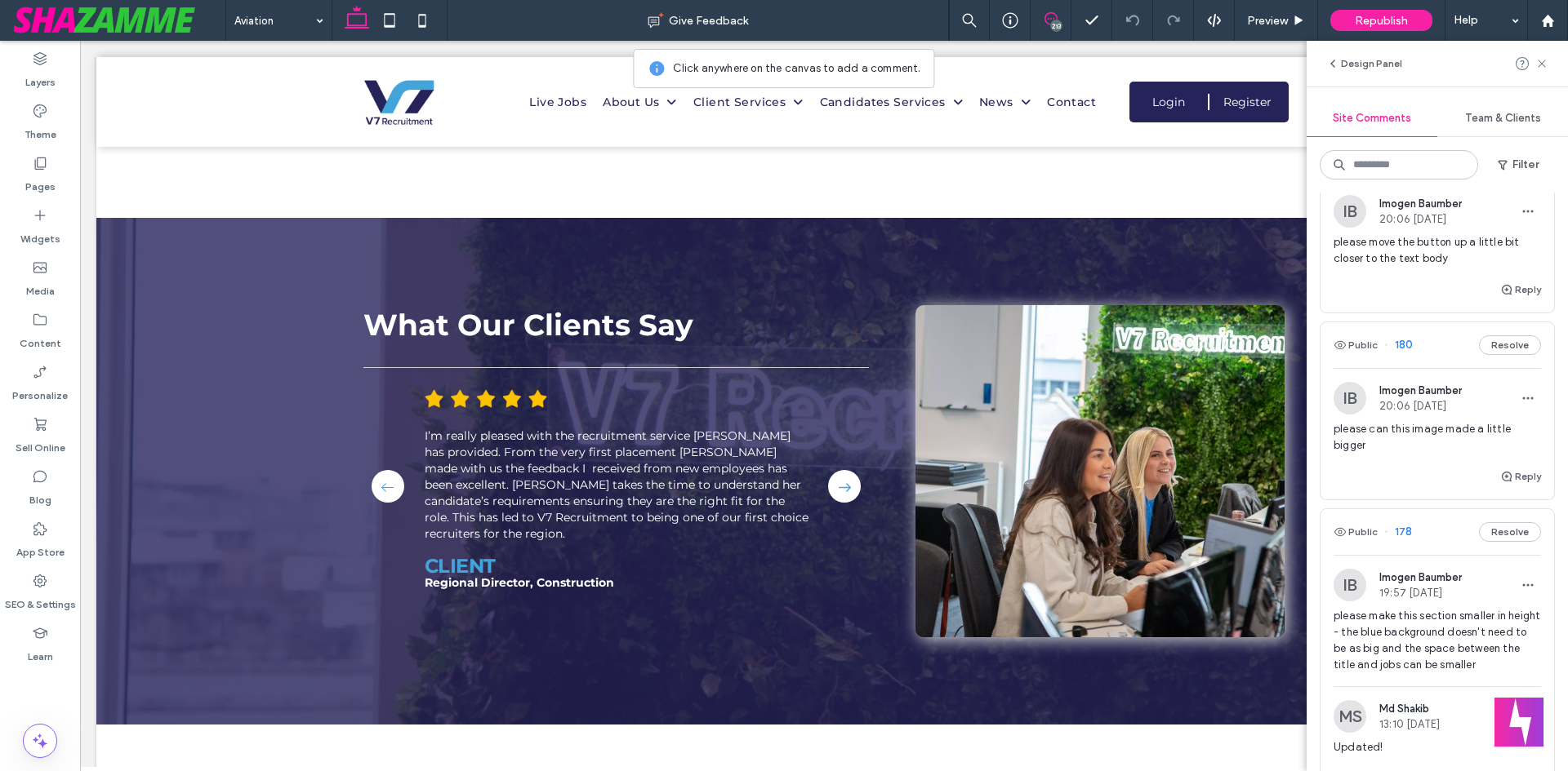
click at [1384, 429] on span "please can this image made a little bigger" at bounding box center [1437, 436] width 208 height 32
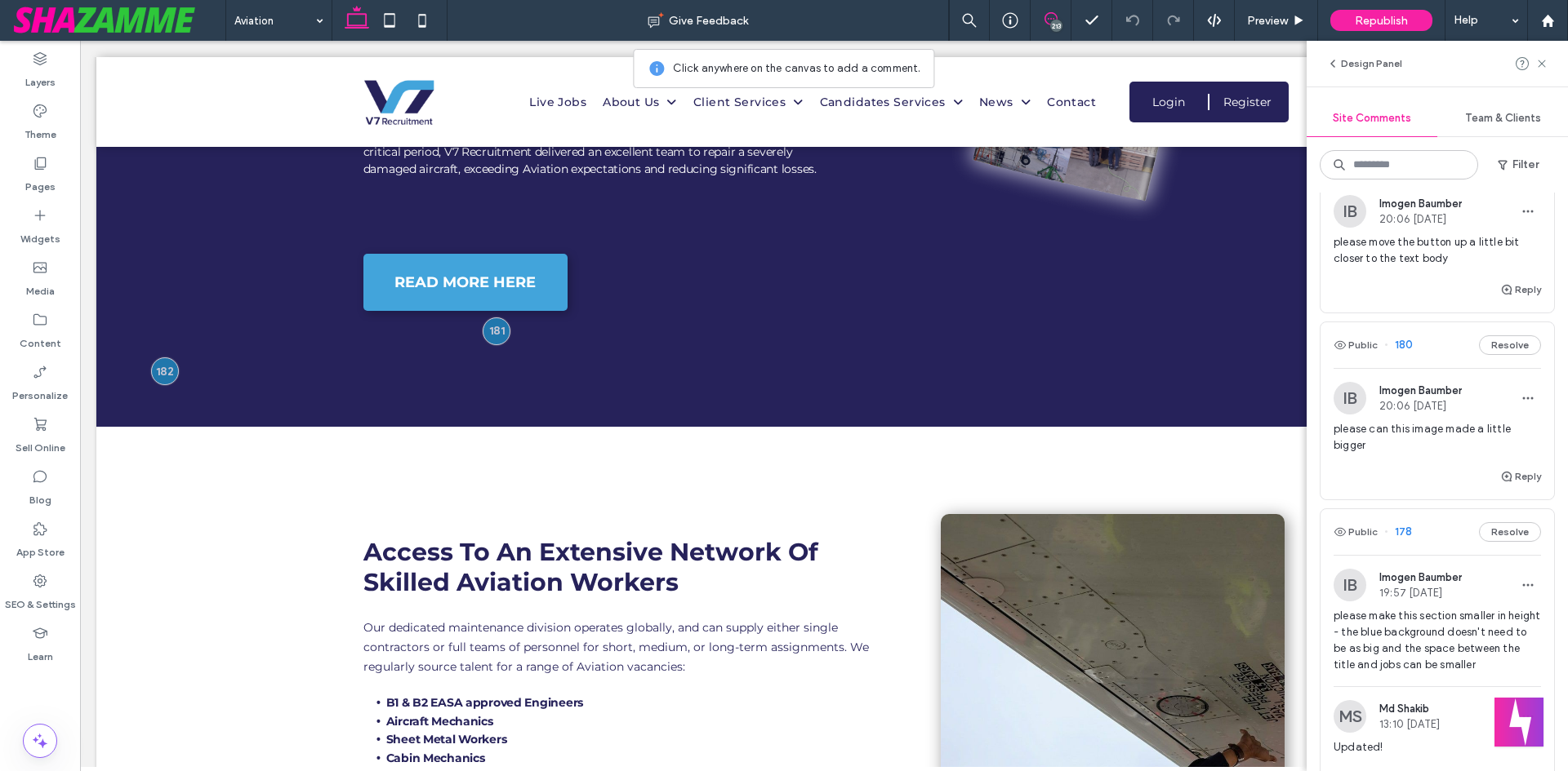
scroll to position [820, 0]
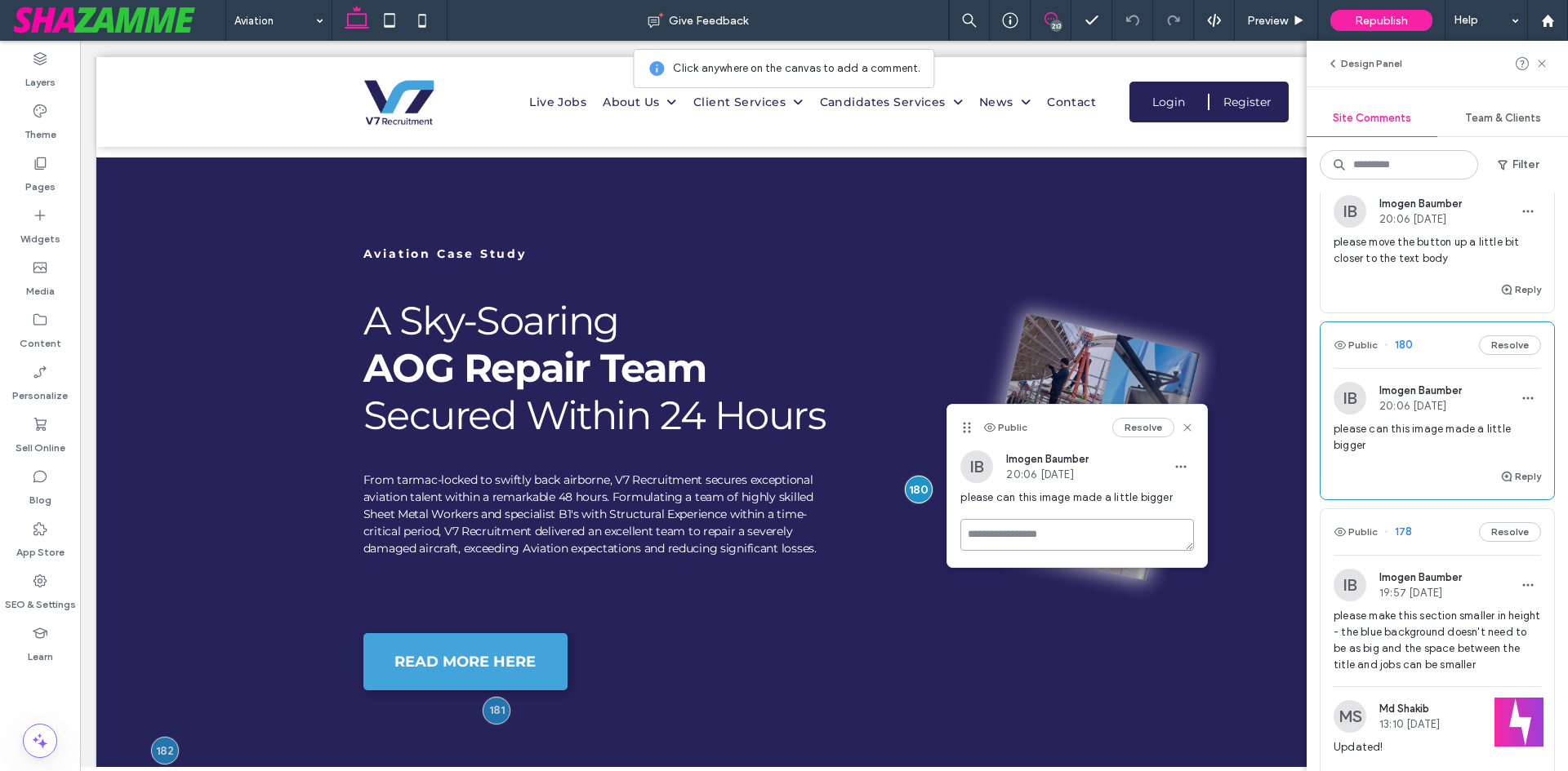
click at [1032, 538] on textarea at bounding box center [1077, 535] width 234 height 32
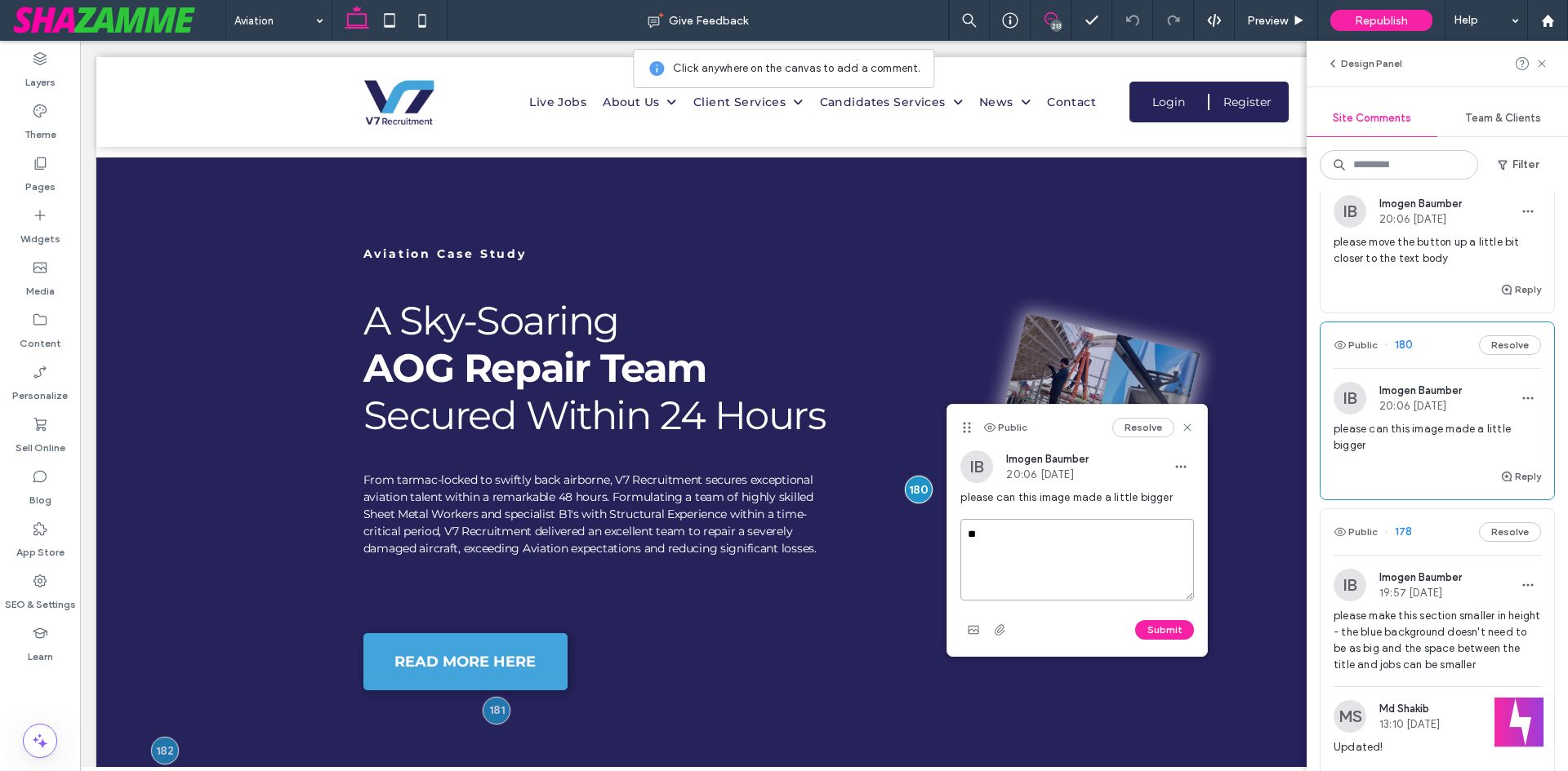
type textarea "*"
type textarea "********"
click at [1155, 630] on button "Submit" at bounding box center [1164, 629] width 58 height 19
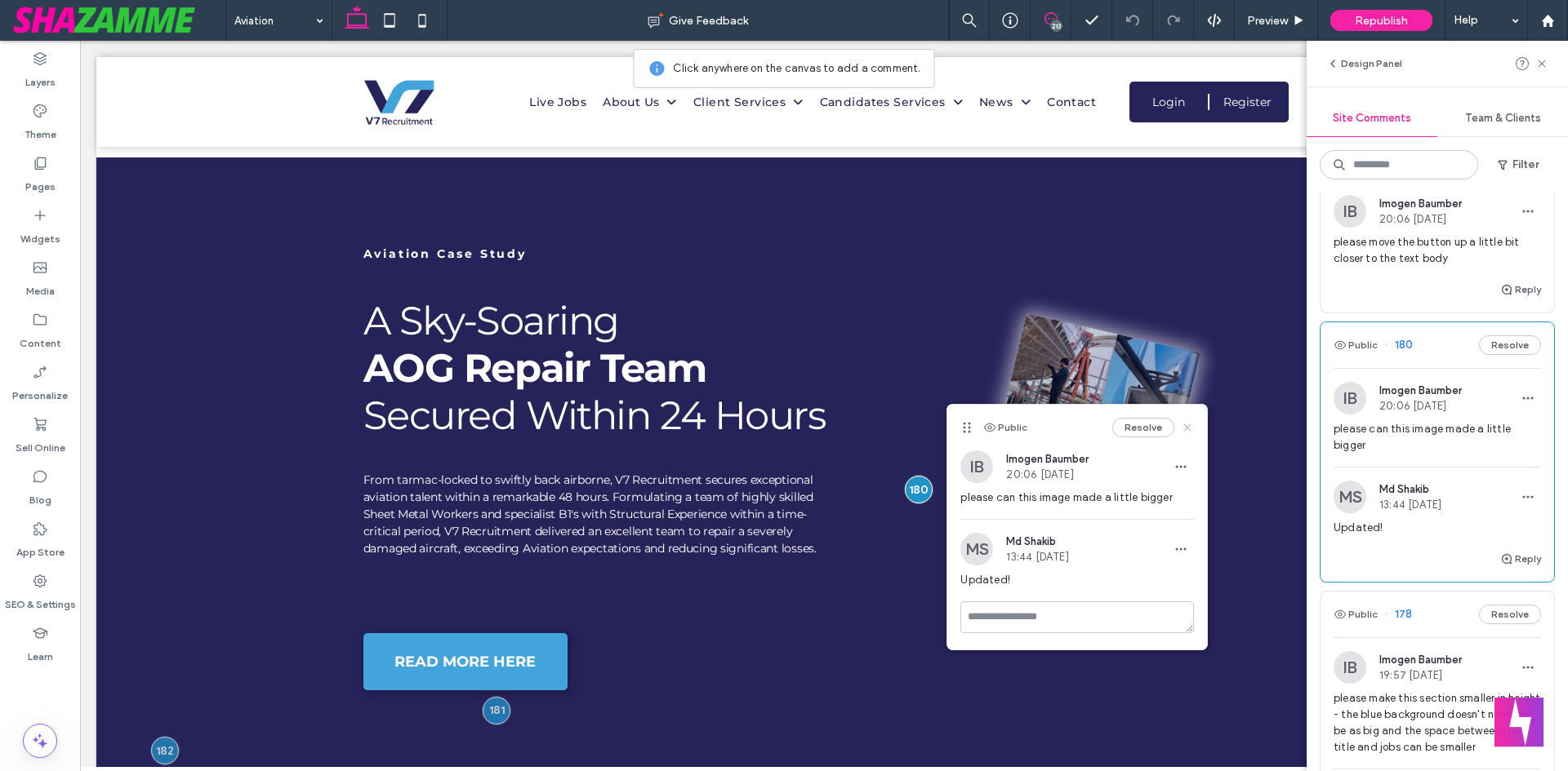
click at [1187, 426] on icon at bounding box center [1187, 427] width 13 height 13
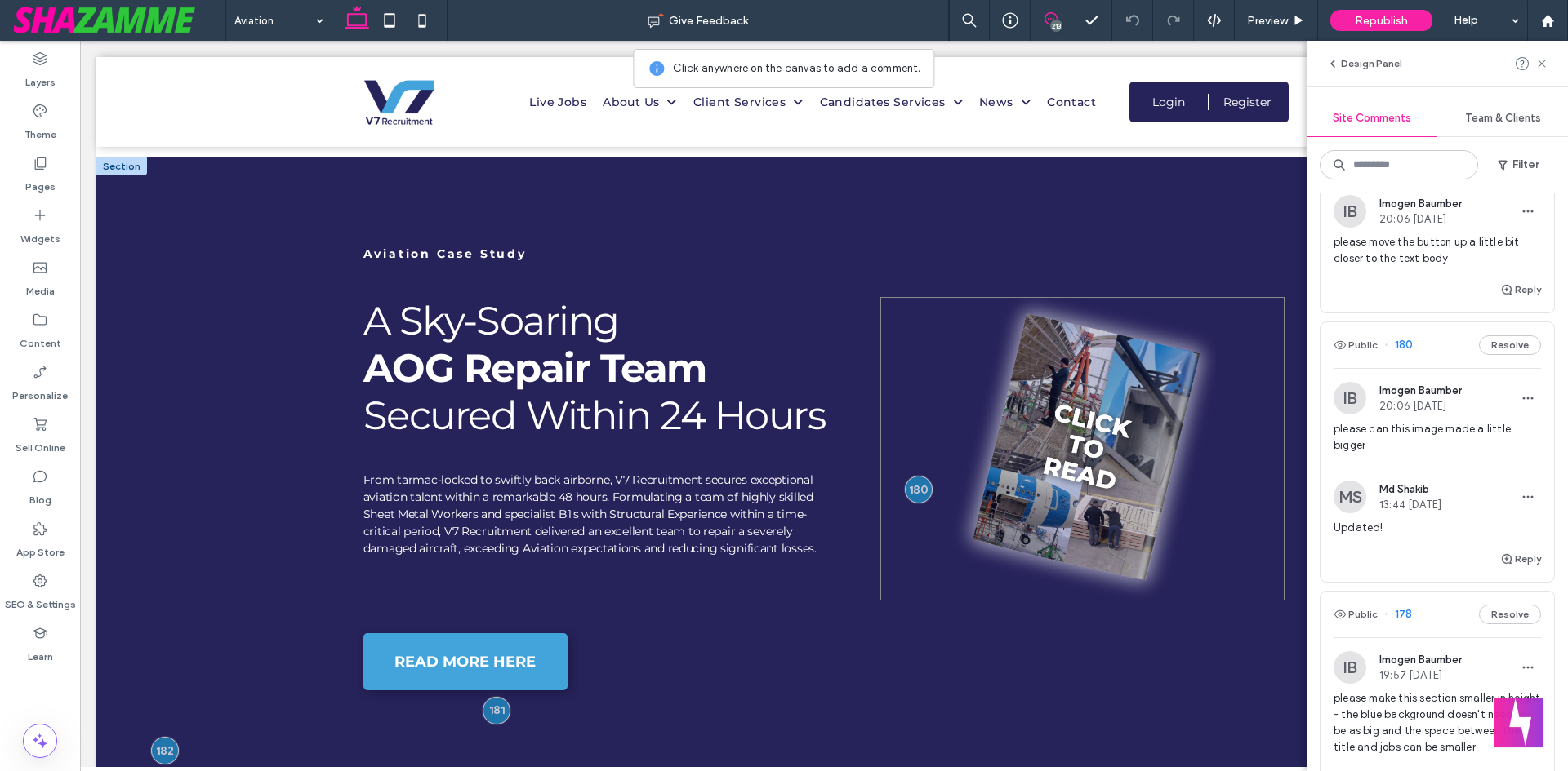
click at [1090, 393] on div at bounding box center [1082, 449] width 405 height 304
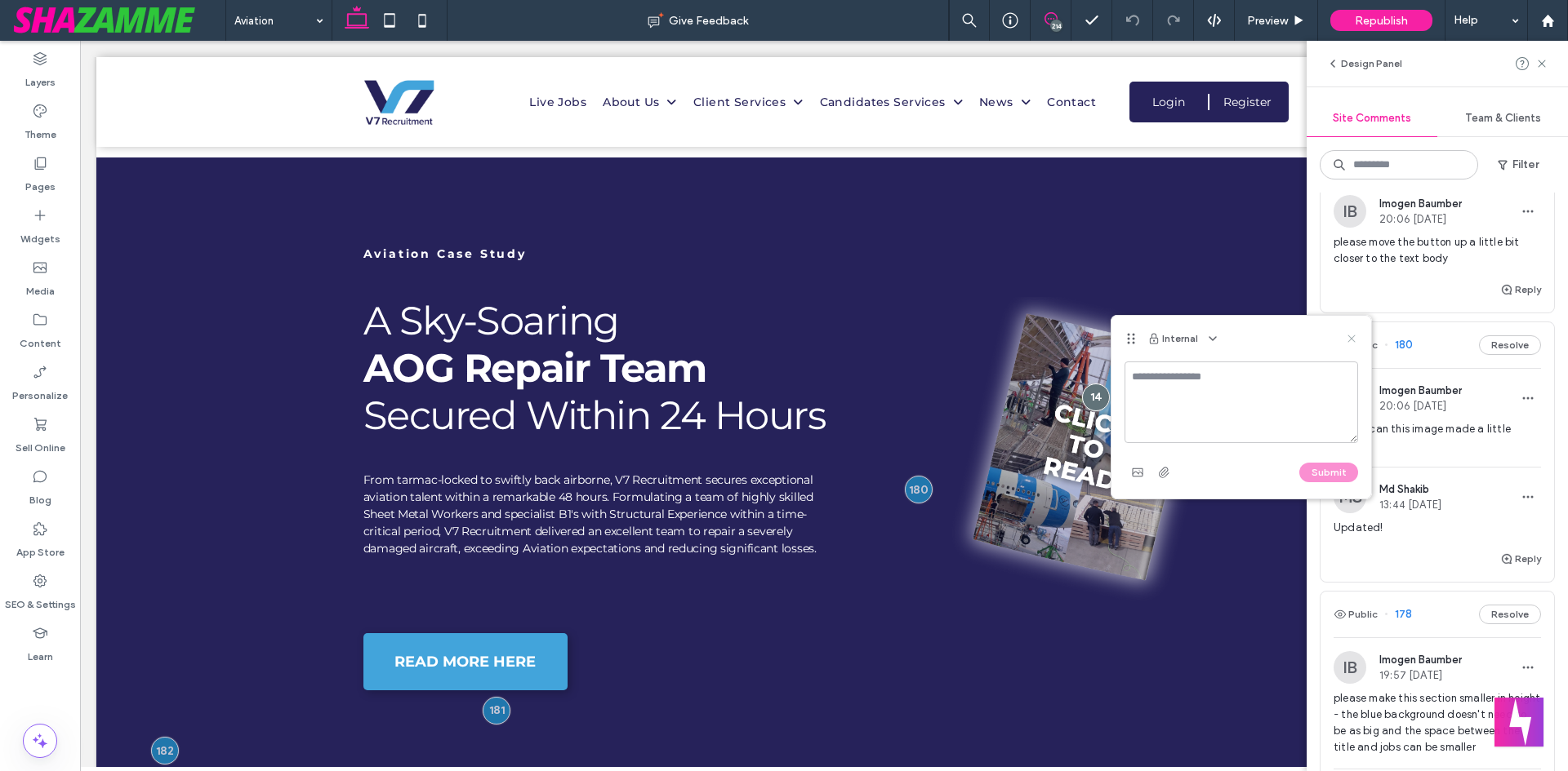
click at [1350, 337] on use at bounding box center [1351, 338] width 7 height 7
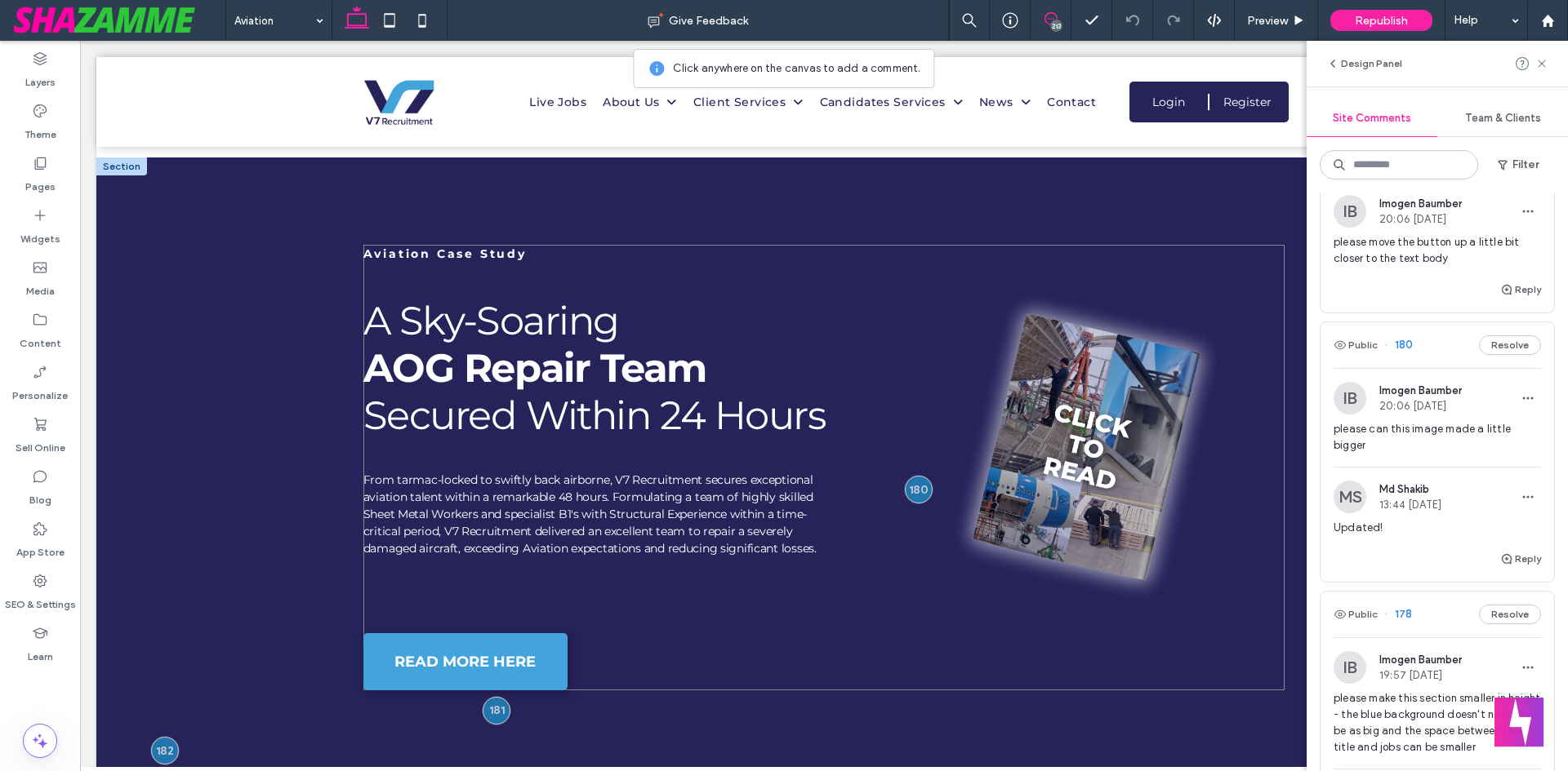
click at [1068, 274] on div "Aviation Case Study A Sky-Soaring AOG Repair Team Secured Within 24 Hours From …" at bounding box center [824, 467] width 922 height 446
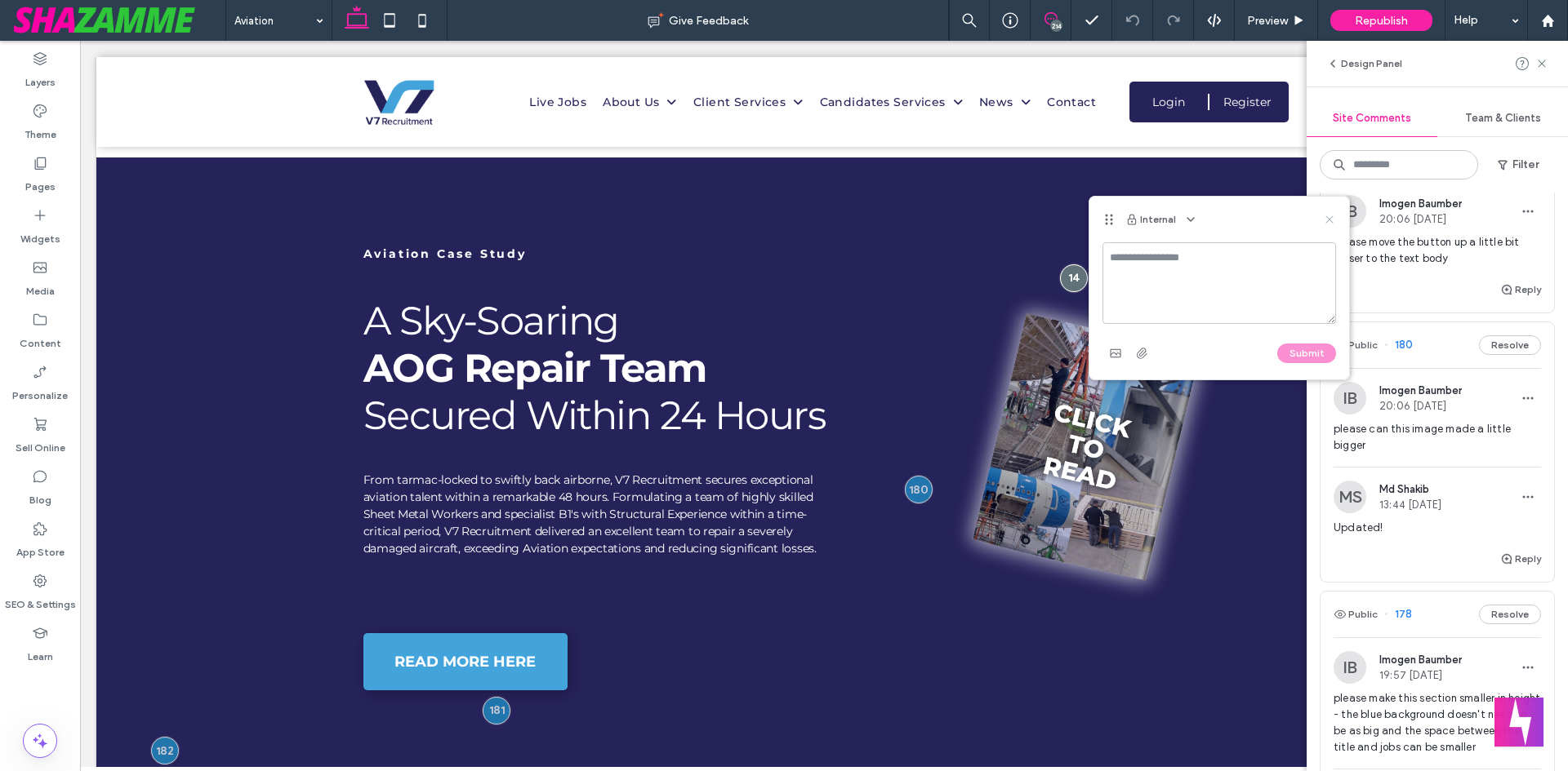
click at [1327, 220] on icon at bounding box center [1330, 220] width 13 height 13
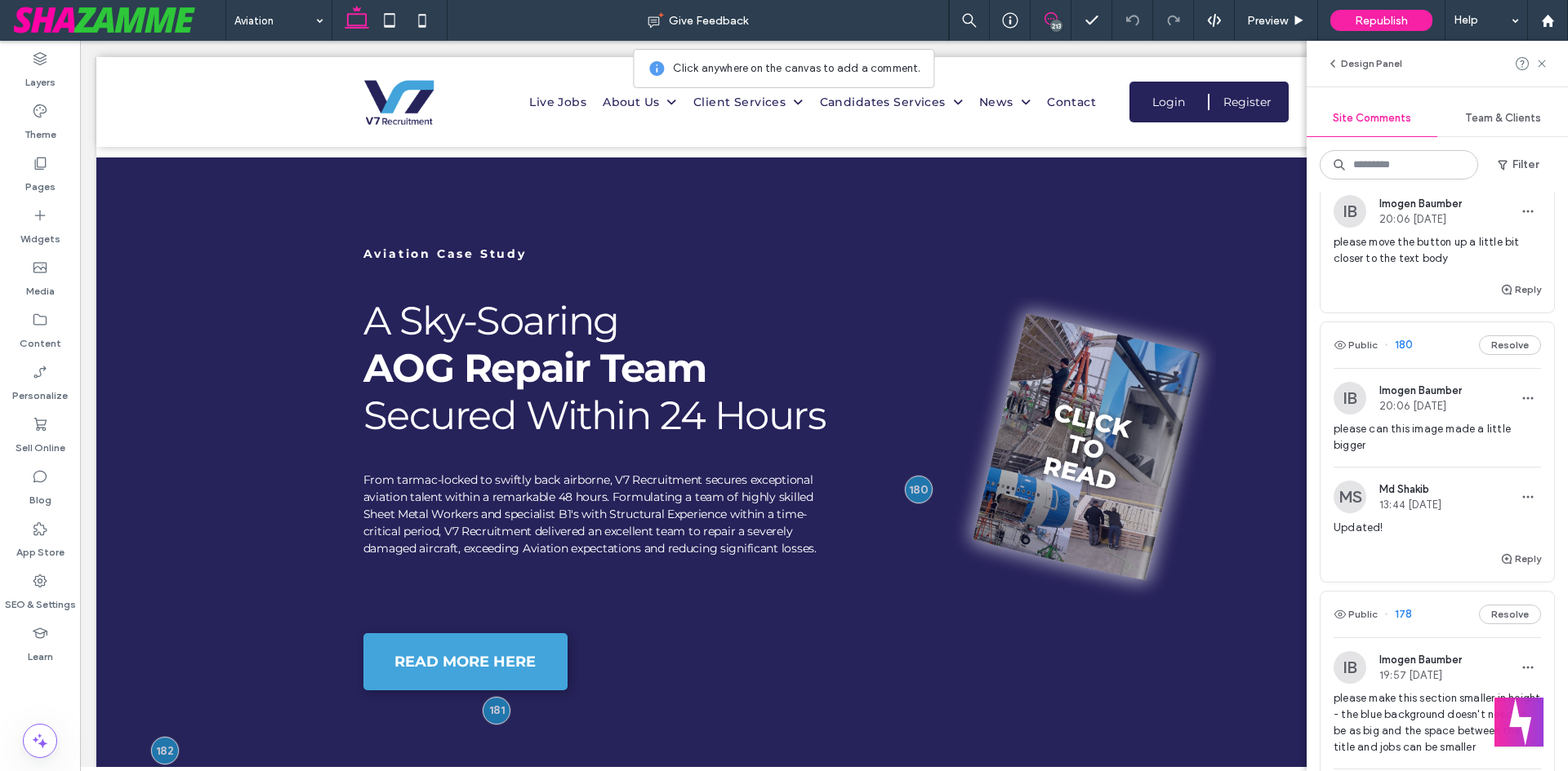
click at [1062, 20] on span at bounding box center [1050, 19] width 40 height 13
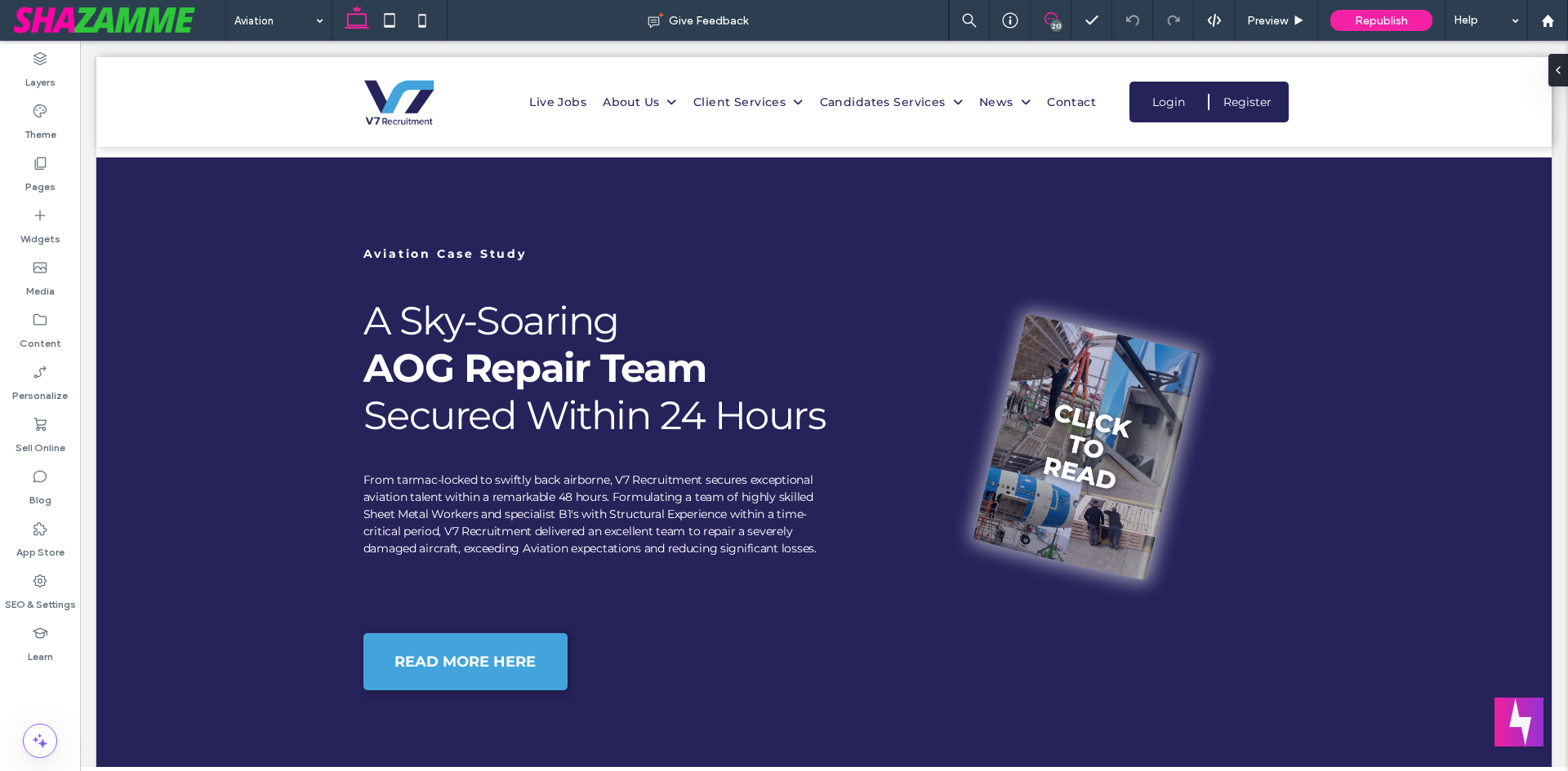
scroll to position [0, 0]
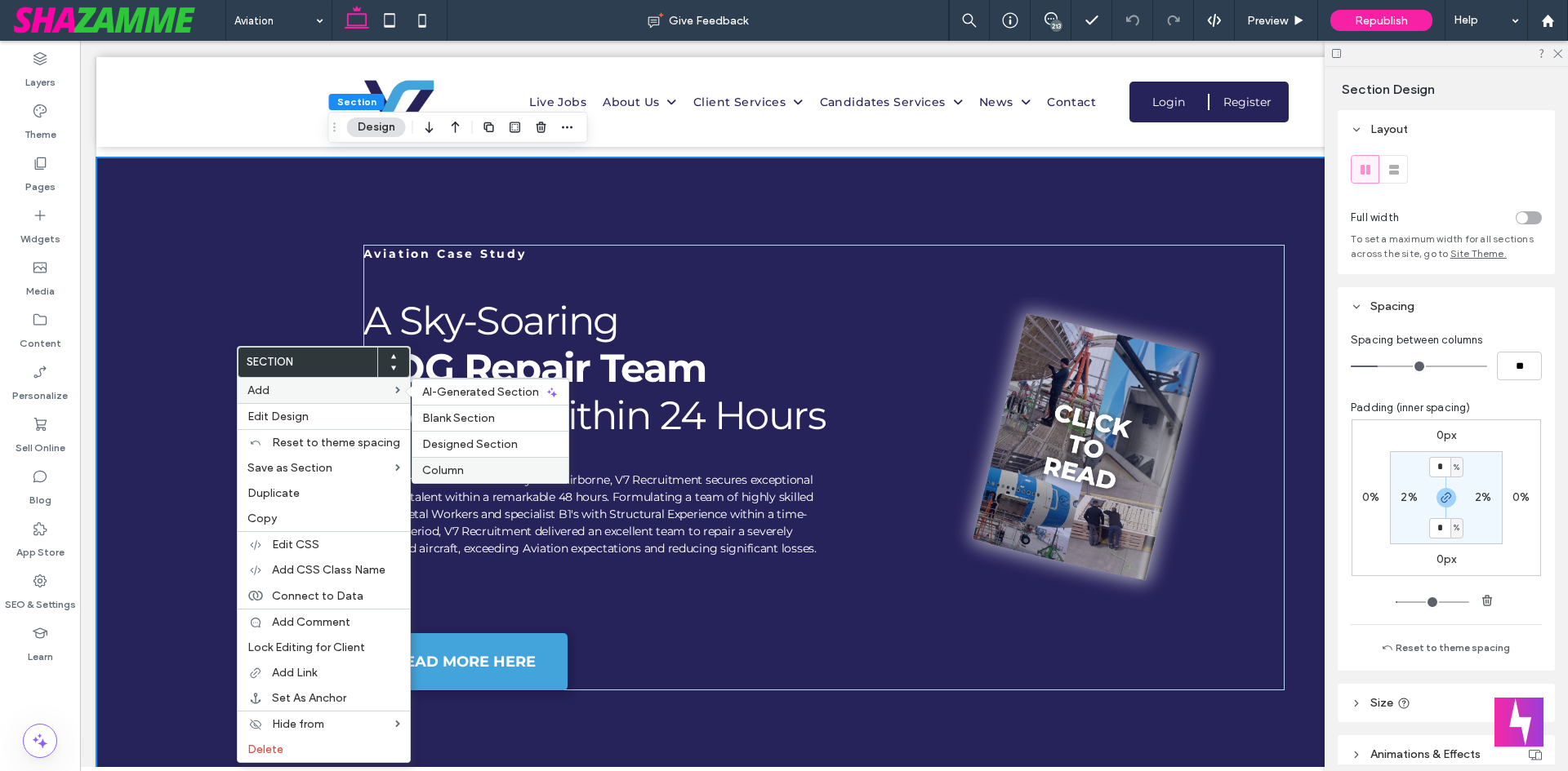
drag, startPoint x: 467, startPoint y: 477, endPoint x: 717, endPoint y: 511, distance: 252.3
click at [467, 477] on div "Column" at bounding box center [491, 470] width 156 height 26
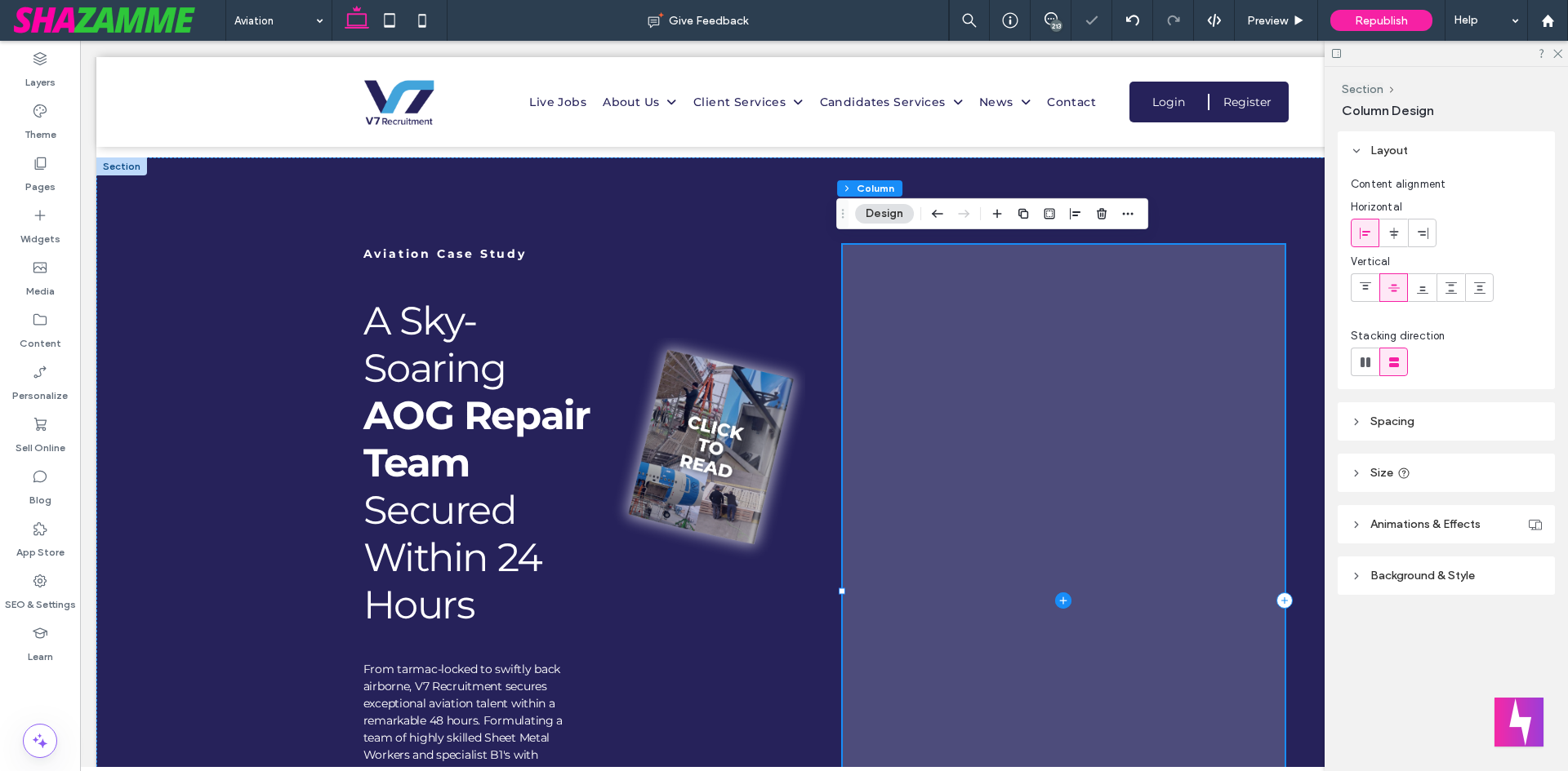
click at [1065, 530] on span at bounding box center [1064, 600] width 442 height 712
drag, startPoint x: 921, startPoint y: 318, endPoint x: 1248, endPoint y: 460, distance: 356.5
click at [922, 318] on span at bounding box center [1064, 600] width 442 height 712
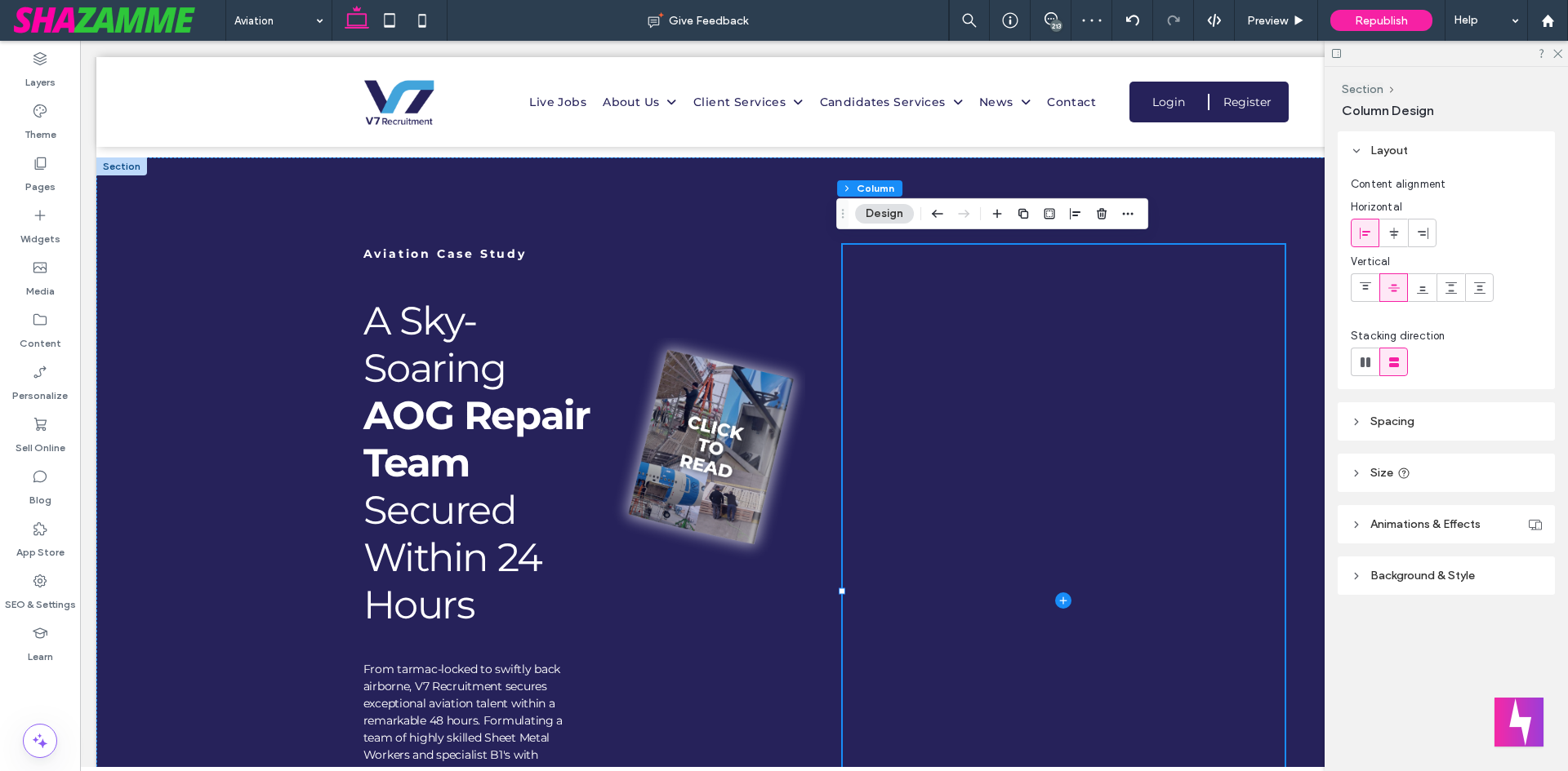
click at [1405, 568] on header "Background & Style" at bounding box center [1446, 575] width 217 height 38
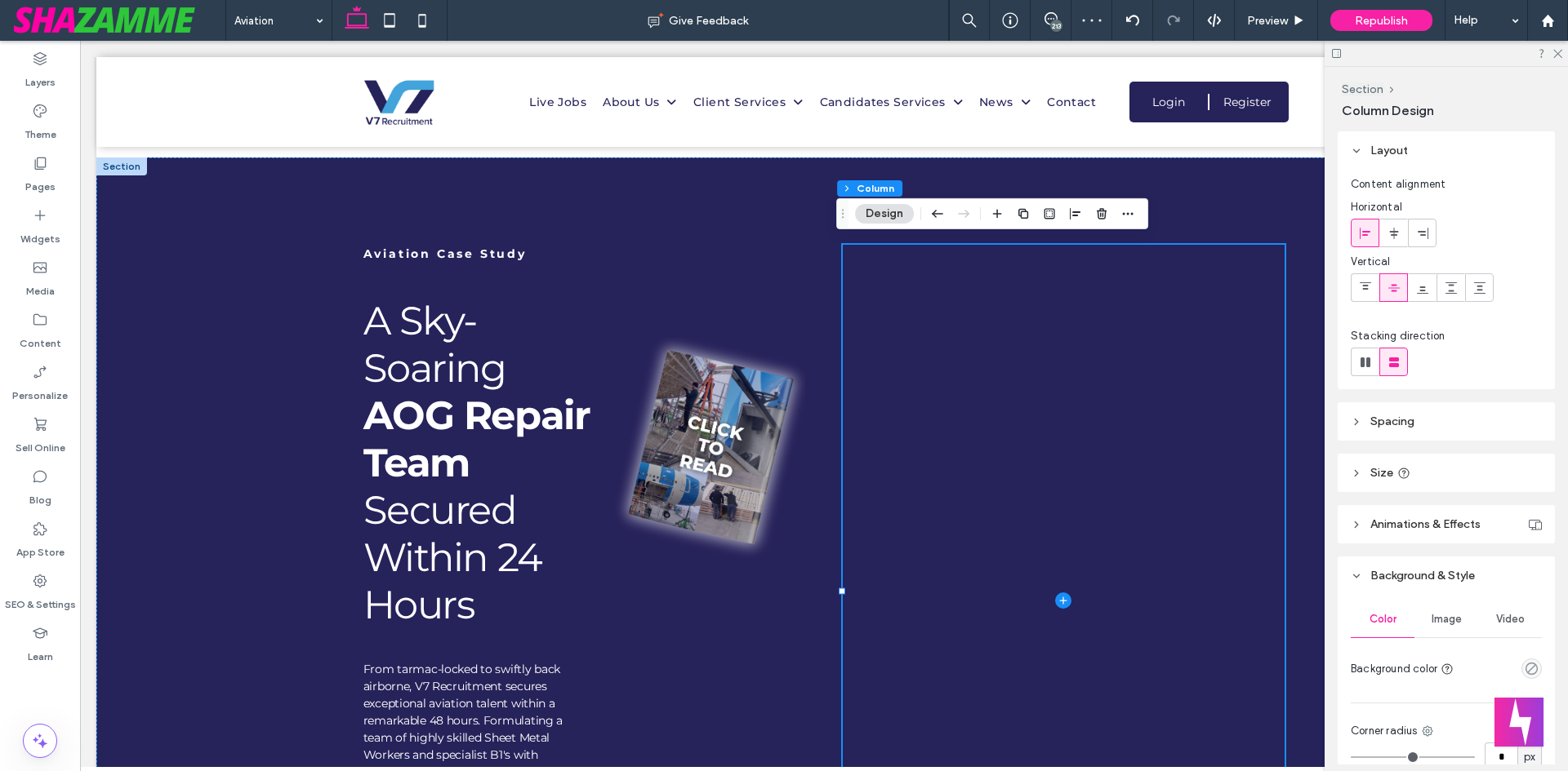
click at [1435, 616] on span "Image" at bounding box center [1447, 619] width 31 height 13
click at [1438, 672] on div "Add multiple images for a background slider" at bounding box center [1446, 711] width 189 height 107
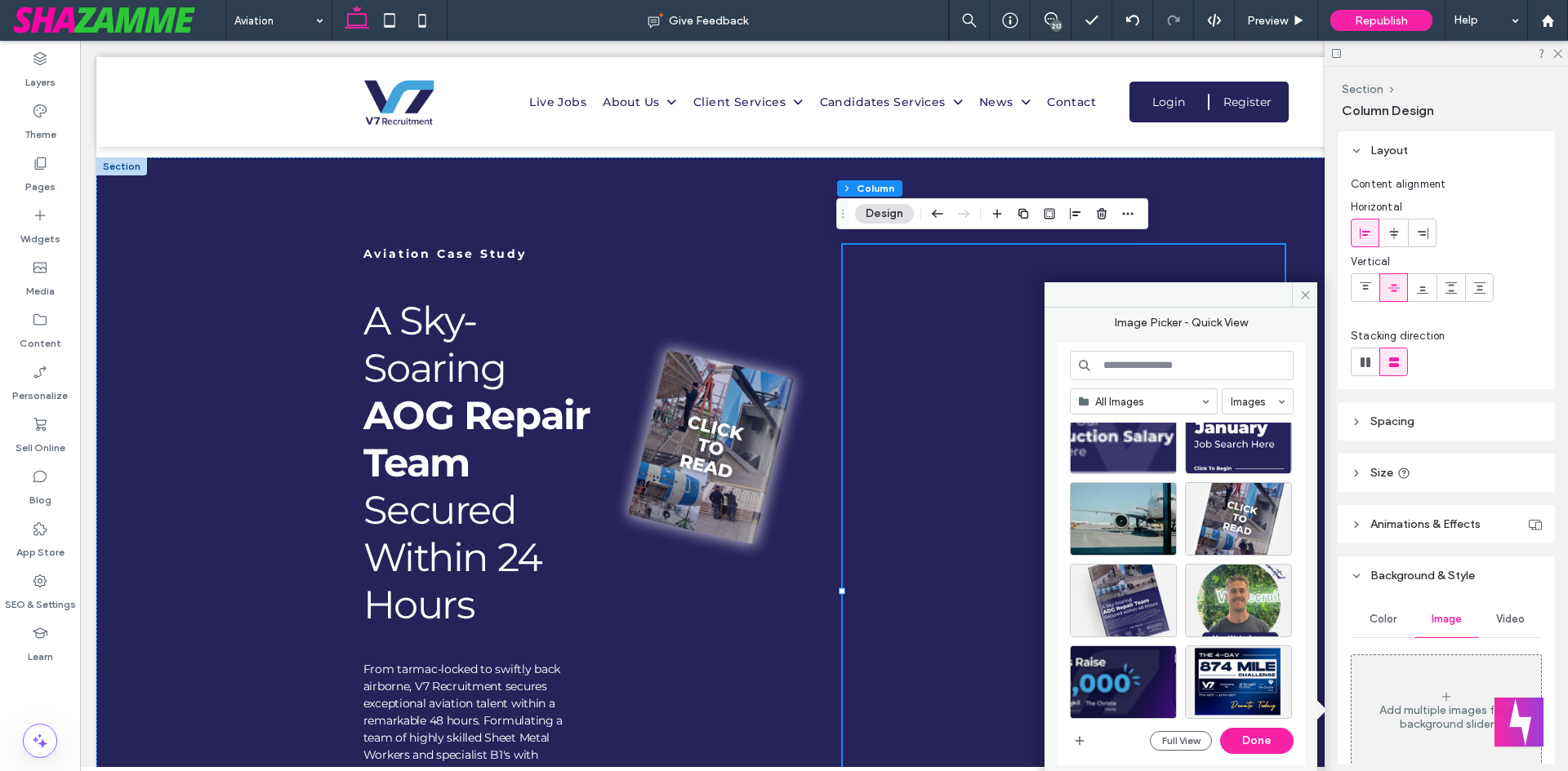
scroll to position [14008, 0]
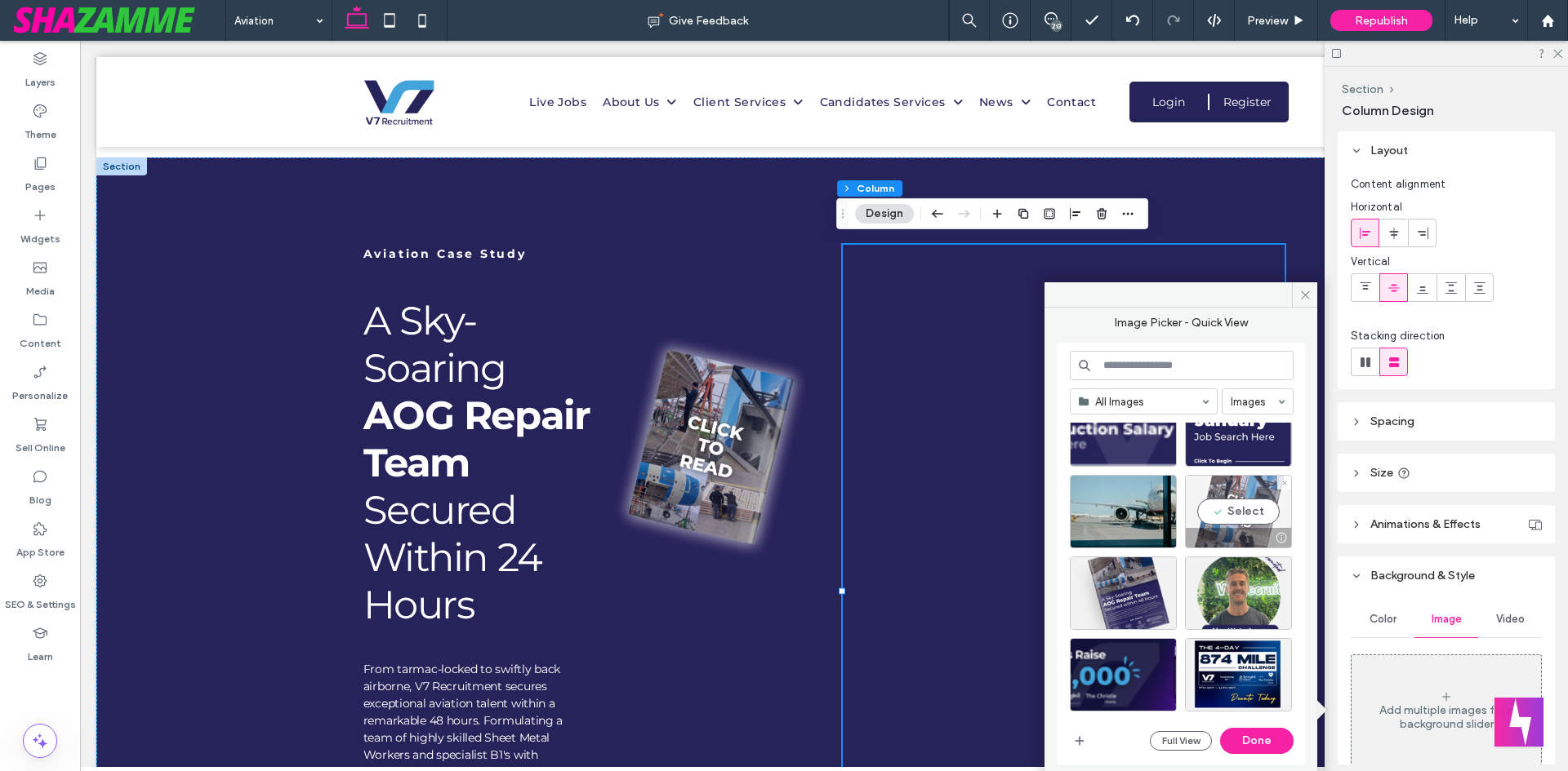
click at [1248, 511] on div "Select" at bounding box center [1238, 512] width 107 height 73
click at [1252, 729] on button "Done" at bounding box center [1256, 740] width 73 height 26
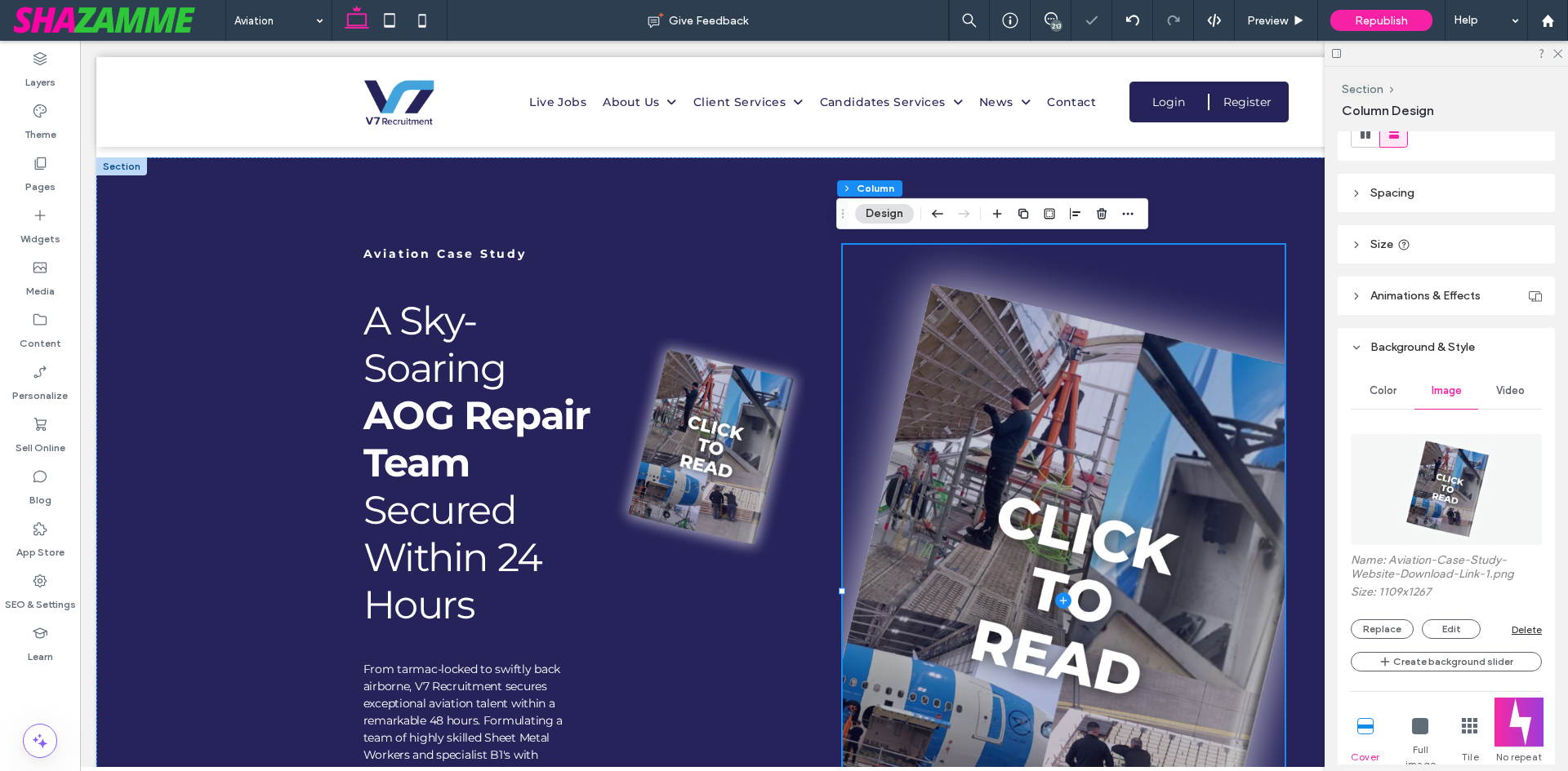
scroll to position [326, 0]
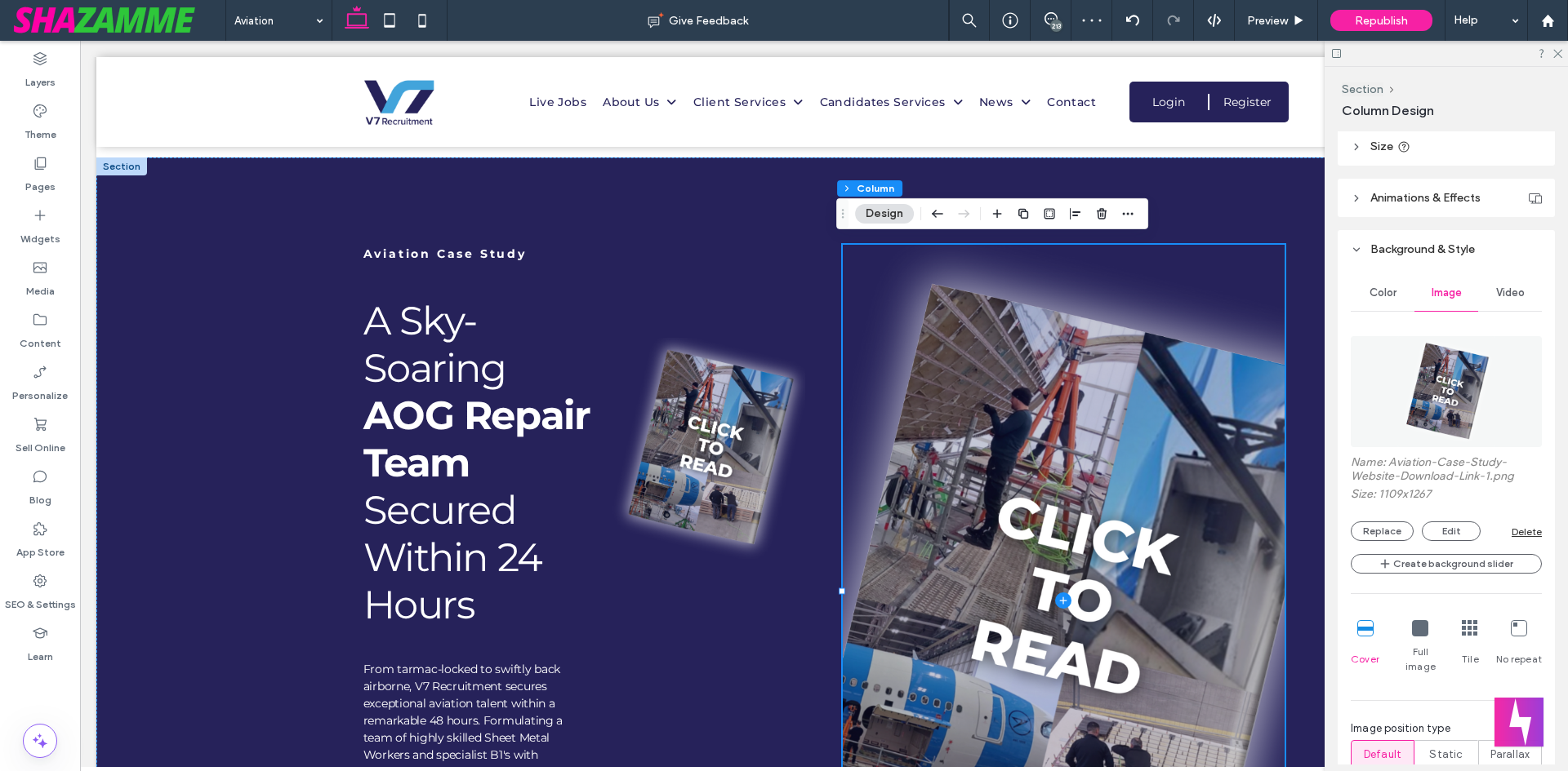
click at [1417, 634] on icon at bounding box center [1421, 628] width 17 height 17
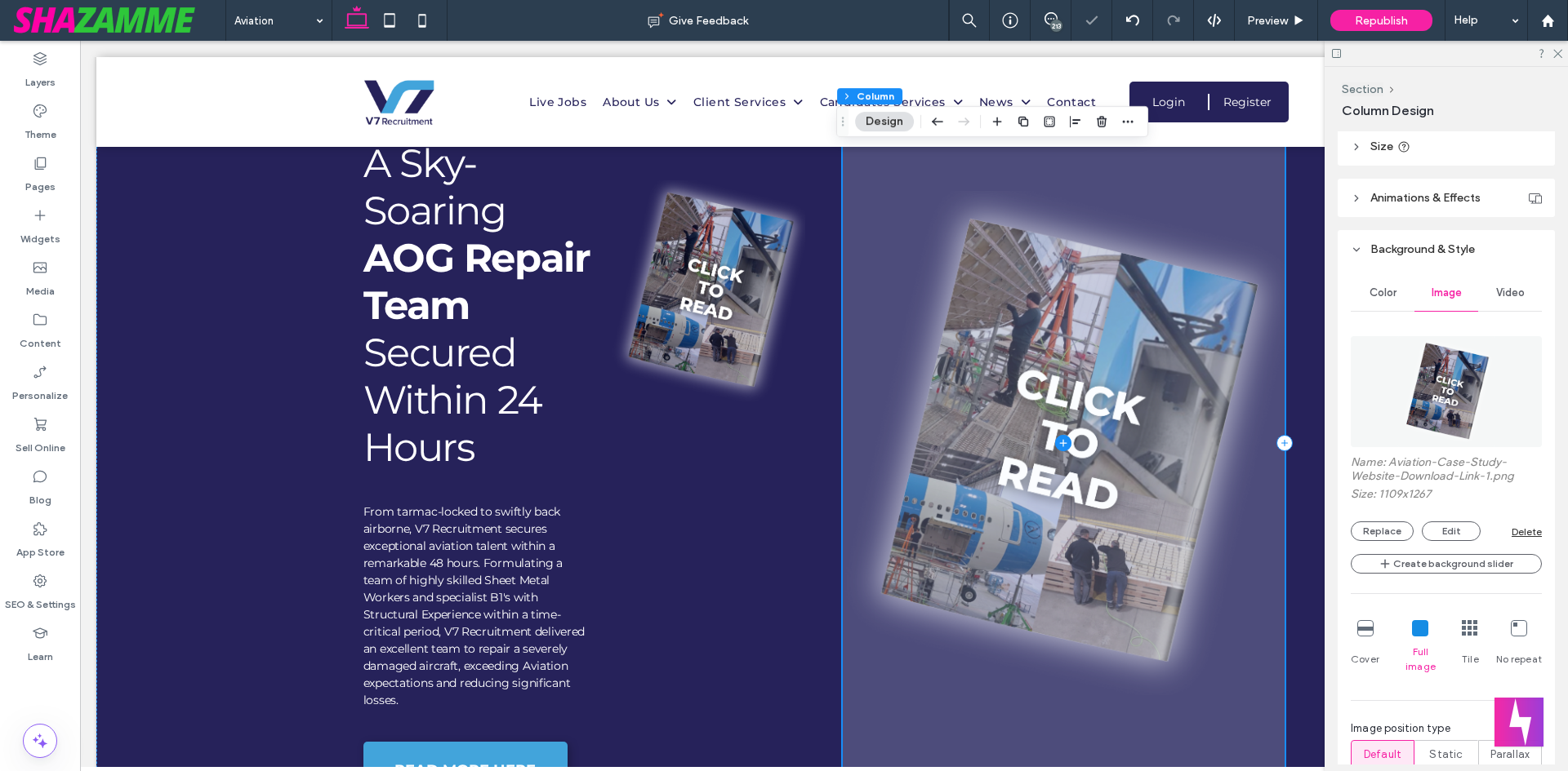
scroll to position [983, 0]
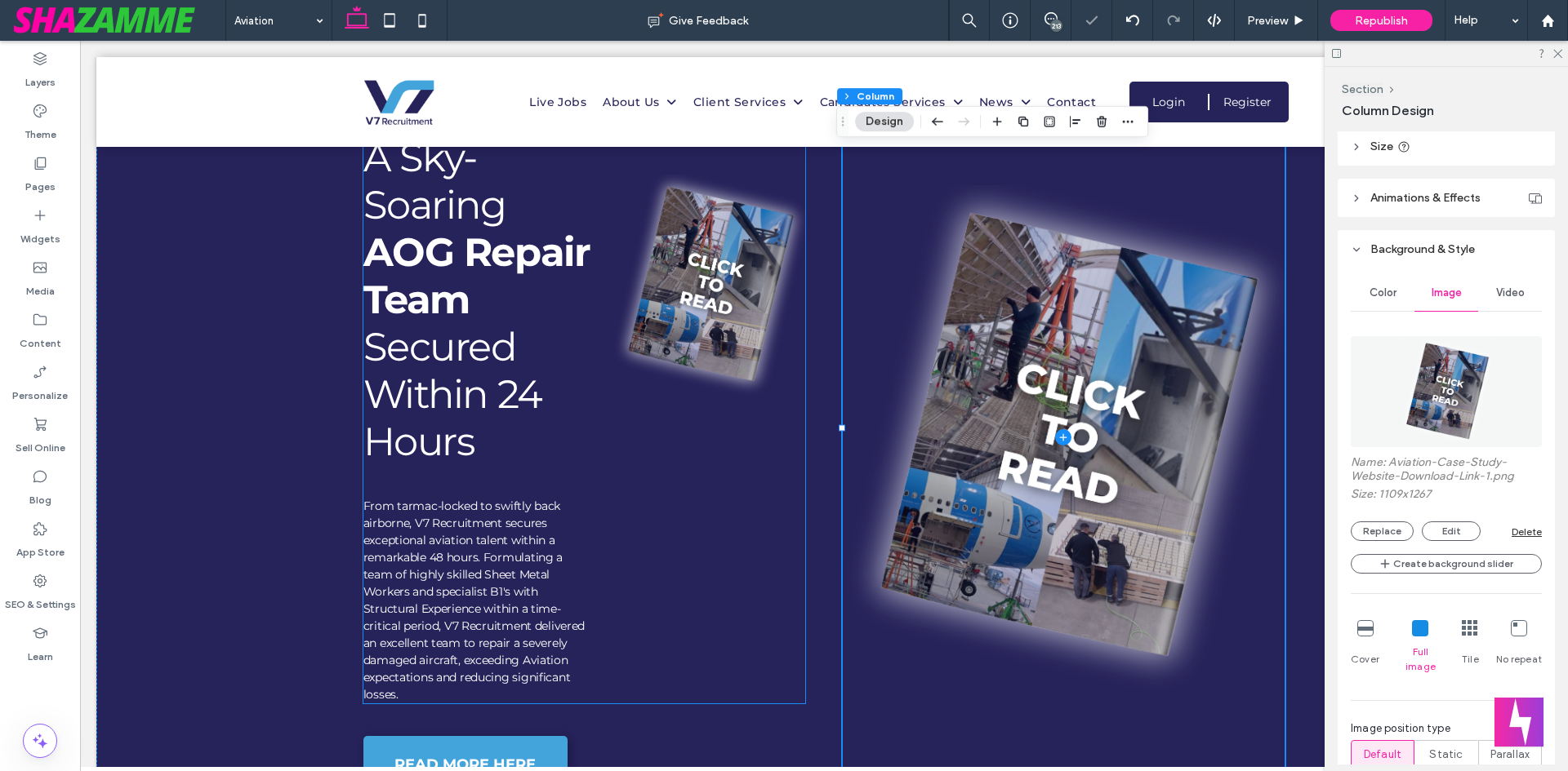
click at [737, 338] on div at bounding box center [709, 285] width 195 height 304
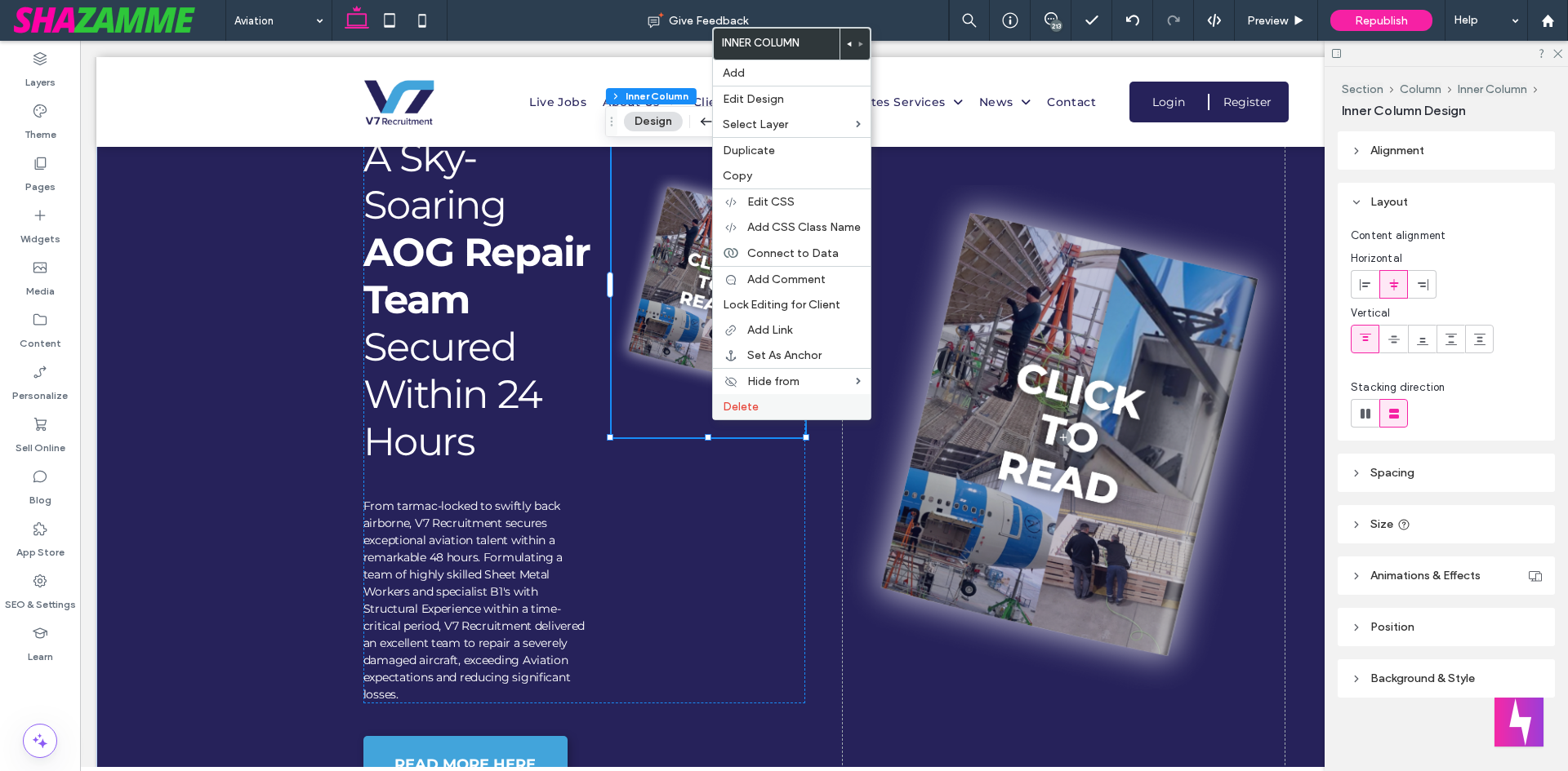
click at [746, 409] on span "Delete" at bounding box center [740, 406] width 36 height 14
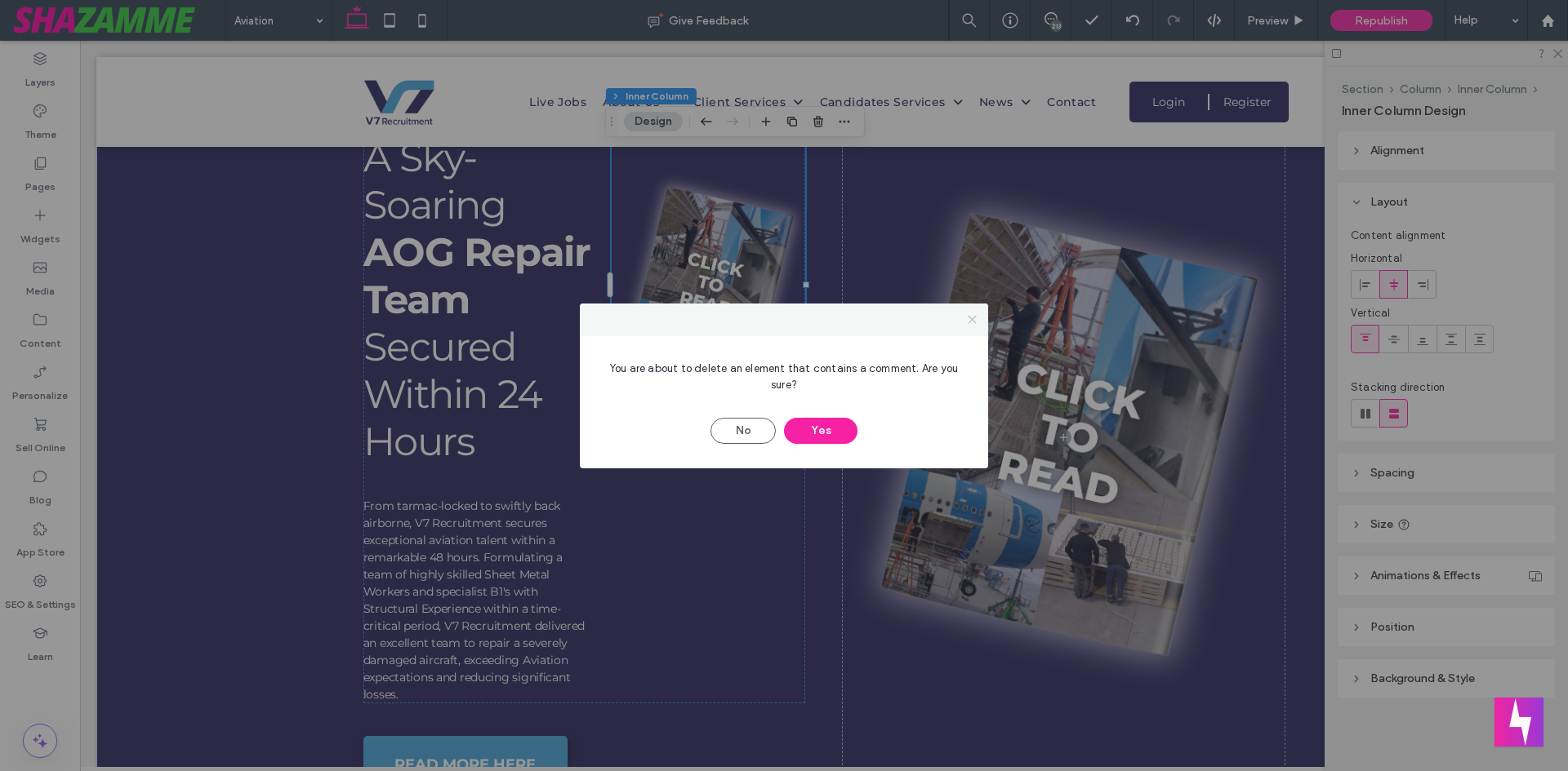
click at [966, 322] on icon at bounding box center [972, 319] width 12 height 12
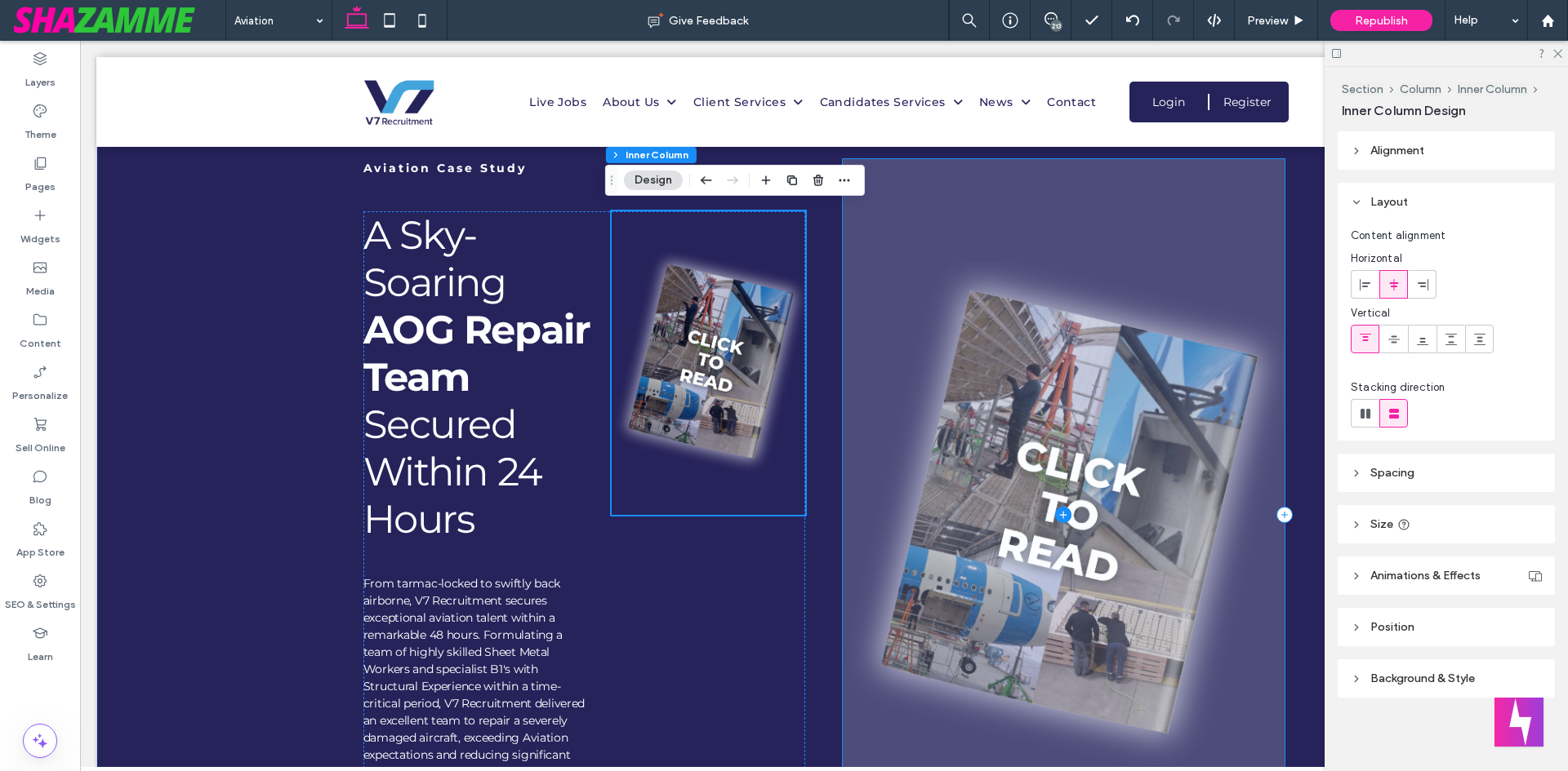
scroll to position [820, 0]
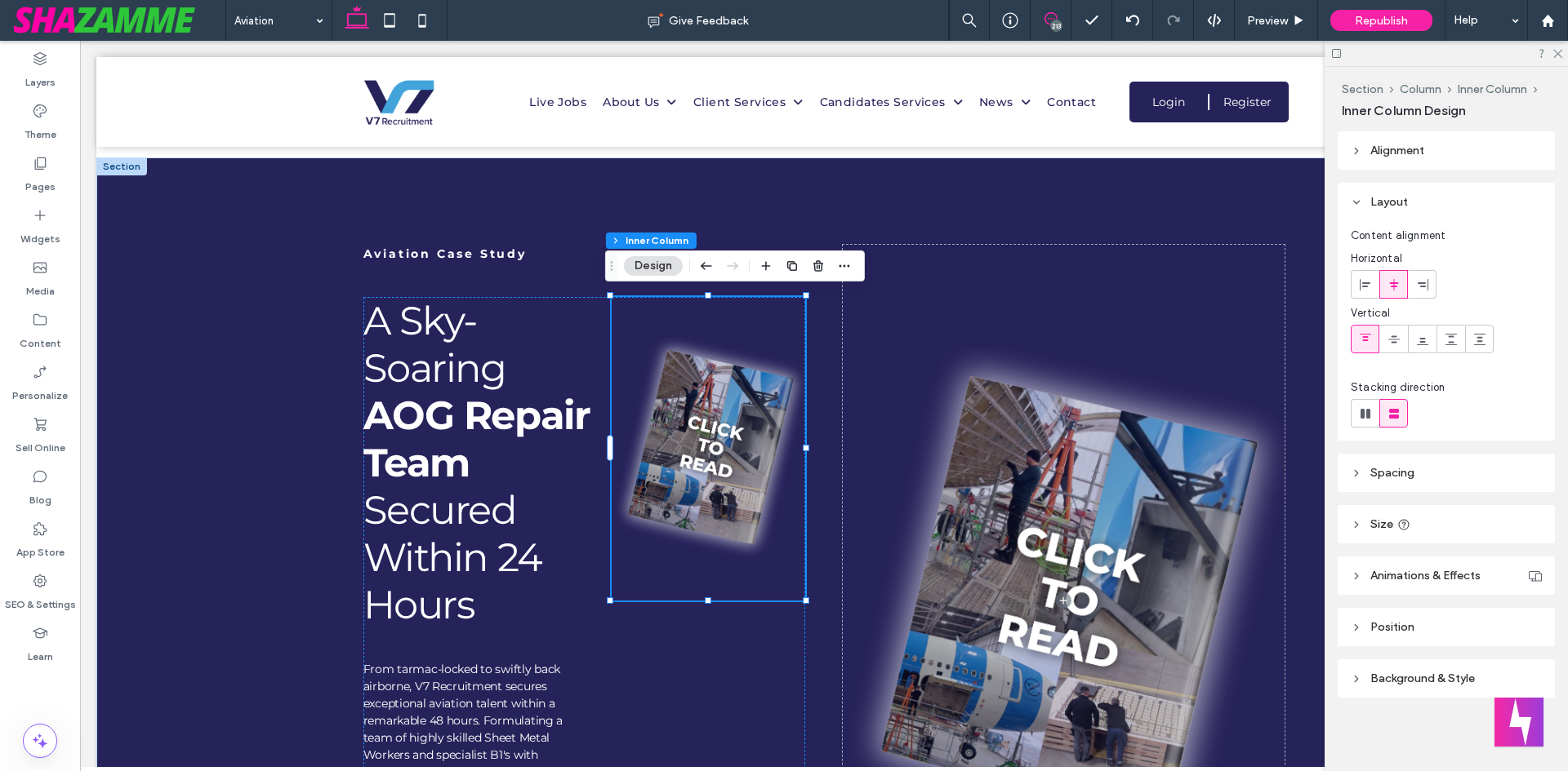
drag, startPoint x: 1057, startPoint y: 12, endPoint x: 778, endPoint y: 353, distance: 440.6
click at [1057, 12] on span at bounding box center [1050, 19] width 40 height 13
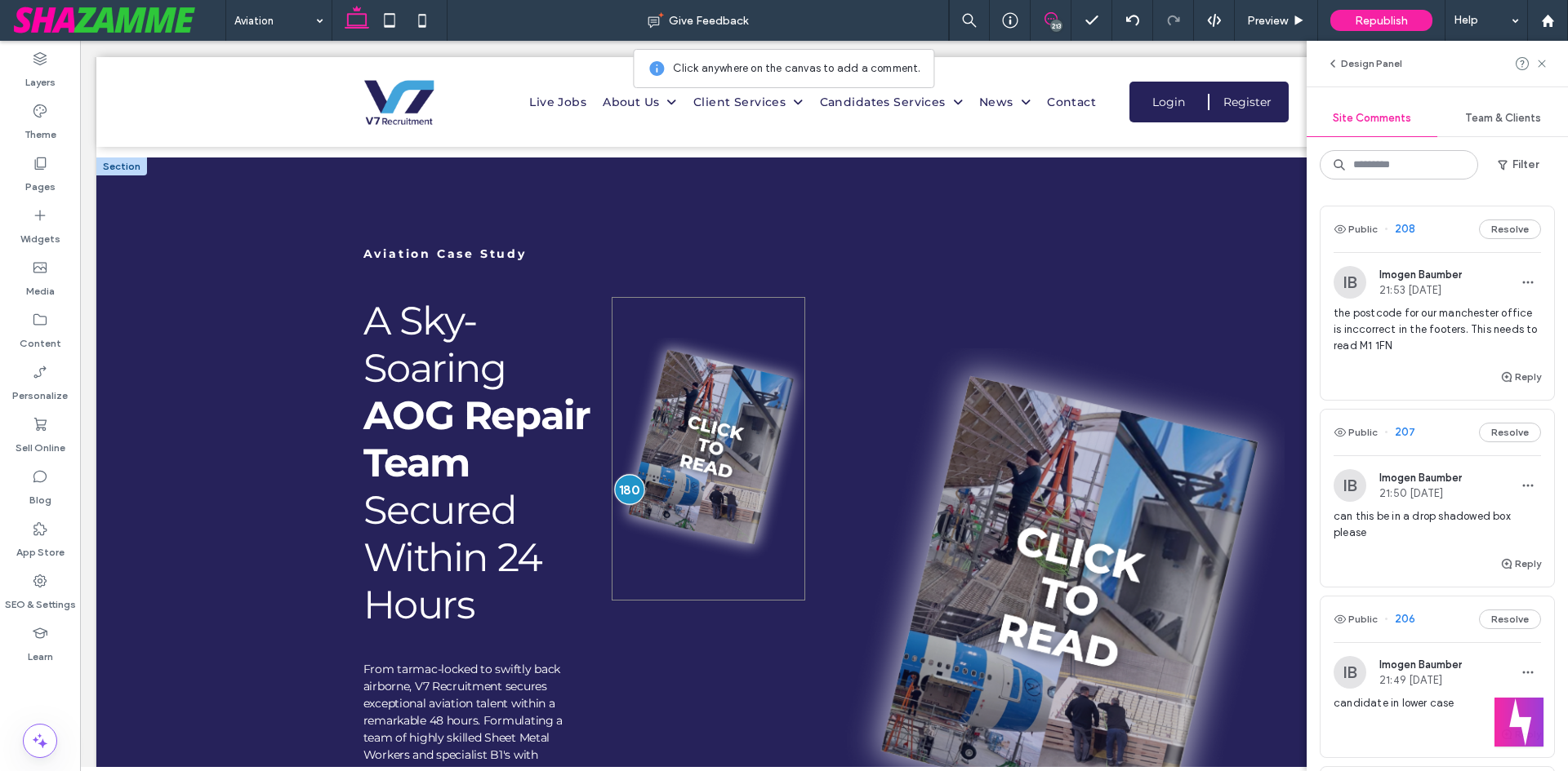
click at [622, 486] on div at bounding box center [629, 490] width 31 height 31
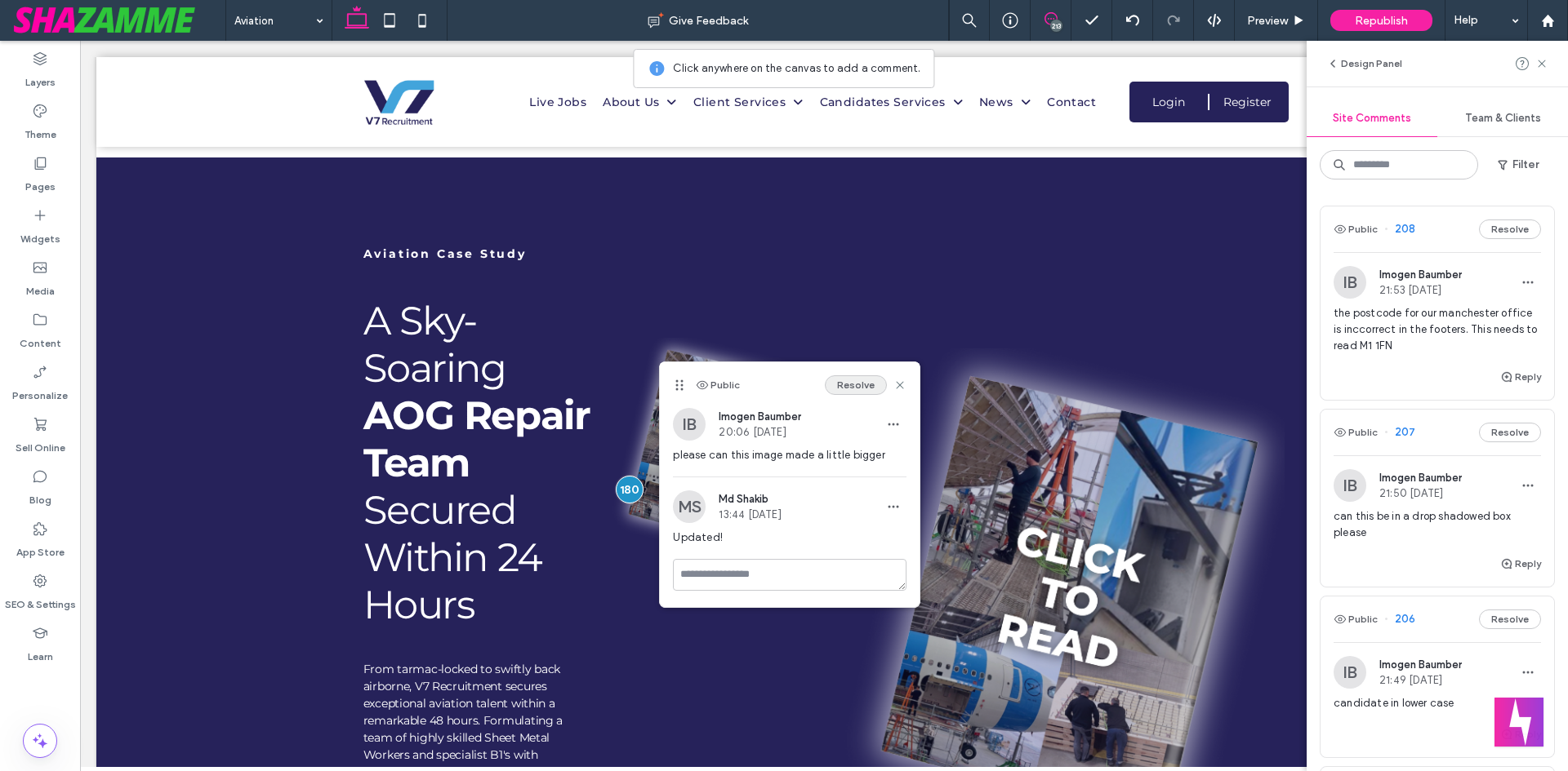
click at [850, 387] on button "Resolve" at bounding box center [855, 385] width 62 height 19
drag, startPoint x: 800, startPoint y: 307, endPoint x: 728, endPoint y: 310, distance: 72.1
click at [801, 307] on div "Aviation Case Study A Sky-Soaring AOG Repair Team Secured Within 24 Hours From …" at bounding box center [823, 614] width 980 height 915
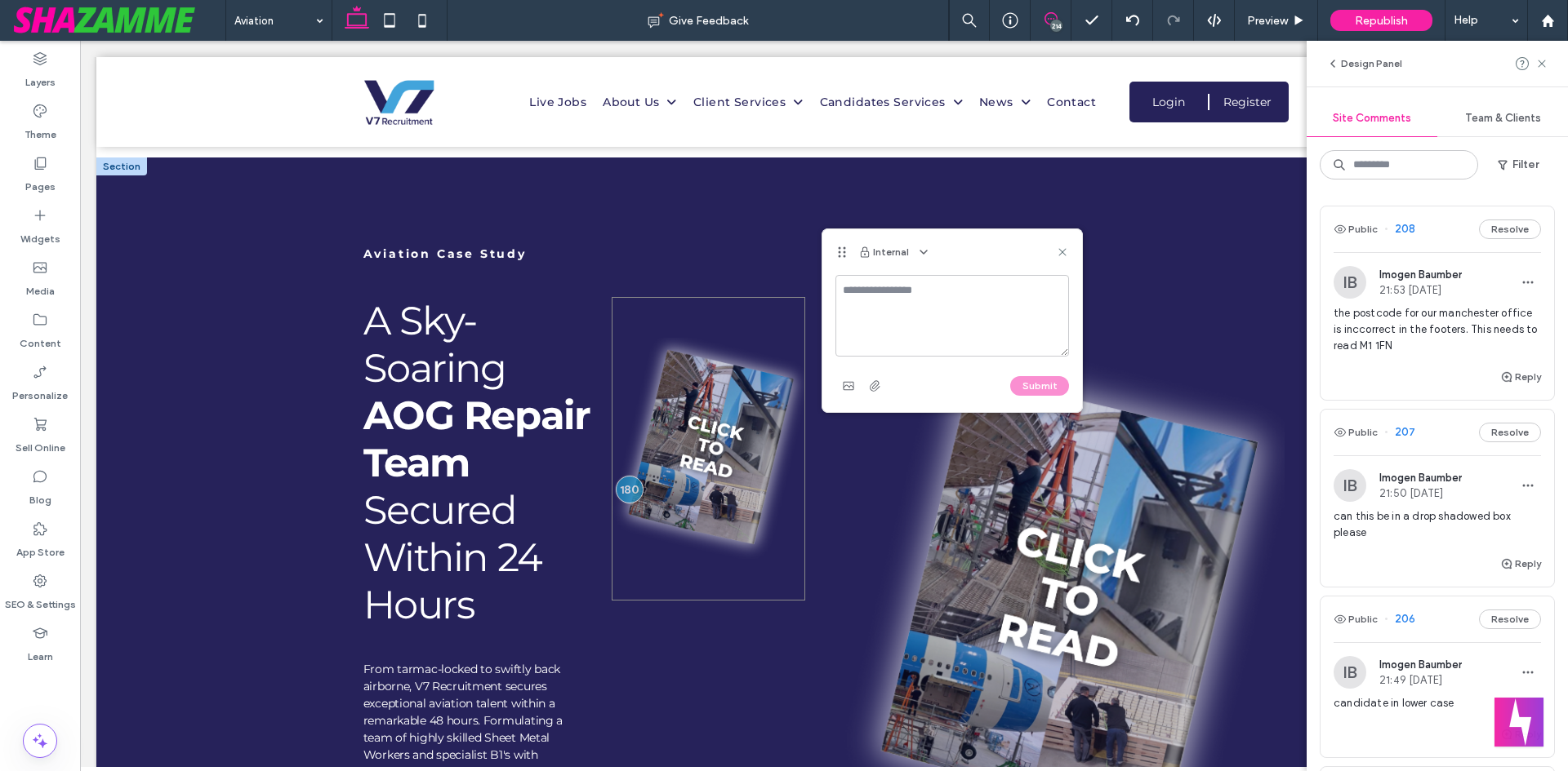
click at [731, 308] on div at bounding box center [709, 449] width 195 height 304
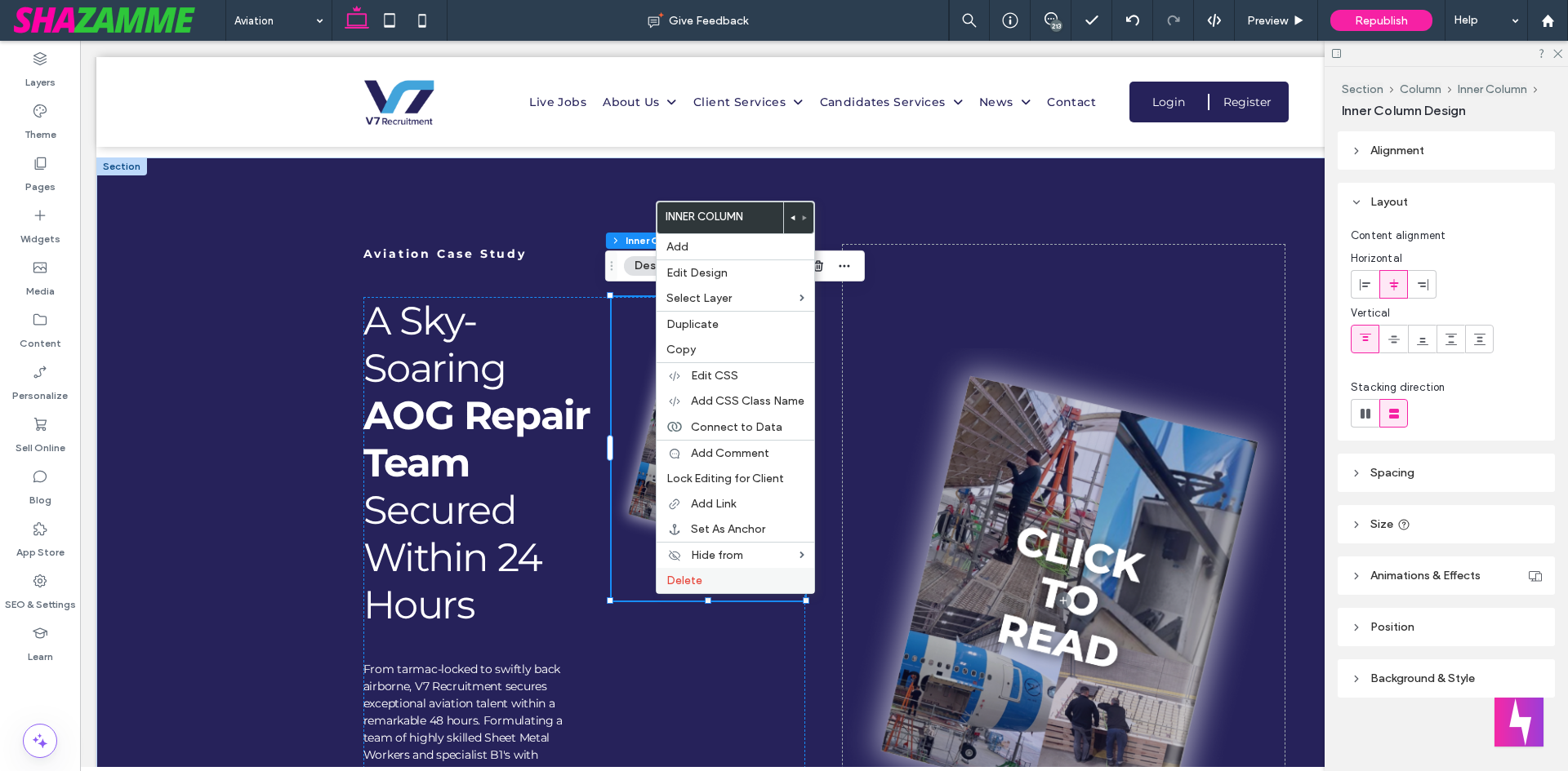
click at [738, 578] on label "Delete" at bounding box center [735, 580] width 138 height 14
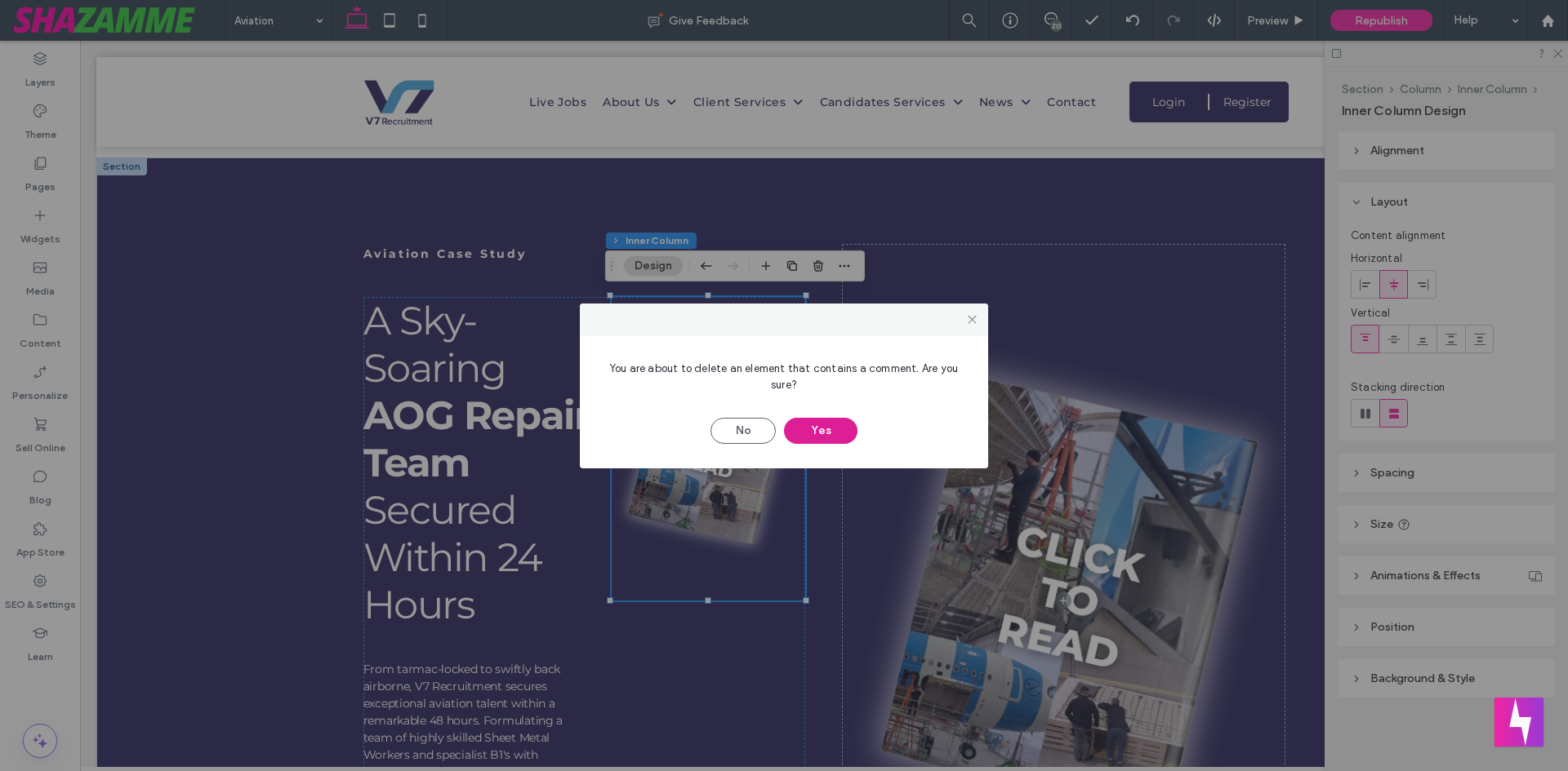
click at [827, 434] on button "Yes" at bounding box center [820, 431] width 73 height 26
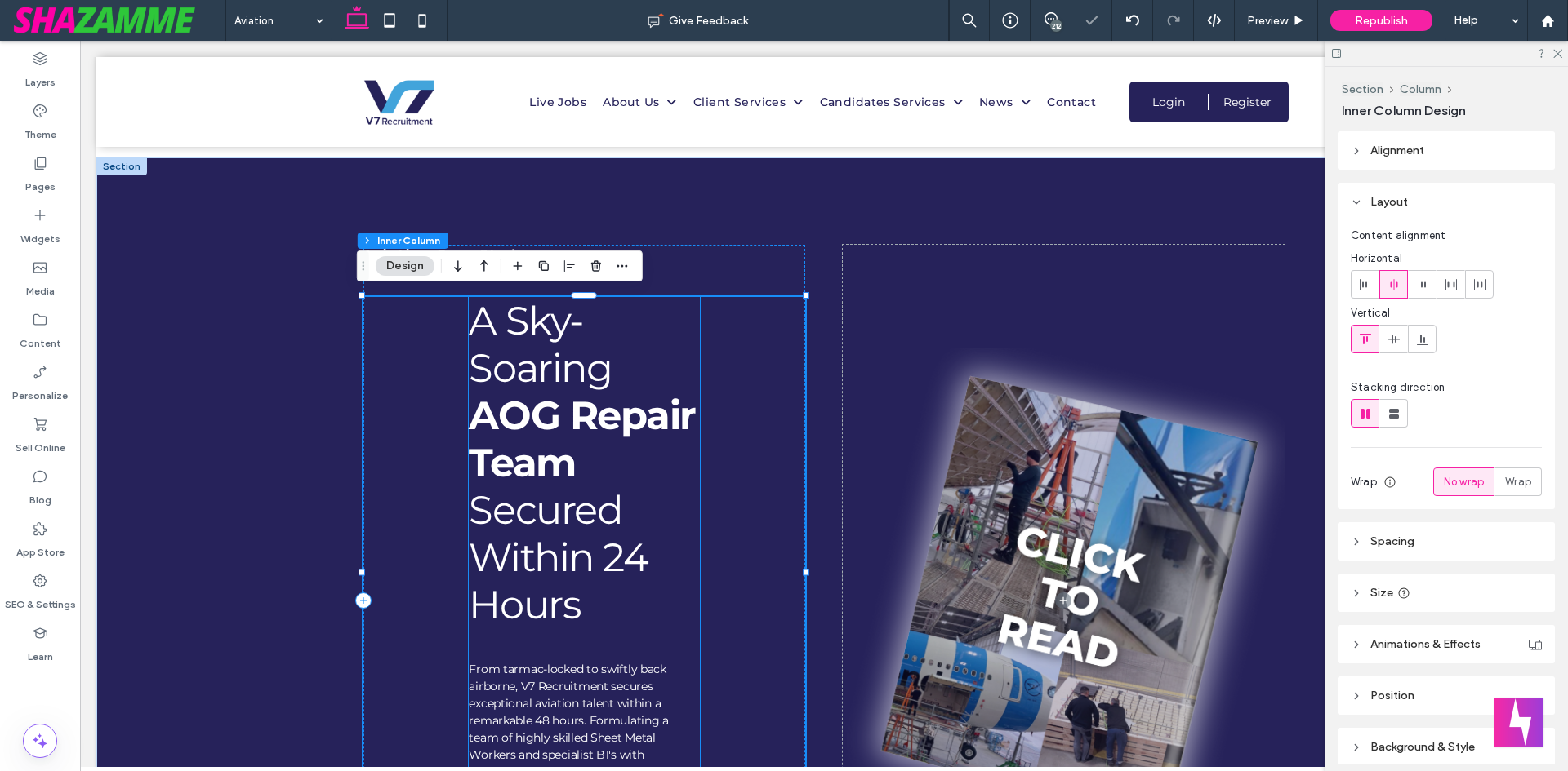
click at [563, 438] on span "AOG Repair Team" at bounding box center [581, 439] width 227 height 95
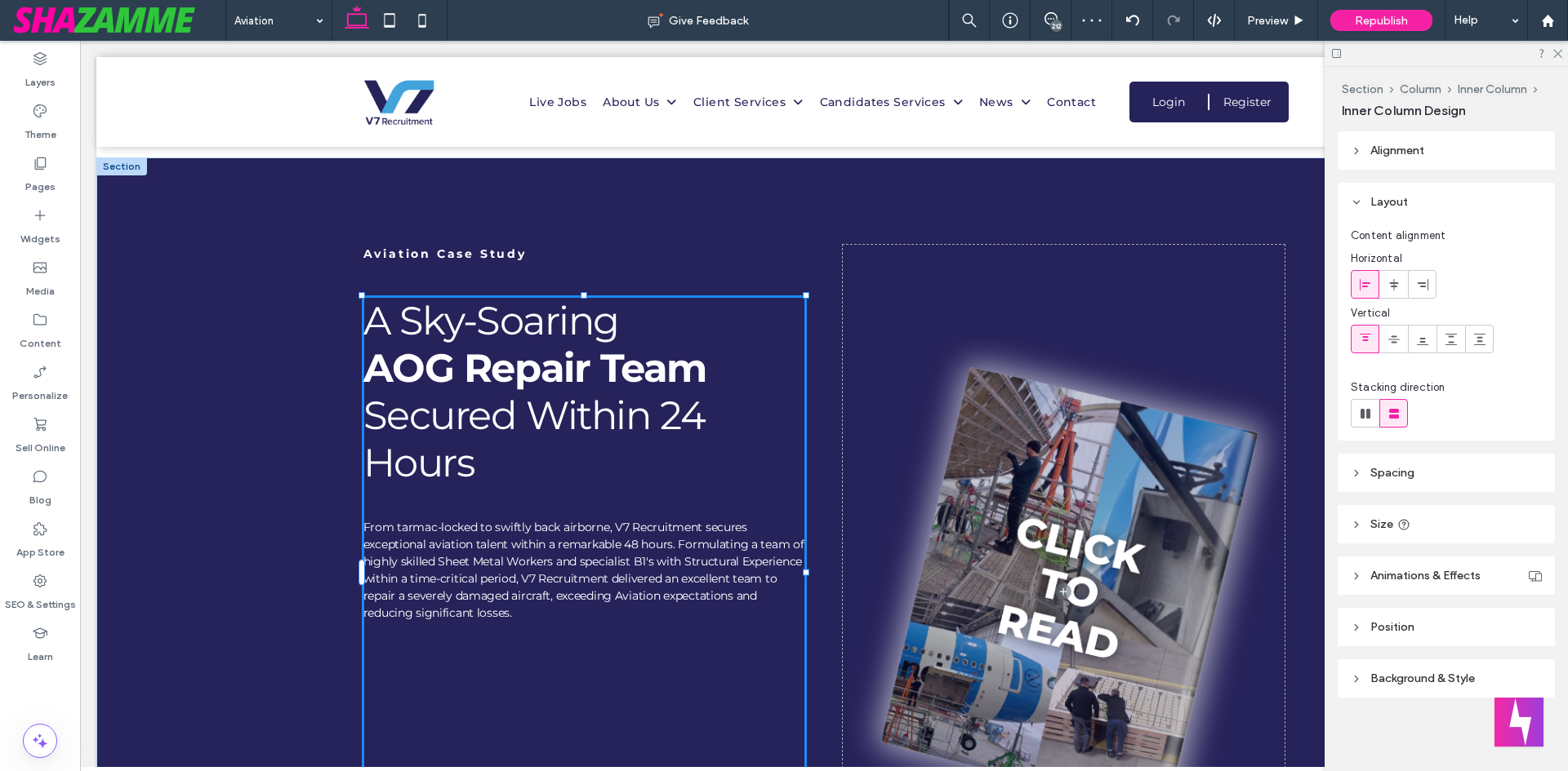
drag, startPoint x: 694, startPoint y: 571, endPoint x: 1032, endPoint y: 600, distance: 339.2
click at [1027, 599] on div "Aviation Case Study A Sky-Soaring AOG Repair Team Secured Within 24 Hours From …" at bounding box center [823, 606] width 980 height 898
type input "***"
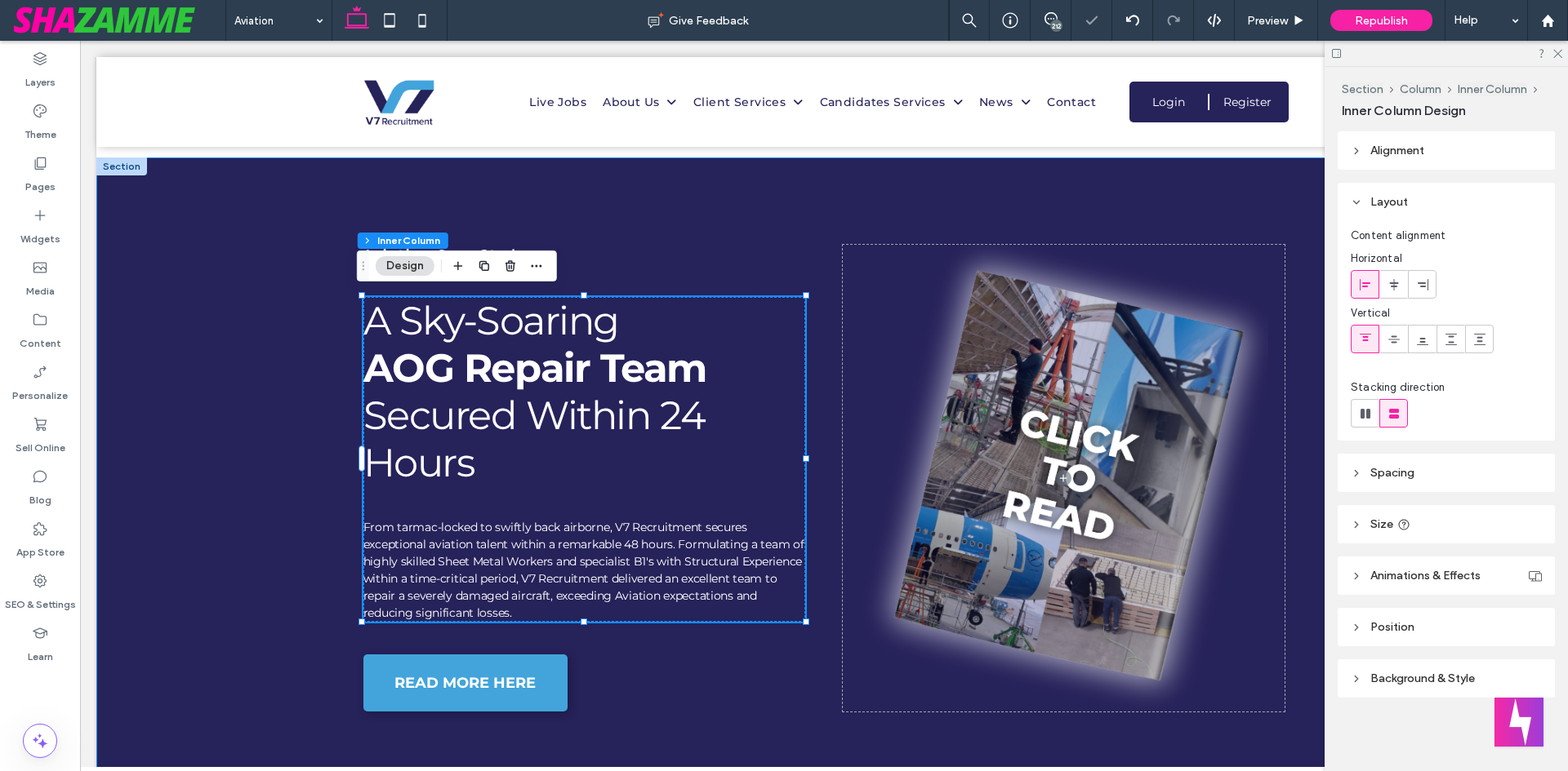
click at [1001, 726] on div "Aviation Case Study A Sky-Soaring AOG Repair Team Secured Within 24 Hours From …" at bounding box center [823, 492] width 980 height 670
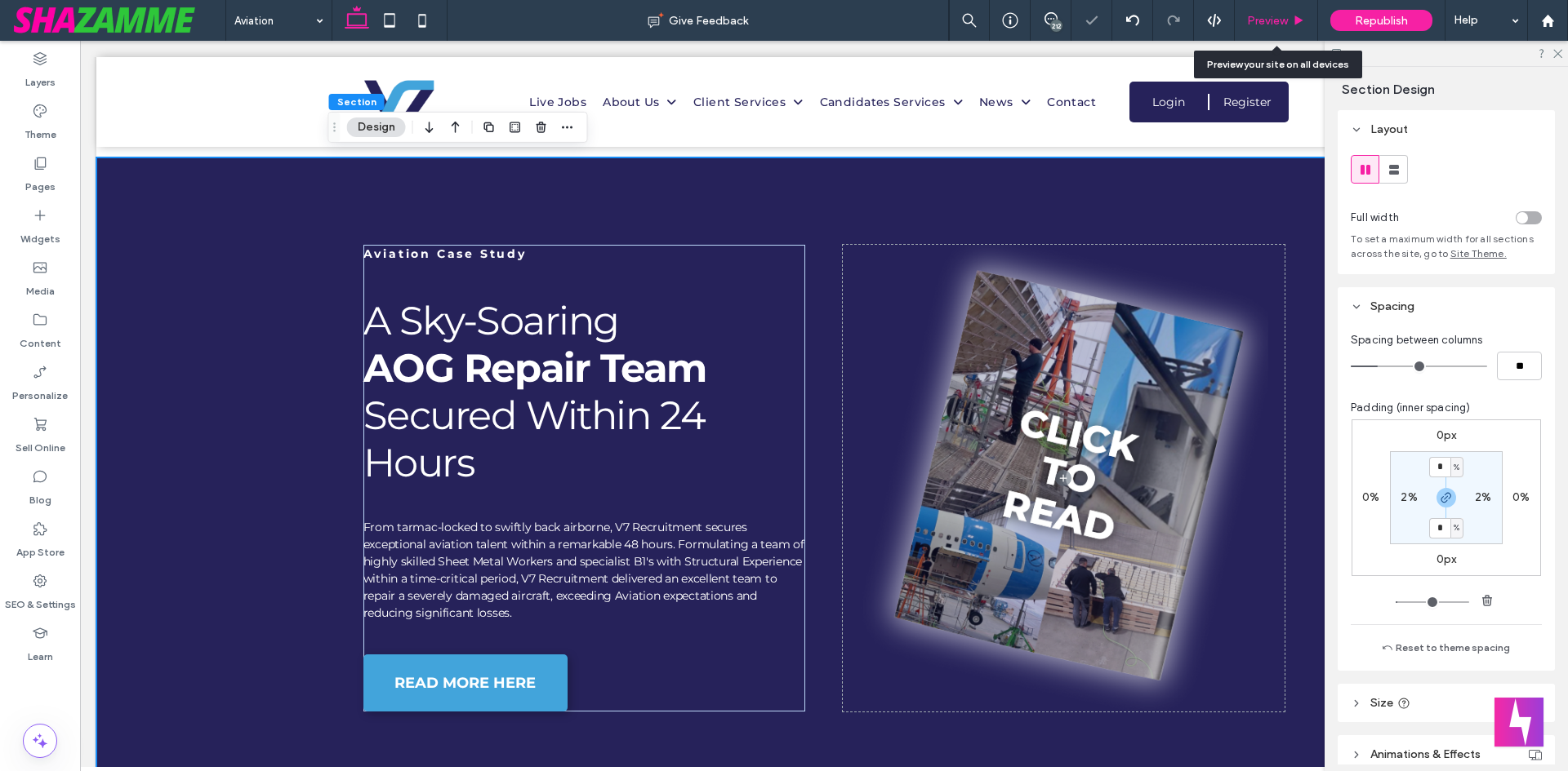
click at [1276, 19] on span "Preview" at bounding box center [1268, 20] width 41 height 14
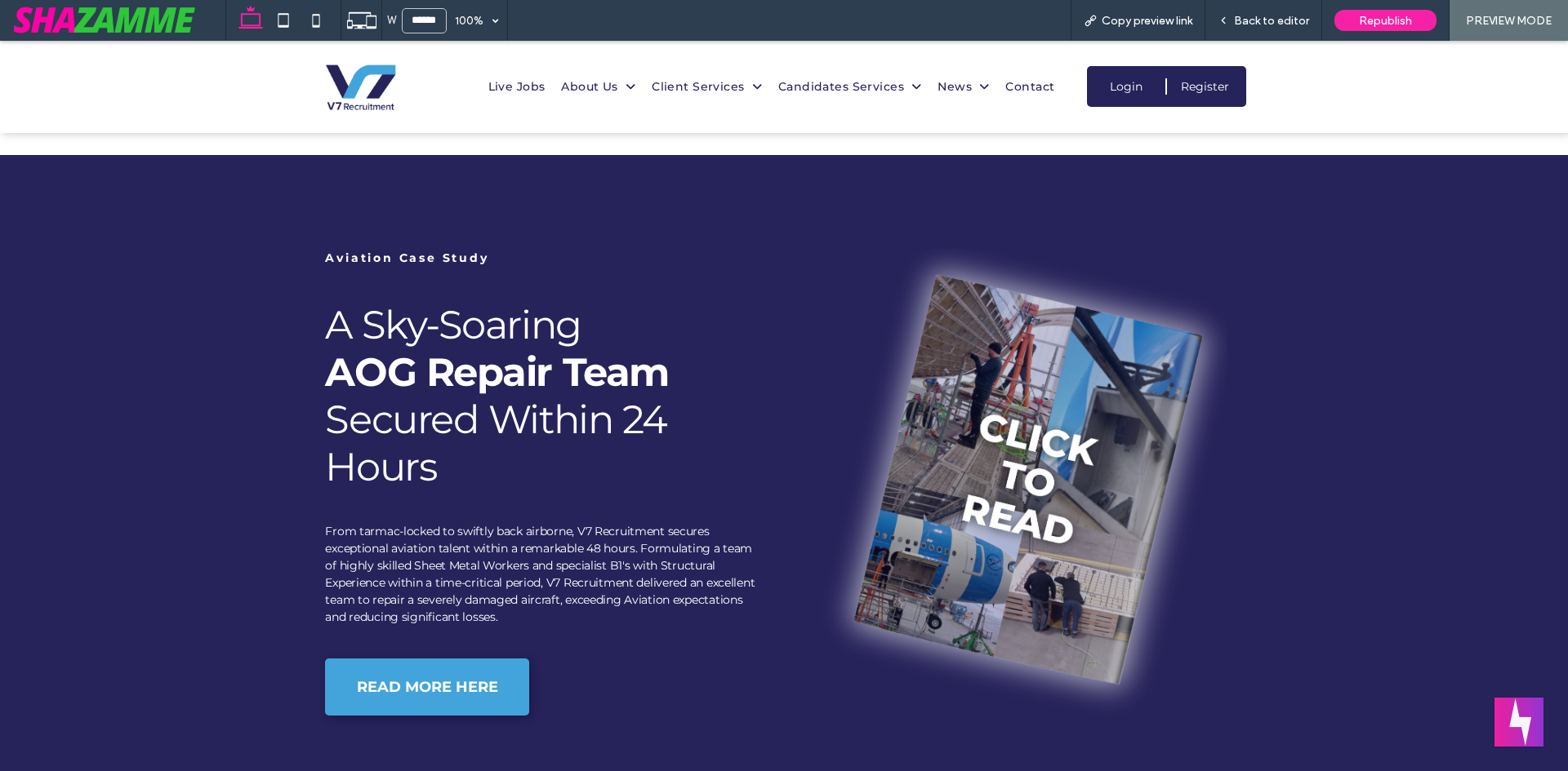
scroll to position [837, 0]
click at [1245, 32] on div "Back to editor" at bounding box center [1264, 20] width 117 height 41
click at [1237, 23] on span "Back to editor" at bounding box center [1271, 20] width 75 height 14
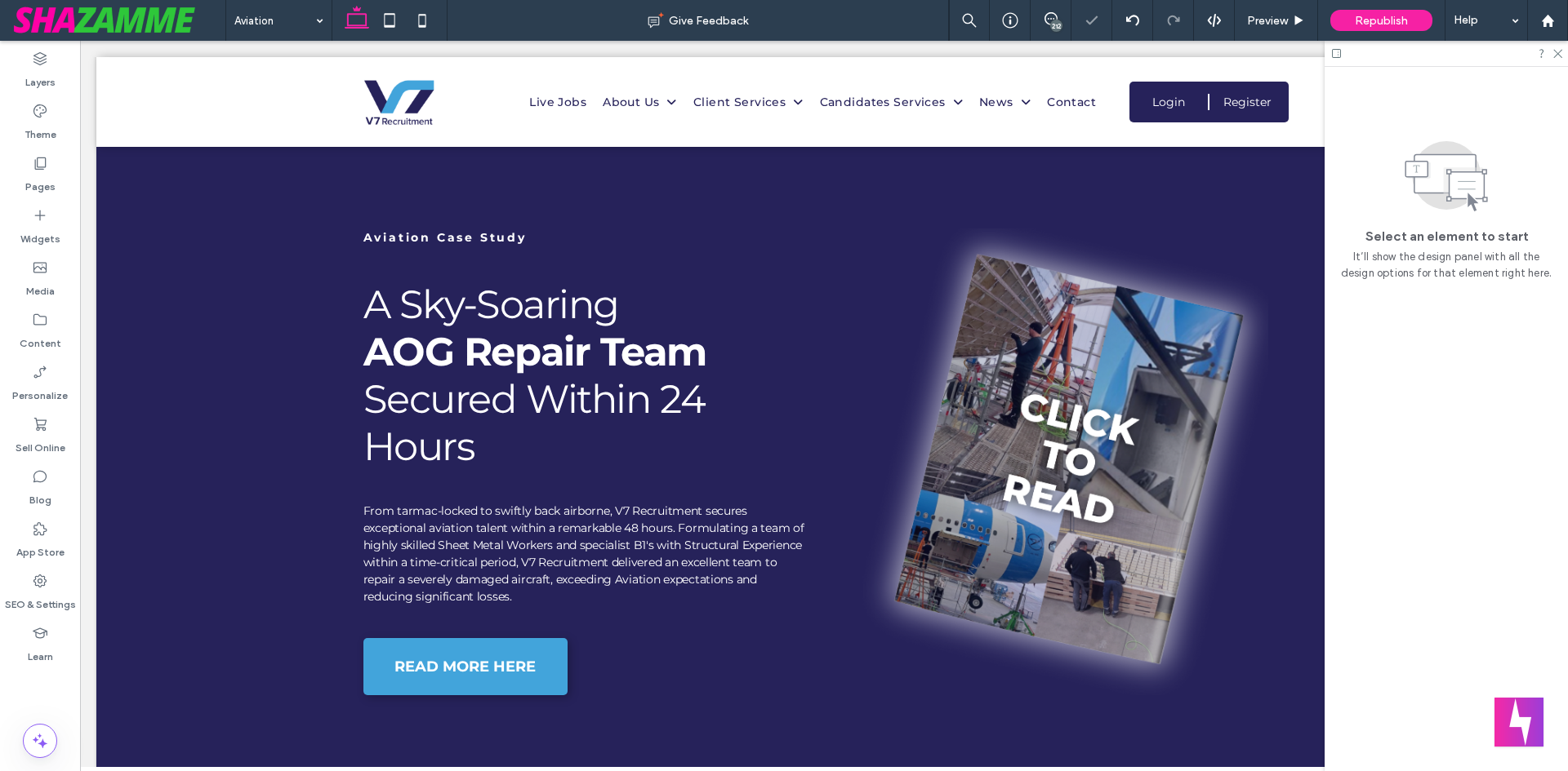
scroll to position [821, 0]
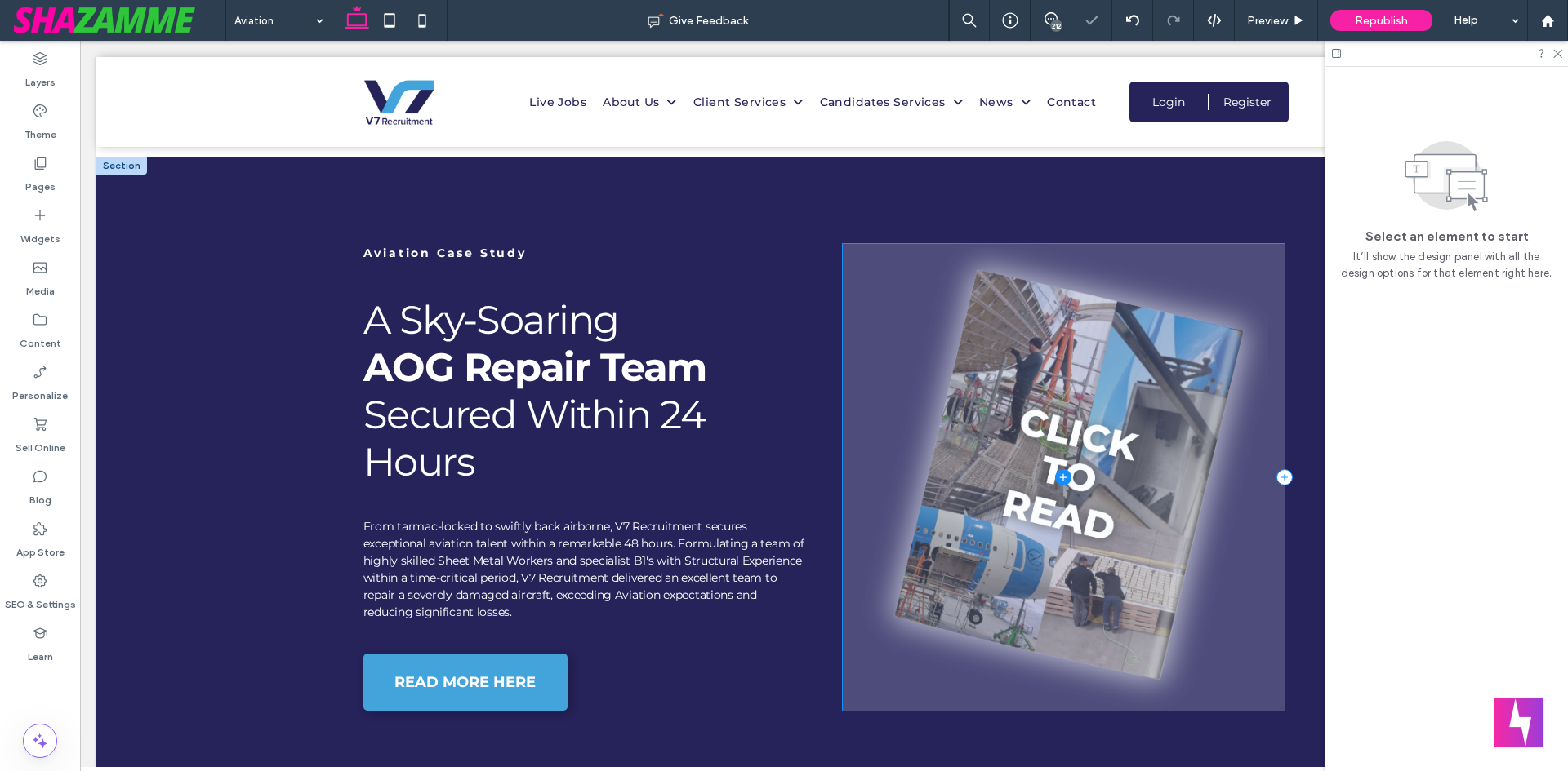
click at [1114, 417] on span at bounding box center [1064, 477] width 442 height 467
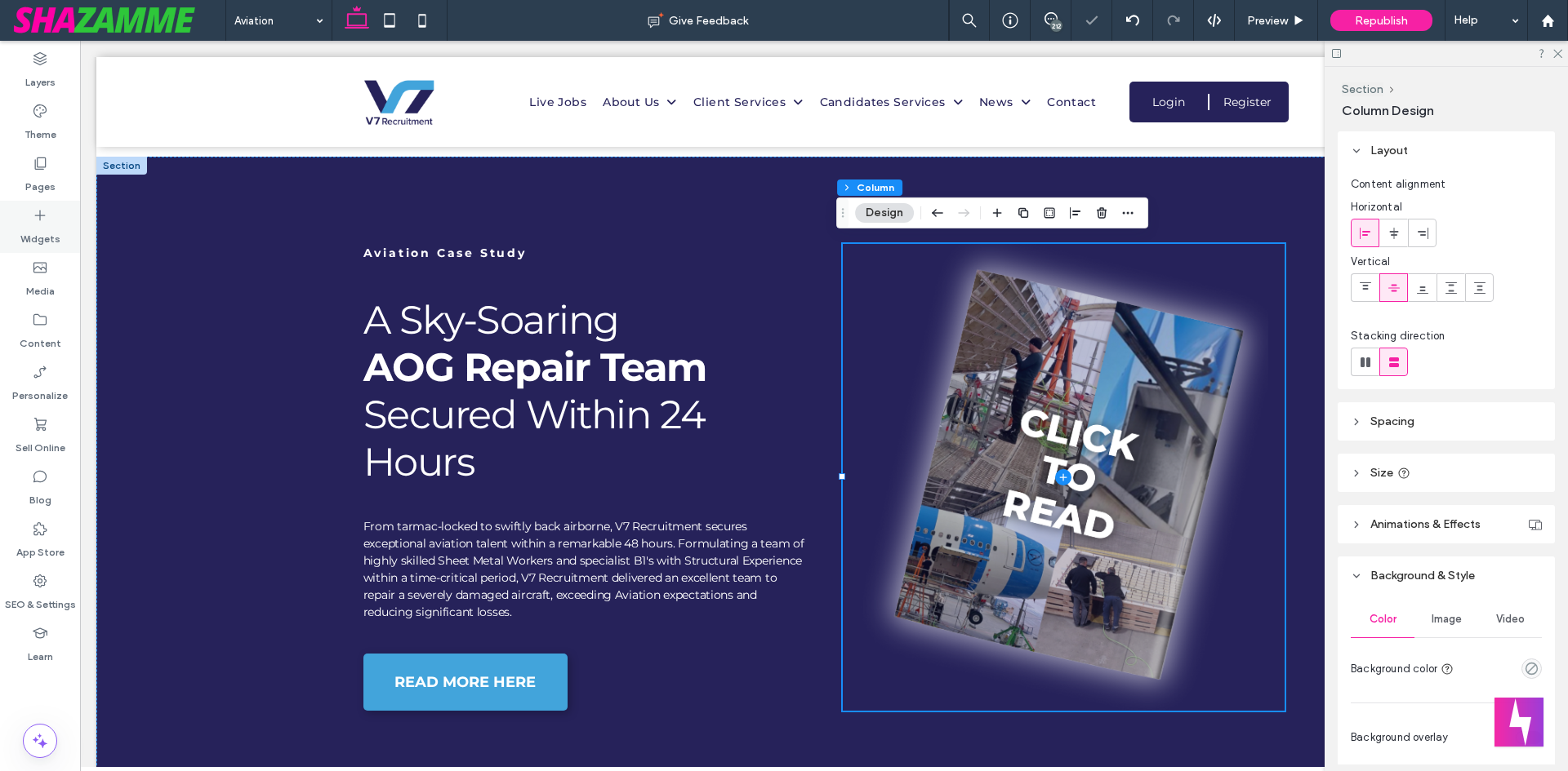
click at [41, 219] on icon at bounding box center [40, 216] width 17 height 17
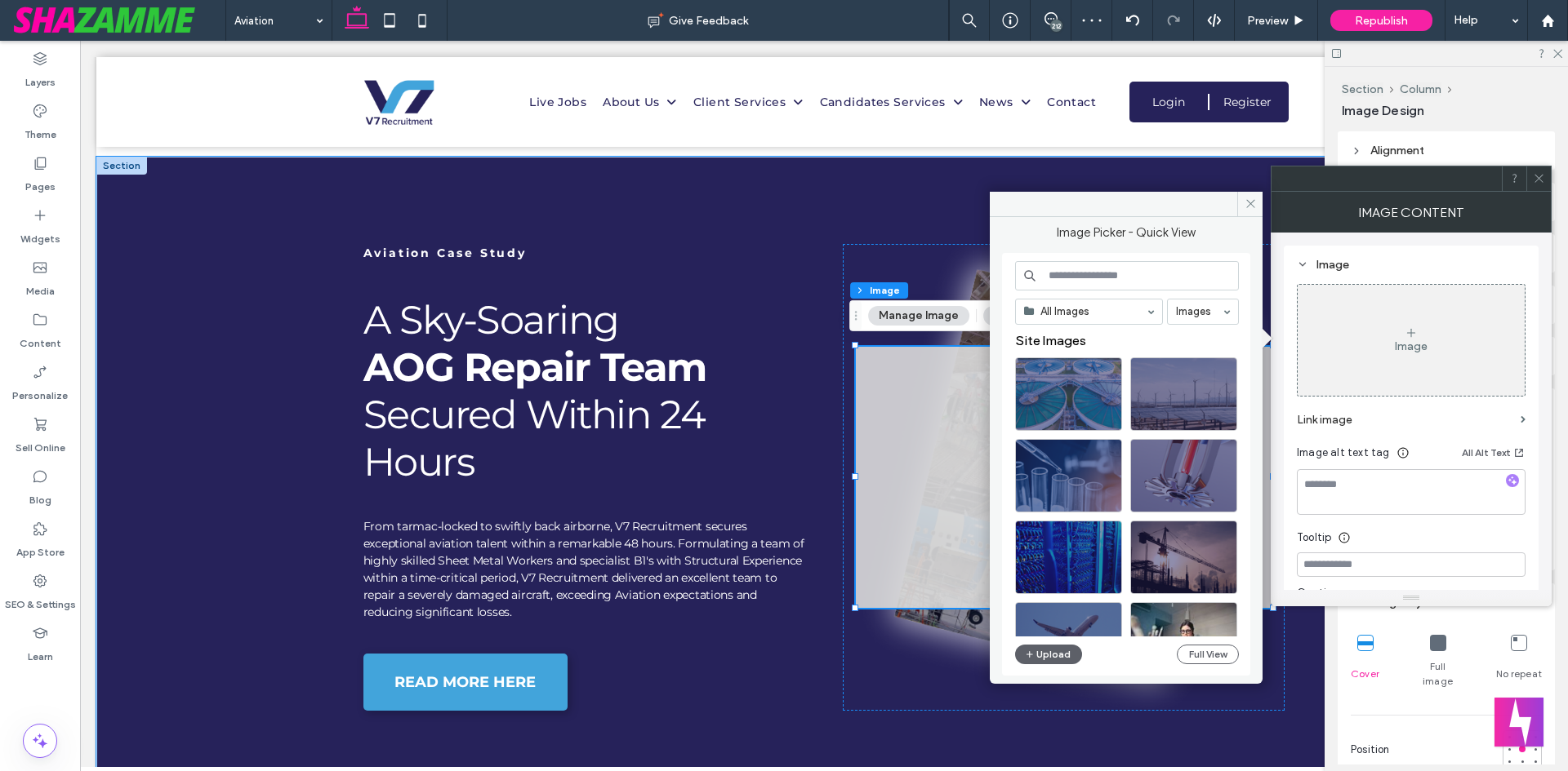
click at [1115, 287] on input at bounding box center [1127, 276] width 223 height 30
type input "*****"
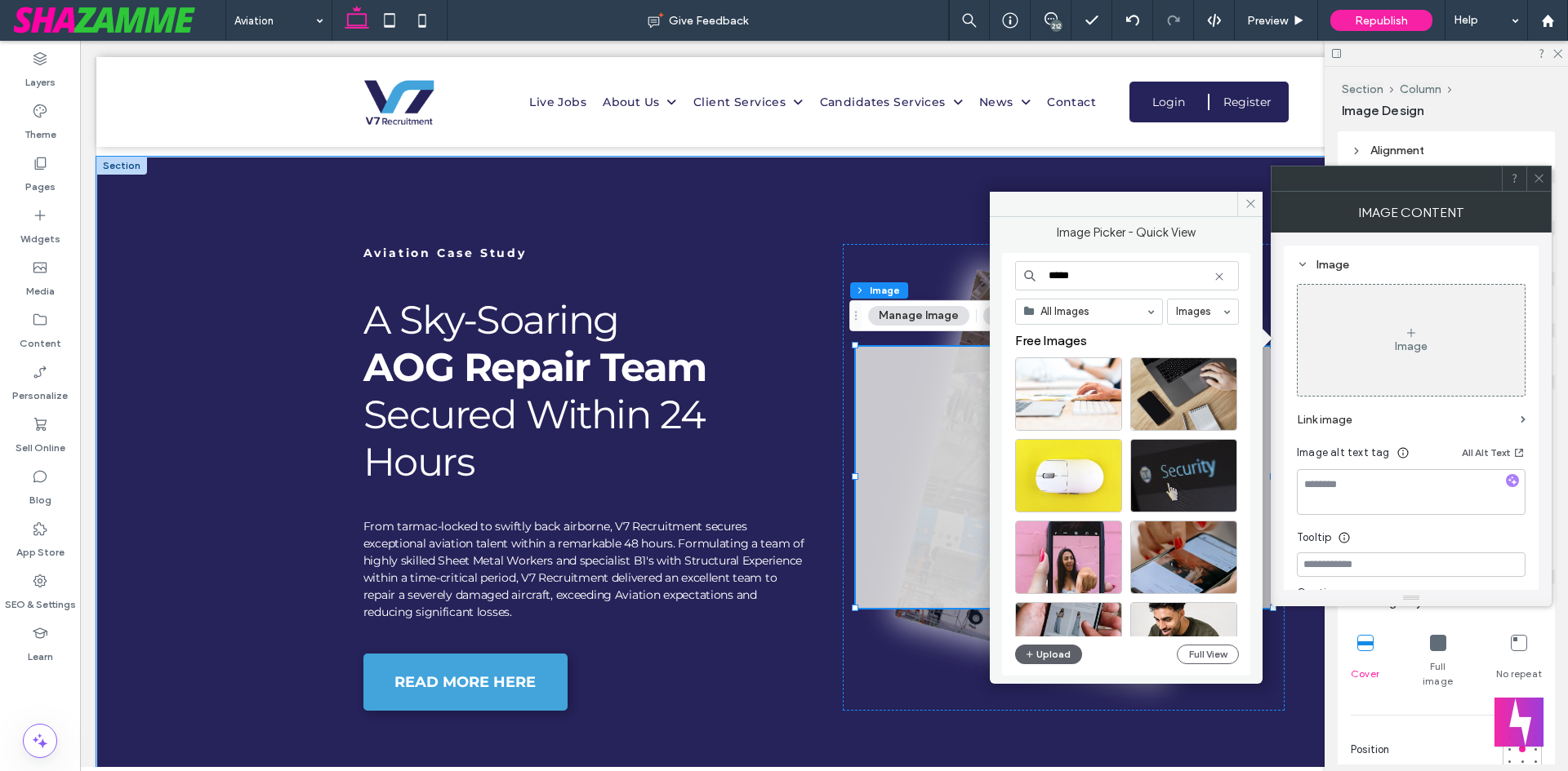
click at [1073, 279] on input "*****" at bounding box center [1127, 276] width 223 height 30
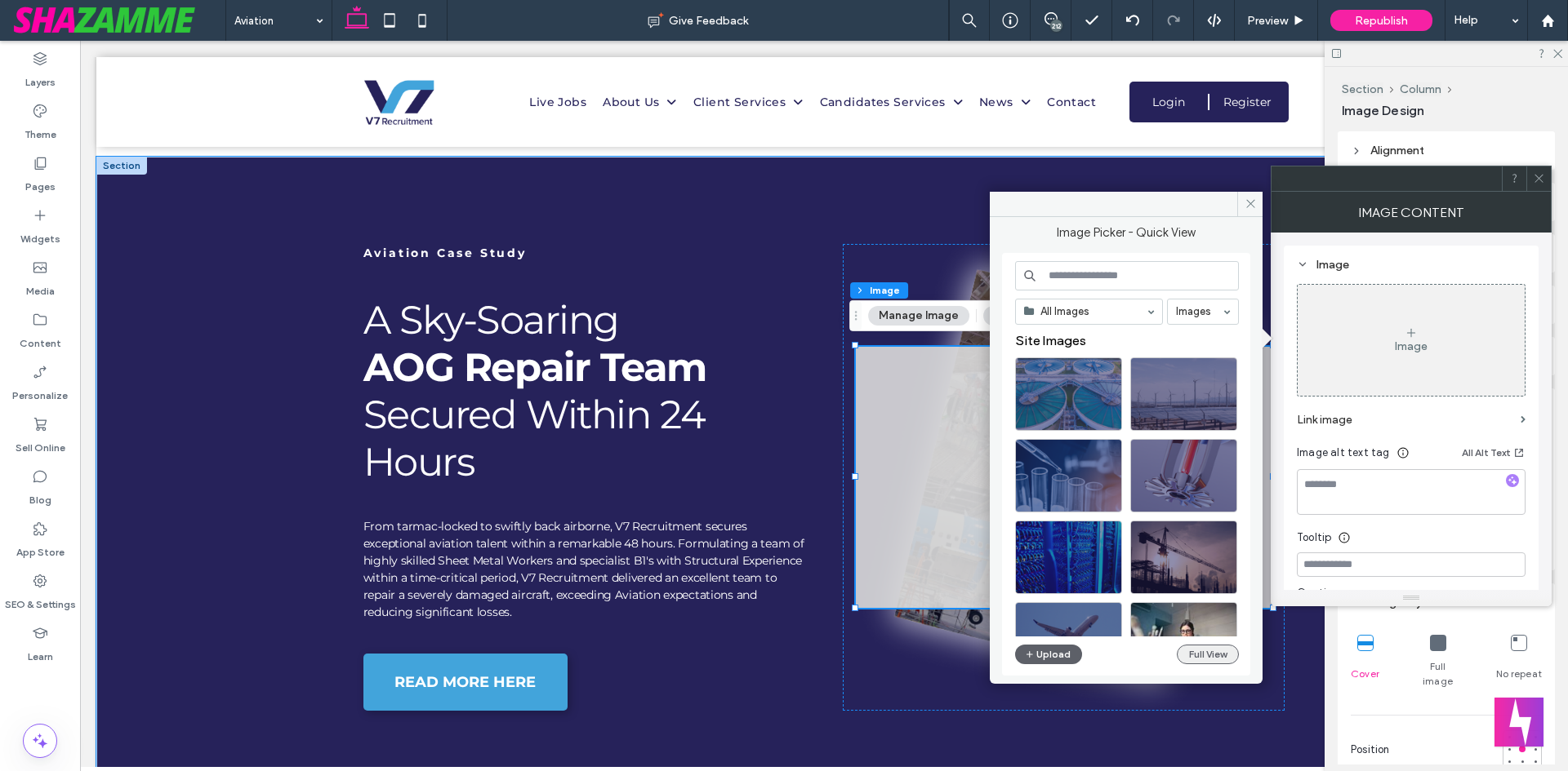
click at [1208, 655] on button "Full View" at bounding box center [1207, 654] width 62 height 19
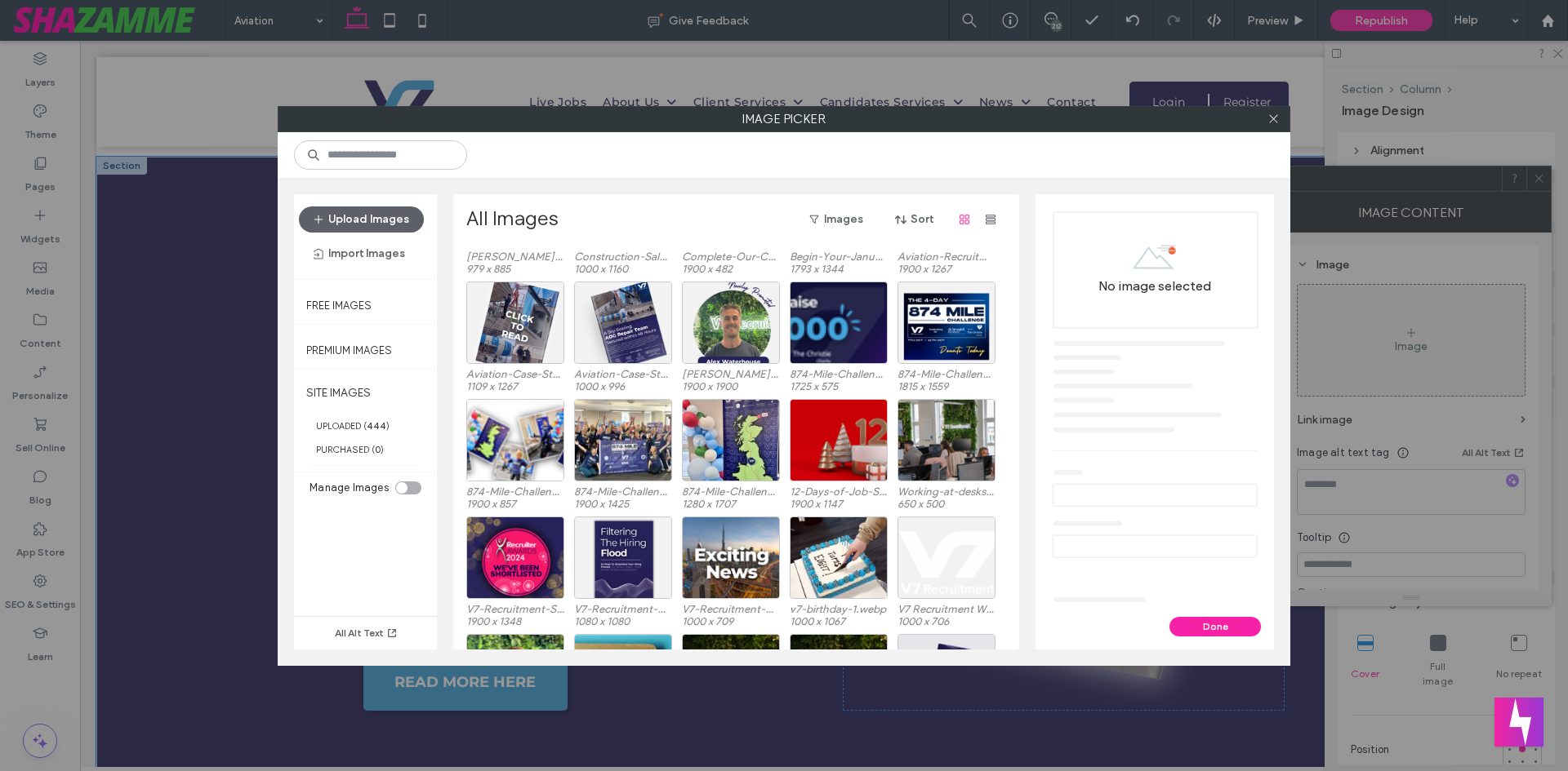
scroll to position [8103, 0]
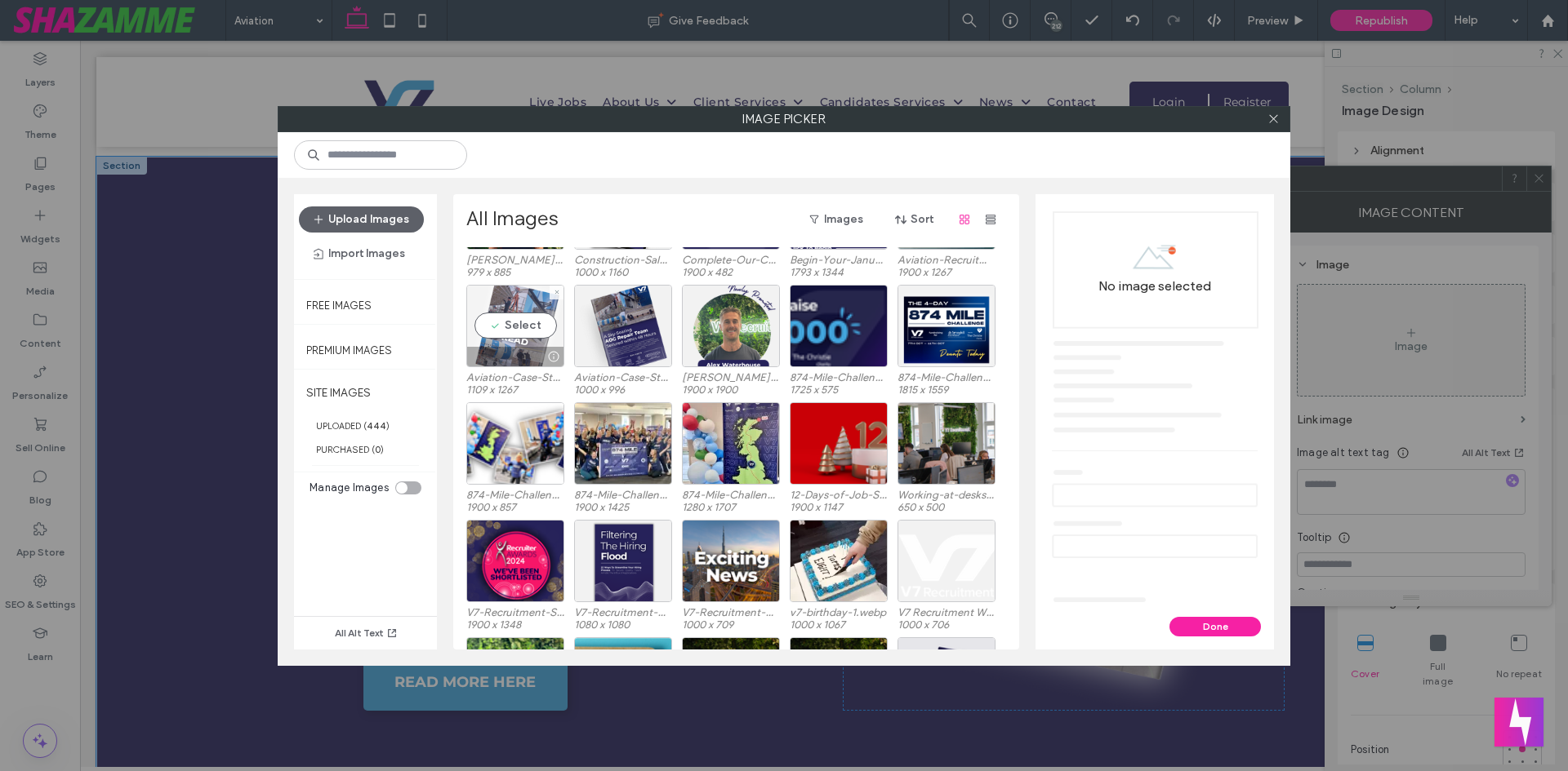
click at [523, 335] on div "Select" at bounding box center [516, 325] width 98 height 82
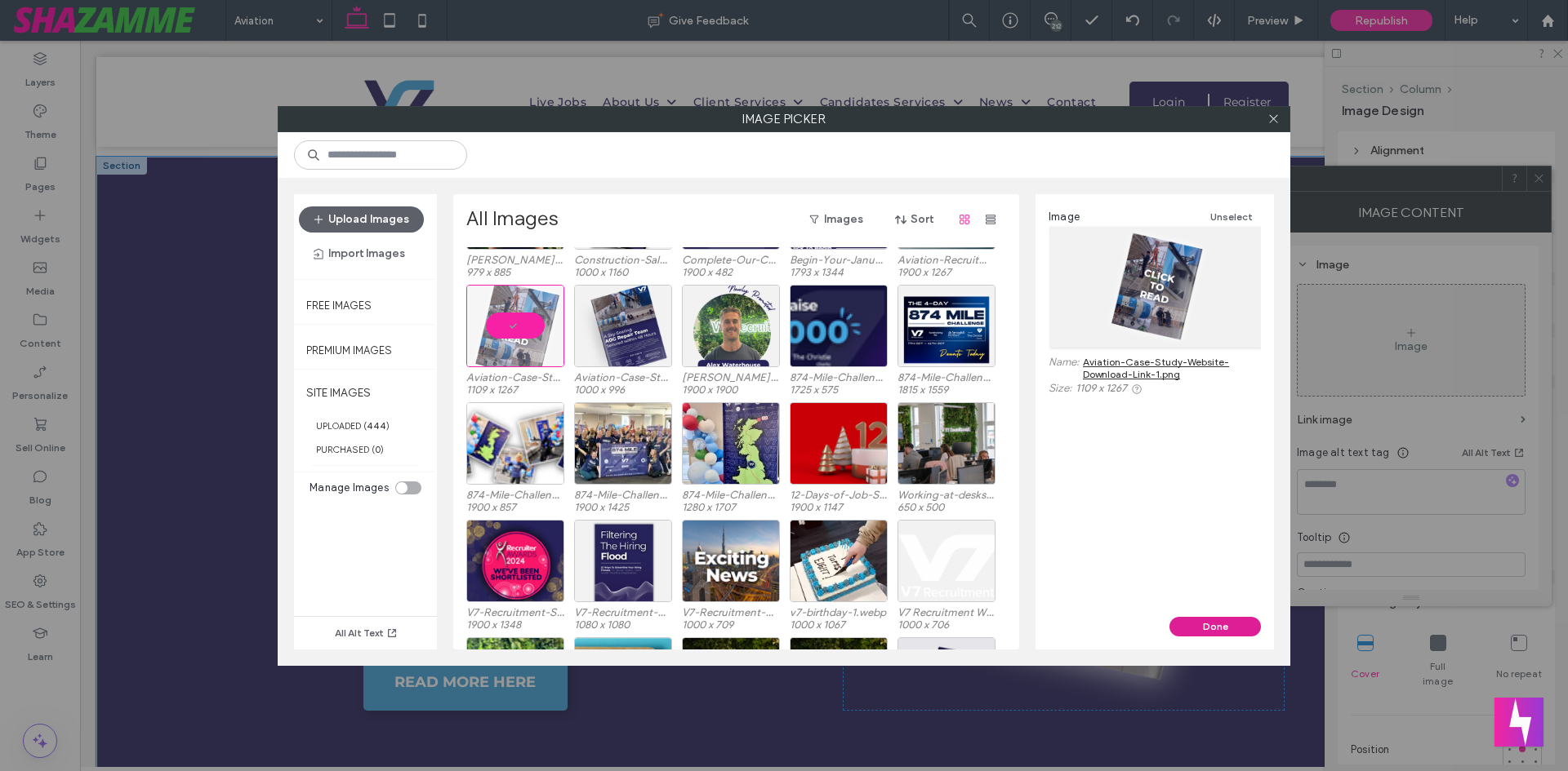
drag, startPoint x: 1193, startPoint y: 621, endPoint x: 1132, endPoint y: 591, distance: 68.0
click at [1193, 621] on button "Done" at bounding box center [1215, 626] width 92 height 19
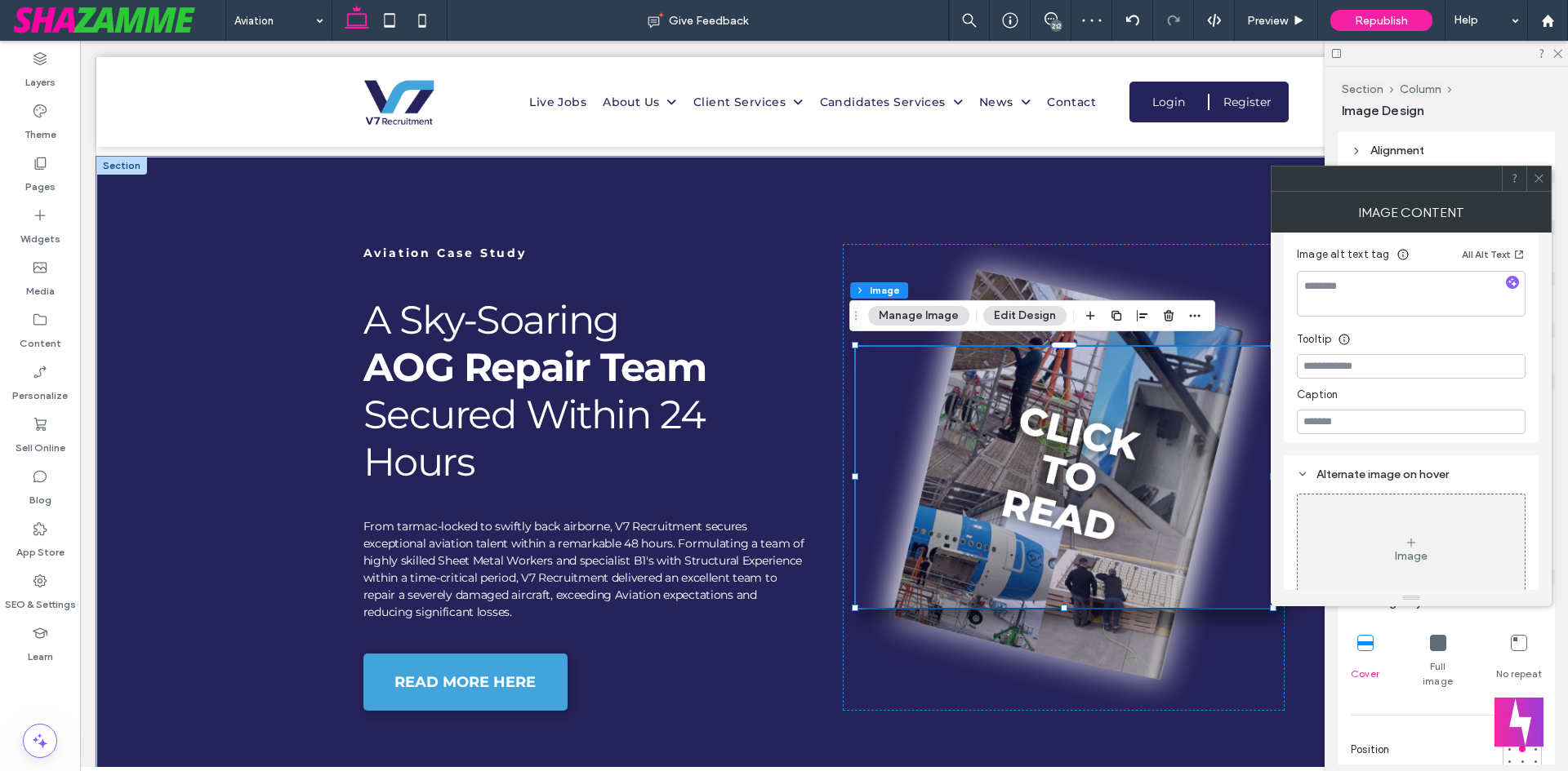
scroll to position [461, 0]
drag, startPoint x: 1549, startPoint y: 171, endPoint x: 1549, endPoint y: 225, distance: 54.0
click at [1549, 174] on div at bounding box center [1538, 179] width 24 height 24
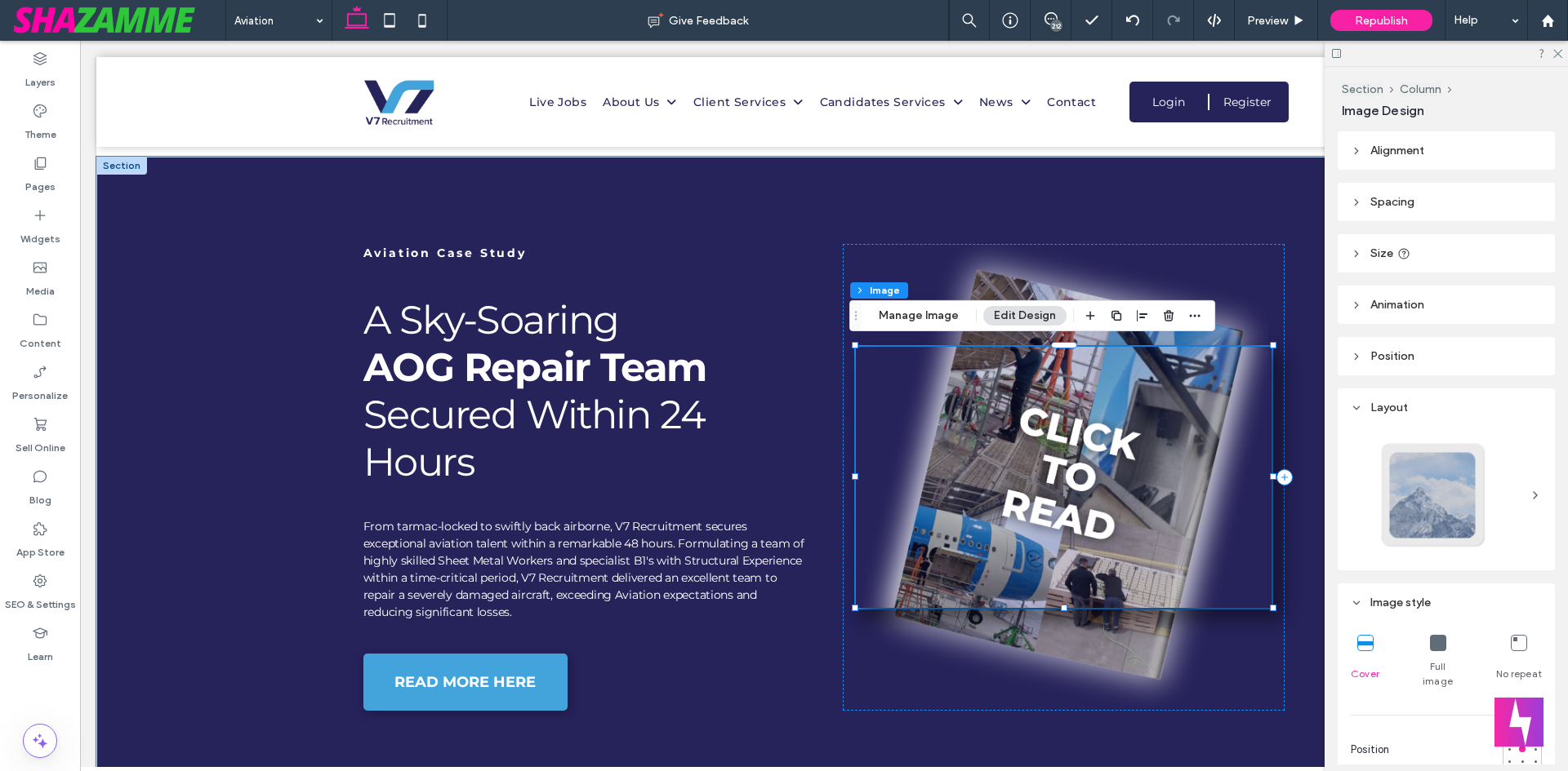
click at [1430, 644] on icon at bounding box center [1438, 643] width 17 height 17
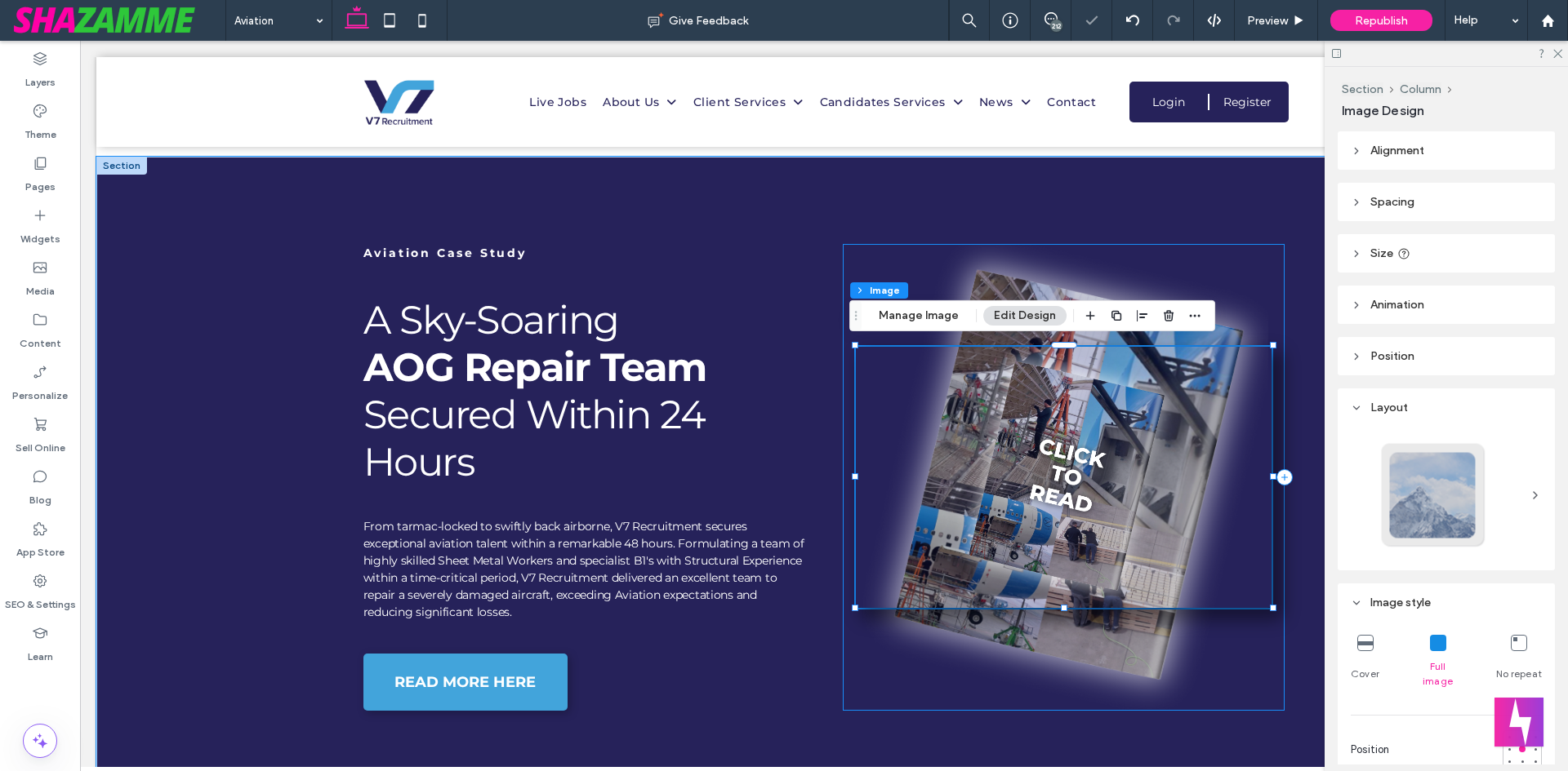
click at [1154, 676] on div at bounding box center [1064, 477] width 442 height 467
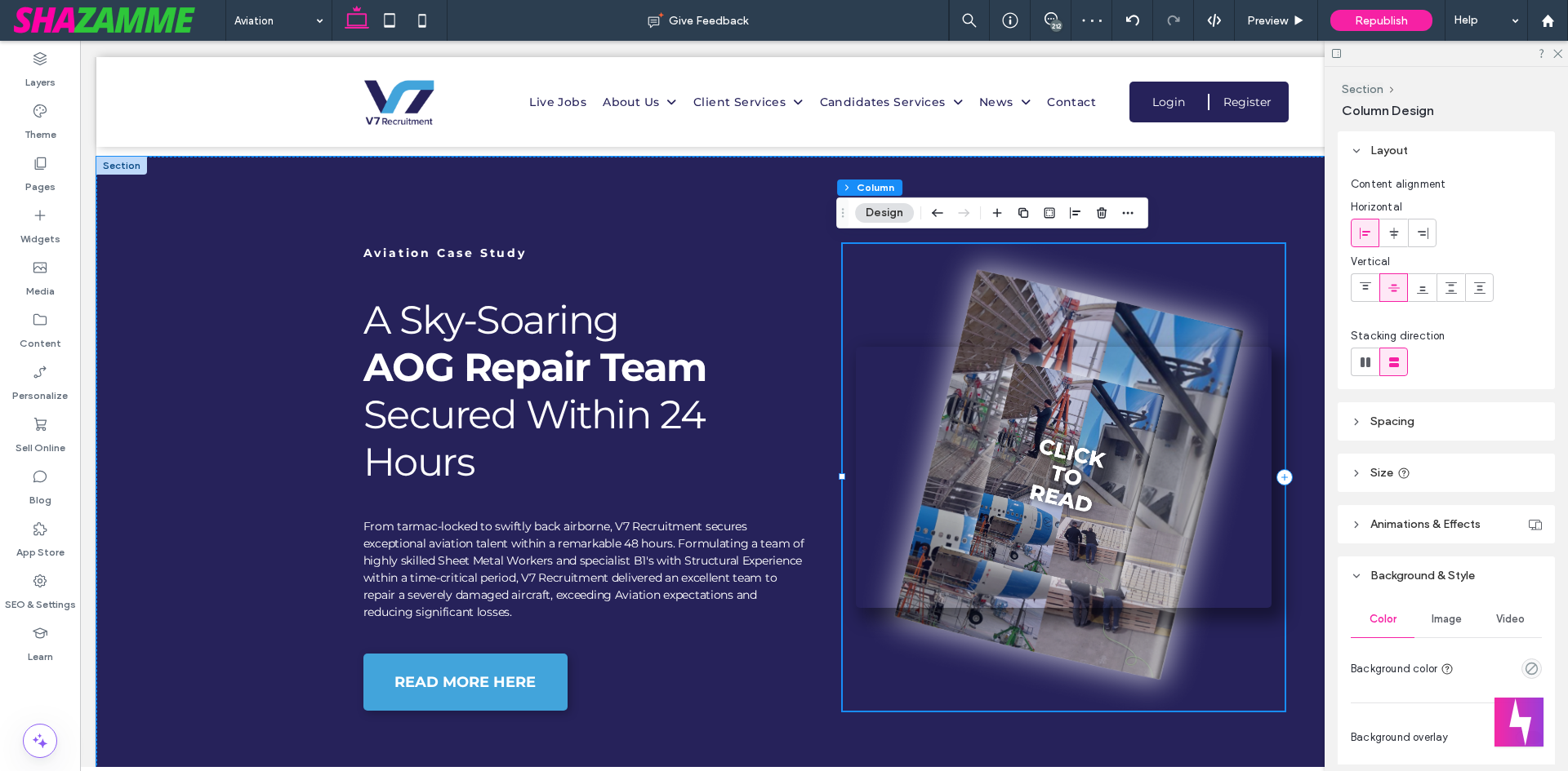
click at [1119, 652] on div at bounding box center [1064, 477] width 442 height 467
click at [1204, 562] on img at bounding box center [1064, 477] width 416 height 261
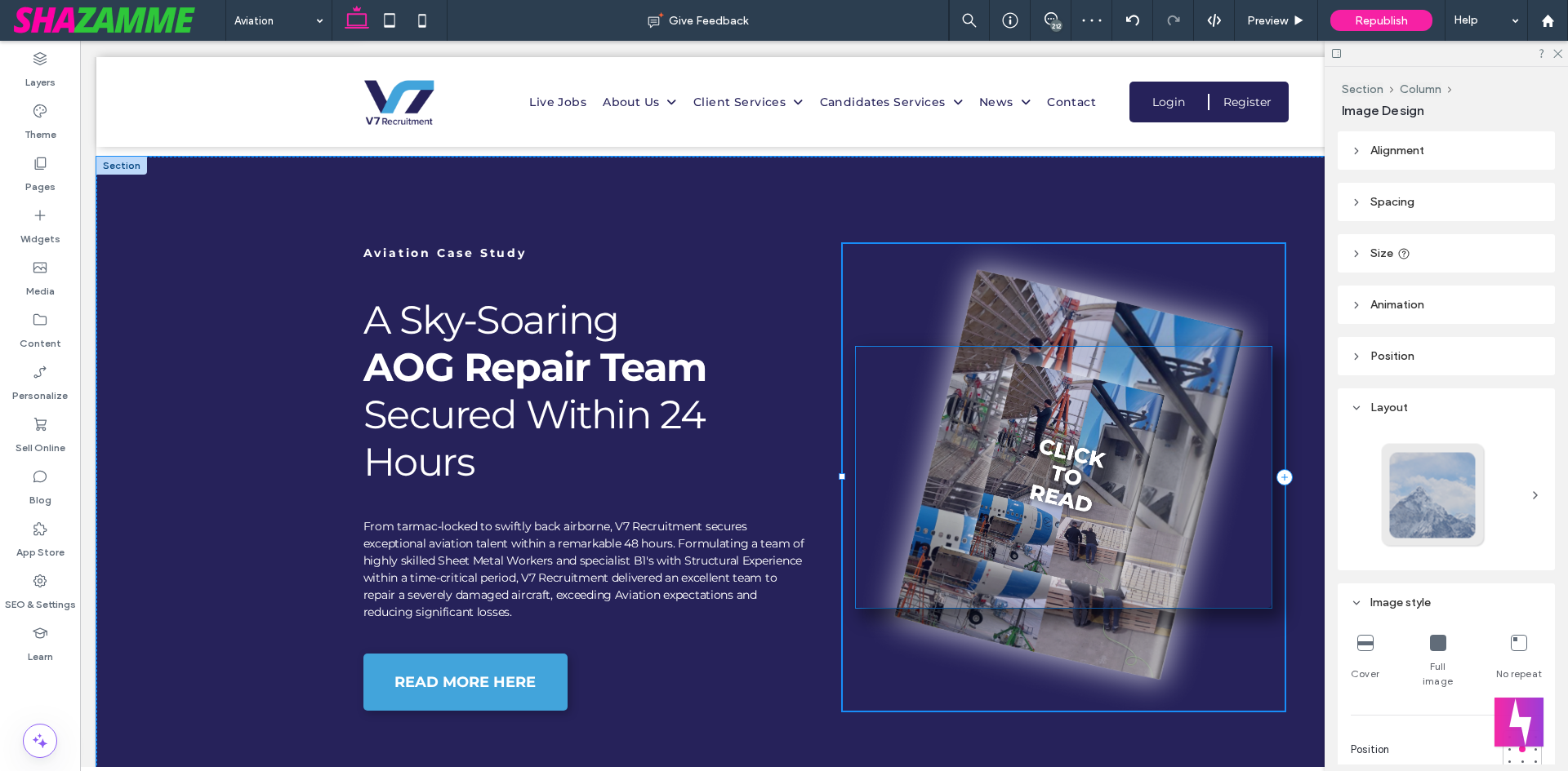
type input "*"
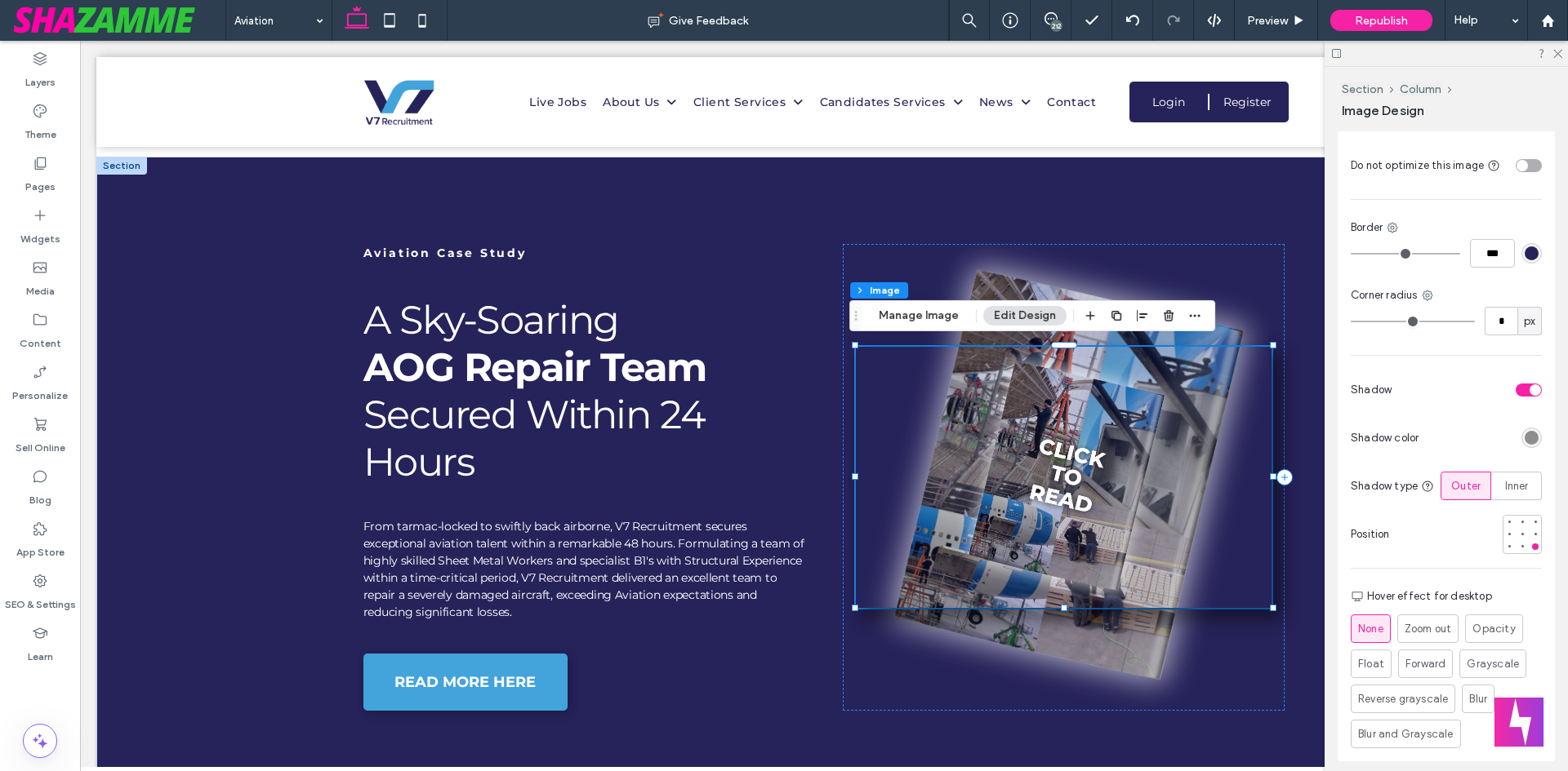
click at [1515, 384] on div "toggle" at bounding box center [1528, 390] width 26 height 13
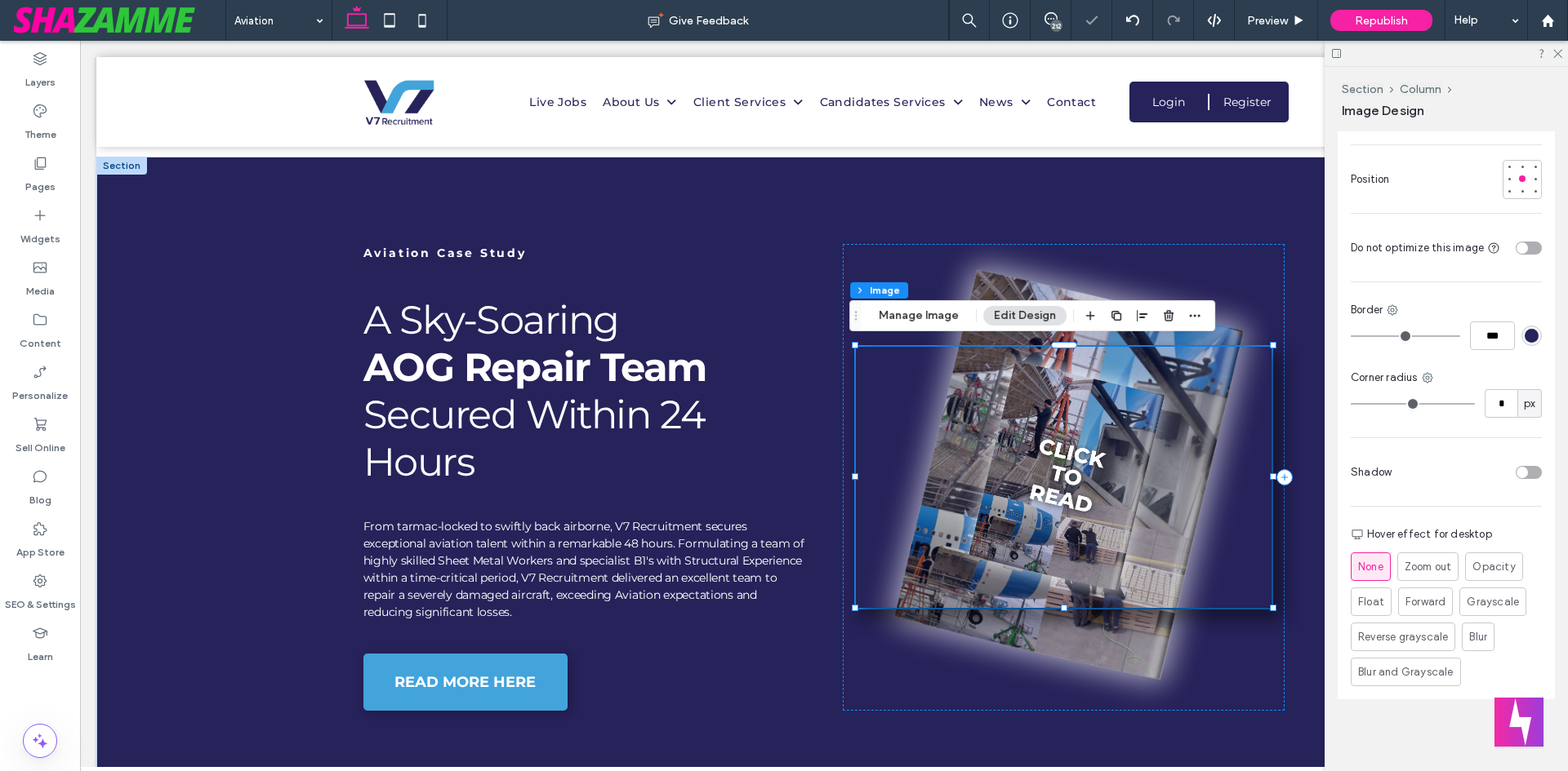
scroll to position [556, 0]
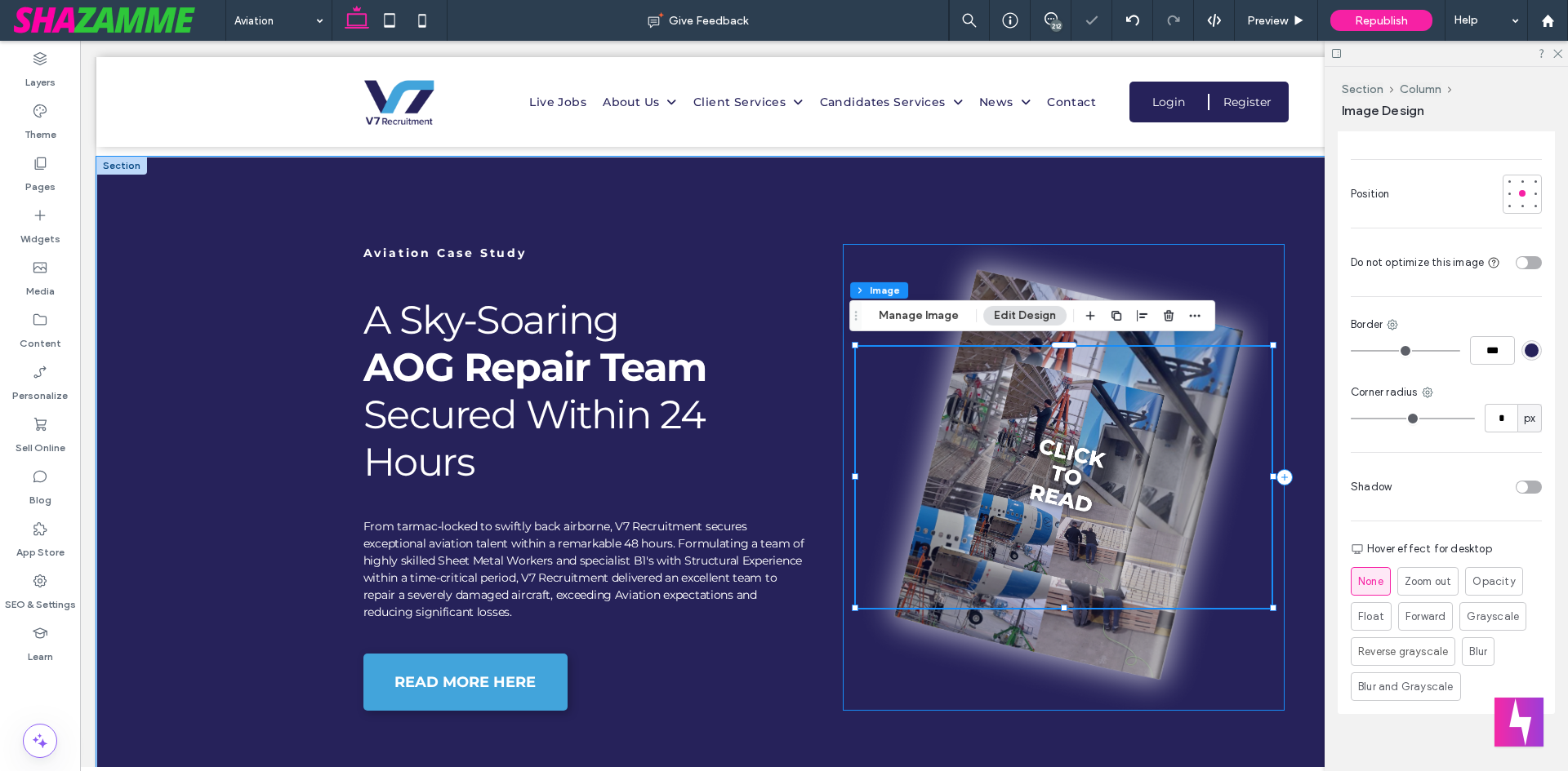
click at [1091, 676] on div at bounding box center [1064, 477] width 442 height 467
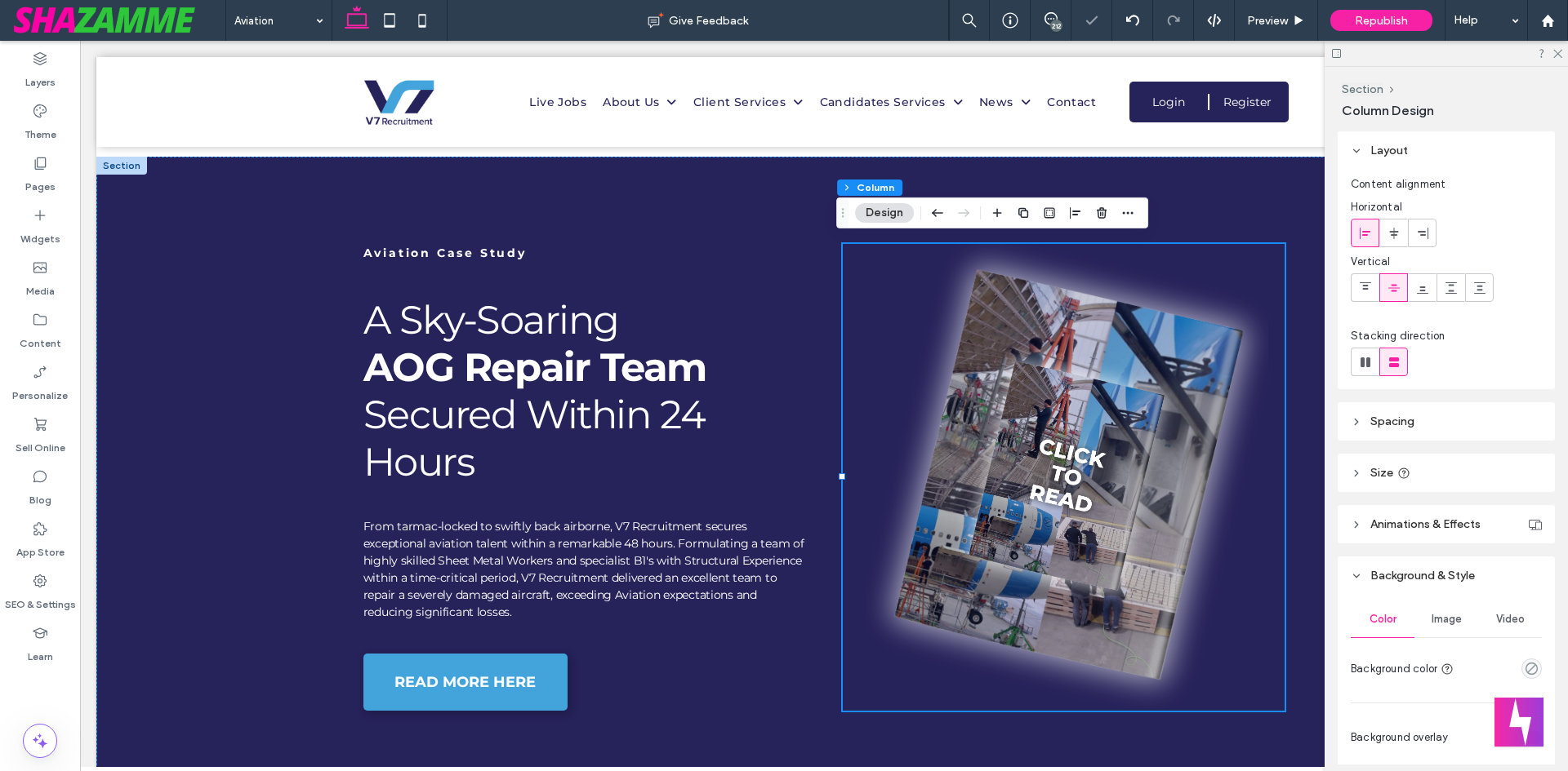
drag, startPoint x: 1456, startPoint y: 606, endPoint x: 1453, endPoint y: 621, distance: 15.3
click at [1456, 609] on div "Image" at bounding box center [1446, 619] width 64 height 36
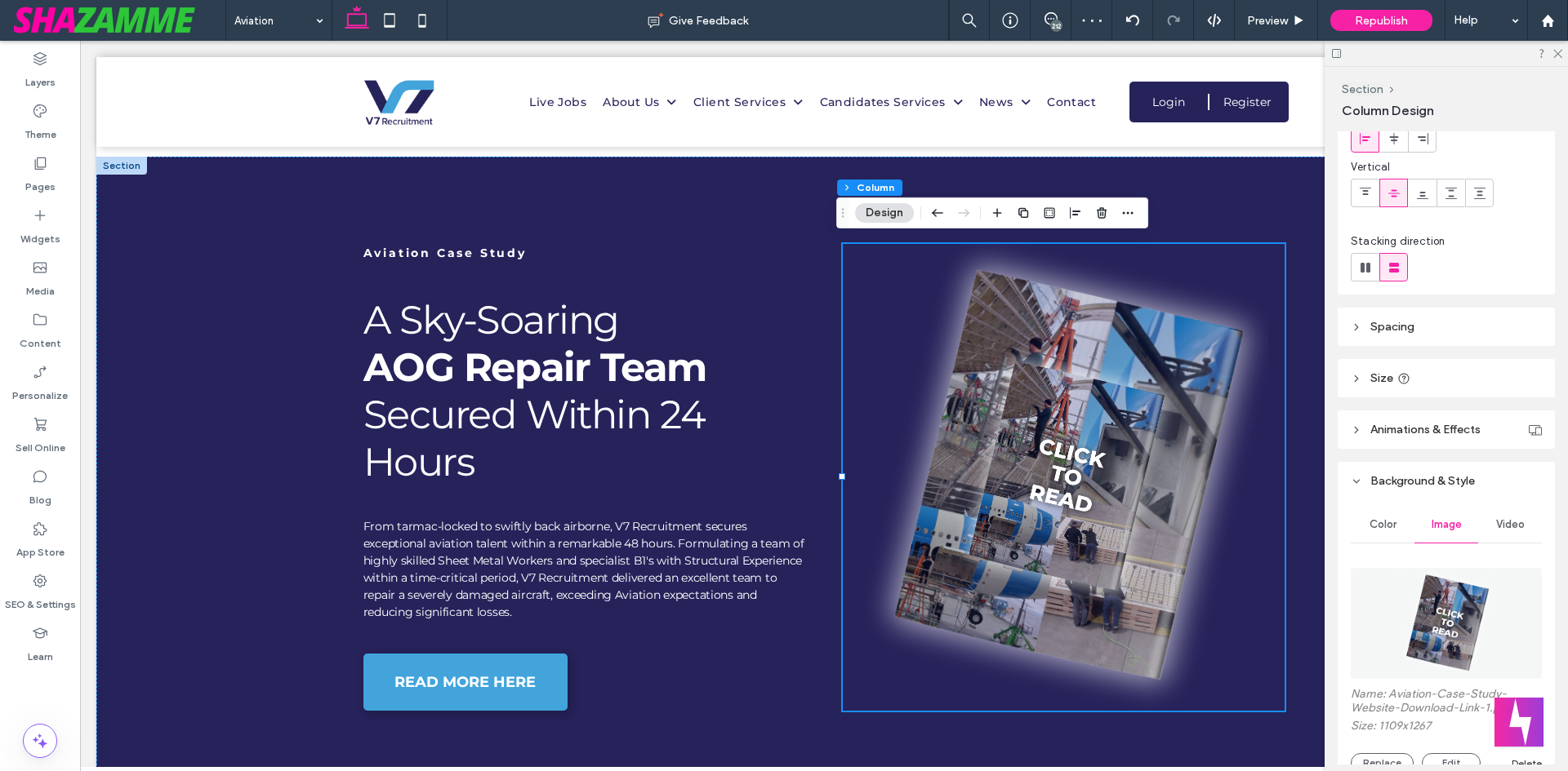
scroll to position [245, 0]
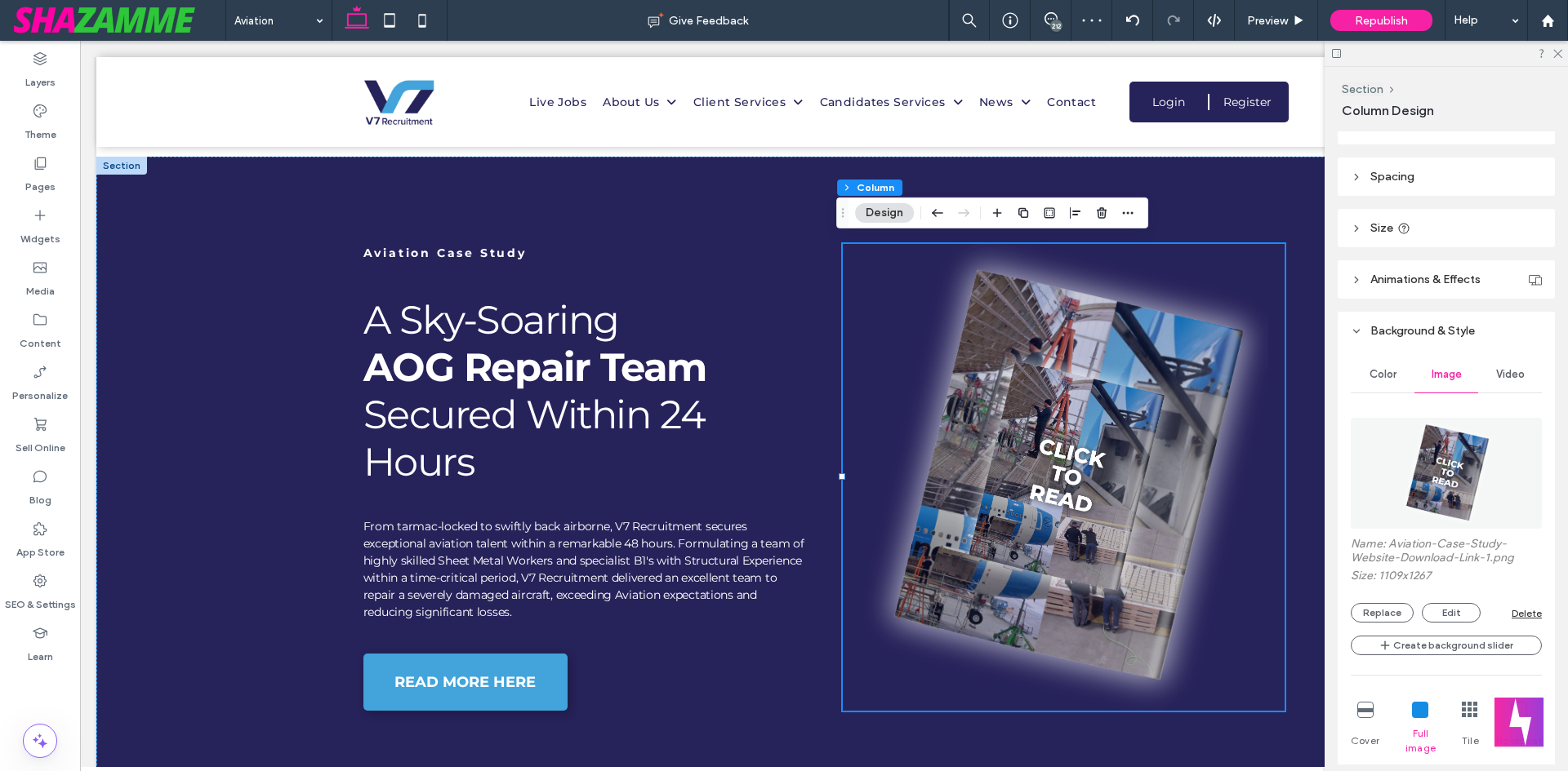
click at [1519, 614] on div "Delete" at bounding box center [1526, 613] width 31 height 12
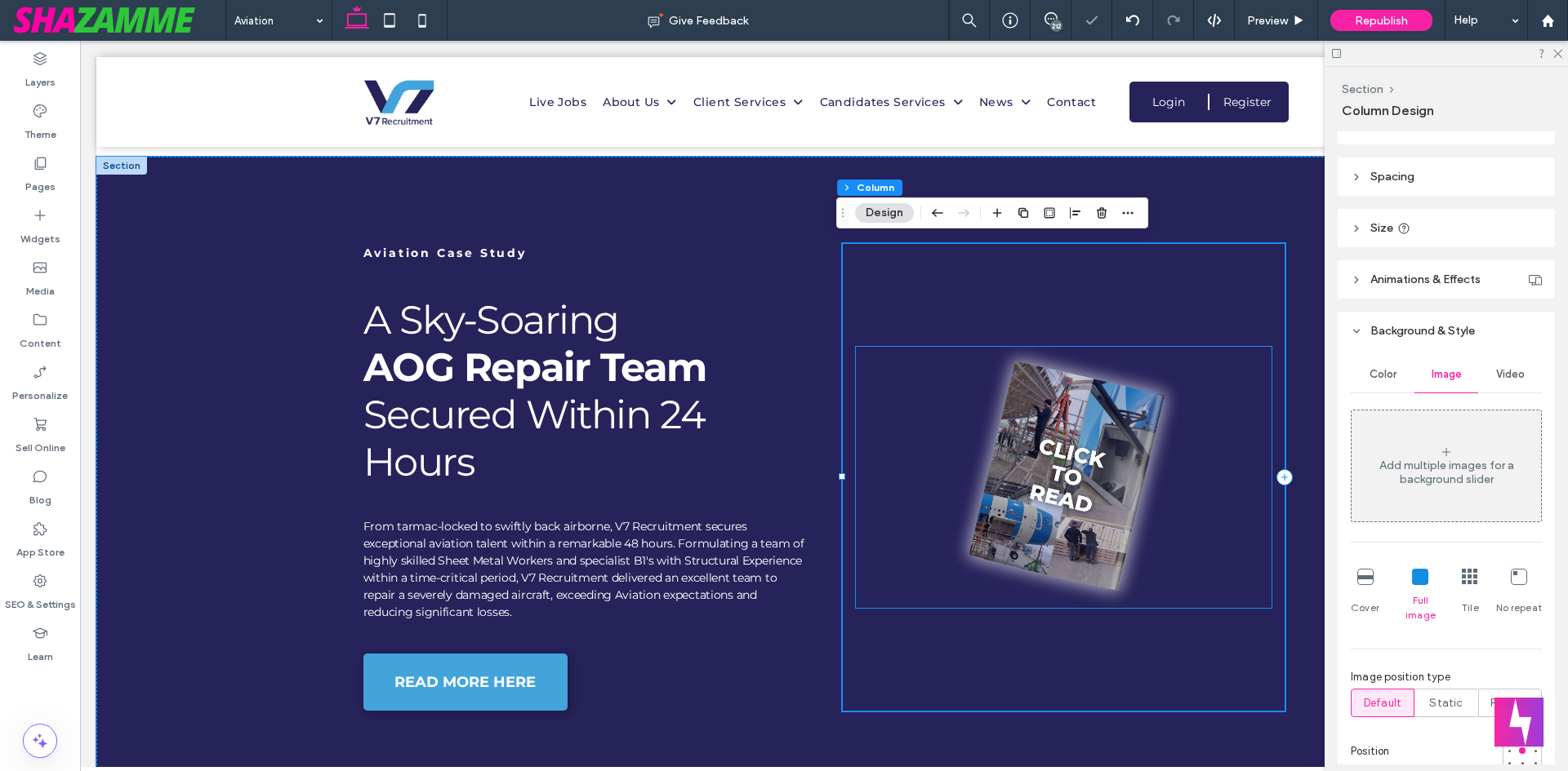
click at [1134, 502] on img at bounding box center [1064, 477] width 416 height 261
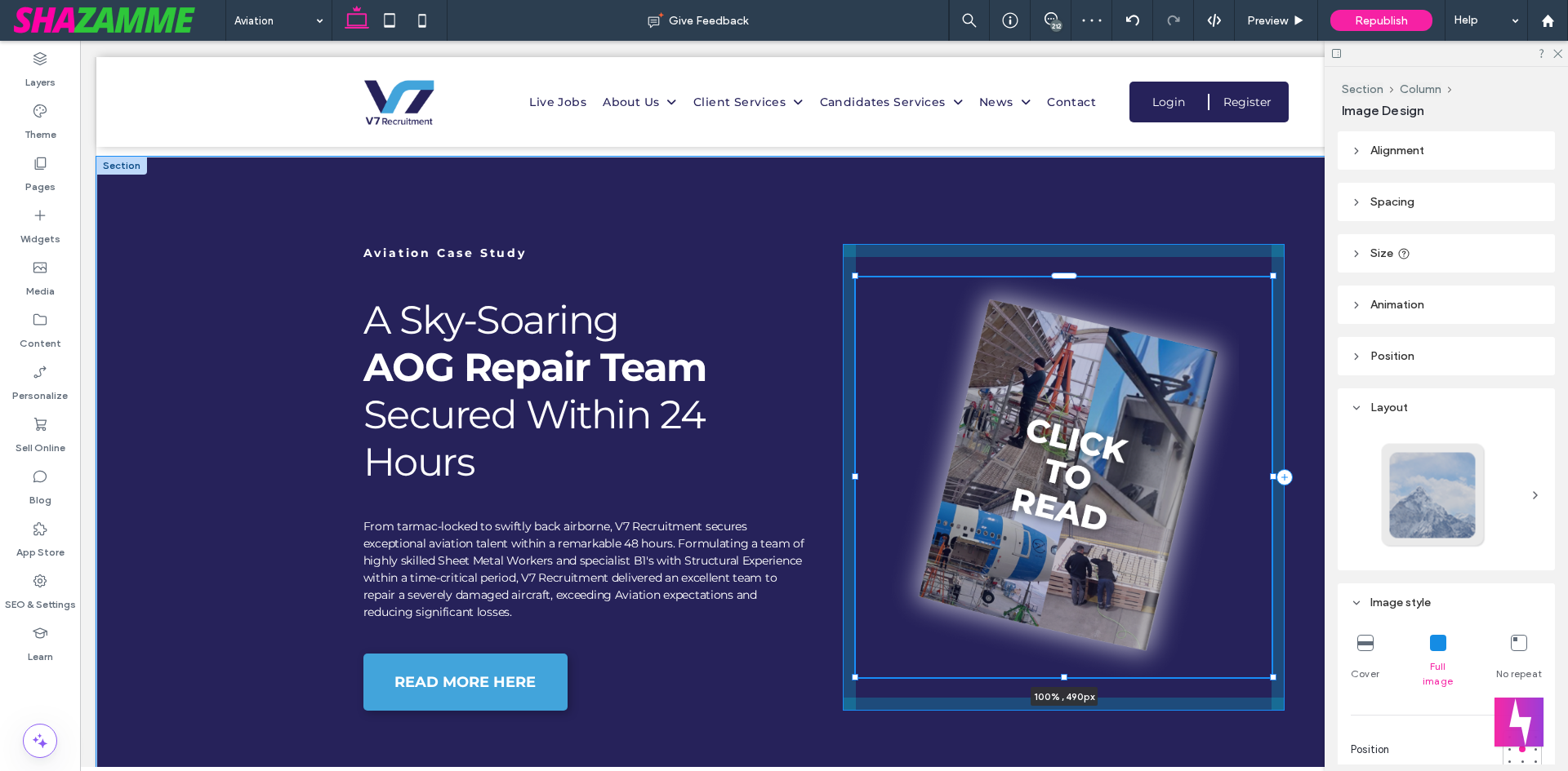
drag, startPoint x: 1055, startPoint y: 603, endPoint x: 1049, endPoint y: 673, distance: 70.3
click at [857, 277] on div at bounding box center [856, 277] width 1 height 1
type input "***"
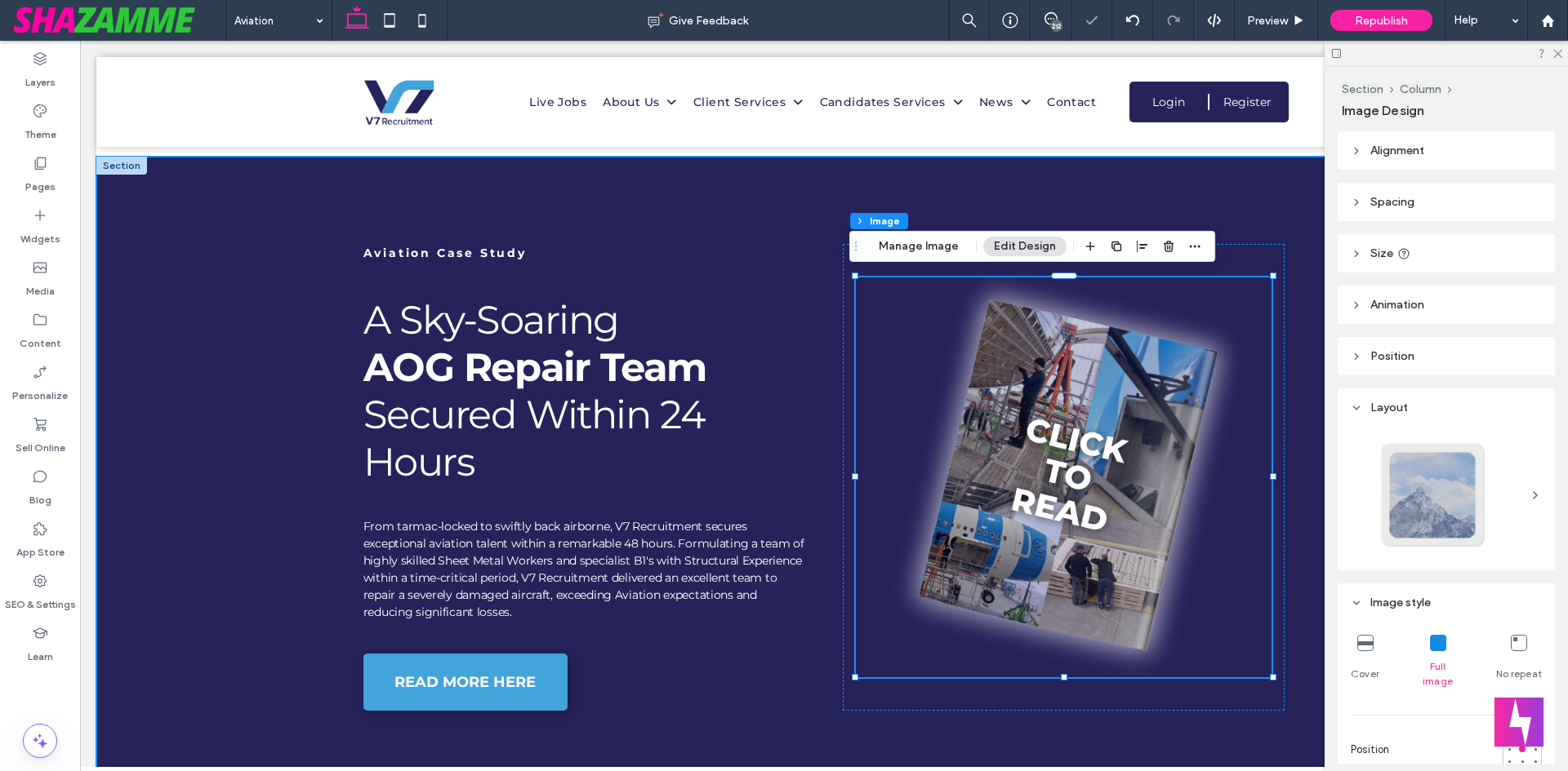
click at [967, 744] on div "Aviation Case Study A Sky-Soaring AOG Repair Team Secured Within 24 Hours From …" at bounding box center [823, 491] width 980 height 670
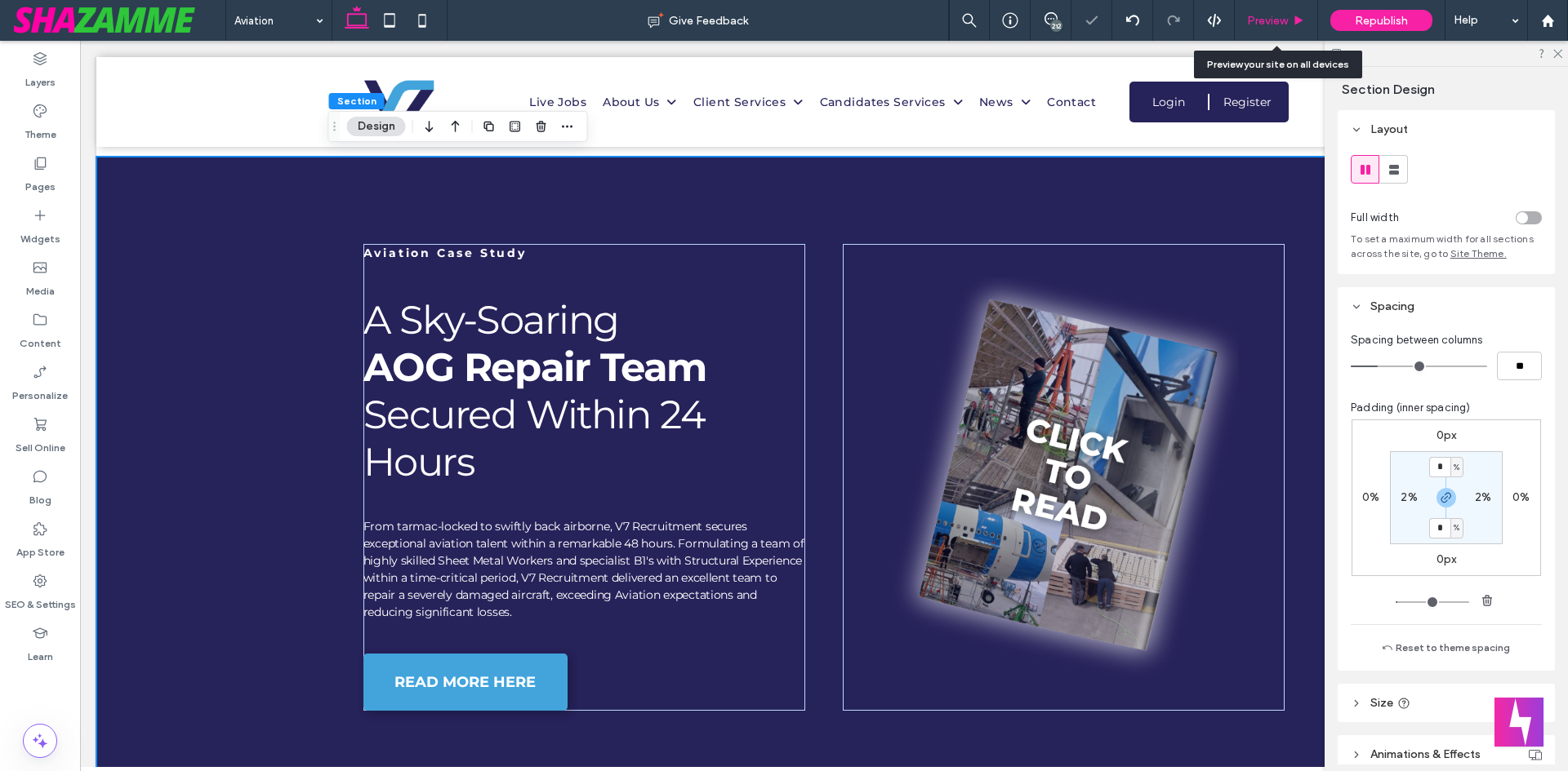
click at [1287, 20] on span "Preview" at bounding box center [1268, 20] width 41 height 14
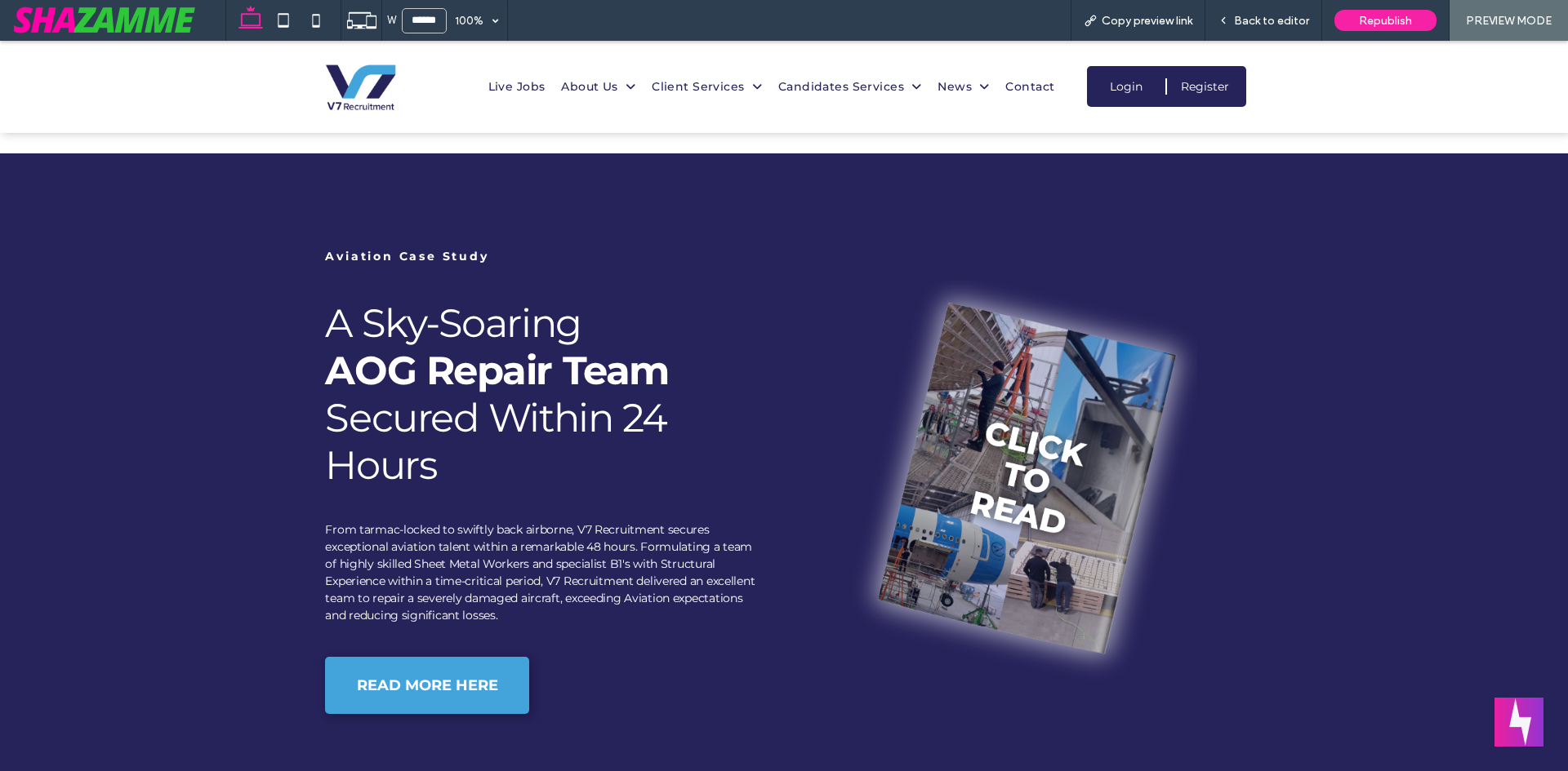
click at [1287, 20] on span "Back to editor" at bounding box center [1271, 20] width 75 height 14
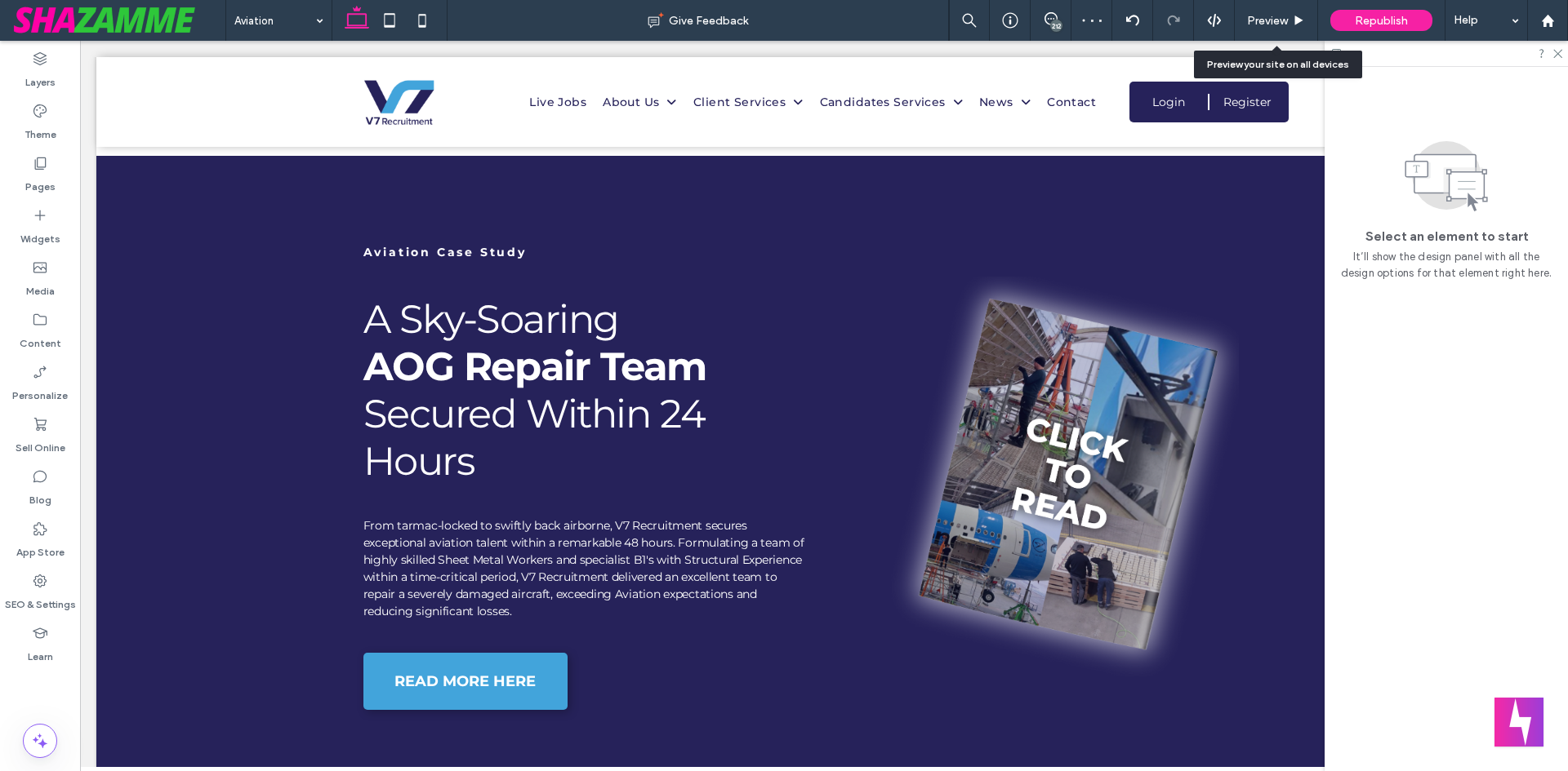
click at [1287, 20] on span "Preview" at bounding box center [1268, 20] width 41 height 14
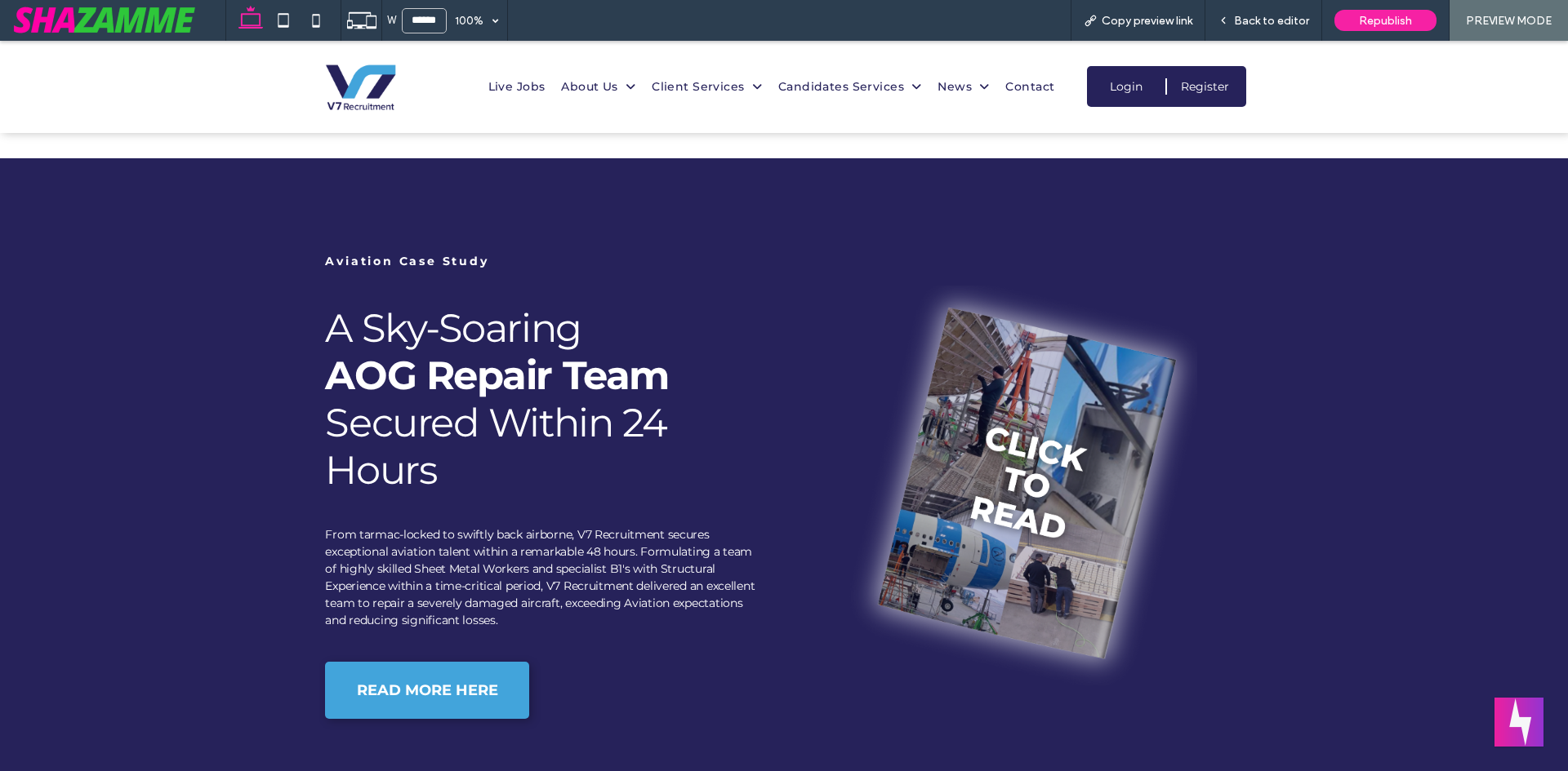
scroll to position [838, 0]
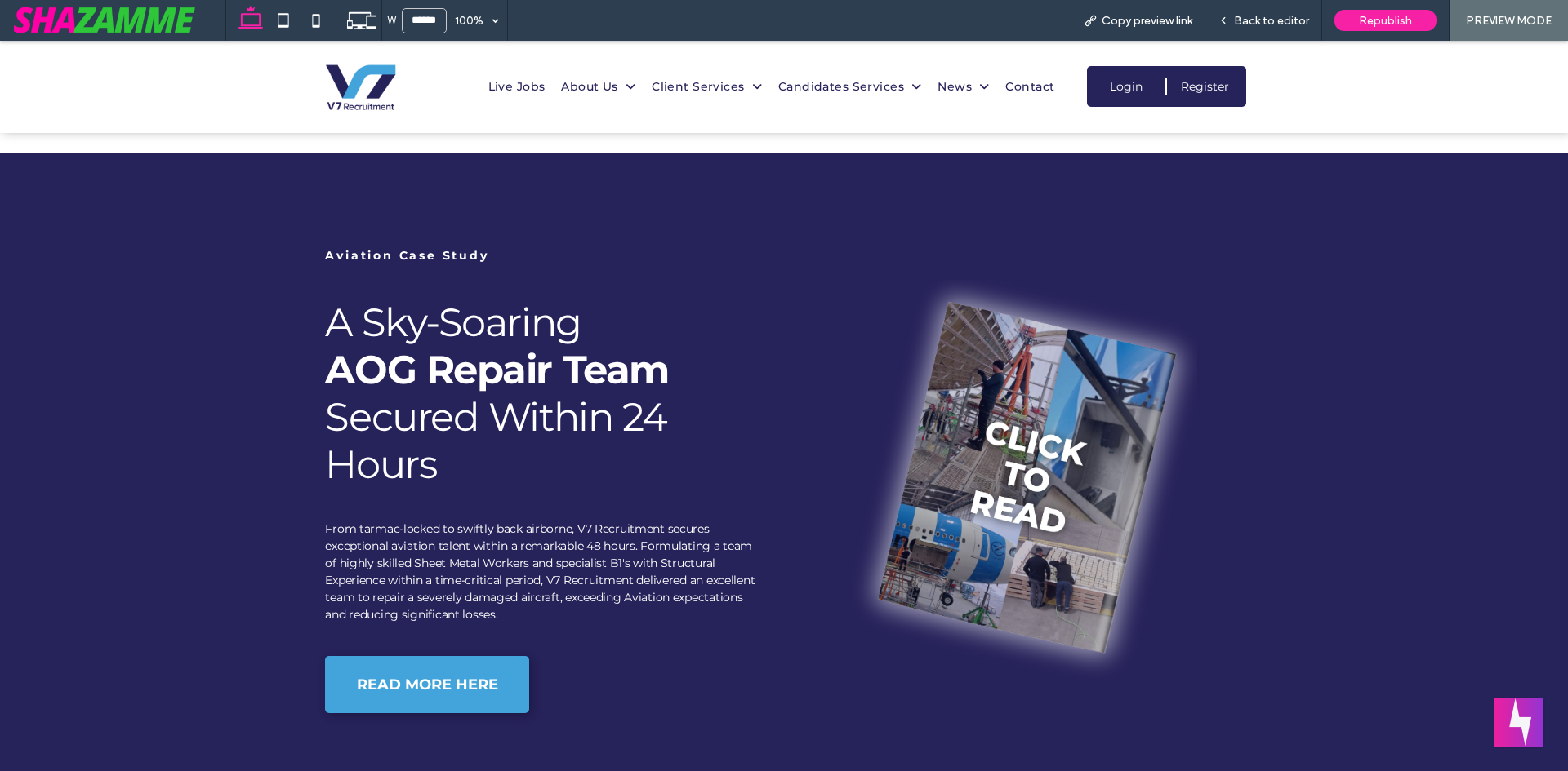
click at [1287, 20] on span "Back to editor" at bounding box center [1271, 20] width 75 height 14
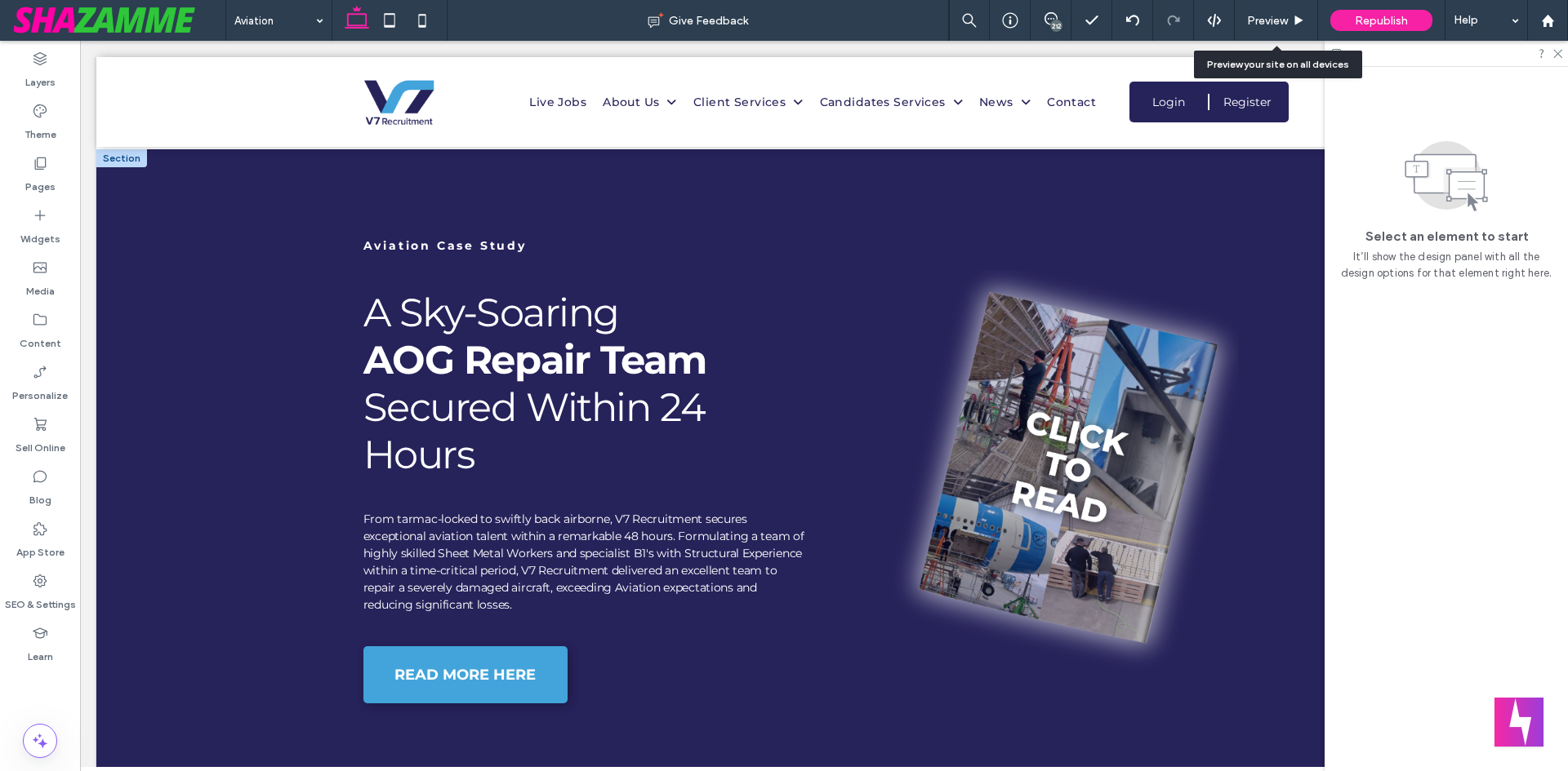
scroll to position [823, 0]
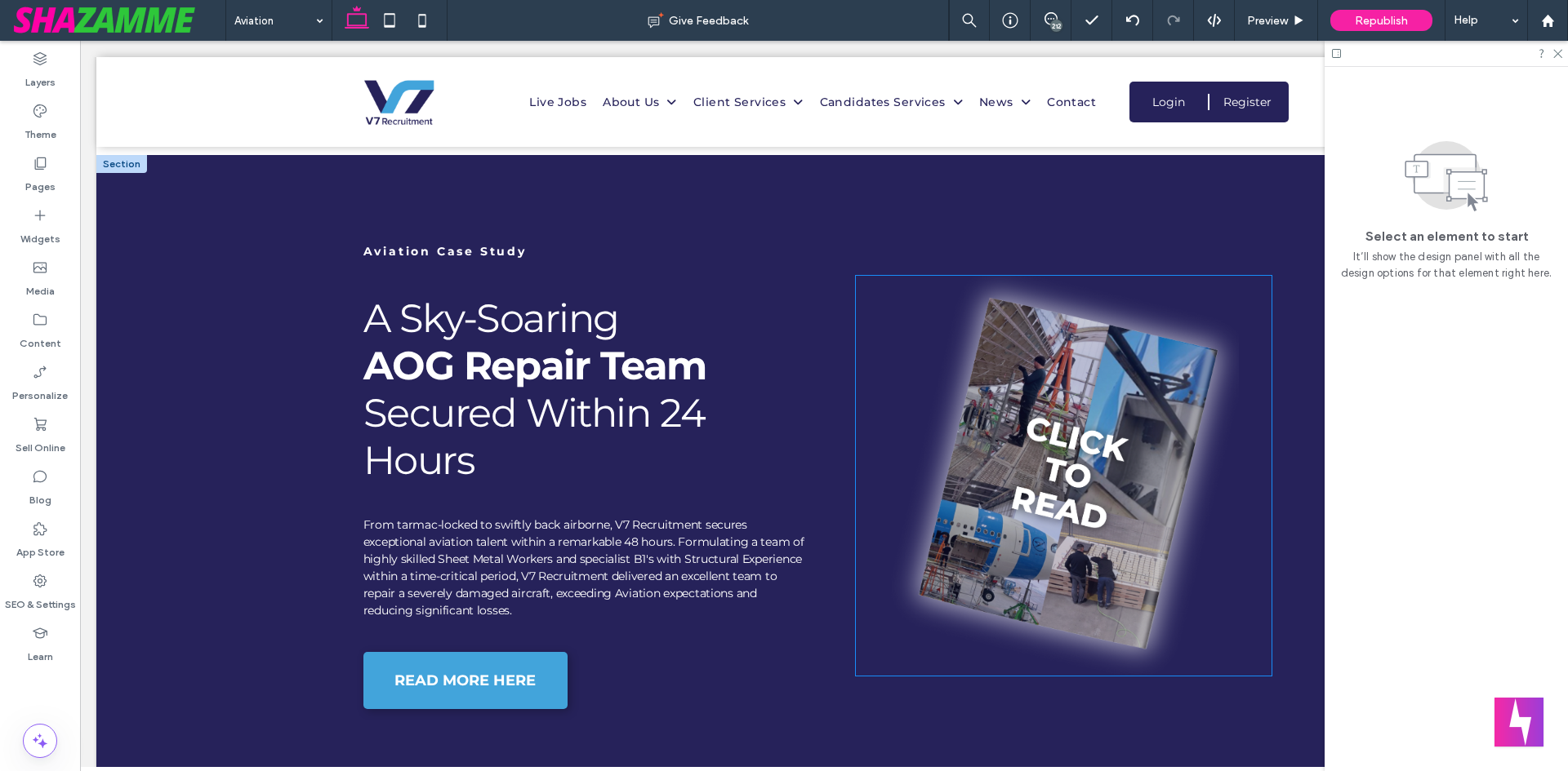
click at [1144, 483] on img at bounding box center [1064, 475] width 416 height 399
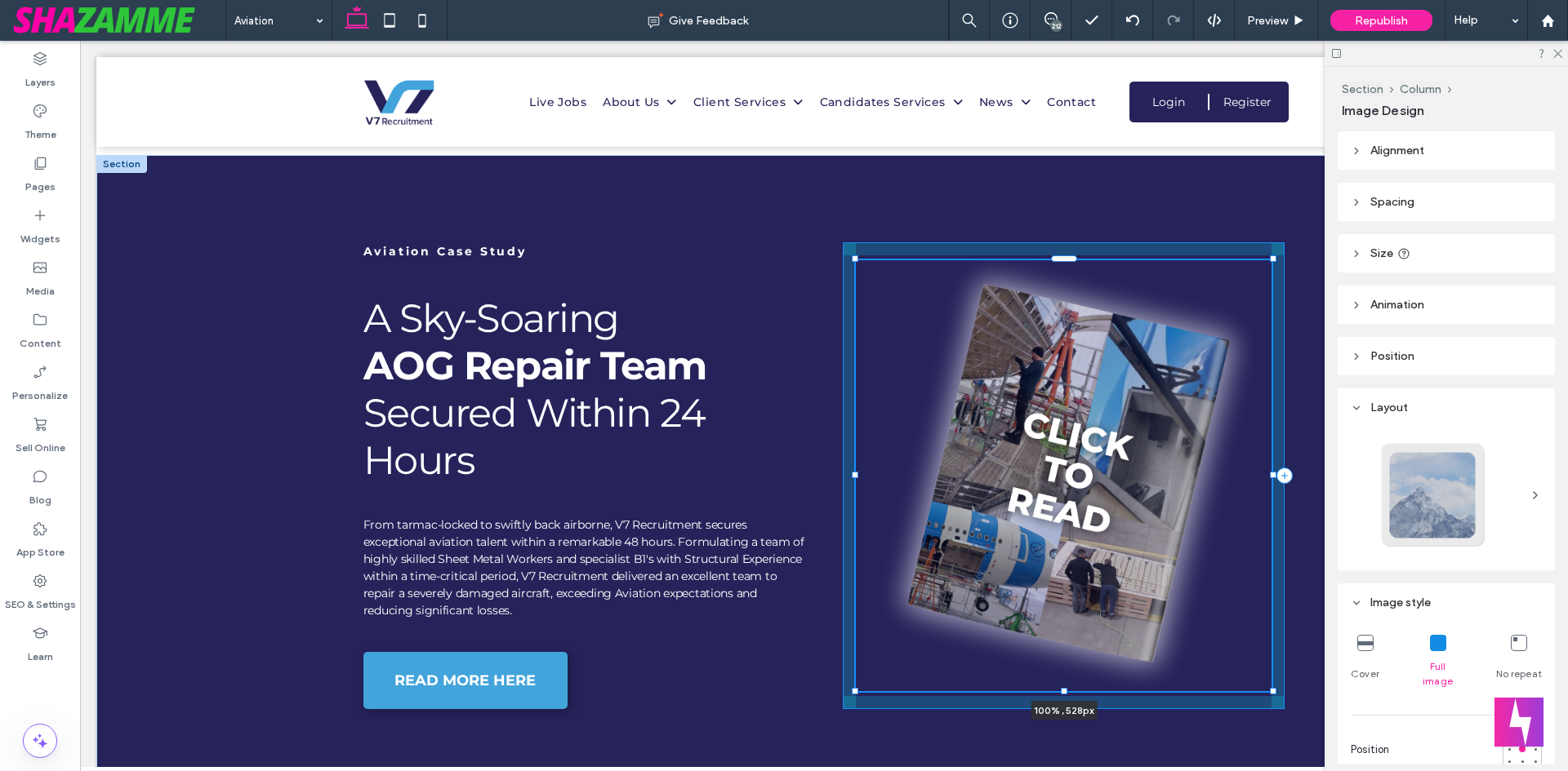
drag, startPoint x: 1059, startPoint y: 675, endPoint x: 1059, endPoint y: 690, distance: 15.0
click at [1061, 690] on div at bounding box center [1064, 689] width 6 height 6
type input "***"
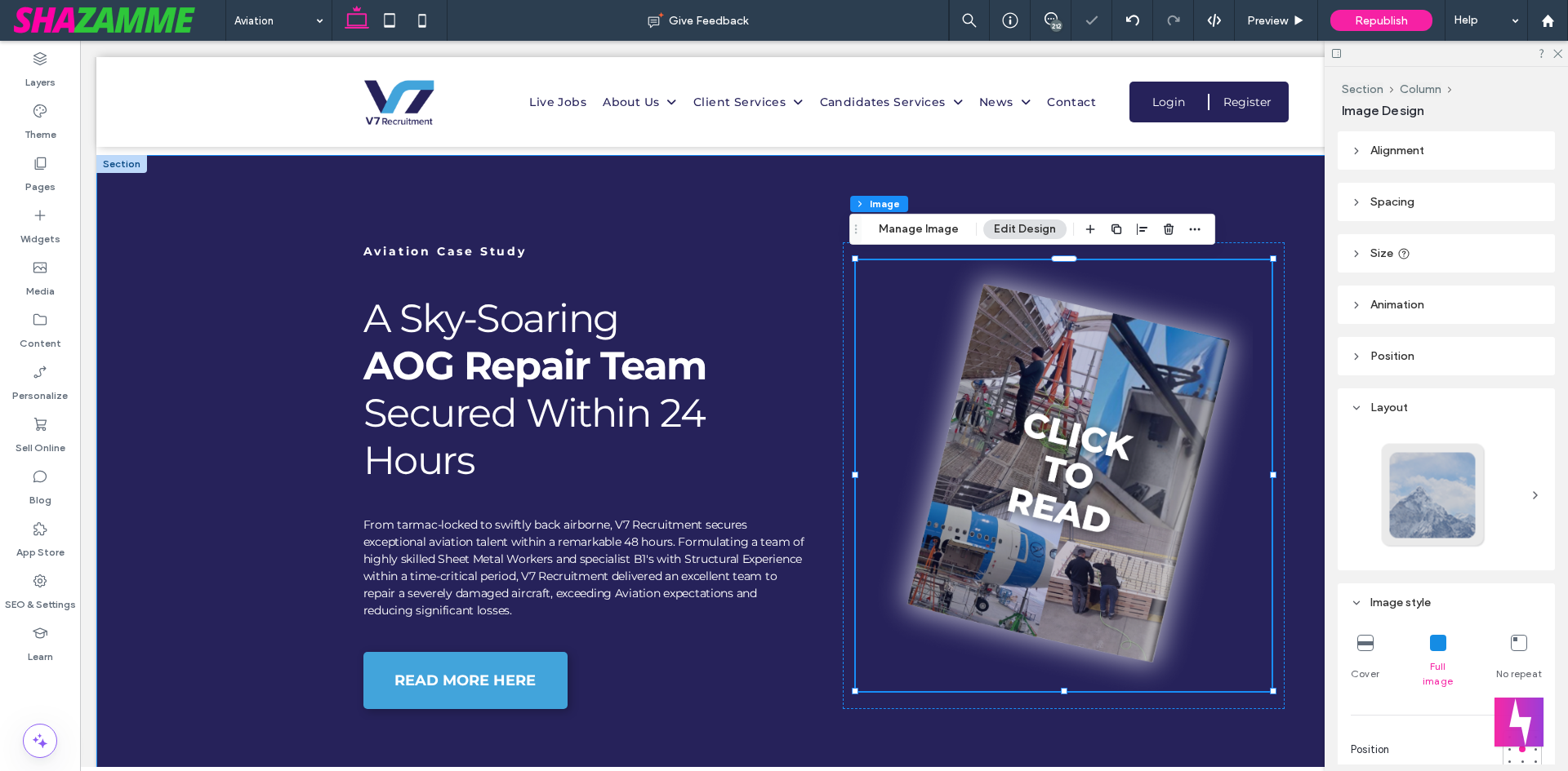
click at [810, 456] on div "Aviation Case Study A Sky-Soaring AOG Repair Team Secured Within 24 Hours From …" at bounding box center [823, 489] width 980 height 670
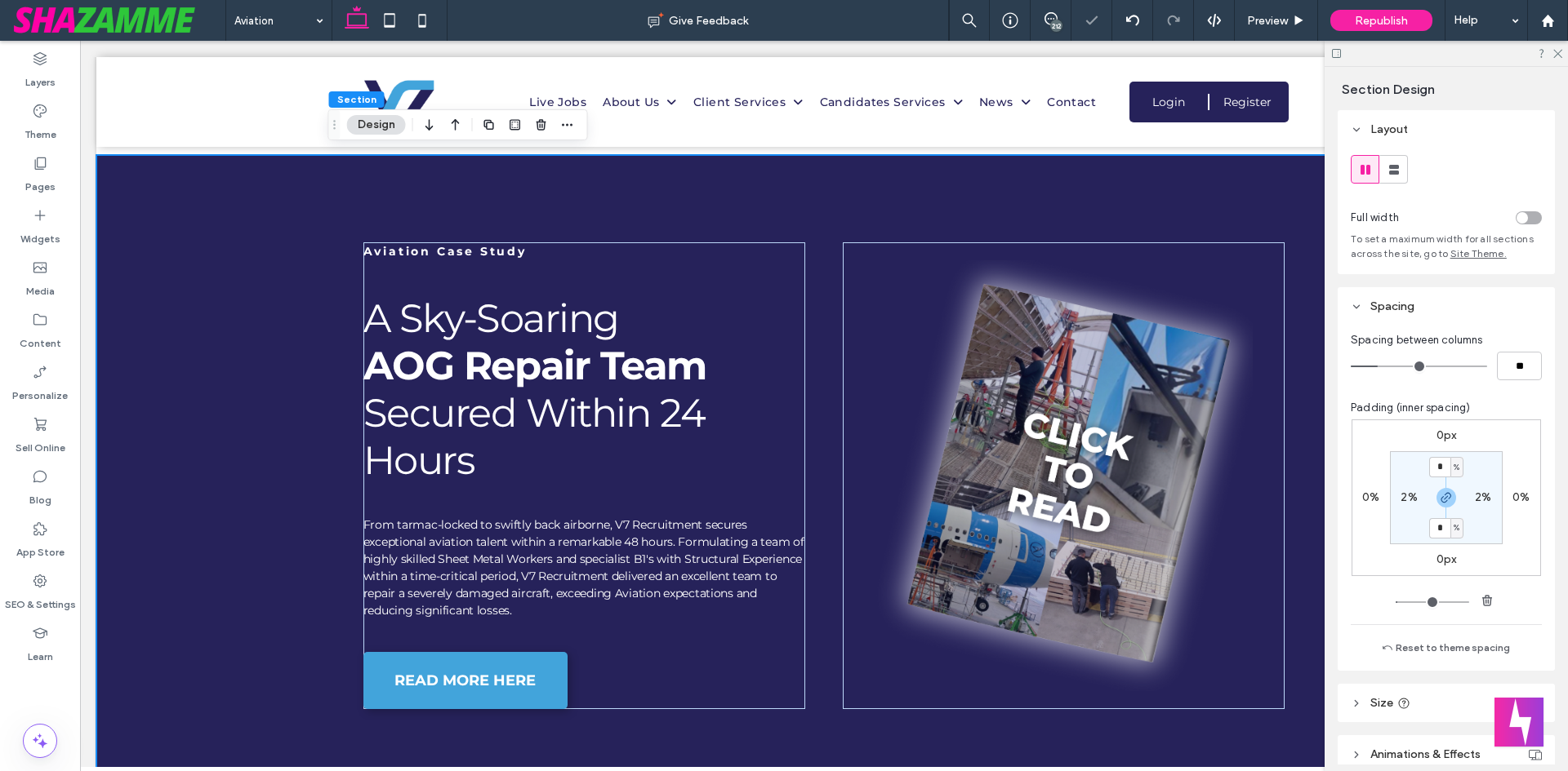
click at [992, 738] on div "Aviation Case Study A Sky-Soaring AOG Repair Team Secured Within 24 Hours From …" at bounding box center [823, 489] width 980 height 670
click at [1560, 51] on use at bounding box center [1558, 55] width 9 height 9
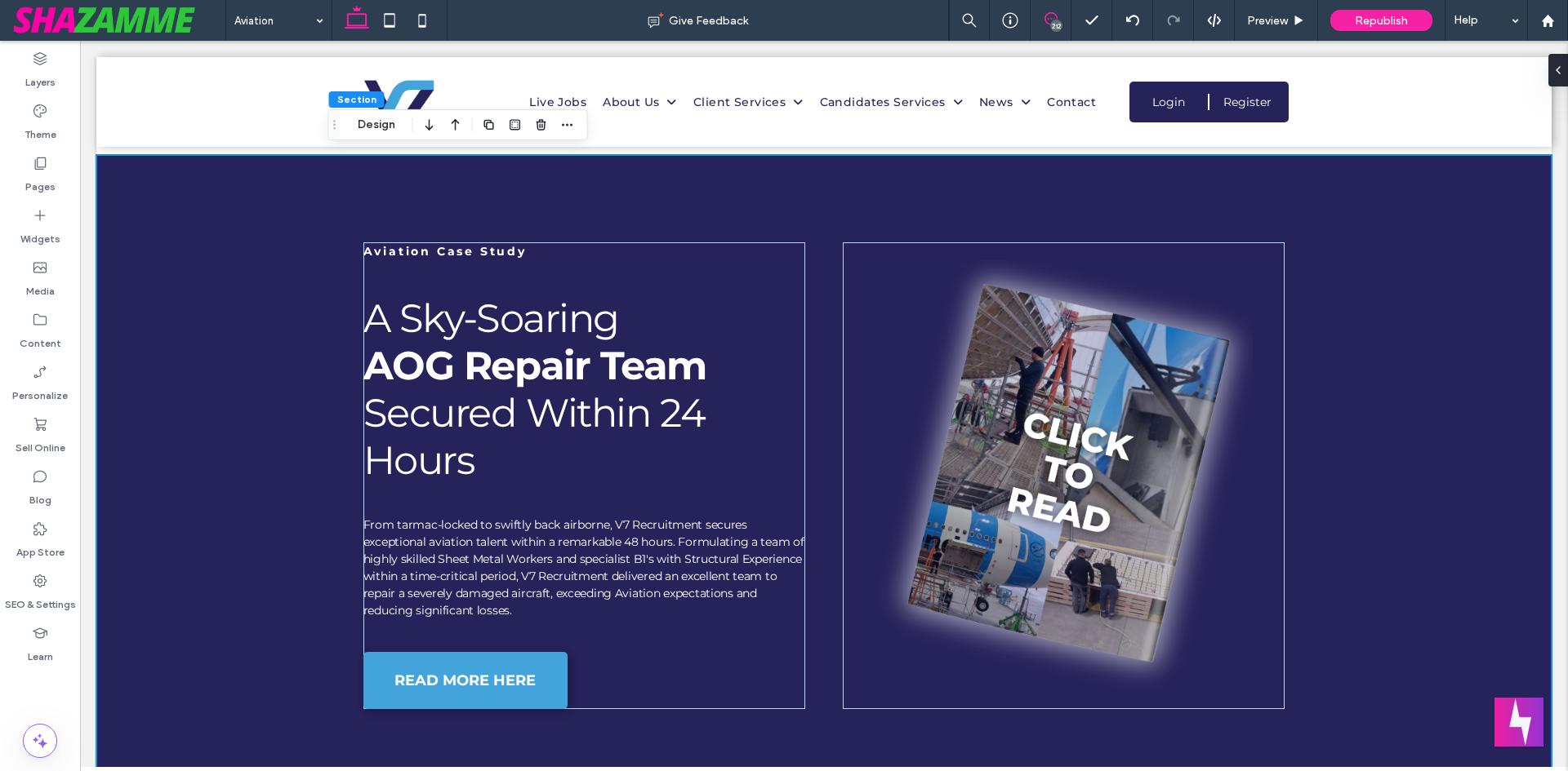
click at [1057, 17] on span at bounding box center [1050, 19] width 40 height 13
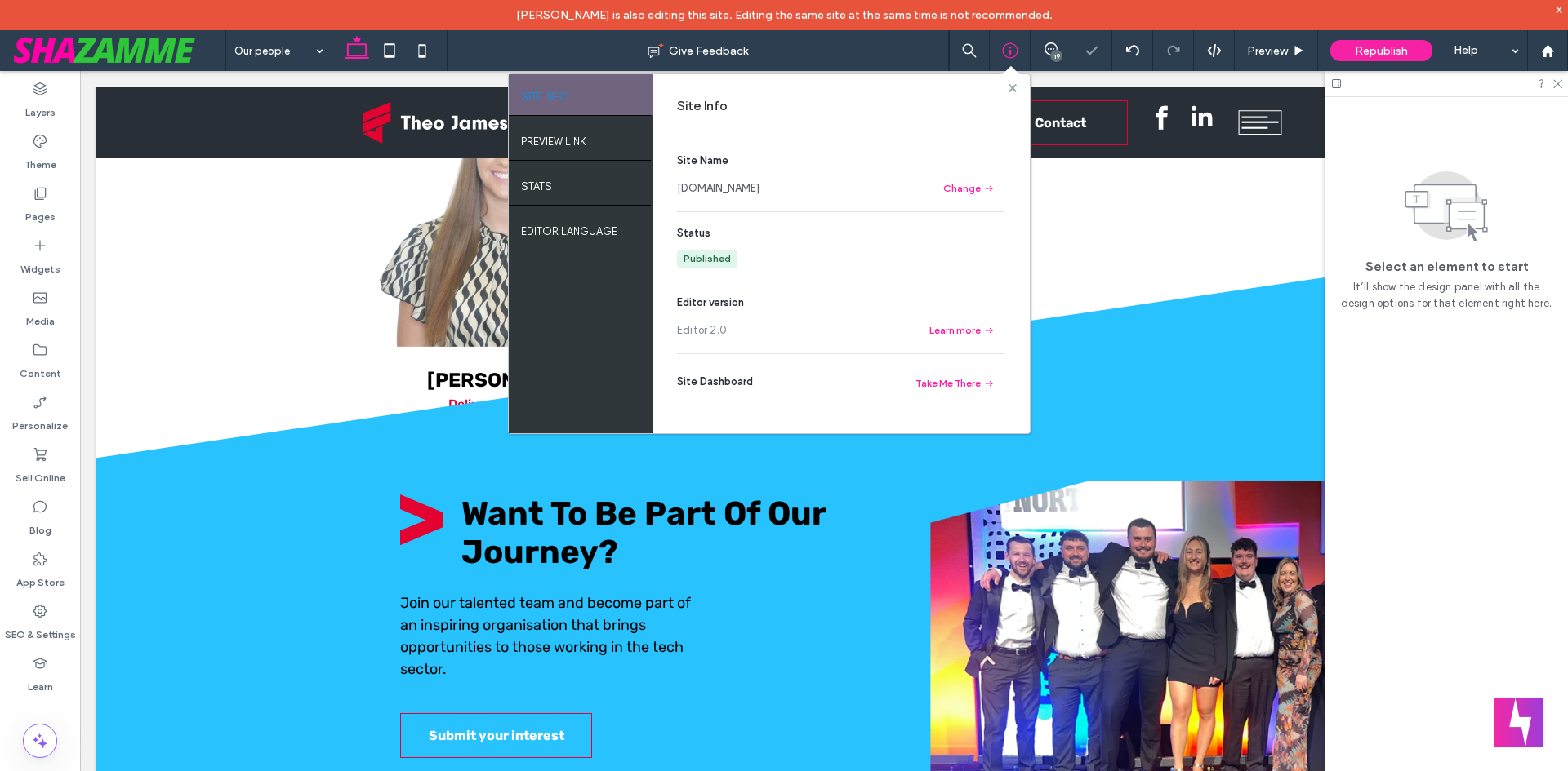
click at [1015, 92] on use at bounding box center [1012, 87] width 8 height 8
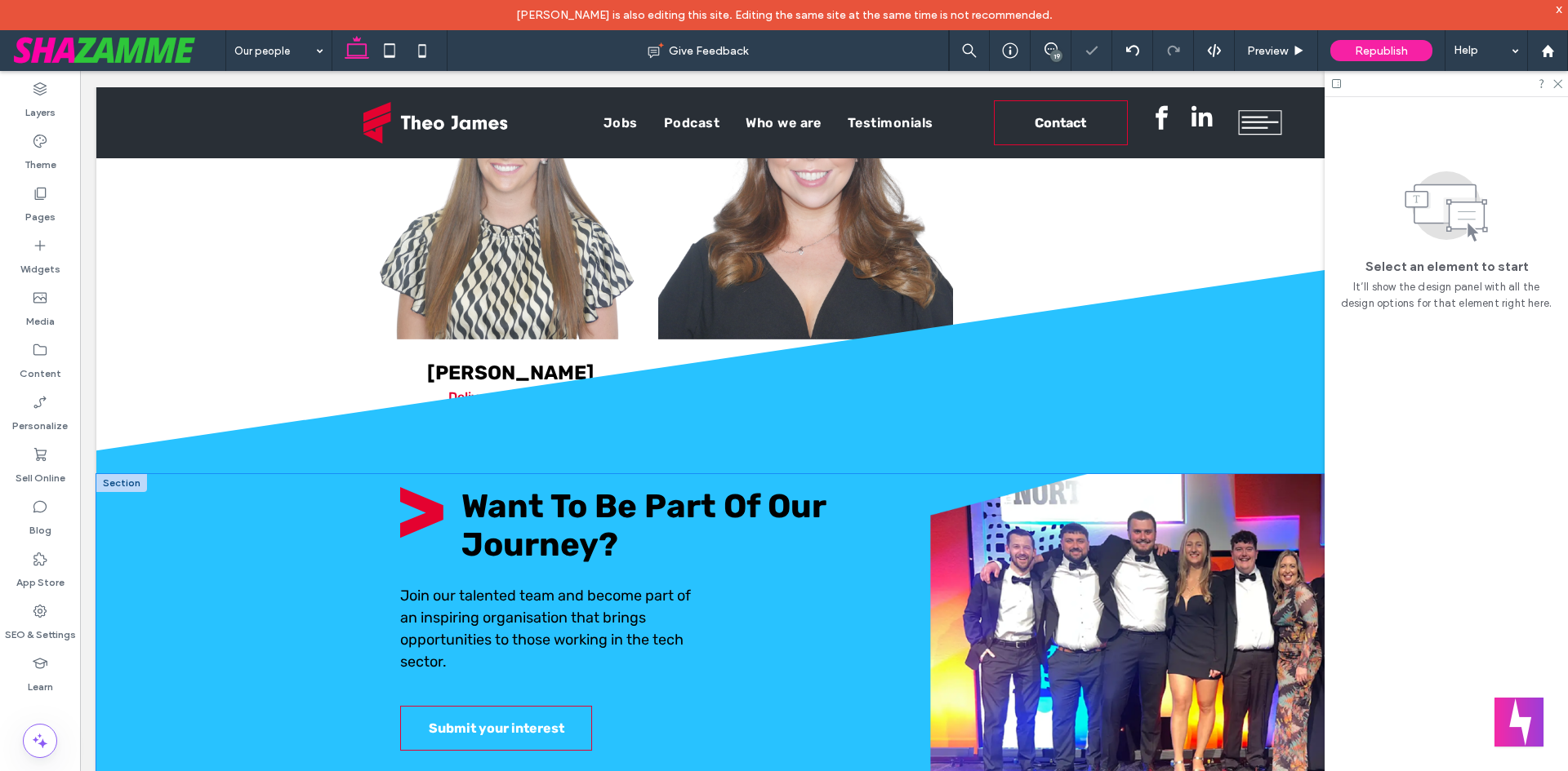
scroll to position [2368, 0]
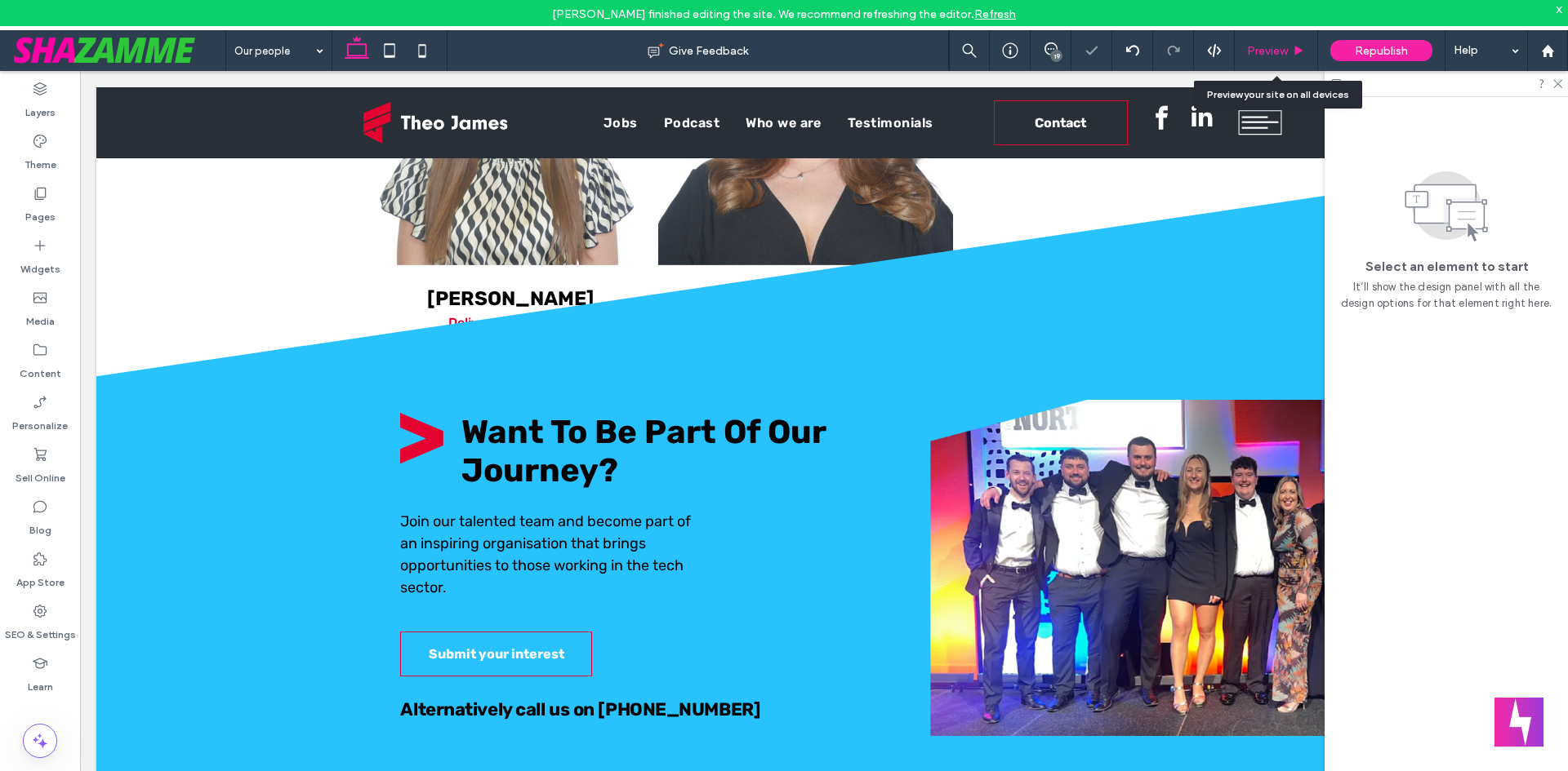
click at [1298, 54] on icon at bounding box center [1298, 50] width 12 height 12
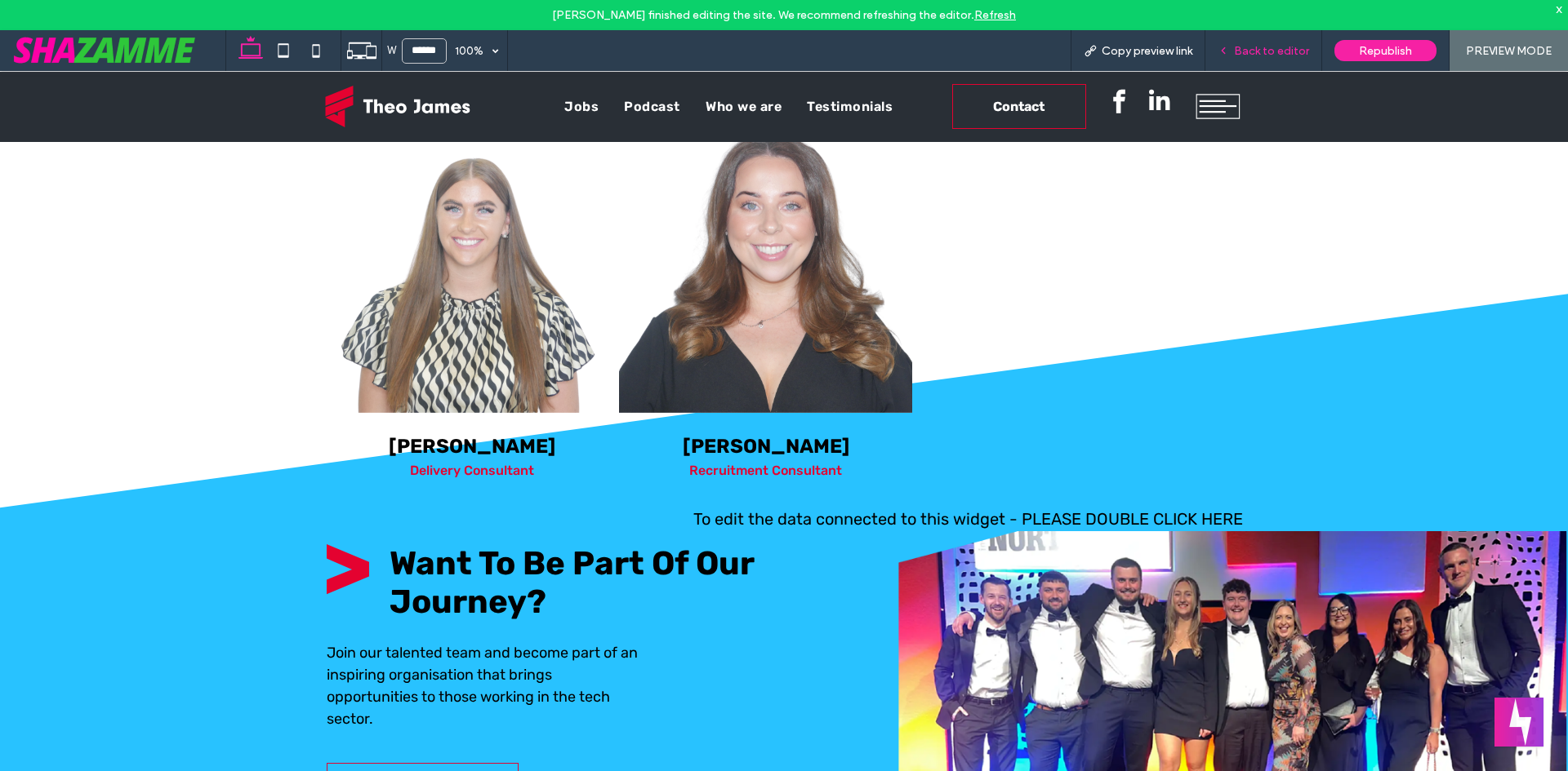
click at [1253, 49] on span "Back to editor" at bounding box center [1271, 51] width 75 height 14
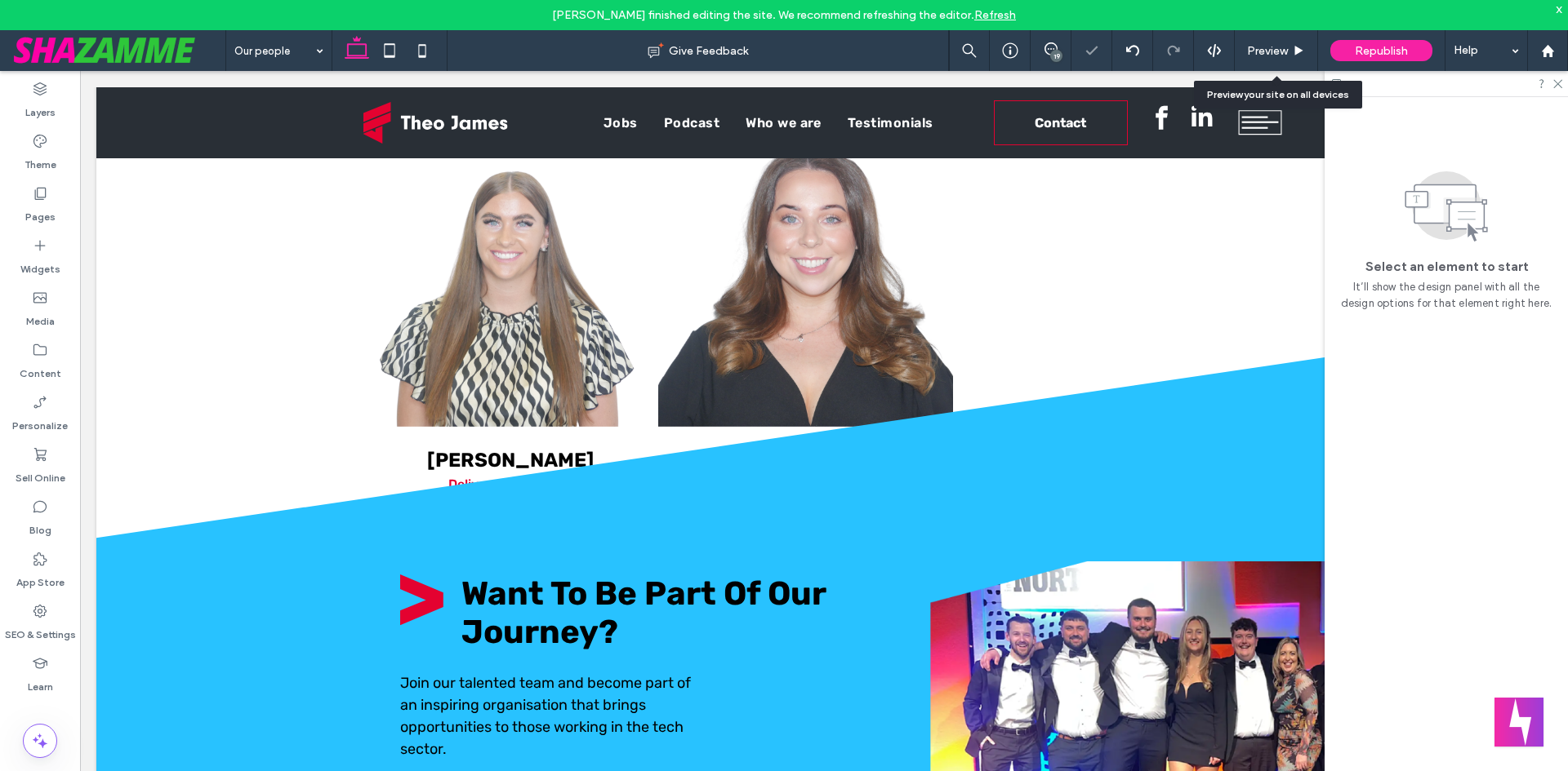
scroll to position [2206, 0]
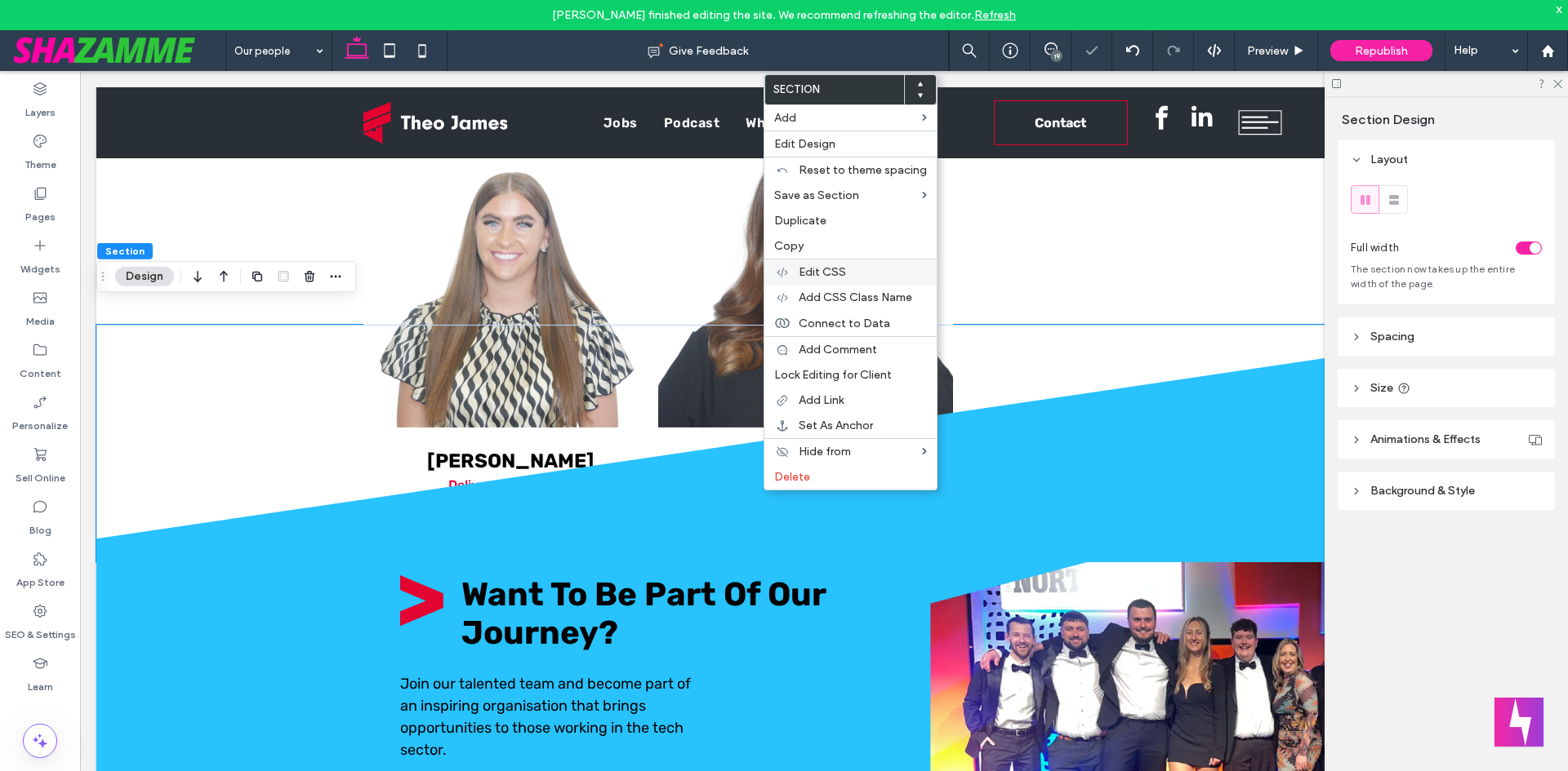
click at [832, 260] on div "Edit CSS" at bounding box center [850, 272] width 172 height 26
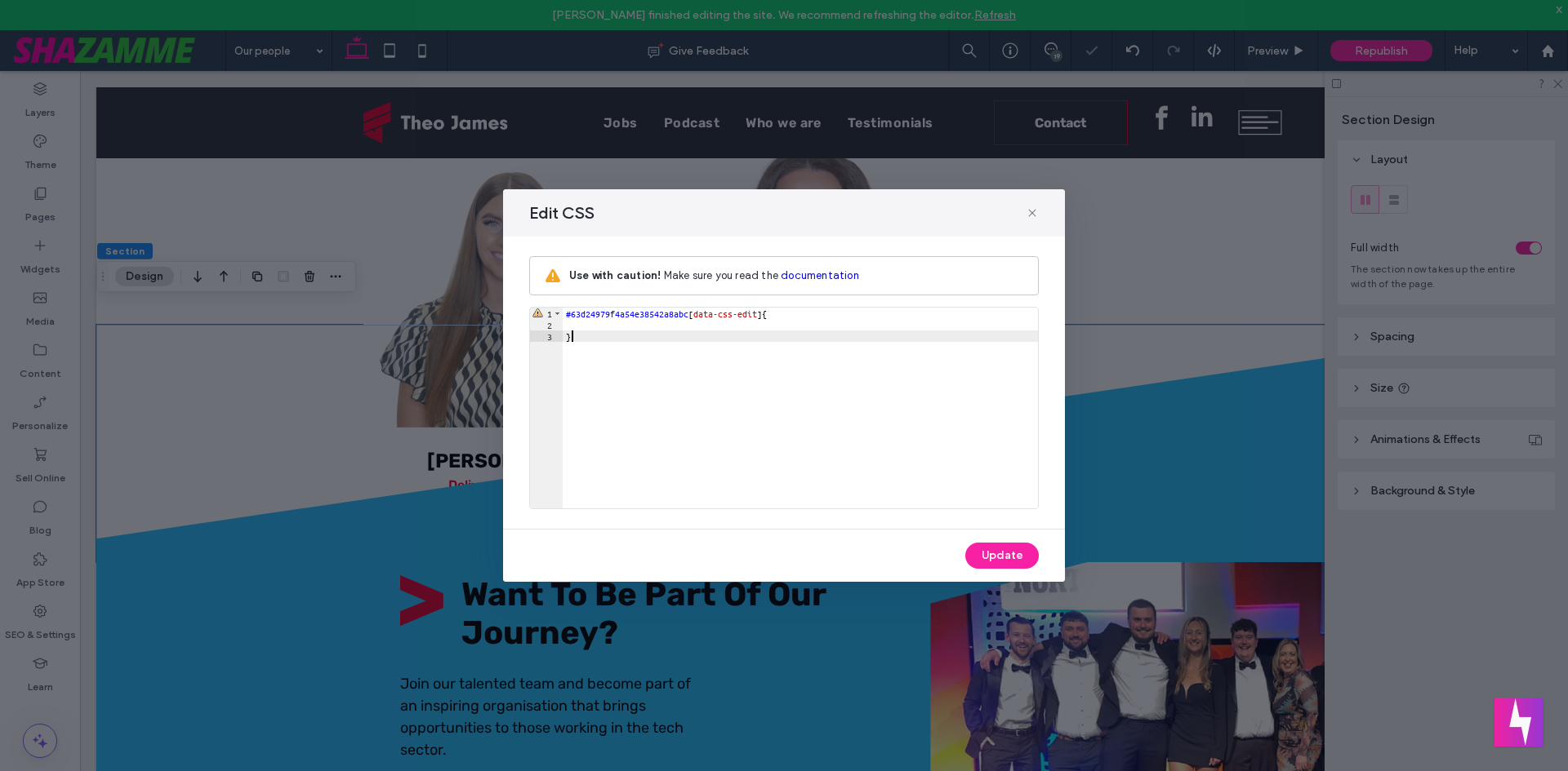
click at [646, 336] on div "#63d24979f4a54e38542a8abc [ data-css-edit ] { }" at bounding box center [800, 419] width 476 height 223
click at [635, 328] on div "#63d24979f4a54e38542a8abc [ data-css-edit ] { }" at bounding box center [799, 418] width 476 height 221
click at [662, 324] on div "#63d24979f4a54e38542a8abc [ data-css-edit ] { }" at bounding box center [799, 418] width 476 height 221
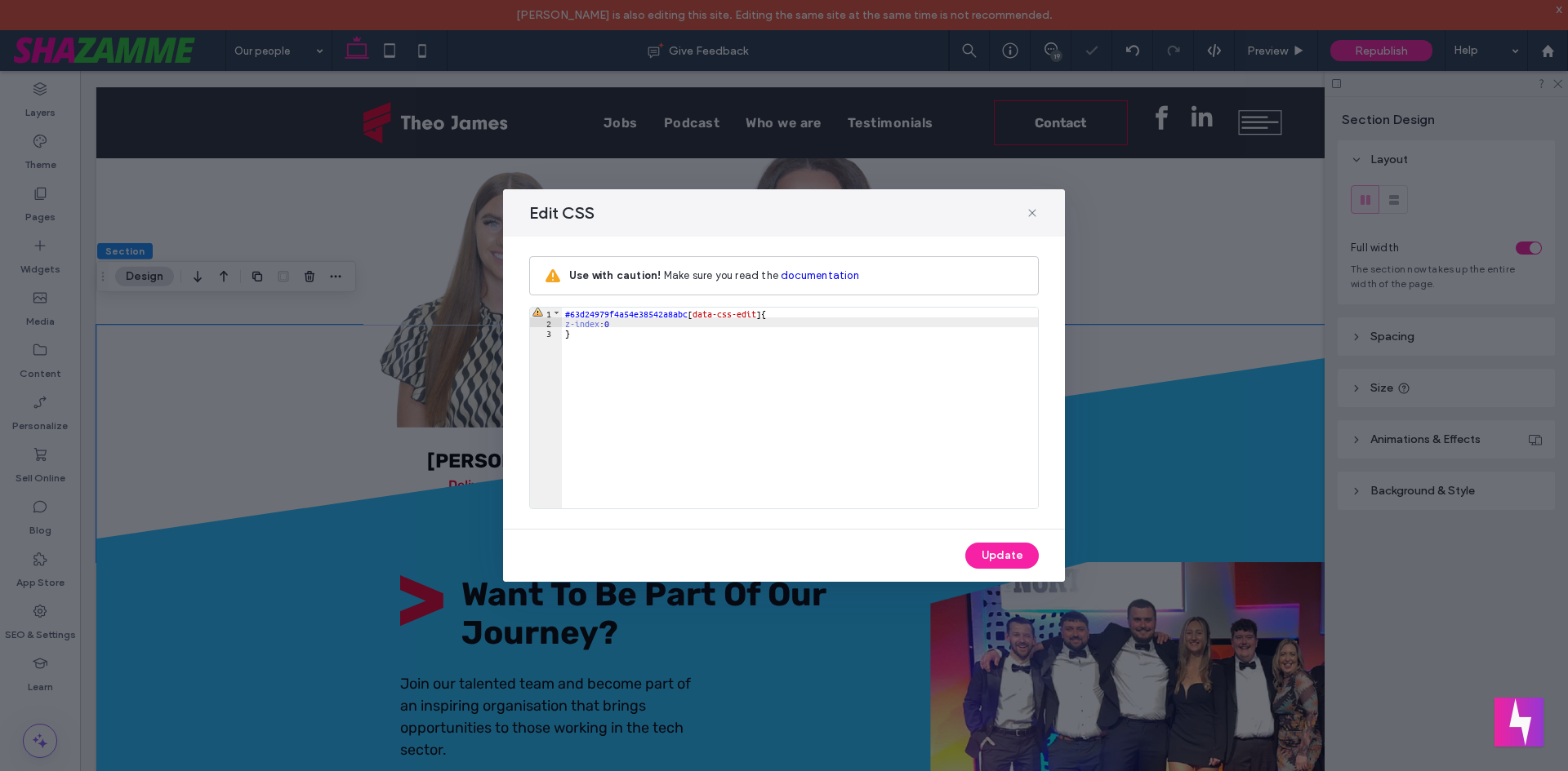
type textarea "**"
click at [996, 549] on button "Update" at bounding box center [1001, 556] width 73 height 26
click at [1029, 210] on icon at bounding box center [1032, 213] width 13 height 13
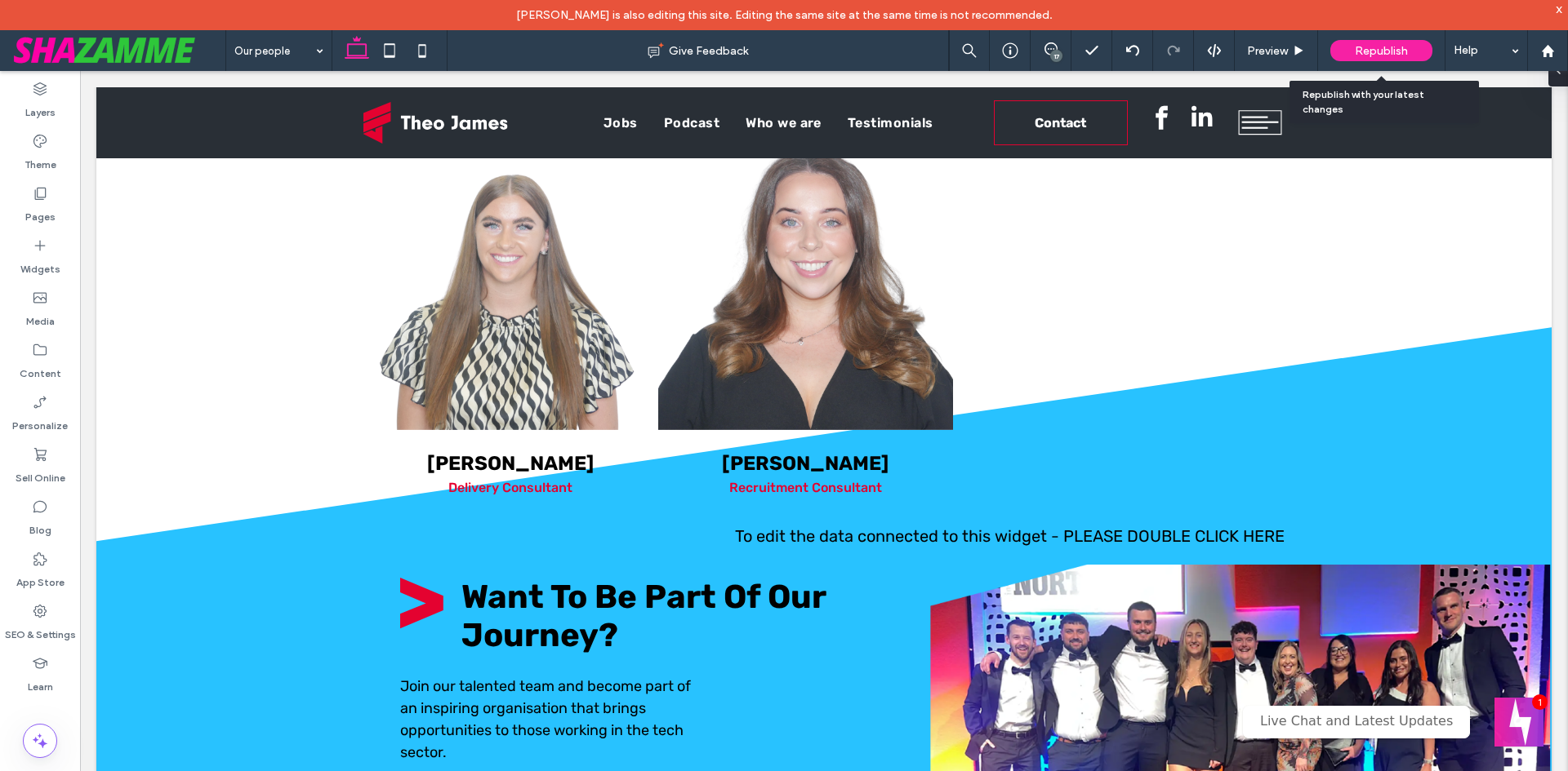
drag, startPoint x: 1364, startPoint y: 42, endPoint x: 1358, endPoint y: 63, distance: 21.8
click at [1364, 42] on div "Republish" at bounding box center [1381, 50] width 102 height 21
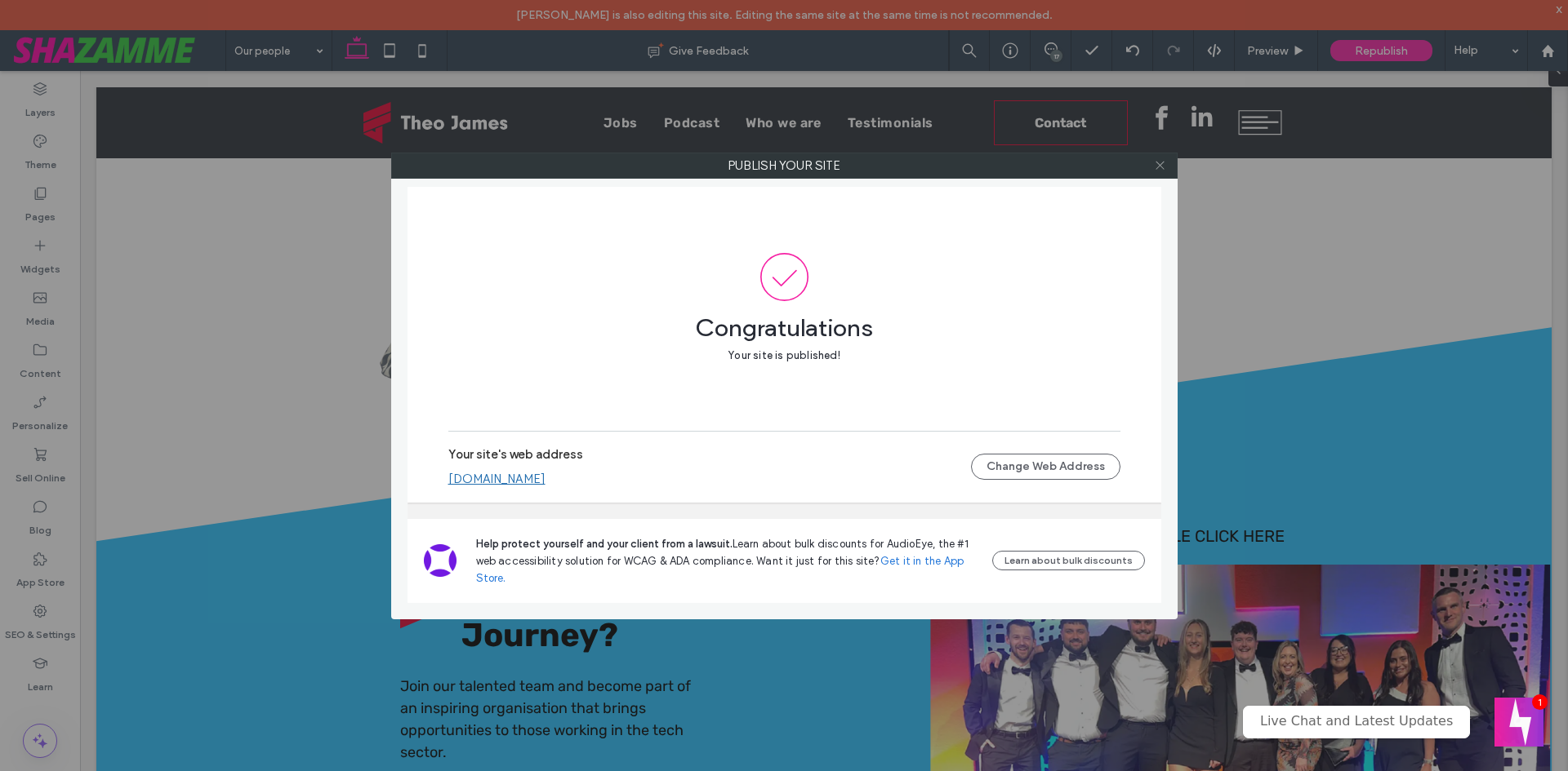
click at [1159, 169] on icon at bounding box center [1159, 165] width 12 height 12
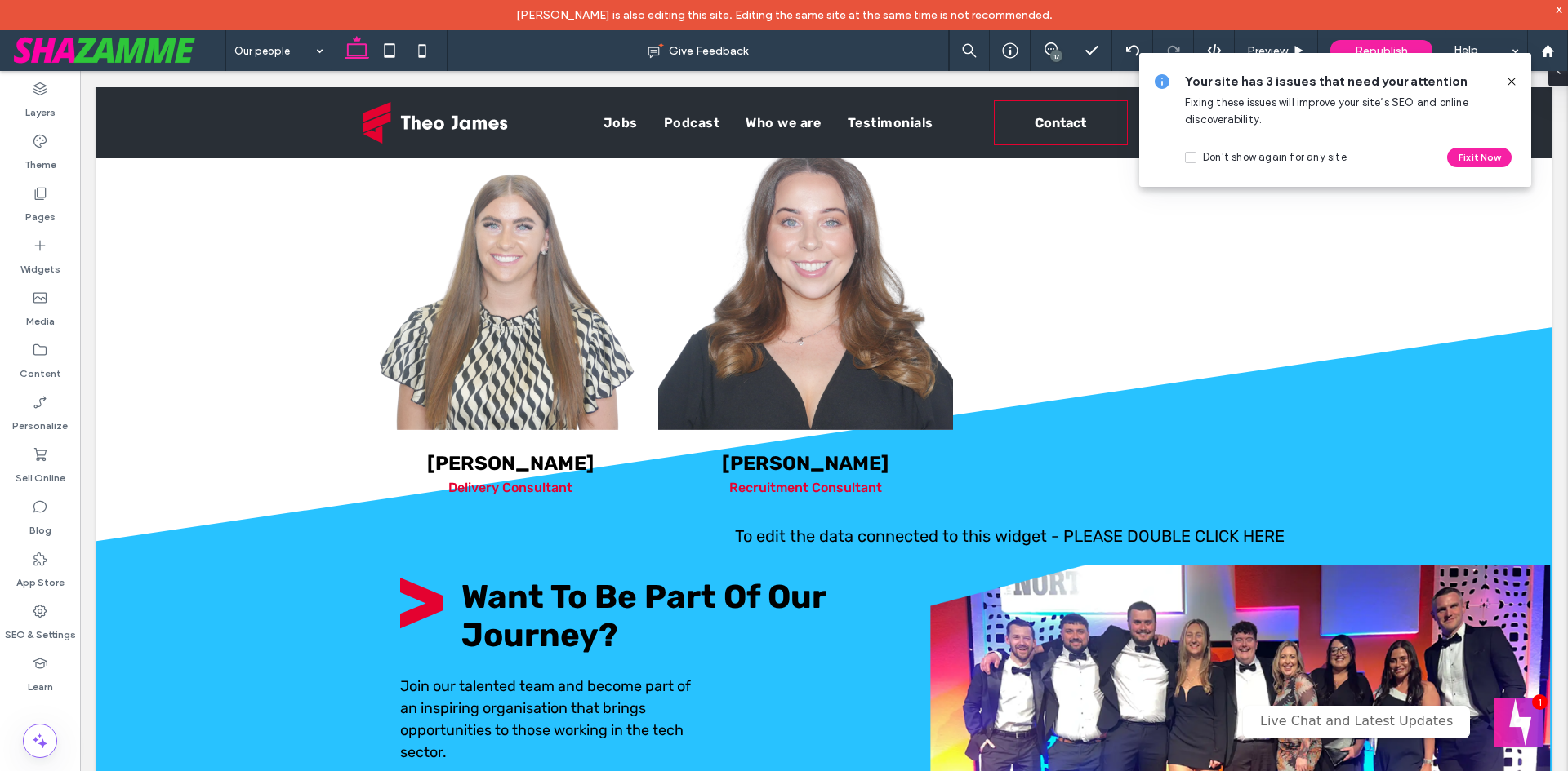
click at [1510, 84] on icon at bounding box center [1511, 82] width 13 height 13
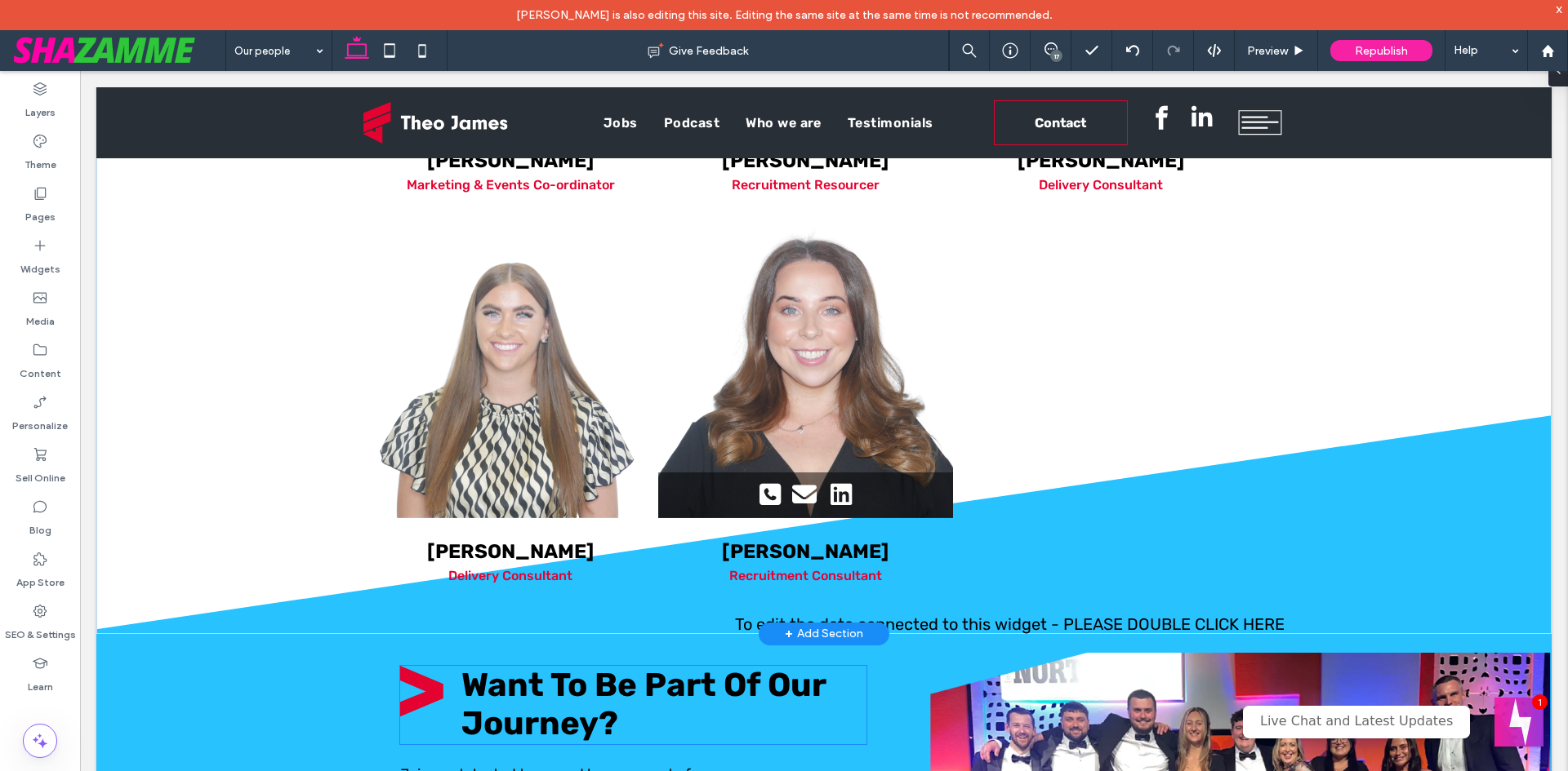
scroll to position [1958, 0]
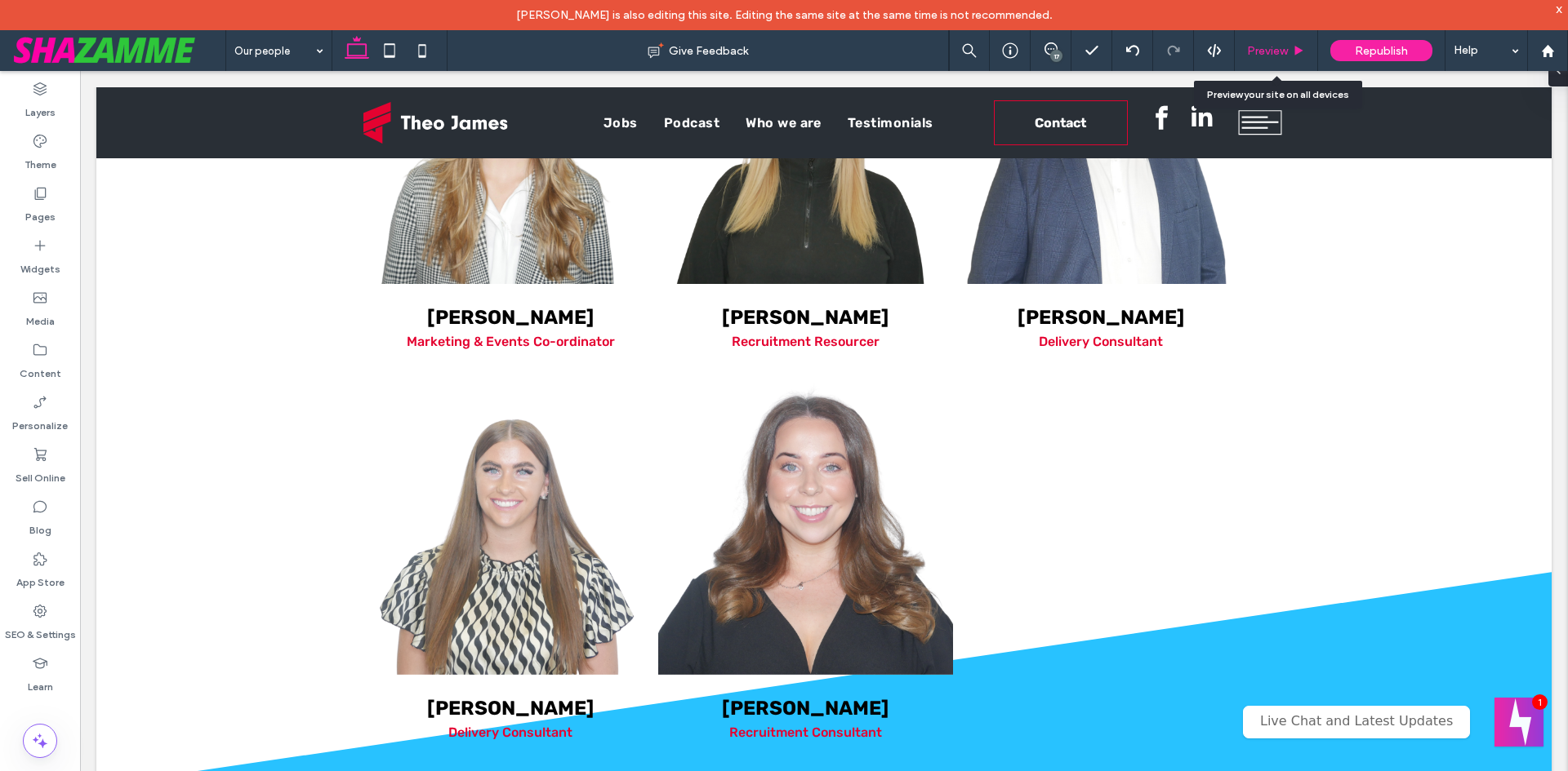
click at [1285, 63] on div "Preview" at bounding box center [1276, 51] width 83 height 41
click at [1291, 55] on div "Preview" at bounding box center [1275, 51] width 83 height 14
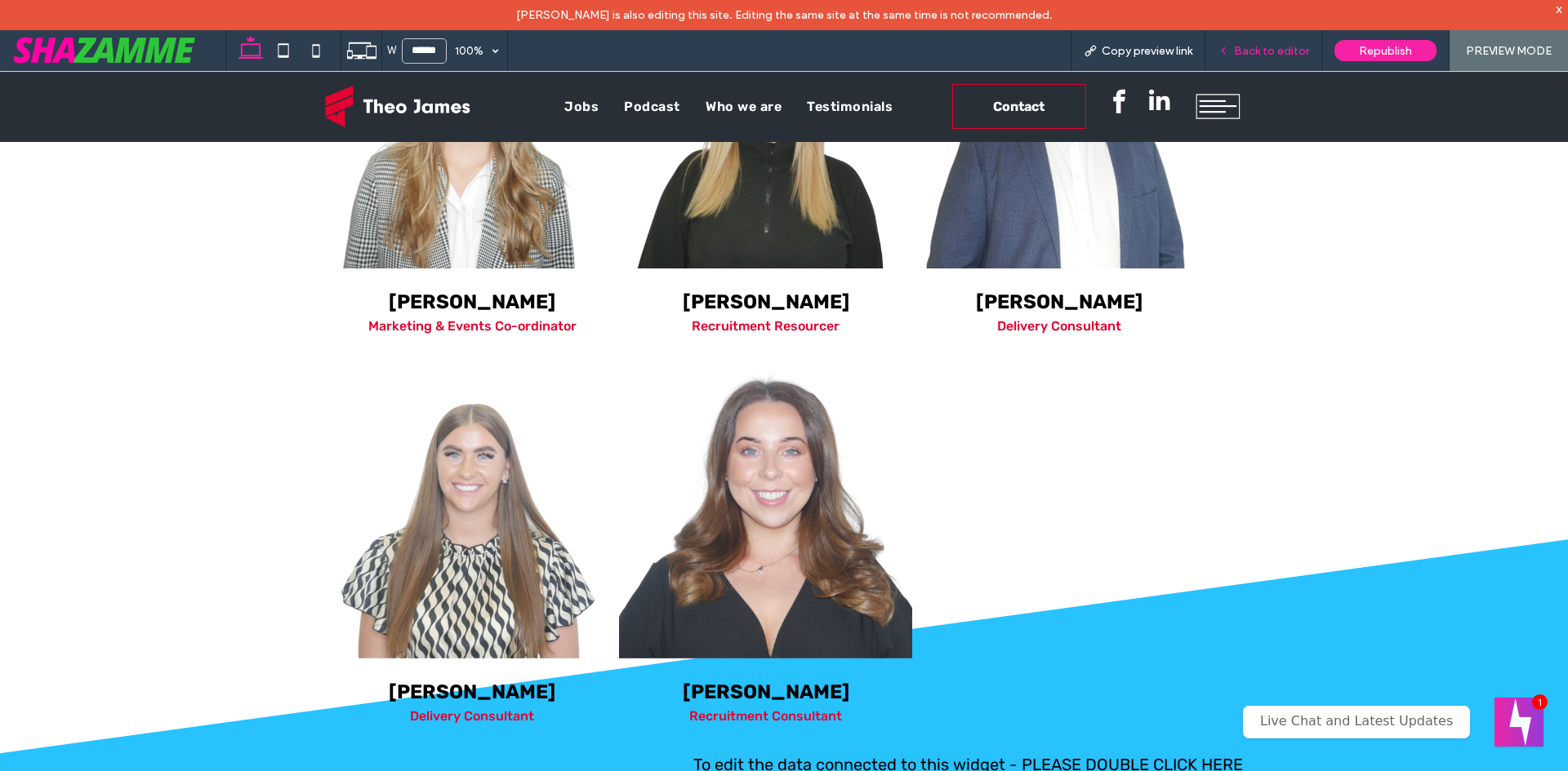
click at [1294, 54] on span "Back to editor" at bounding box center [1271, 51] width 75 height 14
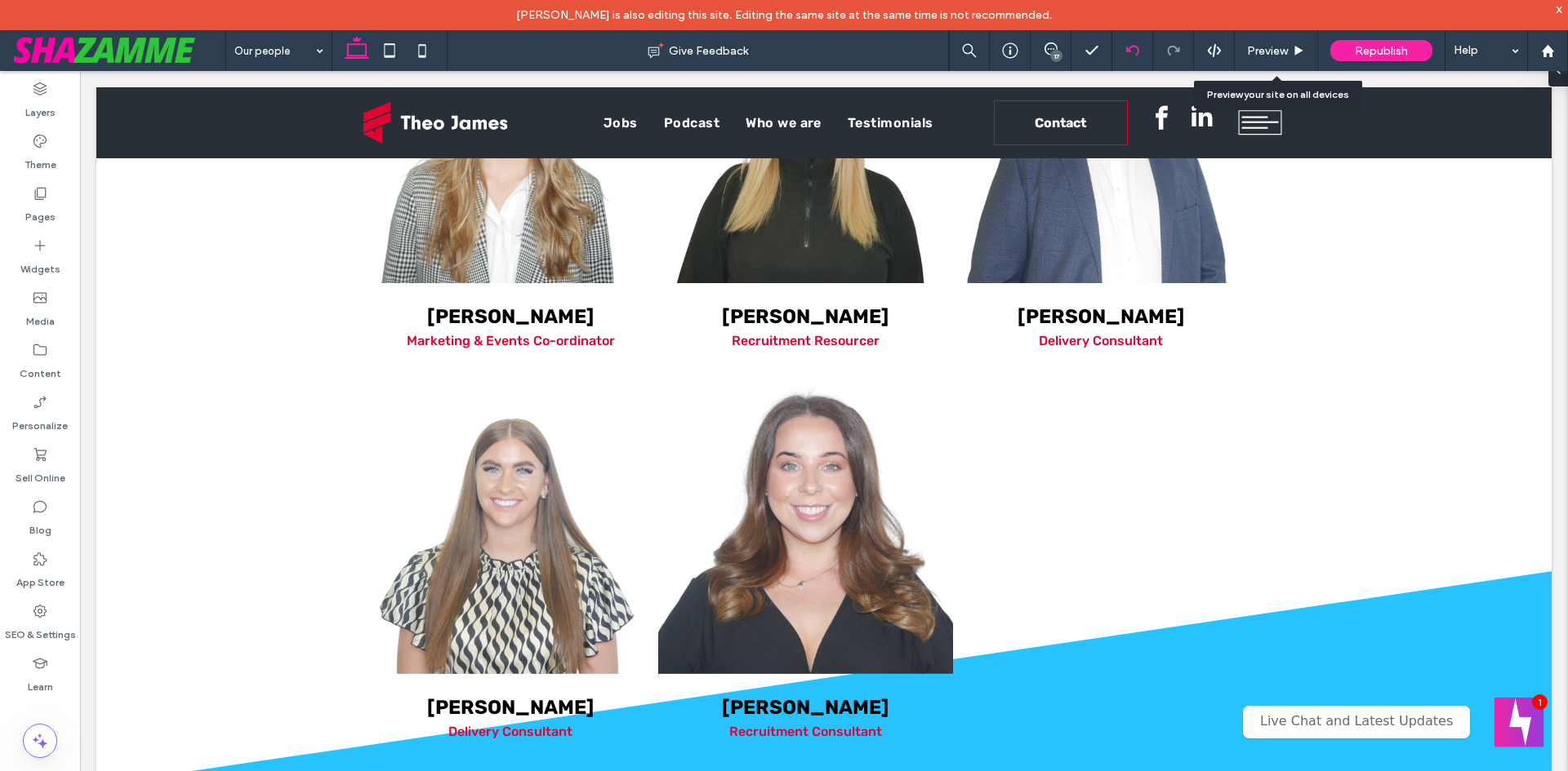
scroll to position [1958, 0]
click at [989, 48] on div at bounding box center [1009, 51] width 40 height 17
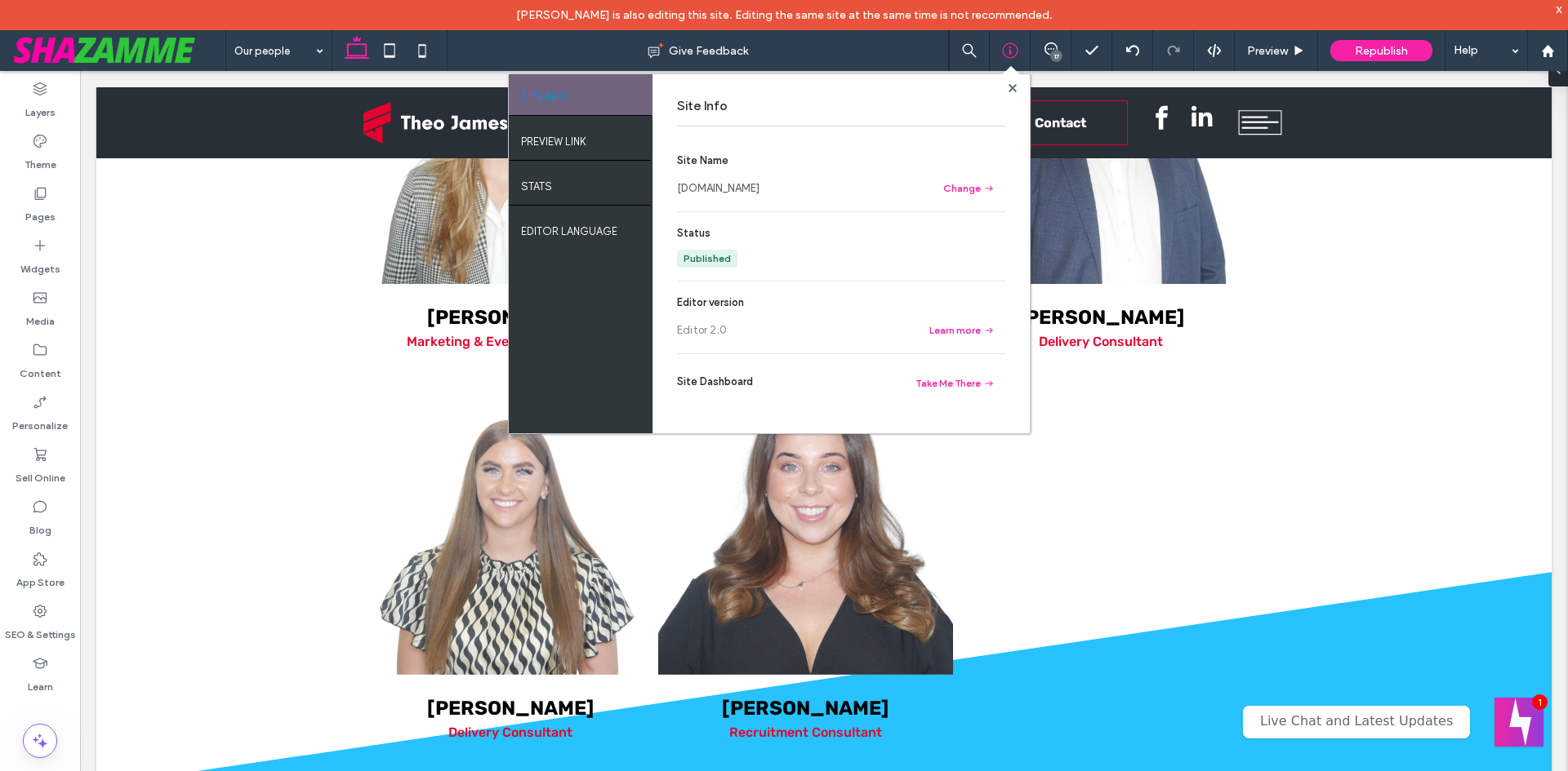
click at [742, 190] on link "[DOMAIN_NAME]" at bounding box center [718, 189] width 83 height 17
click at [1012, 87] on use at bounding box center [1012, 87] width 8 height 8
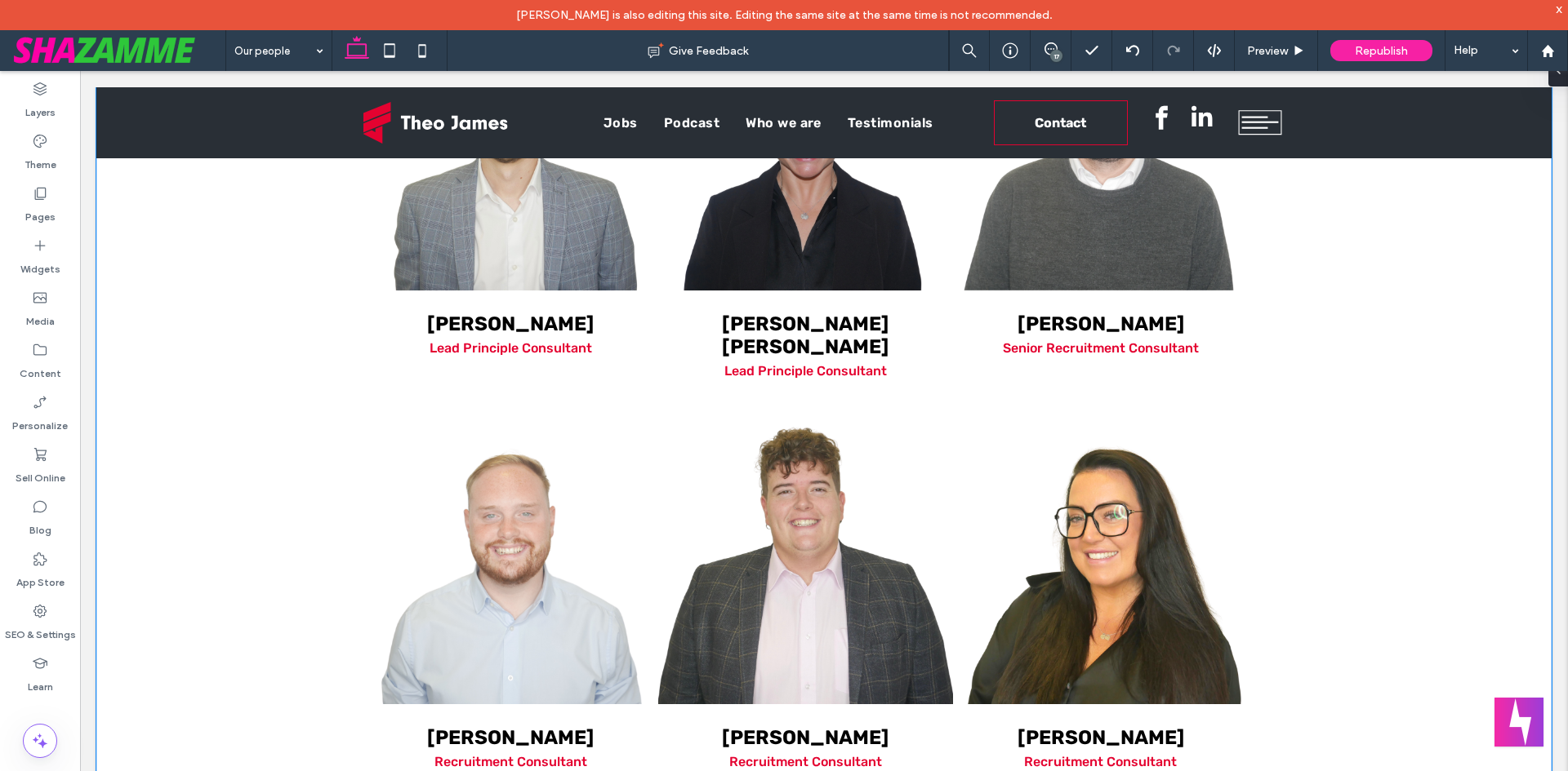
click at [188, 452] on div "Box 1 Box 2 Box 3 Box 4 Box 5 Mark Bracknall Managing Director" at bounding box center [823, 567] width 1455 height 2072
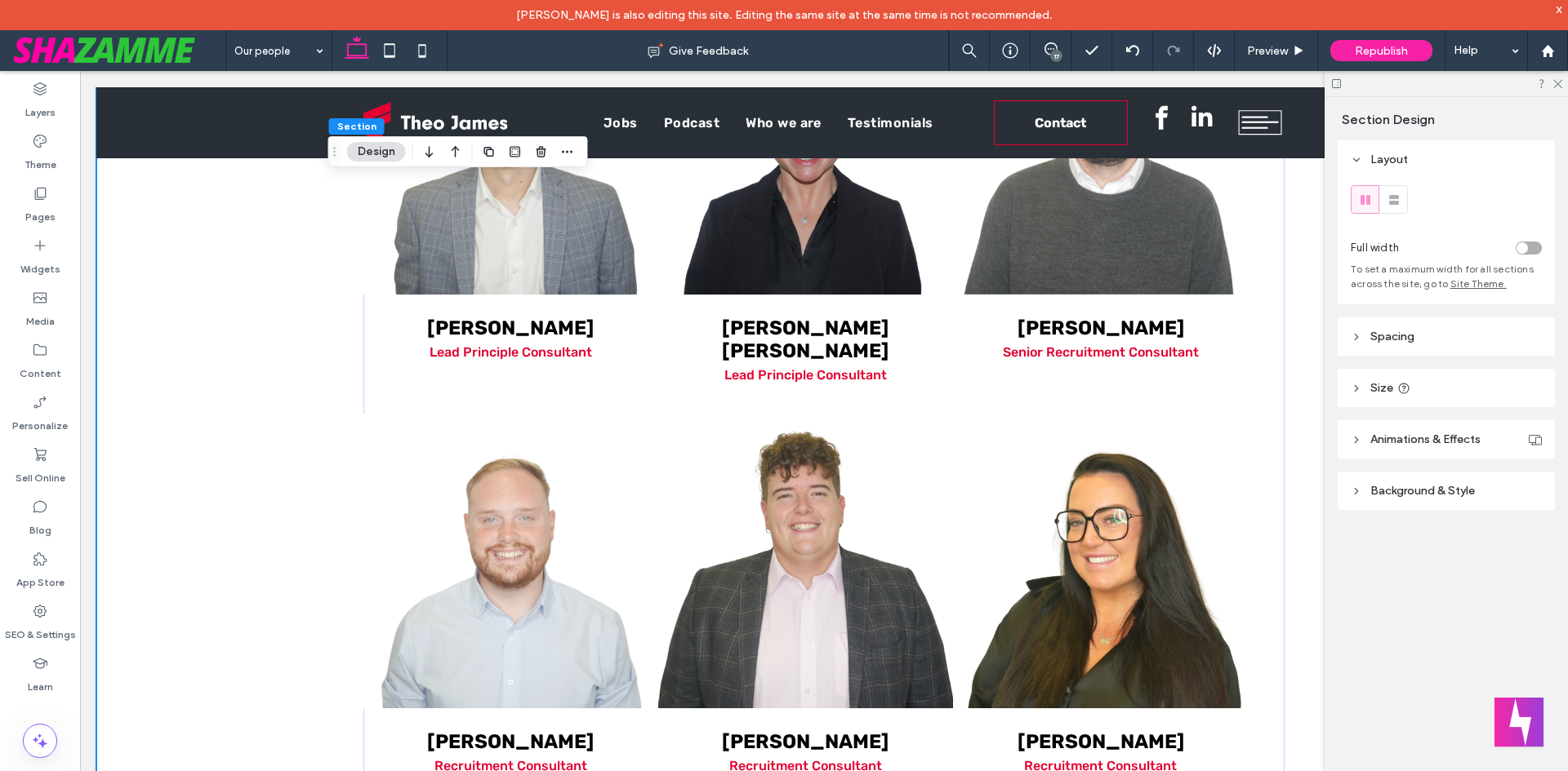
click at [1395, 329] on header "Spacing" at bounding box center [1446, 336] width 217 height 38
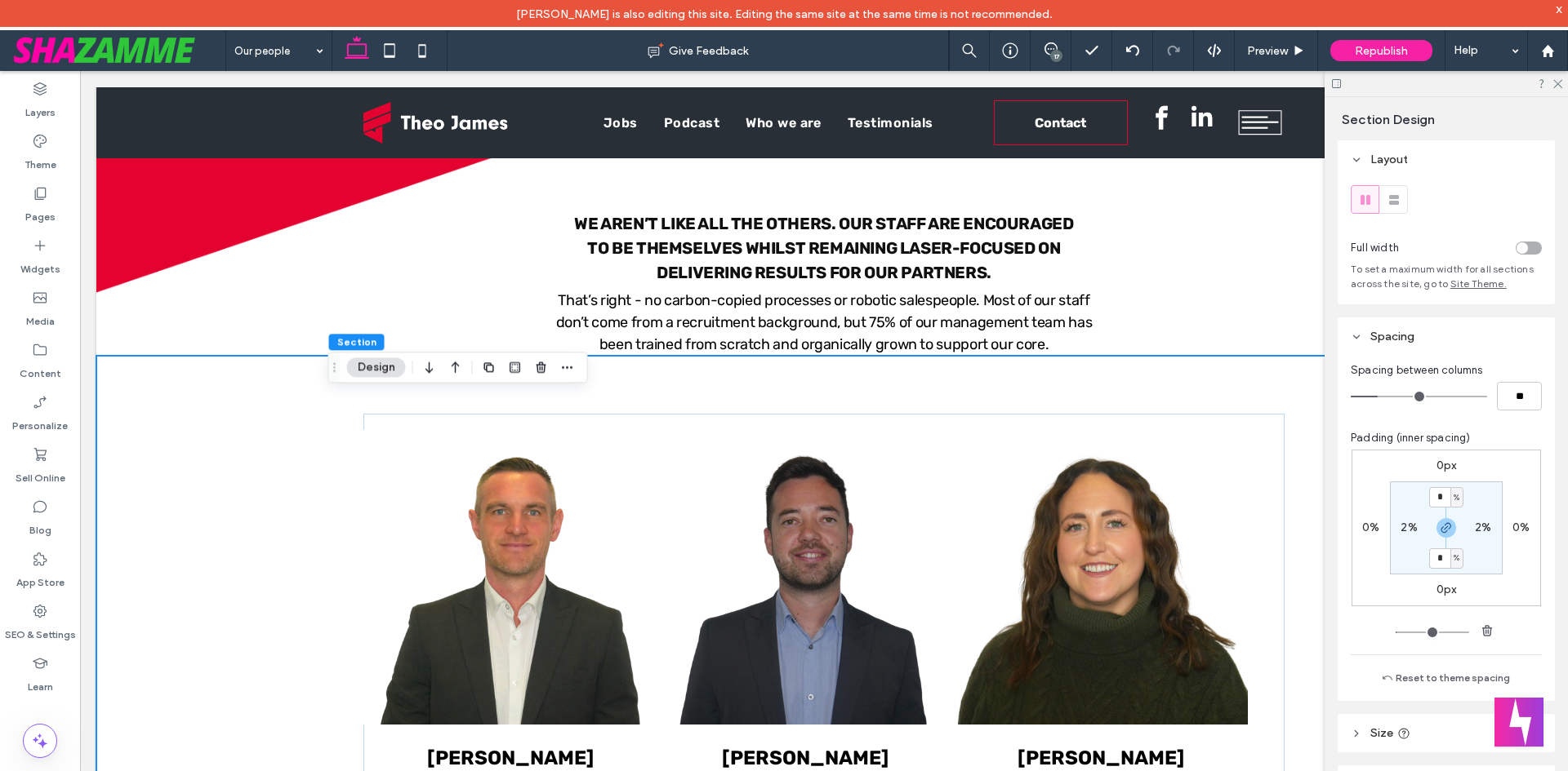
scroll to position [326, 0]
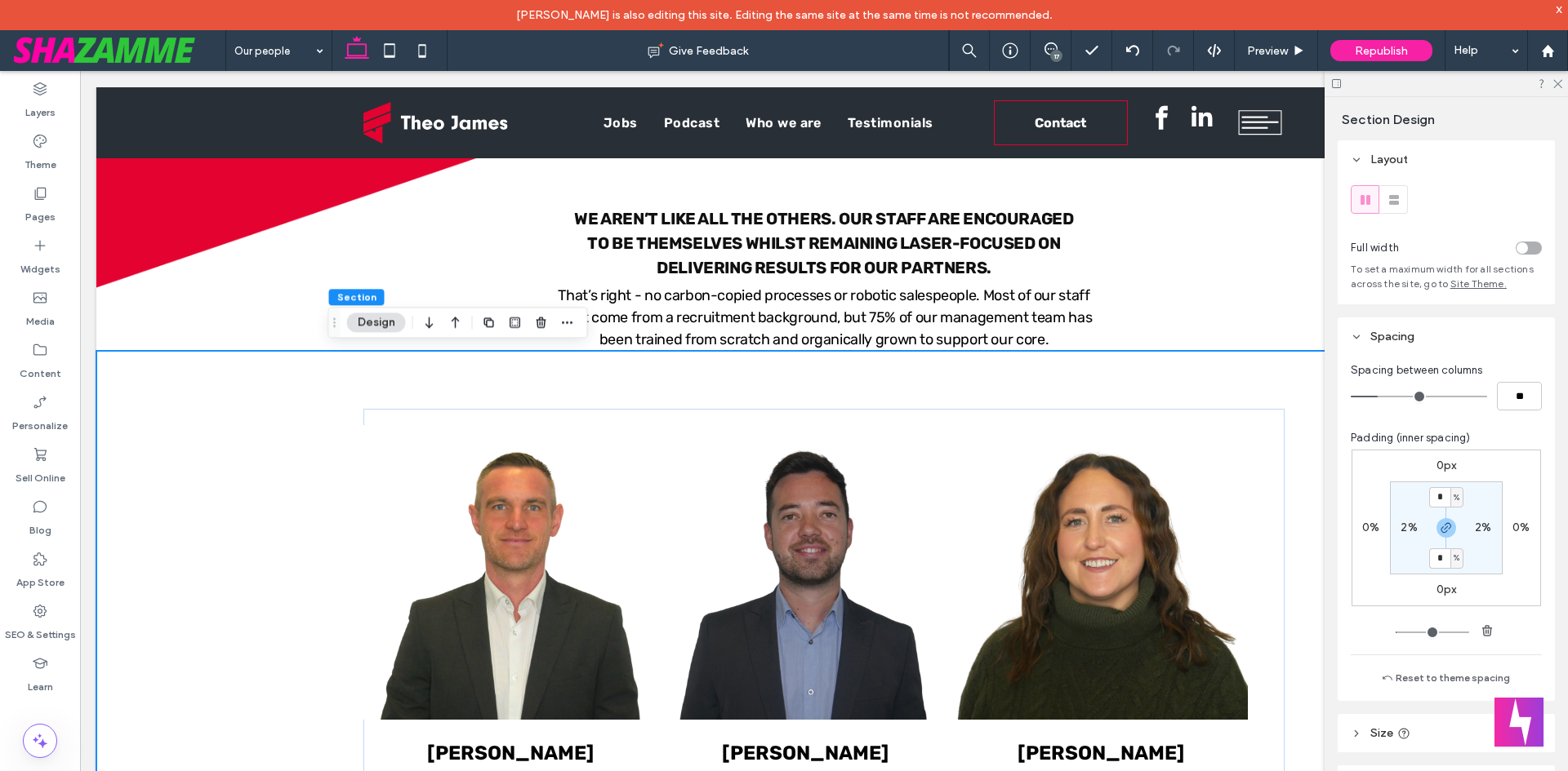
click at [574, 332] on span "button" at bounding box center [567, 322] width 19 height 19
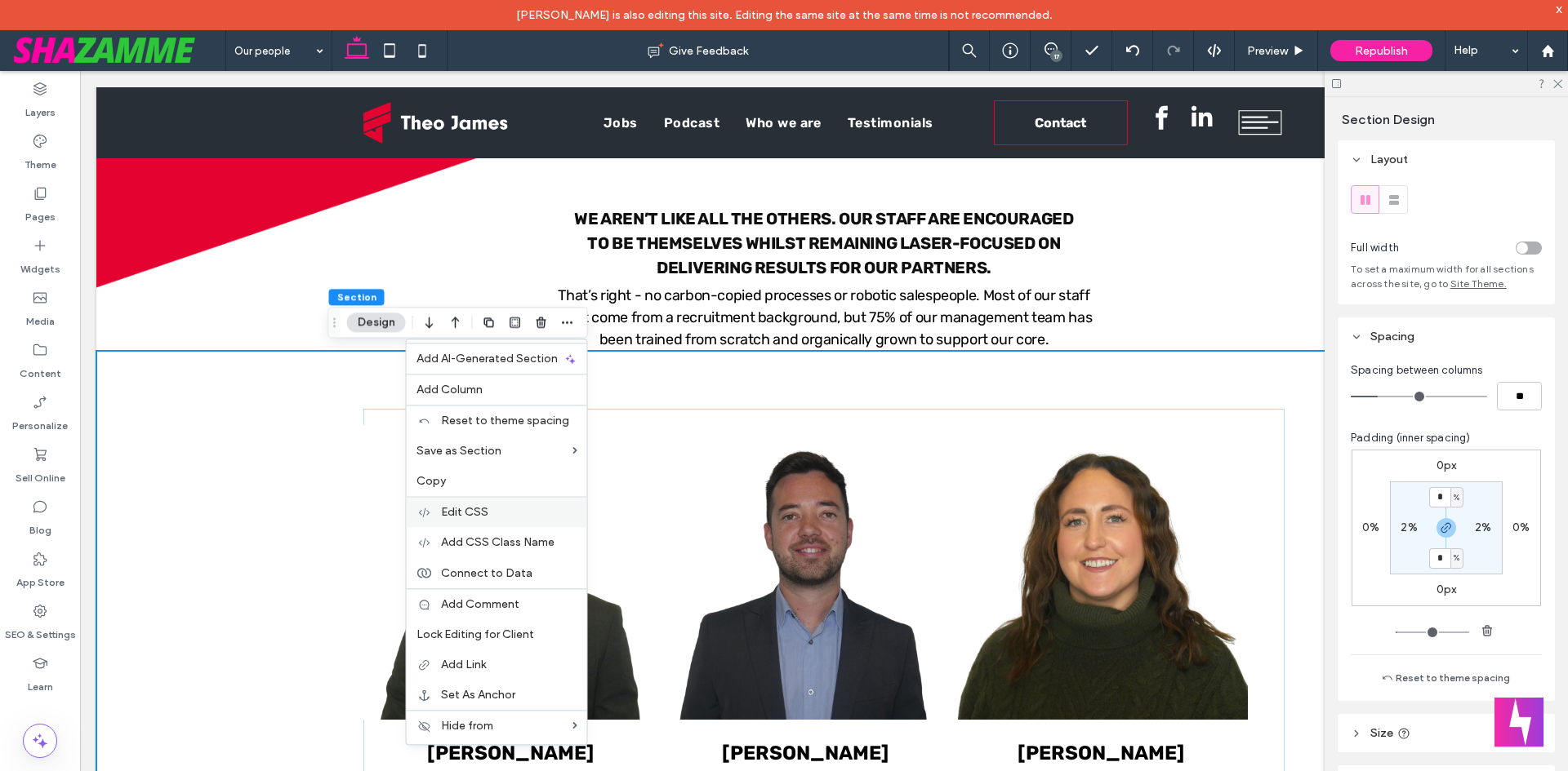
click at [454, 520] on div "Edit CSS" at bounding box center [497, 511] width 181 height 31
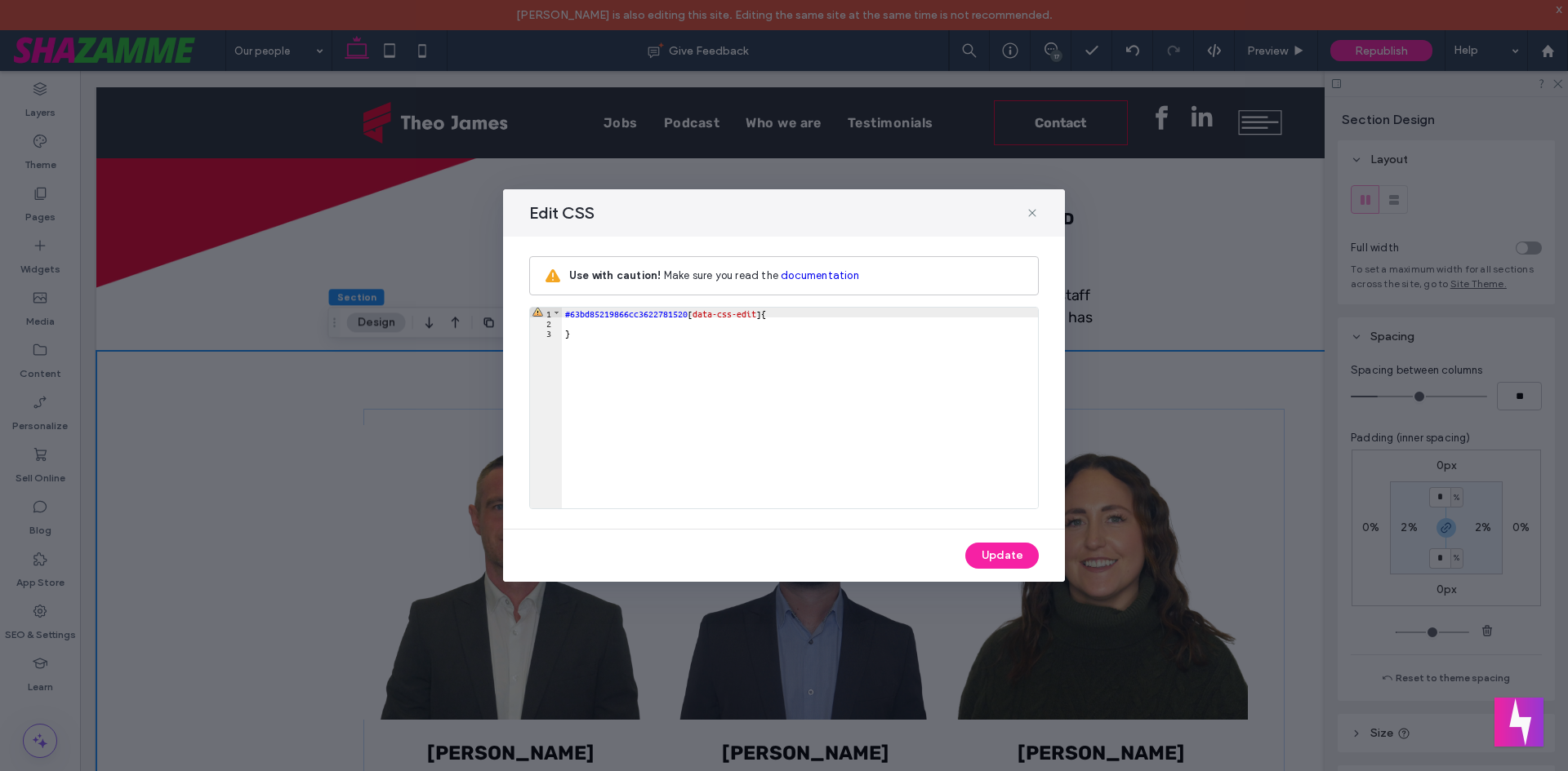
click at [622, 328] on div "#63bd85219866cc3622781520 [ data-css-edit ] { }" at bounding box center [799, 418] width 476 height 221
click at [603, 323] on div "#63bd85219866cc3622781520 [ data-css-edit ] { }" at bounding box center [799, 418] width 476 height 221
click at [1033, 215] on icon at bounding box center [1032, 213] width 13 height 13
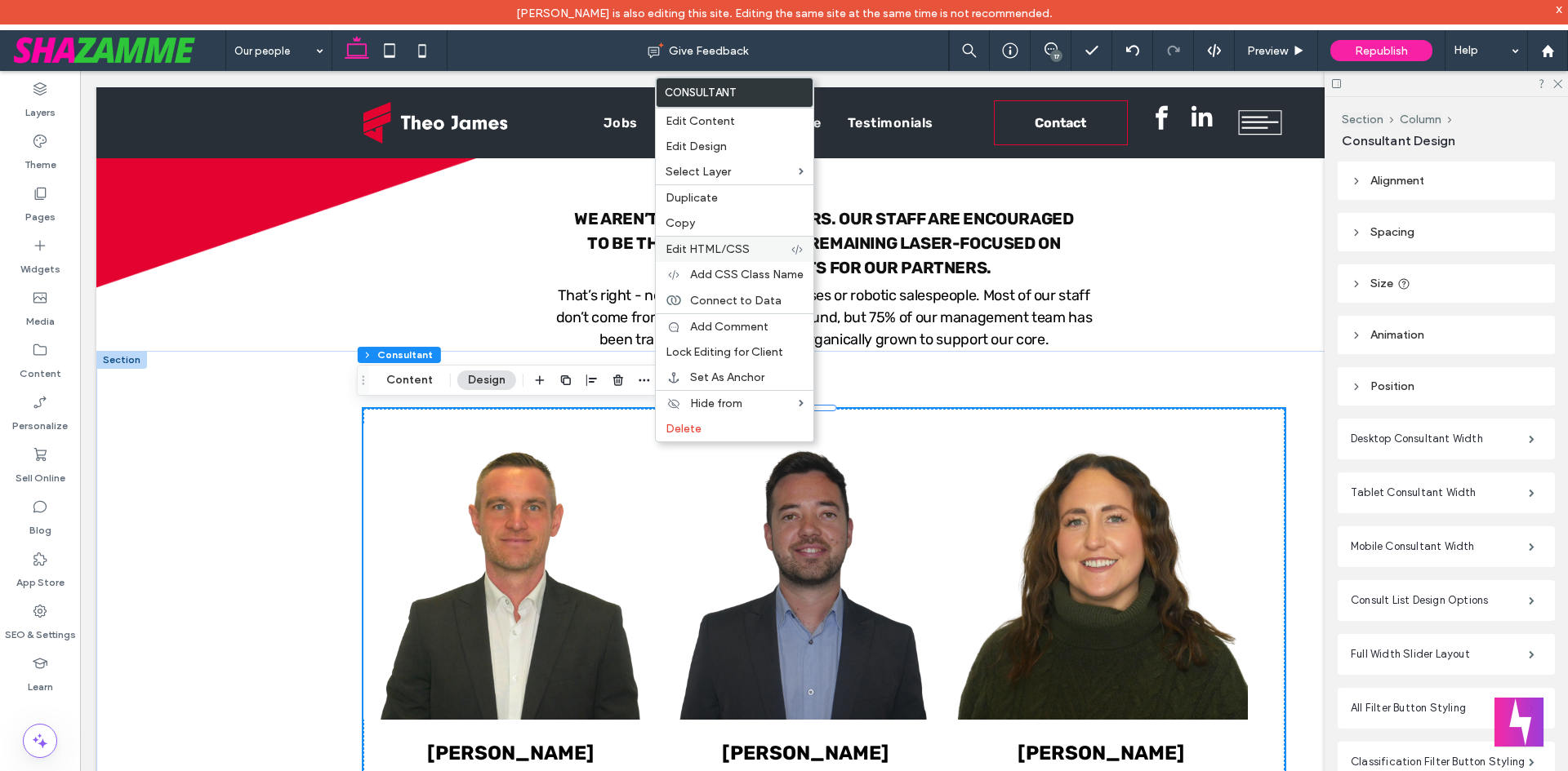
click at [755, 255] on label "Edit HTML/CSS" at bounding box center [728, 249] width 125 height 14
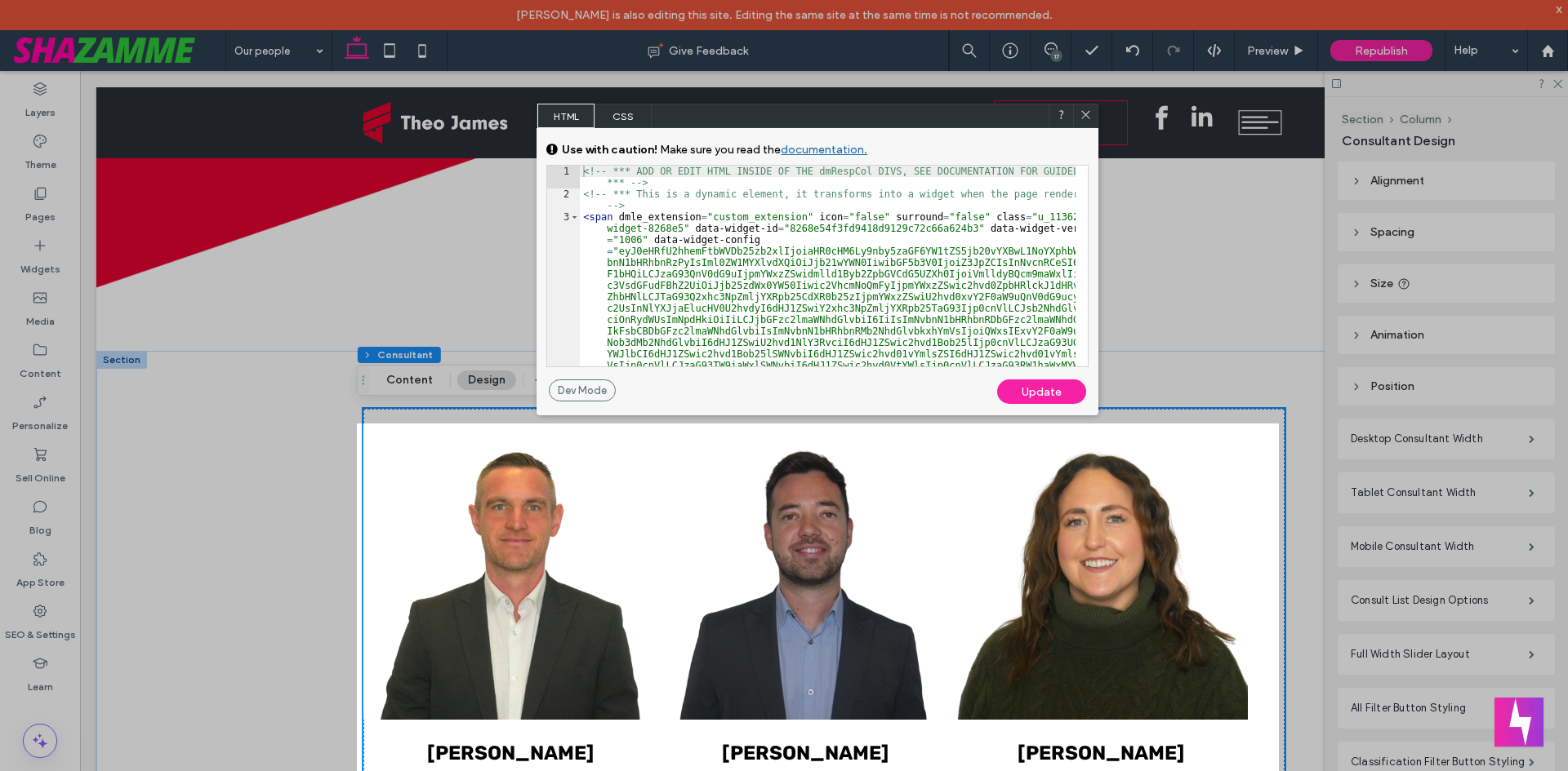
click at [618, 120] on span "CSS" at bounding box center [623, 116] width 57 height 24
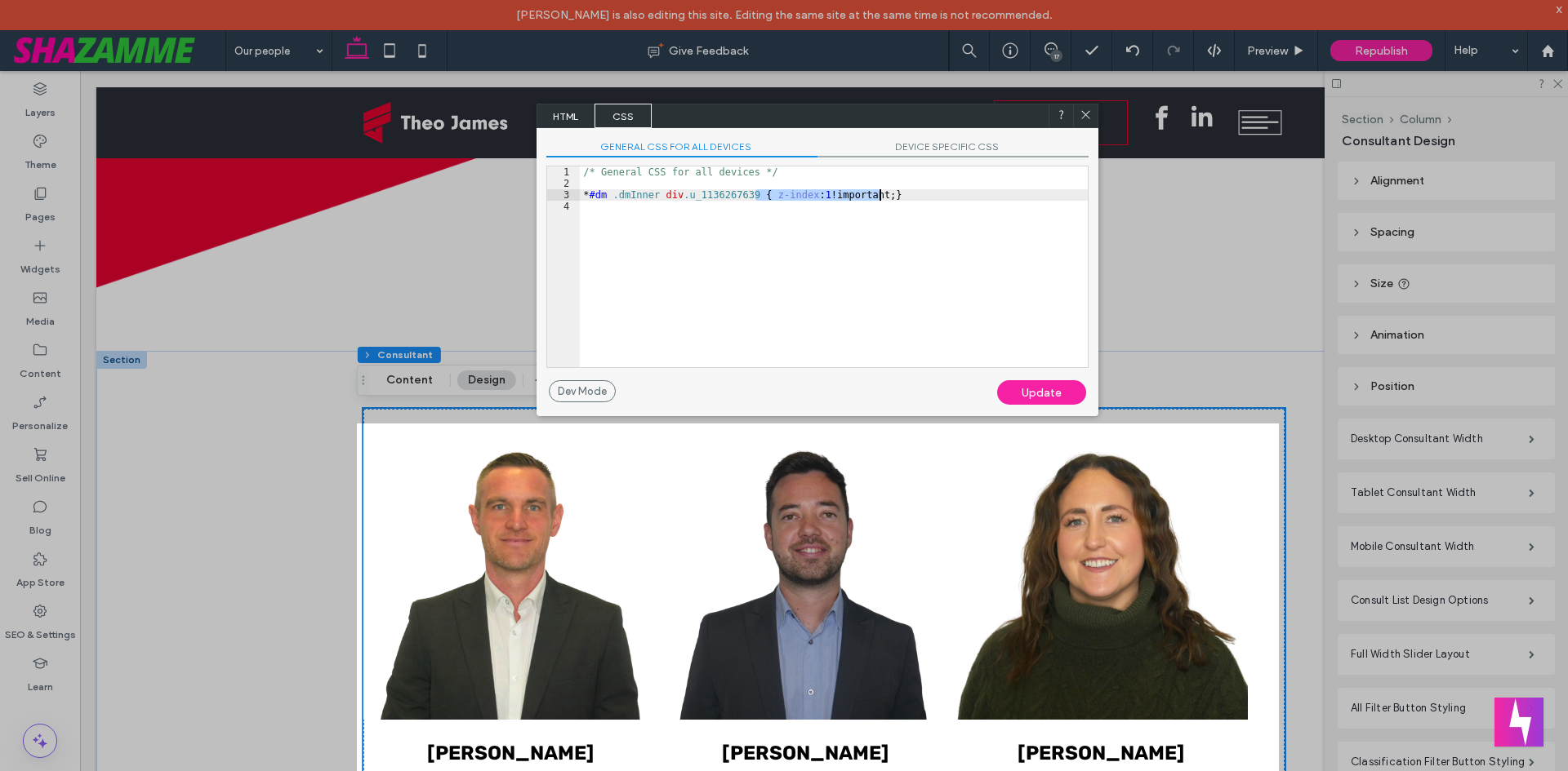
drag, startPoint x: 758, startPoint y: 196, endPoint x: 879, endPoint y: 193, distance: 121.0
click at [879, 193] on div "/* General CSS for all devices */ * #dm .dmInner div .u_1136267639 { z-index : …" at bounding box center [834, 278] width 508 height 223
click at [1056, 376] on div "GENERAL CSS FOR ALL DEVICES DEVICE SPECIFIC CSS Use with caution! Make sure you…" at bounding box center [818, 254] width 562 height 252
click at [1059, 392] on div "Update" at bounding box center [1041, 392] width 89 height 24
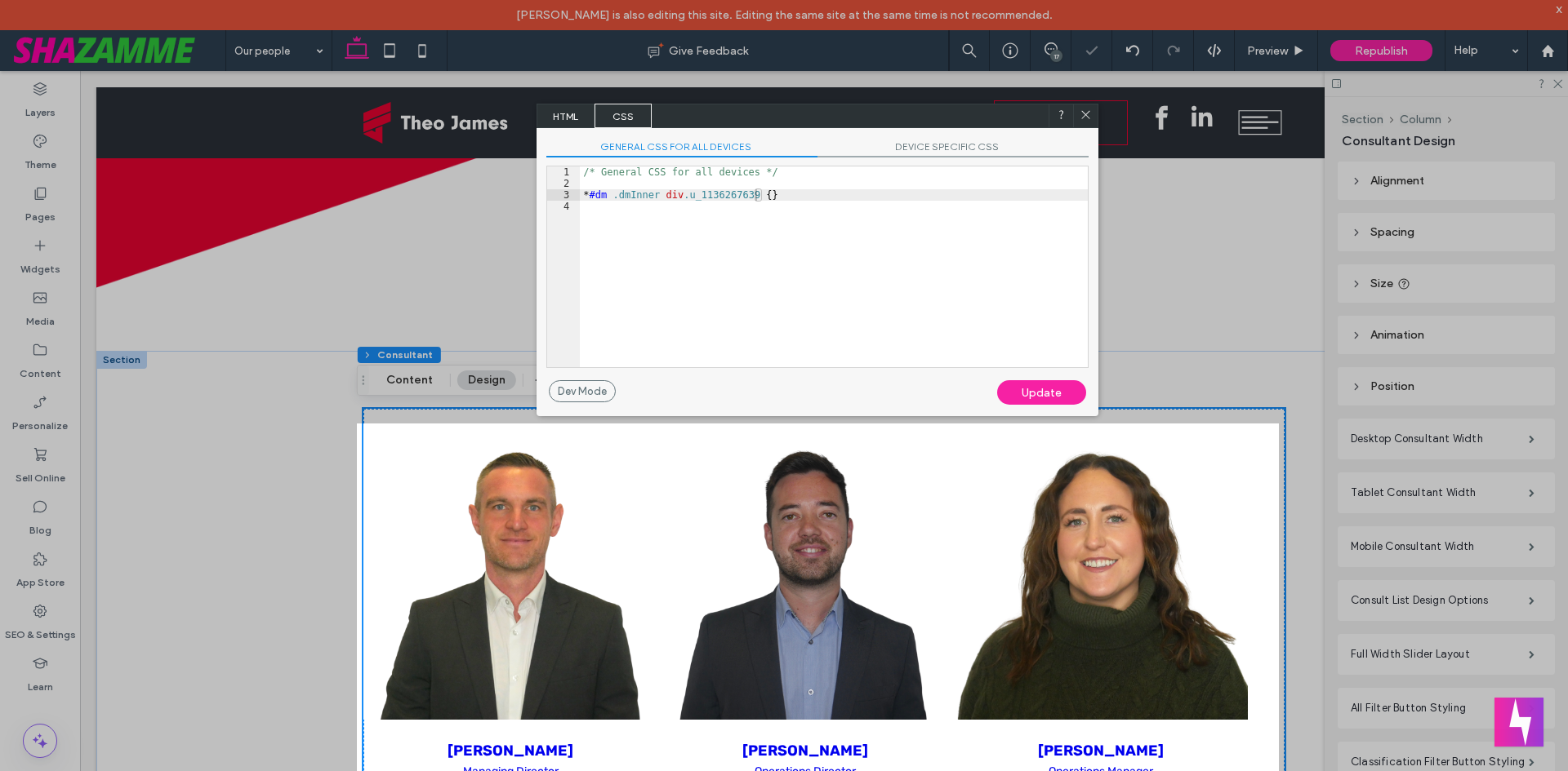
click at [1049, 386] on div "Update" at bounding box center [1041, 392] width 89 height 24
drag, startPoint x: 1084, startPoint y: 114, endPoint x: 1001, endPoint y: 74, distance: 92.1
click at [1084, 114] on icon at bounding box center [1085, 114] width 12 height 12
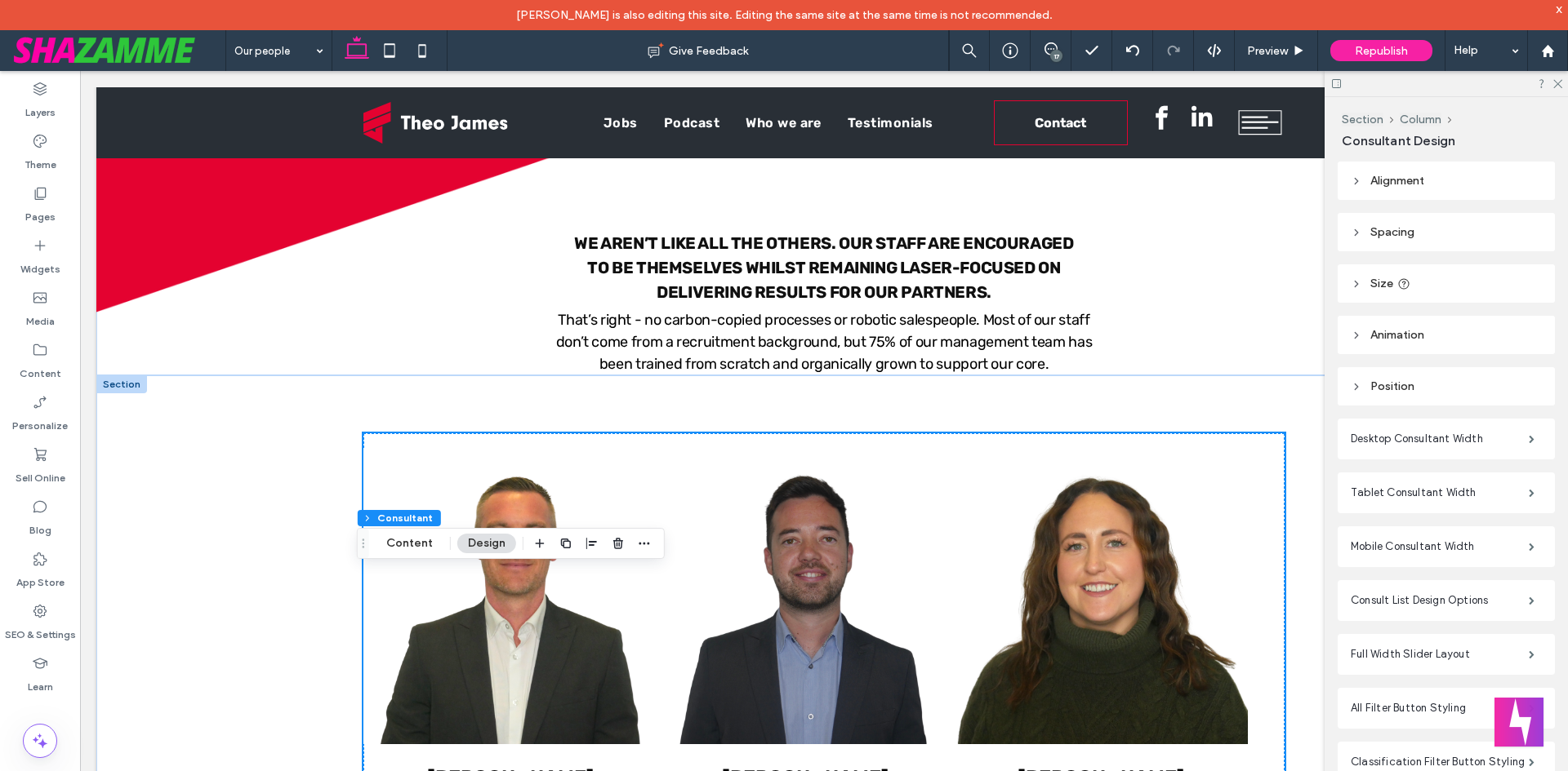
scroll to position [163, 0]
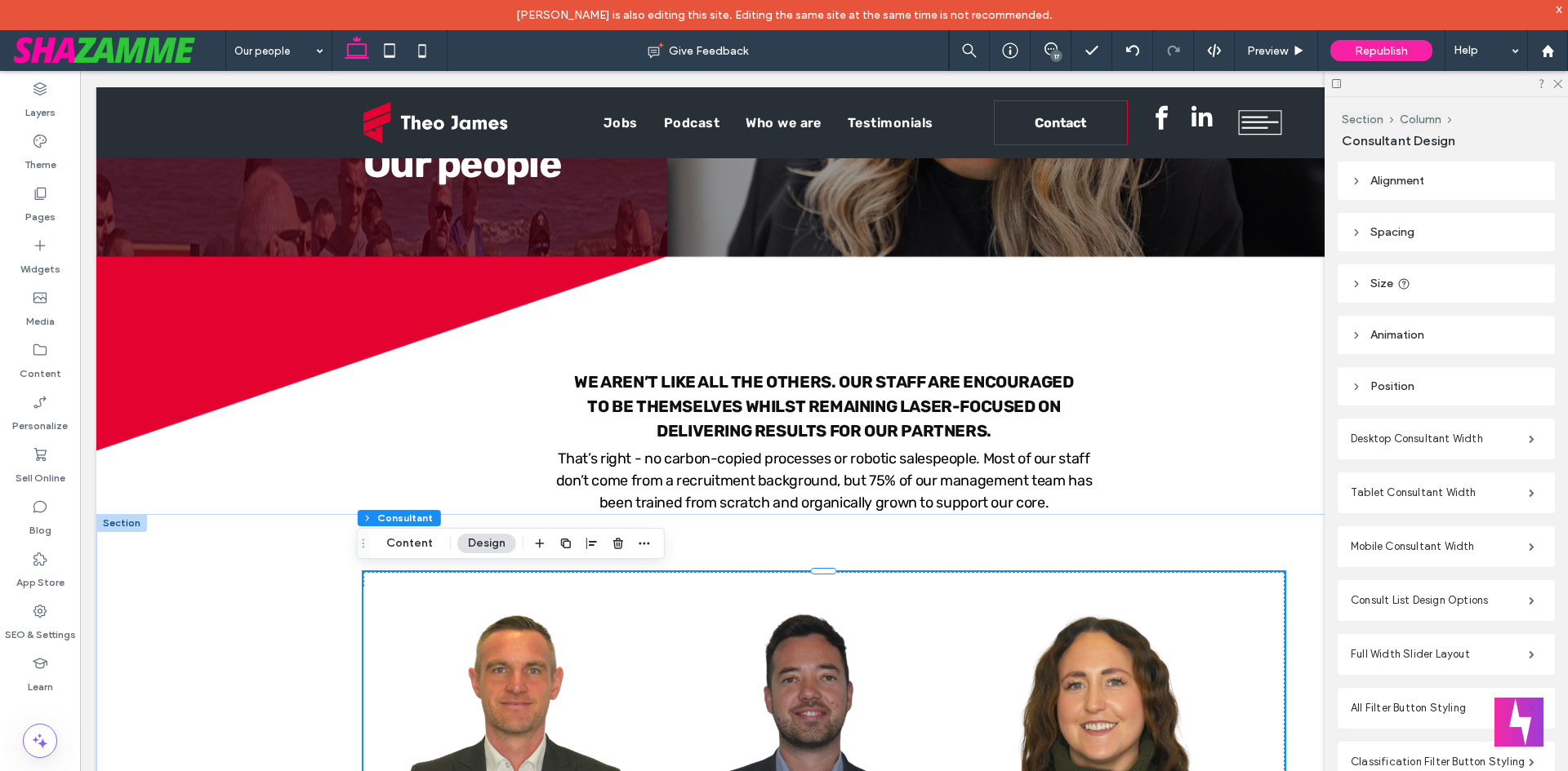
drag, startPoint x: 125, startPoint y: 516, endPoint x: 227, endPoint y: 571, distance: 115.9
click at [125, 516] on div at bounding box center [121, 523] width 51 height 18
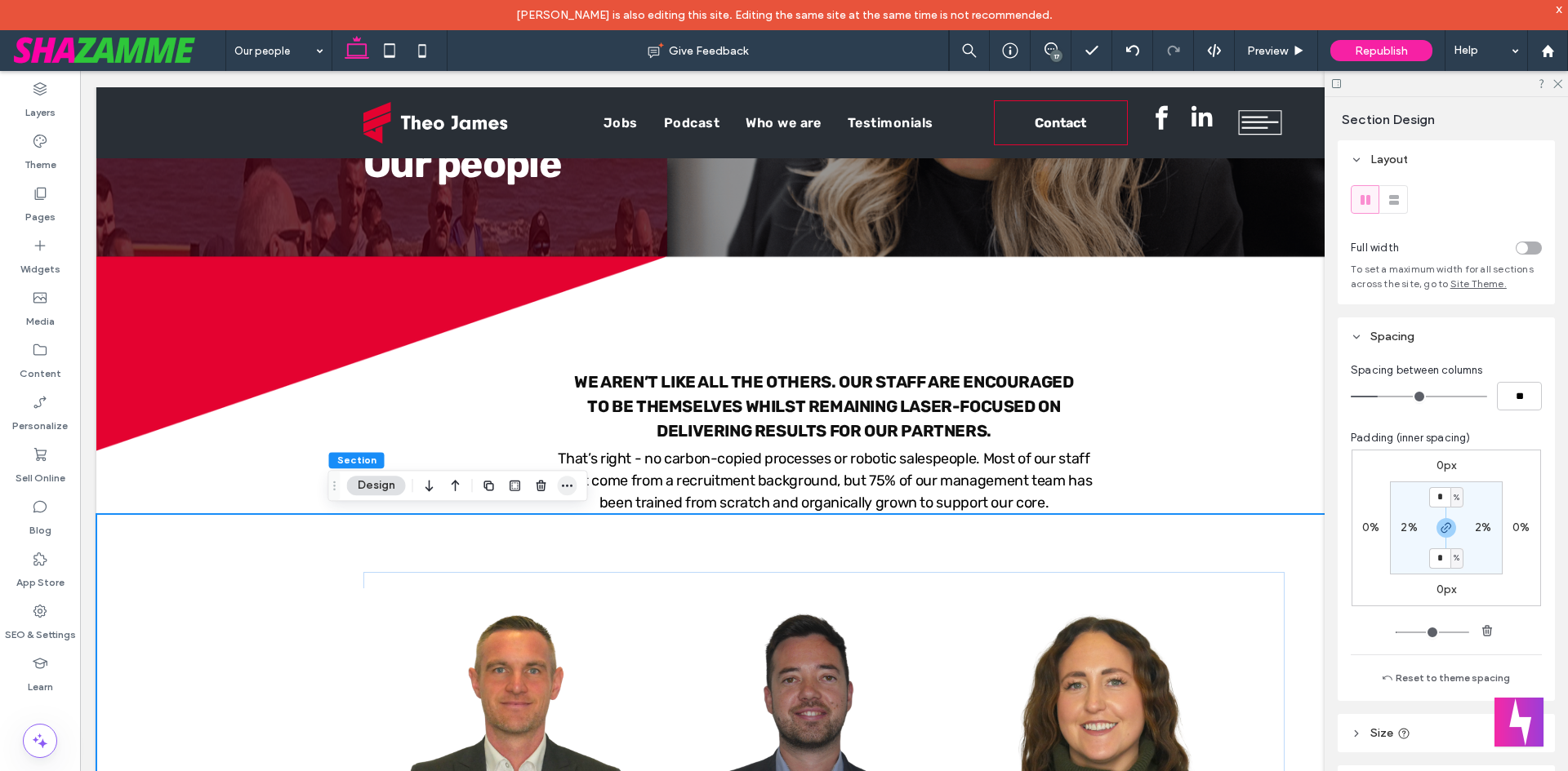
click at [562, 488] on icon "button" at bounding box center [567, 486] width 13 height 13
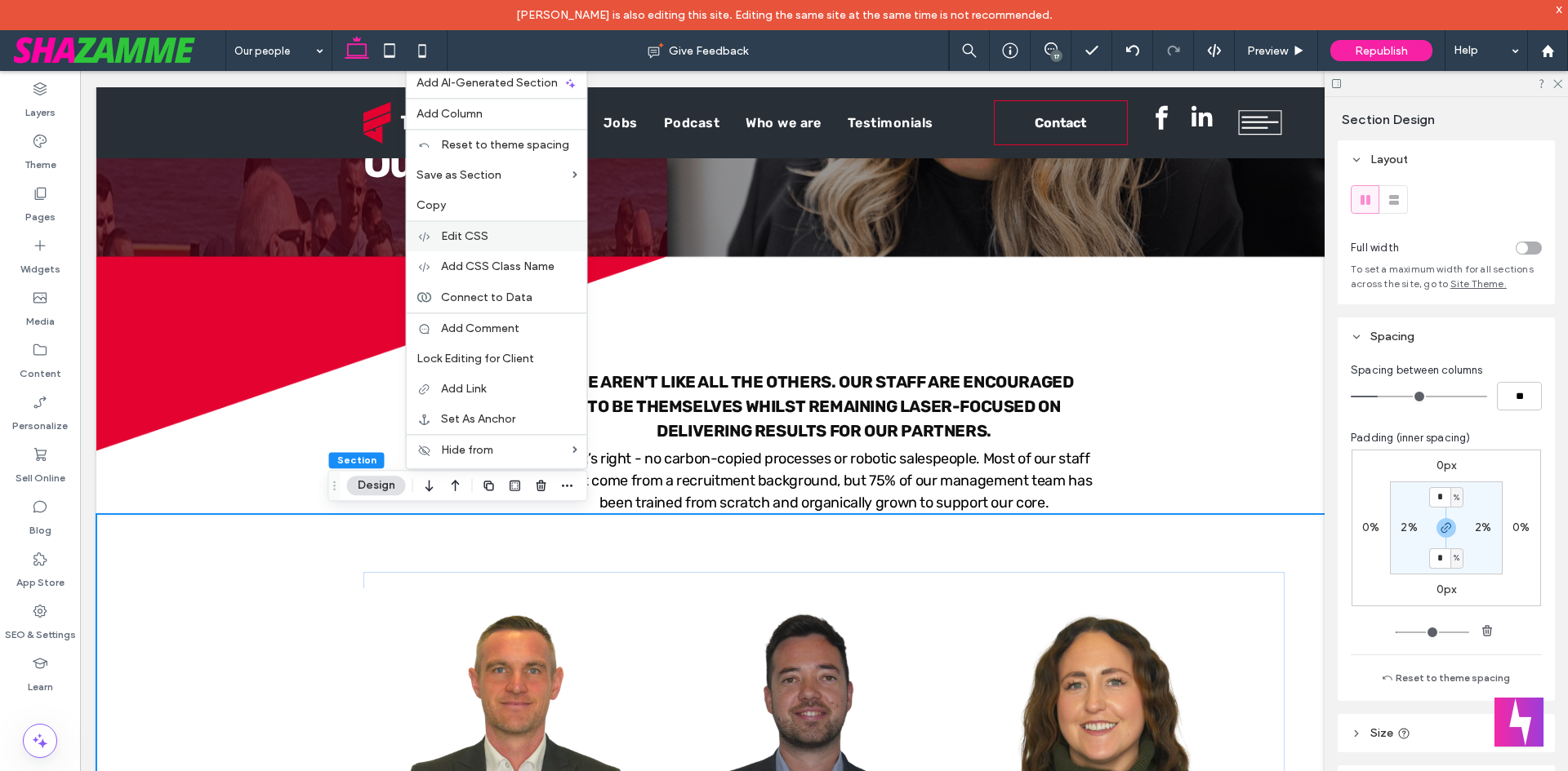
click at [488, 235] on span "Edit CSS" at bounding box center [465, 235] width 47 height 14
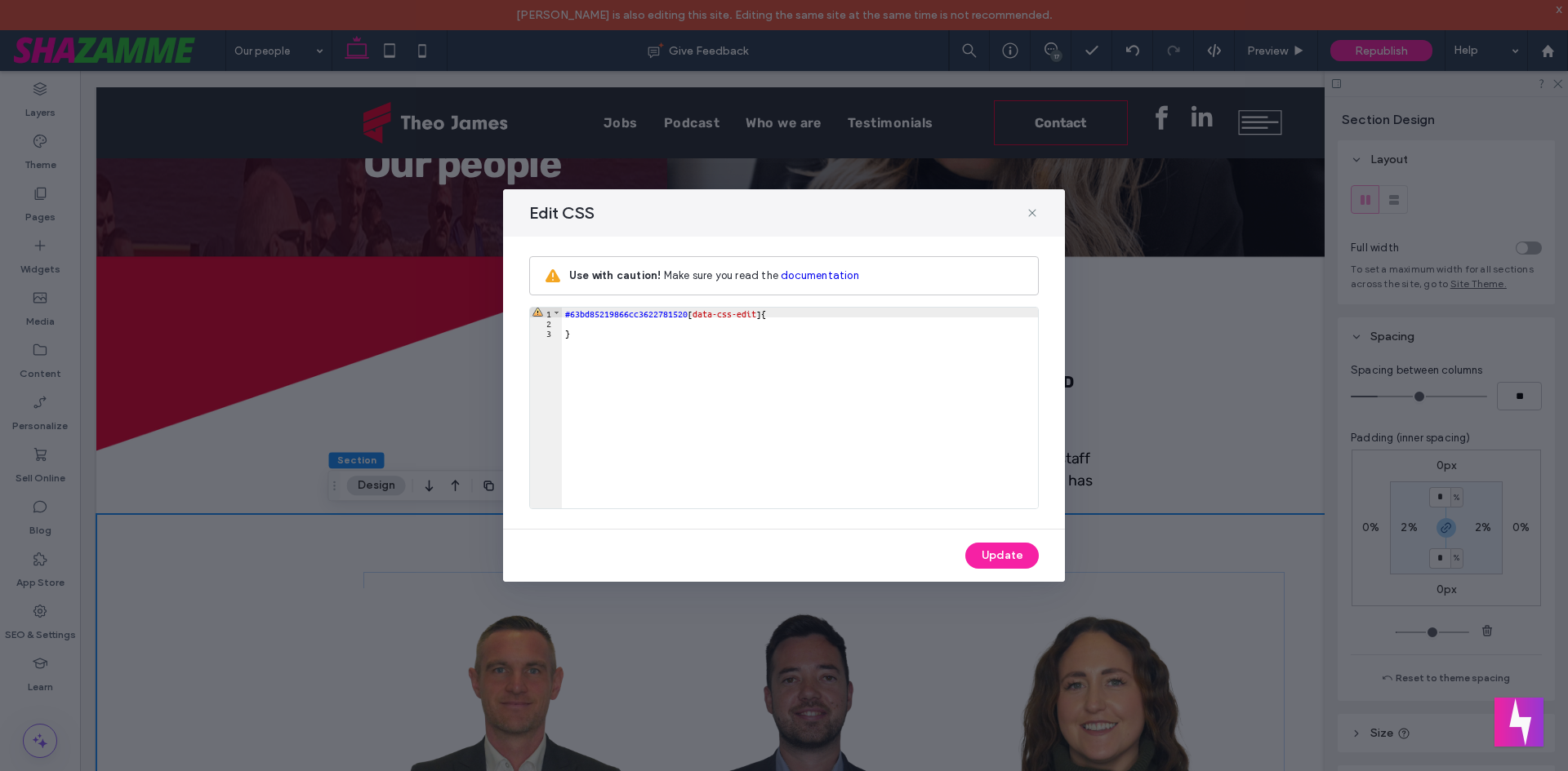
click at [673, 330] on div "#63bd85219866cc3622781520 [ data-css-edit ] { }" at bounding box center [799, 418] width 476 height 221
click at [667, 320] on div "#63bd85219866cc3622781520 [ data-css-edit ] { }" at bounding box center [799, 418] width 476 height 221
type textarea "**"
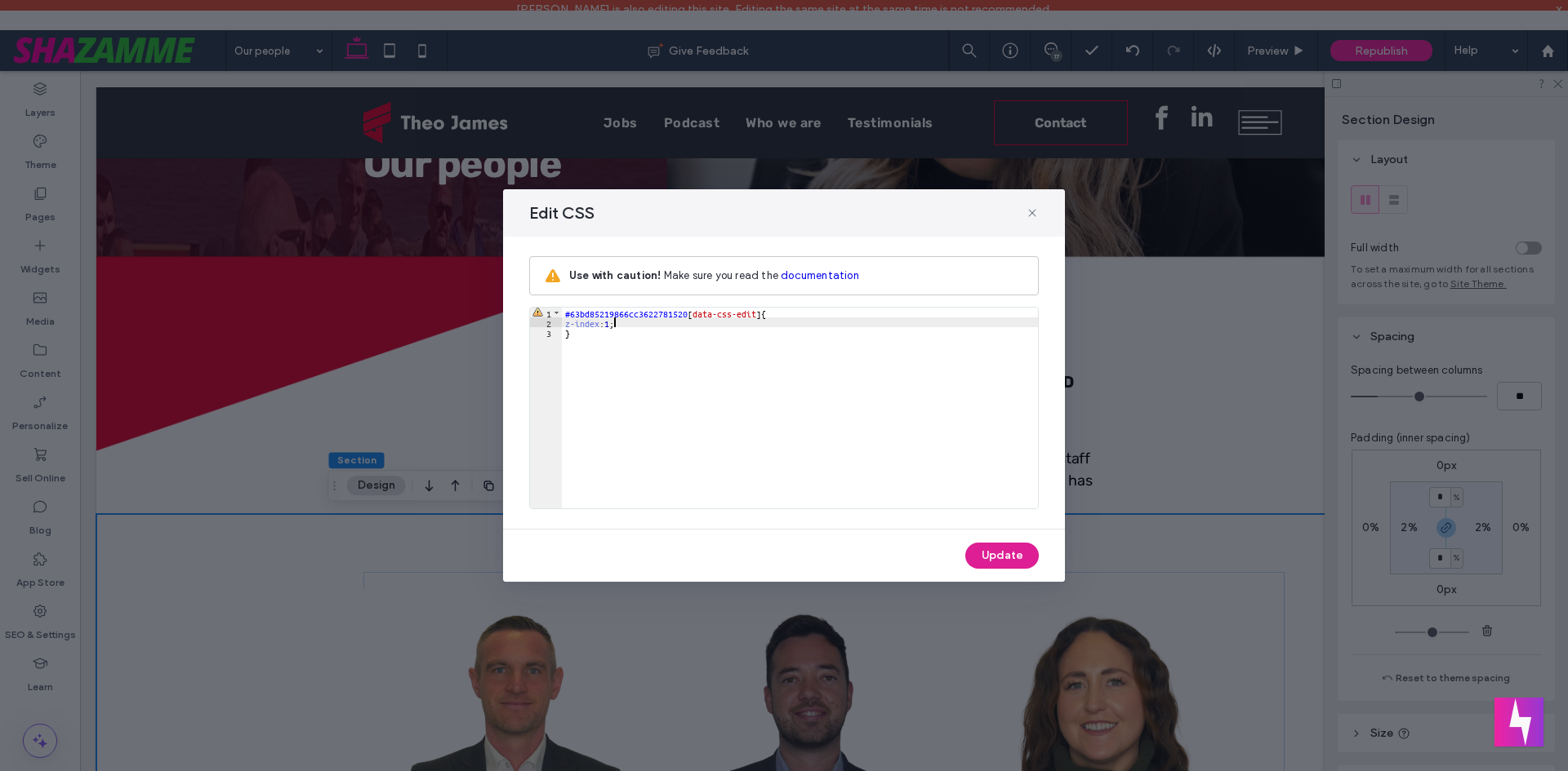
click at [1015, 553] on button "Update" at bounding box center [1001, 556] width 73 height 26
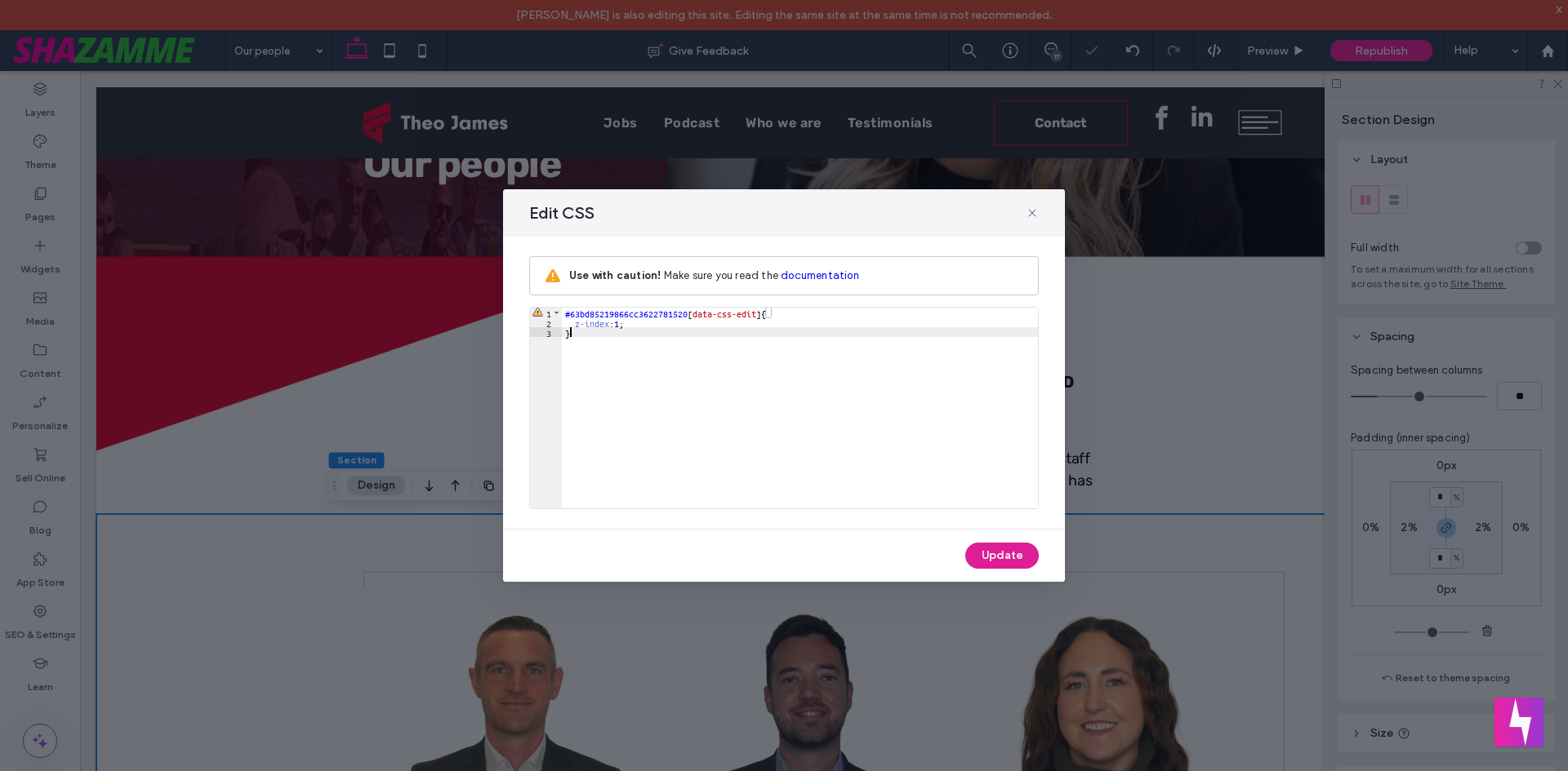
click at [1011, 561] on button "Update" at bounding box center [1001, 556] width 73 height 26
click at [1010, 563] on button "Update" at bounding box center [1001, 556] width 73 height 26
click at [1009, 563] on button "Update" at bounding box center [1001, 556] width 73 height 26
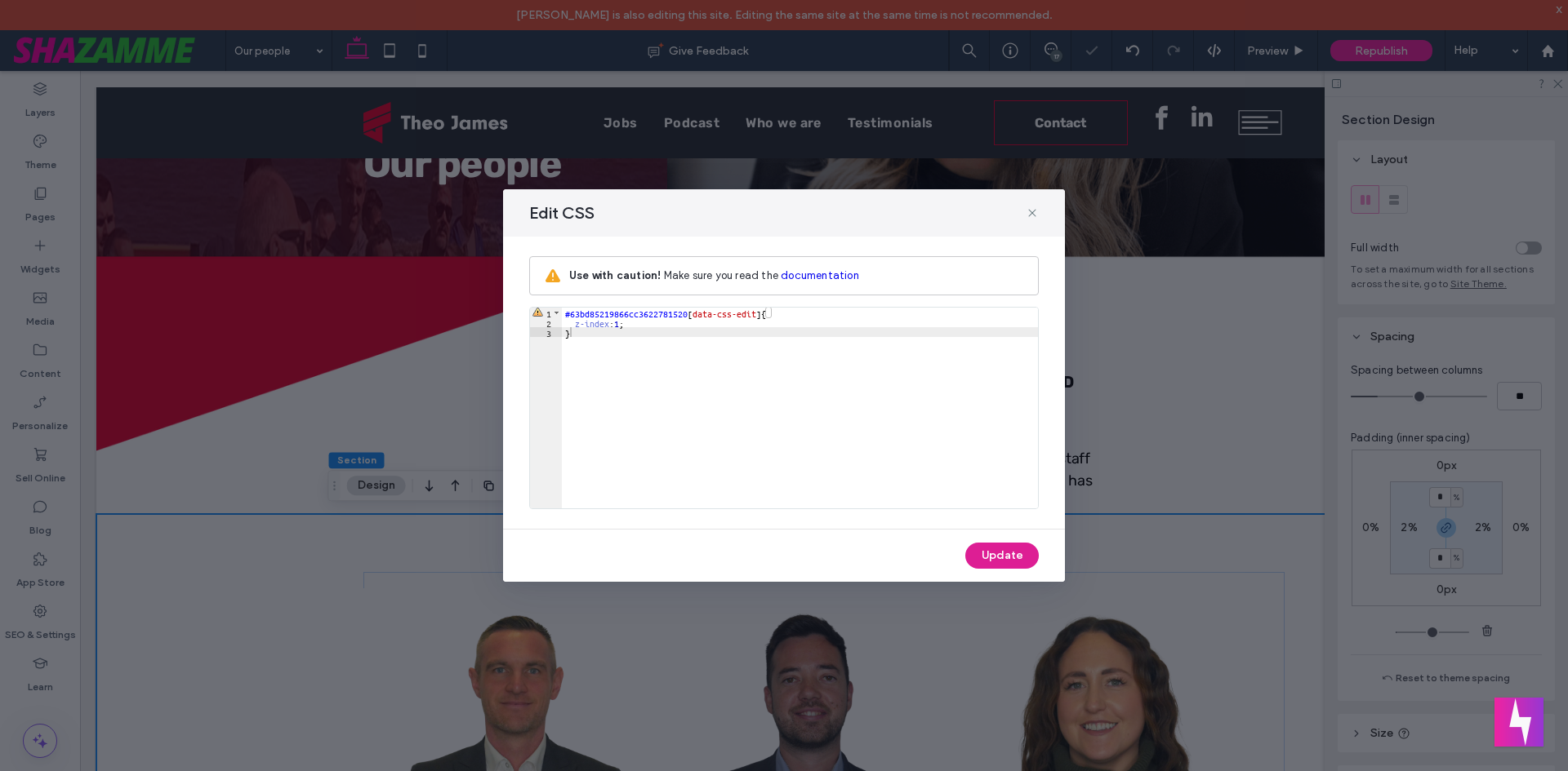
click at [1009, 563] on button "Update" at bounding box center [1001, 556] width 73 height 26
click at [1033, 213] on icon at bounding box center [1032, 213] width 13 height 13
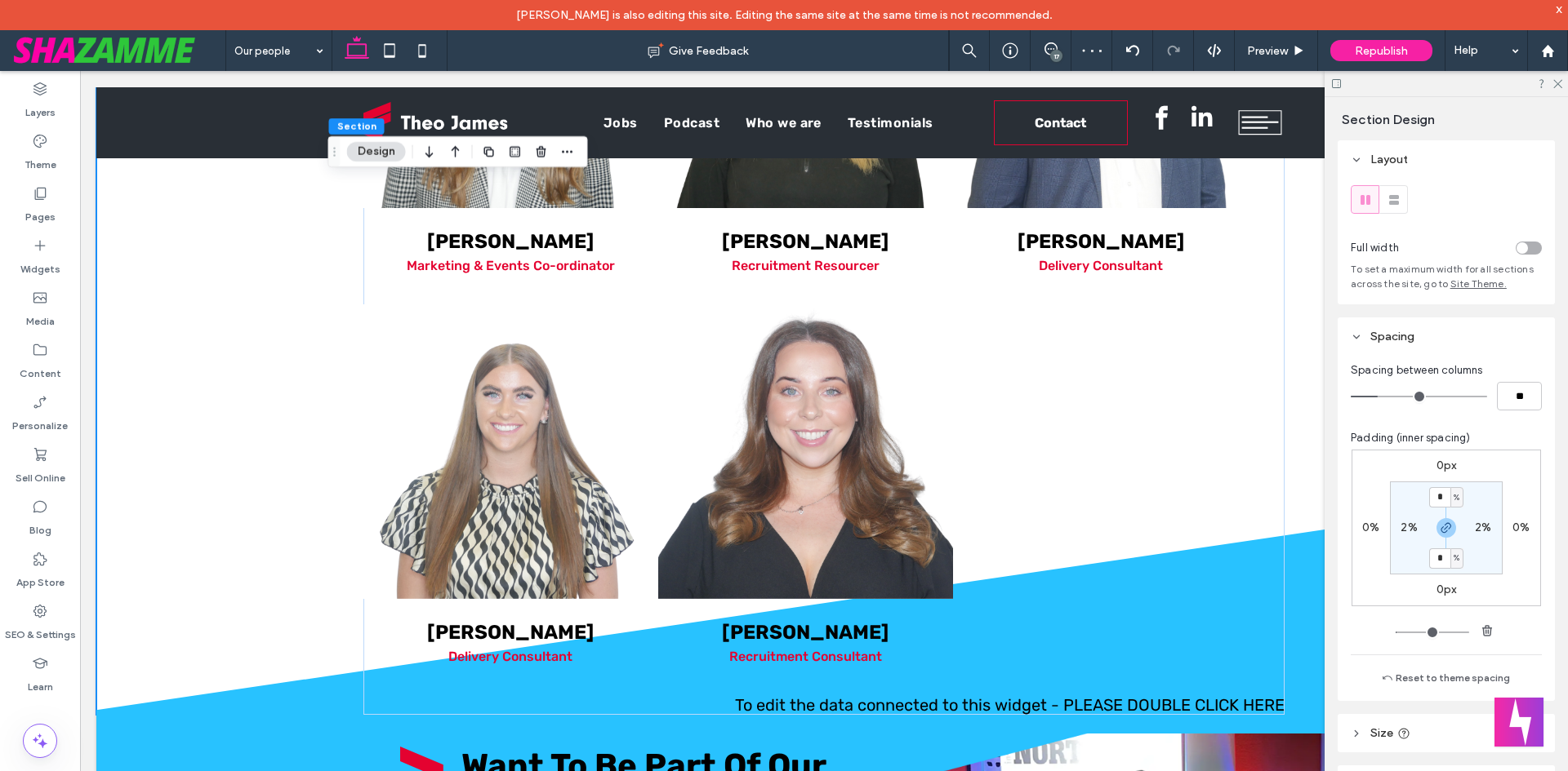
scroll to position [2040, 0]
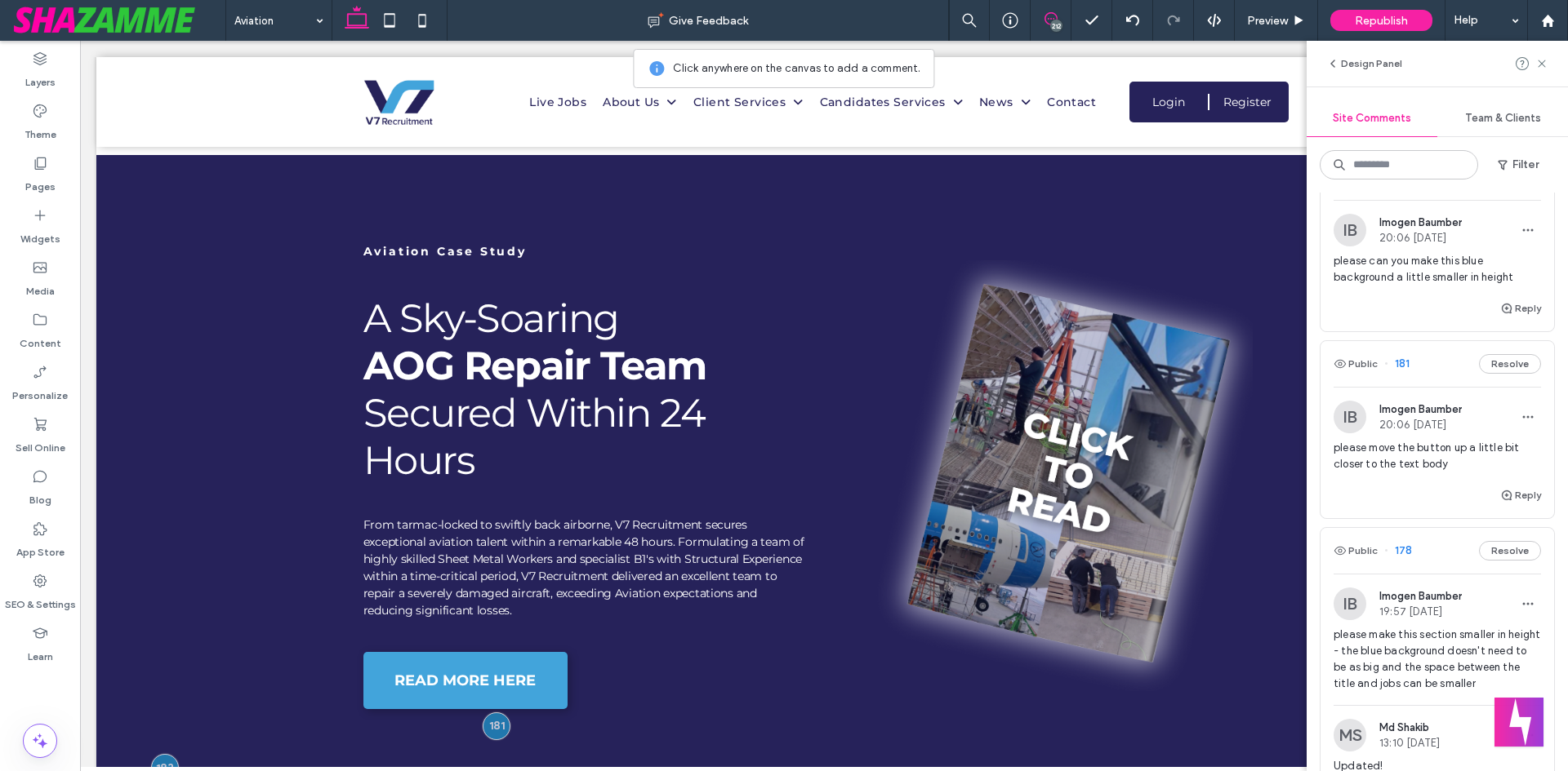
scroll to position [4867, 0]
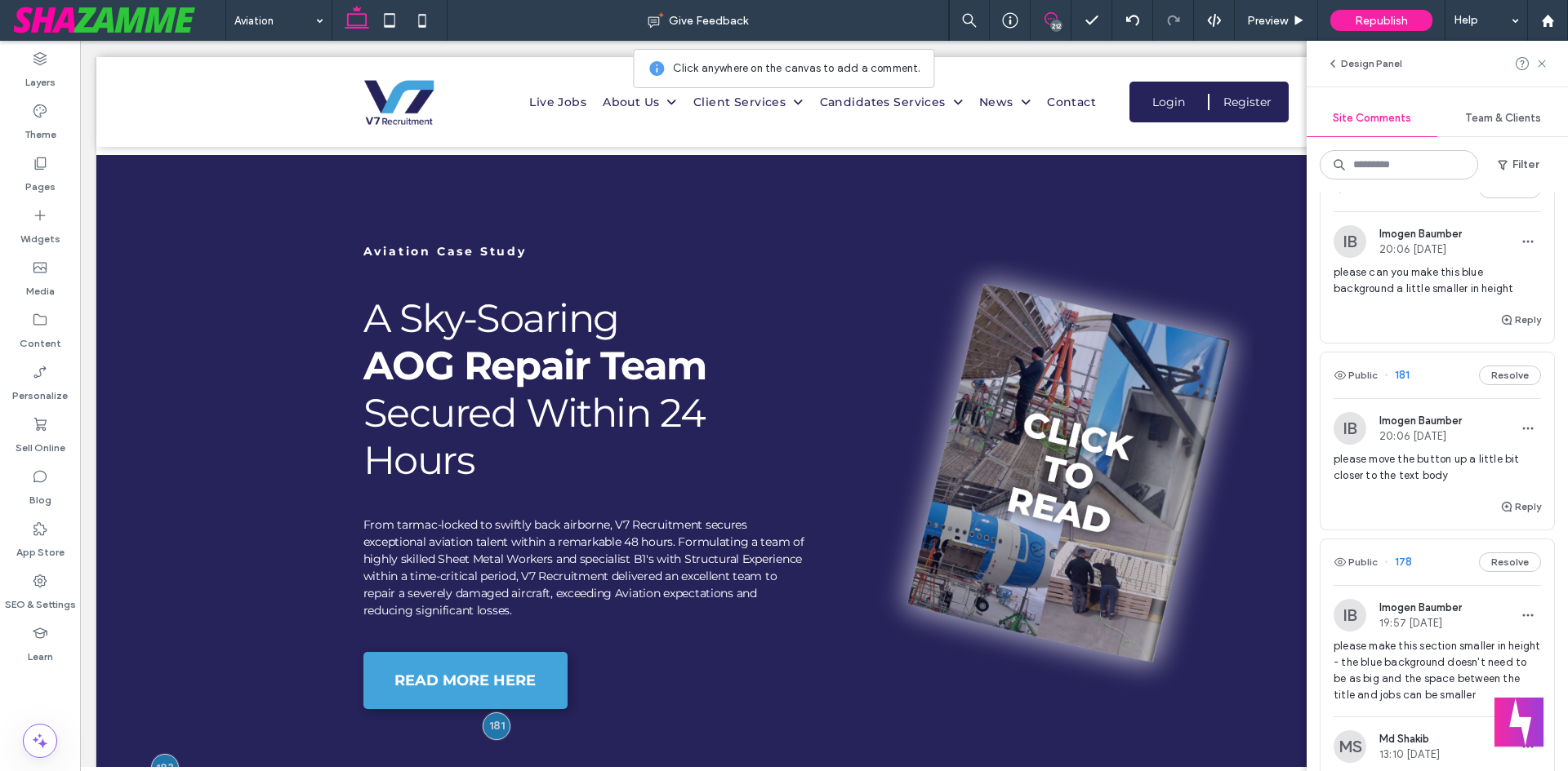
click at [1399, 461] on span "please move the button up a little bit closer to the text body" at bounding box center [1437, 467] width 208 height 32
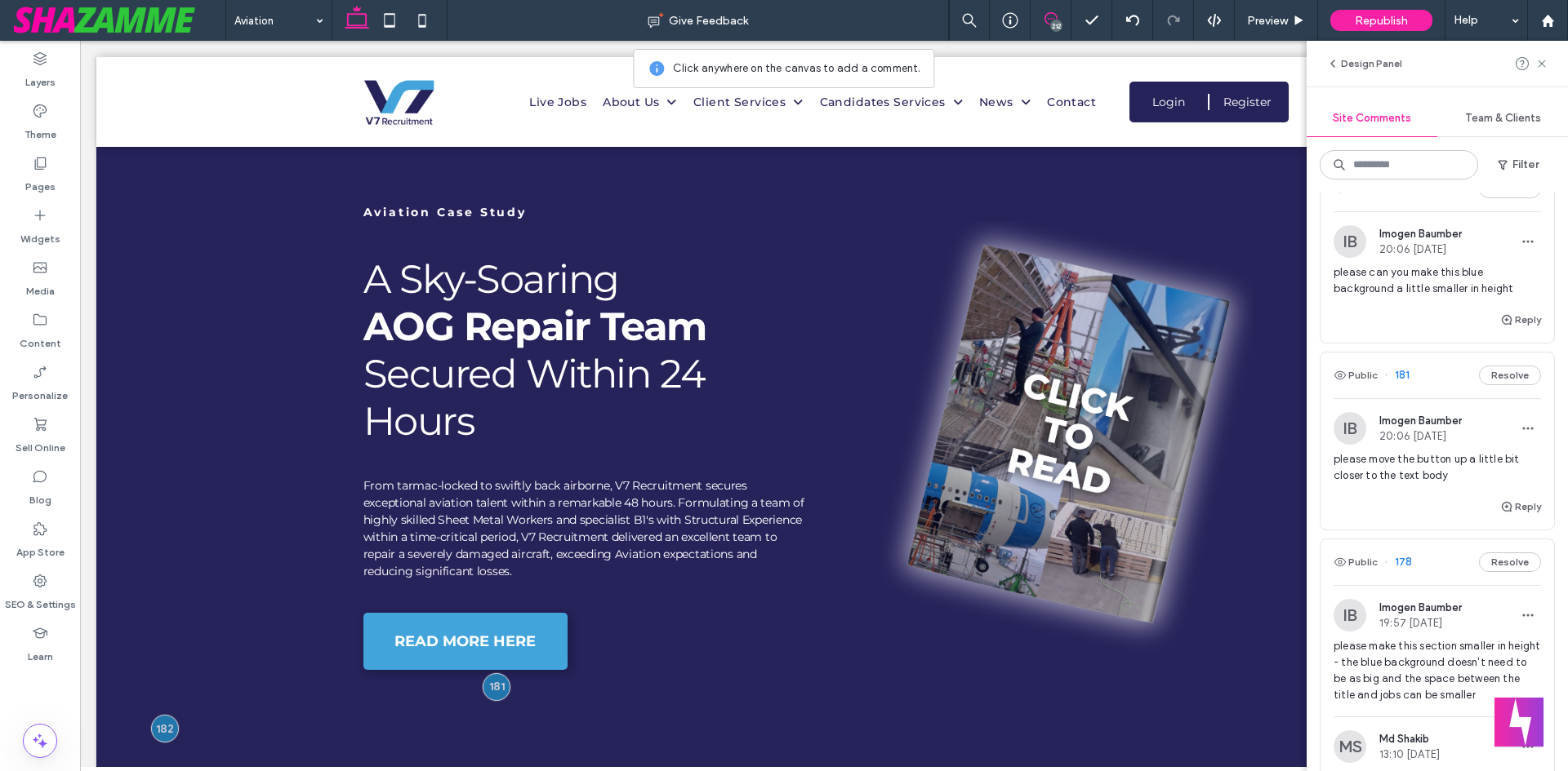
scroll to position [865, 0]
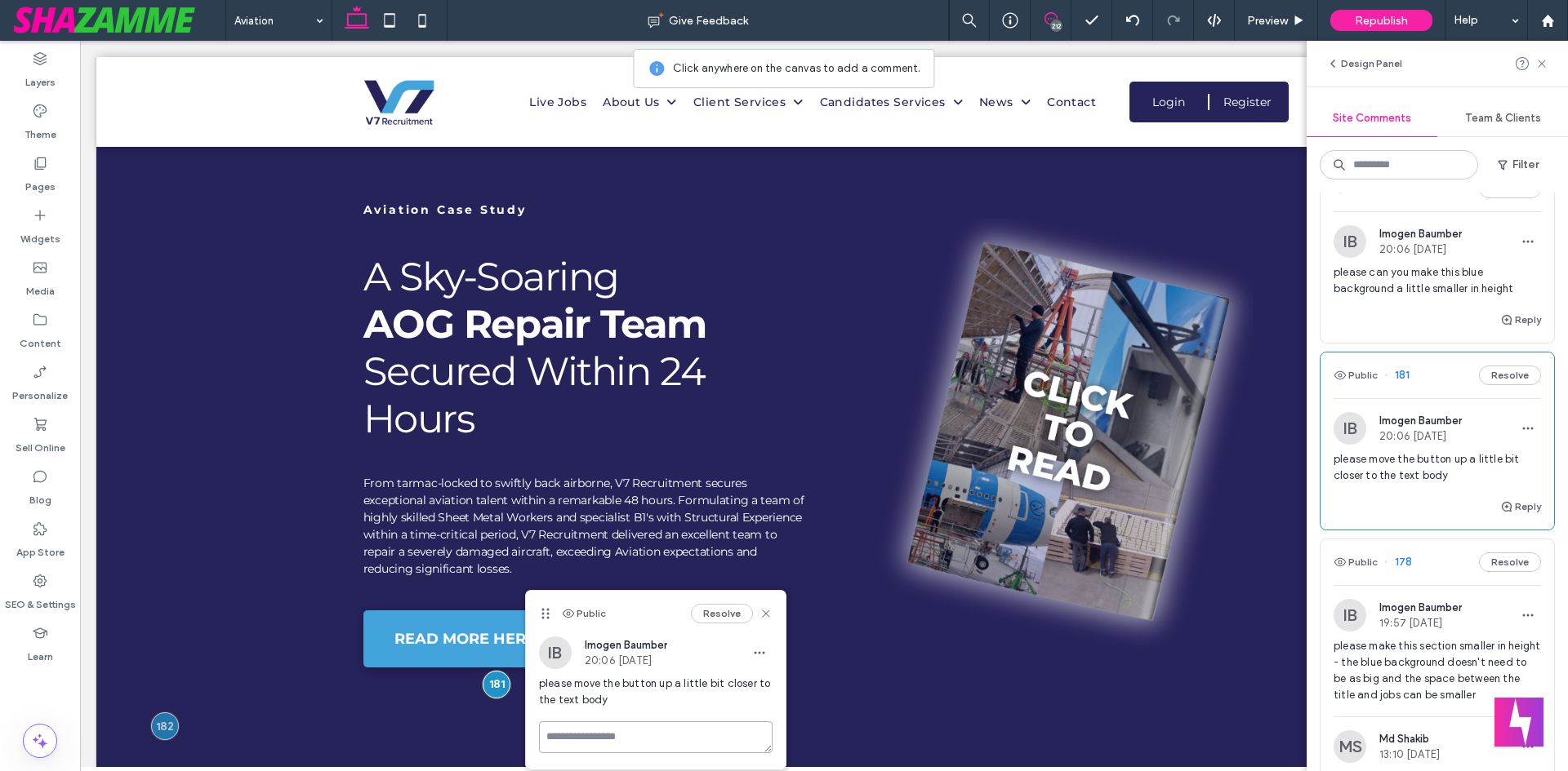
click at [624, 735] on textarea at bounding box center [656, 737] width 234 height 32
paste textarea "**********"
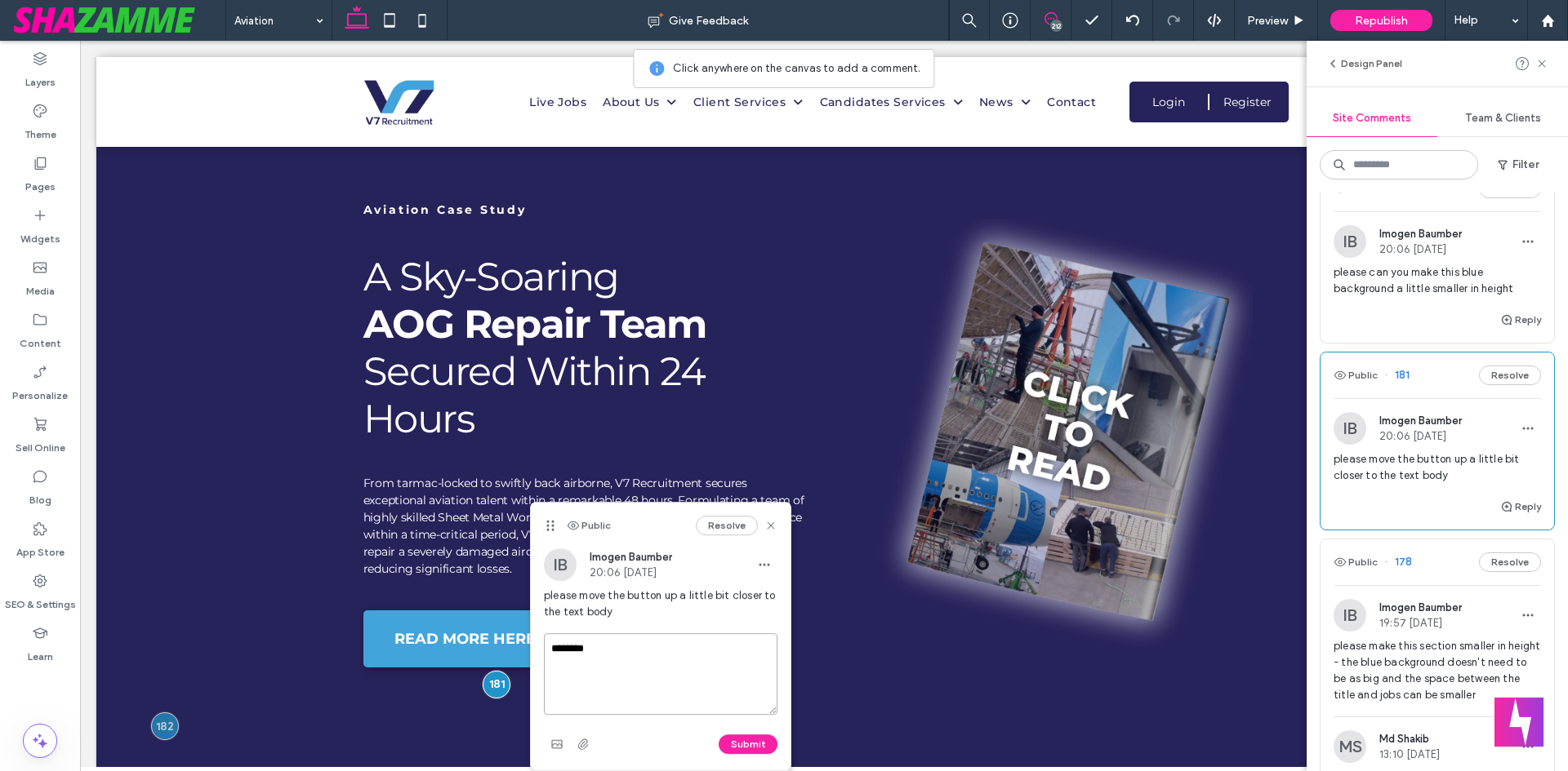
drag, startPoint x: 543, startPoint y: 611, endPoint x: 552, endPoint y: 512, distance: 99.4
click at [552, 520] on use at bounding box center [550, 525] width 7 height 10
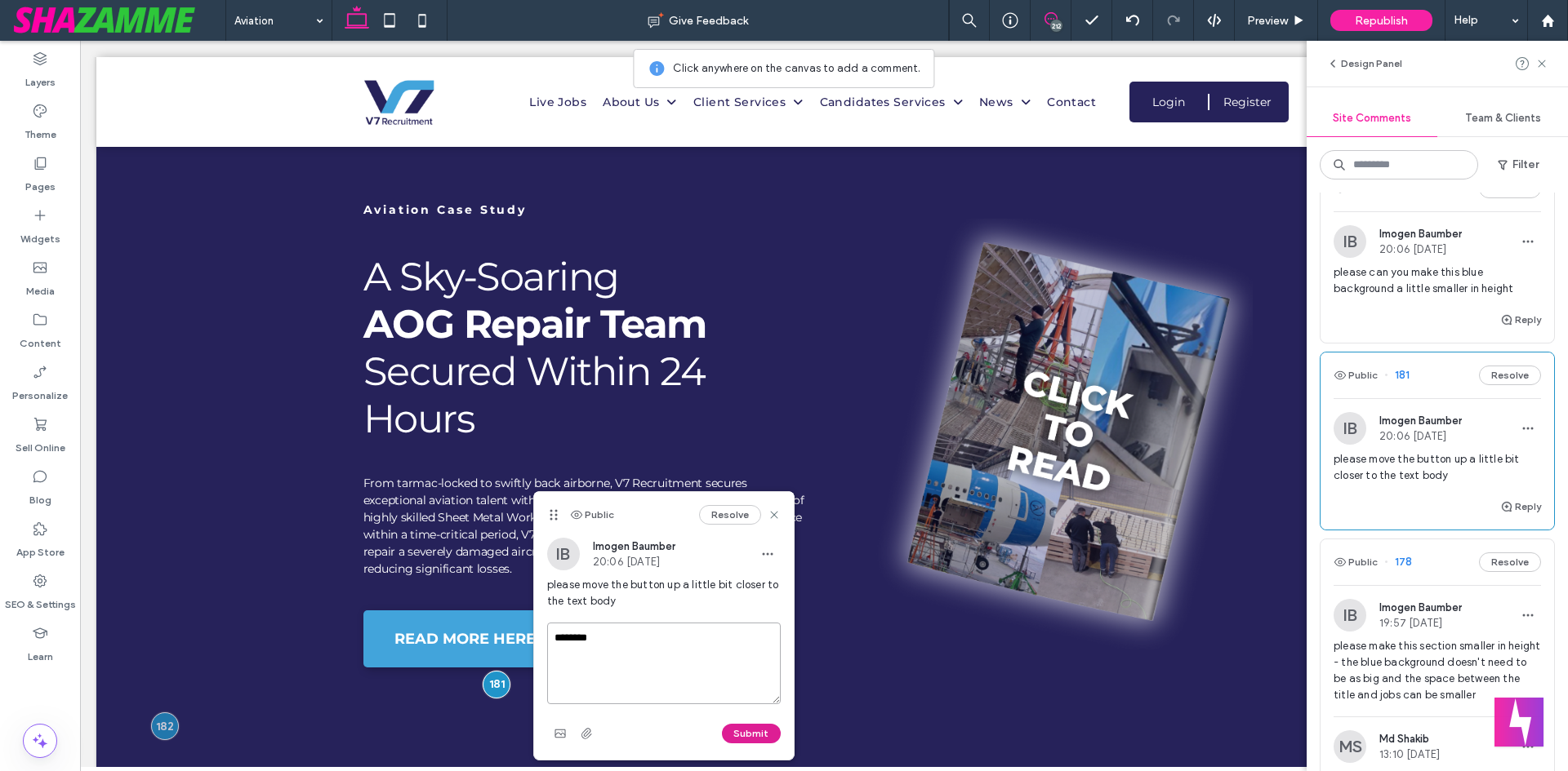
type textarea "********"
drag, startPoint x: 739, startPoint y: 726, endPoint x: 772, endPoint y: 713, distance: 35.5
click at [740, 726] on button "Submit" at bounding box center [750, 733] width 58 height 19
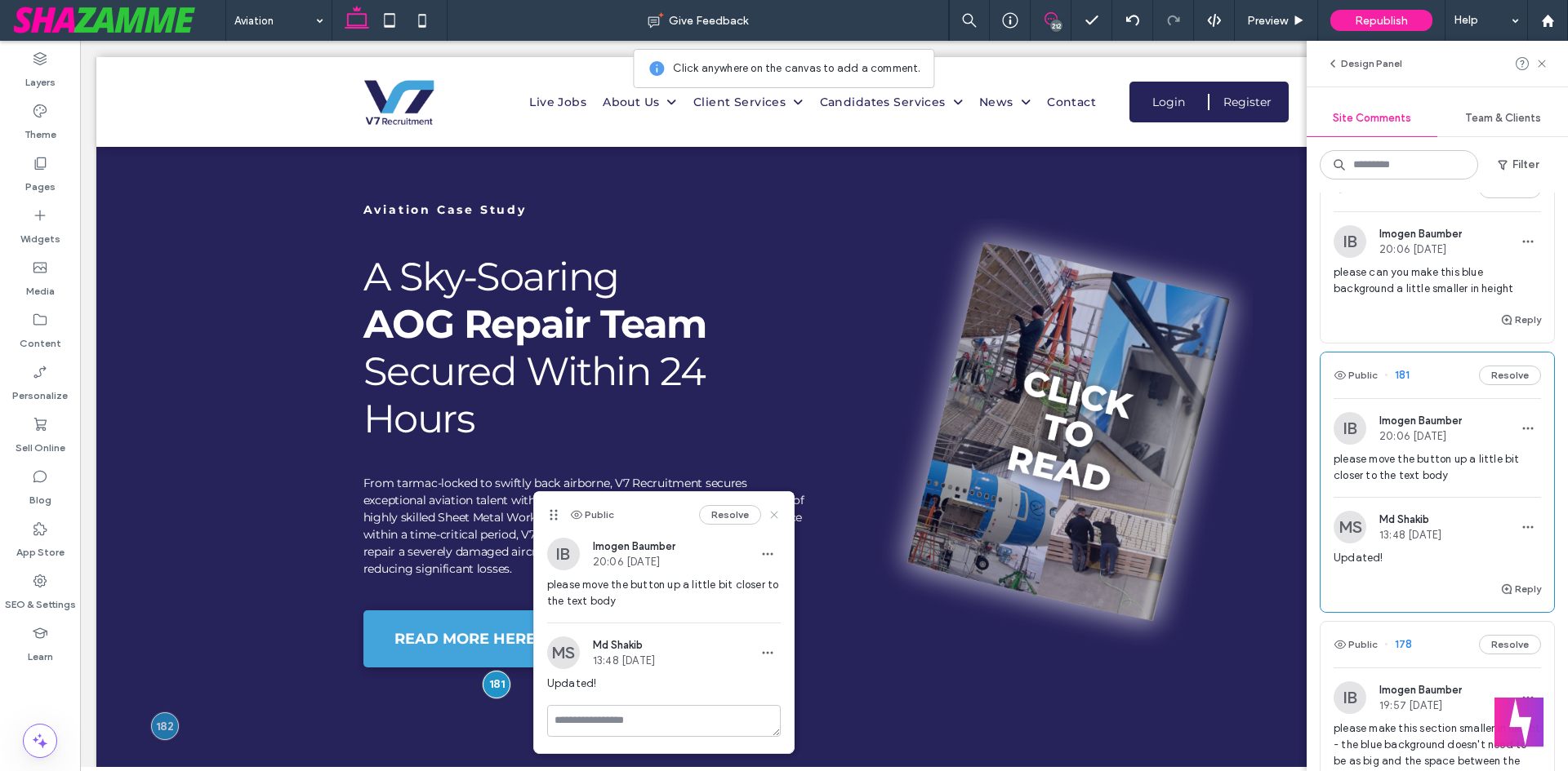
click at [774, 512] on icon at bounding box center [774, 515] width 13 height 13
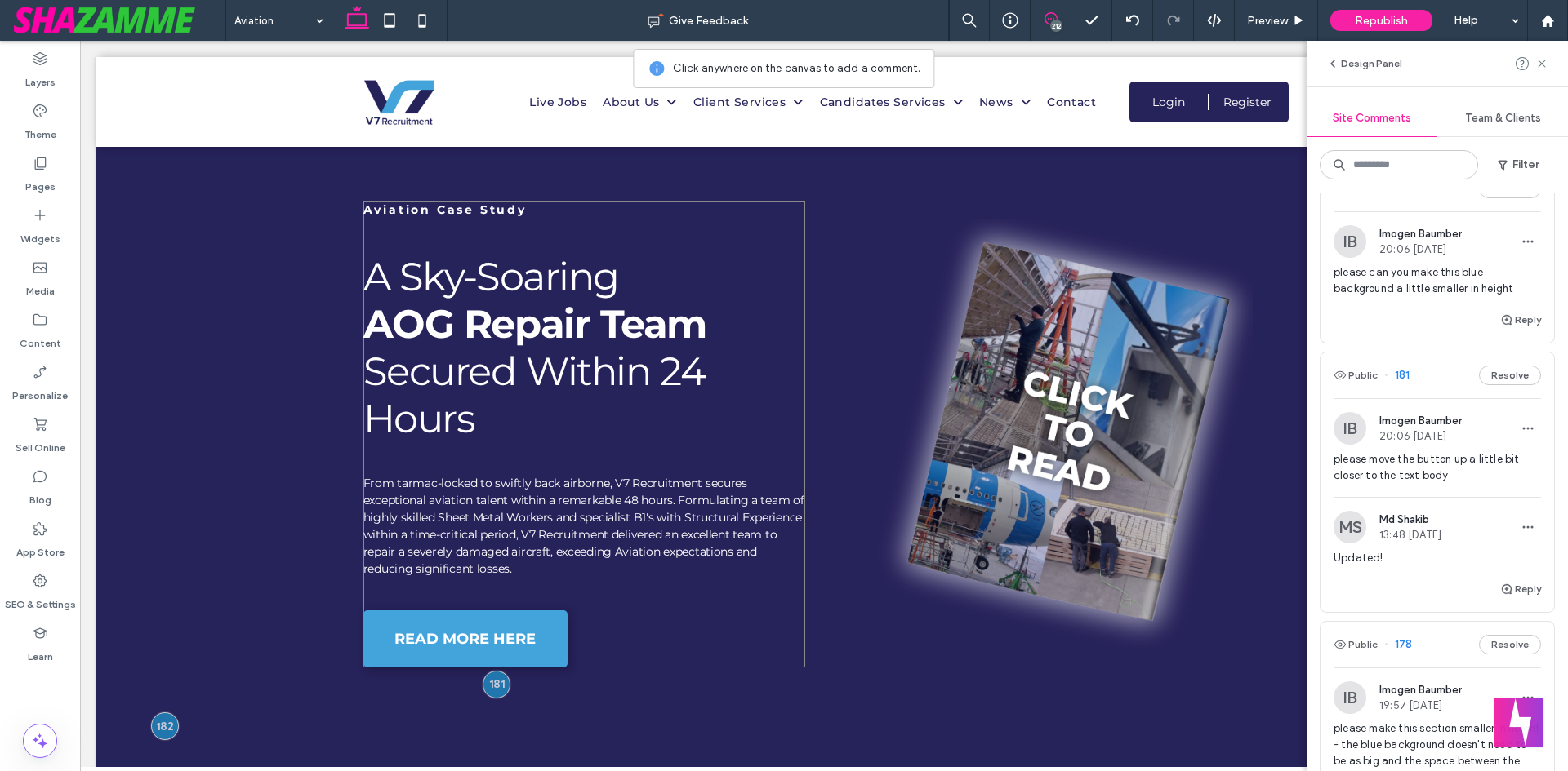
click at [684, 589] on div "Aviation Case Study A Sky-Soaring AOG Repair Team Secured Within 24 Hours From …" at bounding box center [584, 435] width 442 height 467
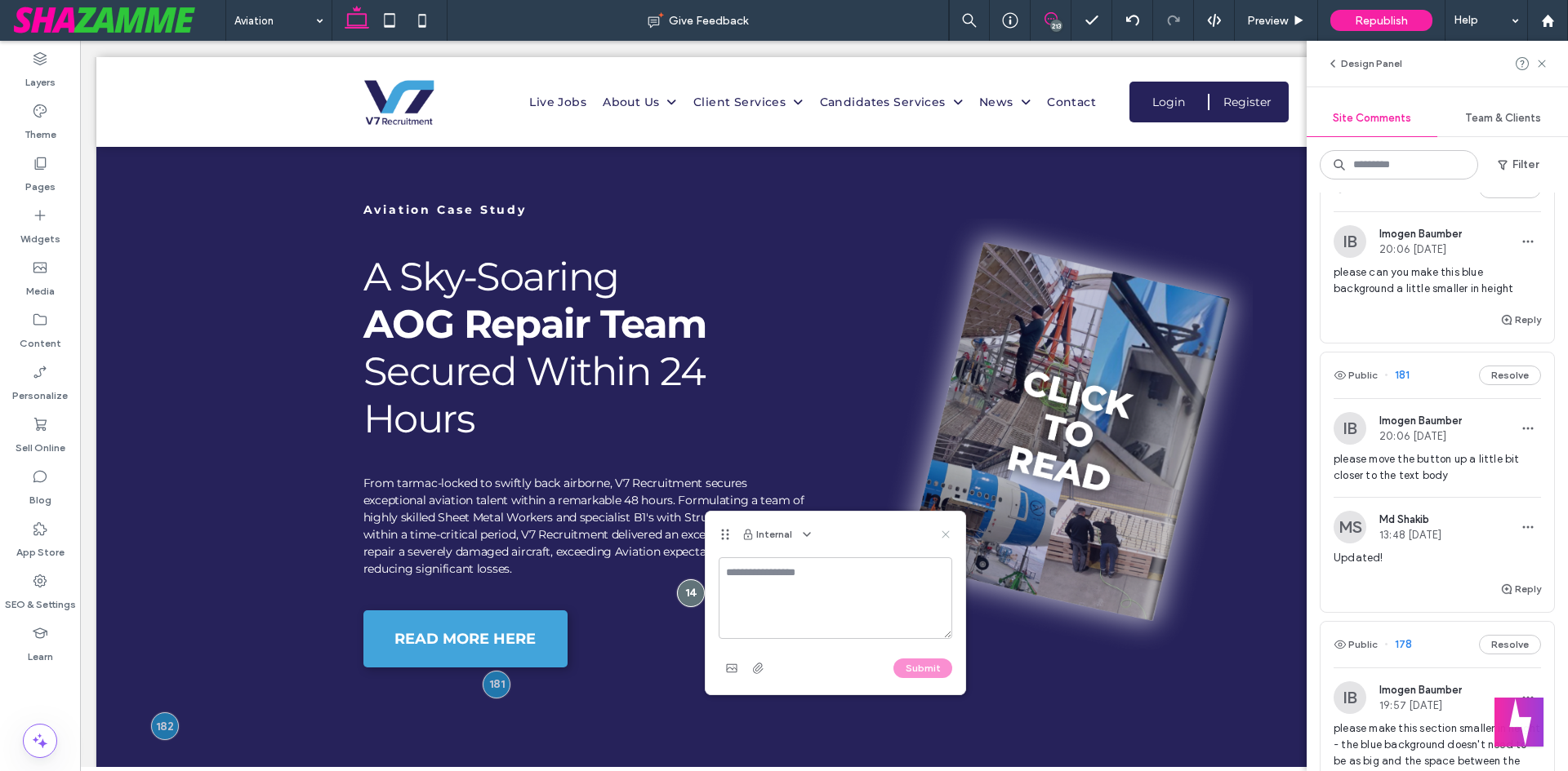
click at [947, 534] on use at bounding box center [945, 534] width 7 height 7
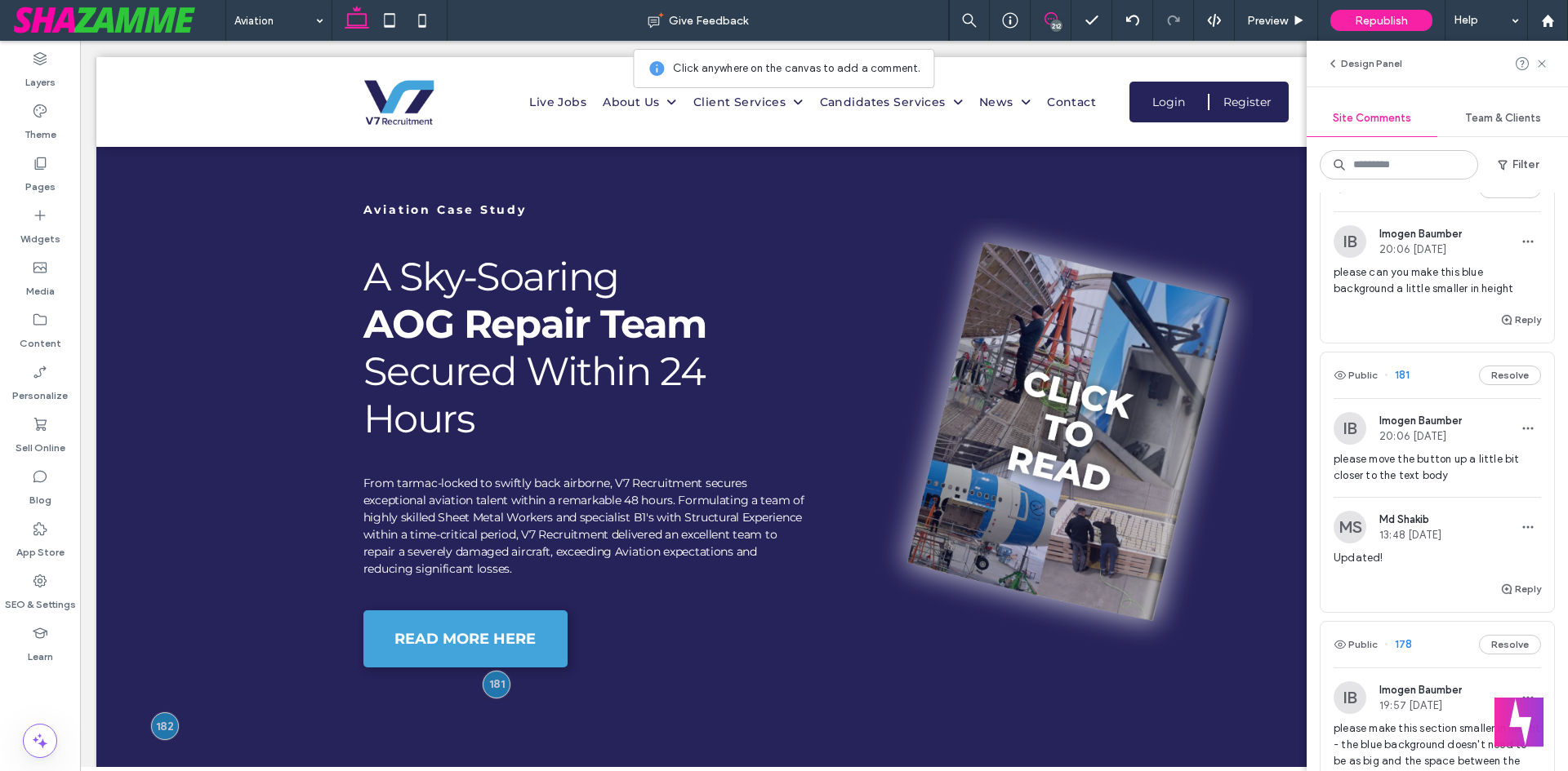
click at [1042, 17] on span at bounding box center [1050, 19] width 40 height 13
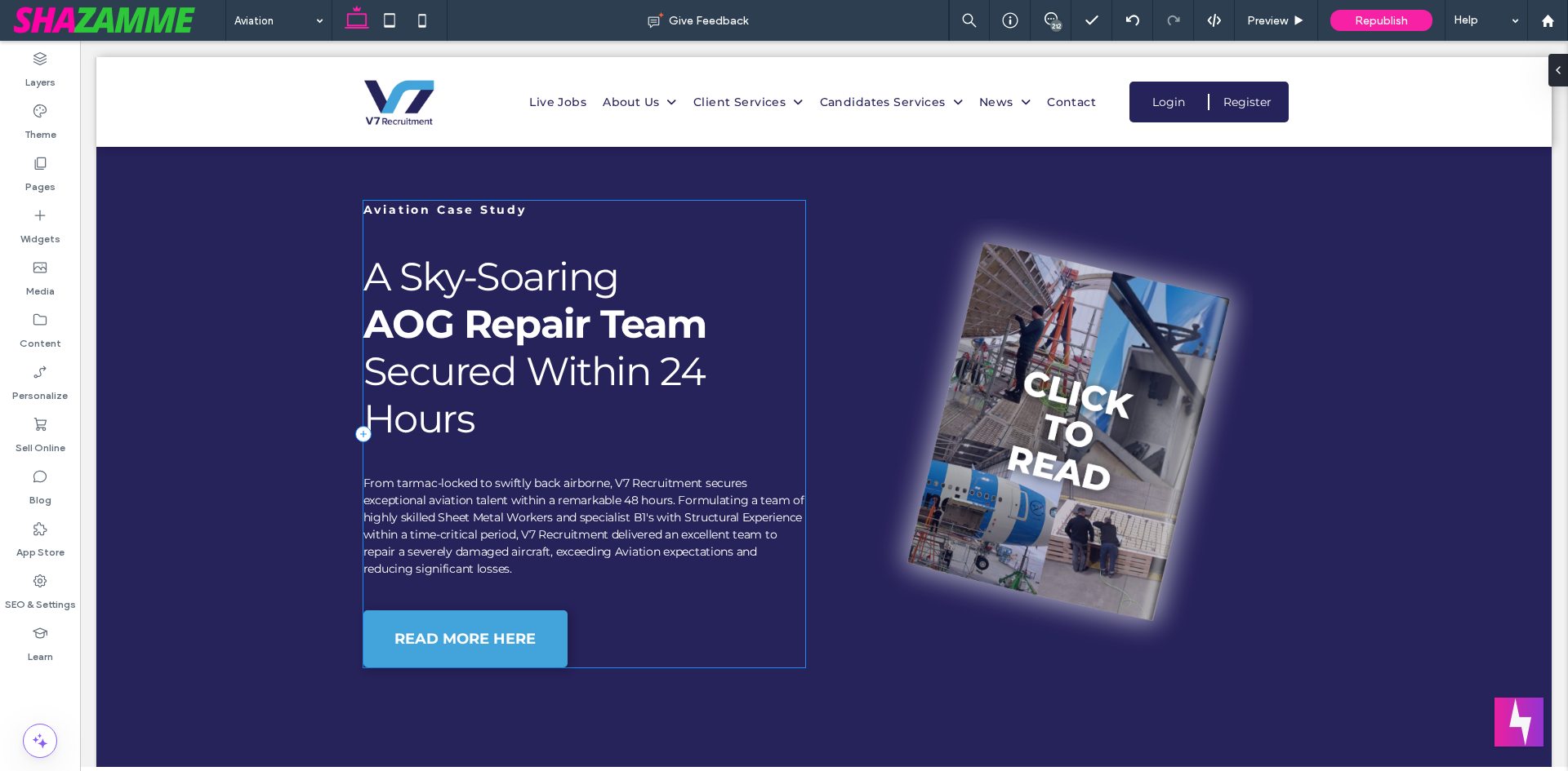
click at [785, 598] on div "Aviation Case Study A Sky-Soaring AOG Repair Team Secured Within 24 Hours From …" at bounding box center [584, 435] width 442 height 467
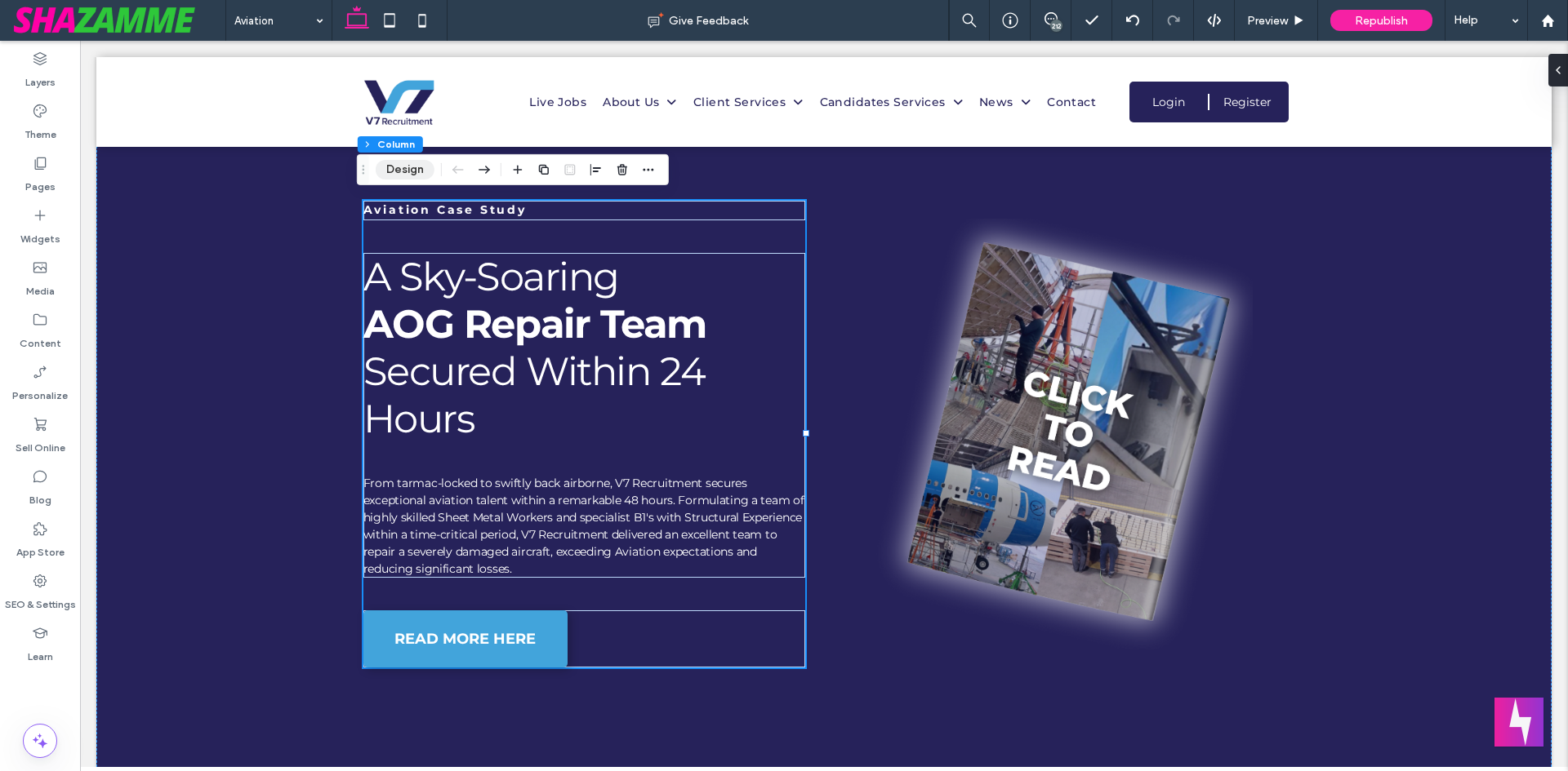
drag, startPoint x: 416, startPoint y: 166, endPoint x: 591, endPoint y: 230, distance: 186.3
click at [416, 166] on button "Design" at bounding box center [404, 170] width 58 height 19
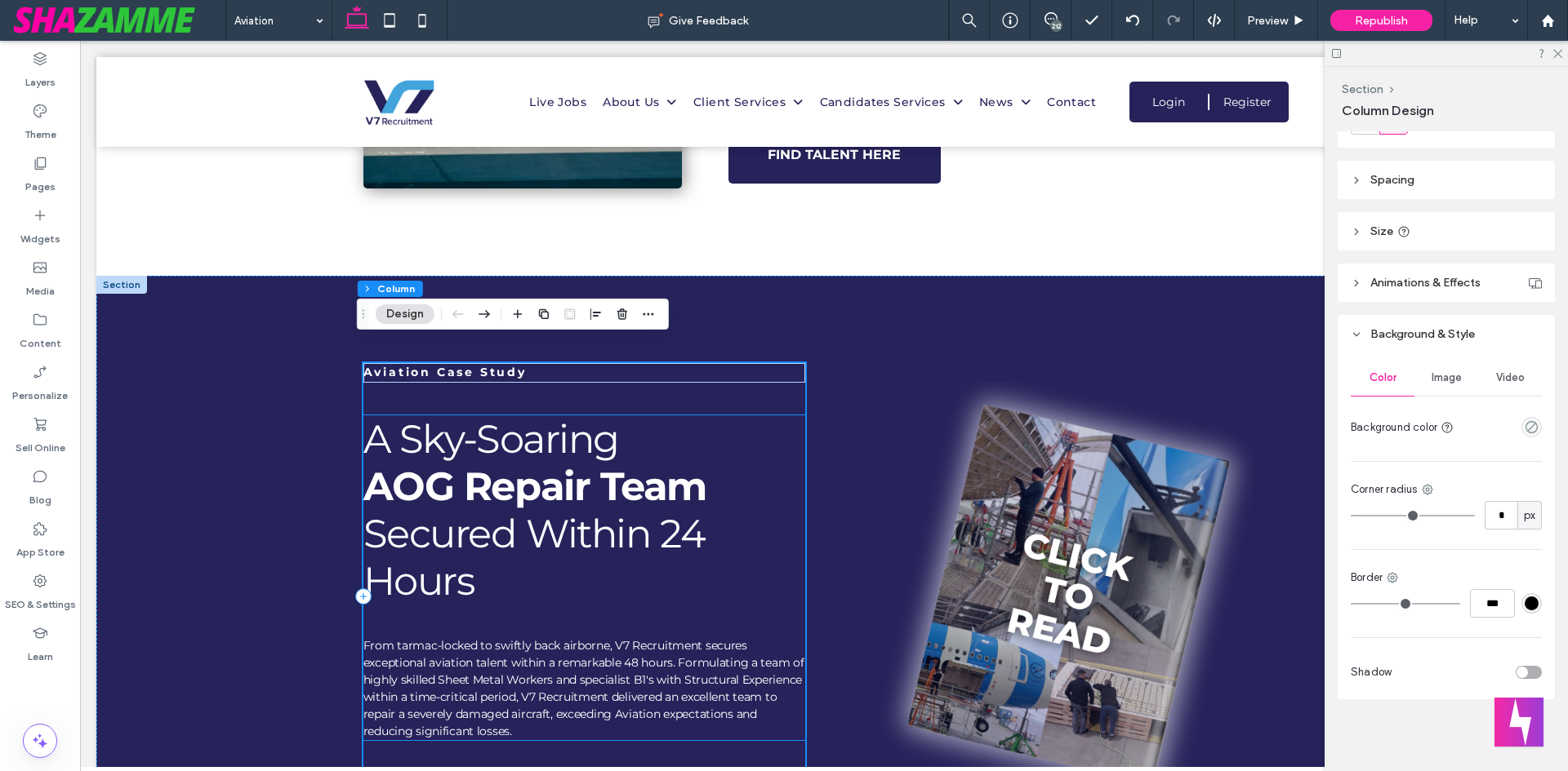
scroll to position [701, 0]
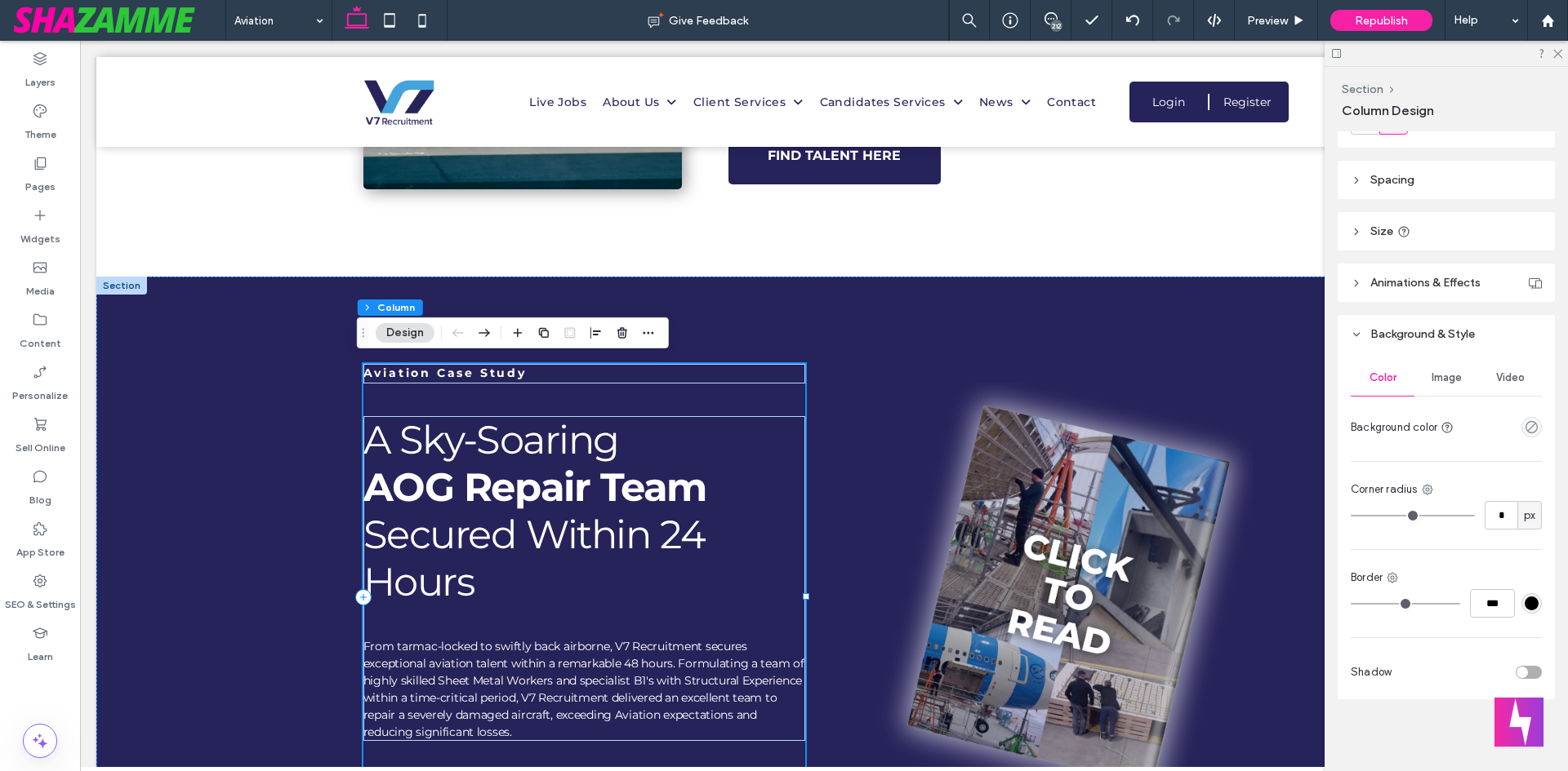
click at [780, 405] on div "Aviation Case Study A Sky-Soaring AOG Repair Team Secured Within 24 Hours From …" at bounding box center [584, 598] width 442 height 467
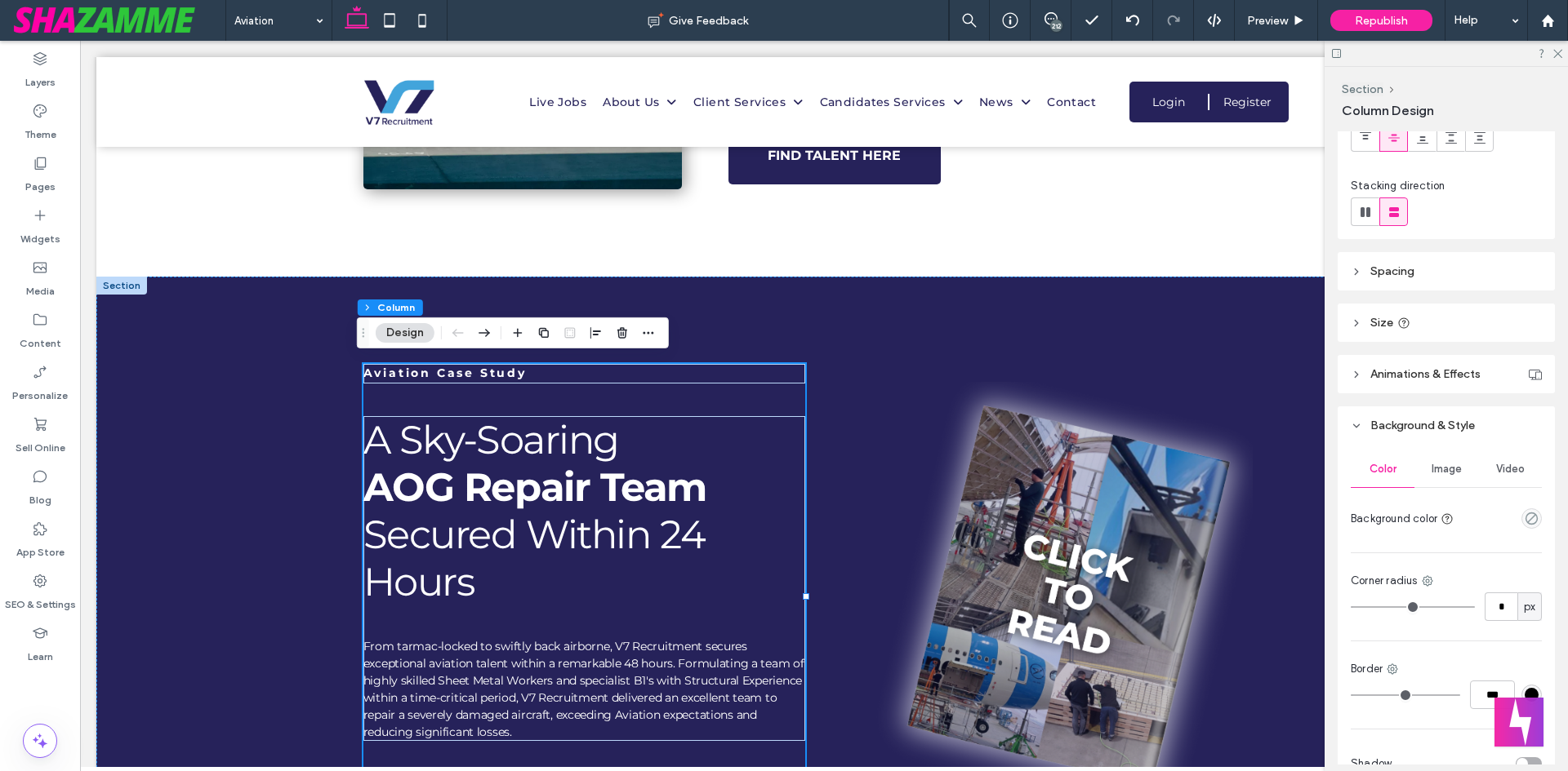
scroll to position [0, 0]
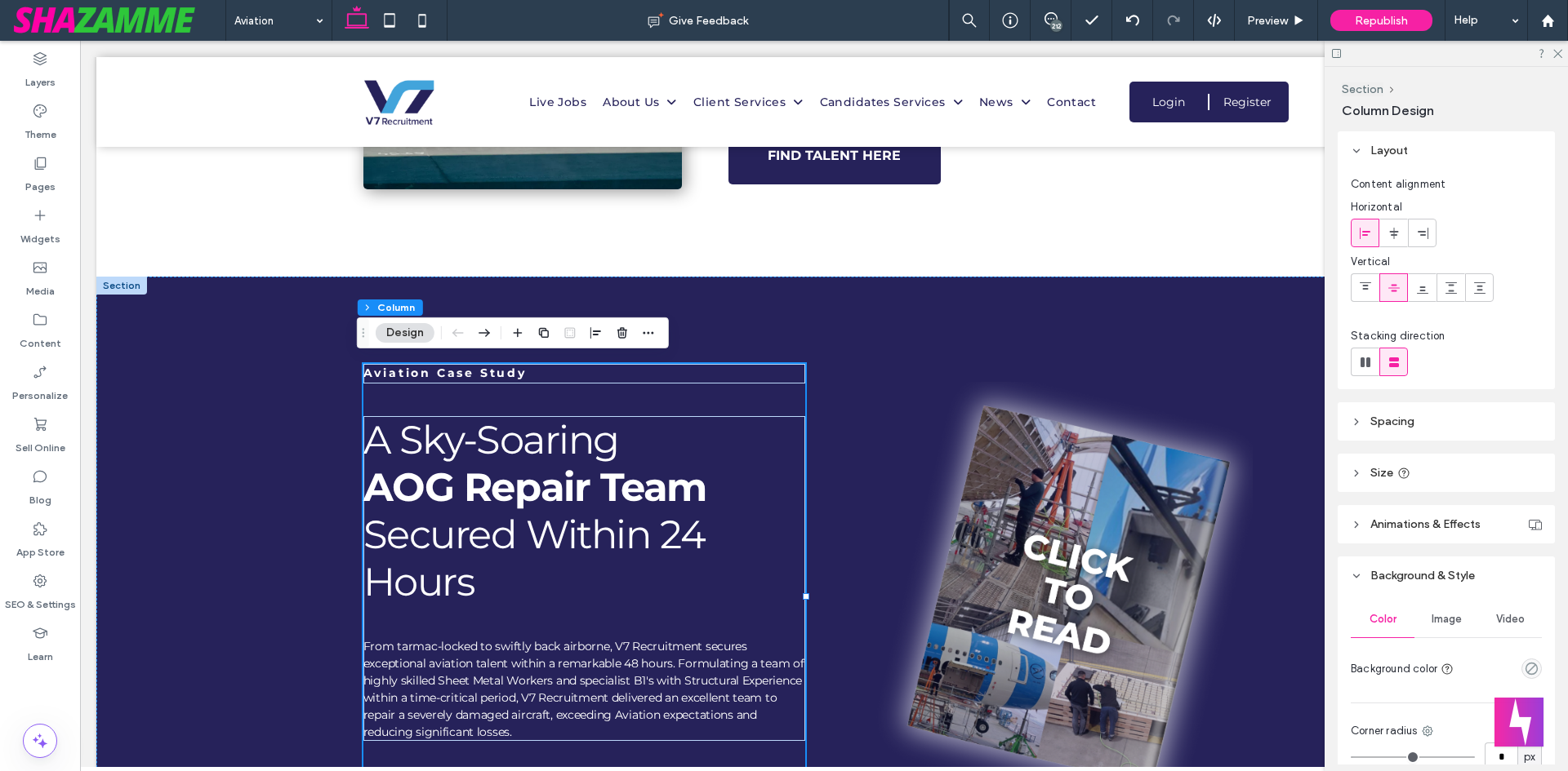
click at [1413, 423] on span "Spacing" at bounding box center [1393, 421] width 45 height 14
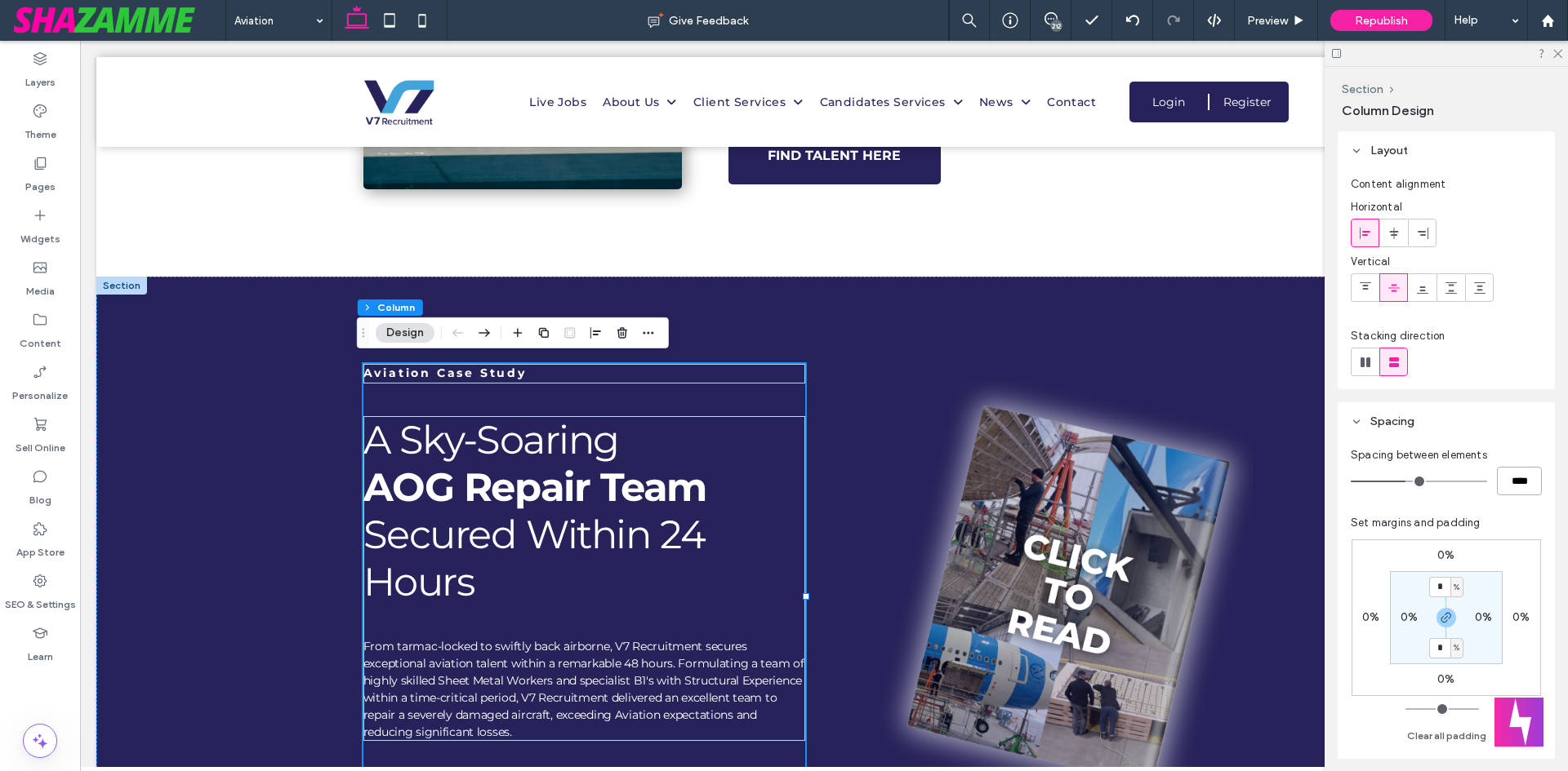
click at [1504, 490] on input "****" at bounding box center [1519, 481] width 45 height 29
type input "**"
type input "****"
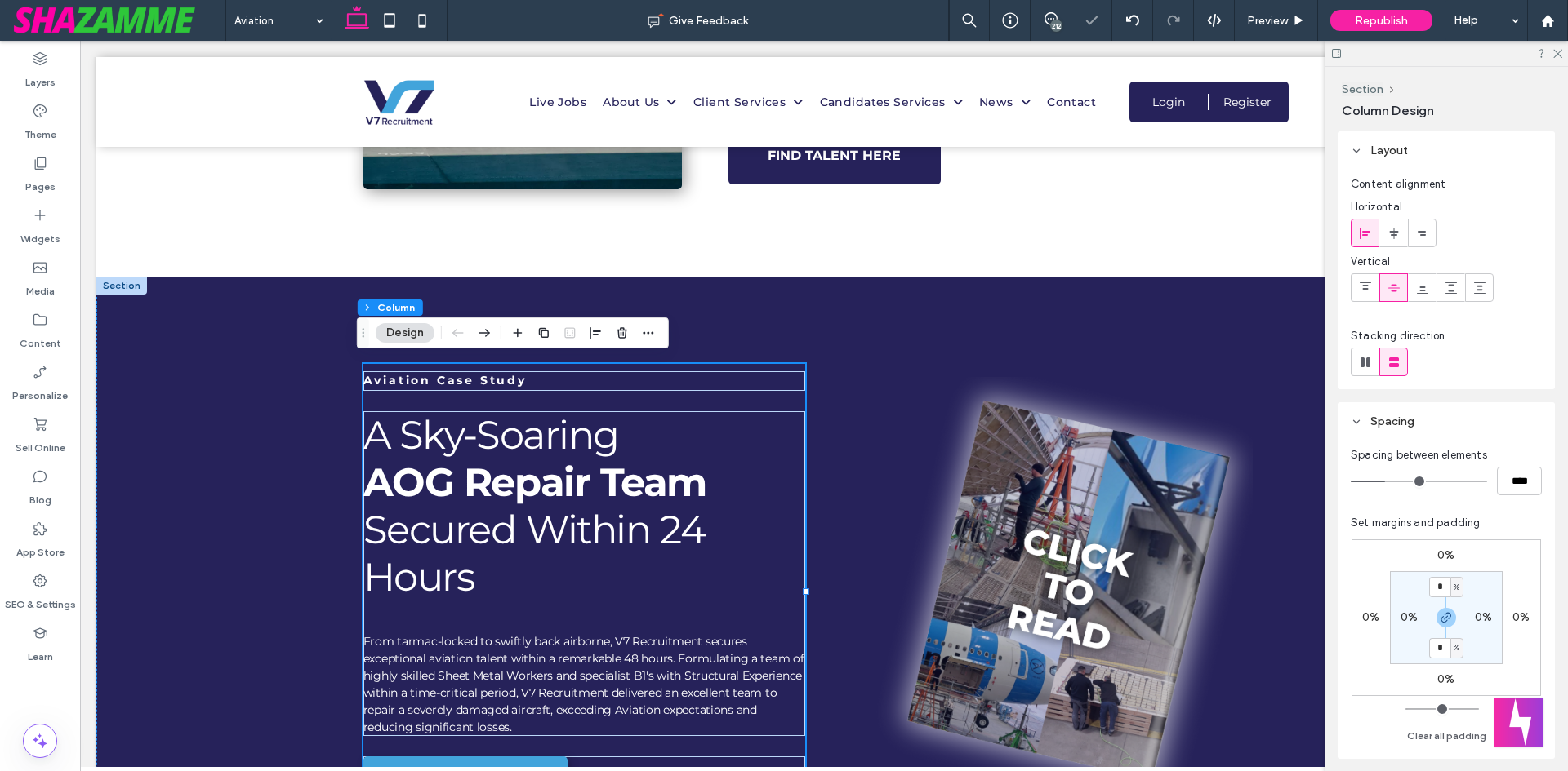
click at [1356, 287] on div at bounding box center [1364, 287] width 27 height 27
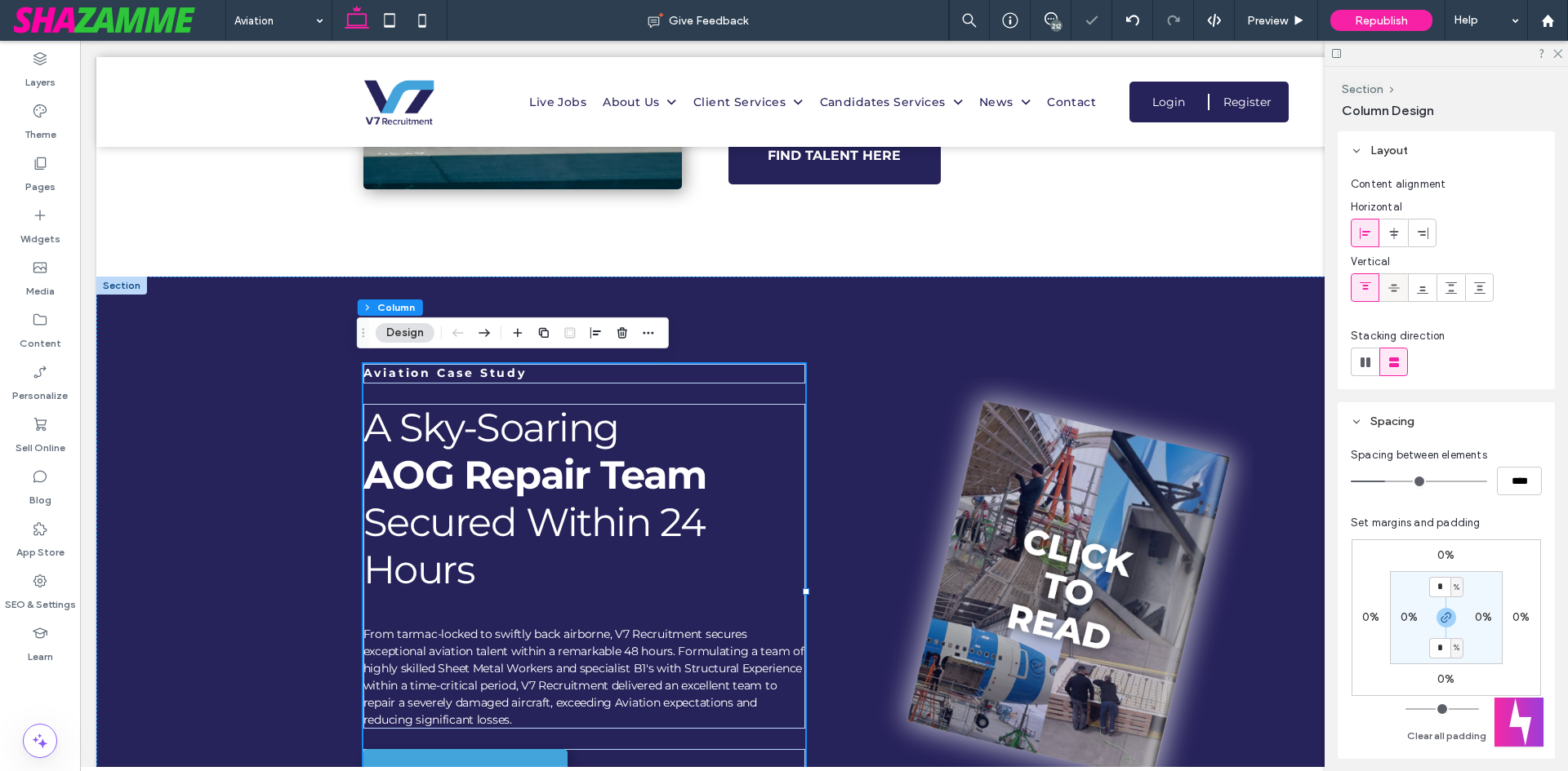
click at [1392, 278] on span at bounding box center [1394, 287] width 13 height 27
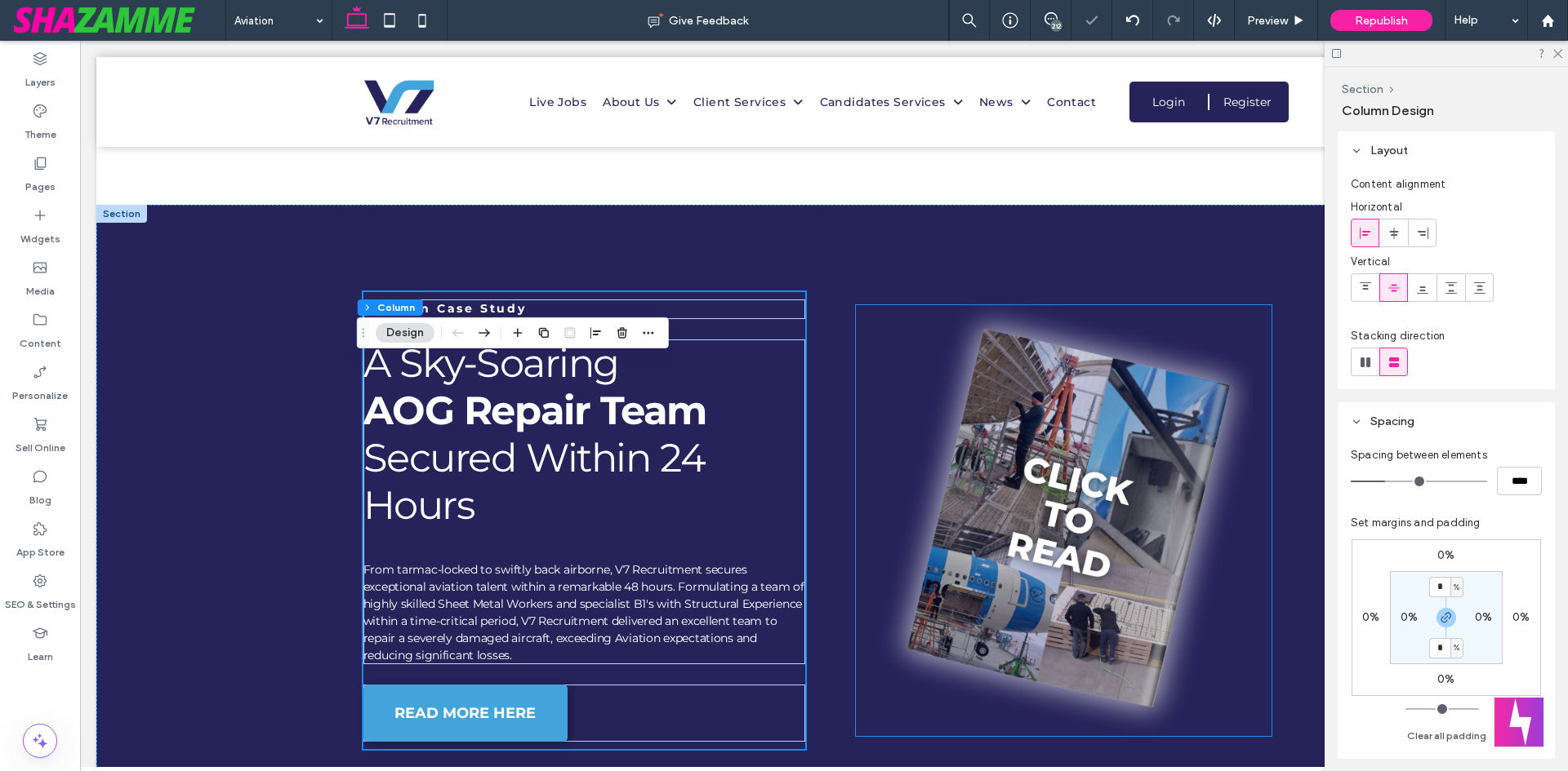
scroll to position [782, 0]
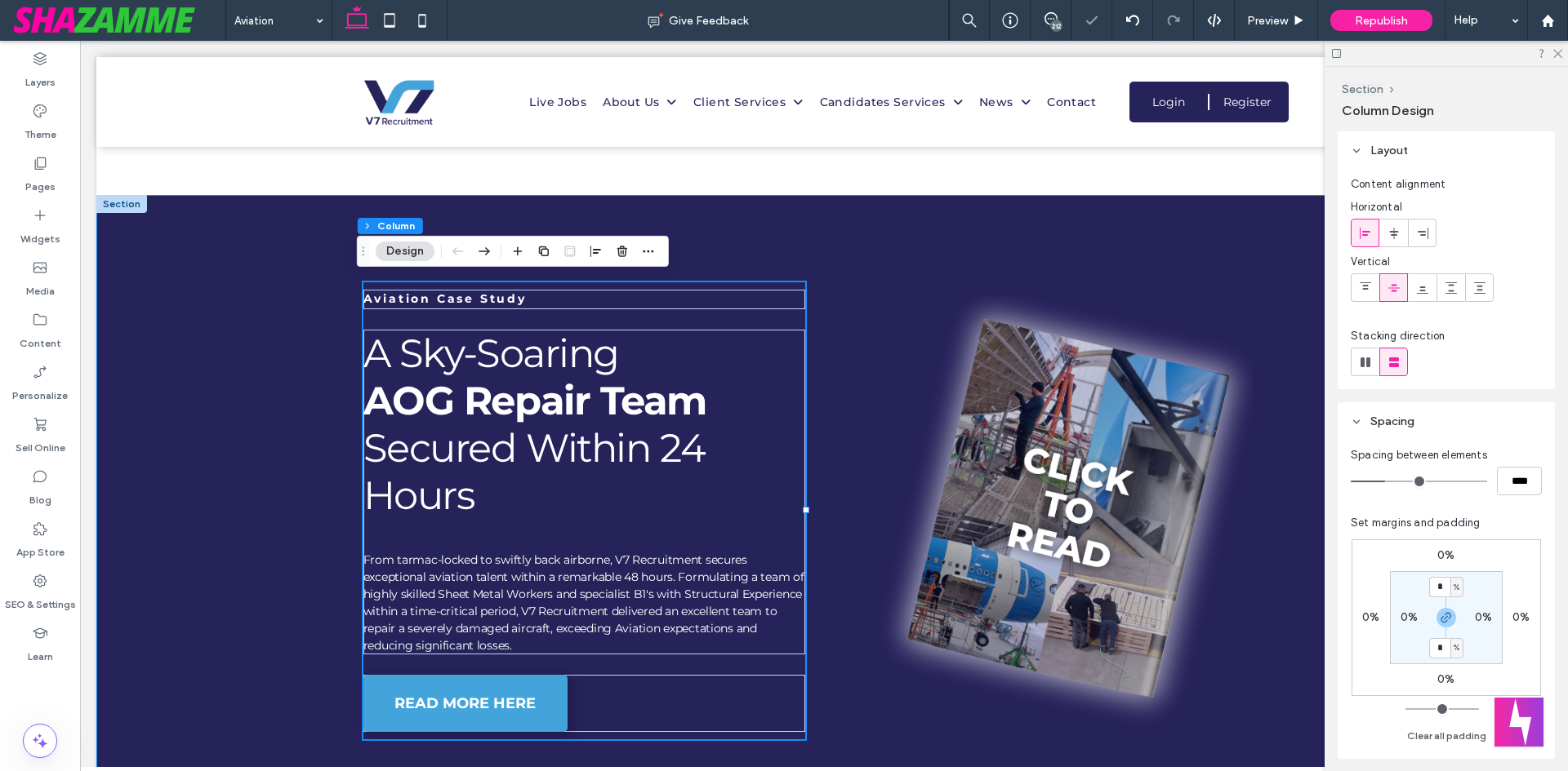
click at [325, 639] on div "Aviation Case Study A Sky-Soaring AOG Repair Team Secured Within 24 Hours From …" at bounding box center [823, 525] width 1455 height 660
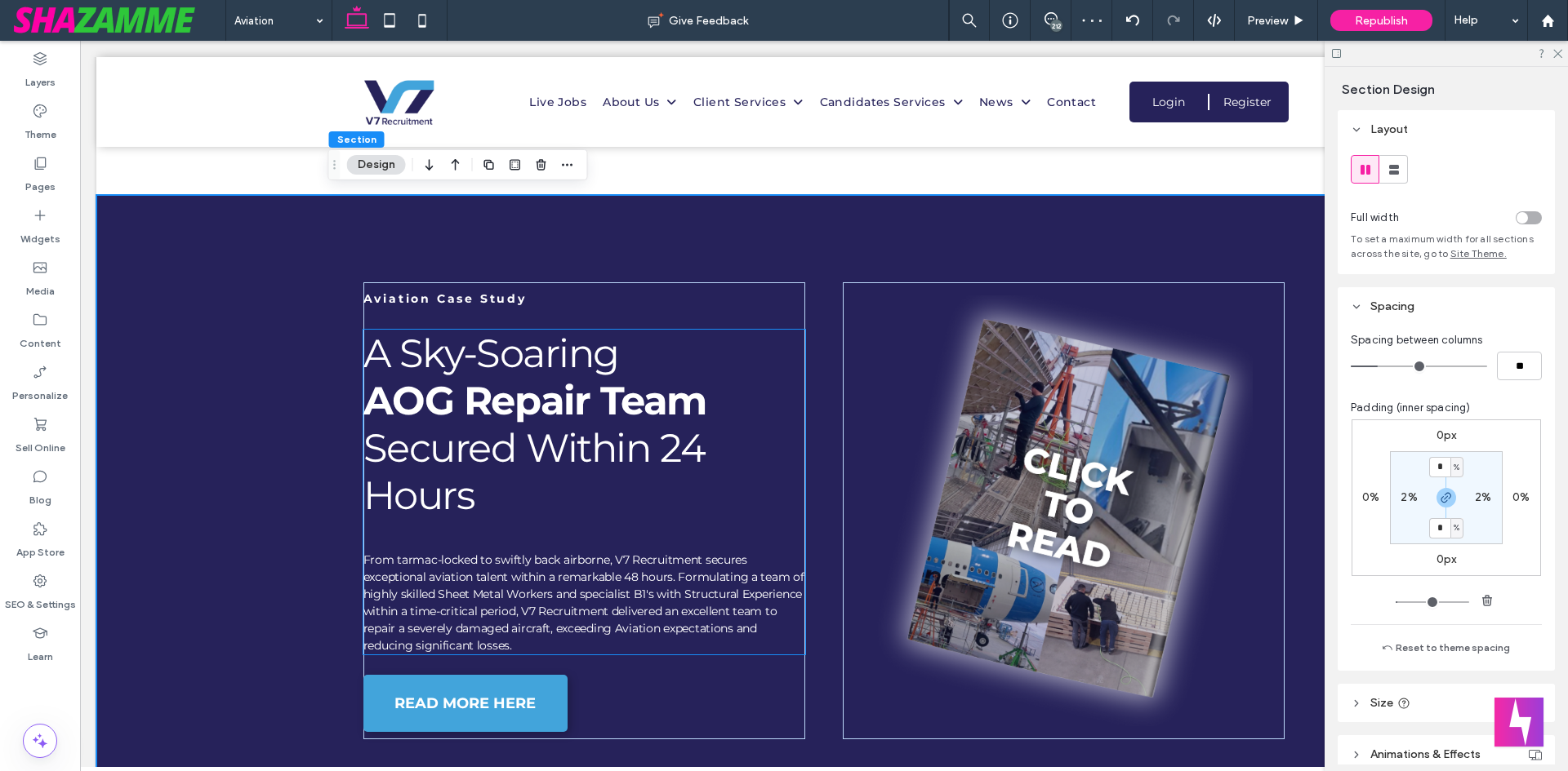
click at [472, 544] on div "A Sky-Soaring AOG Repair Team Secured Within 24 Hours From tarmac-locked to swi…" at bounding box center [584, 492] width 442 height 324
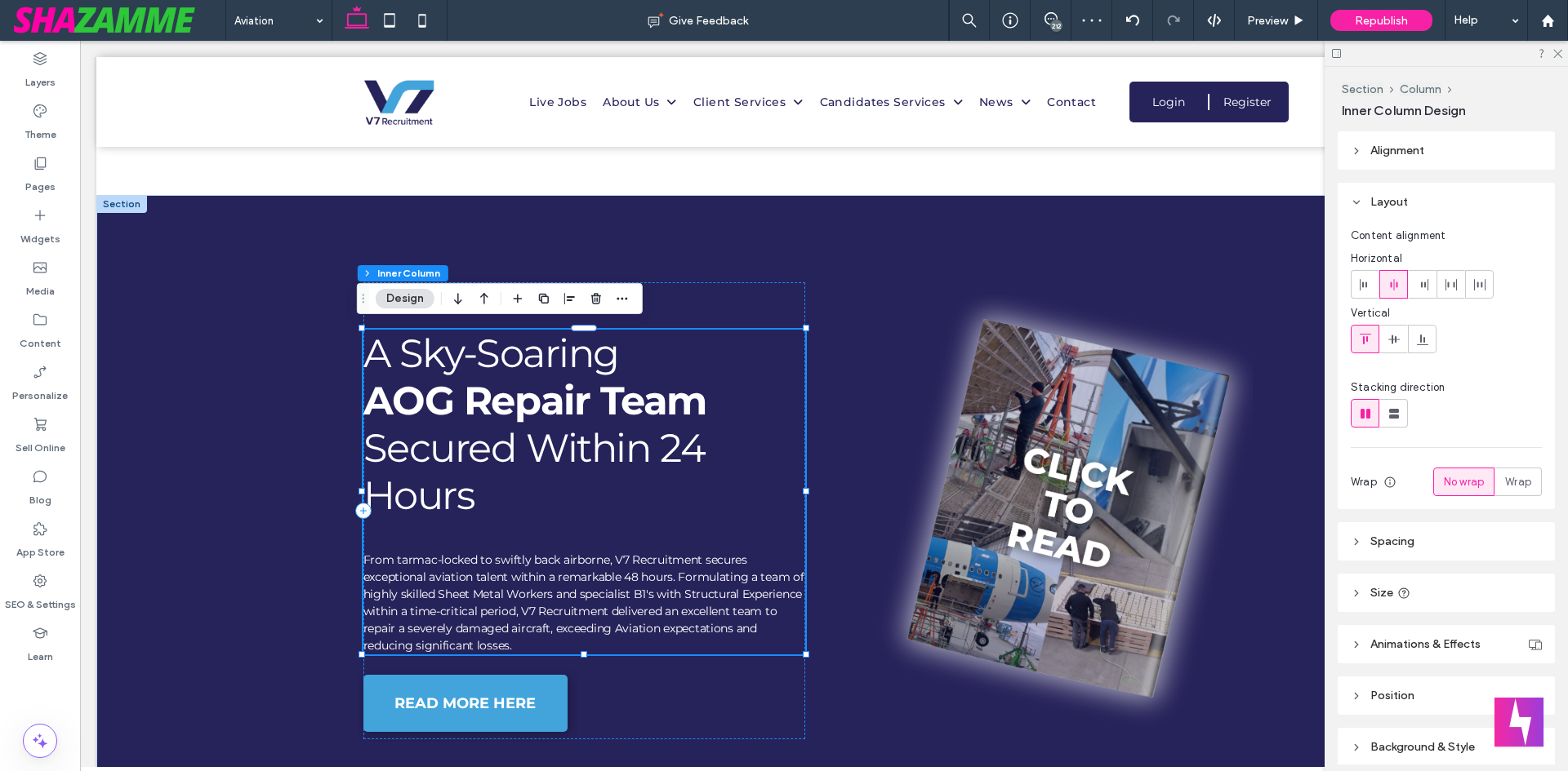
click at [466, 570] on span "From tarmac-locked to swiftly back airborne, V7 Recruitment secures exceptional…" at bounding box center [584, 602] width 441 height 100
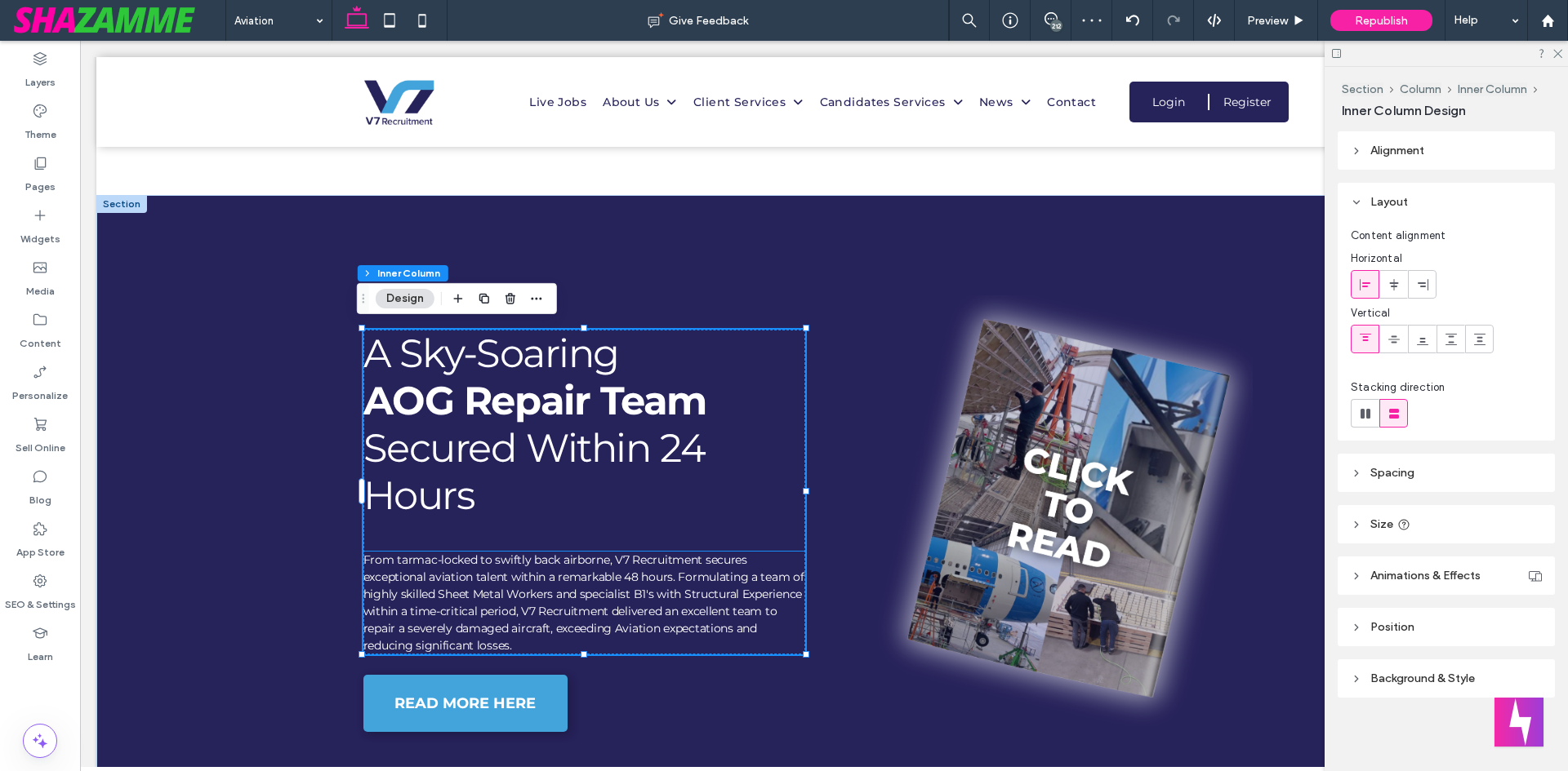
click at [509, 563] on p "From tarmac-locked to swiftly back airborne, V7 Recruitment secures exceptional…" at bounding box center [584, 602] width 442 height 103
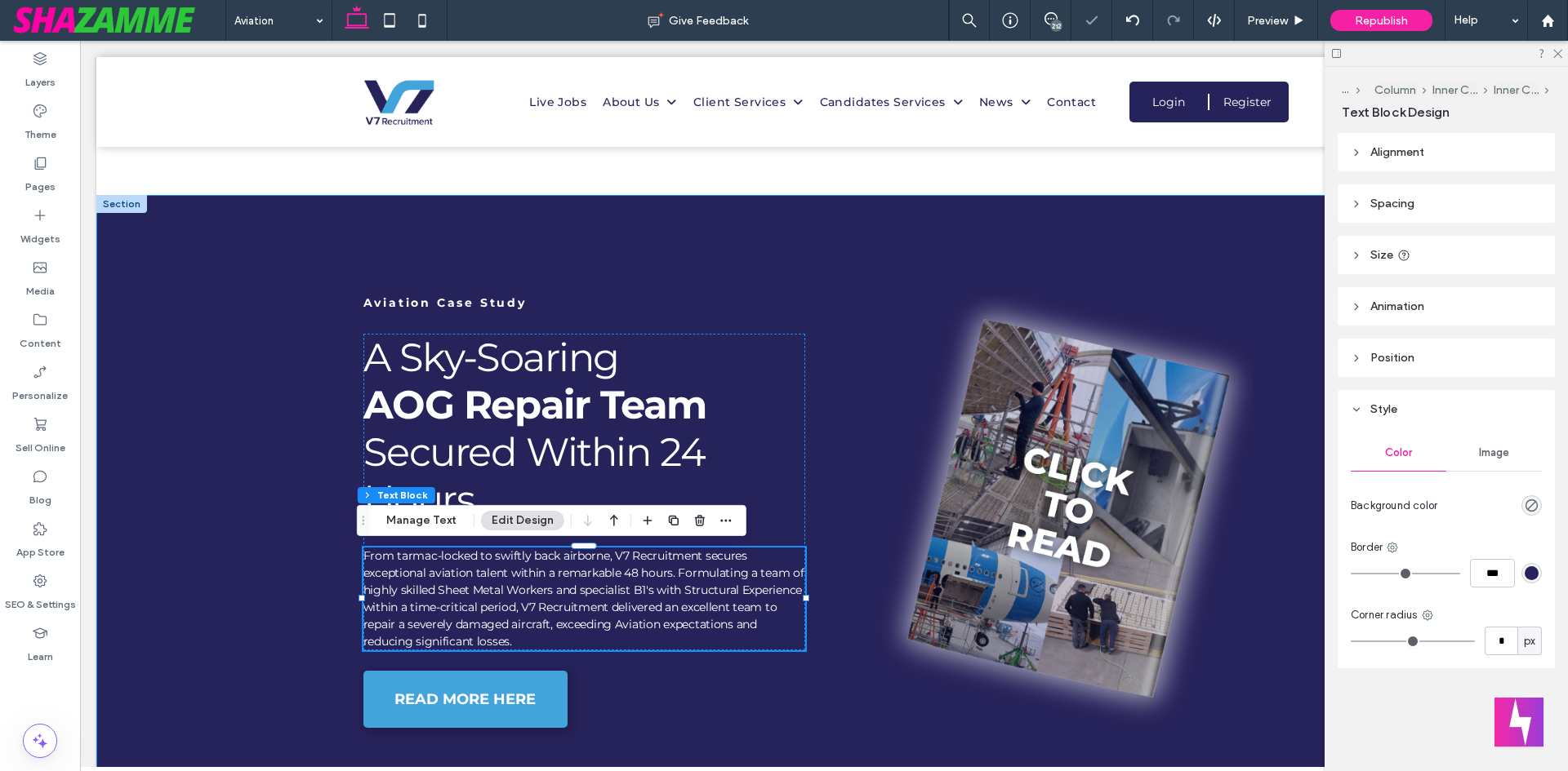
click at [217, 548] on div "Aviation Case Study A Sky-Soaring AOG Repair Team Secured Within 24 Hours From …" at bounding box center [823, 525] width 1455 height 660
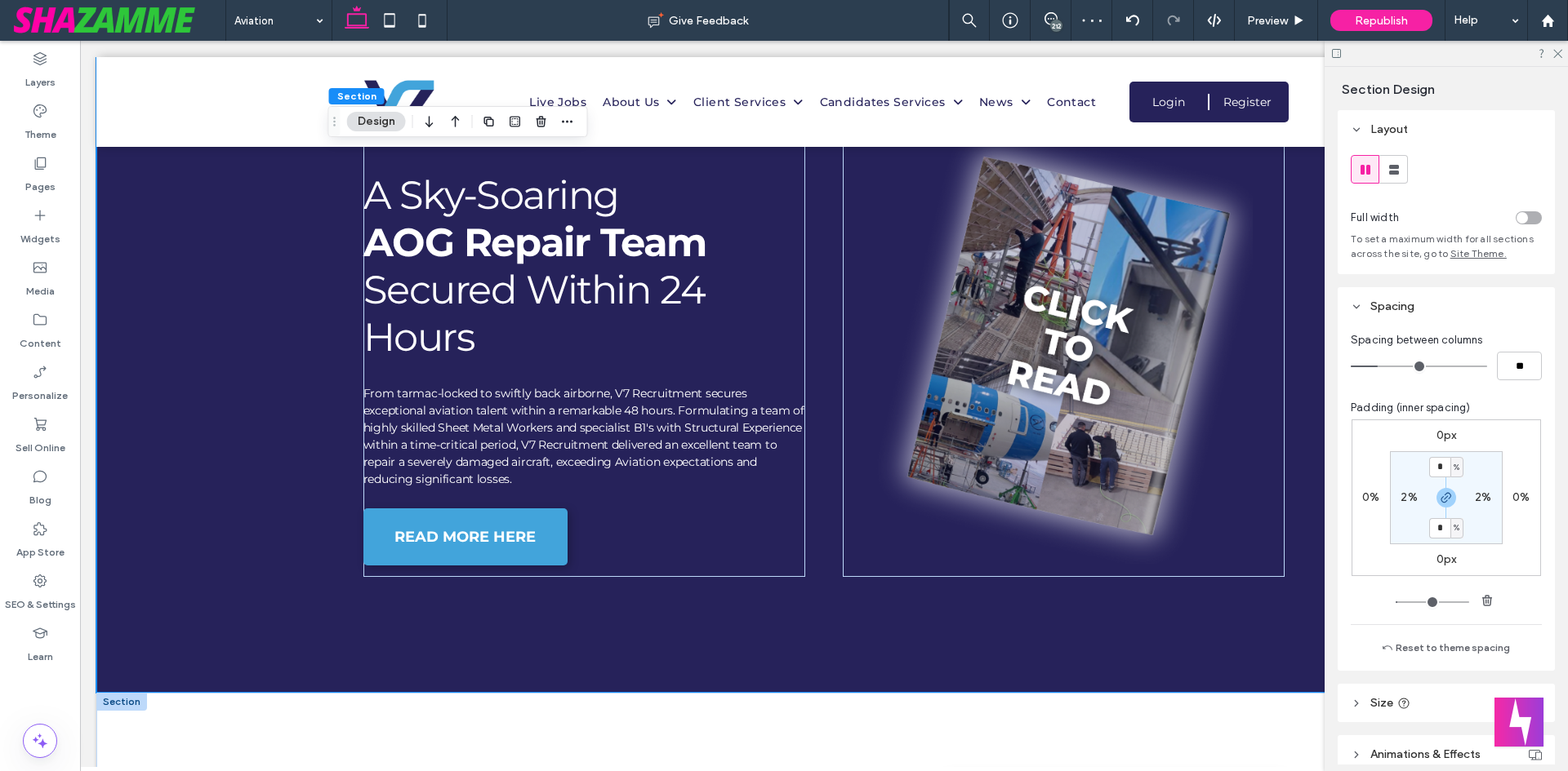
scroll to position [946, 0]
click at [762, 568] on div "Aviation Case Study A Sky-Soaring AOG Repair Team Secured Within 24 Hours From …" at bounding box center [584, 348] width 442 height 457
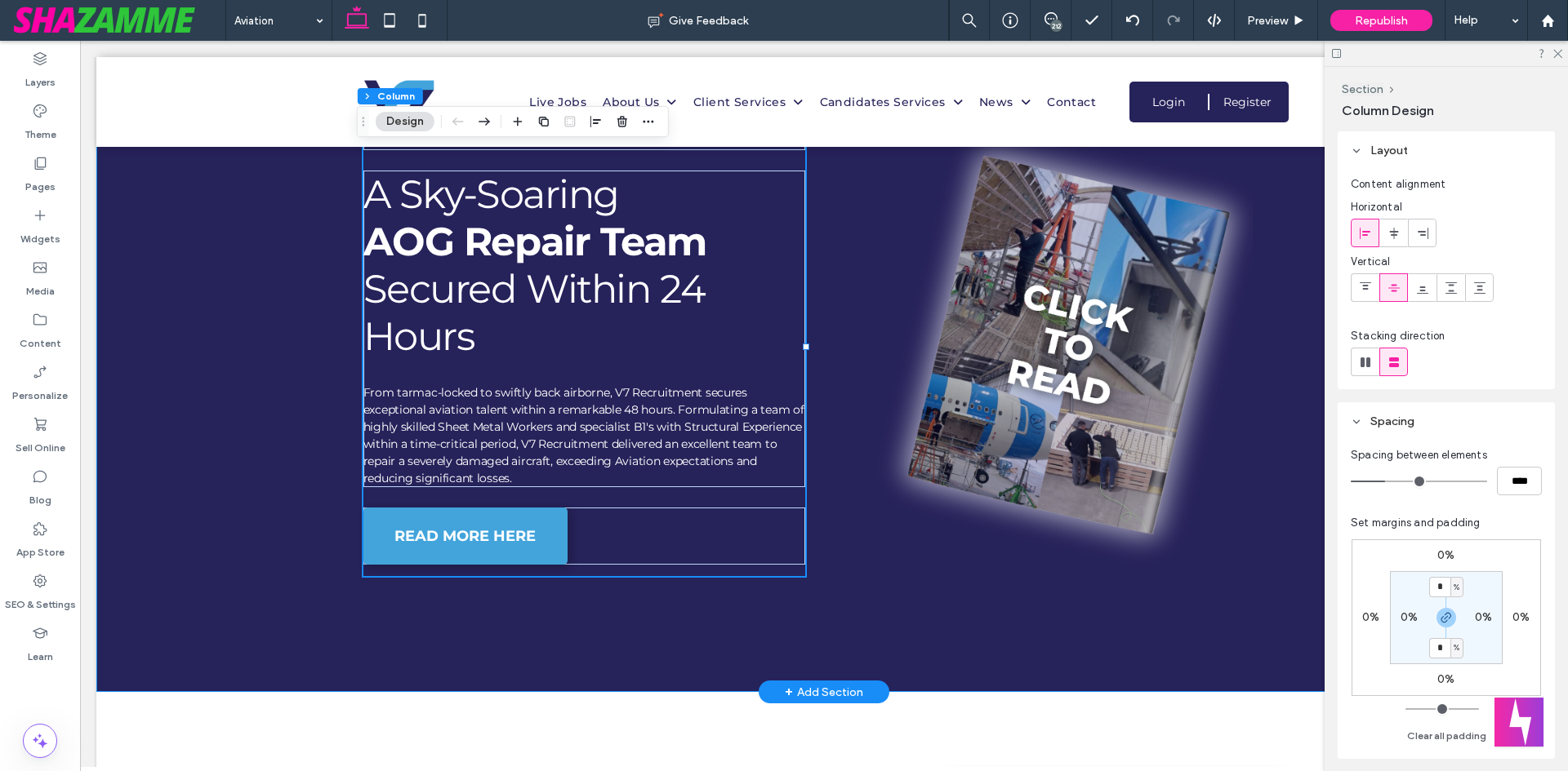
click at [993, 561] on div at bounding box center [1064, 348] width 442 height 457
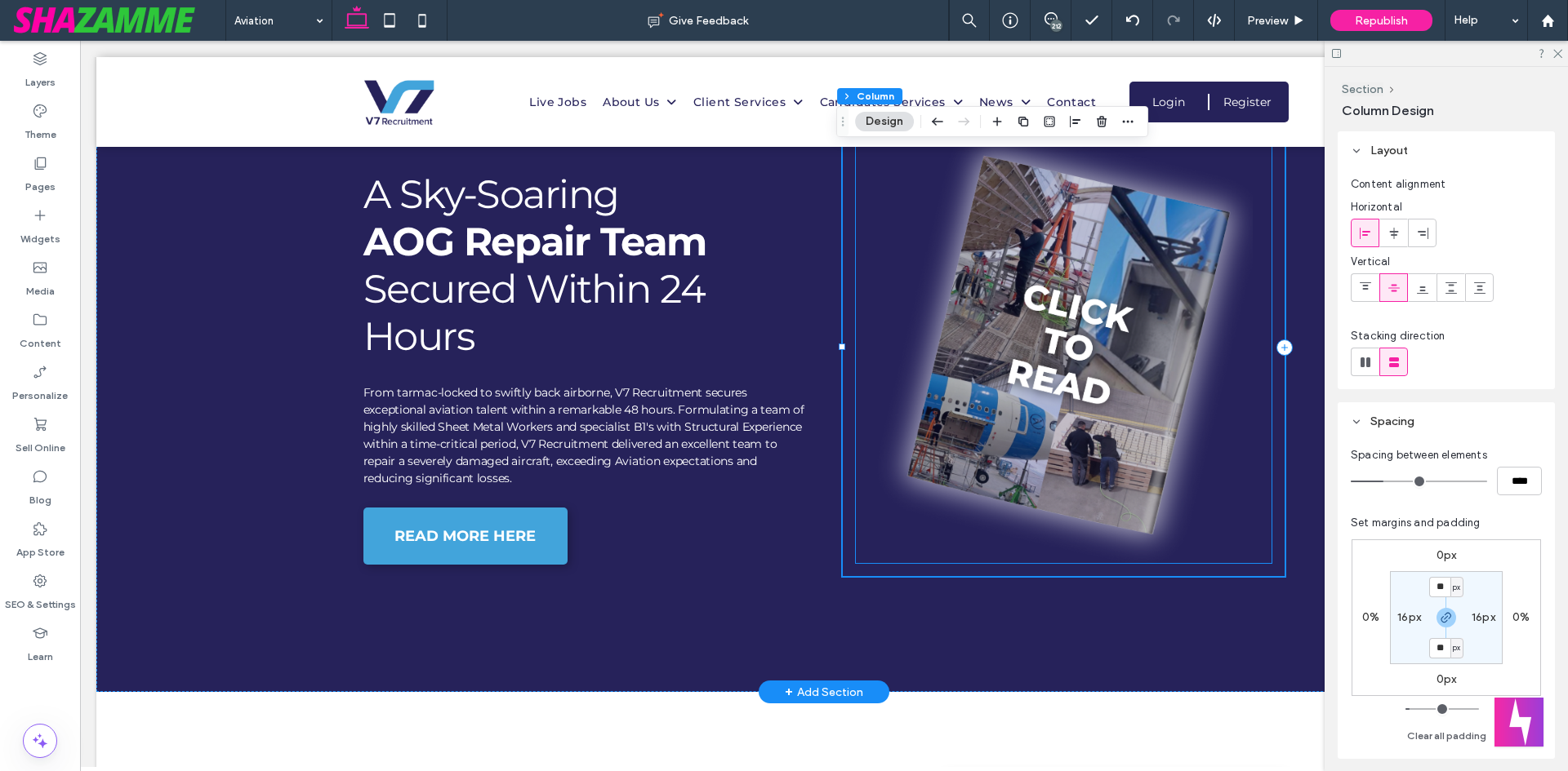
click at [1106, 551] on img at bounding box center [1064, 348] width 416 height 431
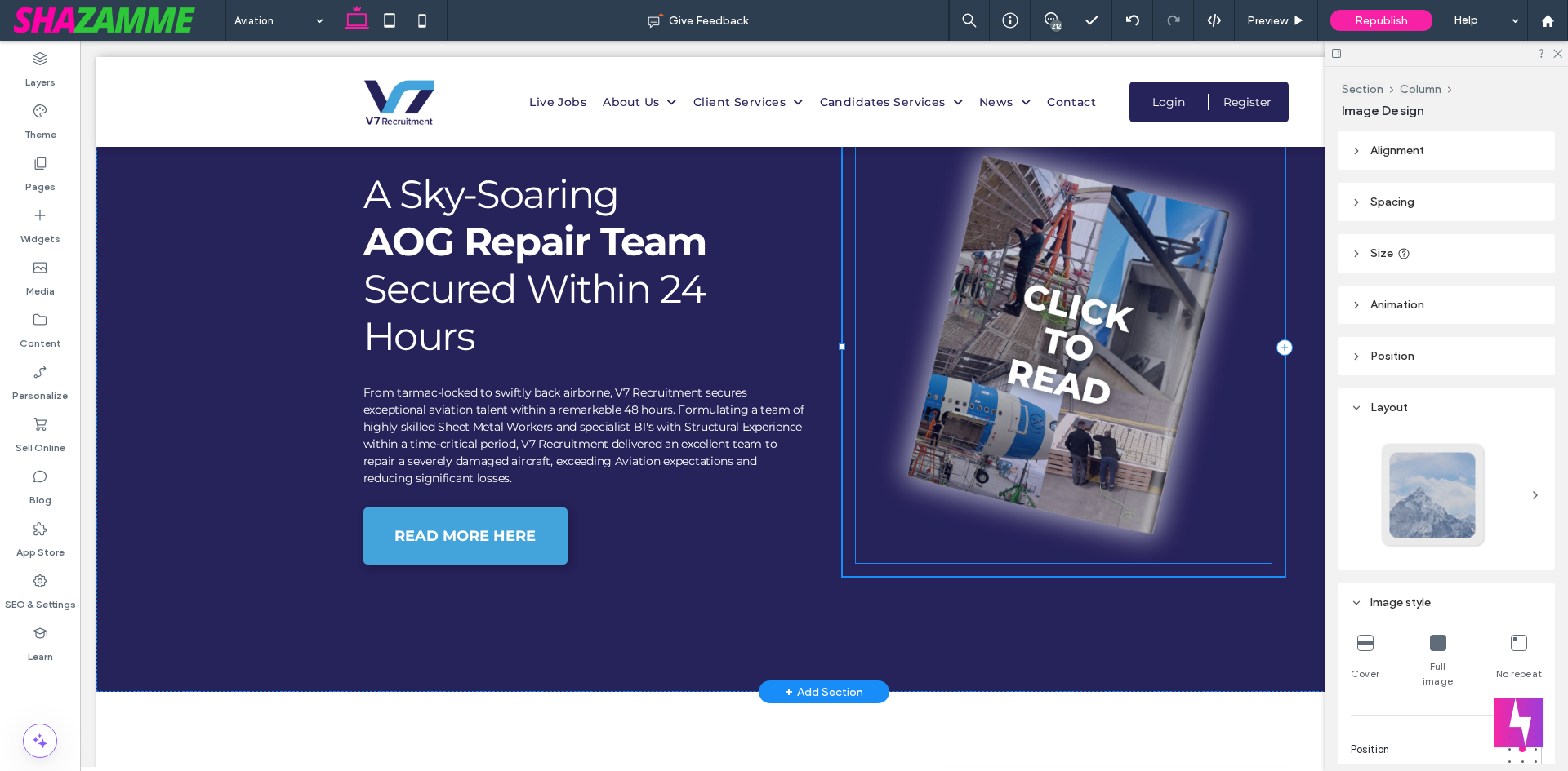
type input "*"
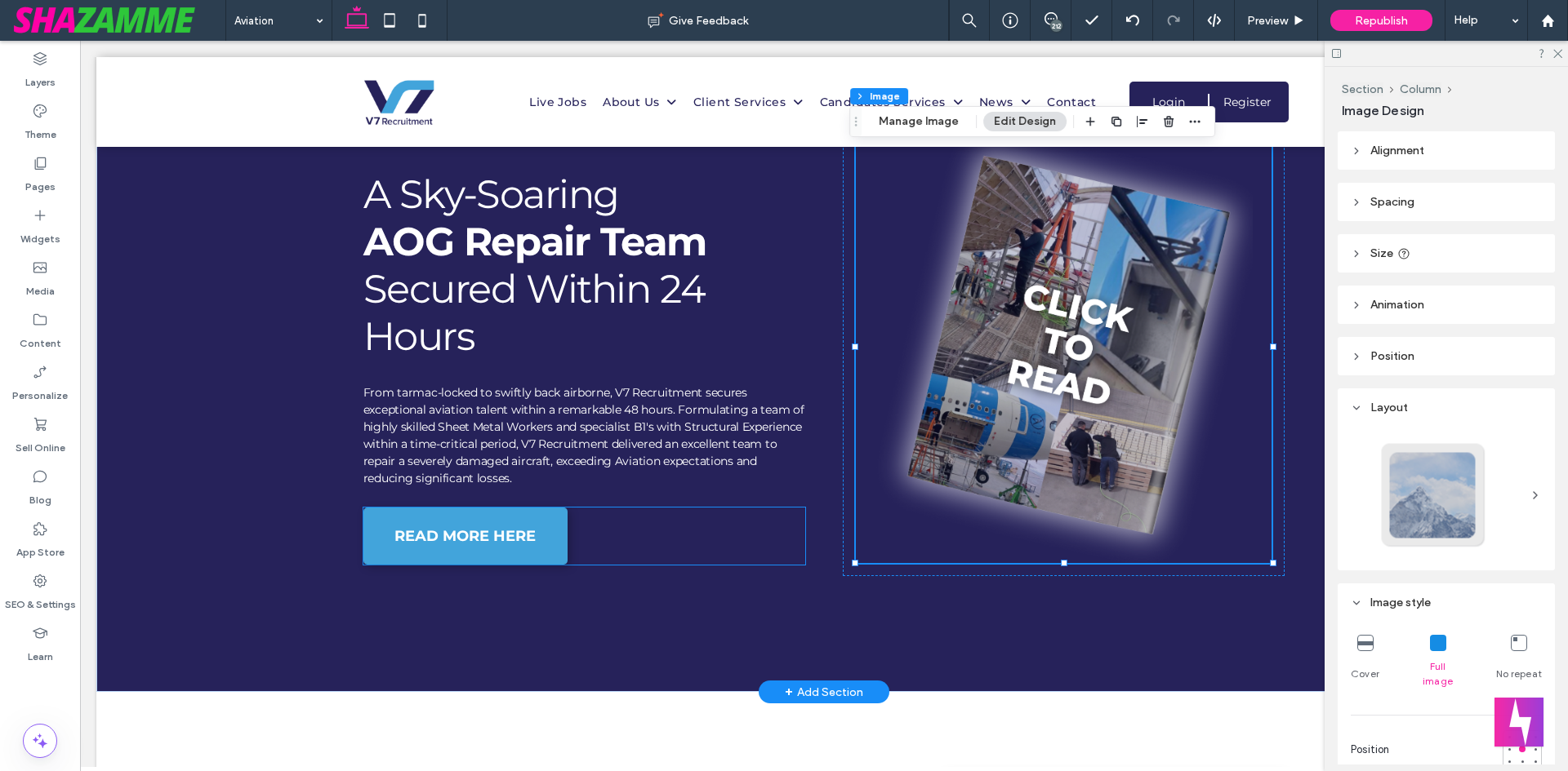
click at [686, 547] on div "READ MORE HERE" at bounding box center [584, 537] width 442 height 57
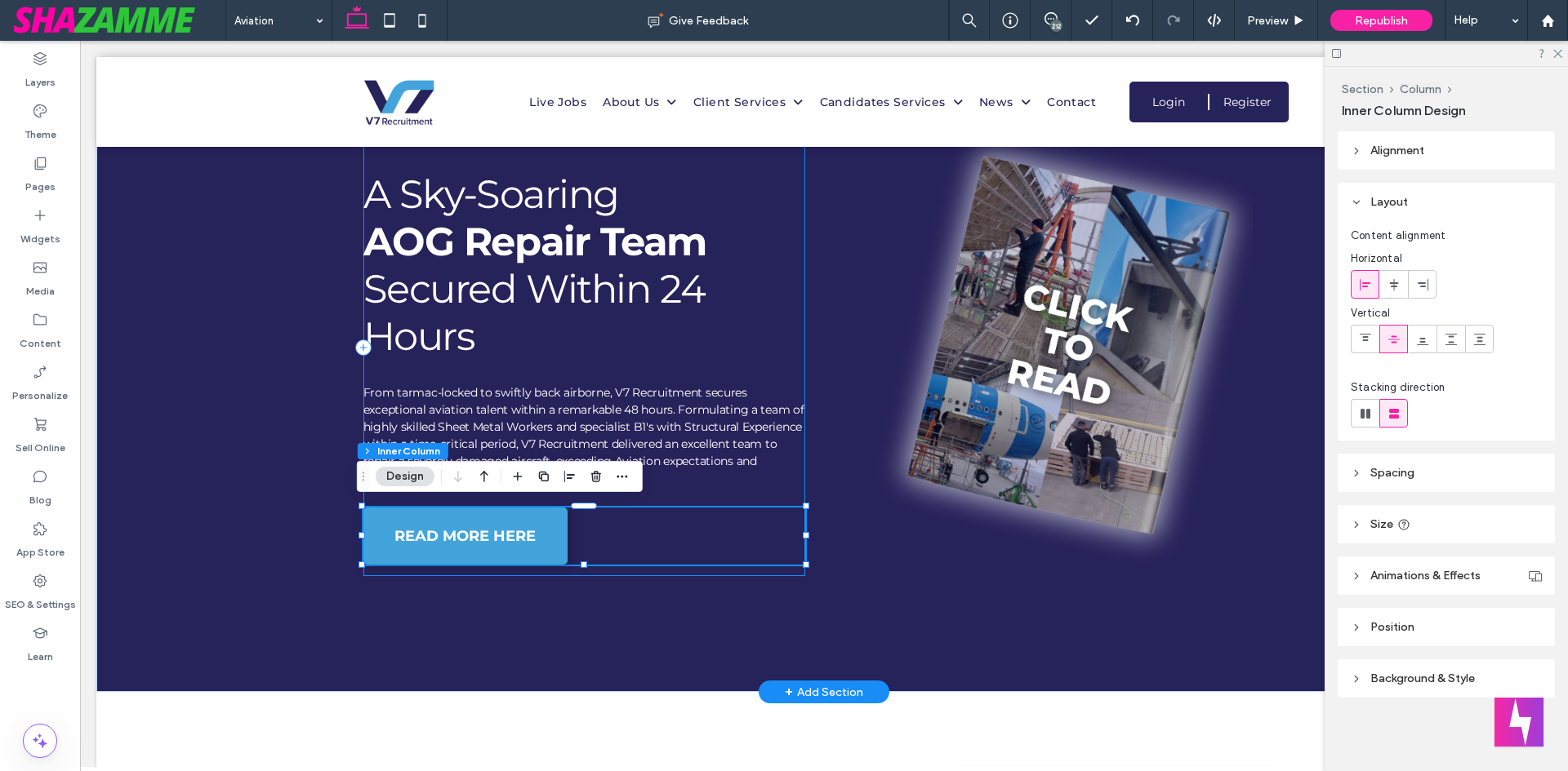
click at [770, 566] on div "Aviation Case Study A Sky-Soaring AOG Repair Team Secured Within 24 Hours From …" at bounding box center [584, 348] width 442 height 457
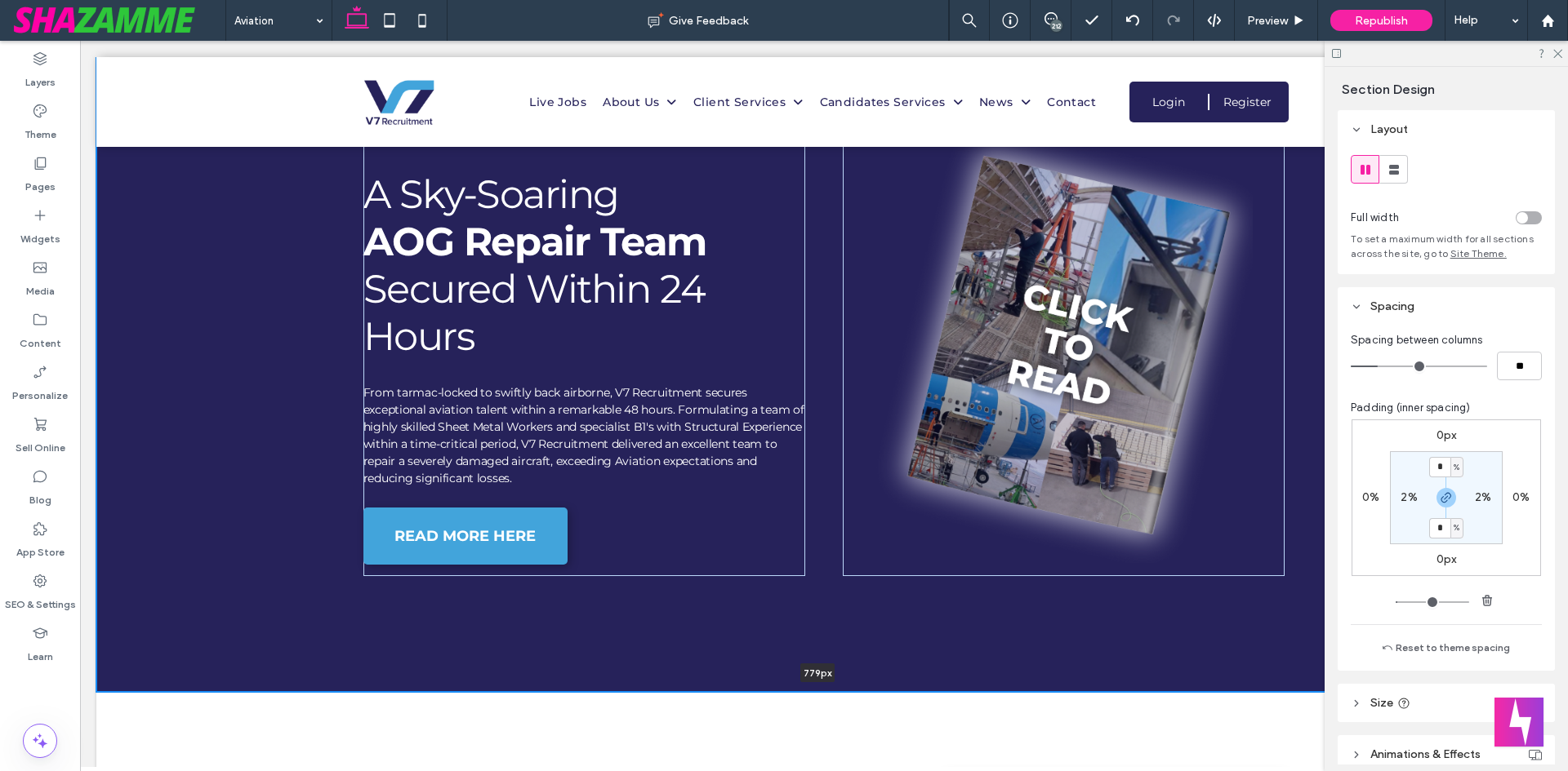
drag, startPoint x: 678, startPoint y: 687, endPoint x: 680, endPoint y: 661, distance: 26.1
click at [680, 661] on div "Aviation Case Study A Sky-Soaring AOG Repair Team Secured Within 24 Hours From …" at bounding box center [823, 361] width 1455 height 660
type input "***"
click at [905, 564] on div at bounding box center [1064, 348] width 442 height 457
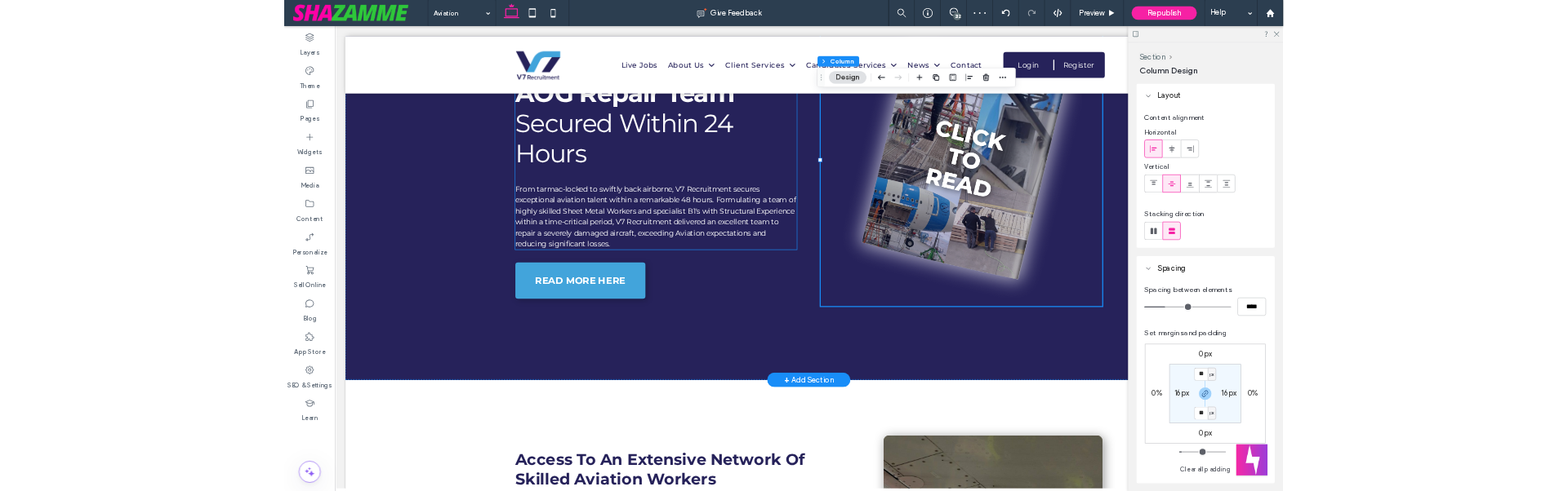
scroll to position [1109, 0]
